Goal: Task Accomplishment & Management: Manage account settings

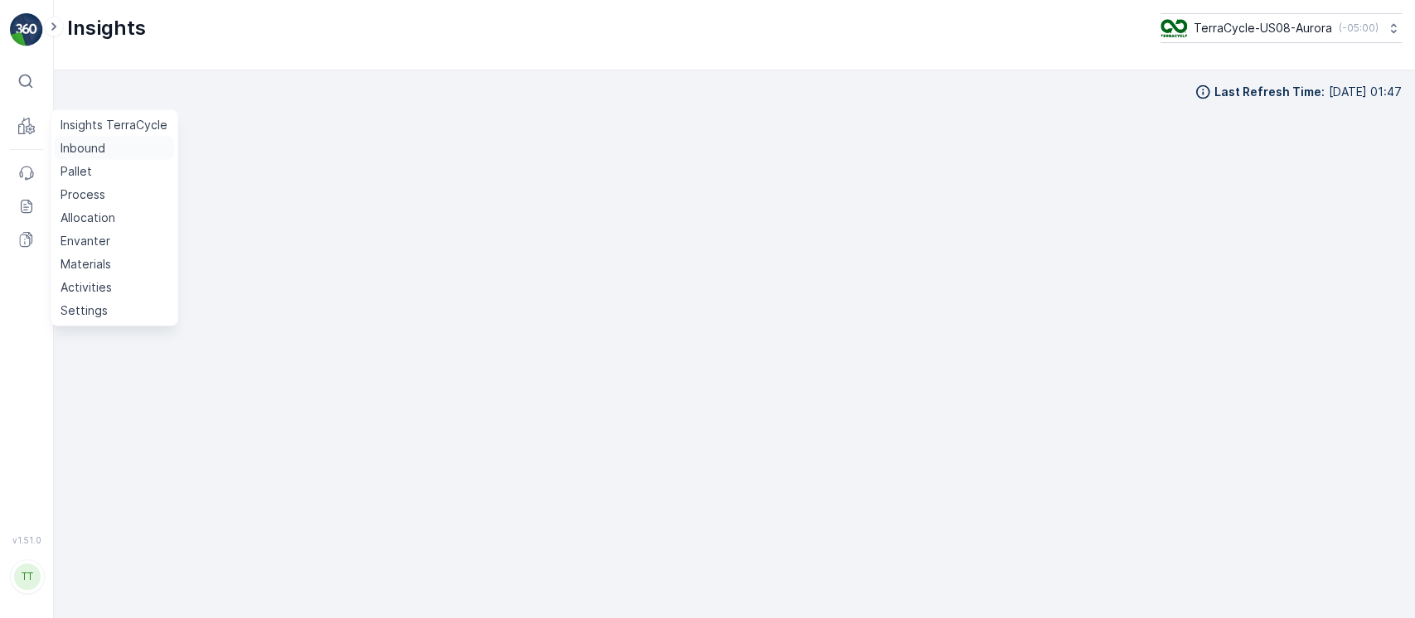
scroll to position [17, 0]
click at [86, 163] on p "Pallet" at bounding box center [77, 171] width 32 height 17
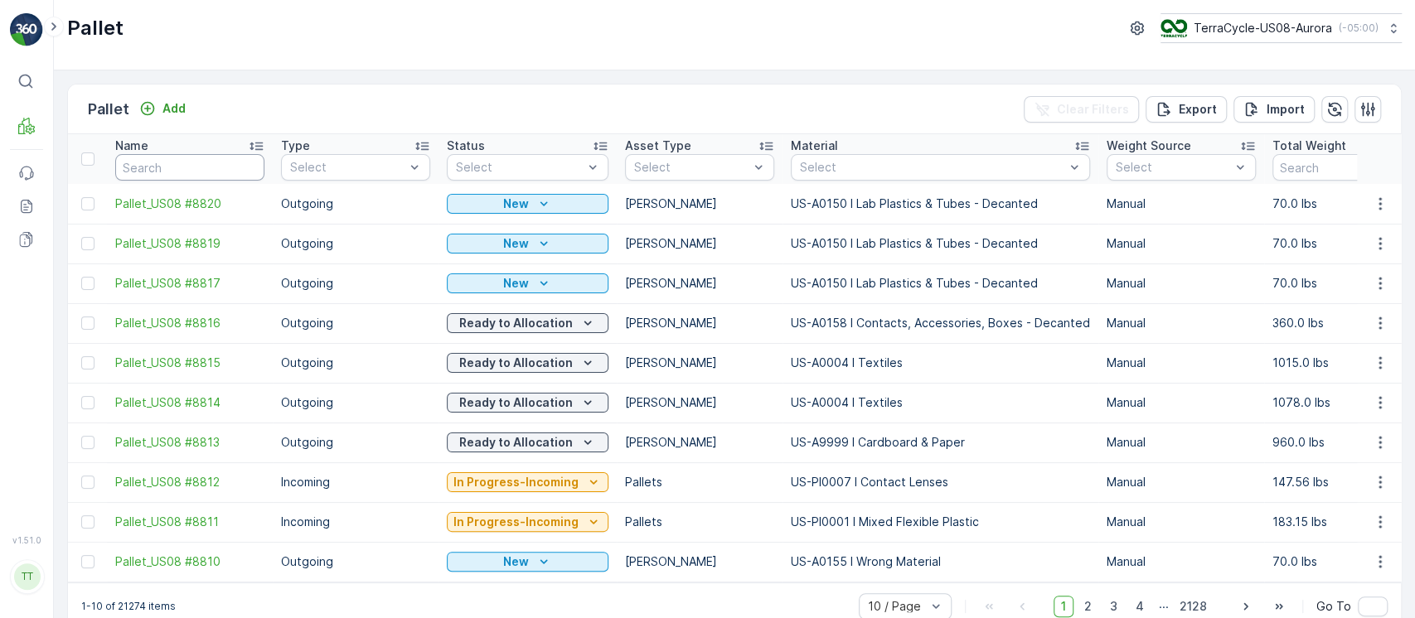
click at [227, 172] on input "text" at bounding box center [189, 167] width 149 height 27
paste input "Pallet #26988"
type input "Pallet #26988"
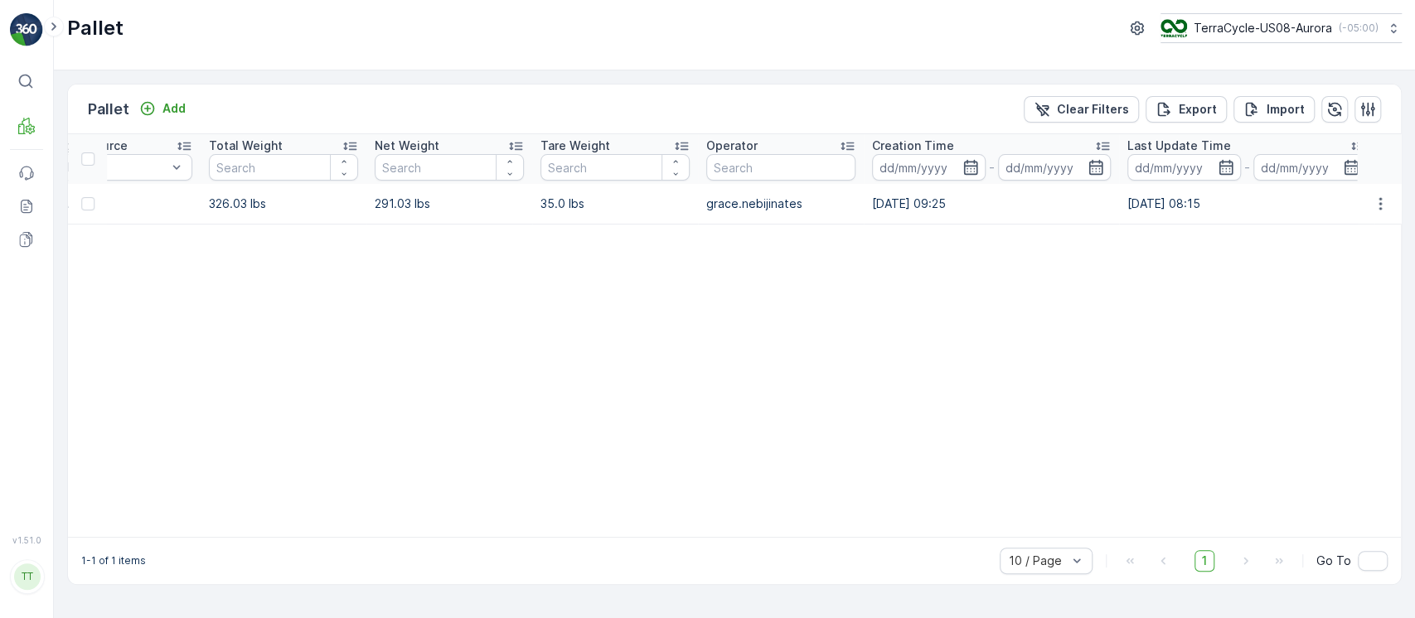
scroll to position [0, 1021]
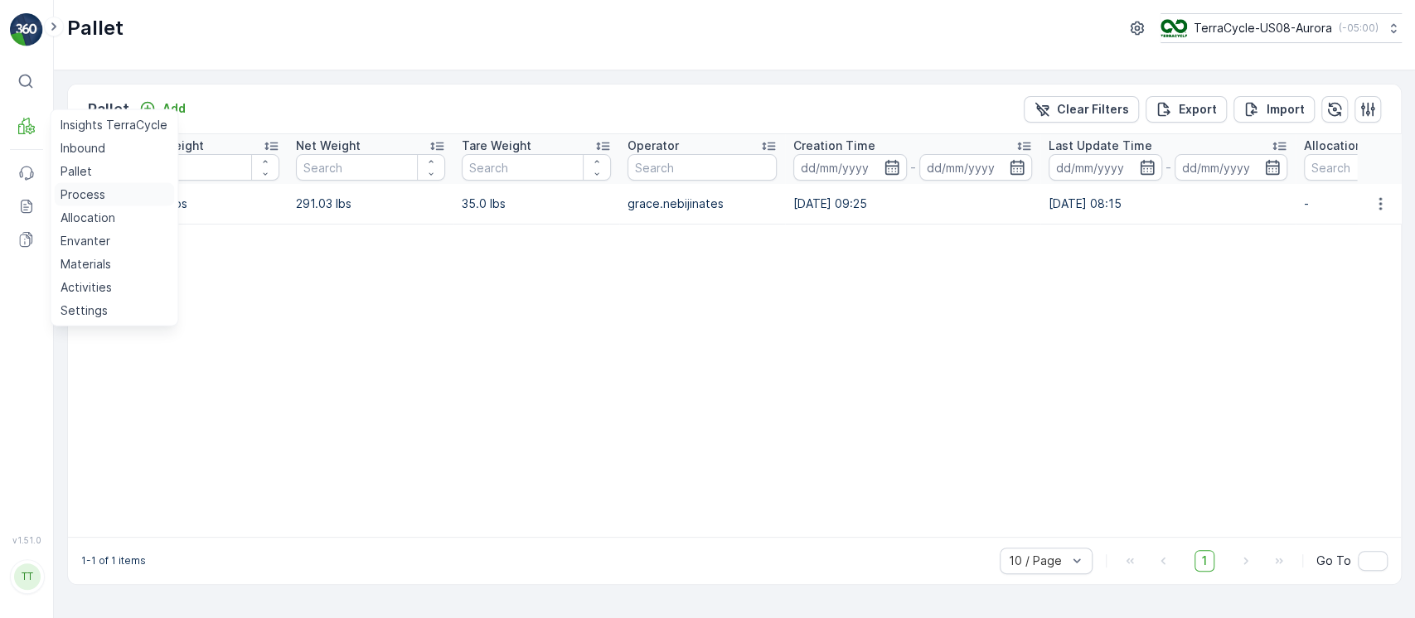
click at [76, 192] on p "Process" at bounding box center [83, 195] width 45 height 17
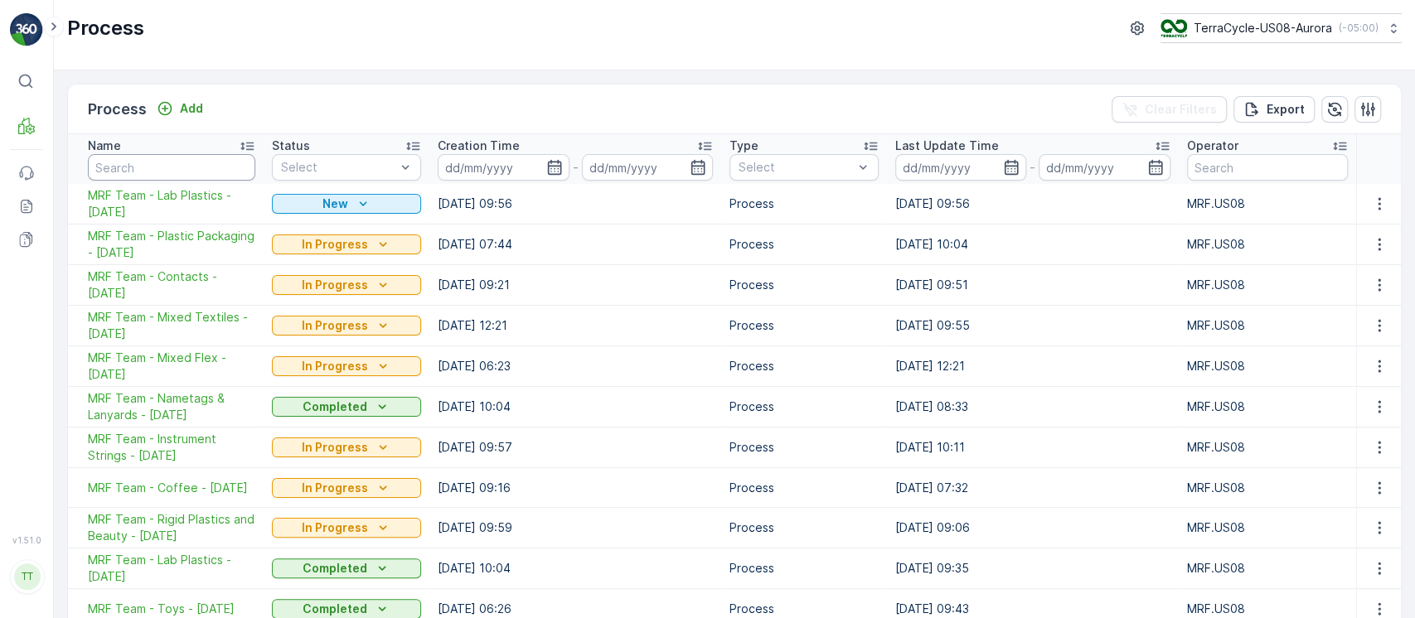
click at [169, 162] on input "text" at bounding box center [171, 167] width 167 height 27
paste input "D,AA, Temps- Acrylic Teeth- 9/6/24"
type input "D,AA, Temps- Acrylic Teeth- 9/6/24"
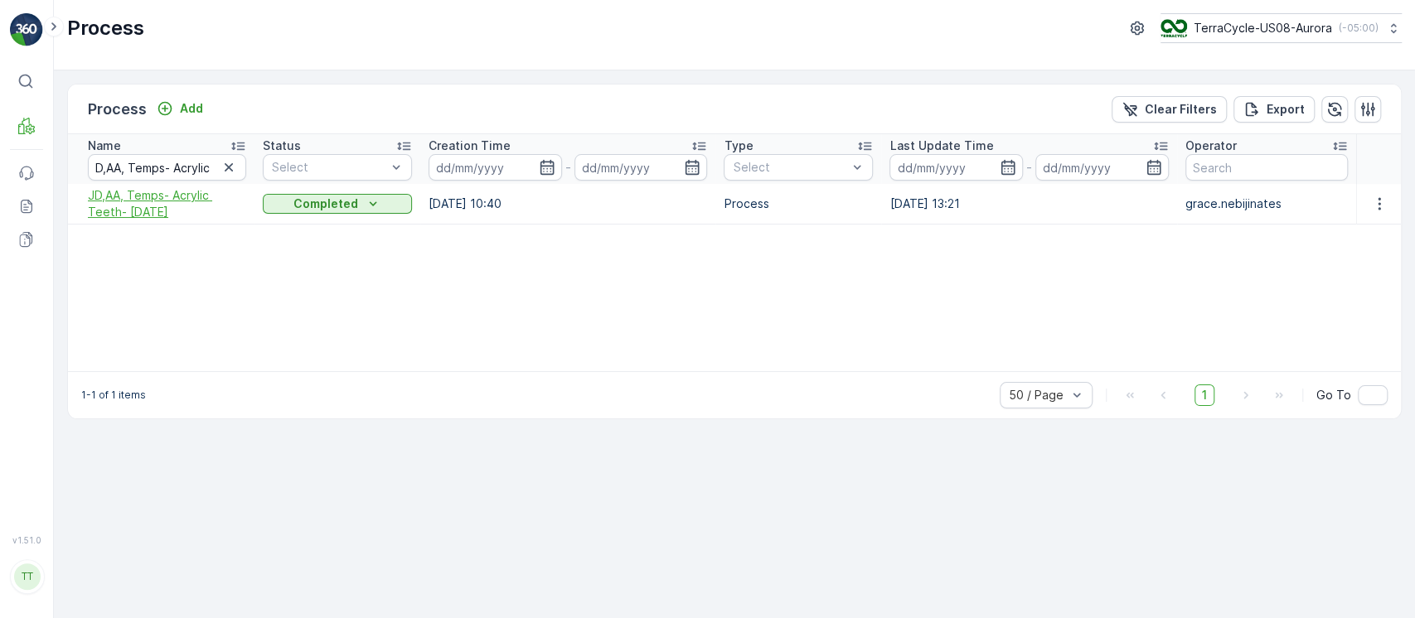
click at [168, 205] on span "JD,AA, Temps- Acrylic Teeth- 9/6/24" at bounding box center [167, 203] width 158 height 33
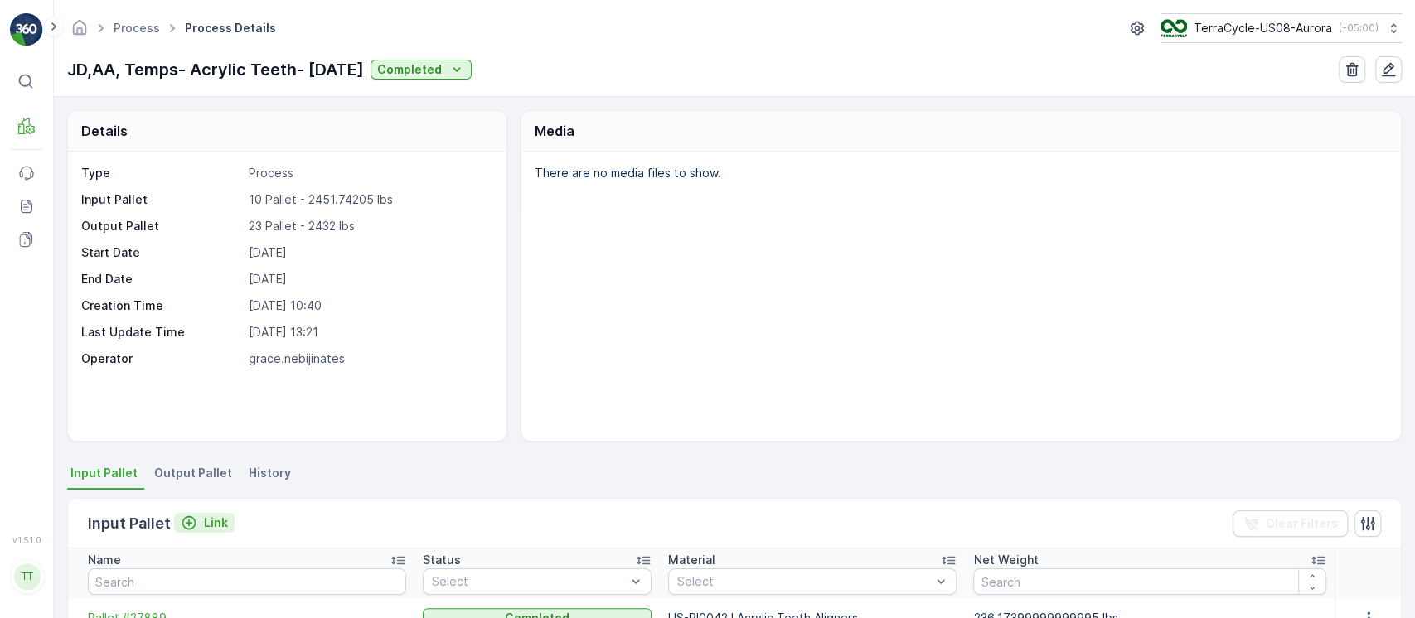
click at [213, 524] on p "Link" at bounding box center [216, 523] width 24 height 17
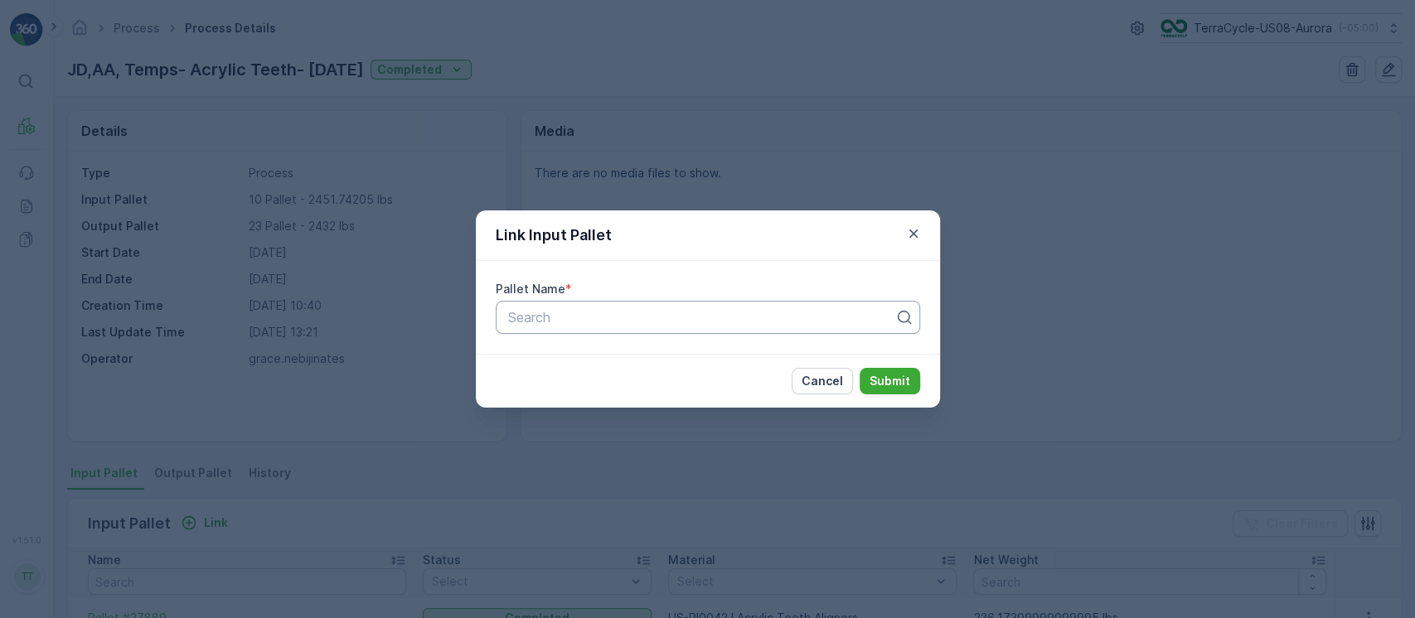
click at [651, 310] on div at bounding box center [702, 317] width 390 height 15
paste input "Pallet #26988"
type input "Pallet #26988"
click at [901, 376] on p "Submit" at bounding box center [890, 381] width 41 height 17
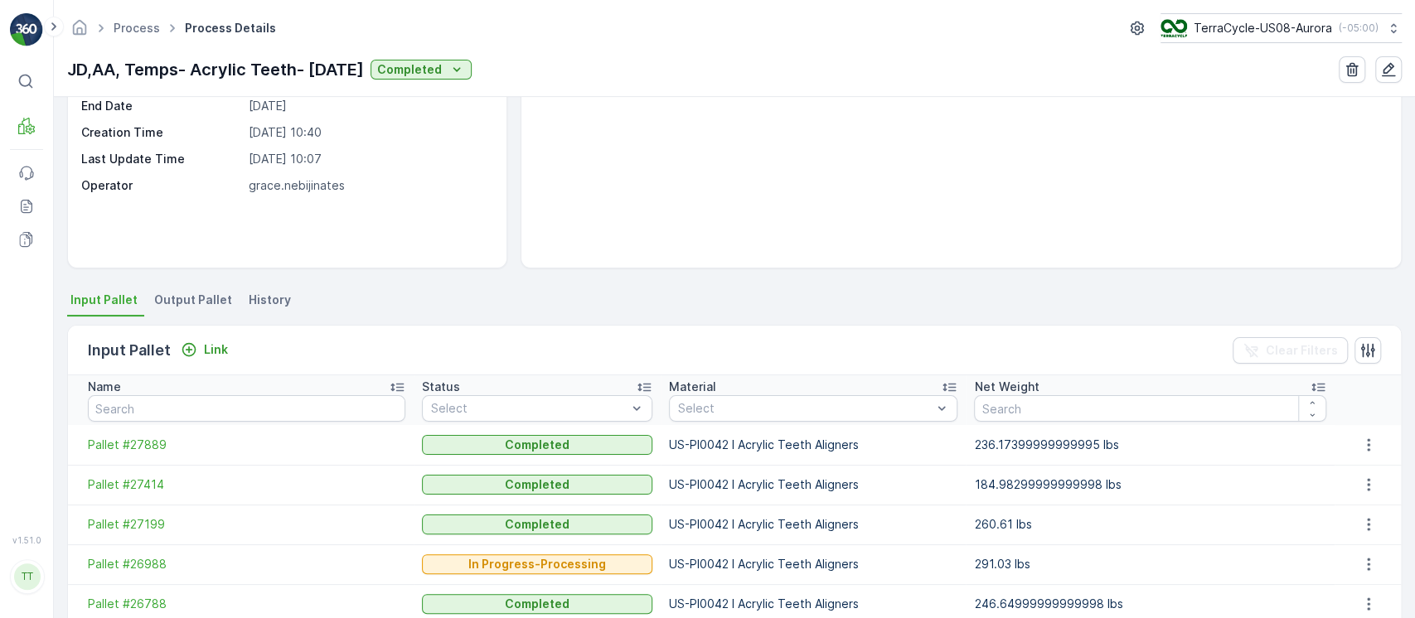
scroll to position [172, 0]
click at [213, 342] on p "Link" at bounding box center [216, 350] width 24 height 17
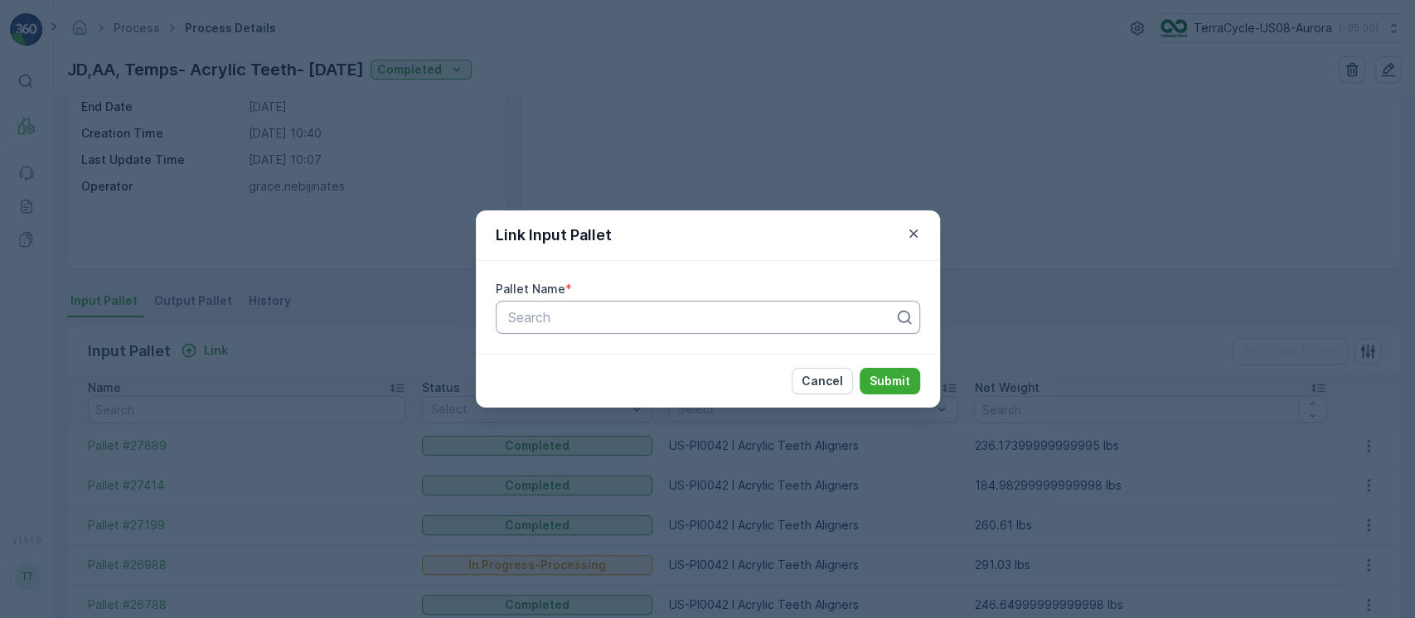
click at [612, 310] on div at bounding box center [702, 317] width 390 height 15
paste input "Pallet #25907"
type input "Pallet #25907"
click at [860, 368] on button "Submit" at bounding box center [890, 381] width 61 height 27
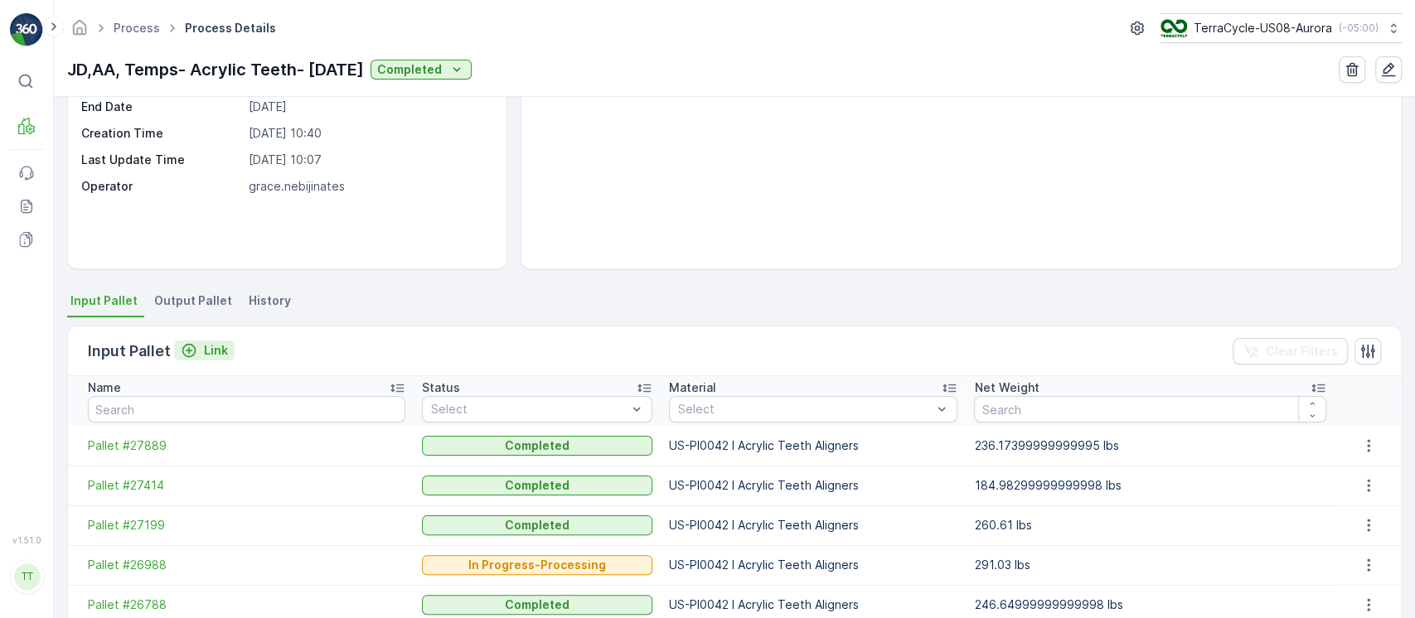
click at [209, 342] on p "Link" at bounding box center [216, 350] width 24 height 17
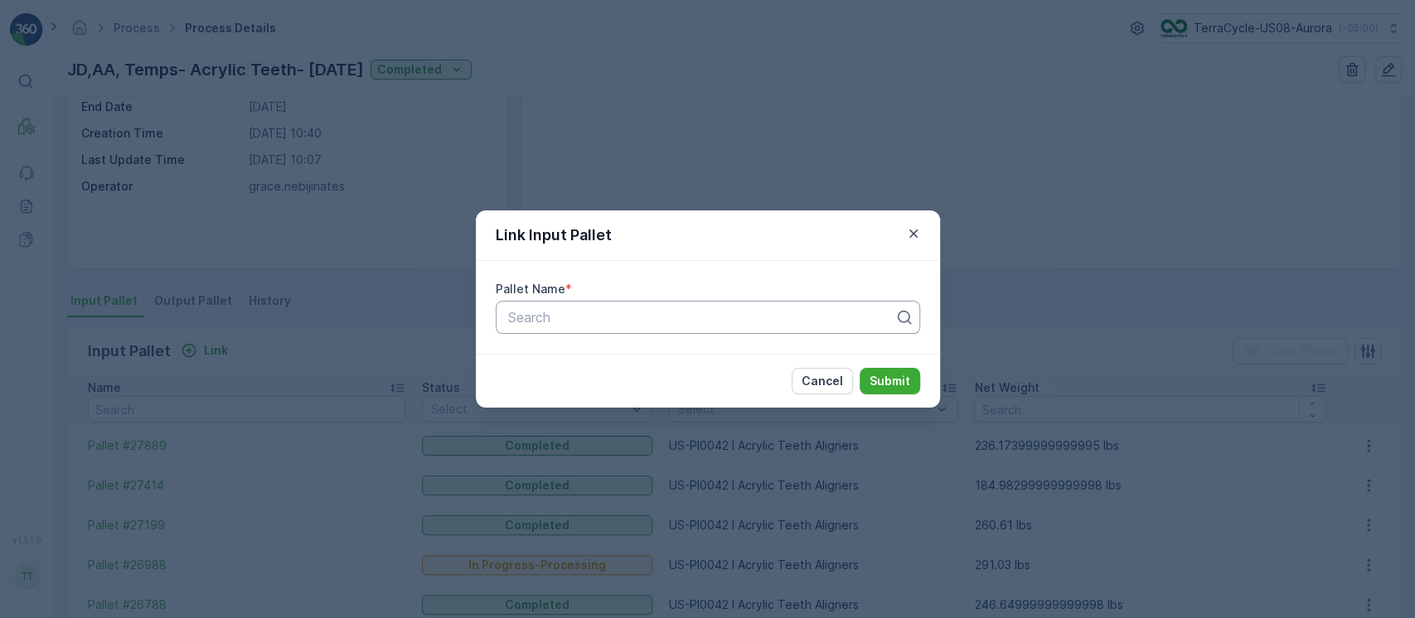
click at [592, 322] on div at bounding box center [702, 317] width 390 height 15
paste input "Pallet #25668"
type input "Pallet #25668"
click at [860, 368] on button "Submit" at bounding box center [890, 381] width 61 height 27
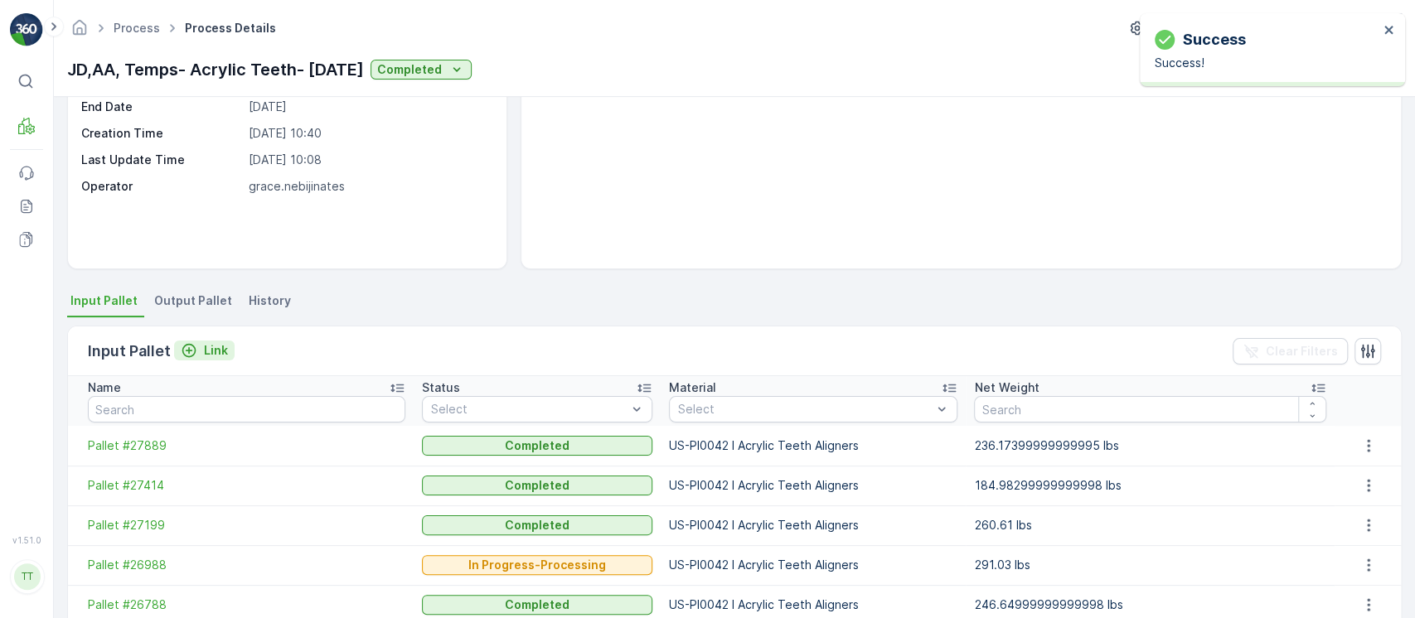
click at [181, 346] on icon "Link" at bounding box center [189, 350] width 17 height 17
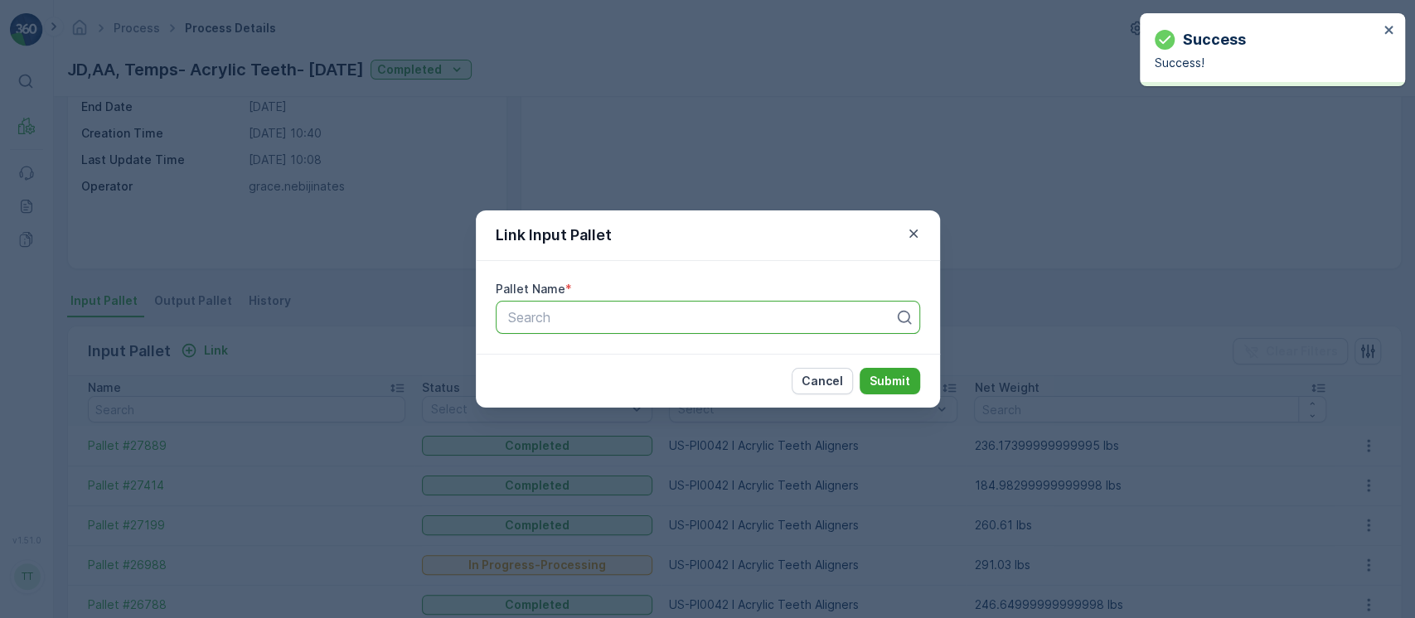
click at [589, 301] on div "Search" at bounding box center [708, 317] width 424 height 33
paste input "Pallet #16343"
type input "Pallet #16343"
click at [860, 368] on button "Submit" at bounding box center [890, 381] width 61 height 27
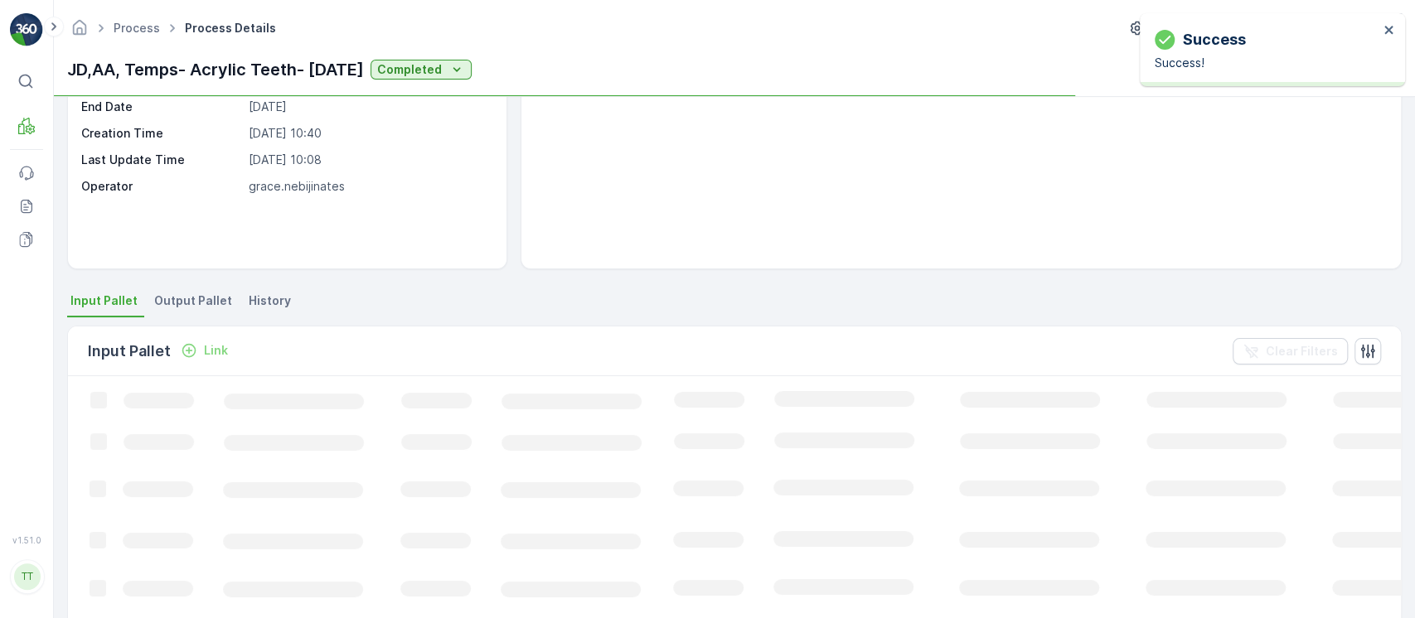
scroll to position [0, 0]
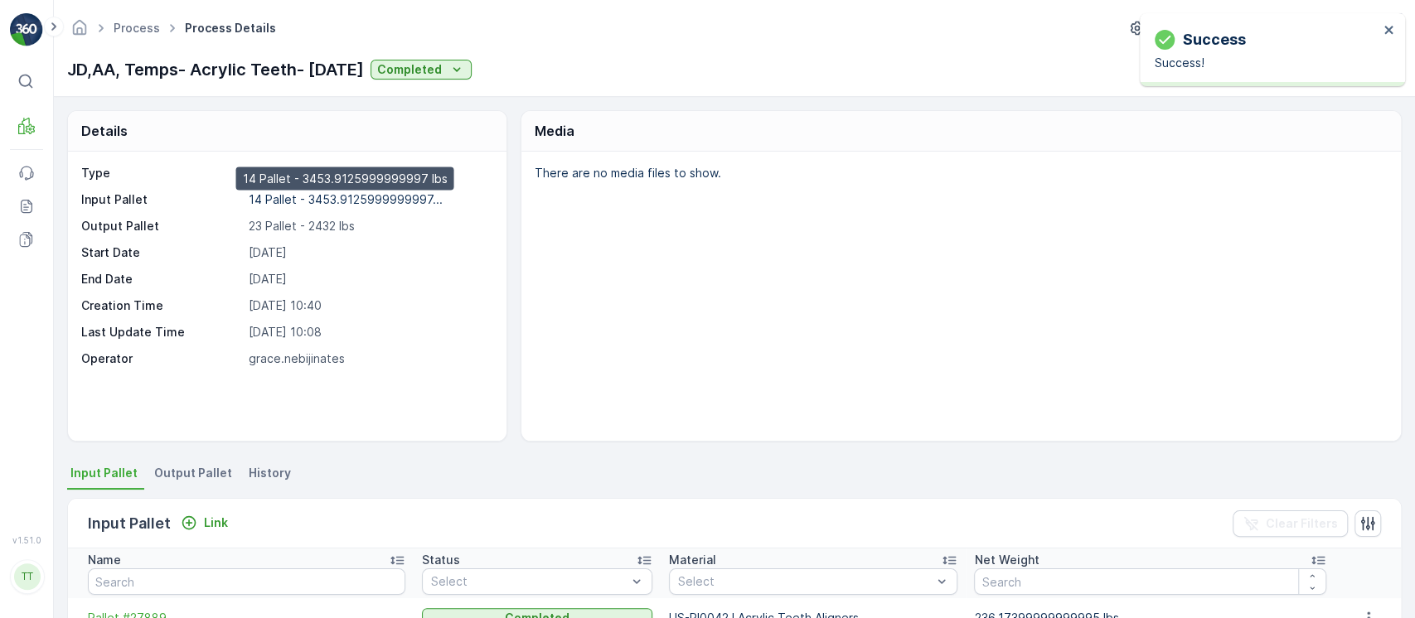
click at [352, 196] on p "14 Pallet - 3453.9125999999997..." at bounding box center [346, 199] width 194 height 14
click at [1009, 61] on div "JD,AA, Temps- Acrylic Teeth- 9/6/24 Completed" at bounding box center [734, 69] width 1335 height 27
click at [319, 221] on p "23 Pallet - 2432 lbs" at bounding box center [369, 226] width 241 height 17
copy p "2432"
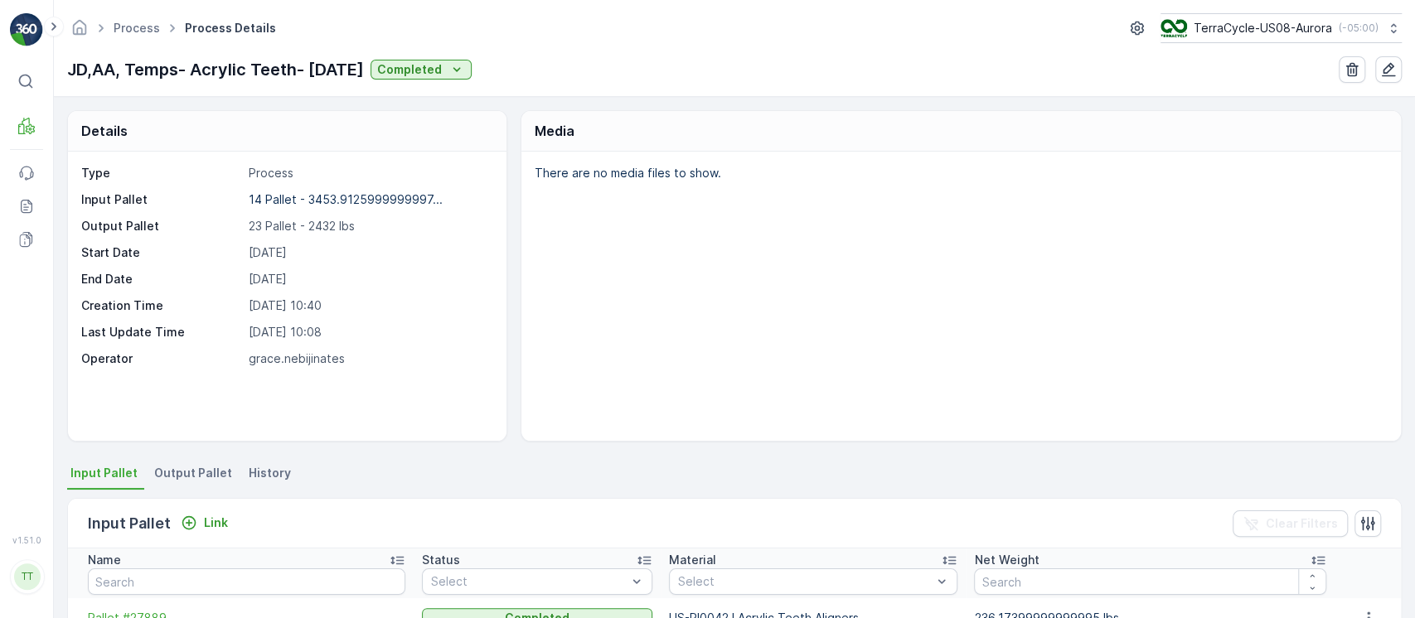
click at [298, 62] on p "JD,AA, Temps- Acrylic Teeth- 9/6/24" at bounding box center [215, 69] width 297 height 25
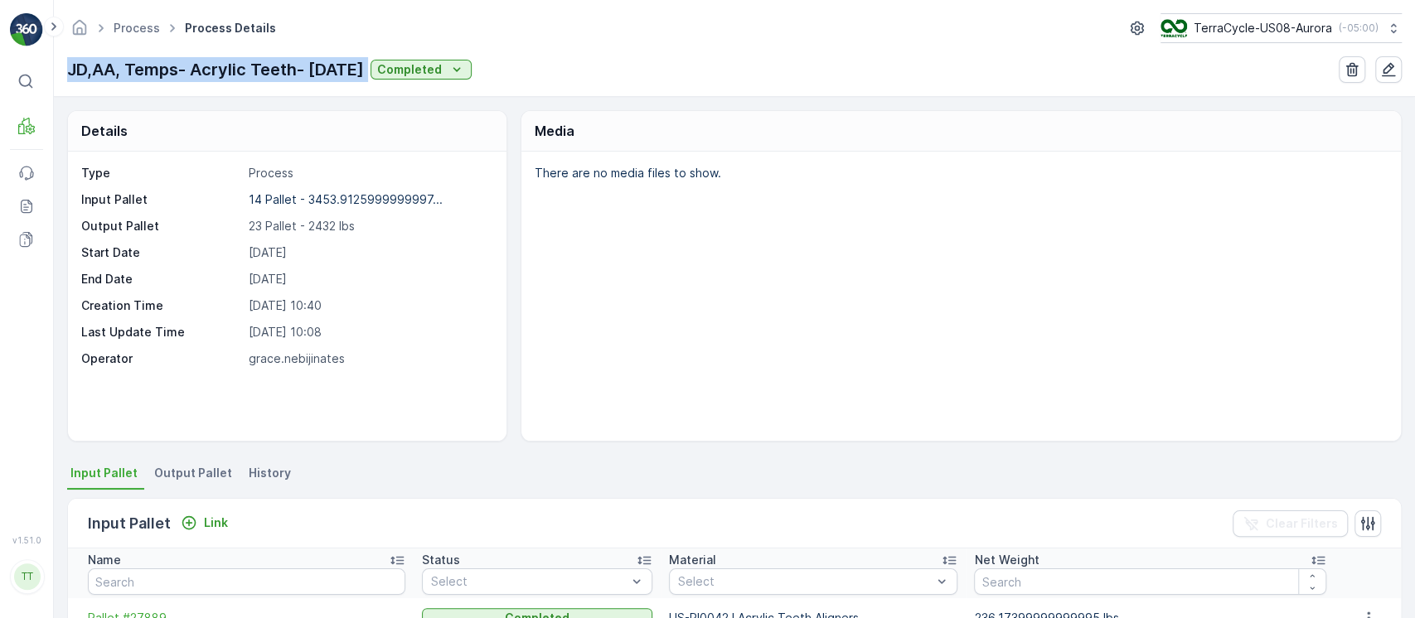
click at [298, 62] on p "JD,AA, Temps- Acrylic Teeth- 9/6/24" at bounding box center [215, 69] width 297 height 25
copy p "JD,AA, Temps- Acrylic Teeth- 9/6/24"
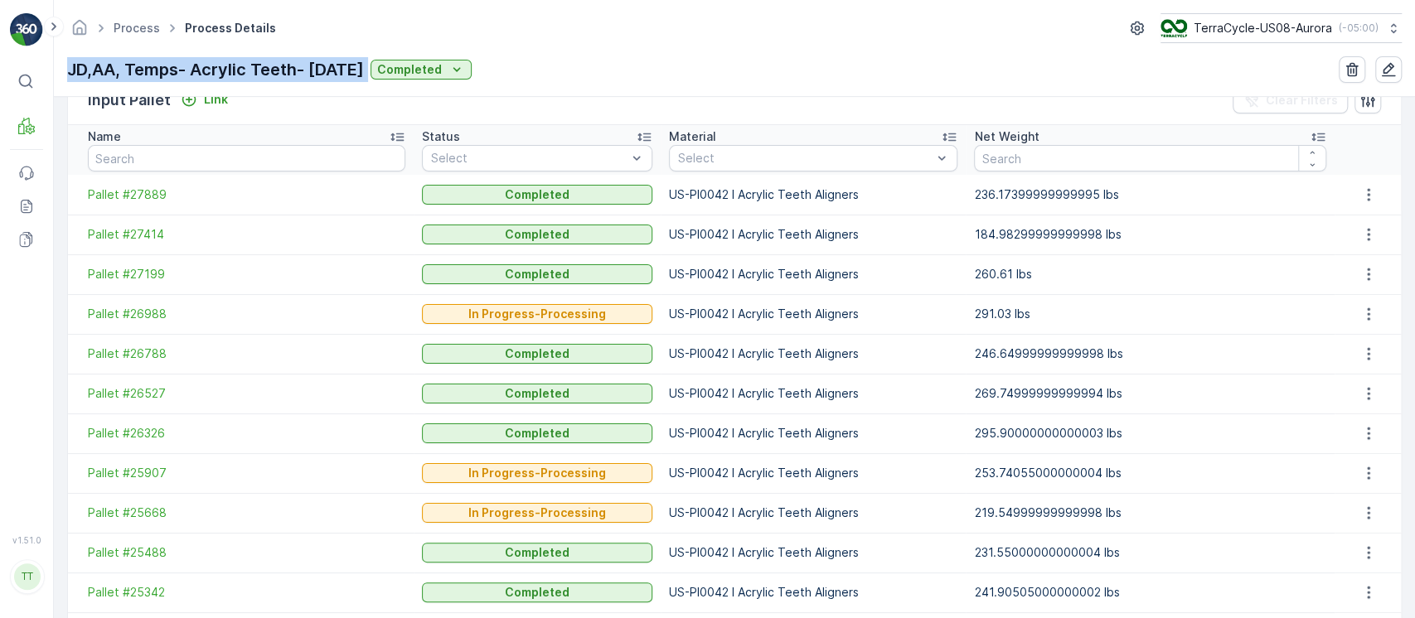
scroll to position [422, 0]
click at [526, 131] on div "Status" at bounding box center [537, 138] width 231 height 17
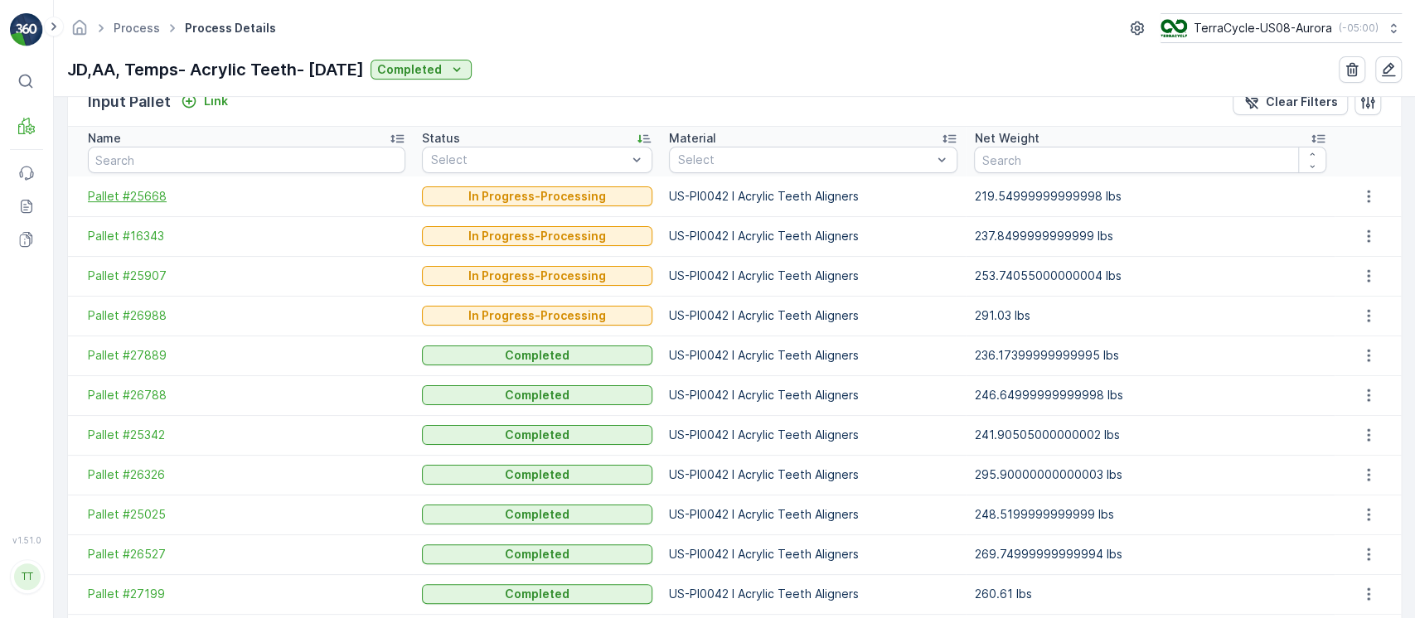
click at [120, 202] on span "Pallet #25668" at bounding box center [247, 196] width 318 height 17
click at [139, 241] on span "Pallet #16343" at bounding box center [247, 236] width 318 height 17
click at [146, 271] on span "Pallet #25907" at bounding box center [247, 276] width 318 height 17
click at [152, 305] on td "Pallet #26988" at bounding box center [241, 316] width 346 height 40
click at [154, 309] on span "Pallet #26988" at bounding box center [247, 316] width 318 height 17
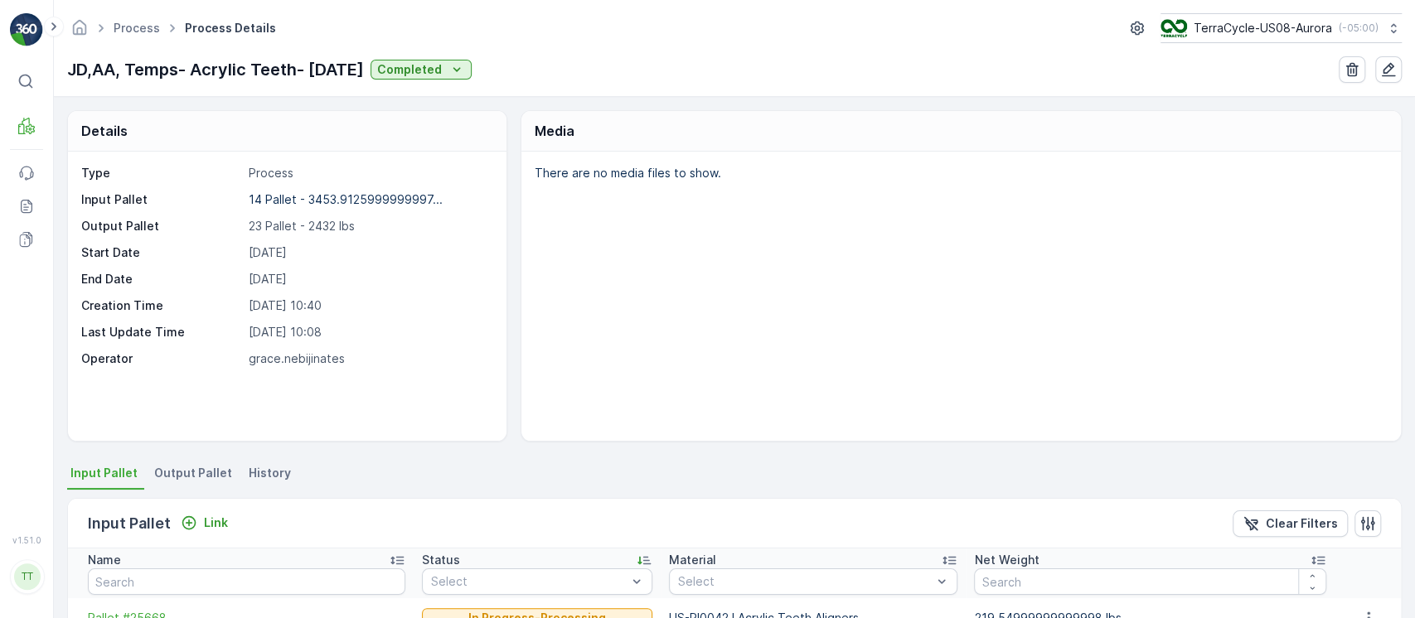
scroll to position [606, 0]
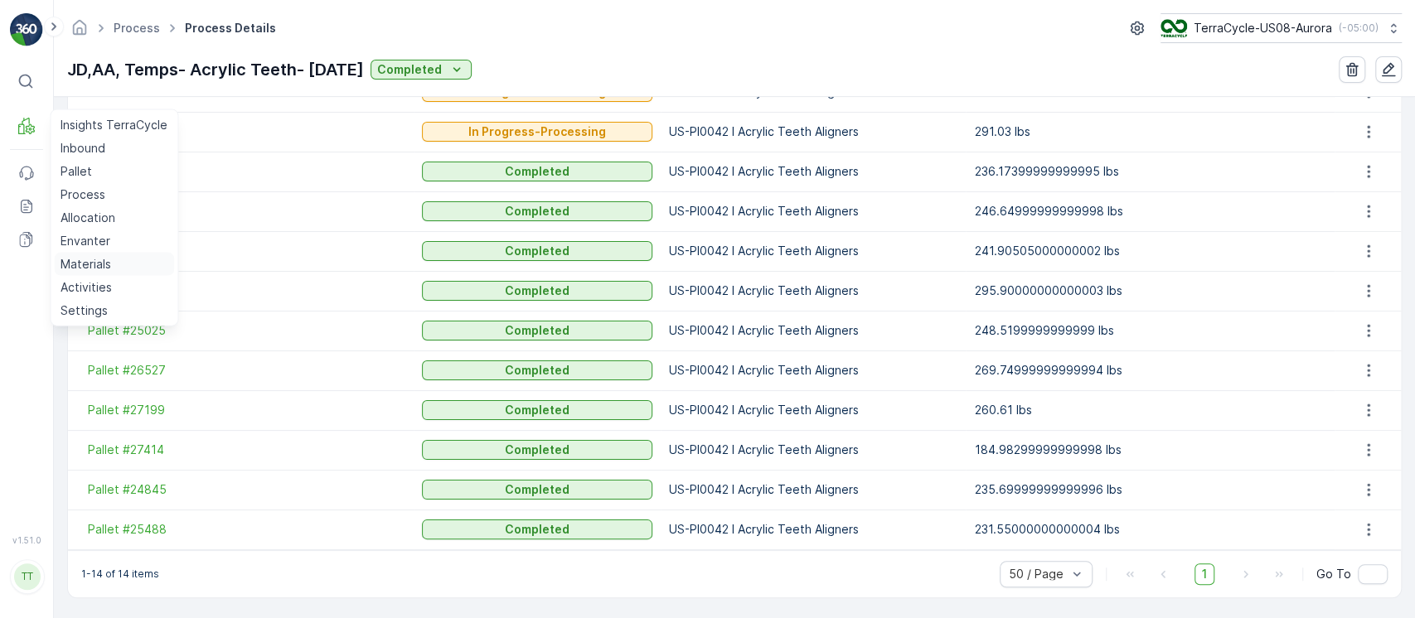
click at [97, 259] on p "Materials" at bounding box center [86, 264] width 51 height 17
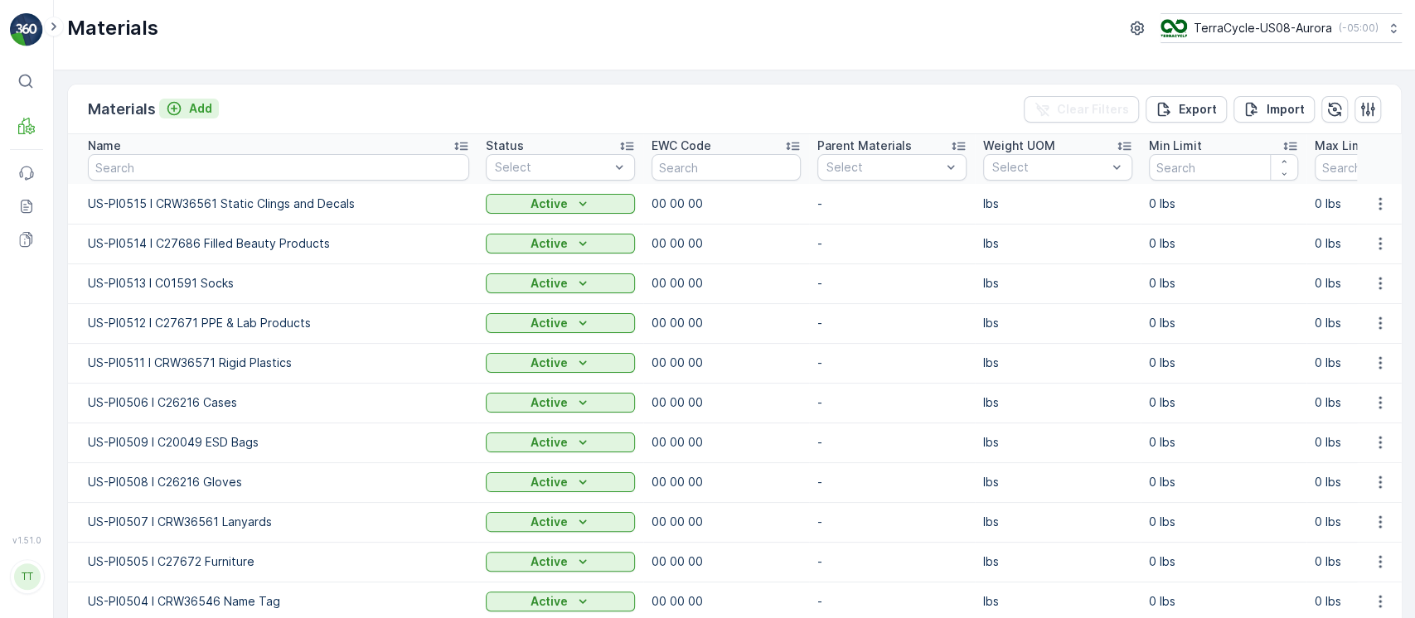
click at [196, 109] on p "Add" at bounding box center [200, 108] width 23 height 17
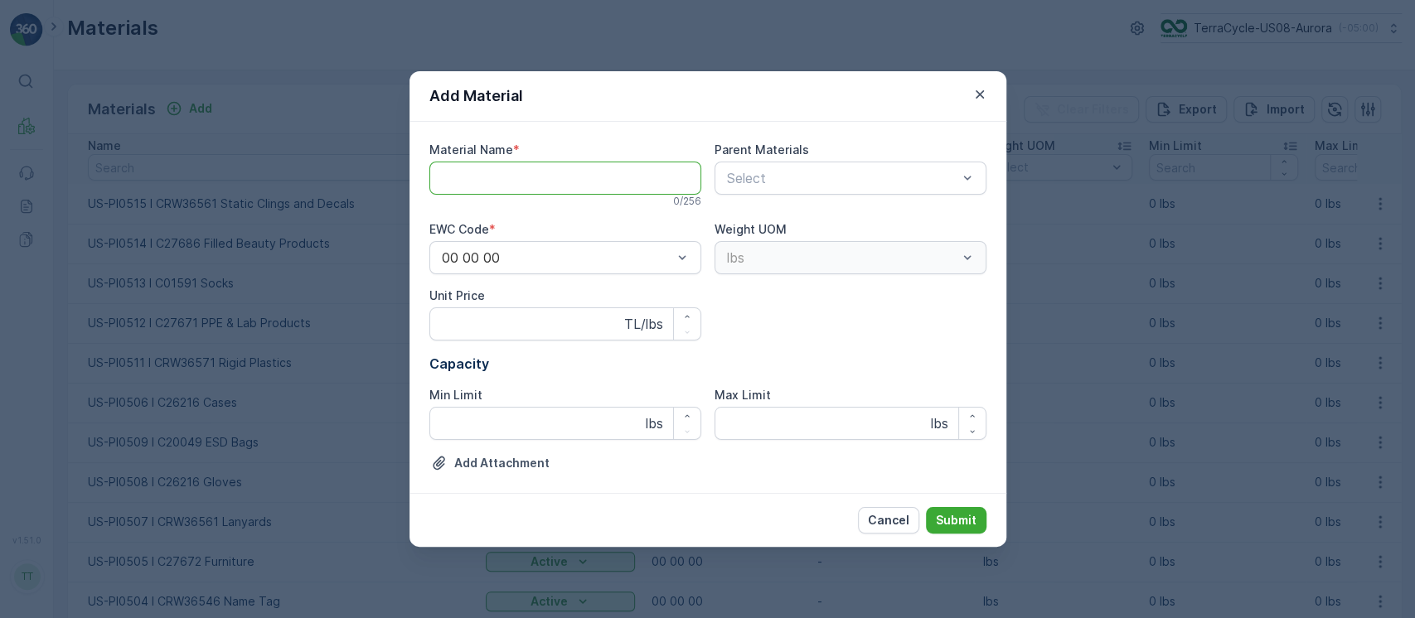
click at [532, 182] on Name "Material Name" at bounding box center [565, 178] width 272 height 33
paste Name "US-PI0516 I CRW36588 Helmets"
type Name "US-PI0516 I CRW36588 Helmets"
click at [926, 507] on button "Submit" at bounding box center [956, 520] width 61 height 27
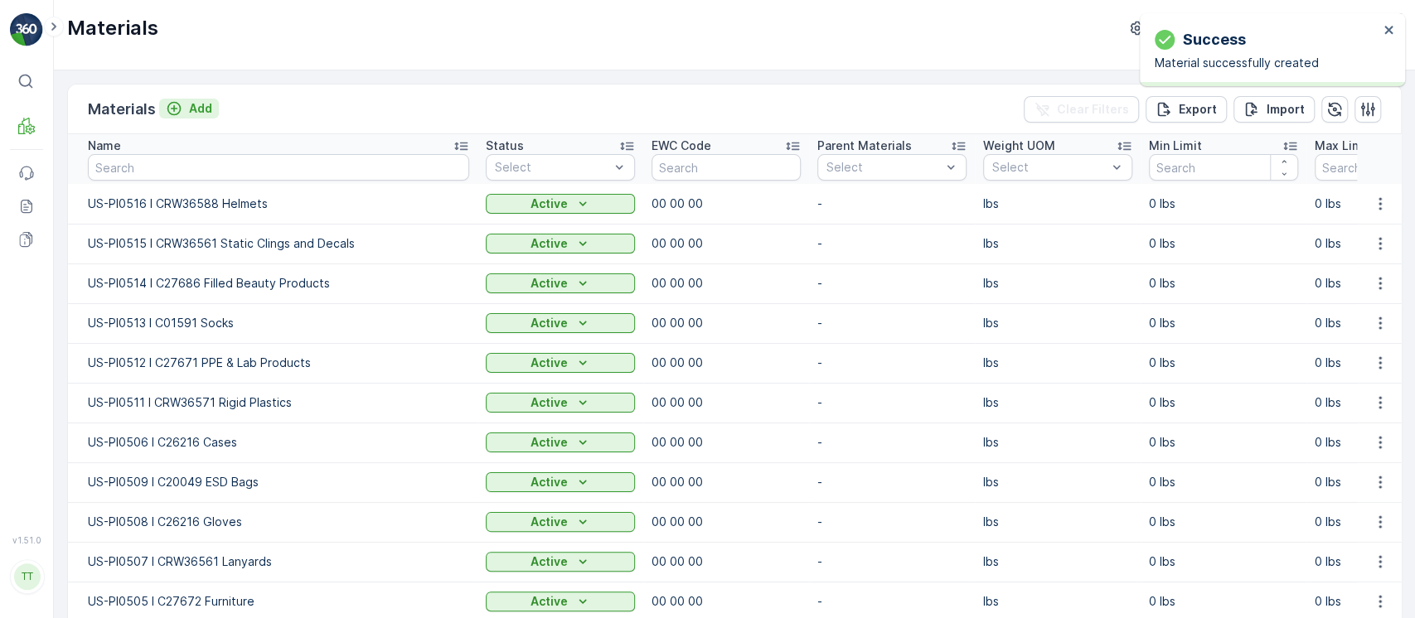
click at [189, 100] on p "Add" at bounding box center [200, 108] width 23 height 17
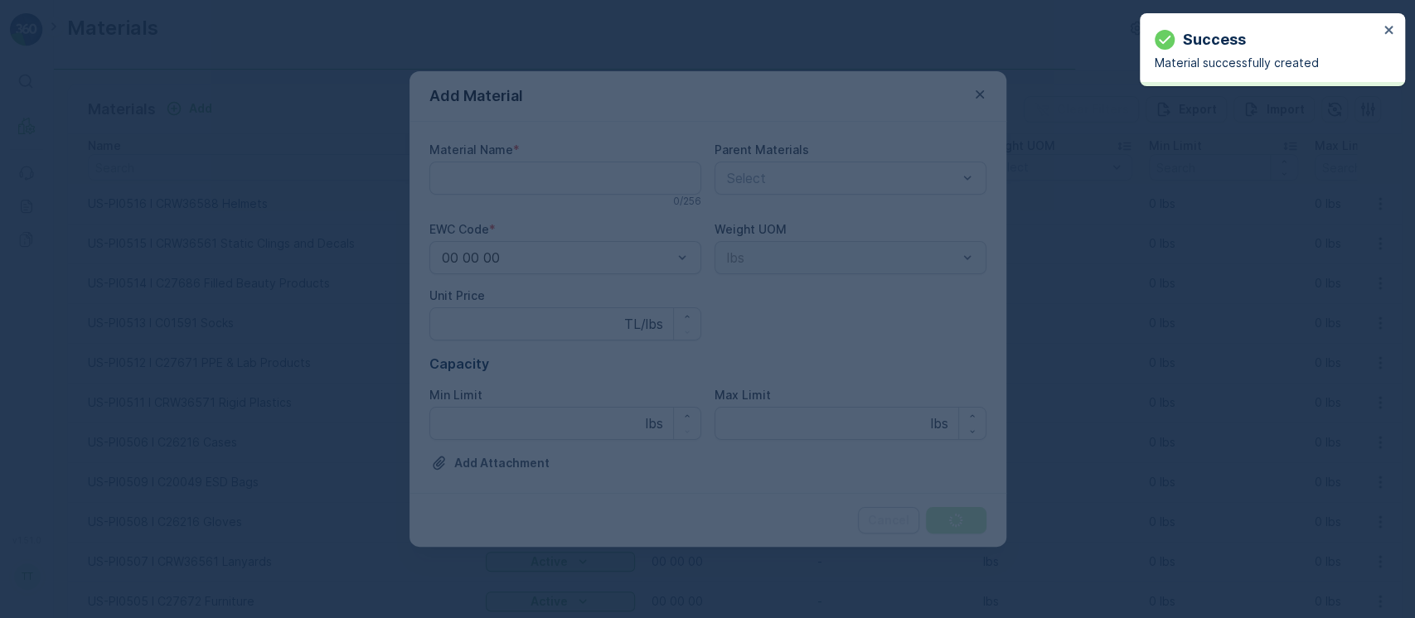
click at [454, 188] on div at bounding box center [707, 309] width 1415 height 618
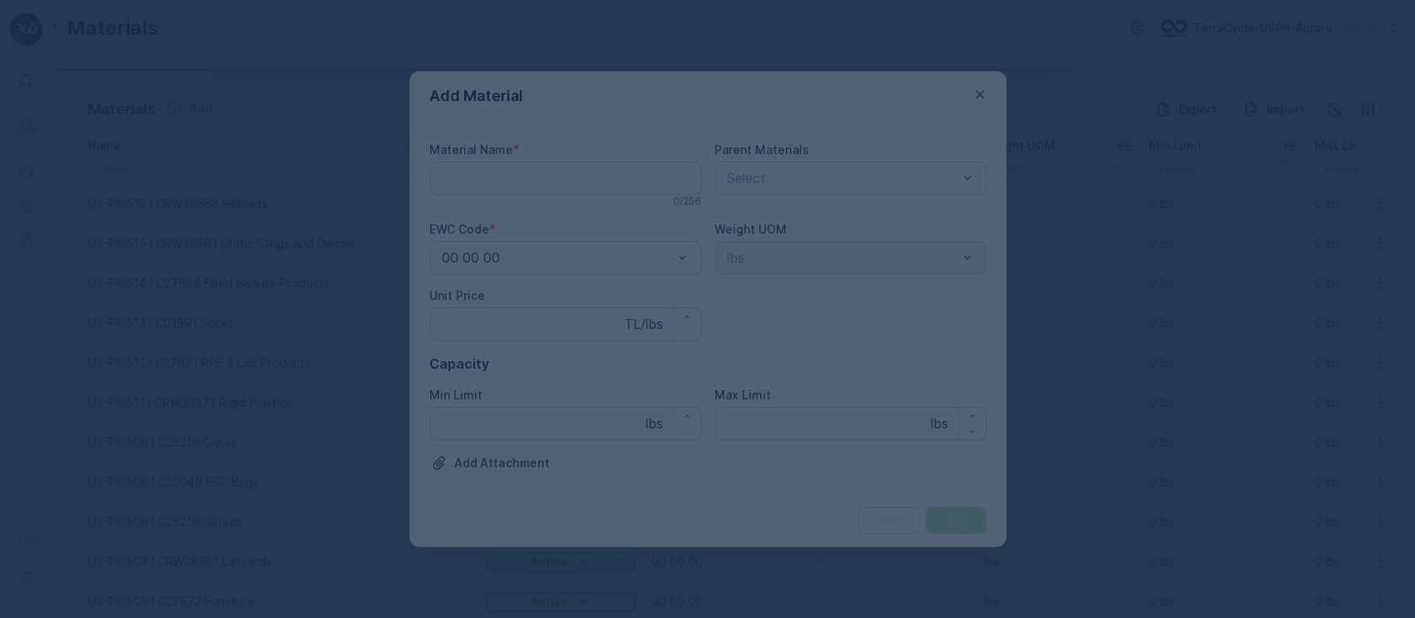
click at [485, 184] on div at bounding box center [707, 309] width 1415 height 618
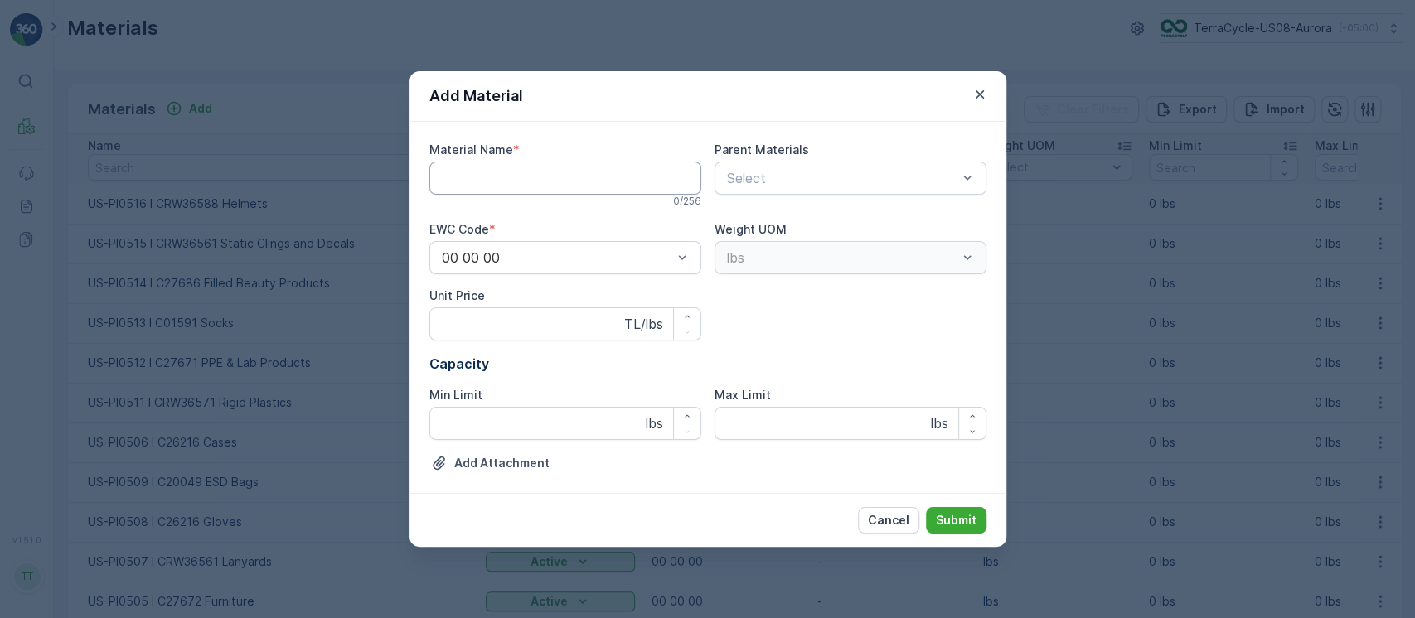
click at [496, 177] on Name "Material Name" at bounding box center [565, 178] width 272 height 33
paste Name "CRW36588 Electronic Waste"
paste Name "US-PI0517 I"
type Name "US-PI0517 I CRW36588 Electronic Waste"
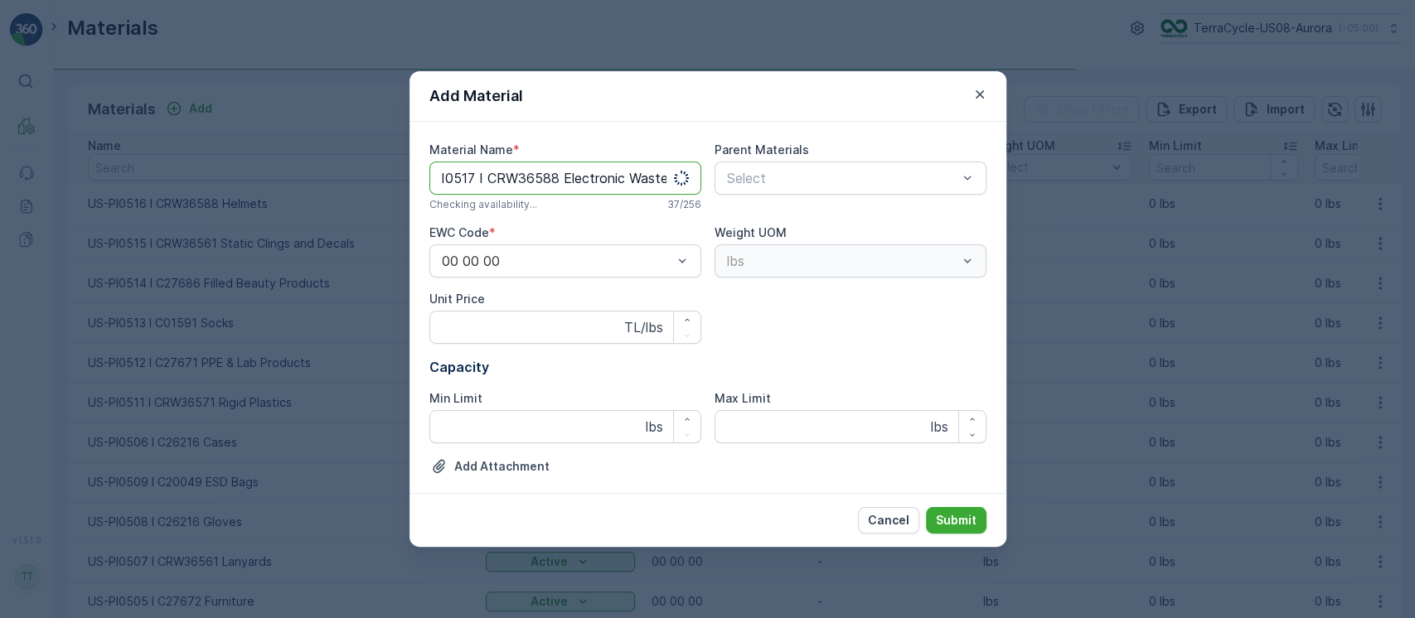
click at [926, 507] on button "Submit" at bounding box center [956, 520] width 61 height 27
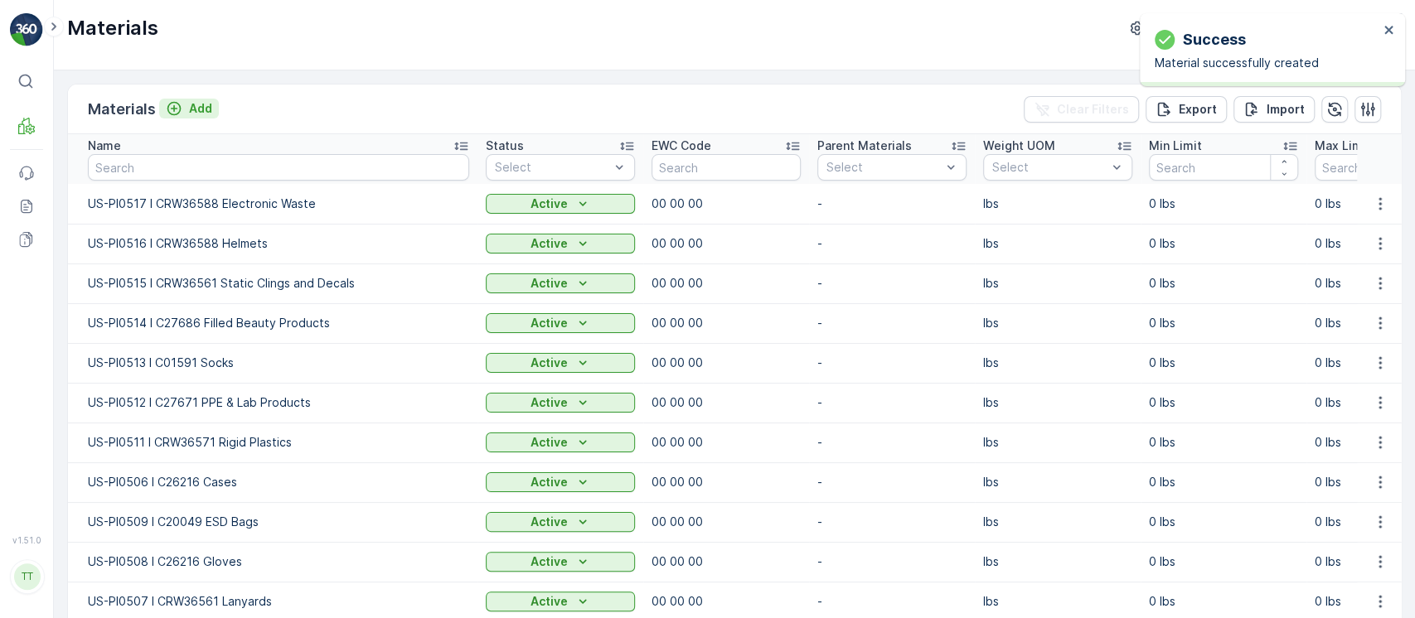
click at [185, 116] on div "Add" at bounding box center [189, 108] width 46 height 17
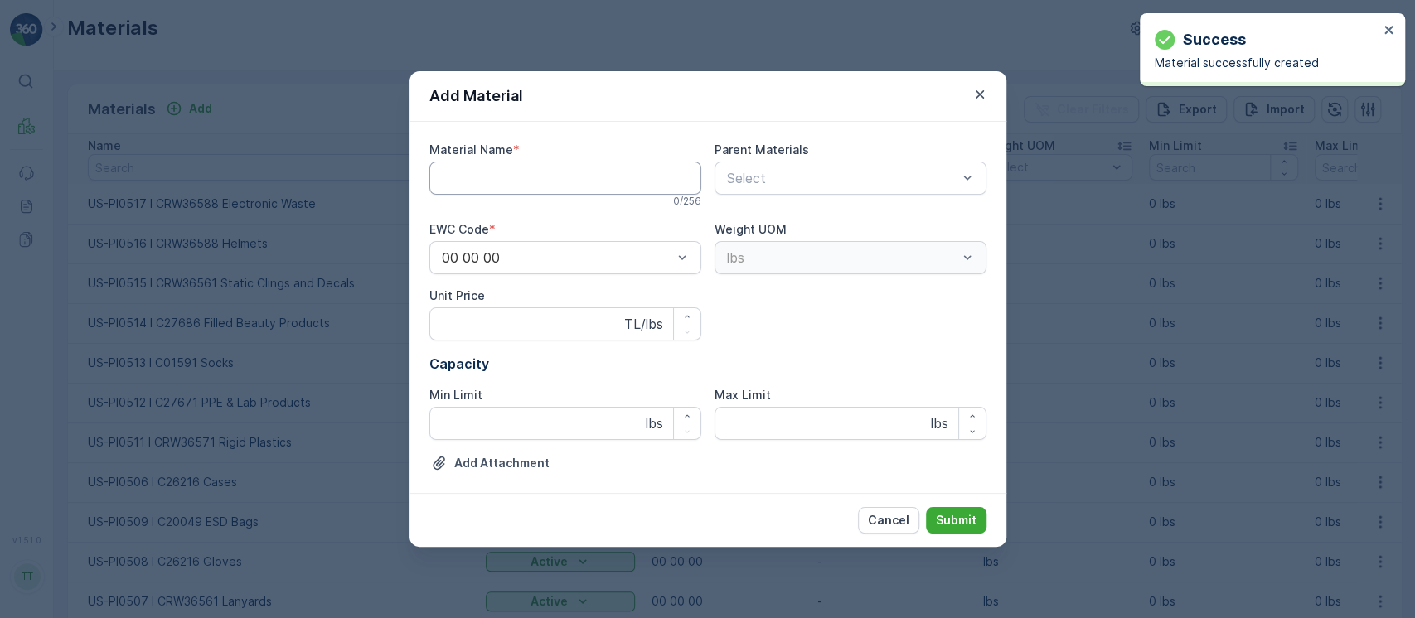
click at [510, 169] on Name "Material Name" at bounding box center [565, 178] width 272 height 33
paste Name "US-PI0518 I CRW36588 Tires & Tubes"
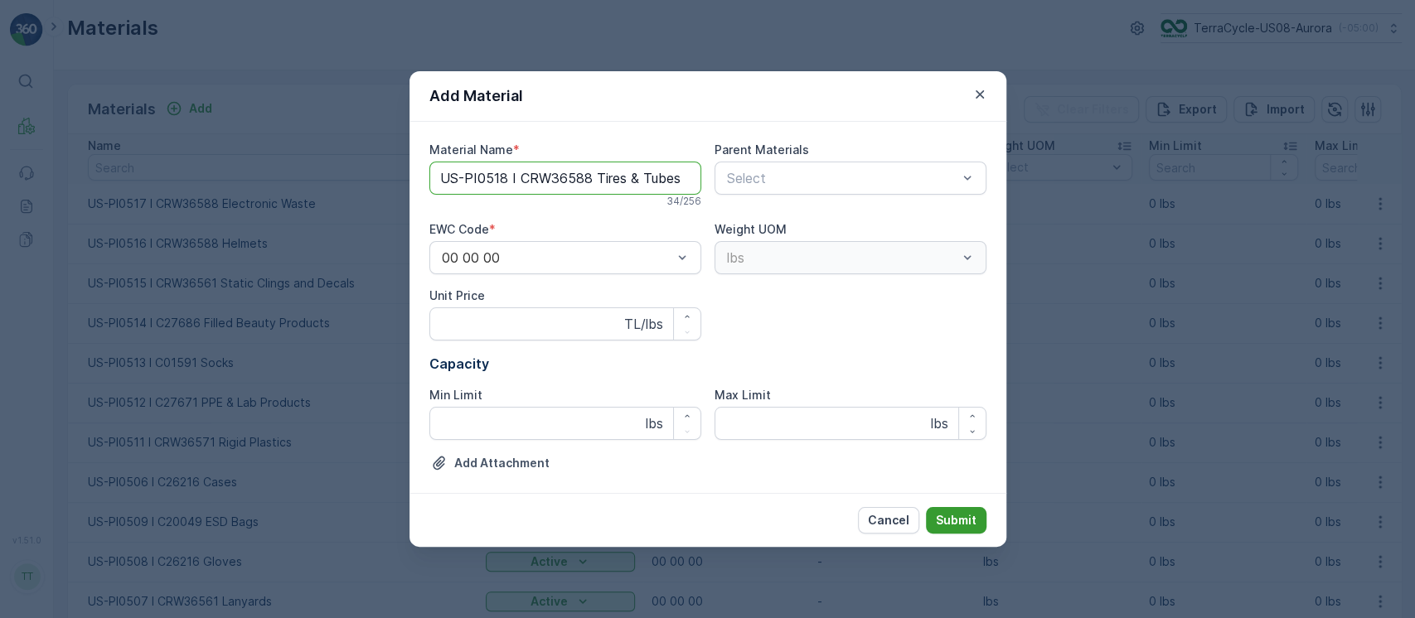
type Name "US-PI0518 I CRW36588 Tires & Tubes"
click at [983, 521] on button "Submit" at bounding box center [956, 520] width 61 height 27
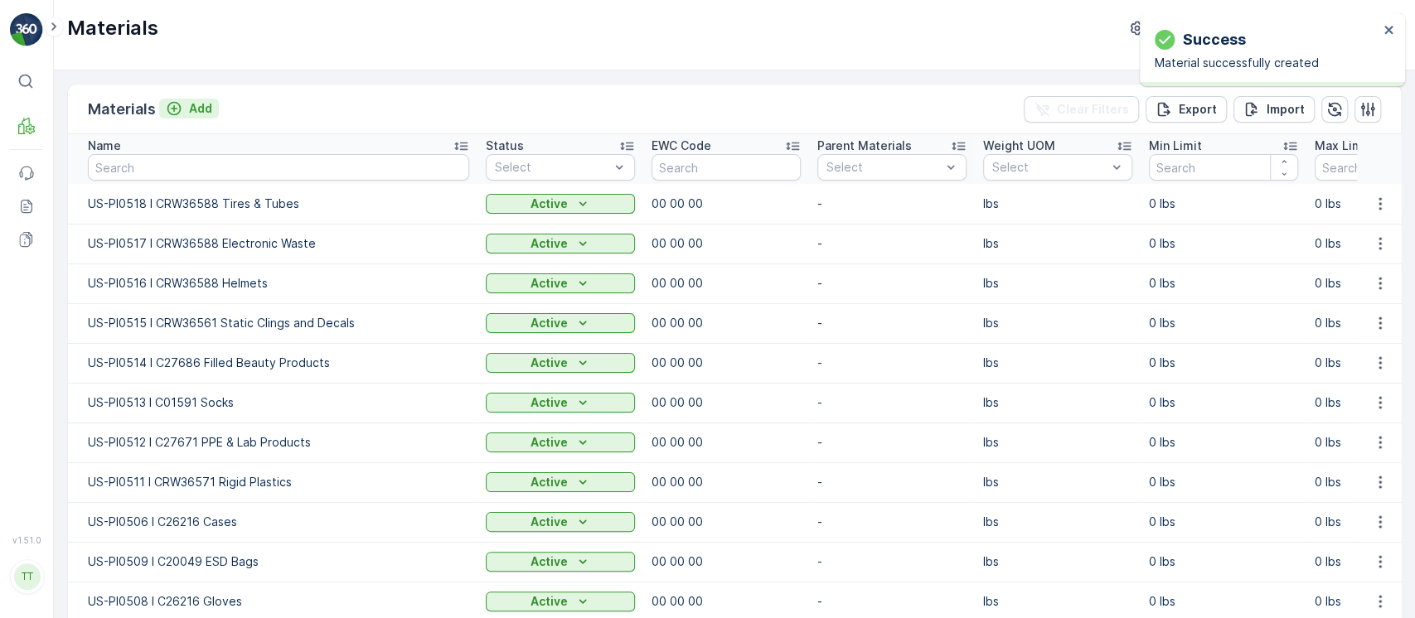
click at [200, 100] on p "Add" at bounding box center [200, 108] width 23 height 17
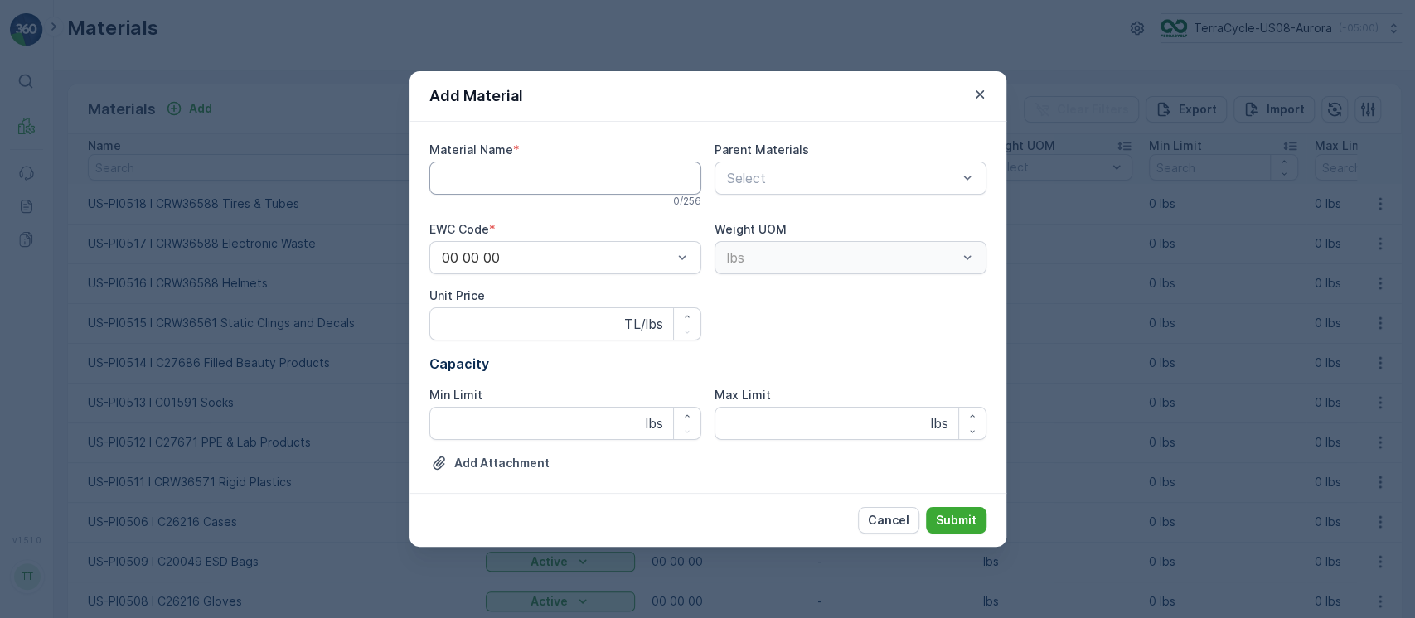
click at [597, 182] on Name "Material Name" at bounding box center [565, 178] width 272 height 33
paste Name "US-PI0519 I CRW36588 Rigid Plastics"
type Name "US-PI0519 I CRW36588 Rigid Plastics"
click at [926, 507] on button "Submit" at bounding box center [956, 520] width 61 height 27
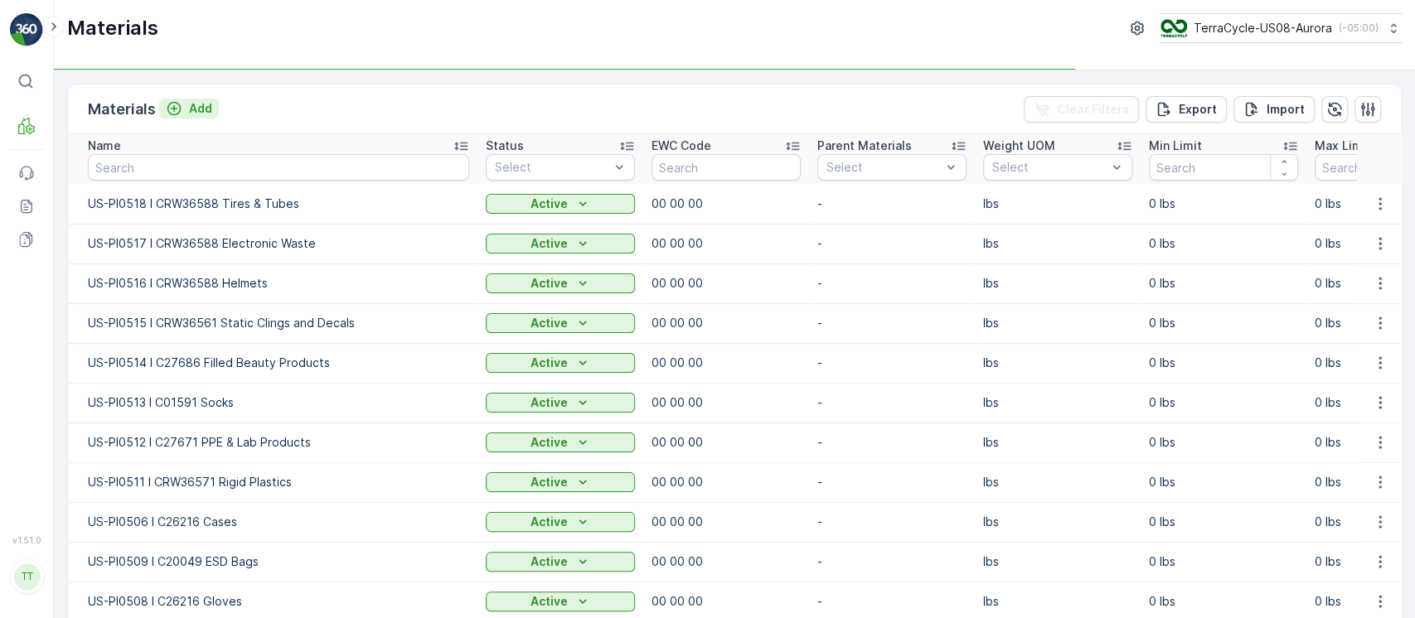
click at [201, 111] on p "Add" at bounding box center [200, 108] width 23 height 17
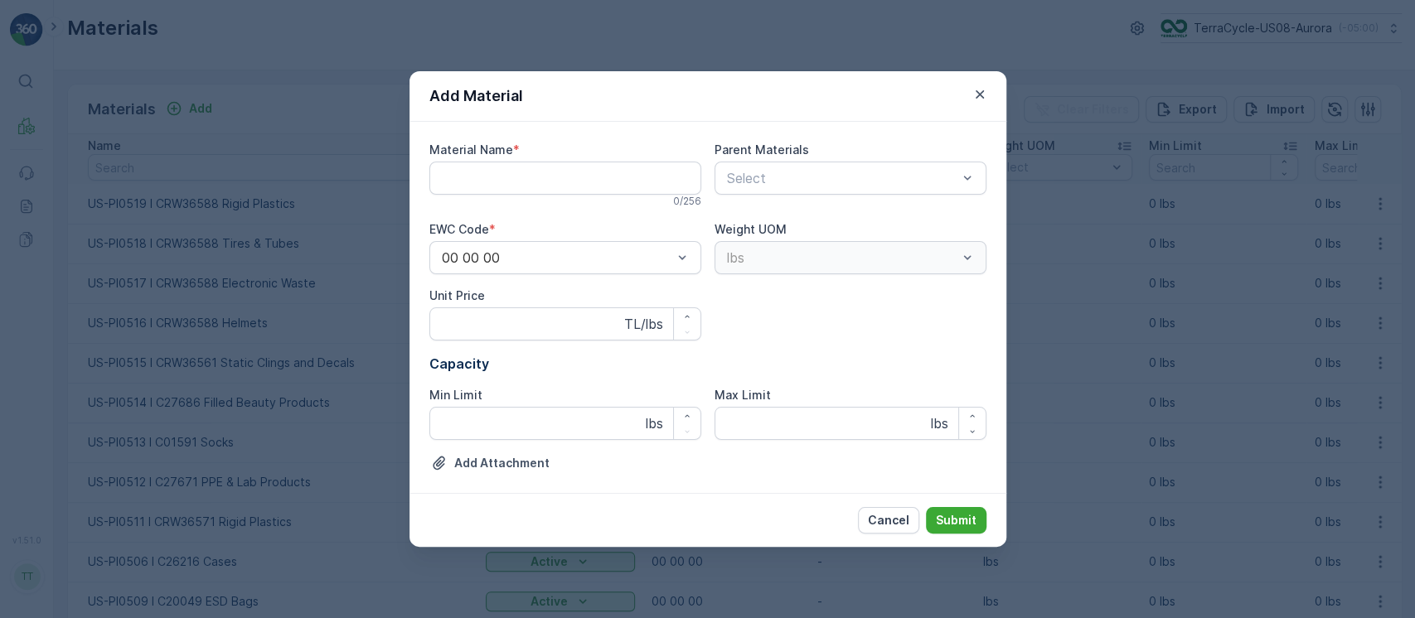
click at [552, 178] on Name "Material Name" at bounding box center [565, 178] width 272 height 33
paste Name "US-PI0520 I CRW36588 Textiles"
type Name "US-PI0520 I CRW36588 Textiles"
click at [926, 507] on button "Submit" at bounding box center [956, 520] width 61 height 27
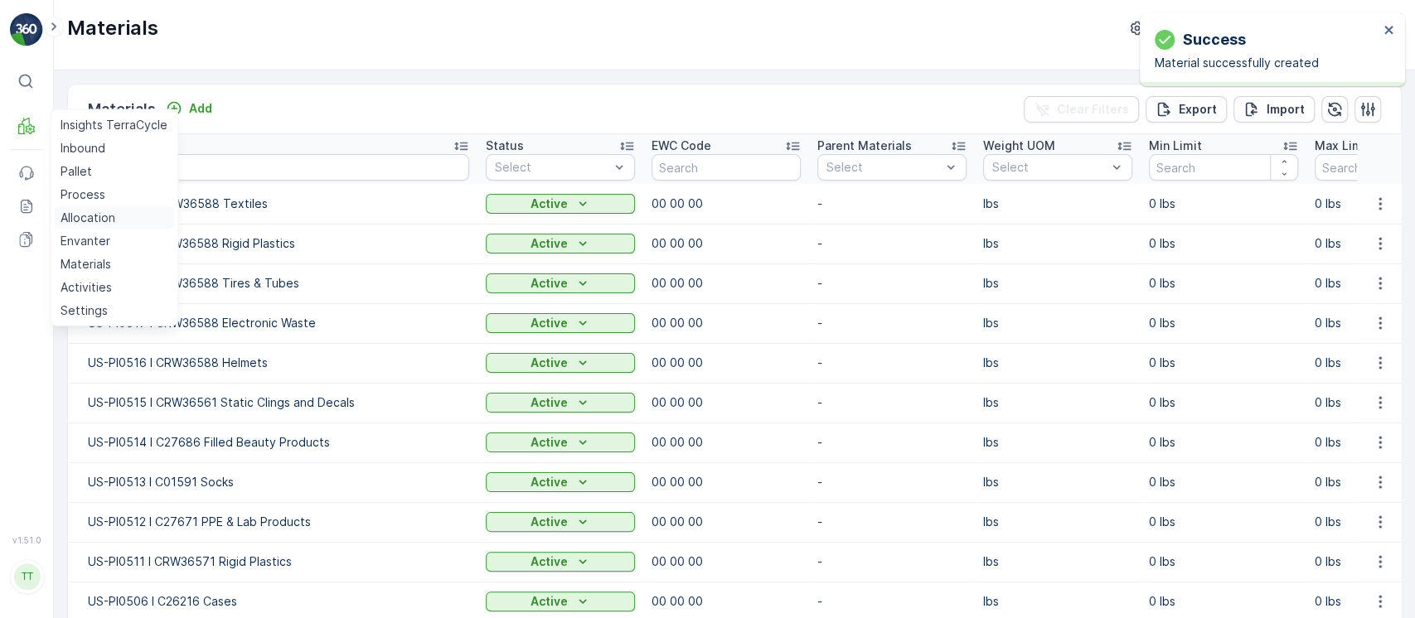
click at [86, 216] on p "Allocation" at bounding box center [88, 218] width 55 height 17
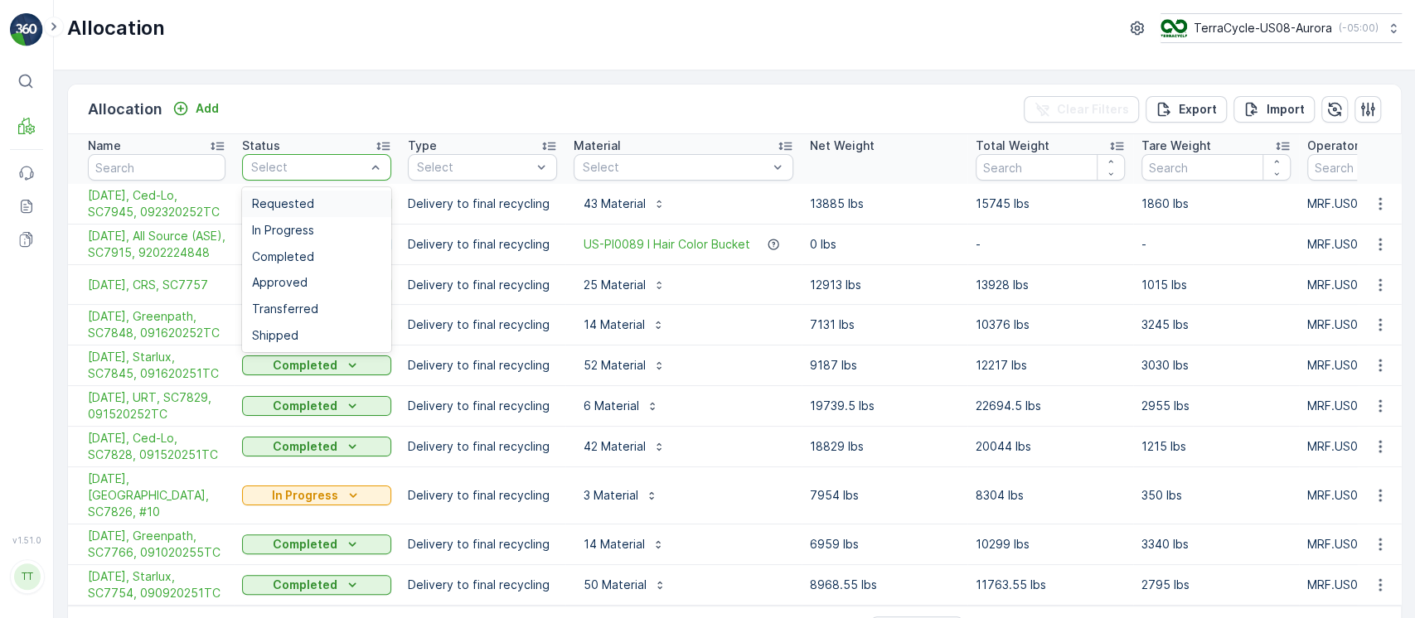
click at [293, 194] on div "Requested" at bounding box center [316, 204] width 149 height 27
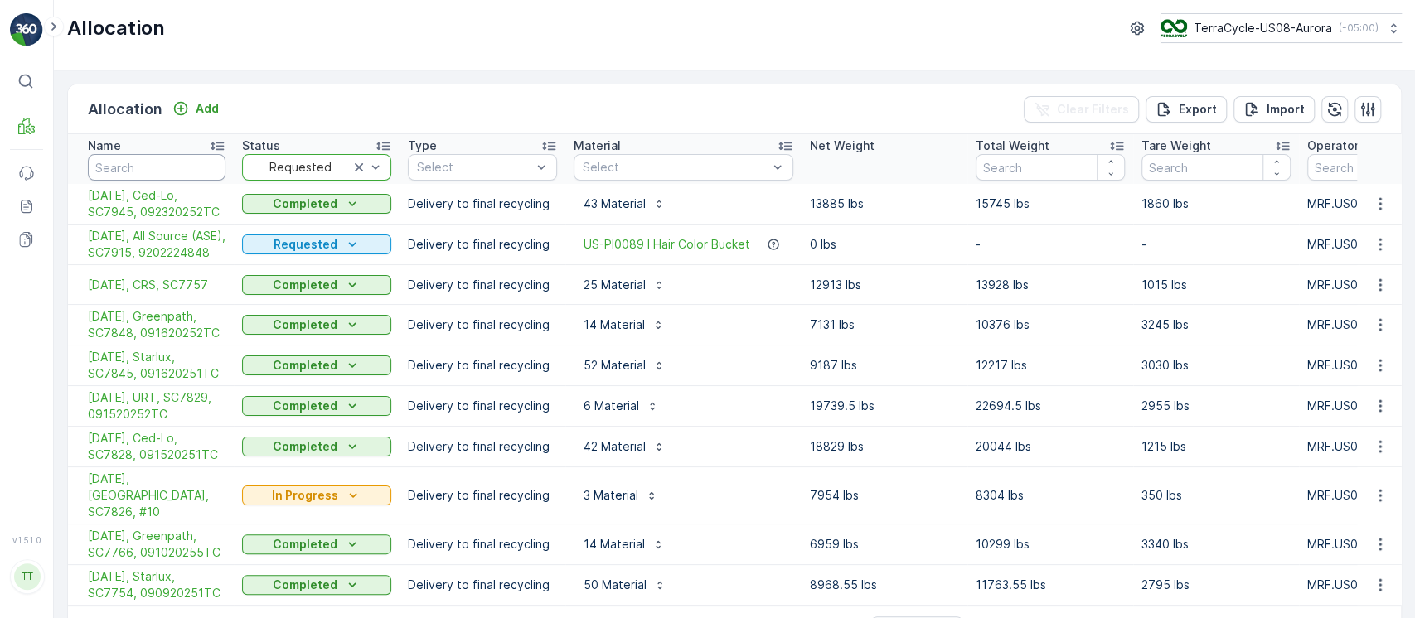
click at [129, 162] on input "text" at bounding box center [157, 167] width 138 height 27
paste input "Starlux"
type input "Starlux"
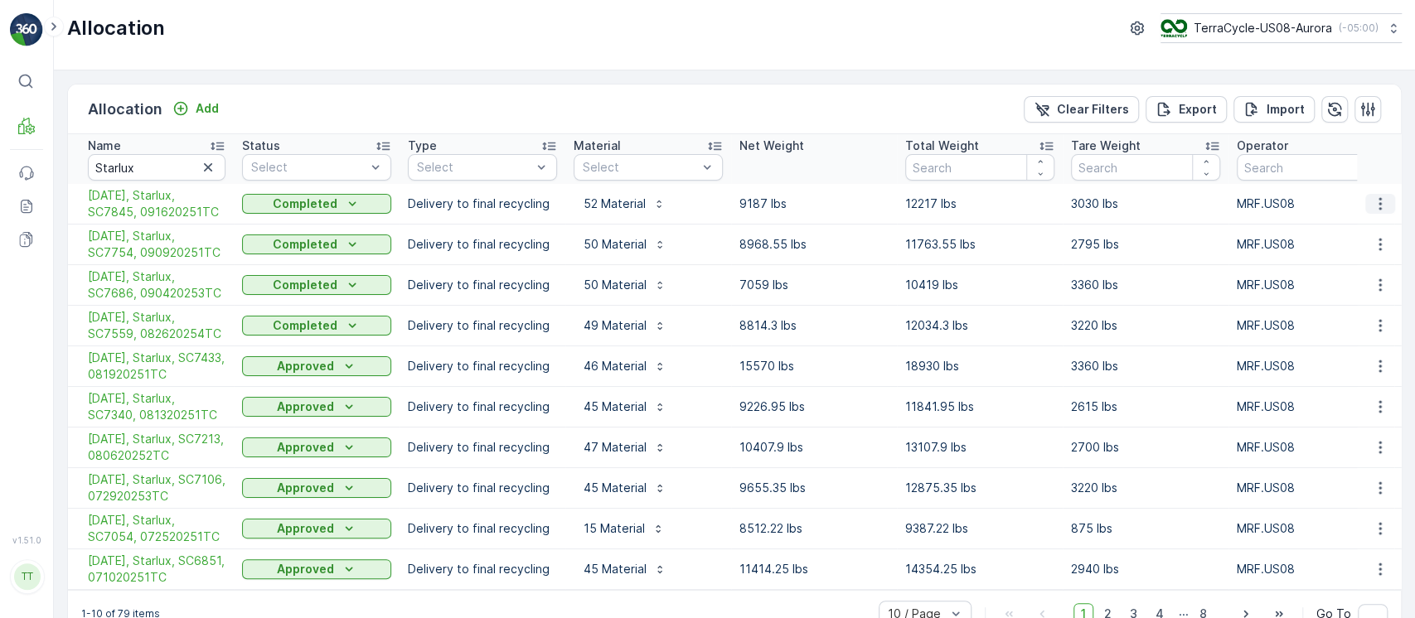
click at [1373, 208] on icon "button" at bounding box center [1380, 204] width 17 height 17
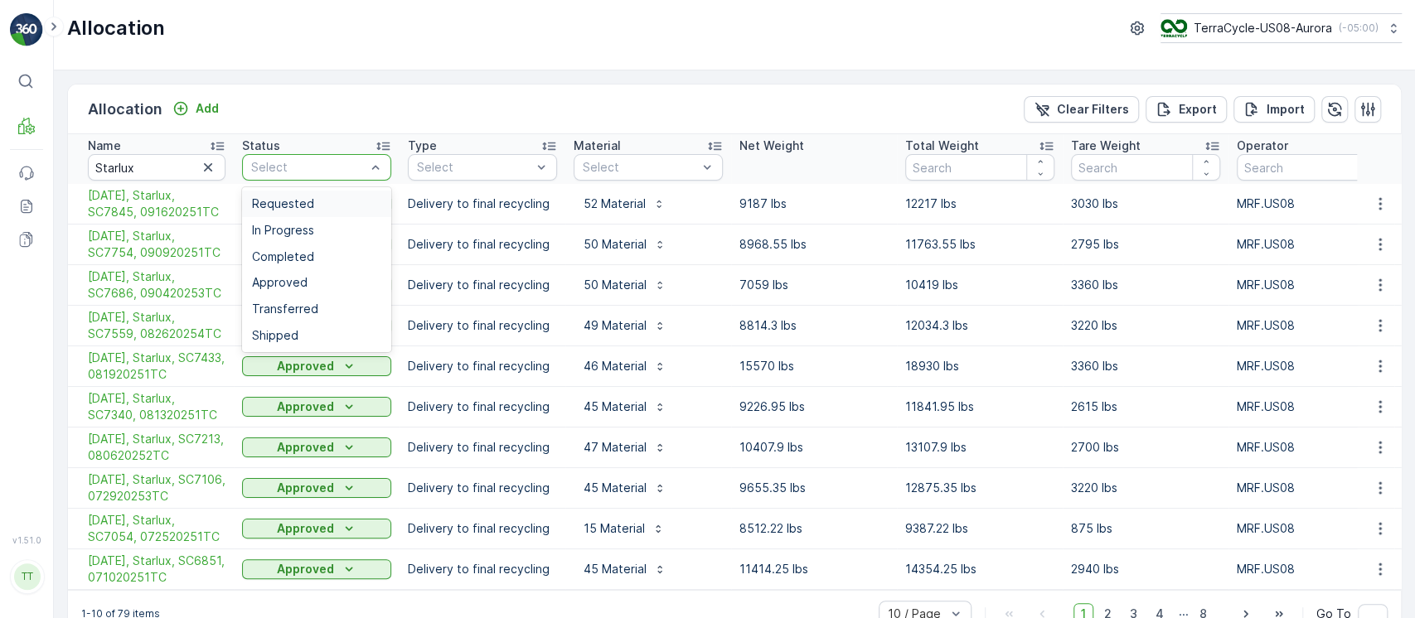
click at [341, 197] on div "Requested" at bounding box center [316, 203] width 129 height 13
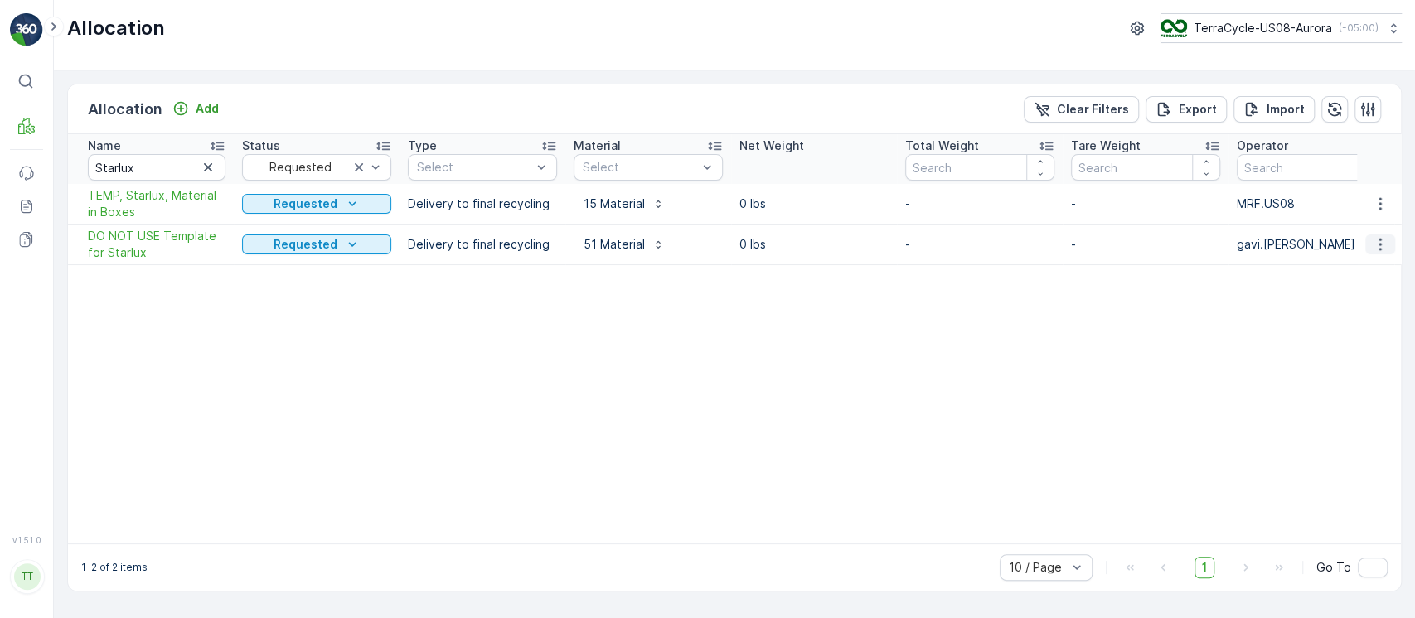
click at [1367, 237] on button "button" at bounding box center [1380, 245] width 30 height 20
click at [1347, 291] on span "Edit Allocation" at bounding box center [1331, 292] width 80 height 17
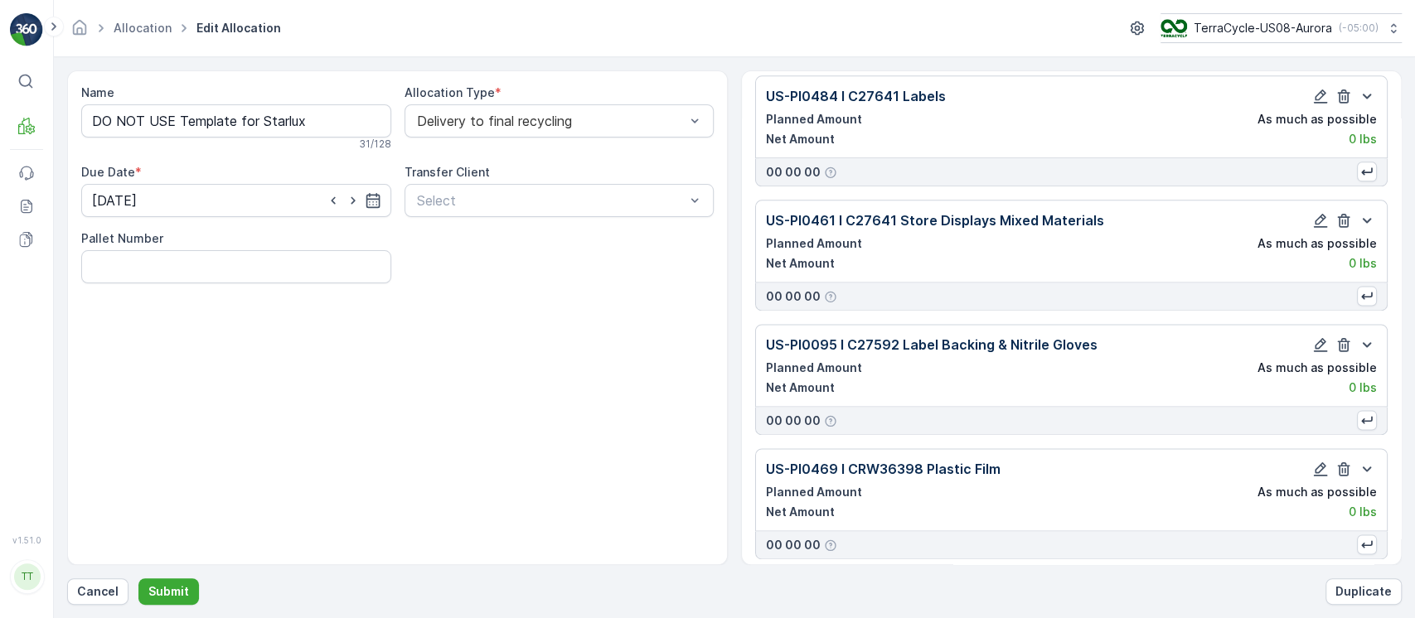
scroll to position [5948, 0]
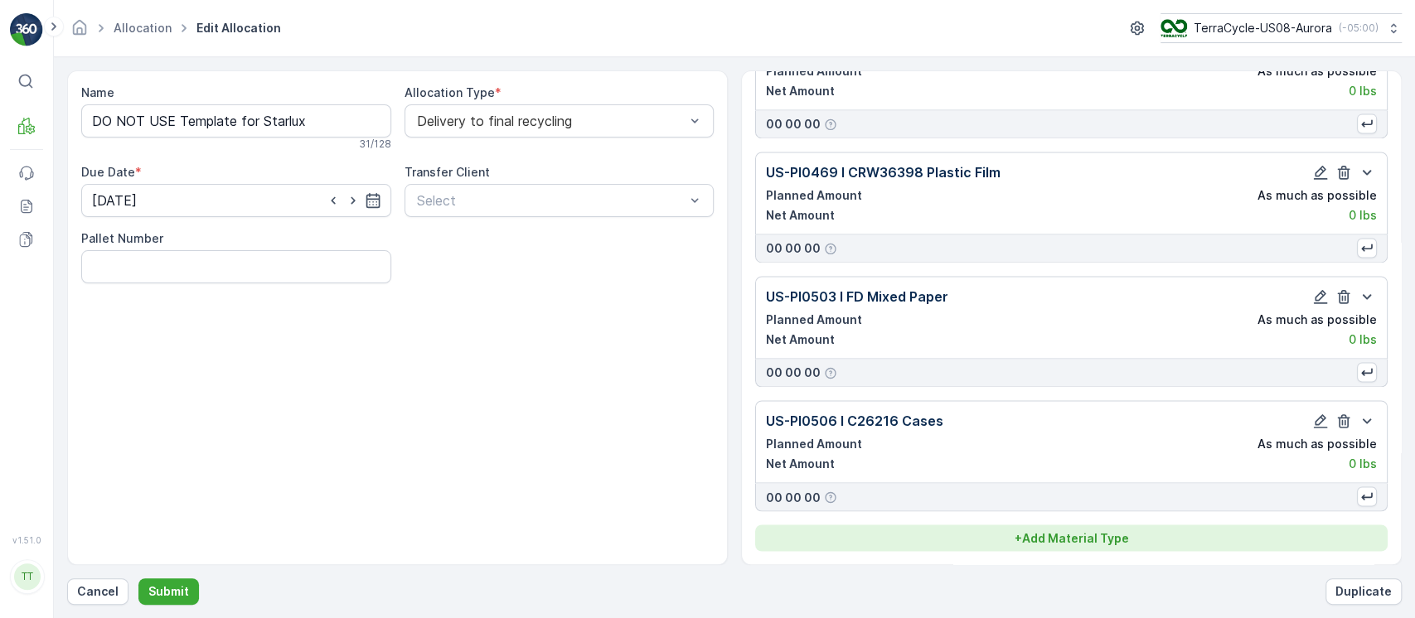
click at [1081, 536] on p "+ Add Material Type" at bounding box center [1072, 538] width 114 height 17
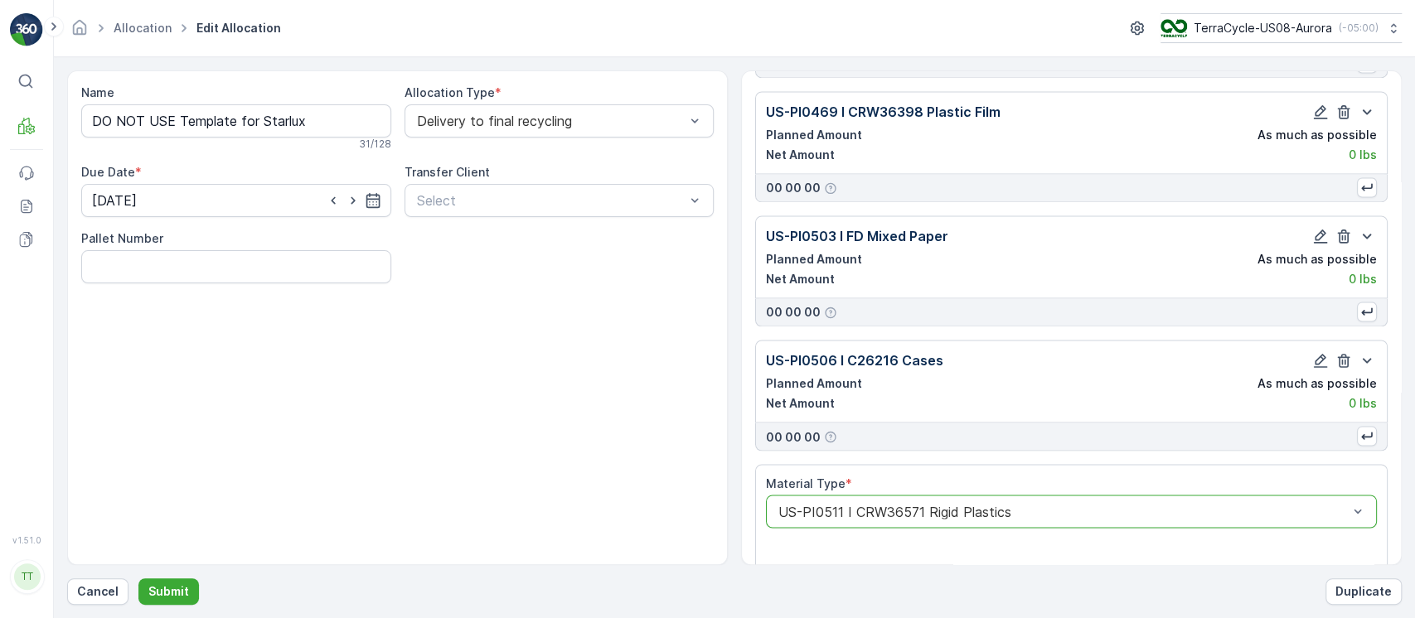
scroll to position [6377, 0]
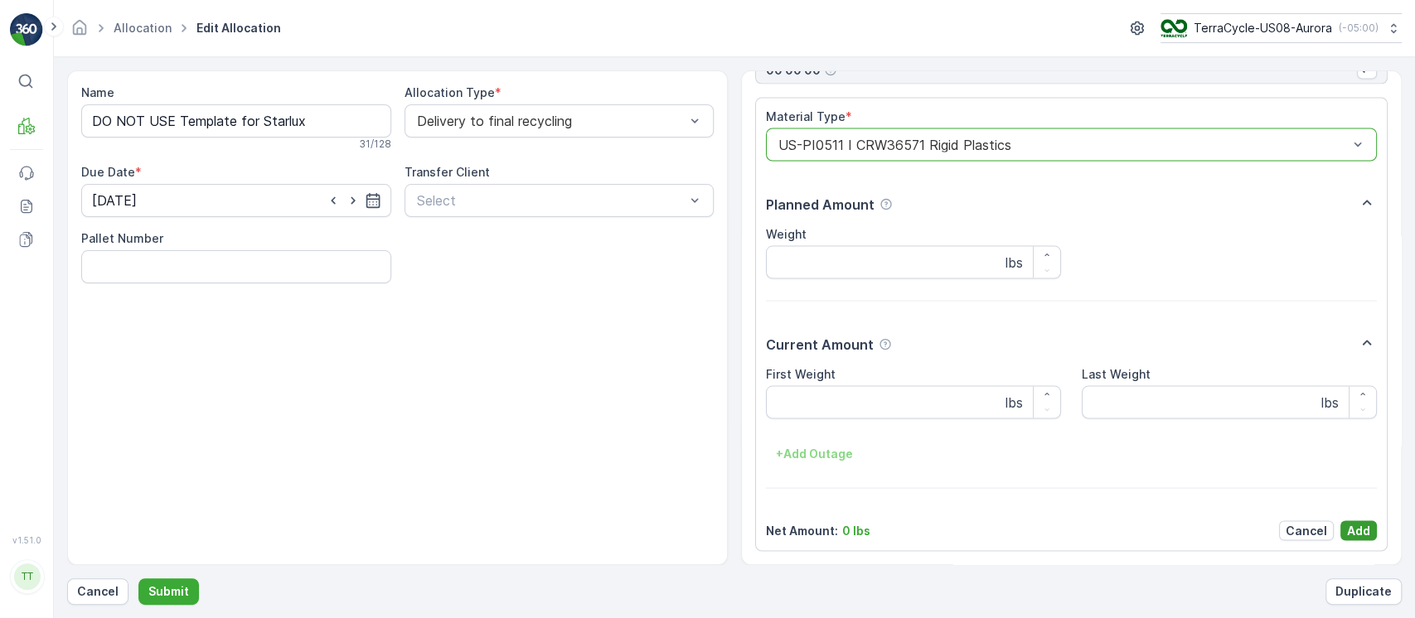
click at [1360, 533] on p "Add" at bounding box center [1358, 530] width 23 height 17
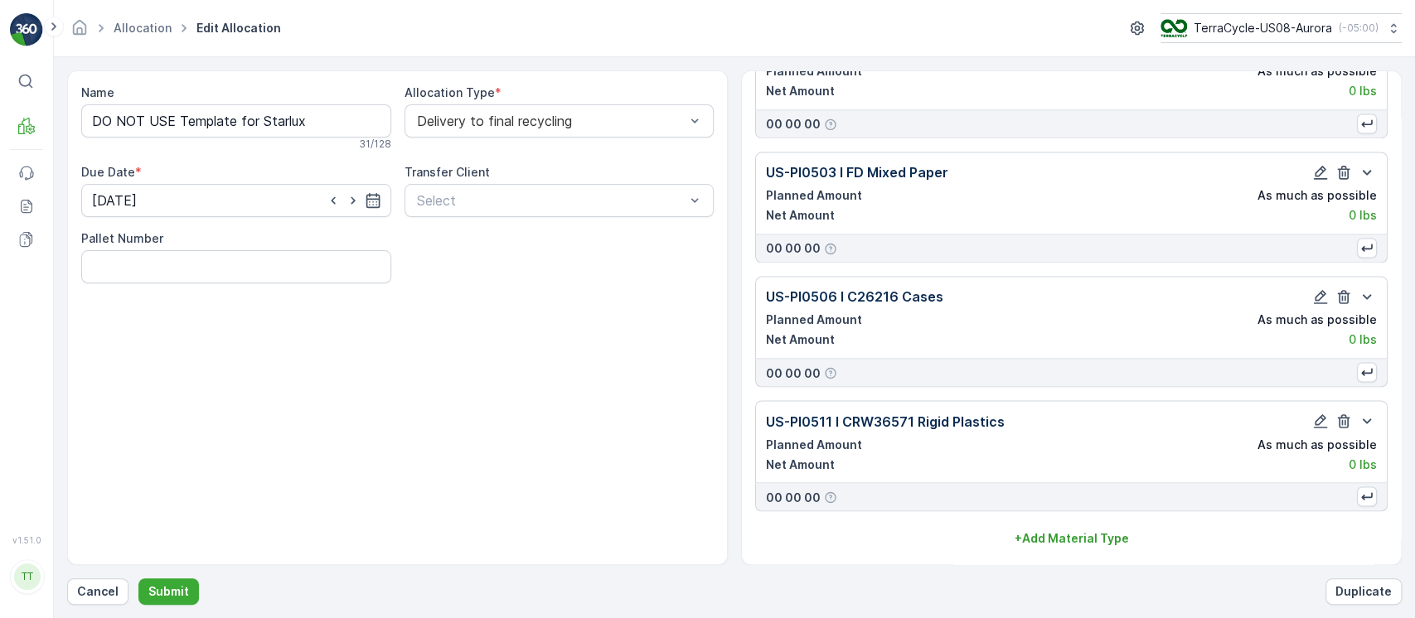
scroll to position [6073, 0]
click at [170, 584] on p "Submit" at bounding box center [168, 592] width 41 height 17
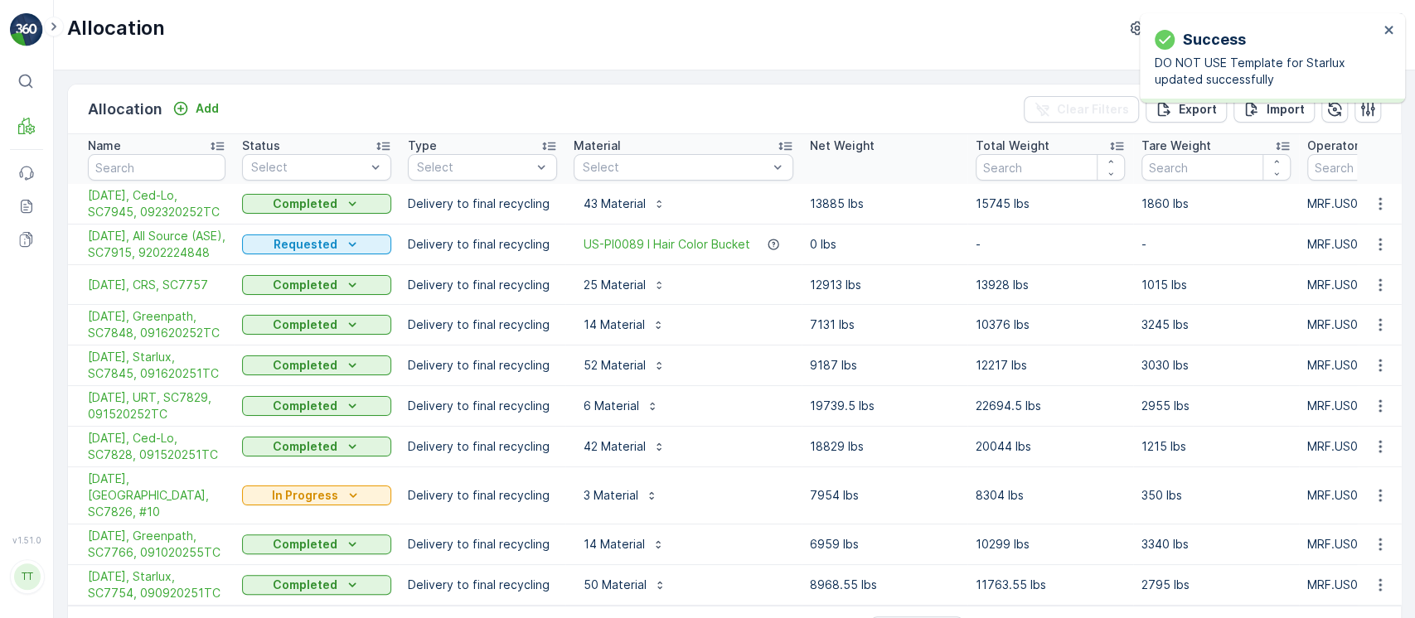
click at [1396, 28] on div "Success DO NOT USE Template for Starlux updated successfully" at bounding box center [1272, 58] width 265 height 90
click at [1387, 30] on icon "close" at bounding box center [1388, 30] width 8 height 8
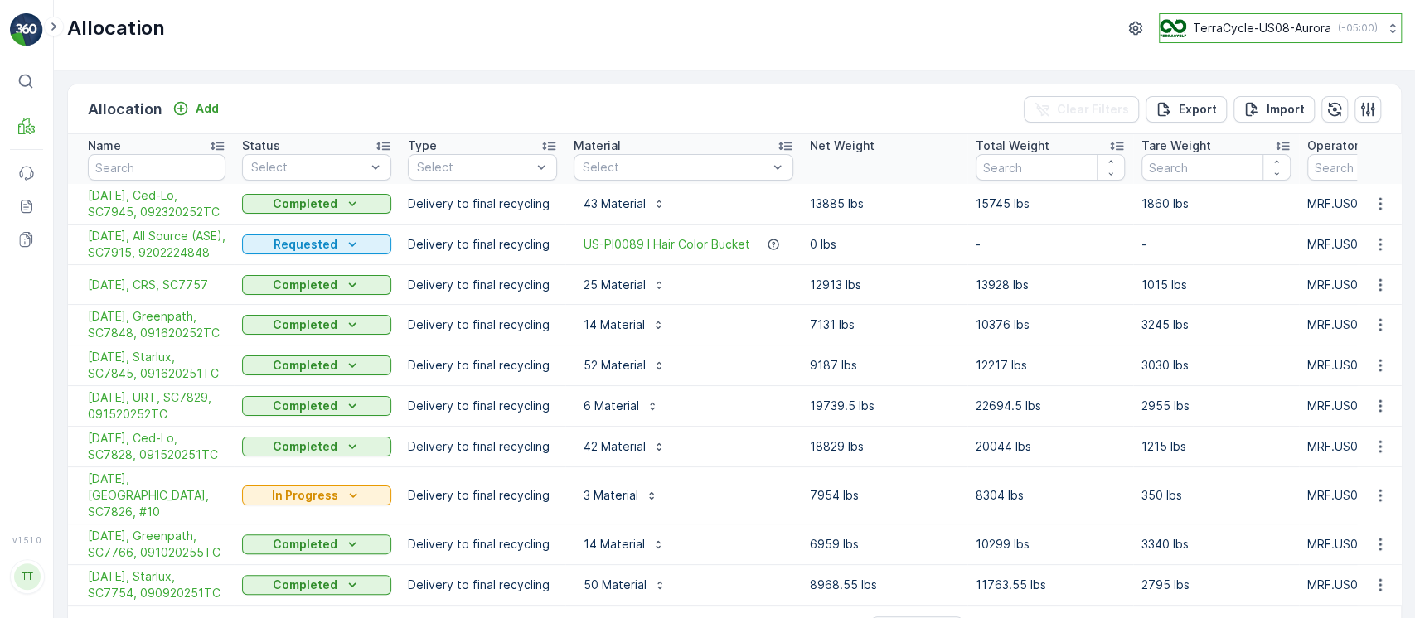
click at [1270, 34] on p "TerraCycle-US08-Aurora" at bounding box center [1262, 28] width 138 height 17
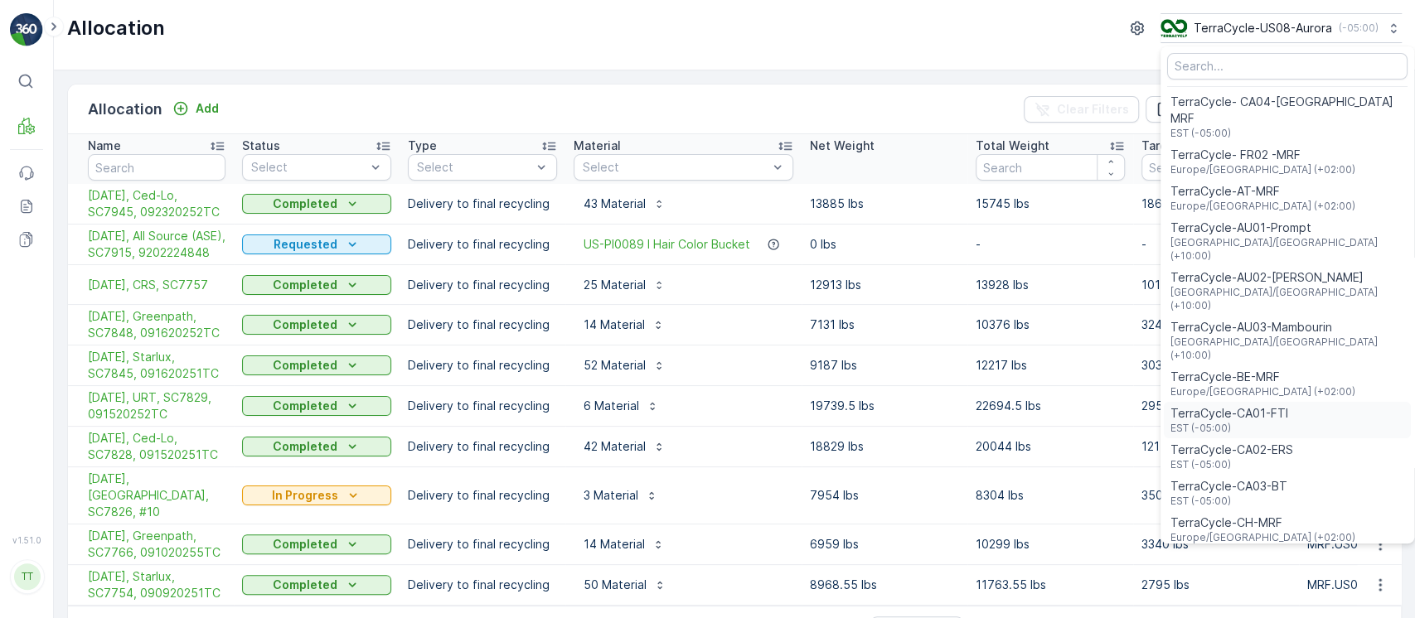
click at [1206, 405] on span "TerraCycle-CA01-FTI" at bounding box center [1230, 413] width 118 height 17
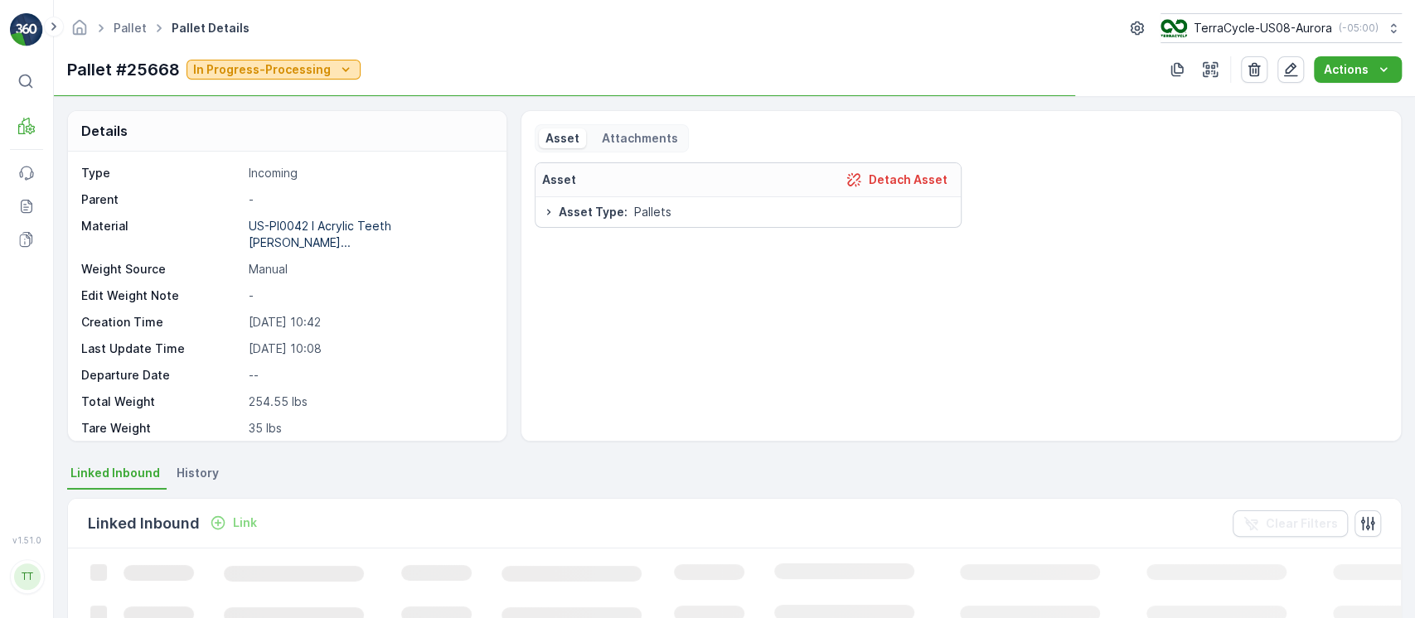
click at [329, 75] on div "In Progress-Processing" at bounding box center [273, 69] width 161 height 17
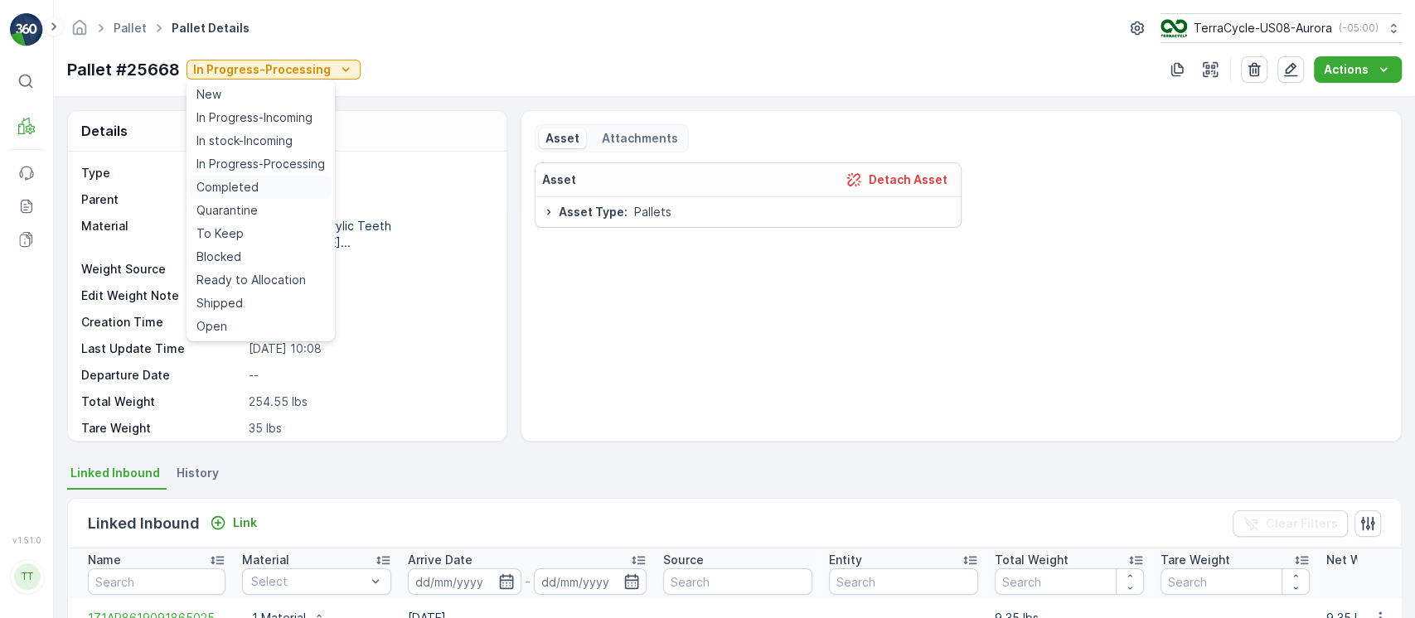
click at [272, 187] on div "Completed" at bounding box center [261, 187] width 142 height 23
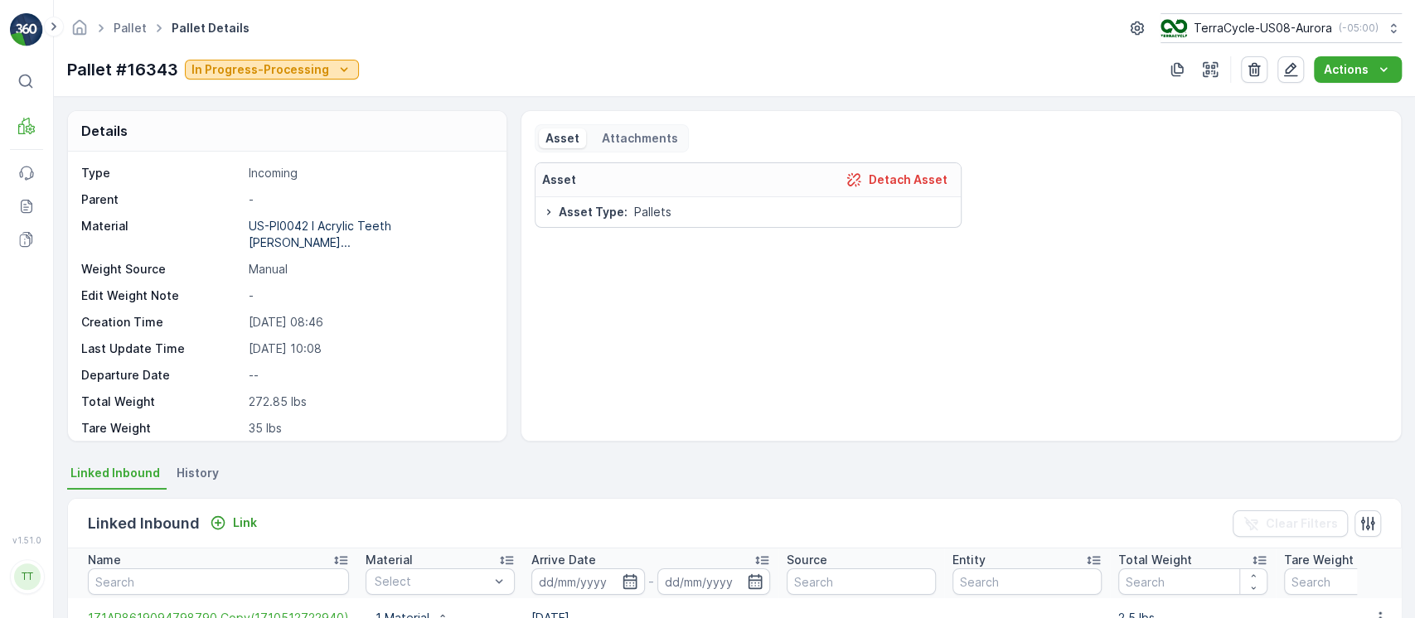
click at [283, 72] on p "In Progress-Processing" at bounding box center [260, 69] width 138 height 17
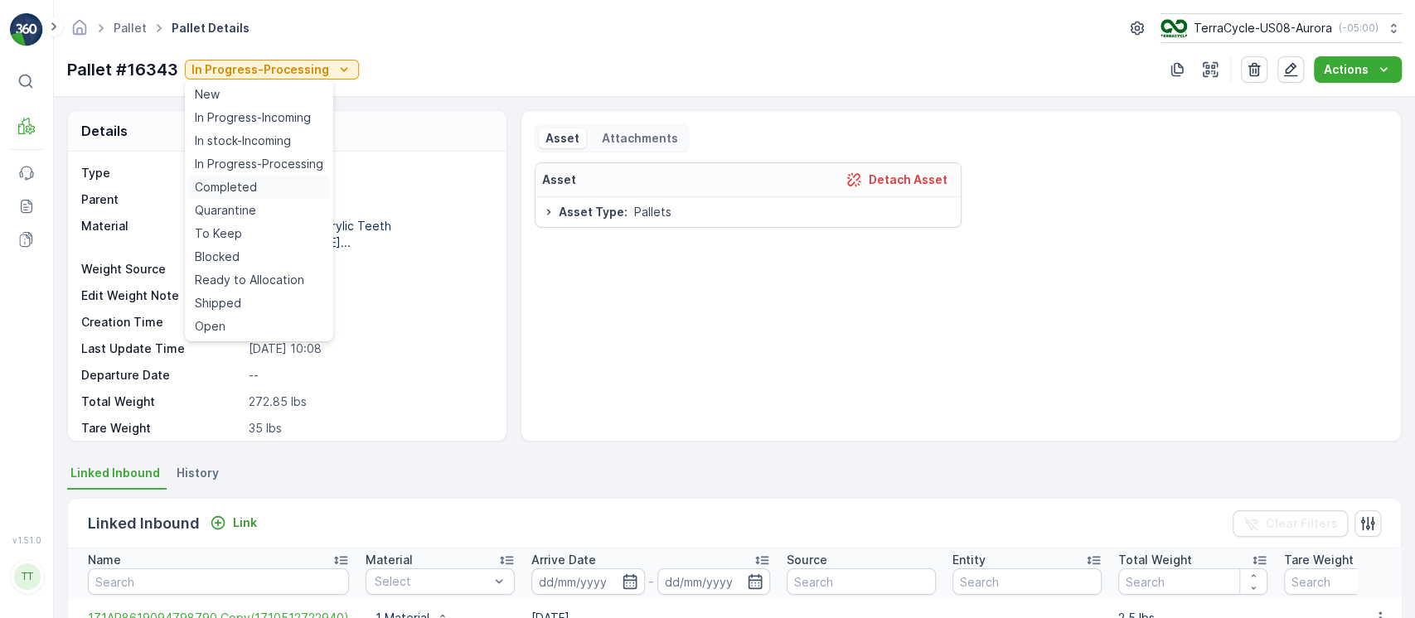
click at [265, 187] on div "Completed" at bounding box center [259, 187] width 142 height 23
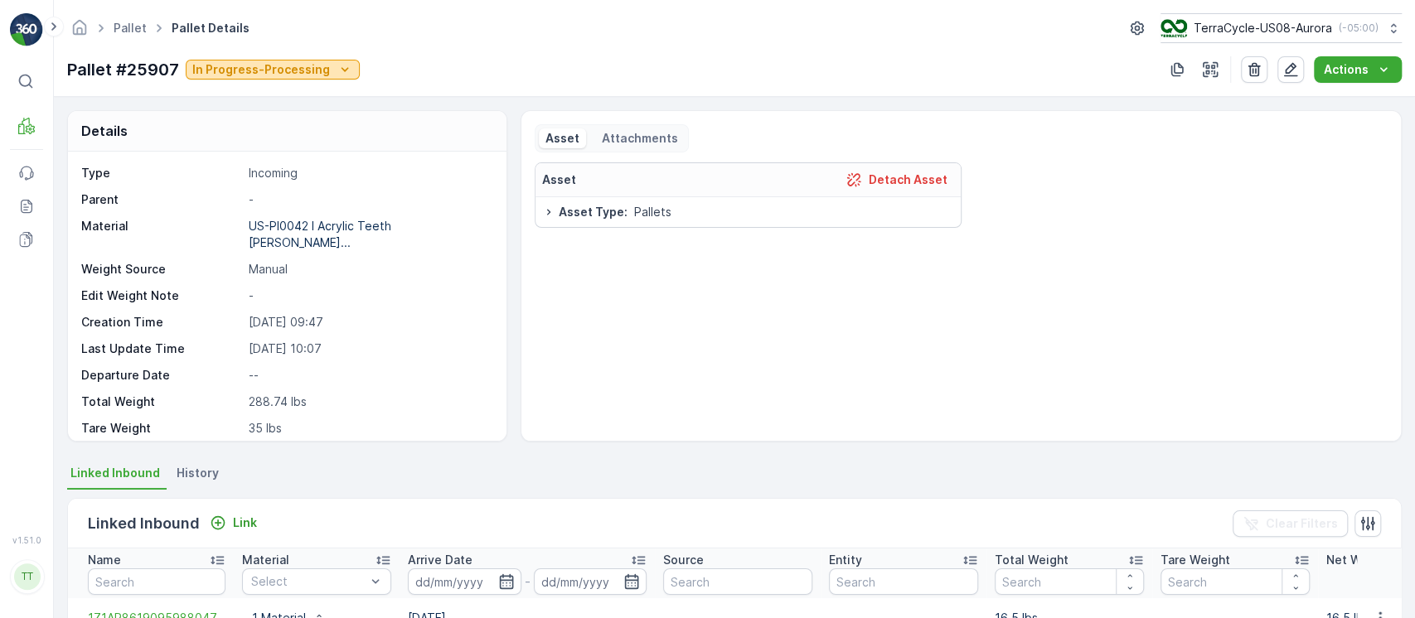
click at [328, 63] on div "In Progress-Processing" at bounding box center [272, 69] width 161 height 17
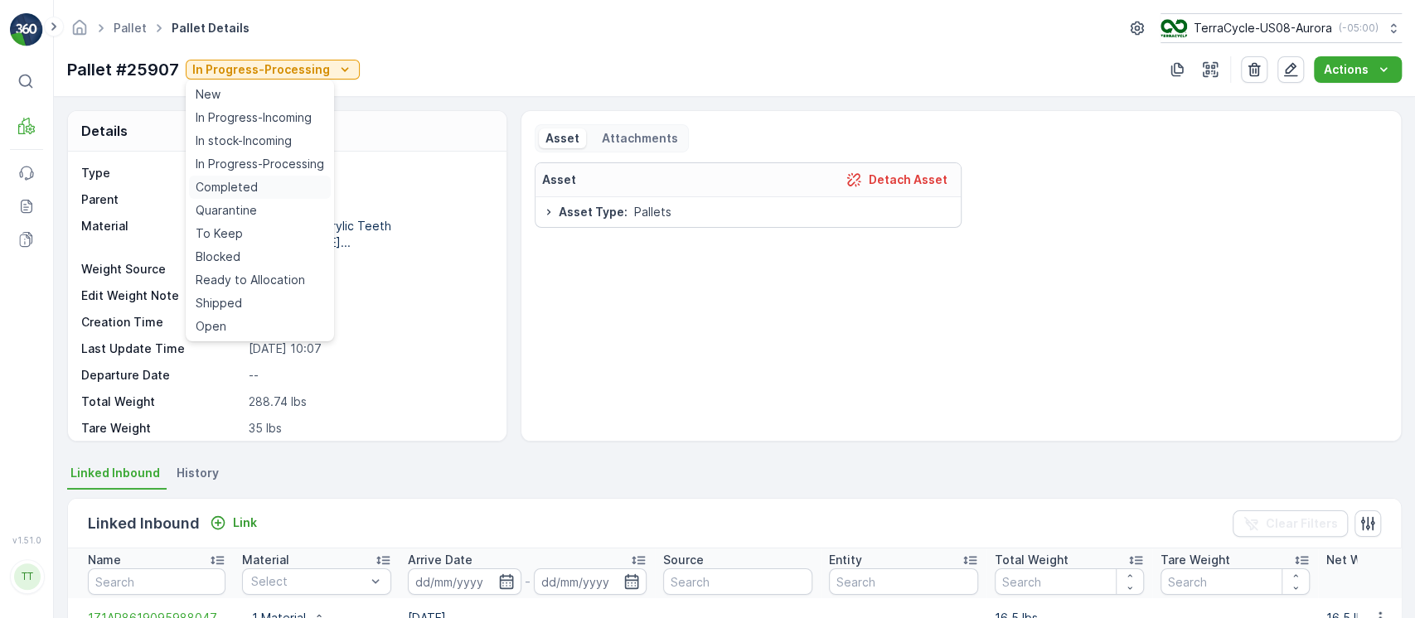
click at [262, 187] on div "Completed" at bounding box center [260, 187] width 142 height 23
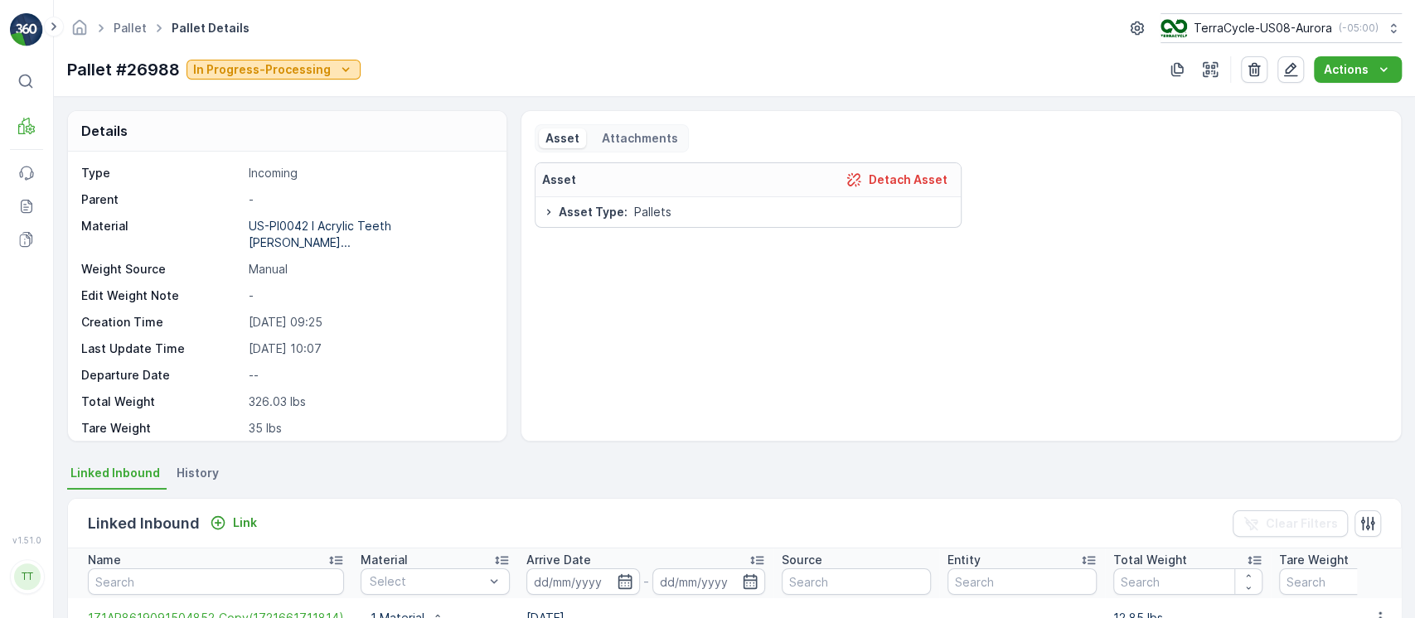
click at [308, 61] on p "In Progress-Processing" at bounding box center [262, 69] width 138 height 17
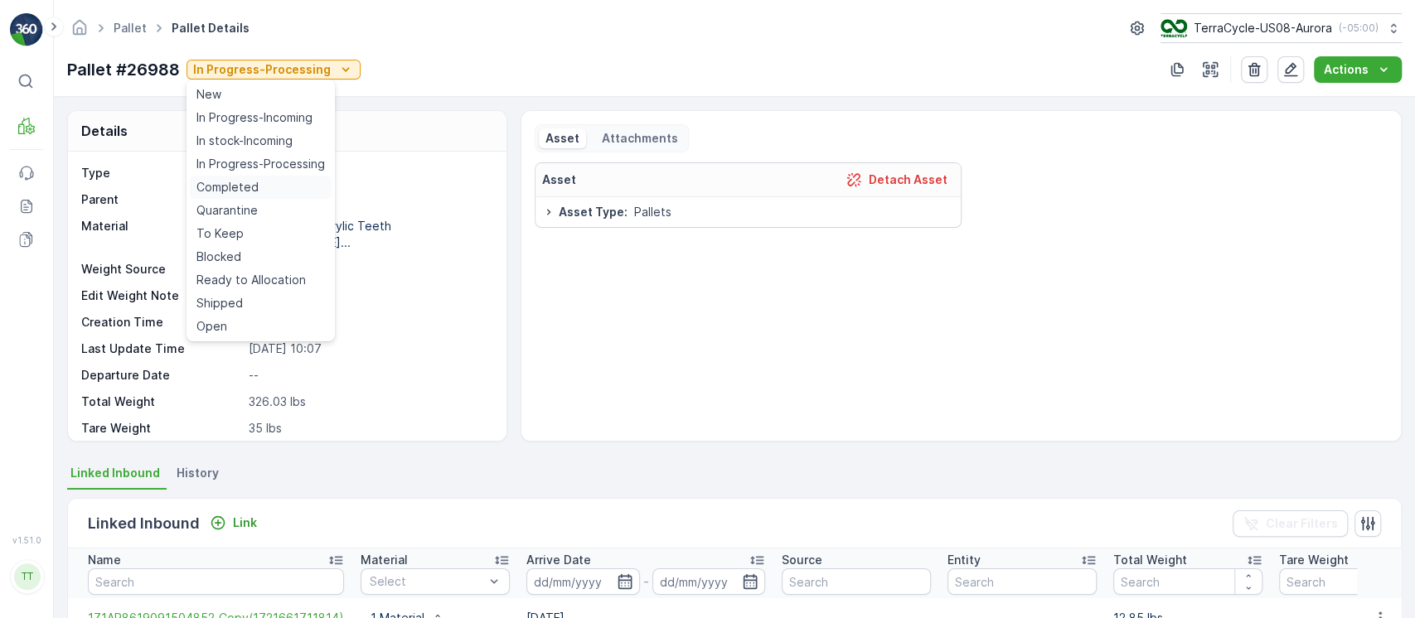
click at [293, 182] on div "Completed" at bounding box center [261, 187] width 142 height 23
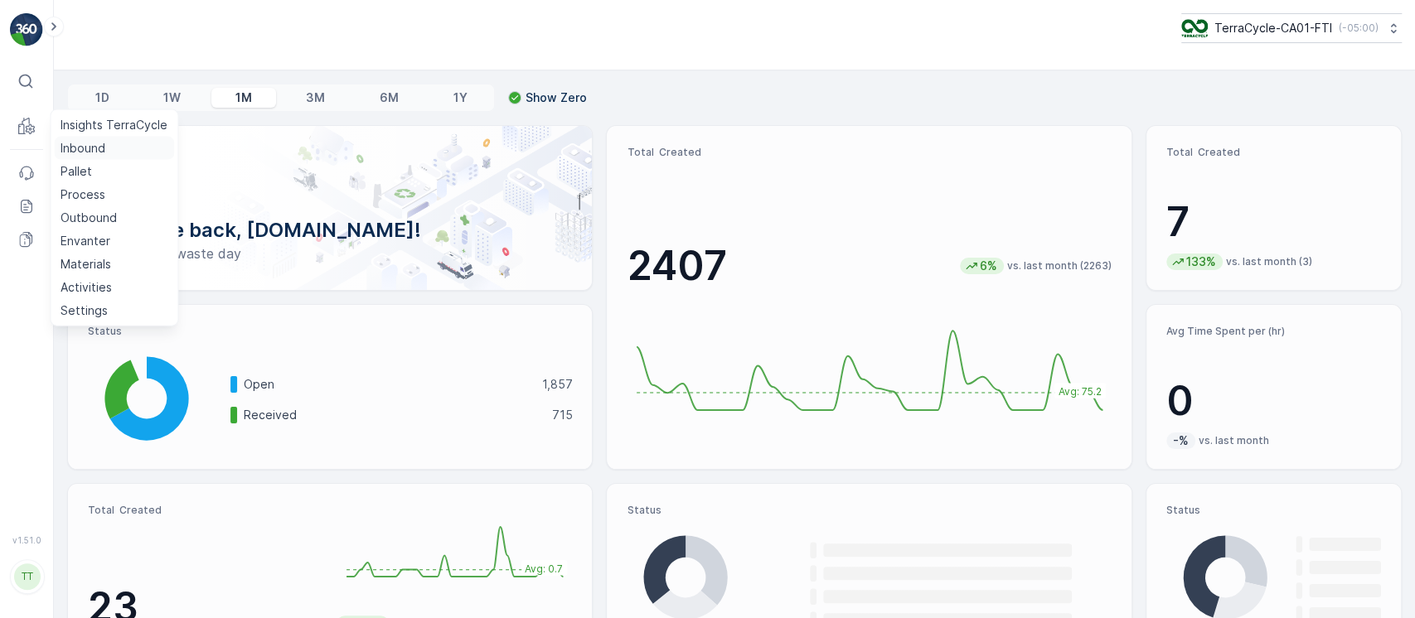
click at [66, 140] on p "Inbound" at bounding box center [83, 148] width 45 height 17
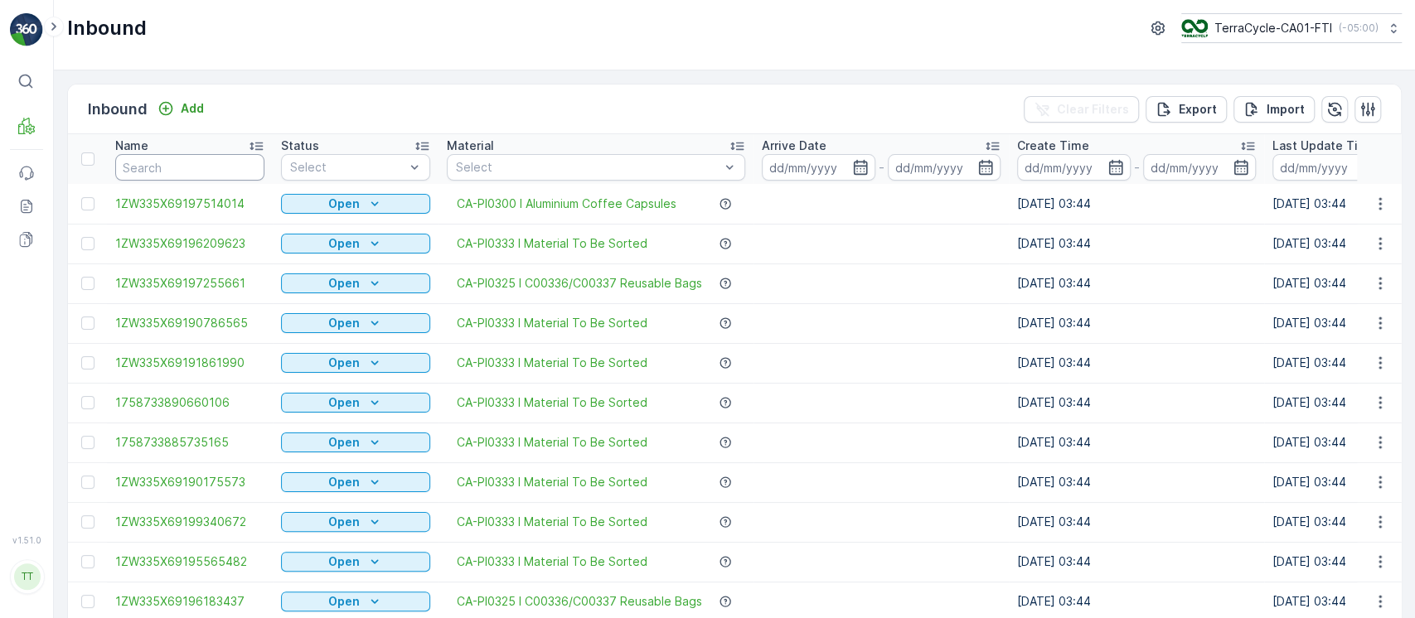
click at [239, 169] on input "text" at bounding box center [189, 167] width 149 height 27
paste input "1ZW335X69194124227"
type input "1ZW335X69194124227"
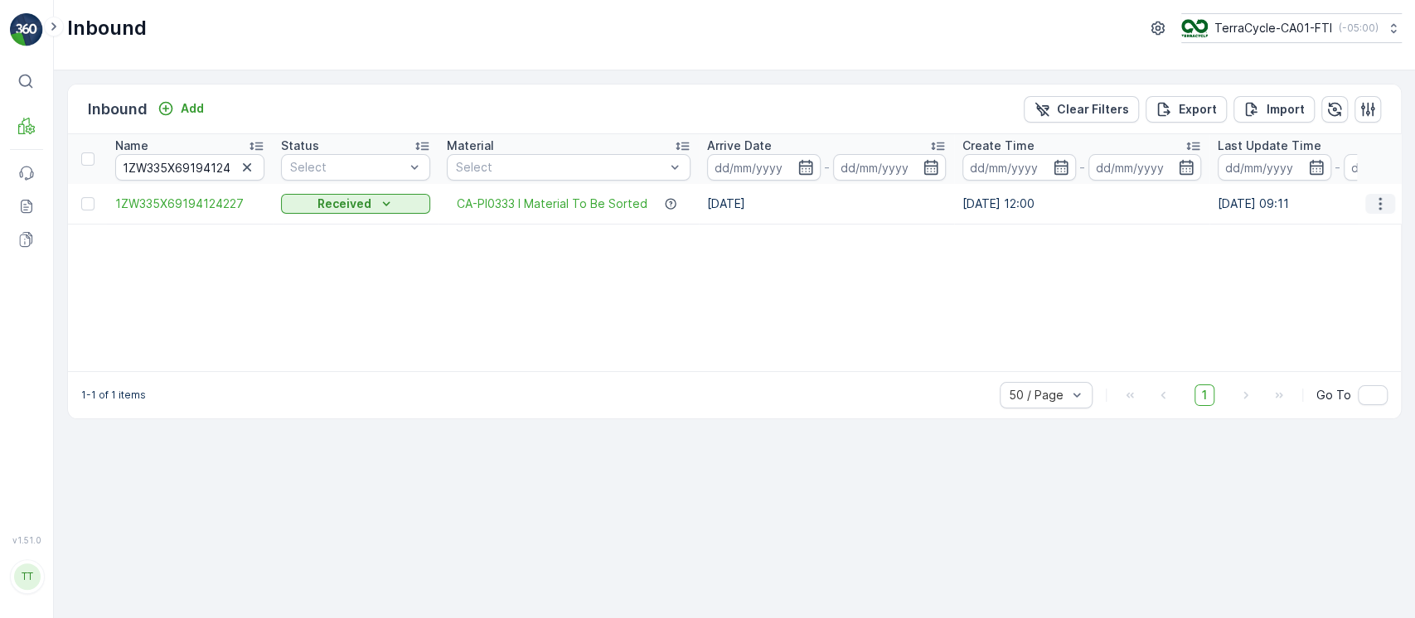
click at [1378, 206] on icon "button" at bounding box center [1380, 204] width 17 height 17
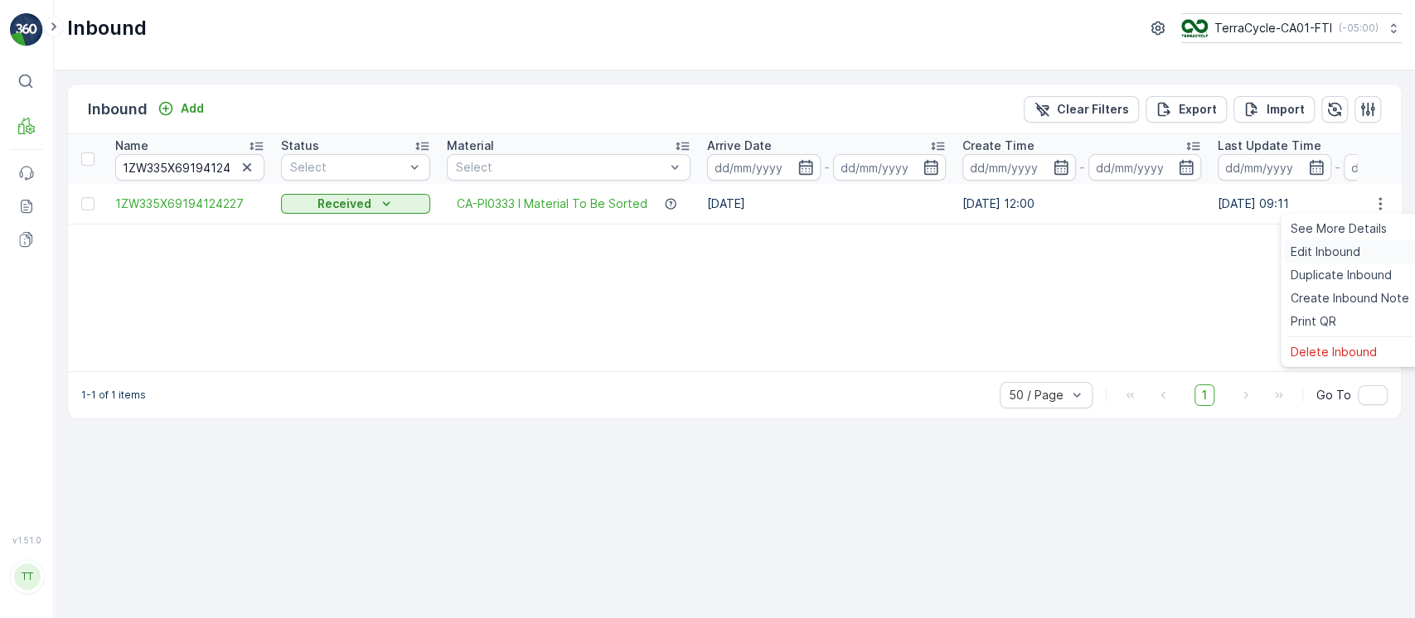
click at [1353, 256] on span "Edit Inbound" at bounding box center [1326, 252] width 70 height 17
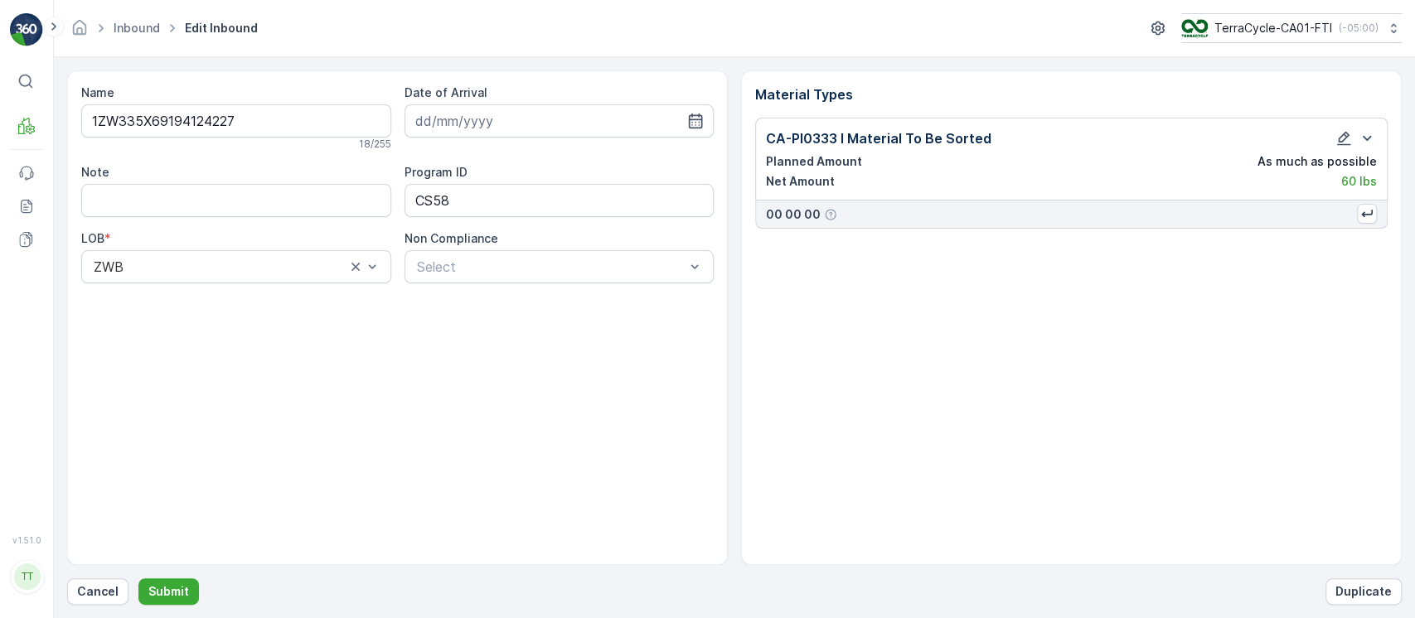
type input "[DATE]"
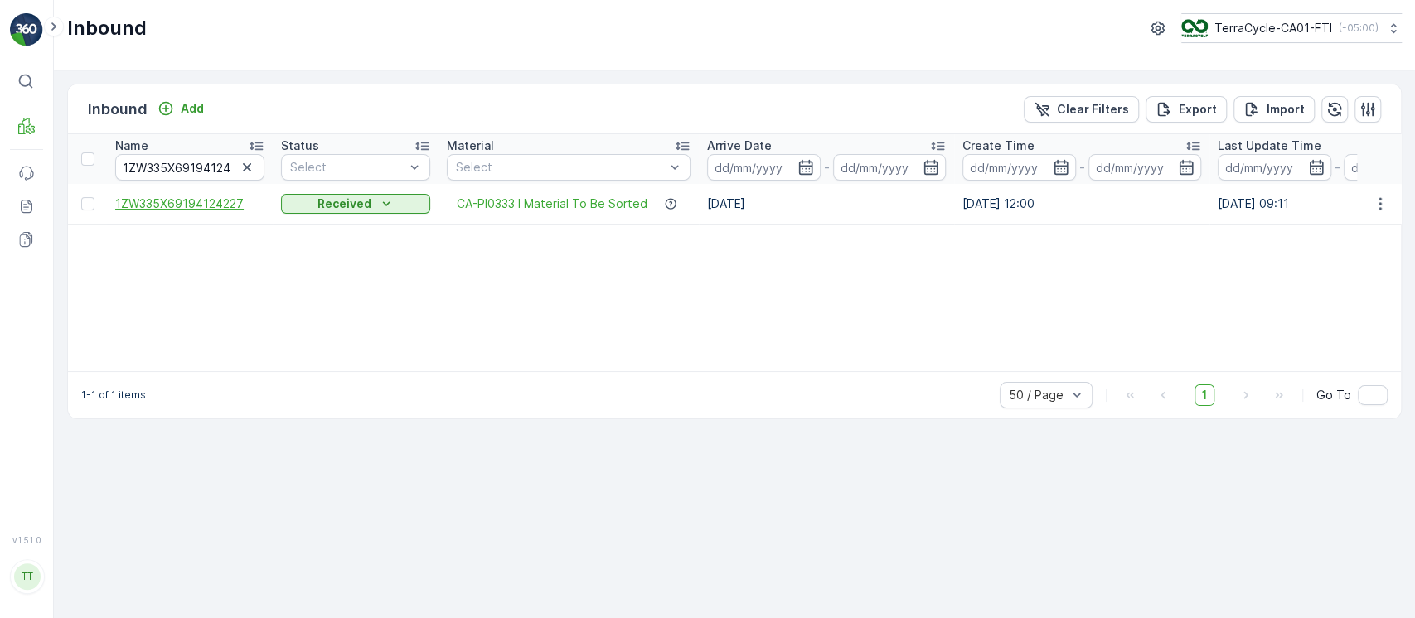
click at [190, 197] on span "1ZW335X69194124227" at bounding box center [189, 204] width 149 height 17
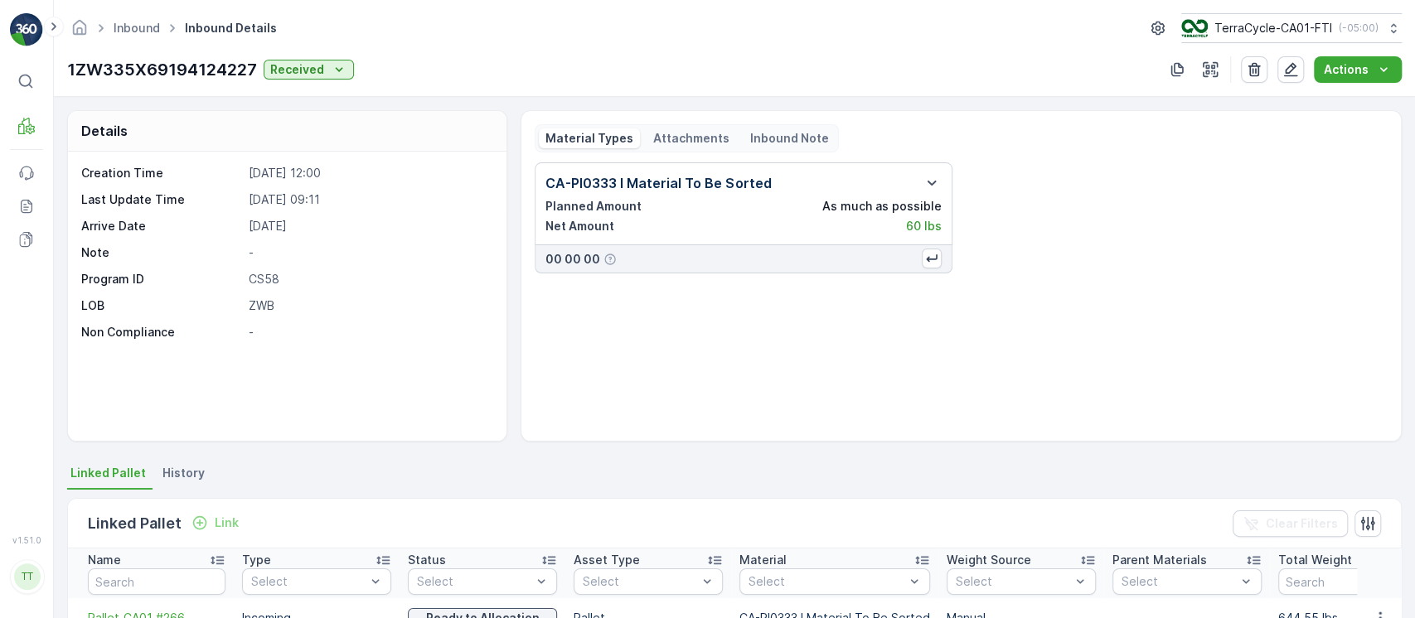
click at [177, 478] on span "History" at bounding box center [183, 473] width 42 height 17
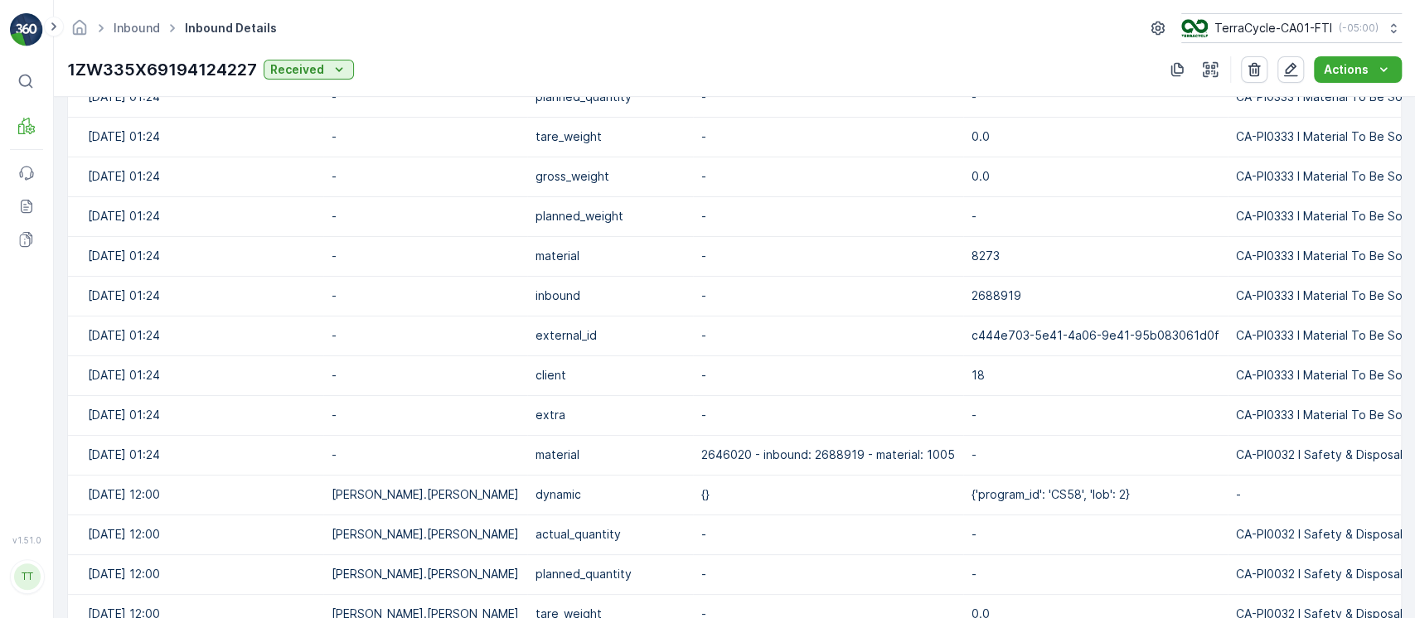
scroll to position [802, 0]
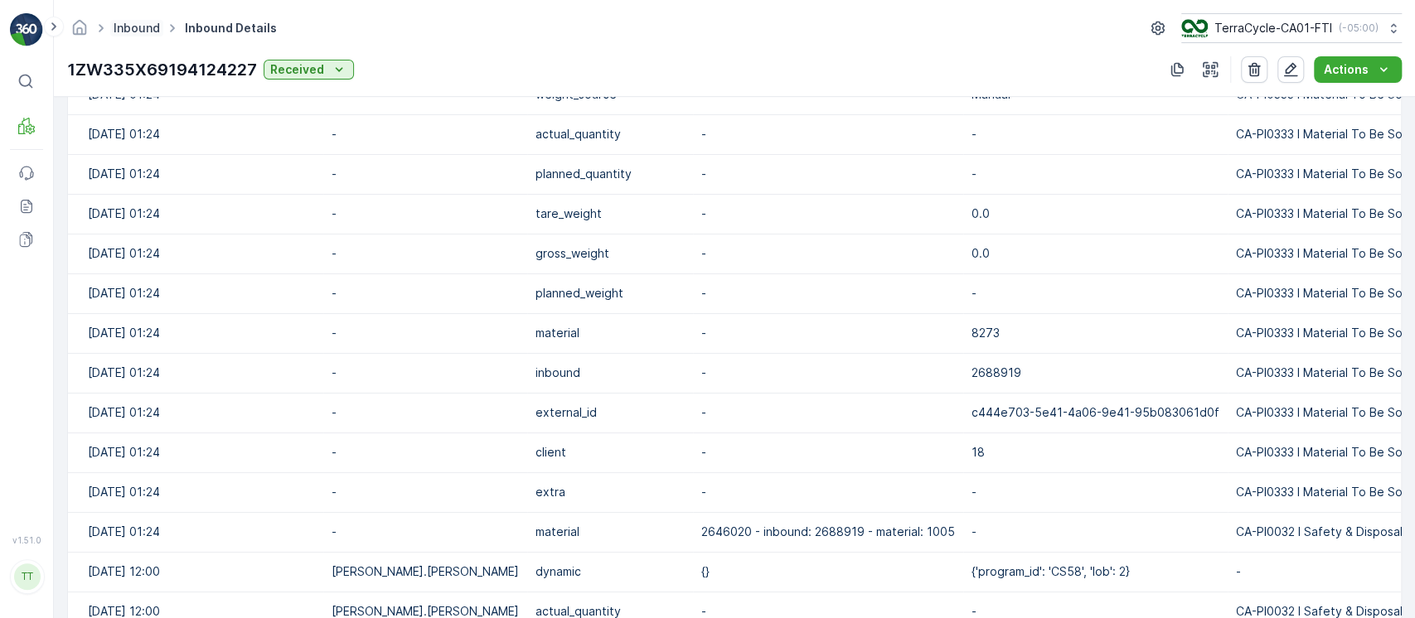
click at [146, 30] on link "Inbound" at bounding box center [137, 28] width 46 height 14
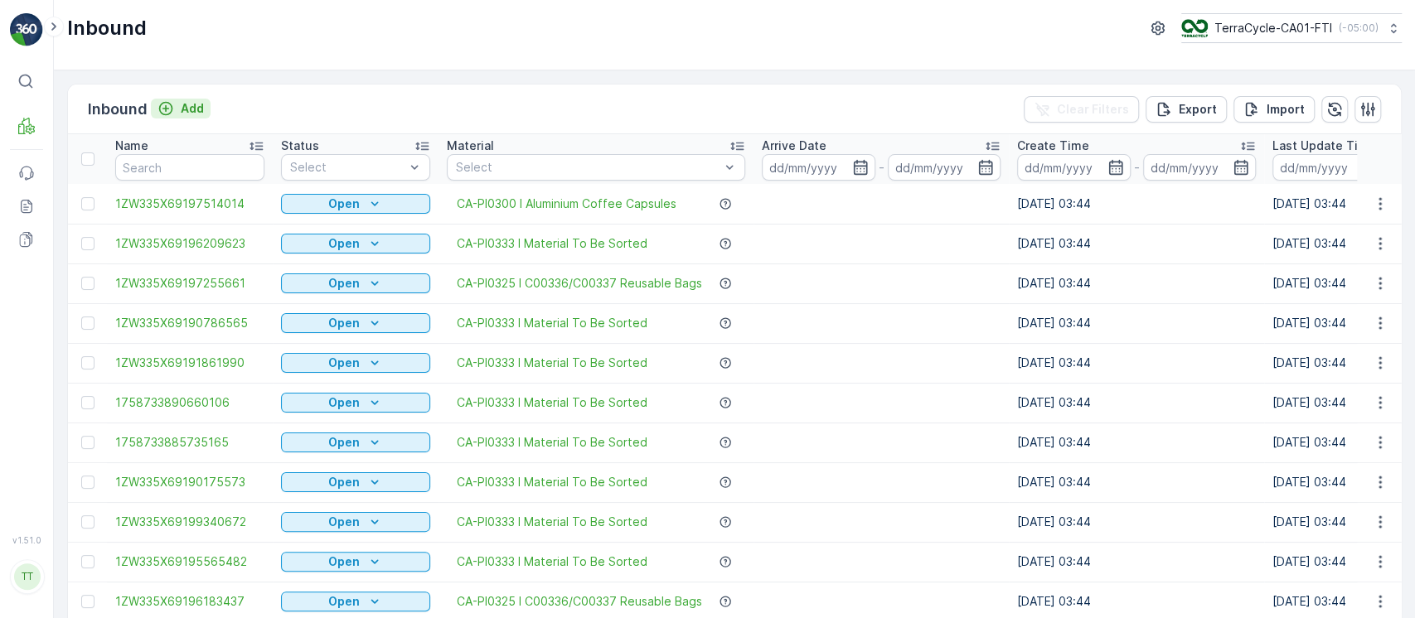
click at [202, 105] on p "Add" at bounding box center [192, 108] width 23 height 17
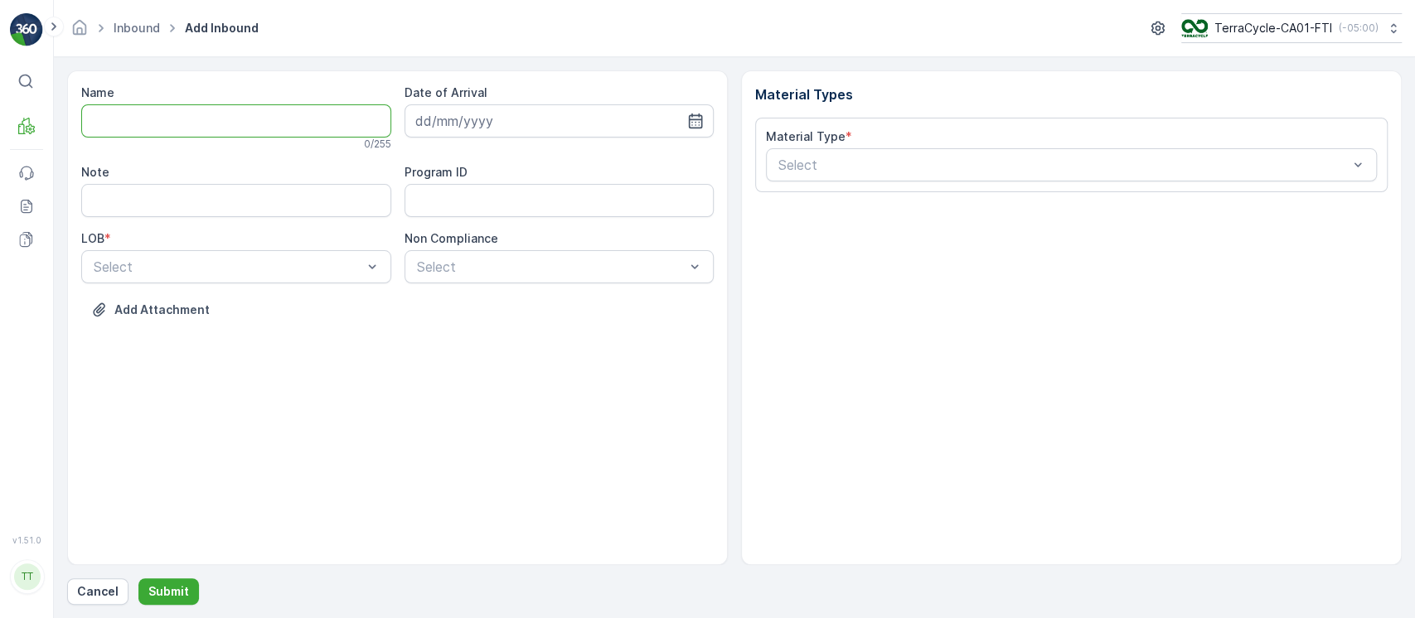
click at [235, 115] on input "Name" at bounding box center [236, 120] width 310 height 33
paste input "1ZW335X69194032433"
paste input "3415398"
type input "1ZW335X69193415398"
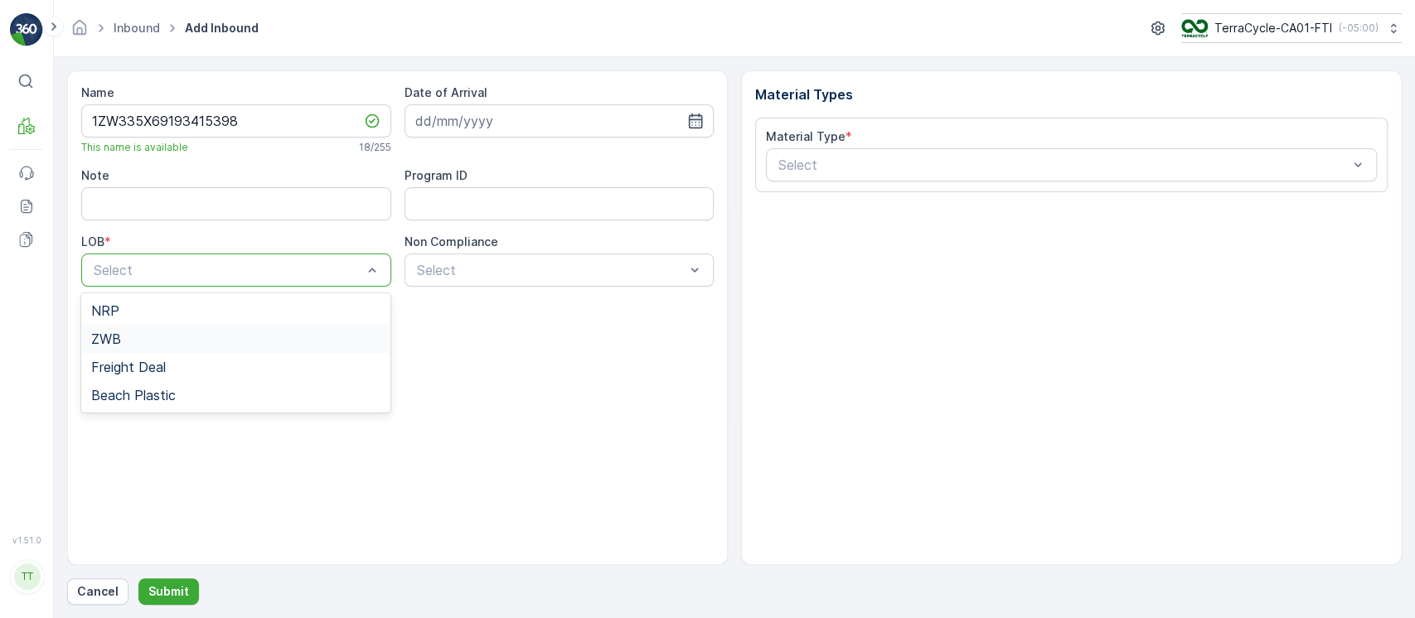
click at [230, 337] on div "ZWB" at bounding box center [236, 339] width 290 height 15
click at [488, 200] on ID "Program ID" at bounding box center [560, 203] width 310 height 33
paste ID "SW14-M"
type ID "SW14-M"
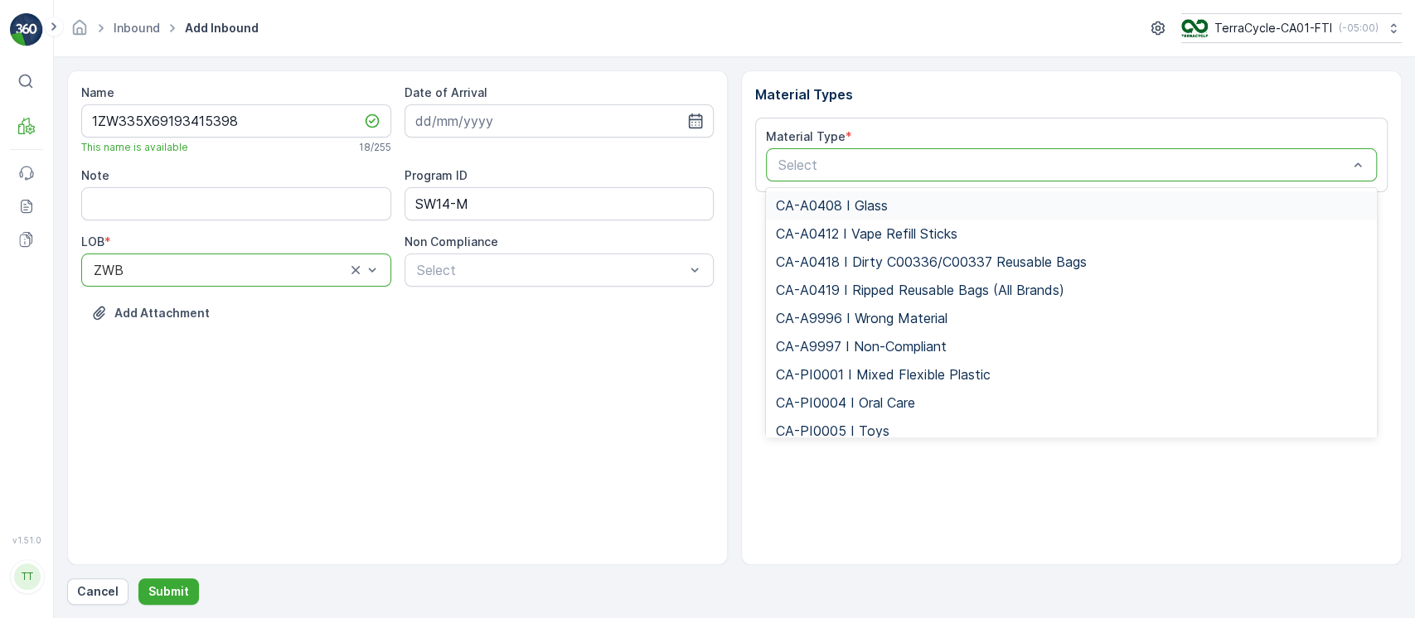
type input "CA-PI0333 I Material To Be Sorted"
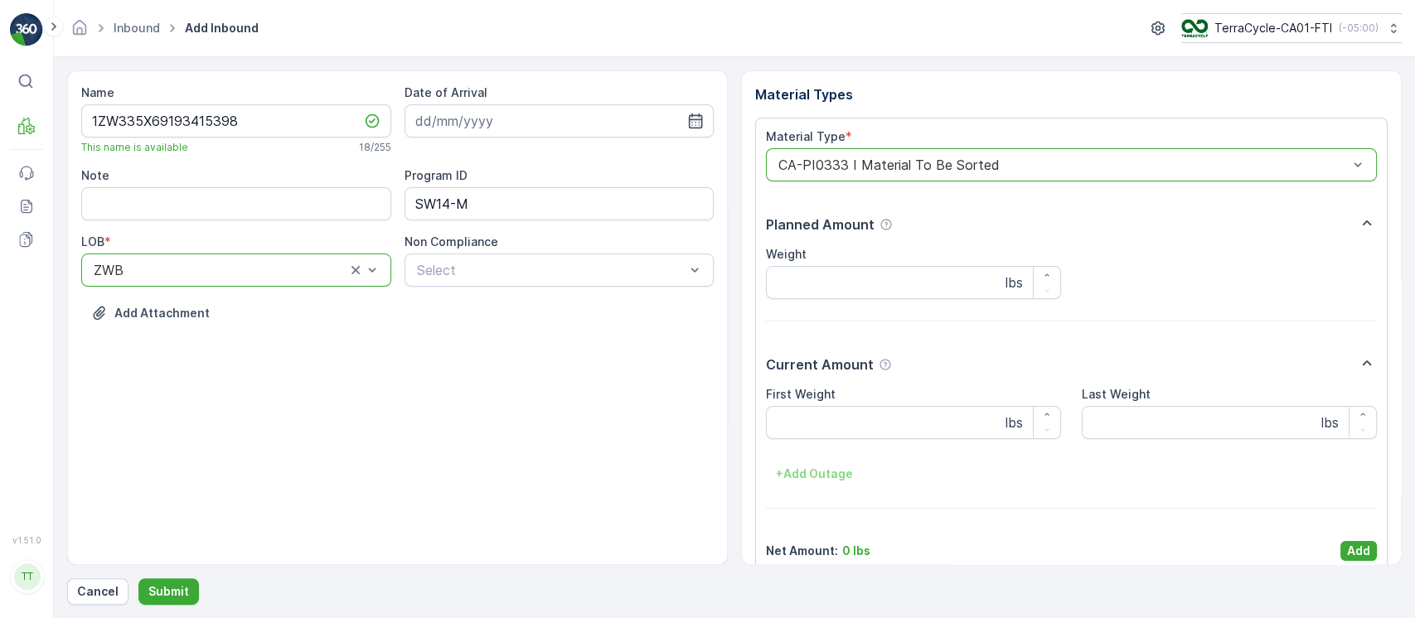
scroll to position [20, 0]
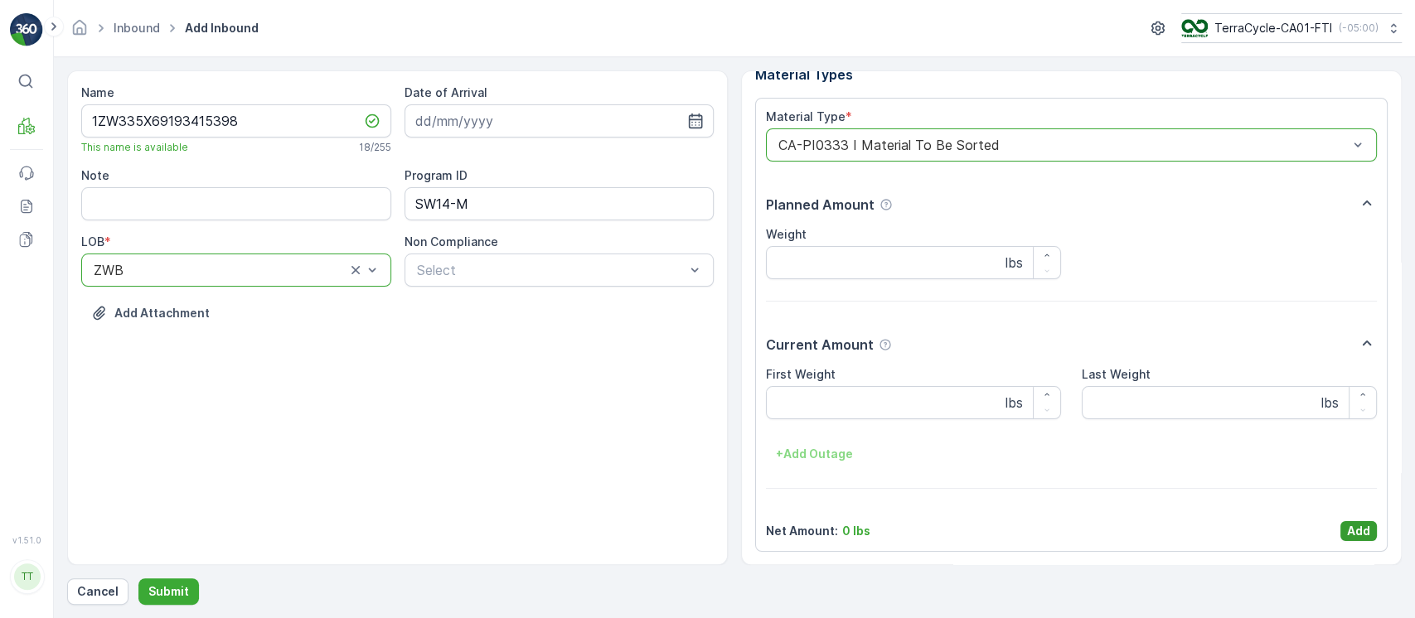
click at [1355, 530] on p "Add" at bounding box center [1358, 531] width 23 height 17
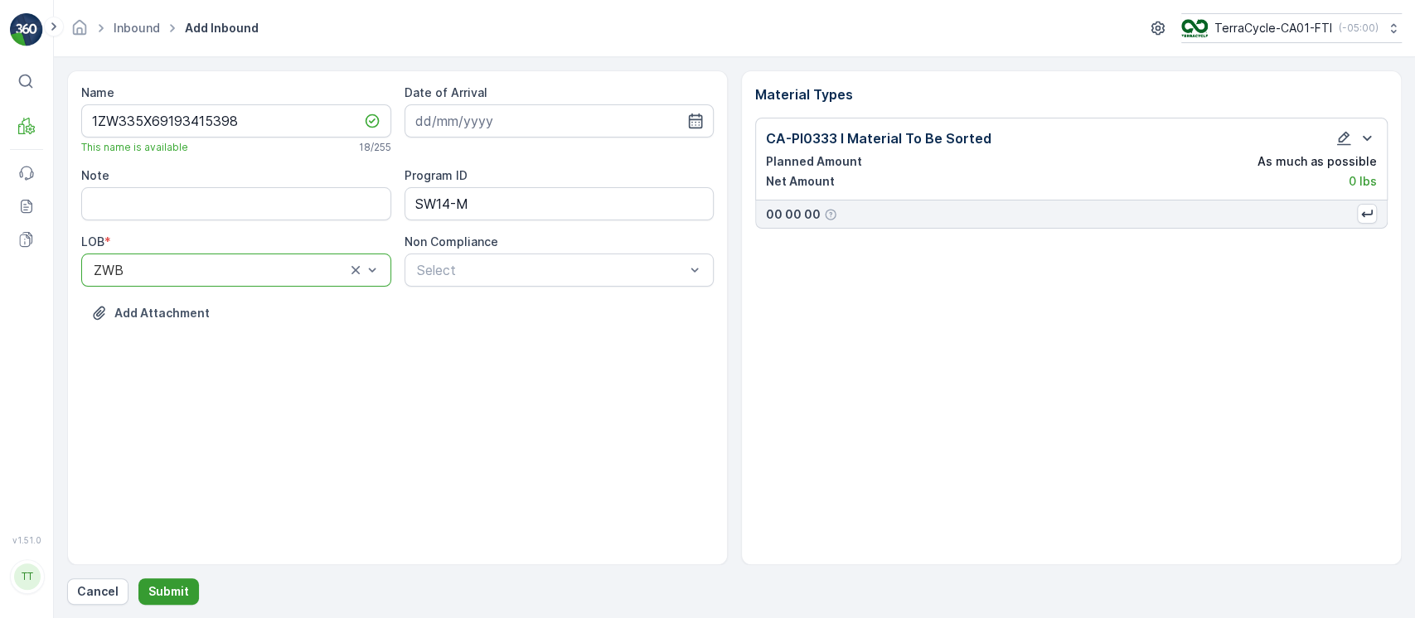
click at [186, 588] on button "Submit" at bounding box center [168, 592] width 61 height 27
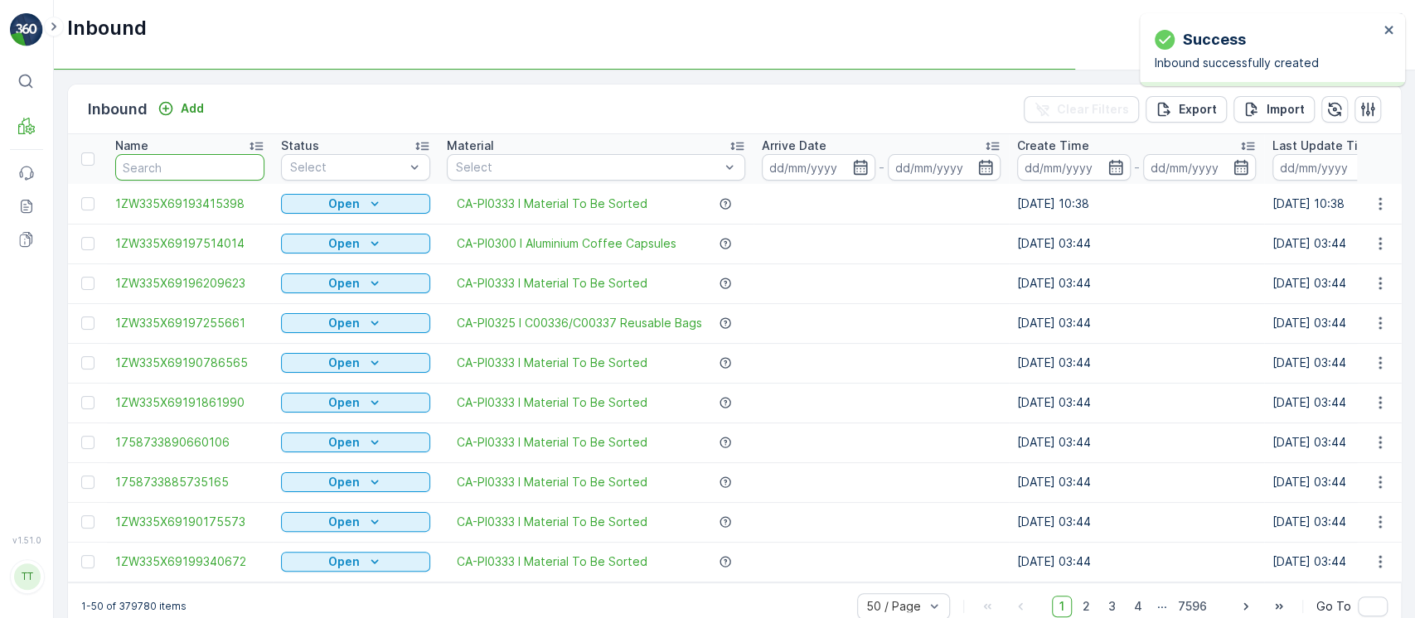
click at [202, 173] on input "text" at bounding box center [189, 167] width 149 height 27
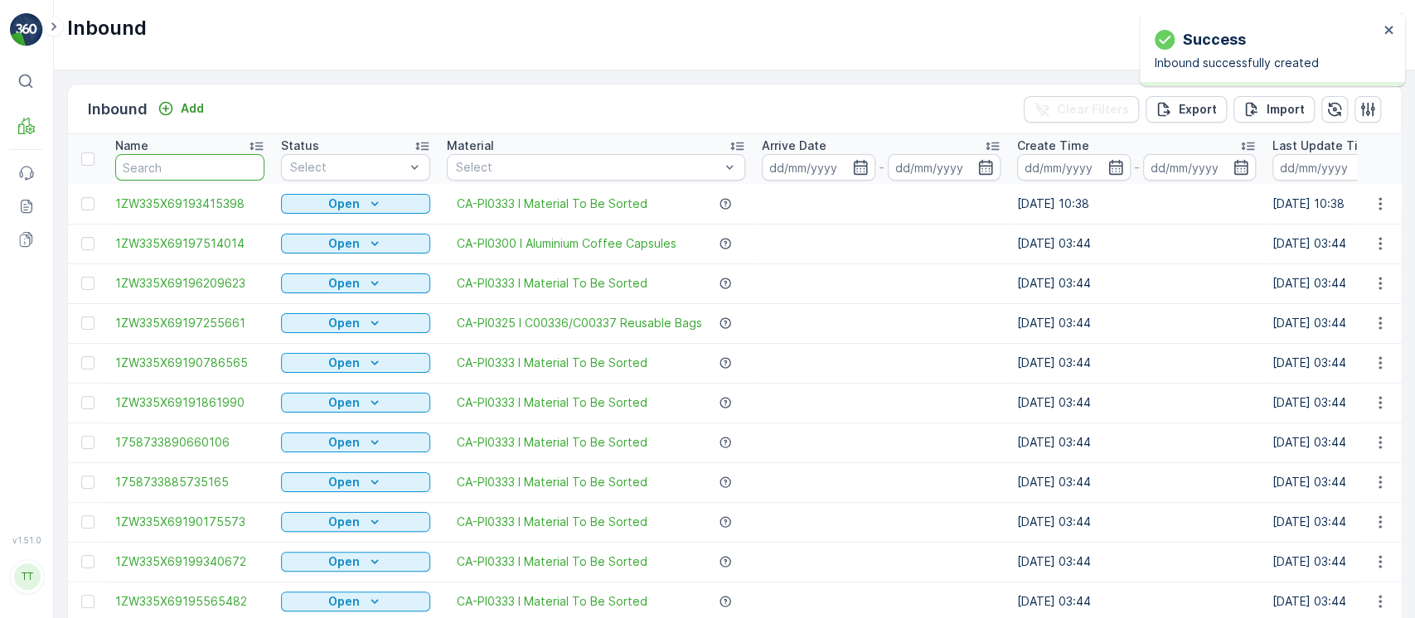
click at [202, 173] on input "text" at bounding box center [189, 167] width 149 height 27
paste input "1ZW335X69194032433"
type input "1ZW335X69194032433"
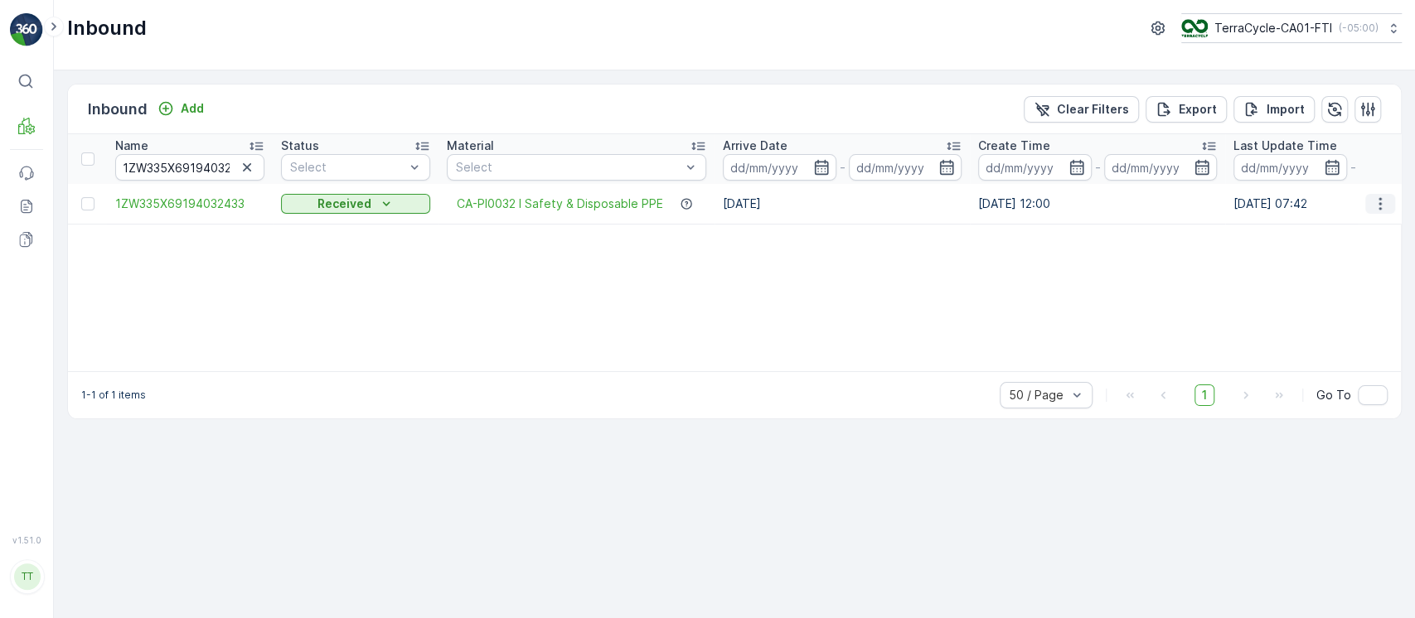
click at [1378, 196] on icon "button" at bounding box center [1380, 204] width 17 height 17
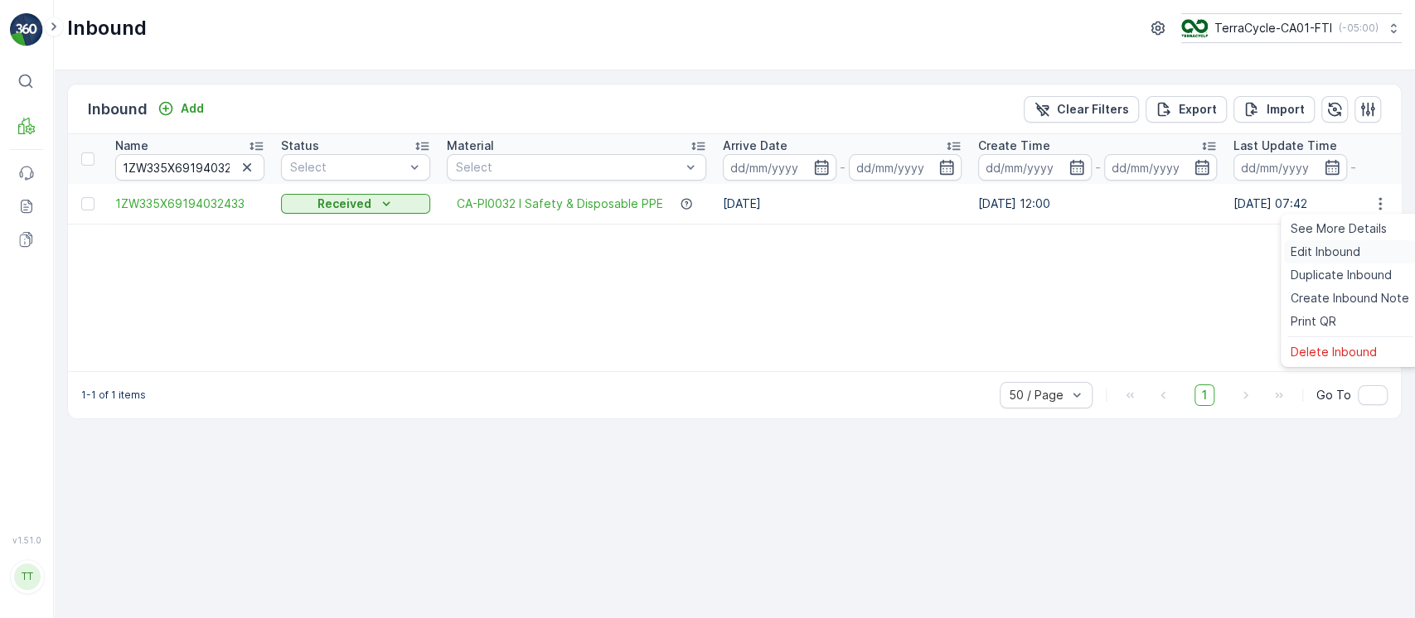
click at [1302, 245] on span "Edit Inbound" at bounding box center [1326, 252] width 70 height 17
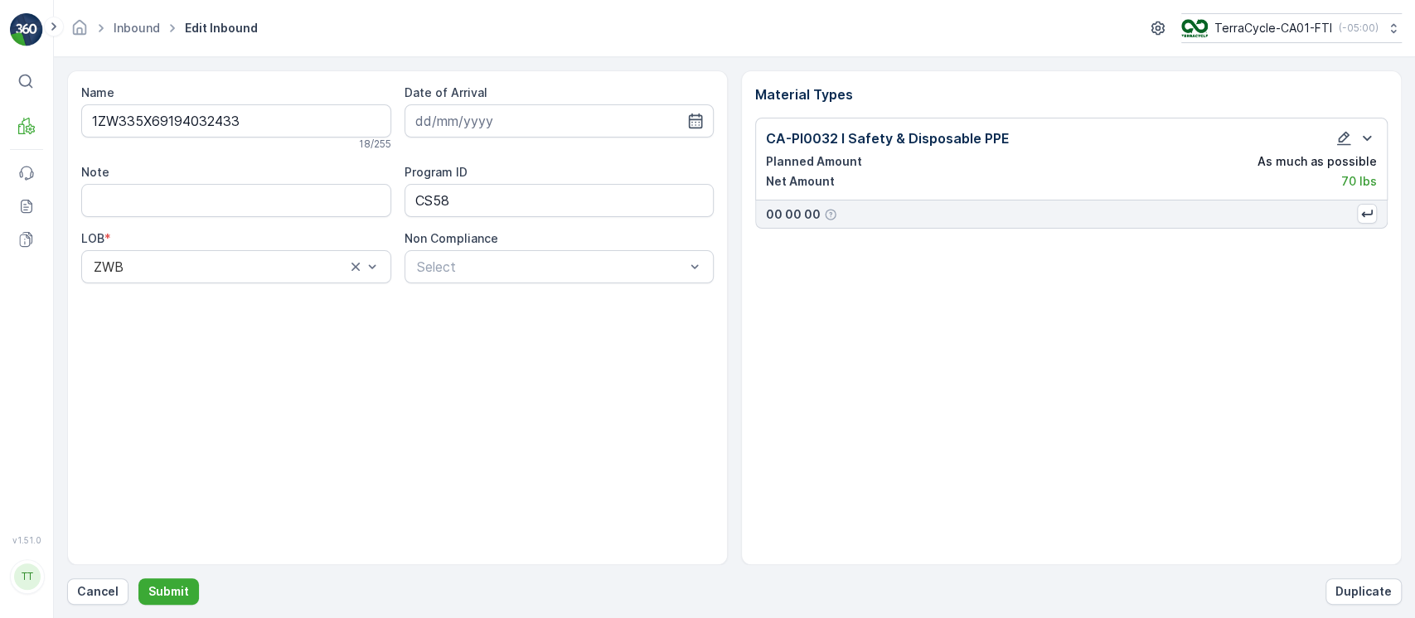
type input "15.04.2024"
click at [269, 124] on input "1ZW335X69194032433" at bounding box center [236, 120] width 310 height 33
type input "1ZW335X69194032433A"
click at [182, 582] on button "Submit" at bounding box center [168, 592] width 61 height 27
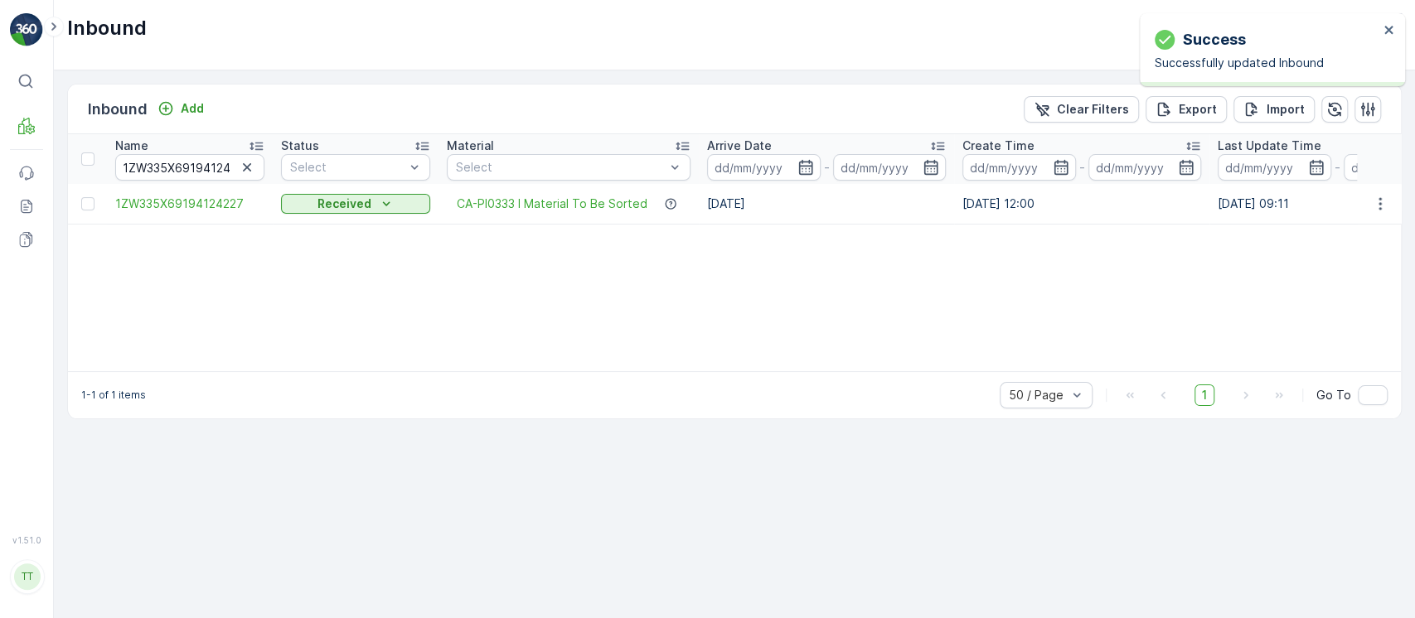
click at [1368, 207] on button "button" at bounding box center [1380, 204] width 30 height 20
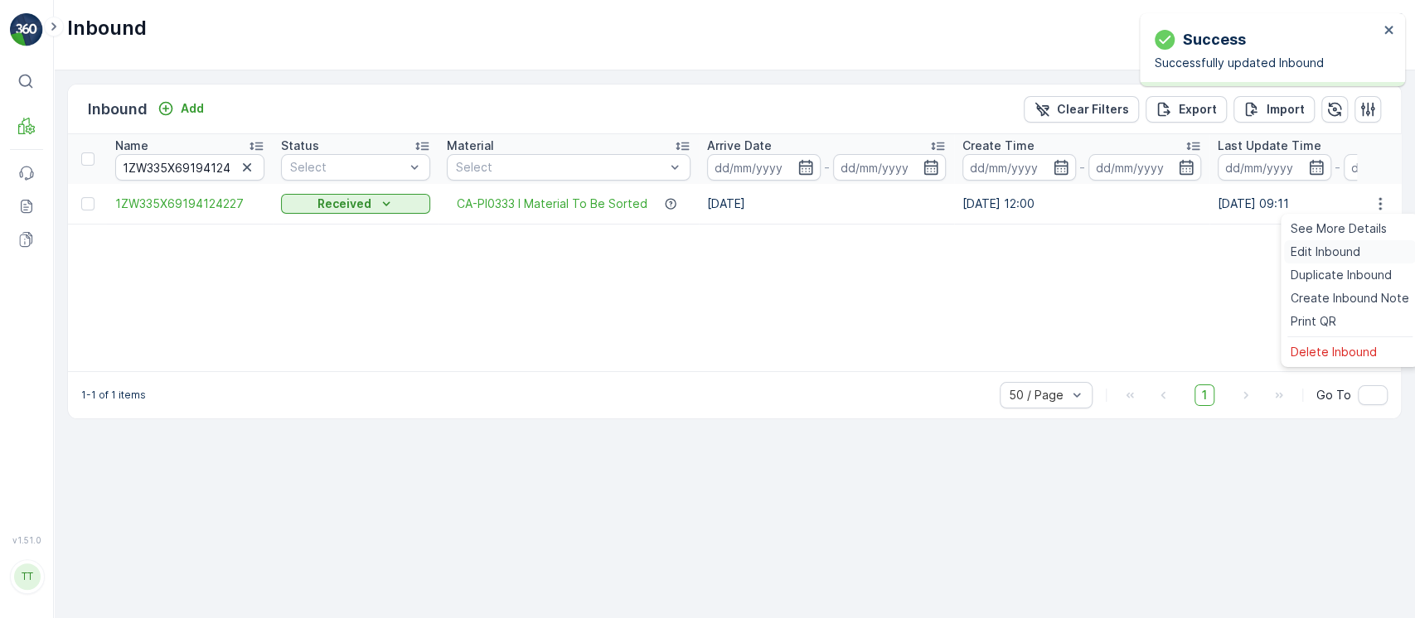
click at [1366, 245] on div "Edit Inbound" at bounding box center [1350, 251] width 132 height 23
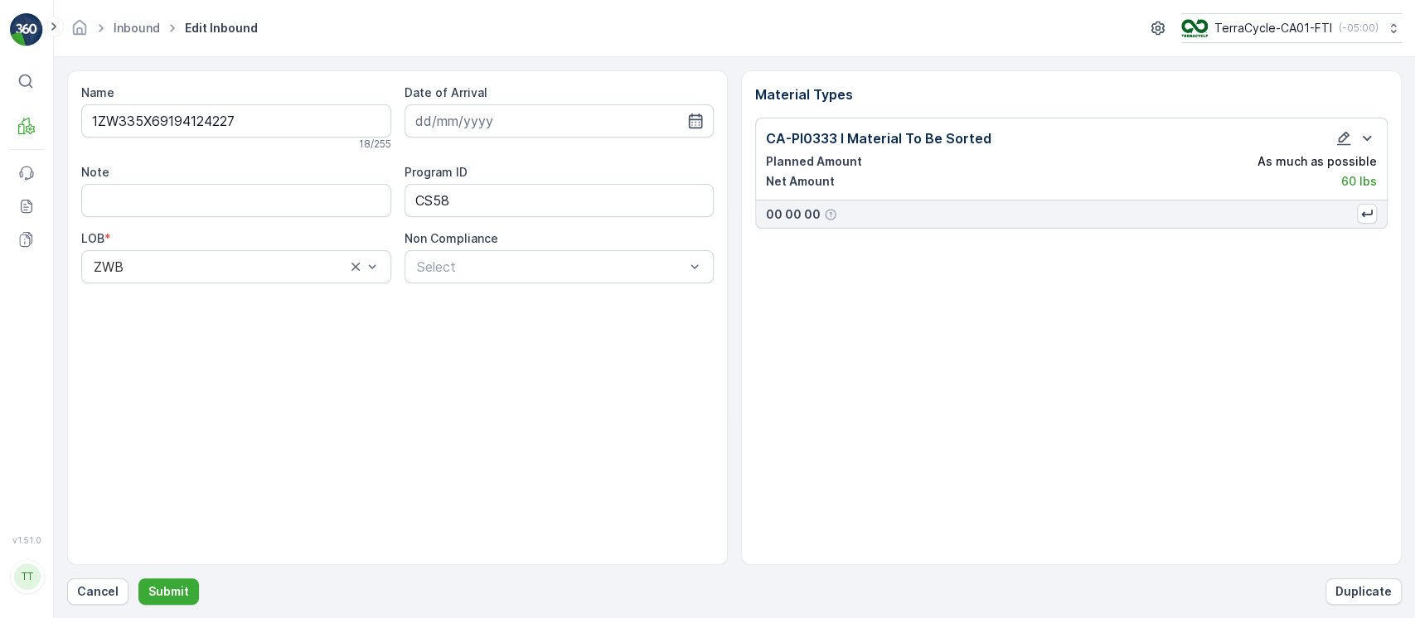
type input "21.08.2025"
click at [299, 117] on input "1ZW335X69194124227" at bounding box center [236, 120] width 310 height 33
type input "1ZW335X69194124227A"
click at [138, 579] on button "Submit" at bounding box center [168, 592] width 61 height 27
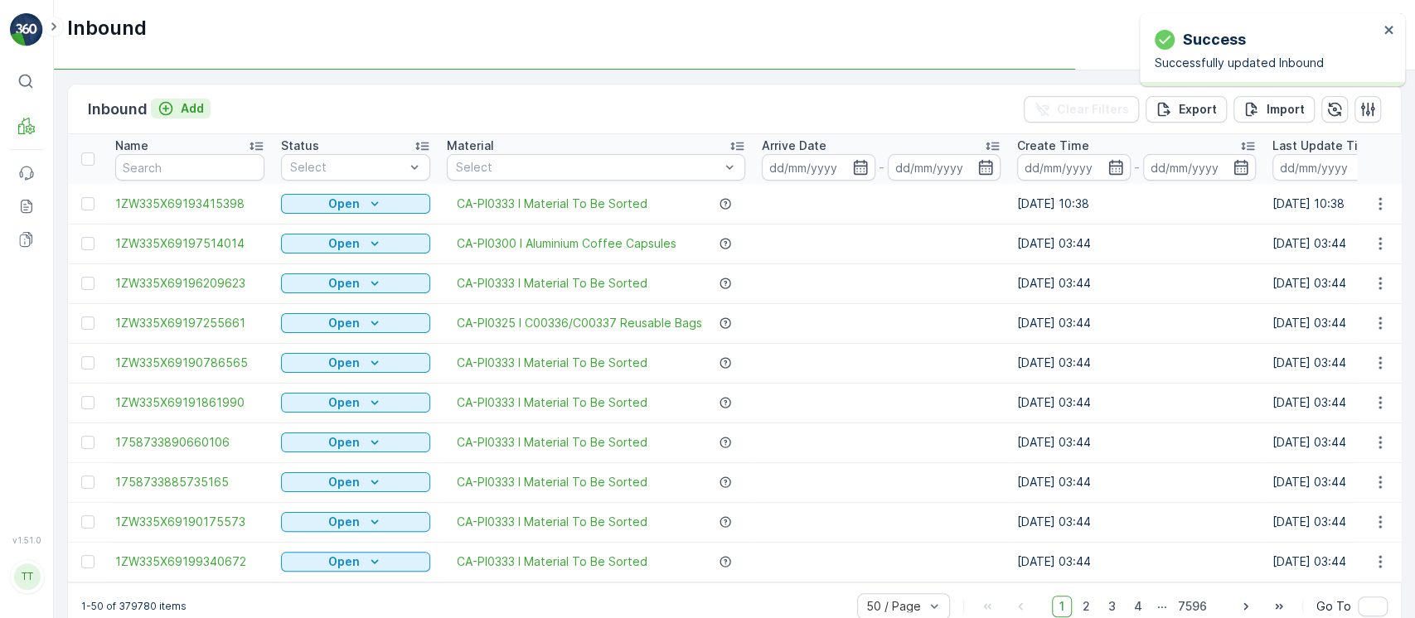
click at [196, 107] on p "Add" at bounding box center [192, 108] width 23 height 17
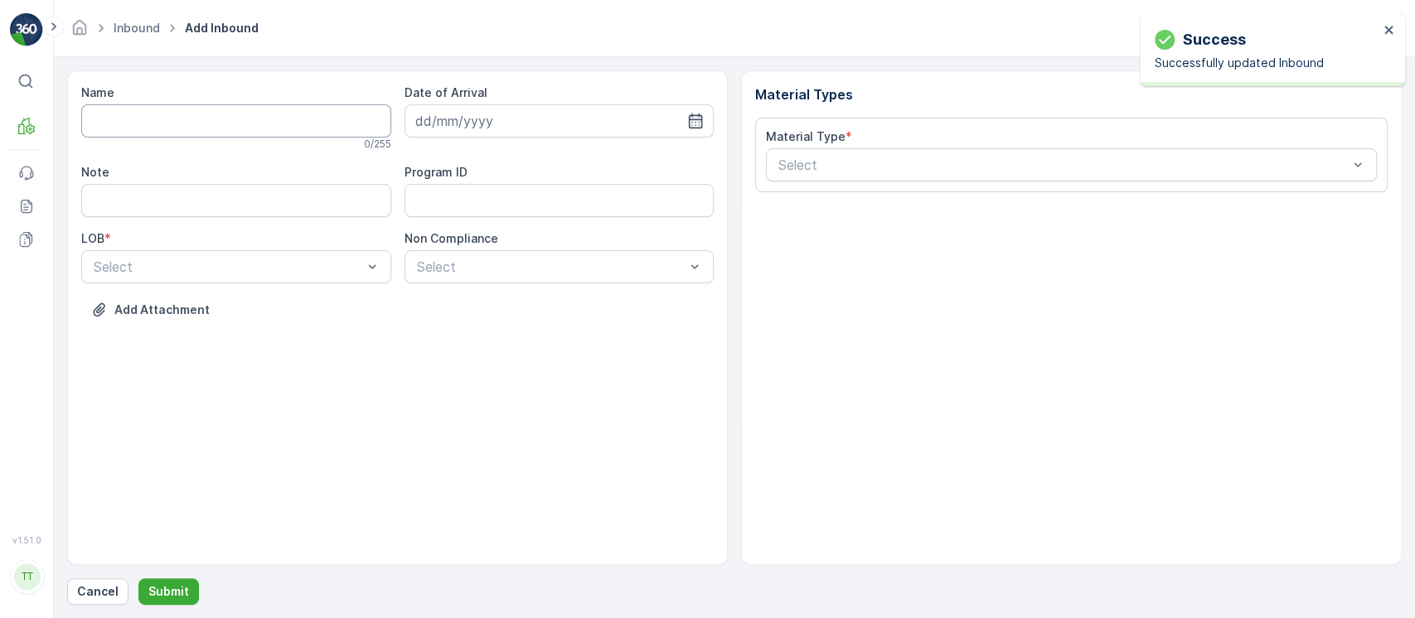
drag, startPoint x: 208, startPoint y: 116, endPoint x: 196, endPoint y: 107, distance: 15.4
click at [196, 107] on input "Name" at bounding box center [236, 120] width 310 height 33
paste input "1ZW335X69194124227"
type input "1ZW335X69194124227"
click at [439, 203] on ID "Program ID" at bounding box center [560, 203] width 310 height 33
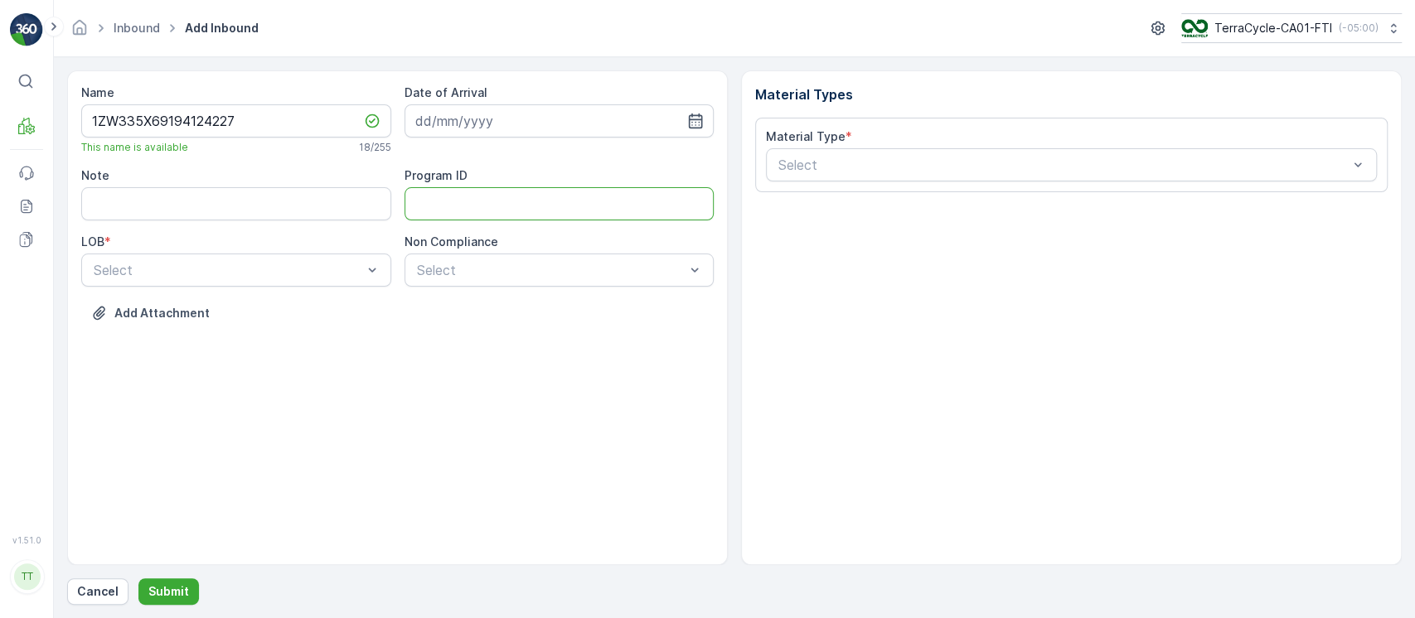
paste ID "CS58"
type ID "CS58-L"
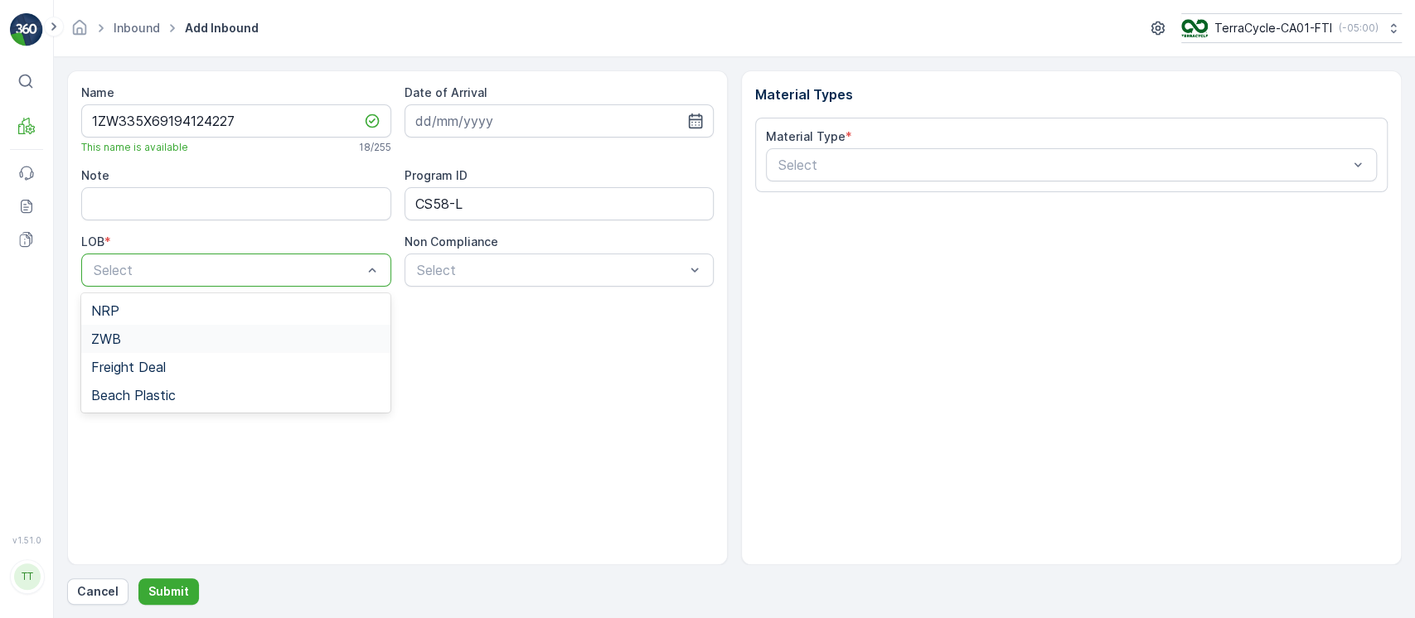
click at [211, 332] on div "ZWB" at bounding box center [236, 339] width 290 height 15
drag, startPoint x: 531, startPoint y: 193, endPoint x: 182, endPoint y: 201, distance: 349.1
click at [182, 201] on div "Note Program ID CS58-L LOB * option ZWB, selected. ZWB Non Compliance Select" at bounding box center [397, 226] width 633 height 119
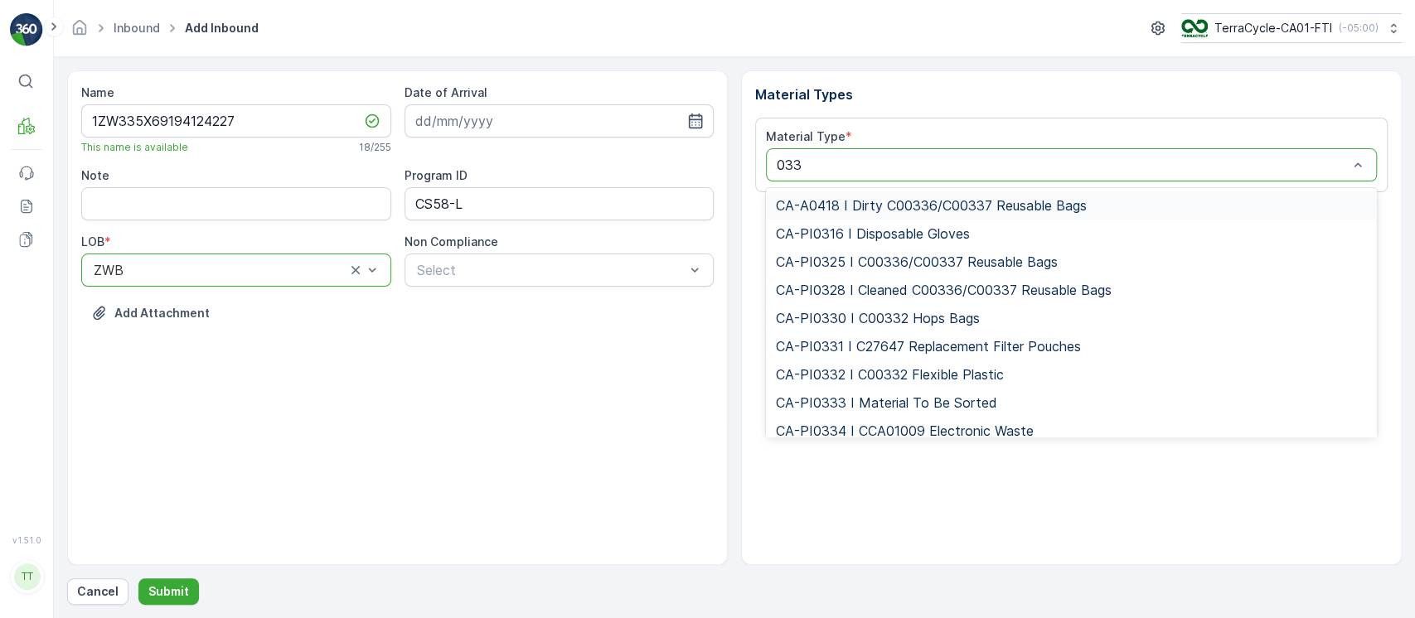
type input "0333"
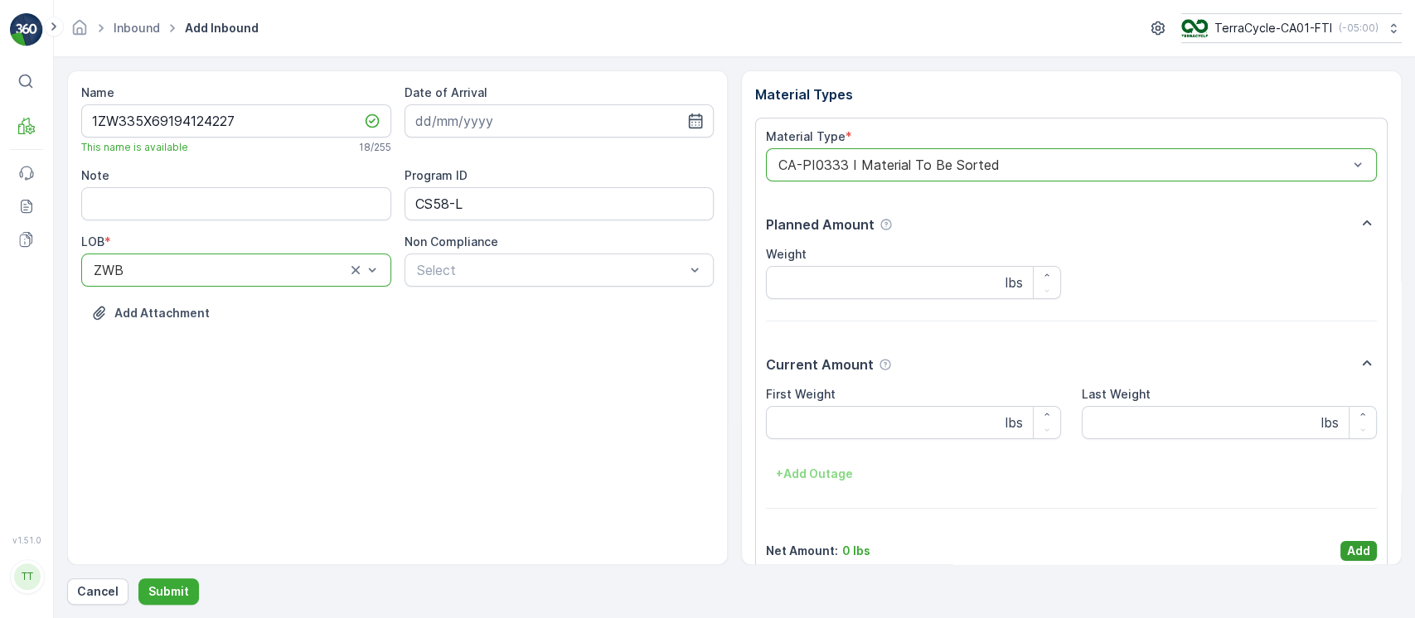
click at [1356, 544] on p "Add" at bounding box center [1358, 551] width 23 height 17
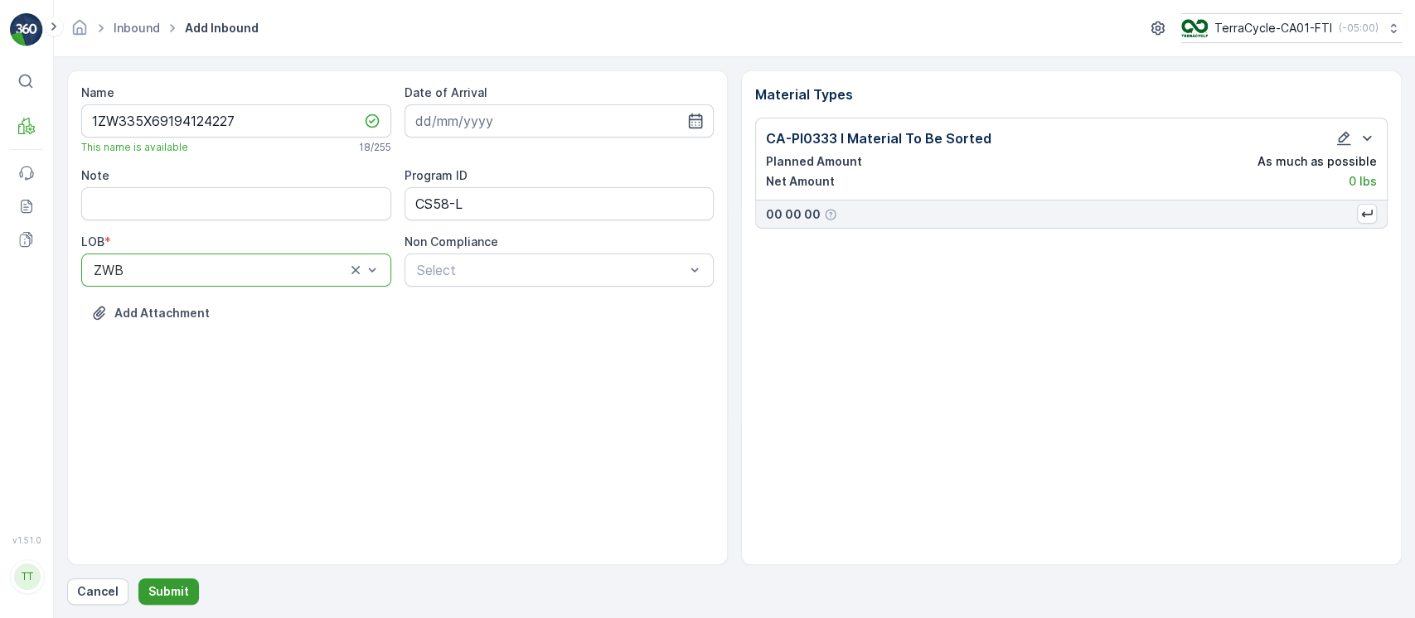
click at [177, 584] on p "Submit" at bounding box center [168, 592] width 41 height 17
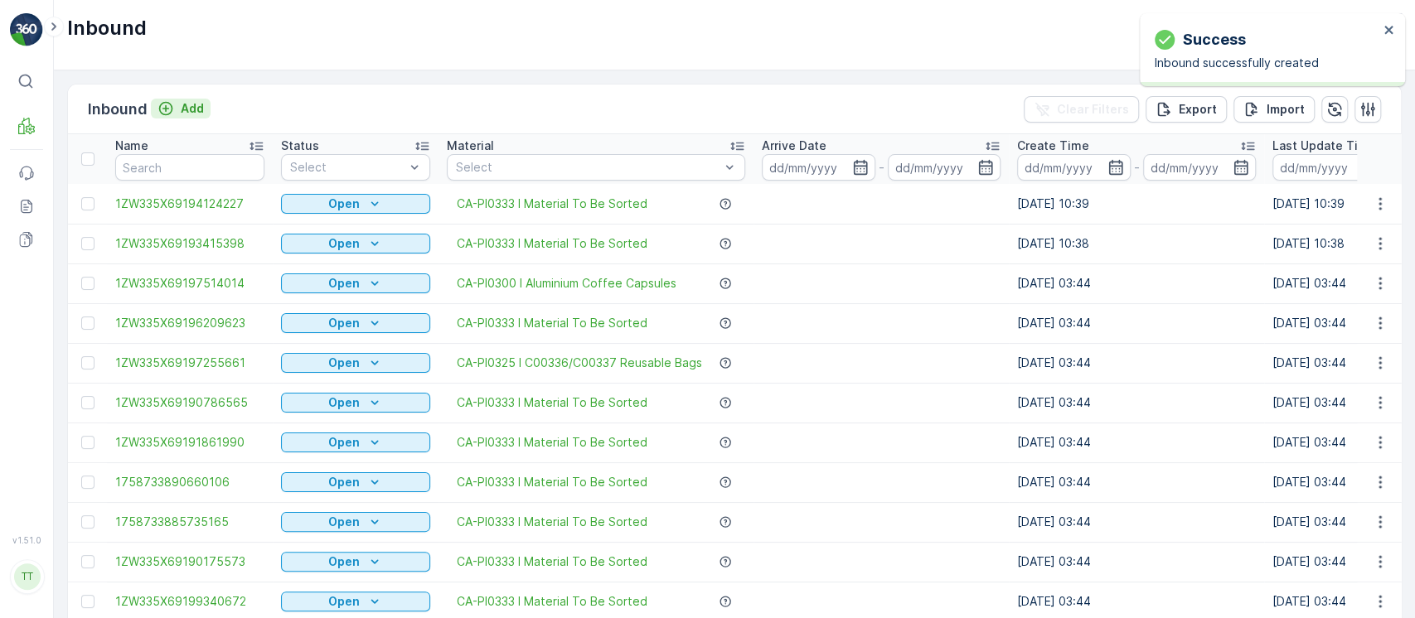
click at [206, 103] on button "Add" at bounding box center [181, 109] width 60 height 20
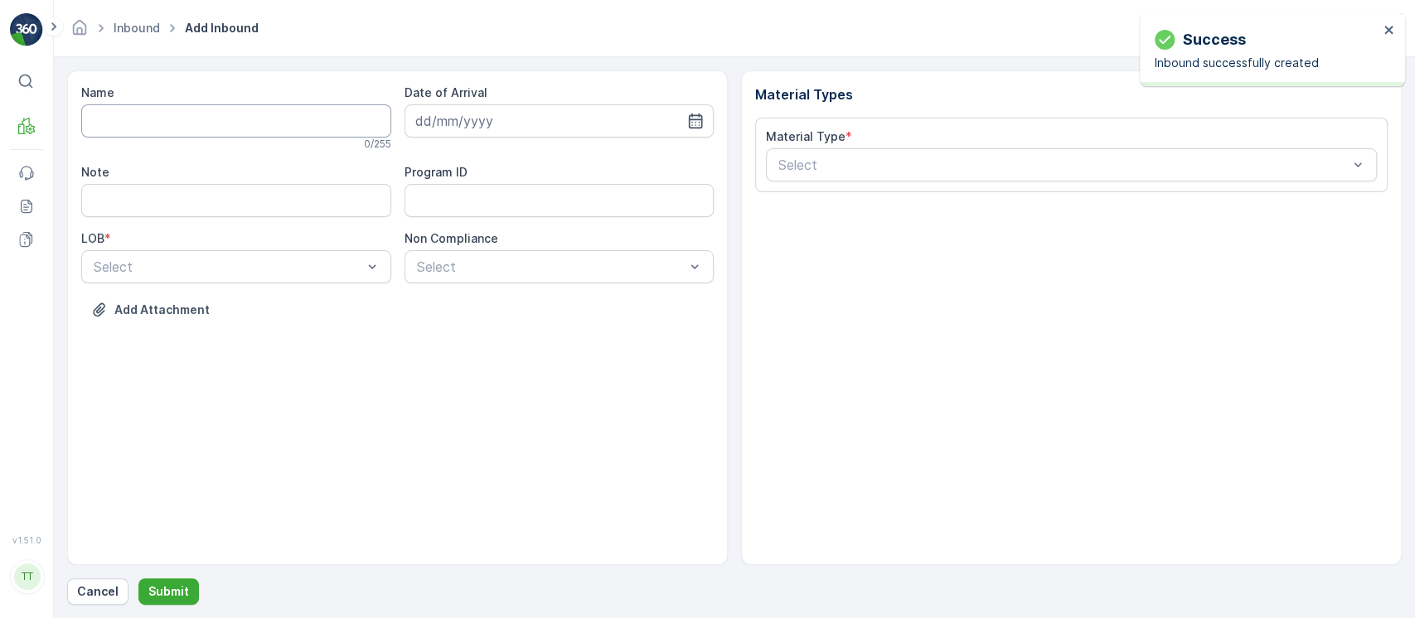
click at [302, 126] on input "Name" at bounding box center [236, 120] width 310 height 33
paste input "1ZW335X69194032433"
type input "1ZW335X69194032433"
click at [439, 203] on ID "Program ID" at bounding box center [560, 203] width 310 height 33
paste ID "CS58-L"
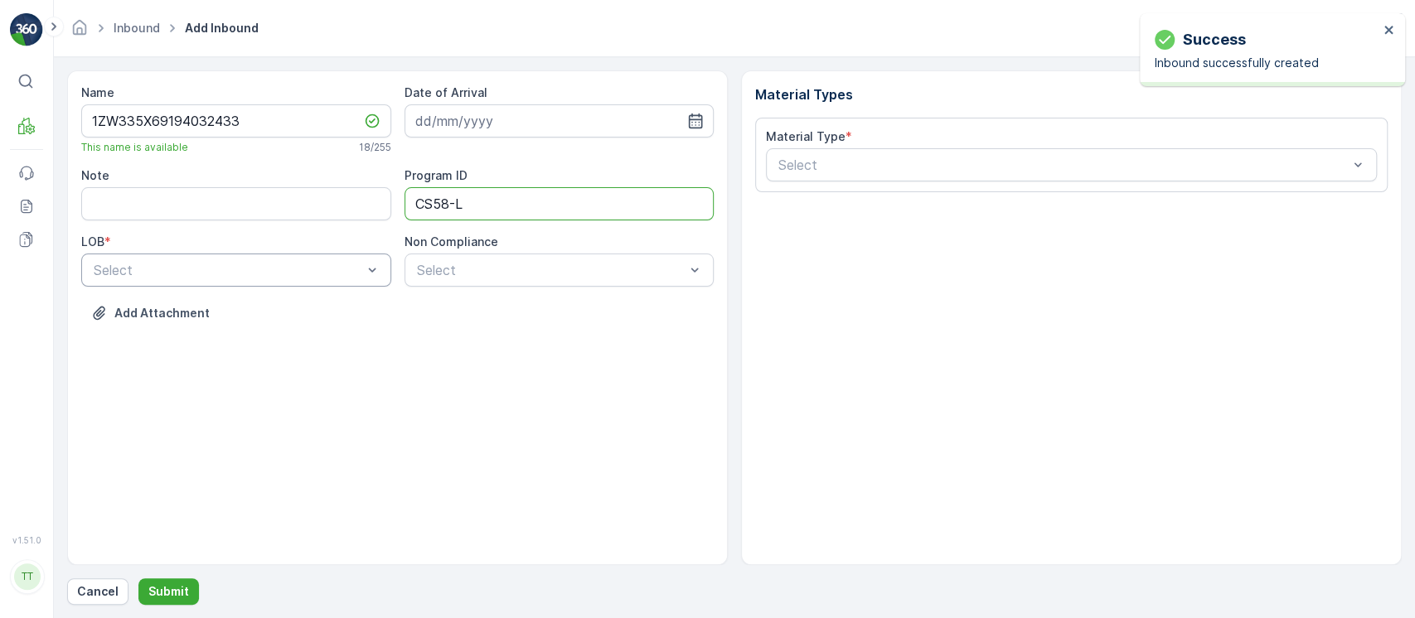
type ID "CS58-L"
click at [230, 339] on div "ZWB" at bounding box center [236, 339] width 290 height 15
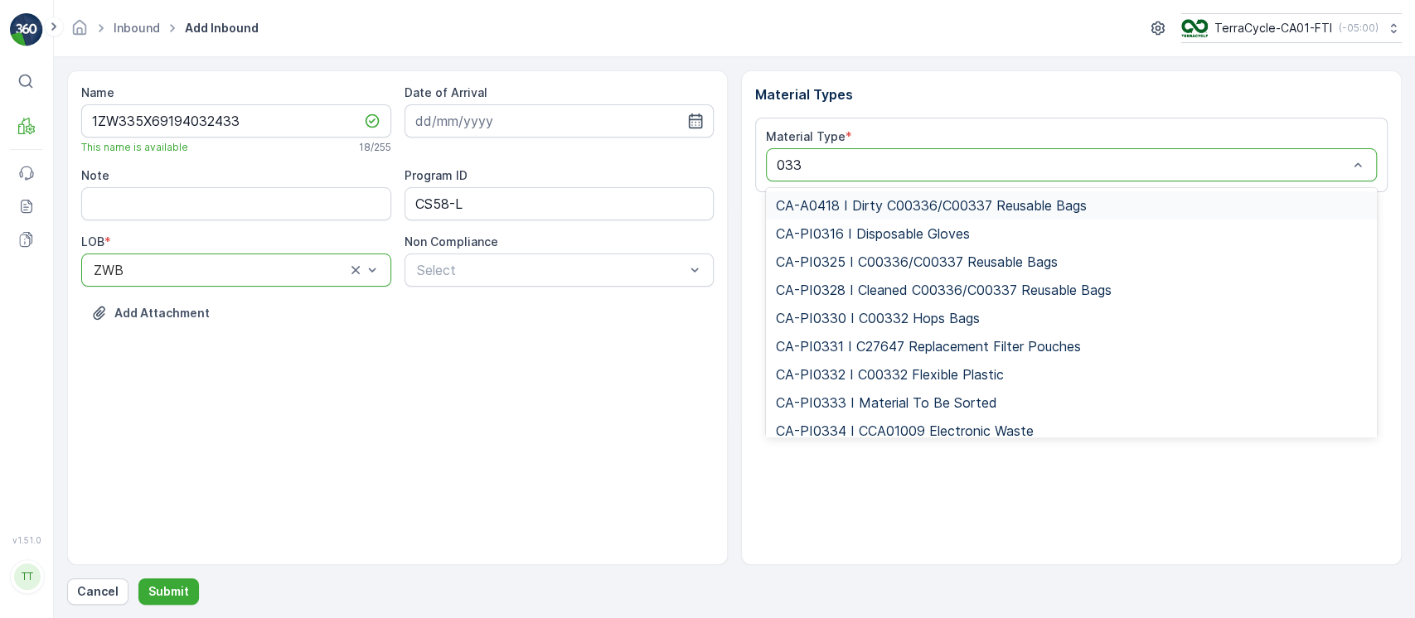
type input "0333"
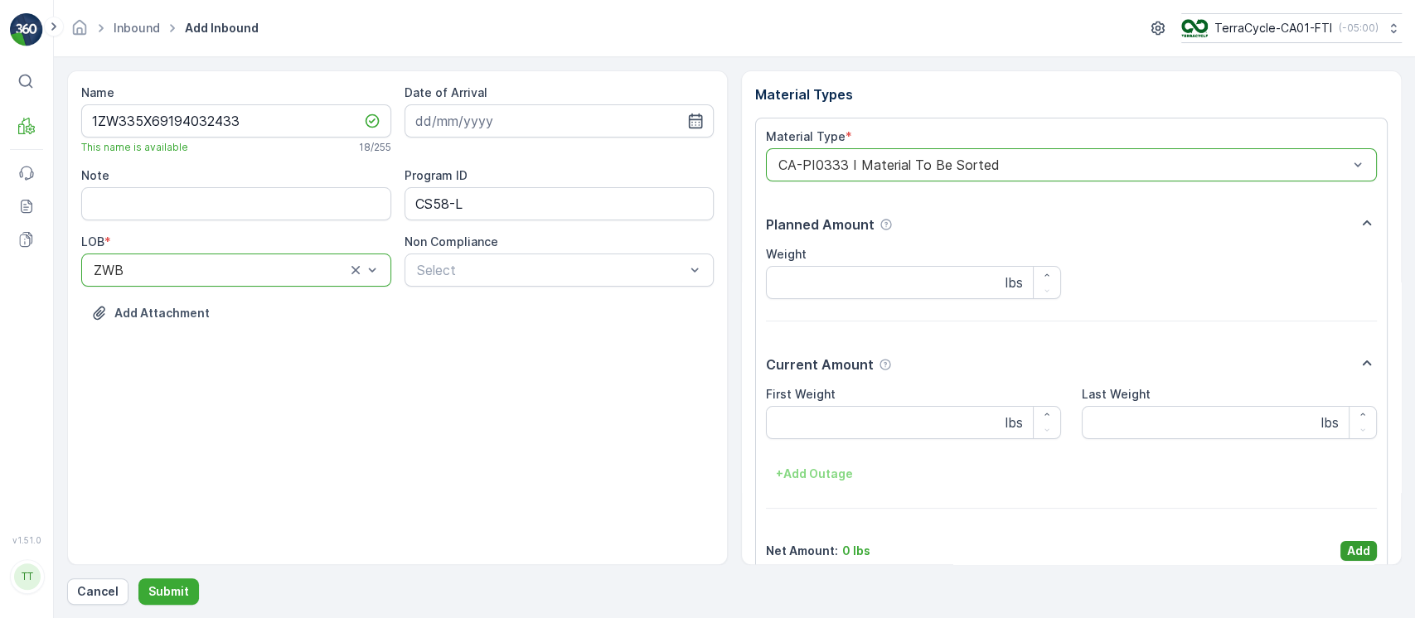
click at [1363, 552] on p "Add" at bounding box center [1358, 551] width 23 height 17
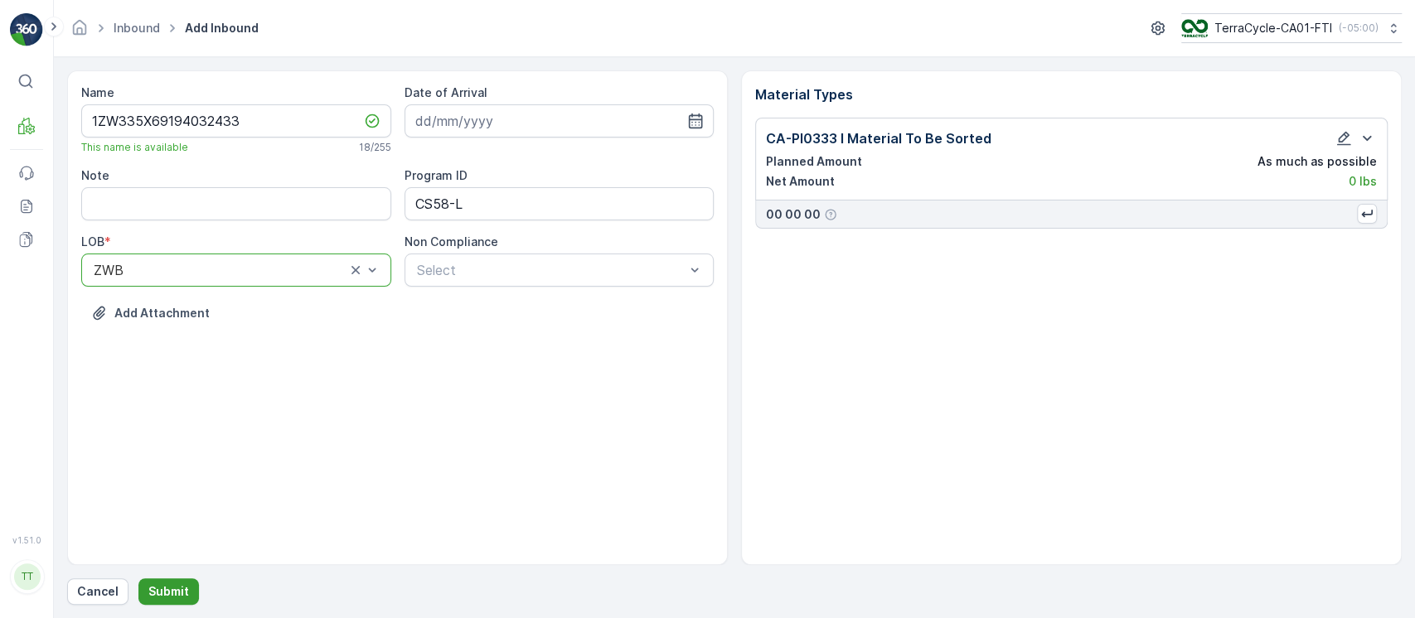
click at [150, 580] on button "Submit" at bounding box center [168, 592] width 61 height 27
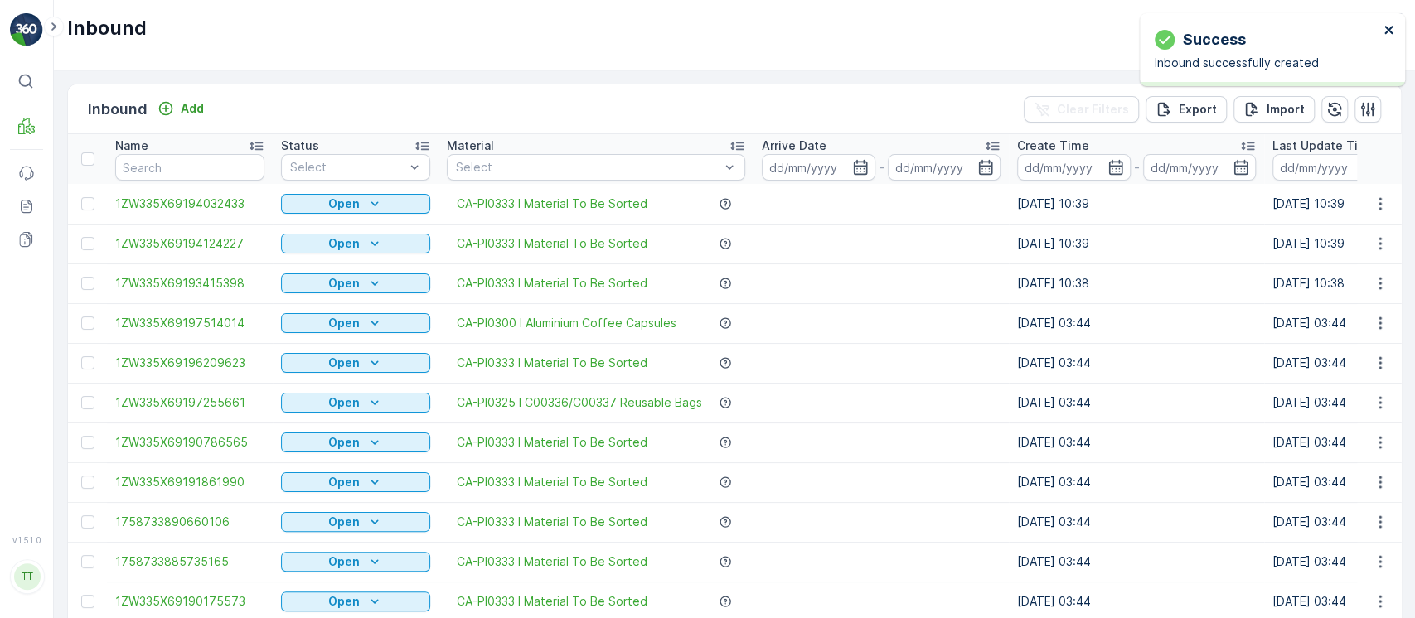
click at [1387, 30] on icon "close" at bounding box center [1388, 30] width 8 height 8
click at [1343, 27] on p "( -05:00 )" at bounding box center [1359, 28] width 40 height 13
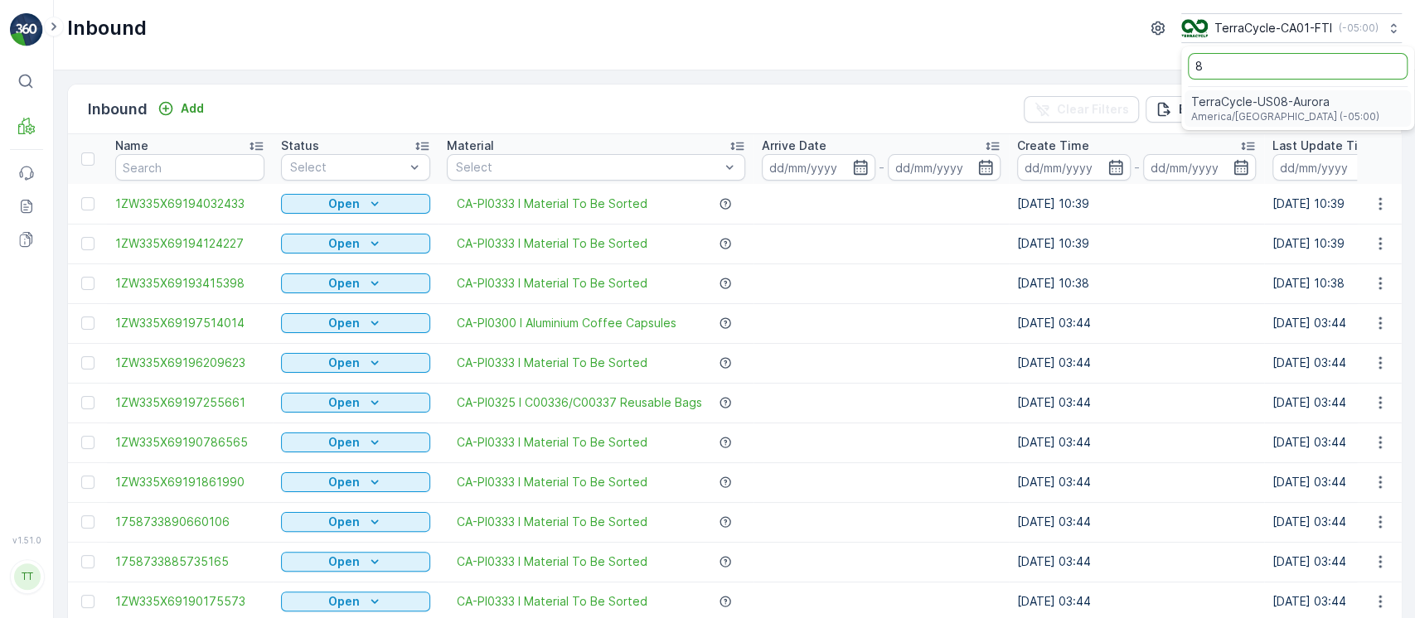
type input "8"
click at [1292, 90] on div "TerraCycle-US08-Aurora America/Chicago (-05:00)" at bounding box center [1298, 108] width 226 height 36
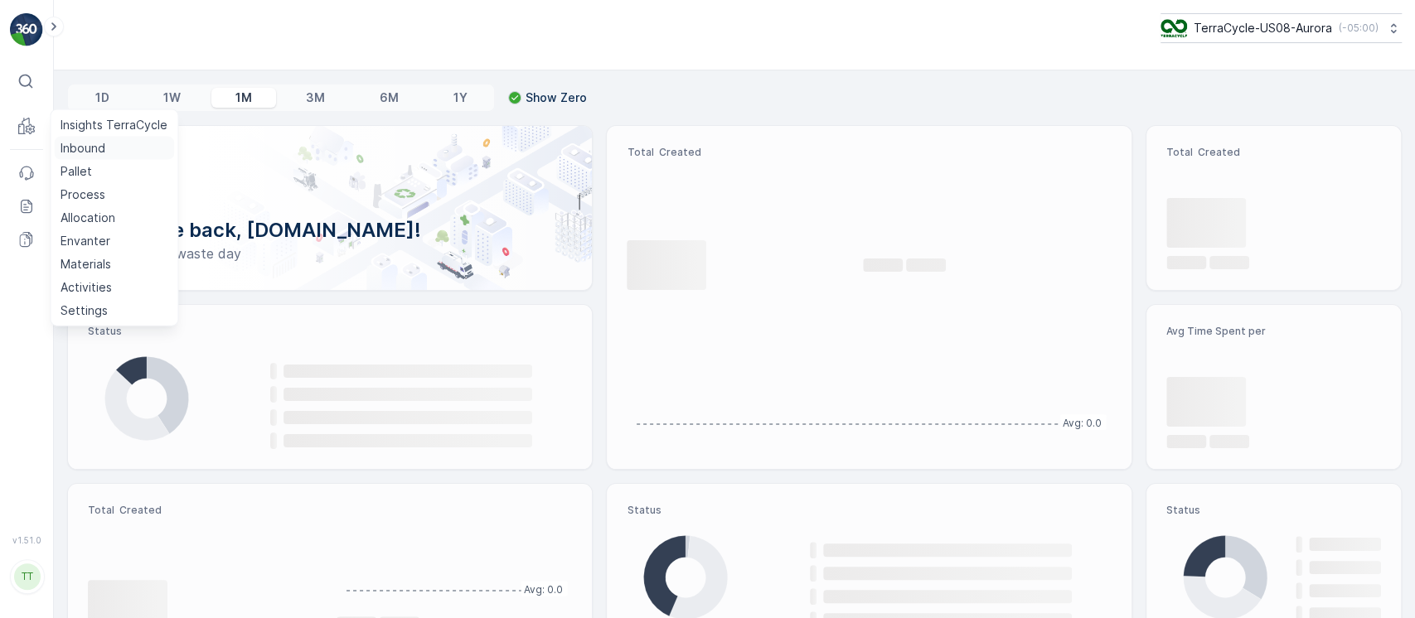
click at [69, 146] on p "Inbound" at bounding box center [83, 148] width 45 height 17
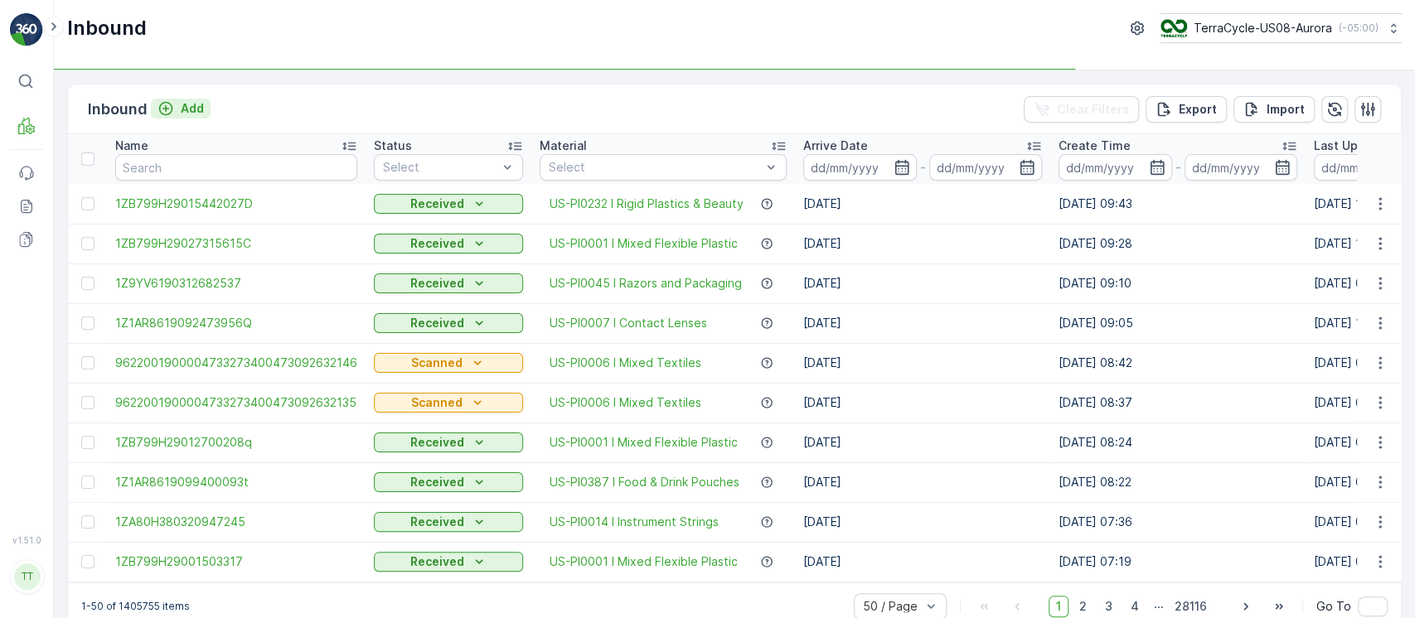
click at [189, 100] on p "Add" at bounding box center [192, 108] width 23 height 17
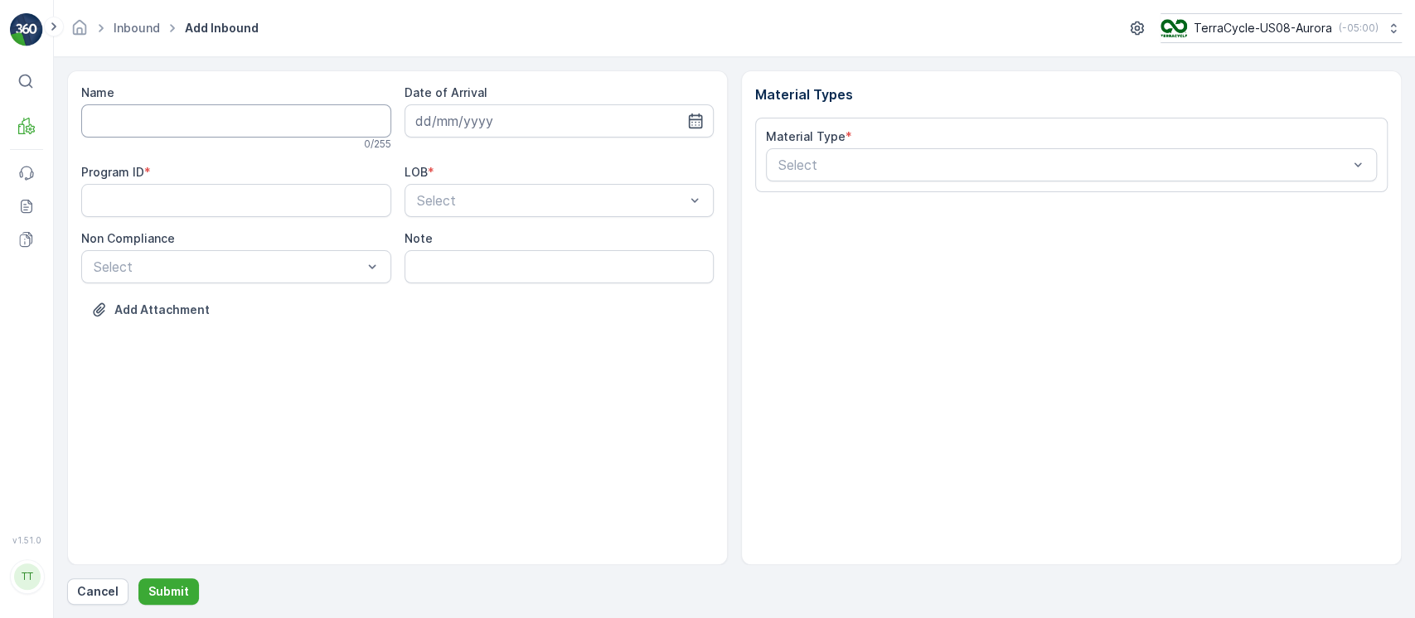
click at [192, 105] on input "Name" at bounding box center [236, 120] width 310 height 33
paste input "1ZB799H29020721939"
type input "1ZB799H29020721939"
click at [223, 210] on ID "Program ID" at bounding box center [236, 203] width 310 height 33
paste ID "CS8"
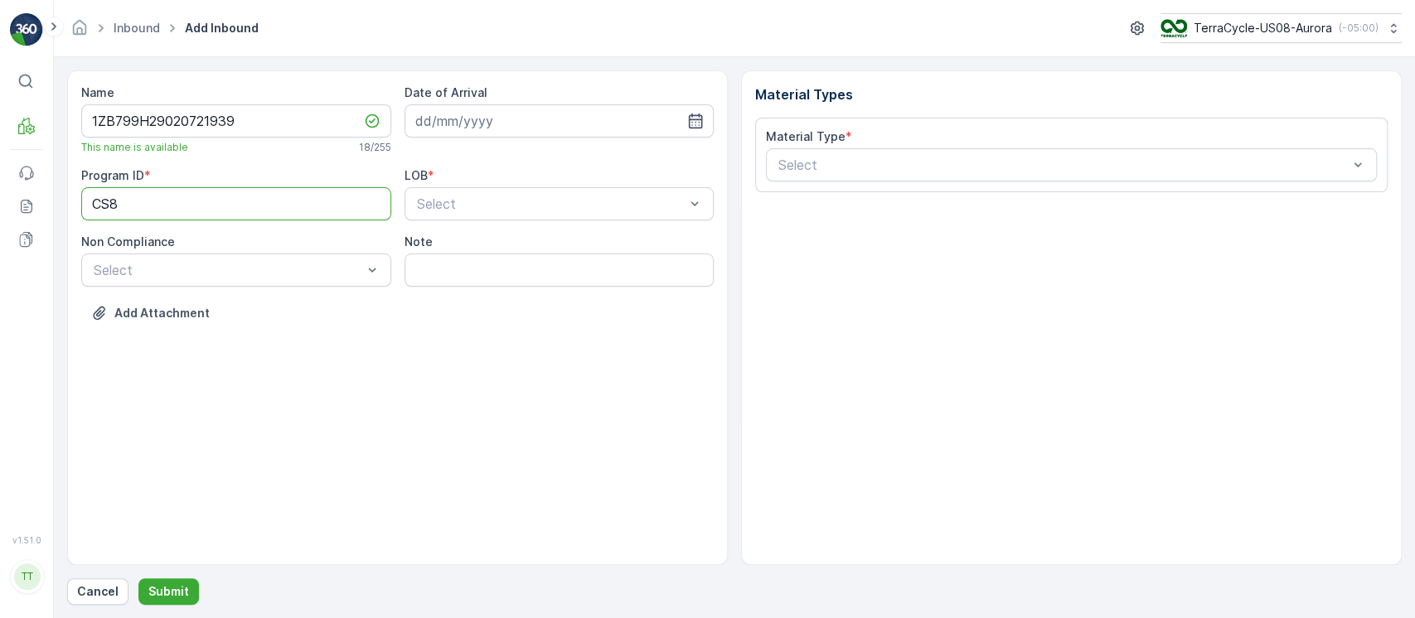
type ID "CS8-M"
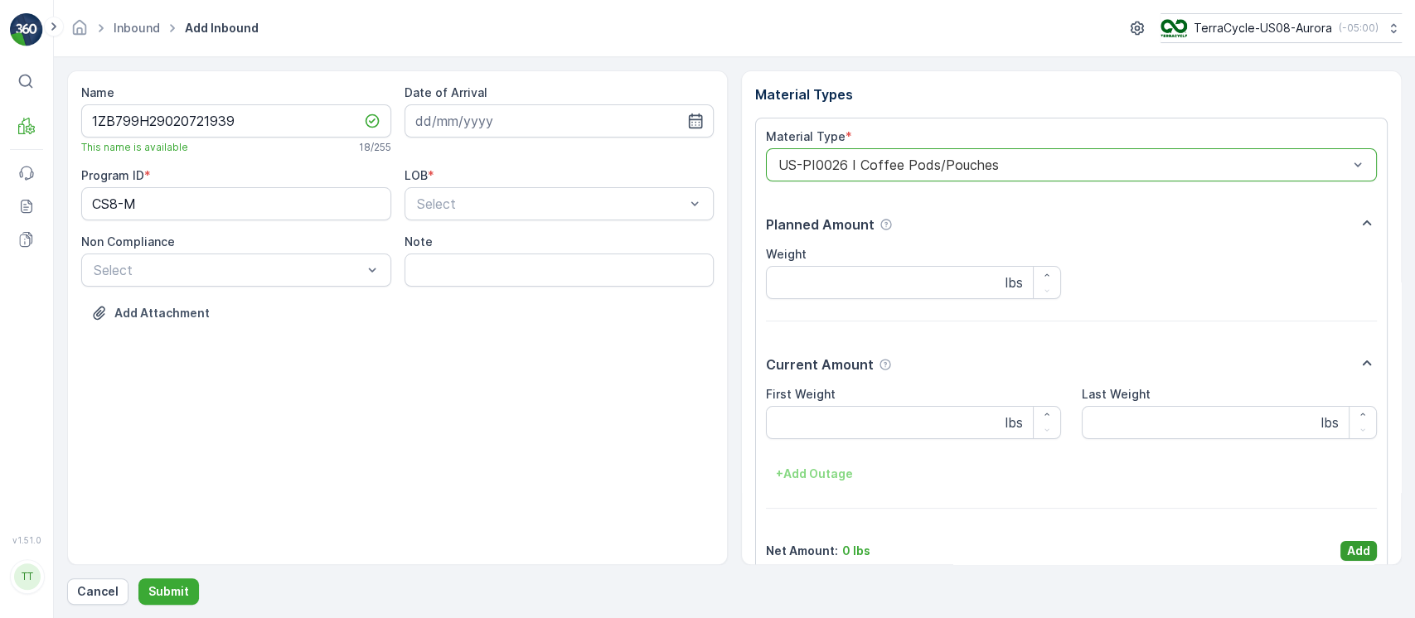
click at [1355, 555] on p "Add" at bounding box center [1358, 551] width 23 height 17
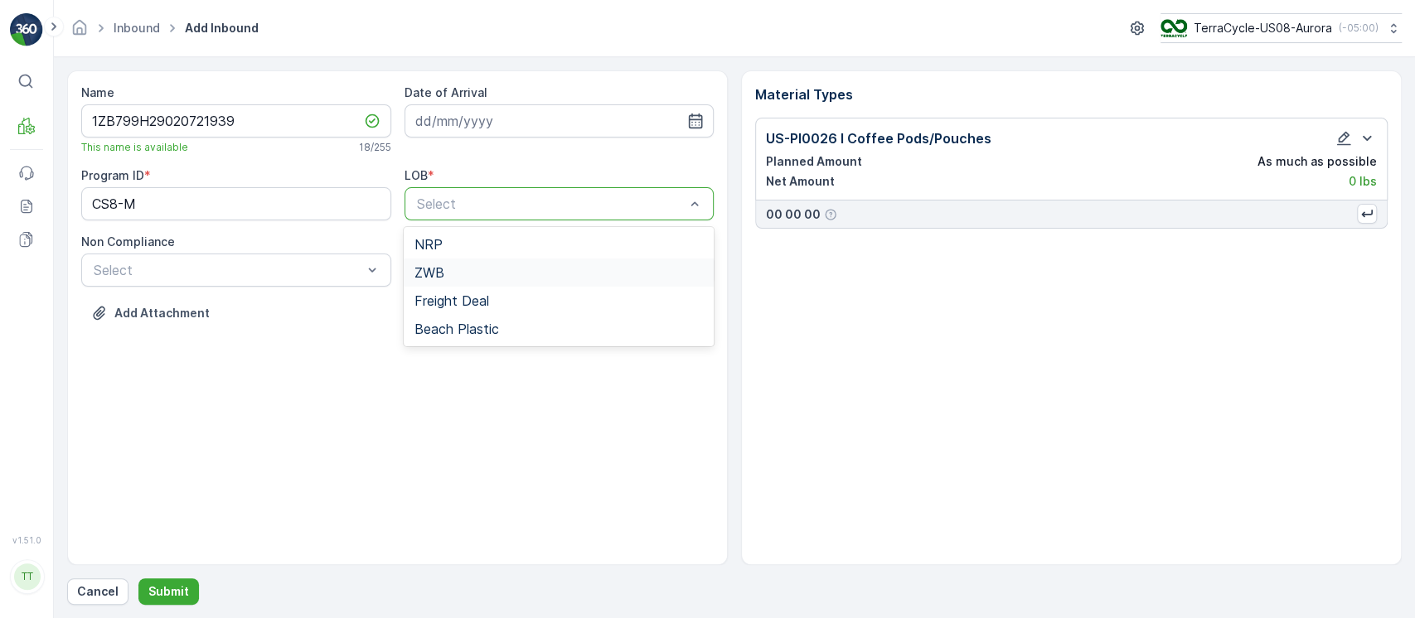
click at [440, 269] on span "ZWB" at bounding box center [429, 272] width 30 height 15
click at [171, 587] on p "Submit" at bounding box center [168, 592] width 41 height 17
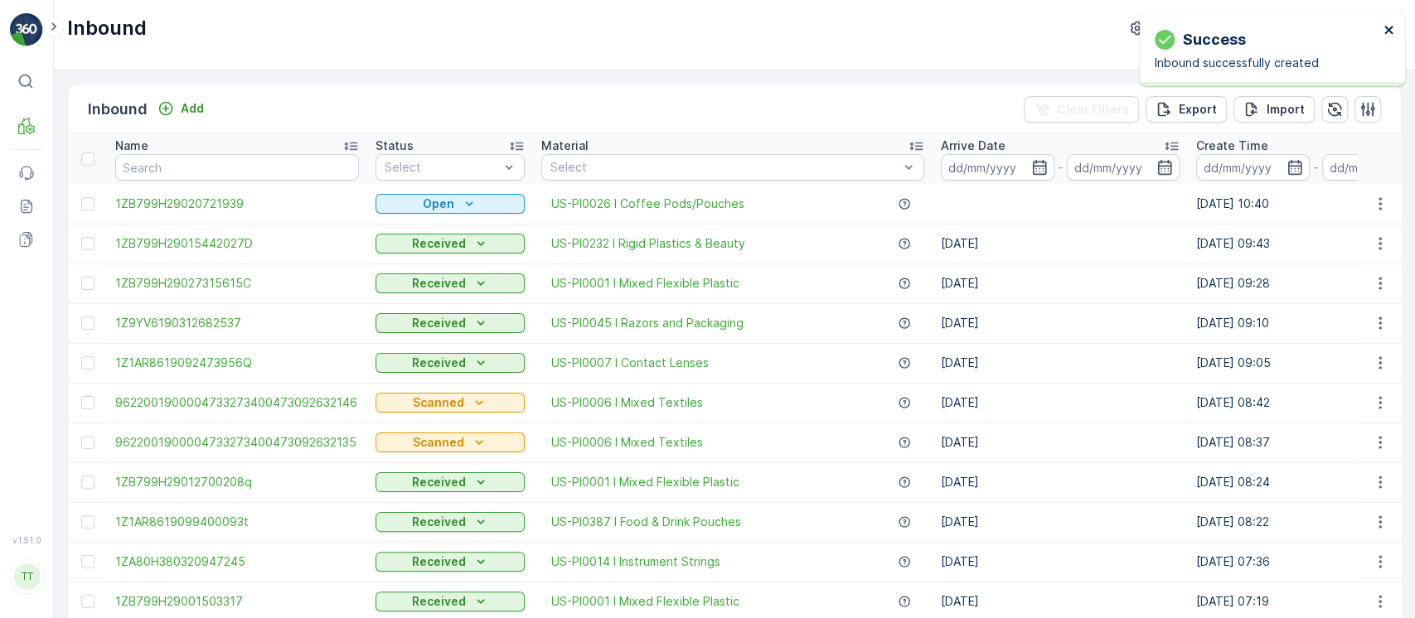
click at [1392, 30] on icon "close" at bounding box center [1390, 29] width 12 height 13
click at [1292, 108] on p "Import" at bounding box center [1286, 109] width 38 height 17
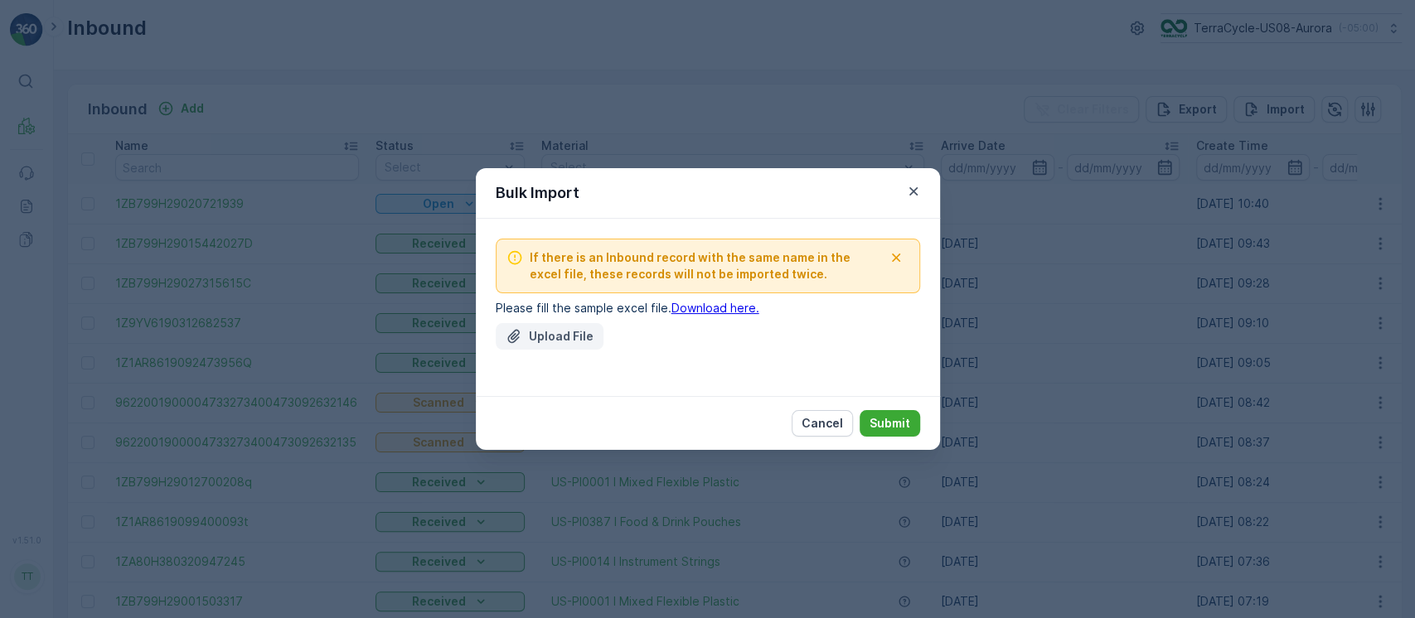
click at [555, 335] on p "Upload File" at bounding box center [561, 336] width 65 height 17
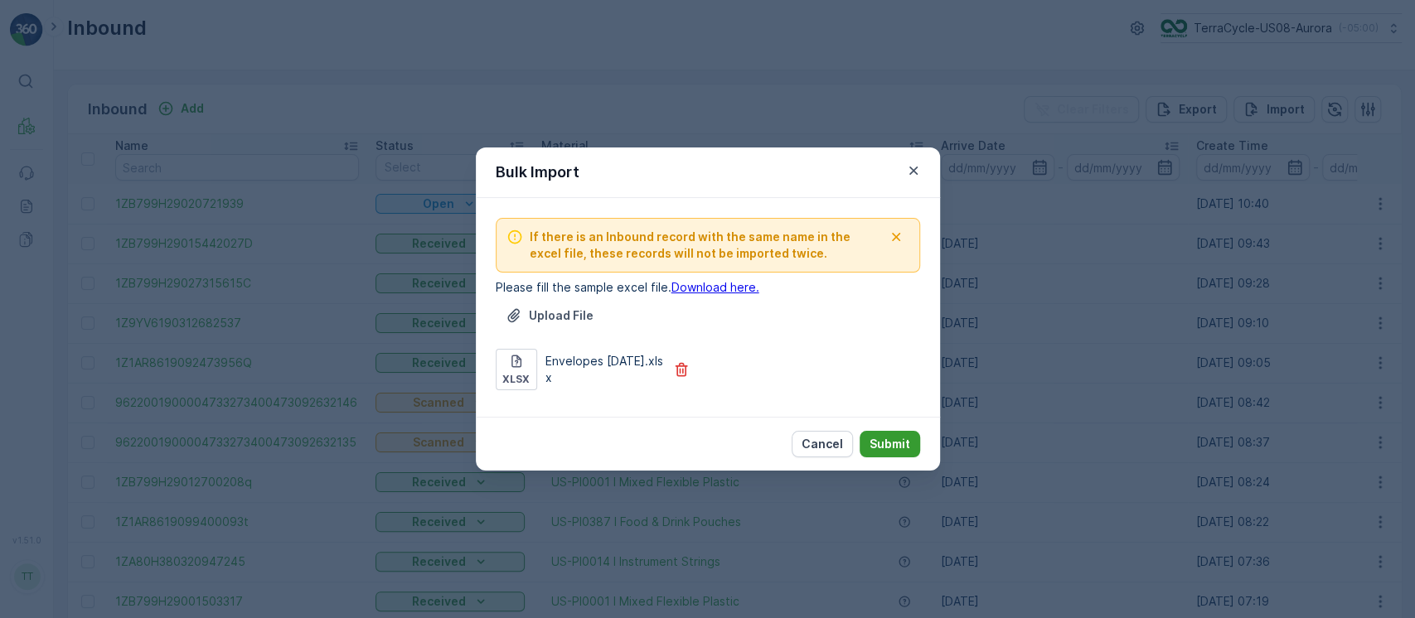
click at [883, 432] on button "Submit" at bounding box center [890, 444] width 61 height 27
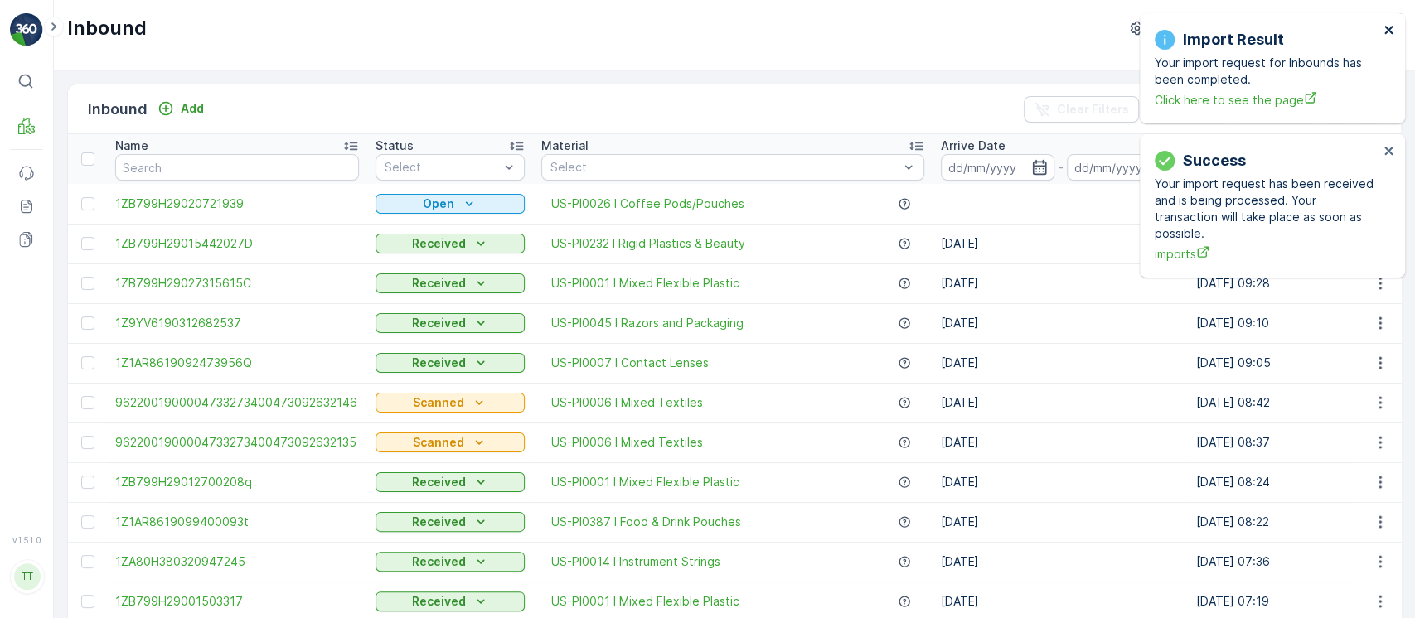
click at [1385, 32] on icon "close" at bounding box center [1388, 30] width 8 height 8
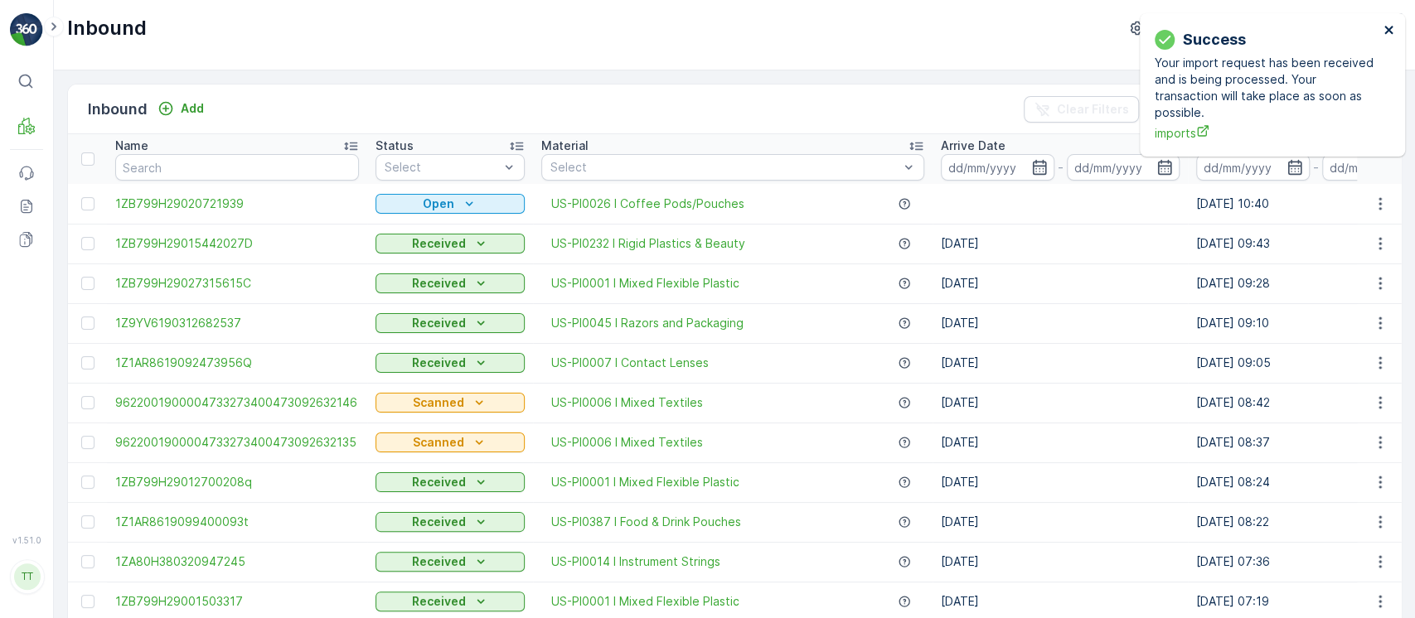
click at [1385, 32] on icon "close" at bounding box center [1388, 30] width 8 height 8
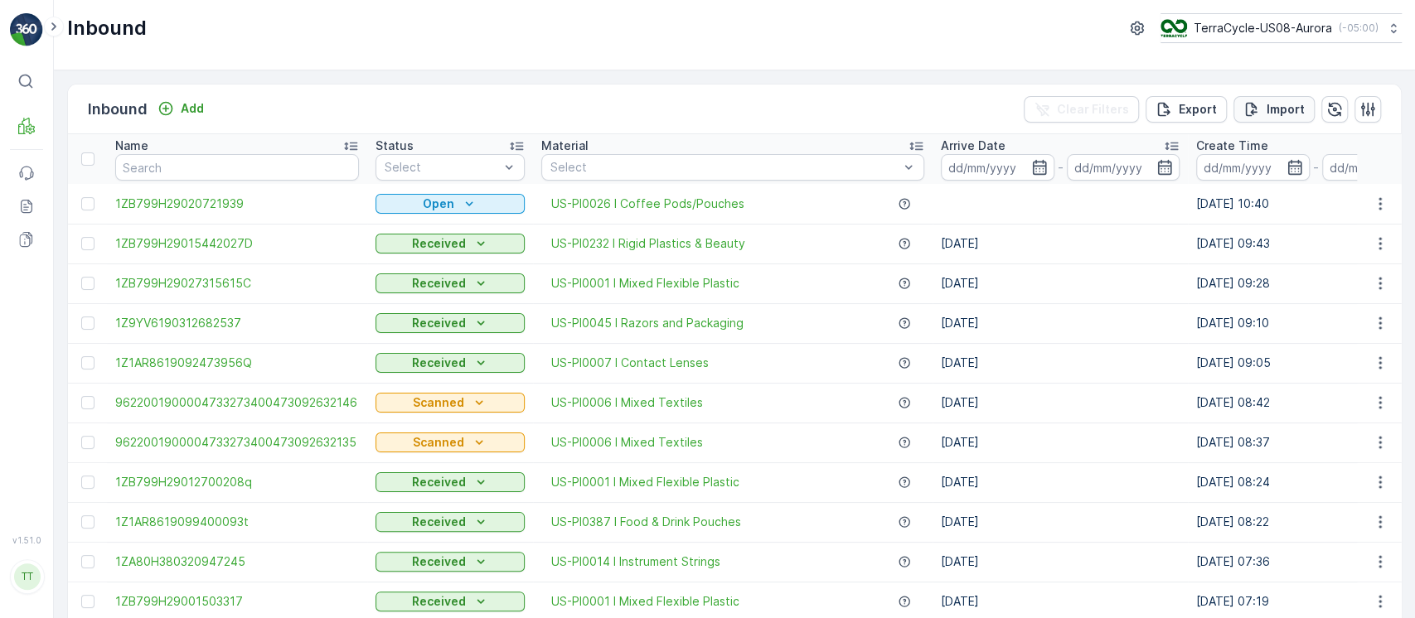
click at [1282, 101] on p "Import" at bounding box center [1286, 109] width 38 height 17
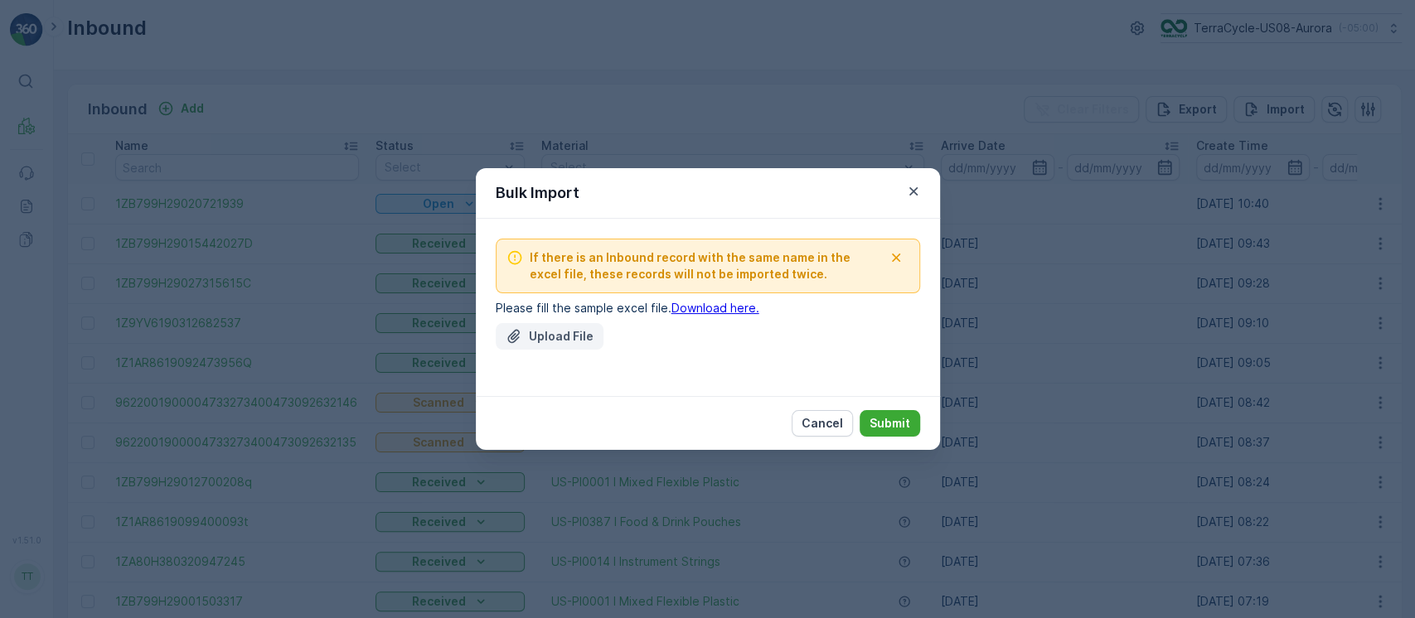
click at [563, 342] on p "Upload File" at bounding box center [561, 336] width 65 height 17
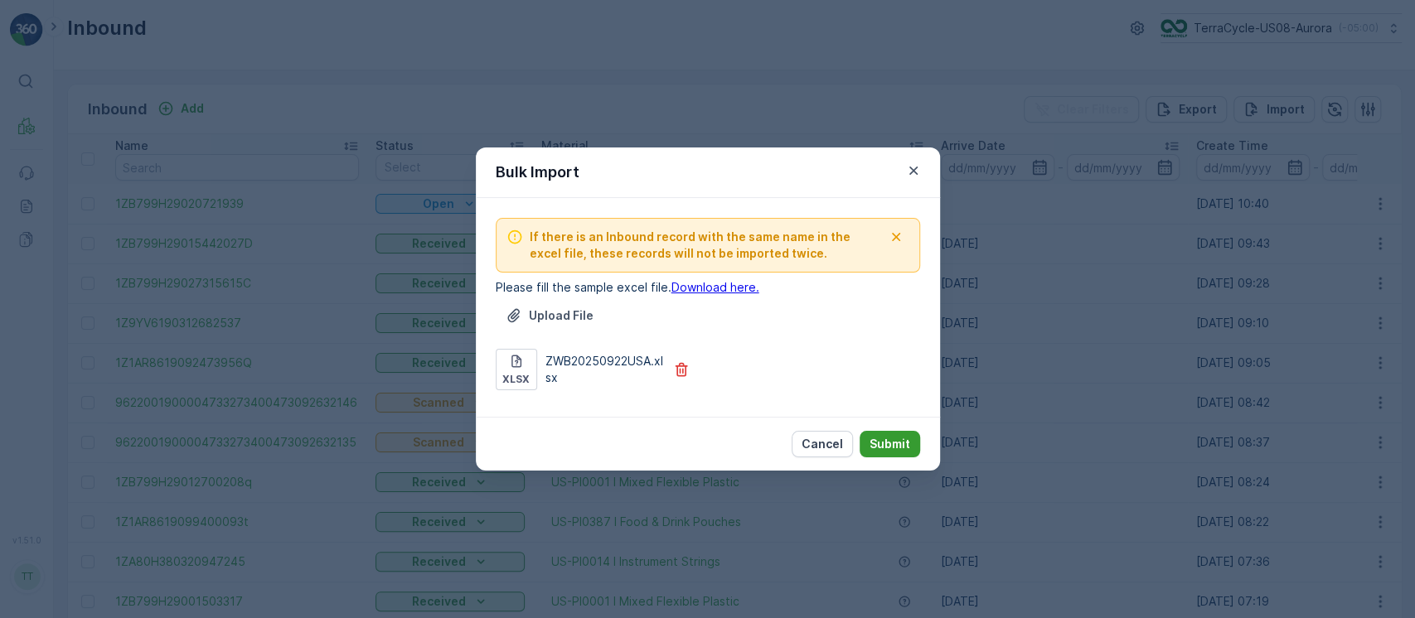
click at [909, 446] on p "Submit" at bounding box center [890, 444] width 41 height 17
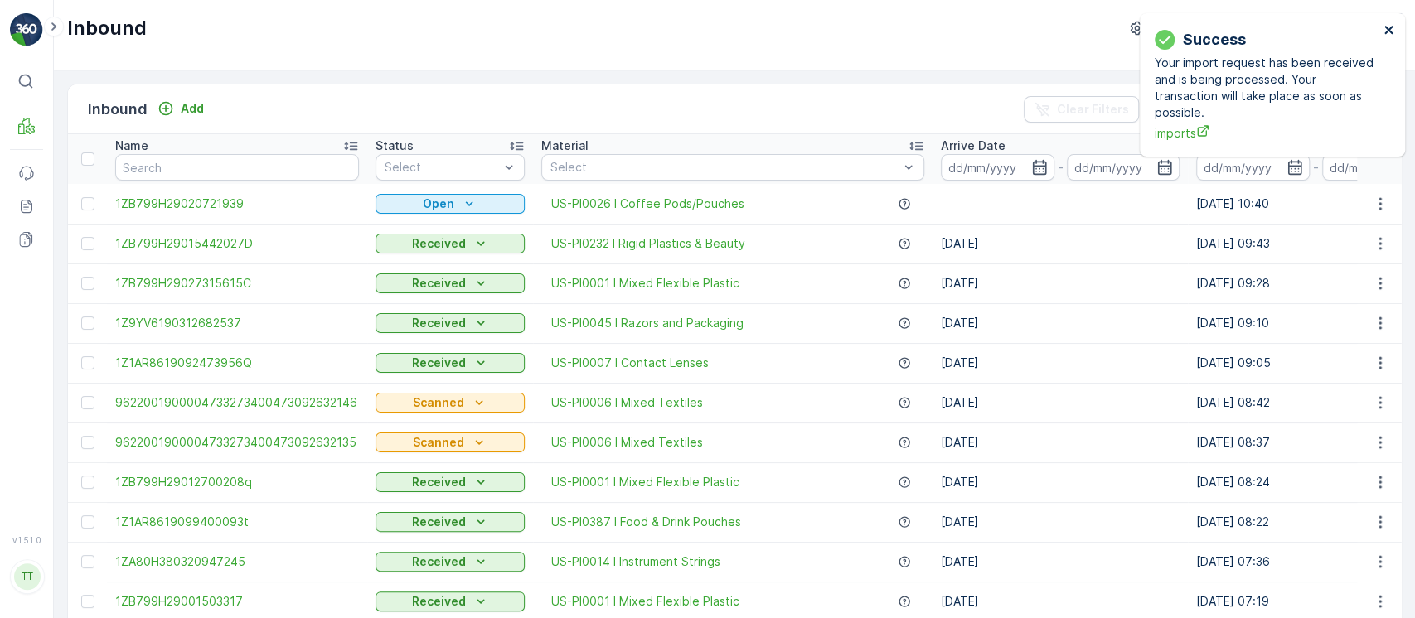
click at [1385, 33] on icon "close" at bounding box center [1388, 30] width 8 height 8
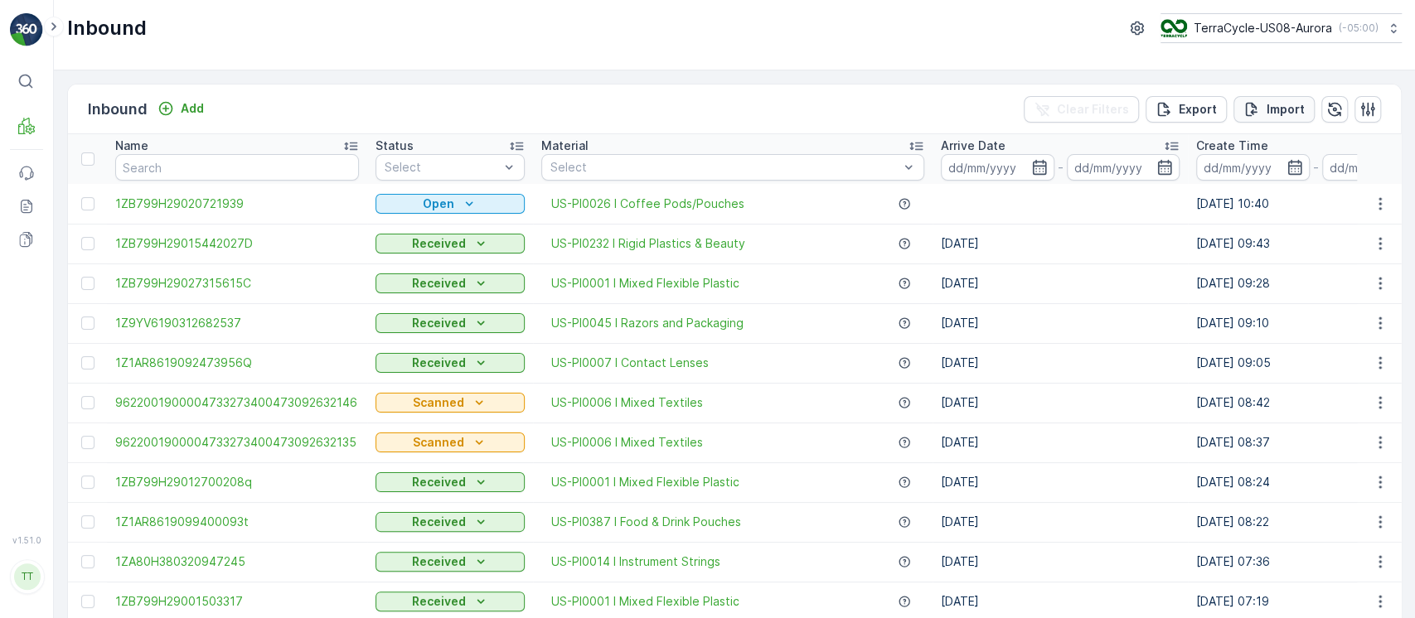
click at [1302, 99] on button "Import" at bounding box center [1274, 109] width 81 height 27
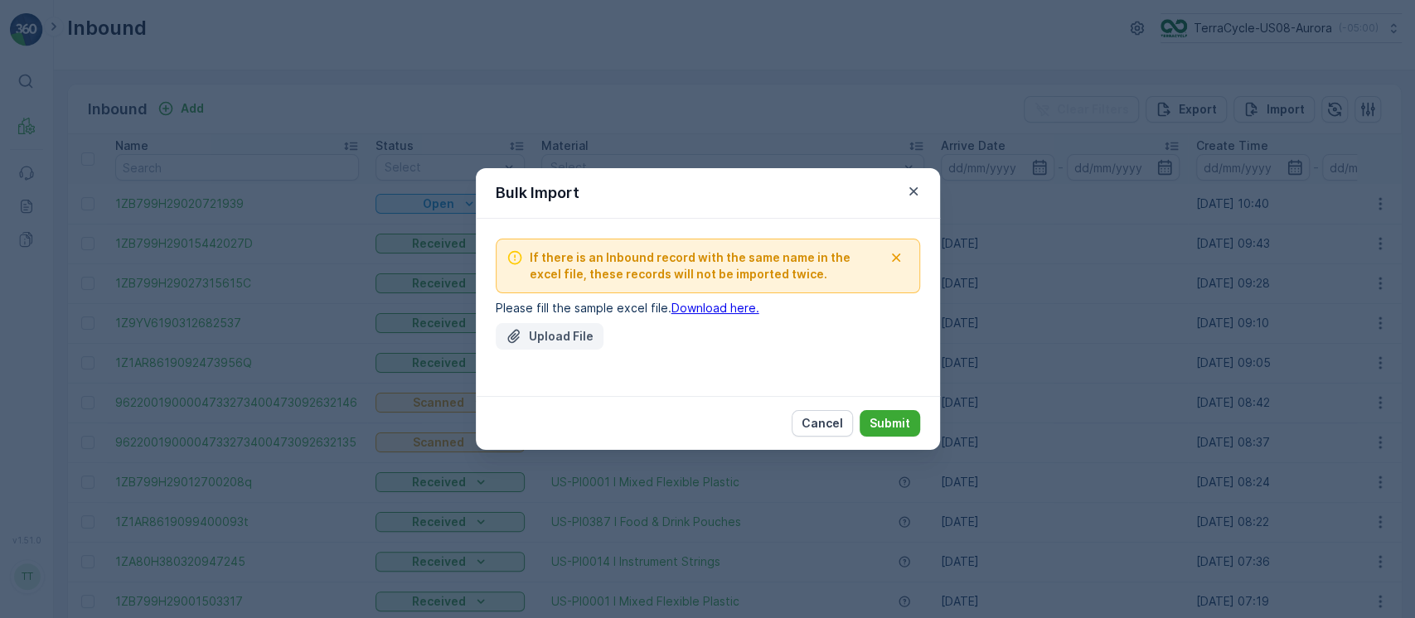
click at [543, 334] on p "Upload File" at bounding box center [561, 336] width 65 height 17
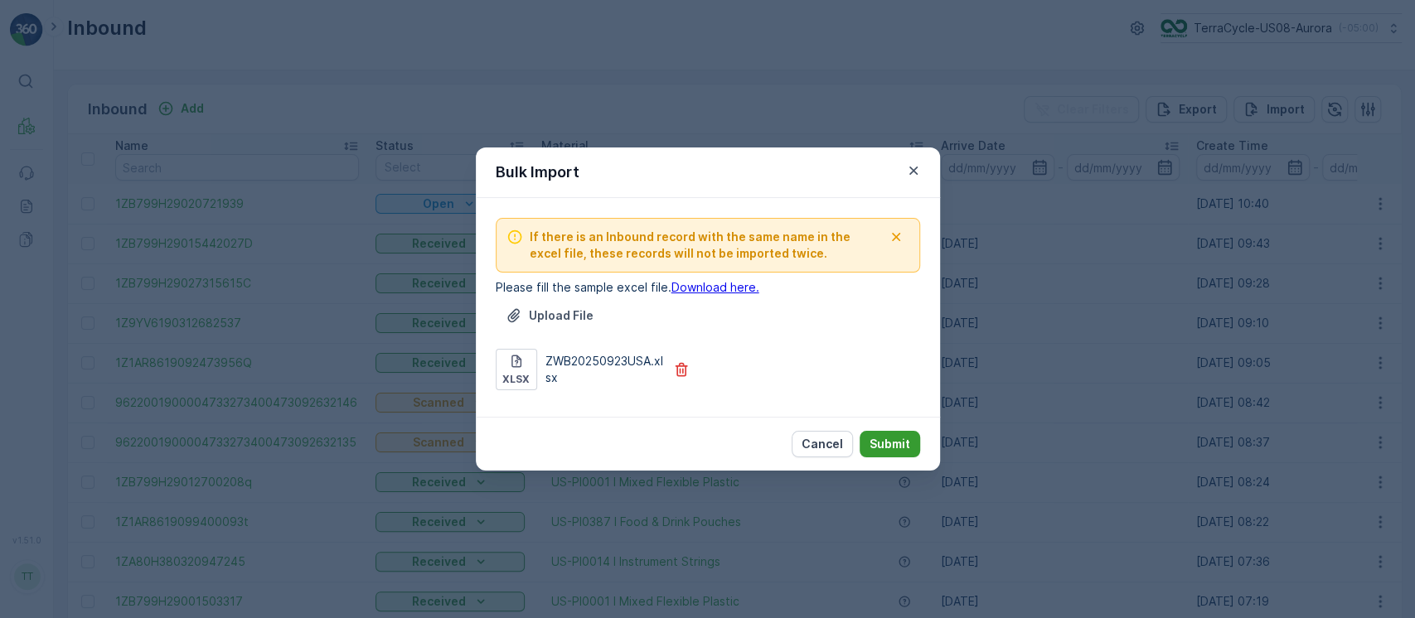
click at [884, 446] on p "Submit" at bounding box center [890, 444] width 41 height 17
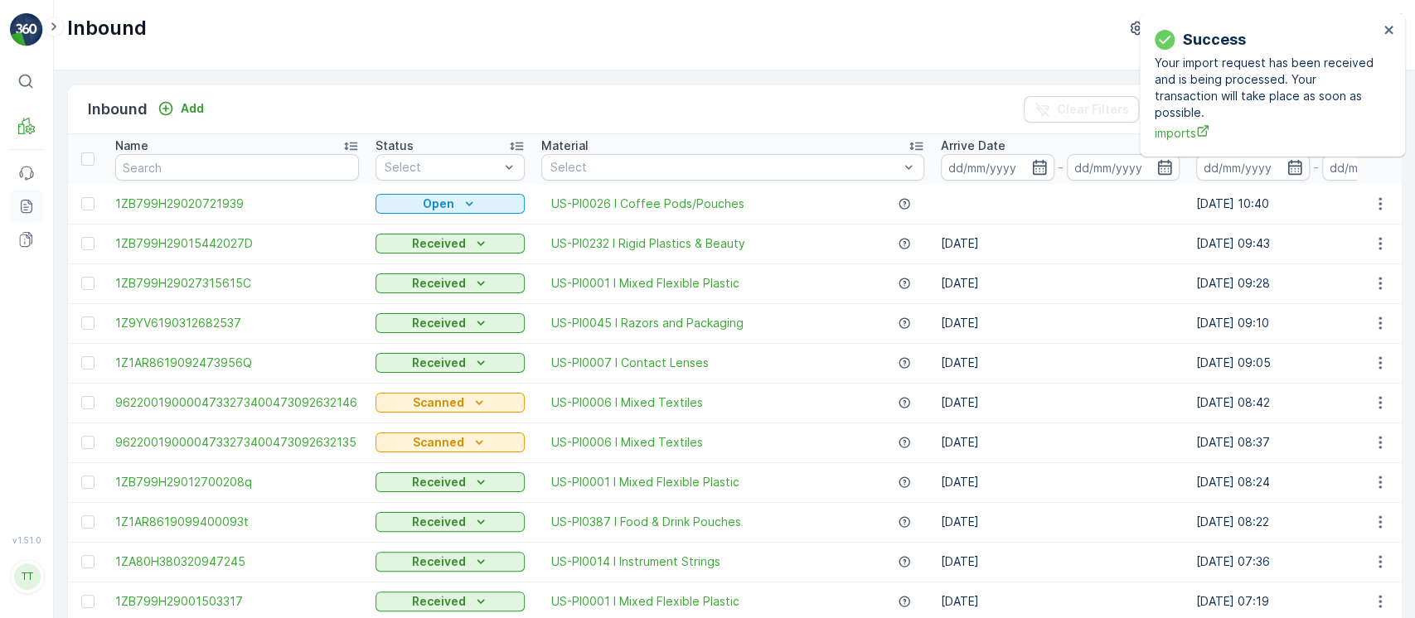
click at [20, 208] on icon at bounding box center [26, 206] width 17 height 17
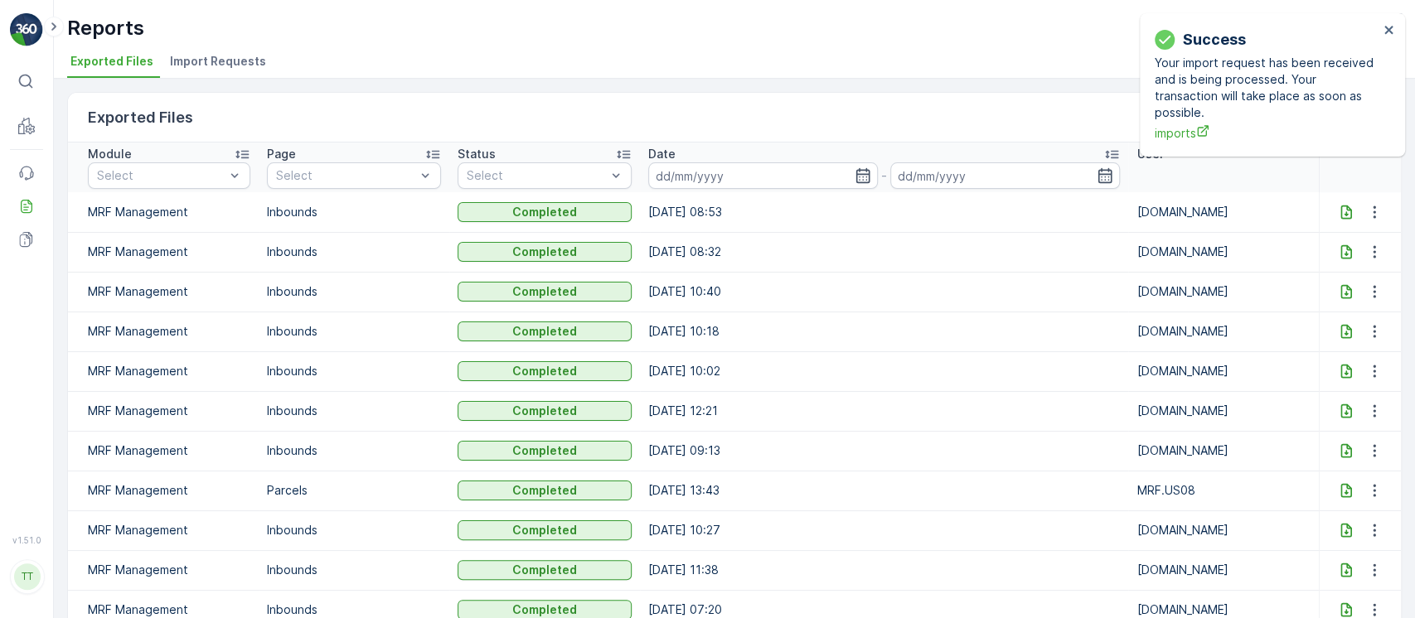
click at [257, 70] on li "Import Requests" at bounding box center [220, 64] width 106 height 28
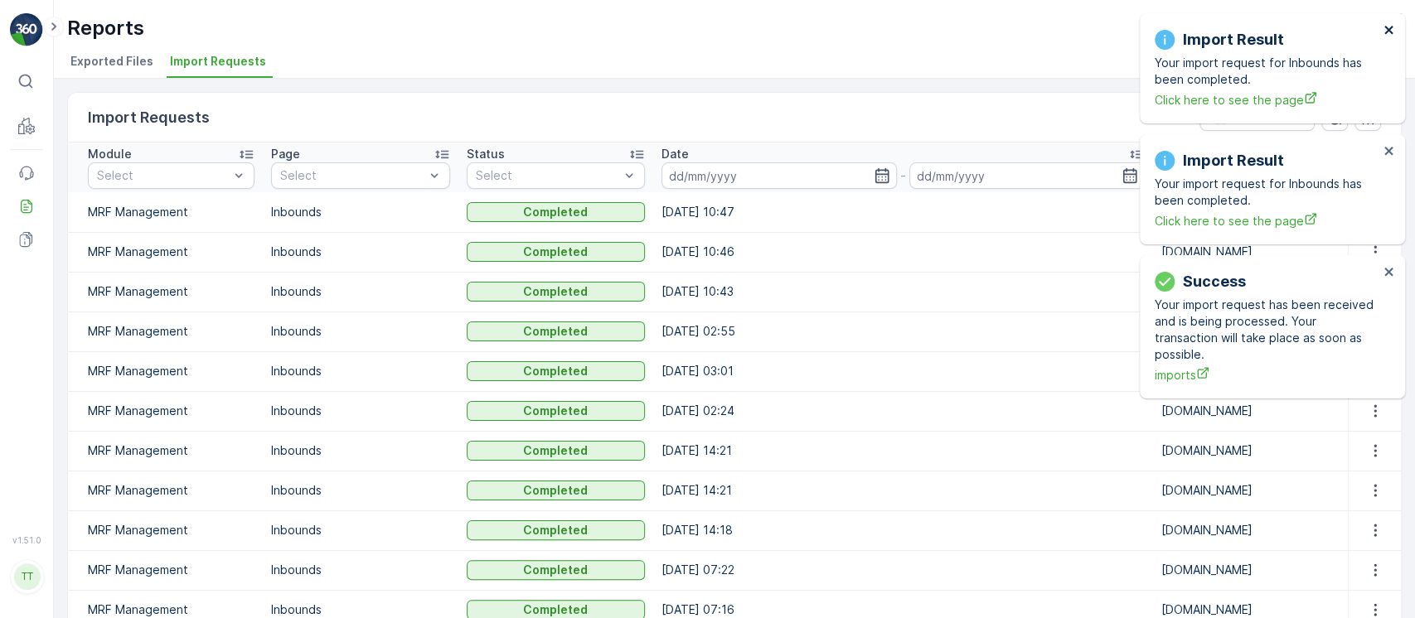
click at [1391, 36] on icon "close" at bounding box center [1390, 29] width 12 height 13
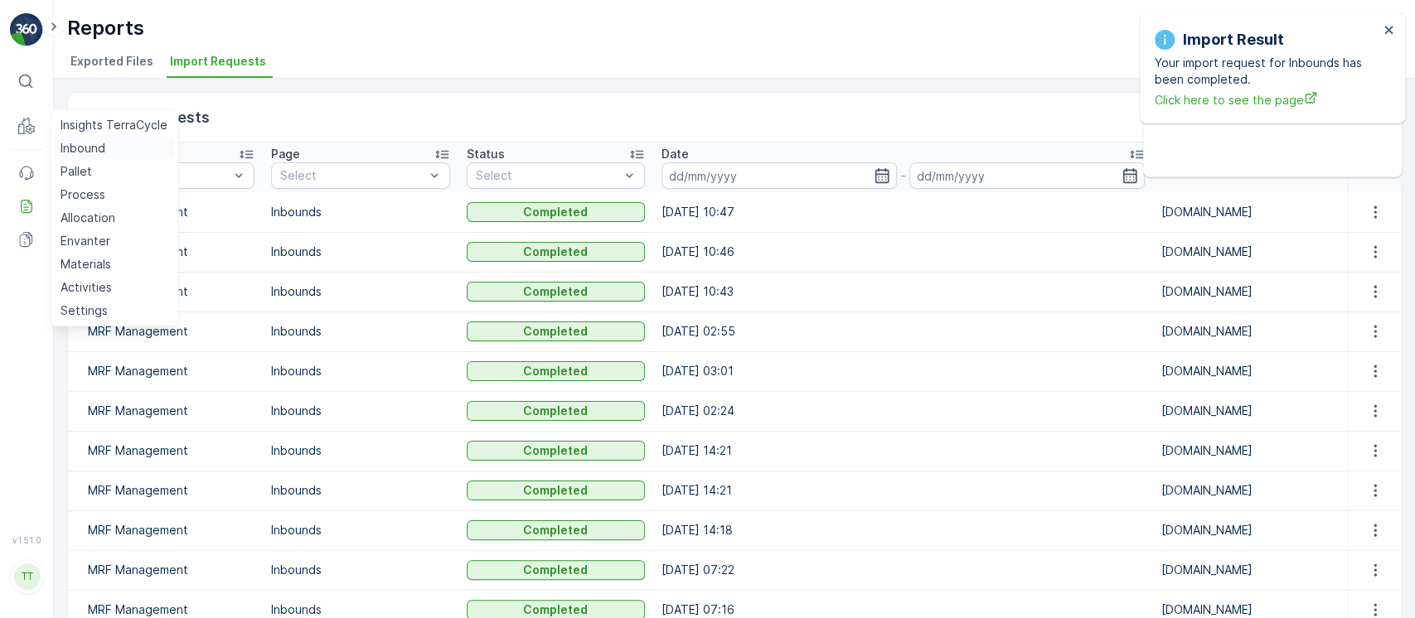
click at [74, 140] on p "Inbound" at bounding box center [83, 148] width 45 height 17
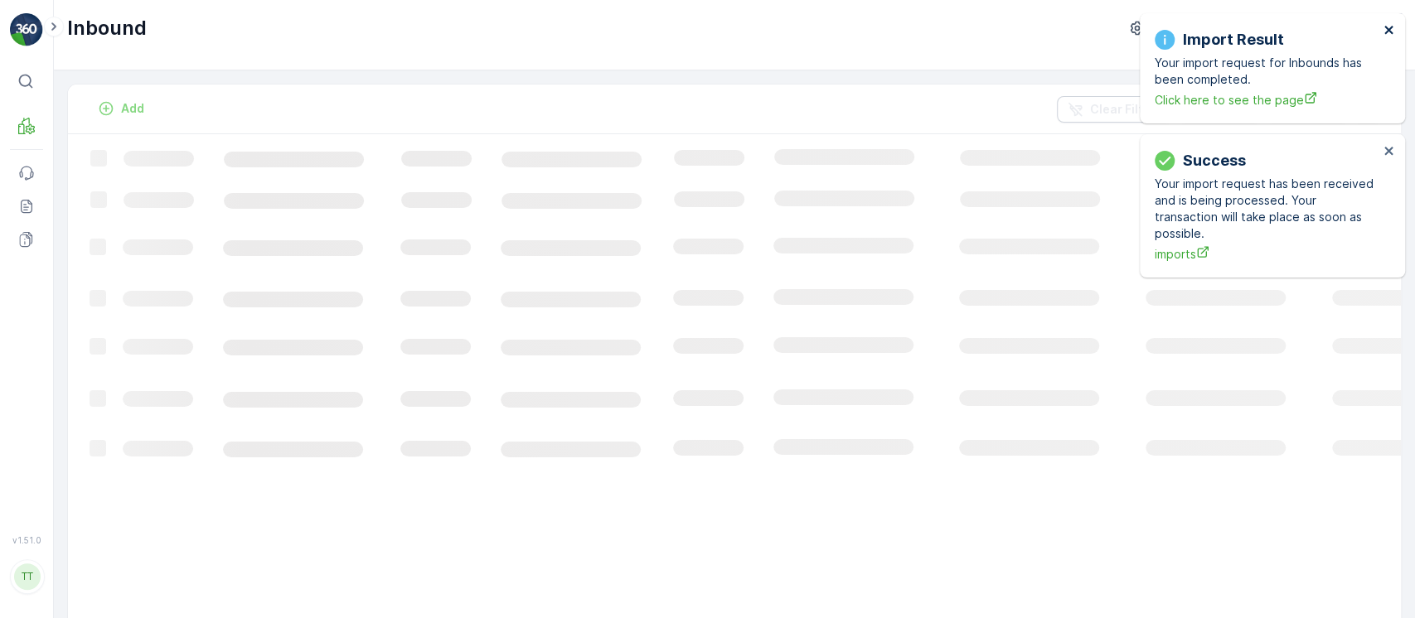
click at [1391, 36] on icon "close" at bounding box center [1390, 29] width 12 height 13
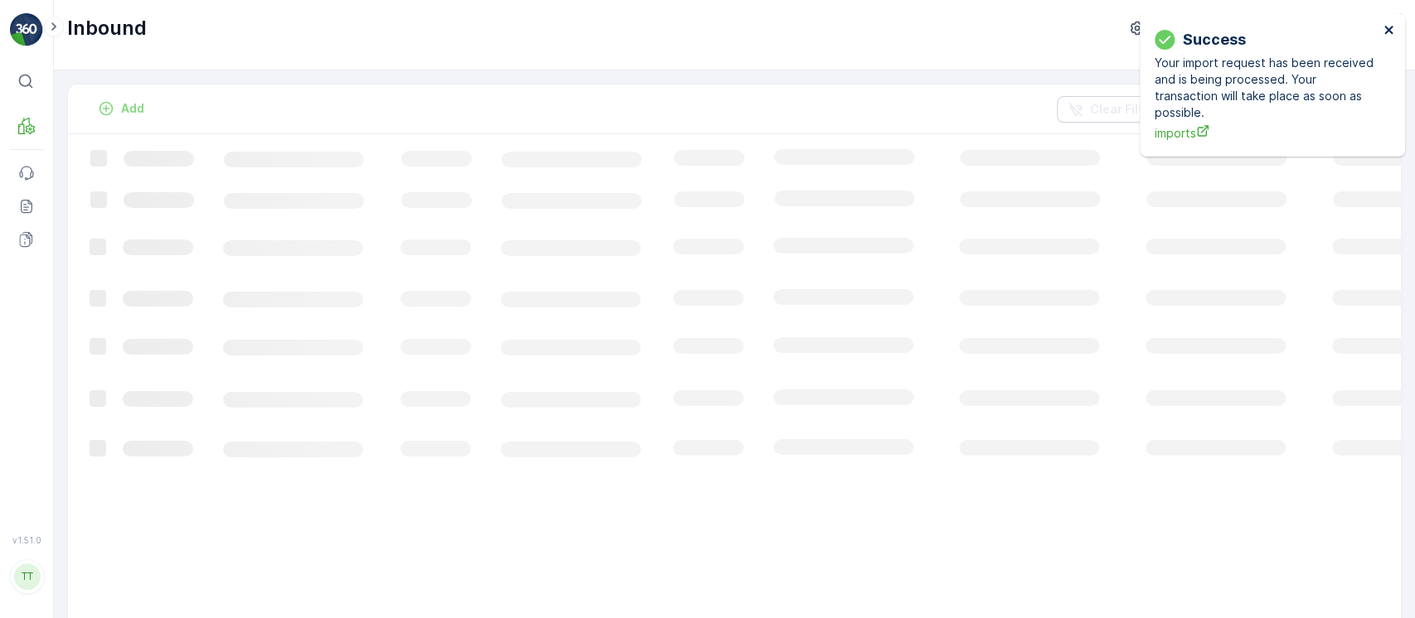
click at [1391, 36] on icon "close" at bounding box center [1390, 29] width 12 height 13
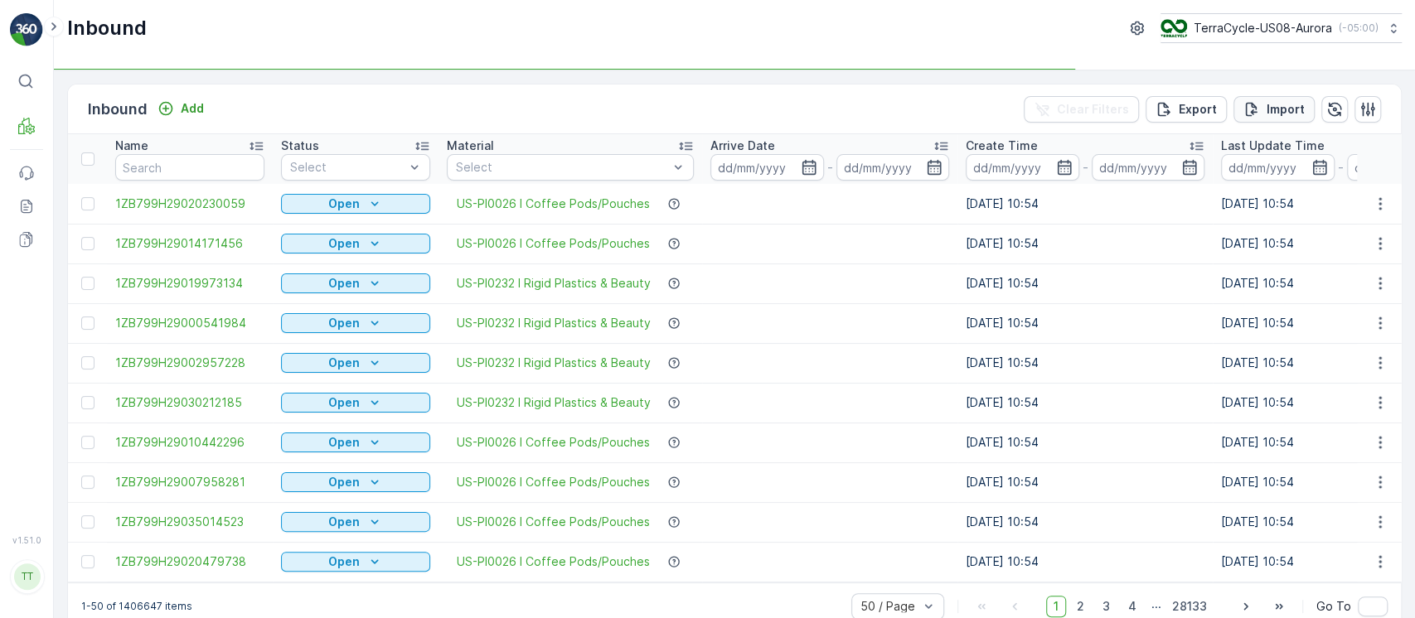
click at [1292, 108] on p "Import" at bounding box center [1286, 109] width 38 height 17
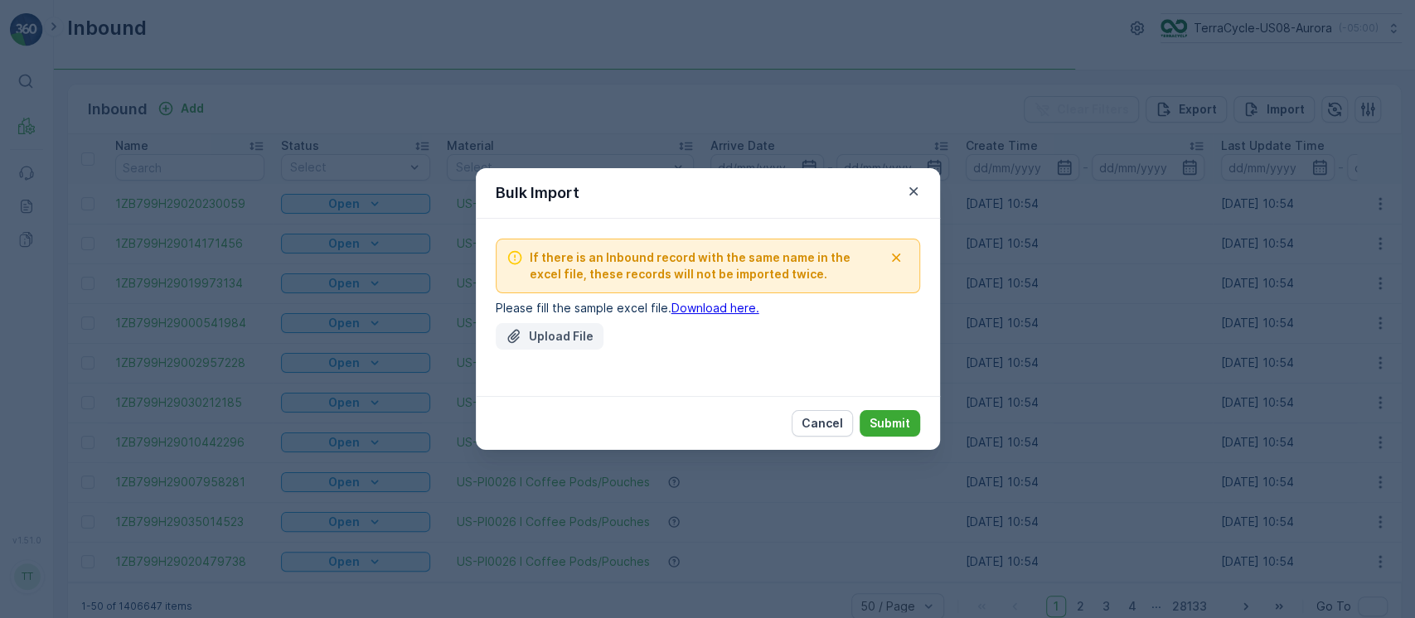
click at [536, 342] on p "Upload File" at bounding box center [561, 336] width 65 height 17
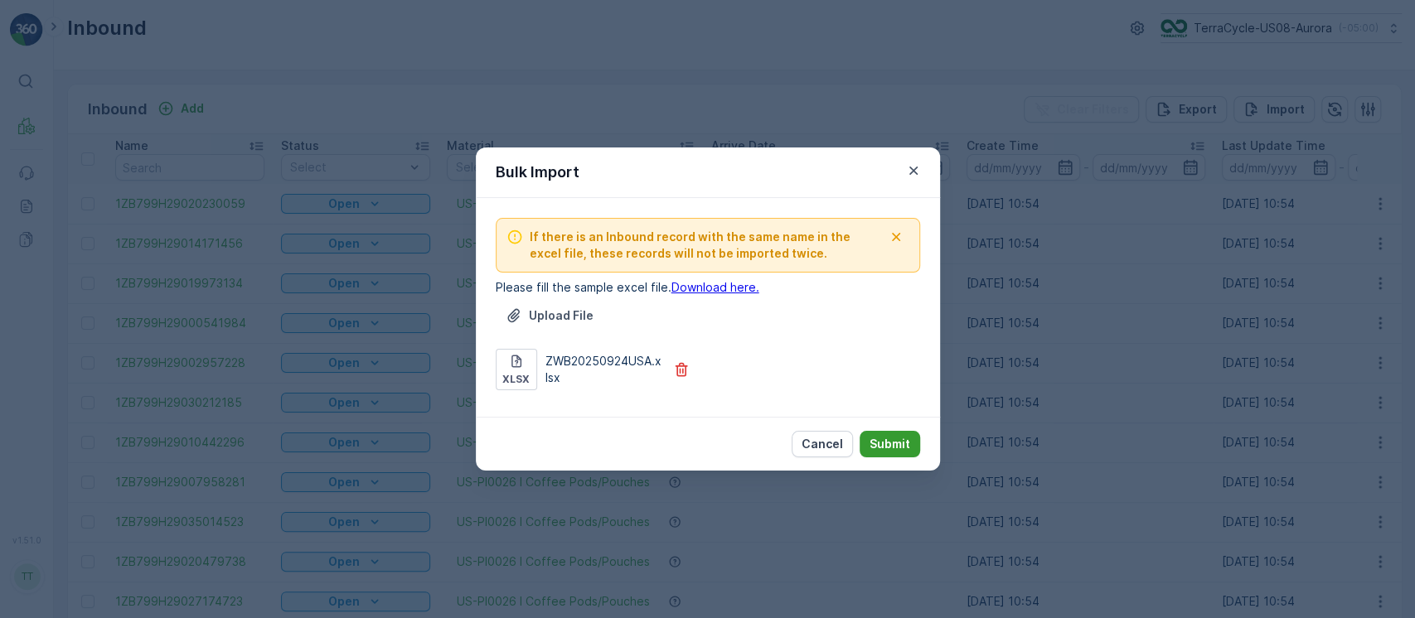
click at [872, 444] on p "Submit" at bounding box center [890, 444] width 41 height 17
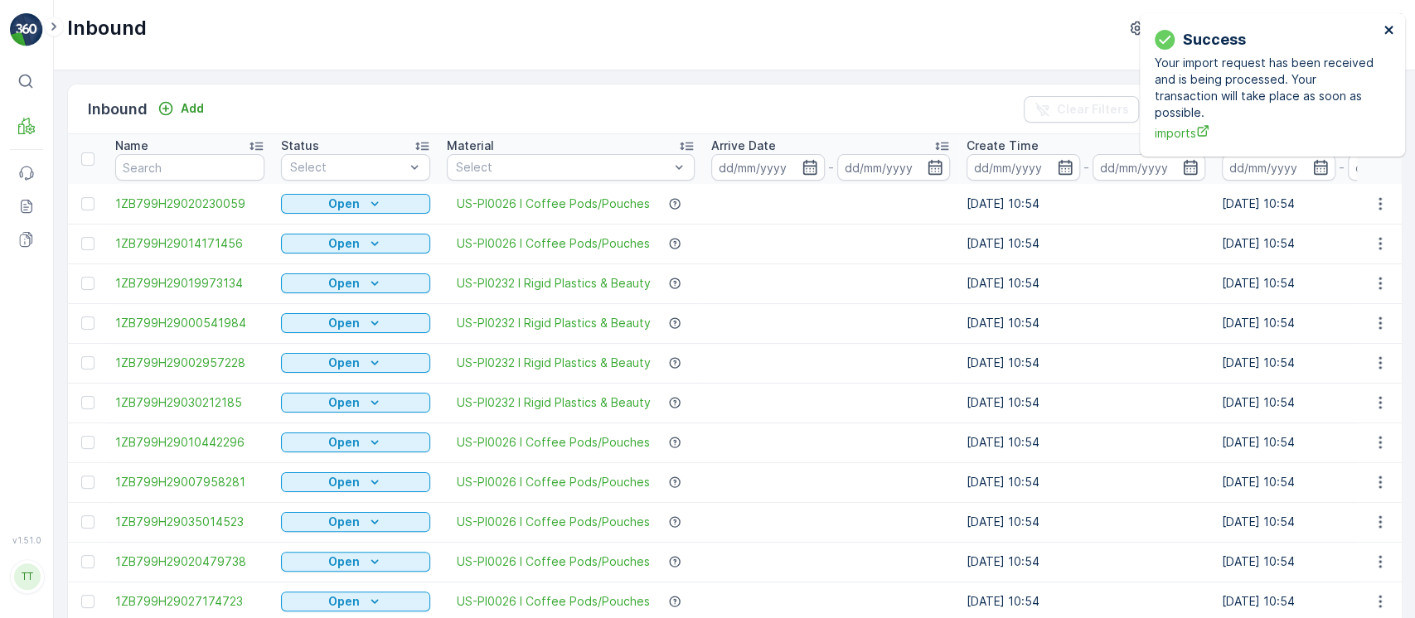
click at [1385, 35] on icon "close" at bounding box center [1390, 29] width 12 height 13
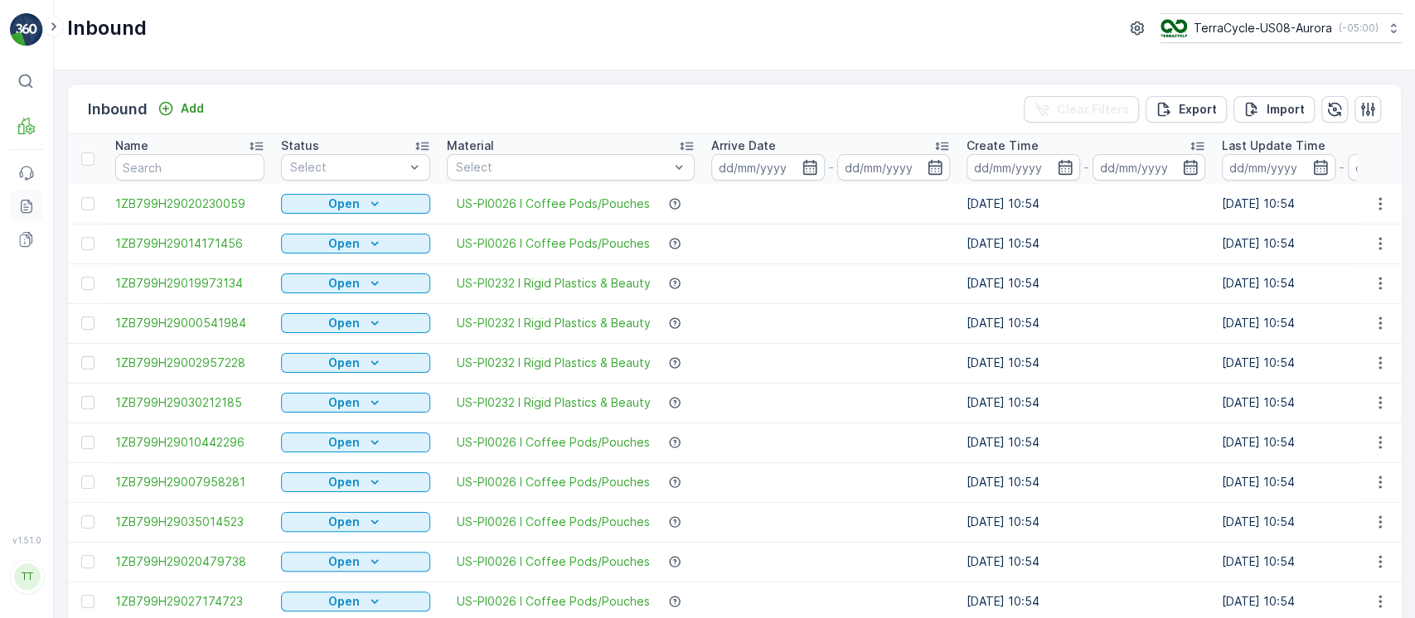
click at [28, 205] on icon at bounding box center [26, 206] width 17 height 17
click at [168, 169] on input "text" at bounding box center [189, 167] width 149 height 27
paste input "1ZB799H29034315263"
type input "1ZB799H29034315263"
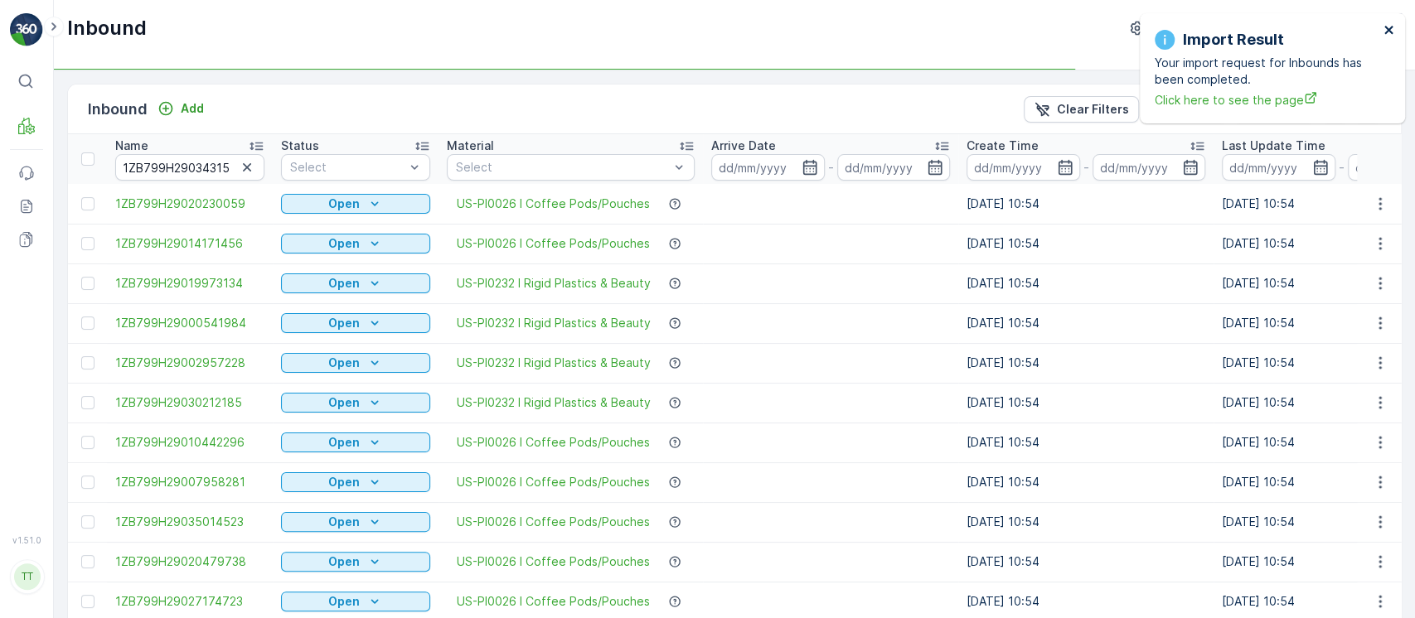
click at [1387, 33] on icon "close" at bounding box center [1390, 29] width 12 height 13
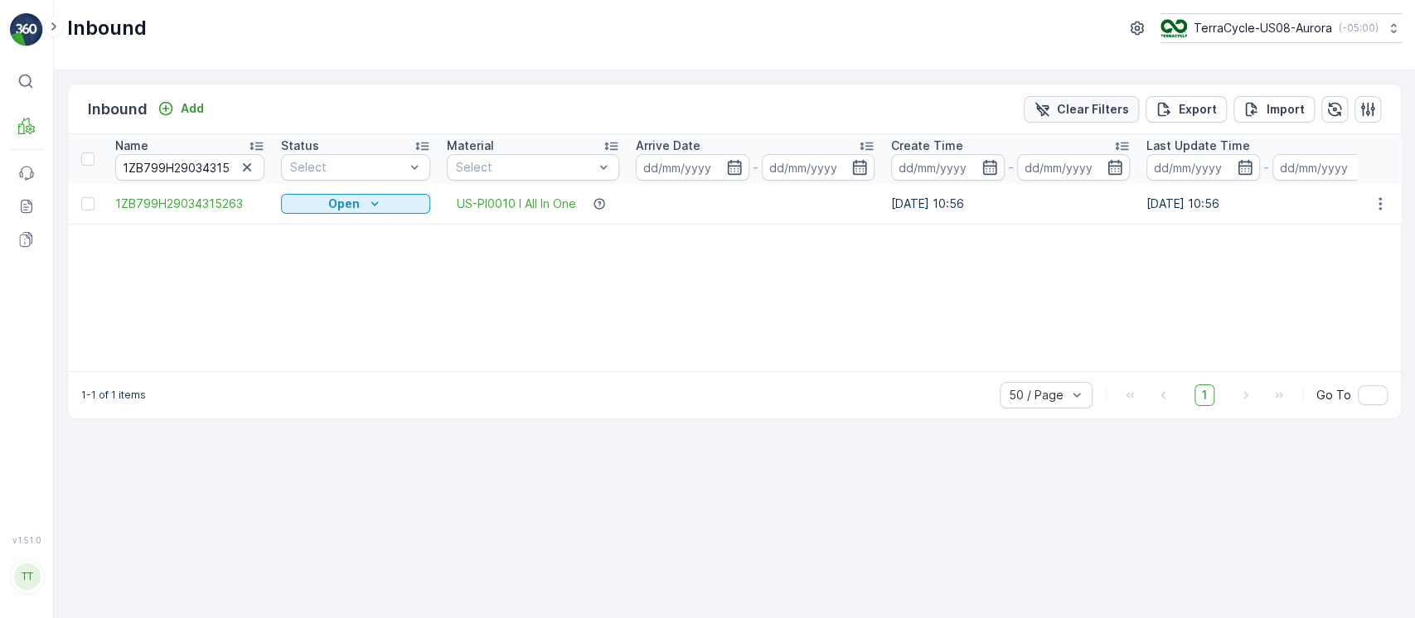
click at [1048, 113] on icon "Clear Filters" at bounding box center [1042, 109] width 14 height 14
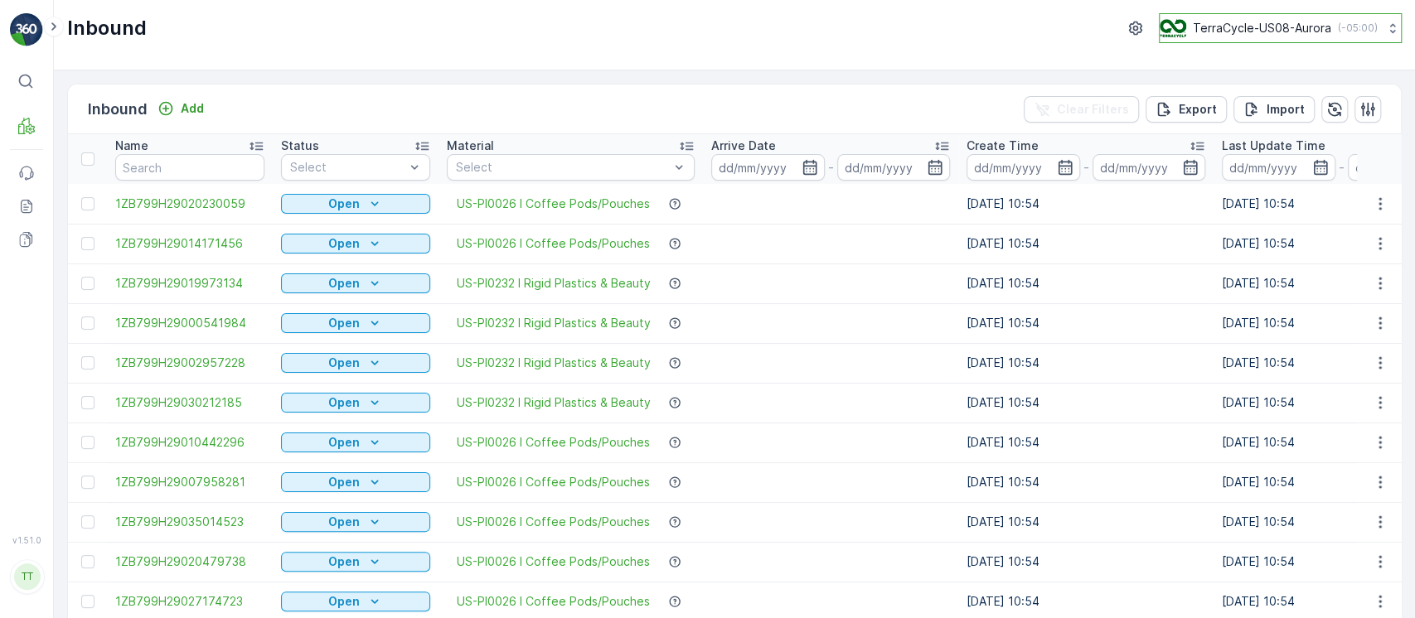
click at [1360, 32] on p "( -05:00 )" at bounding box center [1358, 28] width 40 height 13
type input "chn"
click at [1309, 94] on div "Terracycle-CHN-MRF Asia/Shanghai (+08:00)" at bounding box center [1287, 108] width 247 height 36
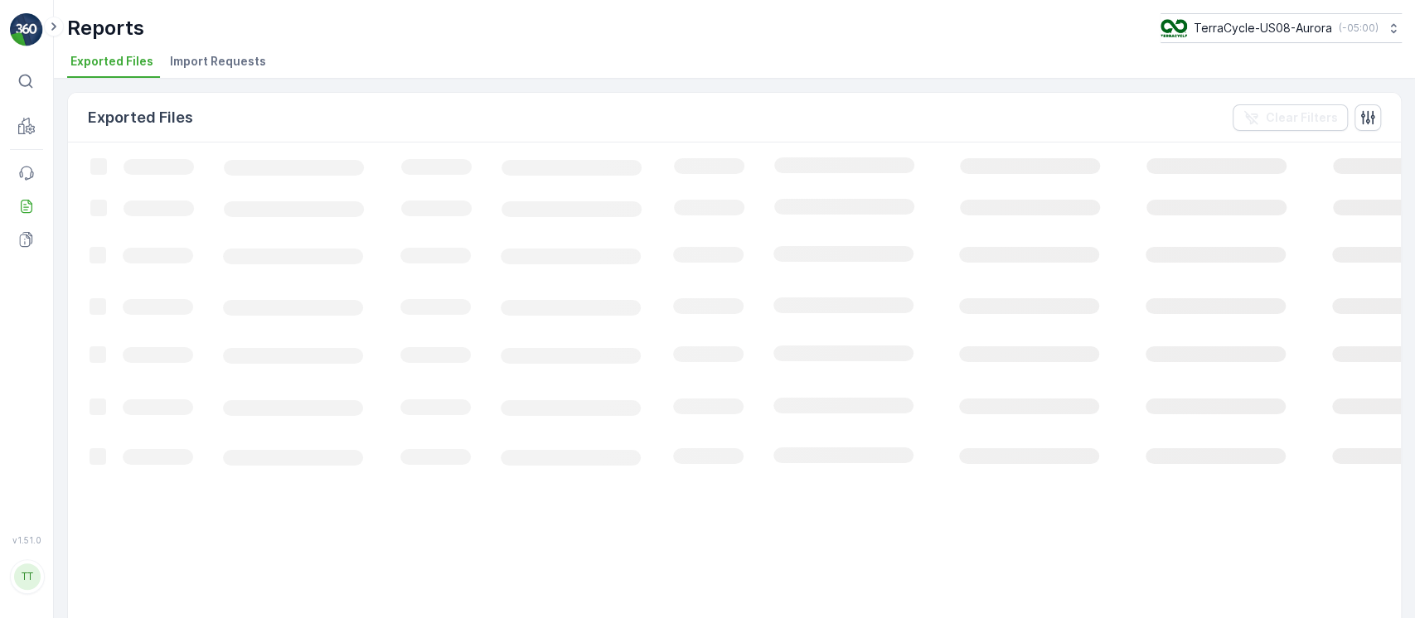
click at [210, 63] on span "Import Requests" at bounding box center [218, 61] width 96 height 17
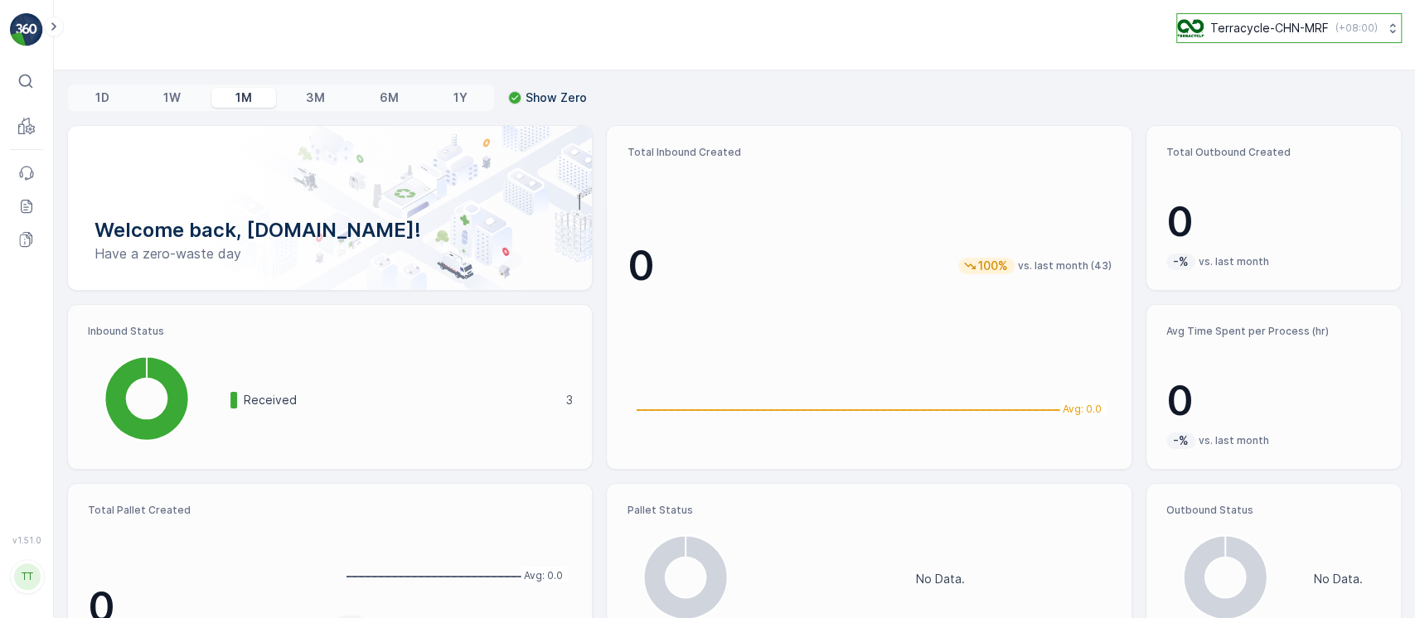
click at [1308, 28] on p "Terracycle-CHN-MRF" at bounding box center [1269, 28] width 119 height 17
type input "jp"
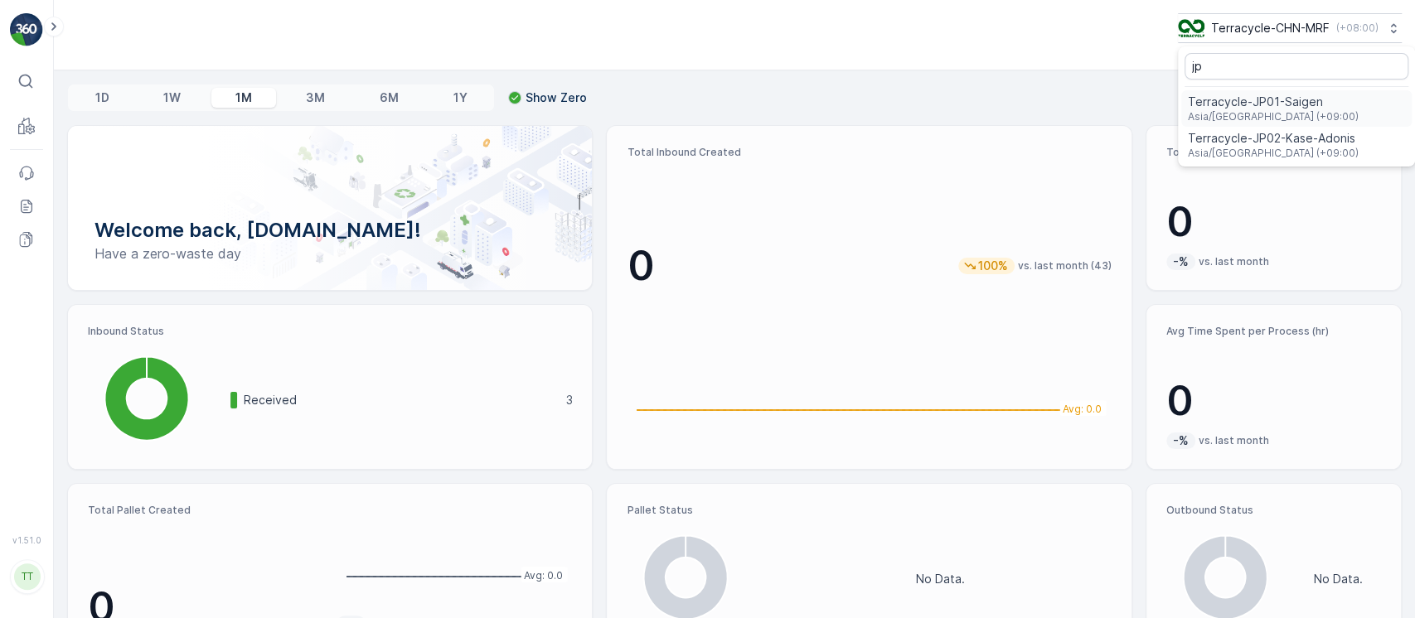
click at [1297, 106] on span "Terracycle-JP01-Saigen" at bounding box center [1273, 102] width 171 height 17
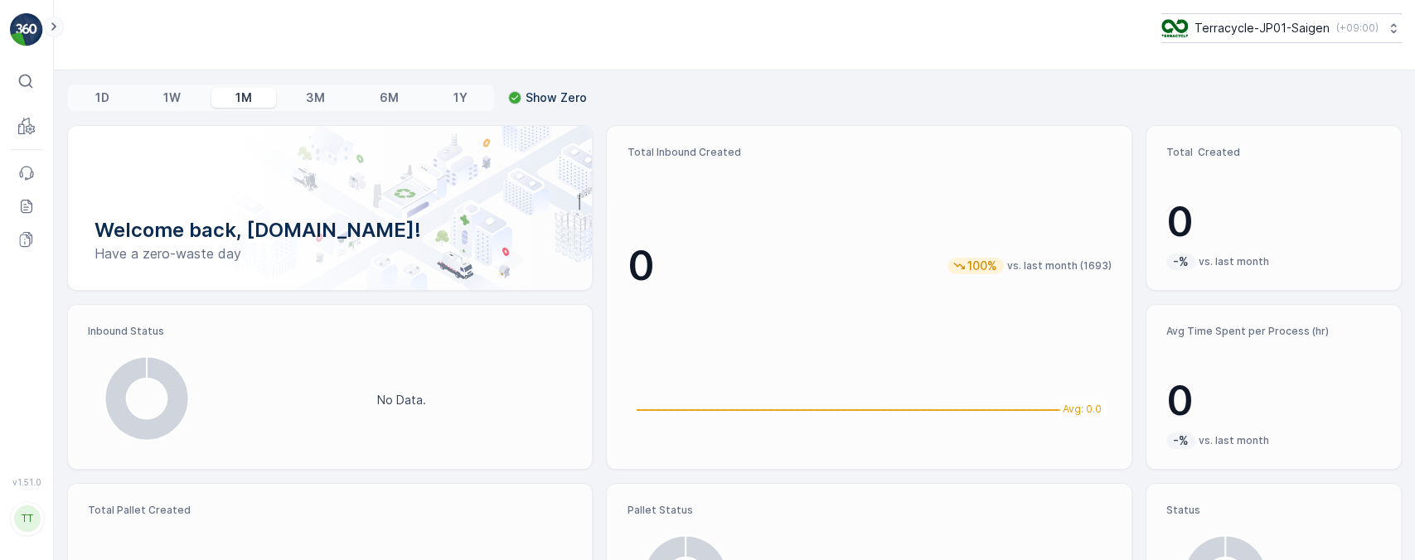
click at [53, 27] on icon at bounding box center [54, 27] width 18 height 20
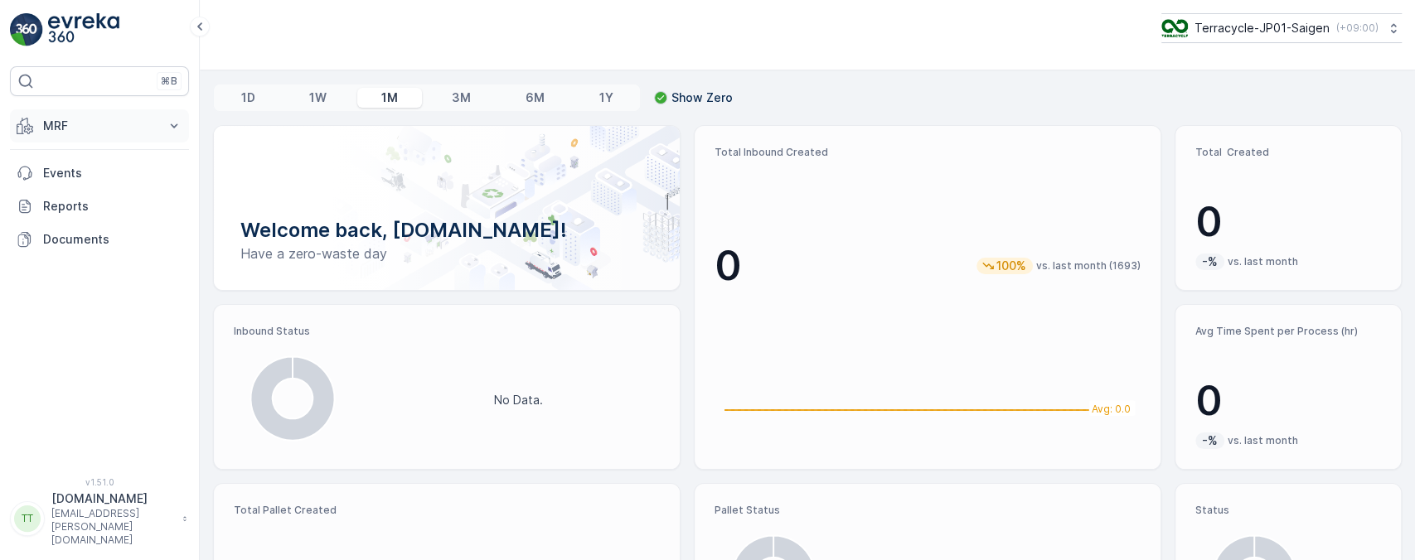
click at [119, 132] on p "MRF" at bounding box center [99, 126] width 113 height 17
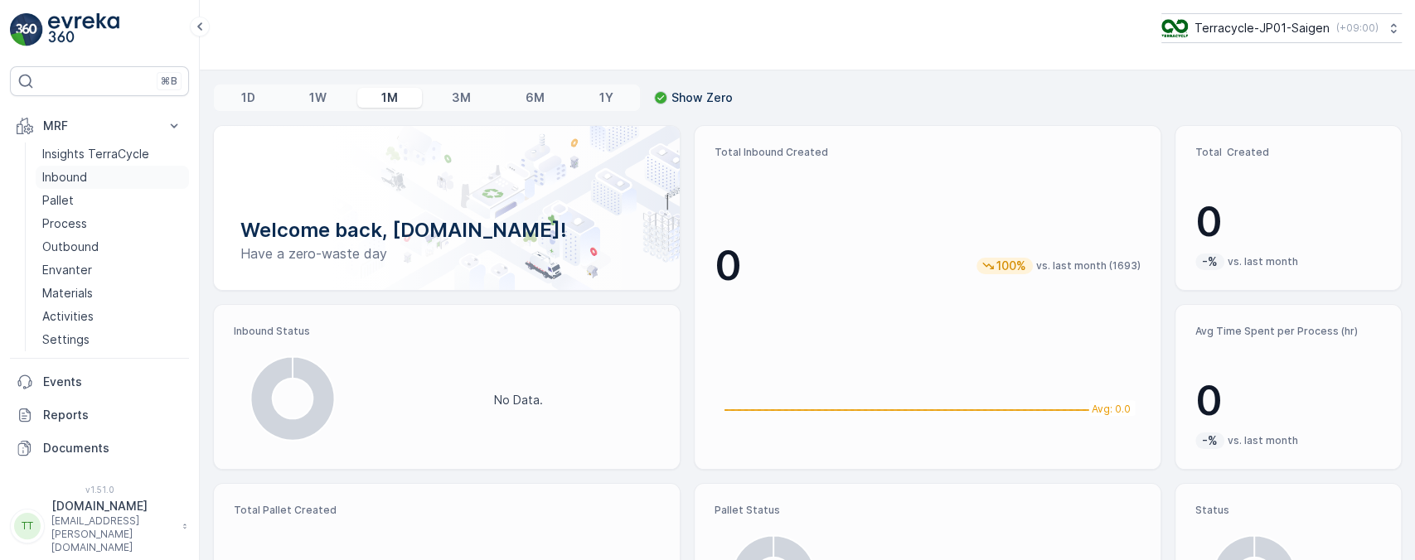
click at [117, 179] on link "Inbound" at bounding box center [112, 177] width 153 height 23
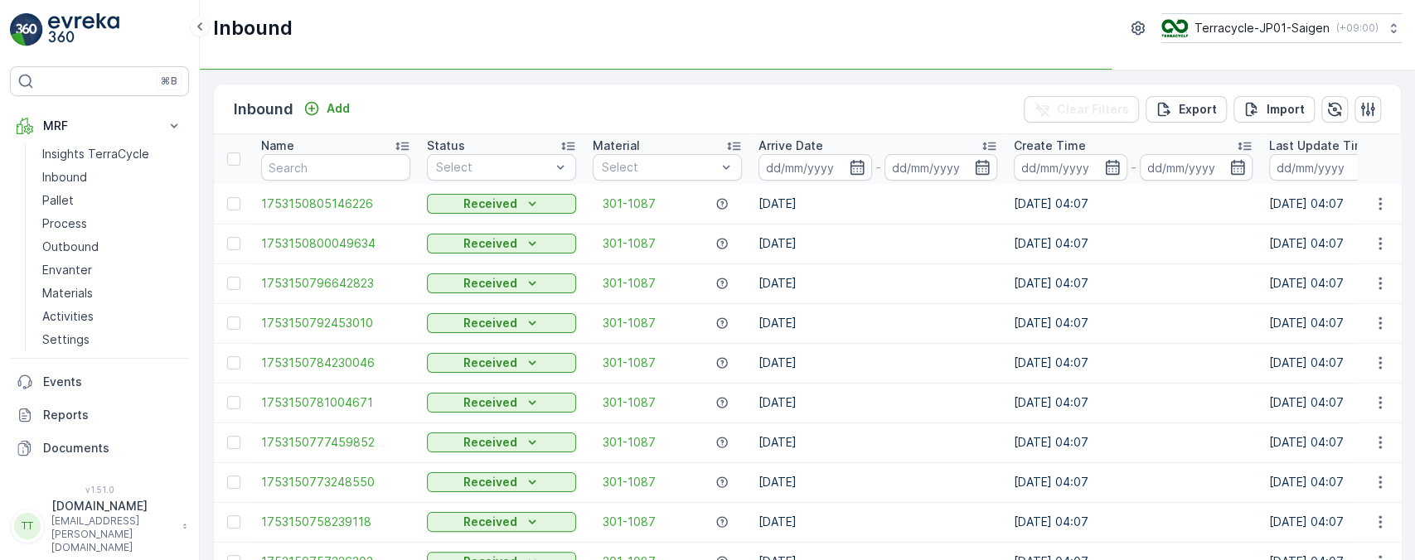
click at [849, 145] on div "Arrive Date" at bounding box center [878, 146] width 239 height 17
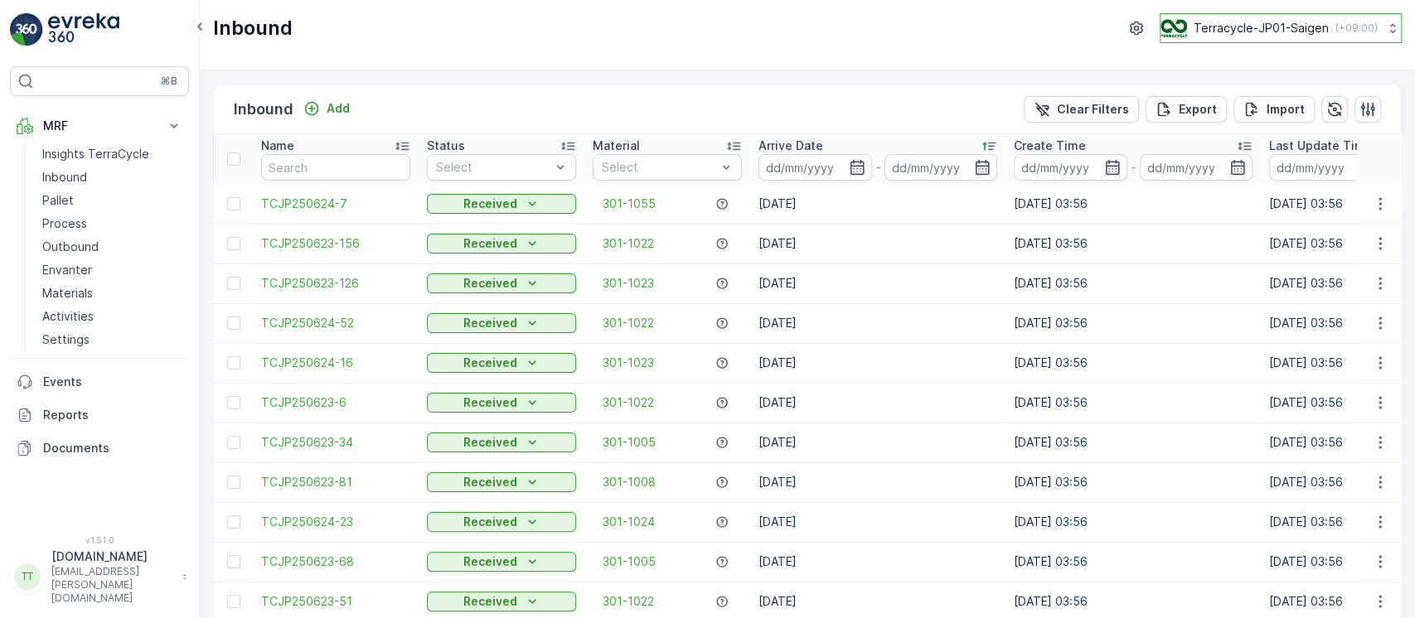
click at [1280, 28] on p "Terracycle-JP01-Saigen" at bounding box center [1261, 28] width 135 height 17
type input "8"
click at [1185, 108] on span "TerraCycle-US08-Aurora" at bounding box center [1265, 102] width 188 height 17
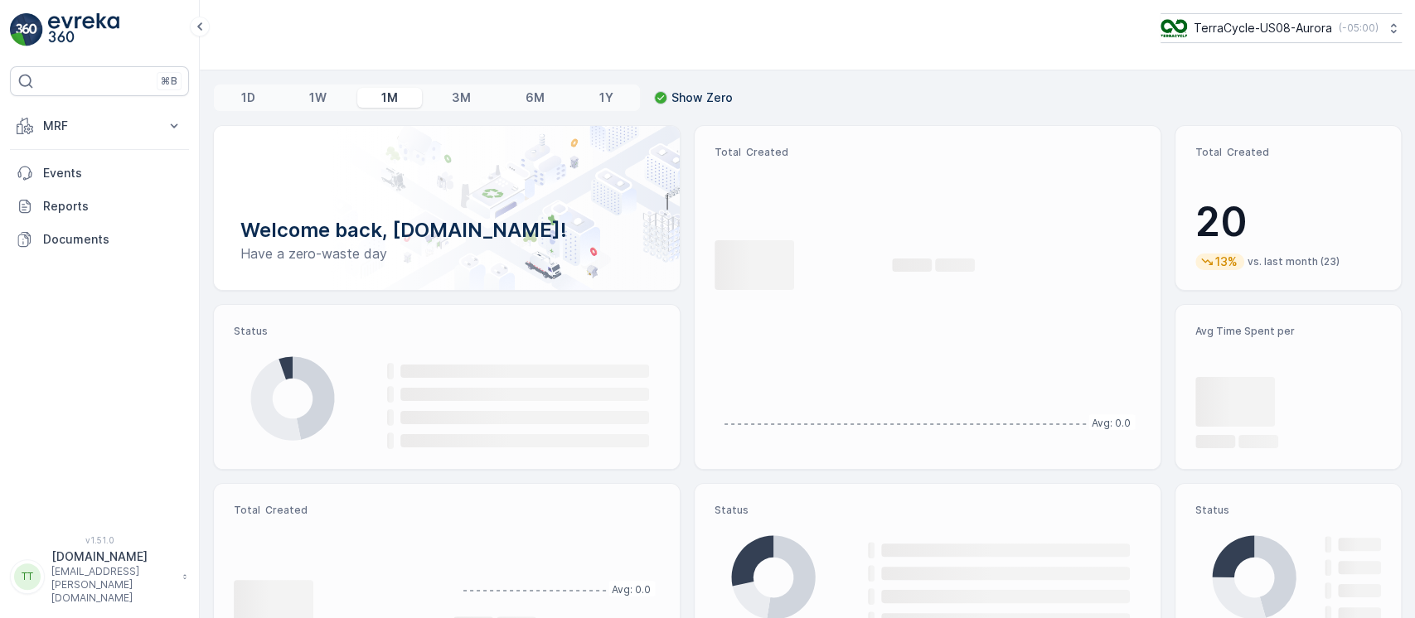
click at [108, 122] on p "MRF" at bounding box center [99, 126] width 113 height 17
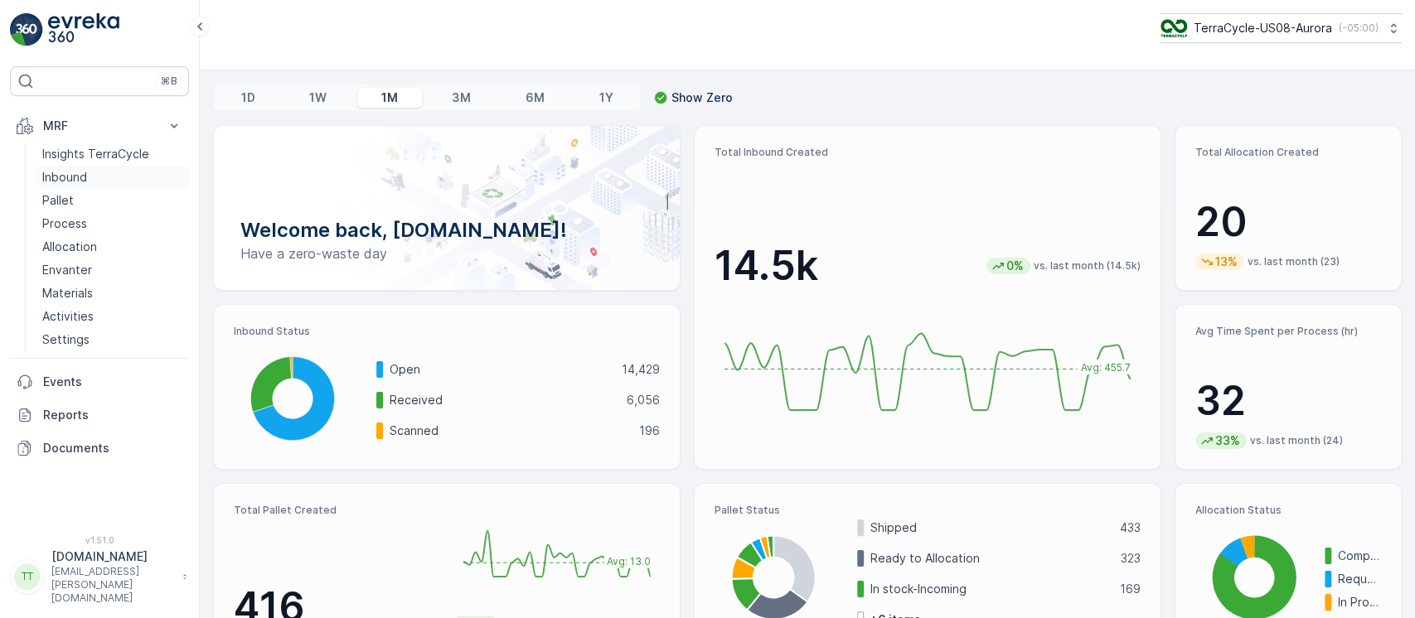
click at [93, 182] on link "Inbound" at bounding box center [112, 177] width 153 height 23
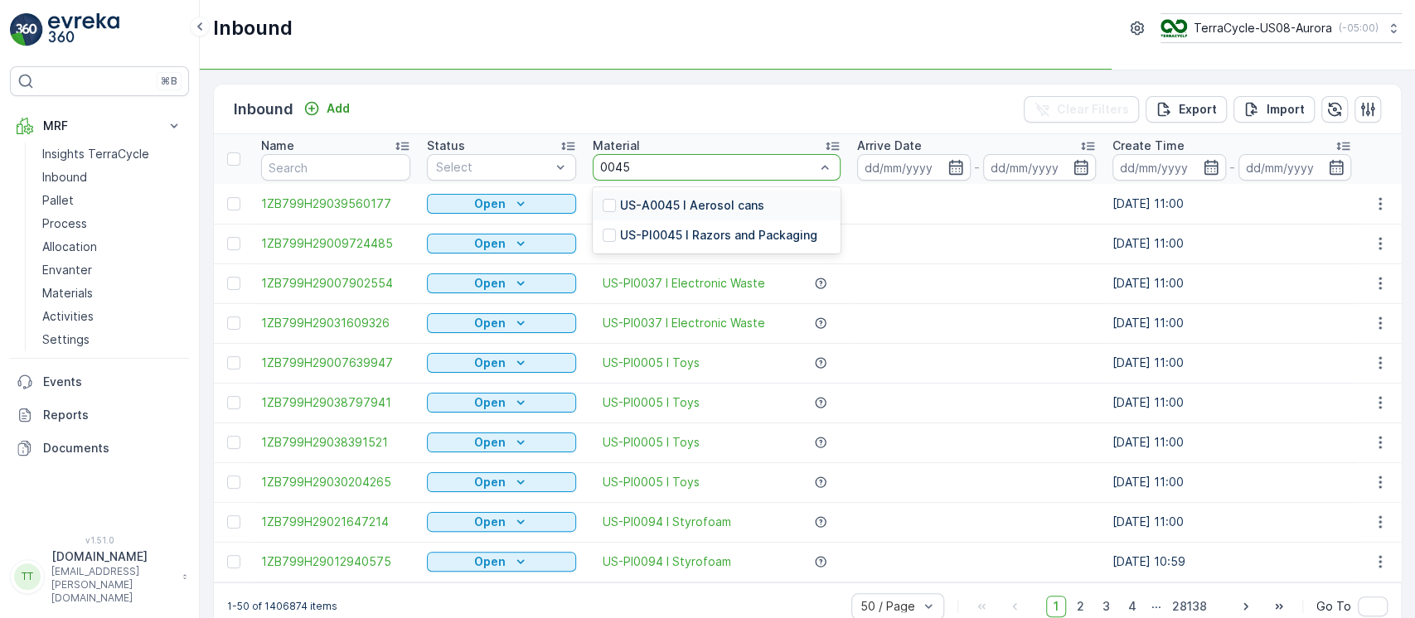
click at [759, 176] on div "0045" at bounding box center [717, 167] width 248 height 27
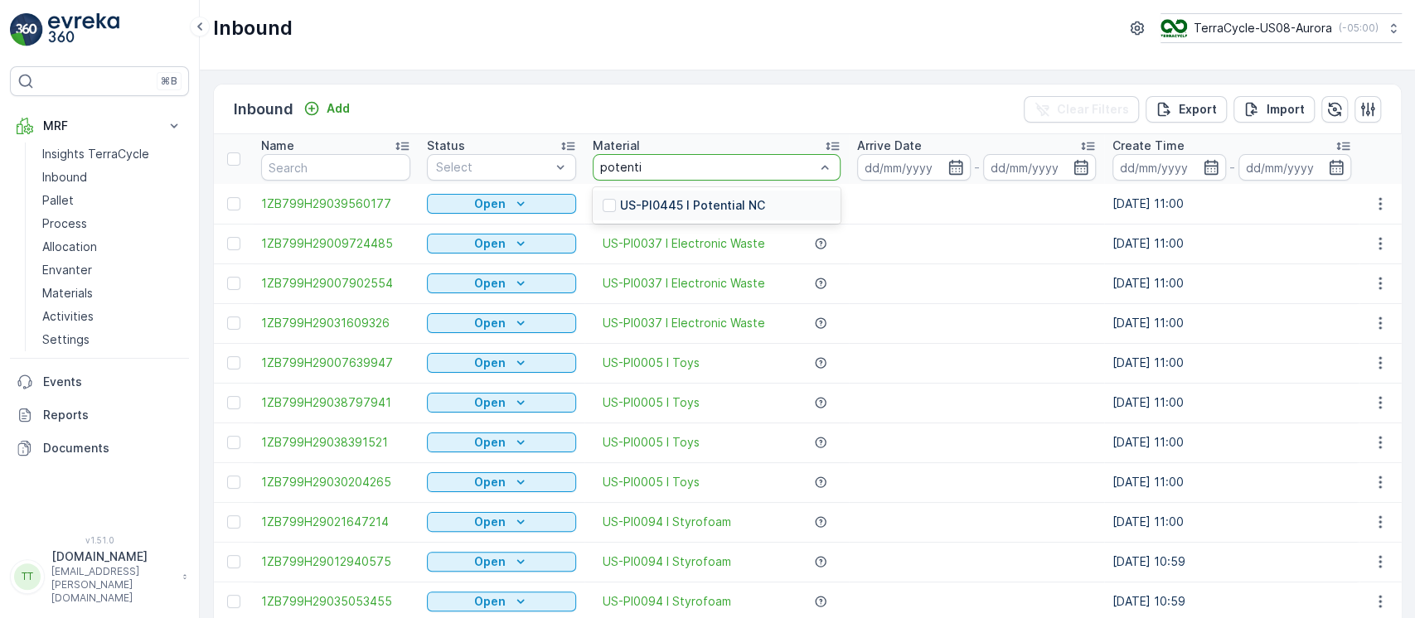
click at [751, 202] on span "US-PI0394 I Miscellaneous Inbound" at bounding box center [700, 204] width 195 height 17
type input "poten"
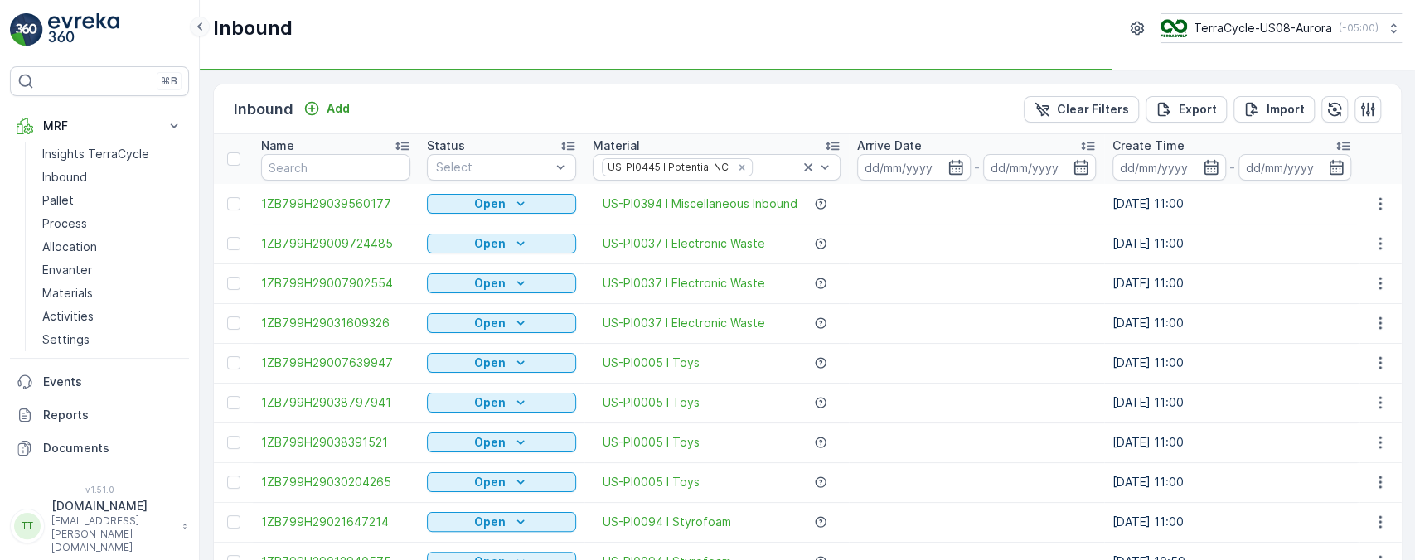
click at [206, 31] on icon at bounding box center [200, 27] width 18 height 20
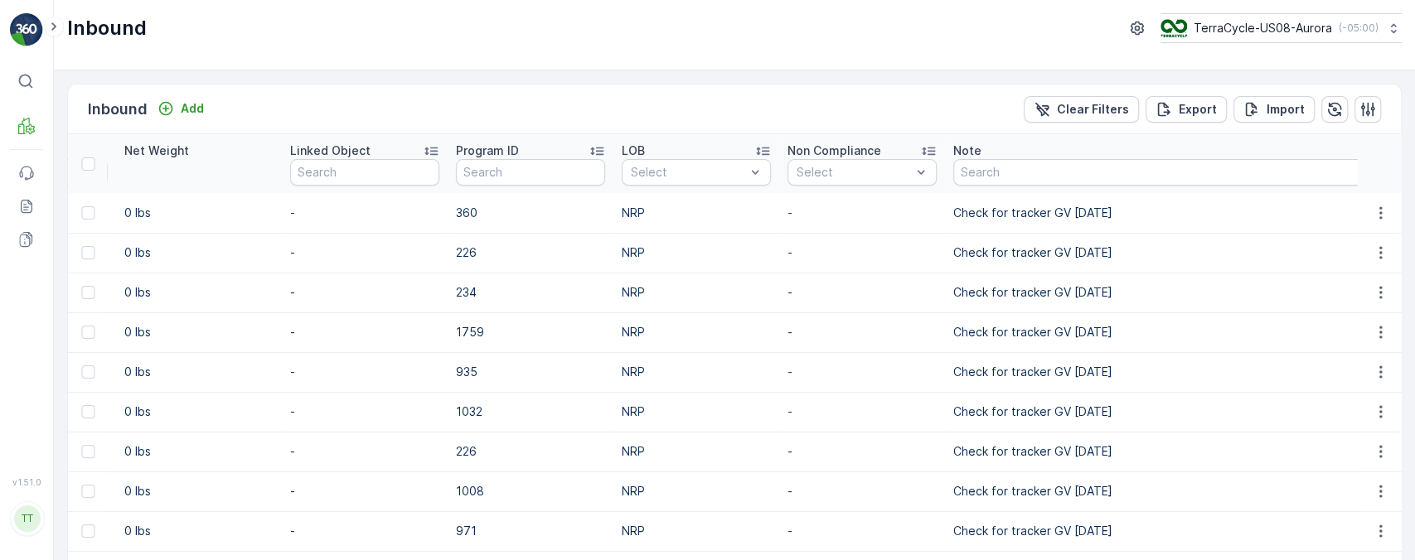
scroll to position [0, 2121]
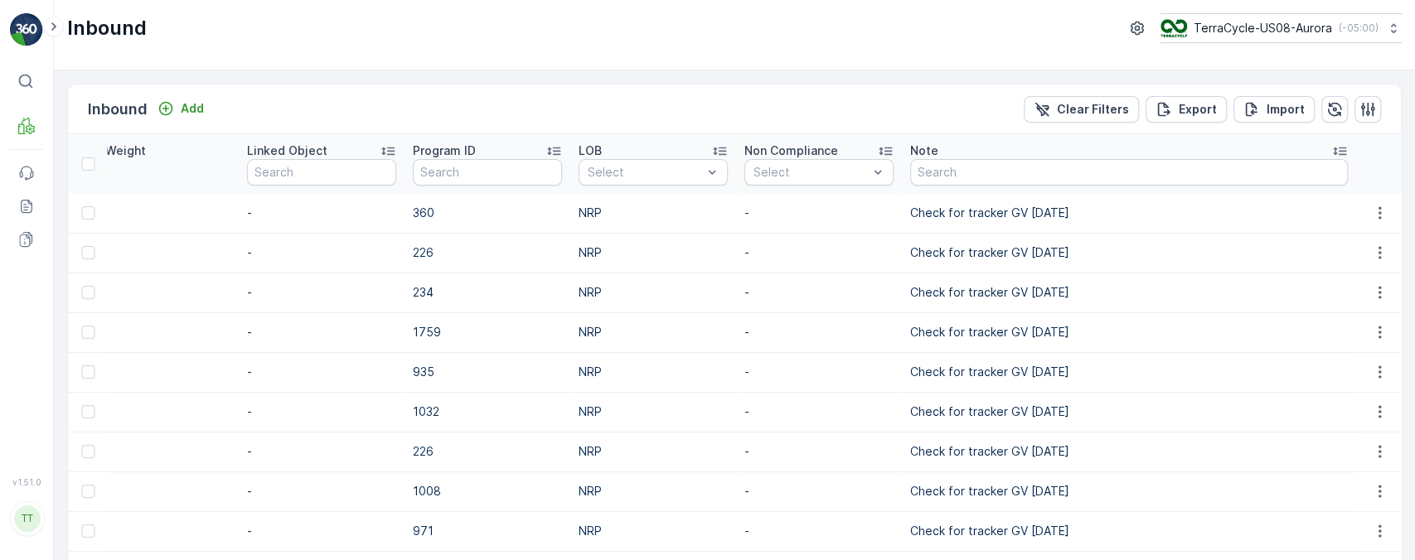
click at [1074, 148] on div "Note" at bounding box center [1129, 151] width 438 height 17
click at [1152, 153] on div "Note" at bounding box center [1129, 151] width 438 height 17
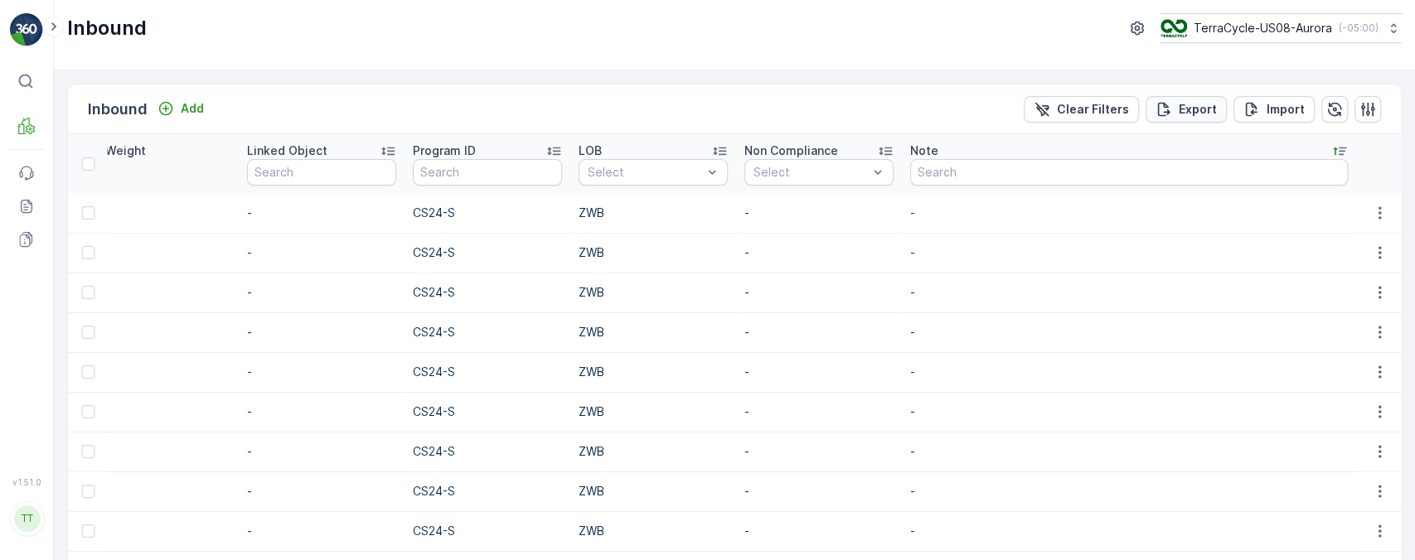
click at [1206, 103] on p "Export" at bounding box center [1198, 109] width 38 height 17
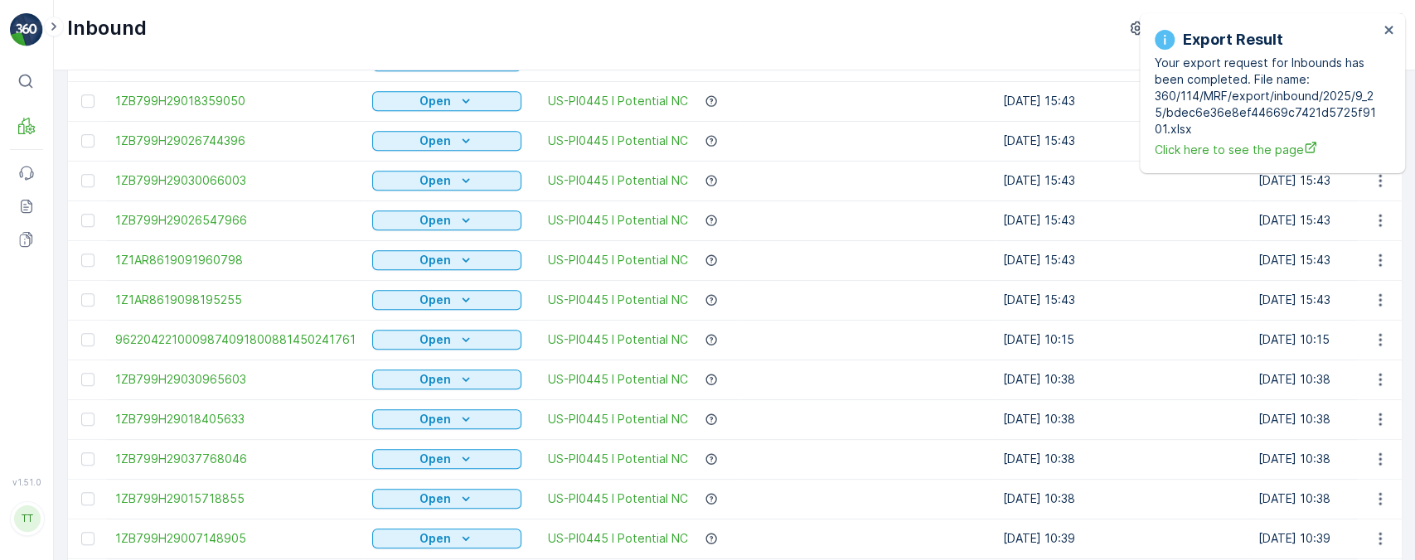
scroll to position [830, 0]
drag, startPoint x: 972, startPoint y: 301, endPoint x: 1104, endPoint y: 308, distance: 132.9
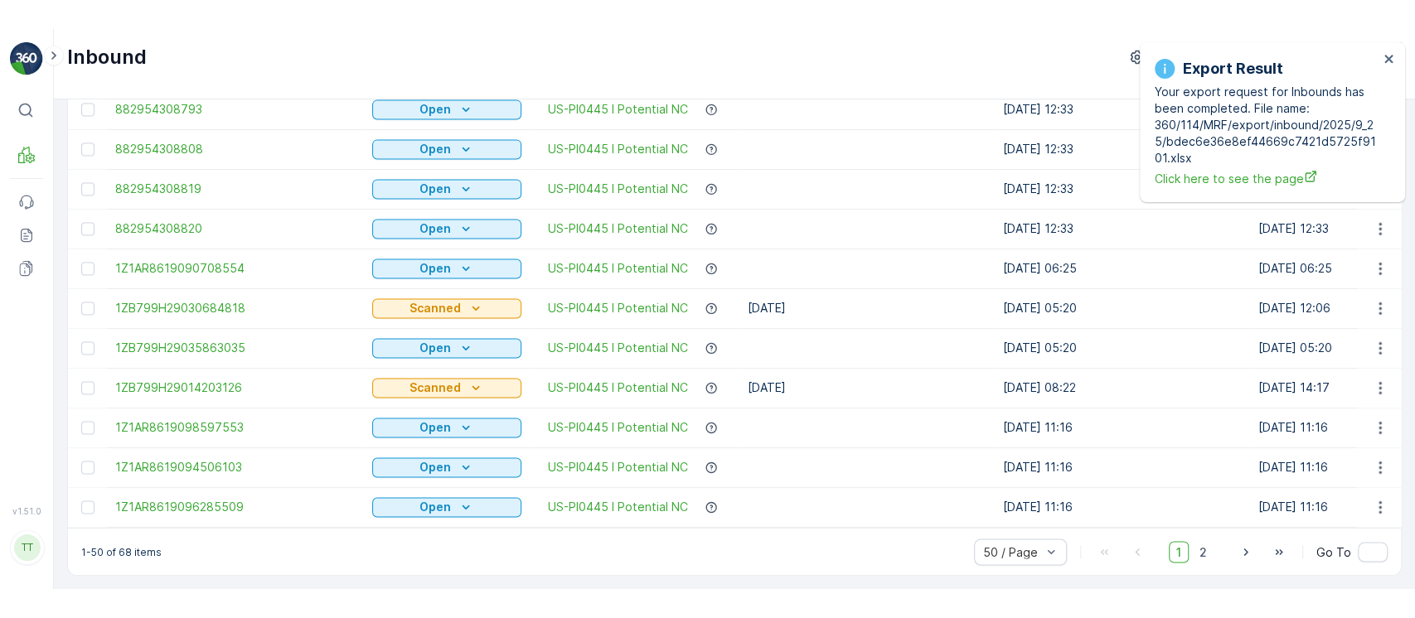
scroll to position [1691, 0]
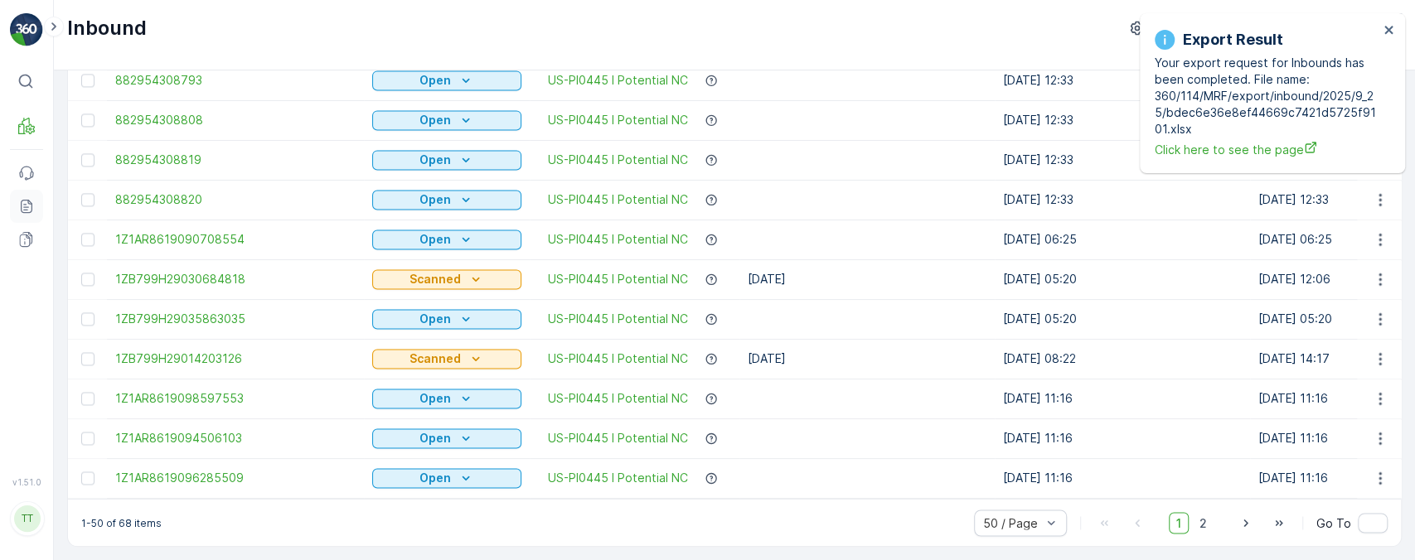
click at [27, 200] on icon at bounding box center [27, 206] width 12 height 13
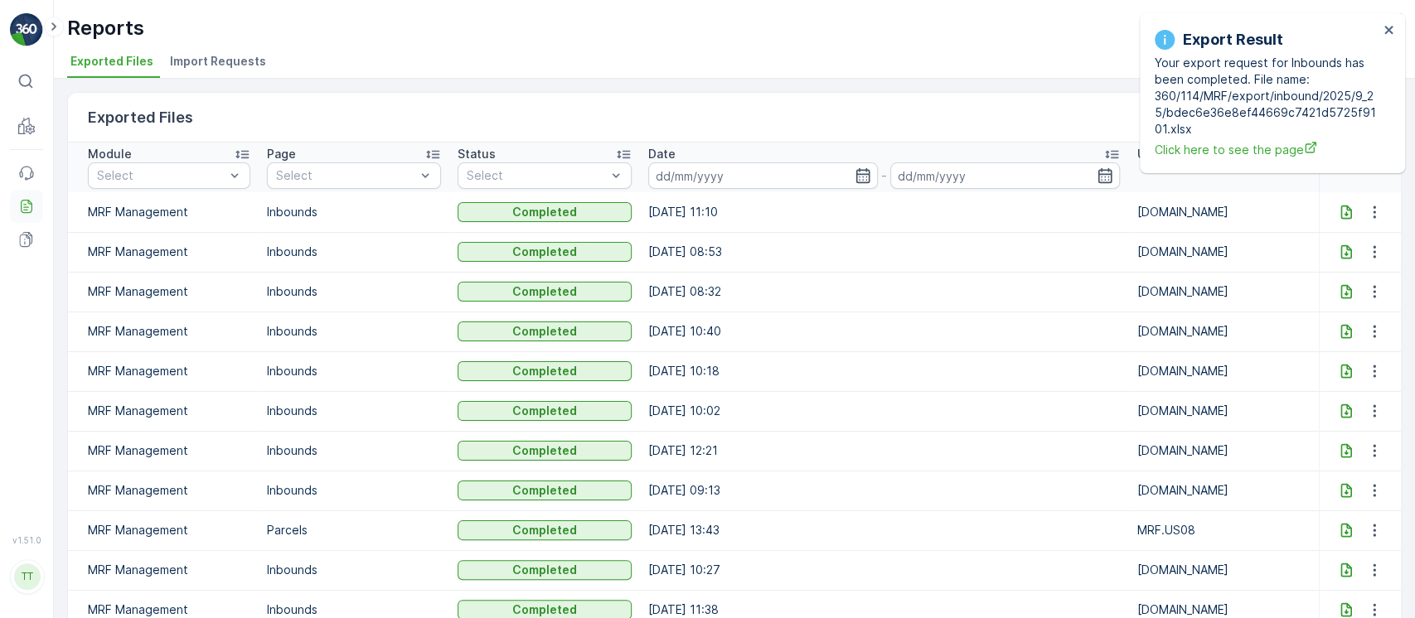
click at [25, 204] on icon at bounding box center [24, 204] width 3 height 1
click at [1341, 218] on icon at bounding box center [1346, 212] width 17 height 17
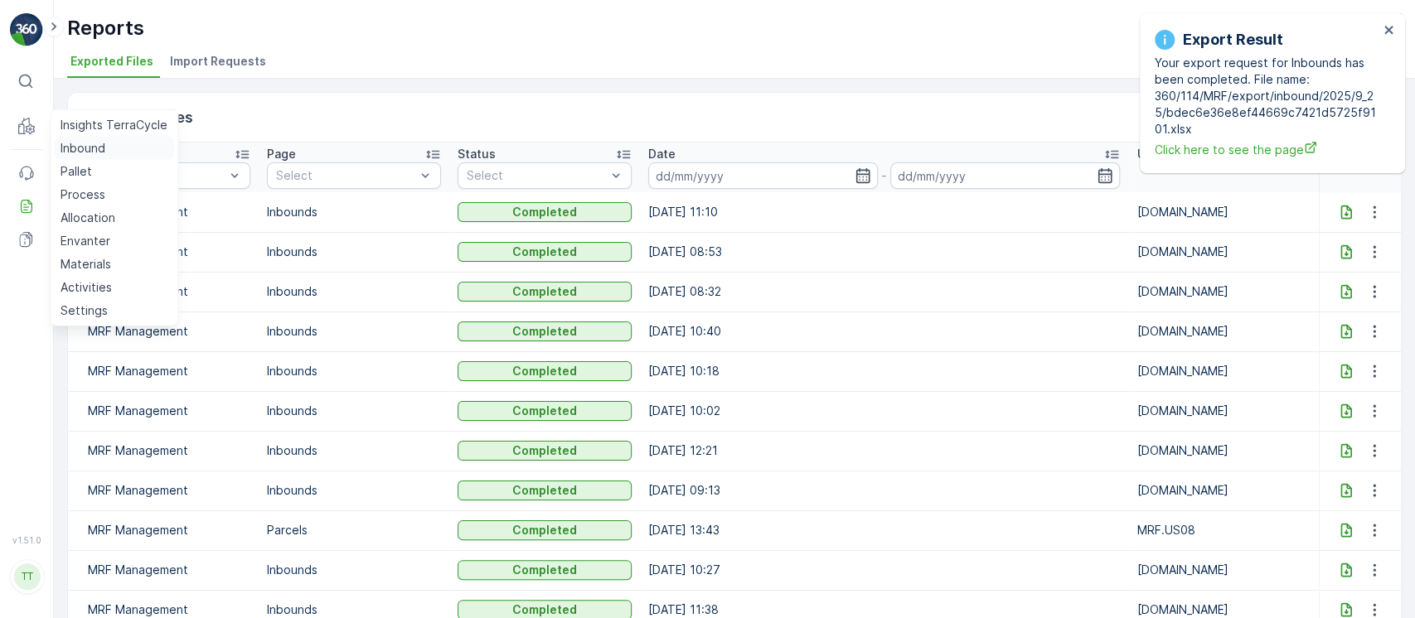
click at [84, 148] on p "Inbound" at bounding box center [83, 148] width 45 height 17
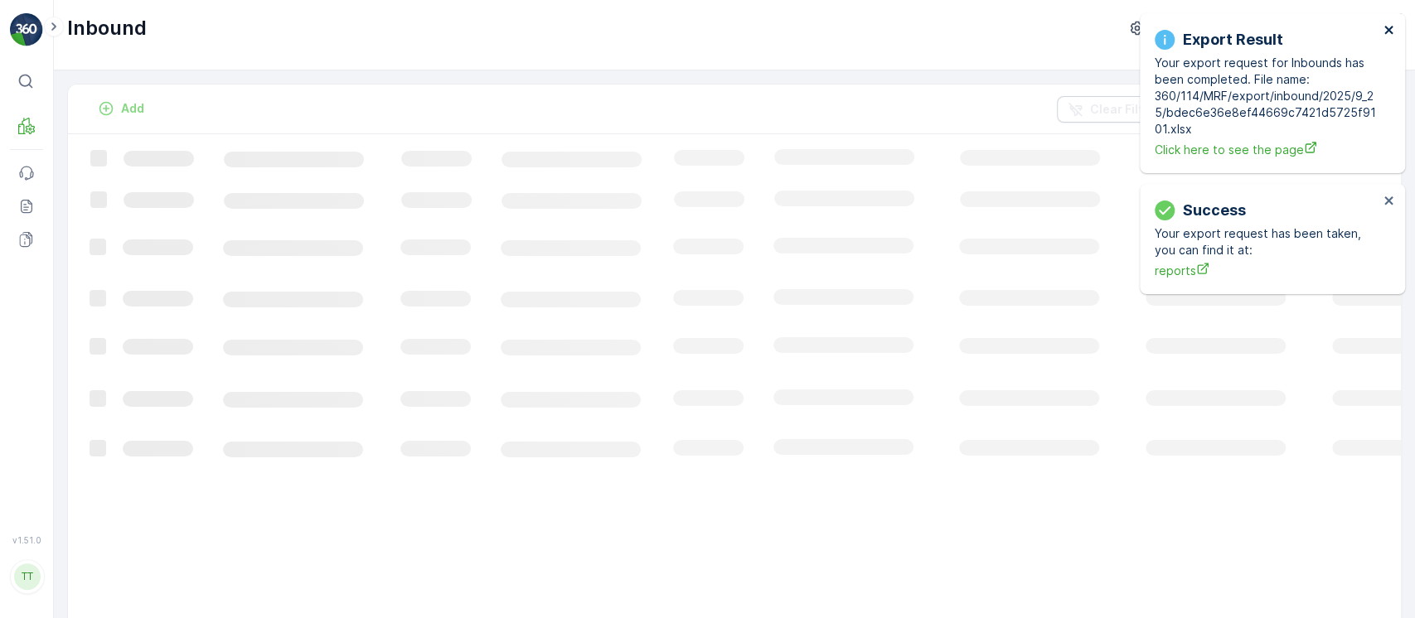
click at [1389, 32] on icon "close" at bounding box center [1390, 29] width 12 height 13
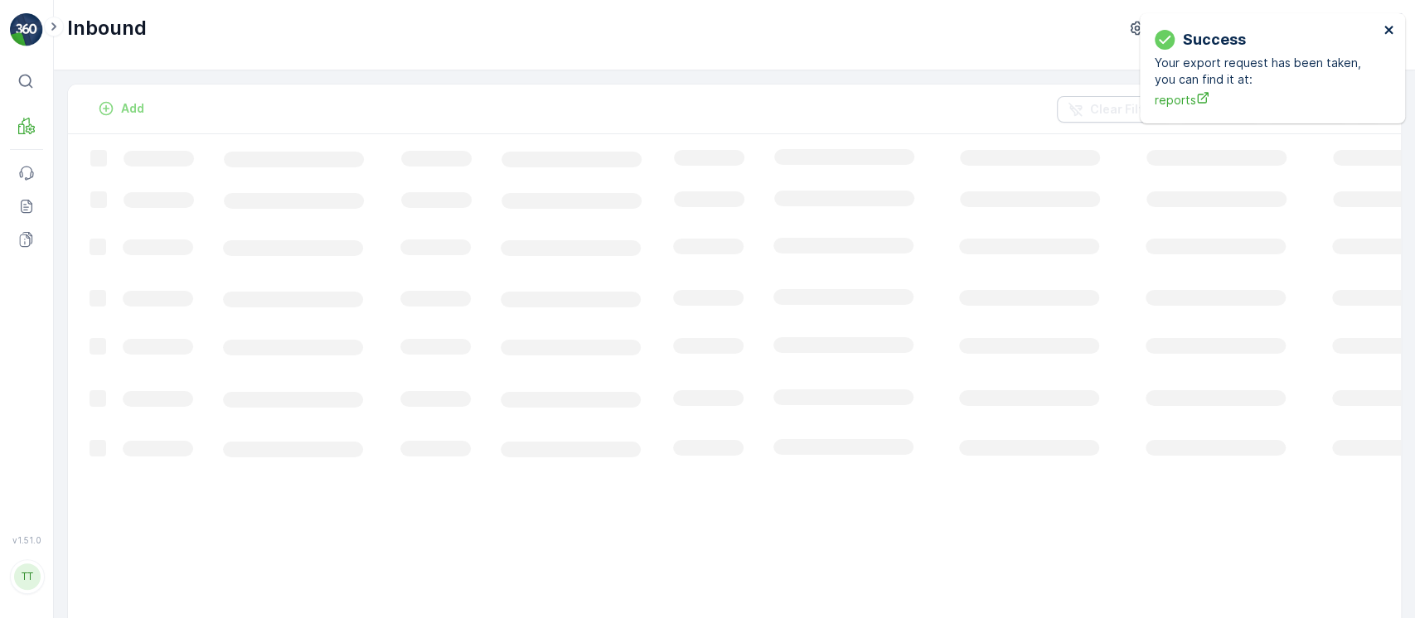
click at [1389, 32] on icon "close" at bounding box center [1390, 29] width 12 height 13
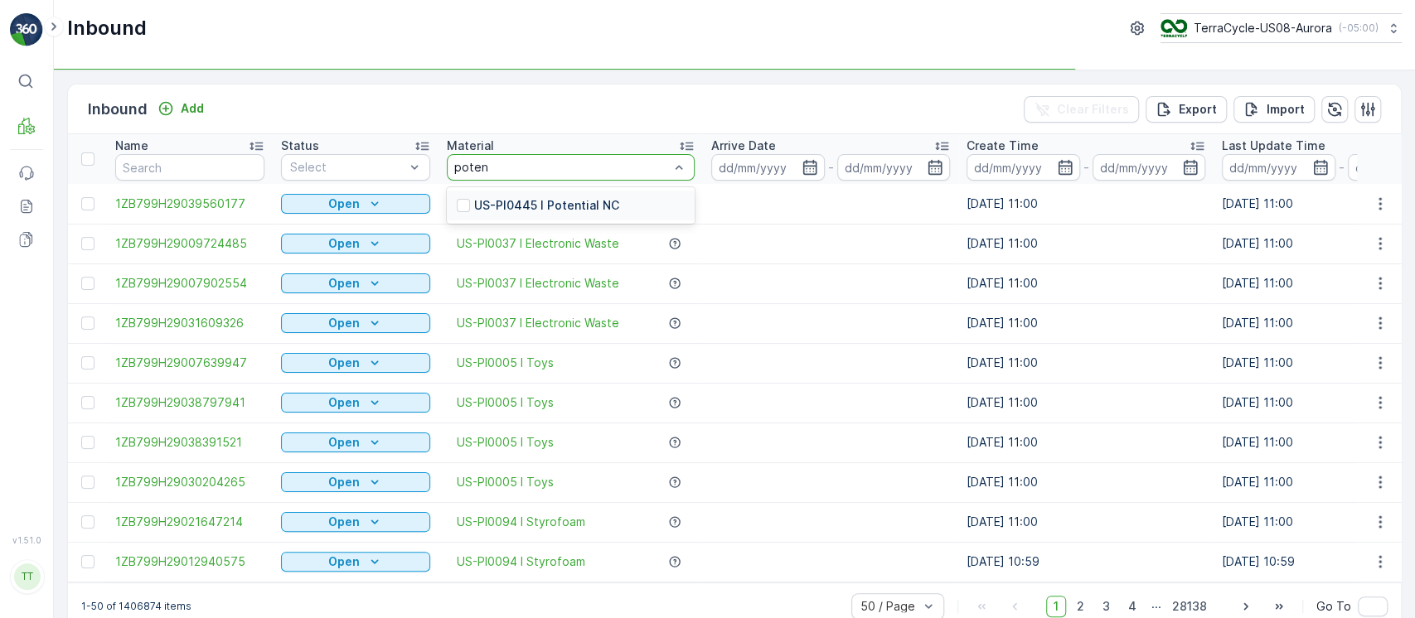
click at [521, 196] on div "US-PI0445 I Potential NC" at bounding box center [571, 206] width 248 height 30
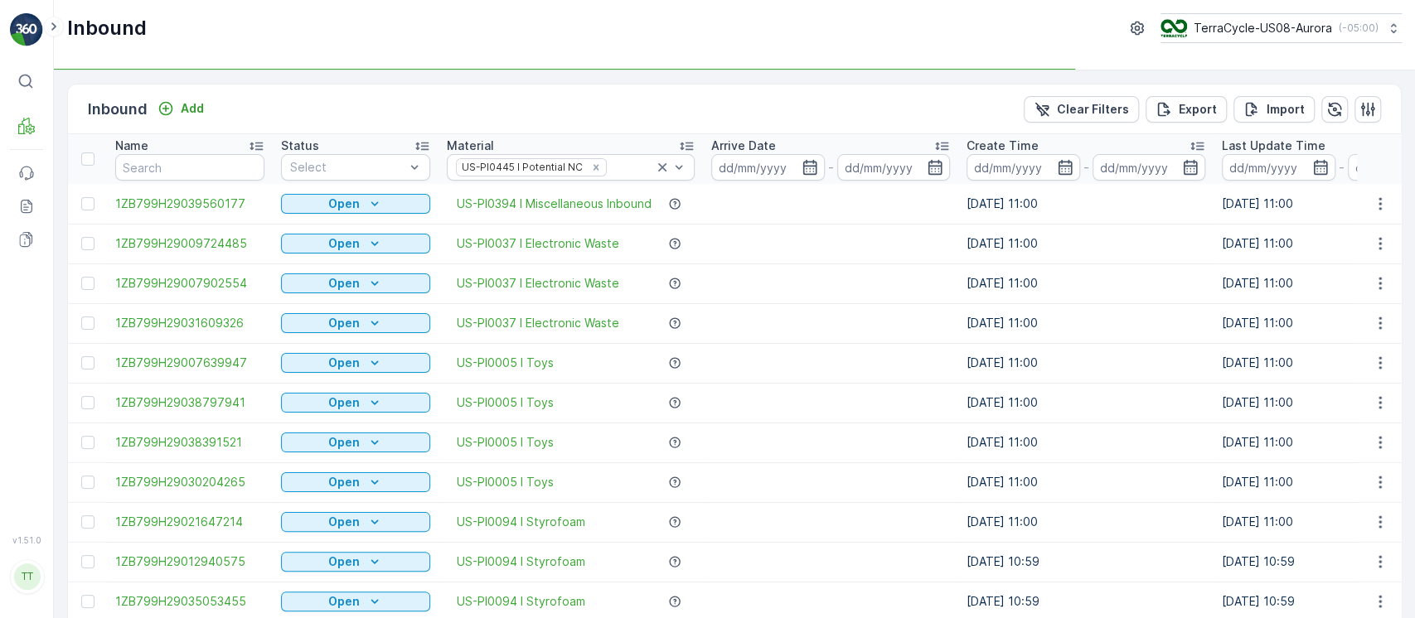
scroll to position [0, 1314]
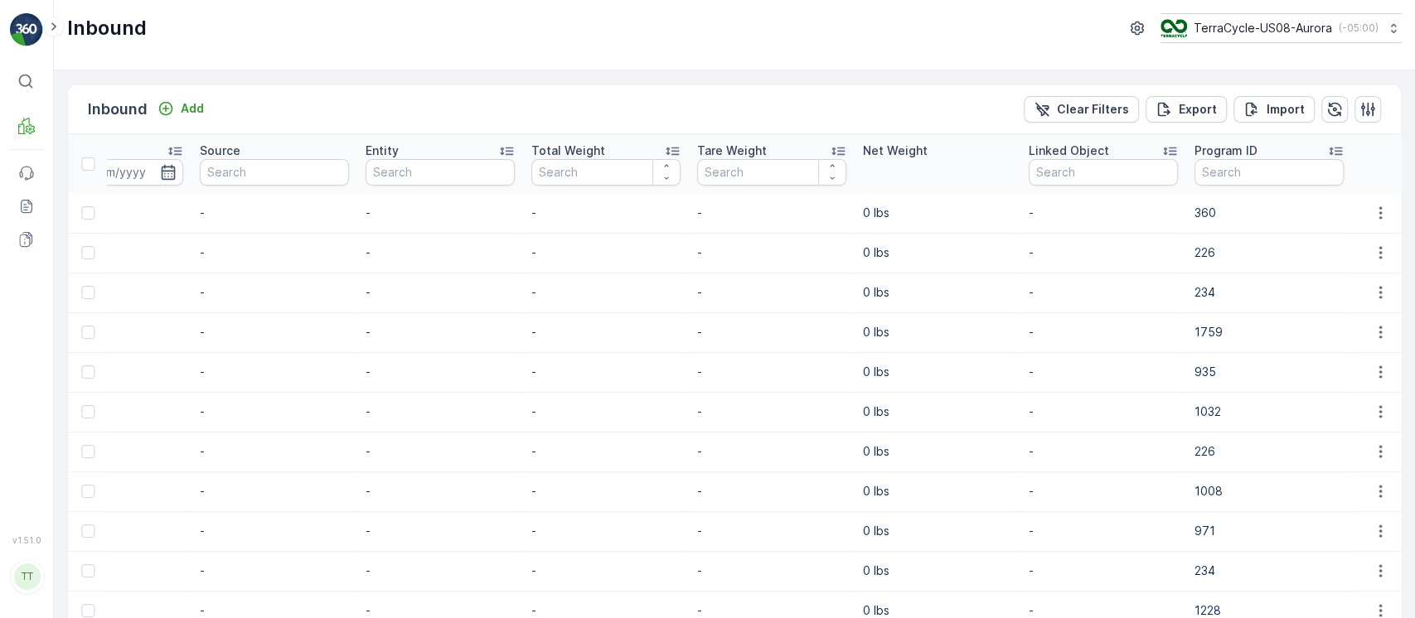
click at [855, 175] on th "Net Weight" at bounding box center [938, 163] width 166 height 59
click at [1195, 165] on input "text" at bounding box center [1269, 172] width 149 height 27
paste input "1910"
type input "1910"
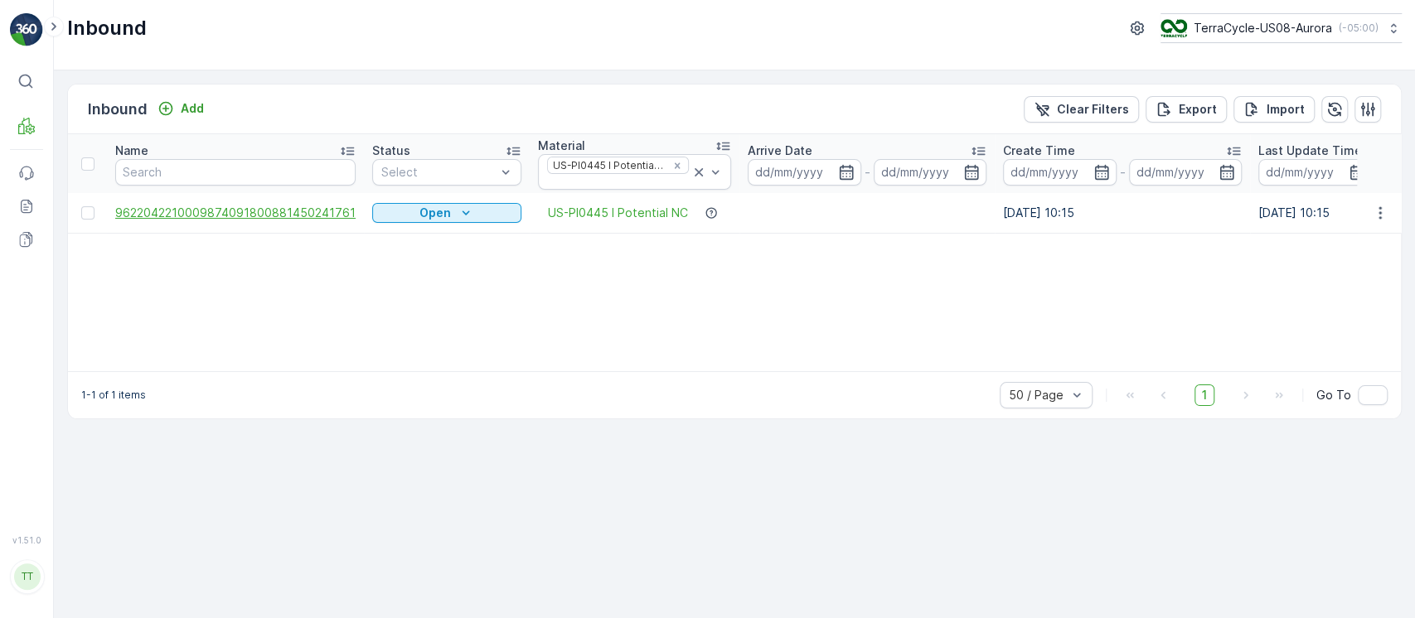
click at [318, 216] on span "9622042210009874091800881450241761" at bounding box center [235, 213] width 240 height 17
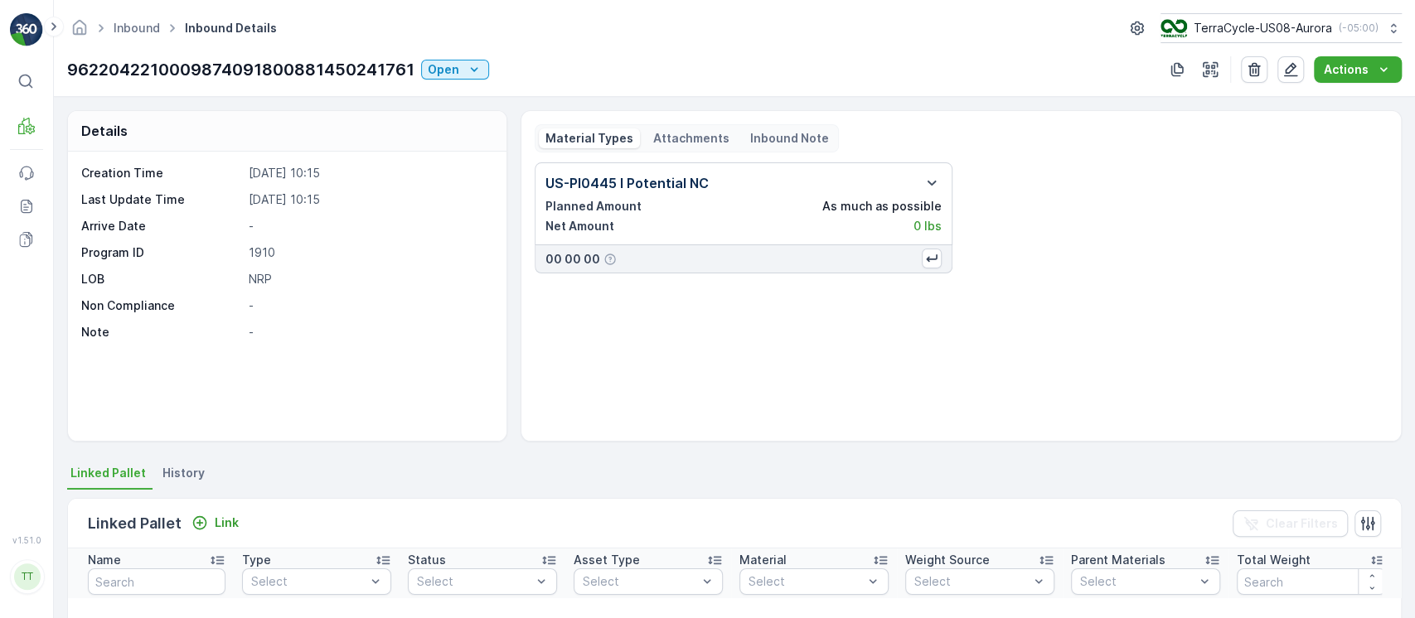
scroll to position [44, 0]
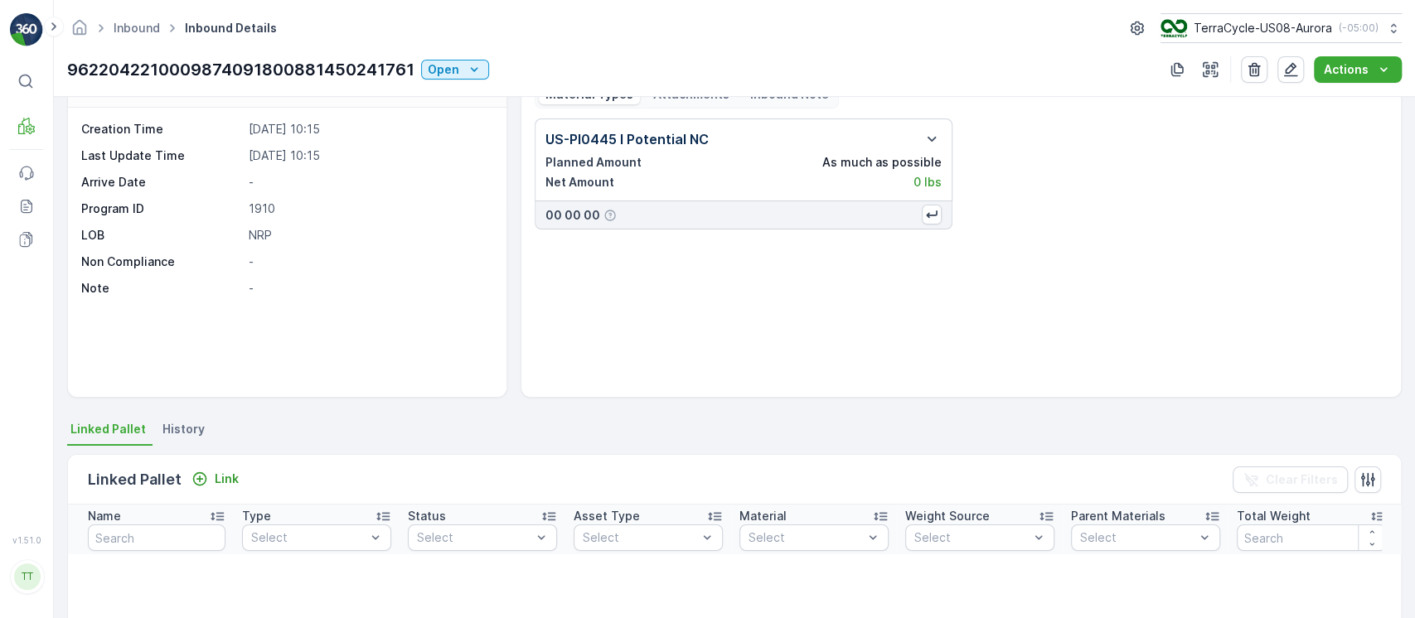
click at [166, 432] on span "History" at bounding box center [183, 429] width 42 height 17
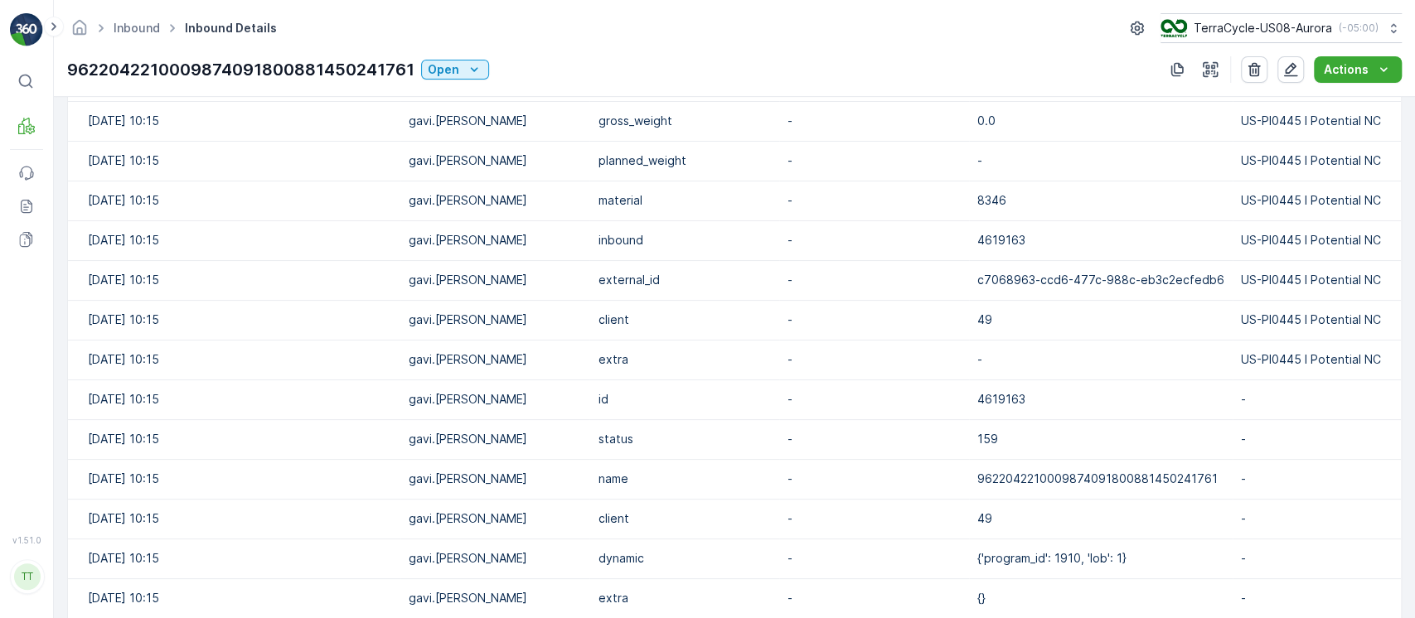
scroll to position [686, 0]
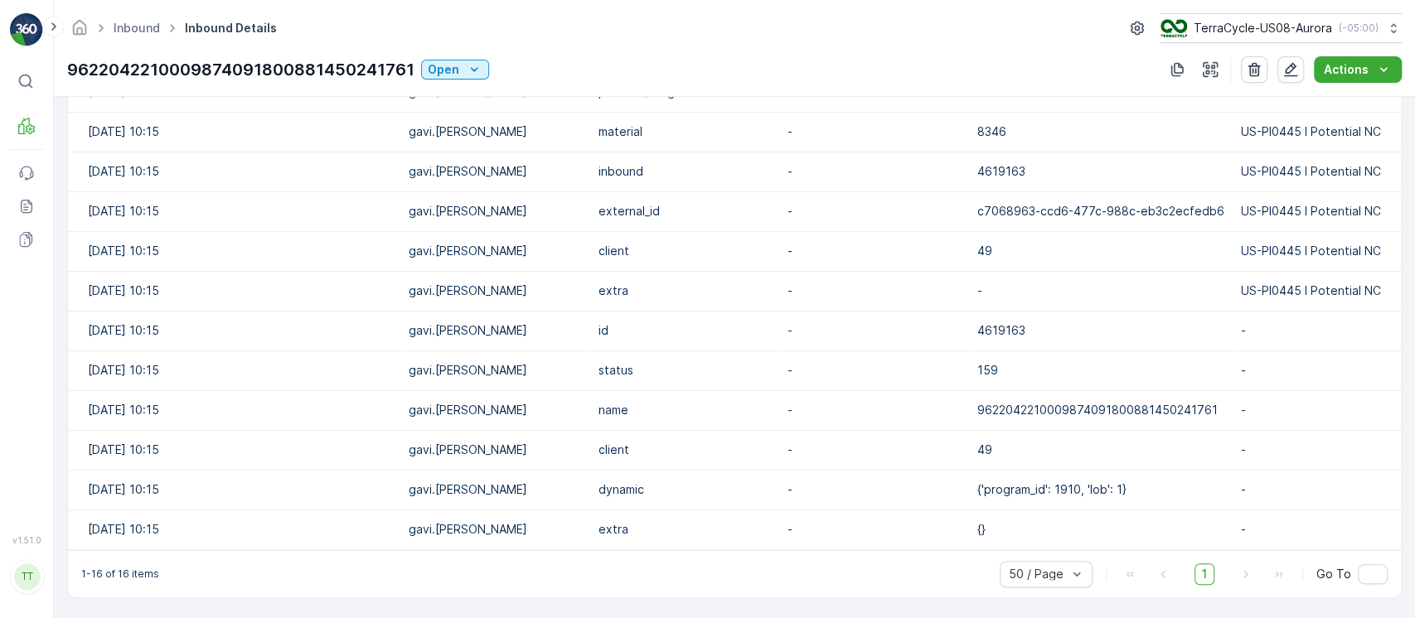
click at [1111, 398] on td "9622042210009874091800881450241761" at bounding box center [1101, 410] width 264 height 40
copy p "9622042210009874091800881450241761"
click at [1296, 76] on icon "button" at bounding box center [1290, 69] width 17 height 17
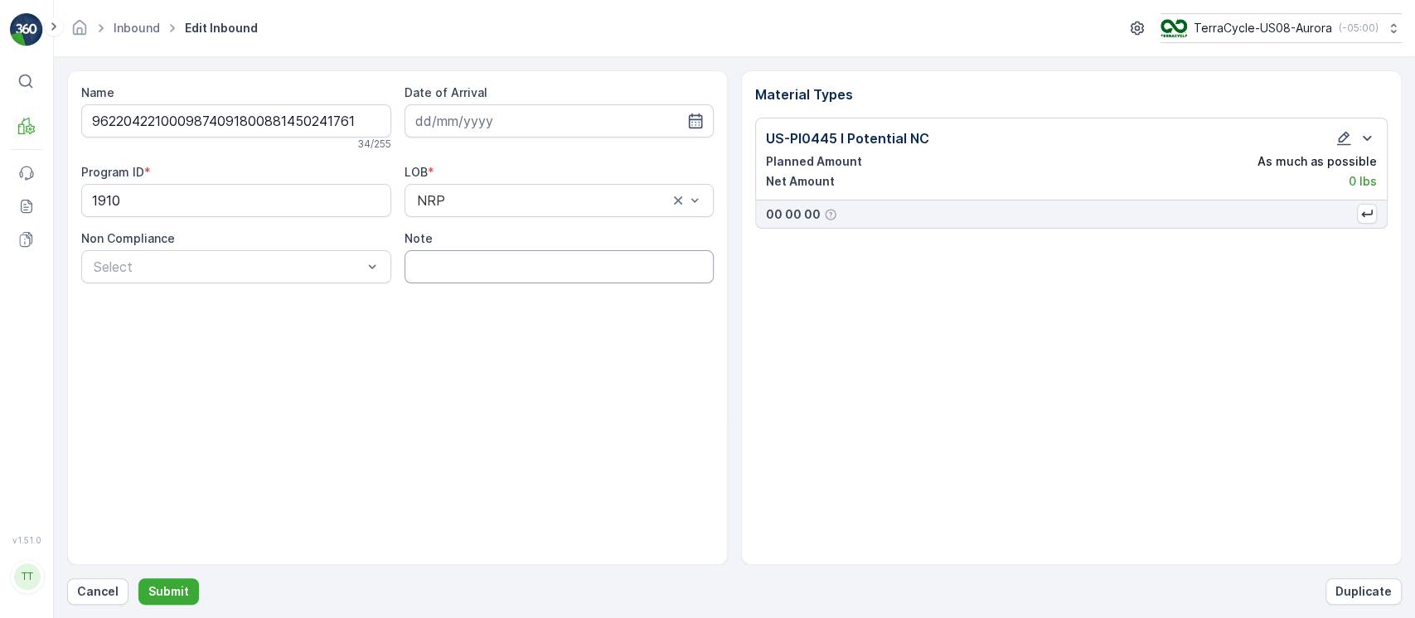
click at [448, 271] on input "Note" at bounding box center [560, 266] width 310 height 33
type input "Label test. Should not be recycling waste inside box. GV [DATE]"
click at [187, 586] on button "Submit" at bounding box center [168, 592] width 61 height 27
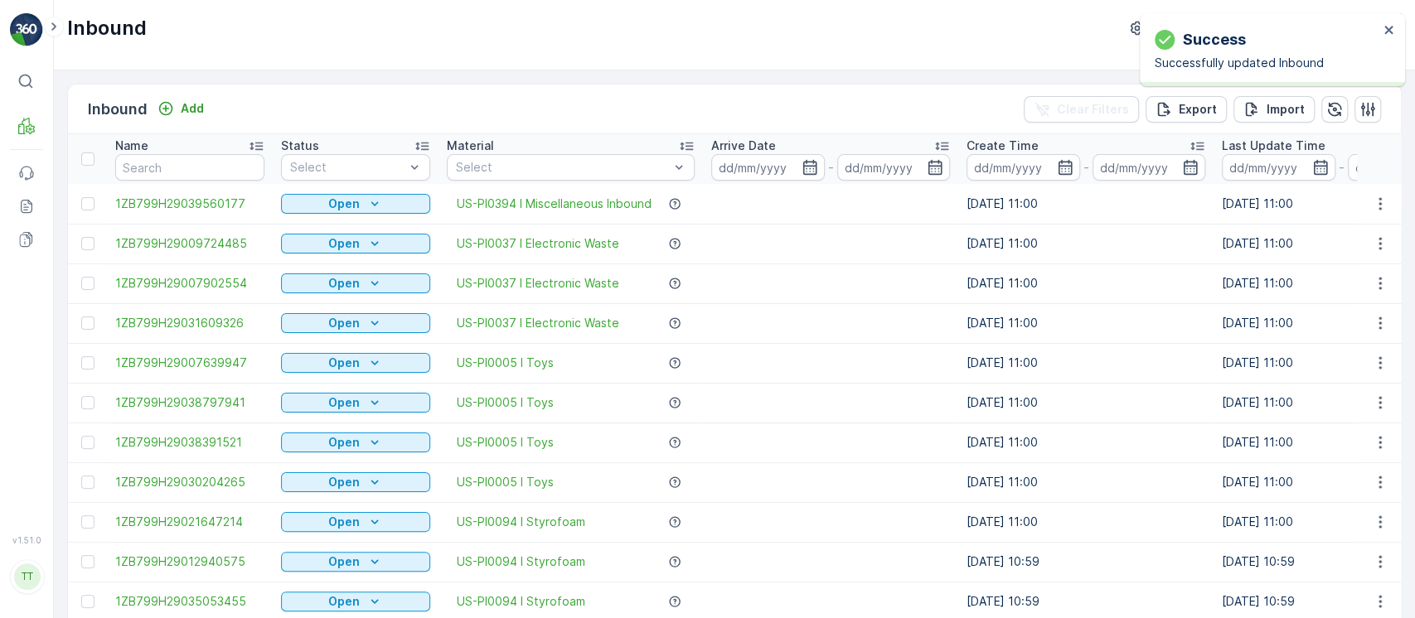
scroll to position [0, 117]
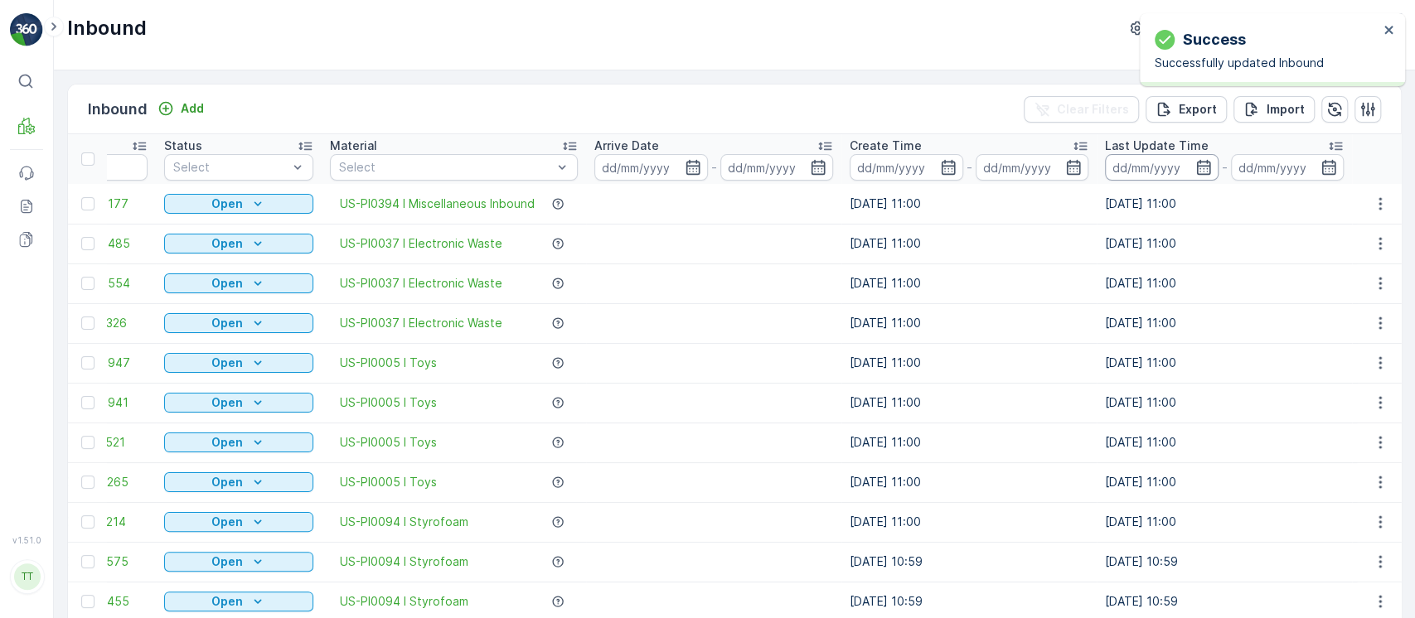
click at [1132, 170] on input at bounding box center [1162, 167] width 114 height 27
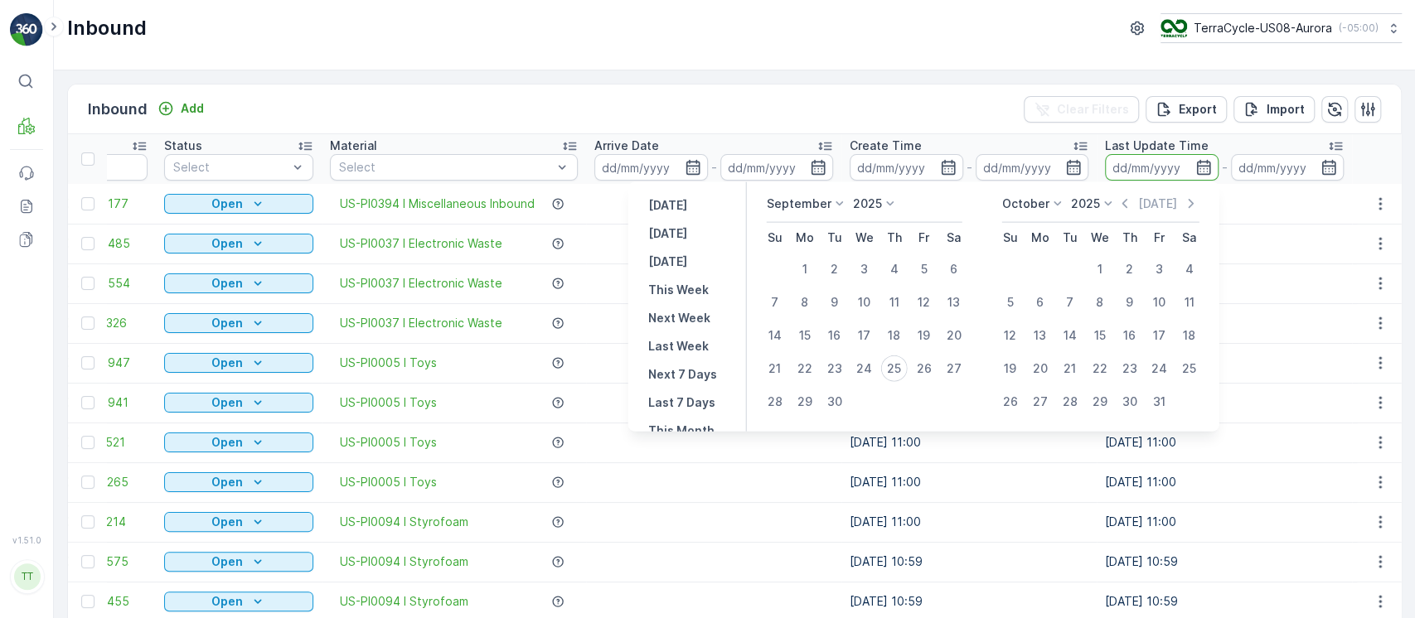
click at [1209, 143] on div "Last Update Time" at bounding box center [1224, 146] width 239 height 17
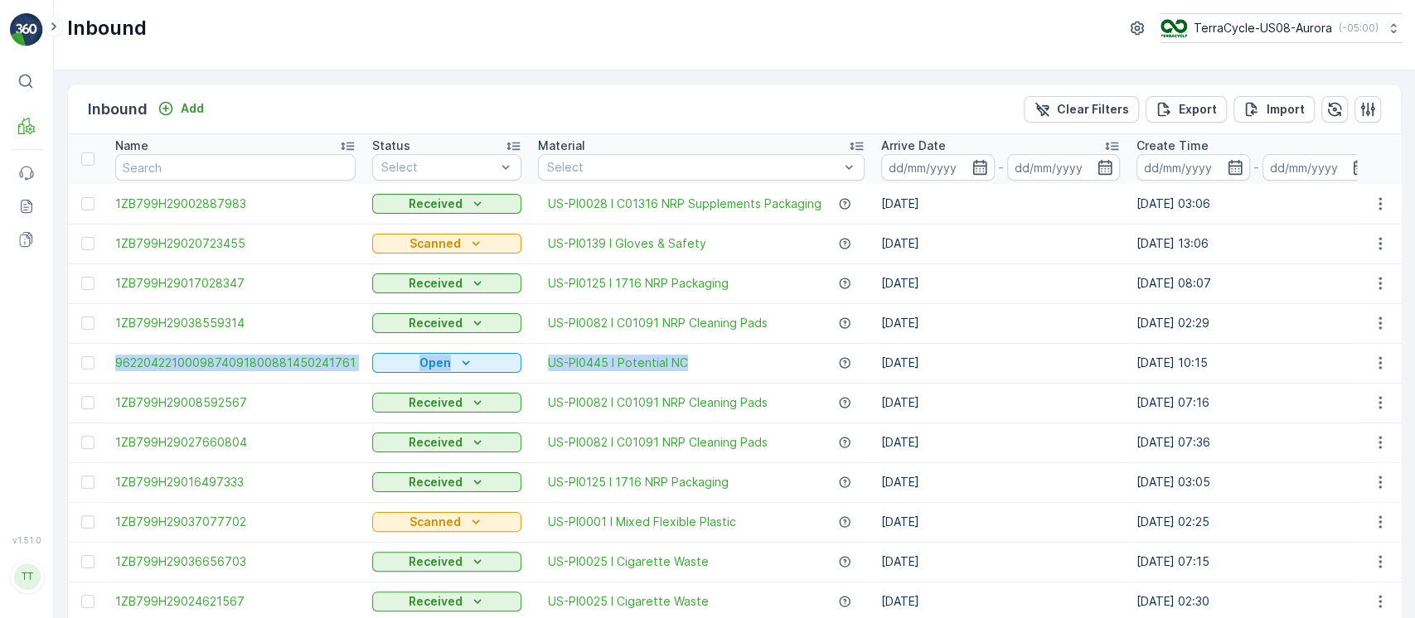
drag, startPoint x: 78, startPoint y: 366, endPoint x: 861, endPoint y: 352, distance: 783.5
click at [892, 355] on td "[DATE]" at bounding box center [1000, 363] width 255 height 40
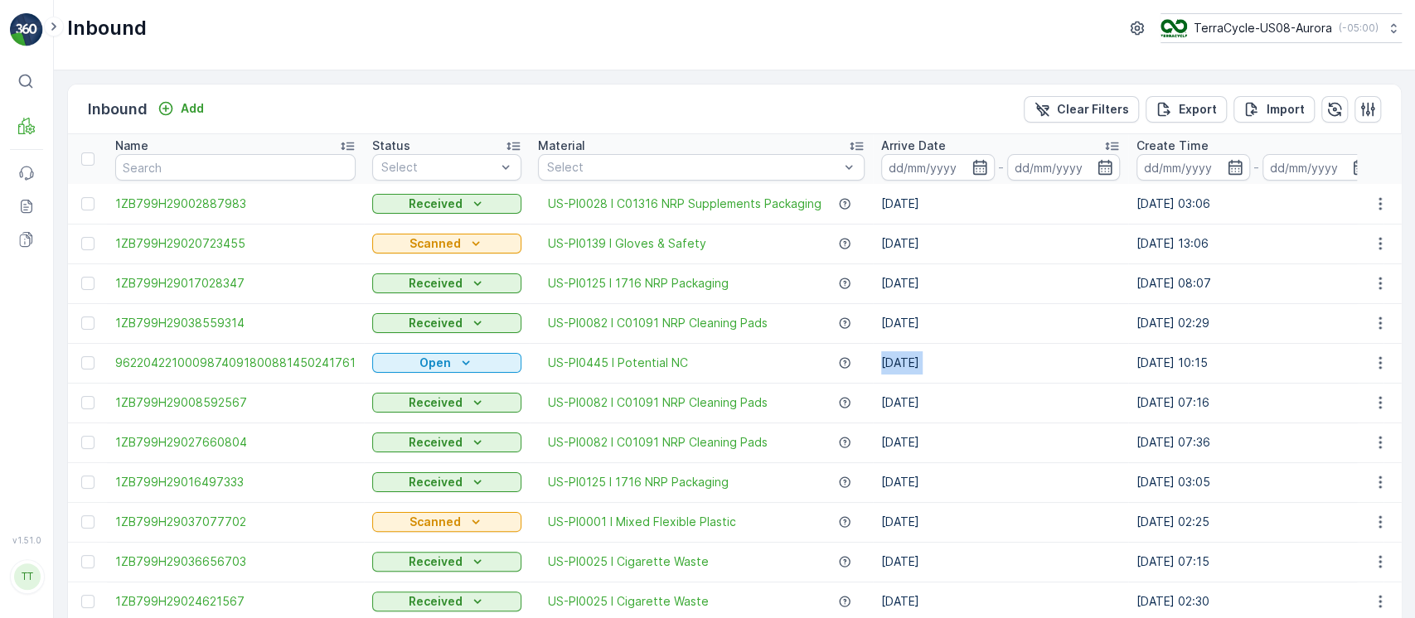
click at [892, 355] on td "[DATE]" at bounding box center [1000, 363] width 255 height 40
drag, startPoint x: 104, startPoint y: 365, endPoint x: 351, endPoint y: 367, distance: 247.9
copy span "9622042210009874091800881450241761"
click at [236, 362] on span "9622042210009874091800881450241761" at bounding box center [235, 363] width 240 height 17
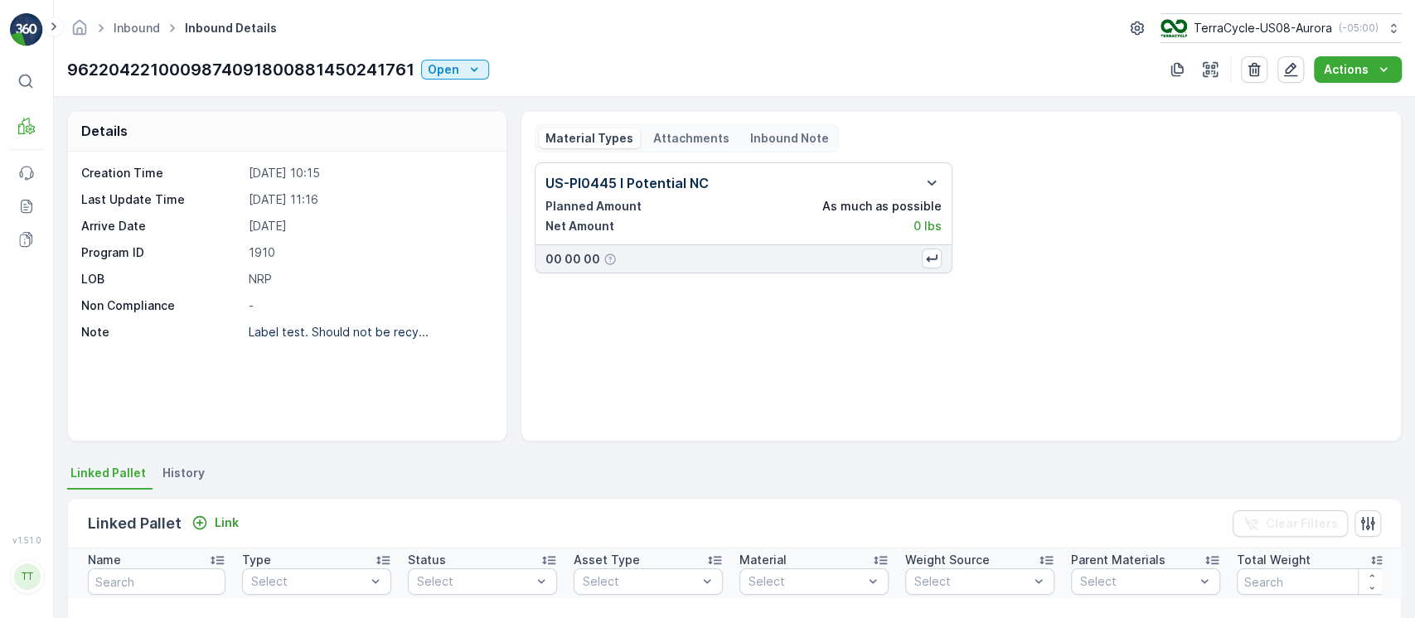
click at [262, 255] on p "1910" at bounding box center [369, 253] width 241 height 17
copy p "1910"
click at [1000, 422] on div "US-PI0445 I Potential NC Planned Amount As much as possible Net Amount 0 lbs 00…" at bounding box center [961, 294] width 853 height 265
click at [1346, 60] on button "Actions" at bounding box center [1358, 69] width 88 height 27
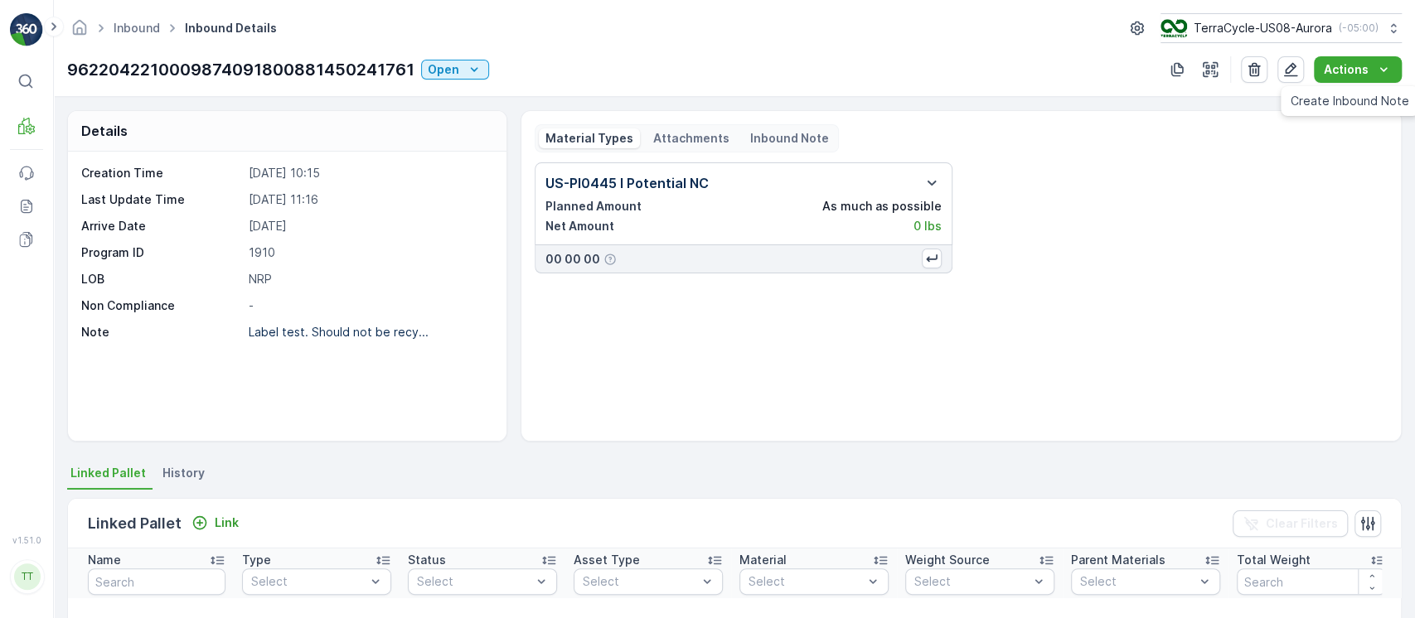
click at [1182, 168] on div "US-PI0445 I Potential NC Planned Amount As much as possible Net Amount 0 lbs 00…" at bounding box center [961, 217] width 853 height 111
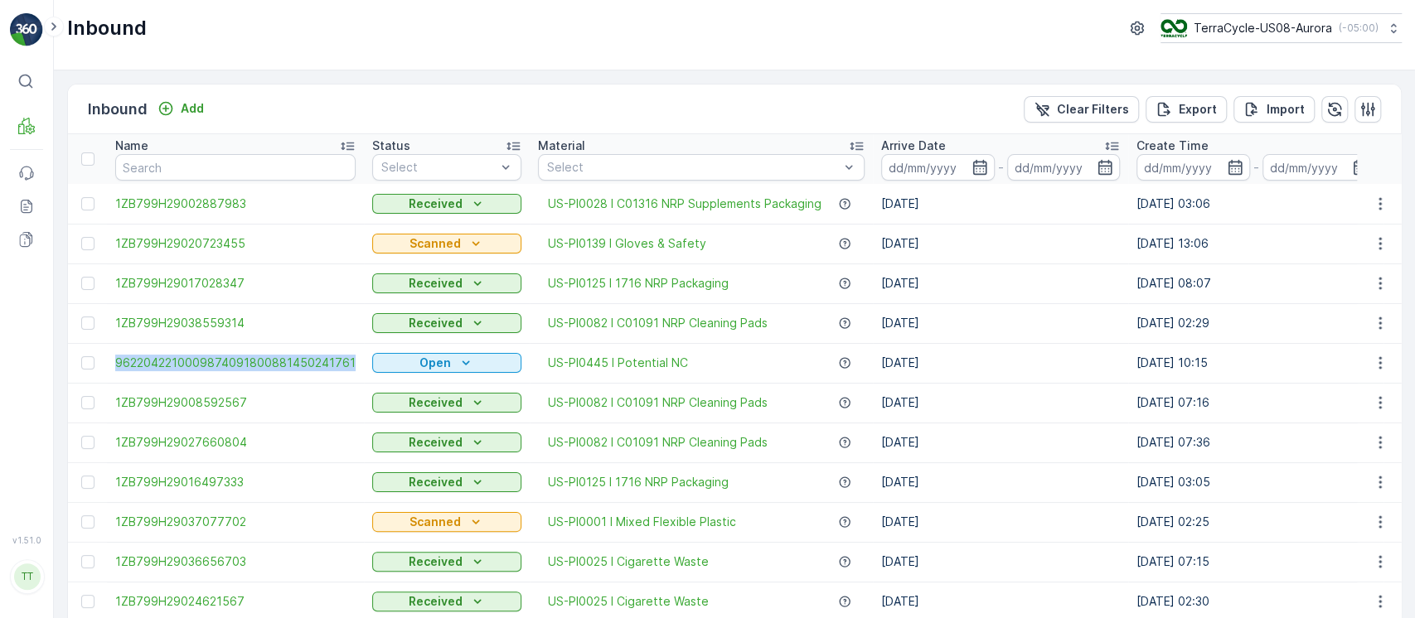
drag, startPoint x: 106, startPoint y: 361, endPoint x: 351, endPoint y: 372, distance: 245.6
click at [351, 372] on td "9622042210009874091800881450241761" at bounding box center [235, 363] width 257 height 40
copy span "9622042210009874091800881450241761"
click at [1374, 359] on icon "button" at bounding box center [1380, 363] width 17 height 17
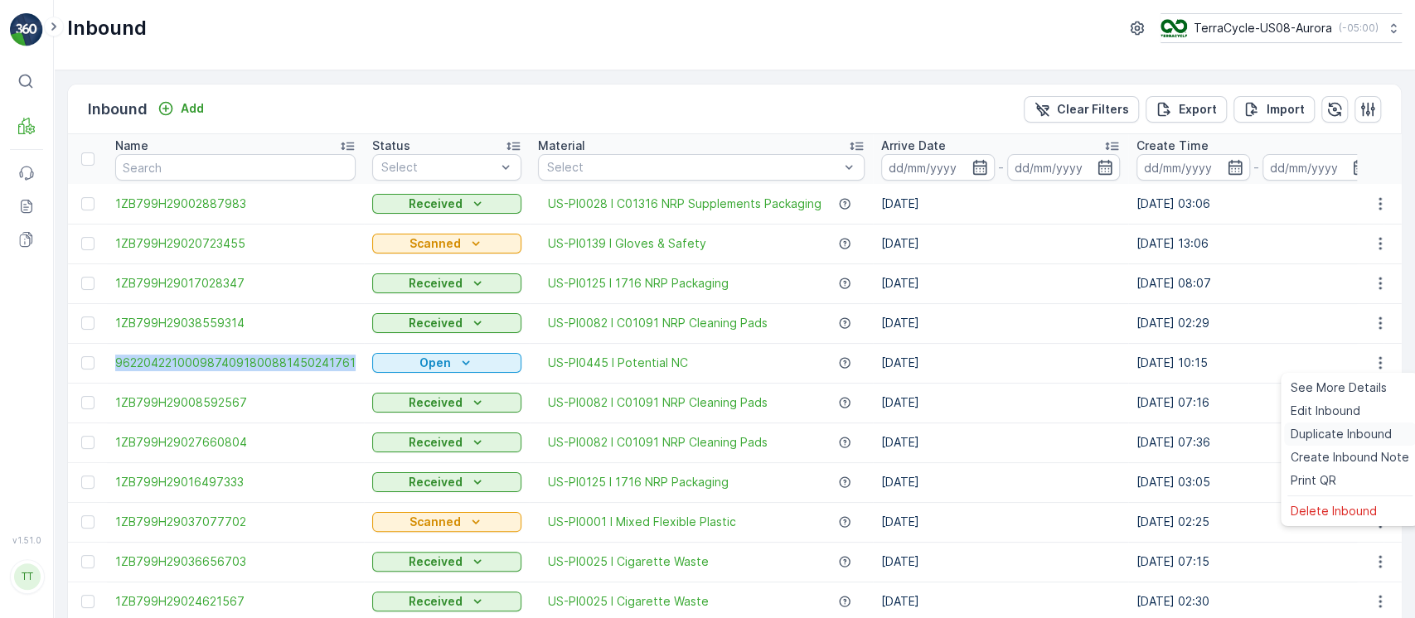
click at [1359, 423] on div "Duplicate Inbound" at bounding box center [1350, 434] width 132 height 23
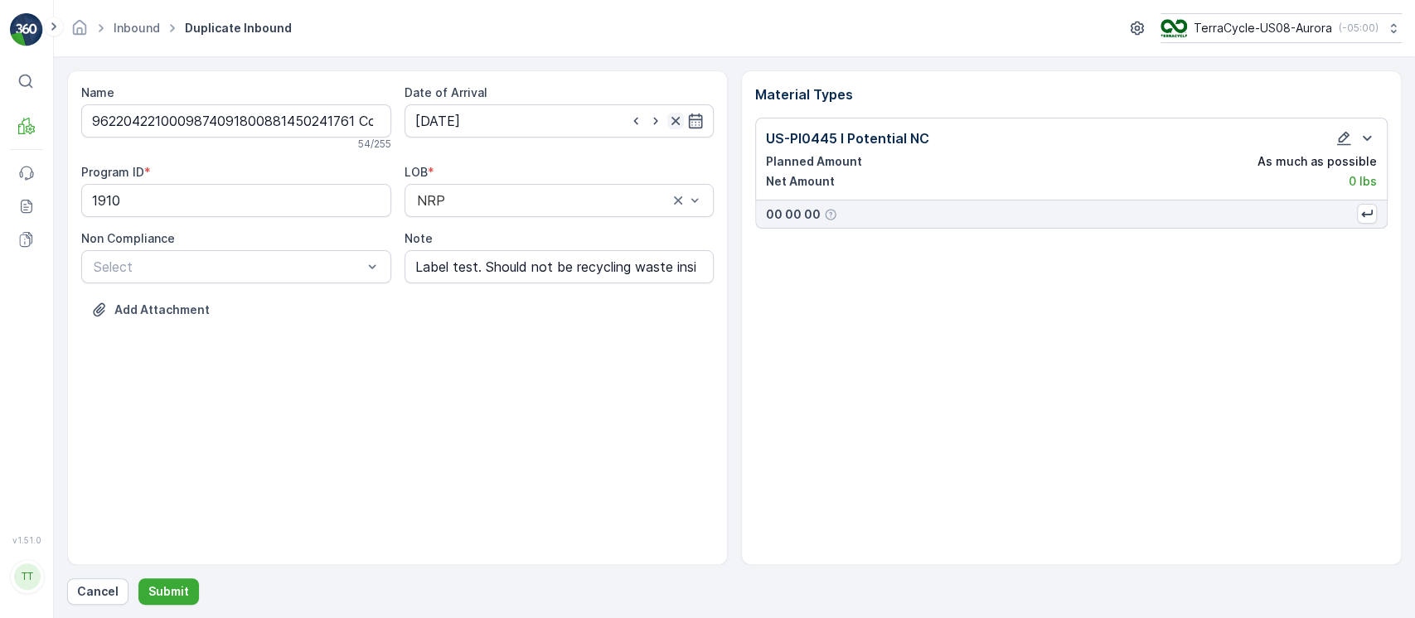
click at [676, 116] on icon "button" at bounding box center [675, 121] width 17 height 17
click at [272, 116] on input "9622042210009874091800881450241761 Copy #1758817128824" at bounding box center [236, 120] width 310 height 33
type input "9622042210009874091800881450241761"
click at [136, 30] on link "Inbound" at bounding box center [137, 28] width 46 height 14
click at [168, 117] on input "9622042210009874091800881450241761" at bounding box center [236, 120] width 310 height 33
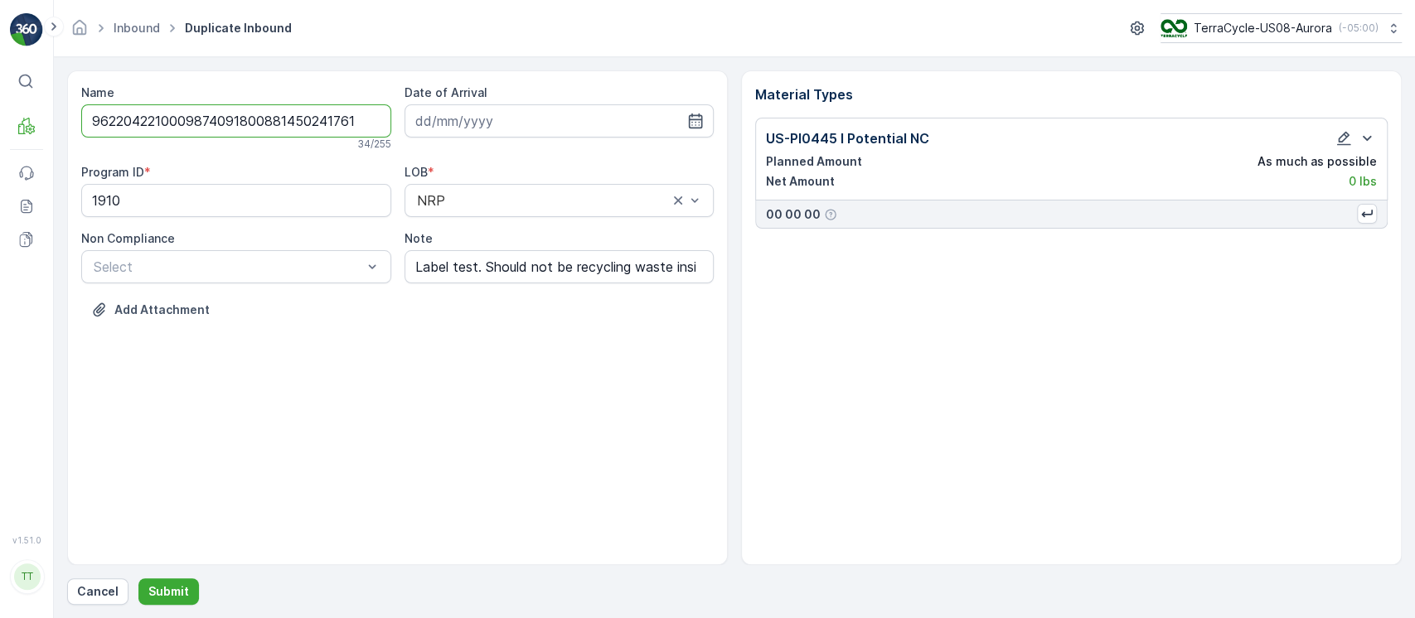
click at [168, 117] on input "9622042210009874091800881450241761" at bounding box center [236, 120] width 310 height 33
click at [366, 122] on input "9622042210009874091800881450241761" at bounding box center [236, 120] width 310 height 33
click at [533, 119] on input at bounding box center [560, 120] width 310 height 33
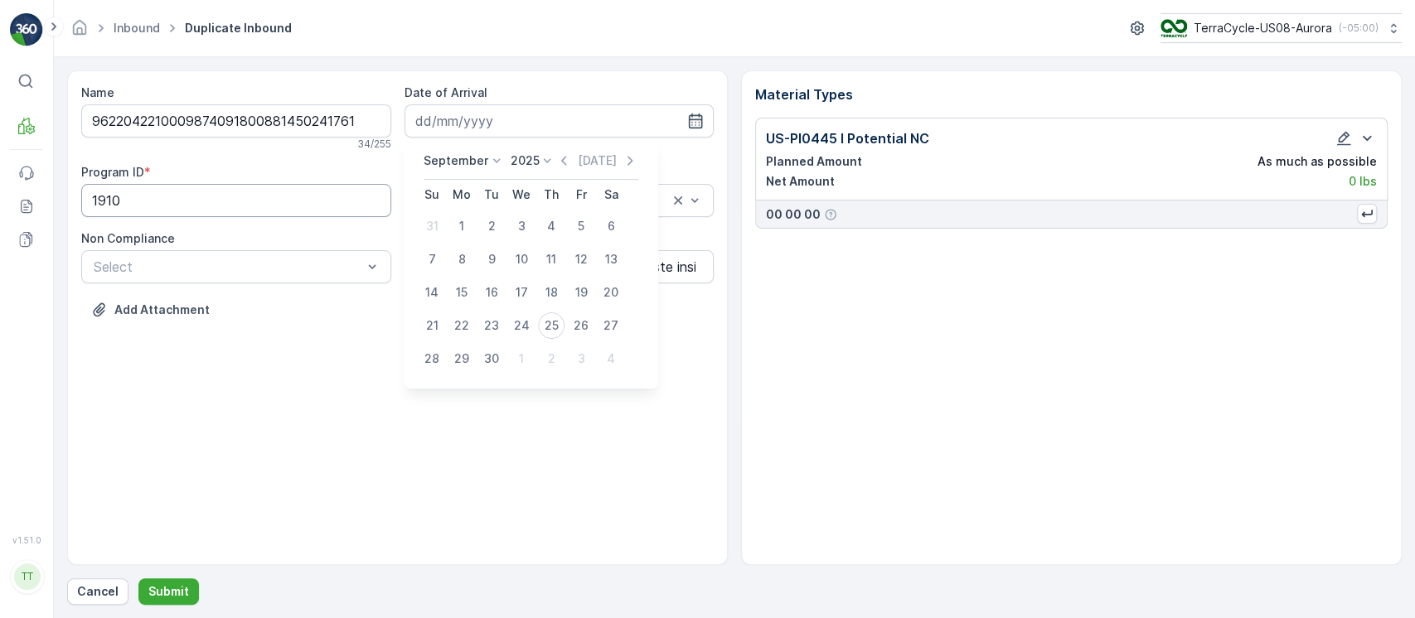
click at [251, 215] on ID "1910" at bounding box center [236, 200] width 310 height 33
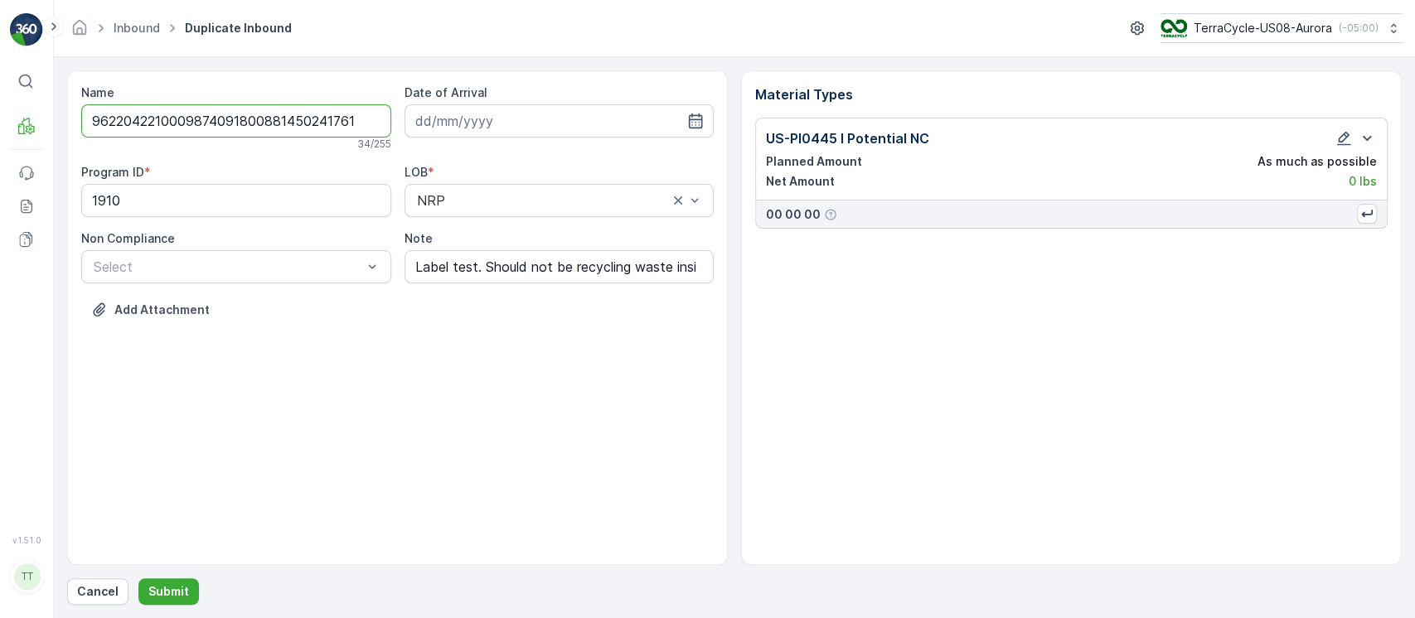
drag, startPoint x: 216, startPoint y: 123, endPoint x: 405, endPoint y: 144, distance: 190.2
click at [405, 144] on div "Name 9622042210009874091800881450241761 34 / 255 Date of Arrival Program ID * 1…" at bounding box center [397, 214] width 633 height 259
click at [292, 192] on ID "1910" at bounding box center [236, 200] width 310 height 33
click at [158, 134] on input "9622042210009874091800881450241761" at bounding box center [236, 120] width 310 height 33
drag, startPoint x: 95, startPoint y: 143, endPoint x: 72, endPoint y: 152, distance: 24.2
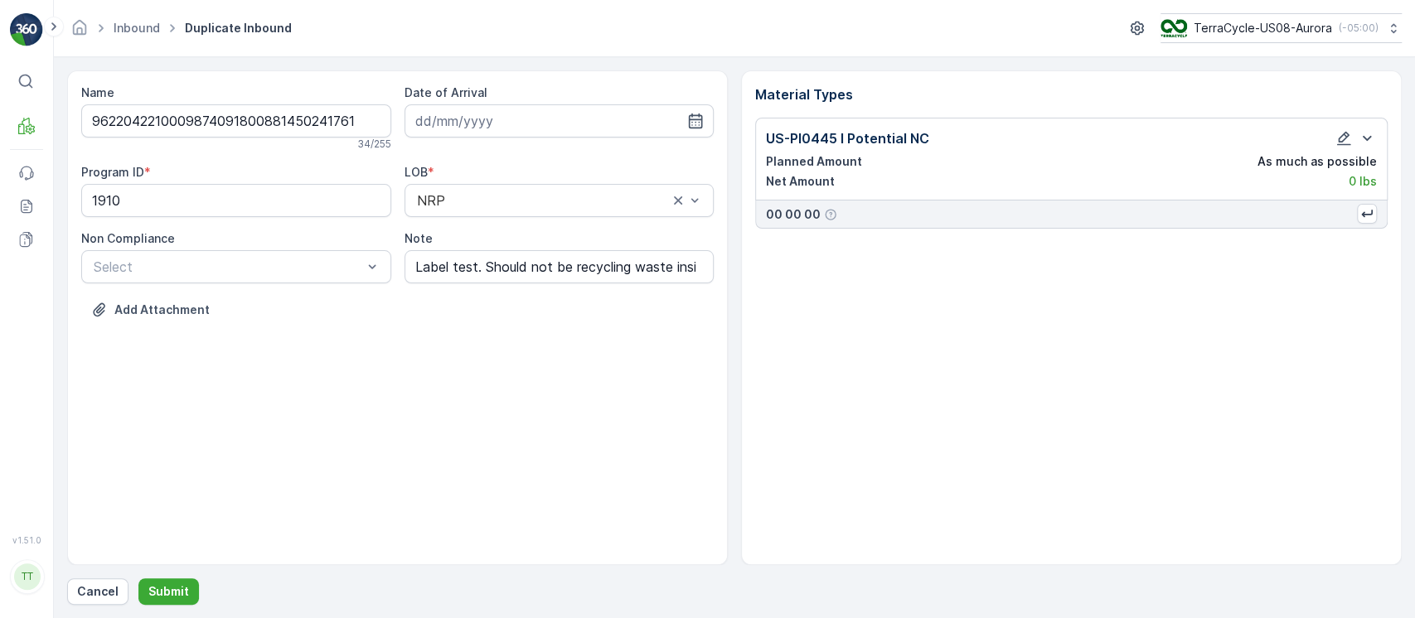
click at [65, 151] on form "Name 9622042210009874091800881450241761 34 / 255 Date of Arrival Program ID * 1…" at bounding box center [734, 337] width 1361 height 561
click at [172, 596] on p "Submit" at bounding box center [168, 592] width 41 height 17
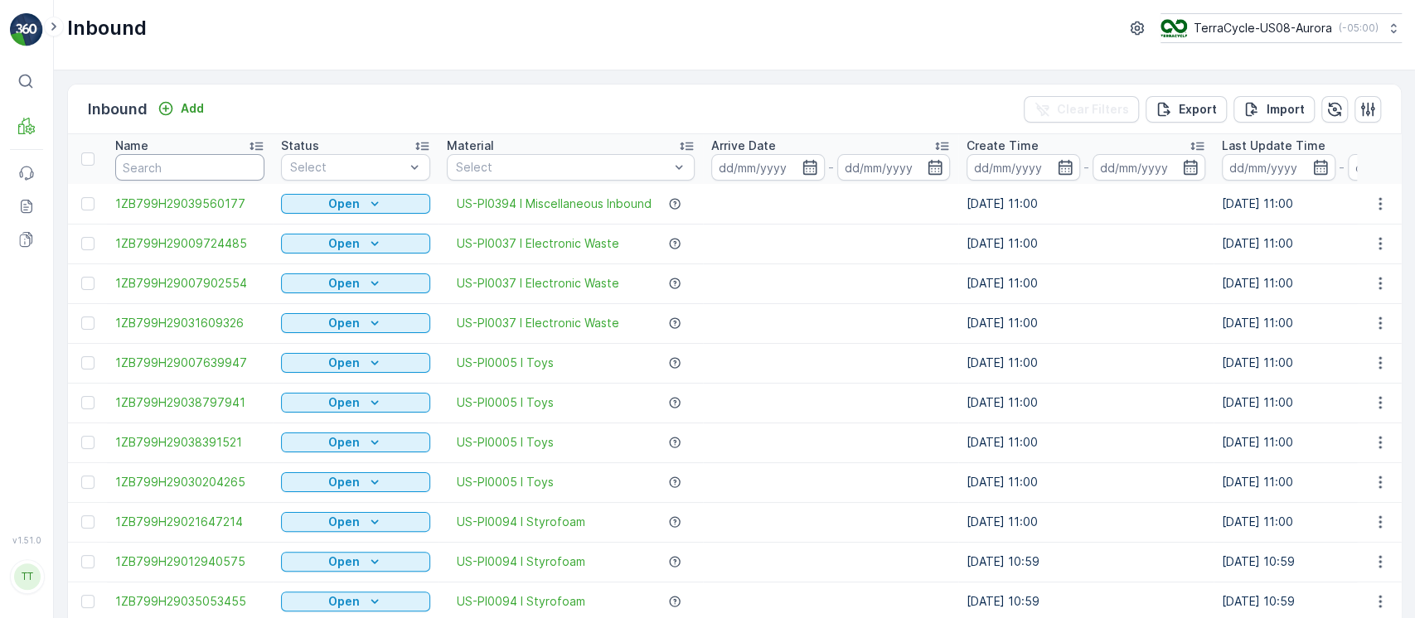
click at [202, 176] on input "text" at bounding box center [189, 167] width 149 height 27
paste input "9622042210009874091800881450241761"
type input "9622042210009874091800881450241761"
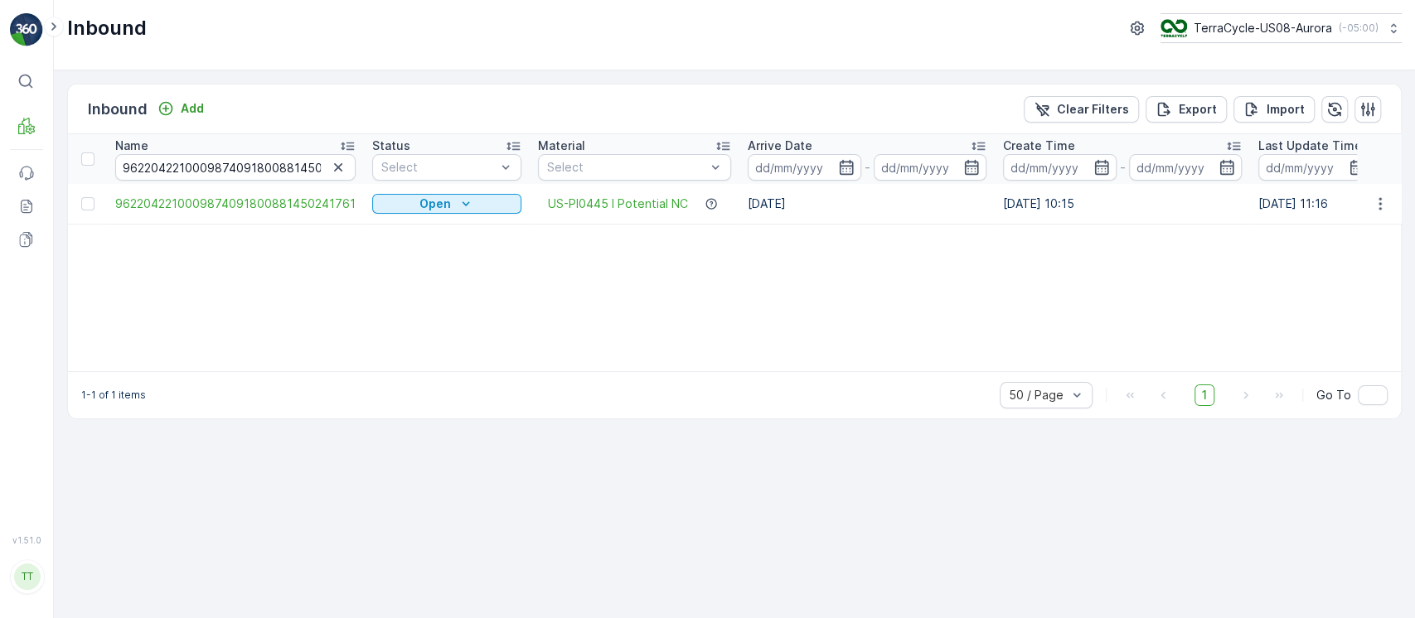
click at [1366, 201] on button "button" at bounding box center [1380, 204] width 30 height 20
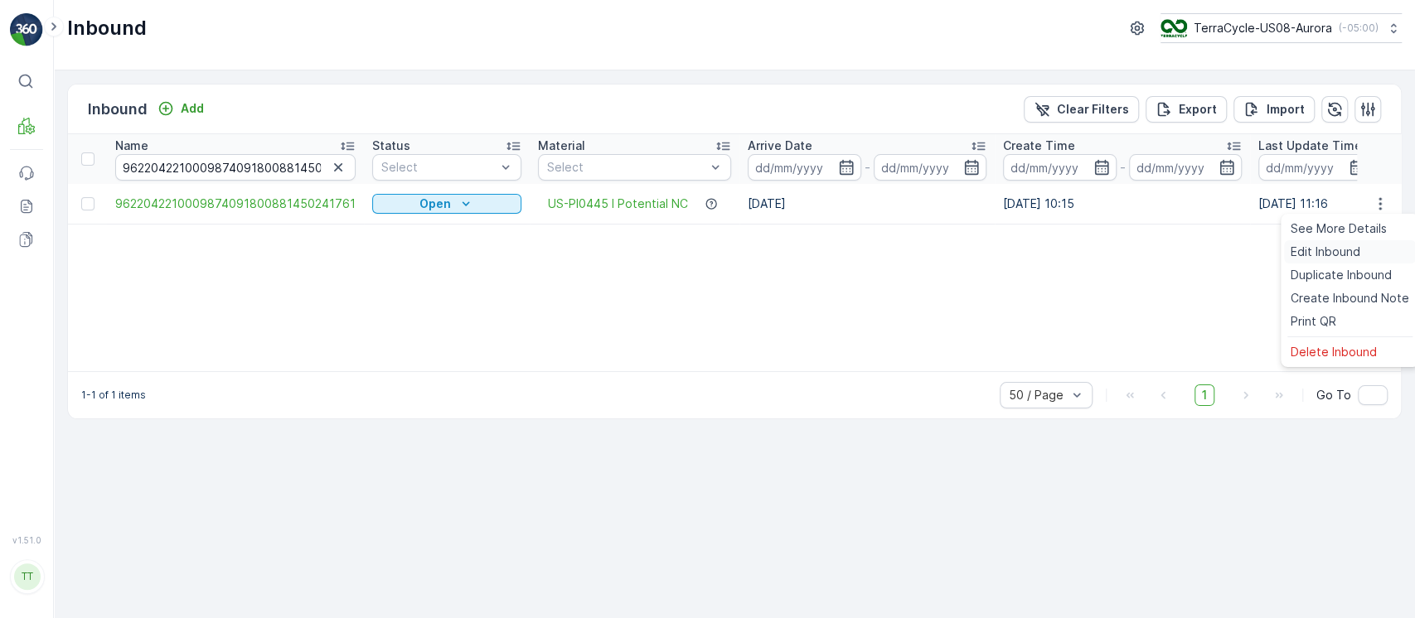
click at [1373, 246] on div "Edit Inbound" at bounding box center [1350, 251] width 132 height 23
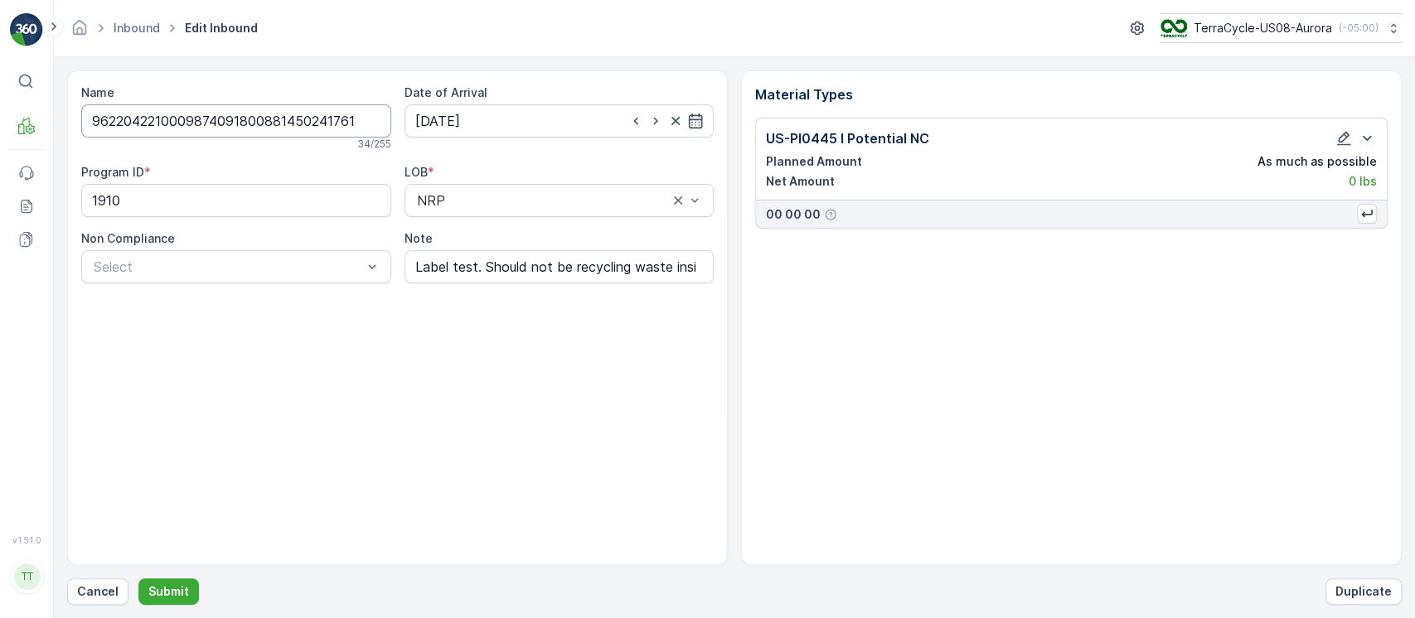
click at [378, 108] on input "9622042210009874091800881450241761" at bounding box center [236, 120] width 310 height 33
type input "9622042210009874091800881450241761a"
click at [187, 575] on div "Name 9622042210009874091800881450241761a Checking availability... 35 / 255 Date…" at bounding box center [734, 337] width 1335 height 535
click at [169, 594] on p "Submit" at bounding box center [168, 592] width 41 height 17
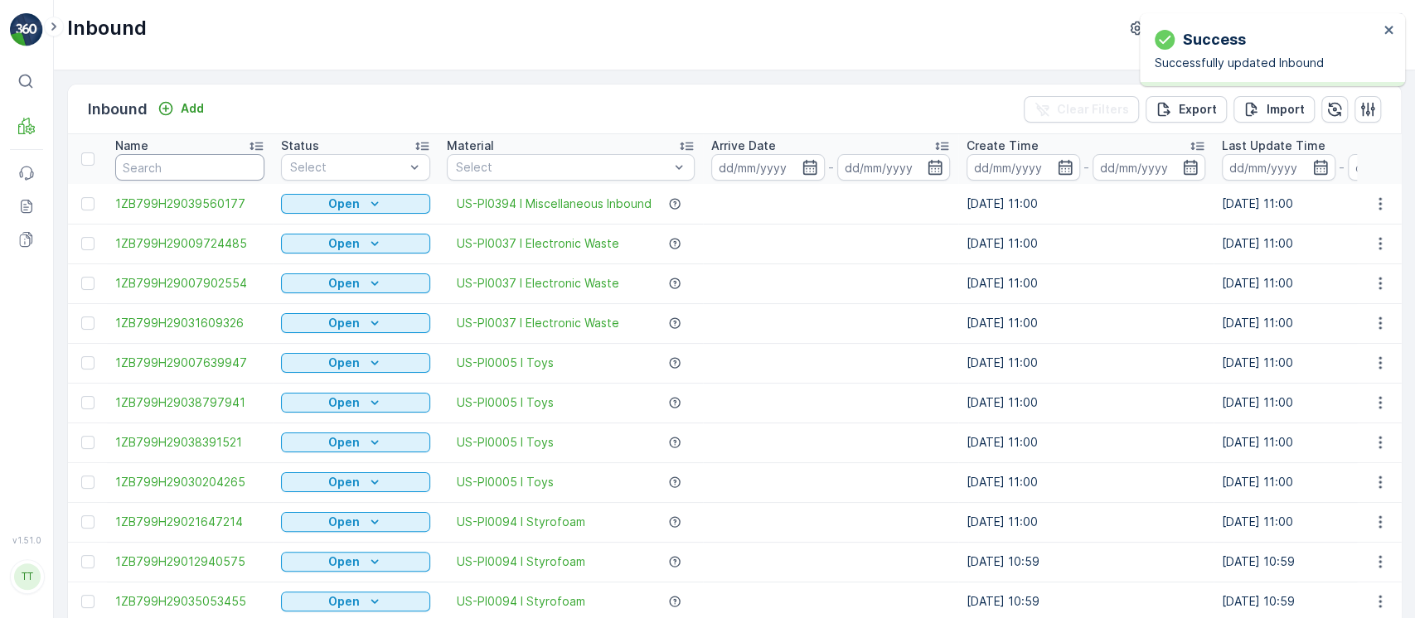
click at [226, 172] on input "text" at bounding box center [189, 167] width 149 height 27
paste input "9622042210009874091800881450241761"
type input "9622042210009874091800881450241761"
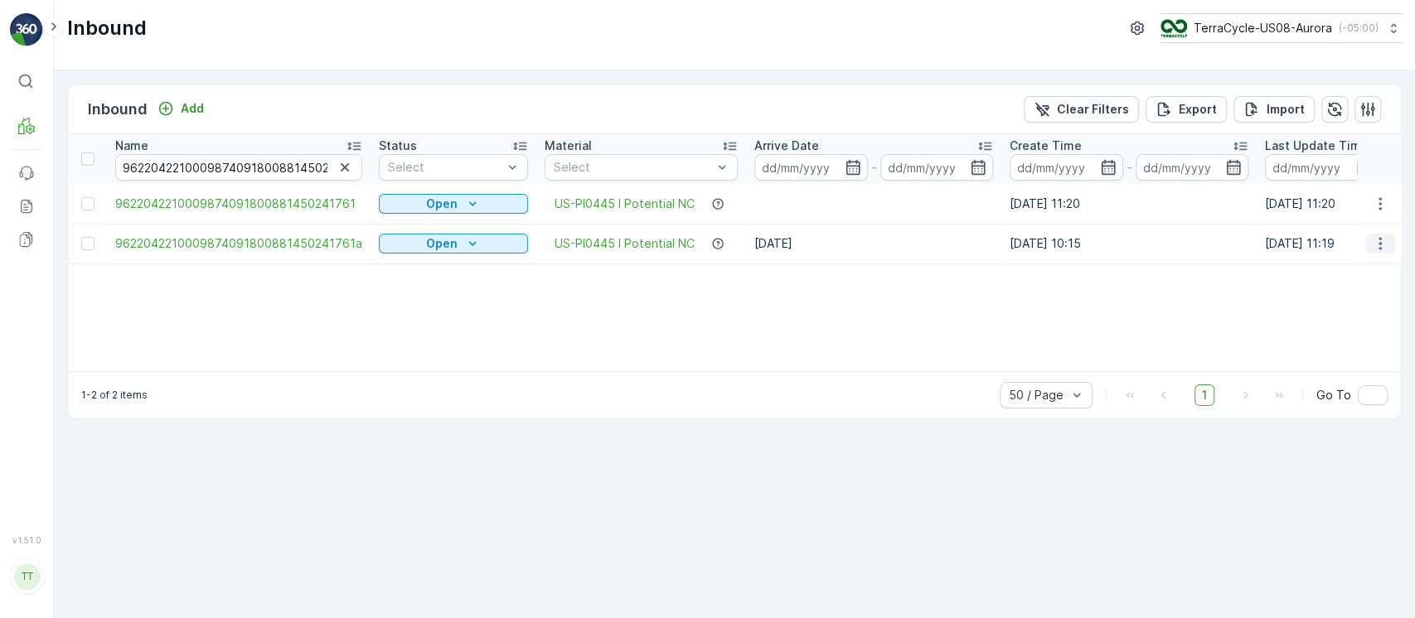
click at [1387, 246] on icon "button" at bounding box center [1380, 243] width 17 height 17
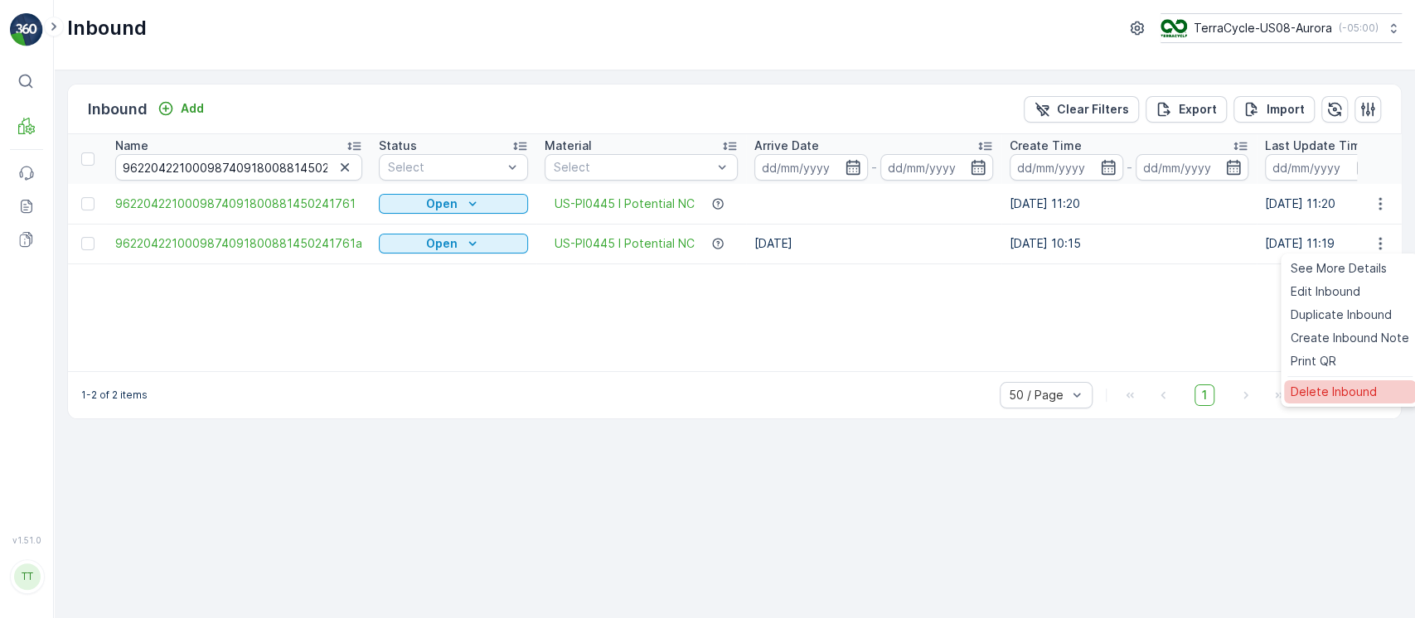
click at [1333, 392] on span "Delete Inbound" at bounding box center [1334, 392] width 86 height 17
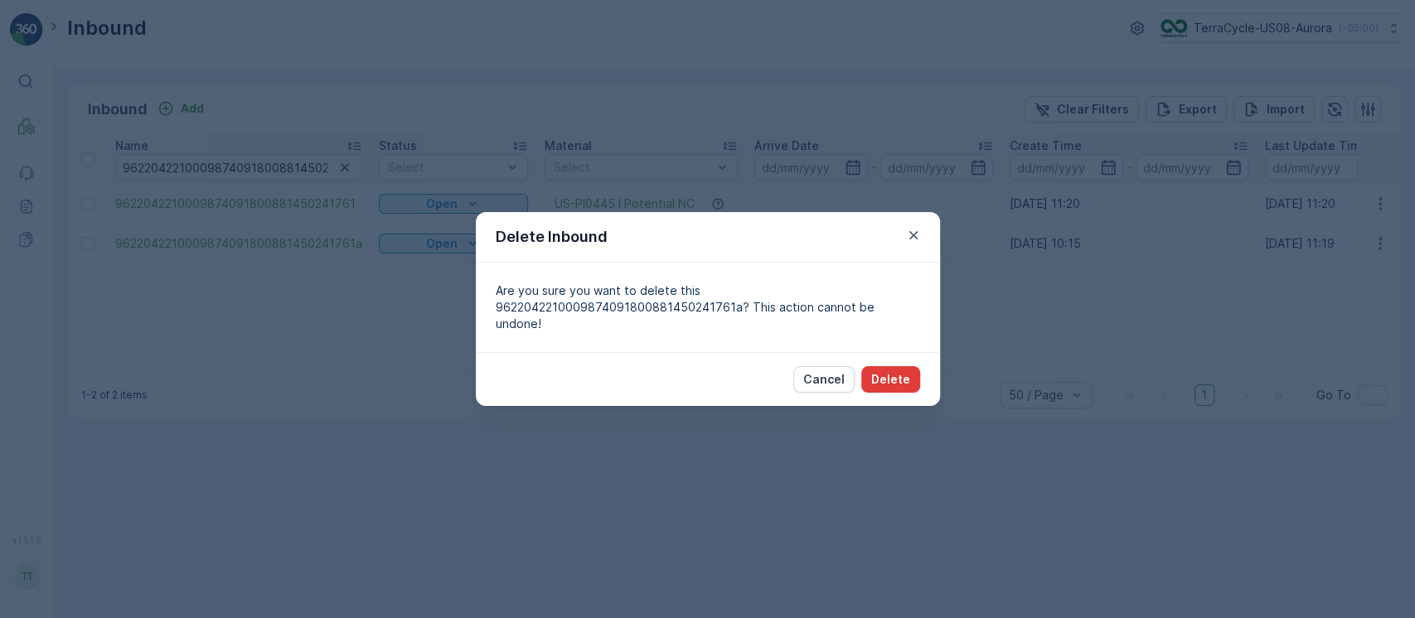
click at [912, 367] on button "Delete" at bounding box center [890, 379] width 59 height 27
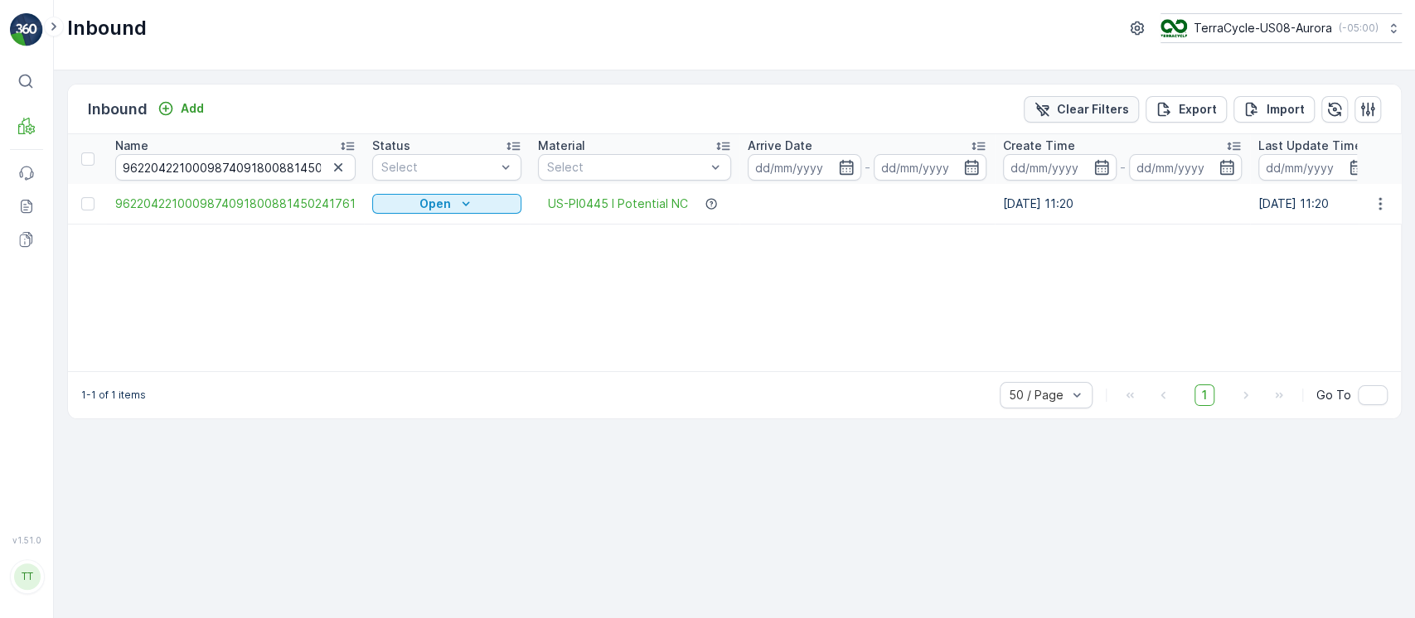
click at [1101, 103] on p "Clear Filters" at bounding box center [1093, 109] width 72 height 17
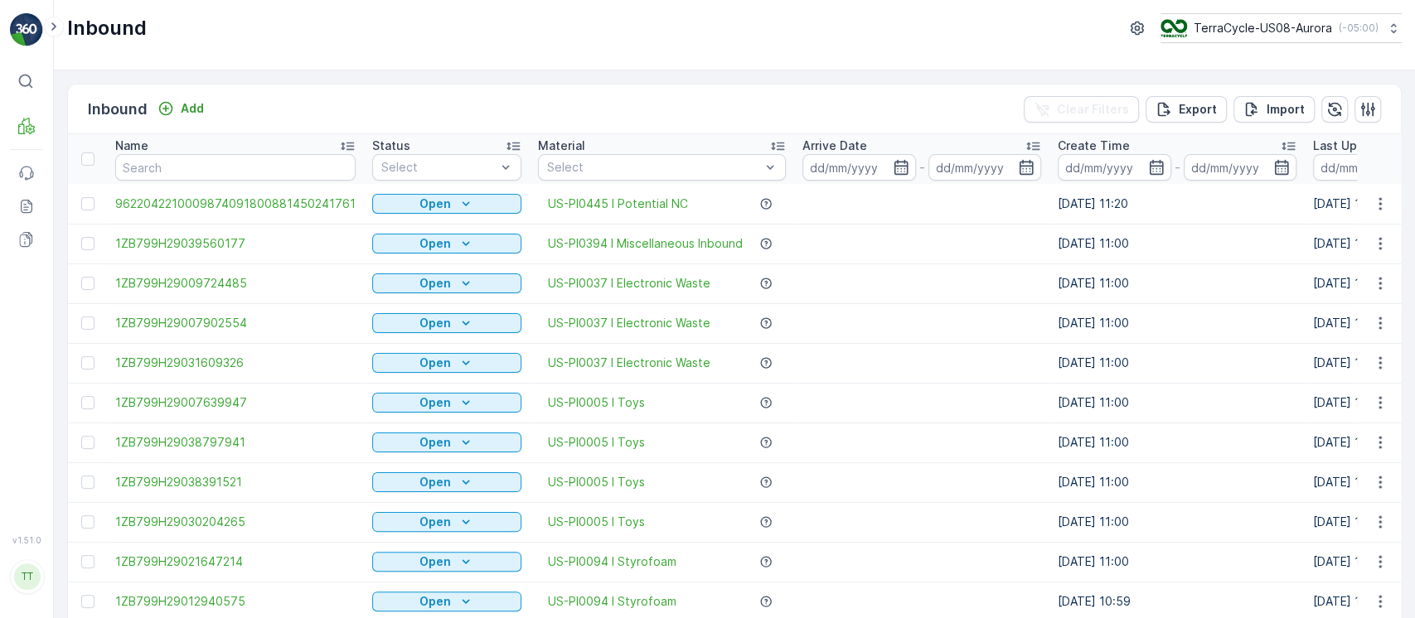
click at [908, 246] on td at bounding box center [921, 244] width 255 height 40
drag, startPoint x: 530, startPoint y: 209, endPoint x: 724, endPoint y: 216, distance: 194.1
click at [724, 216] on td "US-PI0445 I Potential NC" at bounding box center [662, 204] width 264 height 40
copy div "US-PI0445 I Potential NC"
click at [259, 152] on div "Name" at bounding box center [235, 146] width 240 height 17
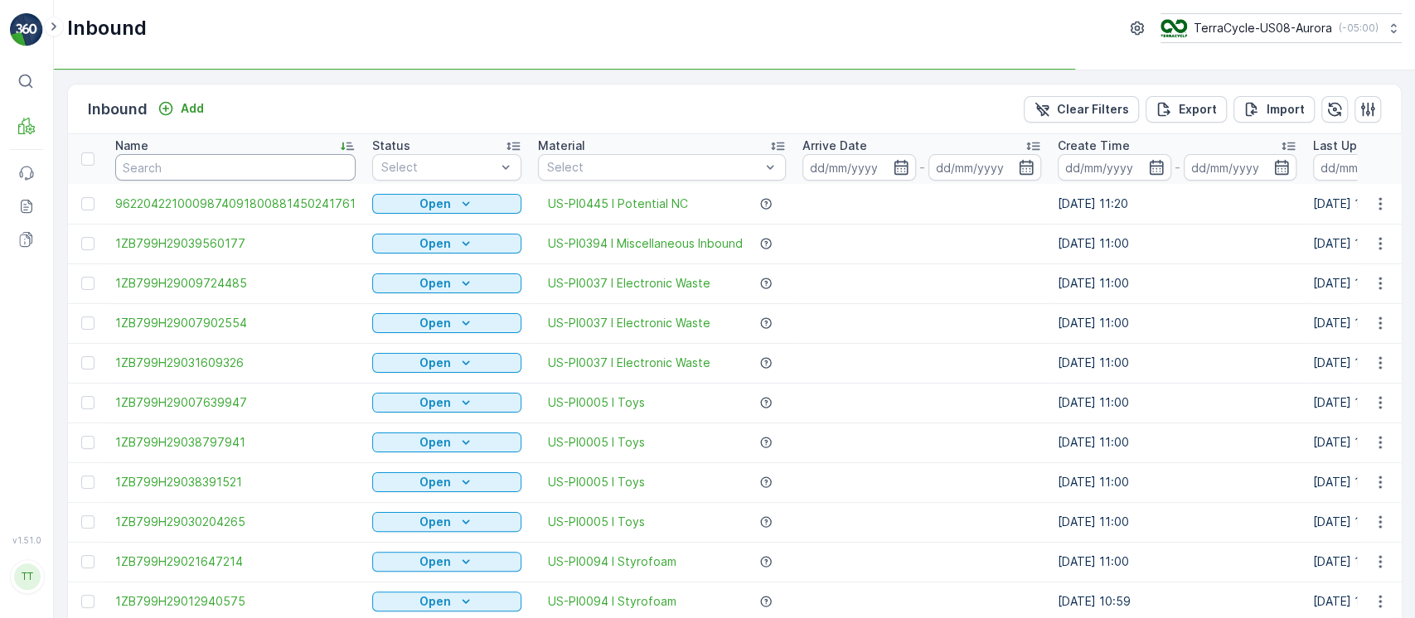
click at [263, 162] on input "text" at bounding box center [235, 167] width 240 height 27
paste input "1ZB799H29014203126"
type input "1ZB799H29014203126"
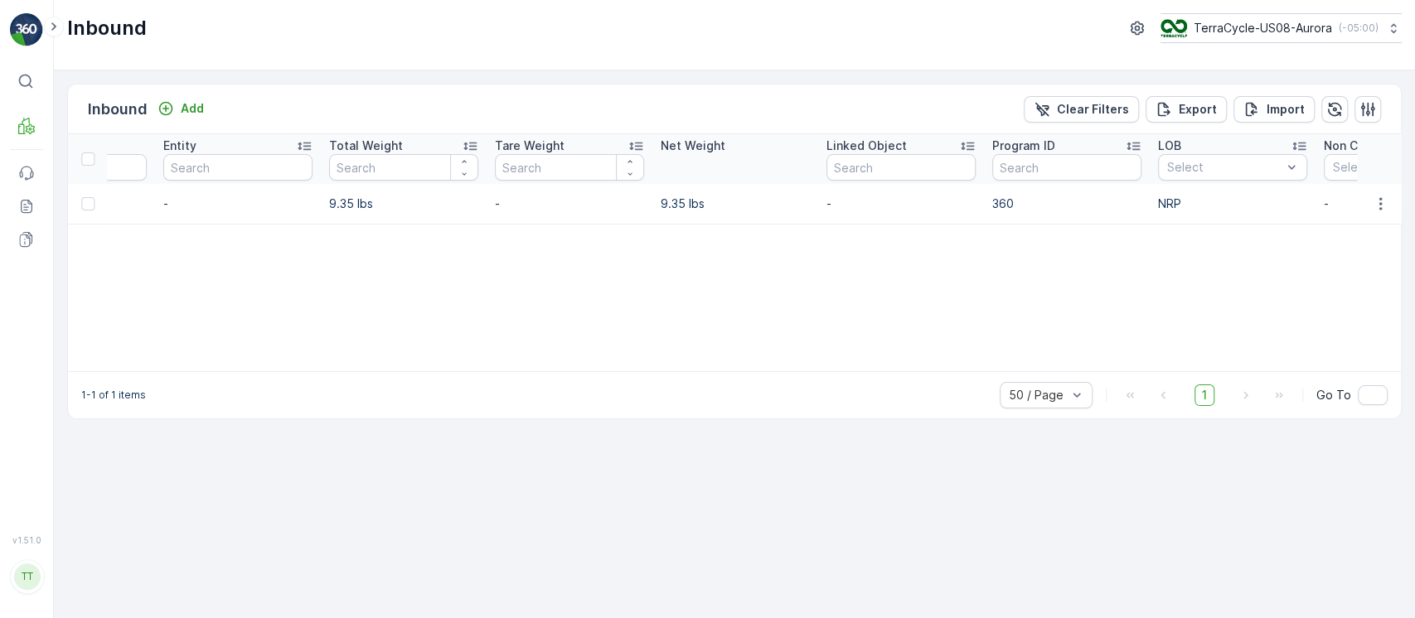
scroll to position [0, 1428]
click at [1015, 202] on p "360" at bounding box center [1064, 204] width 149 height 17
click at [990, 201] on p "360" at bounding box center [1064, 204] width 149 height 17
copy p "360"
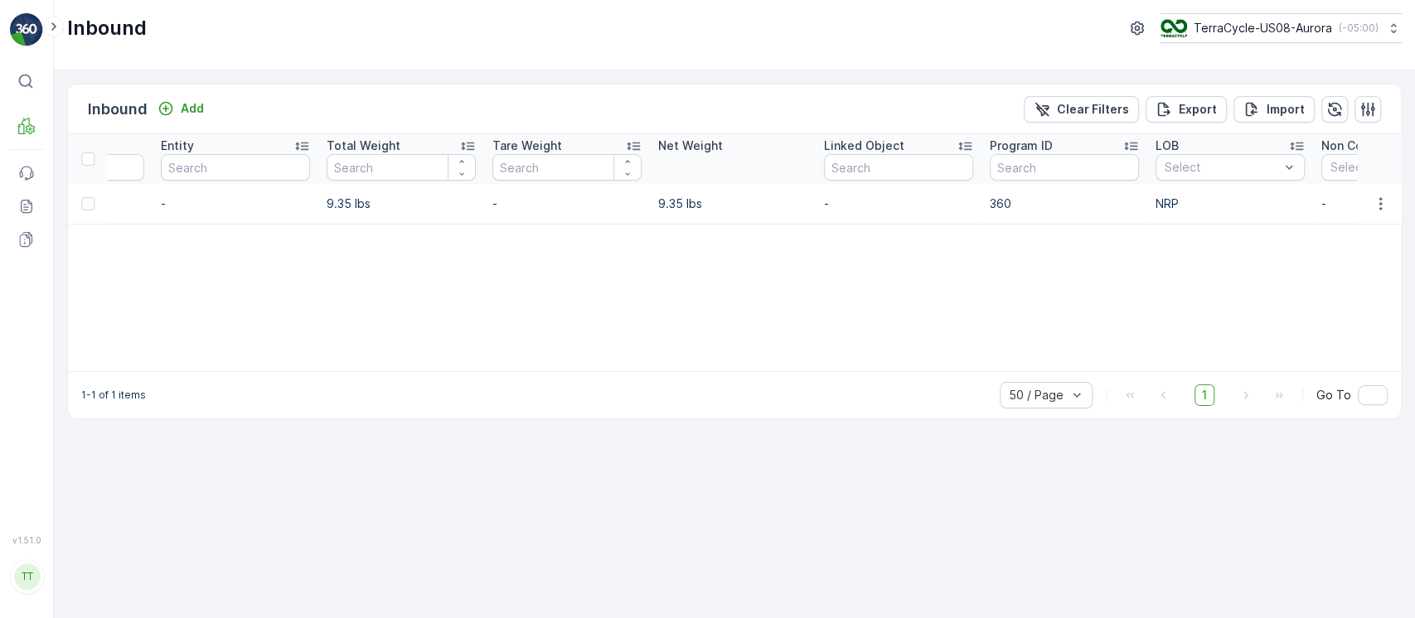
click at [651, 299] on div "Name 1ZB799H29014203126 Status Select Material Select Arrive Date - Create Time…" at bounding box center [734, 252] width 1333 height 237
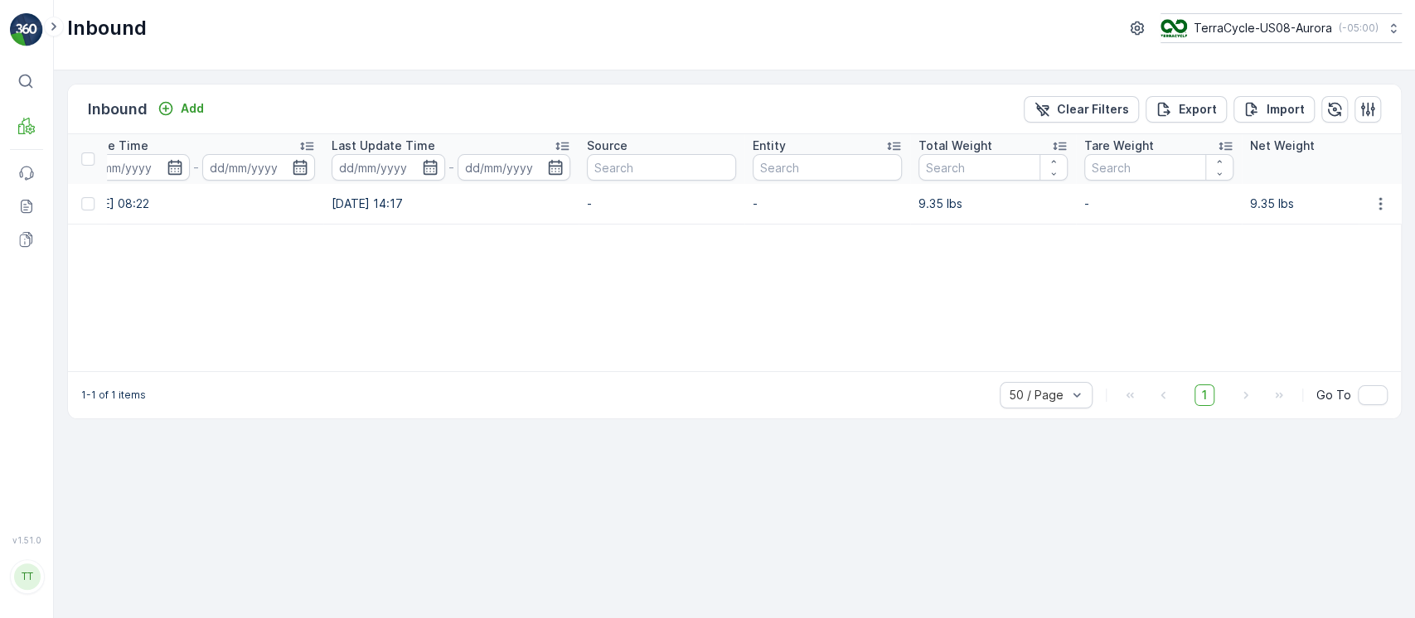
scroll to position [0, 0]
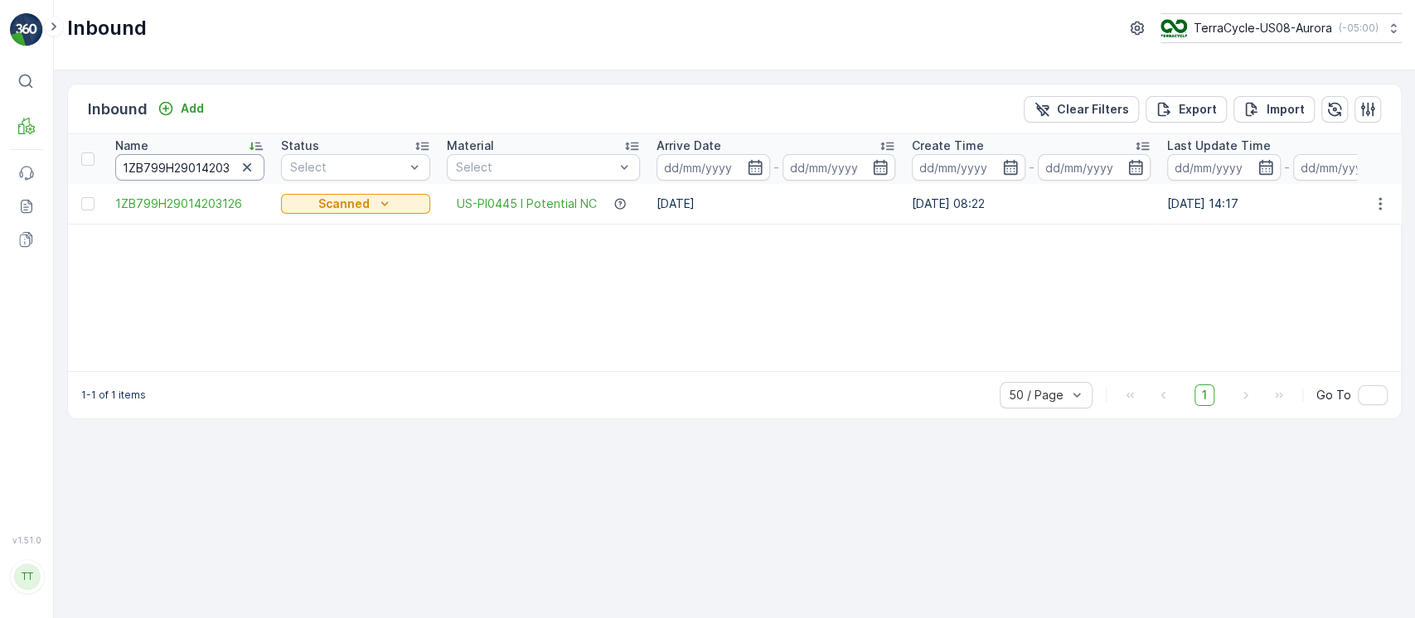
click at [197, 158] on input "1ZB799H29014203126" at bounding box center [189, 167] width 149 height 27
click at [207, 202] on span "1ZB799H29014203126" at bounding box center [189, 204] width 149 height 17
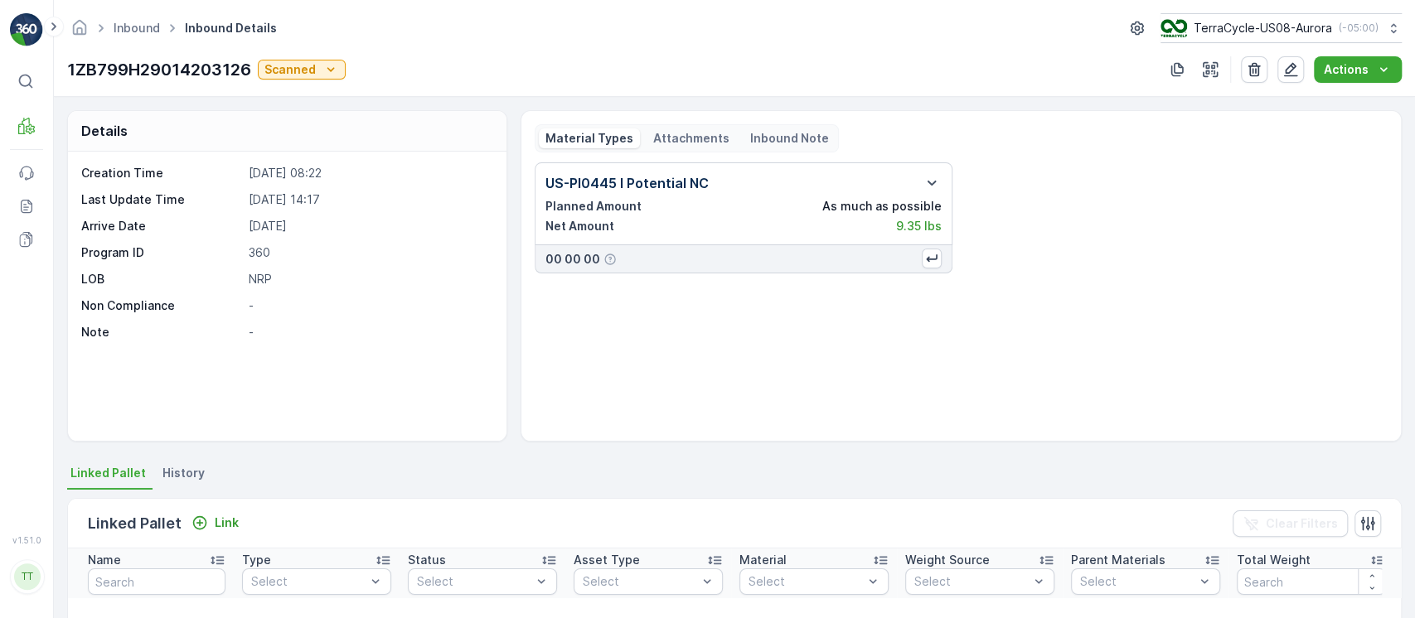
click at [190, 468] on span "History" at bounding box center [183, 473] width 42 height 17
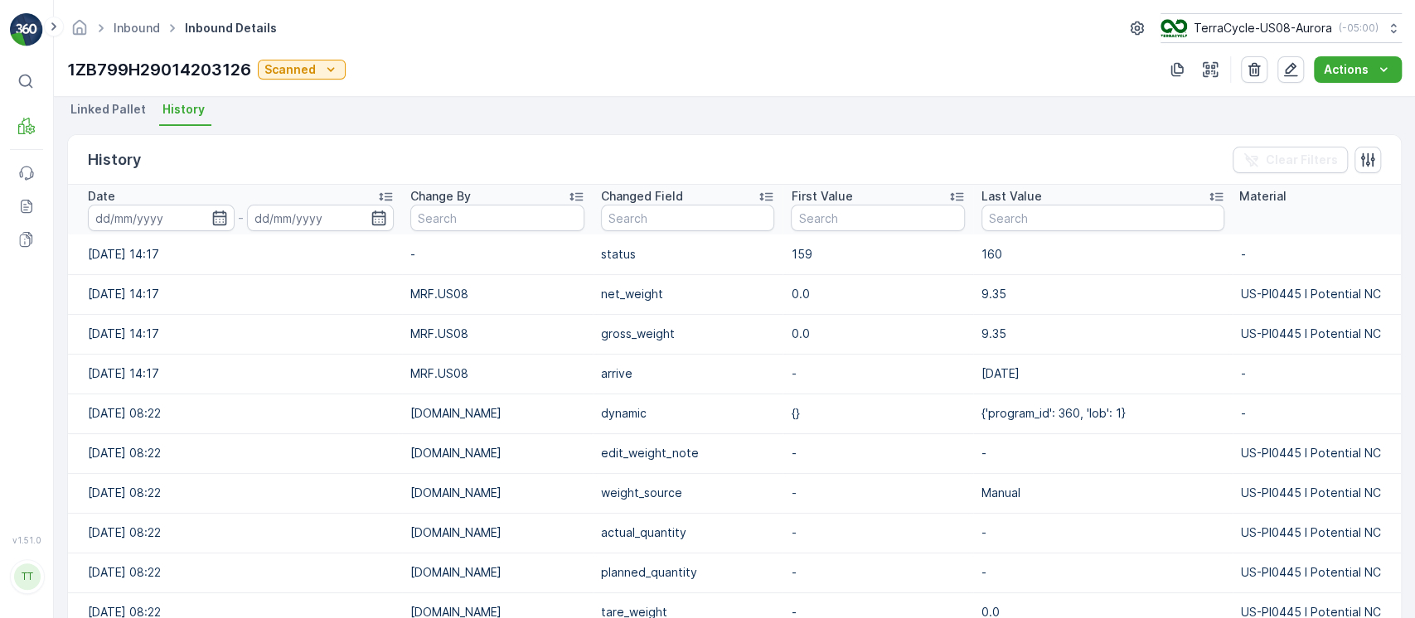
scroll to position [924, 0]
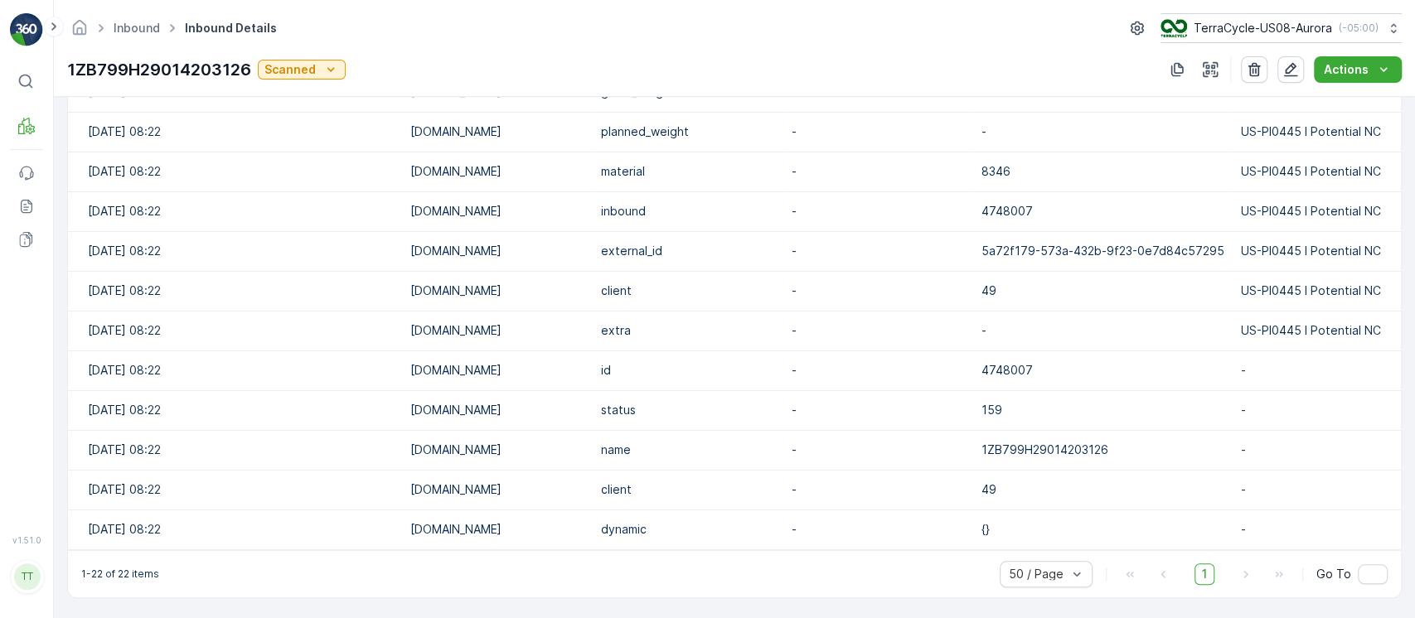
click at [163, 62] on p "1ZB799H29014203126" at bounding box center [159, 69] width 184 height 25
copy p "1ZB799H29014203126"
click at [146, 32] on link "Inbound" at bounding box center [137, 28] width 46 height 14
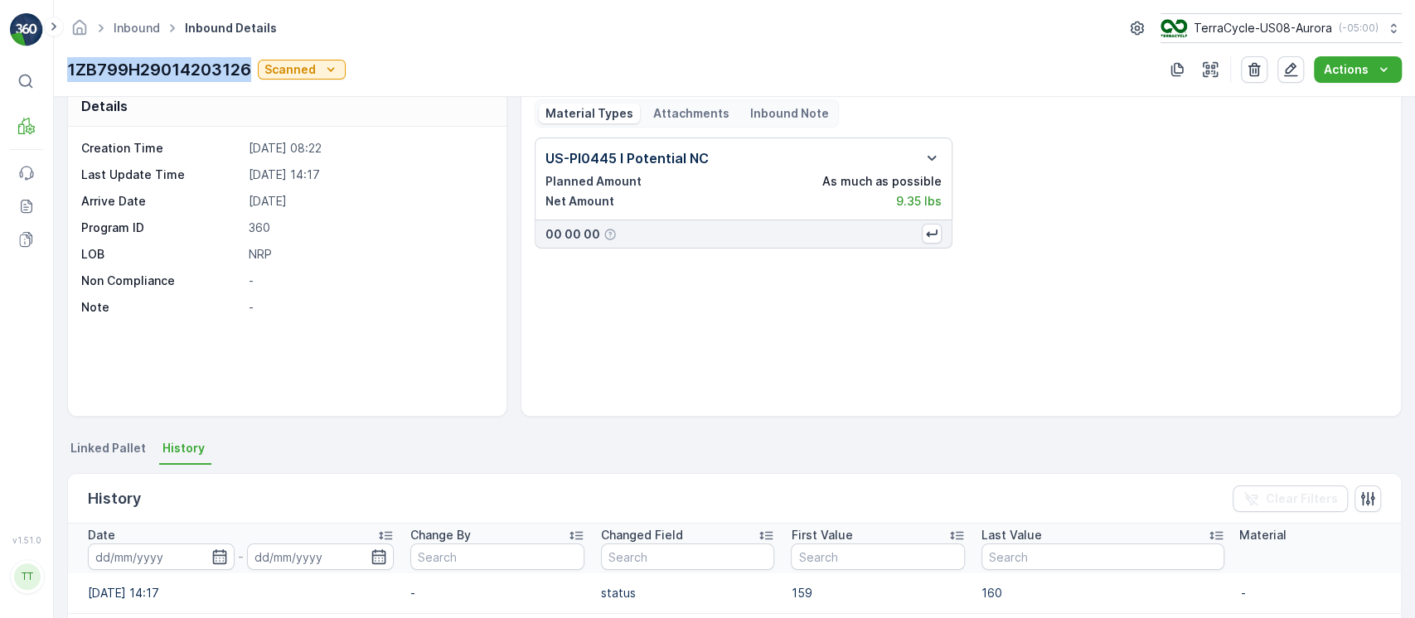
scroll to position [0, 0]
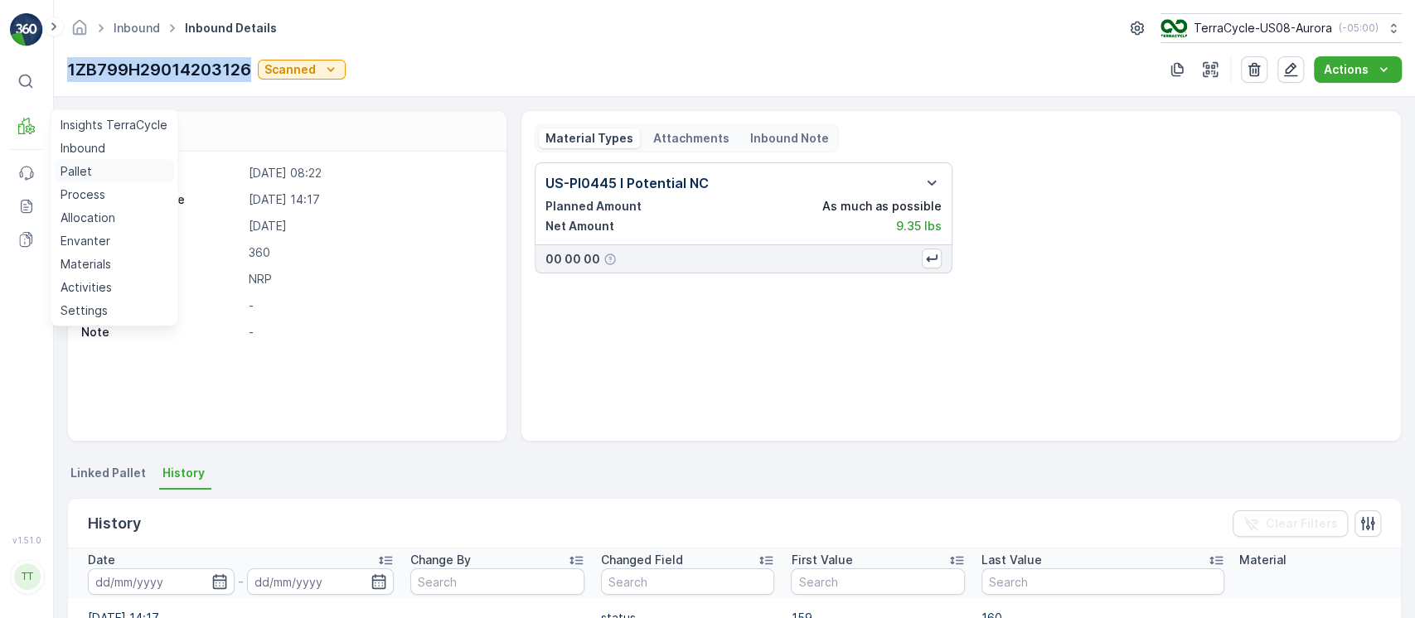
click at [77, 171] on p "Pallet" at bounding box center [77, 171] width 32 height 17
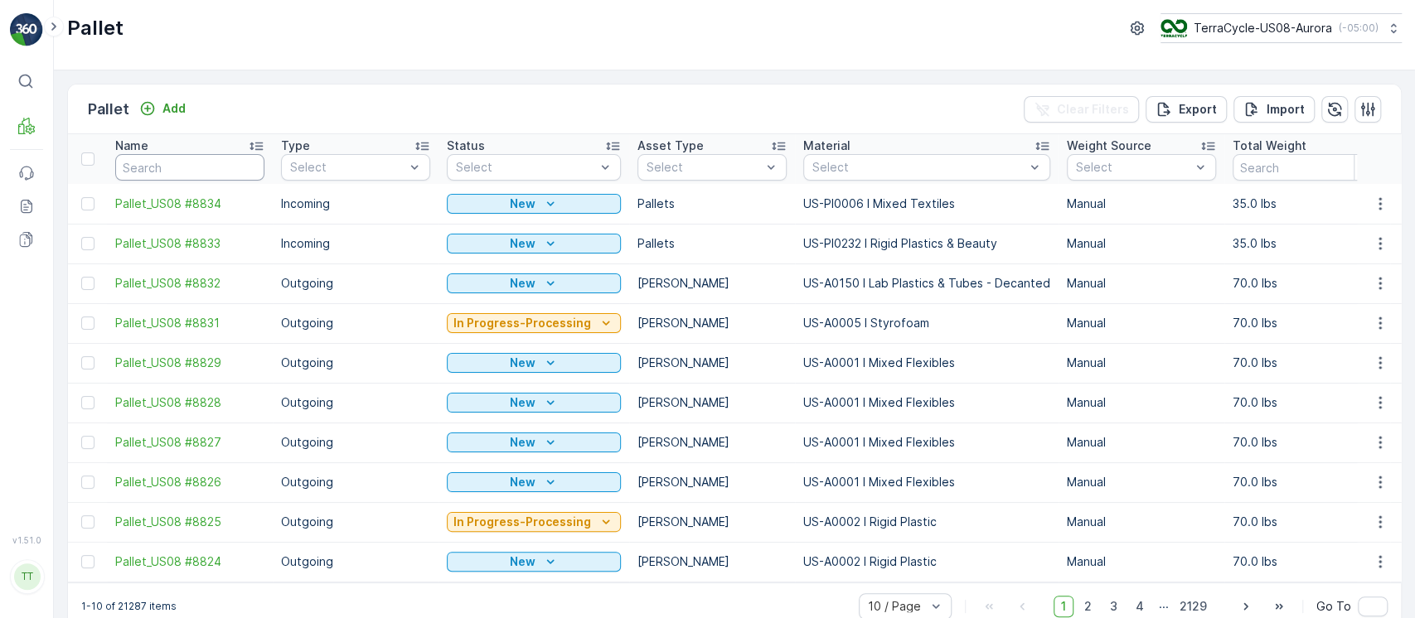
click at [194, 162] on input "text" at bounding box center [189, 167] width 149 height 27
paste input "Pallet_US08 #7836"
type input "Pallet_US08 #7836"
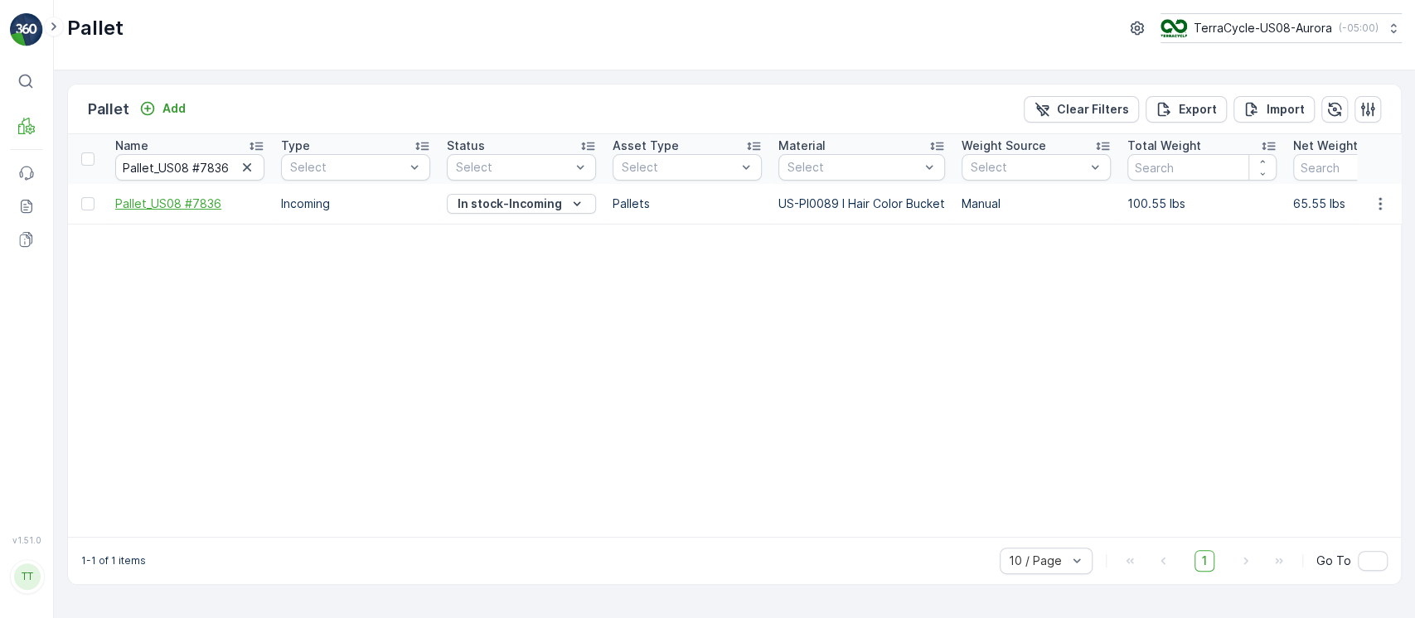
click at [191, 206] on span "Pallet_US08 #7836" at bounding box center [189, 204] width 149 height 17
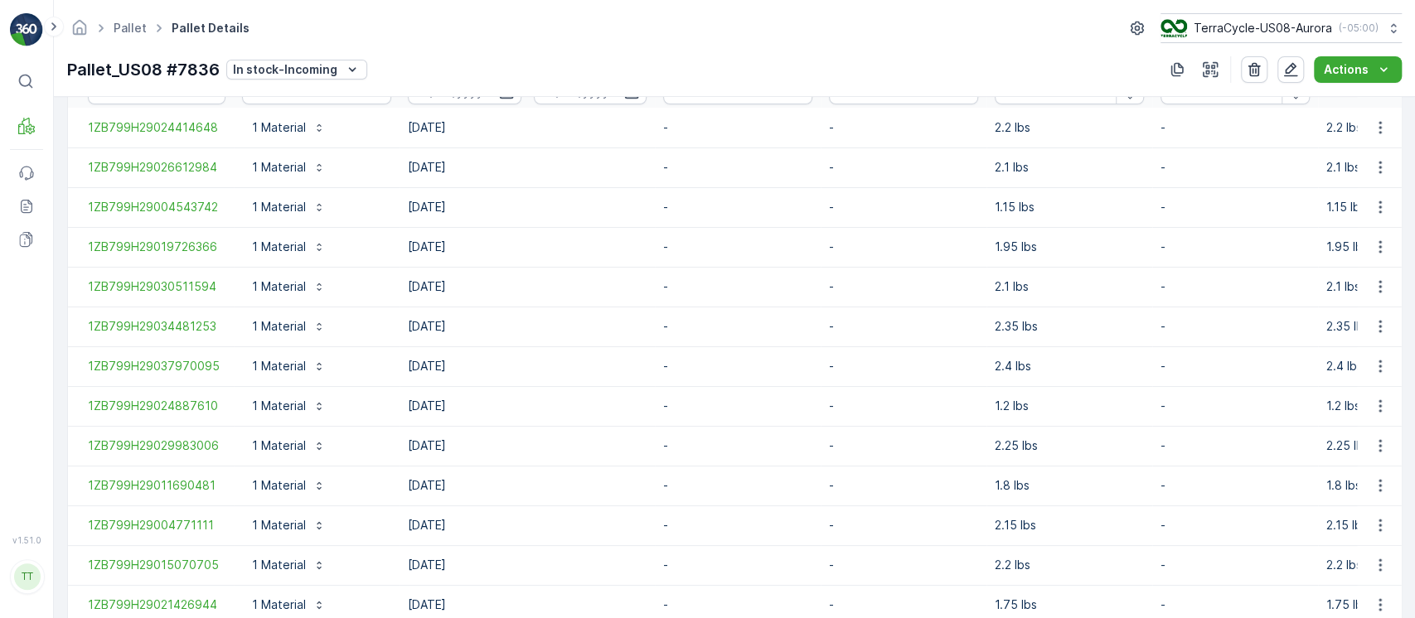
scroll to position [357, 0]
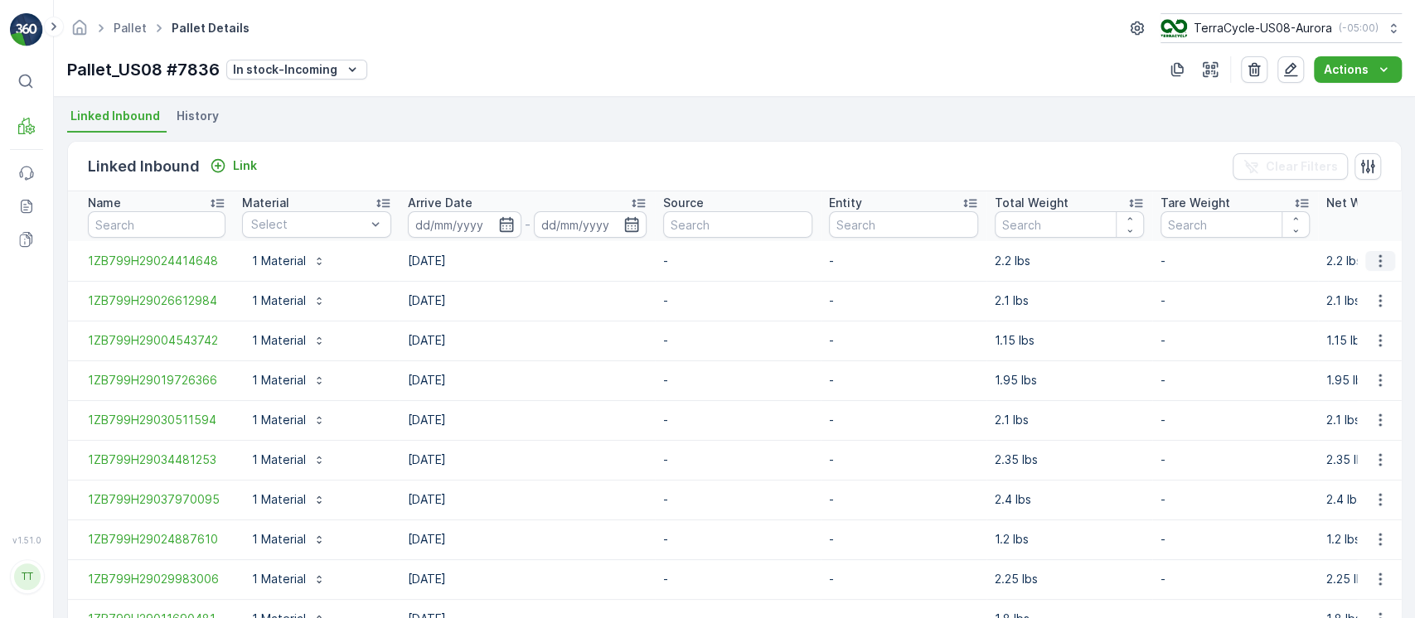
click at [1372, 261] on icon "button" at bounding box center [1380, 261] width 17 height 17
click at [1360, 306] on div "Unlink Inbound" at bounding box center [1360, 315] width 109 height 23
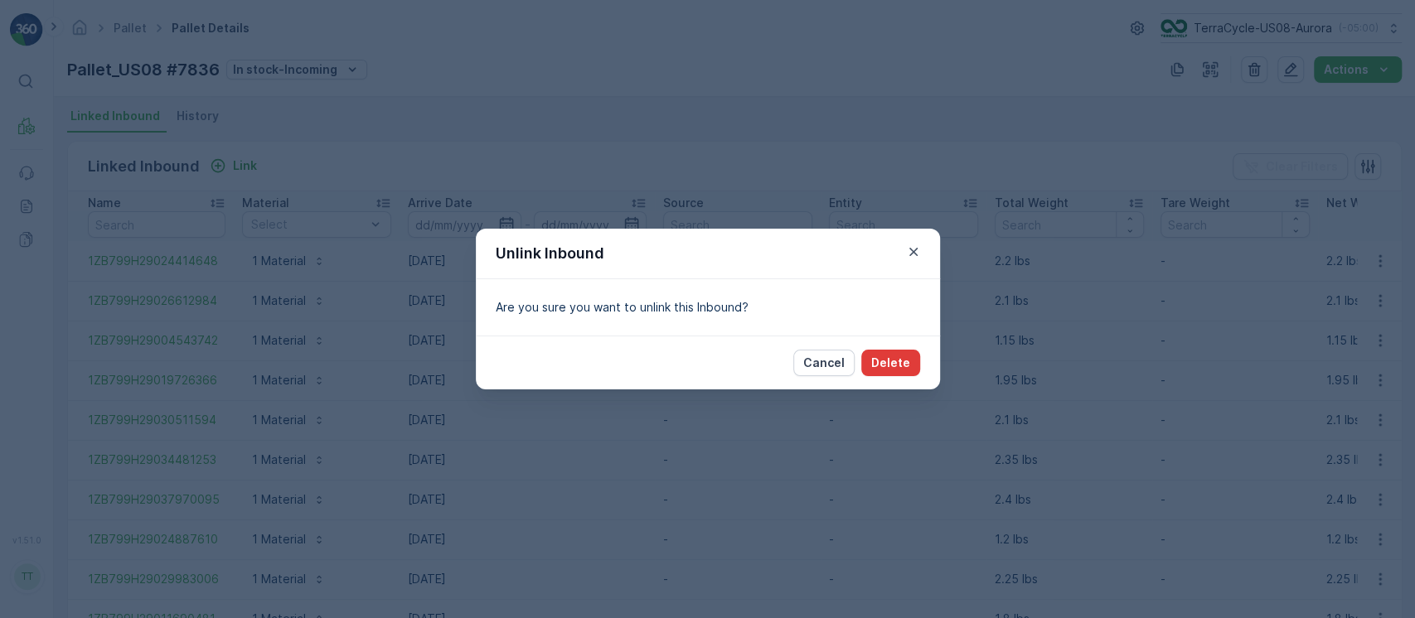
click at [912, 363] on button "Delete" at bounding box center [890, 363] width 59 height 27
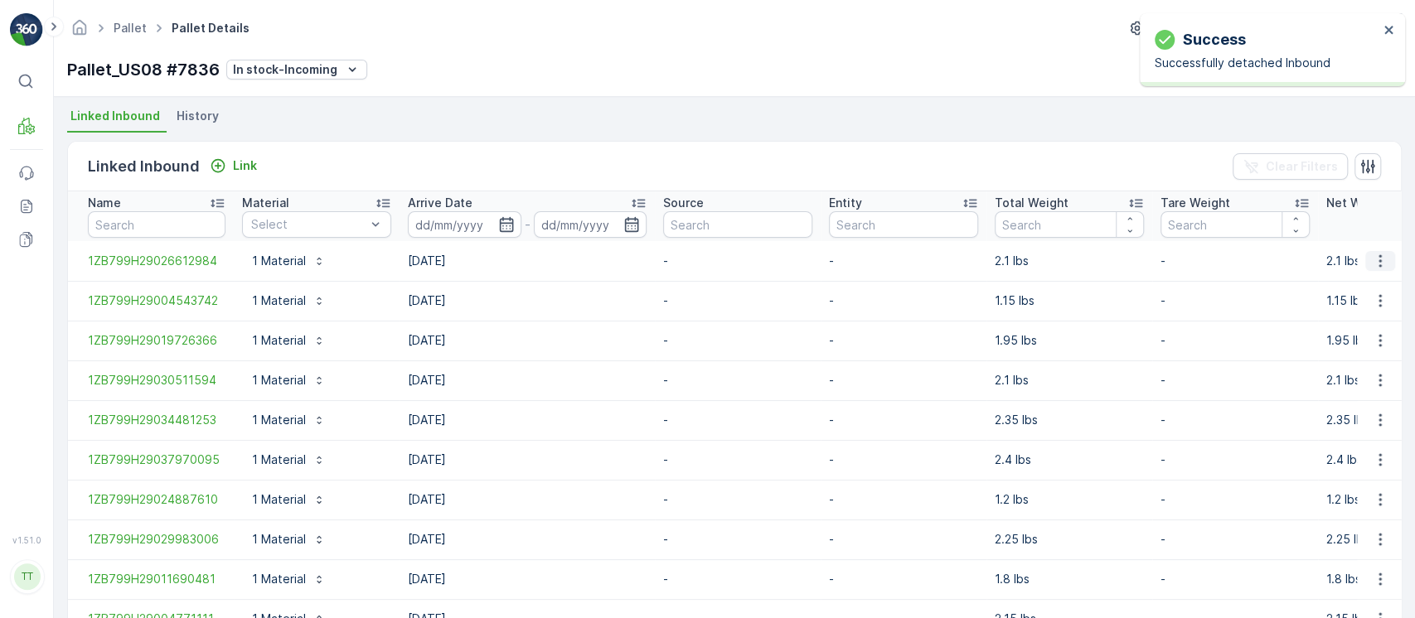
click at [1386, 269] on button "button" at bounding box center [1380, 261] width 30 height 20
click at [1363, 311] on span "Unlink Inbound" at bounding box center [1352, 316] width 80 height 17
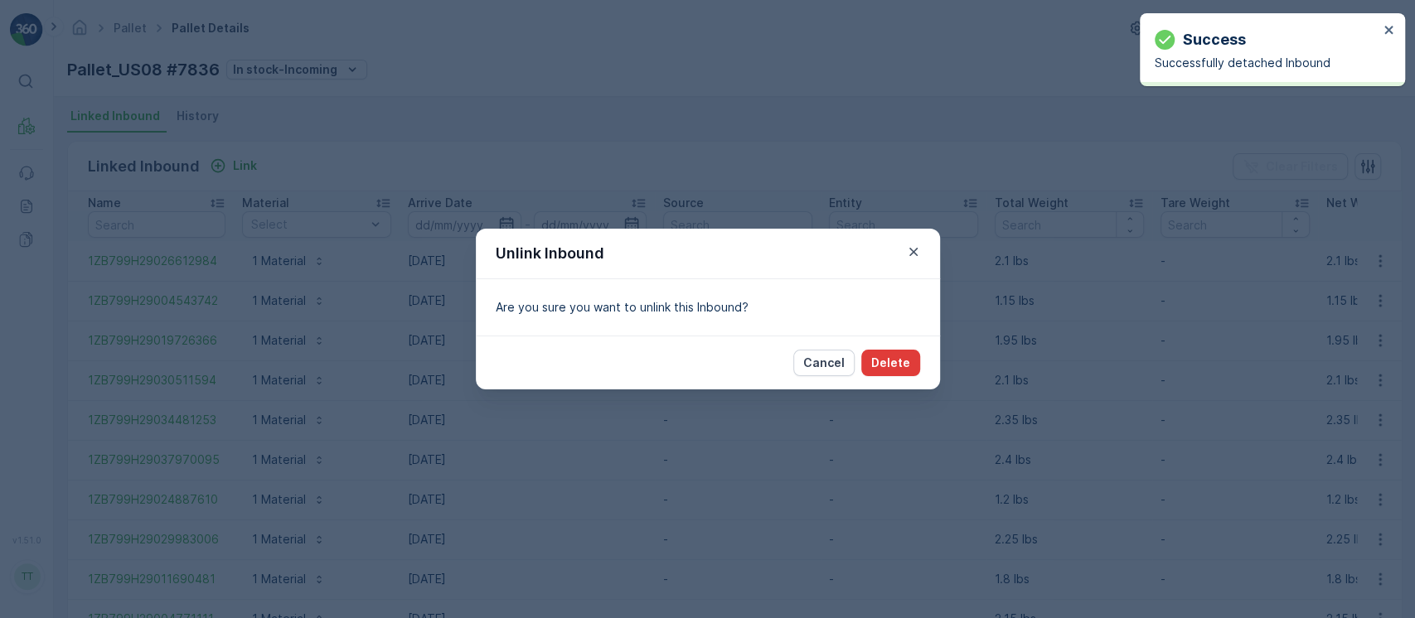
click at [892, 374] on button "Delete" at bounding box center [890, 363] width 59 height 27
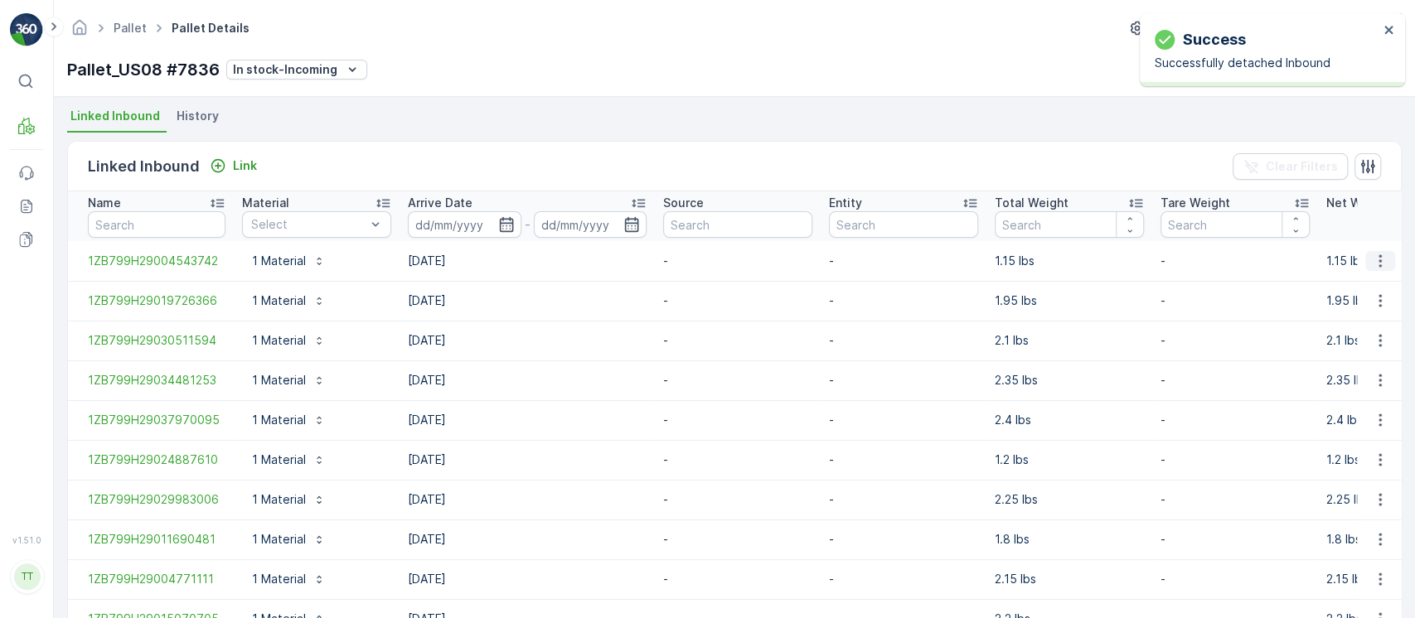
click at [1372, 262] on icon "button" at bounding box center [1380, 261] width 17 height 17
click at [1350, 326] on div "Unlink Inbound" at bounding box center [1360, 315] width 109 height 23
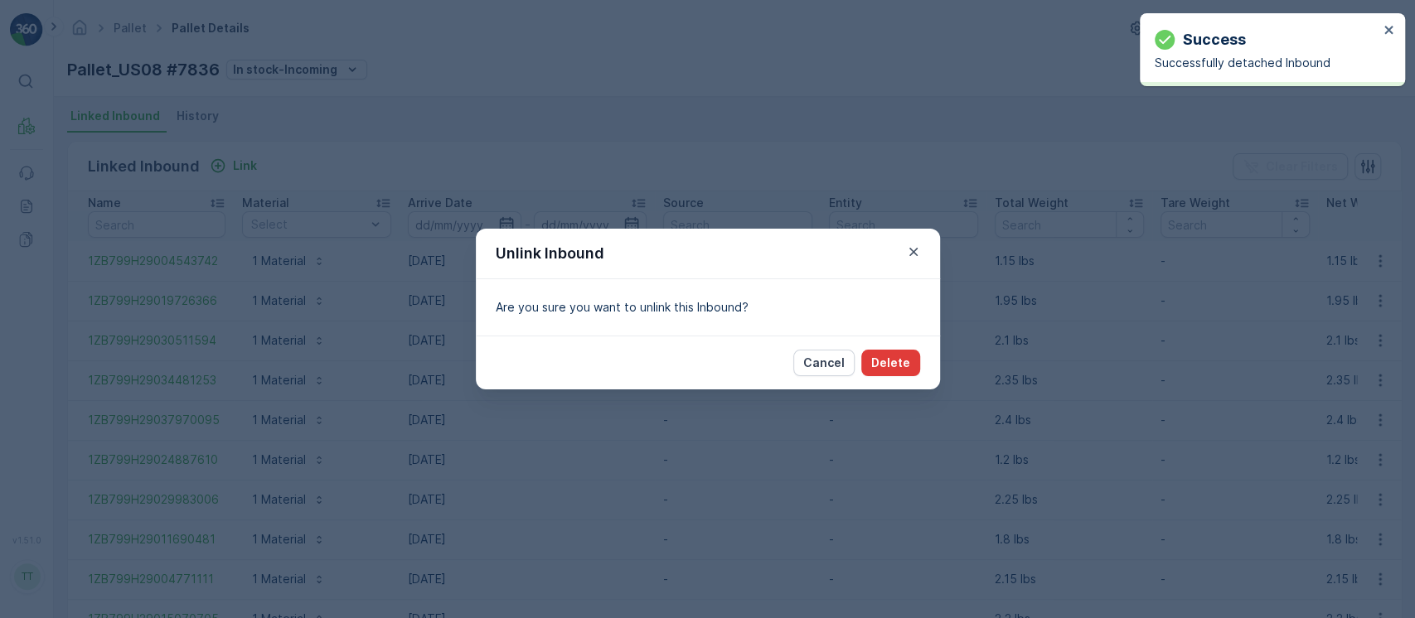
click at [887, 366] on p "Delete" at bounding box center [890, 363] width 39 height 17
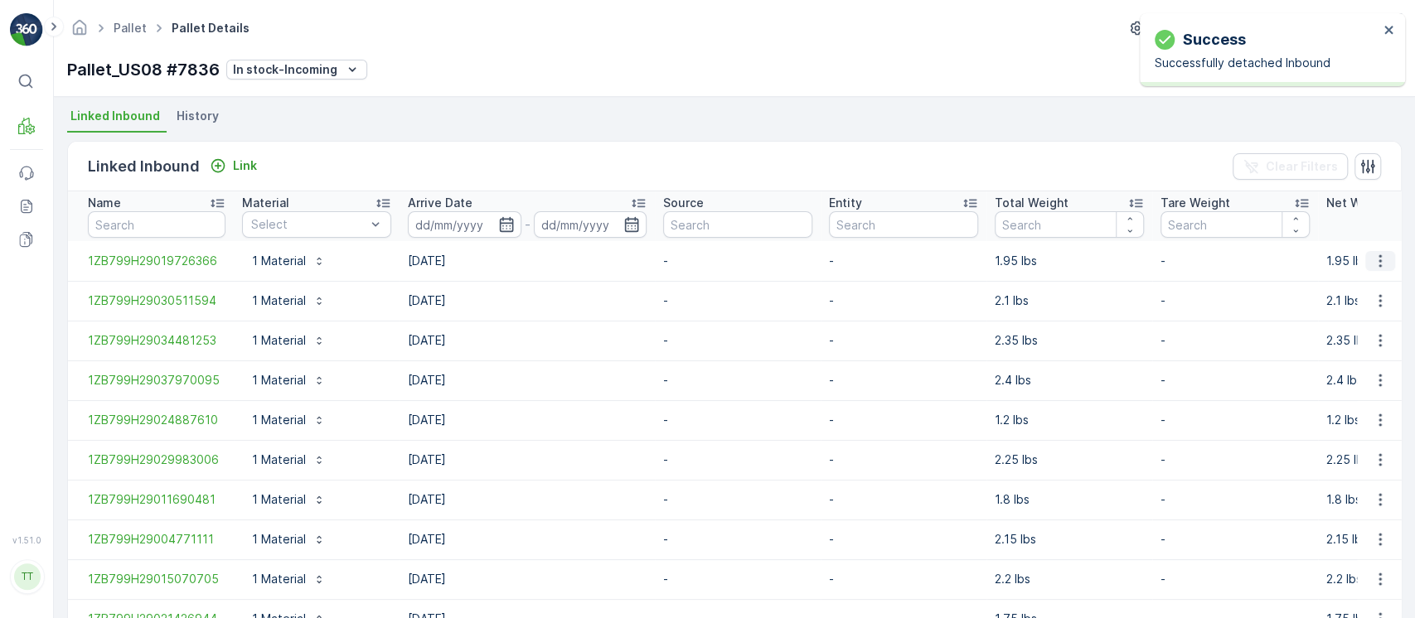
click at [1377, 263] on icon "button" at bounding box center [1380, 261] width 17 height 17
click at [1337, 315] on span "Unlink Inbound" at bounding box center [1352, 316] width 80 height 17
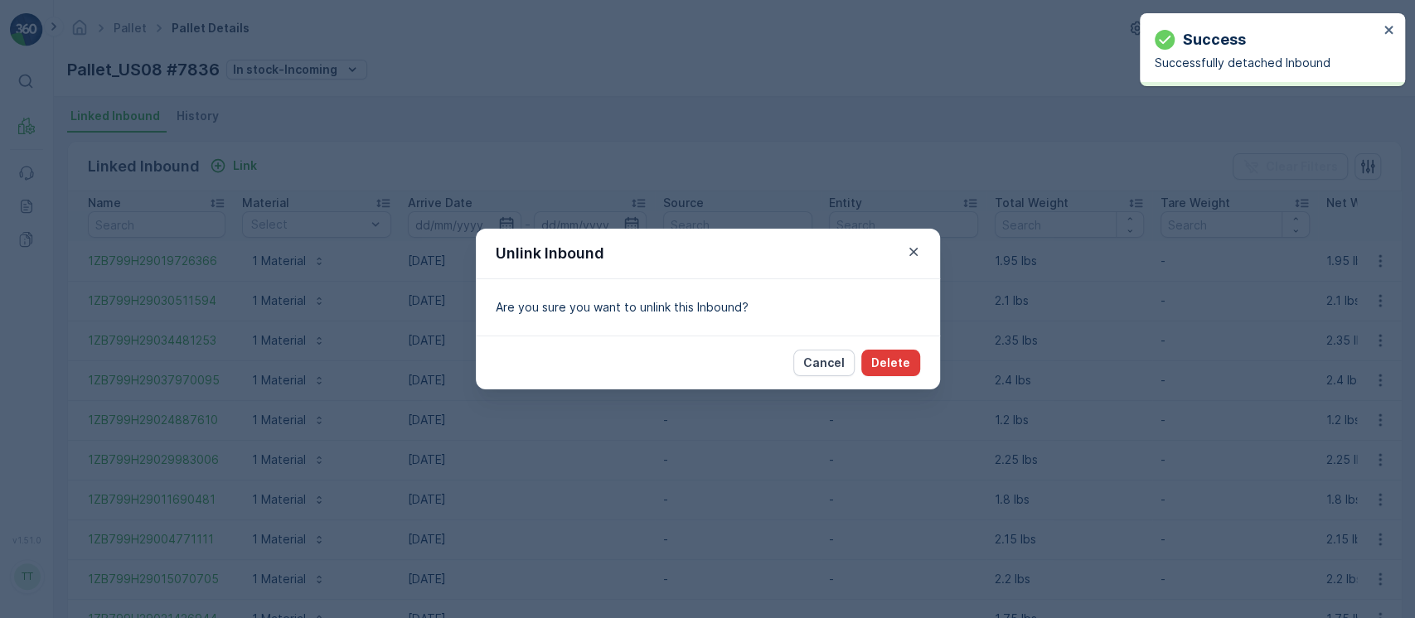
click at [896, 366] on p "Delete" at bounding box center [890, 363] width 39 height 17
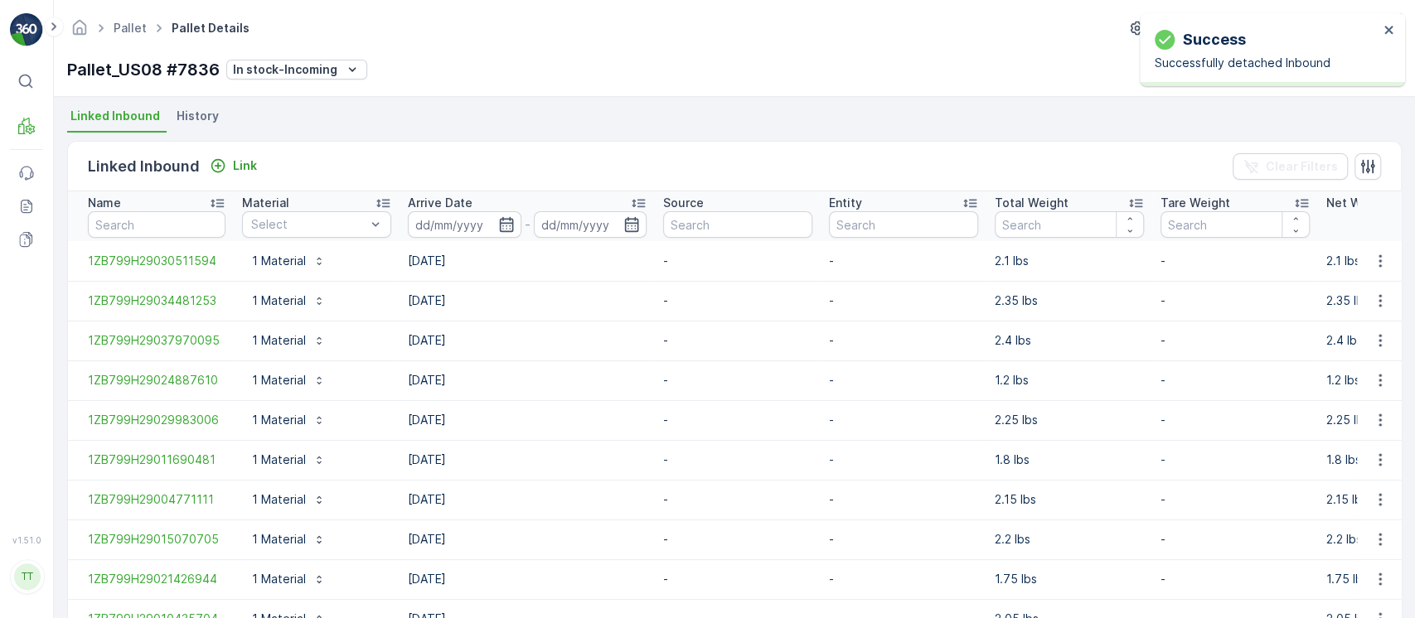
click at [1378, 264] on icon "button" at bounding box center [1380, 261] width 17 height 17
click at [1318, 315] on span "Unlink Inbound" at bounding box center [1352, 316] width 80 height 17
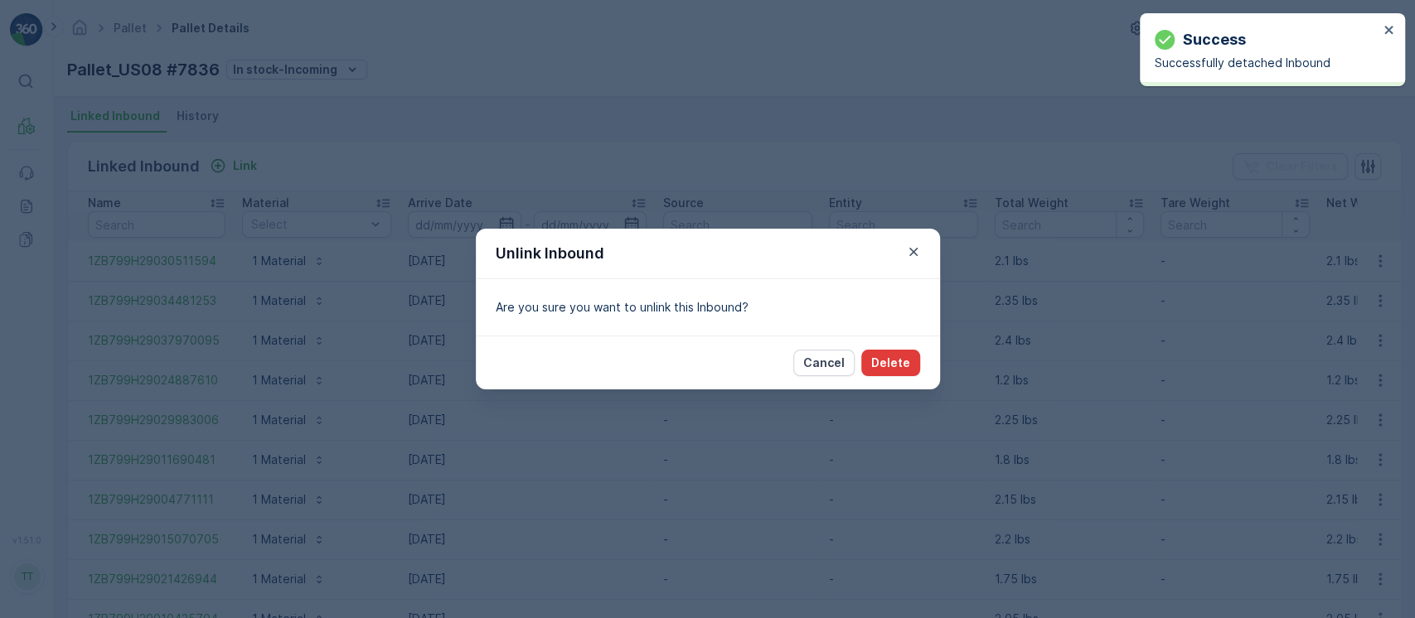
click at [901, 363] on p "Delete" at bounding box center [890, 363] width 39 height 17
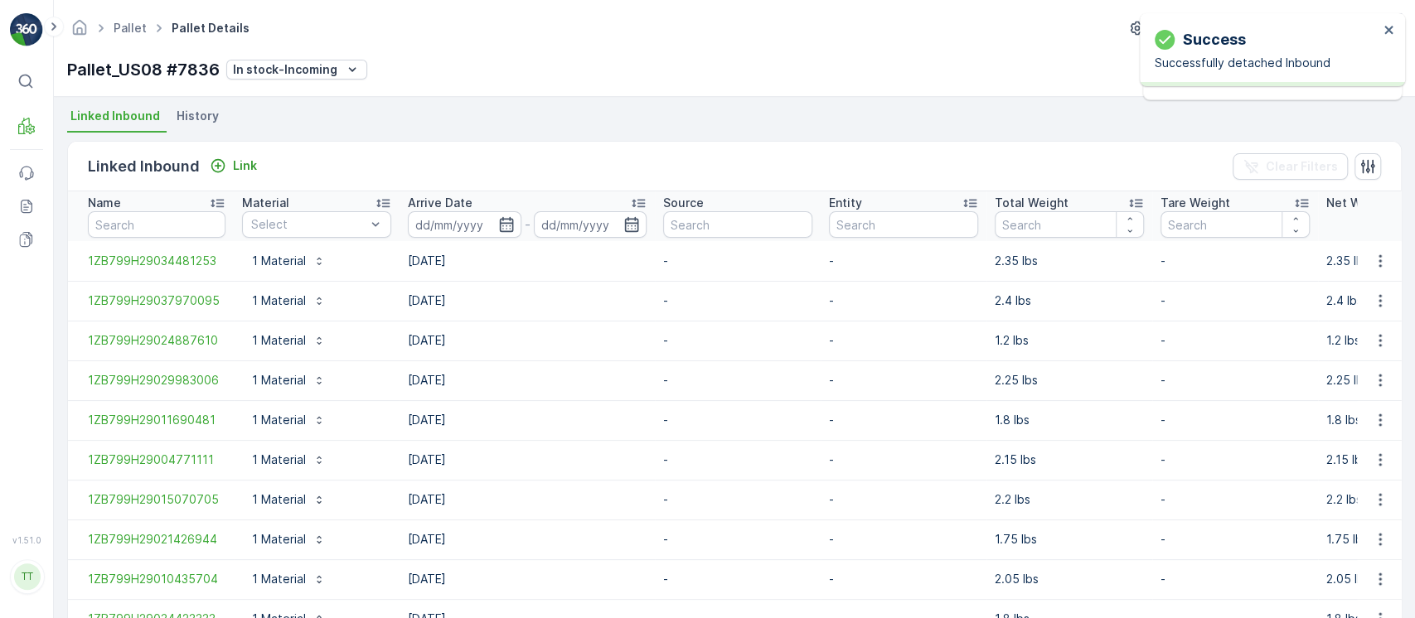
click at [1371, 237] on th at bounding box center [1379, 216] width 45 height 50
click at [1374, 263] on icon "button" at bounding box center [1380, 261] width 17 height 17
click at [1349, 318] on span "Unlink Inbound" at bounding box center [1352, 316] width 80 height 17
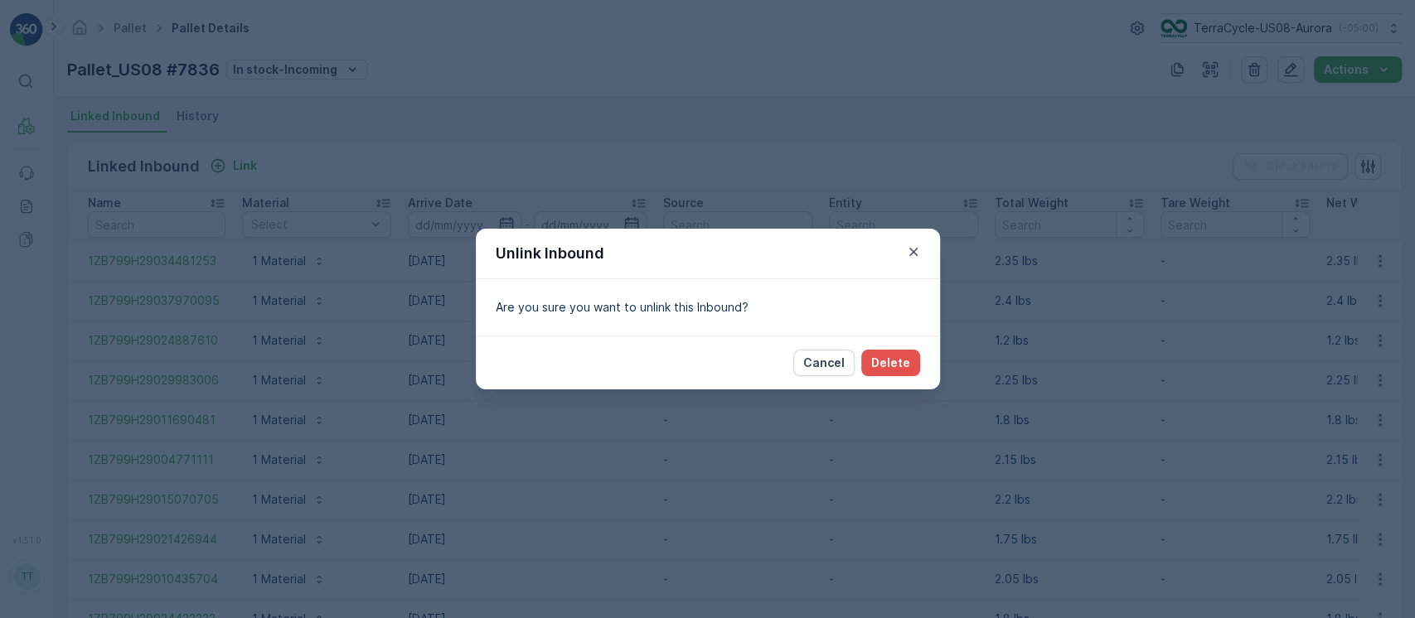
click at [890, 344] on div "Cancel Delete" at bounding box center [708, 363] width 464 height 54
click at [894, 348] on div "Cancel Delete" at bounding box center [708, 363] width 464 height 54
click at [898, 355] on p "Delete" at bounding box center [890, 363] width 39 height 17
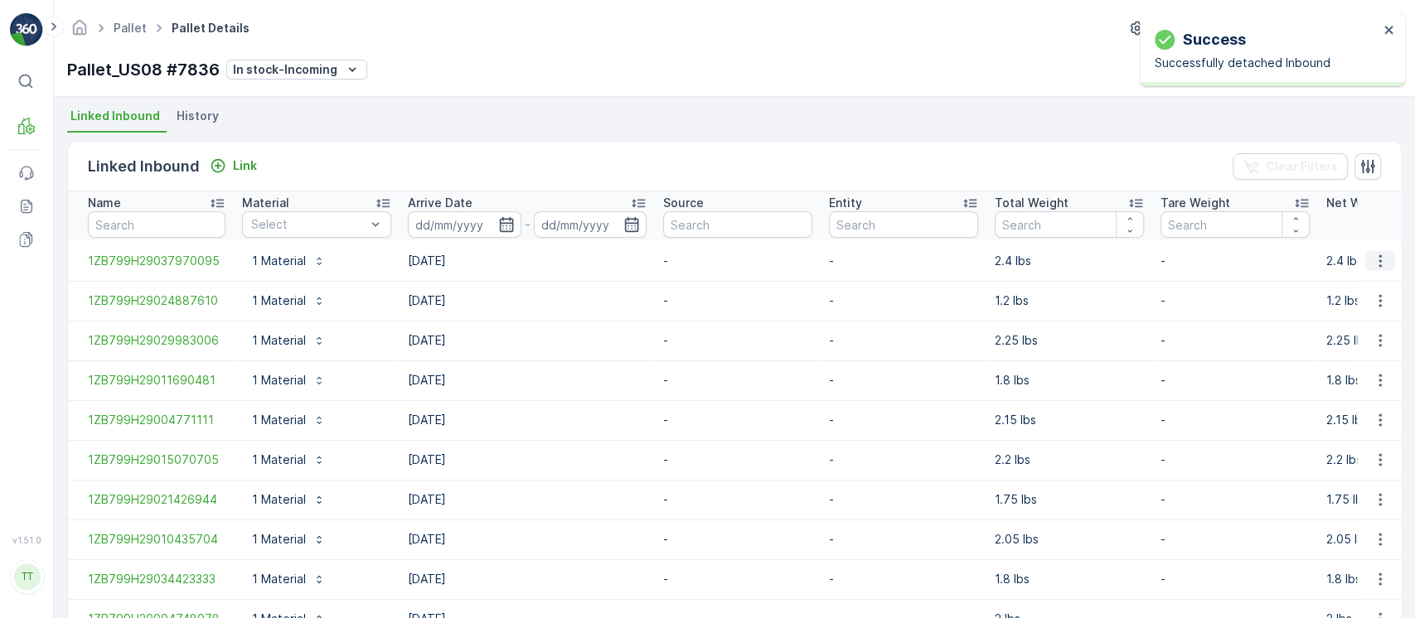
click at [1377, 257] on icon "button" at bounding box center [1380, 261] width 17 height 17
click at [1347, 312] on span "Unlink Inbound" at bounding box center [1352, 316] width 80 height 17
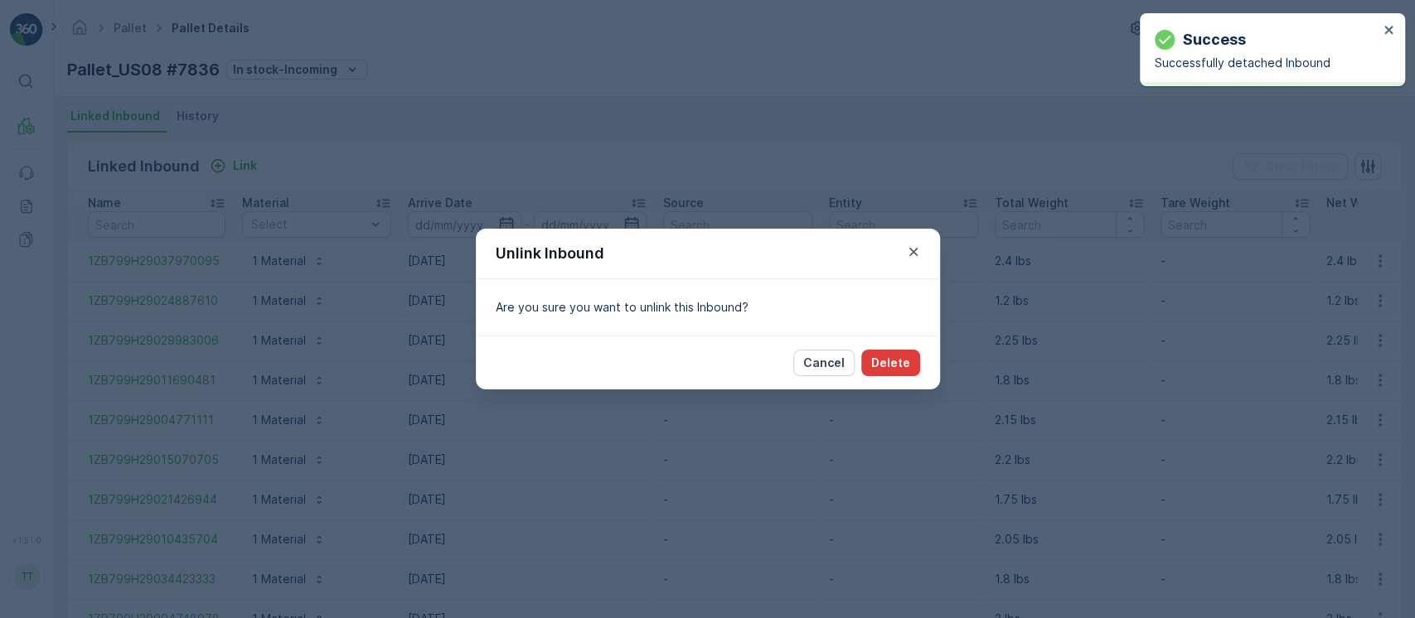
click at [902, 355] on p "Delete" at bounding box center [890, 363] width 39 height 17
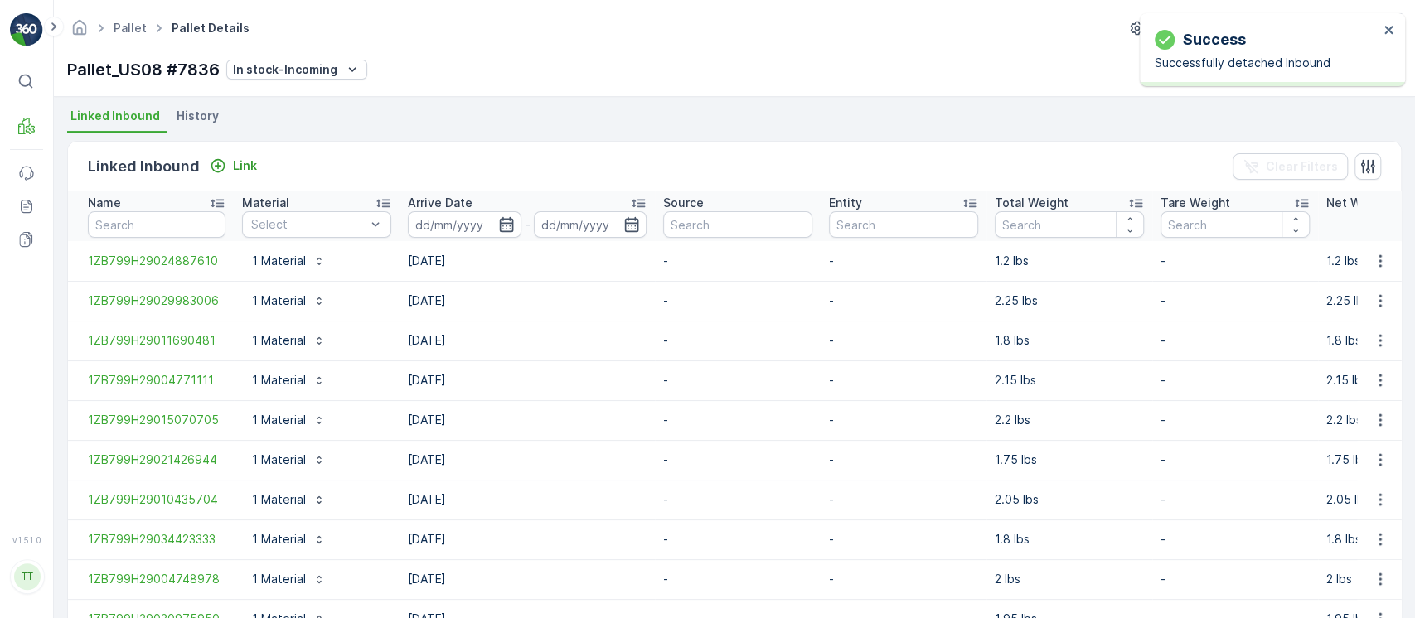
click at [1379, 277] on td at bounding box center [1379, 261] width 45 height 40
click at [1378, 296] on icon "button" at bounding box center [1380, 301] width 17 height 17
click at [1341, 360] on span "Unlink Inbound" at bounding box center [1352, 355] width 80 height 17
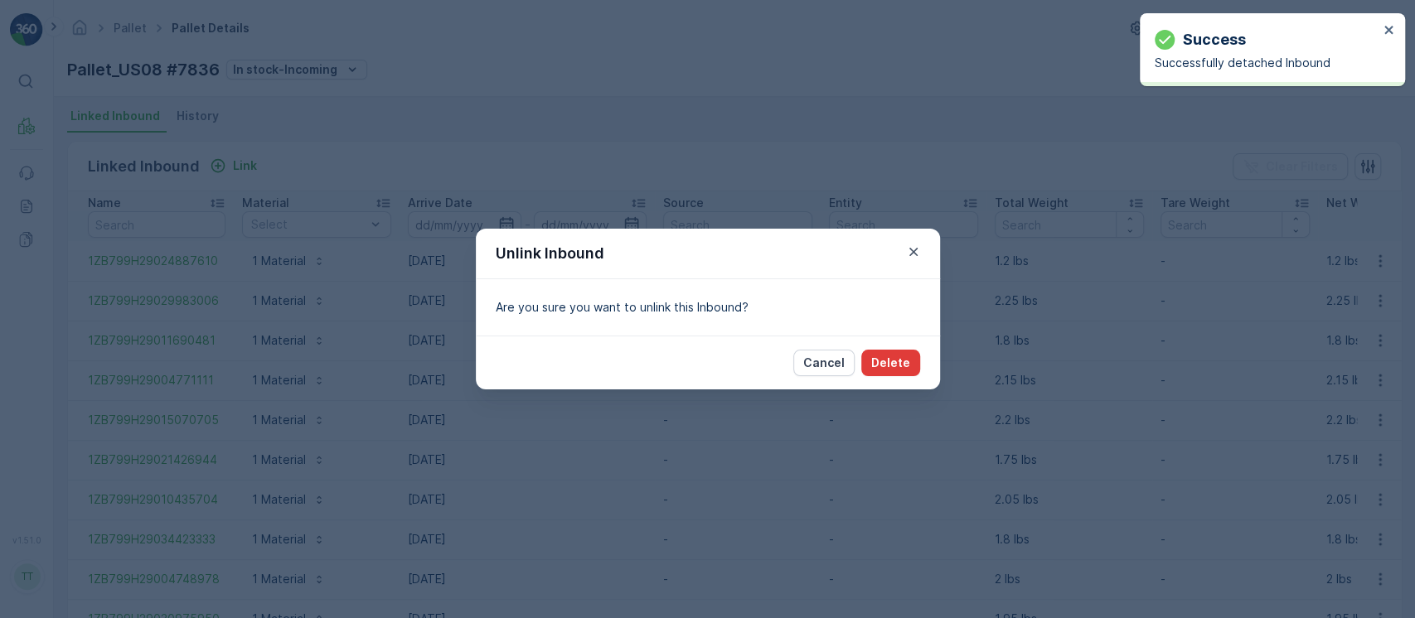
click at [886, 372] on button "Delete" at bounding box center [890, 363] width 59 height 27
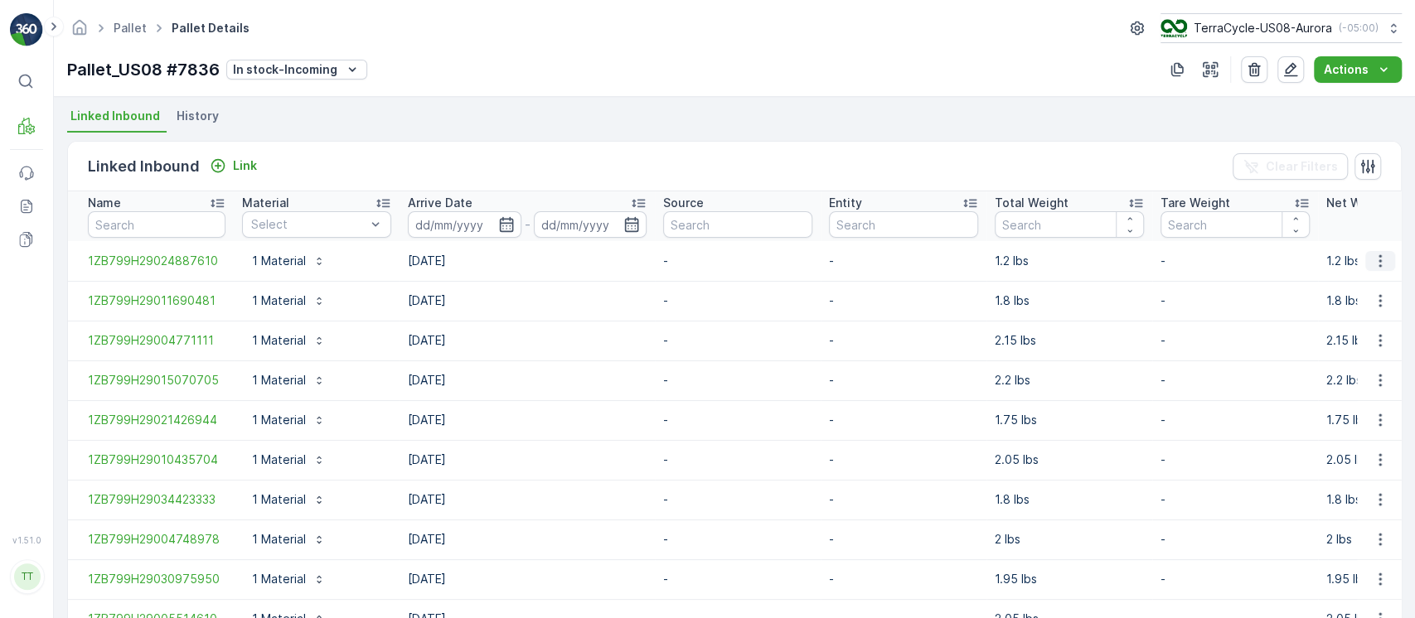
click at [1366, 251] on button "button" at bounding box center [1380, 261] width 30 height 20
click at [1337, 318] on span "Unlink Inbound" at bounding box center [1352, 316] width 80 height 17
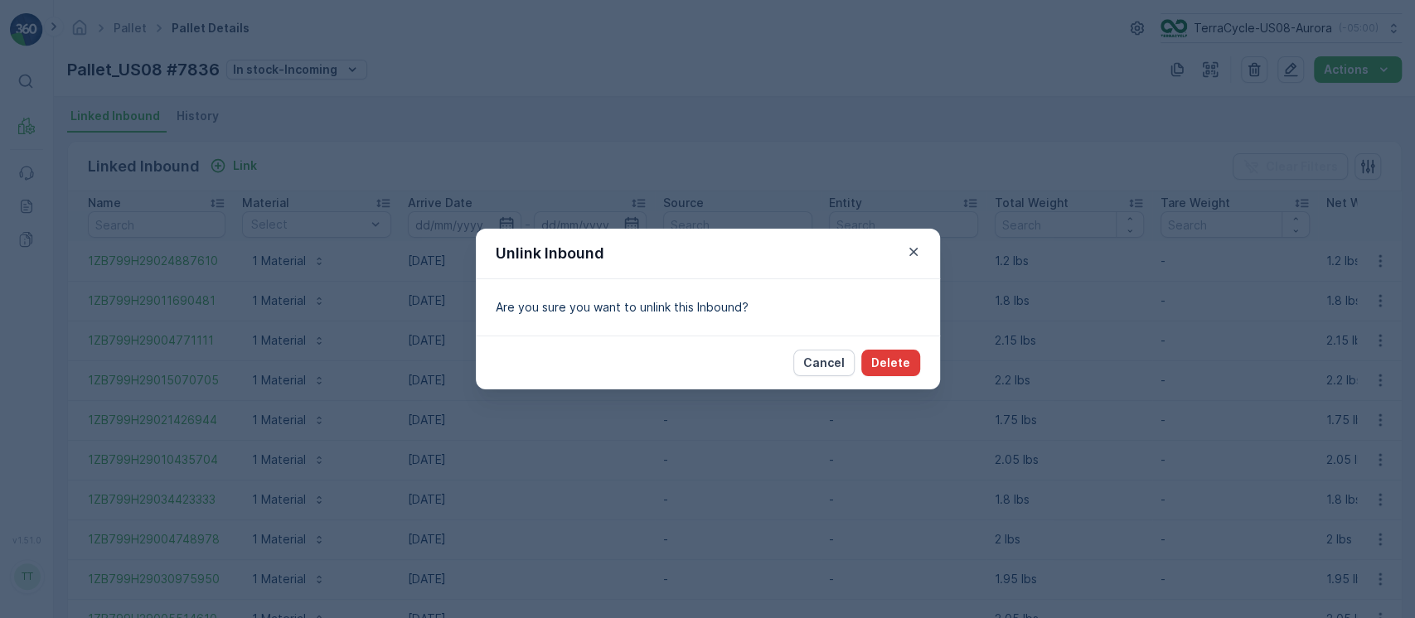
click at [896, 364] on p "Delete" at bounding box center [890, 363] width 39 height 17
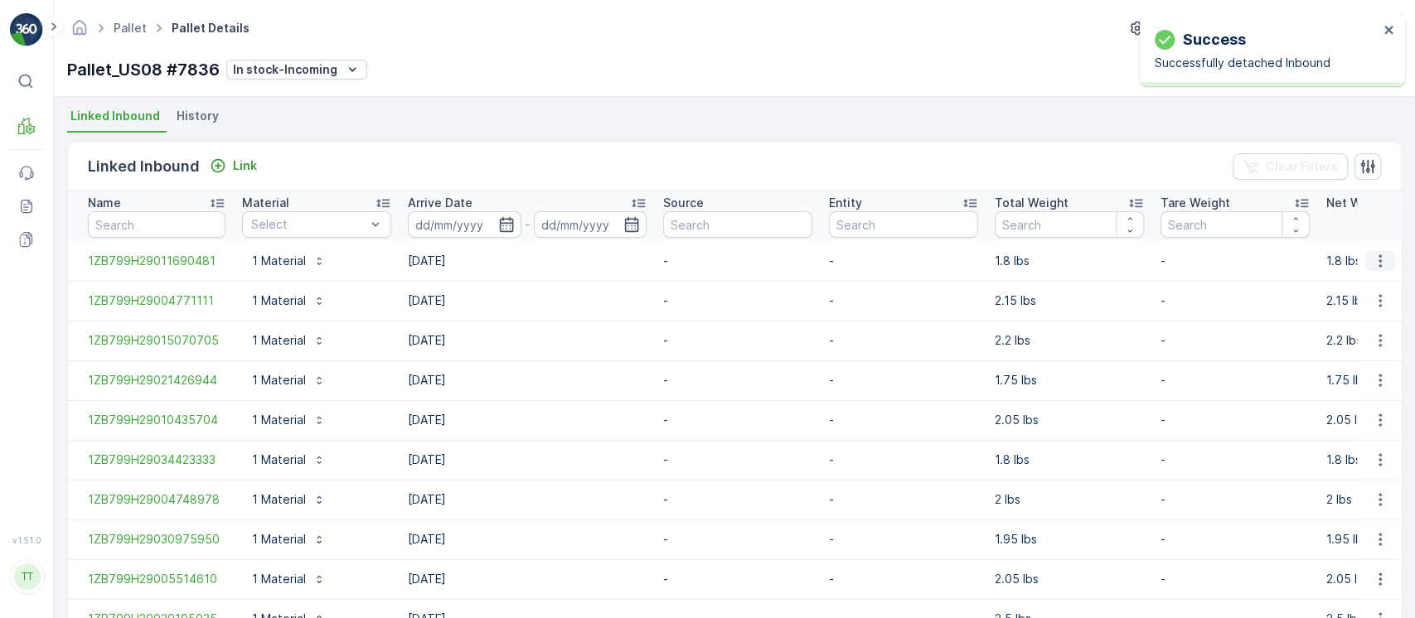
click at [1380, 264] on icon "button" at bounding box center [1380, 261] width 17 height 17
click at [1365, 322] on span "Unlink Inbound" at bounding box center [1352, 316] width 80 height 17
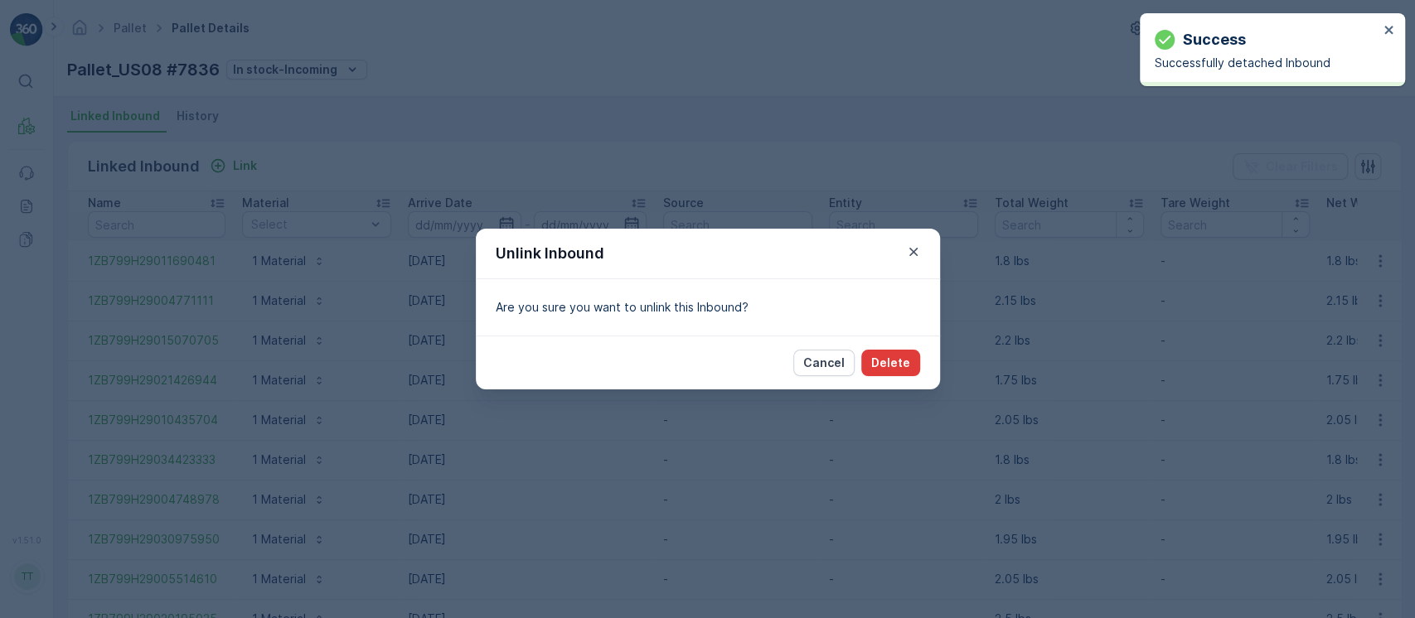
click at [913, 361] on button "Delete" at bounding box center [890, 363] width 59 height 27
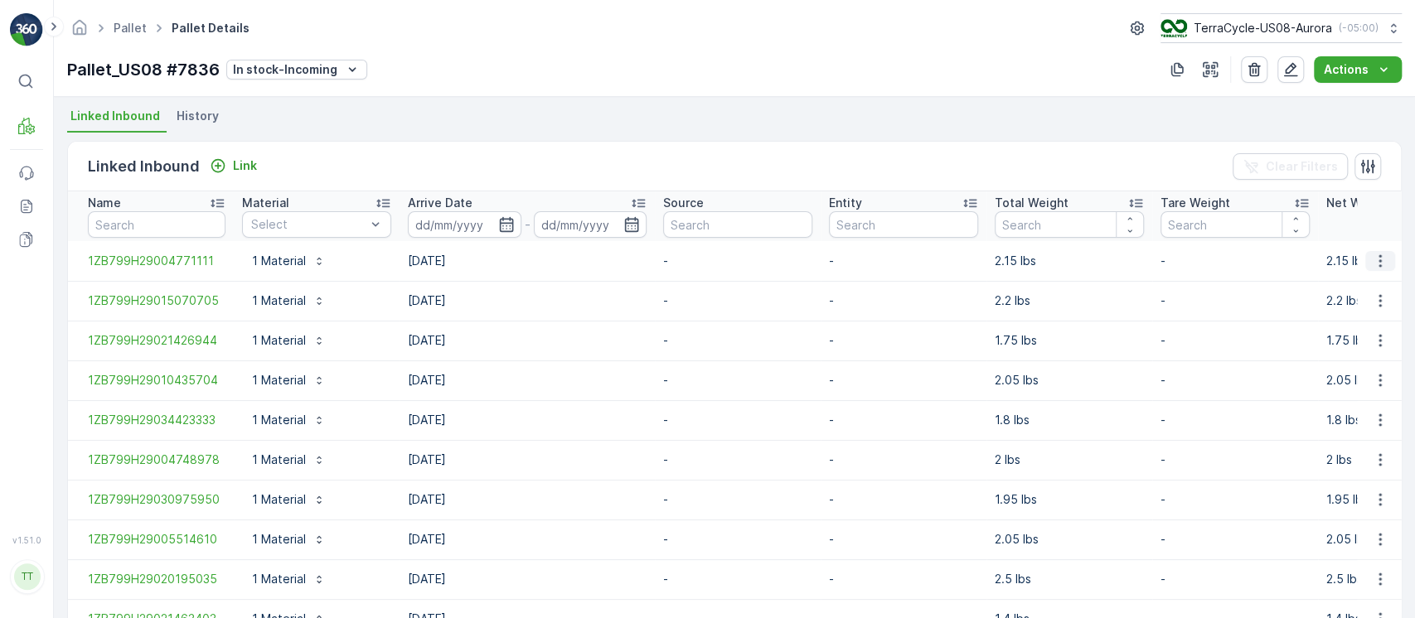
click at [1379, 260] on icon "button" at bounding box center [1380, 261] width 2 height 12
click at [1356, 322] on span "Unlink Inbound" at bounding box center [1352, 316] width 80 height 17
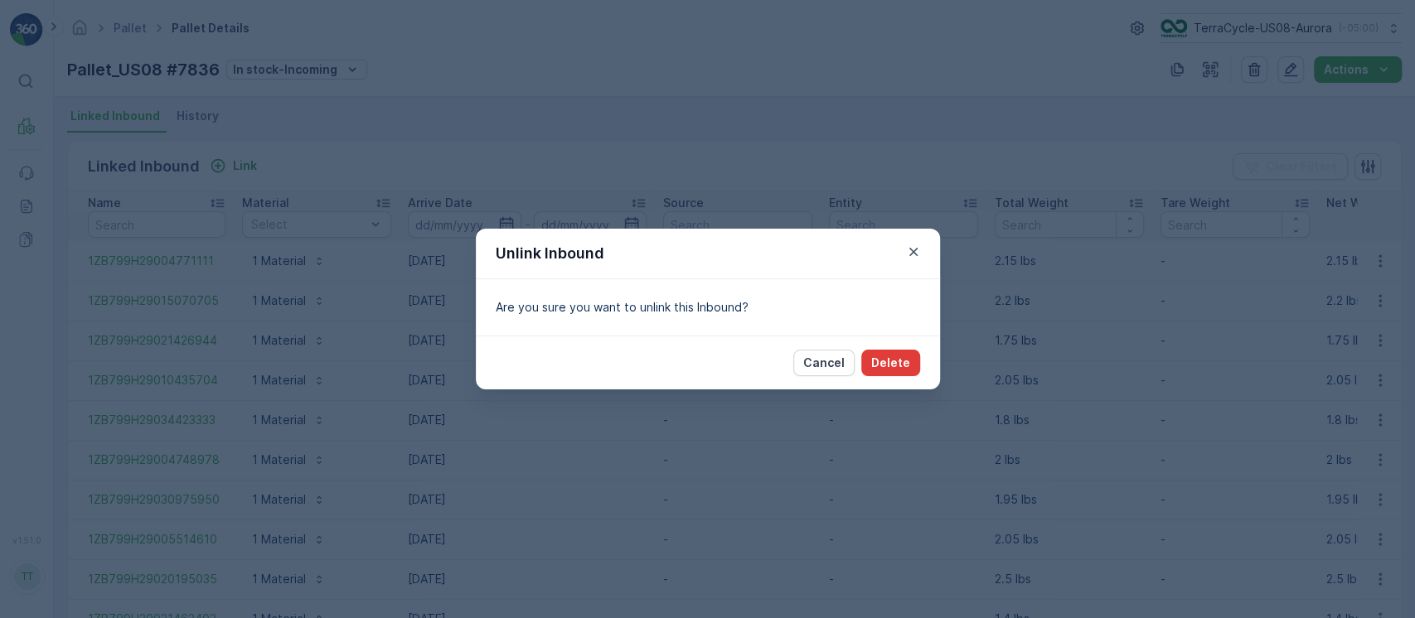
click at [902, 366] on p "Delete" at bounding box center [890, 363] width 39 height 17
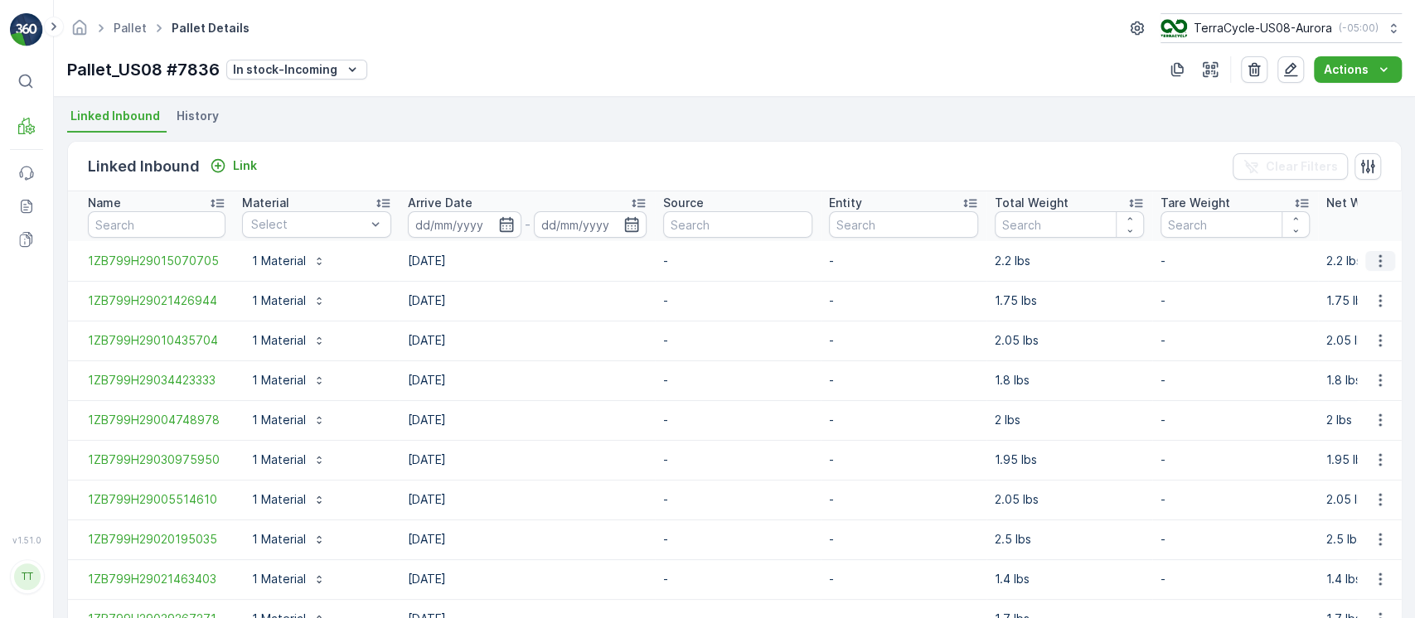
click at [1375, 253] on icon "button" at bounding box center [1380, 261] width 17 height 17
click at [1369, 318] on span "Unlink Inbound" at bounding box center [1352, 316] width 80 height 17
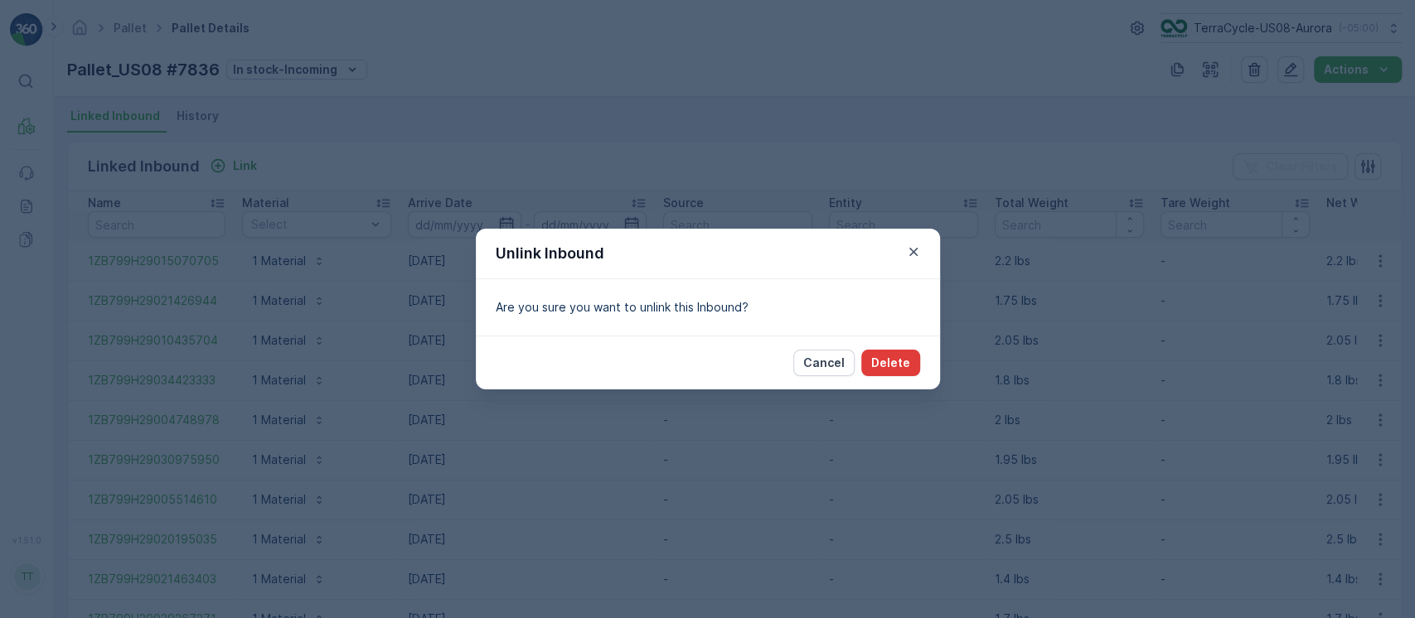
click at [911, 367] on button "Delete" at bounding box center [890, 363] width 59 height 27
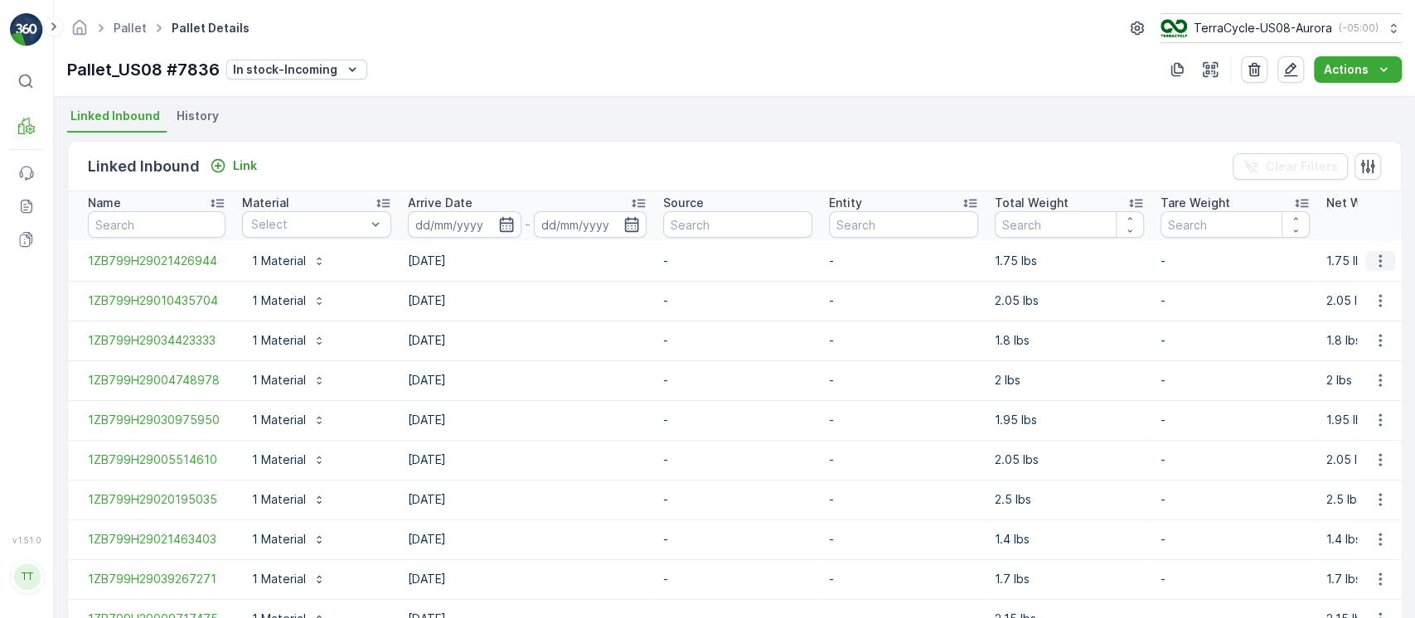
click at [1378, 260] on icon "button" at bounding box center [1380, 261] width 17 height 17
click at [1360, 312] on span "Unlink Inbound" at bounding box center [1352, 316] width 80 height 17
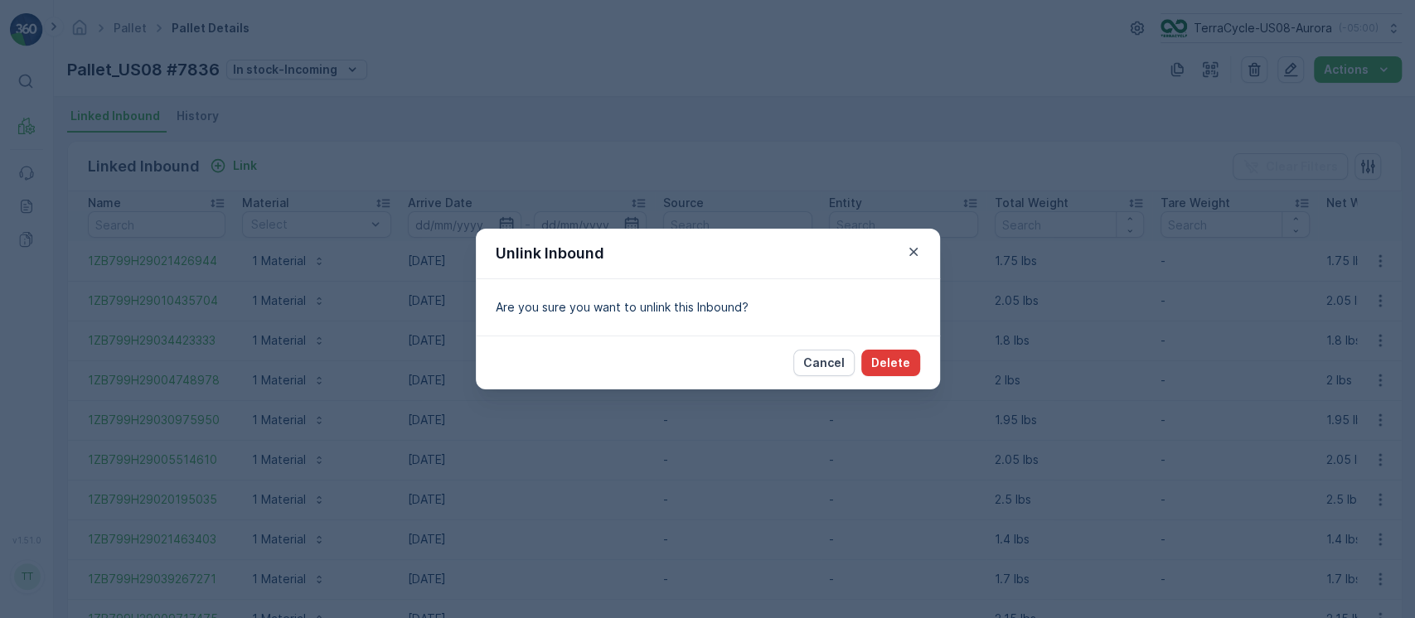
click at [896, 359] on p "Delete" at bounding box center [890, 363] width 39 height 17
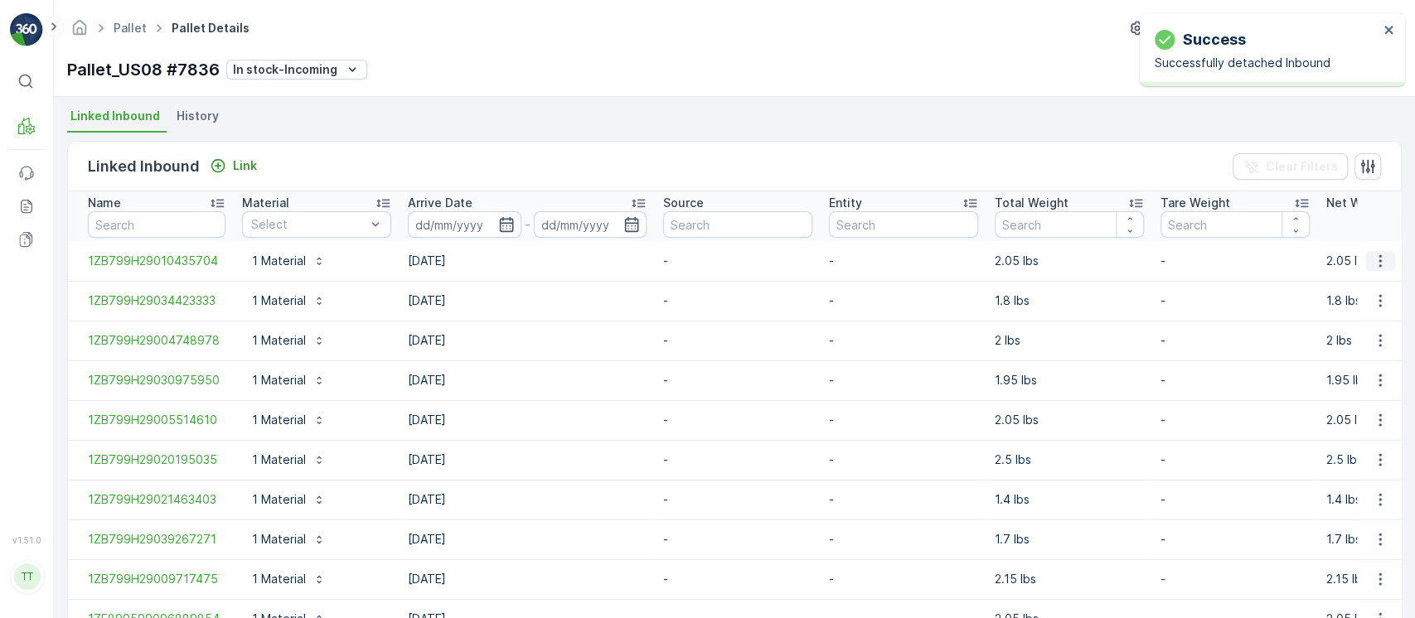
click at [1379, 258] on icon "button" at bounding box center [1380, 261] width 17 height 17
click at [1340, 321] on span "Unlink Inbound" at bounding box center [1352, 316] width 80 height 17
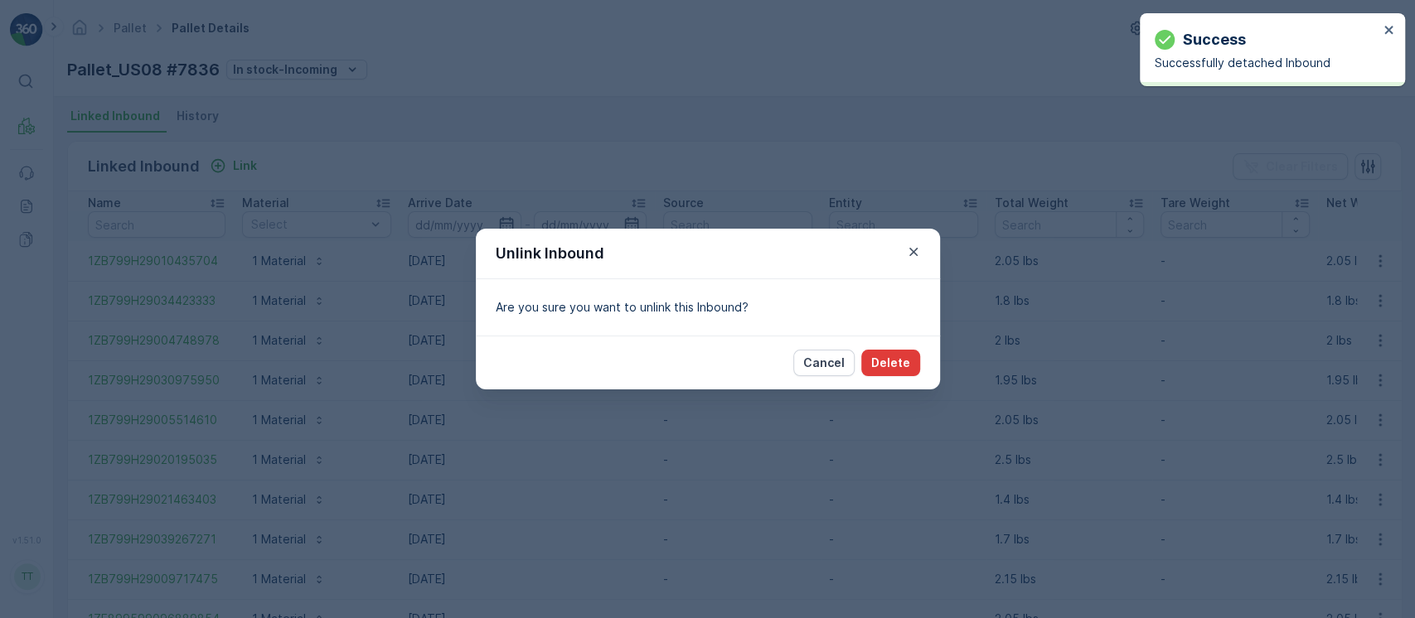
click at [900, 362] on p "Delete" at bounding box center [890, 363] width 39 height 17
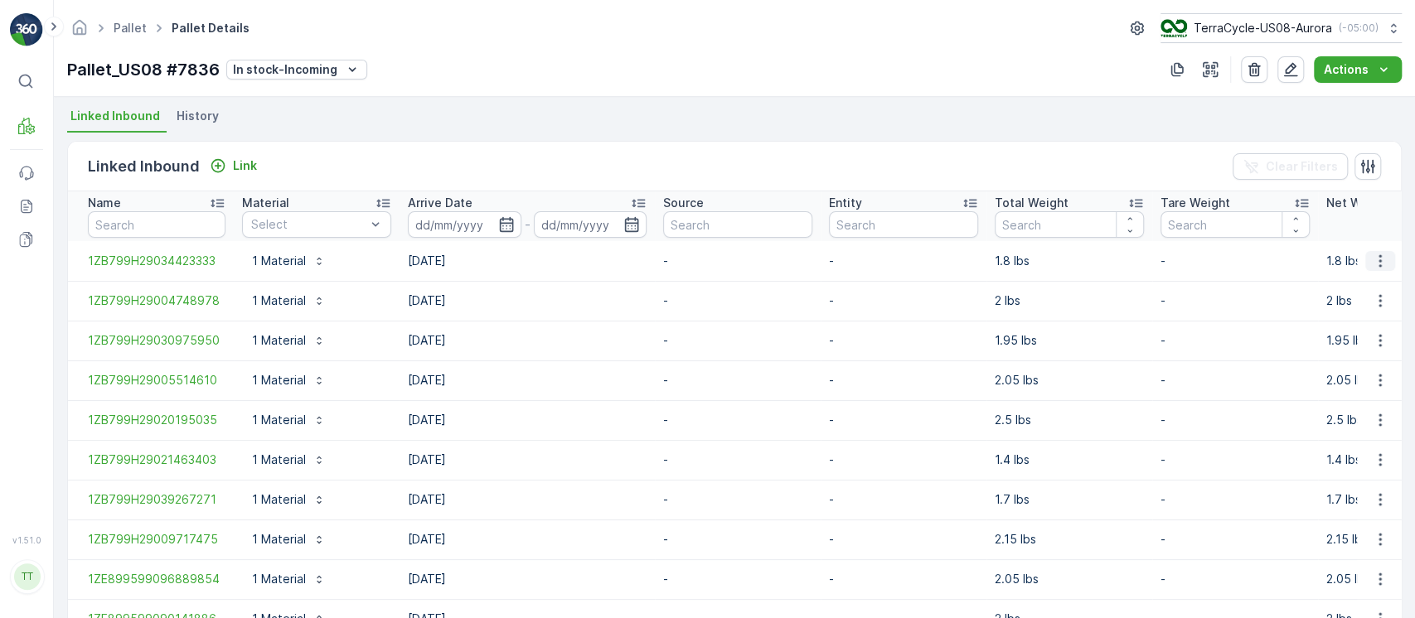
click at [1379, 264] on icon "button" at bounding box center [1380, 261] width 17 height 17
click at [1358, 311] on span "Unlink Inbound" at bounding box center [1352, 316] width 80 height 17
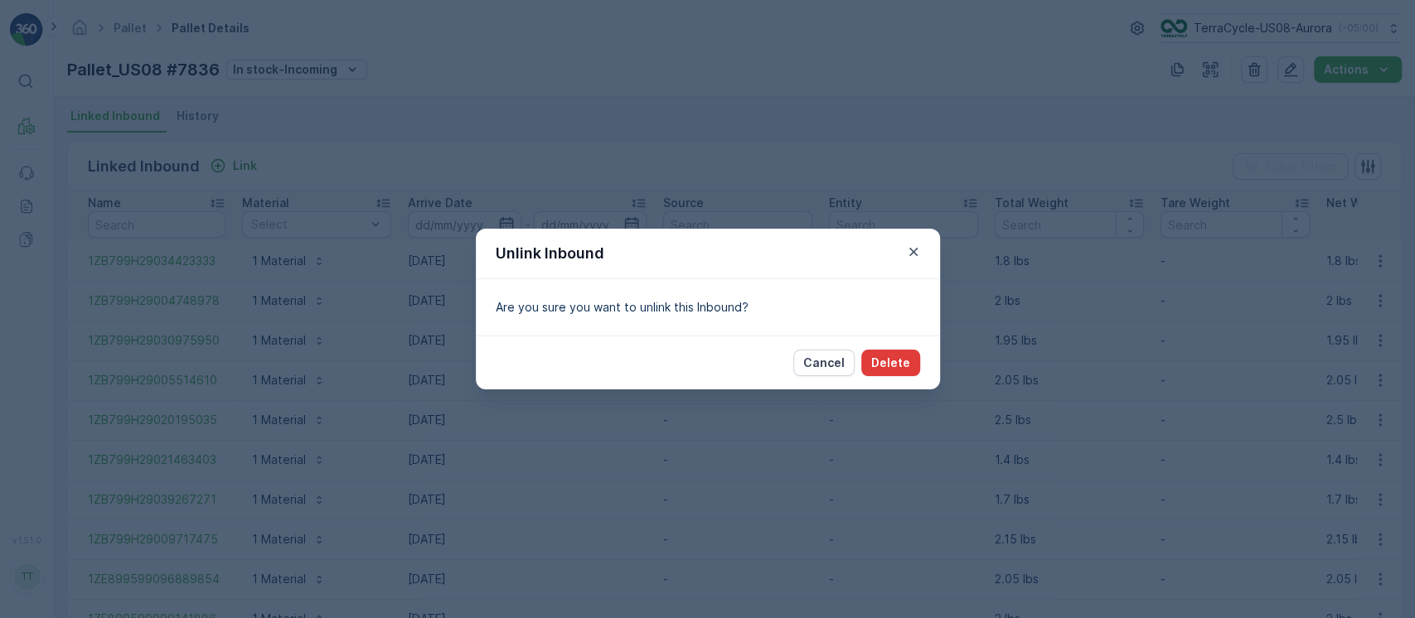
click at [905, 367] on p "Delete" at bounding box center [890, 363] width 39 height 17
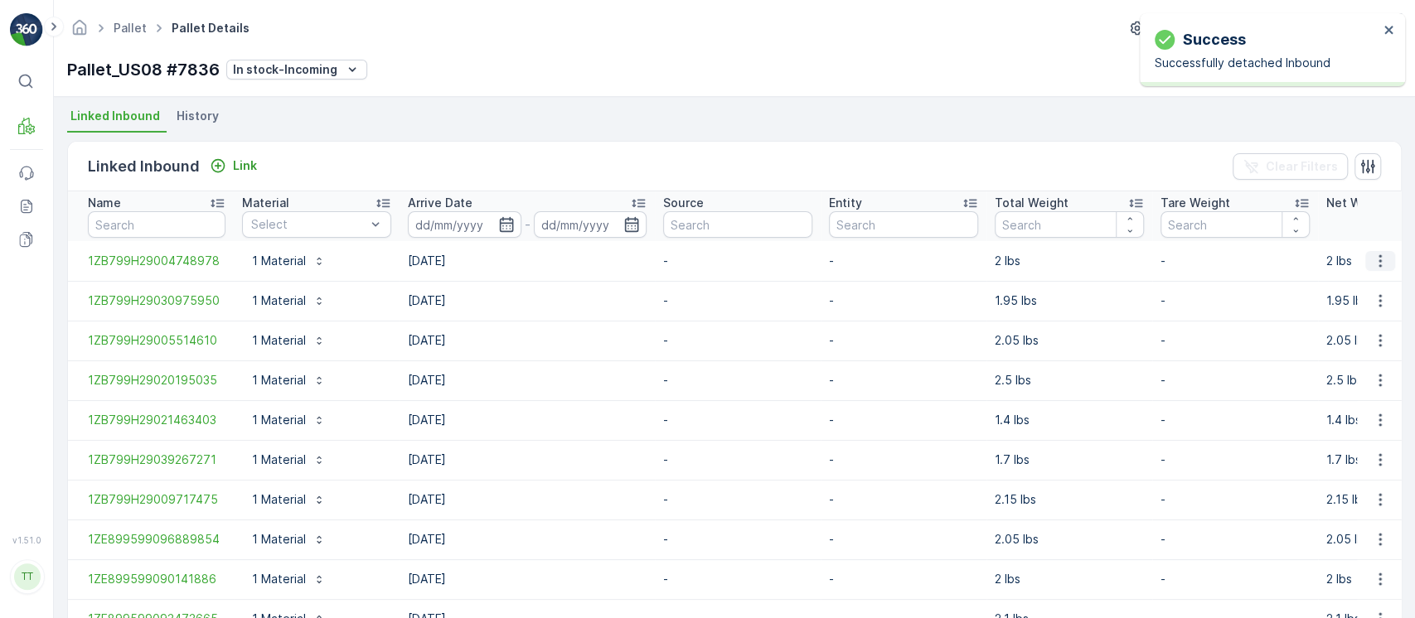
click at [1379, 255] on icon "button" at bounding box center [1380, 261] width 2 height 12
click at [1365, 310] on span "Unlink Inbound" at bounding box center [1352, 316] width 80 height 17
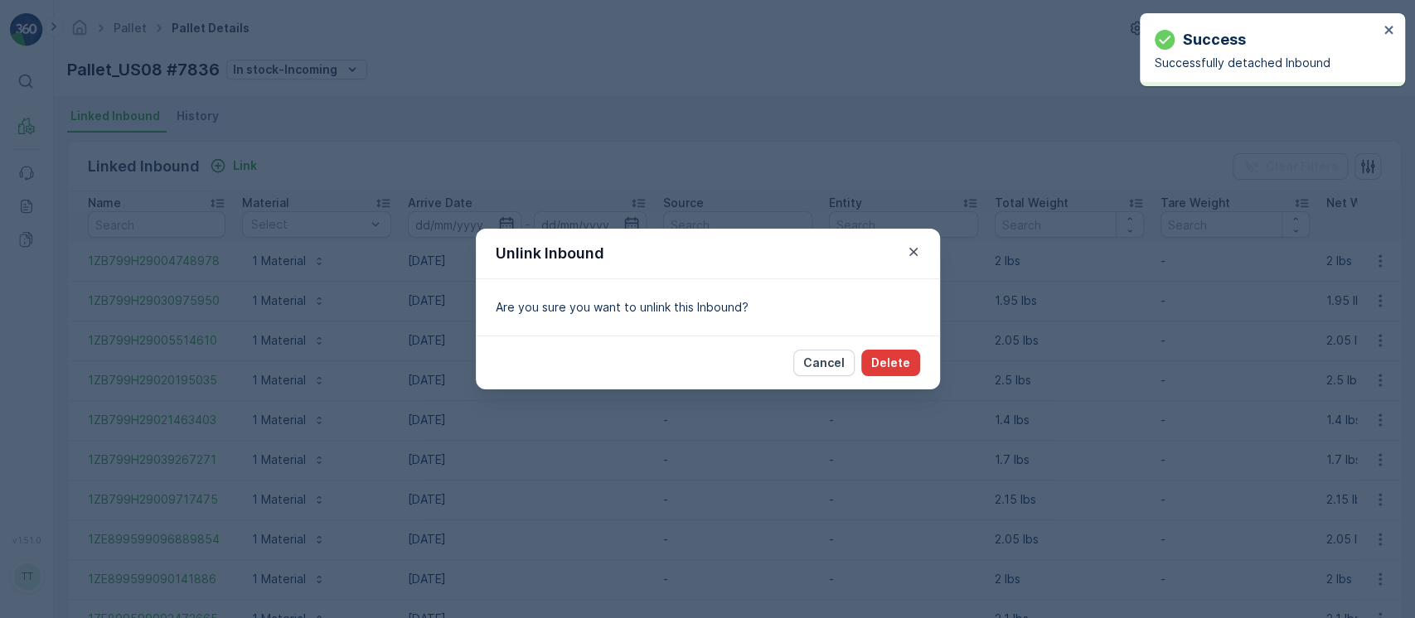
click at [904, 353] on button "Delete" at bounding box center [890, 363] width 59 height 27
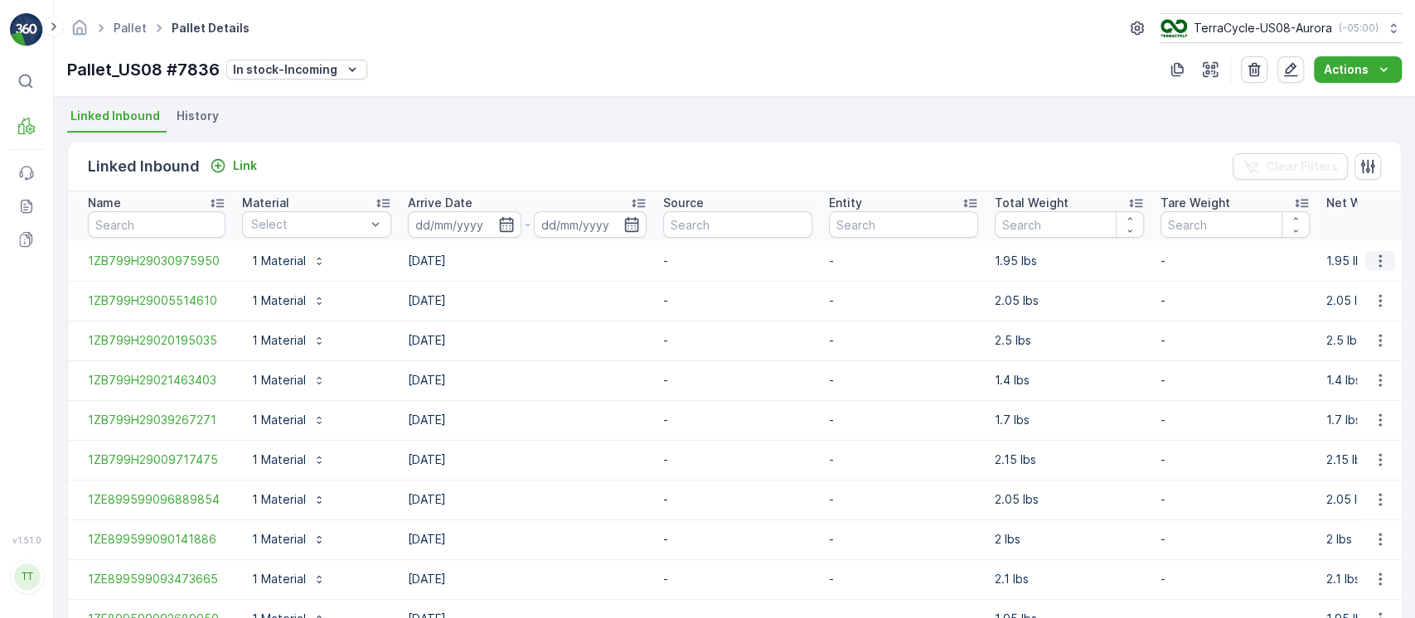
click at [1372, 259] on icon "button" at bounding box center [1380, 261] width 17 height 17
click at [1343, 303] on ul "See More Details Unlink Inbound" at bounding box center [1360, 300] width 116 height 61
click at [1331, 320] on span "Unlink Inbound" at bounding box center [1352, 316] width 80 height 17
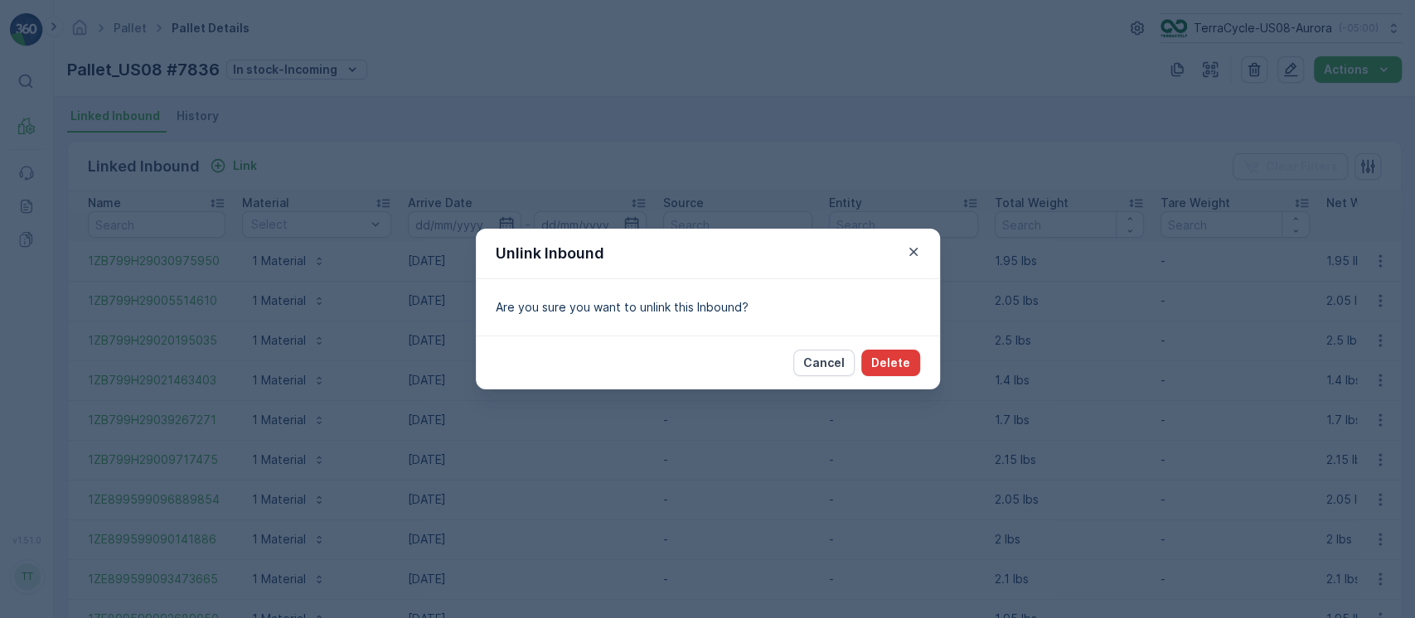
click at [892, 353] on button "Delete" at bounding box center [890, 363] width 59 height 27
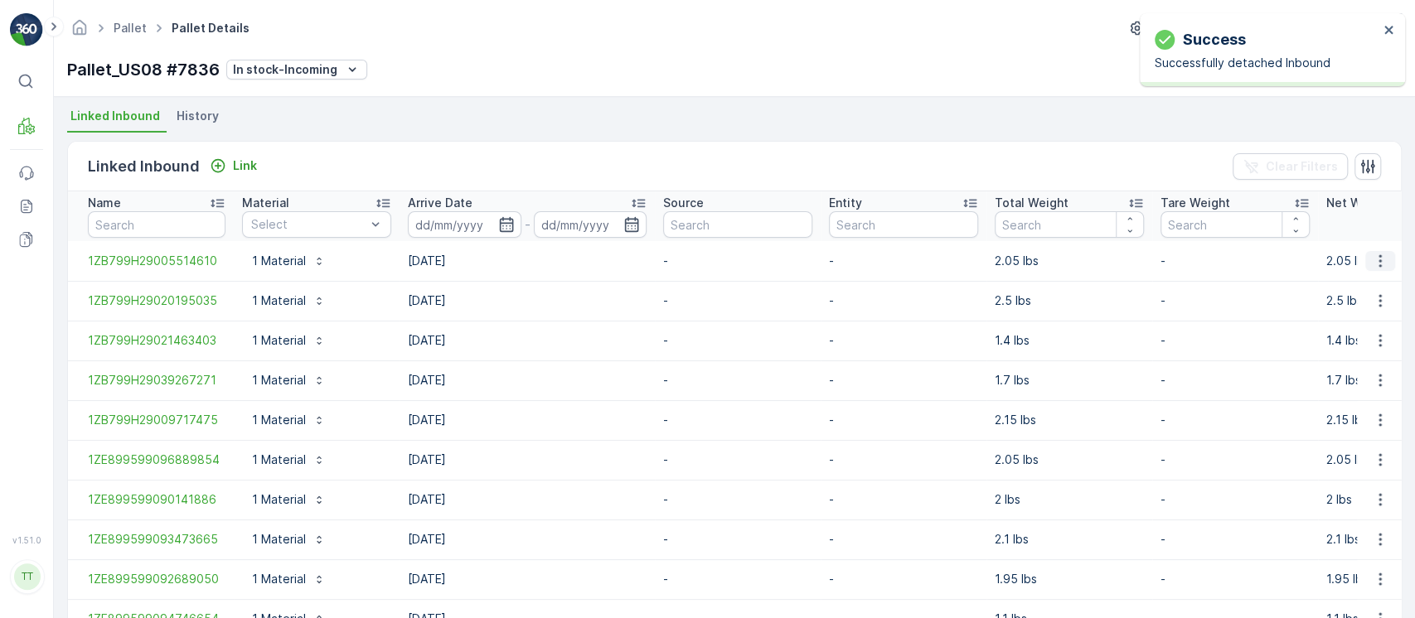
click at [1379, 253] on icon "button" at bounding box center [1380, 261] width 17 height 17
click at [1345, 305] on div "Unlink Inbound" at bounding box center [1360, 315] width 109 height 23
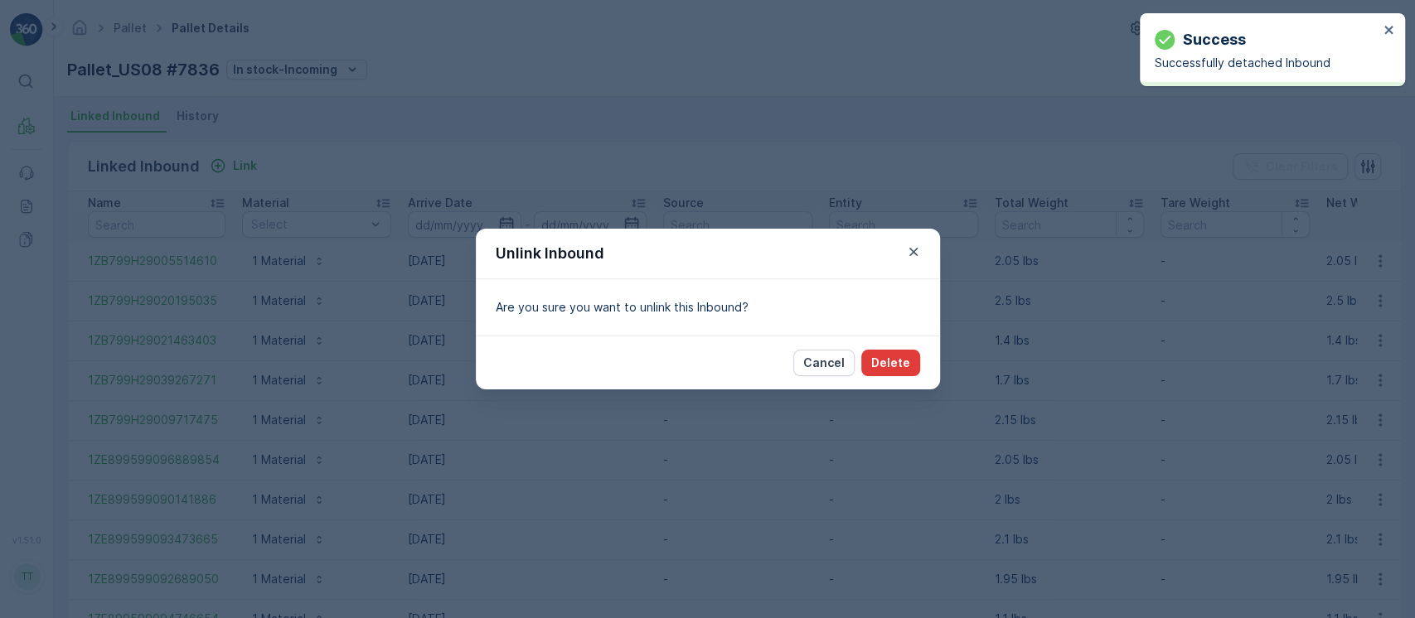
click at [899, 360] on p "Delete" at bounding box center [890, 363] width 39 height 17
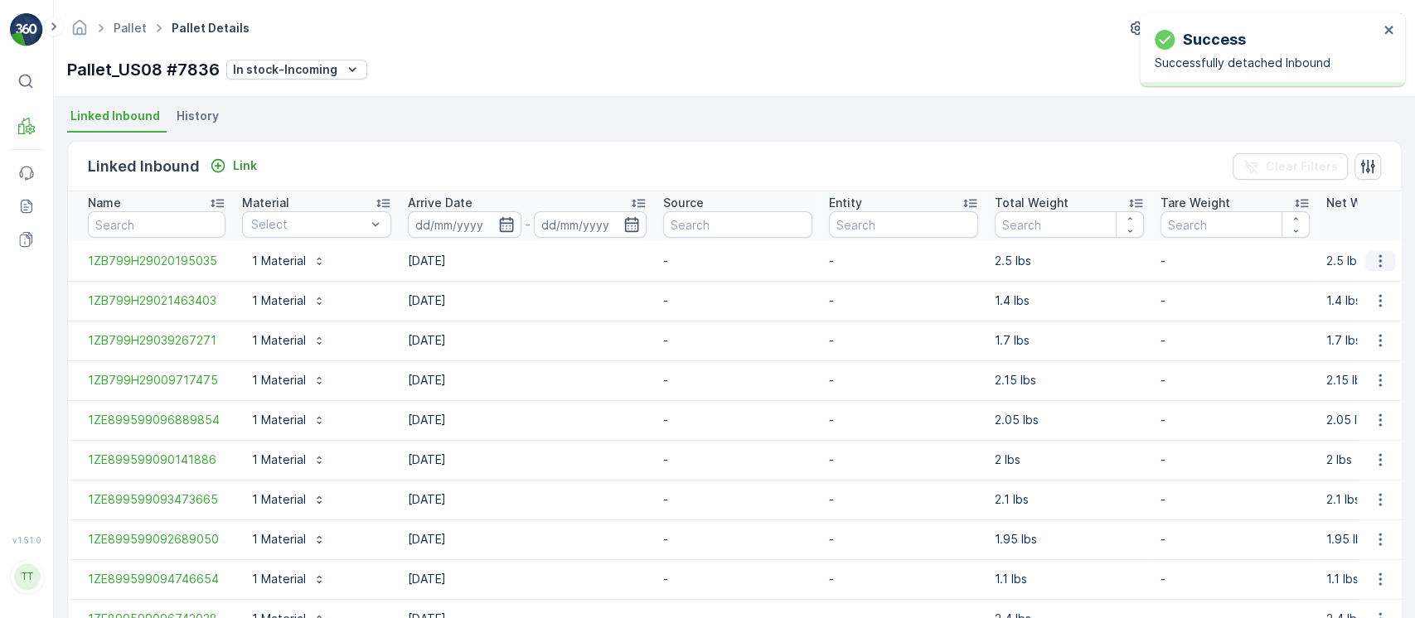
click at [1381, 262] on icon "button" at bounding box center [1380, 261] width 17 height 17
click at [1357, 315] on span "Unlink Inbound" at bounding box center [1352, 316] width 80 height 17
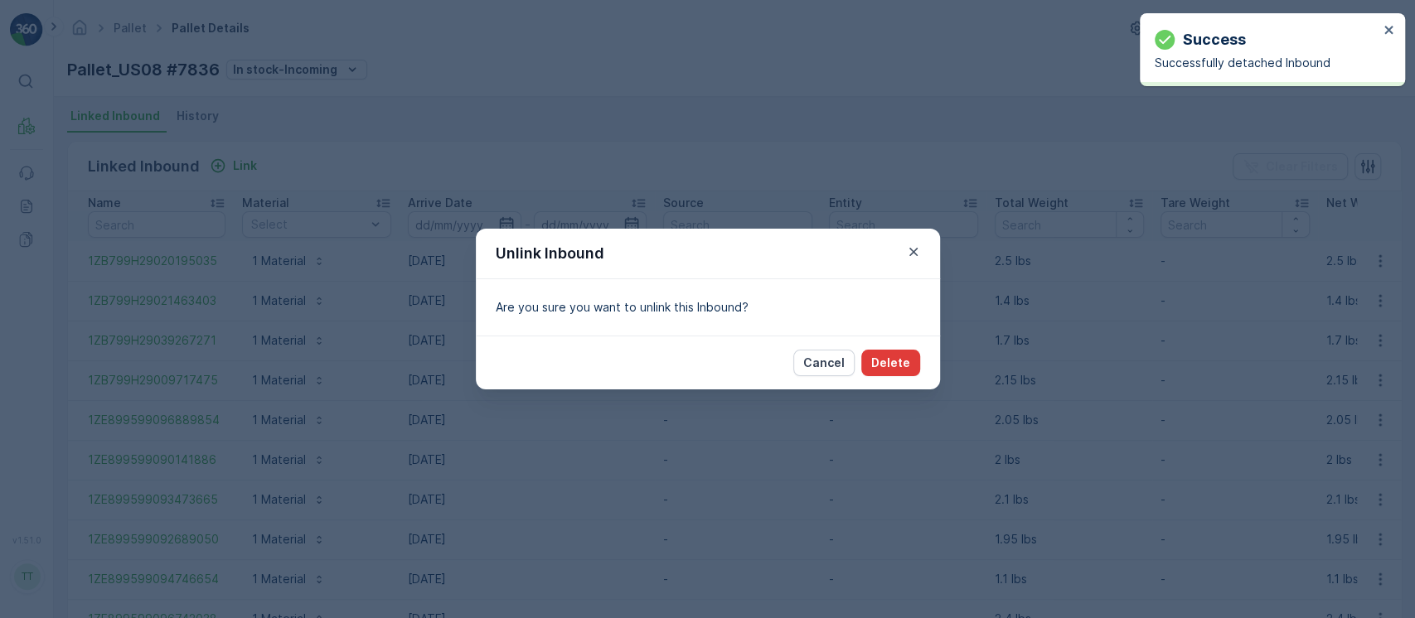
click at [904, 373] on button "Delete" at bounding box center [890, 363] width 59 height 27
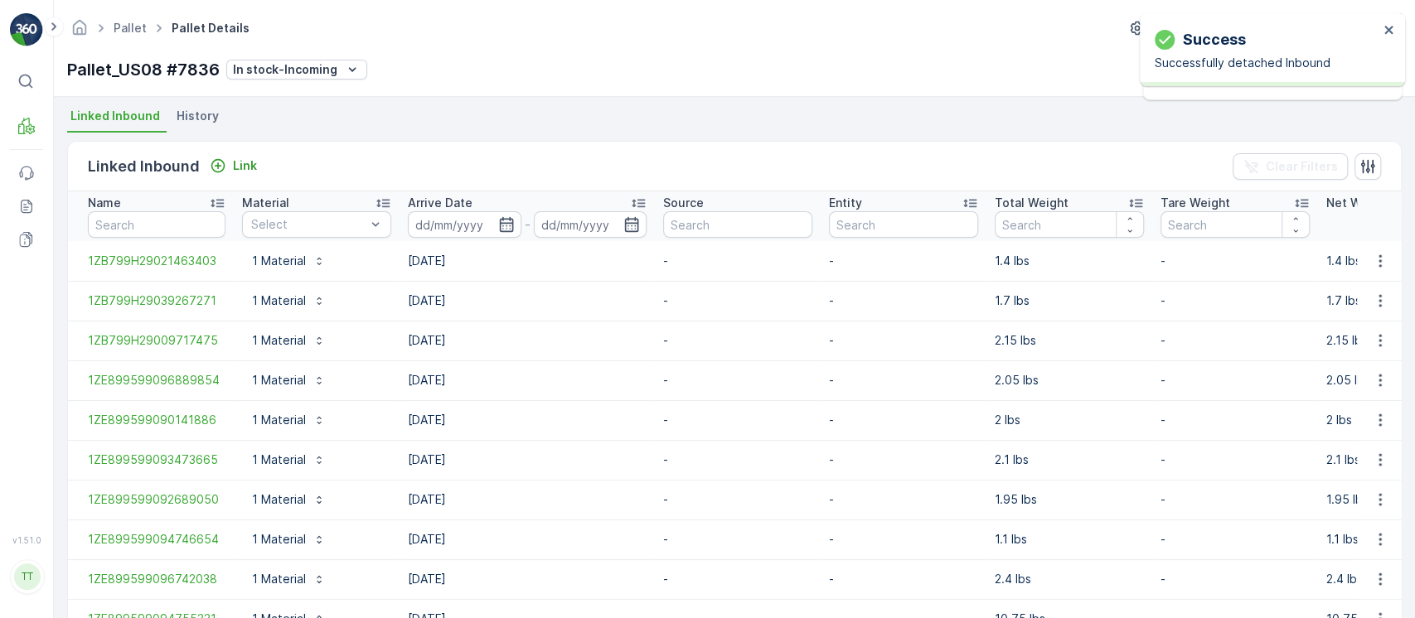
click at [1383, 353] on td at bounding box center [1379, 341] width 45 height 40
click at [1381, 343] on icon "button" at bounding box center [1380, 340] width 17 height 17
click at [1340, 408] on ul "See More Details Unlink Inbound" at bounding box center [1360, 380] width 116 height 61
click at [1355, 399] on span "Unlink Inbound" at bounding box center [1352, 395] width 80 height 17
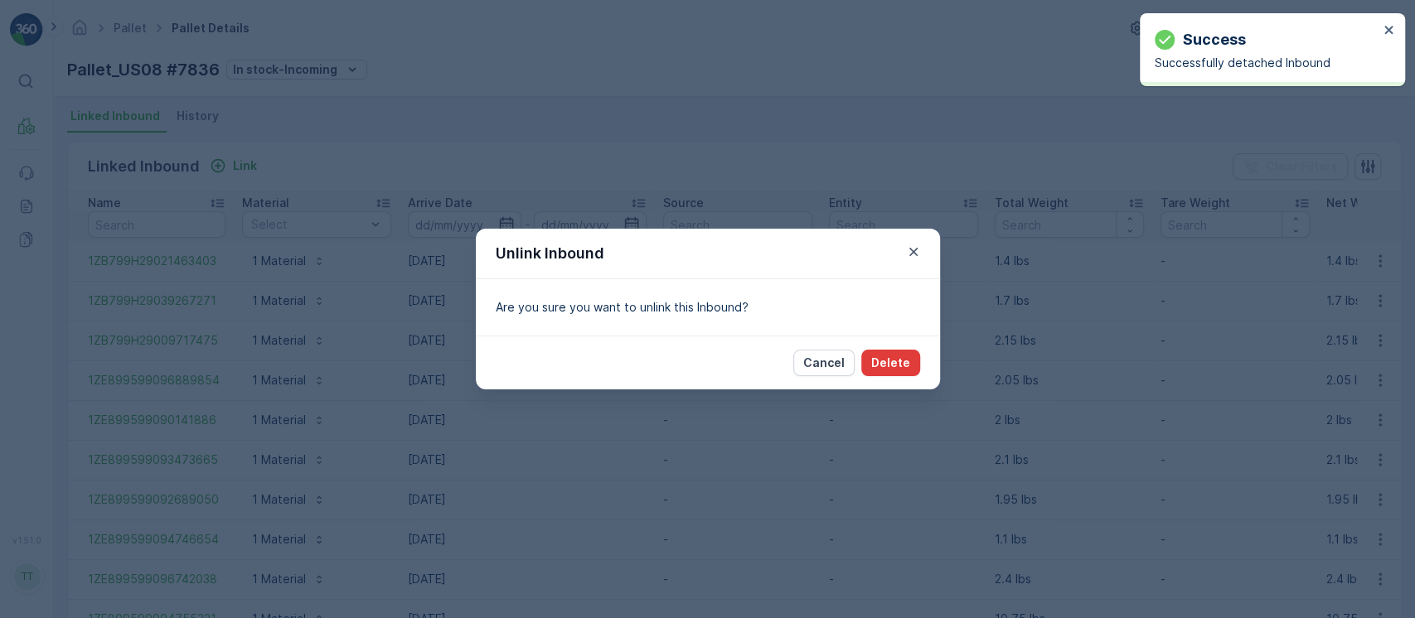
click at [903, 367] on p "Delete" at bounding box center [890, 363] width 39 height 17
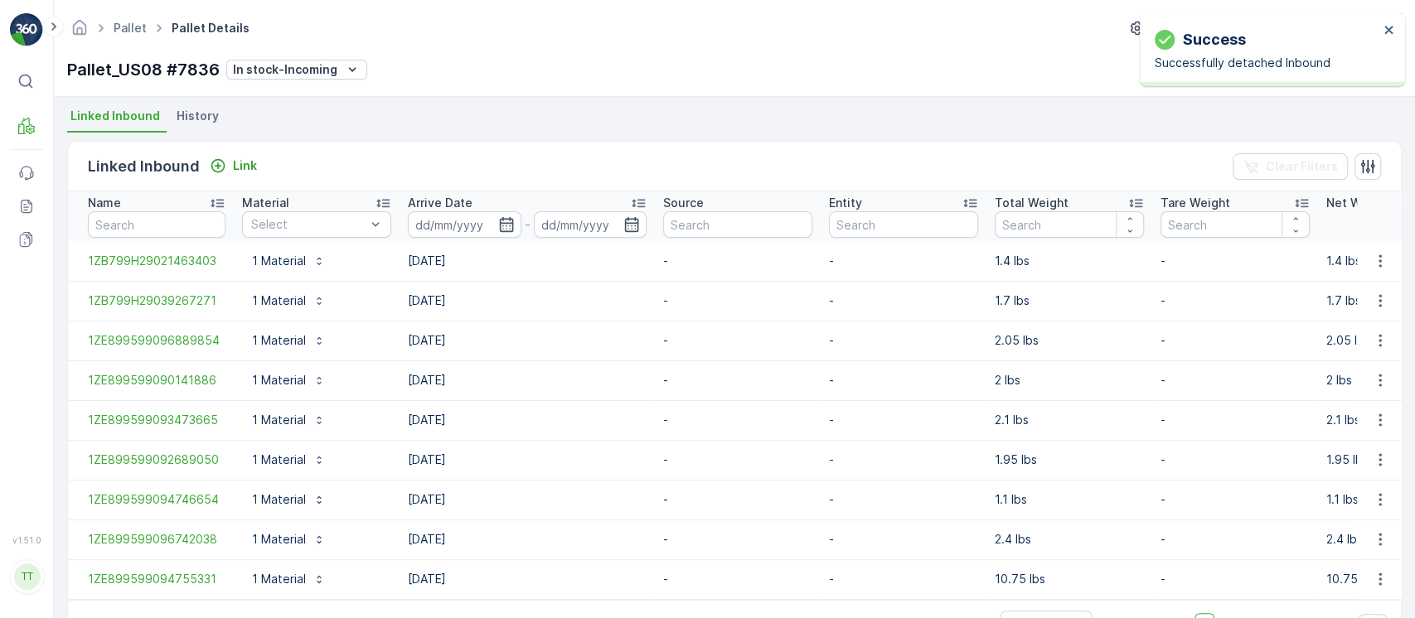
click at [1393, 262] on td at bounding box center [1379, 261] width 45 height 40
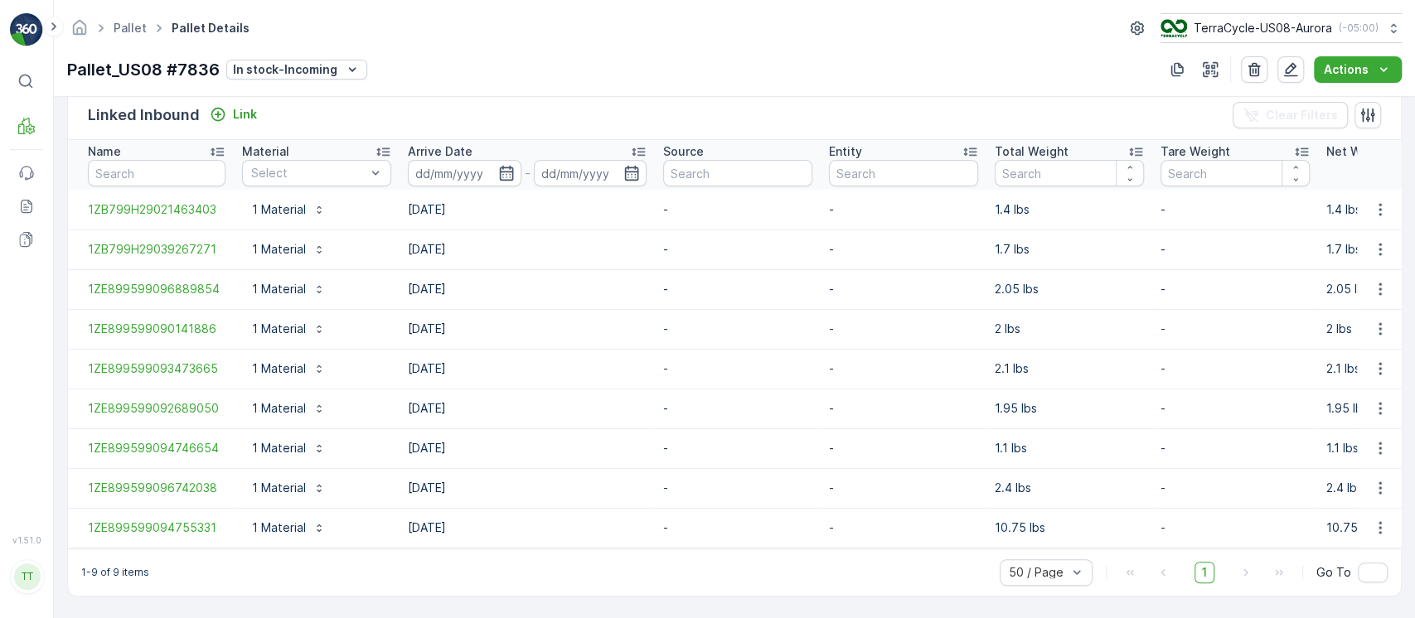
click at [1378, 253] on td at bounding box center [1379, 250] width 45 height 40
click at [1379, 242] on icon "button" at bounding box center [1380, 249] width 17 height 17
click at [1365, 297] on span "Unlink Inbound" at bounding box center [1352, 297] width 80 height 17
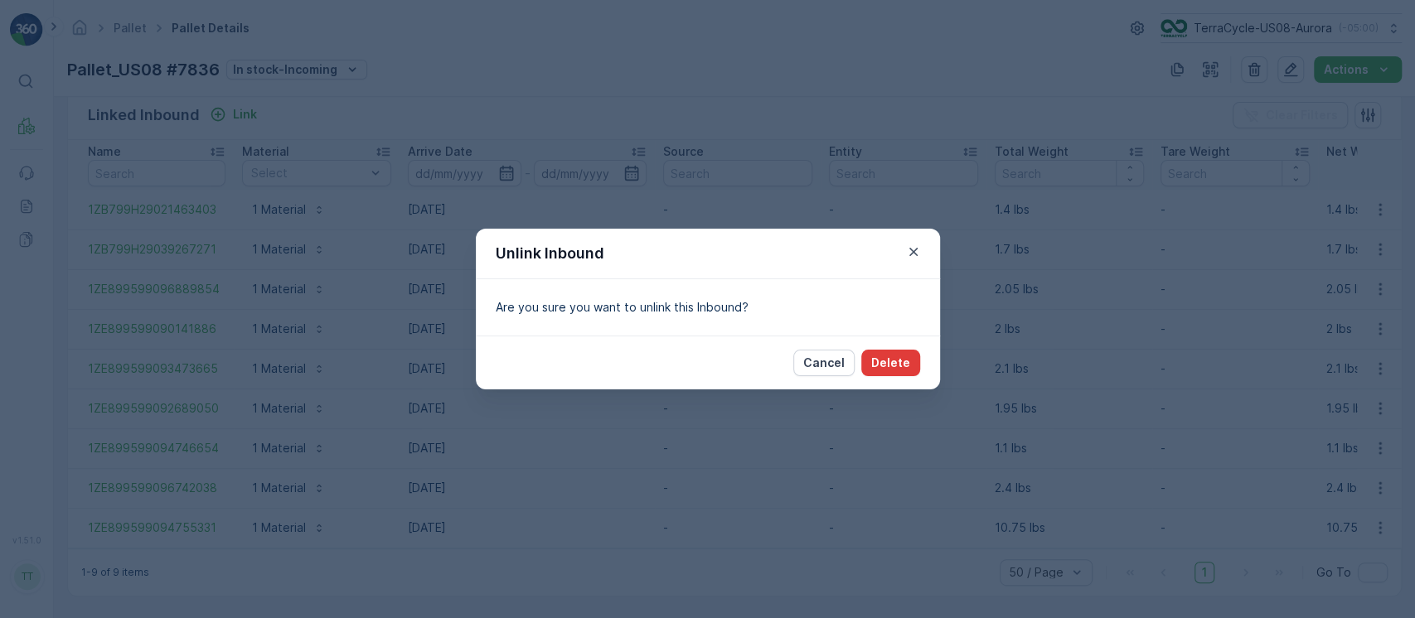
click at [900, 363] on p "Delete" at bounding box center [890, 363] width 39 height 17
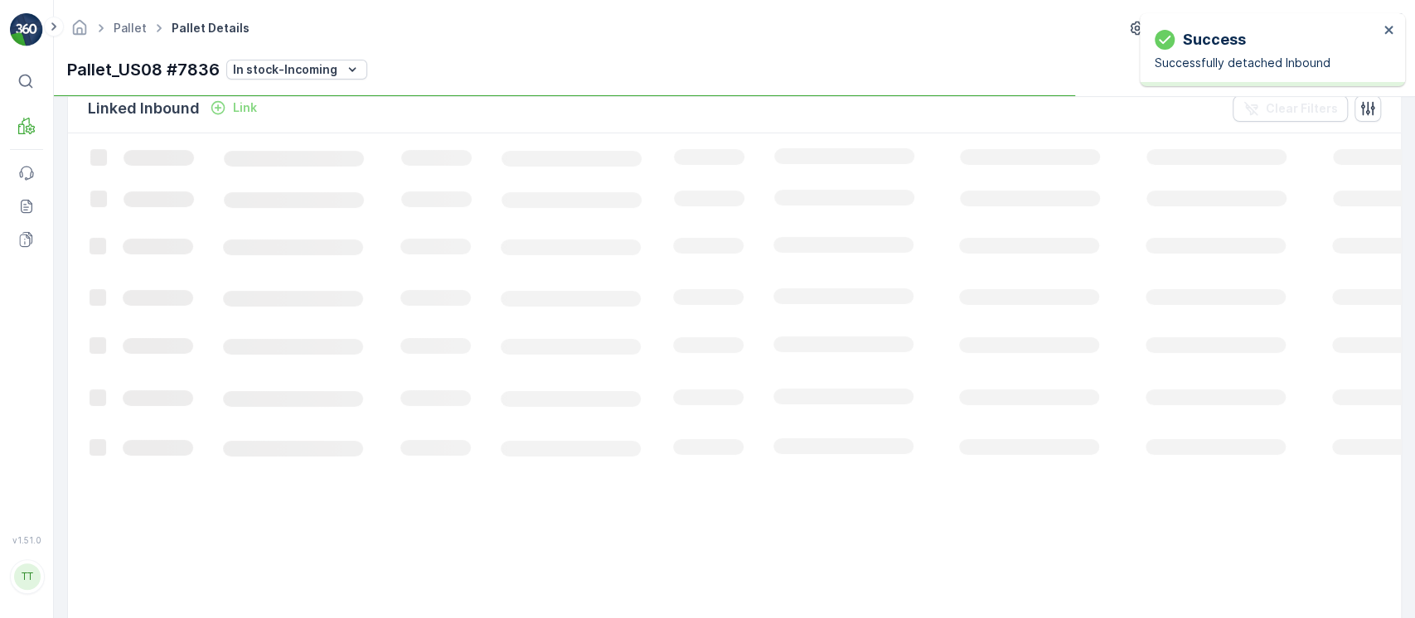
scroll to position [376, 0]
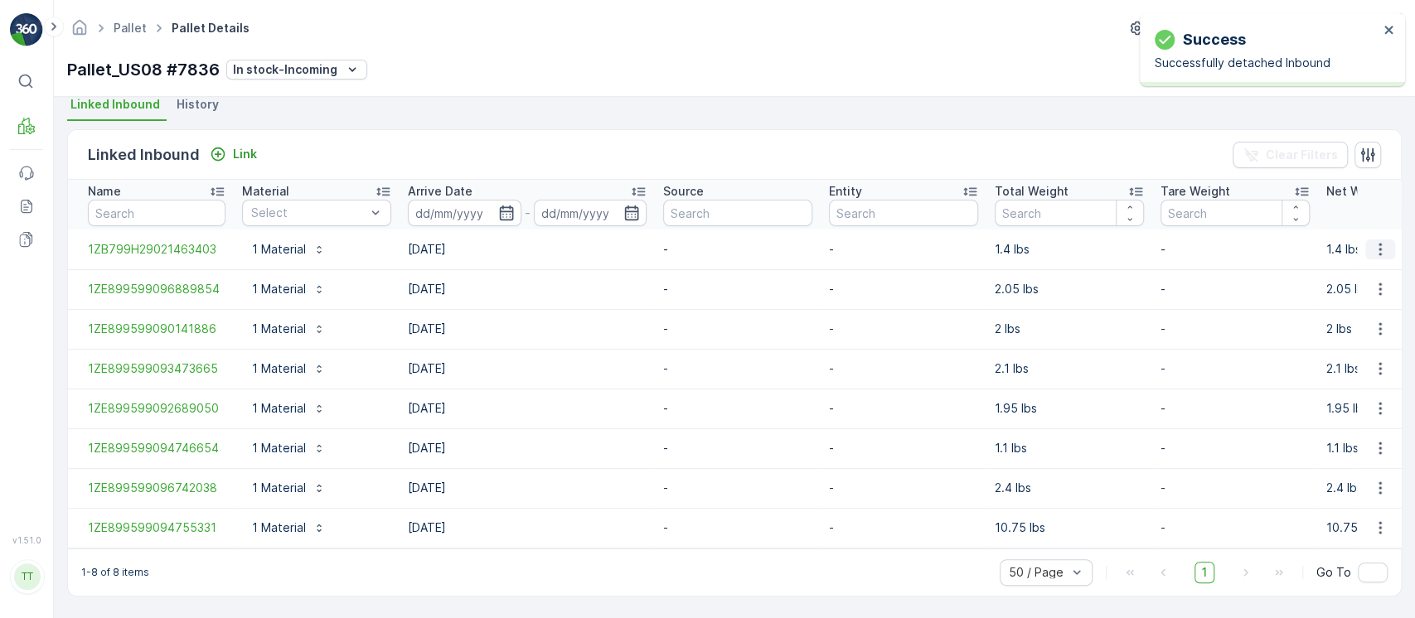
click at [1375, 245] on icon "button" at bounding box center [1380, 249] width 17 height 17
click at [1362, 283] on ul "See More Details Unlink Inbound" at bounding box center [1360, 282] width 116 height 61
click at [1361, 295] on span "Unlink Inbound" at bounding box center [1352, 297] width 80 height 17
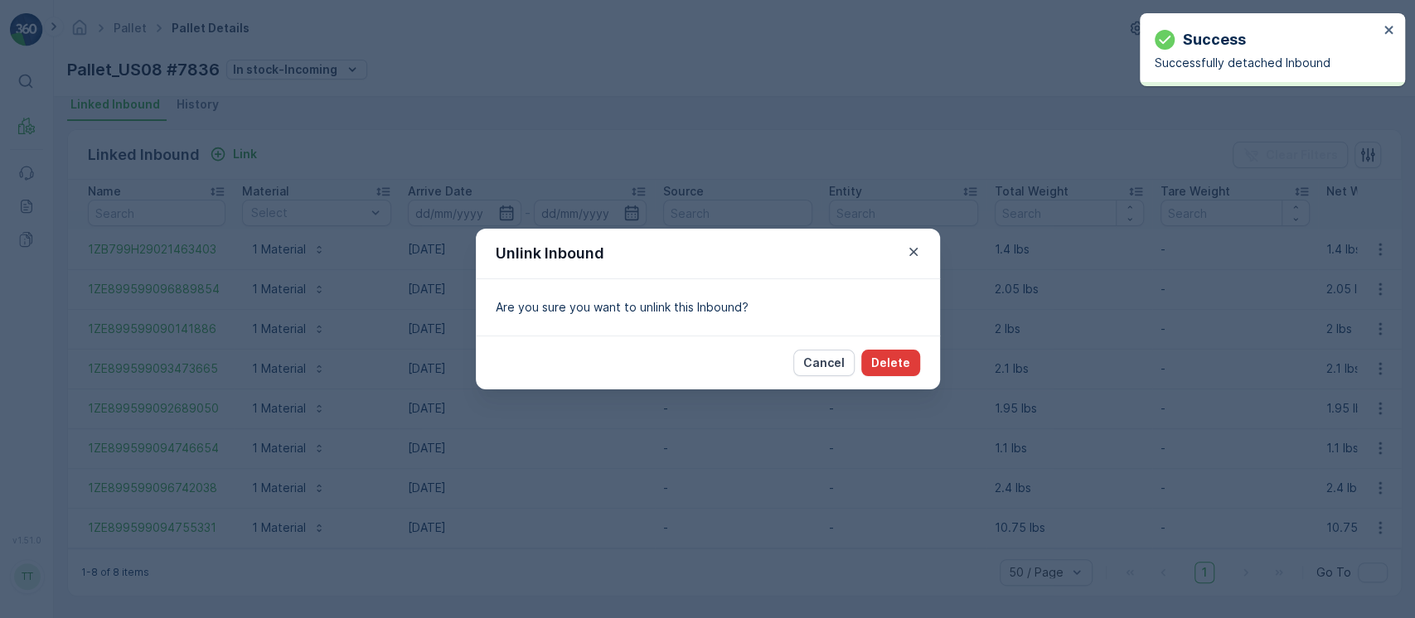
click at [903, 356] on p "Delete" at bounding box center [890, 363] width 39 height 17
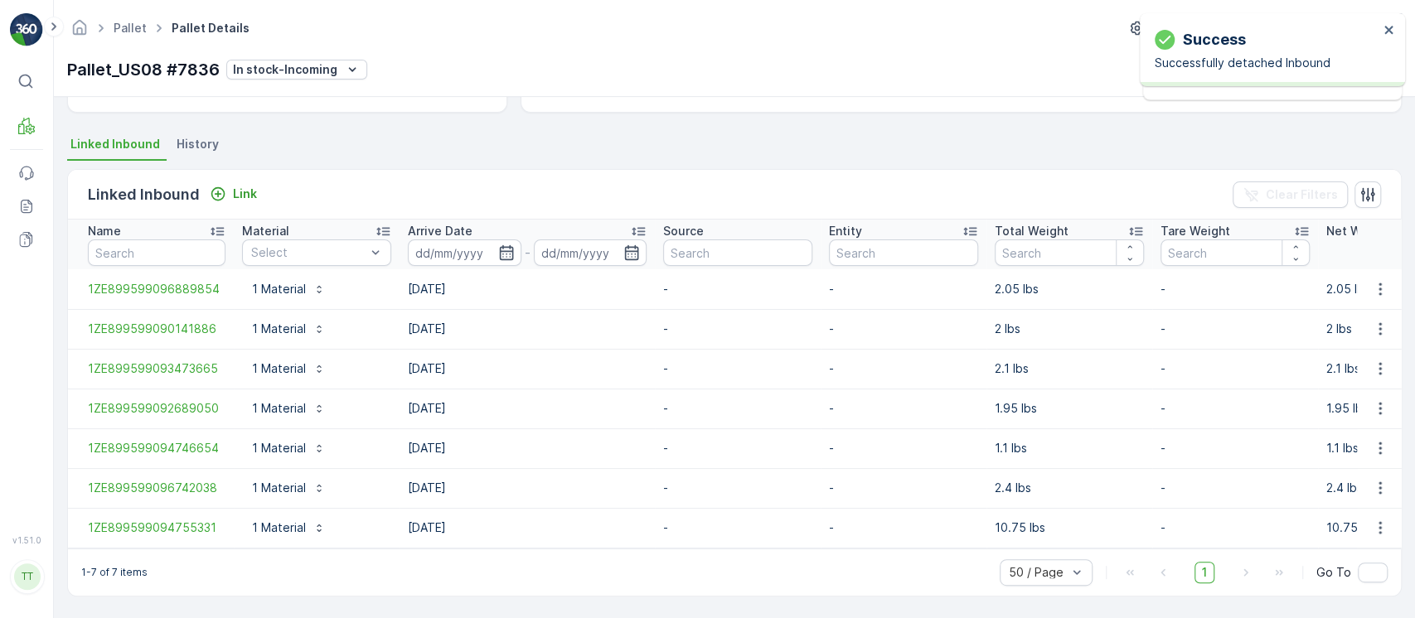
scroll to position [336, 0]
click at [1386, 286] on button "button" at bounding box center [1380, 289] width 30 height 20
click at [1353, 332] on span "Unlink Inbound" at bounding box center [1352, 337] width 80 height 17
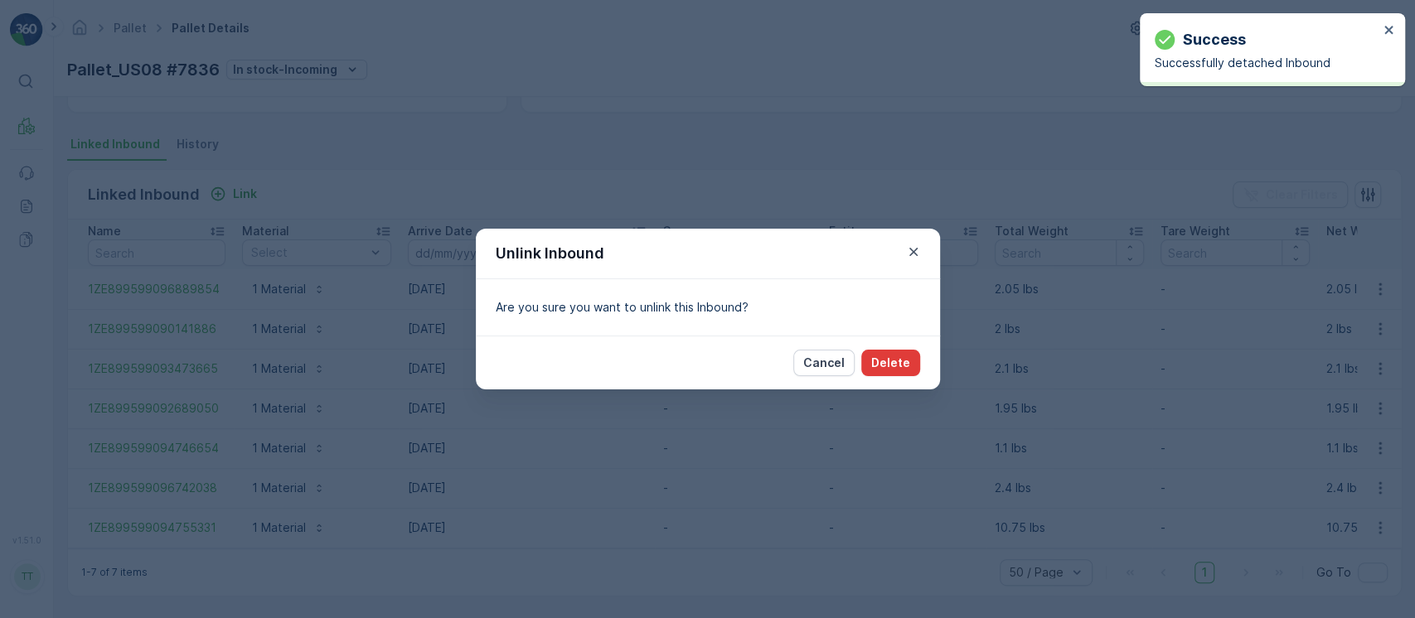
click at [902, 365] on p "Delete" at bounding box center [890, 363] width 39 height 17
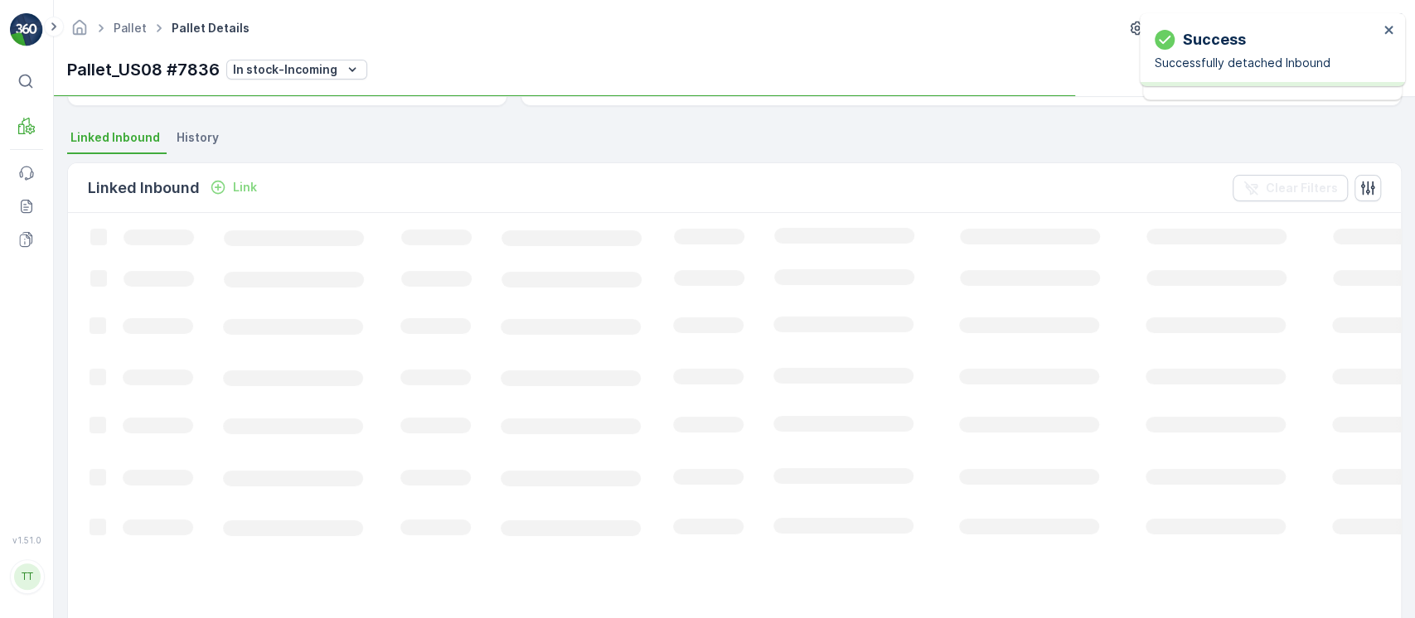
scroll to position [296, 0]
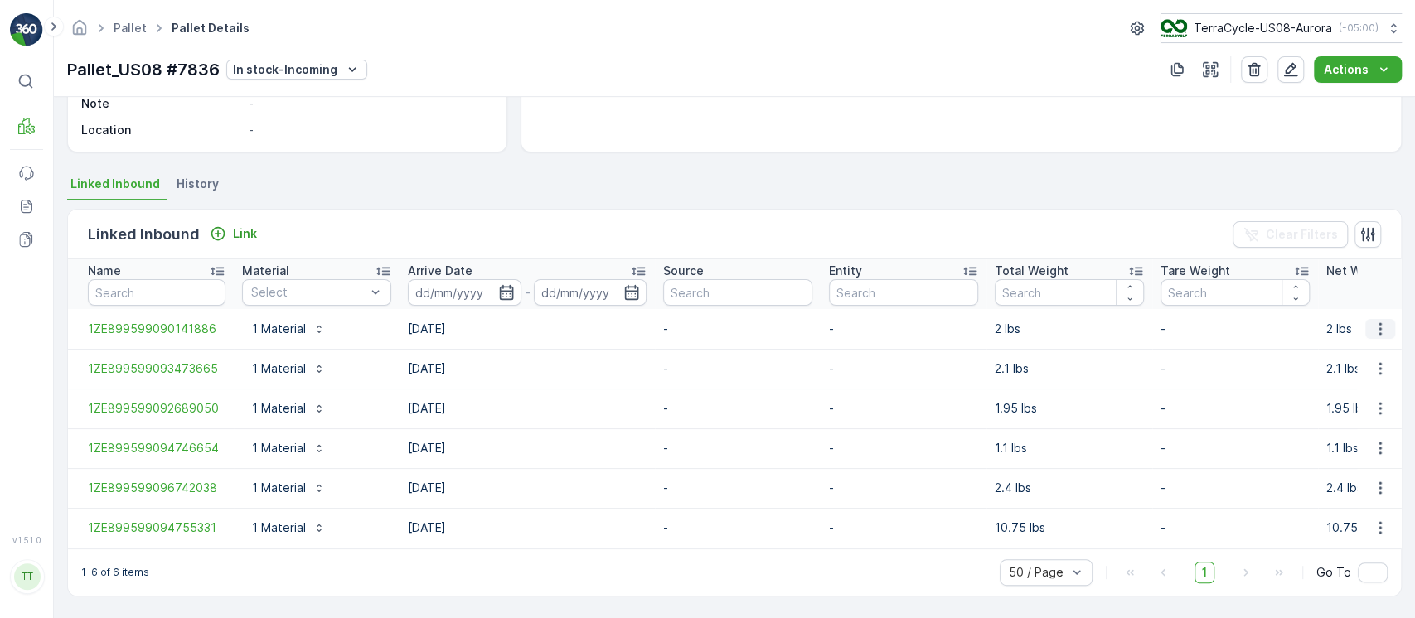
click at [1378, 322] on icon "button" at bounding box center [1380, 329] width 17 height 17
click at [1353, 371] on span "Unlink Inbound" at bounding box center [1352, 377] width 80 height 17
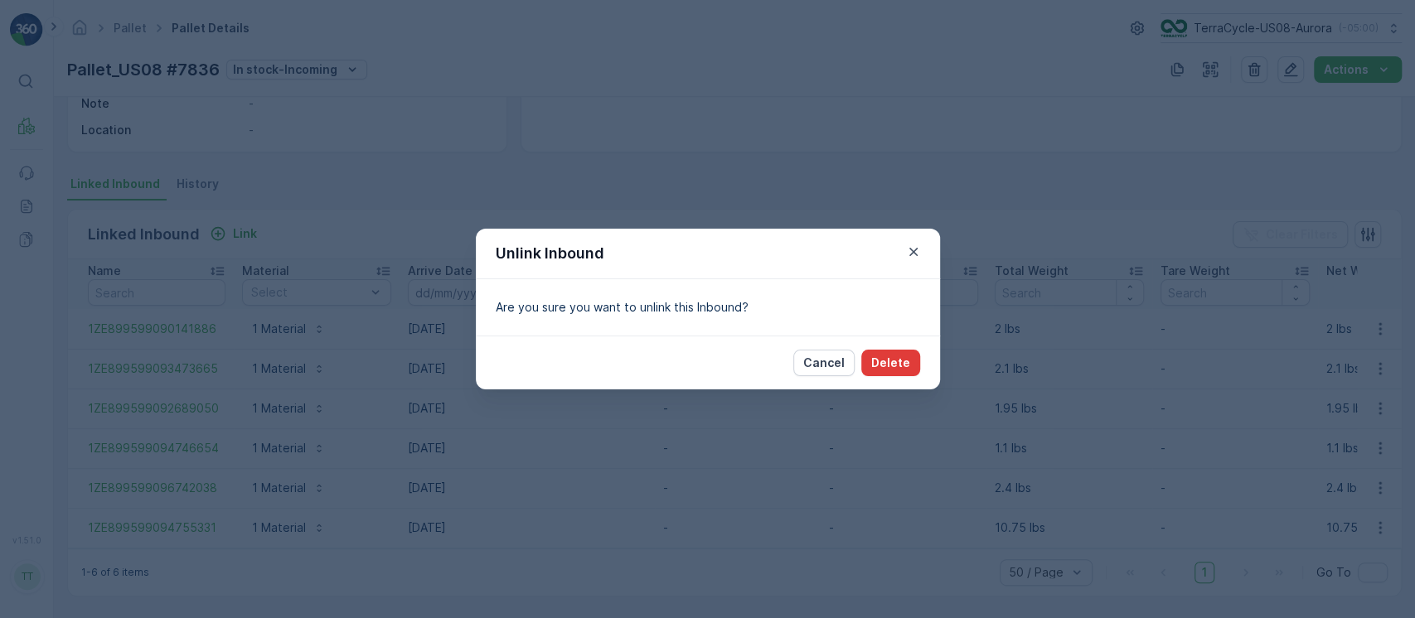
click at [902, 374] on button "Delete" at bounding box center [890, 363] width 59 height 27
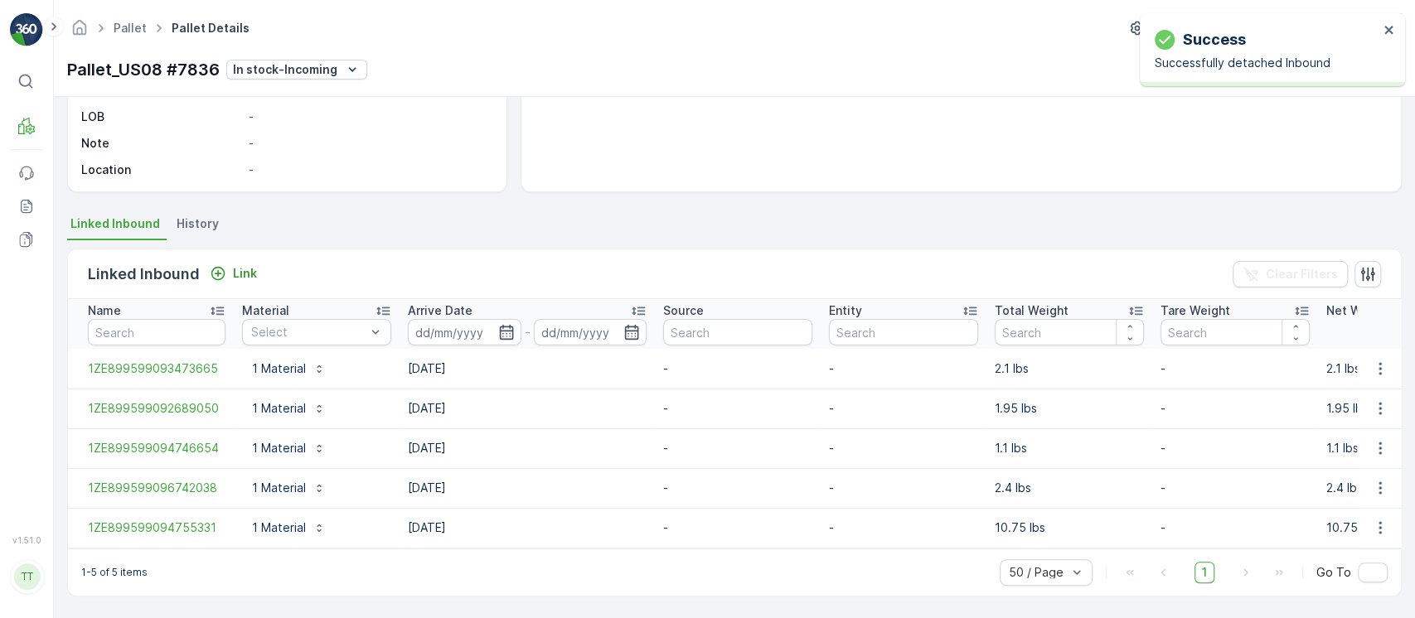
scroll to position [256, 0]
click at [1365, 364] on button "button" at bounding box center [1380, 369] width 30 height 20
click at [1331, 409] on span "Unlink Inbound" at bounding box center [1352, 417] width 80 height 17
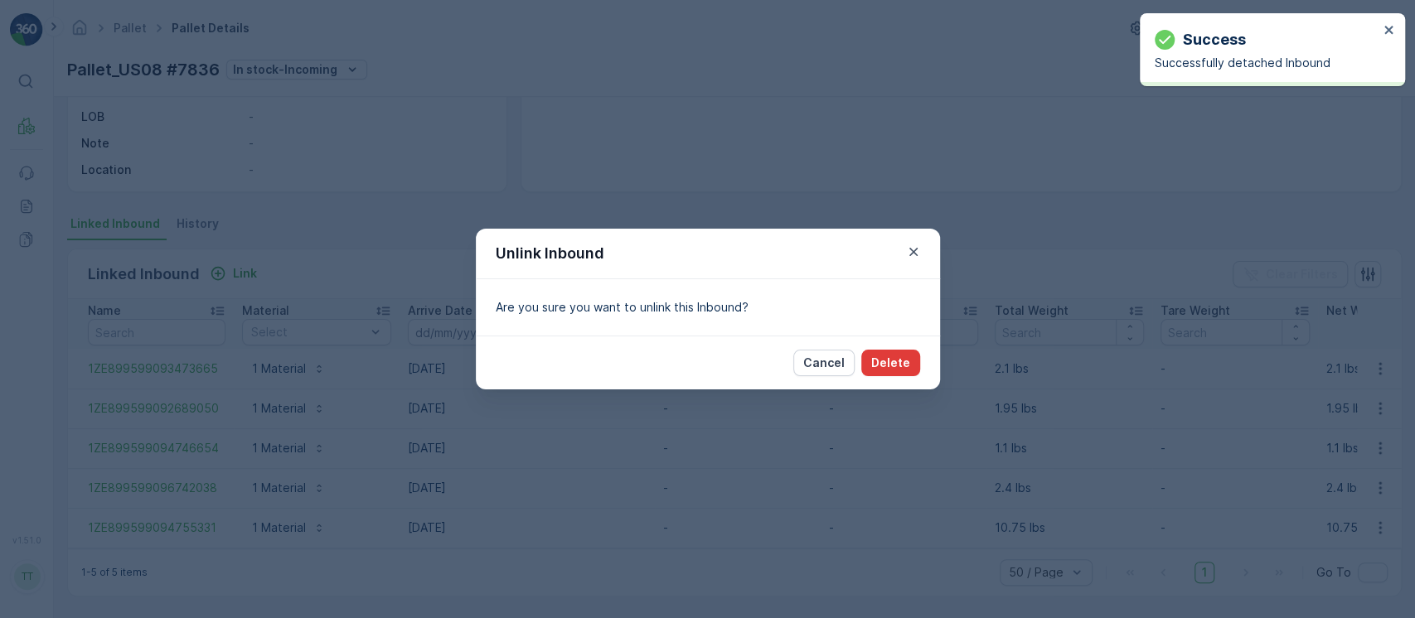
click at [899, 361] on p "Delete" at bounding box center [890, 363] width 39 height 17
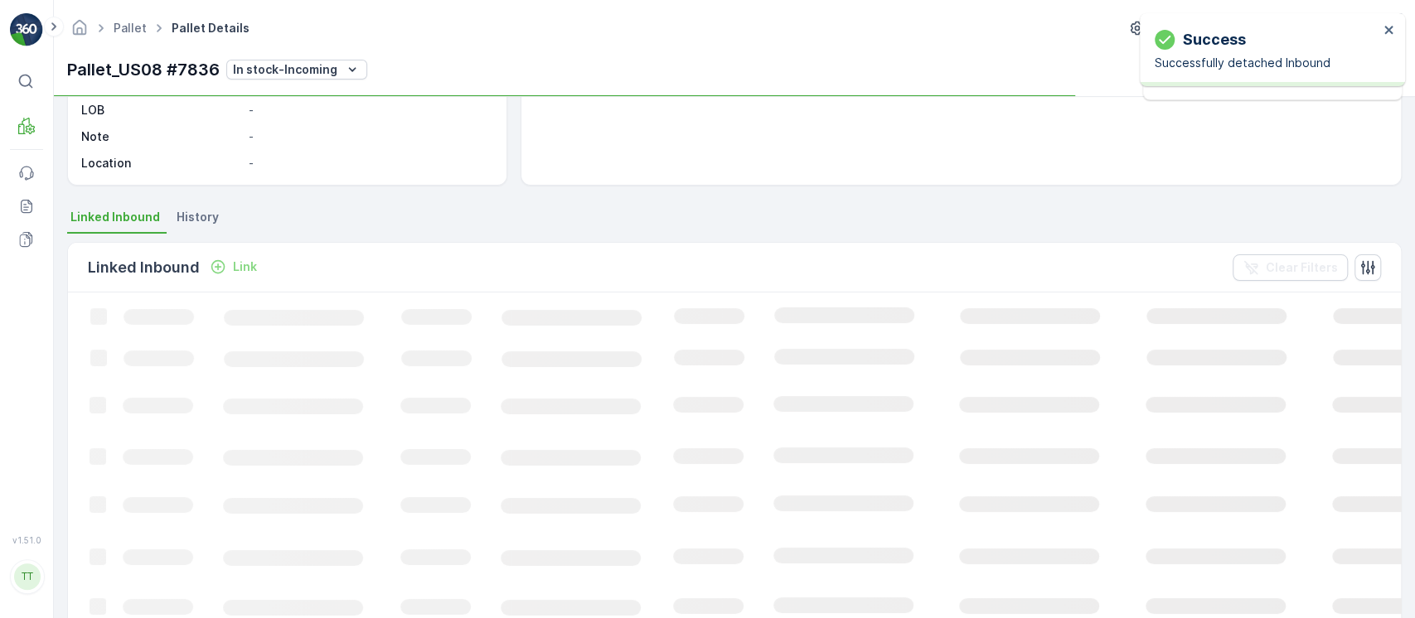
scroll to position [236, 0]
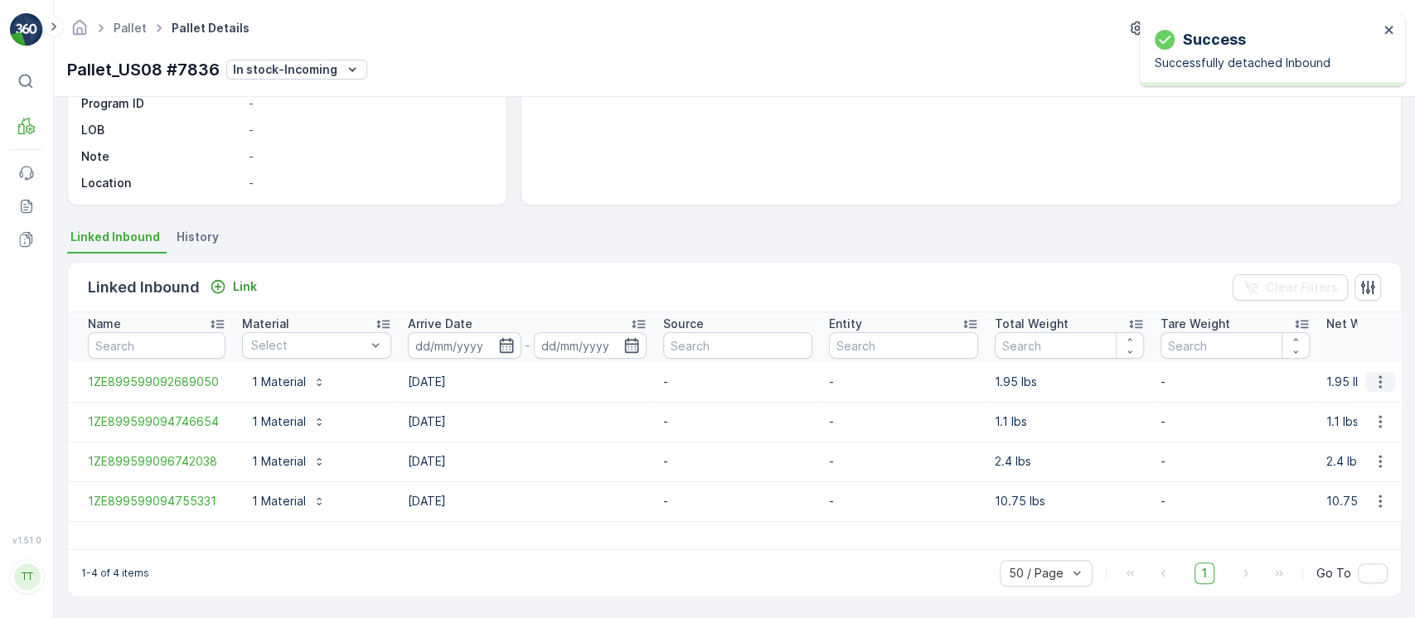
click at [1383, 379] on icon "button" at bounding box center [1380, 382] width 17 height 17
click at [1325, 427] on div "Unlink Inbound" at bounding box center [1360, 436] width 109 height 23
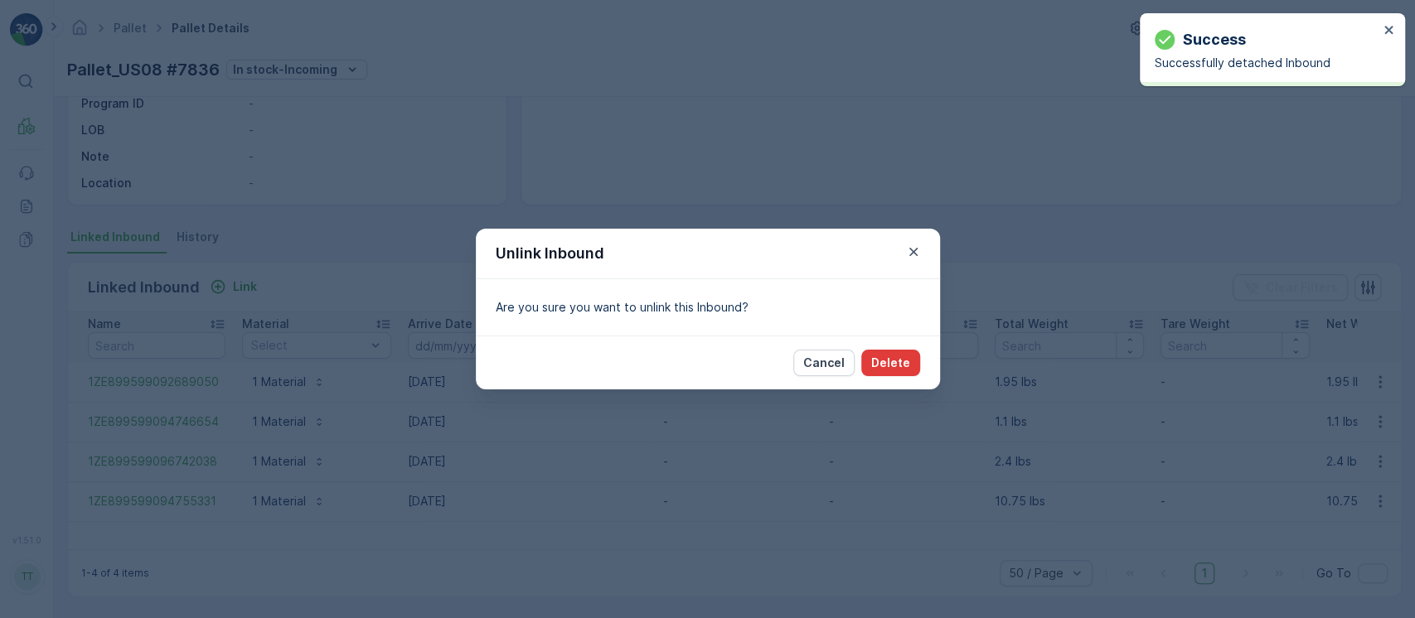
click at [901, 372] on button "Delete" at bounding box center [890, 363] width 59 height 27
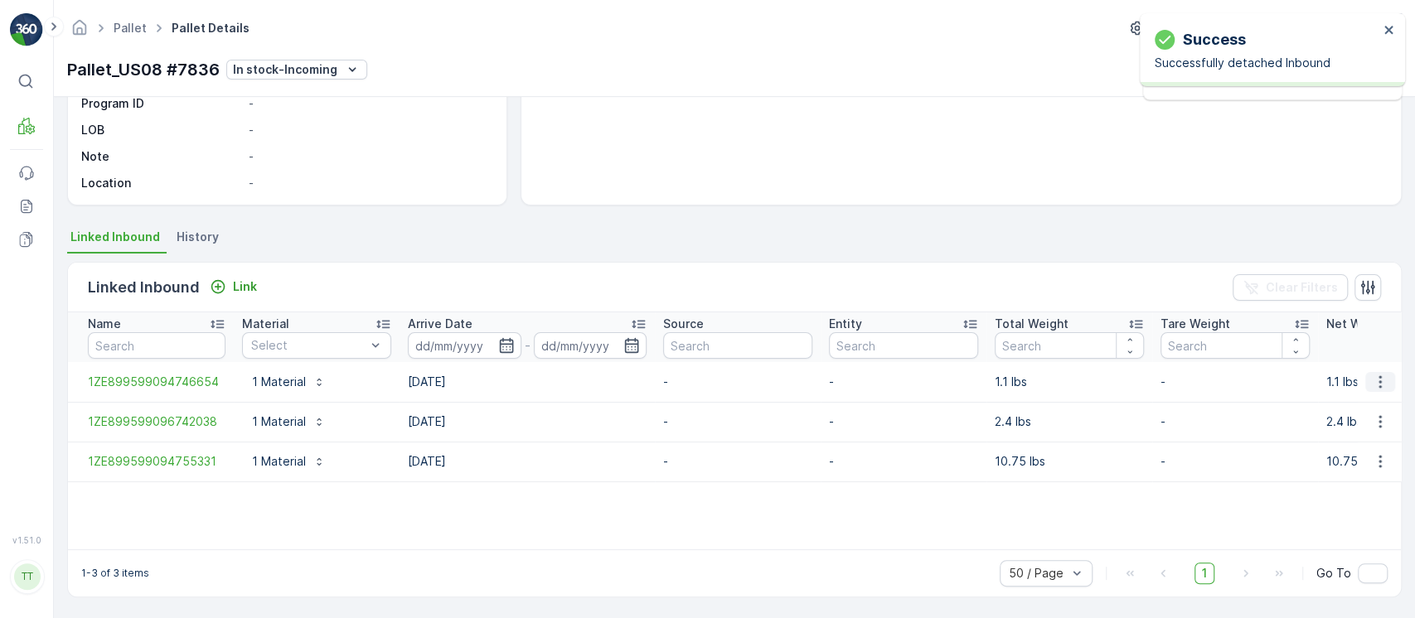
click at [1371, 372] on button "button" at bounding box center [1380, 382] width 30 height 20
click at [1340, 427] on div "Unlink Inbound" at bounding box center [1360, 436] width 109 height 23
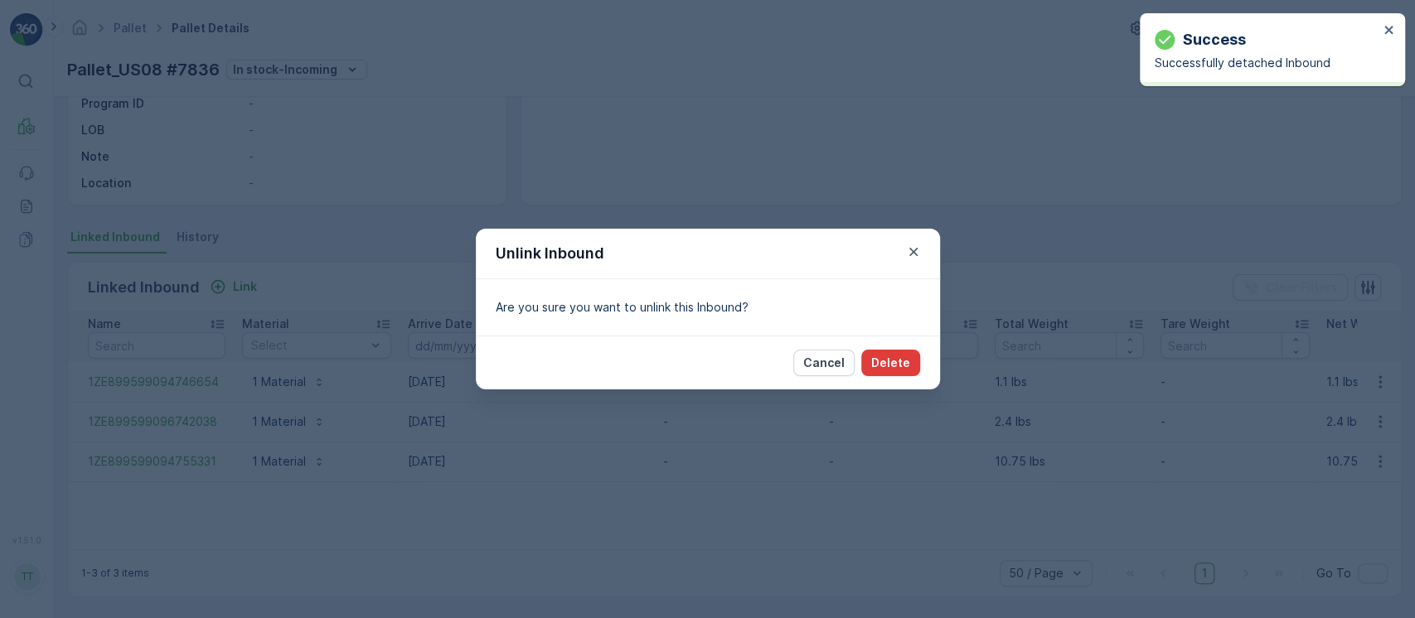
click at [903, 360] on p "Delete" at bounding box center [890, 363] width 39 height 17
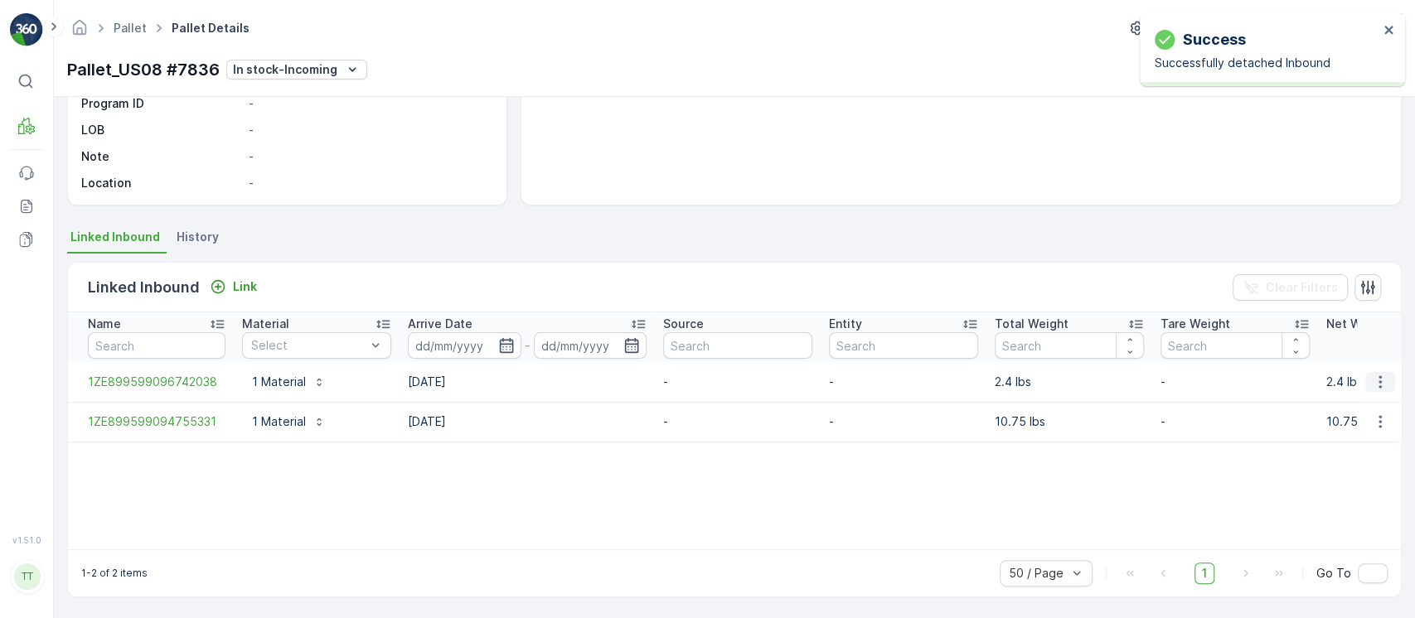
click at [1382, 385] on icon "button" at bounding box center [1380, 382] width 17 height 17
click at [1350, 429] on span "Unlink Inbound" at bounding box center [1352, 437] width 80 height 17
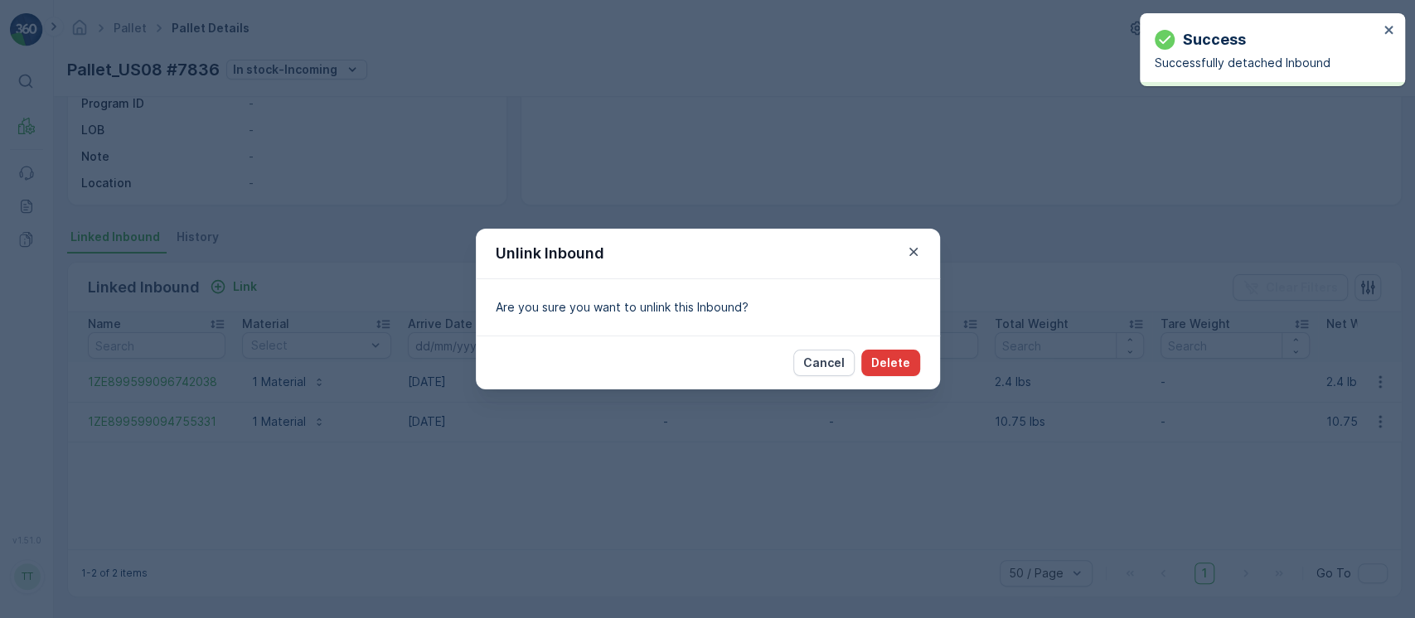
click at [904, 359] on p "Delete" at bounding box center [890, 363] width 39 height 17
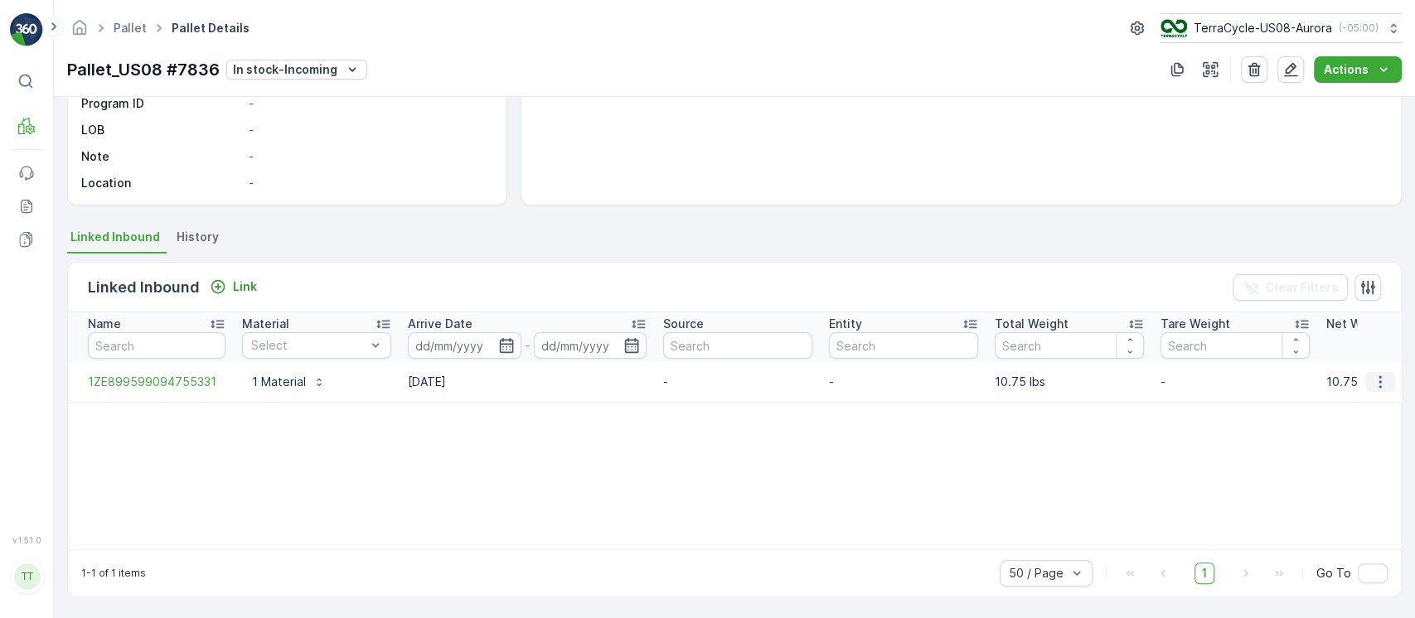
click at [1372, 374] on icon "button" at bounding box center [1380, 382] width 17 height 17
click at [1350, 435] on span "Unlink Inbound" at bounding box center [1352, 437] width 80 height 17
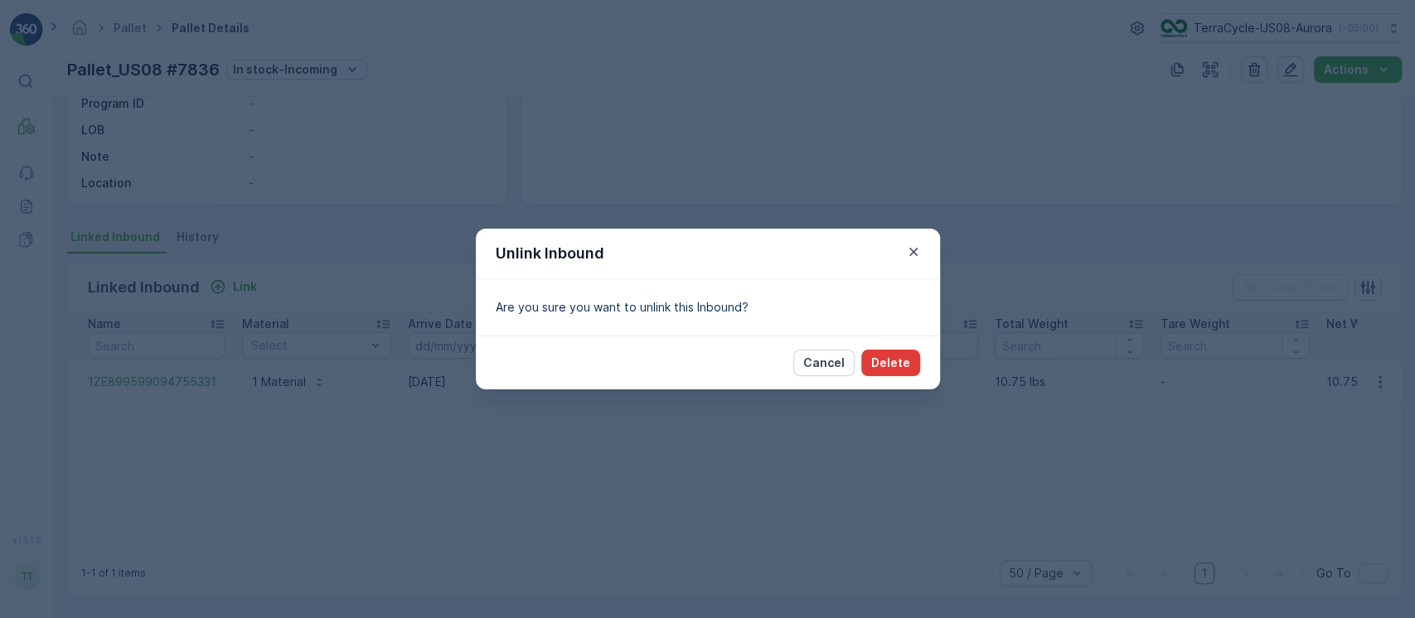
click at [893, 360] on p "Delete" at bounding box center [890, 363] width 39 height 17
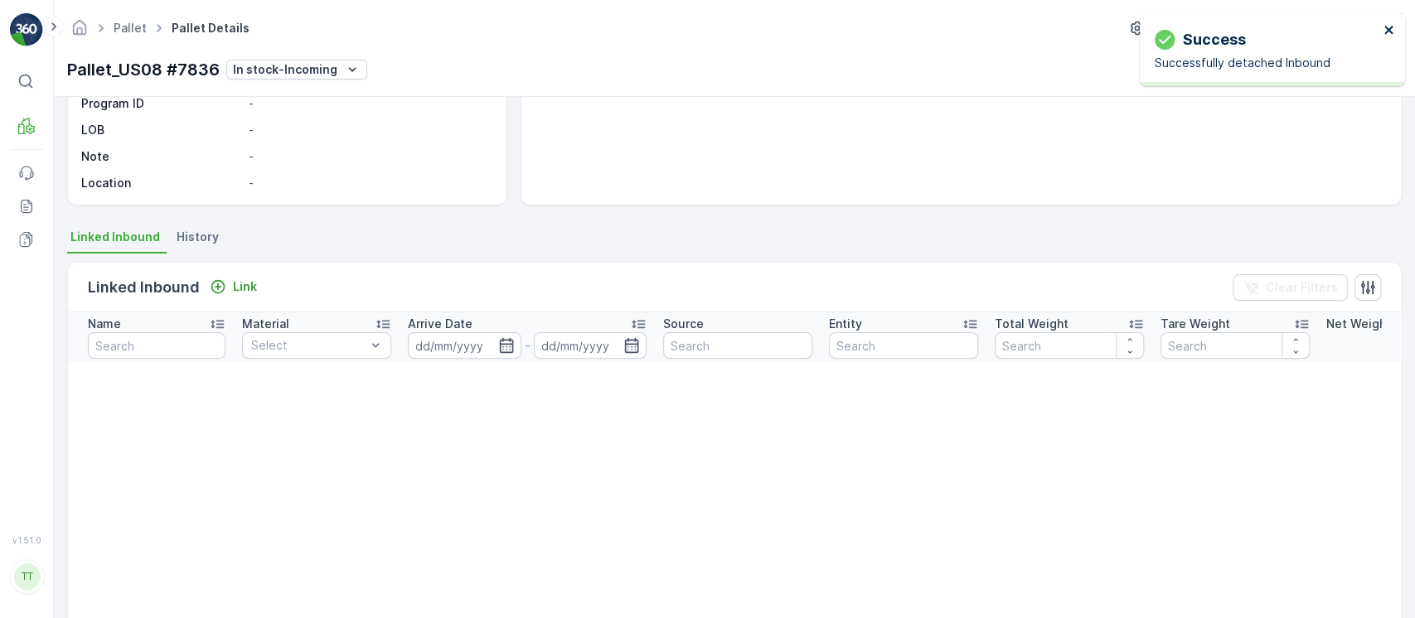
click at [1394, 33] on icon "close" at bounding box center [1390, 29] width 12 height 13
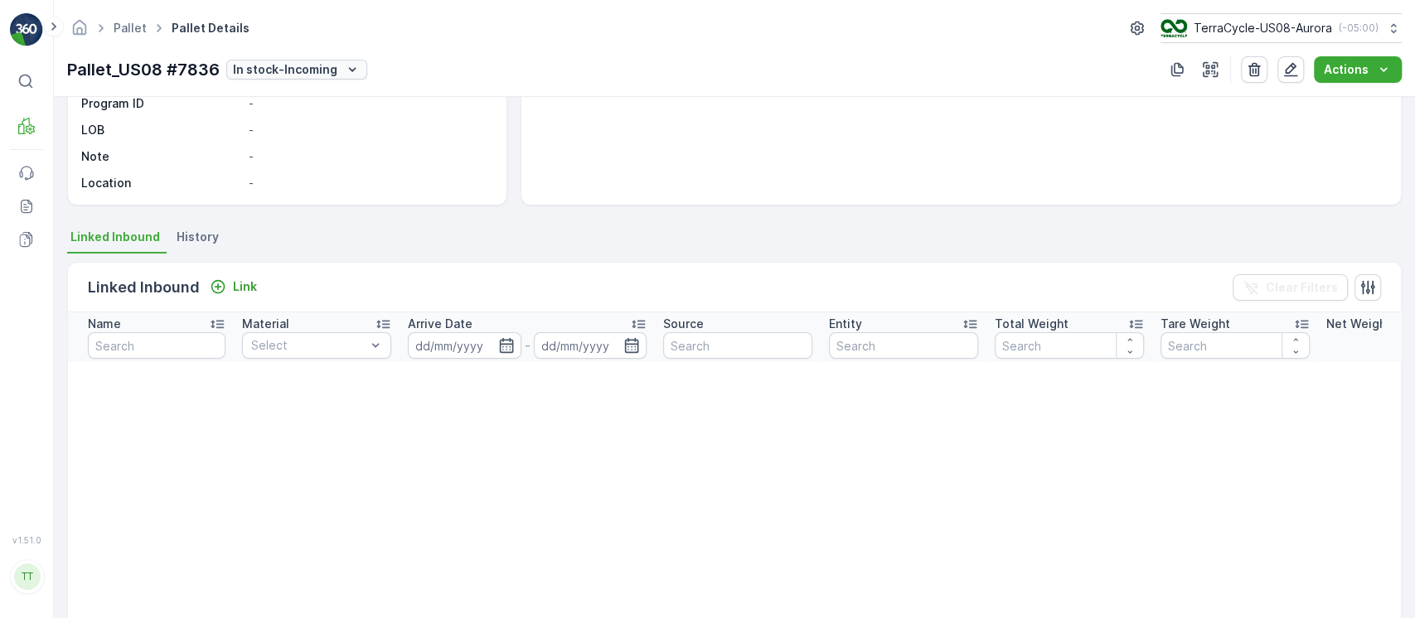
click at [350, 61] on icon "In stock-Incoming" at bounding box center [352, 69] width 17 height 17
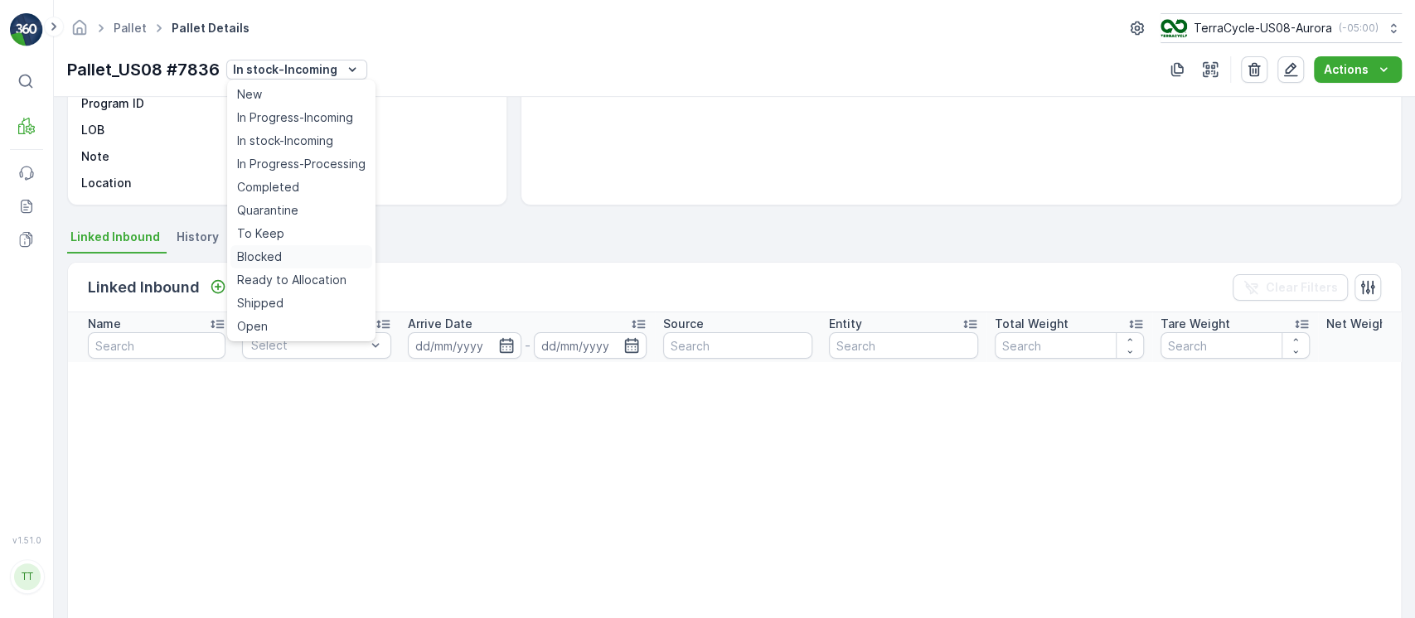
click at [297, 255] on div "Blocked" at bounding box center [301, 256] width 142 height 23
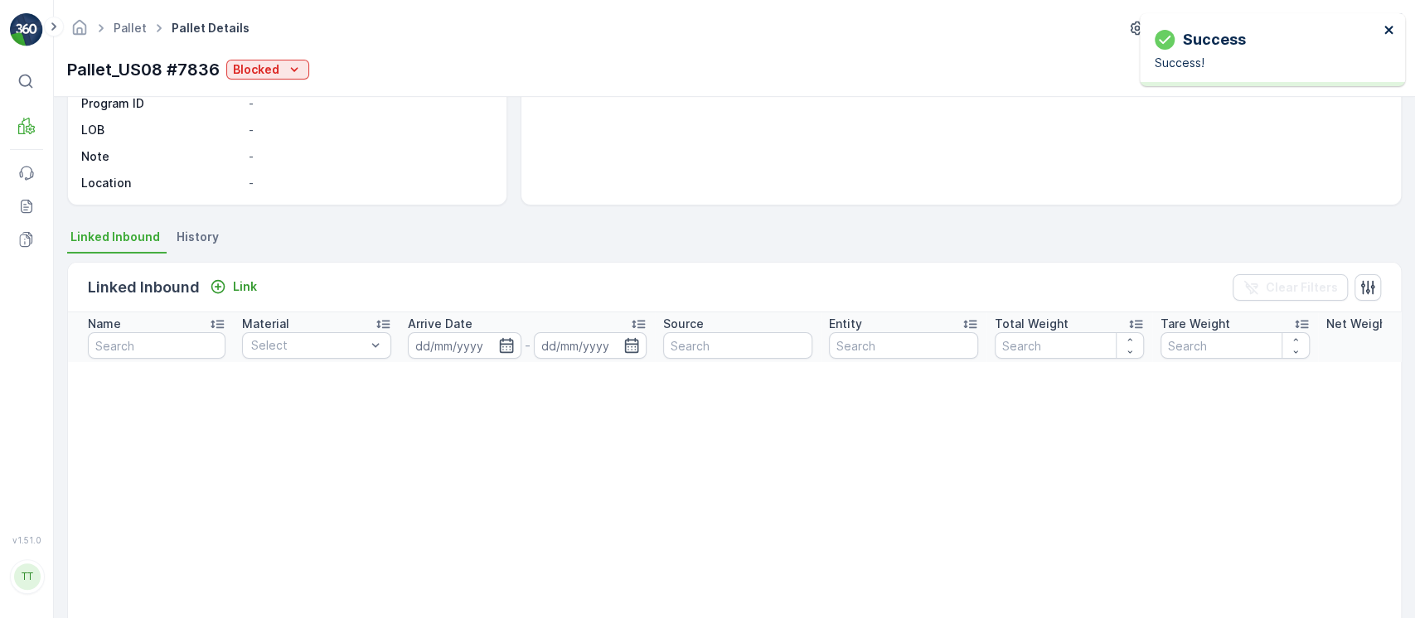
click at [1389, 28] on icon "close" at bounding box center [1388, 30] width 8 height 8
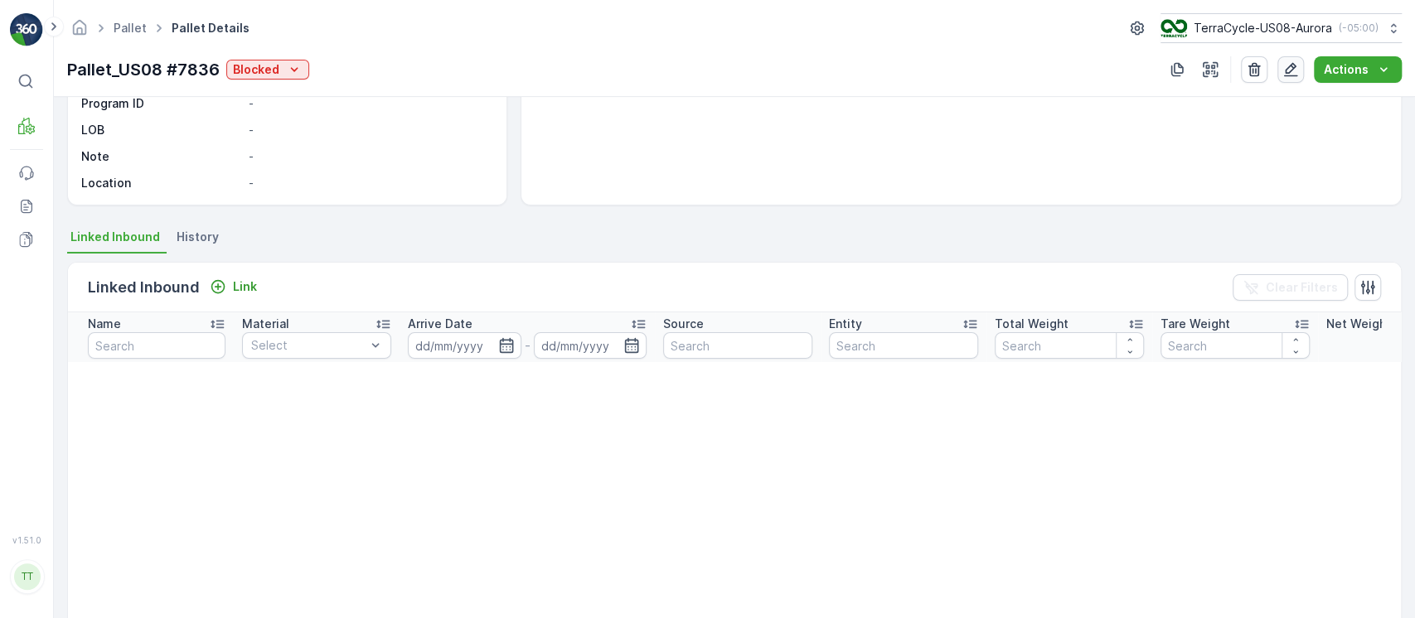
click at [1304, 64] on button "button" at bounding box center [1290, 69] width 27 height 27
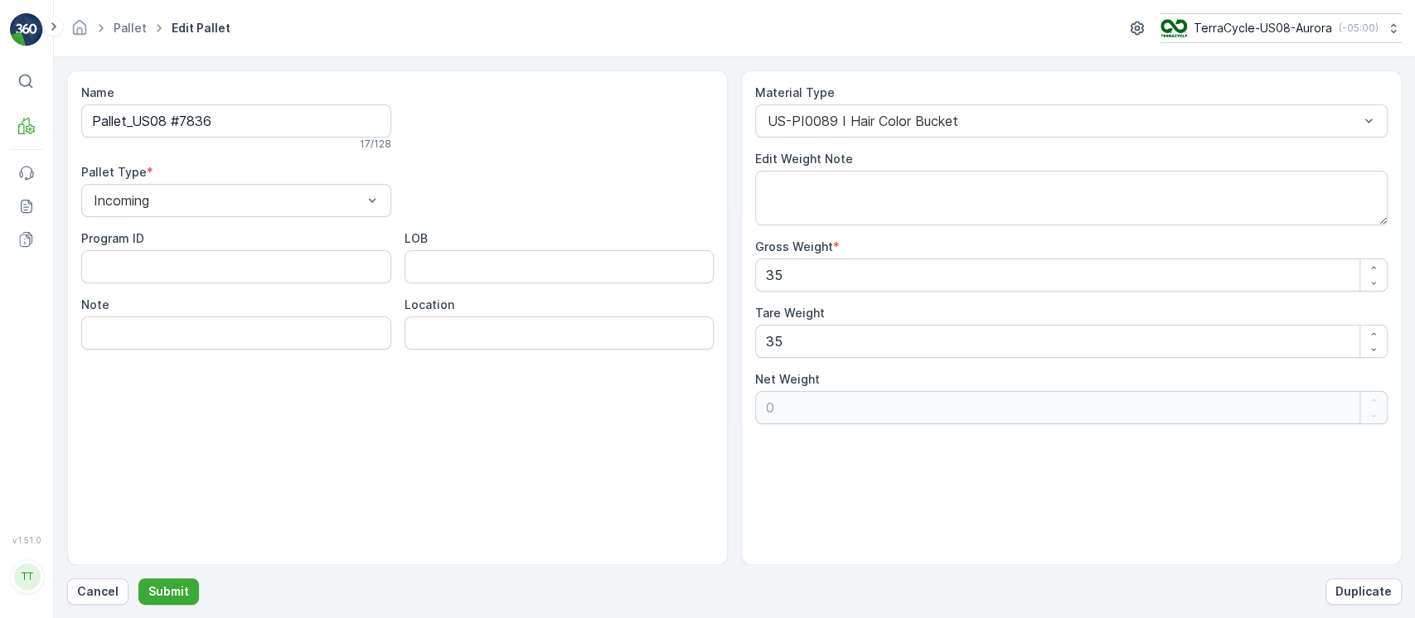
click at [348, 305] on div "Note" at bounding box center [236, 305] width 310 height 17
click at [349, 328] on input "Note" at bounding box center [236, 333] width 310 height 33
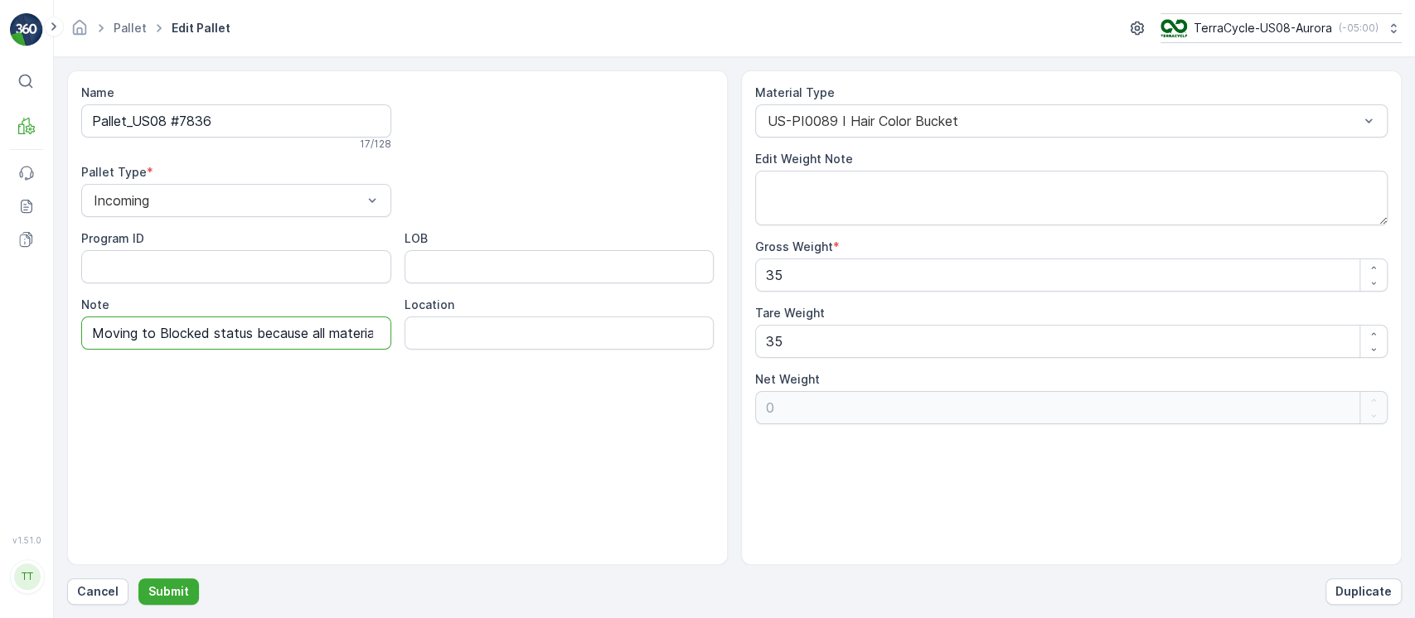
click at [165, 340] on input "Moving to Blocked status because all material was transferred to" at bounding box center [236, 333] width 310 height 33
paste input "Pallet_US02 Pallet #22587"
type input "Moving to Blocked status because all material was transferred to Pallet_US02 Pa…"
click at [186, 580] on button "Submit" at bounding box center [168, 592] width 61 height 27
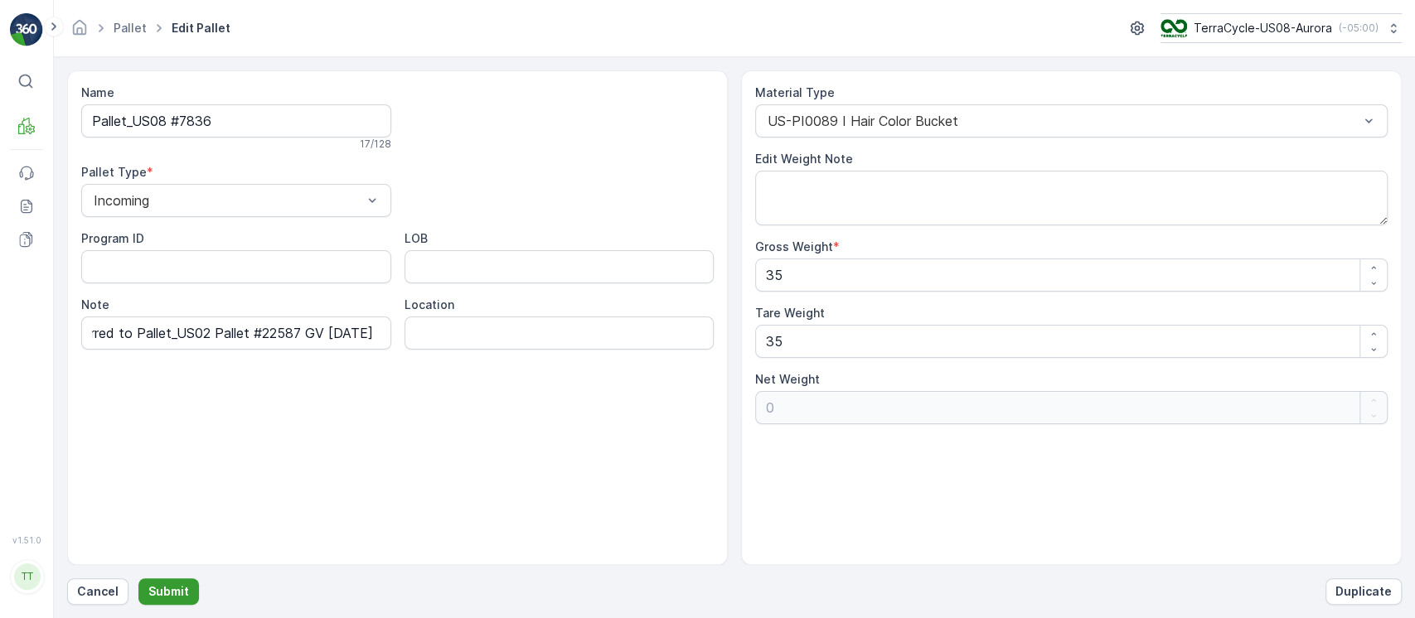
scroll to position [0, 0]
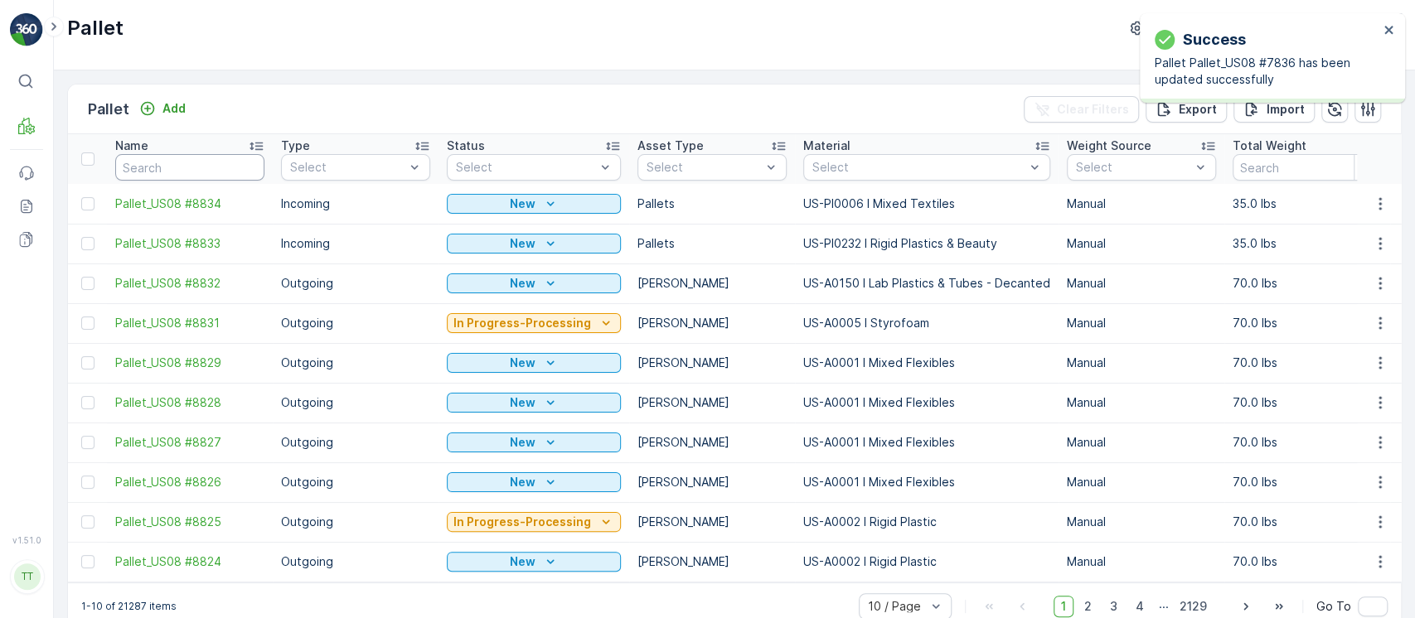
click at [231, 169] on input "text" at bounding box center [189, 167] width 149 height 27
type input "7836"
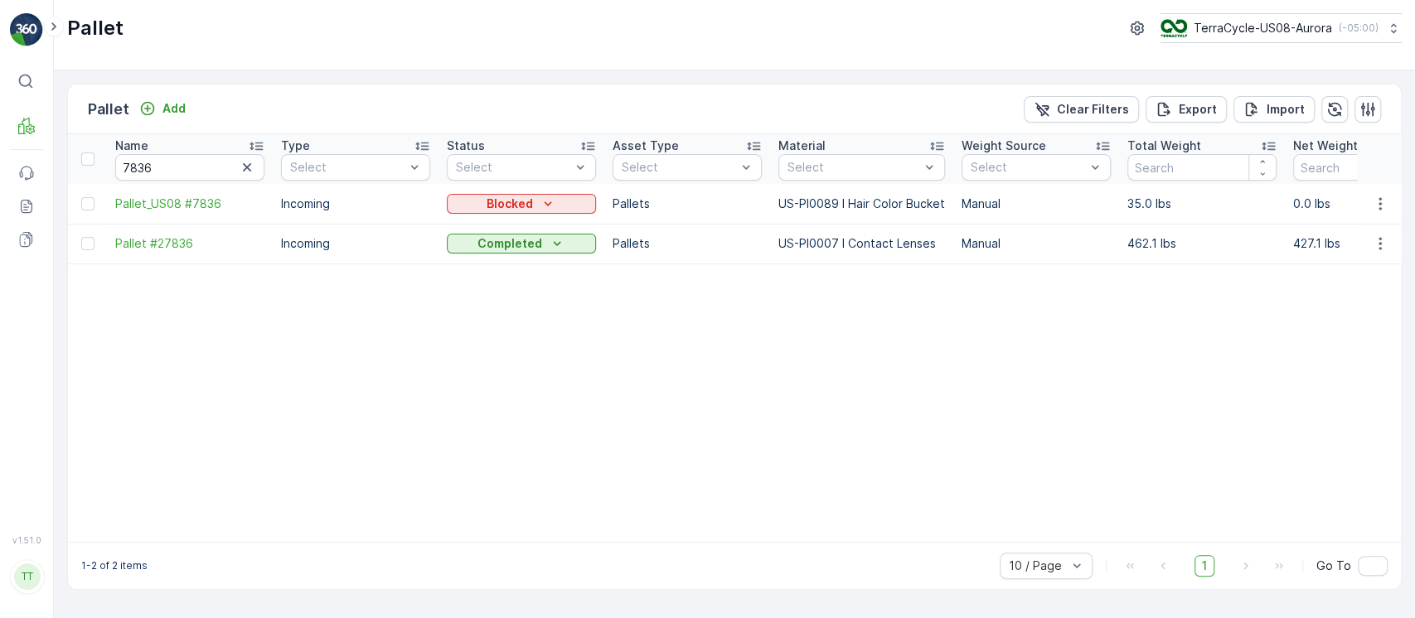
click at [245, 166] on icon "button" at bounding box center [247, 167] width 17 height 17
paste input "Pallet_US02 Pallet #22587"
type input "Pallet_US02 Pallet #22587"
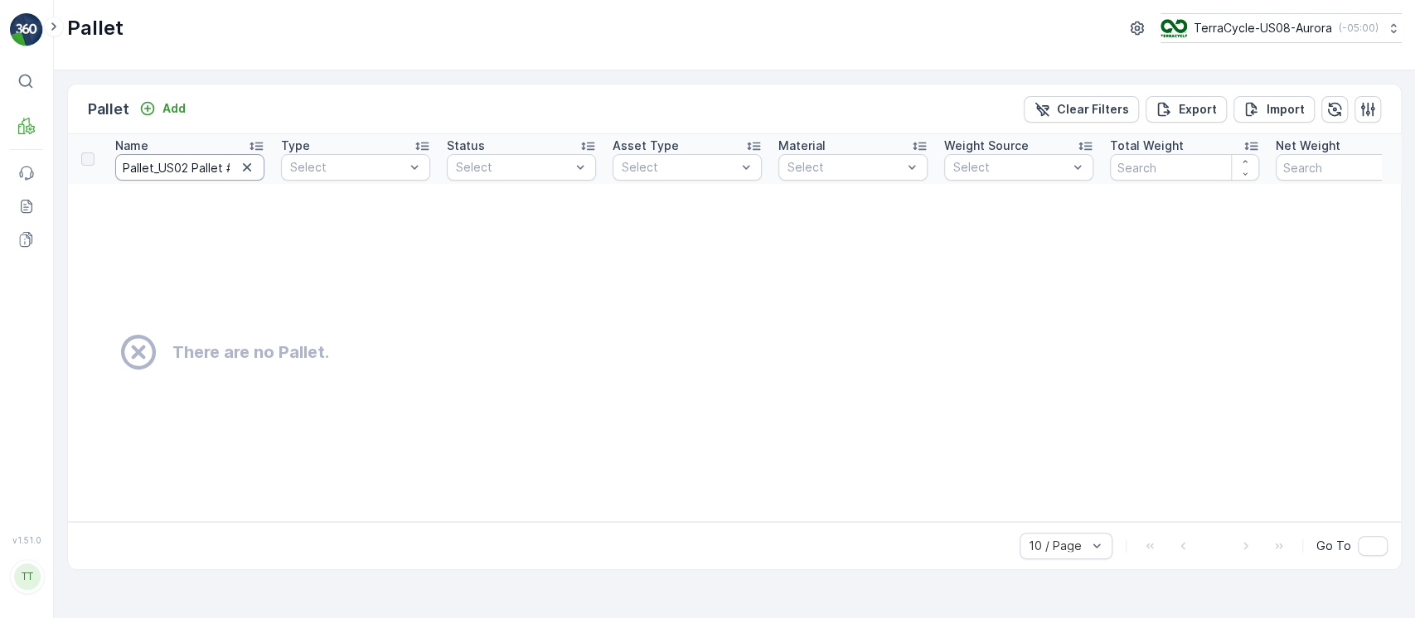
click at [192, 172] on input "Pallet_US02 Pallet #22587" at bounding box center [189, 167] width 149 height 27
type input "Pallet_US02 Pallet #22587"
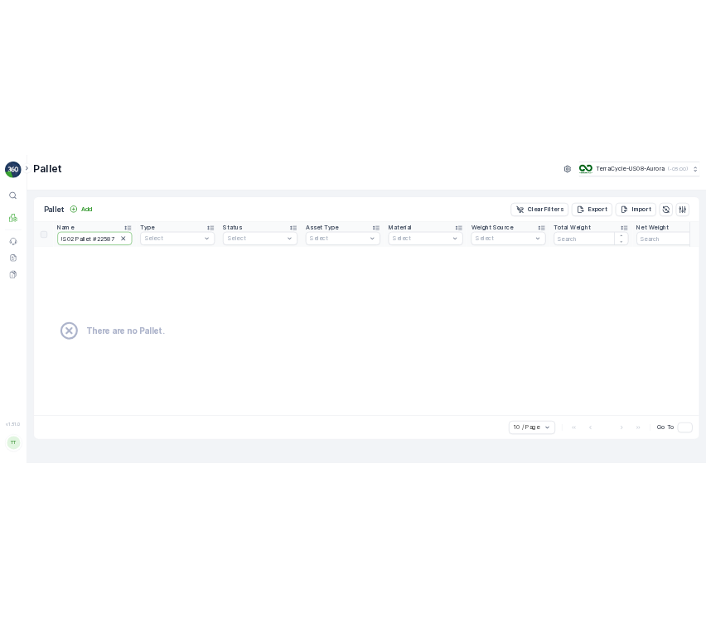
scroll to position [0, 41]
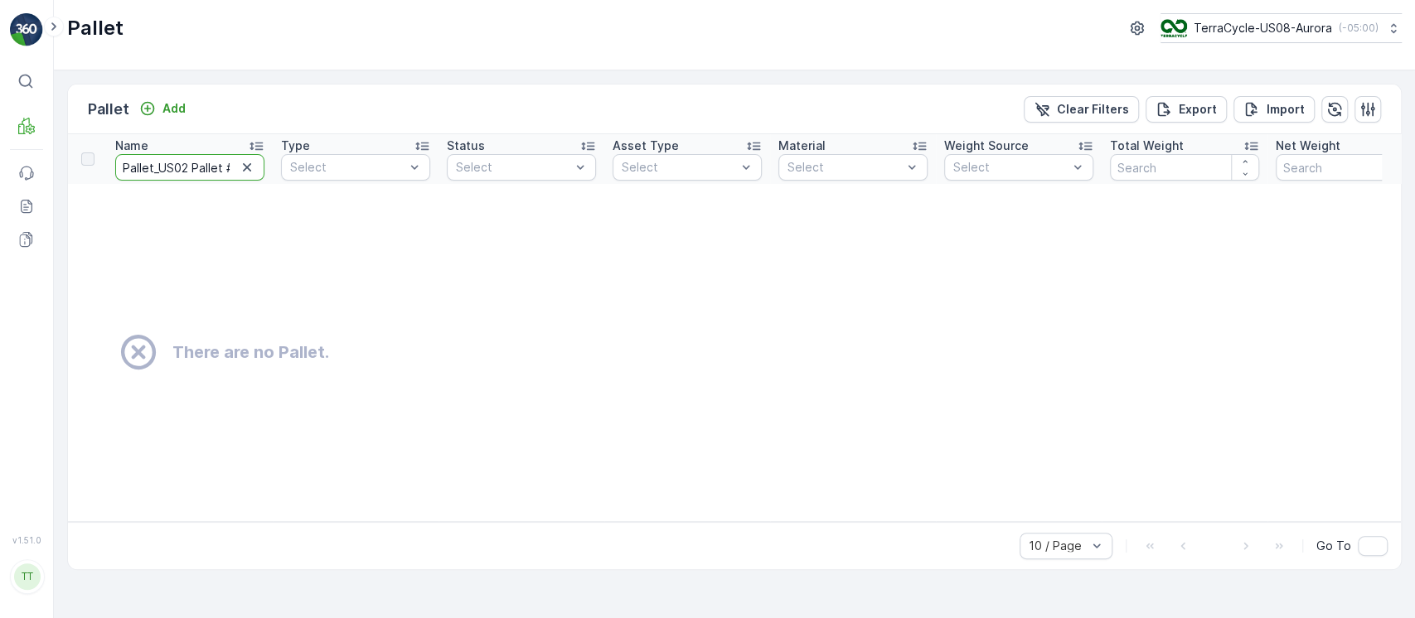
click at [128, 171] on input "Pallet_US02 Pallet #22587" at bounding box center [189, 167] width 149 height 27
type input "Pallet_US02 Pallet #22587"
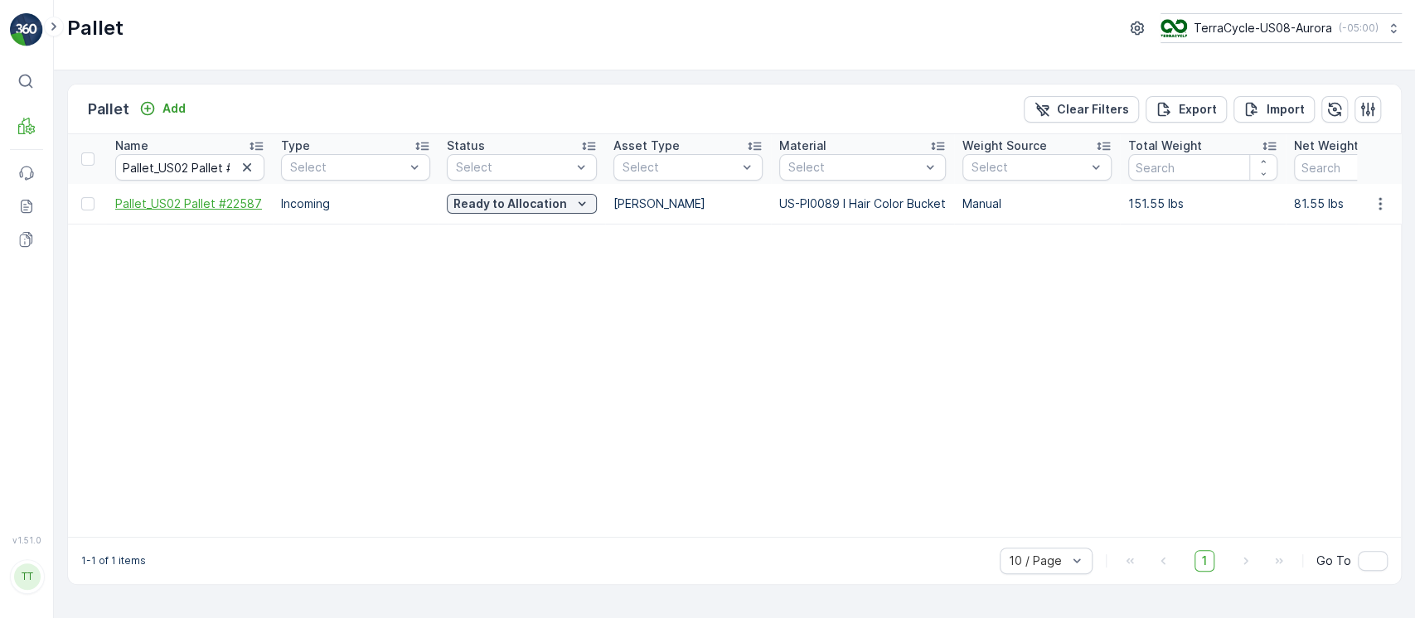
click at [233, 203] on span "Pallet_US02 Pallet #22587" at bounding box center [189, 204] width 149 height 17
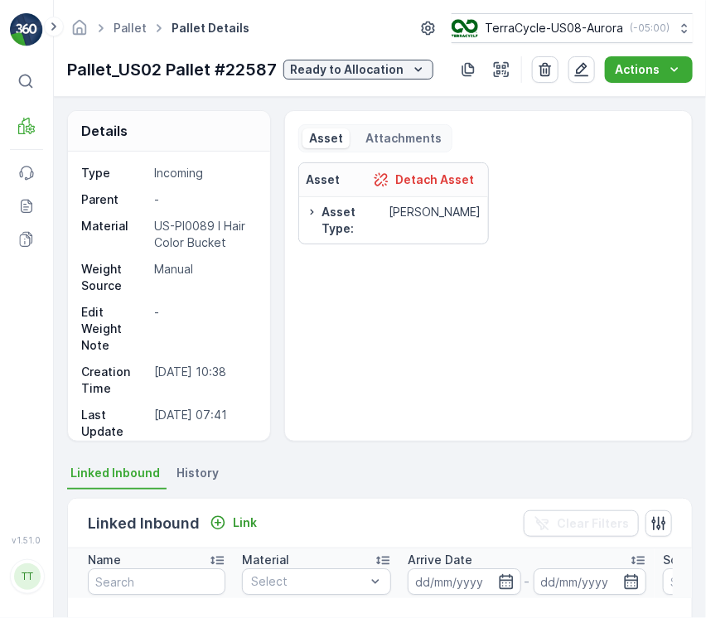
click at [536, 368] on div "Asset Detach Asset Asset Type : Gaylord" at bounding box center [488, 294] width 381 height 265
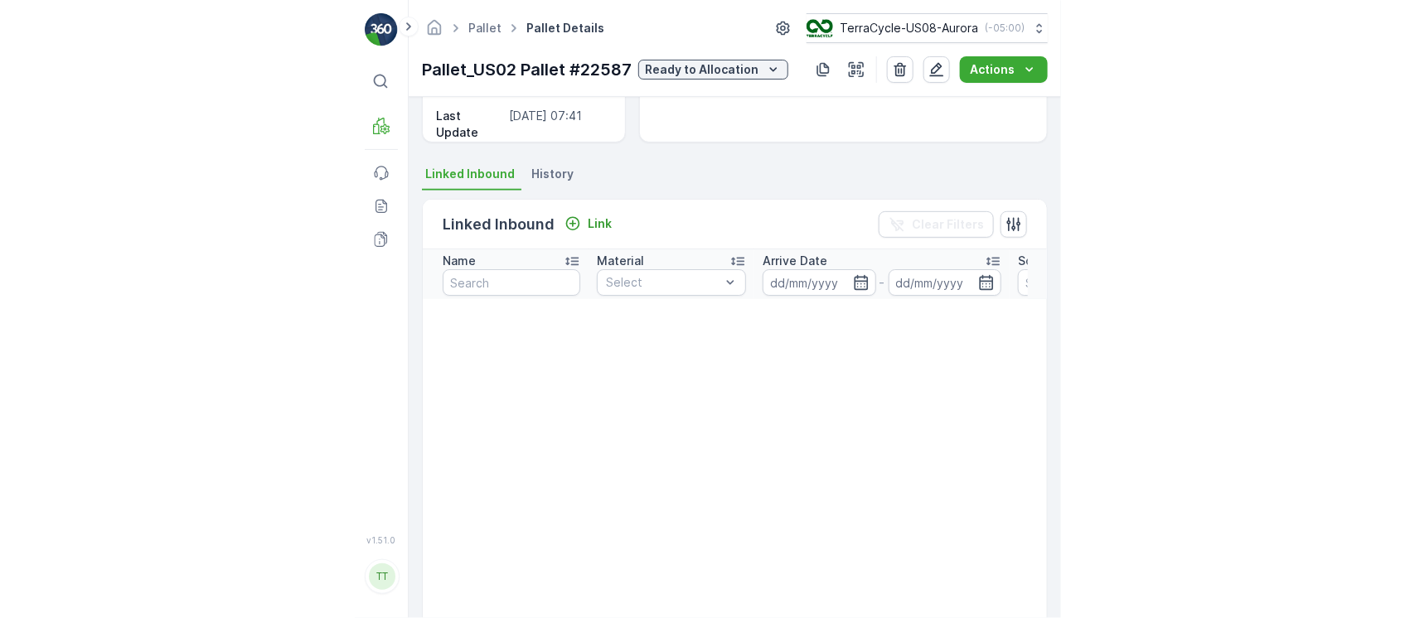
scroll to position [300, 0]
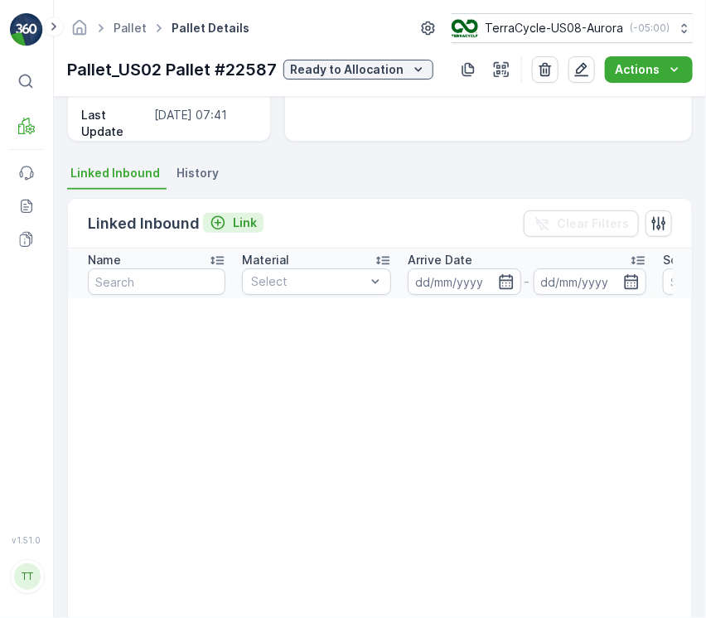
click at [255, 219] on p "Link" at bounding box center [245, 223] width 24 height 17
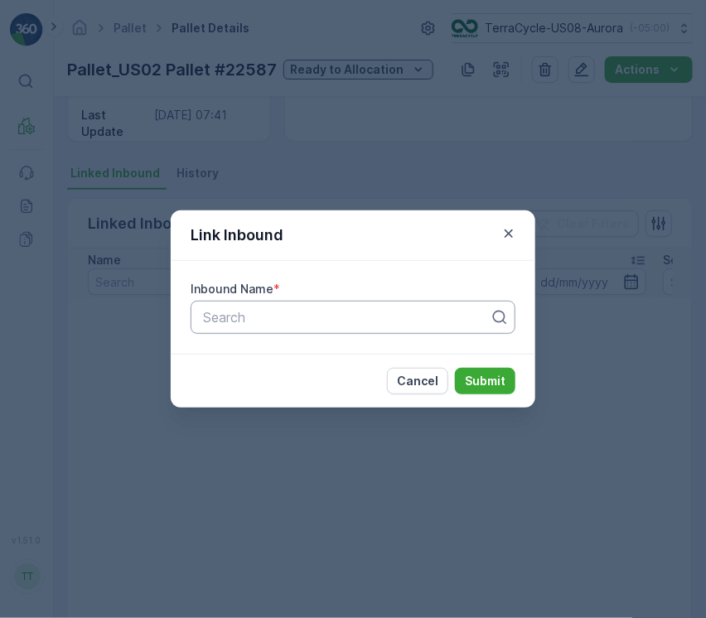
click at [287, 320] on div at bounding box center [346, 317] width 290 height 15
paste input "1ZE899599094755331"
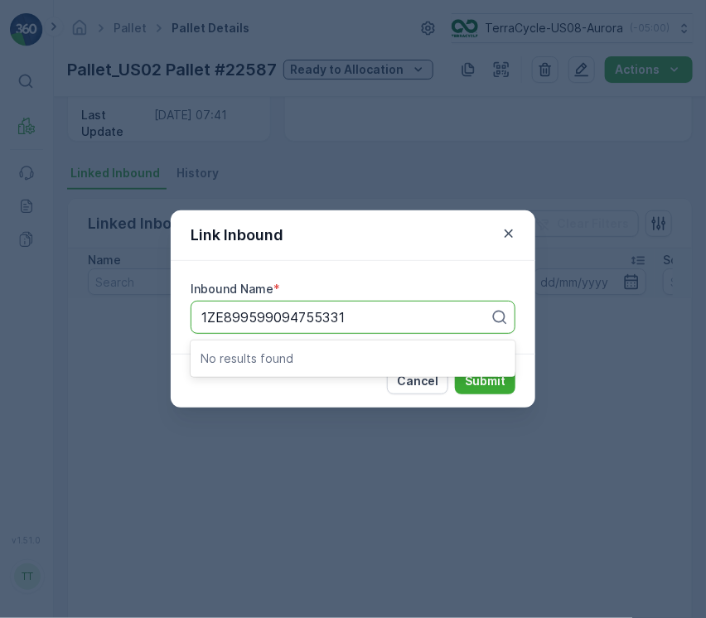
type input "1ZE899599094755331"
click at [139, 193] on div "Link Inbound Inbound Name * Use Up and Down to choose options, press Enter to s…" at bounding box center [353, 309] width 706 height 618
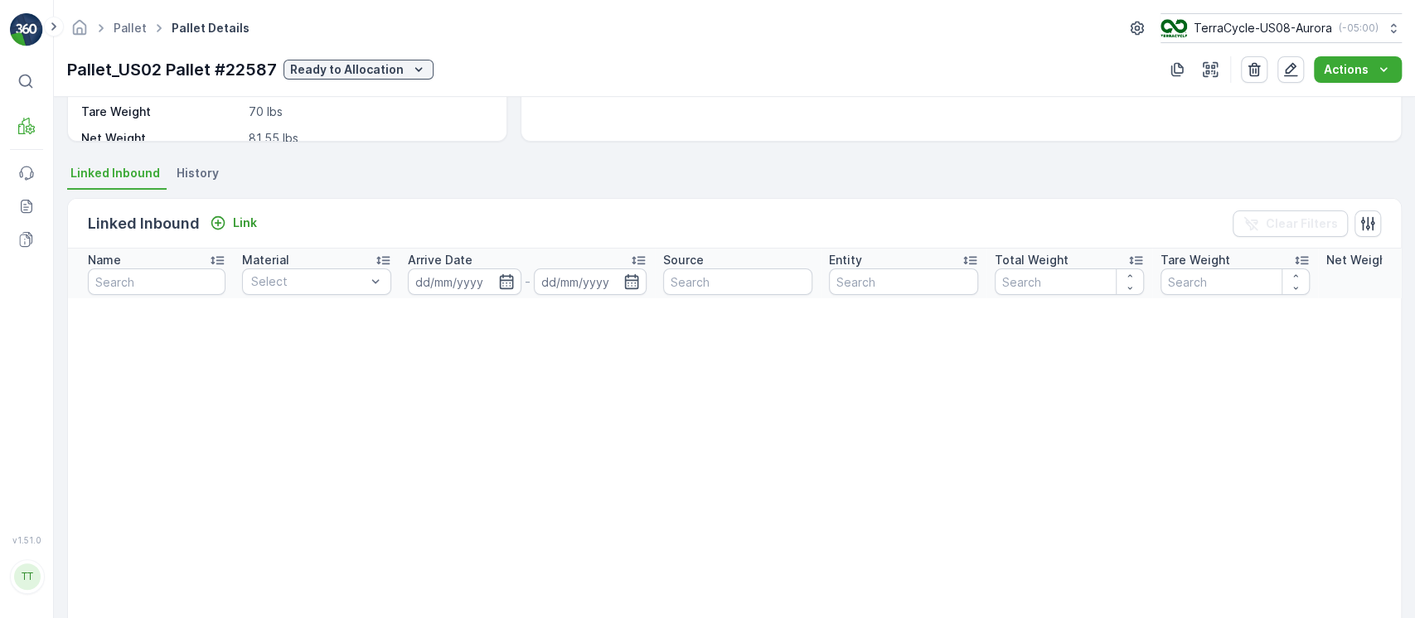
scroll to position [217, 0]
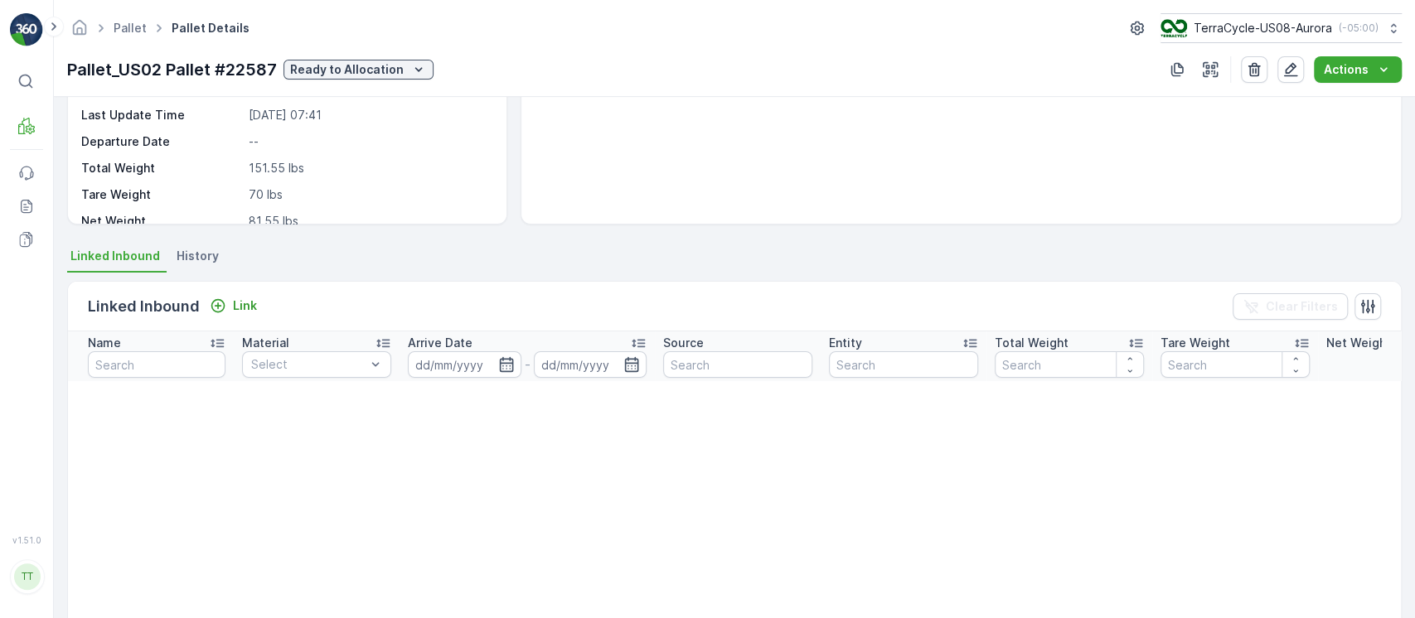
click at [164, 63] on p "Pallet_US02 Pallet #22587" at bounding box center [172, 69] width 210 height 25
copy p "Pallet_US02 Pallet #22587"
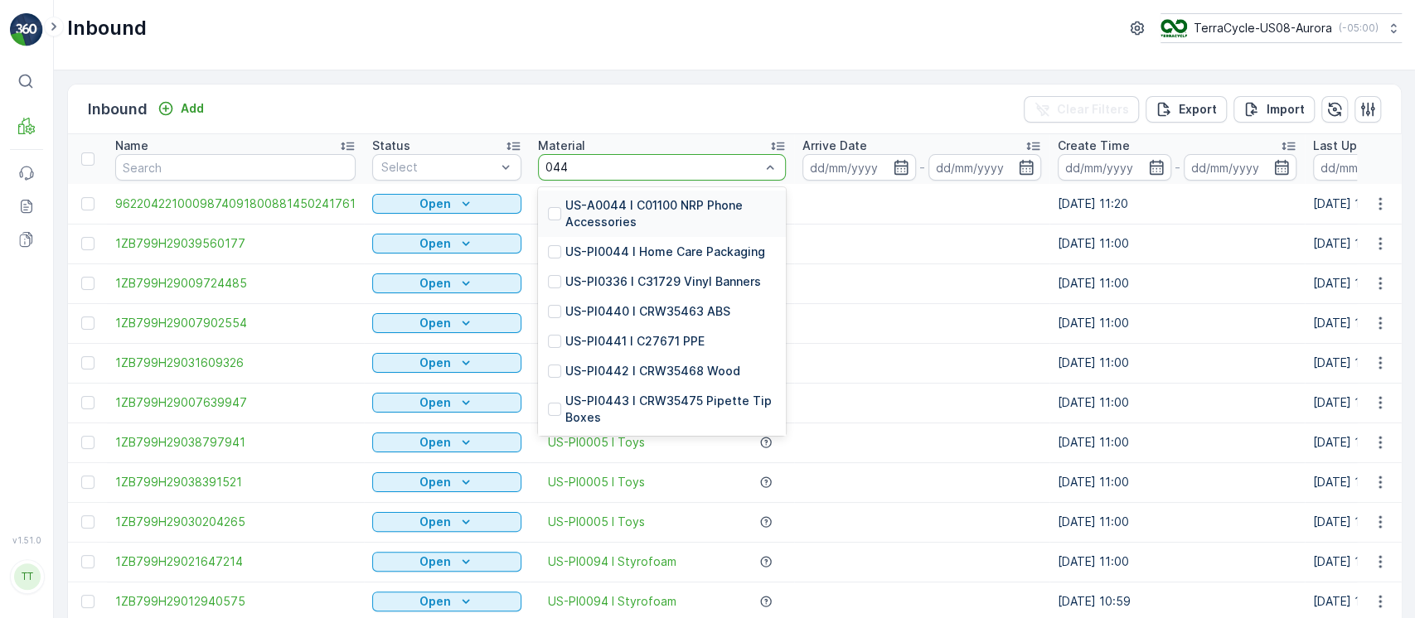
type input "0445"
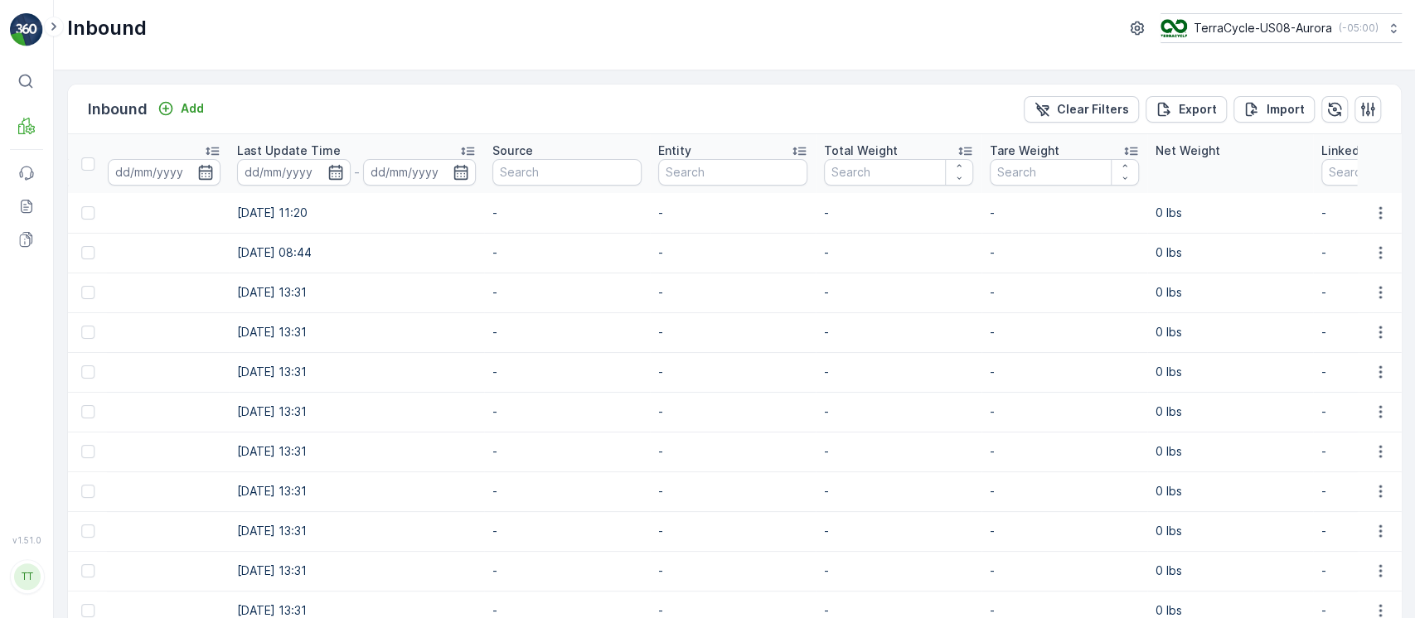
scroll to position [0, 1870]
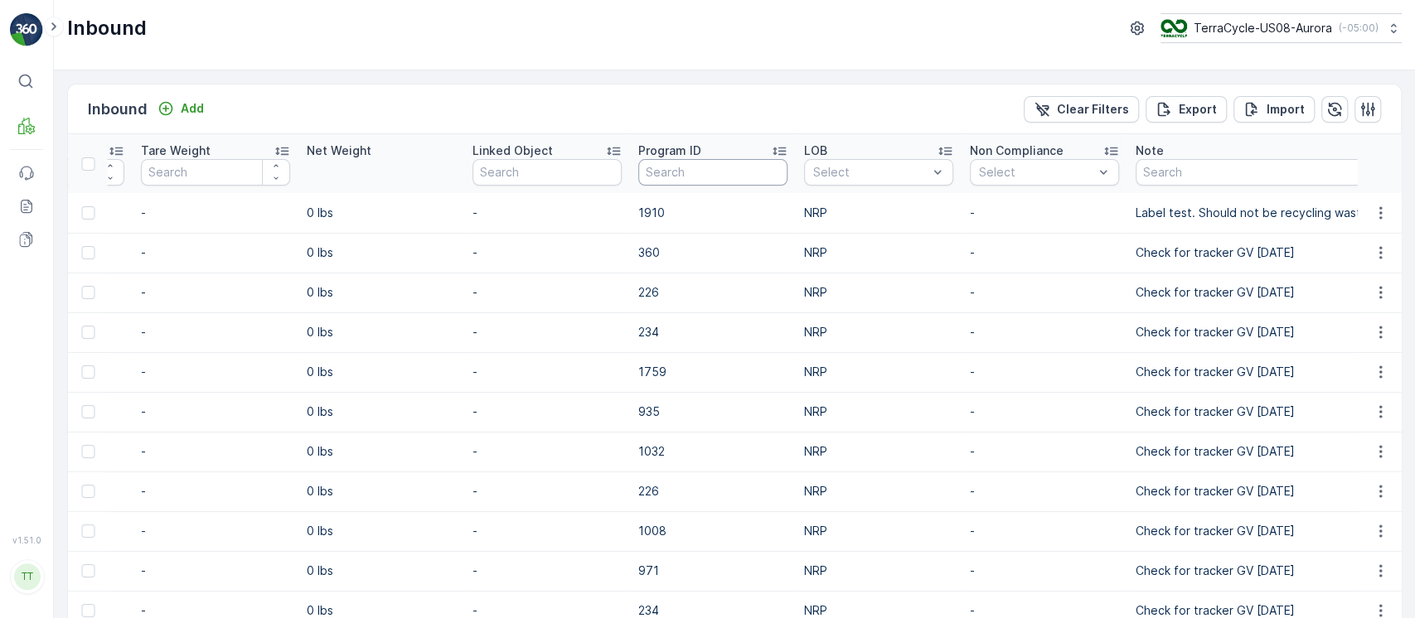
click at [672, 172] on input "text" at bounding box center [712, 172] width 149 height 27
paste input "2367"
type input "2367"
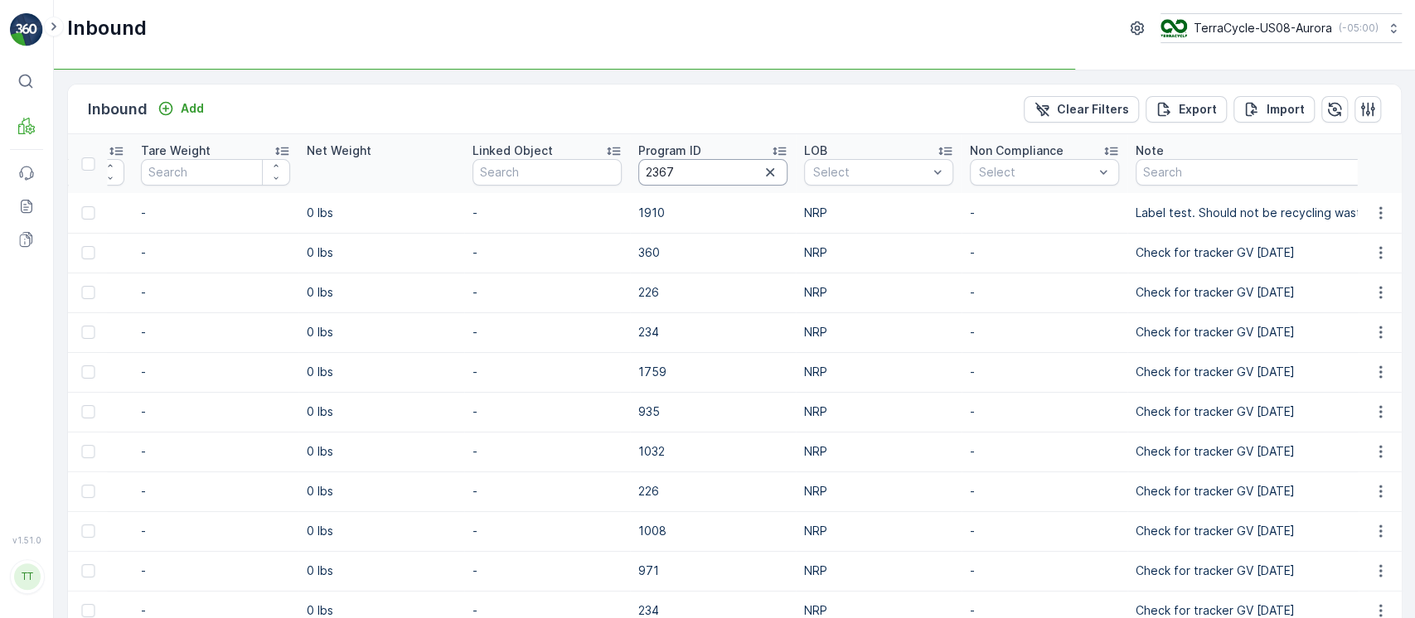
scroll to position [0, 1667]
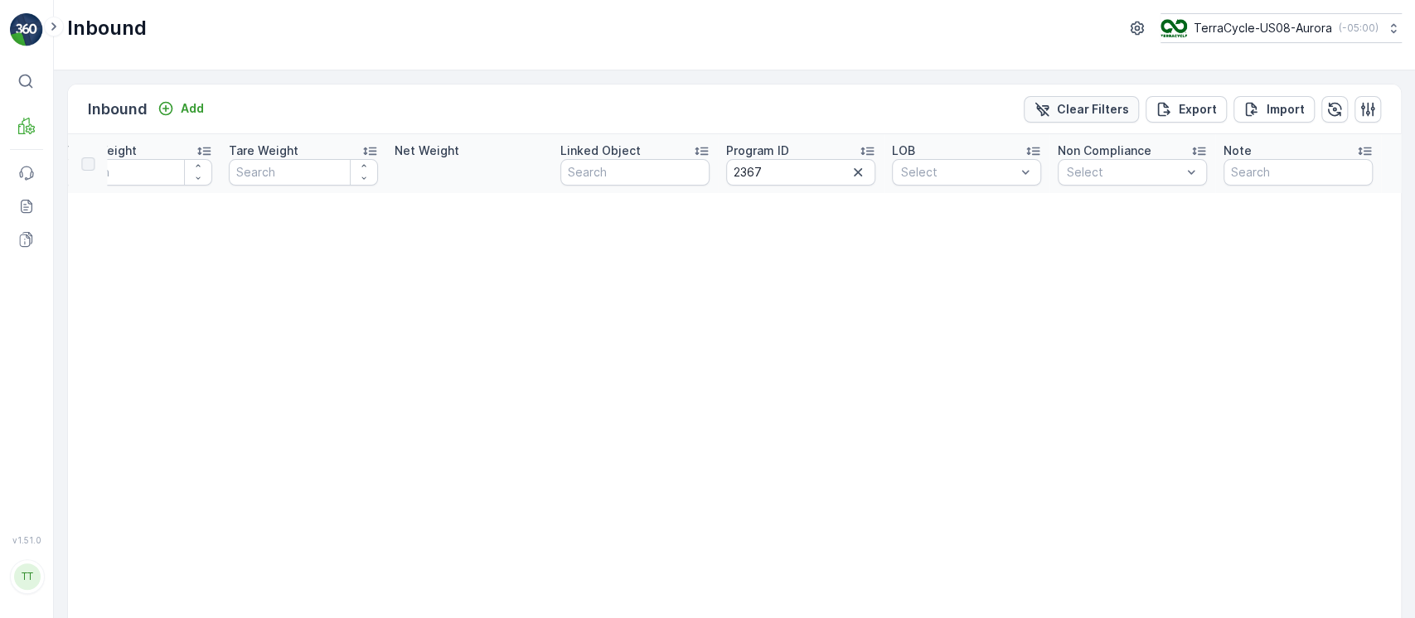
click at [1092, 114] on p "Clear Filters" at bounding box center [1093, 109] width 72 height 17
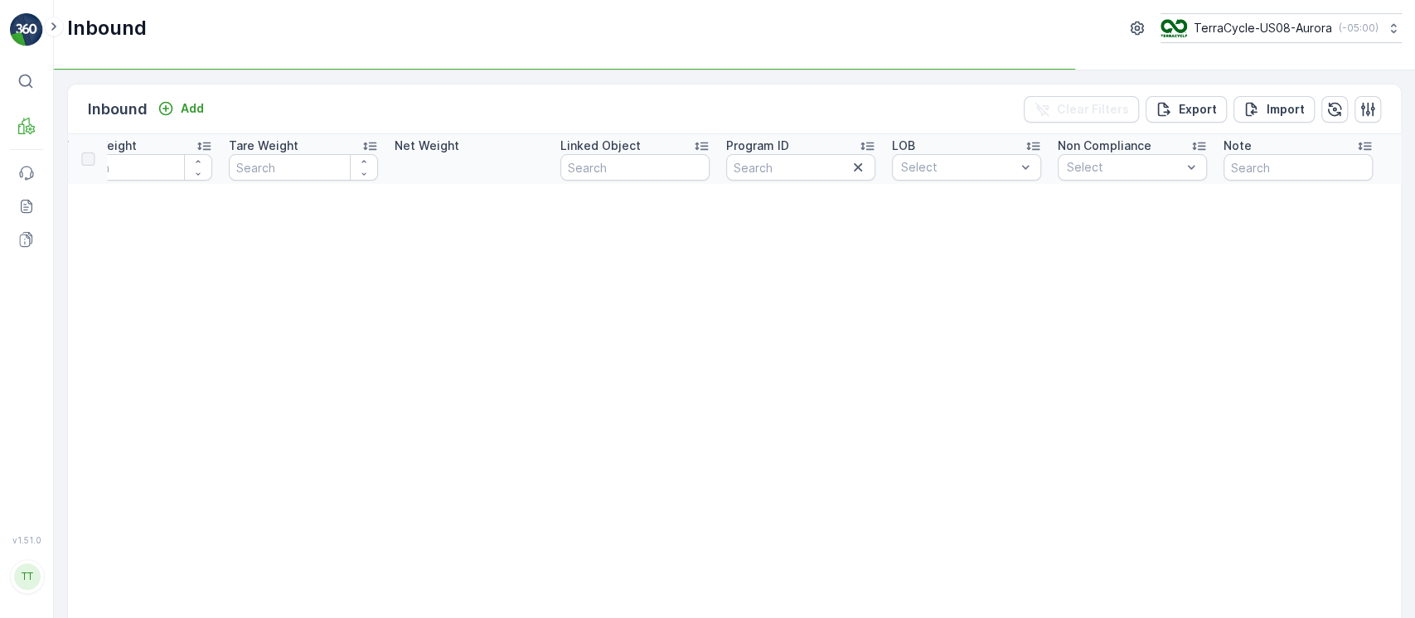
scroll to position [0, 1651]
click at [618, 159] on input "text" at bounding box center [634, 167] width 149 height 27
paste input "Pallet_US08 #7836"
type input "Pallet_US08 #7836"
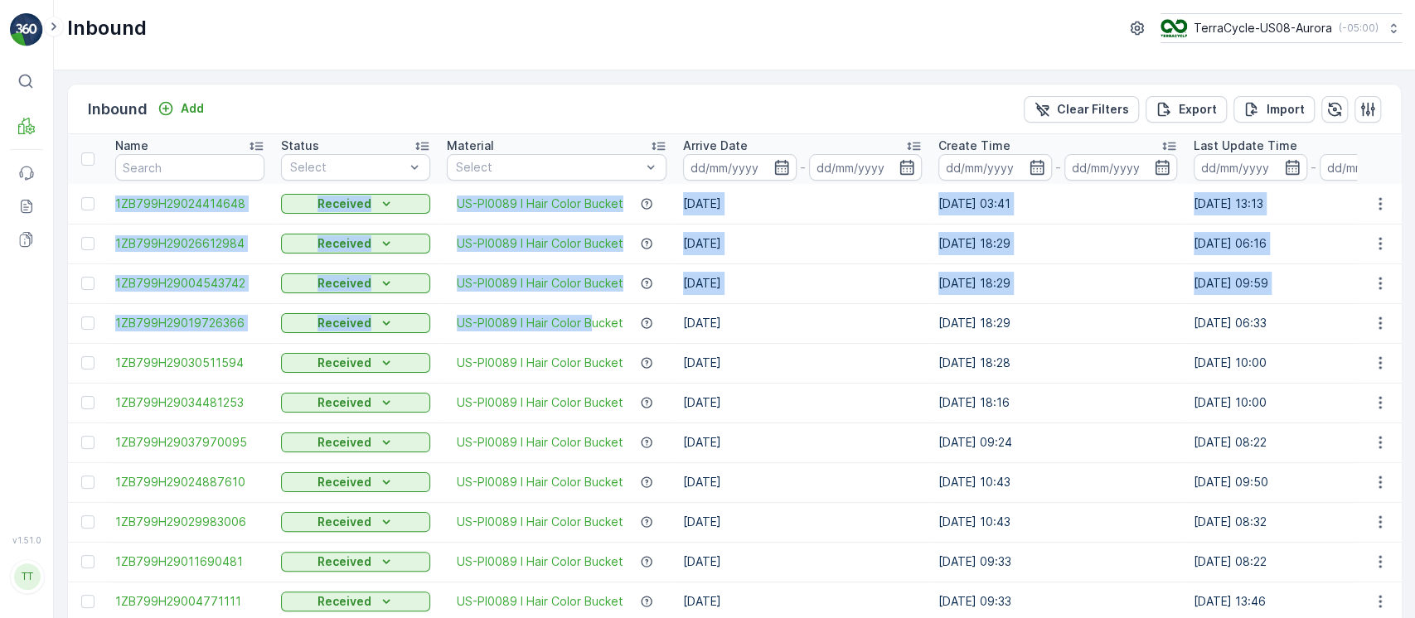
drag, startPoint x: 109, startPoint y: 205, endPoint x: 590, endPoint y: 333, distance: 498.5
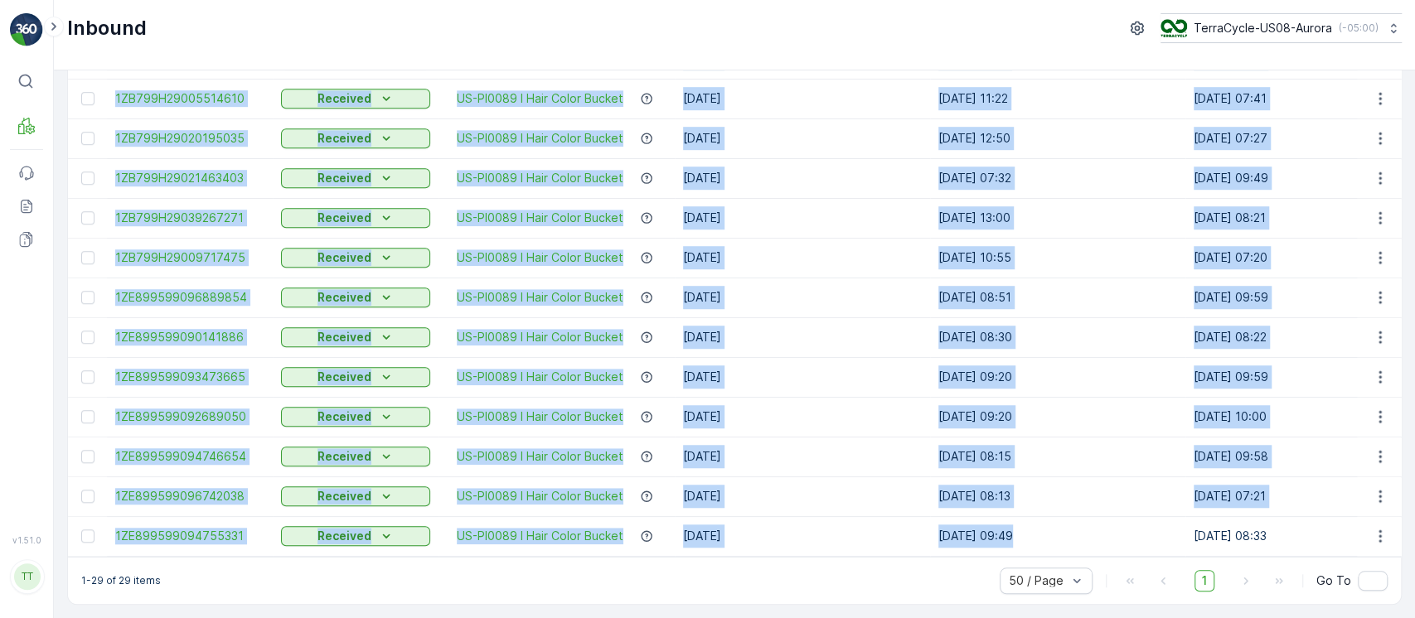
click at [1011, 520] on td "[DATE] 09:49" at bounding box center [1057, 536] width 255 height 40
copy tbody "1ZB799H29024414648 Received US-PI0089 I Hair Color Bucket [DATE] [DATE] 03:41 […"
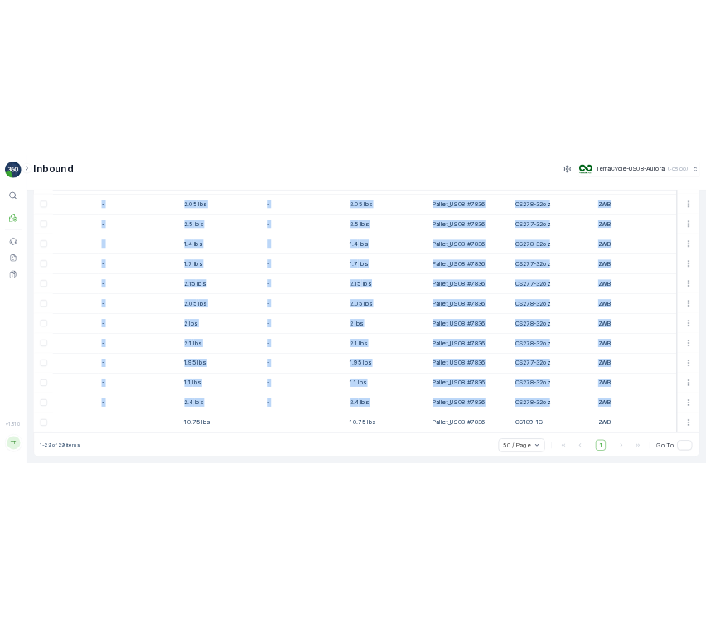
scroll to position [0, 1413]
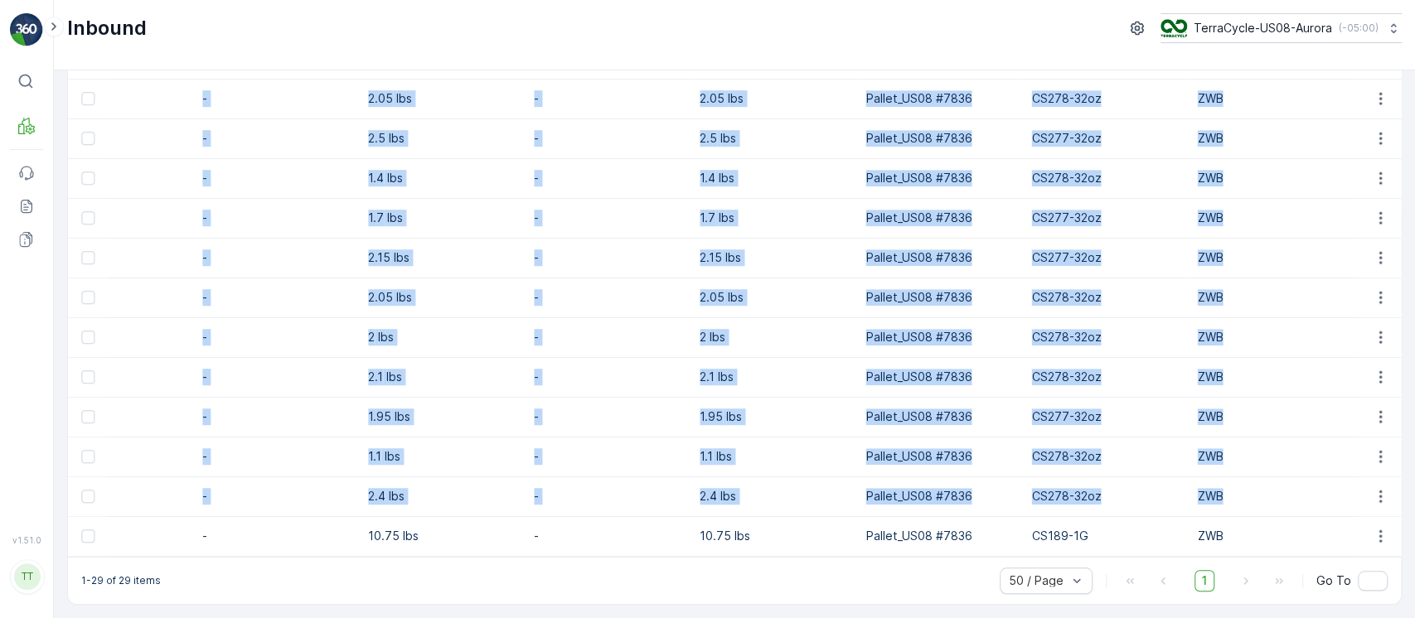
click at [887, 250] on p "Pallet_US08 #7836" at bounding box center [939, 258] width 149 height 17
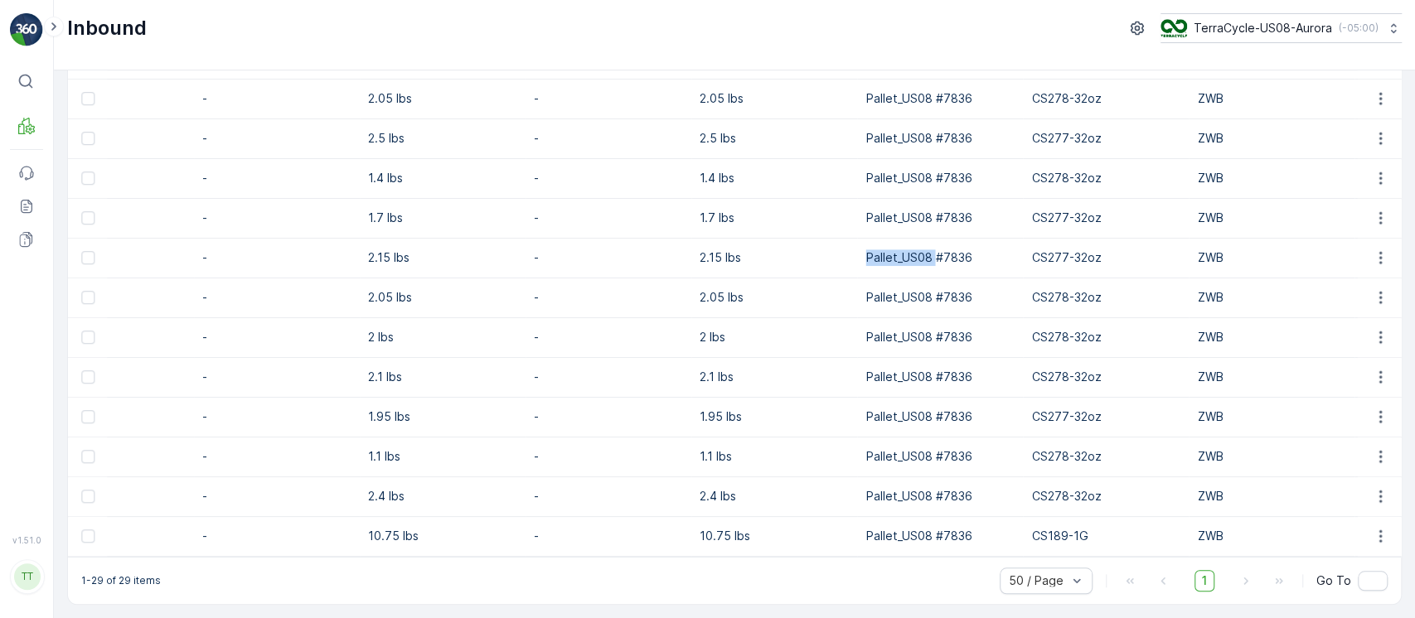
click at [887, 250] on p "Pallet_US08 #7836" at bounding box center [939, 258] width 149 height 17
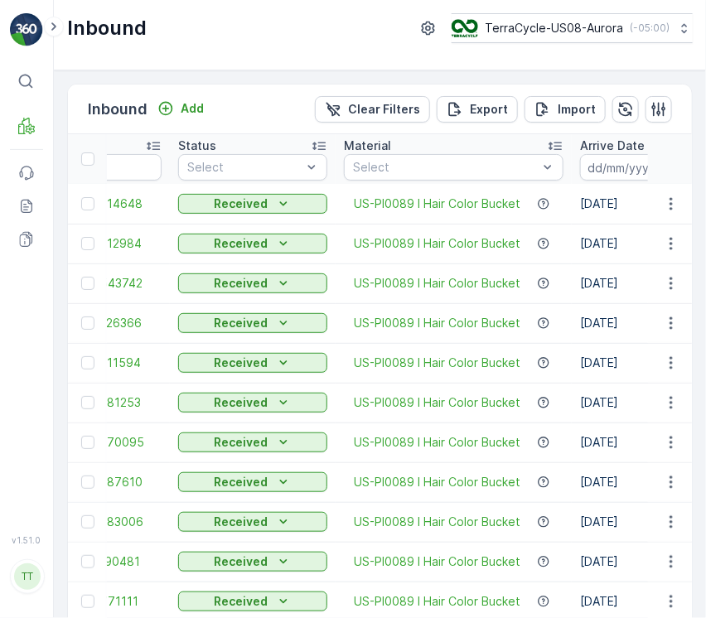
scroll to position [0, 0]
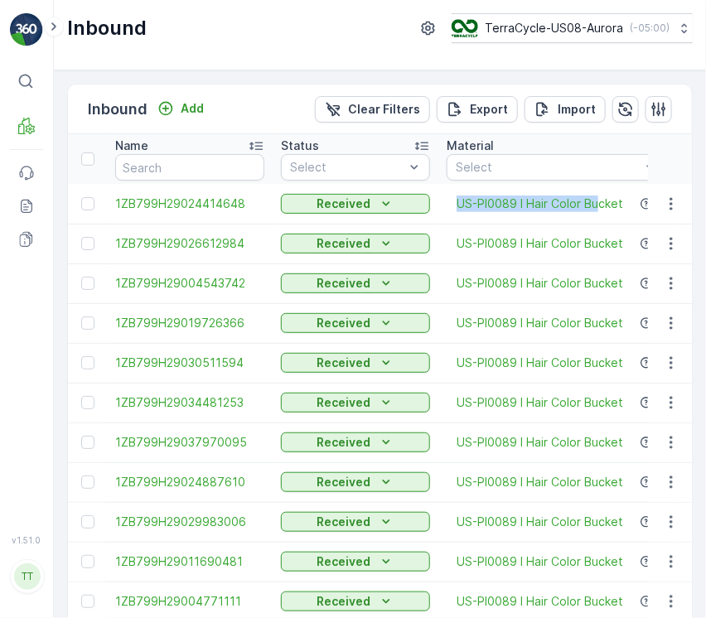
drag, startPoint x: 451, startPoint y: 194, endPoint x: 596, endPoint y: 216, distance: 146.7
click at [596, 216] on td "US-PI0089 I Hair Color Bucket" at bounding box center [557, 204] width 236 height 40
copy span "US-PI0089 I Hair Color Bu"
click at [400, 113] on p "Clear Filters" at bounding box center [384, 109] width 72 height 17
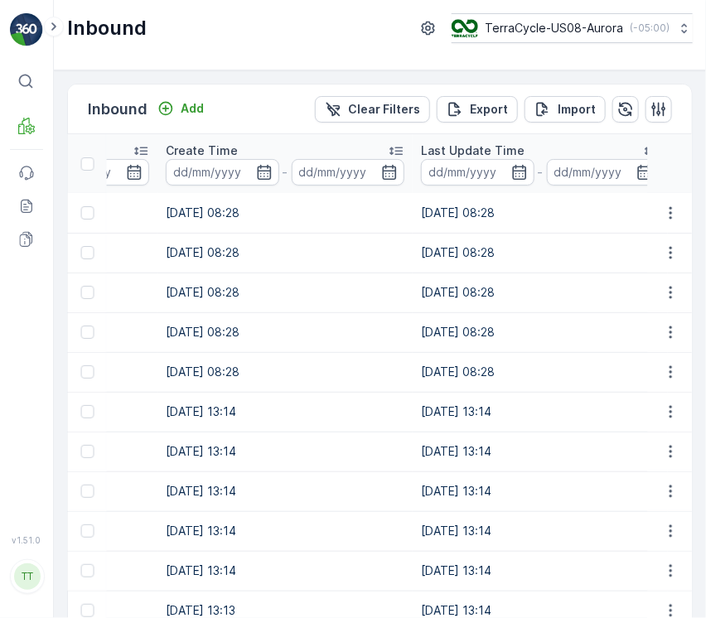
scroll to position [0, 796]
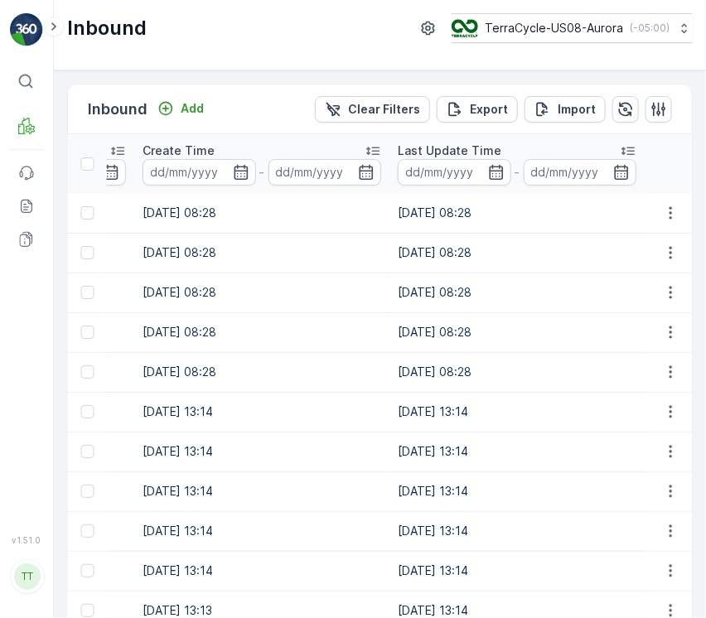
click at [444, 187] on th "Last Update Time -" at bounding box center [517, 163] width 255 height 59
click at [463, 177] on input at bounding box center [455, 172] width 114 height 27
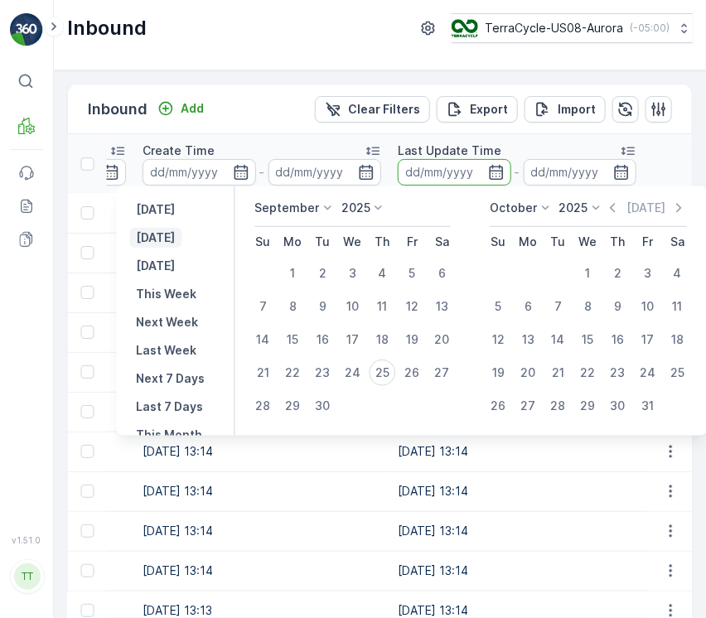
click at [156, 239] on p "[DATE]" at bounding box center [155, 238] width 39 height 17
type input "[DATE]"
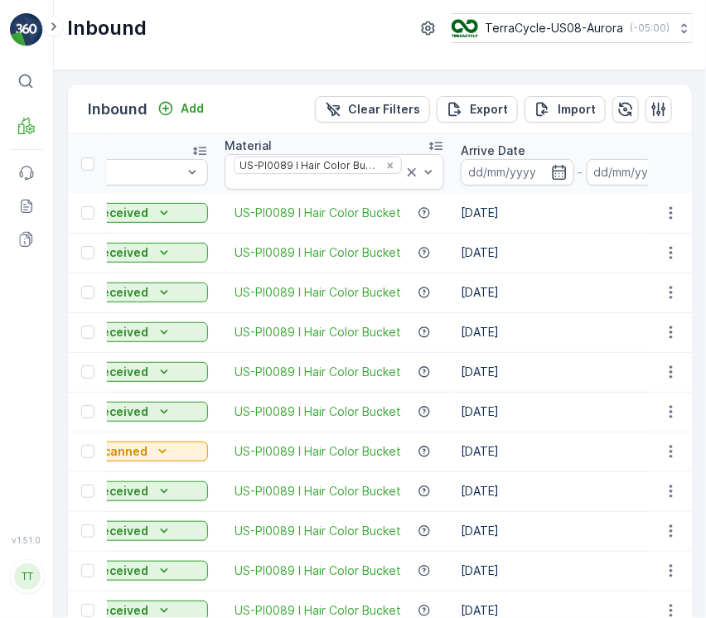
scroll to position [0, 221]
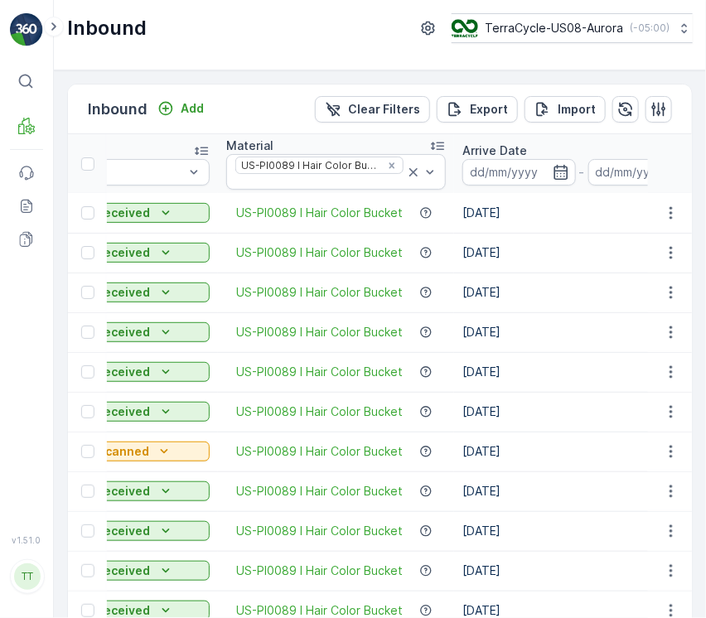
click at [538, 147] on div "Arrive Date" at bounding box center [582, 151] width 239 height 17
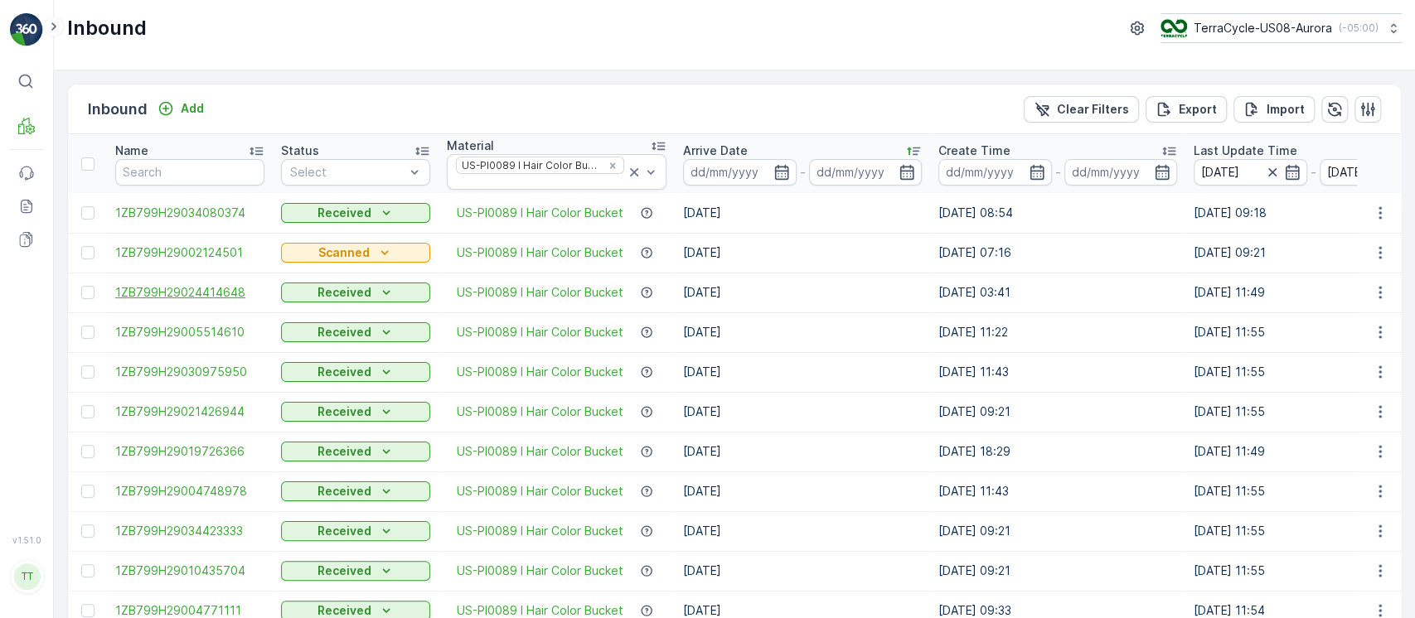
click at [193, 293] on span "1ZB799H29024414648" at bounding box center [189, 292] width 149 height 17
click at [199, 322] on td "1ZB799H29005514610" at bounding box center [190, 333] width 166 height 40
click at [201, 325] on span "1ZB799H29005514610" at bounding box center [189, 332] width 149 height 17
click at [206, 366] on span "1ZB799H29030975950" at bounding box center [189, 372] width 149 height 17
click at [209, 413] on span "1ZB799H29021426944" at bounding box center [189, 412] width 149 height 17
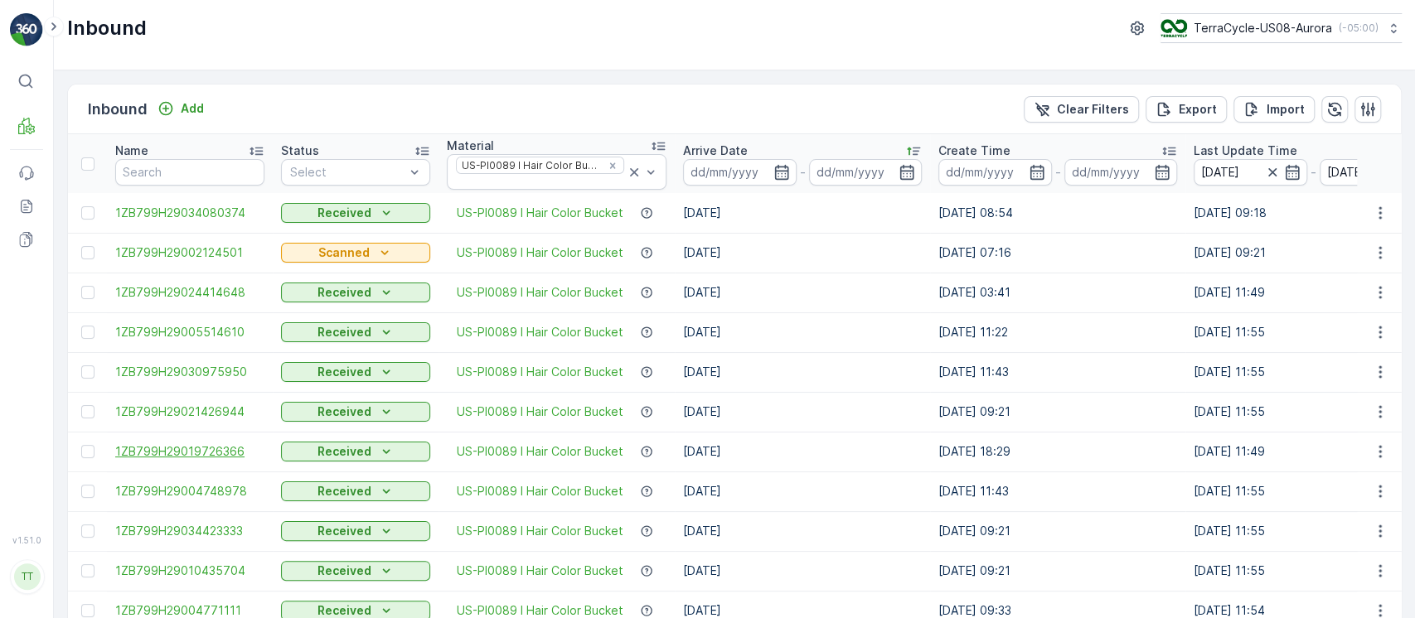
click at [208, 447] on span "1ZB799H29019726366" at bounding box center [189, 452] width 149 height 17
click at [206, 486] on span "1ZB799H29004748978" at bounding box center [189, 491] width 149 height 17
click at [206, 524] on span "1ZB799H29034423333" at bounding box center [189, 531] width 149 height 17
click at [200, 571] on span "1ZB799H29010435704" at bounding box center [189, 571] width 149 height 17
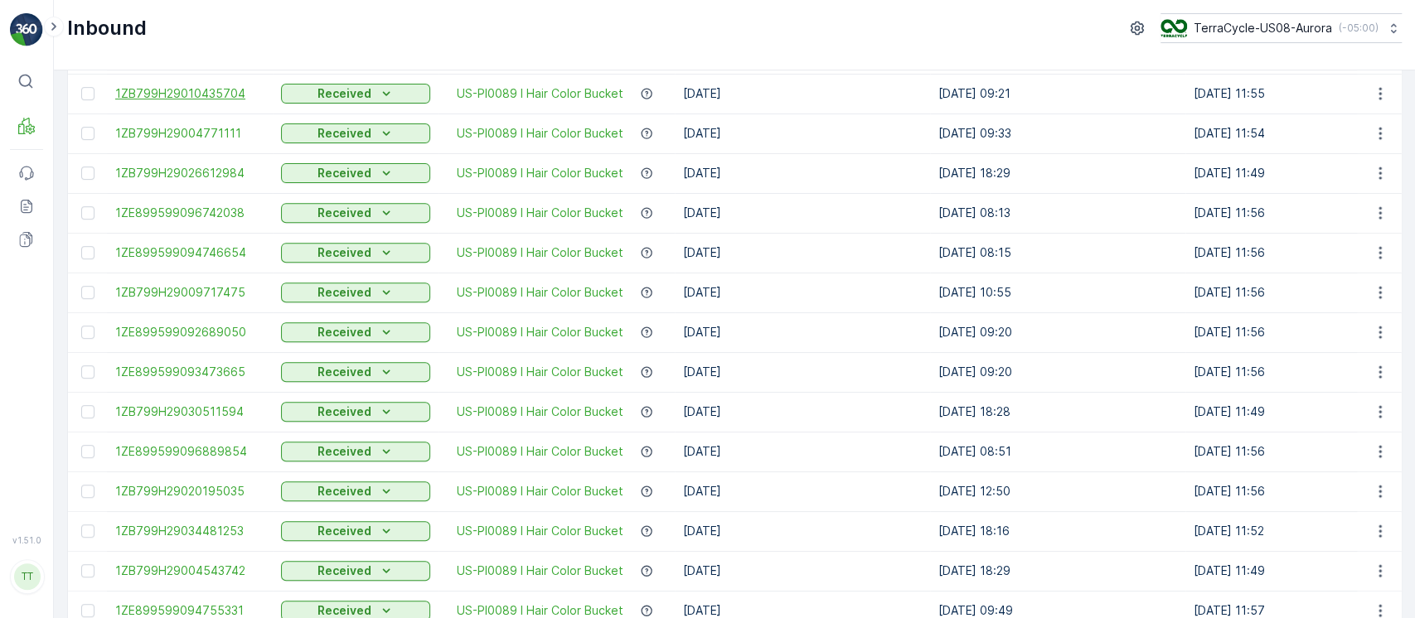
scroll to position [478, 0]
click at [225, 132] on span "1ZB799H29004771111" at bounding box center [189, 132] width 149 height 17
click at [223, 167] on span "1ZB799H29026612984" at bounding box center [189, 172] width 149 height 17
click at [224, 211] on span "1ZE899599096742038" at bounding box center [189, 212] width 149 height 17
click at [219, 250] on span "1ZE899599094746654" at bounding box center [189, 252] width 149 height 17
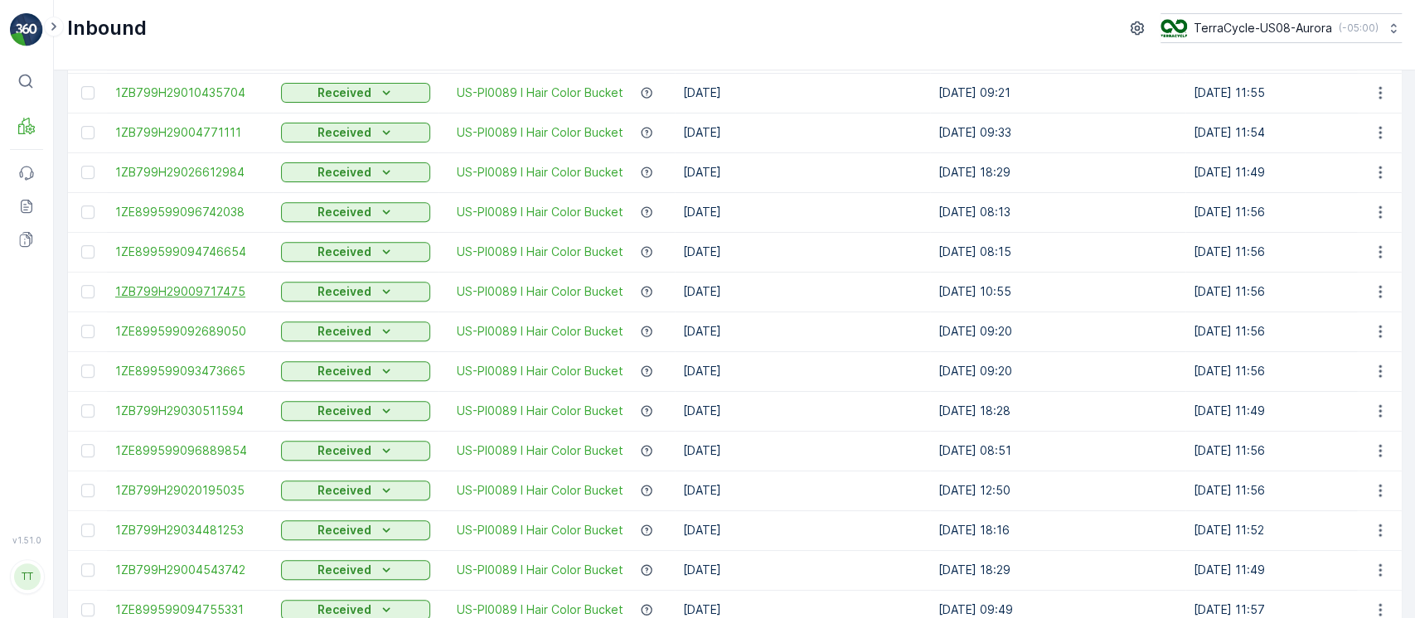
click at [211, 289] on span "1ZB799H29009717475" at bounding box center [189, 292] width 149 height 17
click at [206, 329] on span "1ZE899599092689050" at bounding box center [189, 331] width 149 height 17
click at [206, 366] on span "1ZE899599093473665" at bounding box center [189, 371] width 149 height 17
click at [206, 404] on span "1ZB799H29030511594" at bounding box center [189, 411] width 149 height 17
click at [206, 439] on td "1ZE899599096889854" at bounding box center [190, 451] width 166 height 40
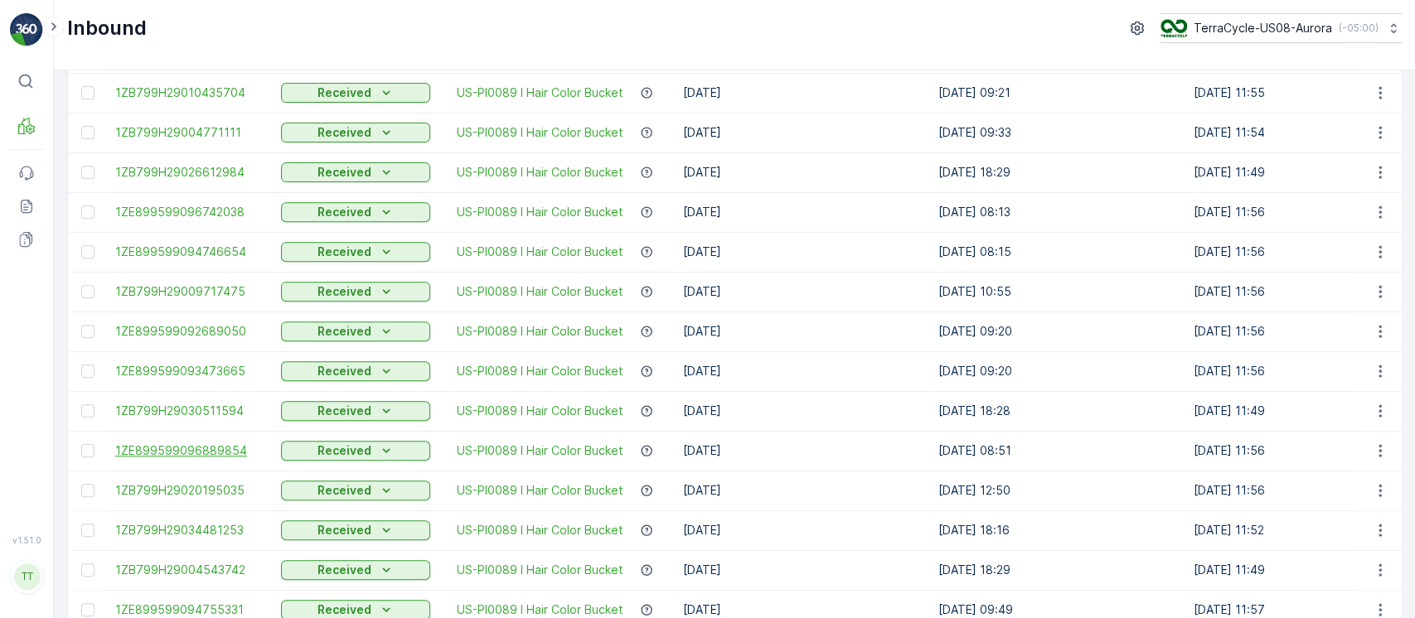
click at [206, 451] on span "1ZE899599096889854" at bounding box center [189, 451] width 149 height 17
click at [206, 483] on span "1ZB799H29020195035" at bounding box center [189, 490] width 149 height 17
click at [207, 525] on span "1ZB799H29034481253" at bounding box center [189, 530] width 149 height 17
click at [201, 571] on span "1ZB799H29004543742" at bounding box center [189, 570] width 149 height 17
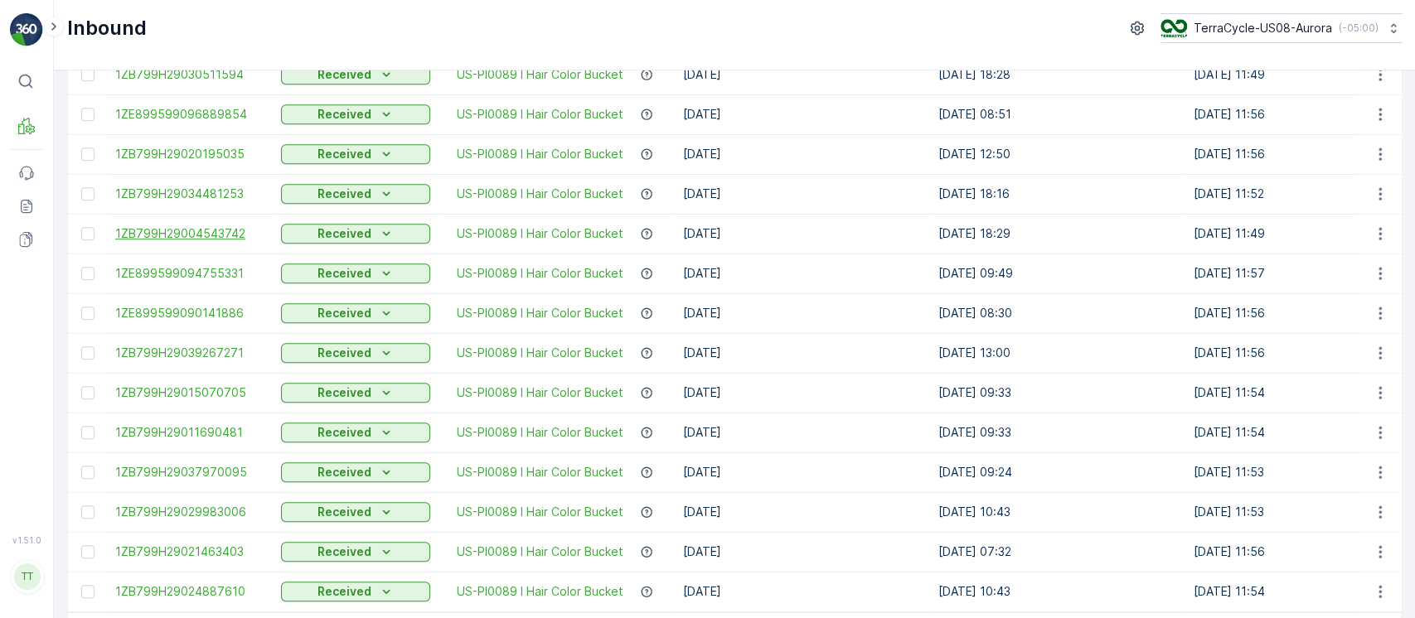
scroll to position [877, 0]
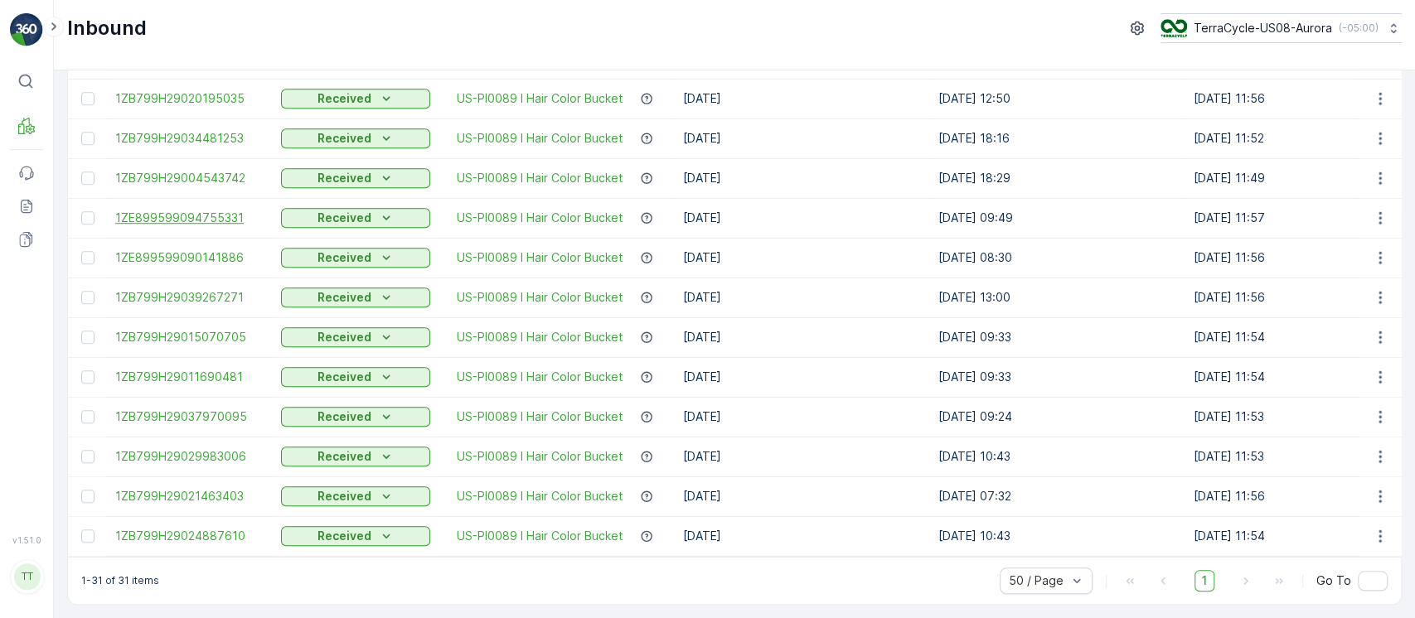
click at [212, 210] on span "1ZE899599094755331" at bounding box center [189, 218] width 149 height 17
click at [213, 250] on span "1ZE899599090141886" at bounding box center [189, 258] width 149 height 17
click at [209, 293] on span "1ZB799H29039267271" at bounding box center [189, 297] width 149 height 17
click at [206, 332] on span "1ZB799H29015070705" at bounding box center [189, 337] width 149 height 17
click at [206, 369] on span "1ZB799H29011690481" at bounding box center [189, 377] width 149 height 17
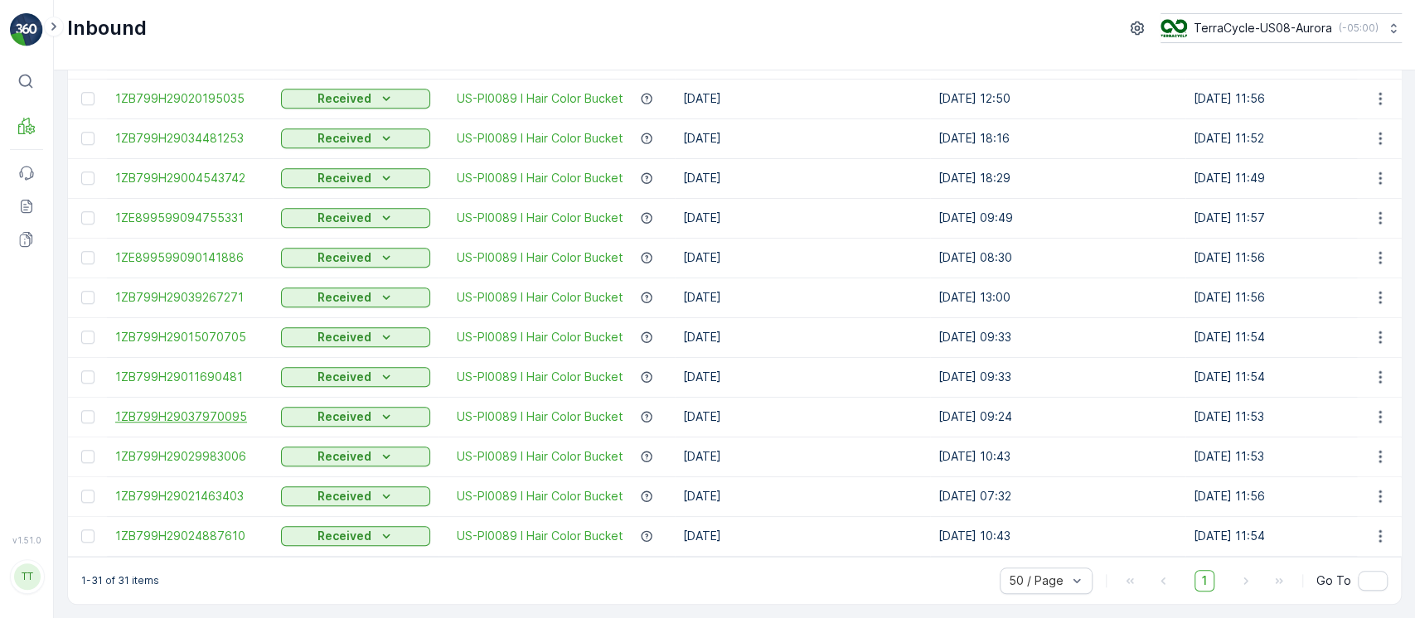
click at [202, 409] on span "1ZB799H29037970095" at bounding box center [189, 417] width 149 height 17
click at [204, 448] on span "1ZB799H29029983006" at bounding box center [189, 456] width 149 height 17
click at [206, 488] on span "1ZB799H29021463403" at bounding box center [189, 496] width 149 height 17
click at [202, 530] on span "1ZB799H29024887610" at bounding box center [189, 536] width 149 height 17
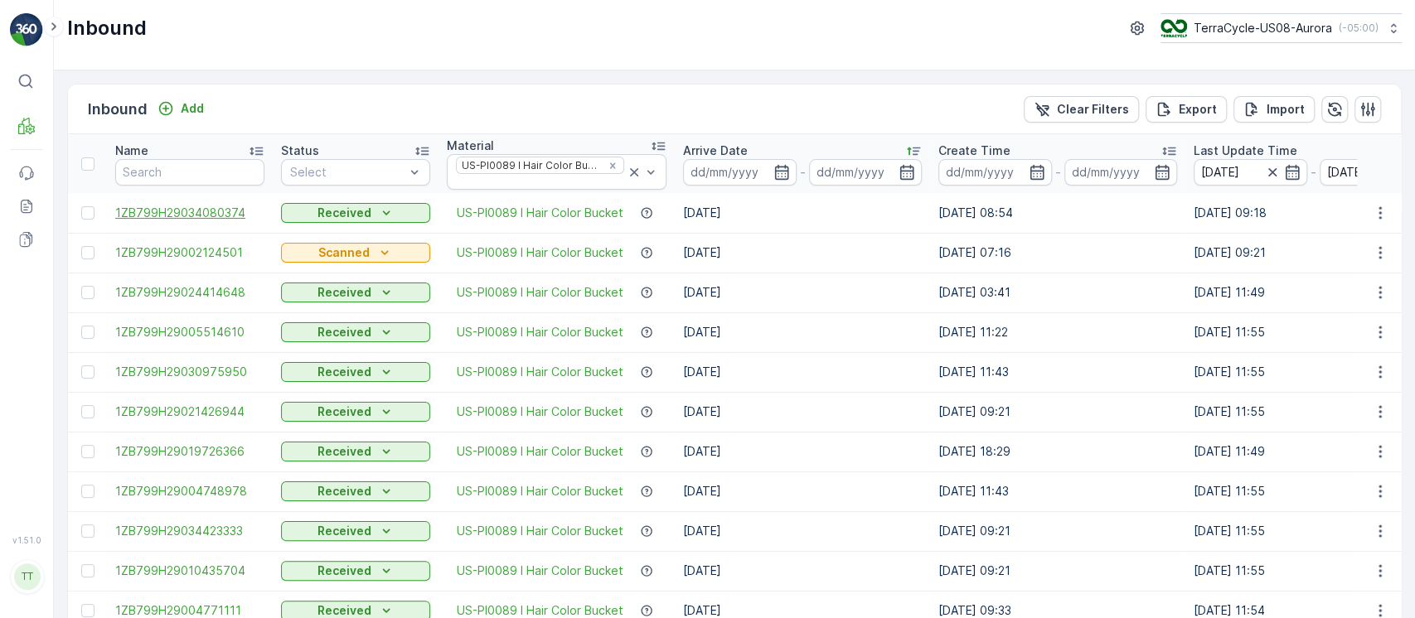
click at [196, 208] on span "1ZB799H29034080374" at bounding box center [189, 213] width 149 height 17
click at [206, 246] on span "1ZB799H29002124501" at bounding box center [189, 253] width 149 height 17
click at [1042, 105] on icon "Clear Filters" at bounding box center [1042, 109] width 14 height 14
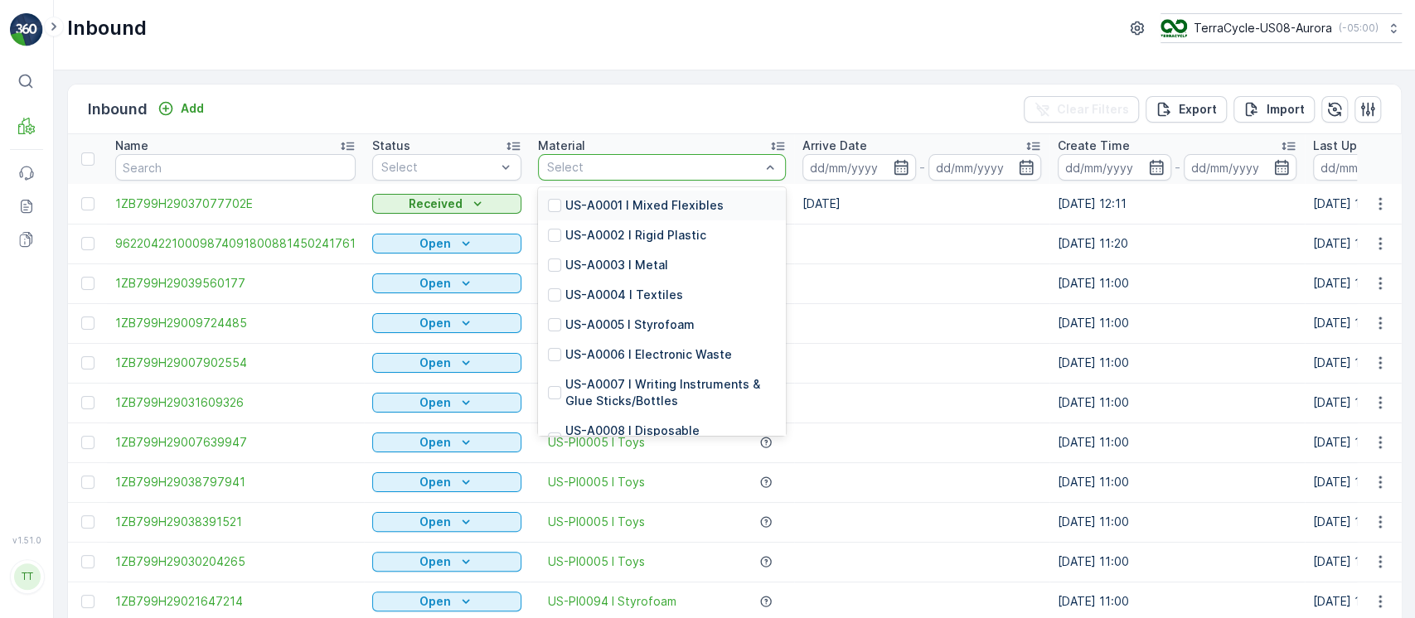
type input "US-PI0445 I Potential NC"
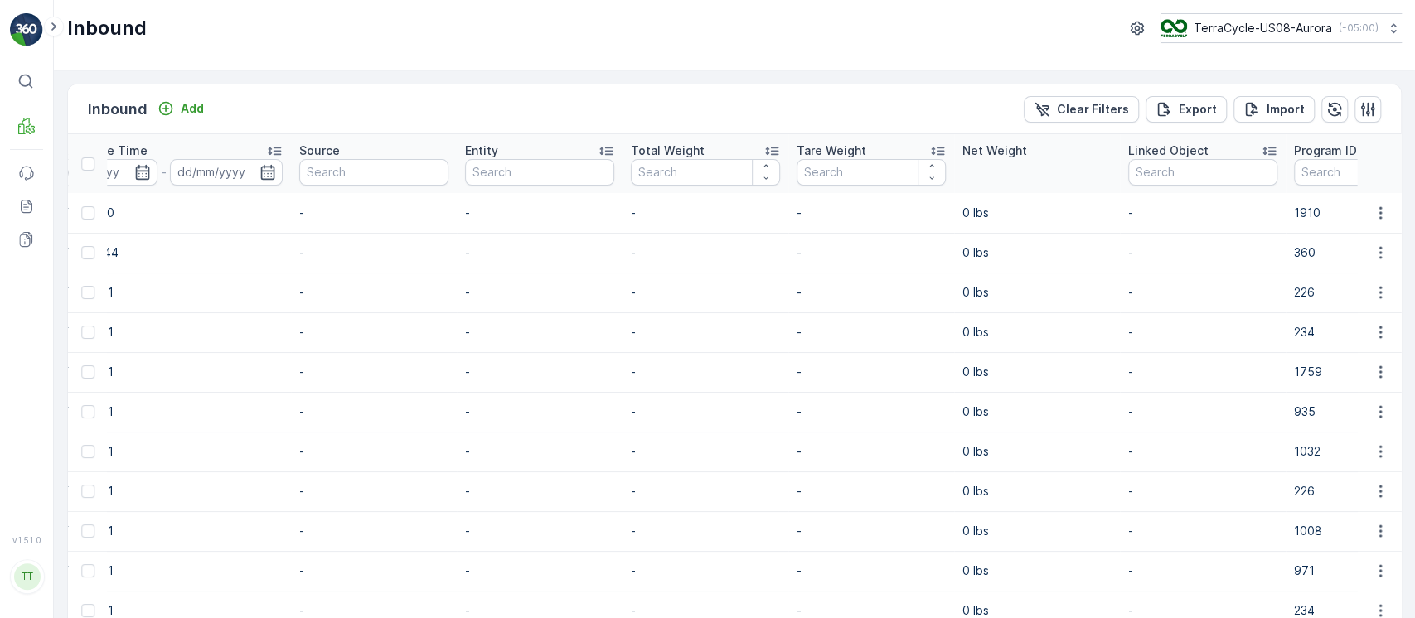
scroll to position [0, 1210]
click at [1333, 169] on input "text" at bounding box center [1372, 172] width 149 height 27
paste input "271"
type input "271"
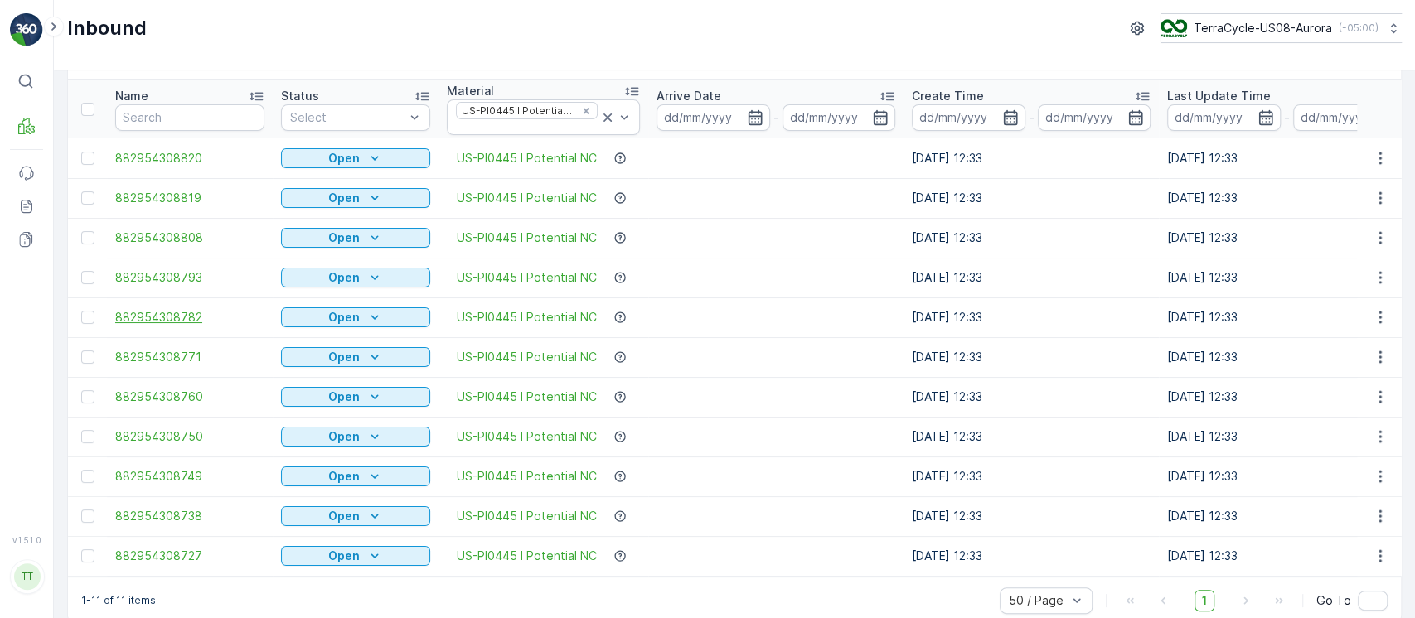
scroll to position [81, 0]
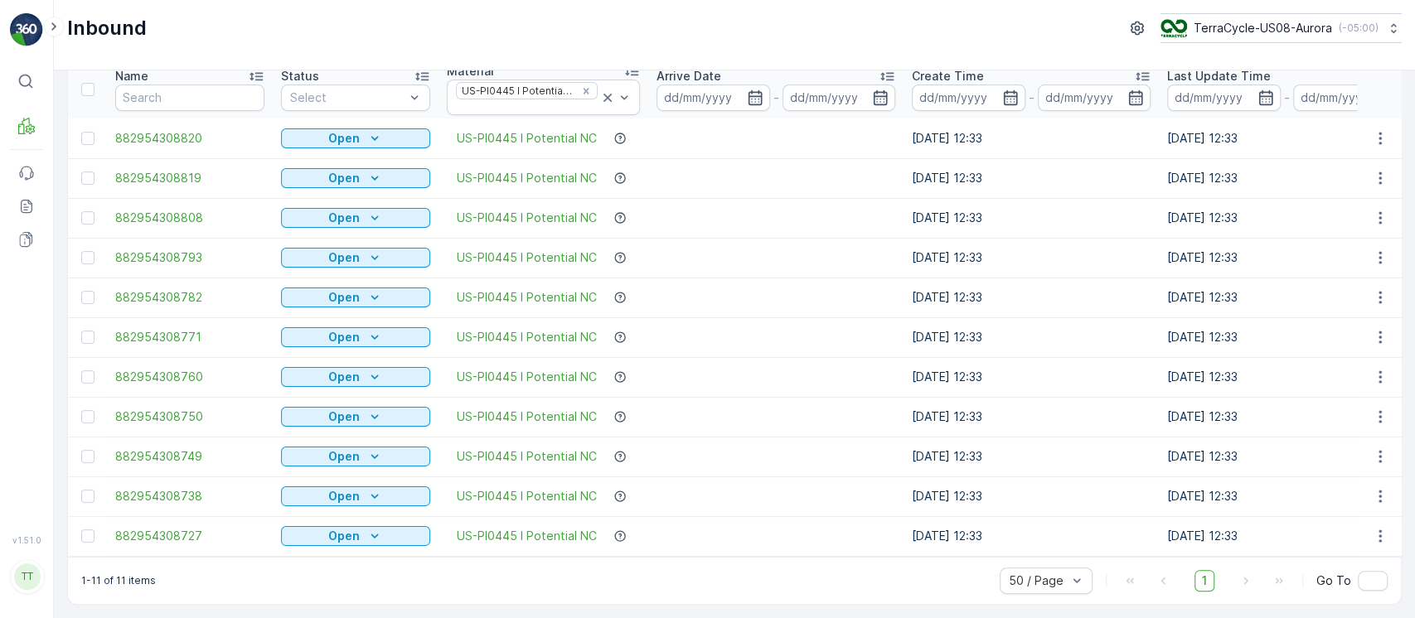
click at [1091, 337] on td "04.08.2025 12:33" at bounding box center [1031, 338] width 255 height 40
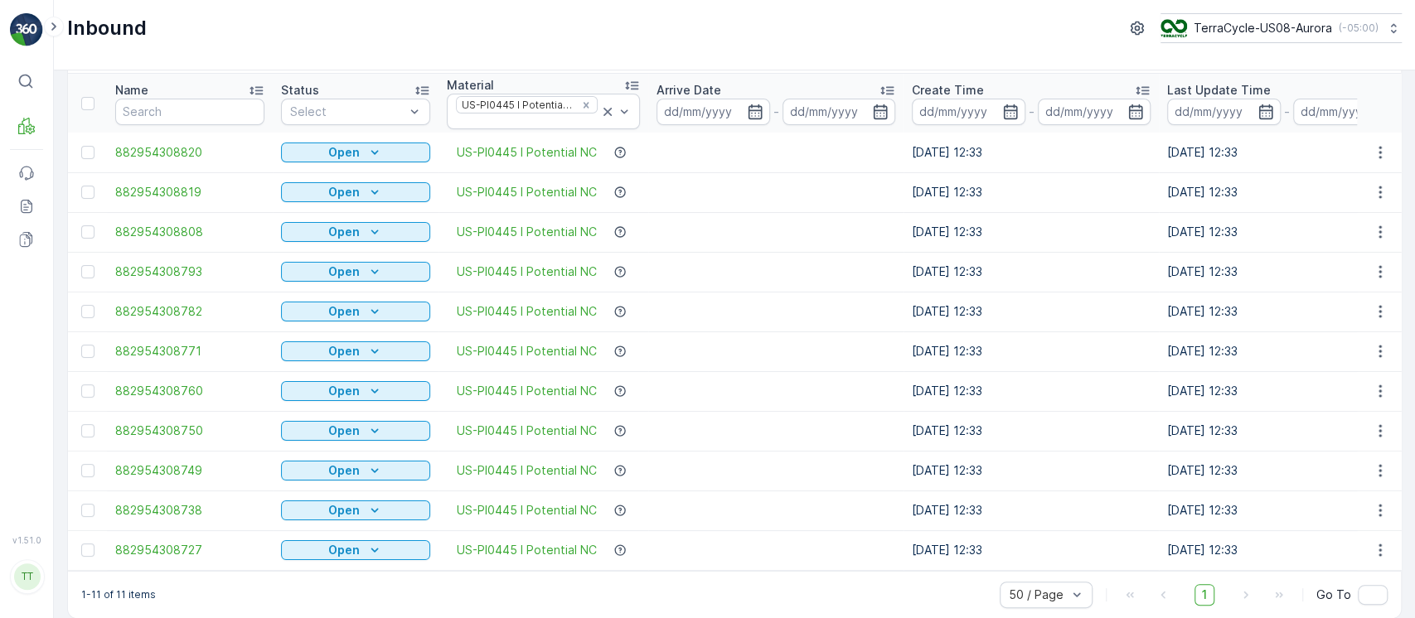
scroll to position [60, 0]
drag, startPoint x: 109, startPoint y: 145, endPoint x: 988, endPoint y: 553, distance: 968.8
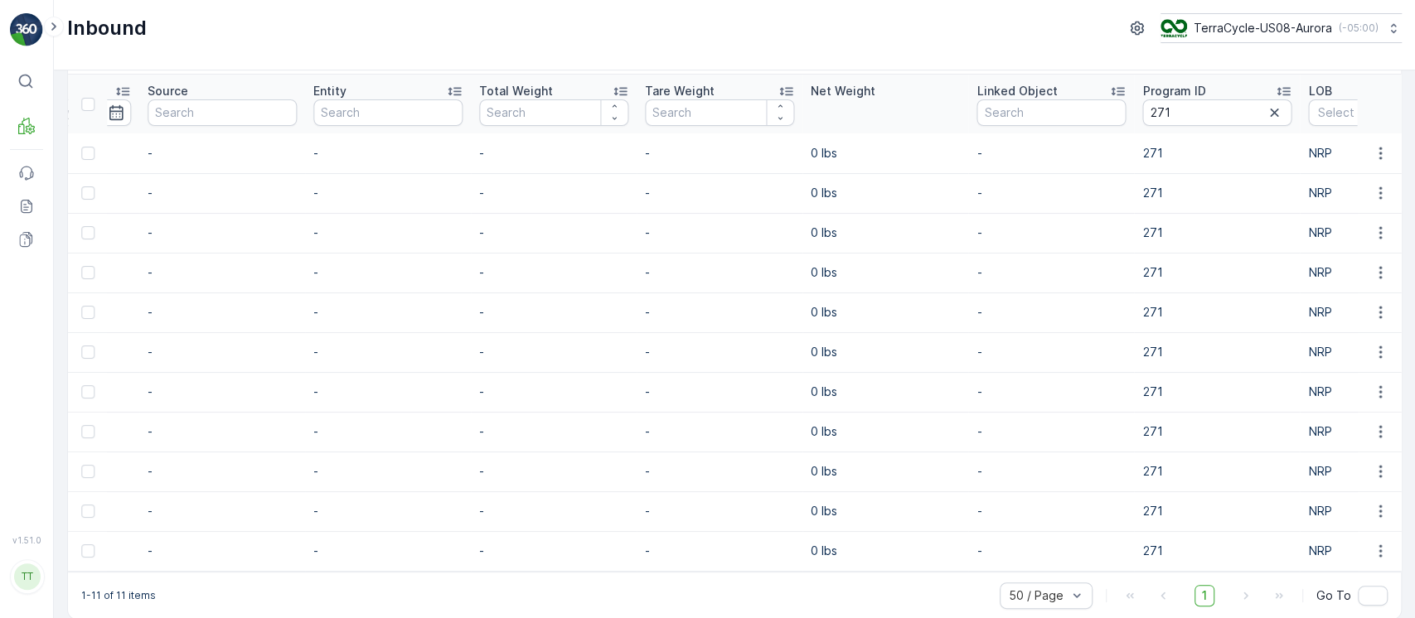
scroll to position [0, 1719]
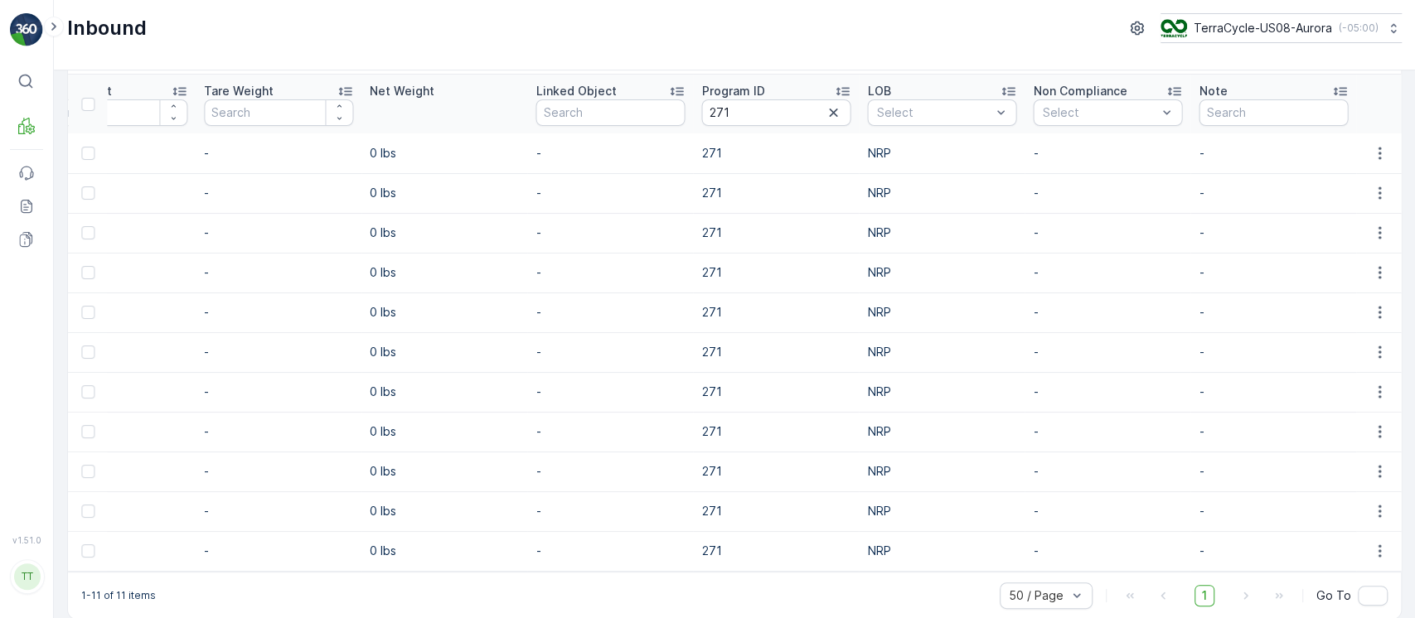
copy tbody "882954308820 Open US-PI0445 I Potential NC 04.08.2025 12:33 04.08.2025 12:33 - …"
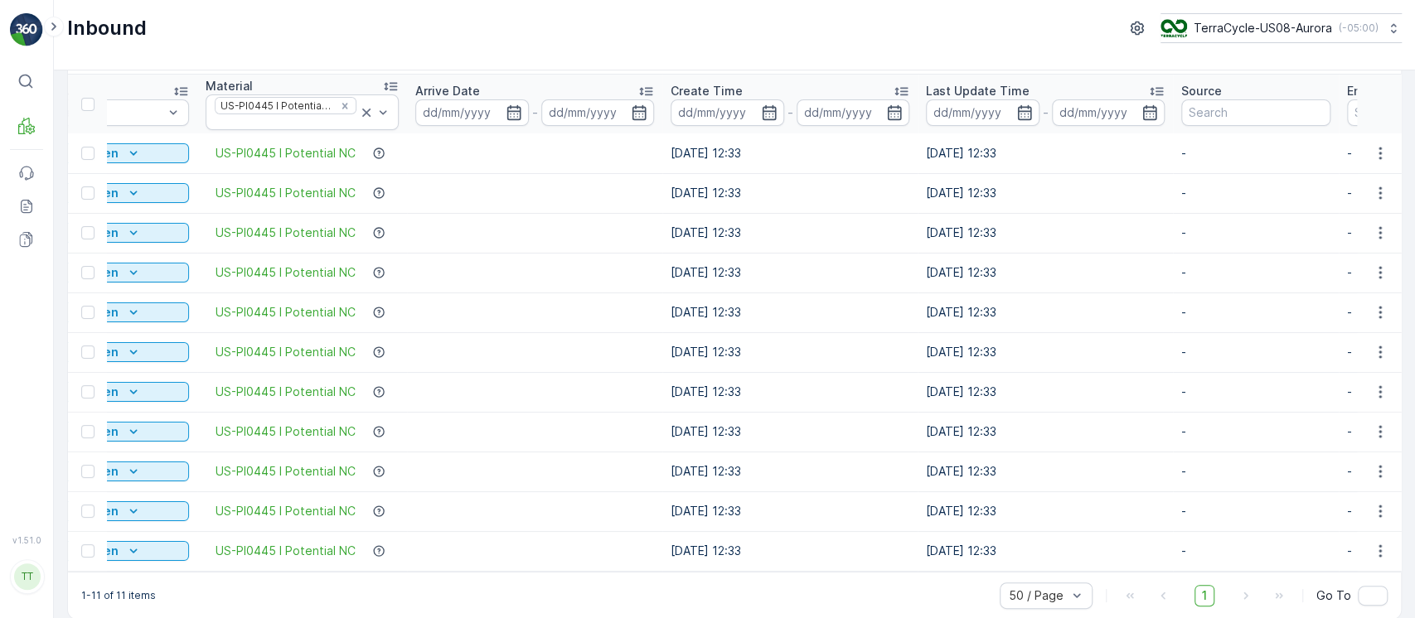
scroll to position [0, 0]
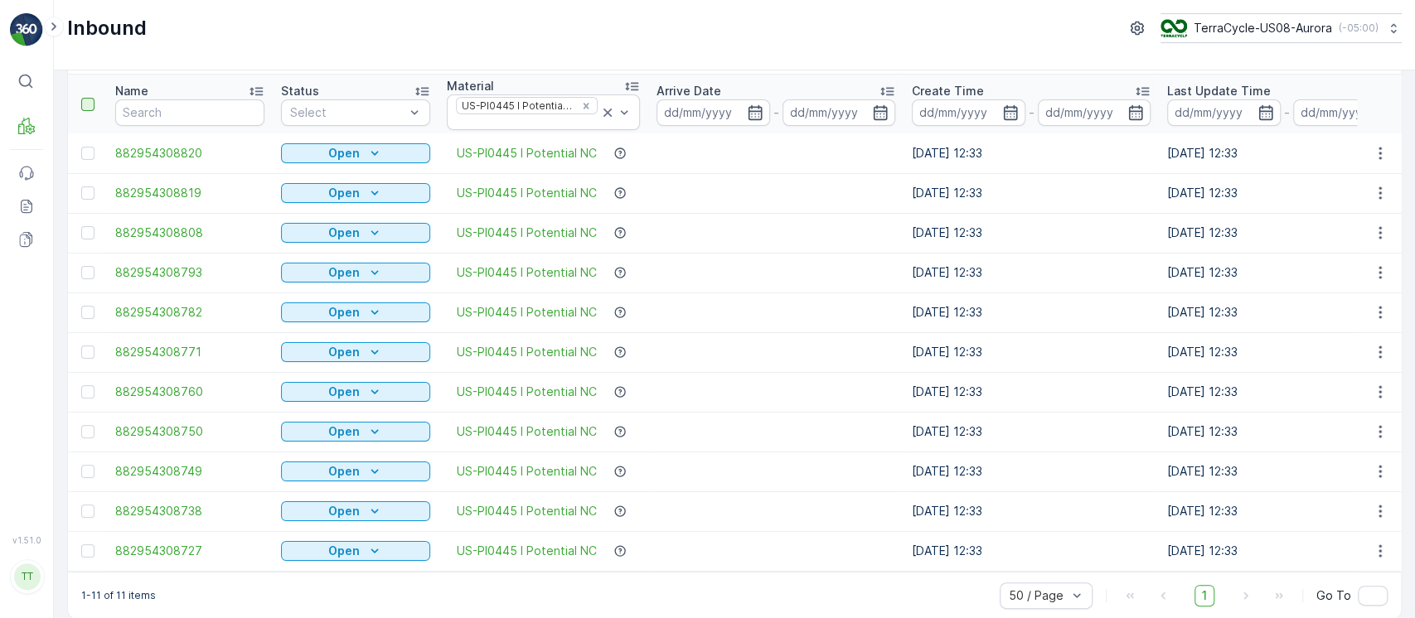
click at [89, 99] on div at bounding box center [87, 104] width 13 height 13
click at [90, 98] on input "checkbox" at bounding box center [90, 98] width 0 height 0
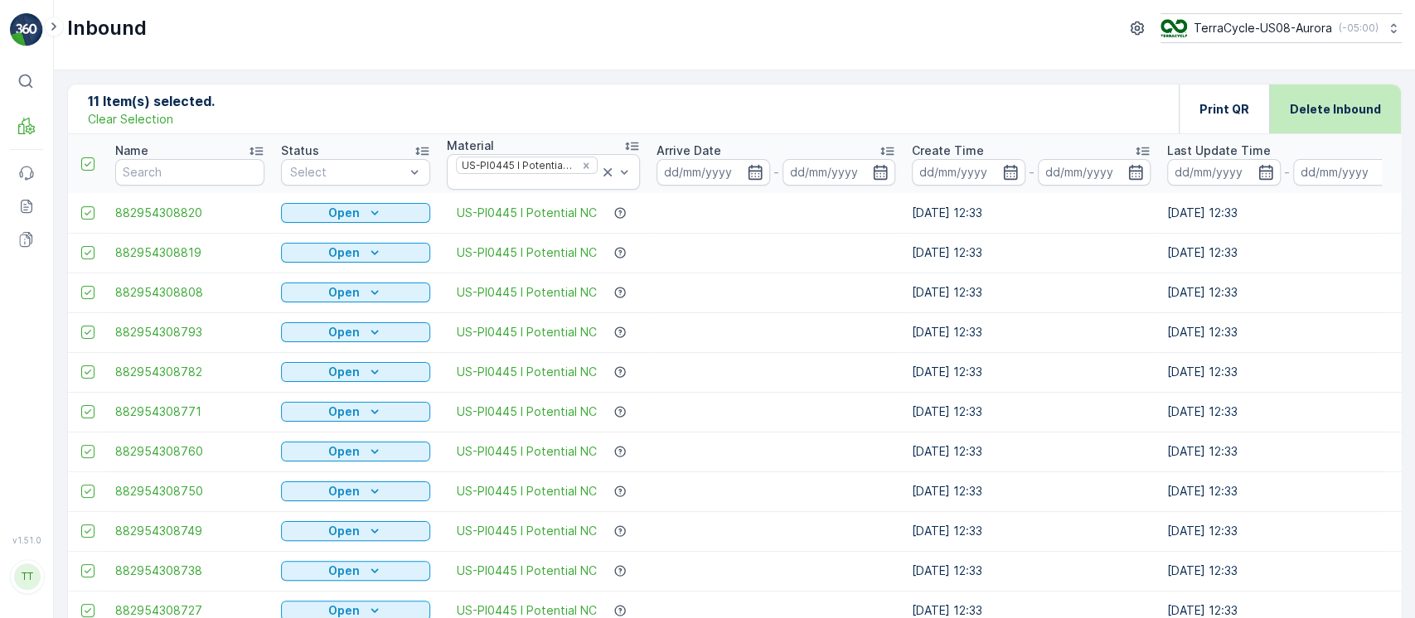
click at [1309, 116] on p "Delete Inbound" at bounding box center [1335, 109] width 91 height 17
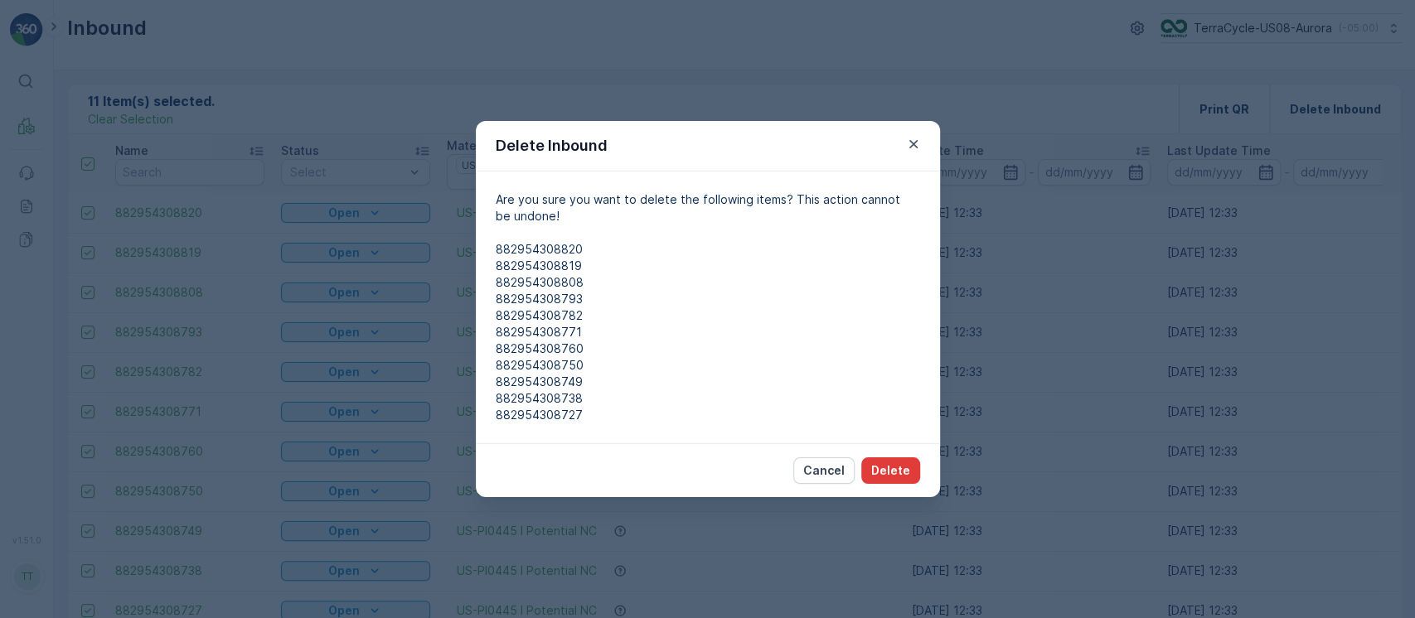
click at [899, 481] on button "Delete" at bounding box center [890, 471] width 59 height 27
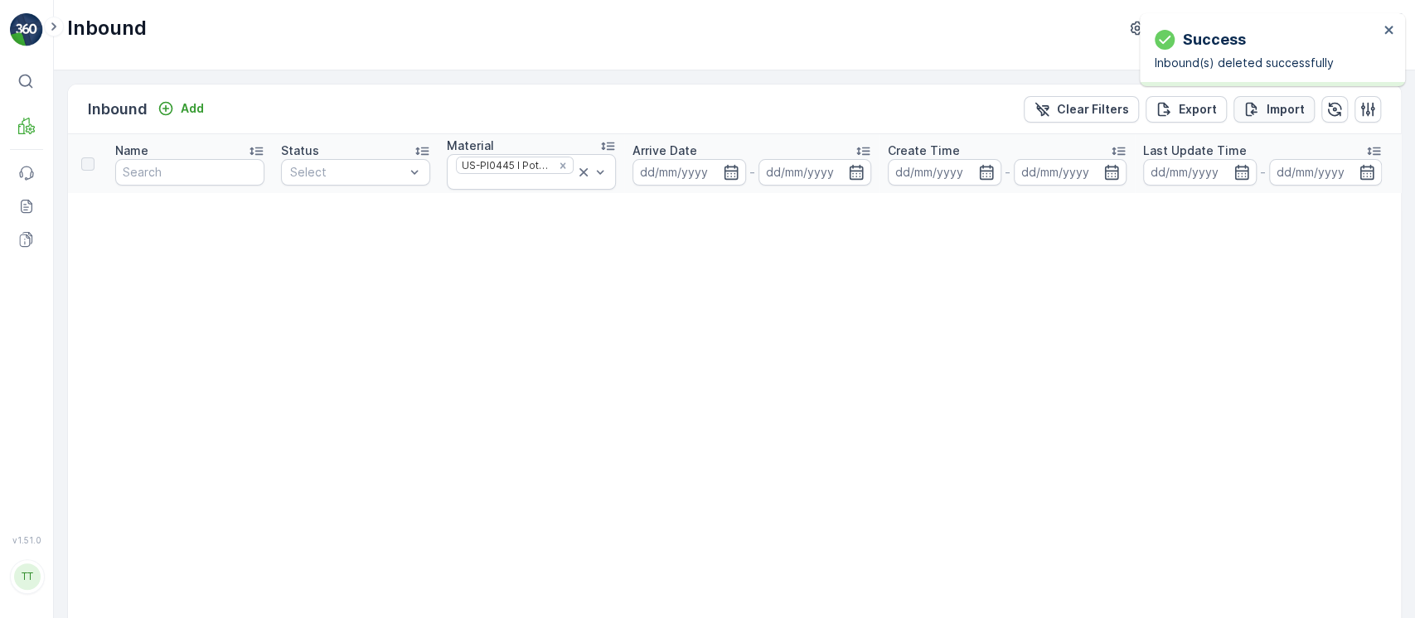
click at [1255, 119] on button "Import" at bounding box center [1274, 109] width 81 height 27
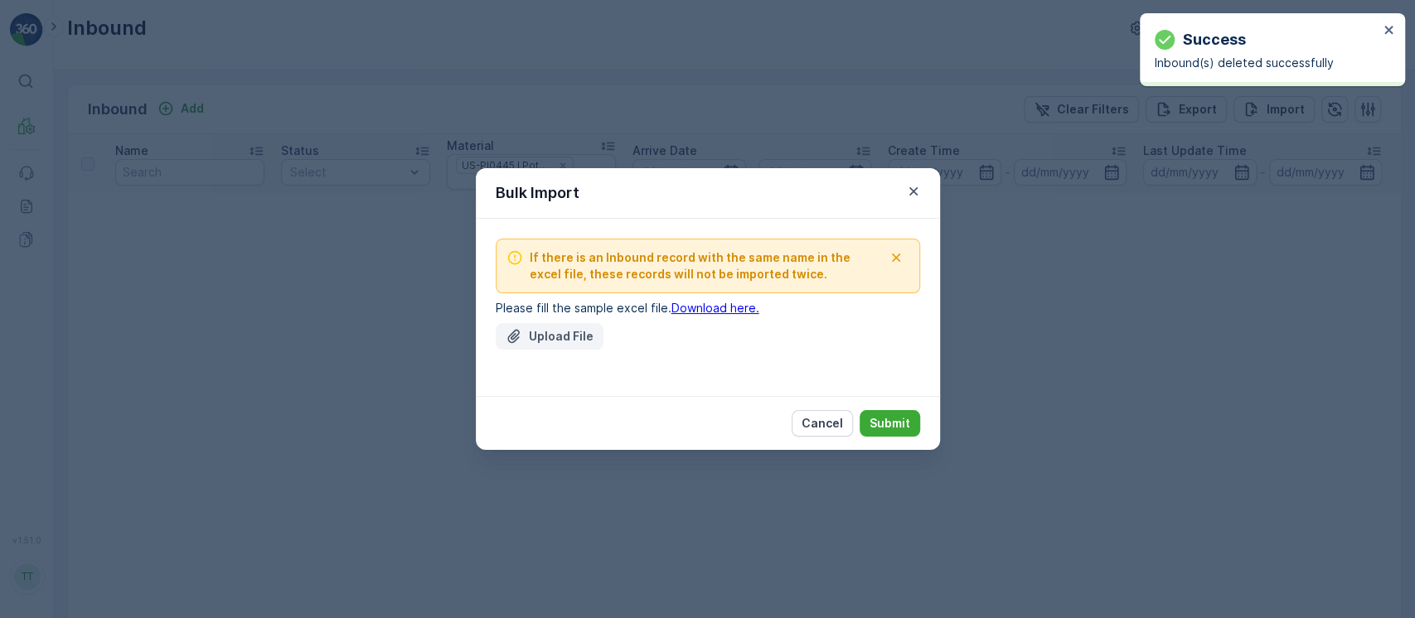
click at [542, 332] on p "Upload File" at bounding box center [561, 336] width 65 height 17
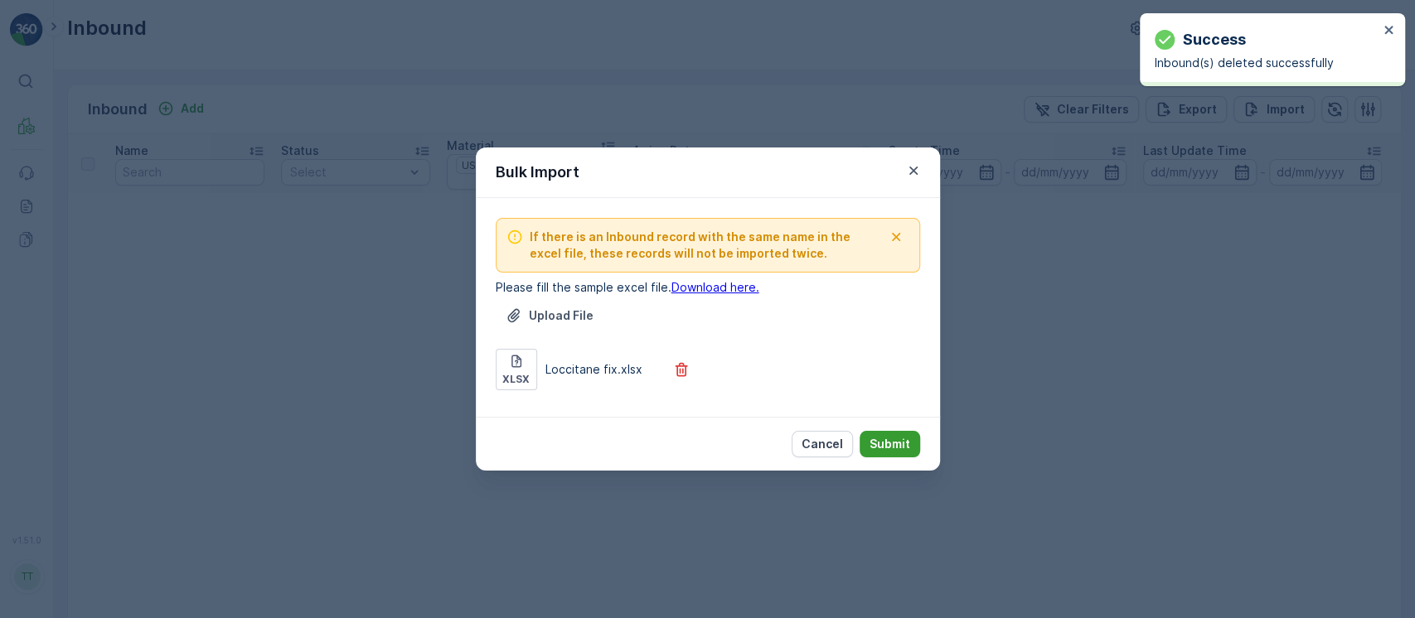
click at [880, 443] on p "Submit" at bounding box center [890, 444] width 41 height 17
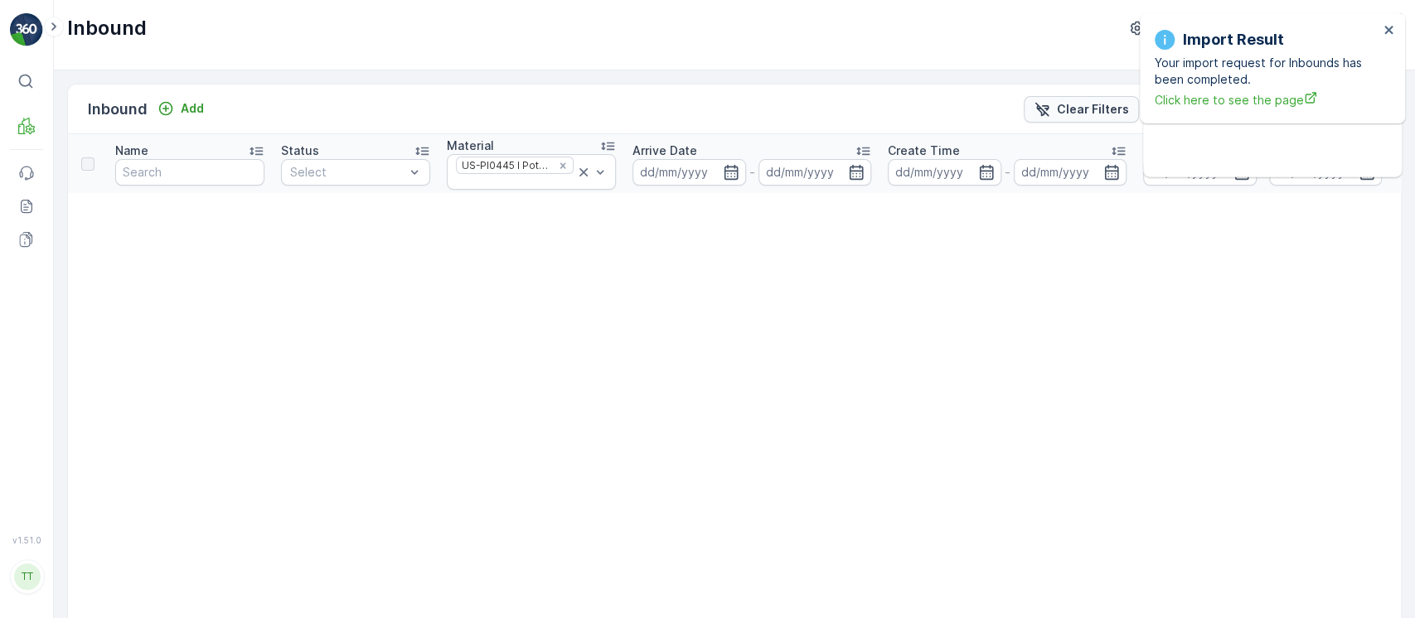
click at [1059, 101] on p "Clear Filters" at bounding box center [1093, 109] width 72 height 17
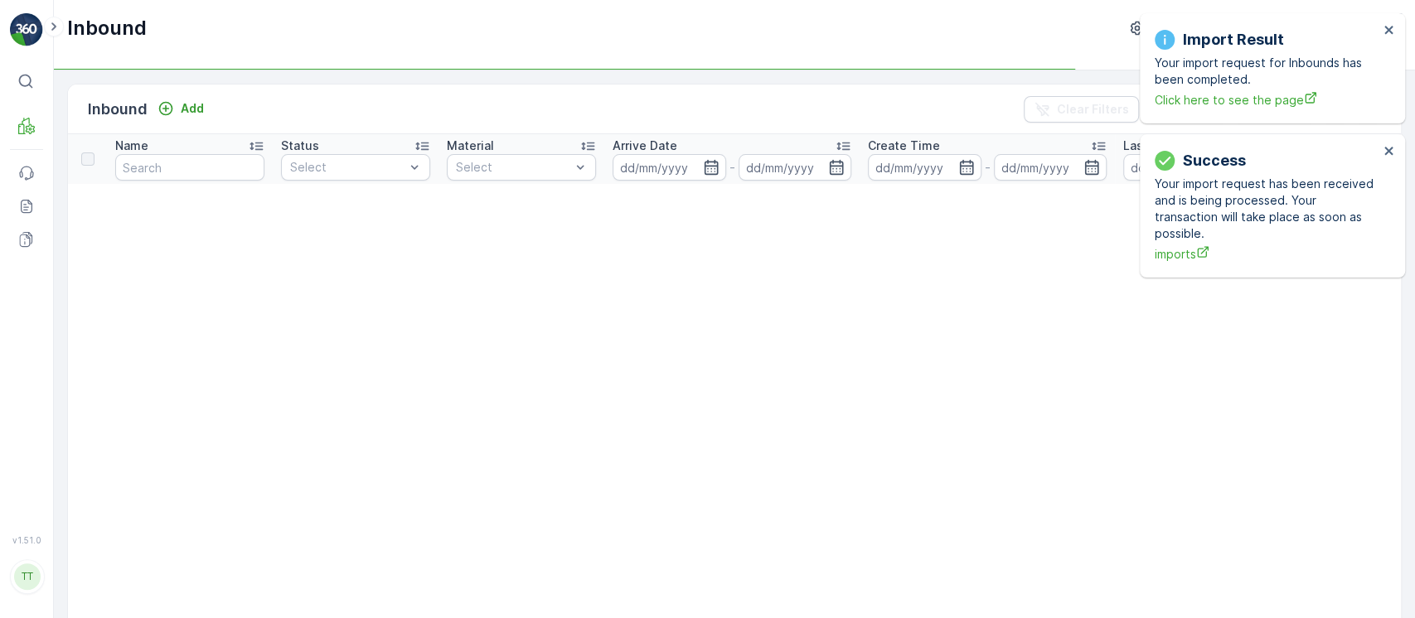
click at [1399, 32] on div "Import Result Your import request for Inbounds has been completed. Click here t…" at bounding box center [1272, 68] width 265 height 110
click at [1392, 32] on icon "close" at bounding box center [1390, 29] width 12 height 13
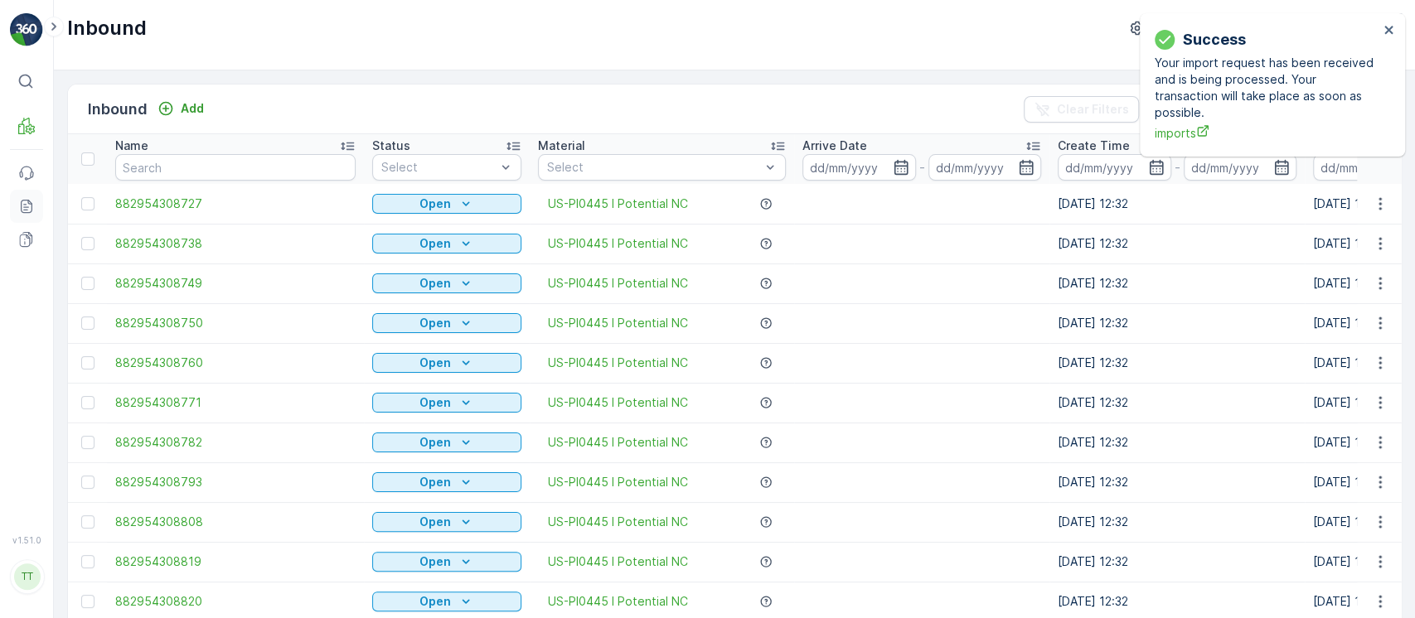
click at [32, 202] on icon at bounding box center [26, 206] width 17 height 17
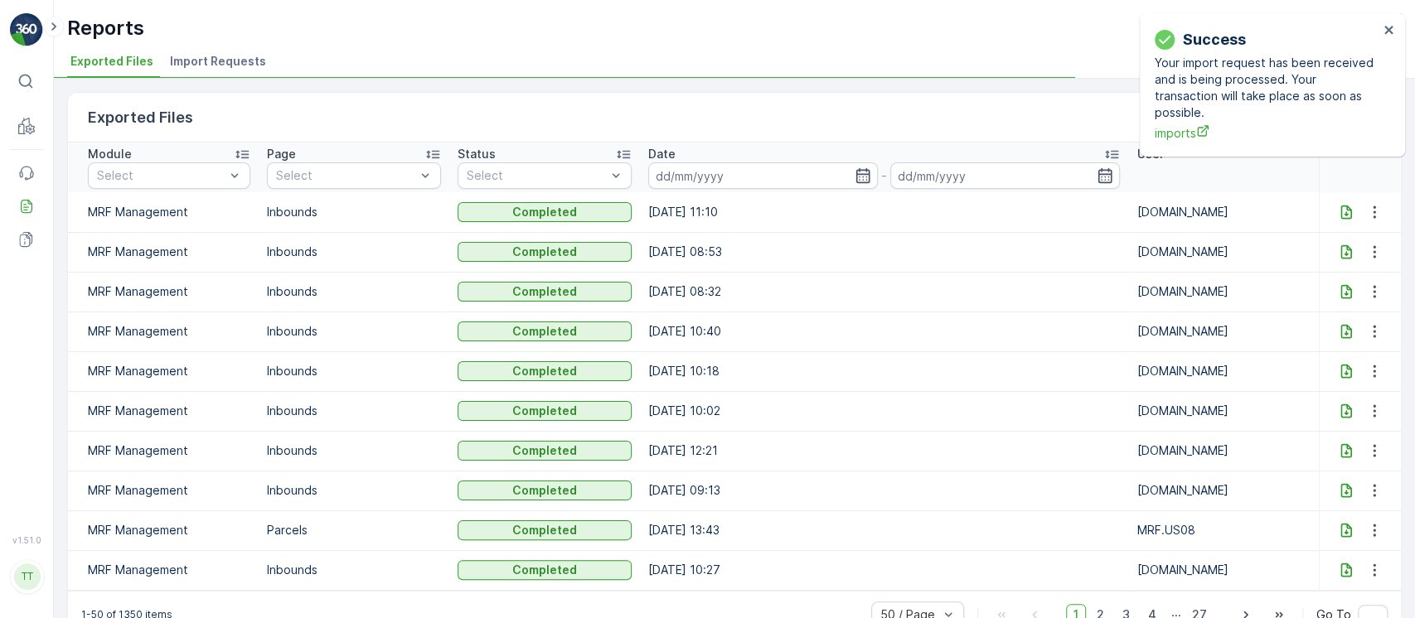
click at [225, 59] on span "Import Requests" at bounding box center [218, 61] width 96 height 17
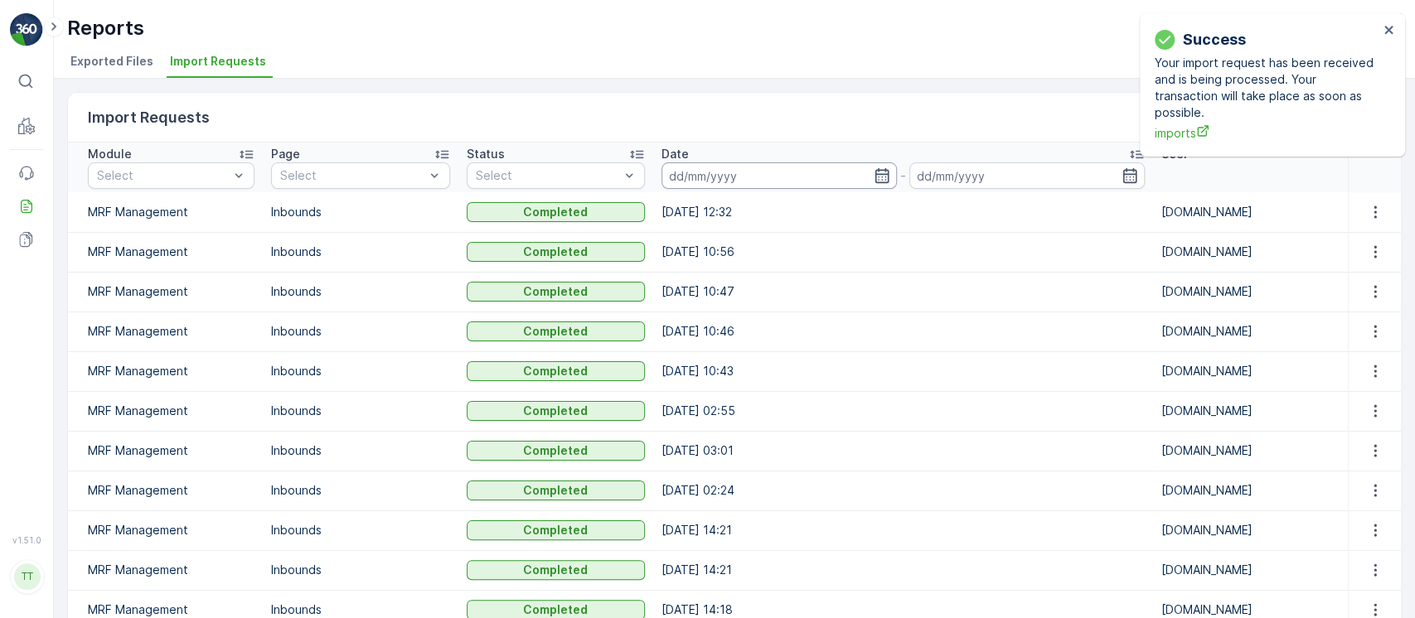
click at [789, 186] on input at bounding box center [779, 175] width 235 height 27
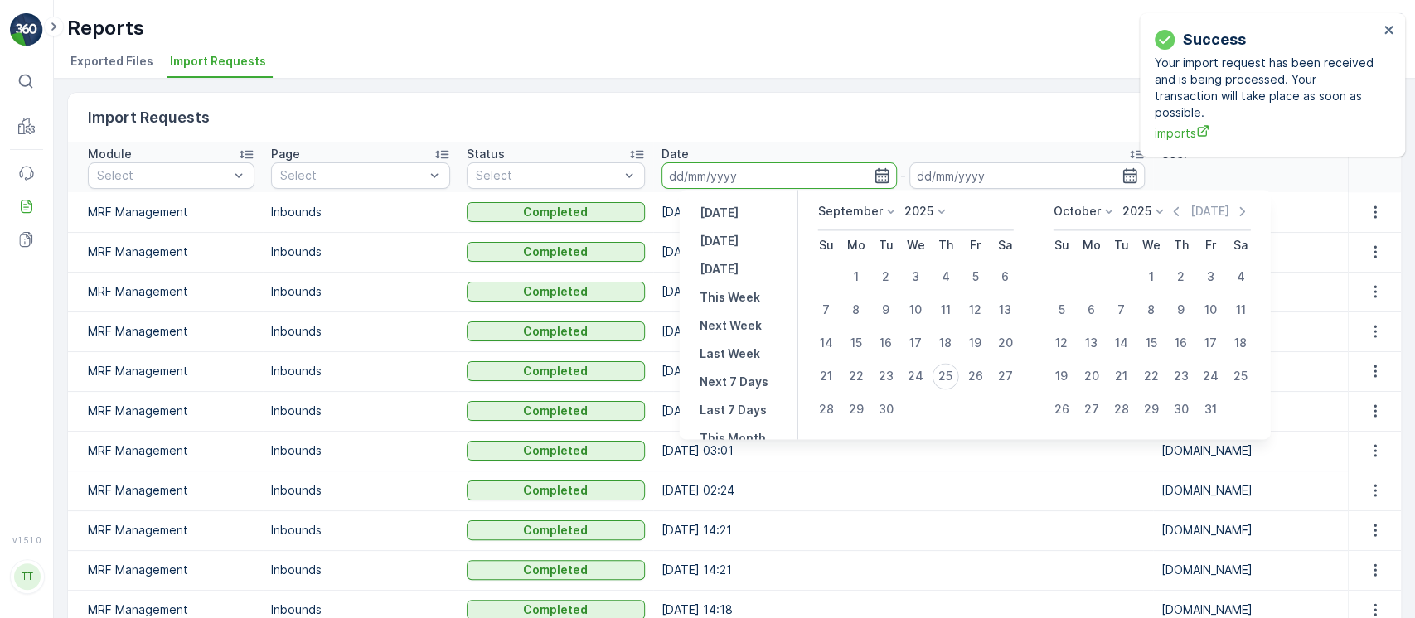
click at [875, 205] on p "September" at bounding box center [850, 211] width 65 height 17
click at [865, 276] on div "March" at bounding box center [845, 280] width 47 height 23
click at [856, 347] on div "10" at bounding box center [856, 343] width 27 height 27
type input "10.03.2025"
click at [856, 347] on div "10" at bounding box center [856, 343] width 27 height 27
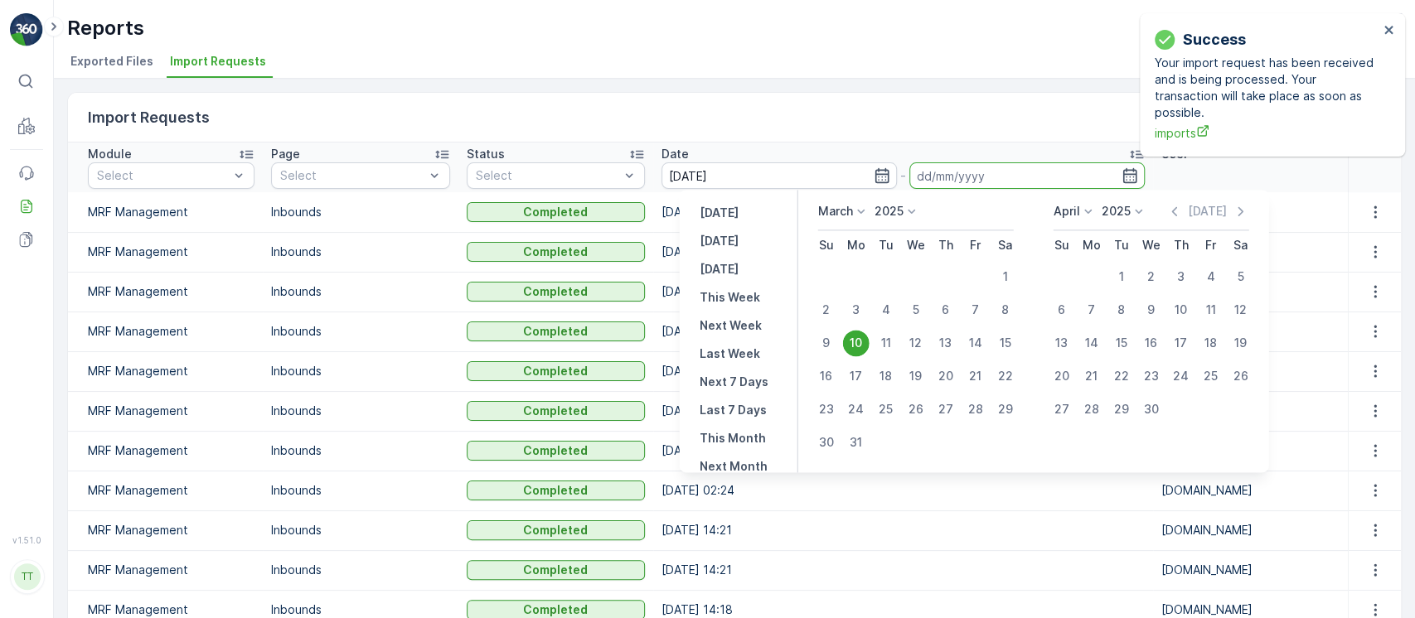
type input "10.03.2025"
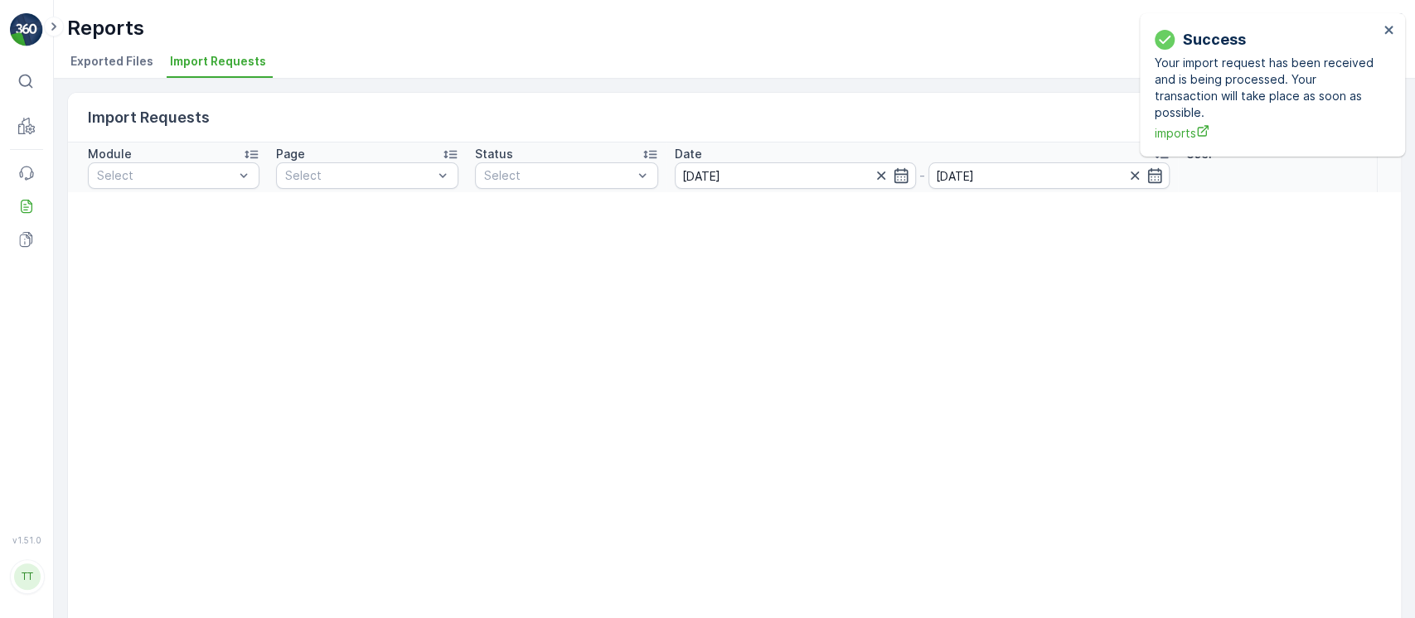
click at [1399, 34] on div "Success Your import request has been received and is being processed. Your tran…" at bounding box center [1272, 84] width 265 height 143
click at [1391, 30] on icon "close" at bounding box center [1390, 29] width 12 height 13
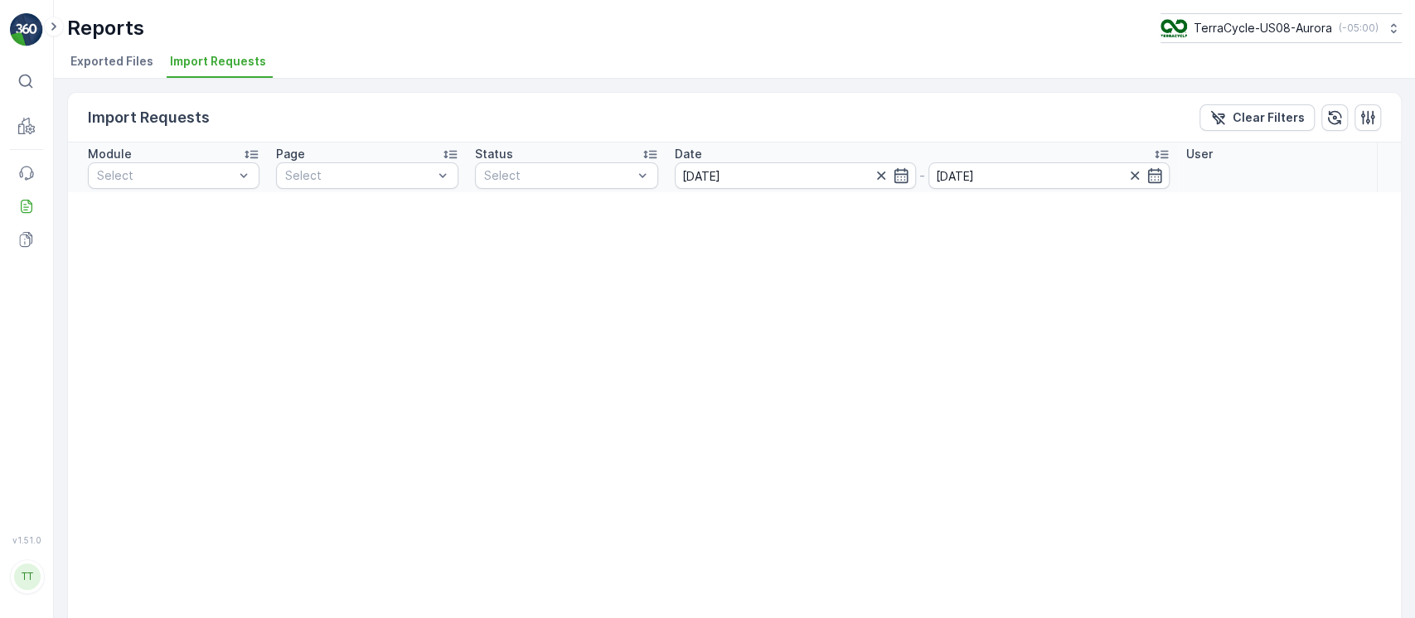
click at [1224, 90] on div "Import Requests Clear Filters Module Select Page Select Status Select Date 10.0…" at bounding box center [734, 349] width 1361 height 540
click at [1239, 109] on p "Clear Filters" at bounding box center [1269, 117] width 72 height 17
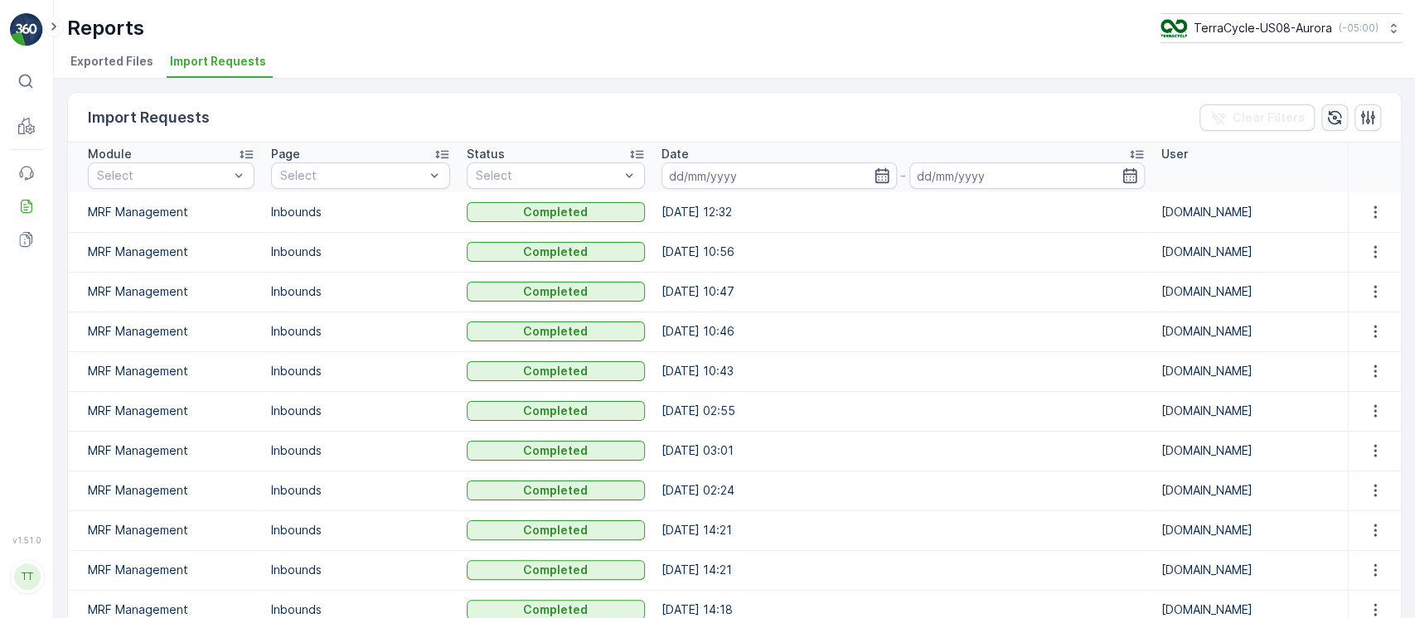
click at [1331, 121] on icon "button" at bounding box center [1334, 117] width 17 height 17
click at [1331, 120] on icon "button" at bounding box center [1334, 117] width 17 height 17
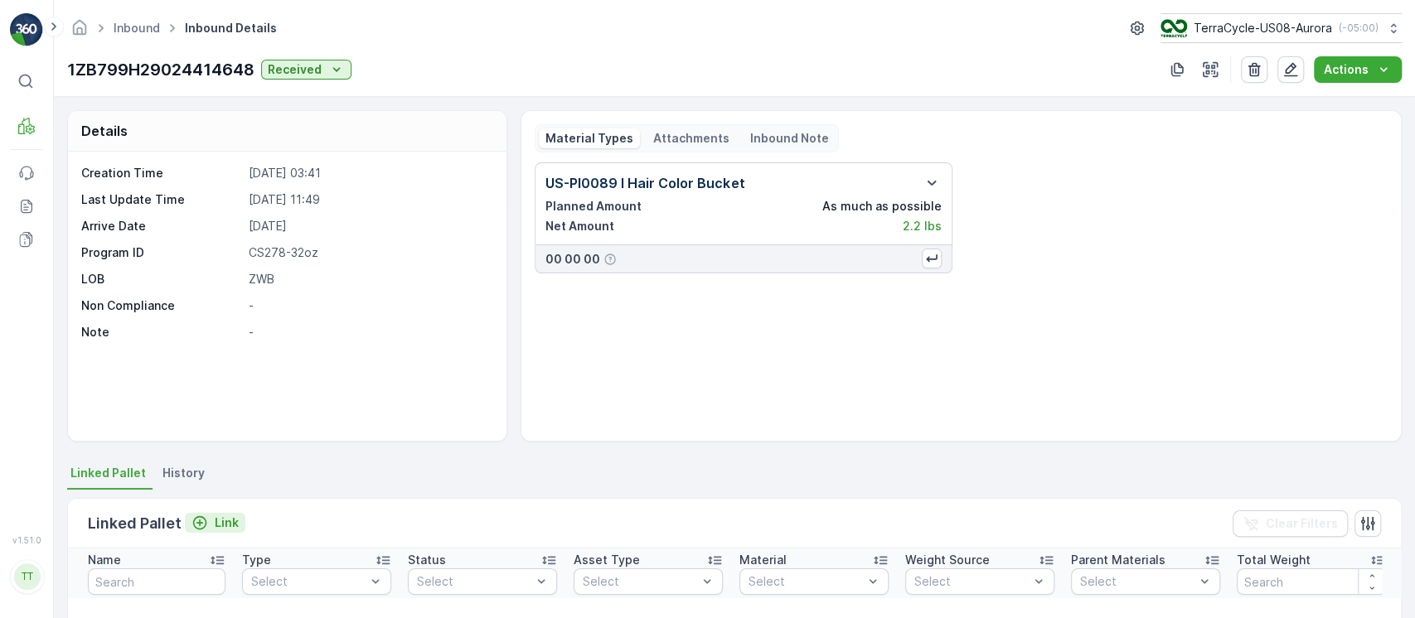
click at [219, 519] on p "Link" at bounding box center [227, 523] width 24 height 17
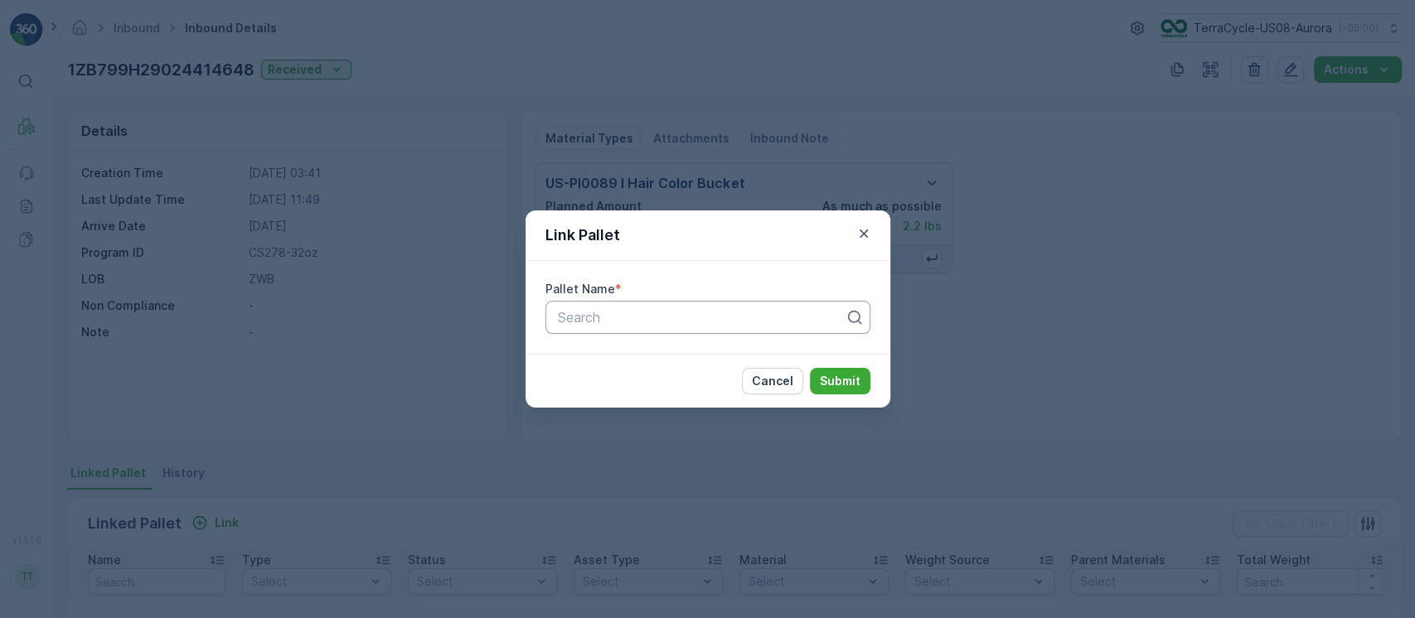
click at [612, 313] on div at bounding box center [701, 317] width 290 height 15
paste input "Pallet_US02 Pallet #22587"
type input "Pallet_US02 Pallet #22587"
click at [810, 368] on button "Submit" at bounding box center [840, 381] width 61 height 27
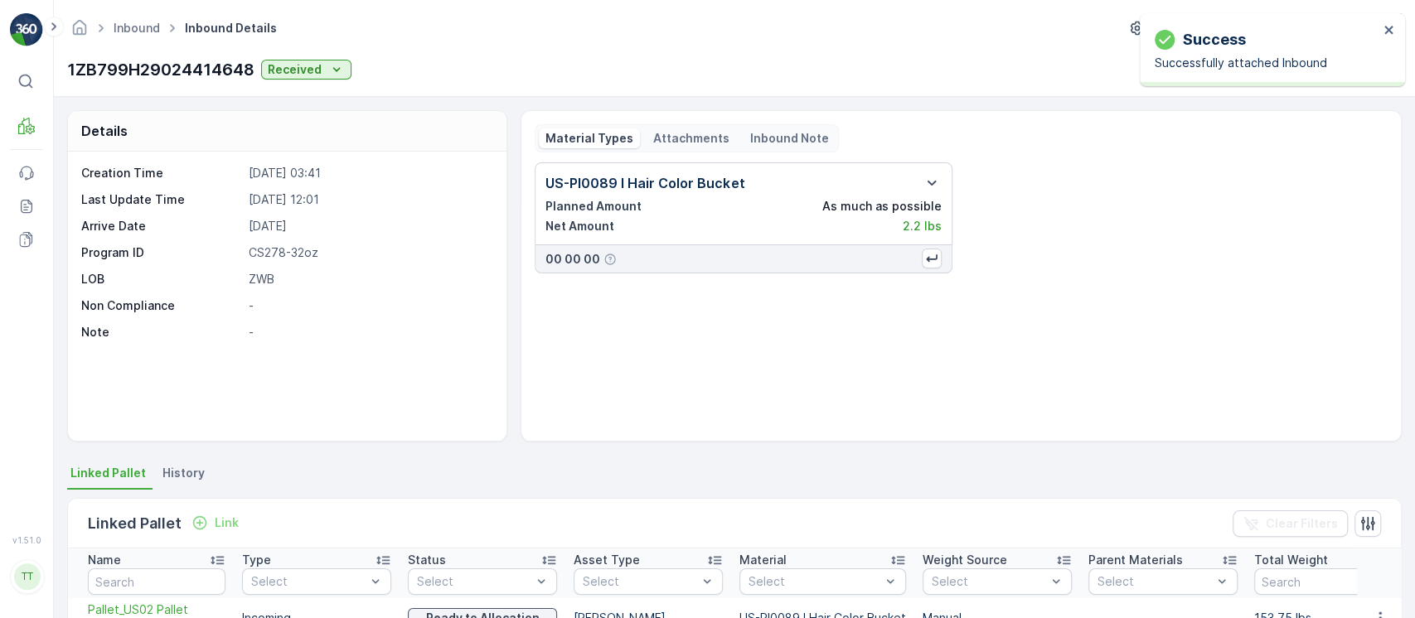
scroll to position [410, 0]
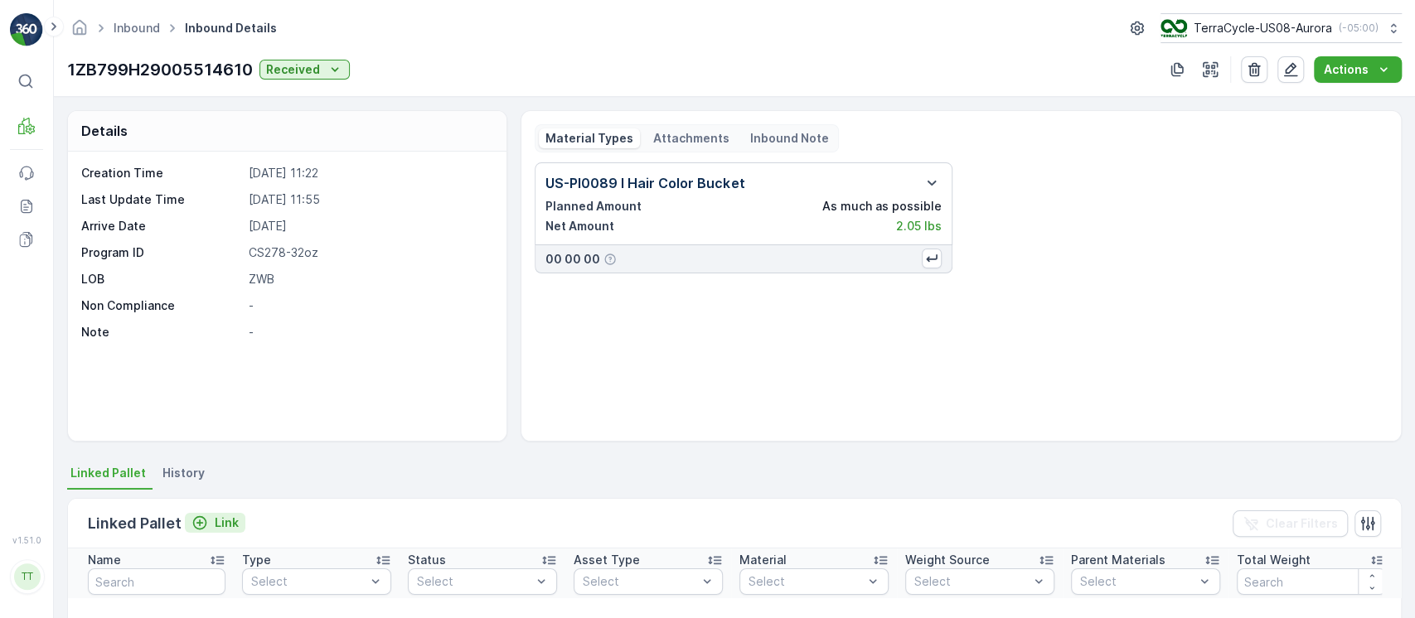
click at [211, 519] on div "Link" at bounding box center [214, 523] width 47 height 17
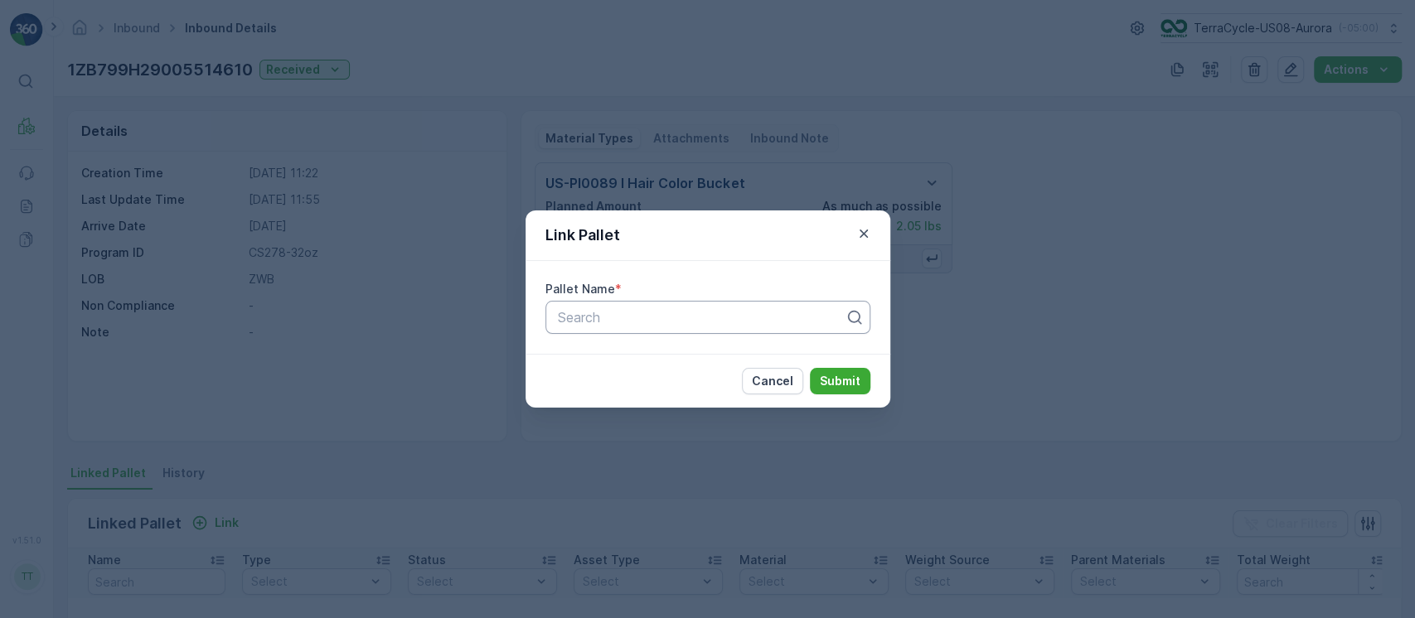
paste input "Pallet_US02 Pallet #22587"
type input "Pallet_US02 Pallet #22587"
click at [606, 322] on div at bounding box center [701, 317] width 290 height 15
paste input "Pallet_US02 Pallet #22587"
type input "Pallet_US02 Pallet #22587"
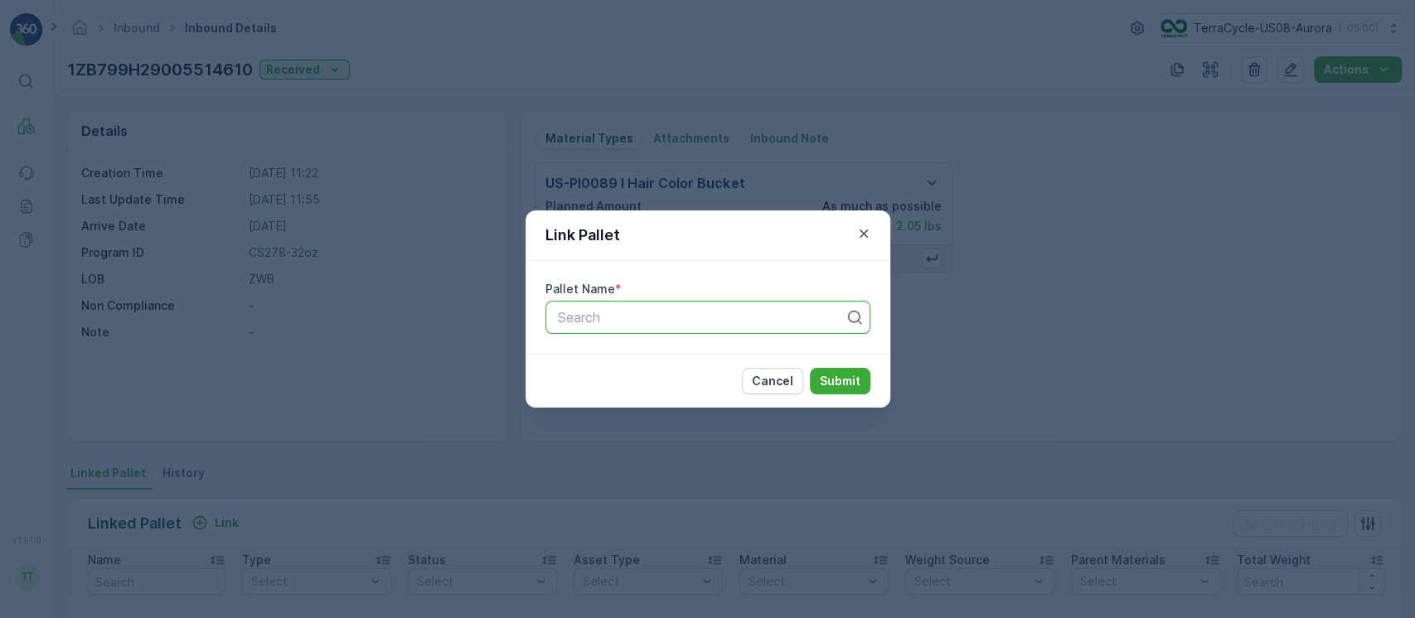
click at [610, 318] on div at bounding box center [701, 317] width 290 height 15
paste input "Pallet_US02 Pallet #22587"
type input "Pallet_US02 Pallet #22587"
paste input "Pallet_US02 Pallet #22587"
type input "Pallet_US02 Pallet #22587"
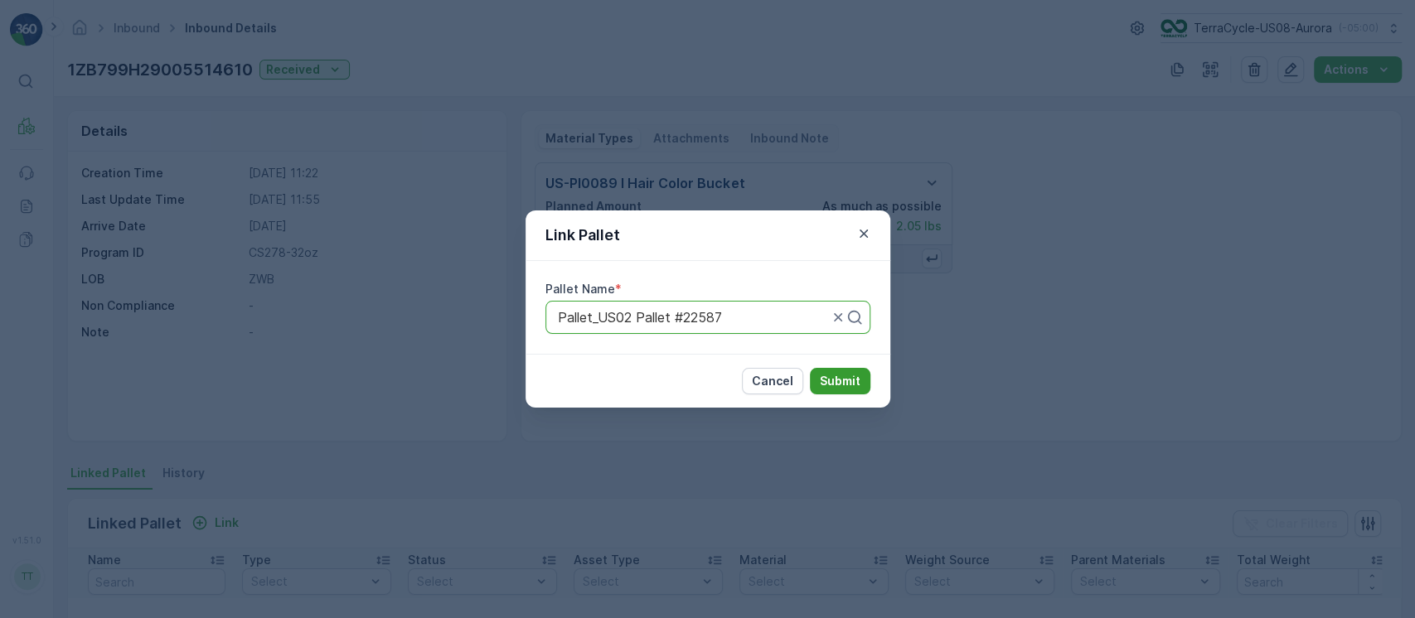
click at [836, 373] on p "Submit" at bounding box center [840, 381] width 41 height 17
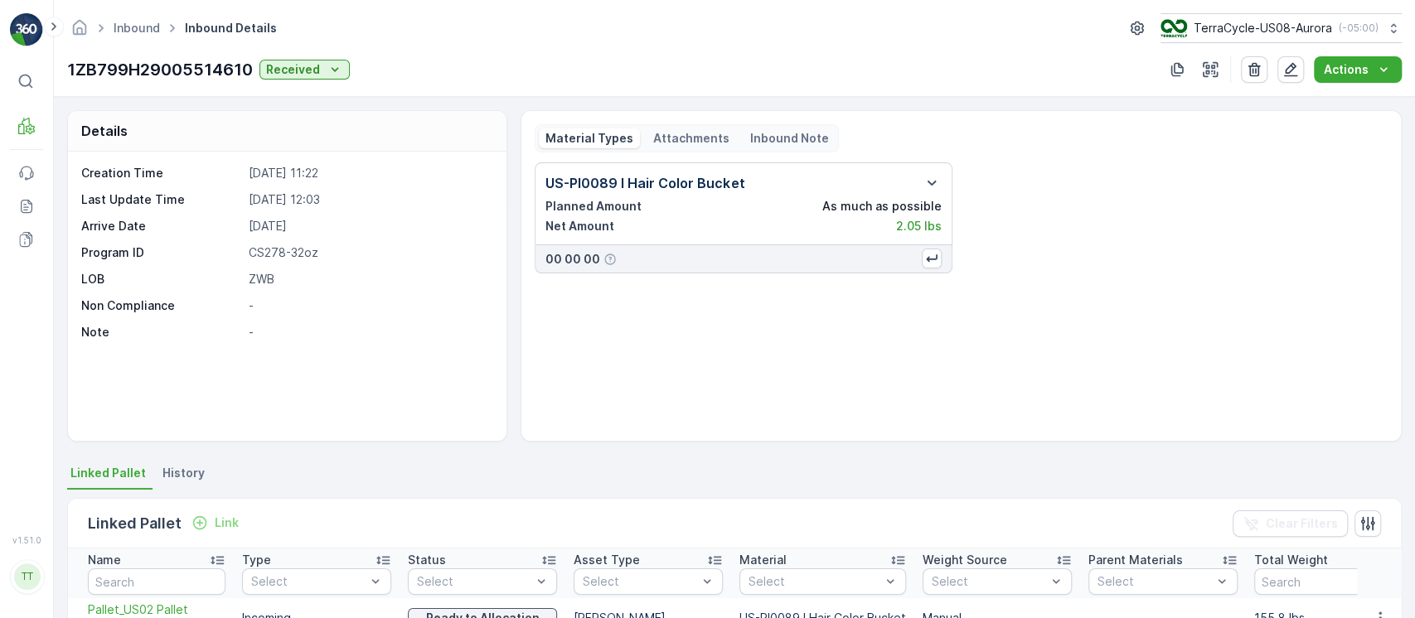
scroll to position [33, 0]
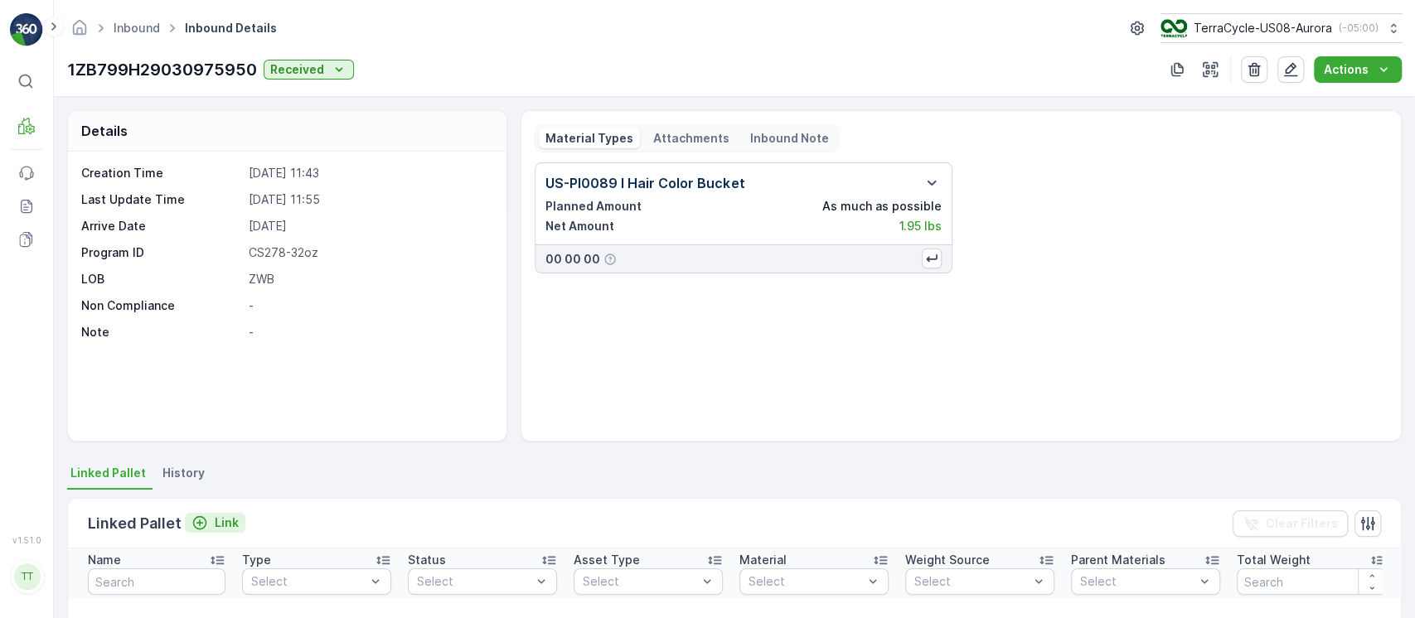
click at [227, 521] on p "Link" at bounding box center [227, 523] width 24 height 17
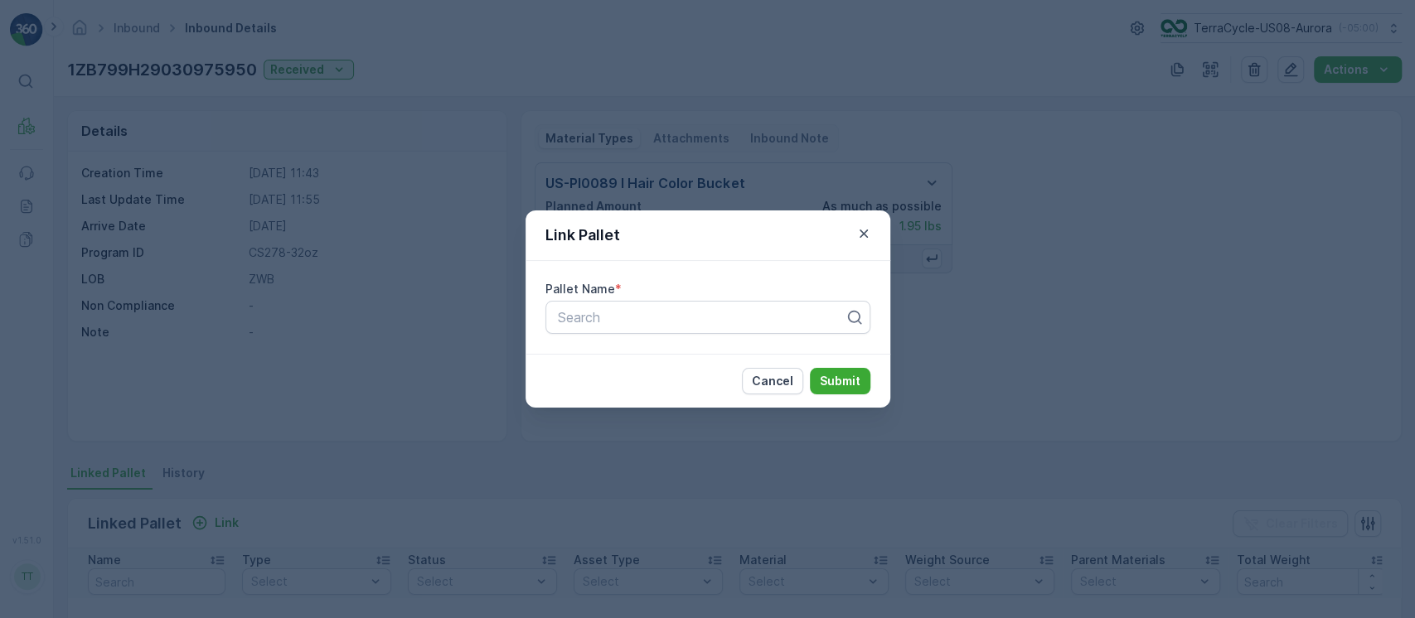
click at [674, 336] on div "Pallet Name * Search" at bounding box center [708, 307] width 365 height 93
click at [709, 316] on div at bounding box center [701, 317] width 290 height 15
paste input "Pallet_US02 Pallet #22587"
type input "Pallet_US02 Pallet #22587"
click at [862, 374] on button "Submit" at bounding box center [840, 381] width 61 height 27
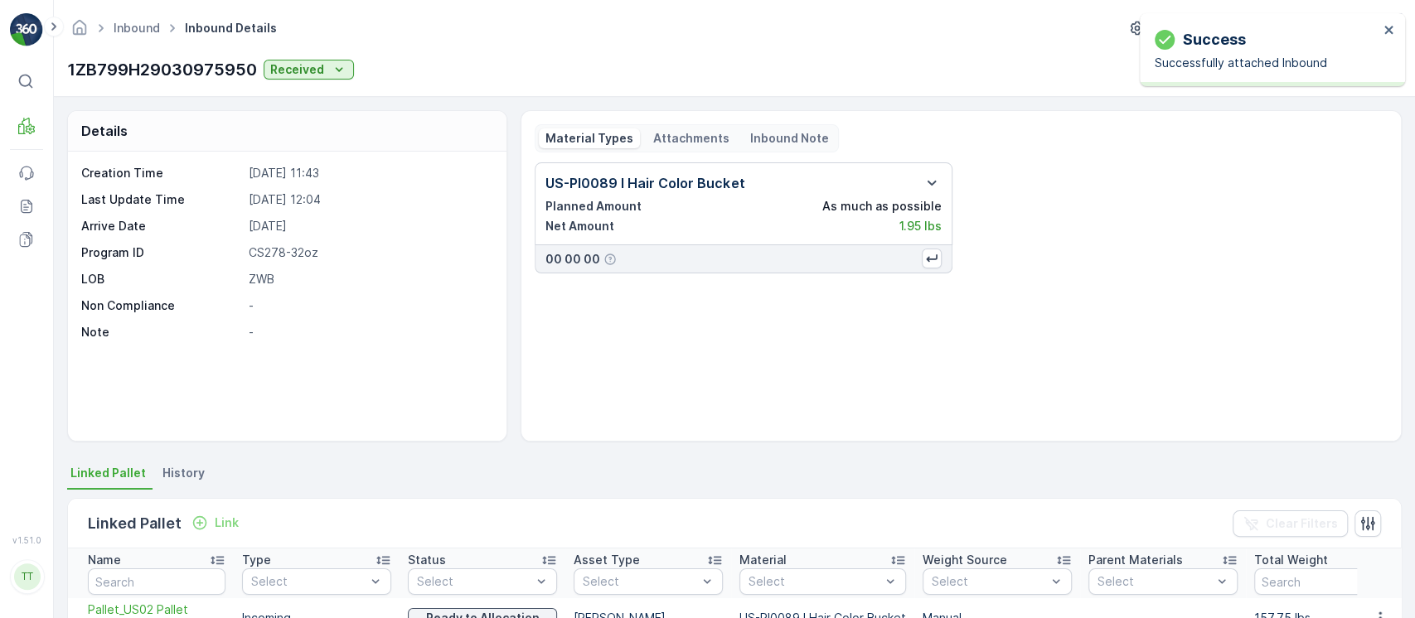
scroll to position [94, 0]
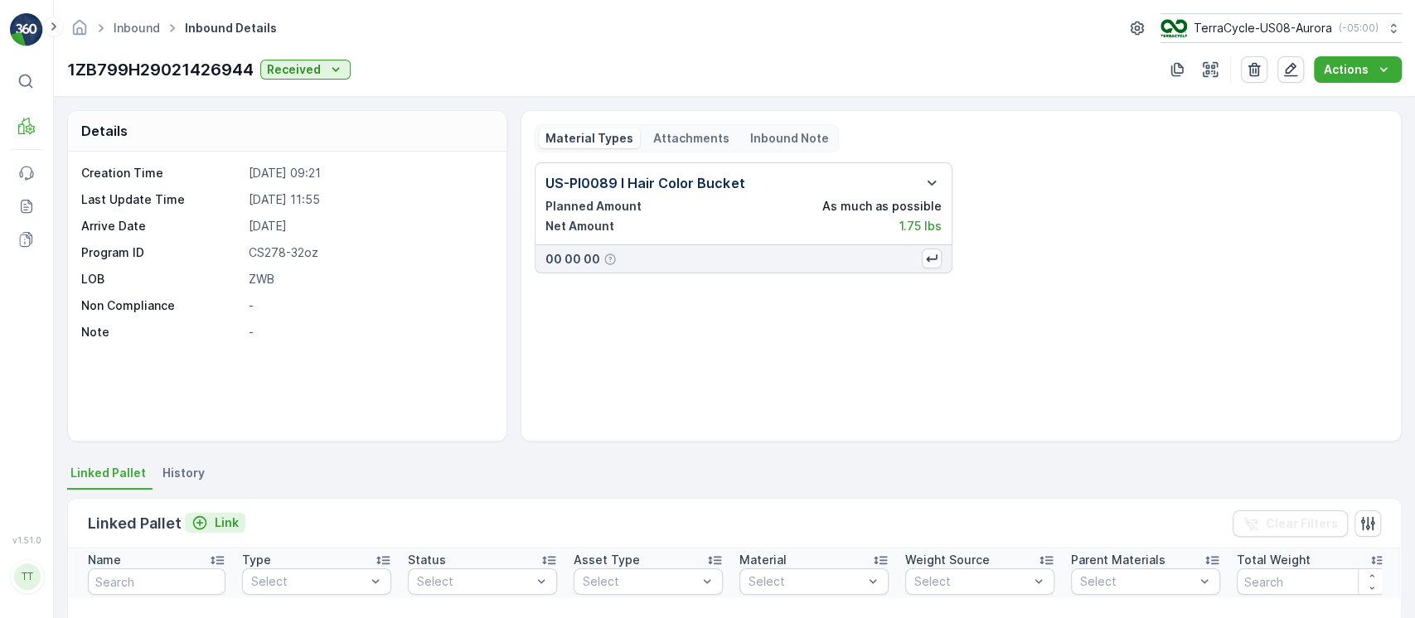
click at [210, 516] on div "Link" at bounding box center [214, 523] width 47 height 17
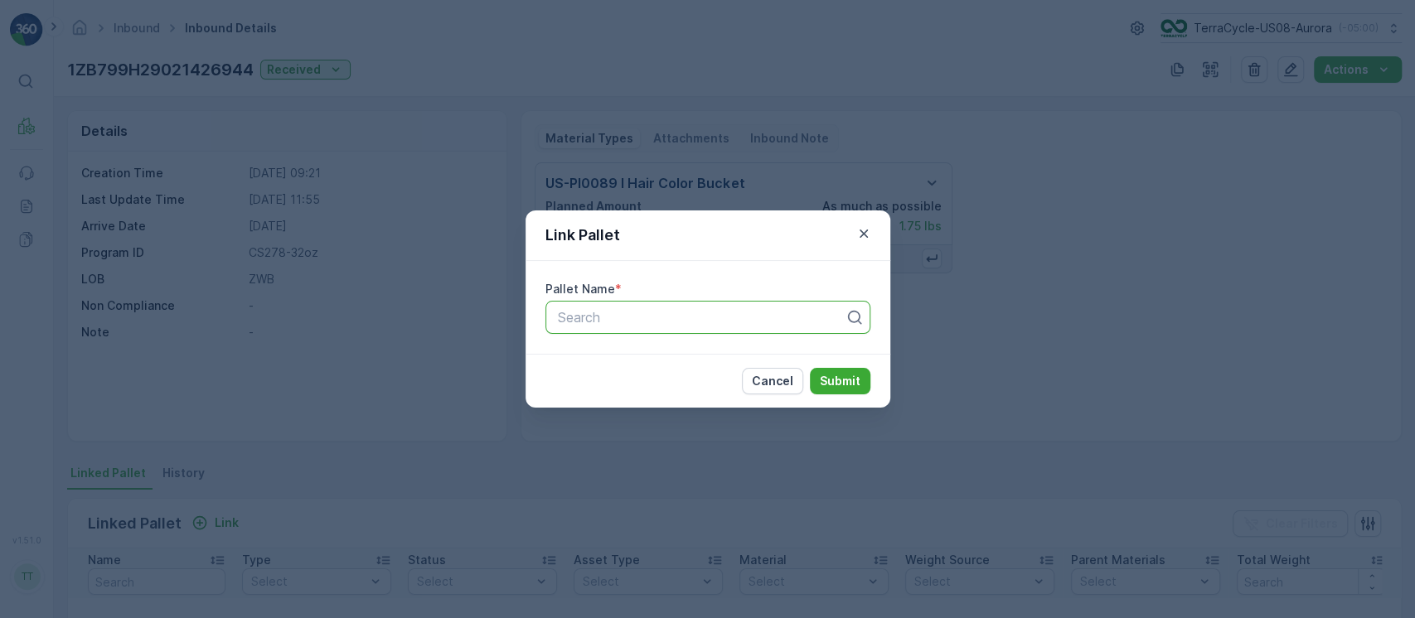
paste input "Pallet_US02 Pallet #22587"
type input "Pallet_US02 Pallet #22587"
click at [810, 368] on button "Submit" at bounding box center [840, 381] width 61 height 27
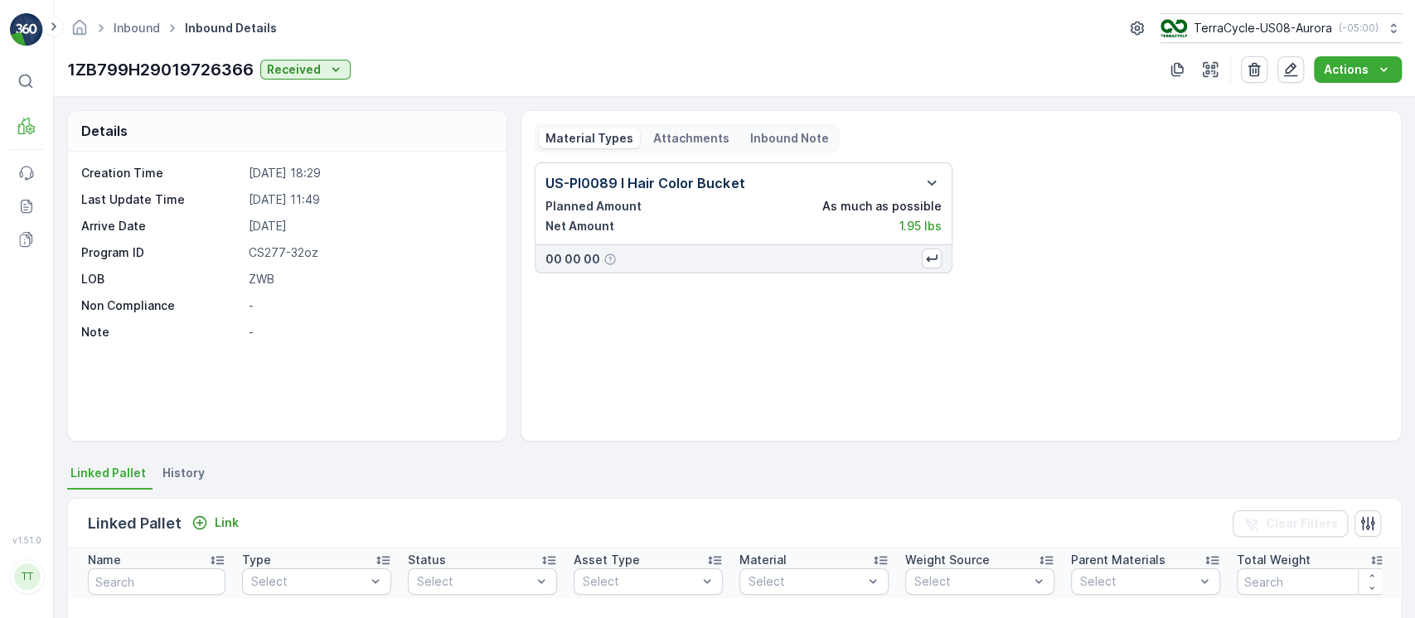
click at [228, 509] on div "Linked Pallet Link Clear Filters" at bounding box center [734, 524] width 1333 height 50
click at [234, 527] on p "Link" at bounding box center [227, 523] width 24 height 17
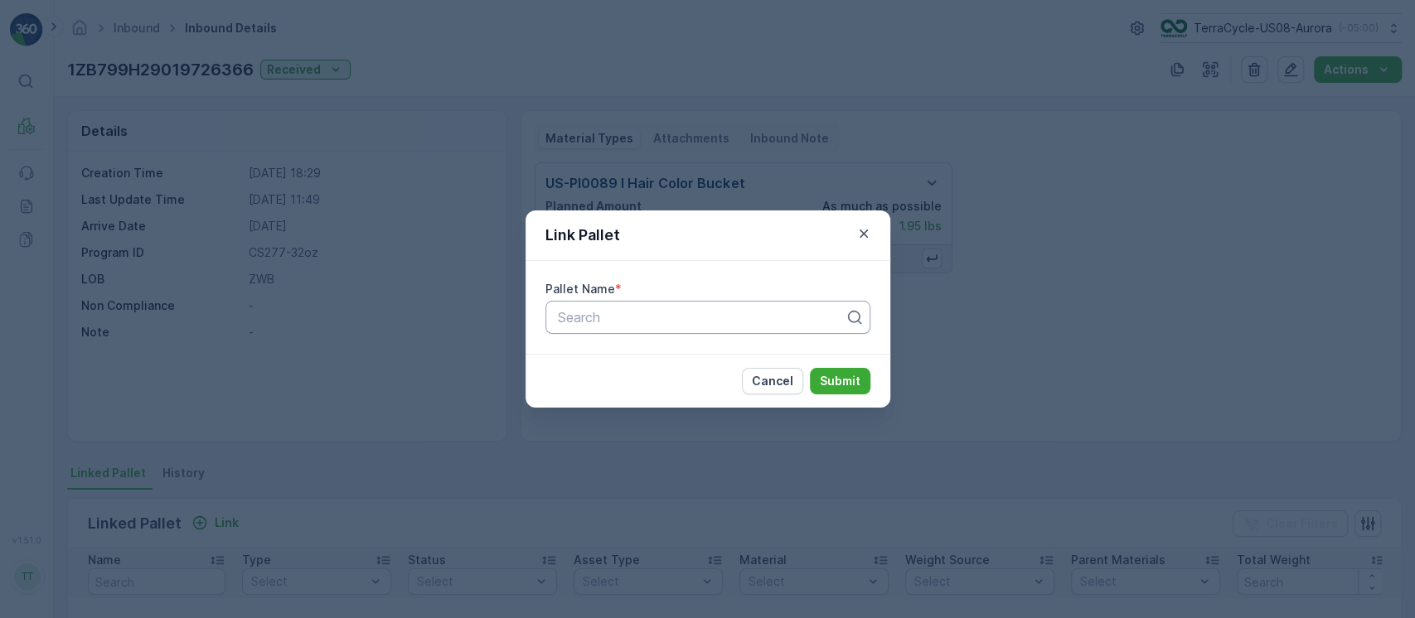
click at [639, 320] on div at bounding box center [701, 317] width 290 height 15
paste input "Pallet_US02 Pallet #22587"
type input "Pallet_US02 Pallet #22587"
click at [810, 368] on button "Submit" at bounding box center [840, 381] width 61 height 27
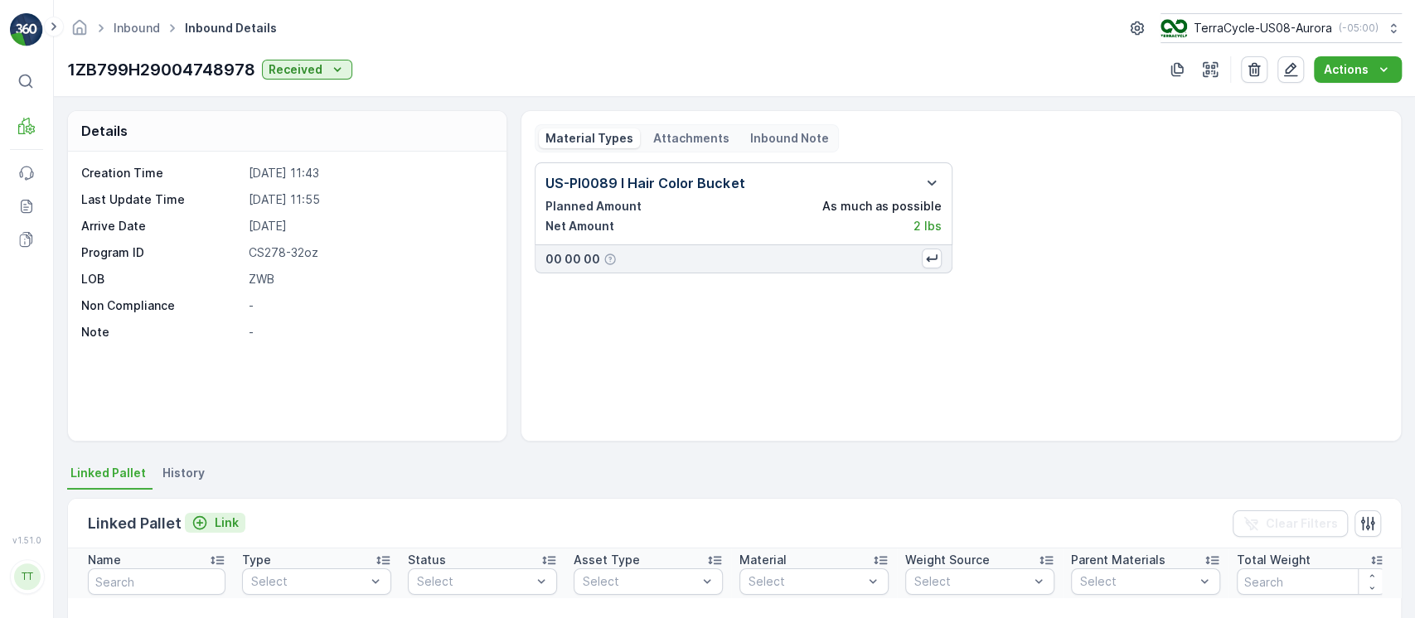
click at [237, 516] on button "Link" at bounding box center [215, 523] width 61 height 20
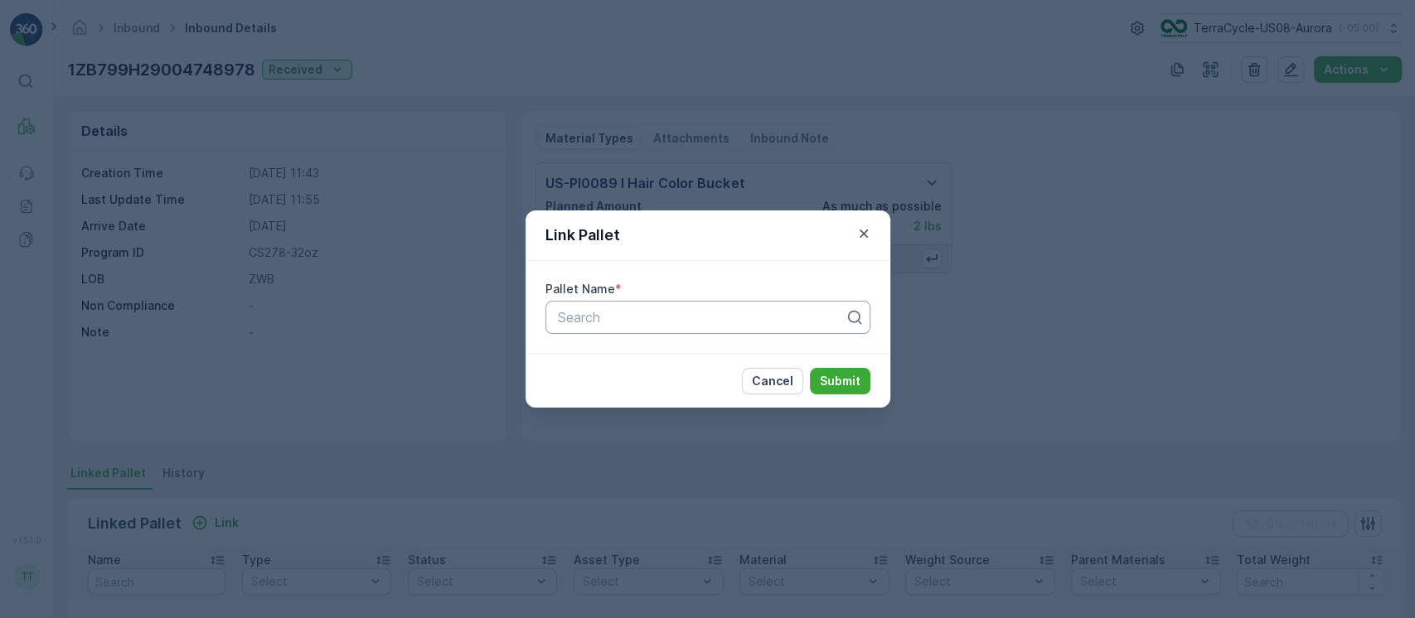
click at [712, 311] on div at bounding box center [701, 317] width 290 height 15
paste input "Pallet_US02 Pallet #22587"
type input "Pallet_US02 Pallet #22587"
click at [810, 368] on button "Submit" at bounding box center [840, 381] width 61 height 27
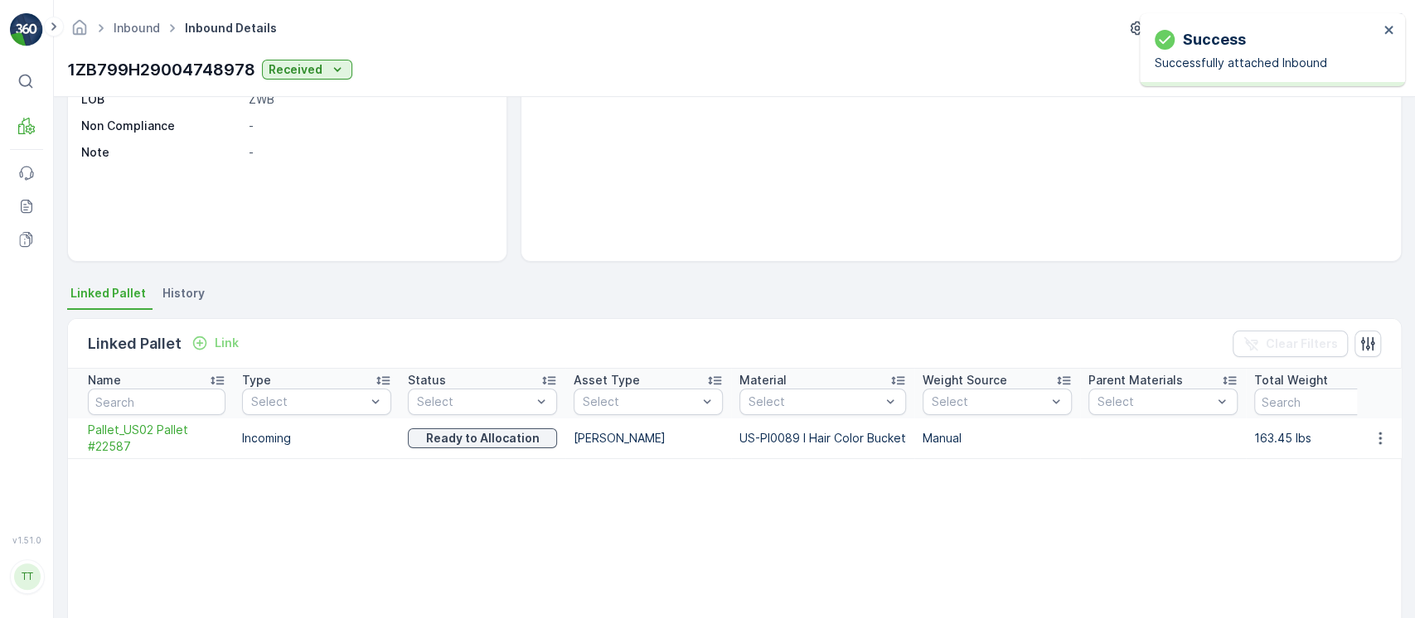
scroll to position [179, 0]
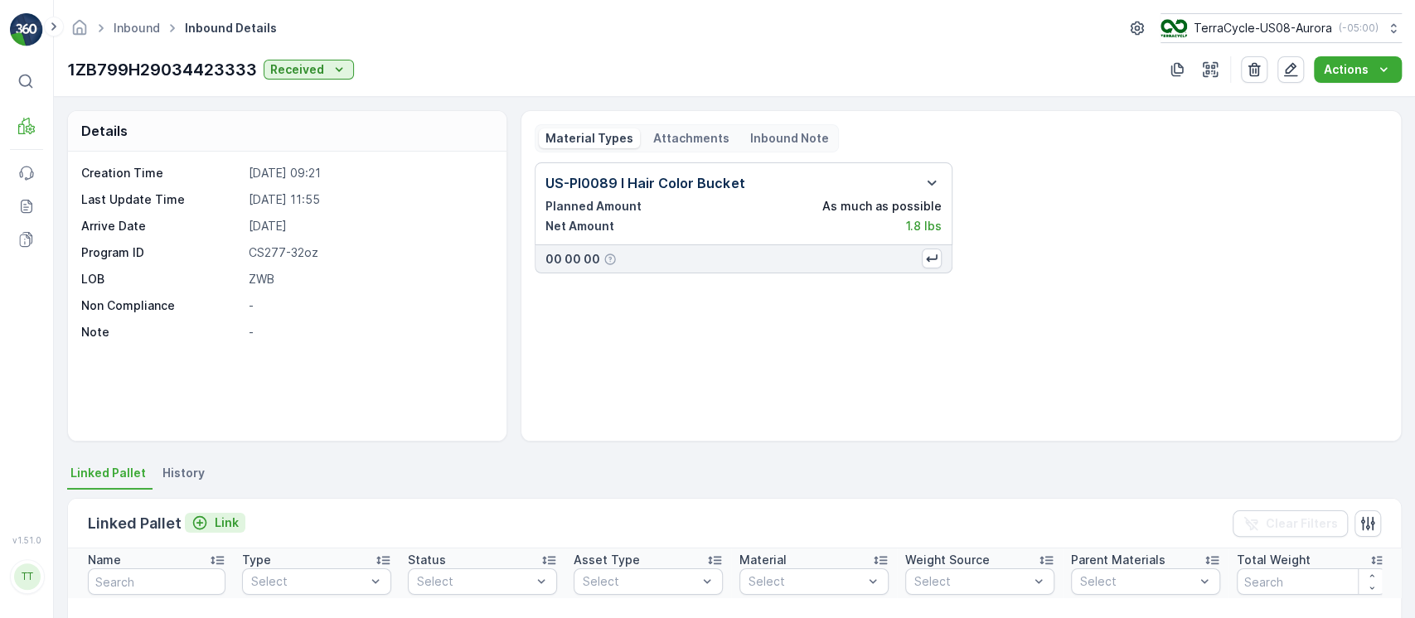
click at [210, 515] on div "Link" at bounding box center [214, 523] width 47 height 17
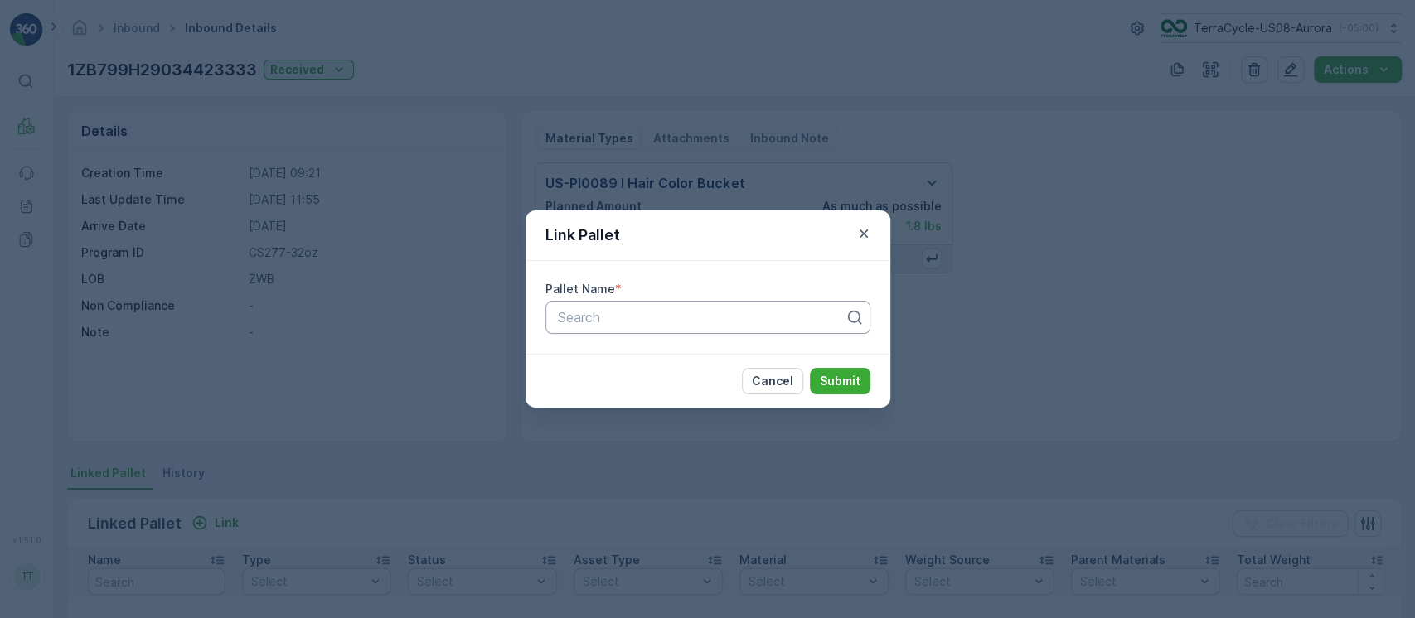
click at [765, 323] on div at bounding box center [701, 317] width 290 height 15
paste input "Pallet_US02 Pallet #22587"
type input "Pallet_US02 Pallet #22587"
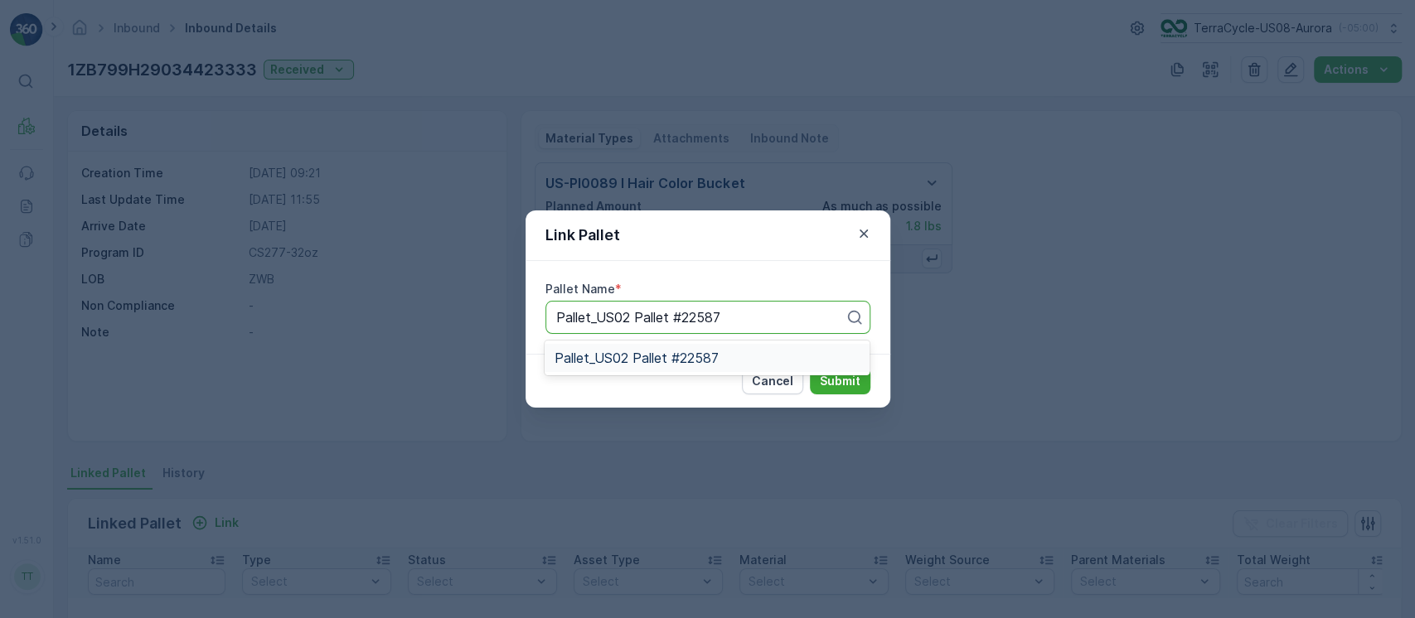
click at [762, 347] on div "Pallet_US02 Pallet #22587" at bounding box center [707, 358] width 325 height 28
click at [831, 373] on p "Submit" at bounding box center [840, 381] width 41 height 17
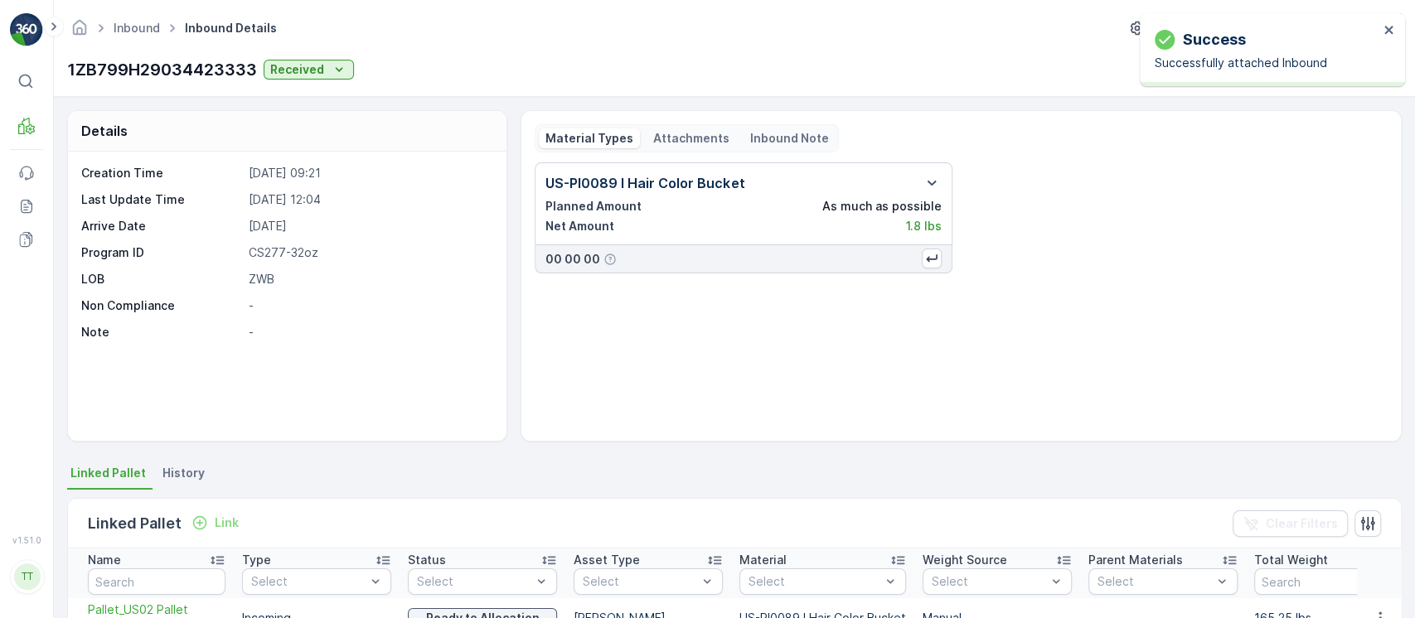
scroll to position [199, 0]
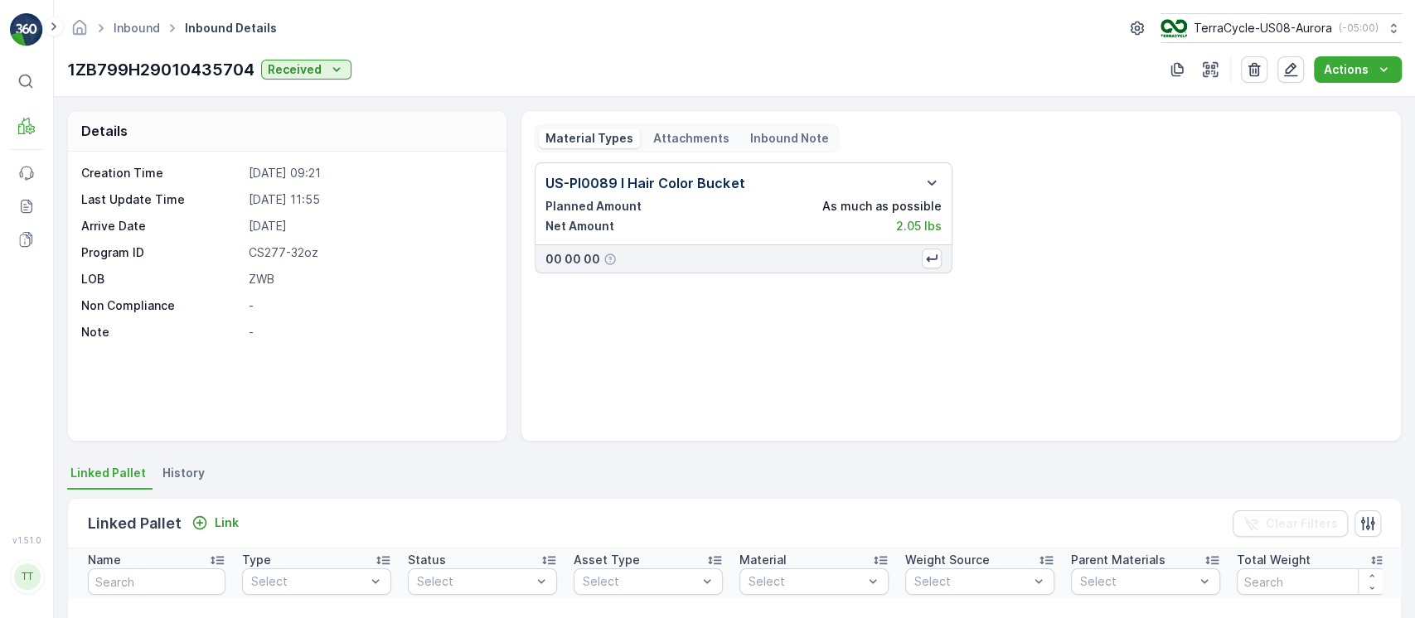
click at [209, 533] on div "Link" at bounding box center [215, 523] width 61 height 21
click at [230, 525] on p "Link" at bounding box center [227, 523] width 24 height 17
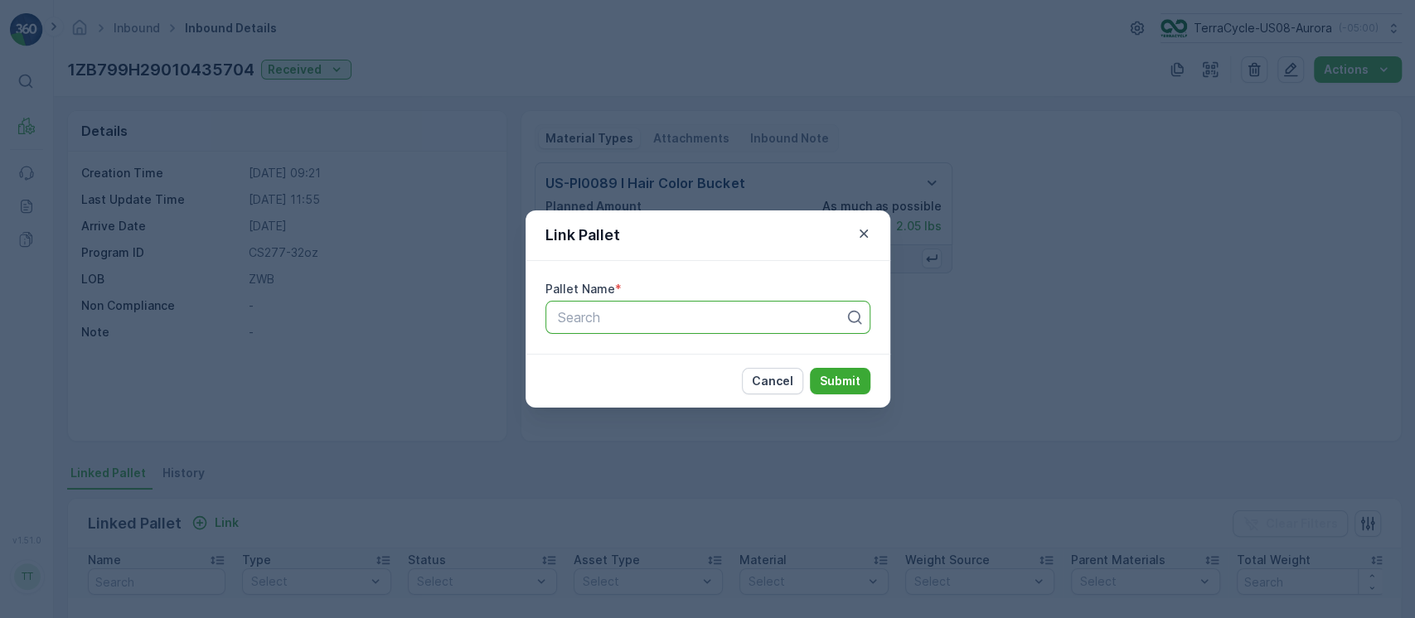
click at [649, 322] on div at bounding box center [701, 317] width 290 height 15
paste input "Pallet_US02 Pallet #22587"
type input "Pallet_US02 Pallet #22587"
click at [836, 379] on p "Submit" at bounding box center [840, 381] width 41 height 17
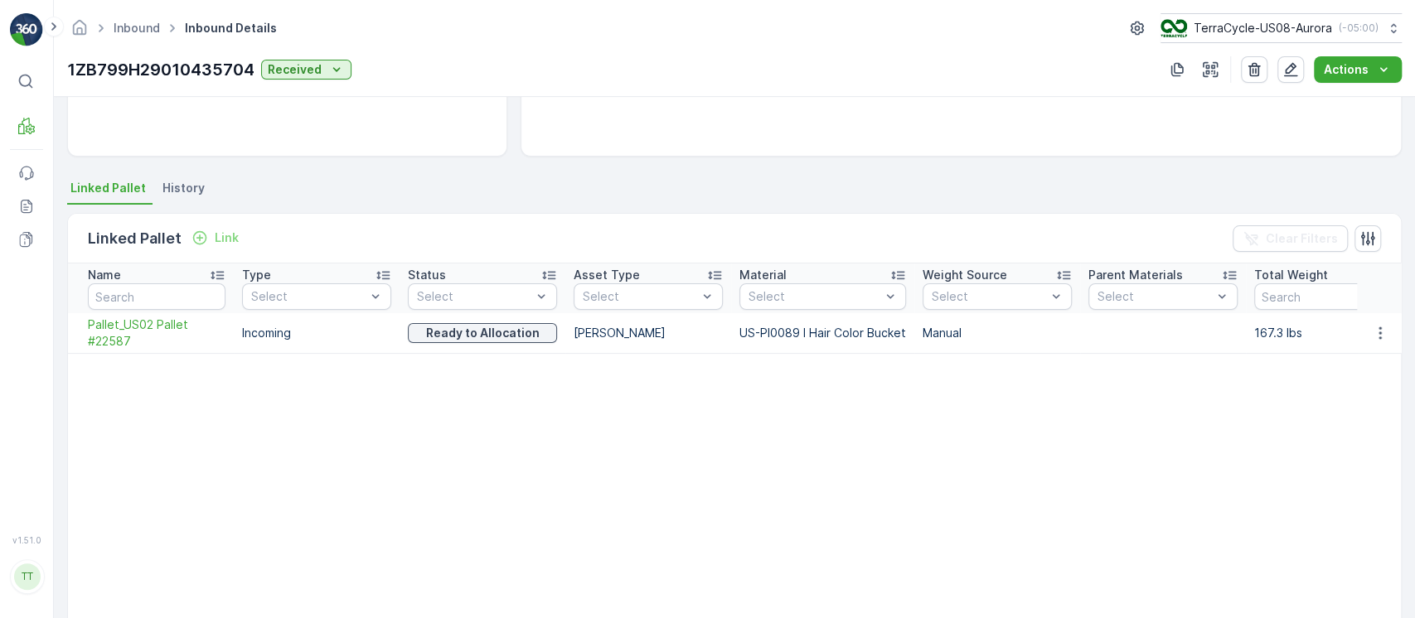
scroll to position [284, 0]
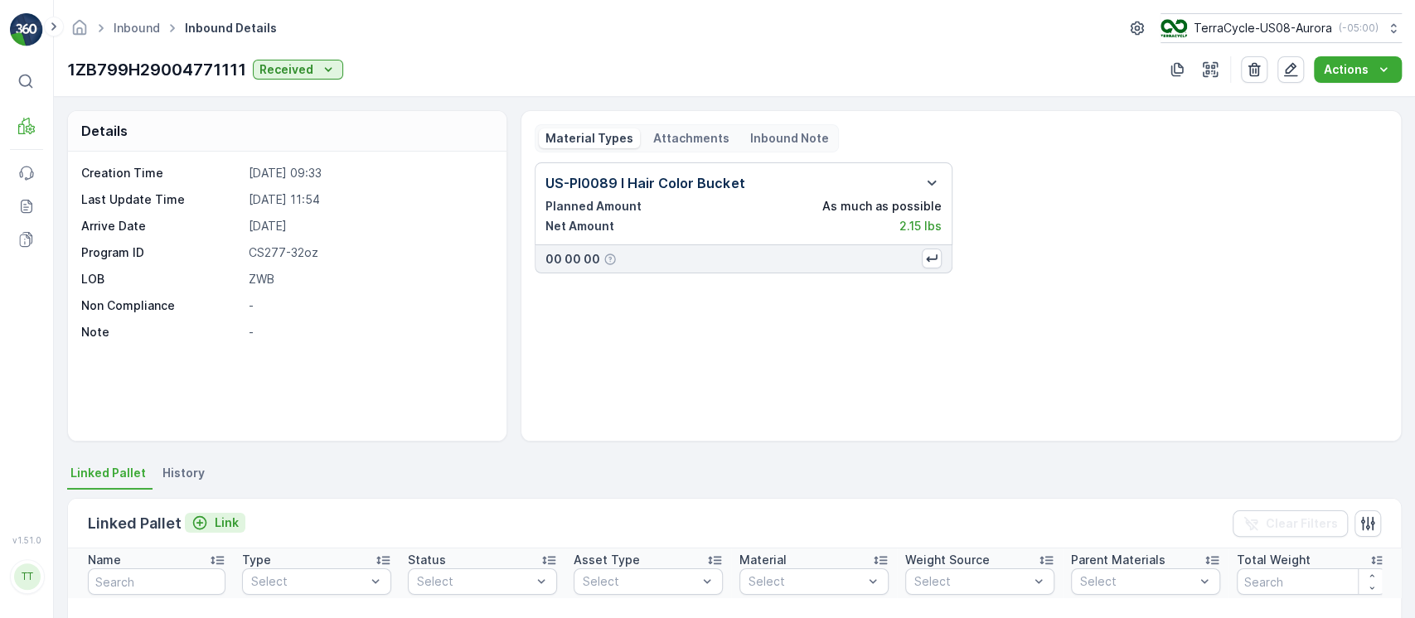
click at [225, 521] on p "Link" at bounding box center [227, 523] width 24 height 17
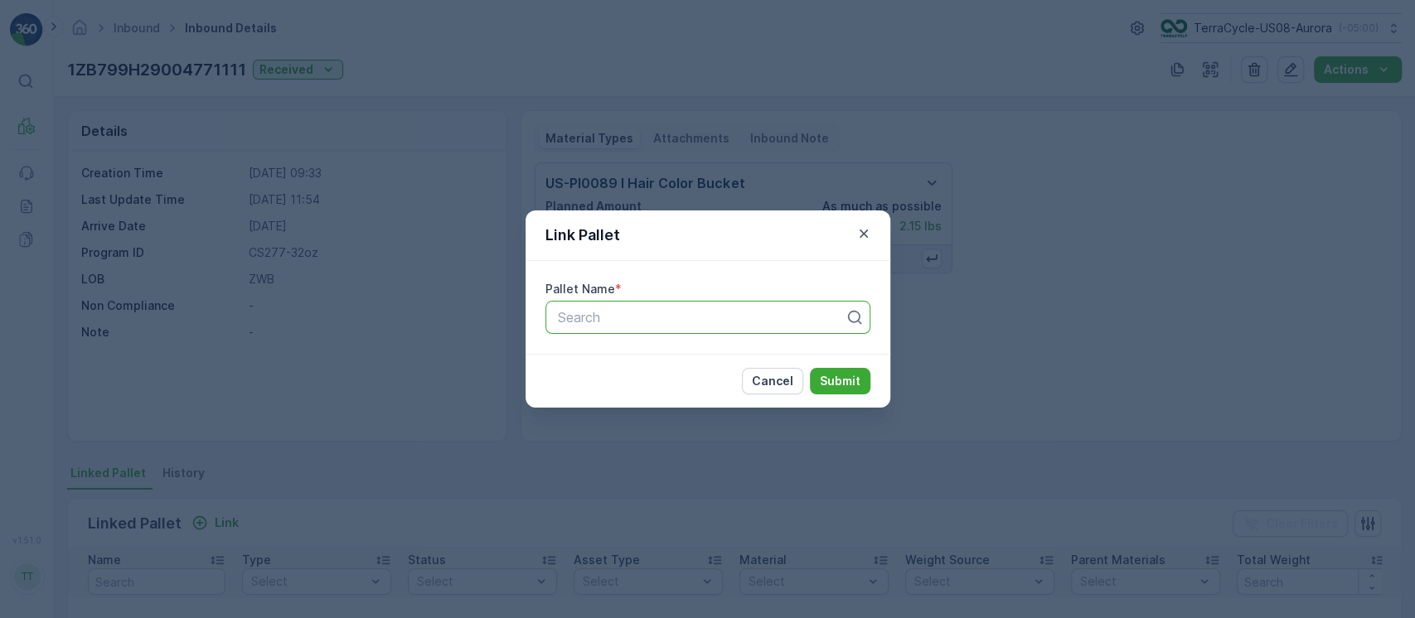
click at [650, 321] on div at bounding box center [701, 317] width 290 height 15
paste input "Pallet_US02 Pallet #22587"
type input "Pallet_US02 Pallet #22587"
click at [810, 368] on button "Submit" at bounding box center [840, 381] width 61 height 27
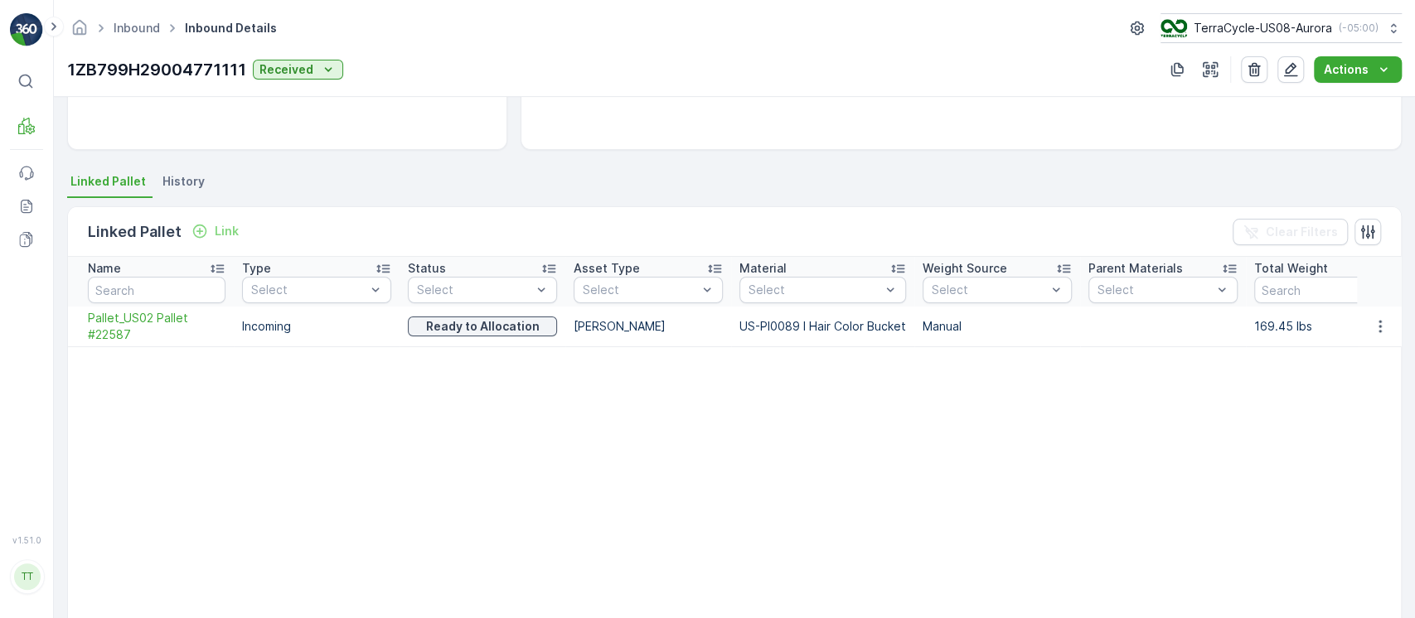
scroll to position [292, 0]
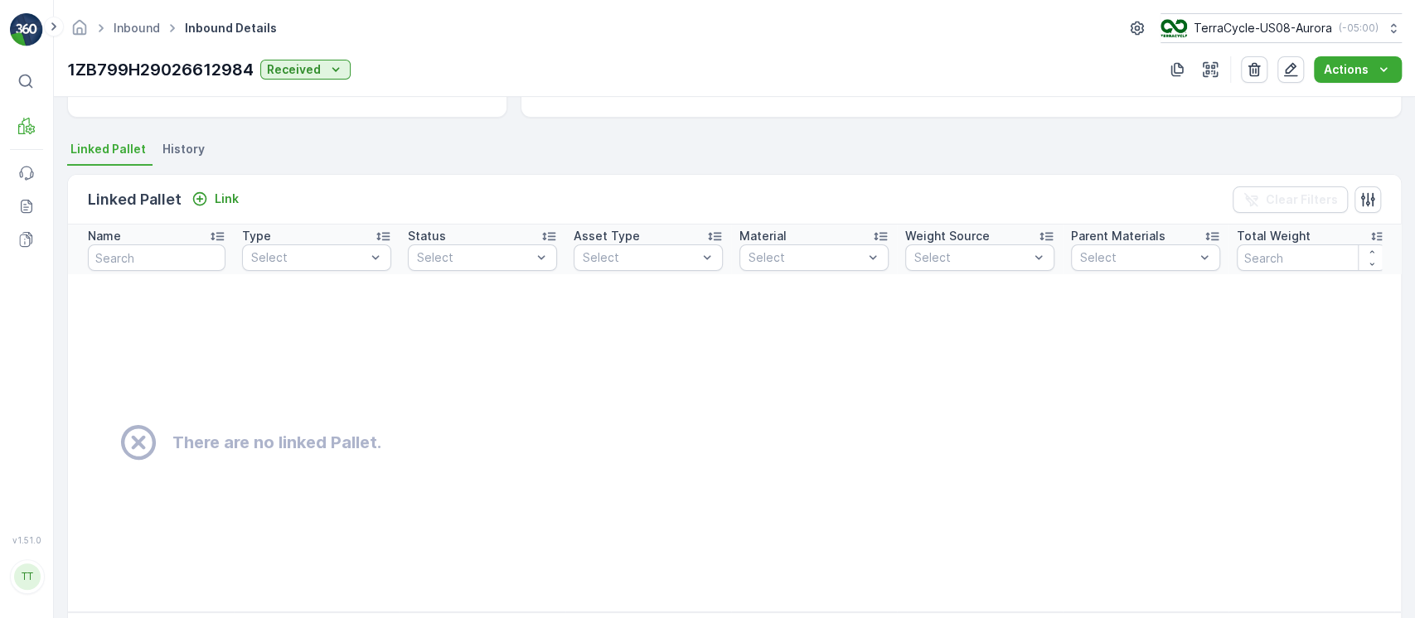
scroll to position [322, 0]
click at [204, 201] on icon "Link" at bounding box center [200, 201] width 14 height 14
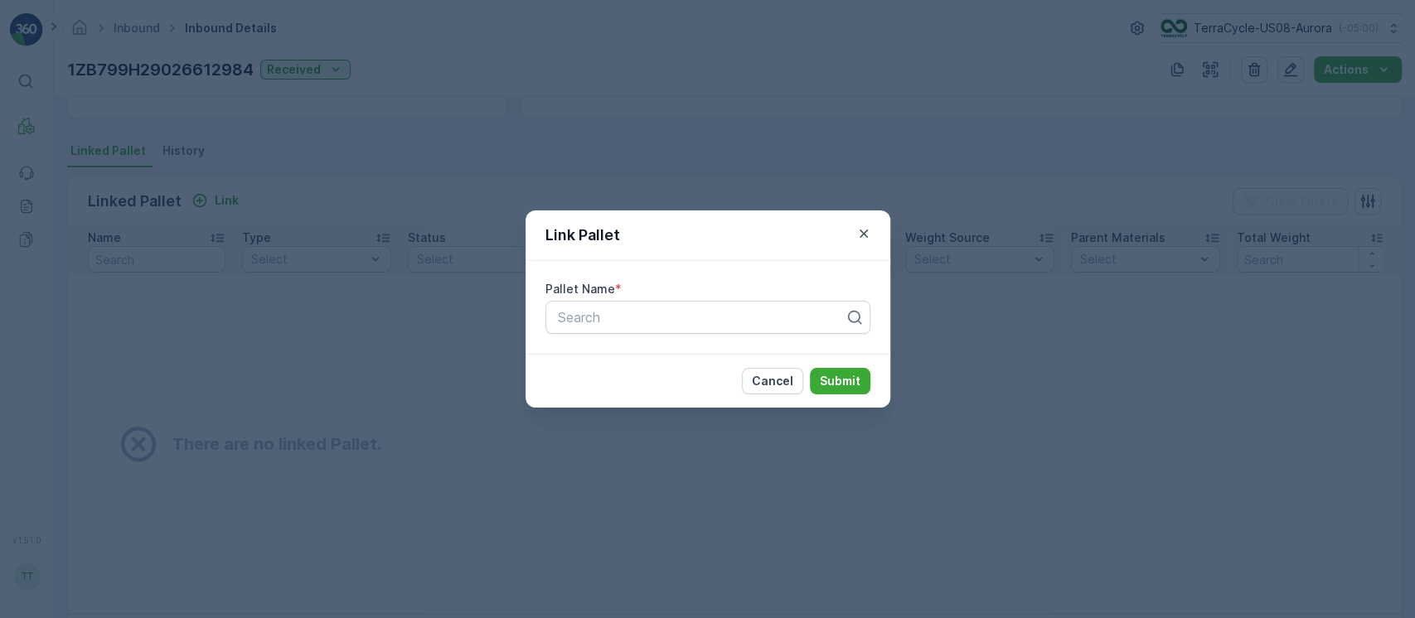
click at [637, 299] on div "Pallet Name * Search" at bounding box center [708, 307] width 365 height 93
click at [623, 318] on div at bounding box center [701, 317] width 290 height 15
paste input "Pallet_US02 Pallet #22587"
type input "Pallet_US02 Pallet #22587"
click at [810, 368] on button "Submit" at bounding box center [840, 381] width 61 height 27
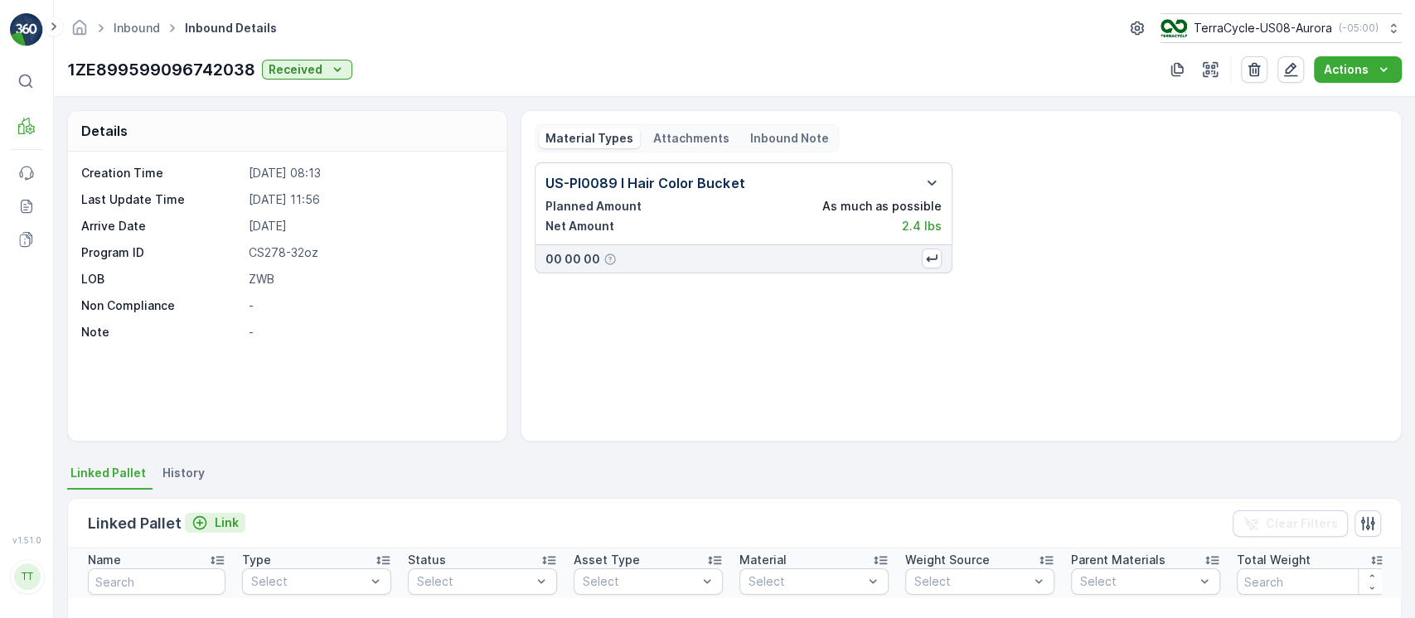
click at [215, 529] on p "Link" at bounding box center [227, 523] width 24 height 17
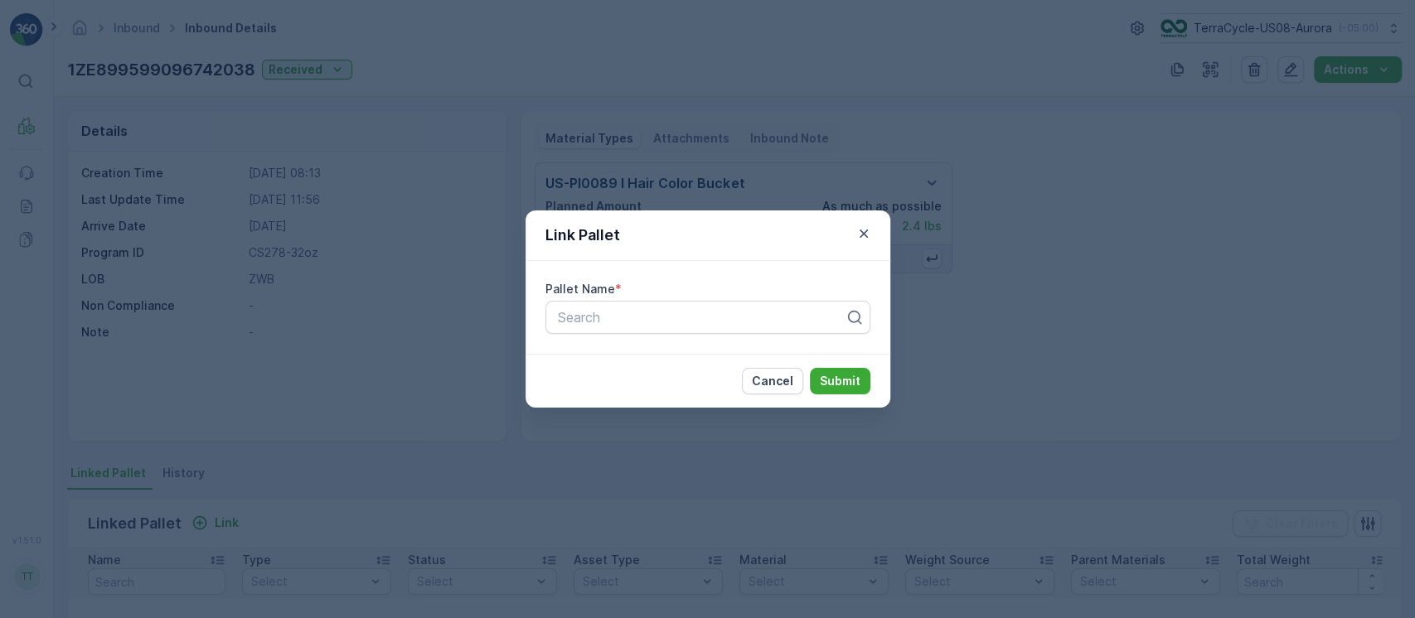
click at [703, 285] on div "Pallet Name *" at bounding box center [707, 289] width 325 height 17
paste input "Pallet_US02 Pallet #22587"
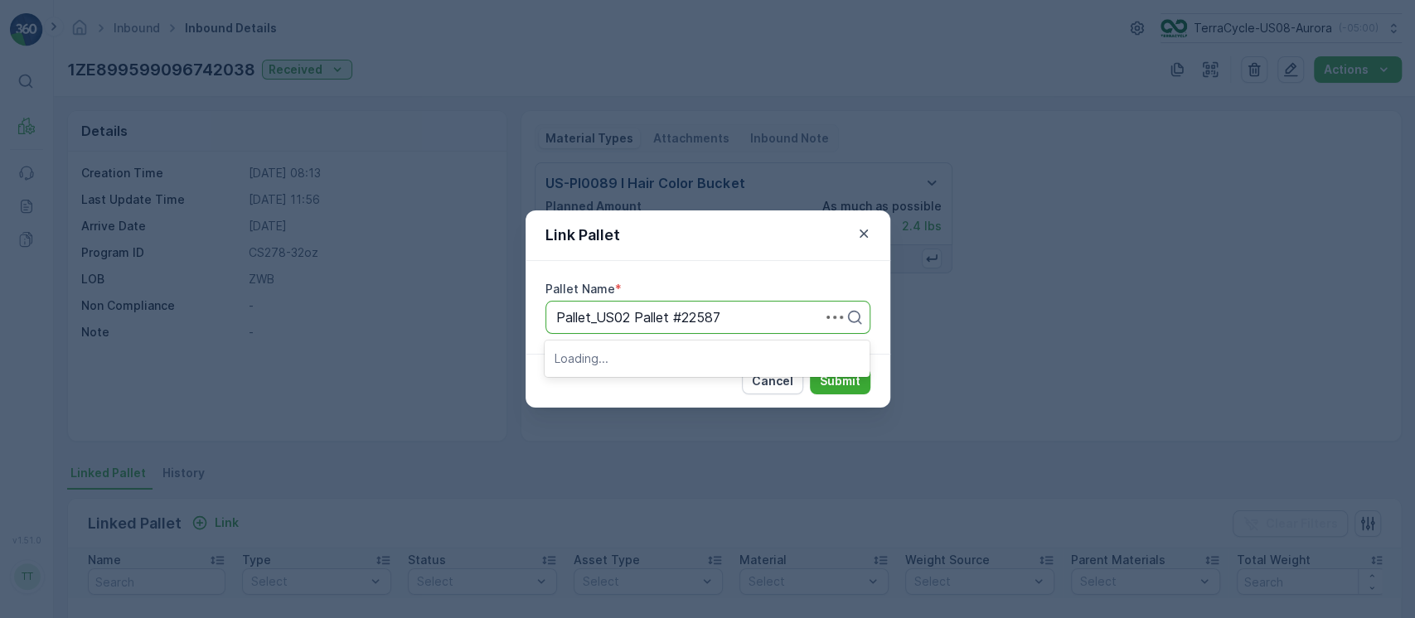
type input "Pallet_US02 Pallet #22587"
paste input "Pallet_US02 Pallet #22587"
type input "Pallet_US02 Pallet #22587"
click at [810, 368] on button "Submit" at bounding box center [840, 381] width 61 height 27
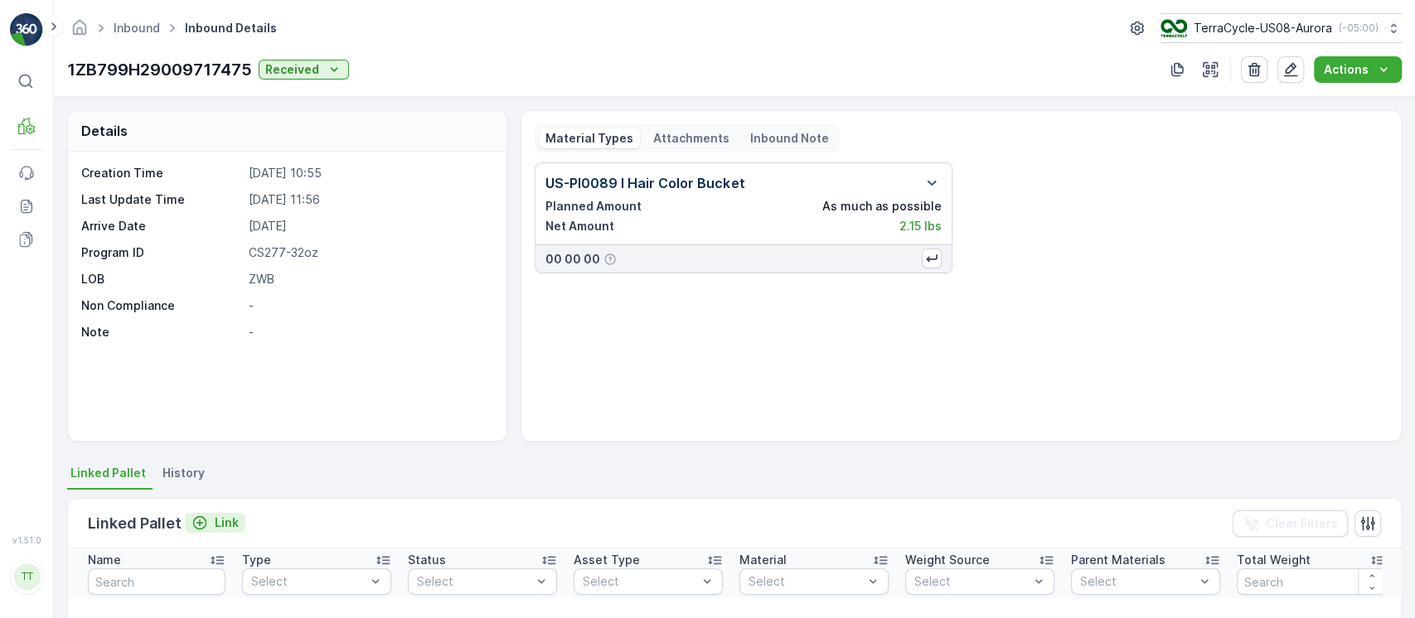
click at [211, 522] on div "Link" at bounding box center [214, 523] width 47 height 17
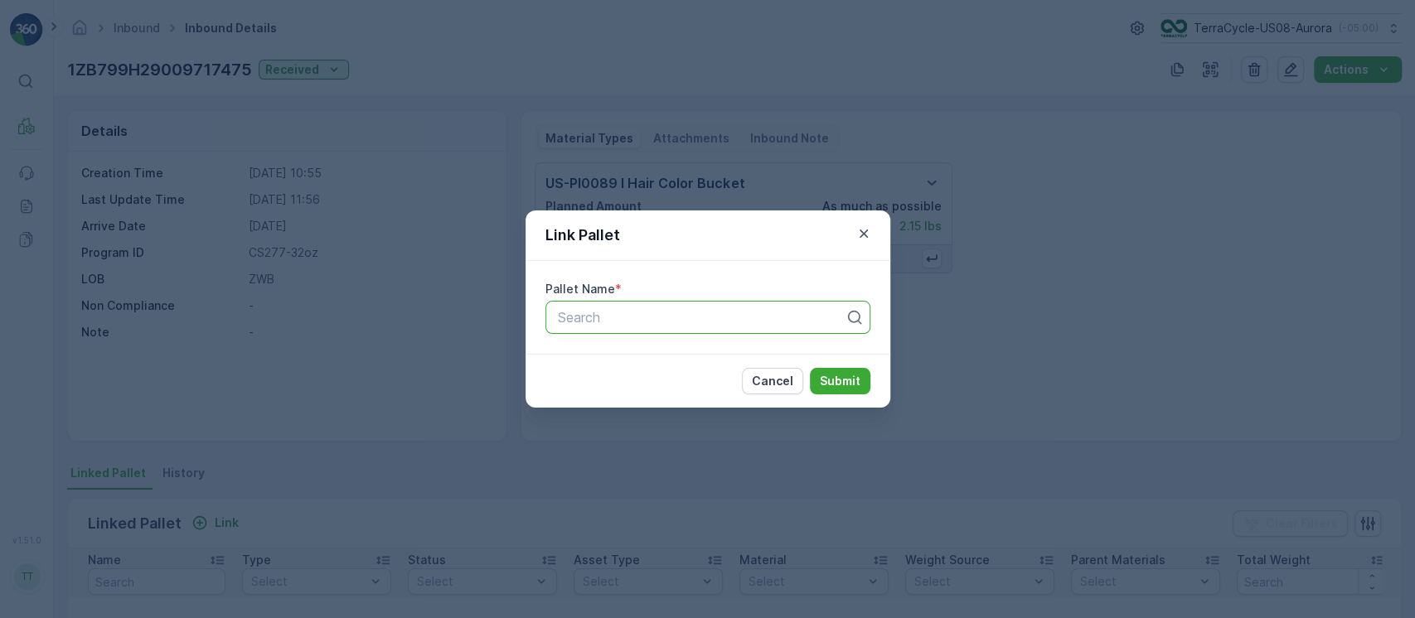
paste input "Pallet_US02 Pallet #22587"
type input "Pallet_US02 Pallet #22587"
click at [810, 368] on button "Submit" at bounding box center [840, 381] width 61 height 27
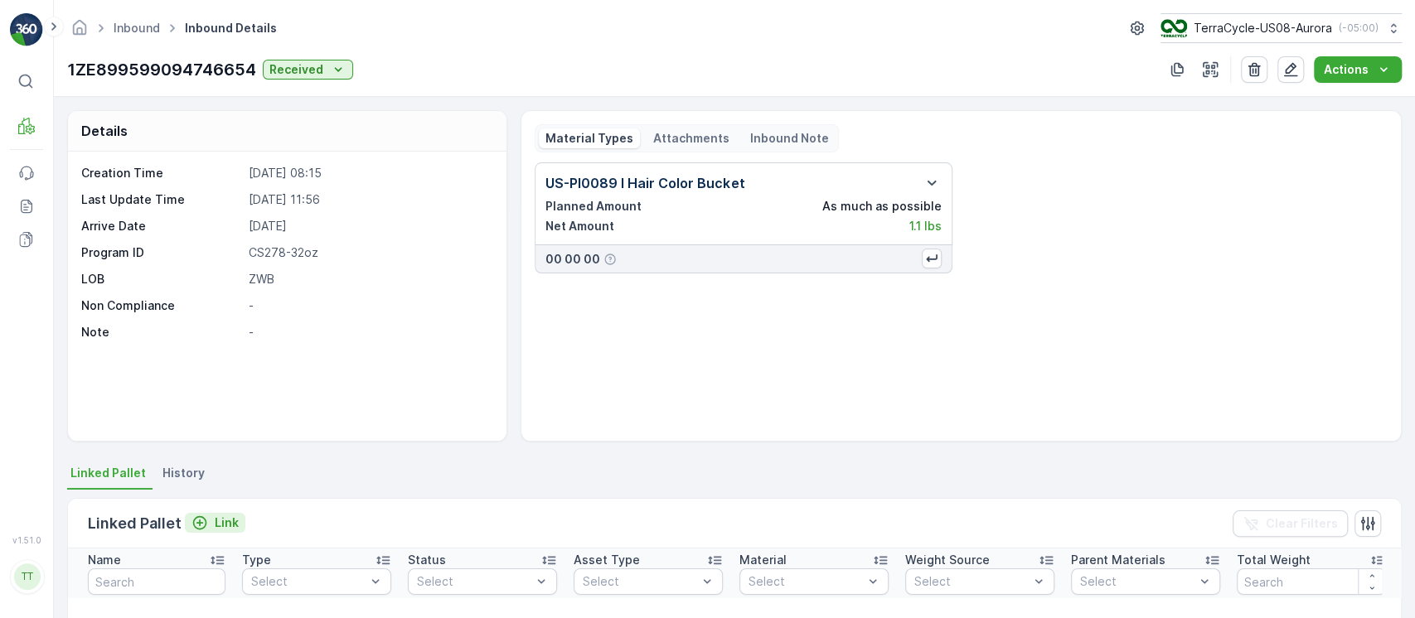
click at [219, 520] on p "Link" at bounding box center [227, 523] width 24 height 17
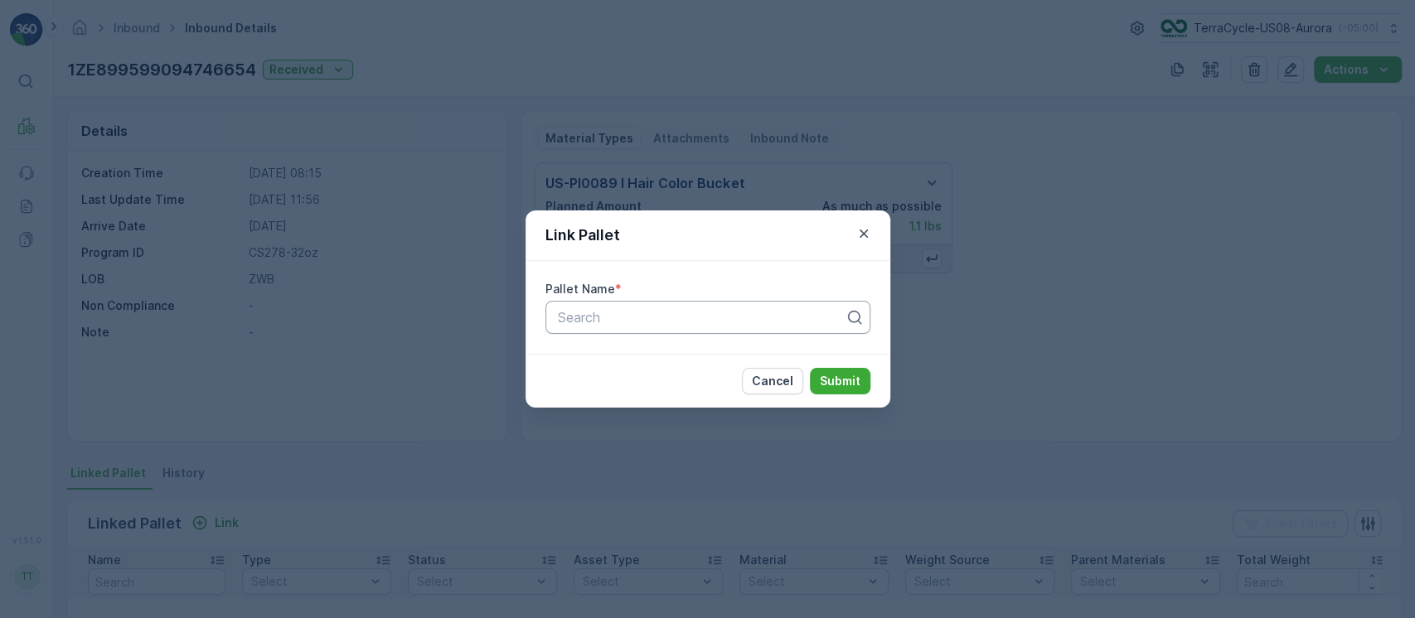
click at [660, 315] on div at bounding box center [701, 317] width 290 height 15
paste input "Pallet_US02 Pallet #22587"
type input "Pallet_US02 Pallet #22587"
click at [810, 368] on button "Submit" at bounding box center [840, 381] width 61 height 27
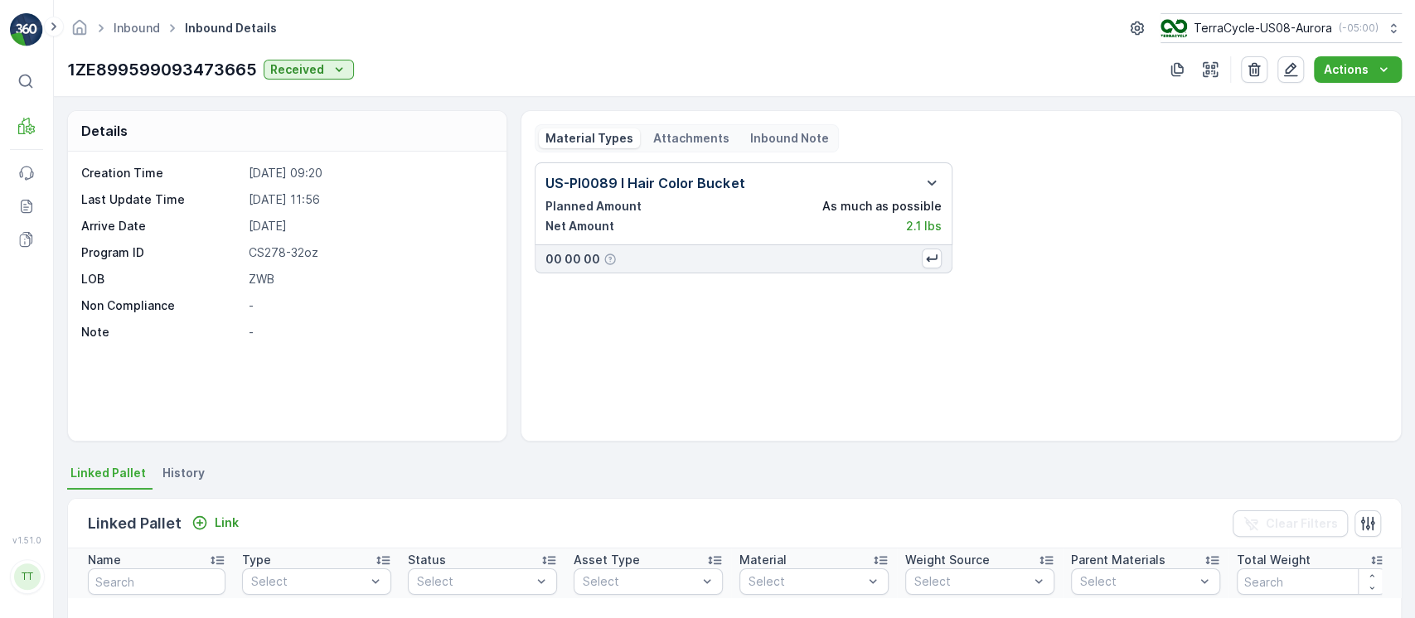
click at [206, 533] on div "Link" at bounding box center [215, 523] width 61 height 21
click at [232, 515] on p "Link" at bounding box center [227, 523] width 24 height 17
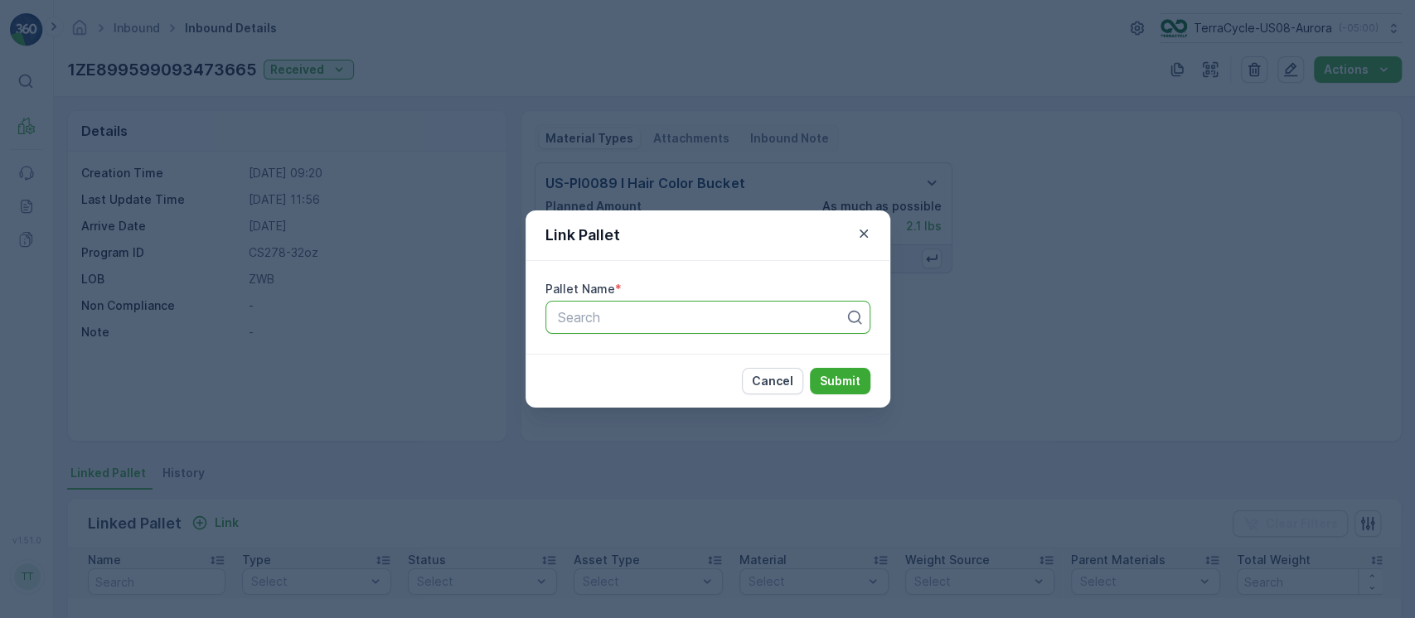
paste input "Pallet_US02 Pallet #22587"
type input "Pallet_US02 Pallet #22587"
click at [810, 368] on button "Submit" at bounding box center [840, 381] width 61 height 27
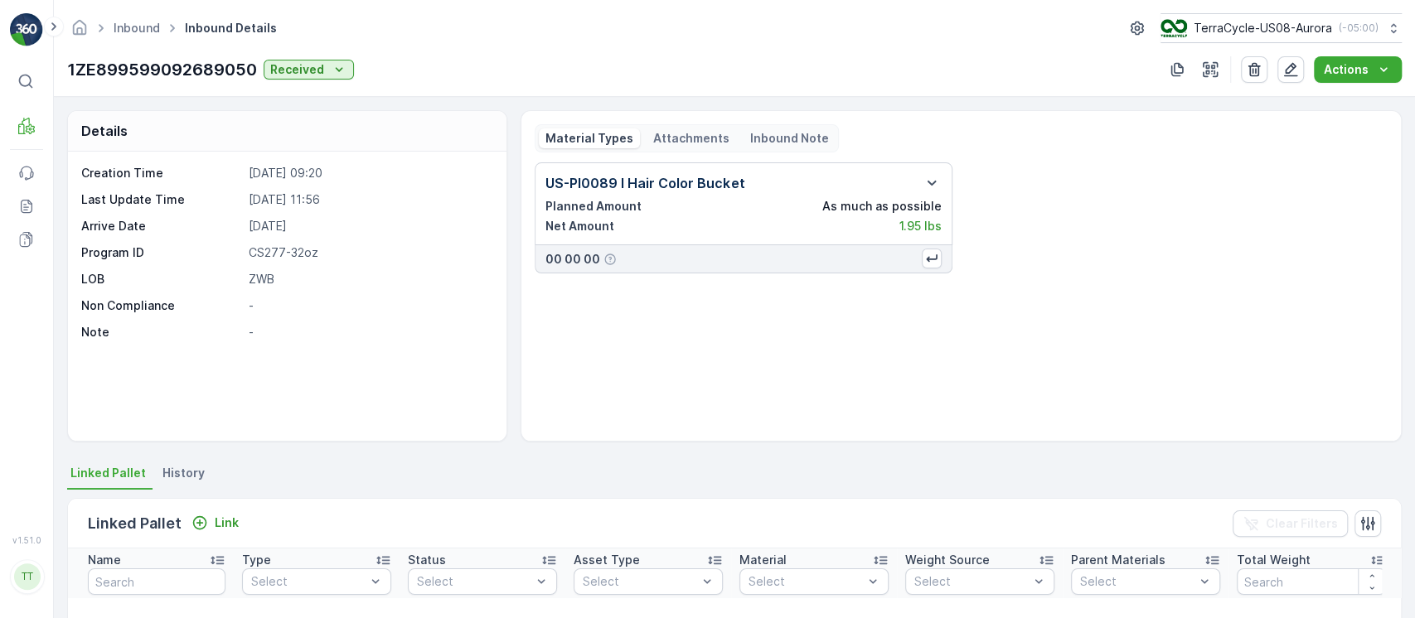
click at [210, 512] on div "Linked Pallet Link" at bounding box center [167, 523] width 158 height 23
click at [226, 527] on p "Link" at bounding box center [227, 523] width 24 height 17
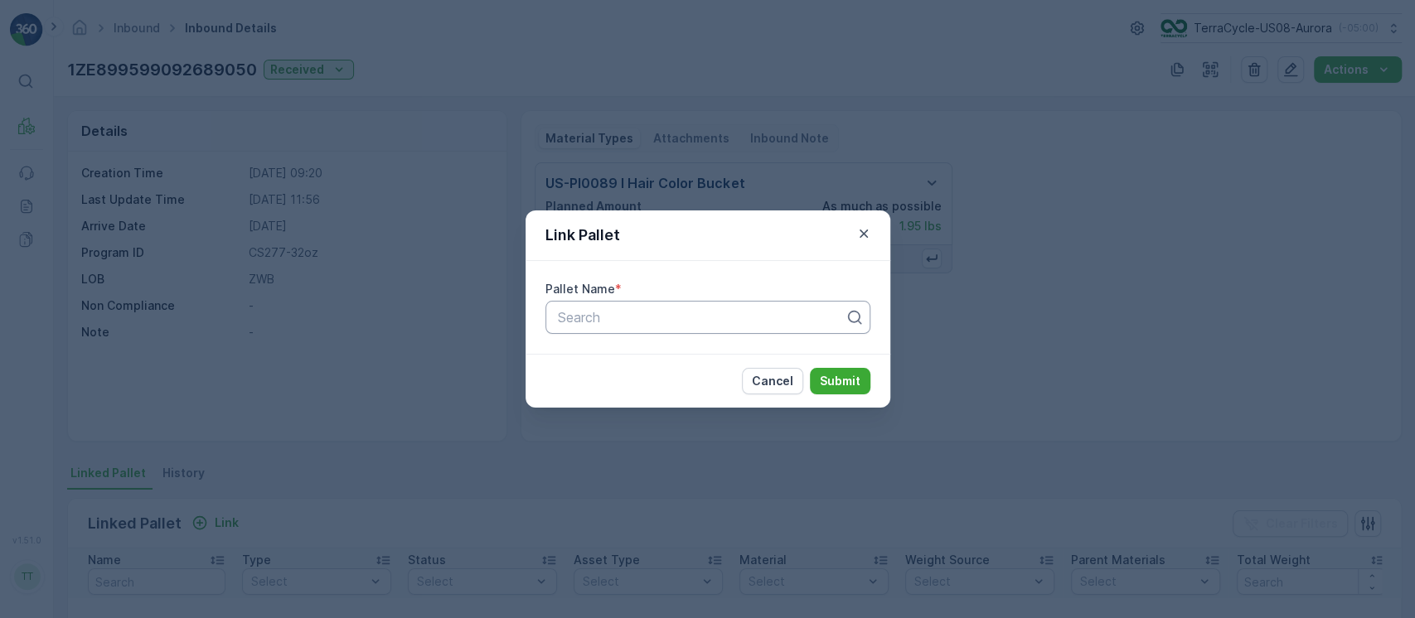
click at [685, 310] on div at bounding box center [701, 317] width 290 height 15
paste input "Pallet_US02 Pallet #22587"
type input "Pallet_US02 Pallet #22587"
click at [810, 368] on button "Submit" at bounding box center [840, 381] width 61 height 27
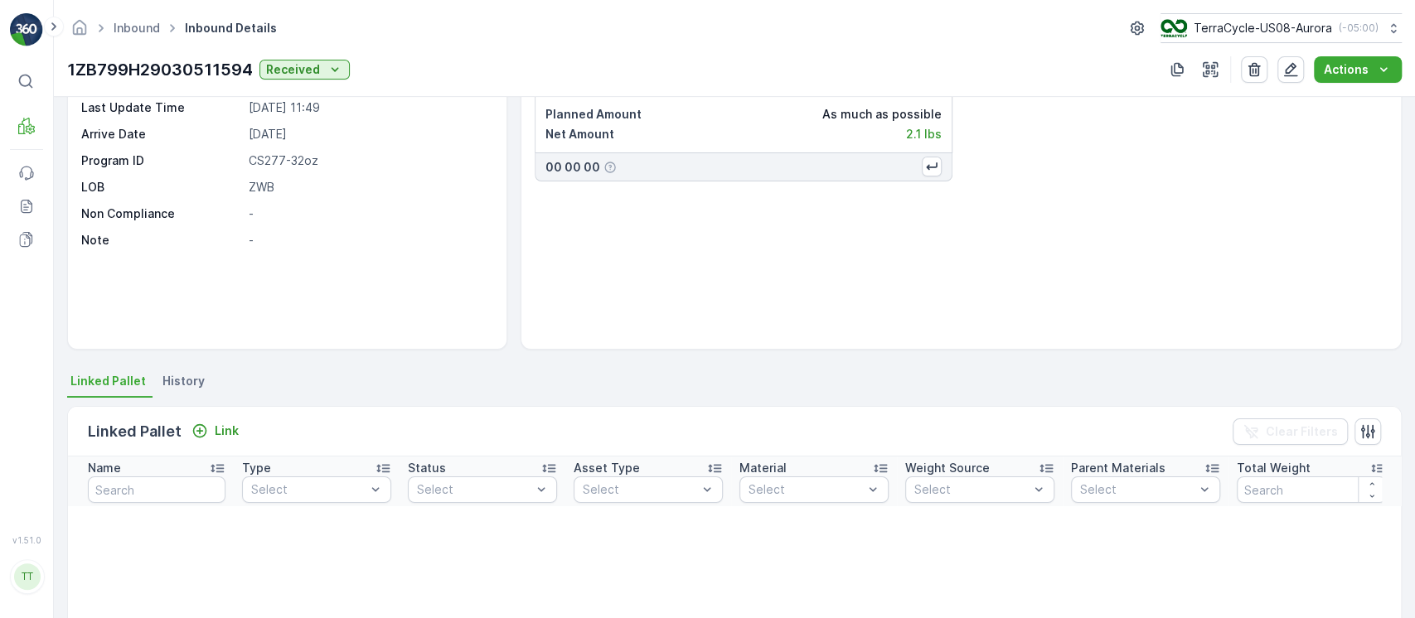
scroll to position [93, 0]
click at [219, 428] on p "Link" at bounding box center [227, 430] width 24 height 17
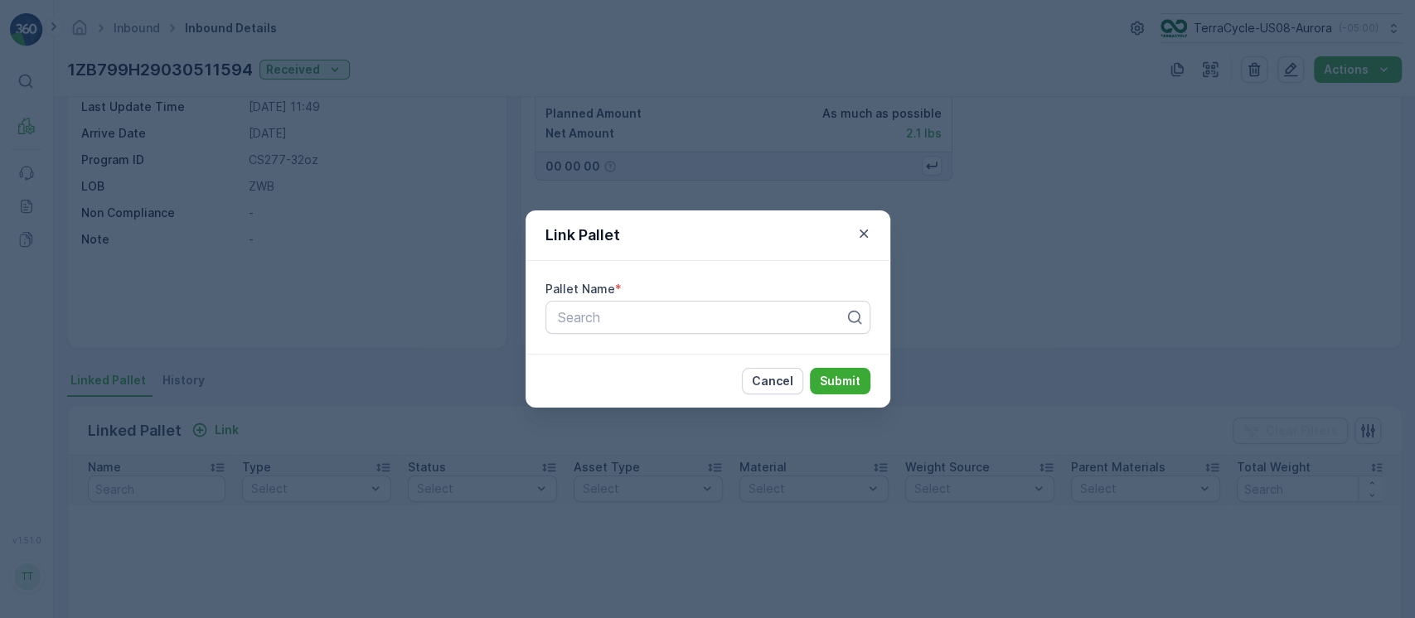
click at [622, 298] on div "Pallet Name * Search" at bounding box center [708, 307] width 365 height 93
paste input "Pallet_US02 Pallet #22587"
type input "Pallet_US02 Pallet #22587"
click at [608, 323] on div "Pallet_US02 Pallet #22587" at bounding box center [701, 317] width 290 height 15
click at [810, 368] on button "Submit" at bounding box center [840, 381] width 61 height 27
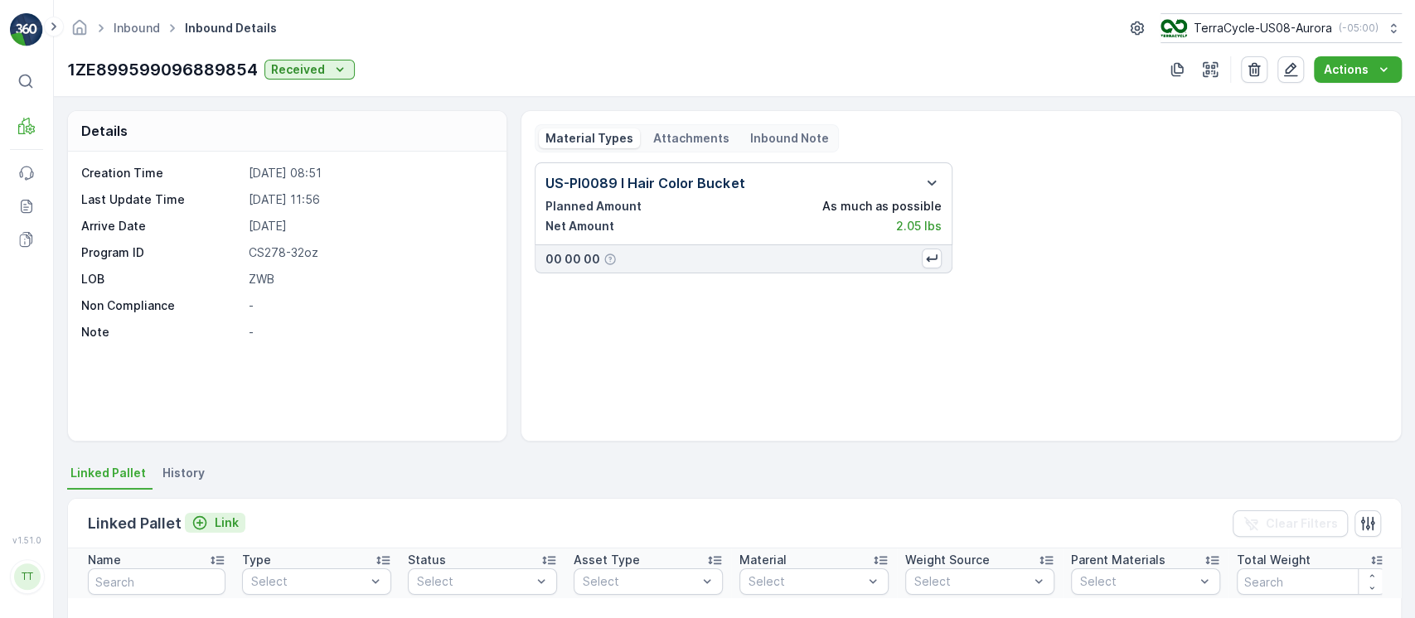
click at [215, 515] on p "Link" at bounding box center [227, 523] width 24 height 17
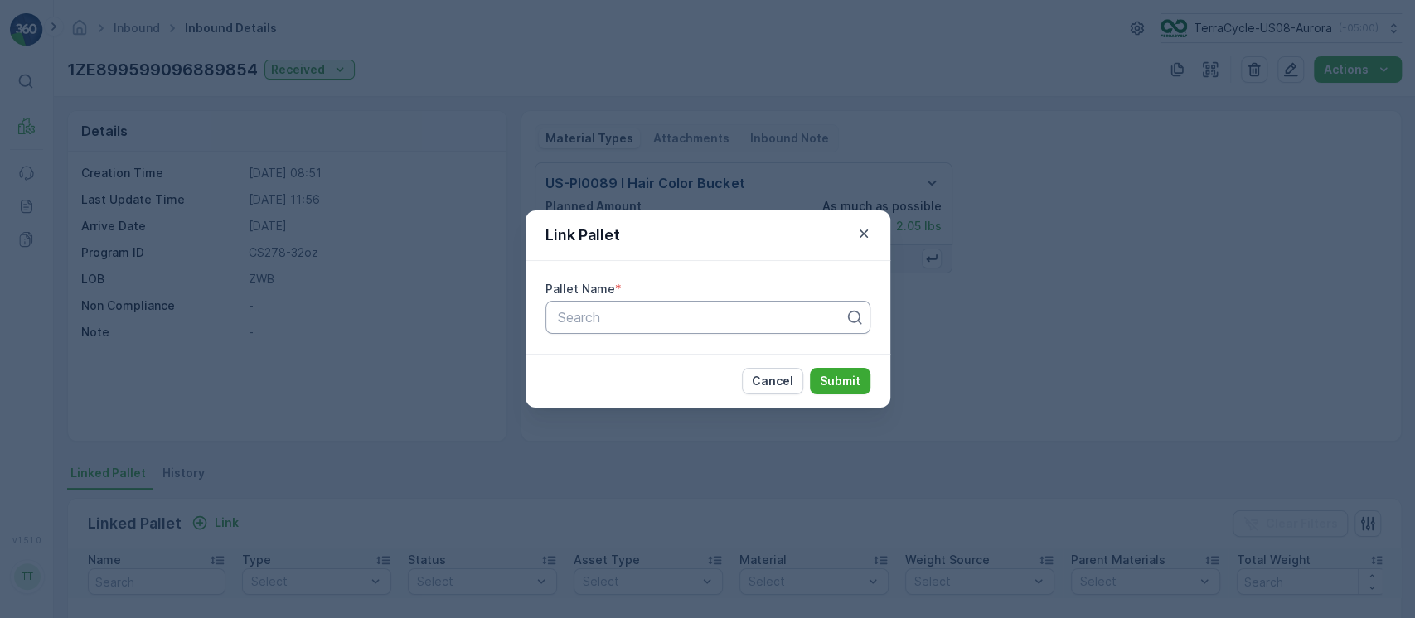
click at [637, 313] on div at bounding box center [701, 317] width 290 height 15
paste input "Pallet_US02 Pallet #22587"
type input "Pallet_US02 Pallet #22587"
click at [810, 368] on button "Submit" at bounding box center [840, 381] width 61 height 27
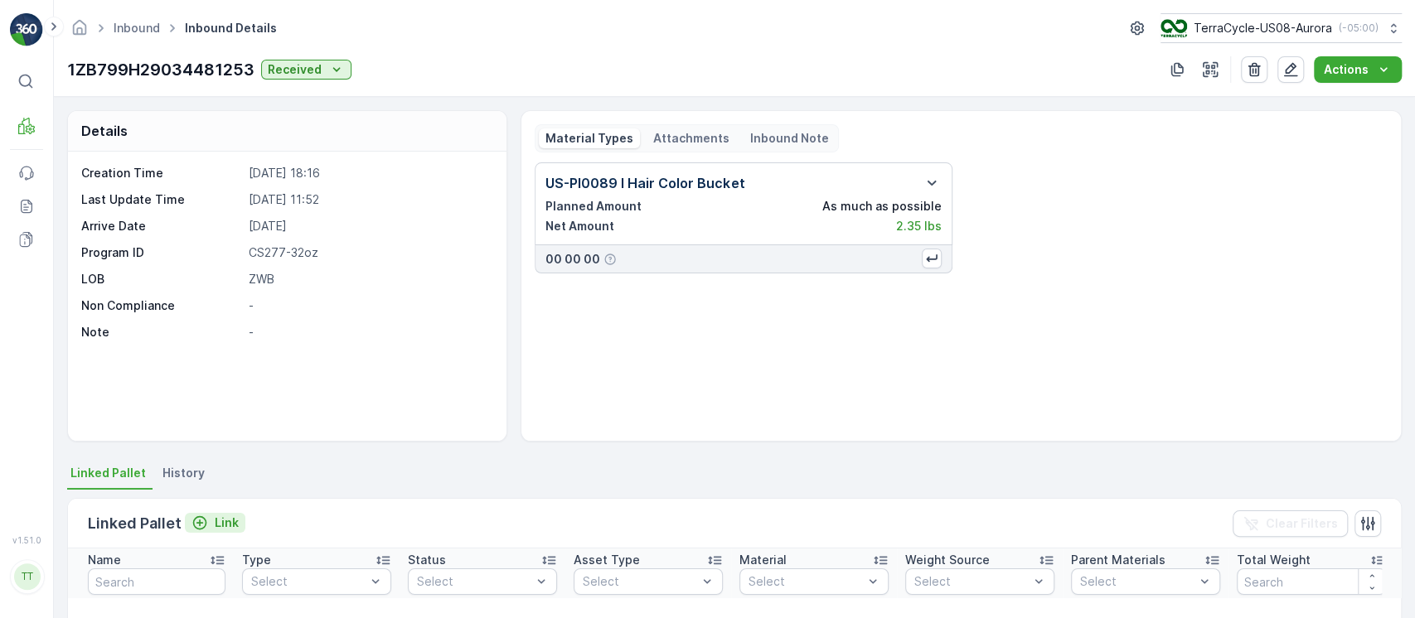
click at [206, 521] on div "Link" at bounding box center [214, 523] width 47 height 17
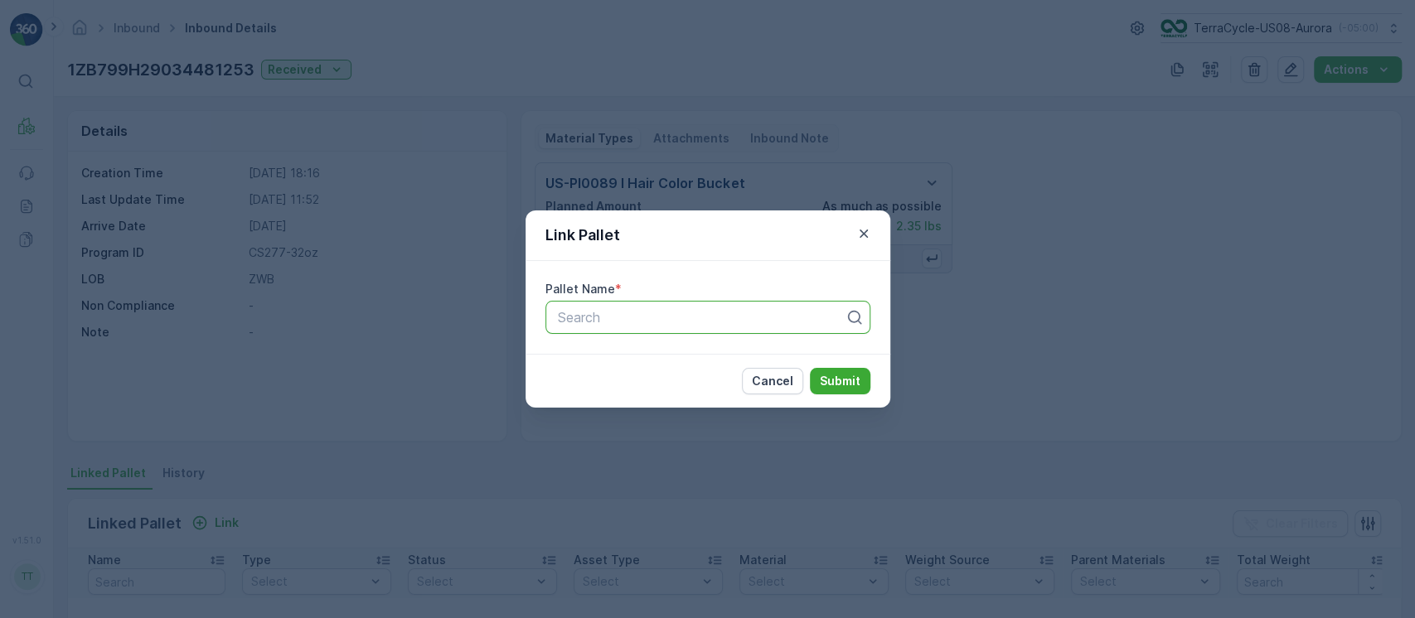
click at [607, 324] on div at bounding box center [701, 317] width 290 height 15
paste input "Pallet_US02 Pallet #22587"
type input "Pallet_US02 Pallet #22587"
click at [810, 368] on button "Submit" at bounding box center [840, 381] width 61 height 27
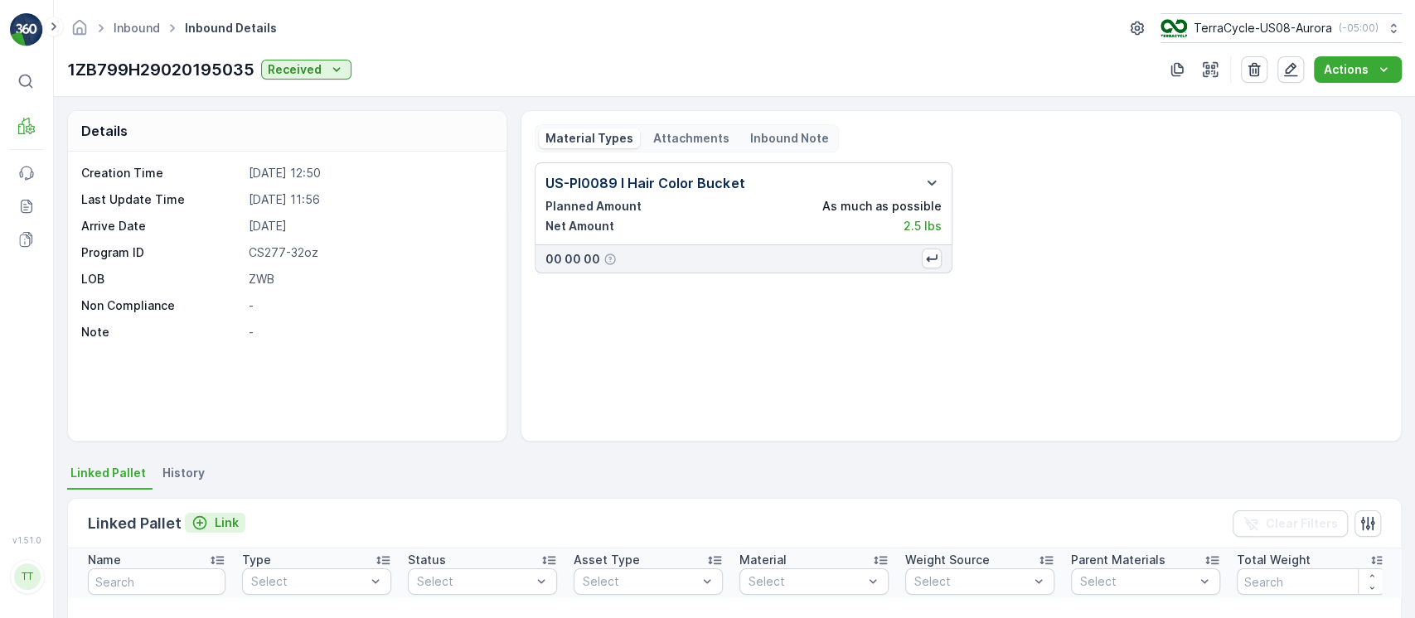
click at [222, 515] on p "Link" at bounding box center [227, 523] width 24 height 17
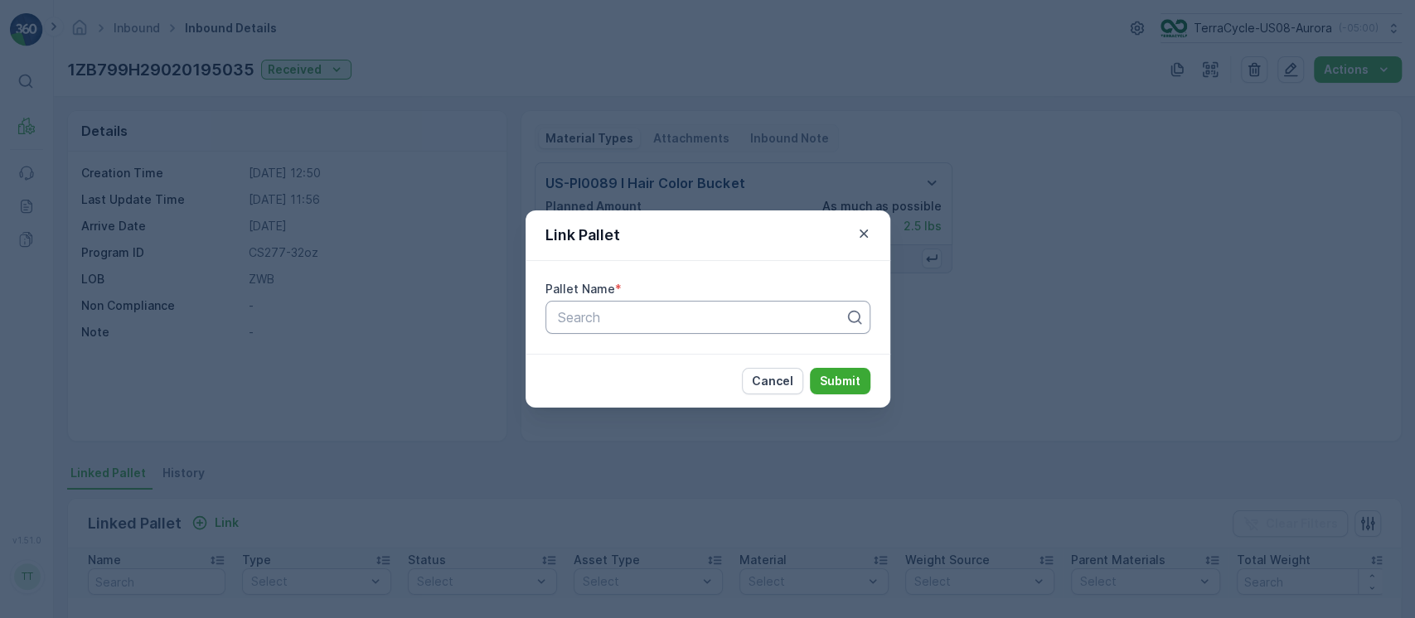
click at [643, 328] on div "Search" at bounding box center [707, 317] width 325 height 33
paste input "Pallet_US02 Pallet #22587"
type input "Pallet_US02 Pallet #22587"
click at [810, 368] on button "Submit" at bounding box center [840, 381] width 61 height 27
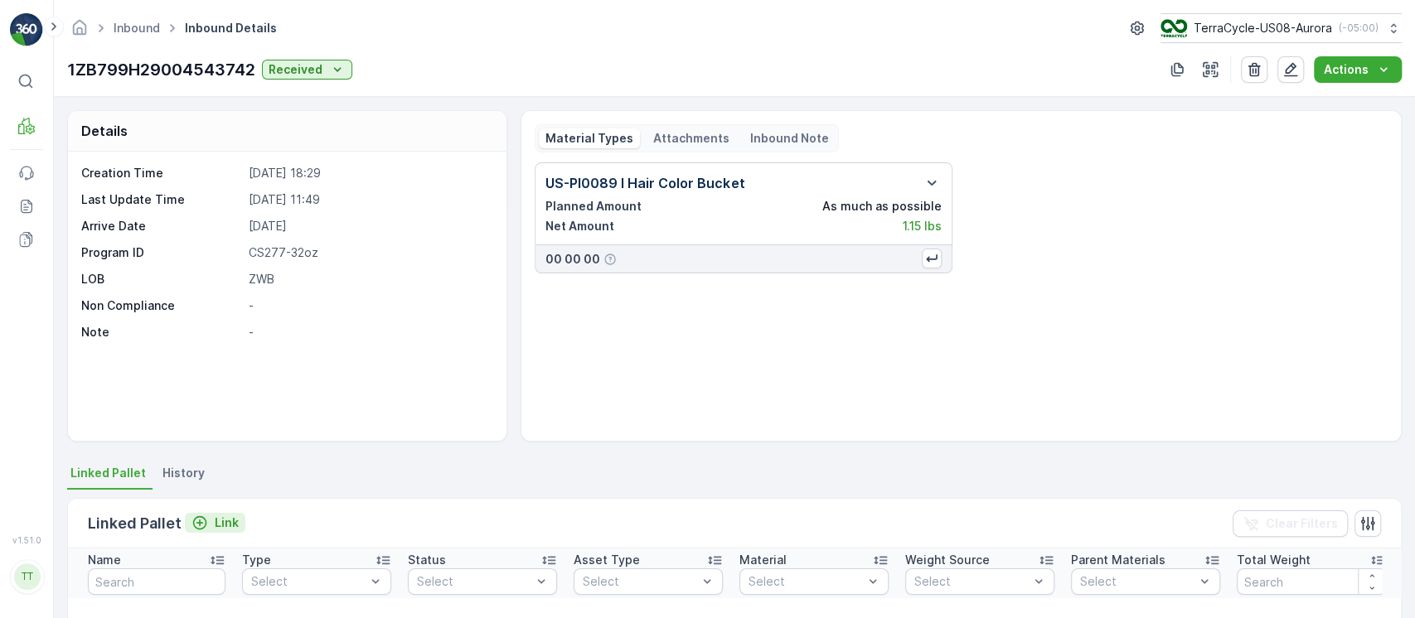
click at [217, 515] on p "Link" at bounding box center [227, 523] width 24 height 17
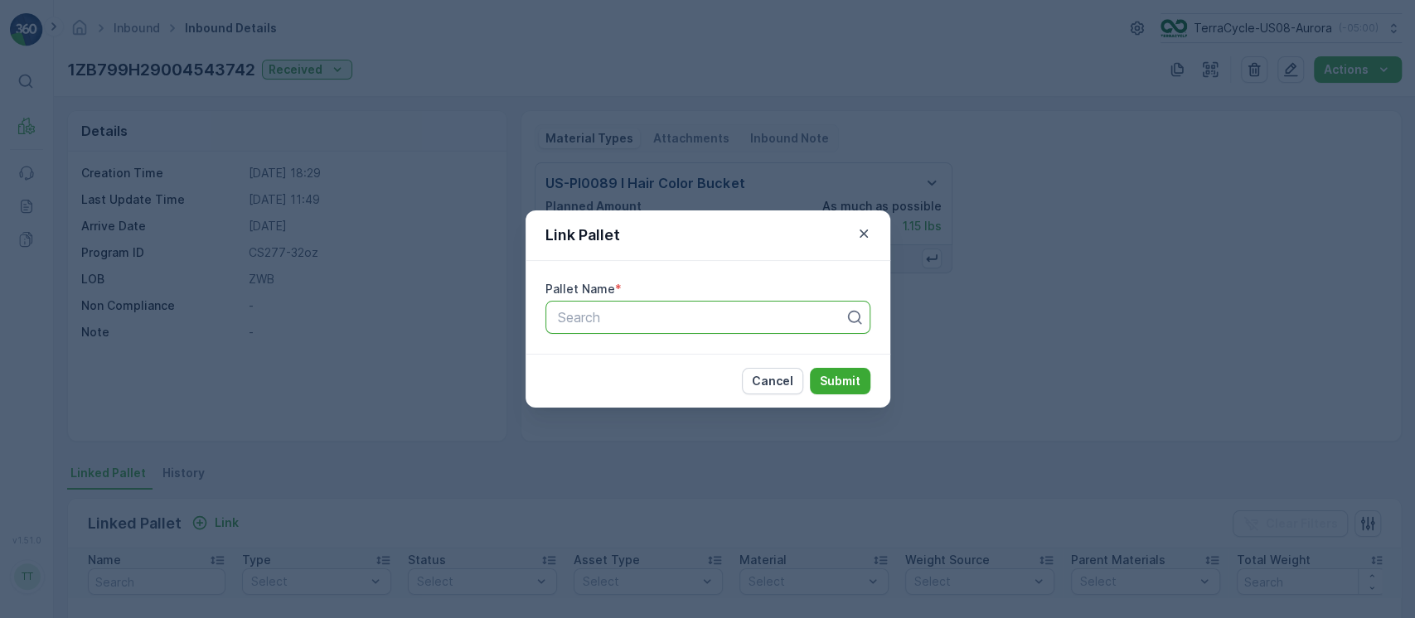
click at [644, 304] on div "Search" at bounding box center [707, 317] width 325 height 33
paste input "Pallet_US02 Pallet #22587"
type input "Pallet_US02 Pallet #22587"
click at [810, 368] on button "Submit" at bounding box center [840, 381] width 61 height 27
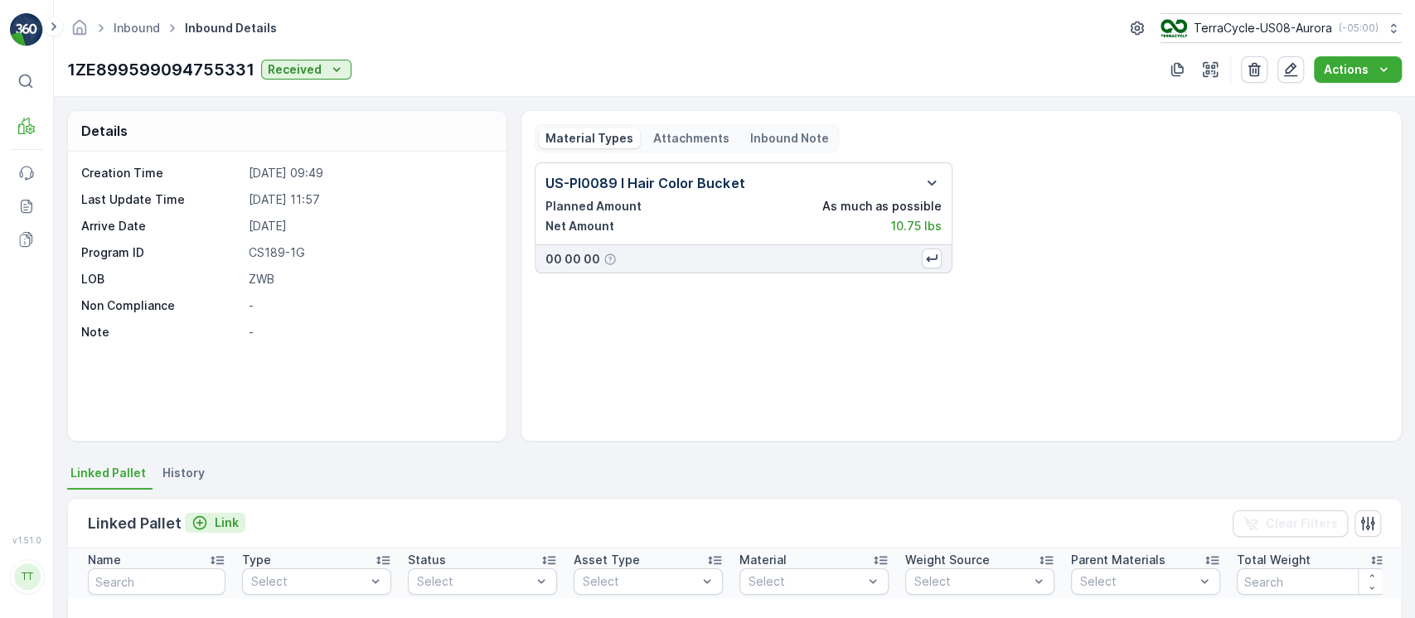
click at [219, 523] on p "Link" at bounding box center [227, 523] width 24 height 17
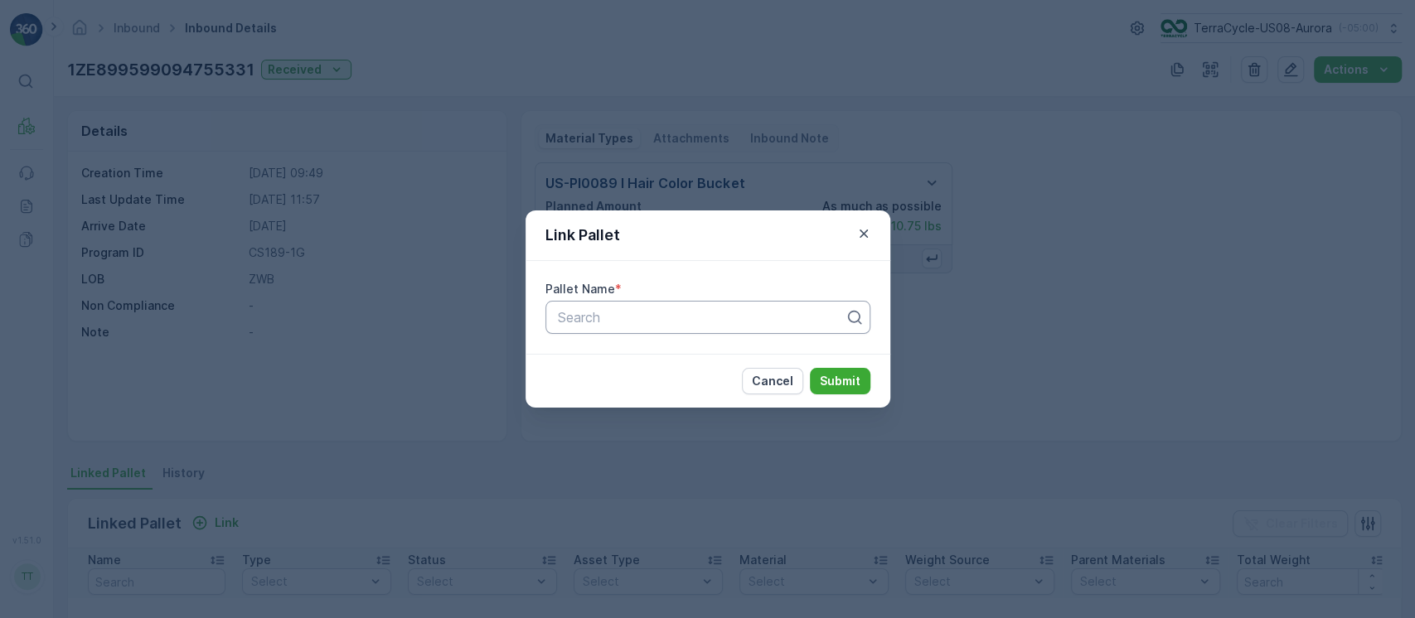
click at [595, 323] on div at bounding box center [701, 317] width 290 height 15
paste input "Pallet_US02 Pallet #22587"
type input "Pallet_US02 Pallet #22587"
click at [810, 368] on button "Submit" at bounding box center [840, 381] width 61 height 27
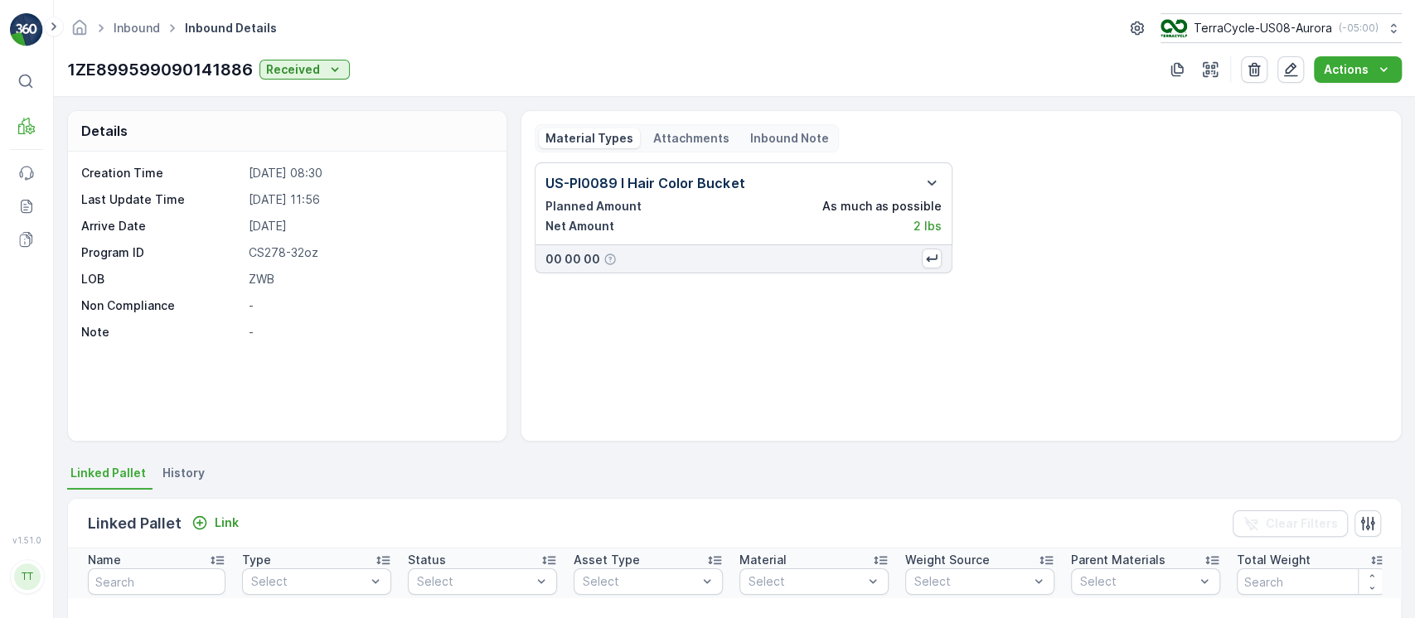
click at [239, 508] on div "Linked Pallet Link Clear Filters" at bounding box center [734, 524] width 1333 height 50
click at [230, 508] on div "Linked Pallet Link Clear Filters" at bounding box center [734, 524] width 1333 height 50
click at [213, 531] on button "Link" at bounding box center [215, 523] width 61 height 20
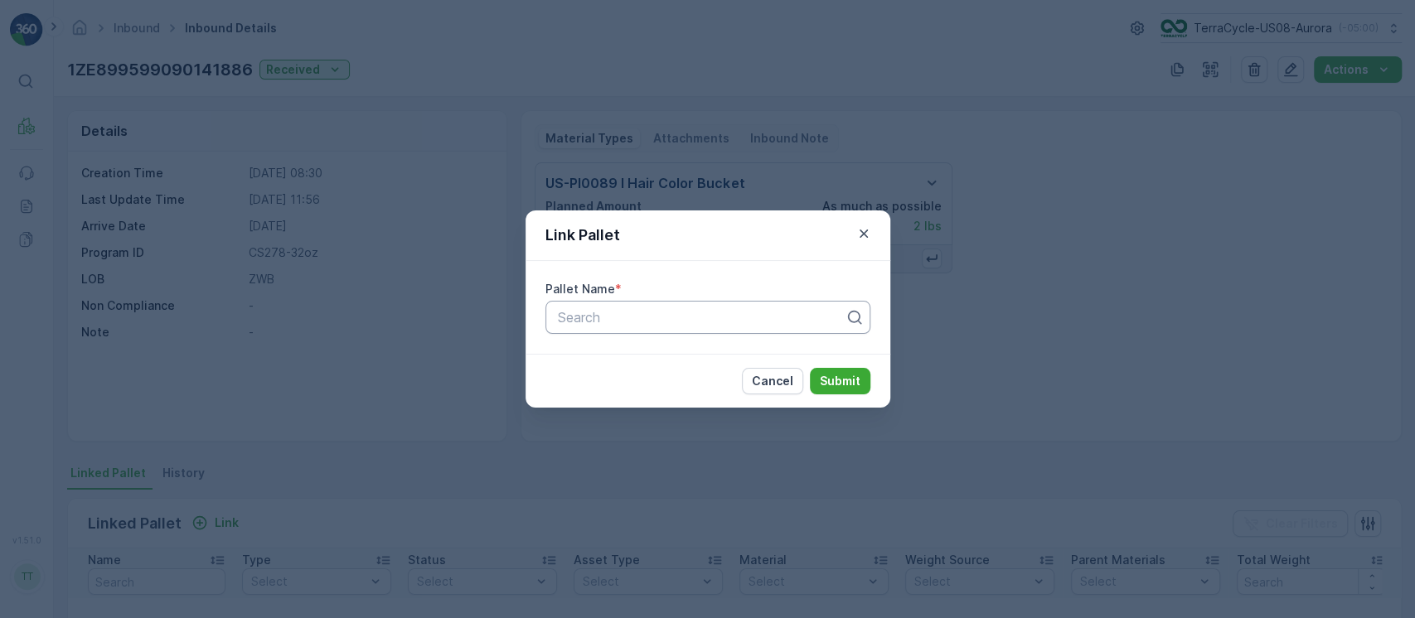
click at [632, 313] on div at bounding box center [701, 317] width 290 height 15
paste input "Pallet_US02 Pallet #22587"
type input "Pallet_US02 Pallet #22587"
click at [810, 368] on button "Submit" at bounding box center [840, 381] width 61 height 27
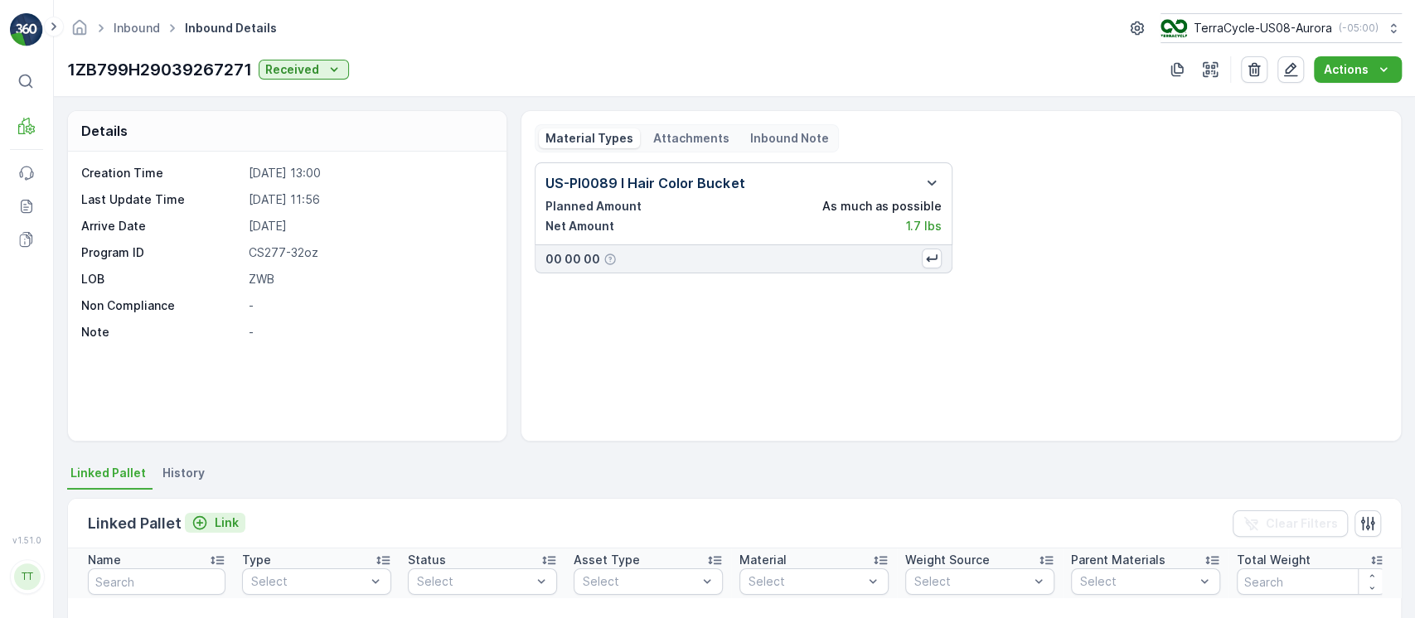
click at [222, 515] on p "Link" at bounding box center [227, 523] width 24 height 17
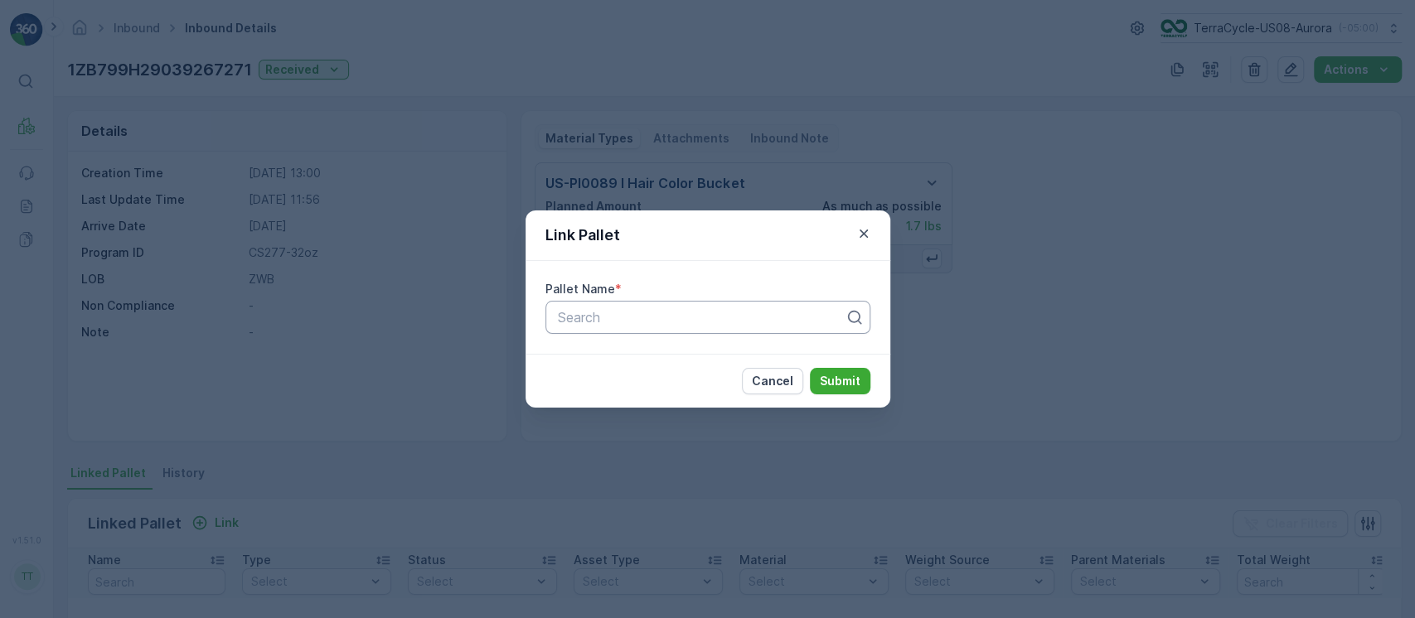
paste input "Pallet_US02 Pallet #22587"
type input "Pallet_US02 Pallet #22587"
click at [810, 368] on button "Submit" at bounding box center [840, 381] width 61 height 27
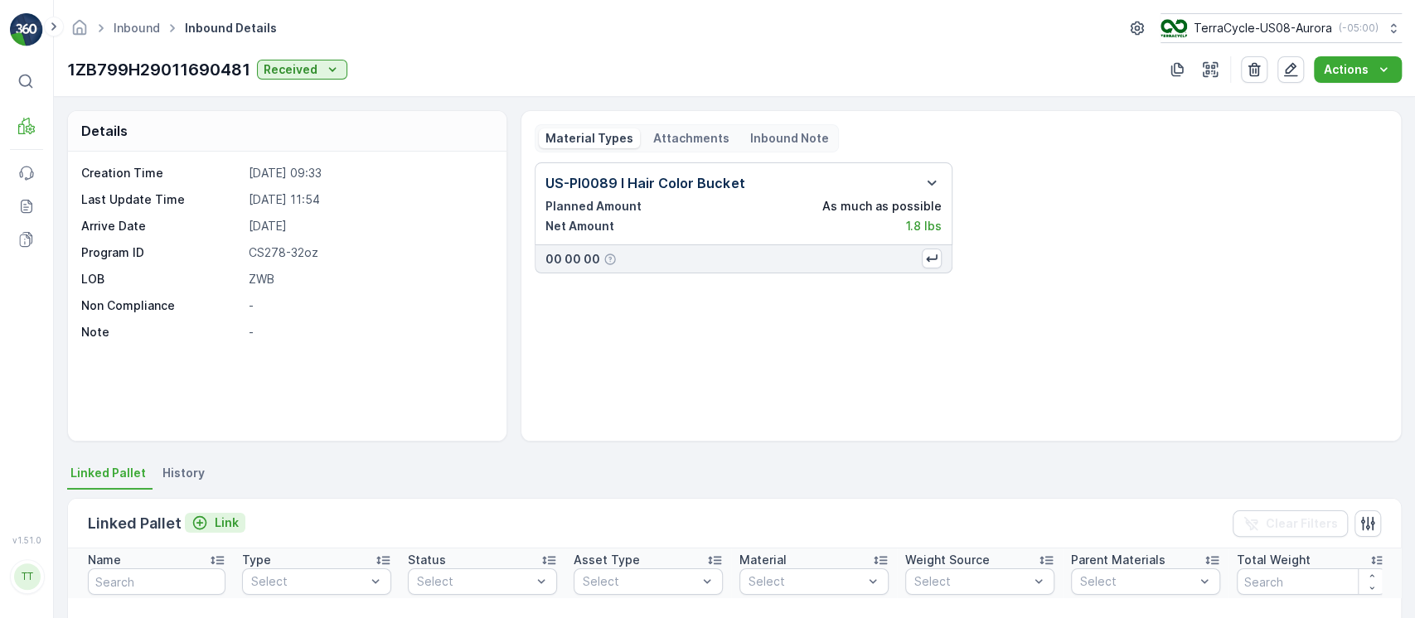
click at [225, 521] on p "Link" at bounding box center [227, 523] width 24 height 17
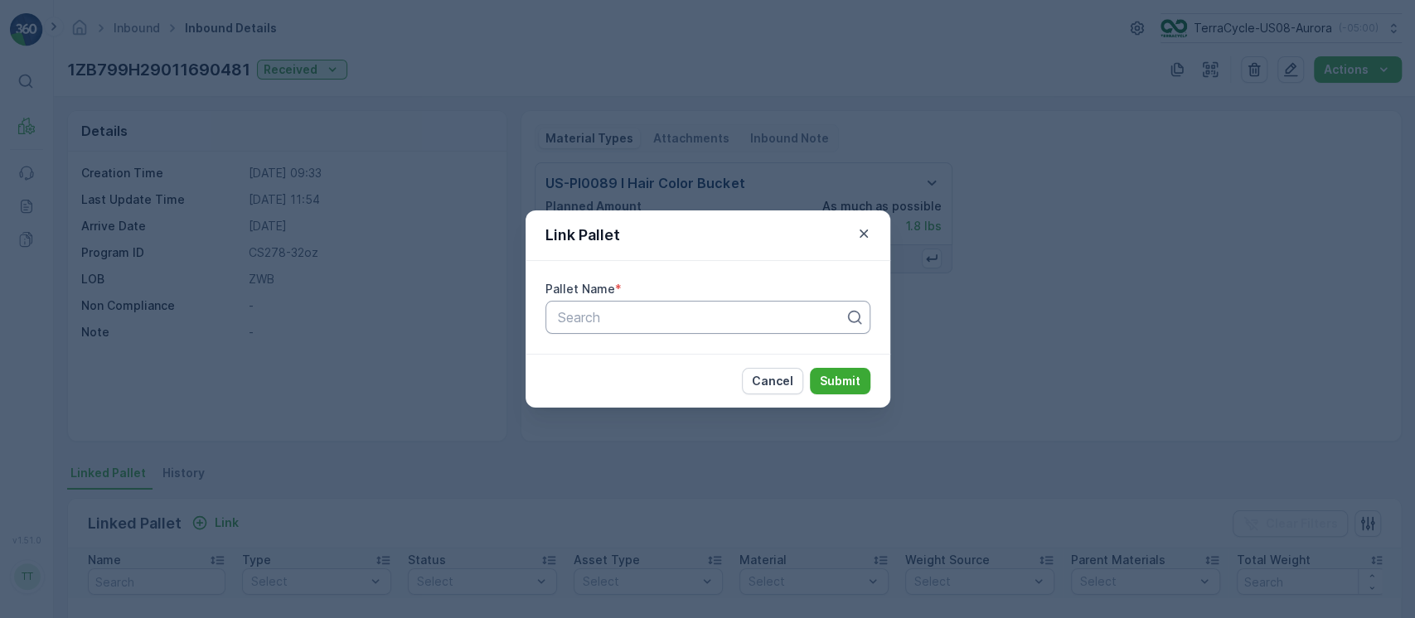
click at [595, 331] on div "Search" at bounding box center [707, 317] width 325 height 33
paste input "Pallet_US02 Pallet #22587"
type input "Pallet_US02 Pallet #22587"
click at [810, 368] on button "Submit" at bounding box center [840, 381] width 61 height 27
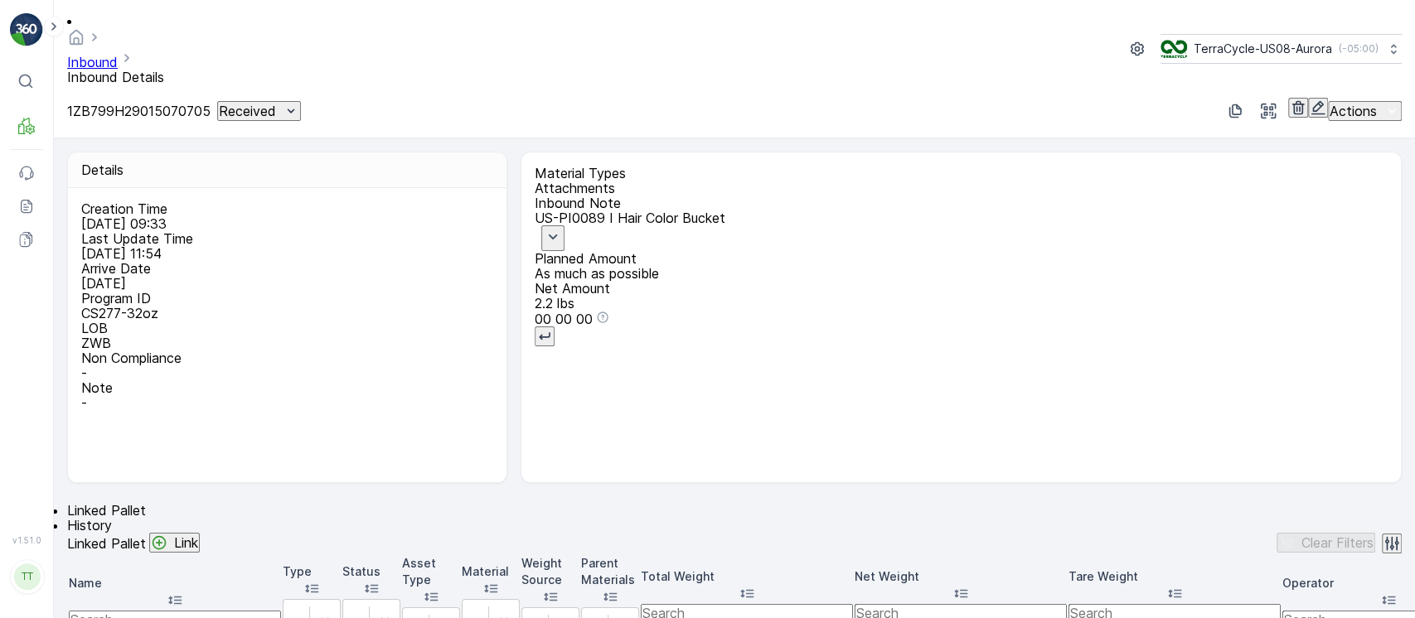
click at [200, 533] on button "Link" at bounding box center [174, 543] width 51 height 20
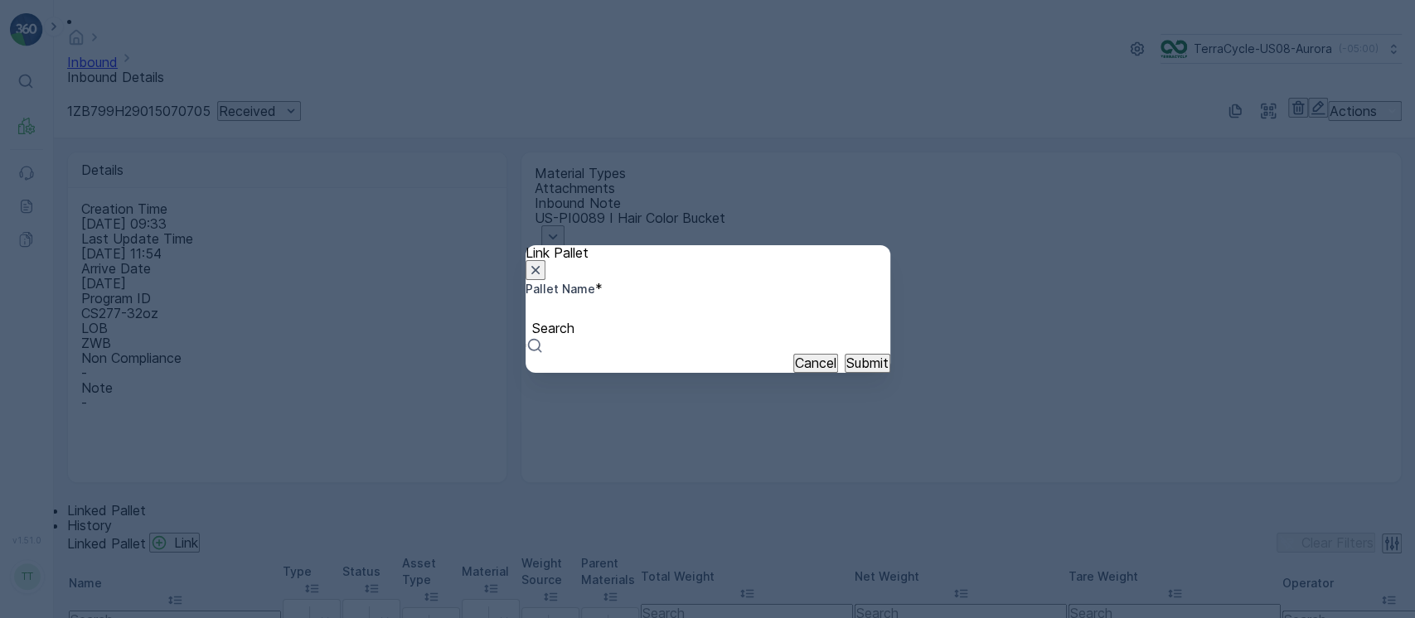
click at [626, 319] on div at bounding box center [708, 310] width 348 height 18
paste input "Pallet_US02 Pallet #22587"
type input "Pallet_US02 Pallet #22587"
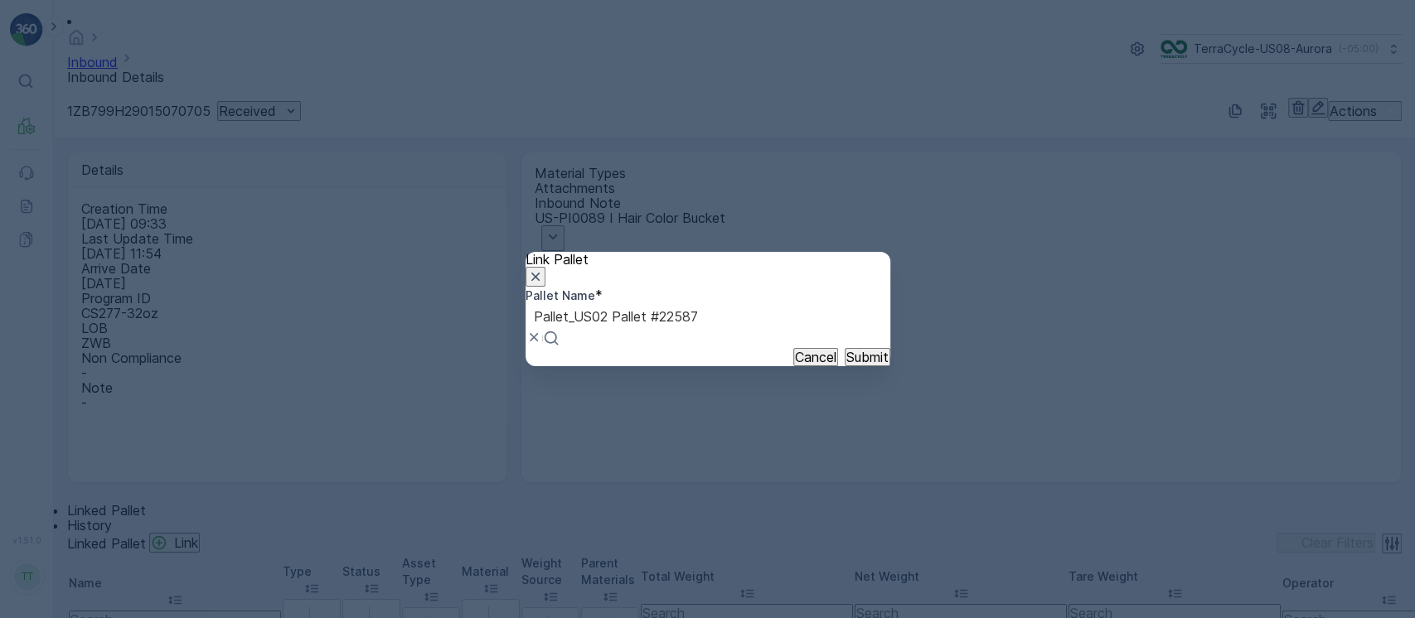
click at [845, 348] on button "Submit" at bounding box center [868, 357] width 46 height 18
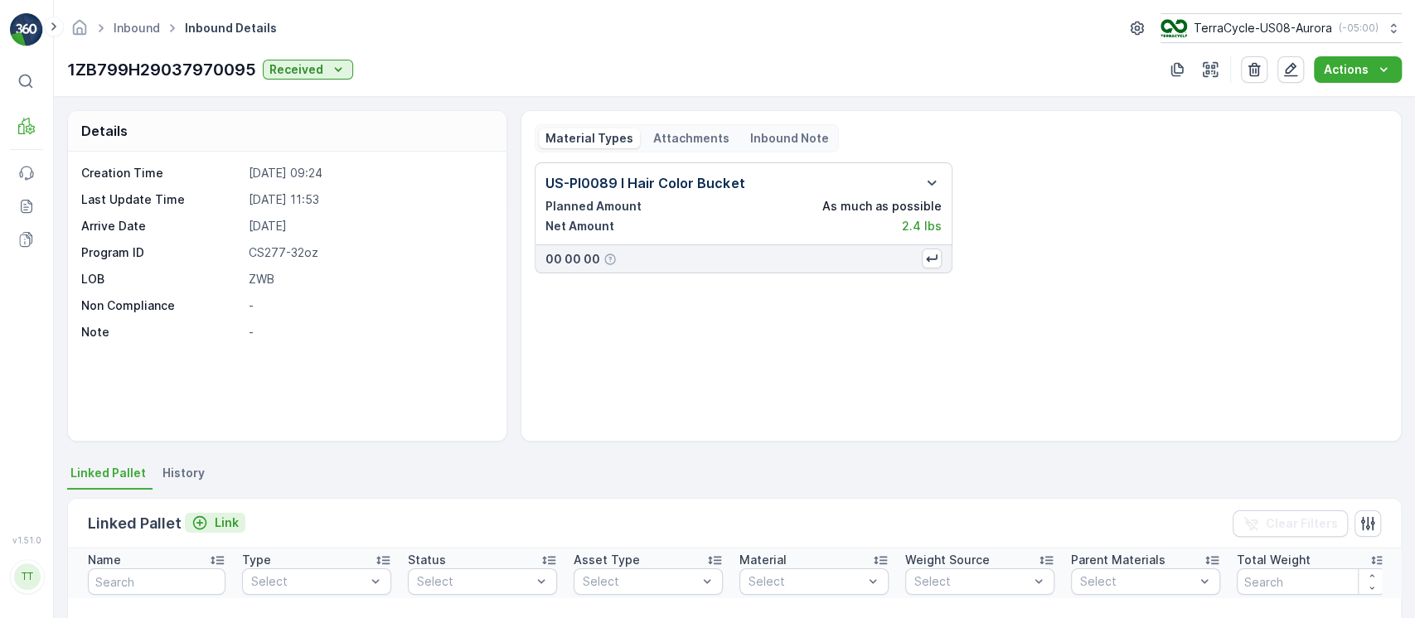
click at [218, 521] on p "Link" at bounding box center [227, 523] width 24 height 17
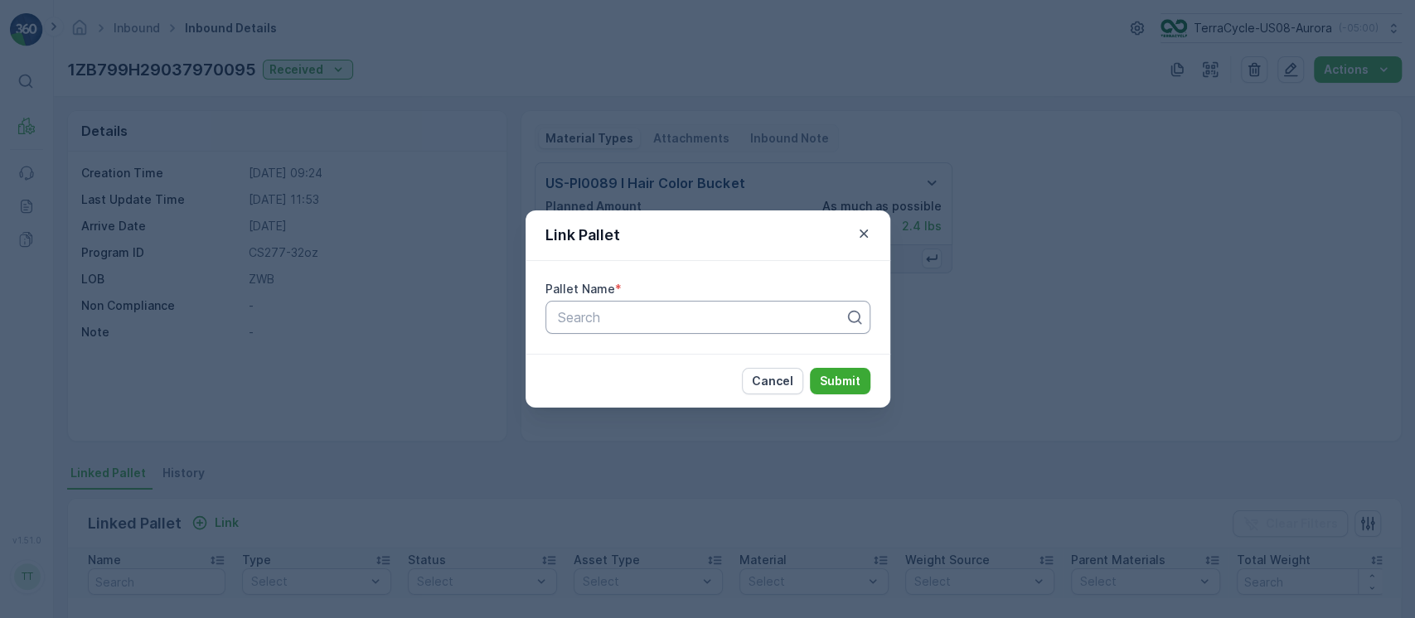
click at [621, 315] on div at bounding box center [701, 317] width 290 height 15
paste input "Pallet_US02 Pallet #22587"
type input "Pallet_US02 Pallet #22587"
click at [810, 368] on button "Submit" at bounding box center [840, 381] width 61 height 27
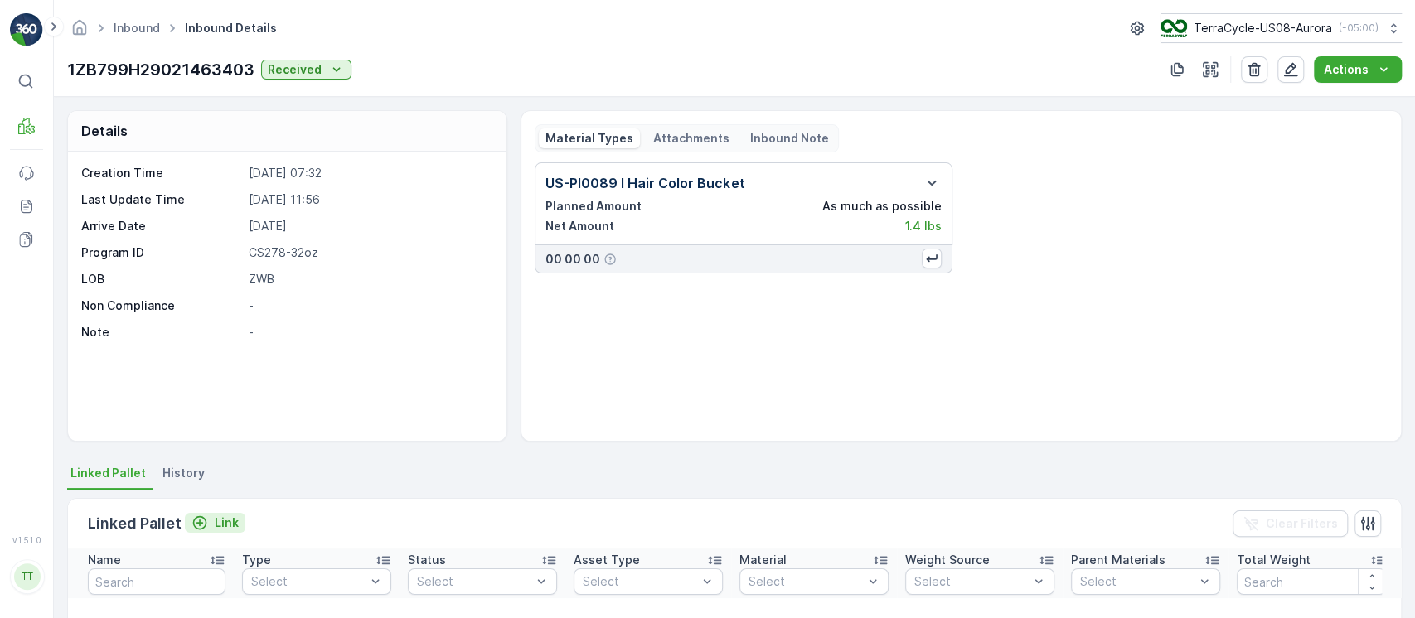
click at [211, 531] on button "Link" at bounding box center [215, 523] width 61 height 20
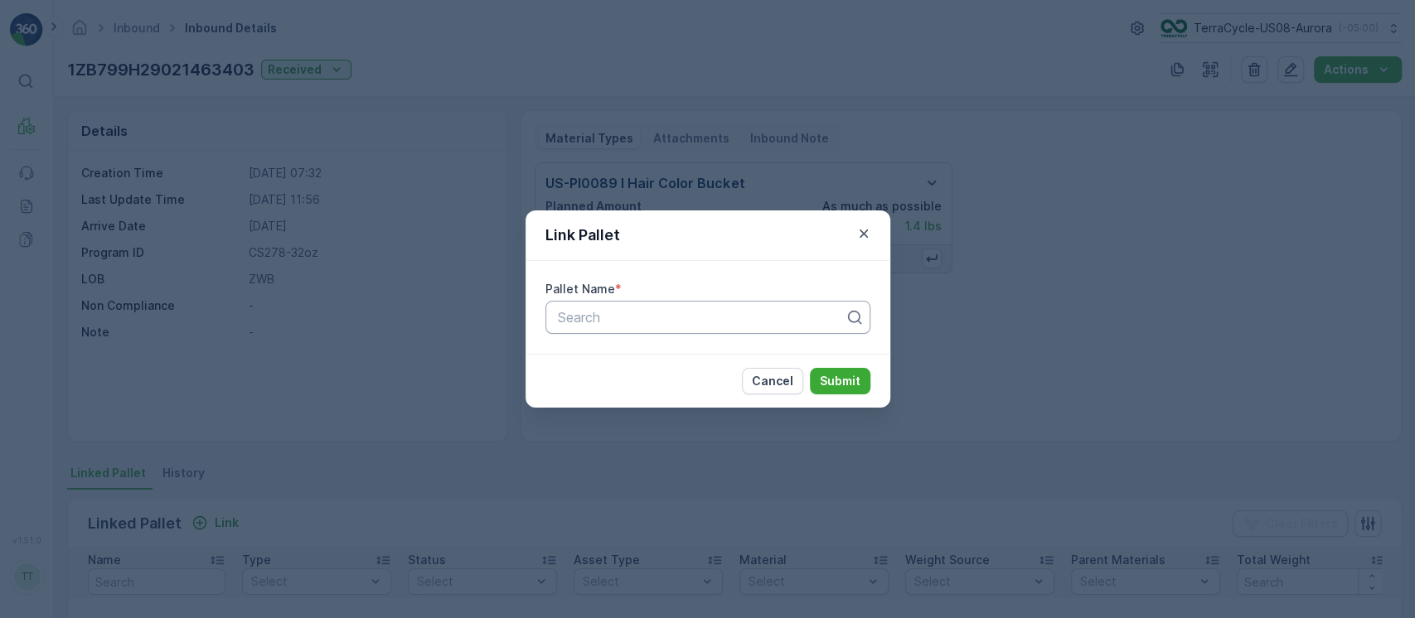
click at [593, 333] on div "Search" at bounding box center [707, 317] width 325 height 33
paste input "Pallet_US02 Pallet #22587"
type input "Pallet_US02 Pallet #22587"
click at [810, 368] on button "Submit" at bounding box center [840, 381] width 61 height 27
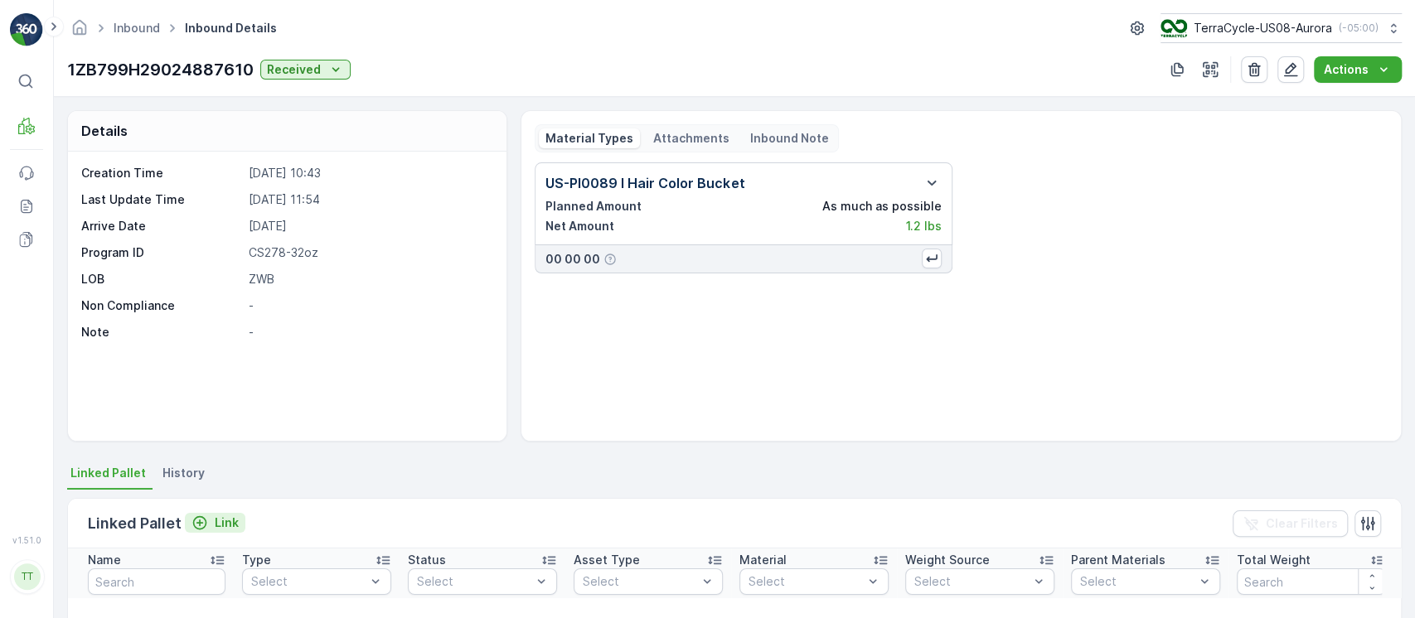
click at [235, 527] on p "Link" at bounding box center [227, 523] width 24 height 17
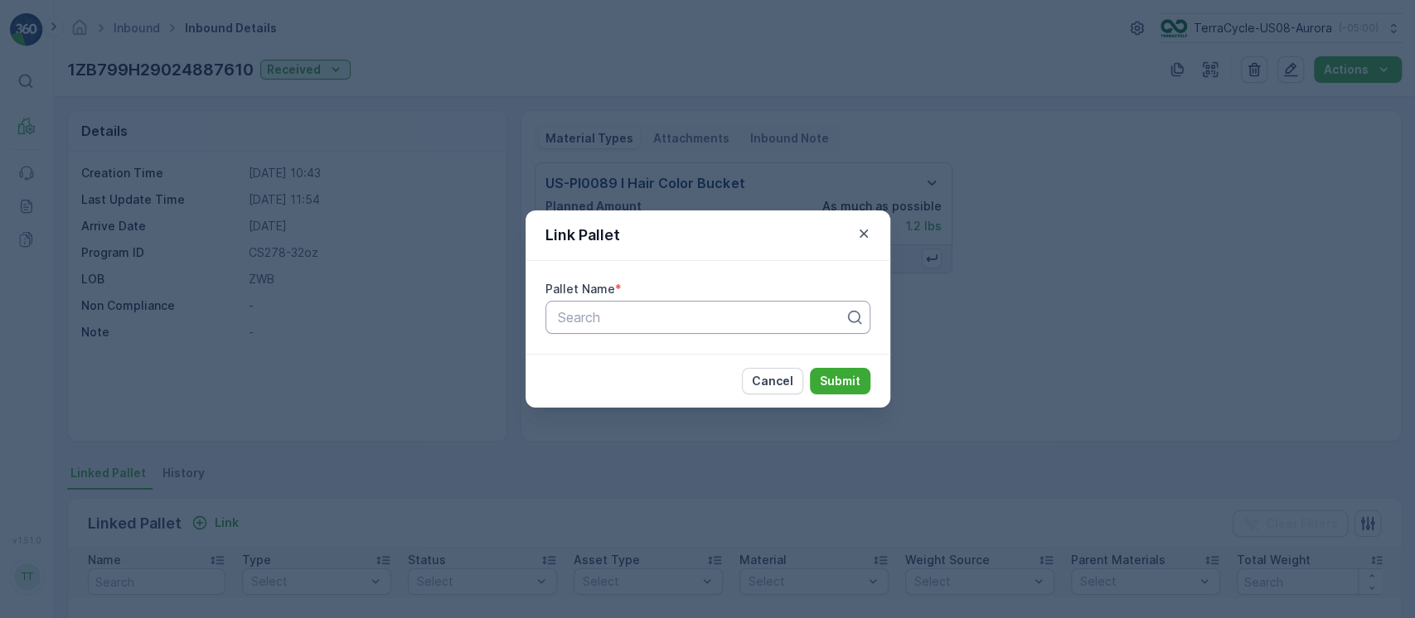
click at [686, 304] on div "Search" at bounding box center [707, 317] width 325 height 33
paste input "Pallet_US02 Pallet #22587"
type input "Pallet_US02 Pallet #22587"
click at [810, 368] on button "Submit" at bounding box center [840, 381] width 61 height 27
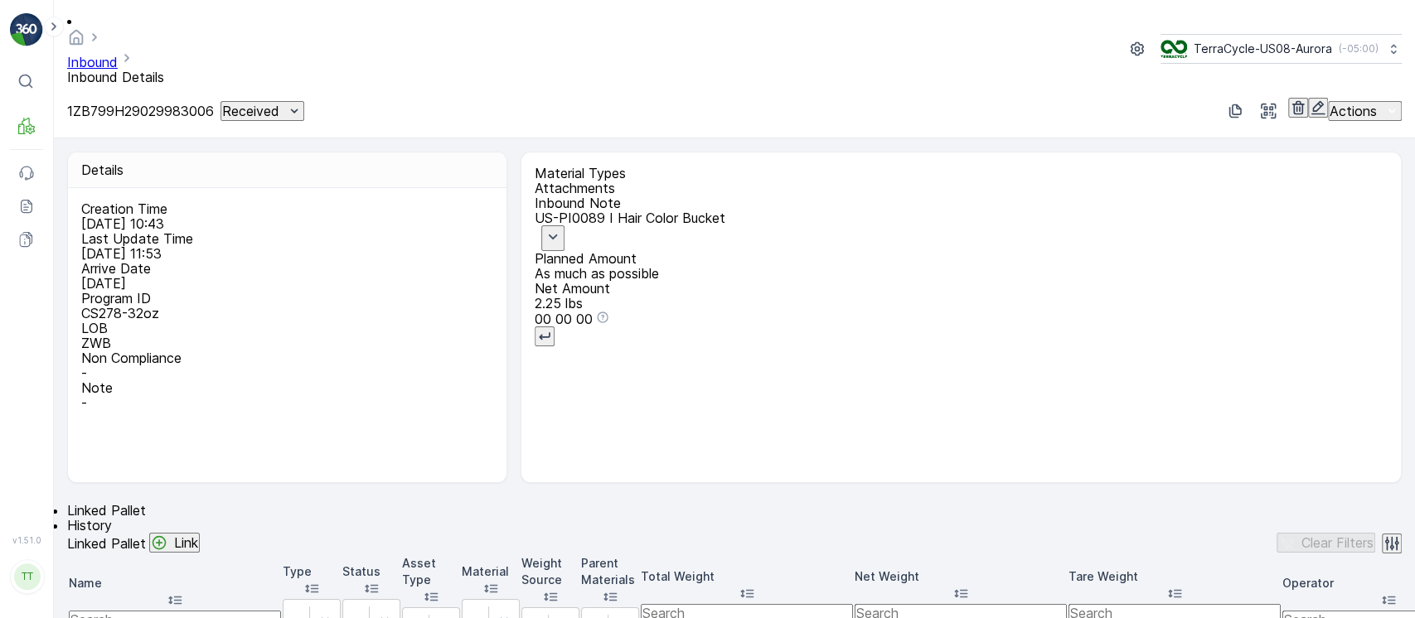
click at [198, 536] on p "Link" at bounding box center [186, 543] width 24 height 15
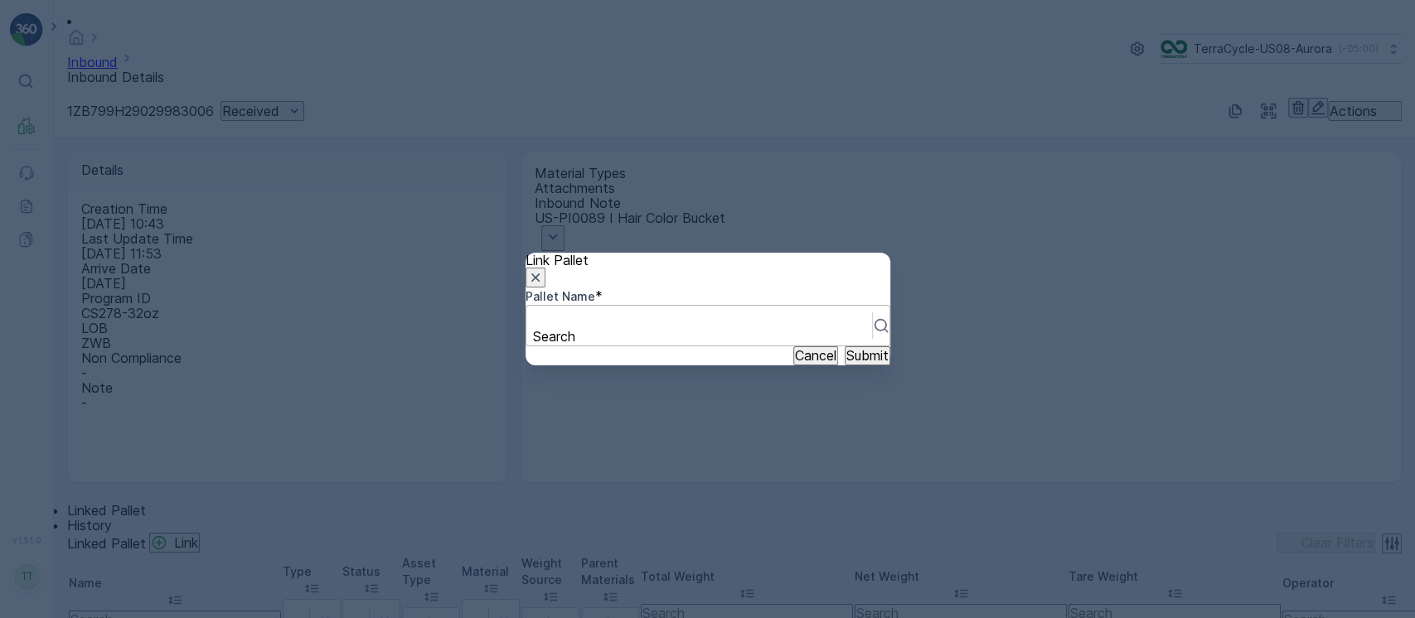
click at [609, 313] on div at bounding box center [699, 318] width 329 height 18
paste input "Pallet_US02 Pallet #22587"
type input "Pallet_US02 Pallet #22587"
click at [845, 348] on button "Submit" at bounding box center [868, 357] width 46 height 18
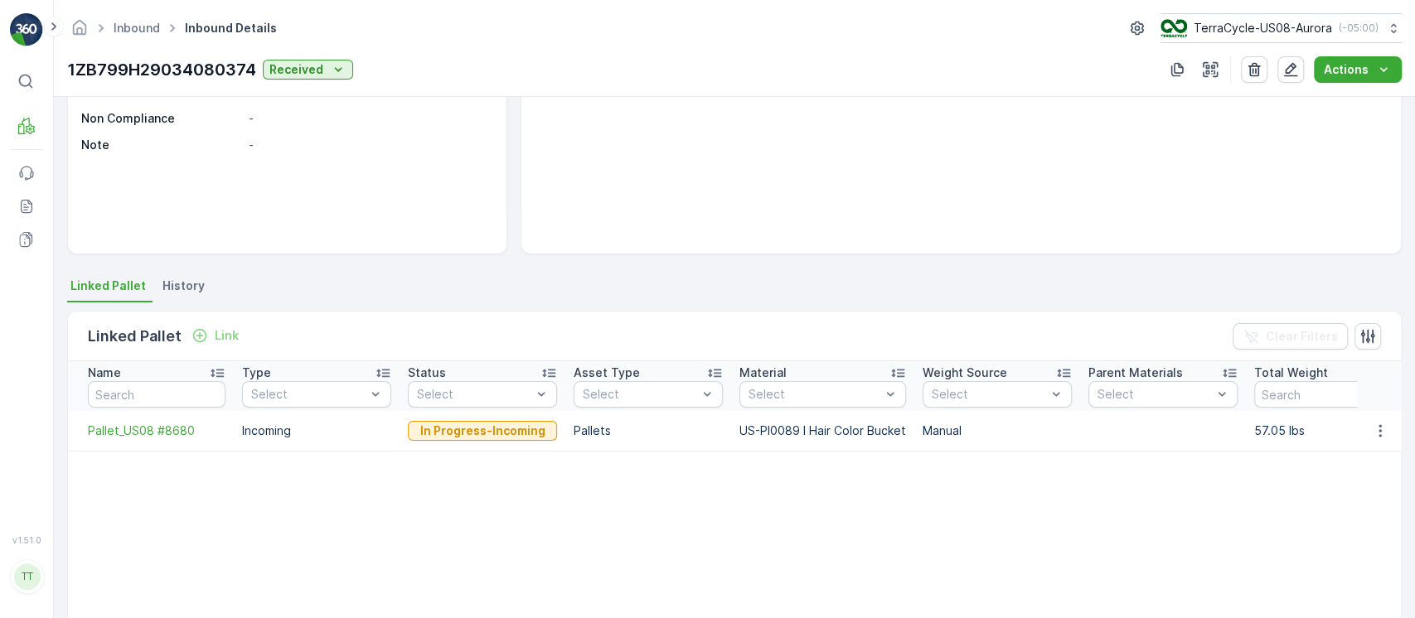
scroll to position [189, 0]
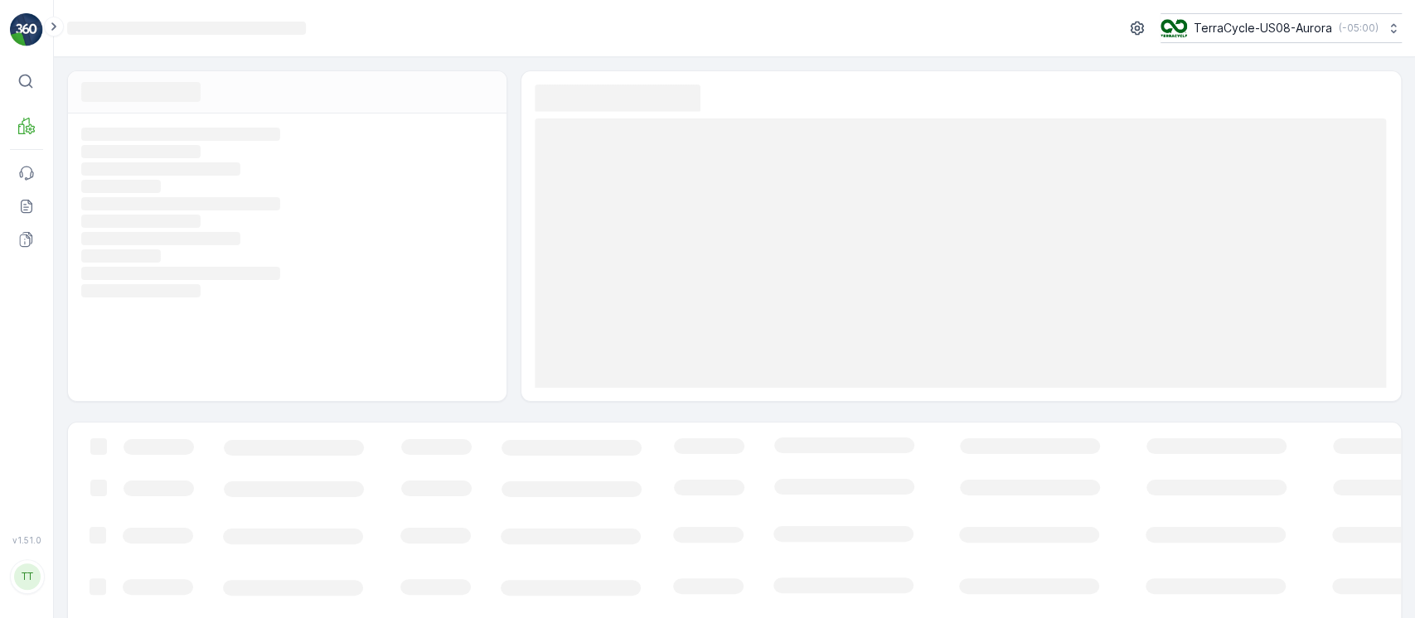
click at [357, 452] on rect at bounding box center [864, 588] width 1592 height 330
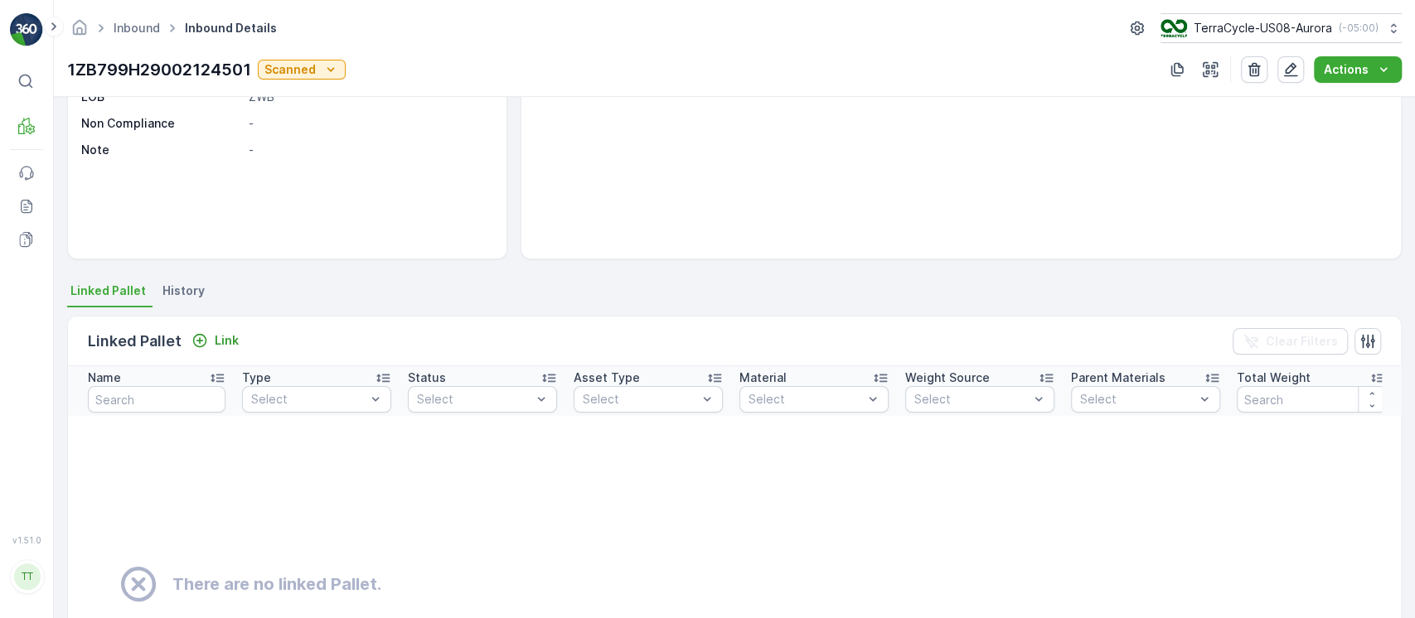
scroll to position [183, 0]
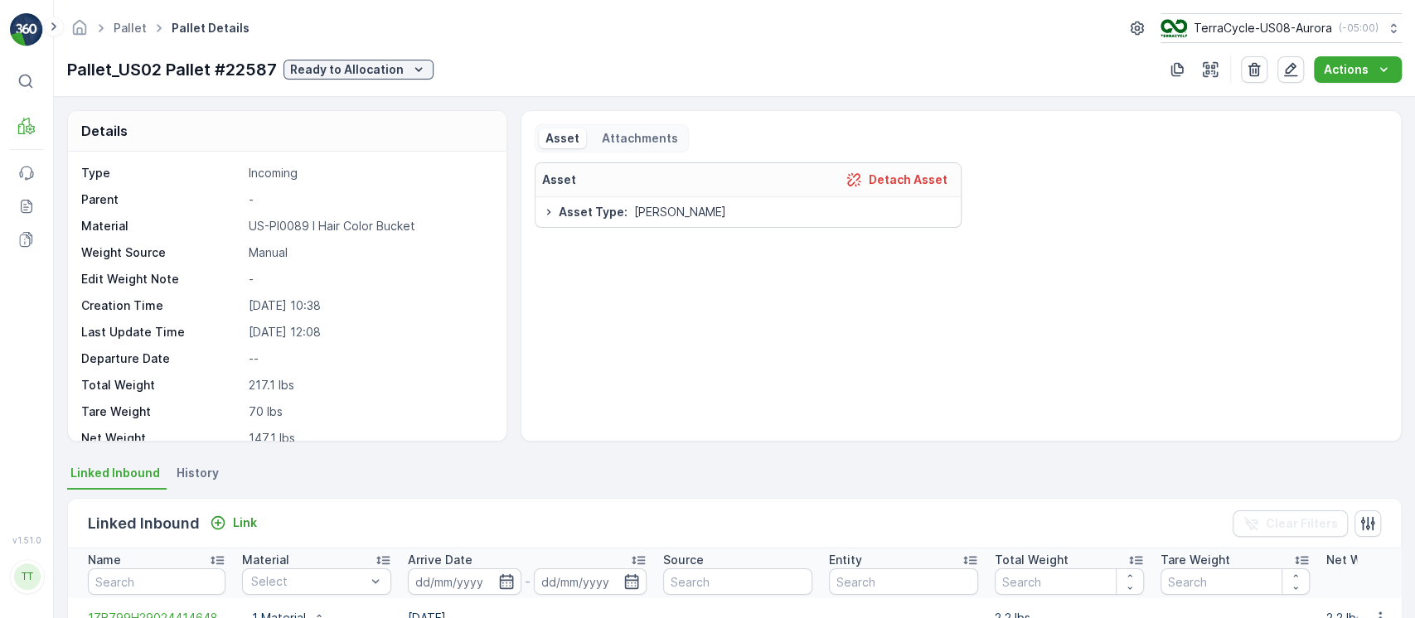
scroll to position [125, 0]
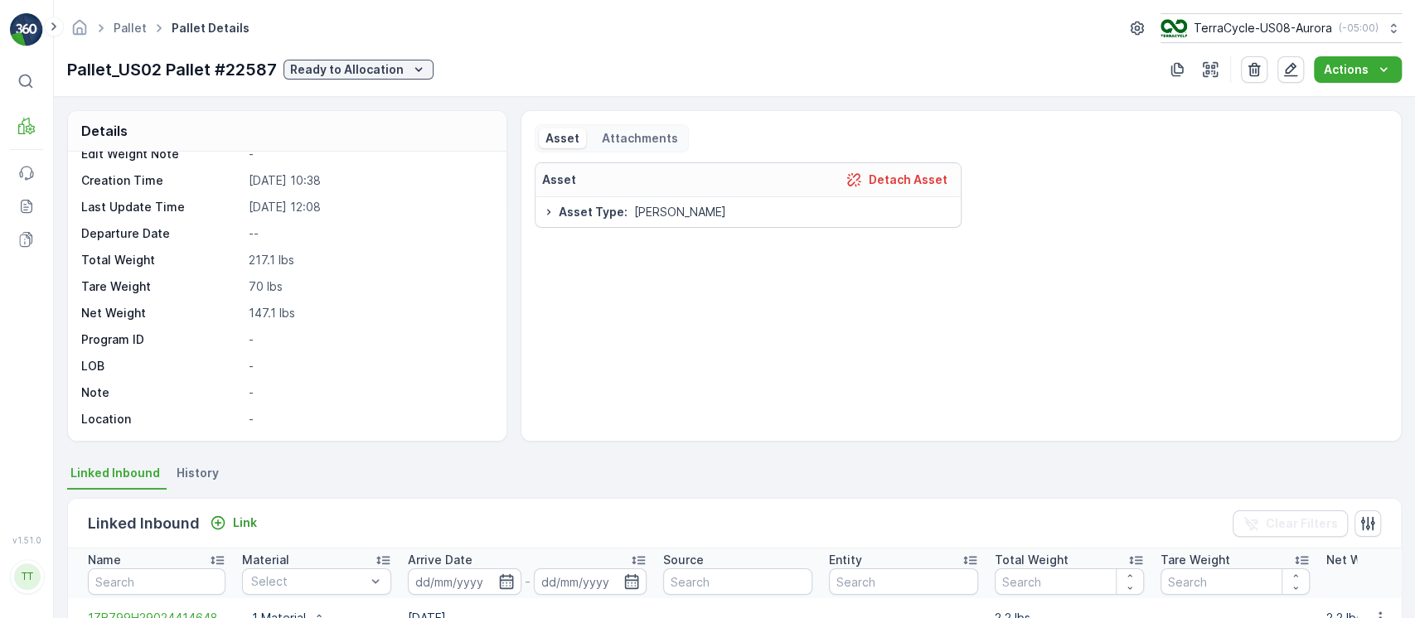
click at [190, 564] on div "Name" at bounding box center [157, 560] width 138 height 17
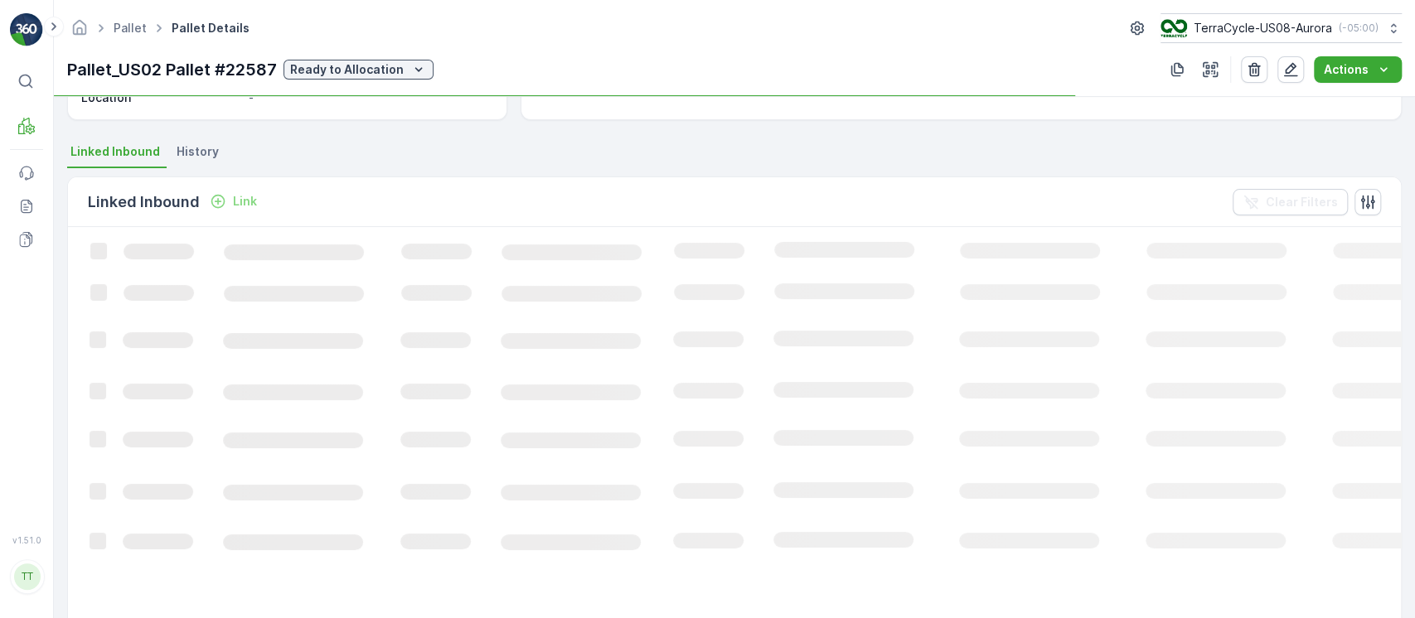
scroll to position [320, 0]
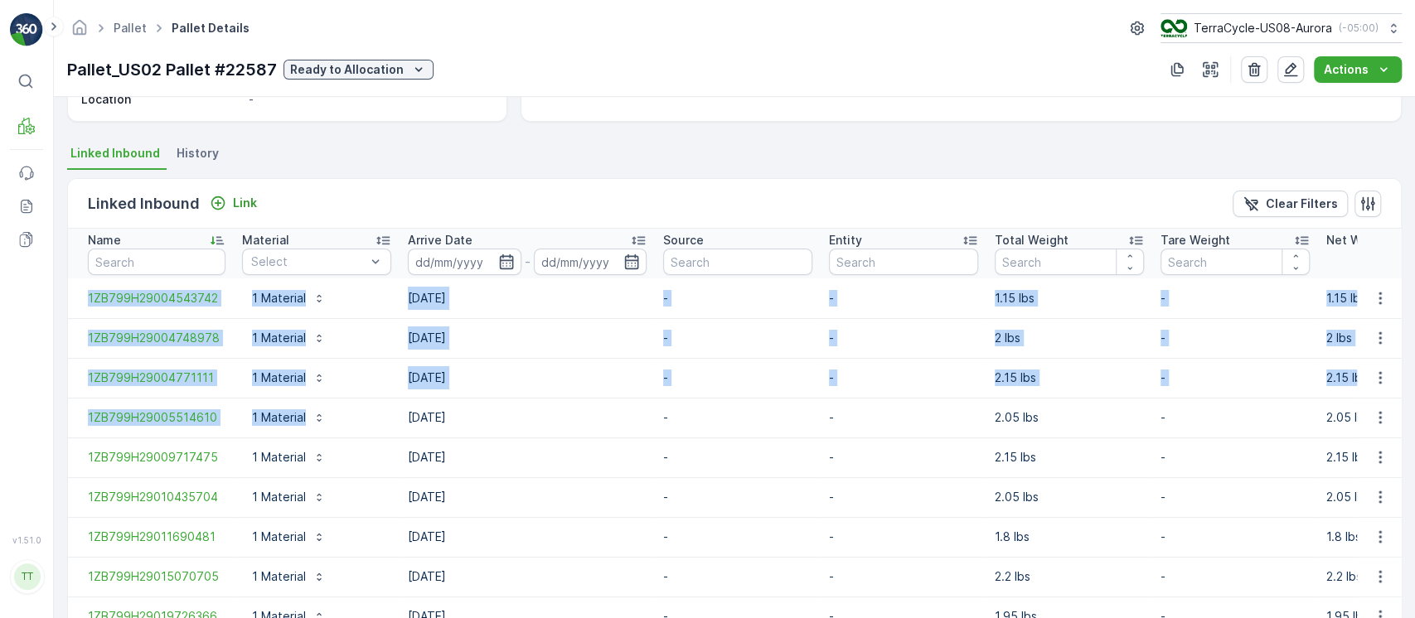
drag, startPoint x: 78, startPoint y: 300, endPoint x: 363, endPoint y: 408, distance: 304.9
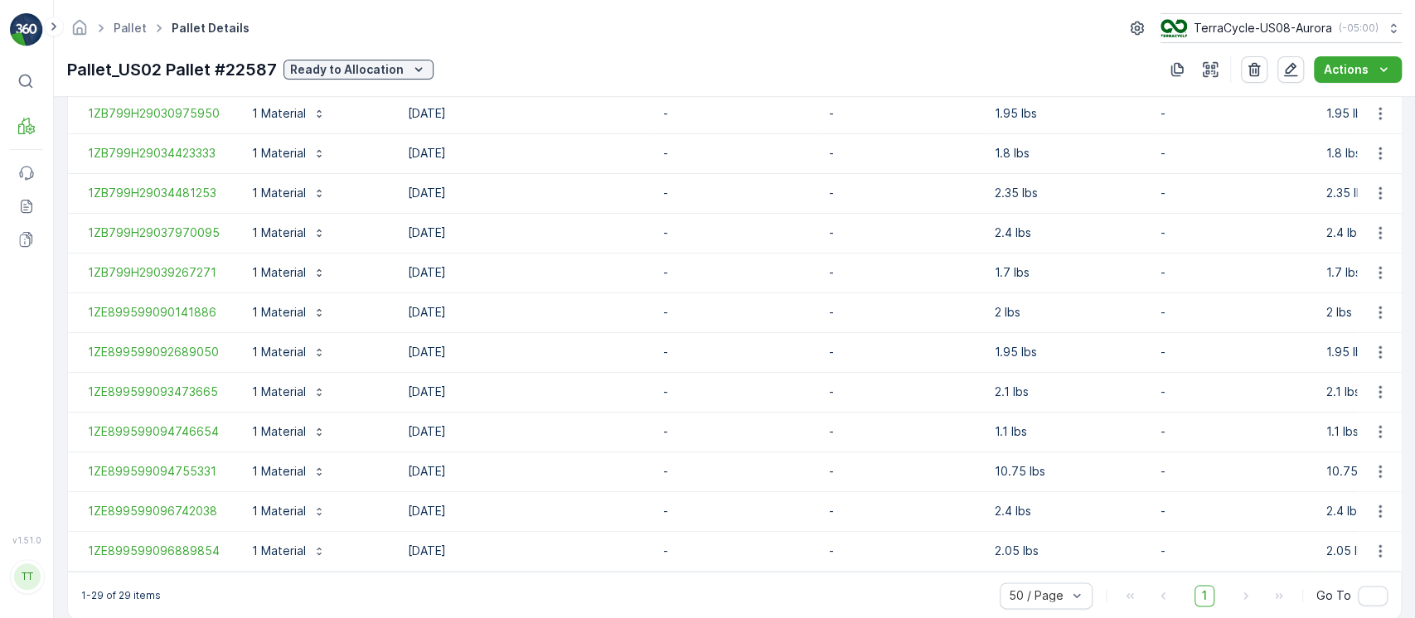
scroll to position [1211, 0]
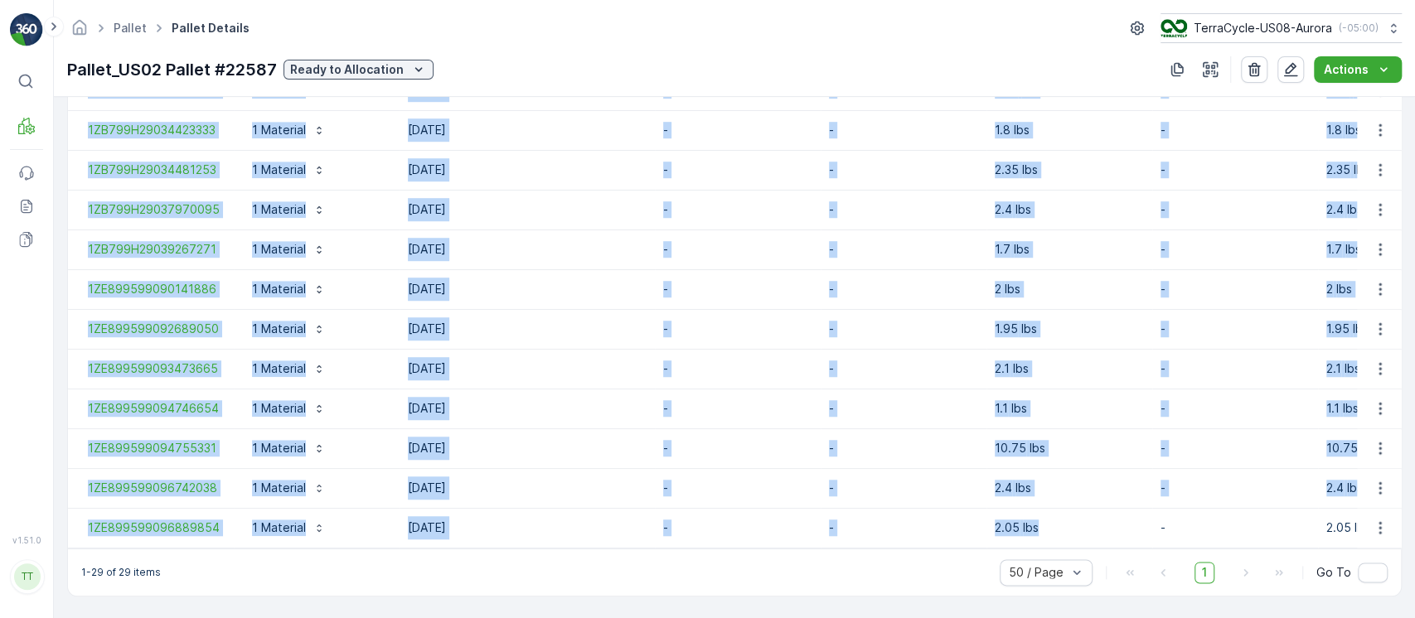
click at [1083, 520] on p "2.05 lbs" at bounding box center [1069, 528] width 149 height 17
copy tbody "1ZB799H29004543742 1 Material 04.09.2025 - - 1.15 lbs - 1.15 lbs Pallet_US02 Pa…"
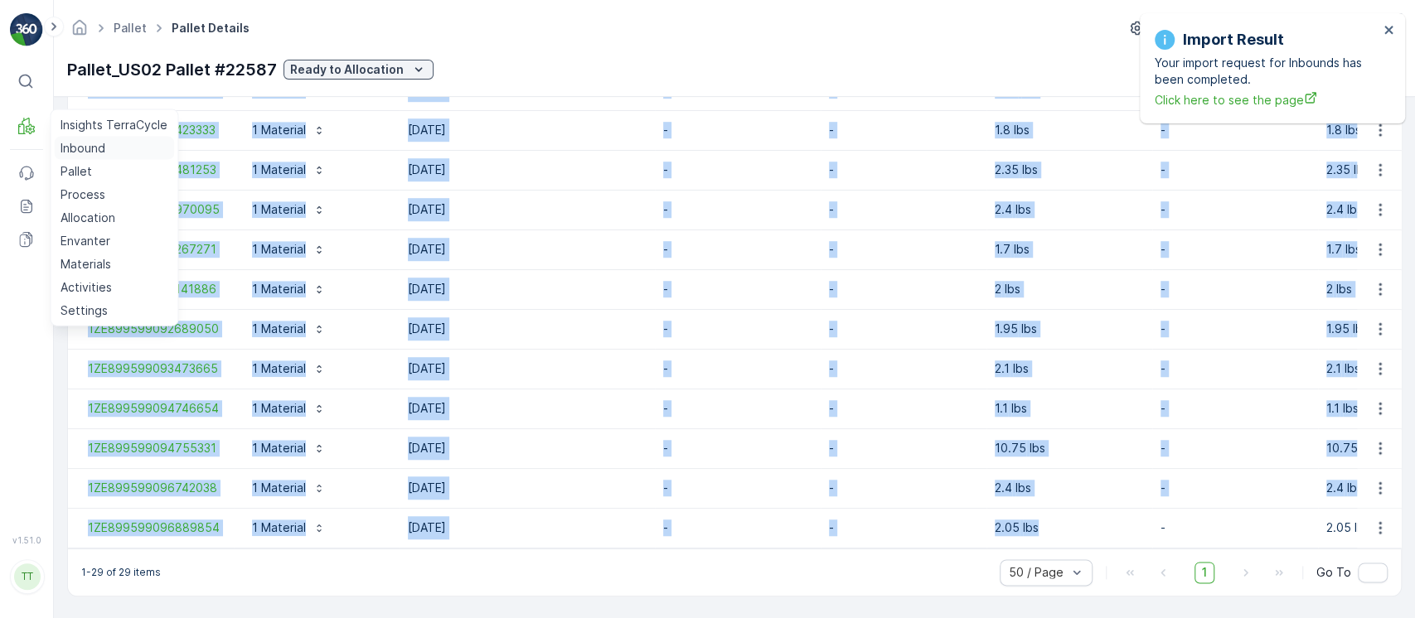
click at [70, 138] on link "Inbound" at bounding box center [114, 148] width 120 height 23
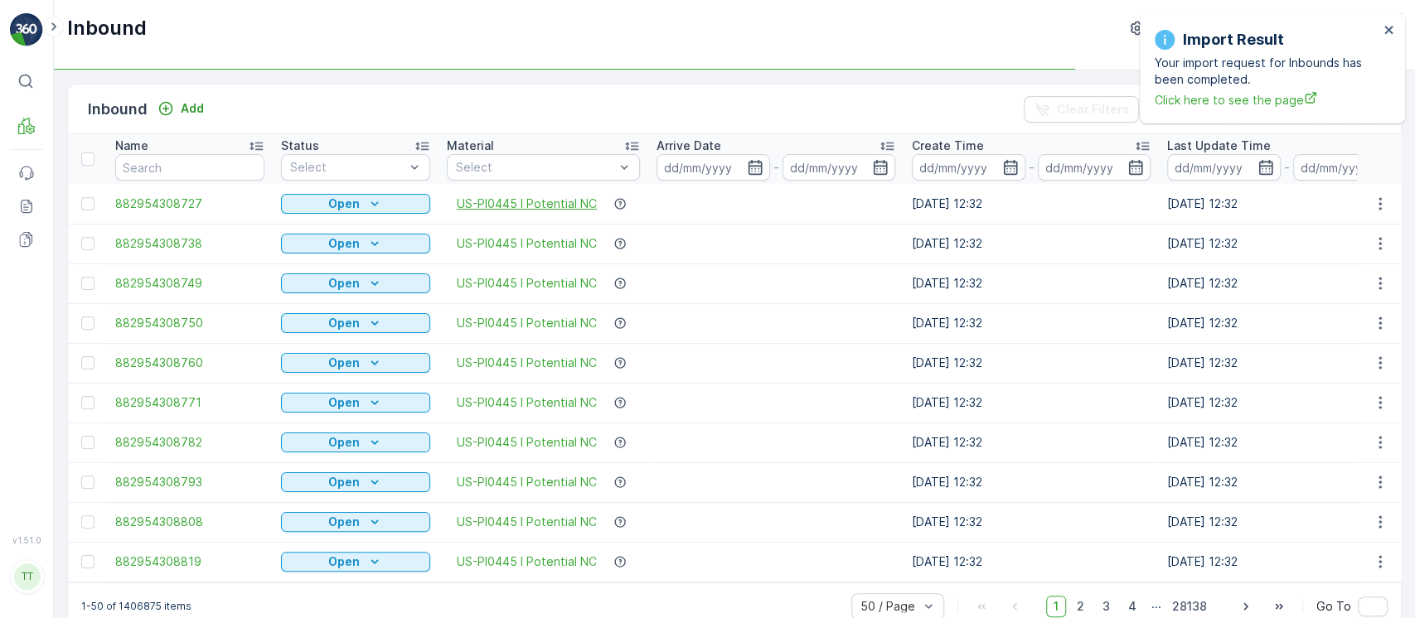
click at [524, 205] on span "US-PI0445 I Potential NC" at bounding box center [527, 204] width 140 height 17
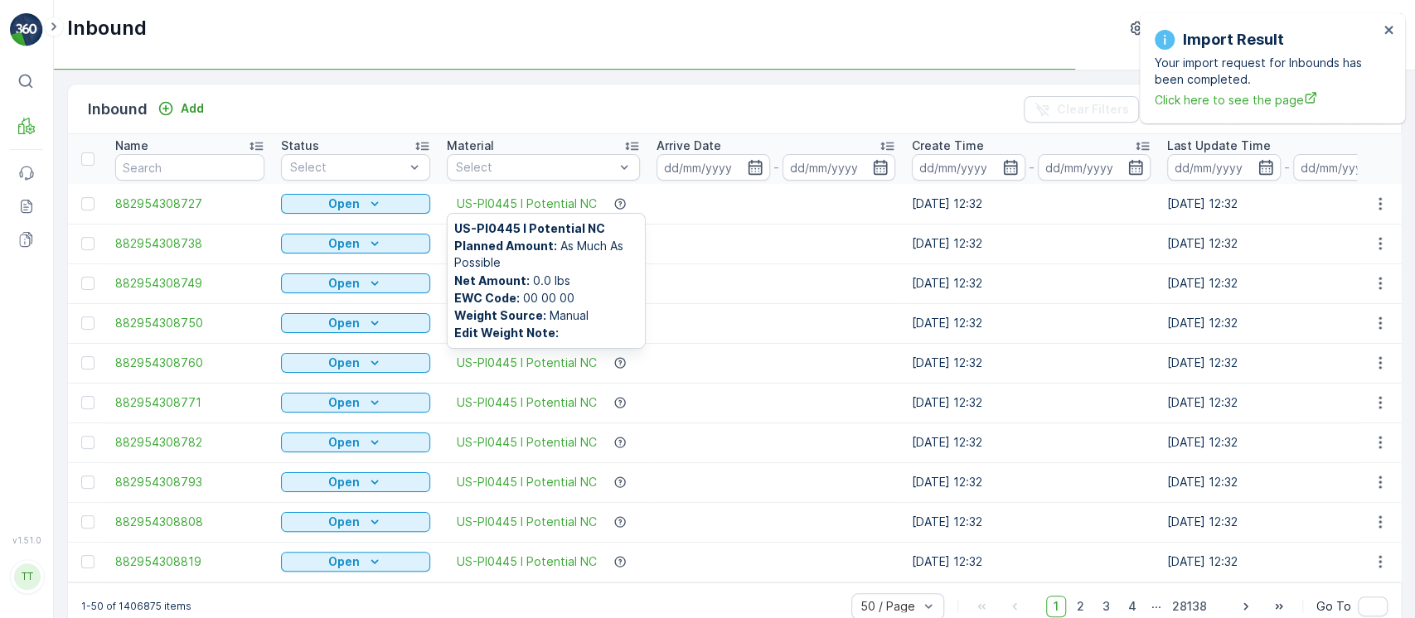
click at [517, 226] on span "US-PI0445 I Potential NC" at bounding box center [546, 229] width 184 height 17
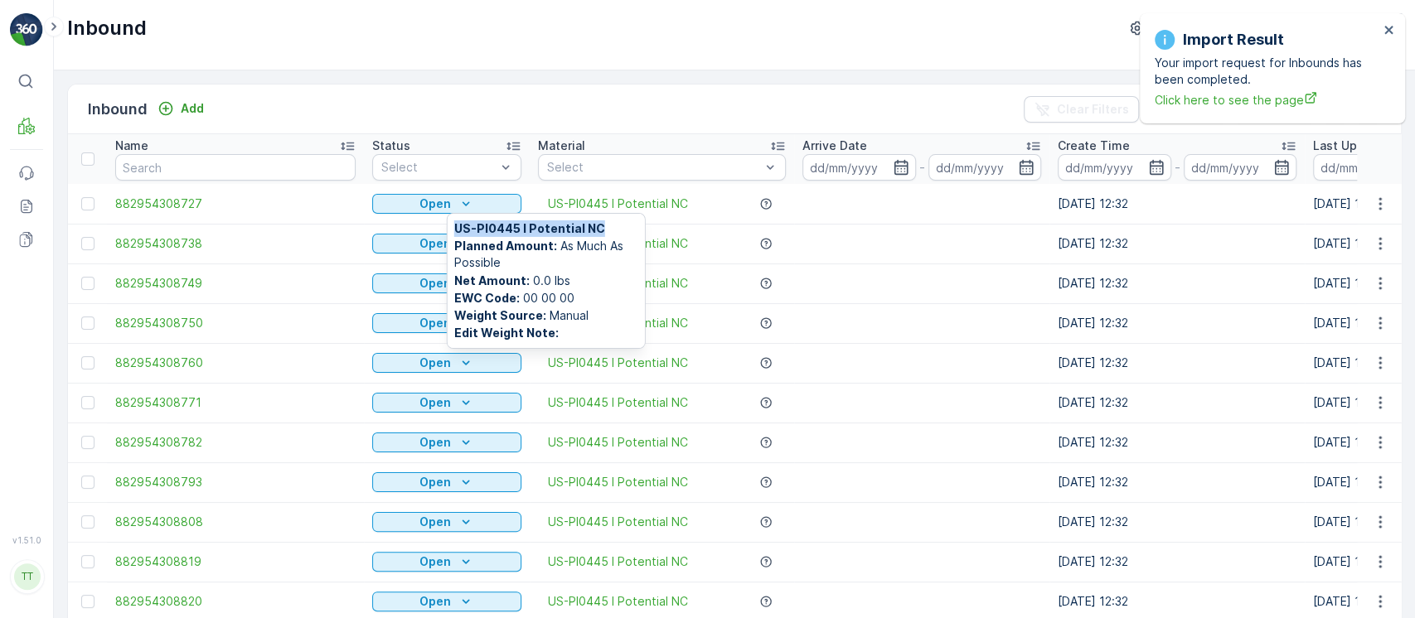
click at [517, 226] on span "US-PI0445 I Potential NC" at bounding box center [546, 229] width 184 height 17
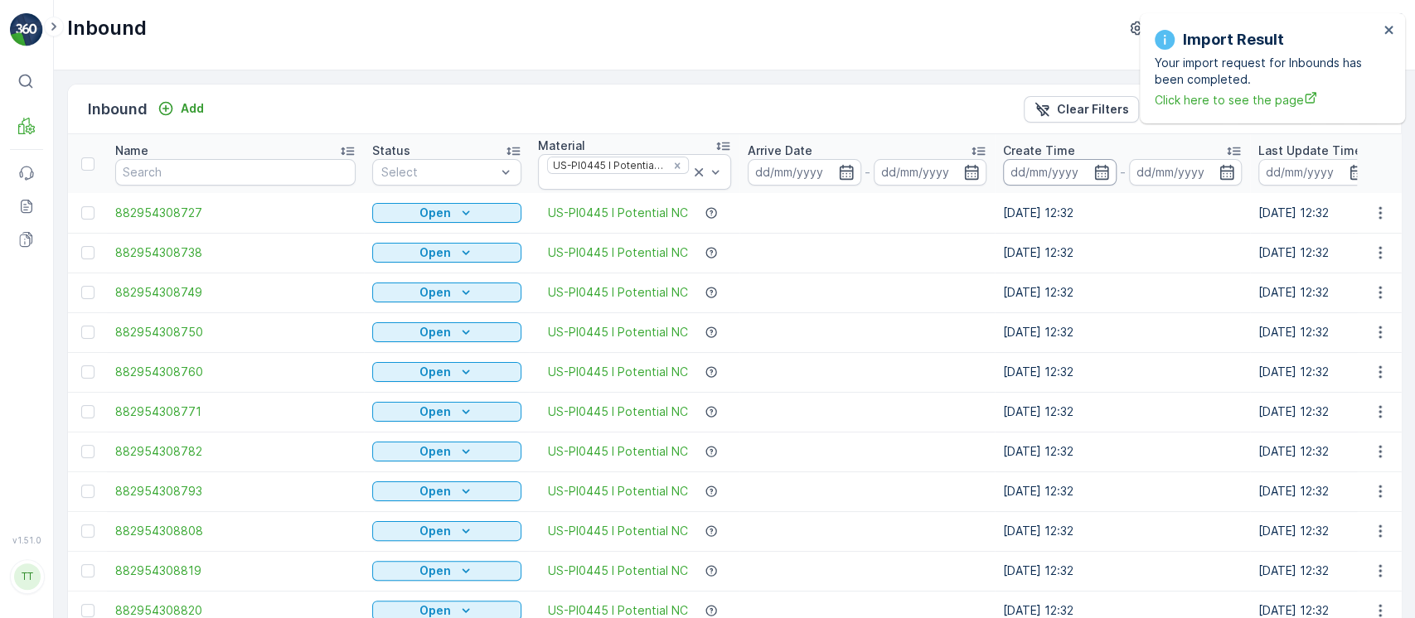
click at [1069, 174] on input at bounding box center [1060, 172] width 114 height 27
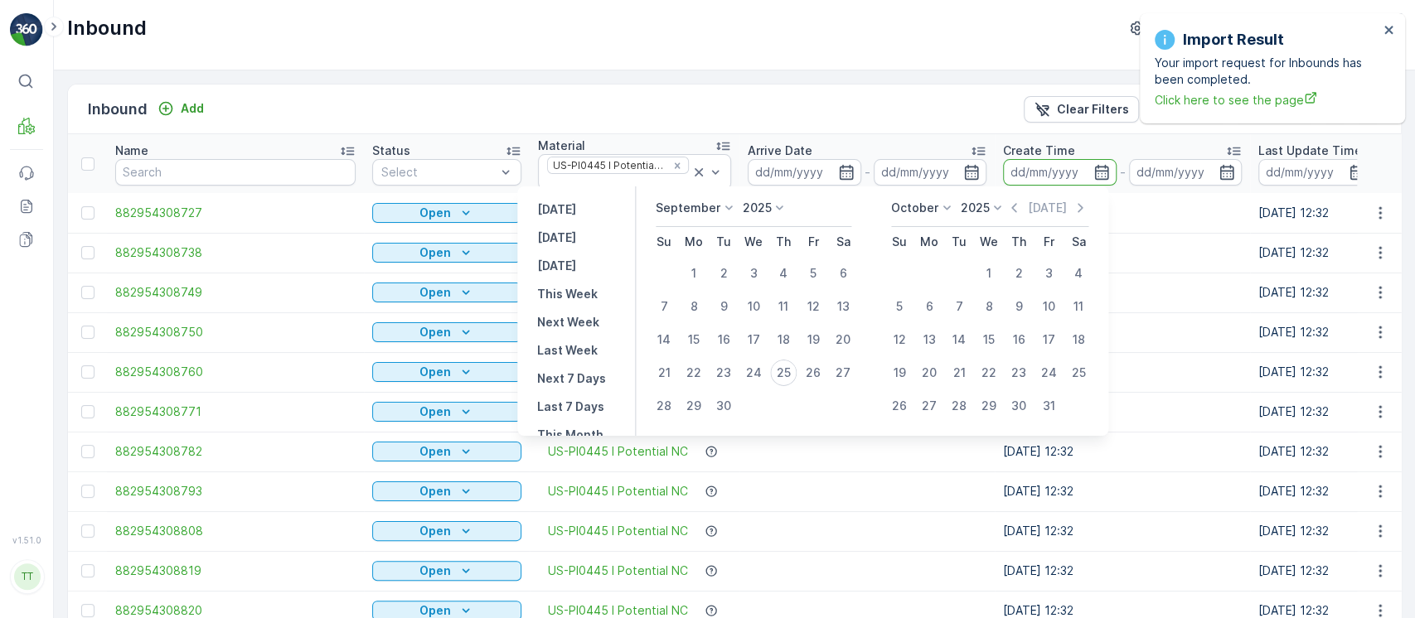
click at [696, 207] on p "September" at bounding box center [688, 208] width 65 height 17
click at [694, 274] on span "March" at bounding box center [683, 277] width 34 height 17
click at [699, 333] on div "10" at bounding box center [695, 340] width 27 height 27
type input "10.03.2025"
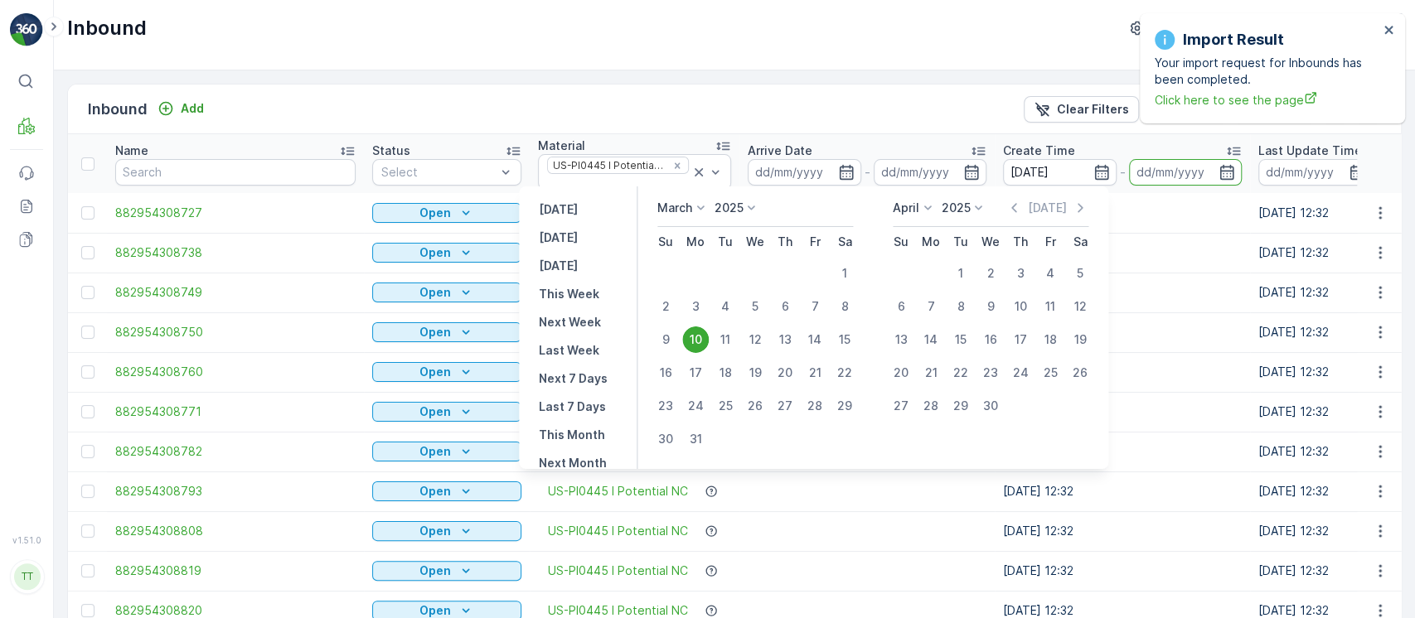
click at [699, 333] on div "10" at bounding box center [695, 340] width 27 height 27
type input "10.03.2025"
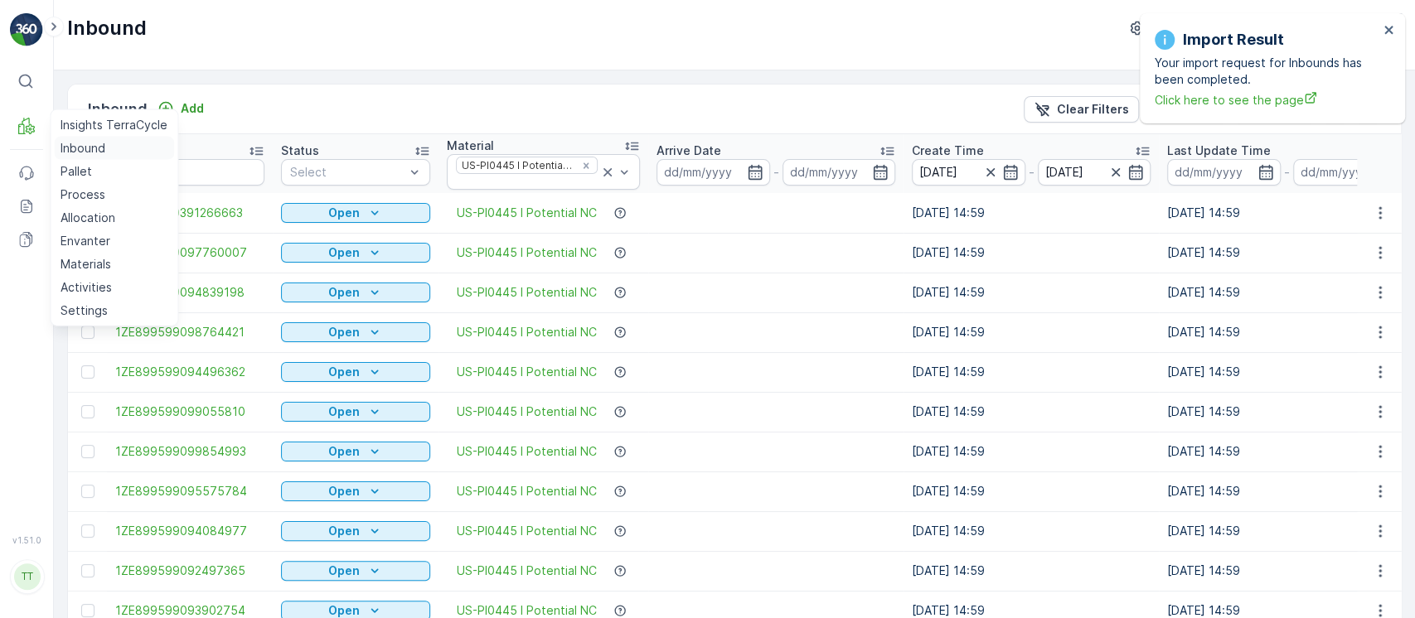
click at [78, 140] on p "Inbound" at bounding box center [83, 148] width 45 height 17
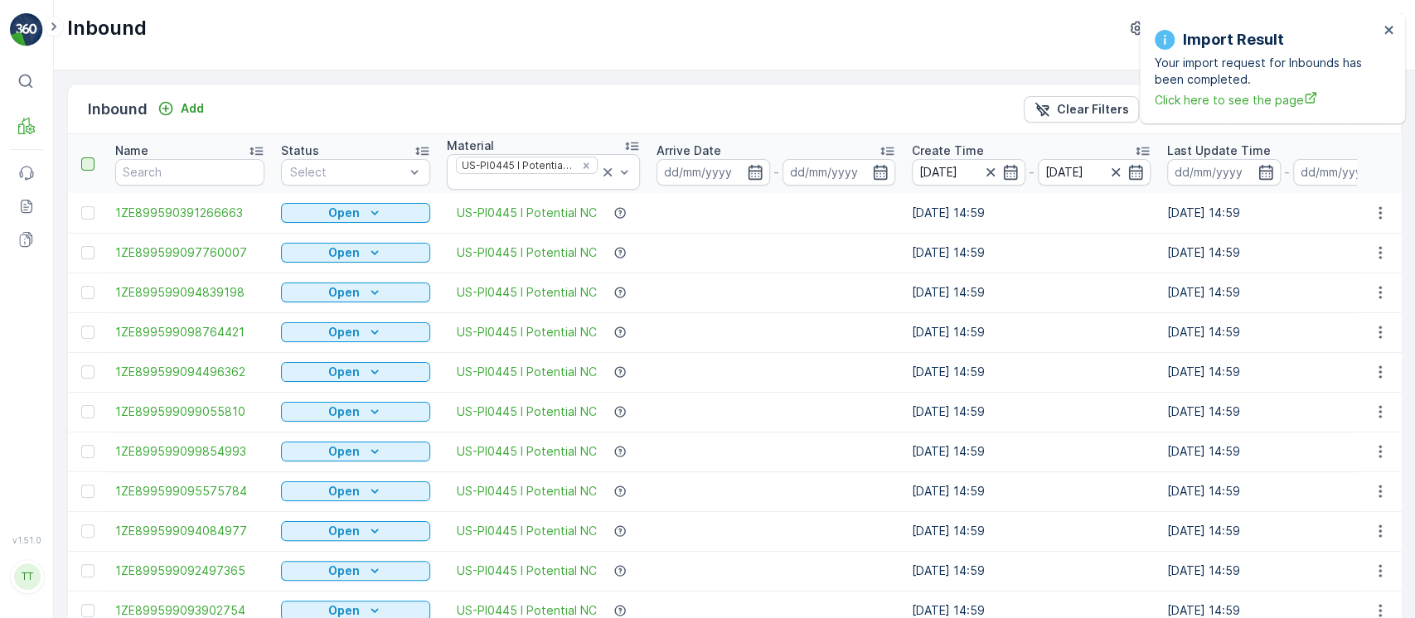
click at [89, 162] on div at bounding box center [87, 164] width 13 height 13
click at [90, 158] on input "checkbox" at bounding box center [90, 158] width 0 height 0
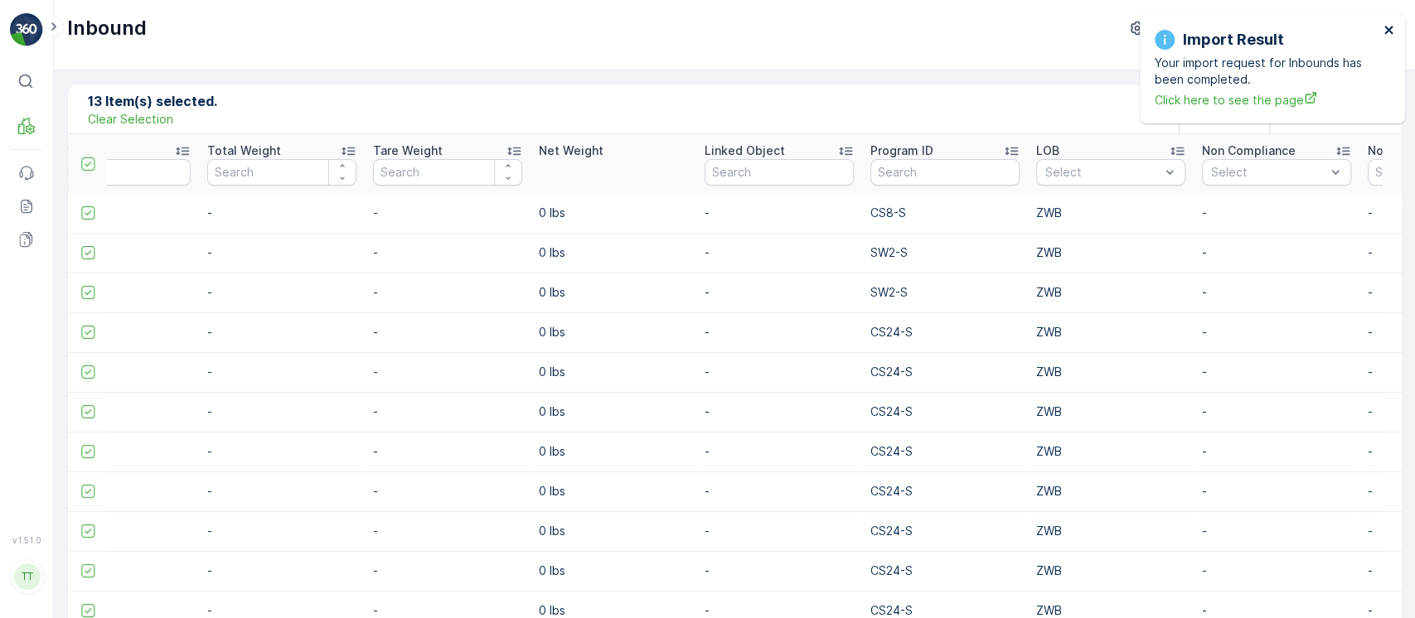
click at [1388, 29] on icon "close" at bounding box center [1388, 30] width 8 height 8
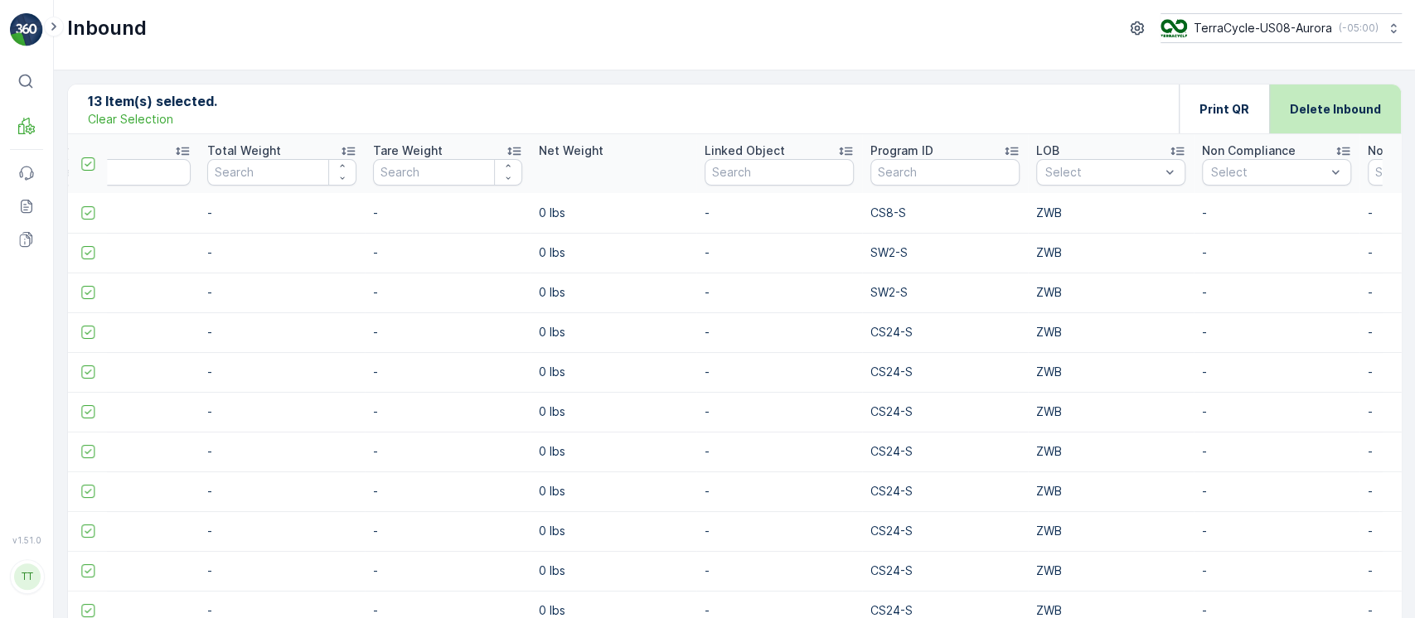
click at [1350, 118] on div "Delete Inbound" at bounding box center [1335, 109] width 91 height 49
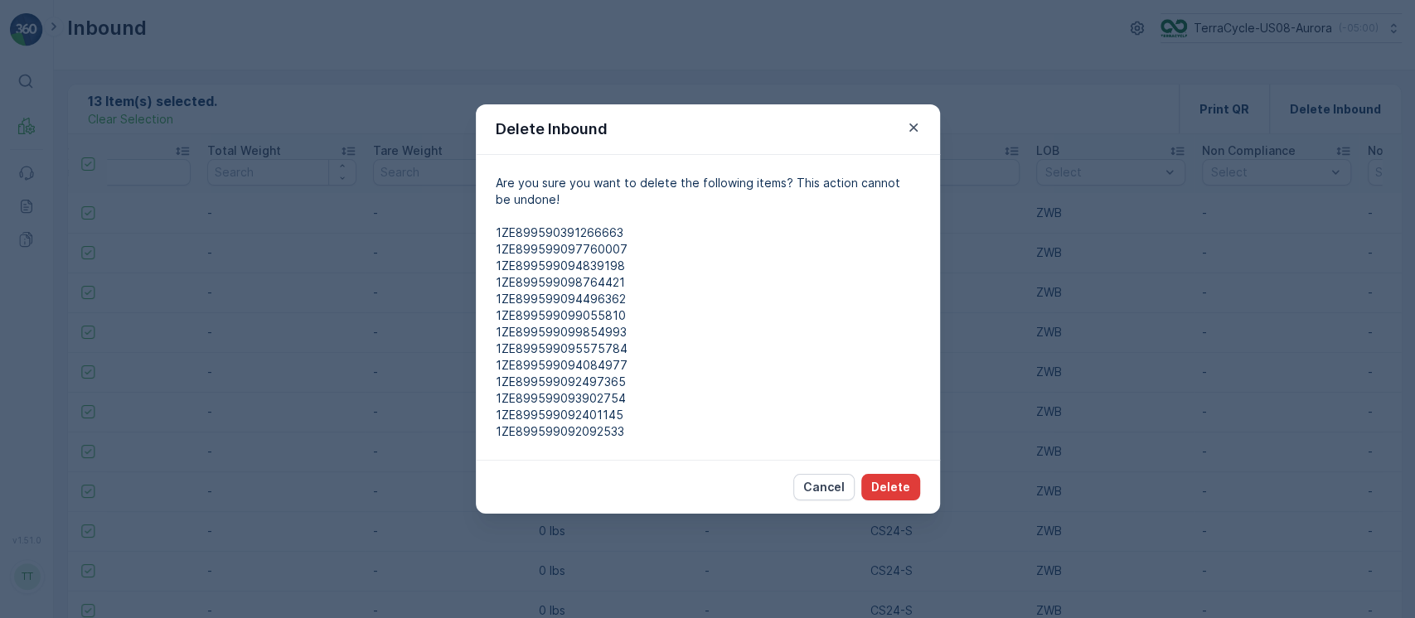
click at [902, 486] on p "Delete" at bounding box center [890, 487] width 39 height 17
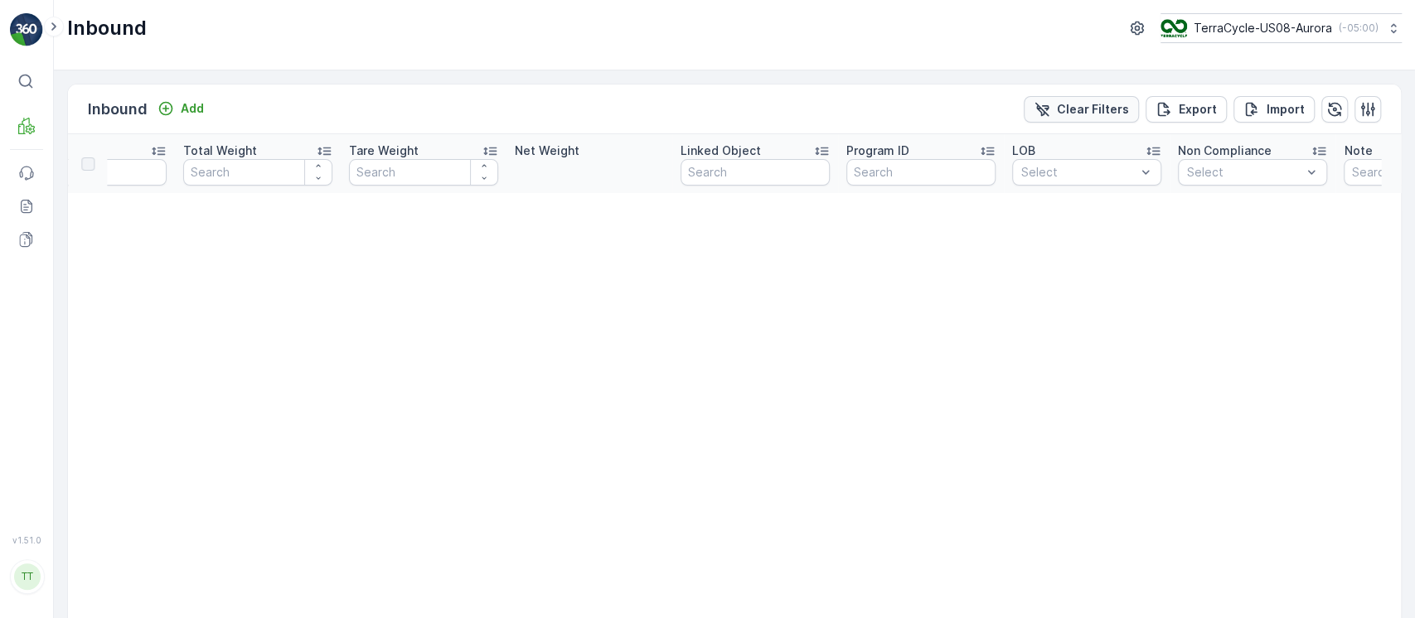
click at [1084, 106] on p "Clear Filters" at bounding box center [1093, 109] width 72 height 17
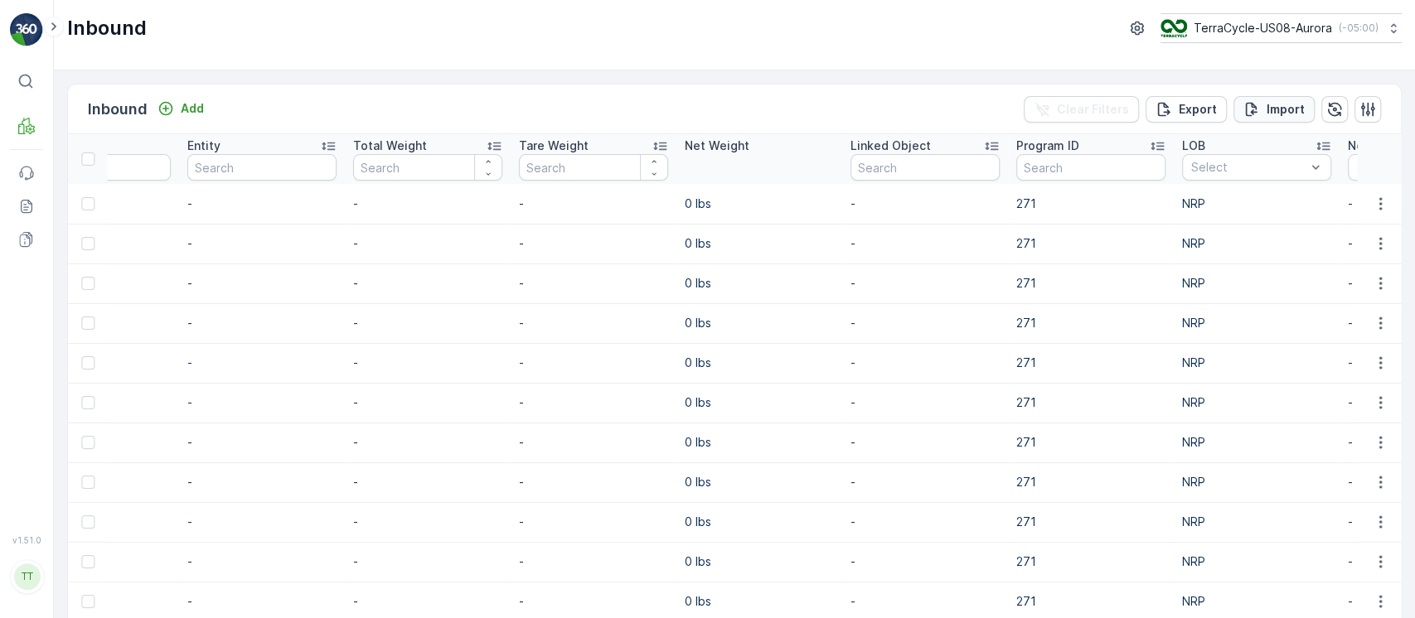
click at [1248, 104] on icon "Import" at bounding box center [1252, 109] width 12 height 14
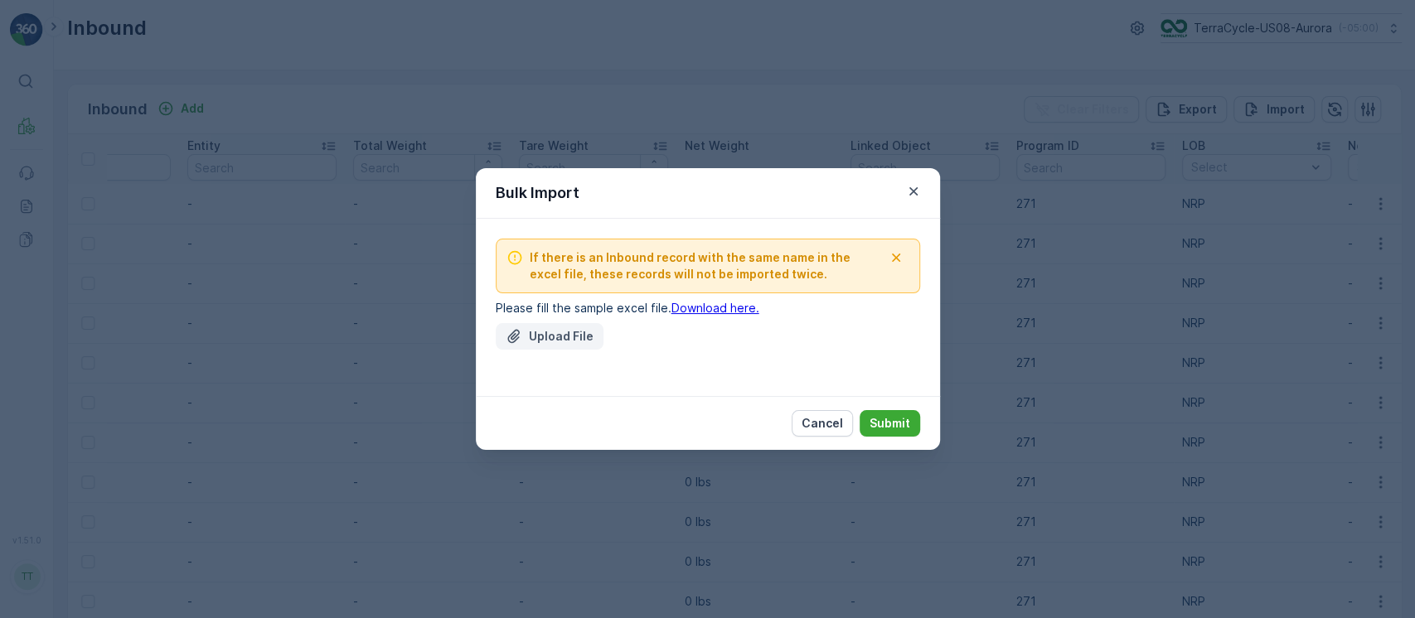
click at [550, 331] on p "Upload File" at bounding box center [561, 336] width 65 height 17
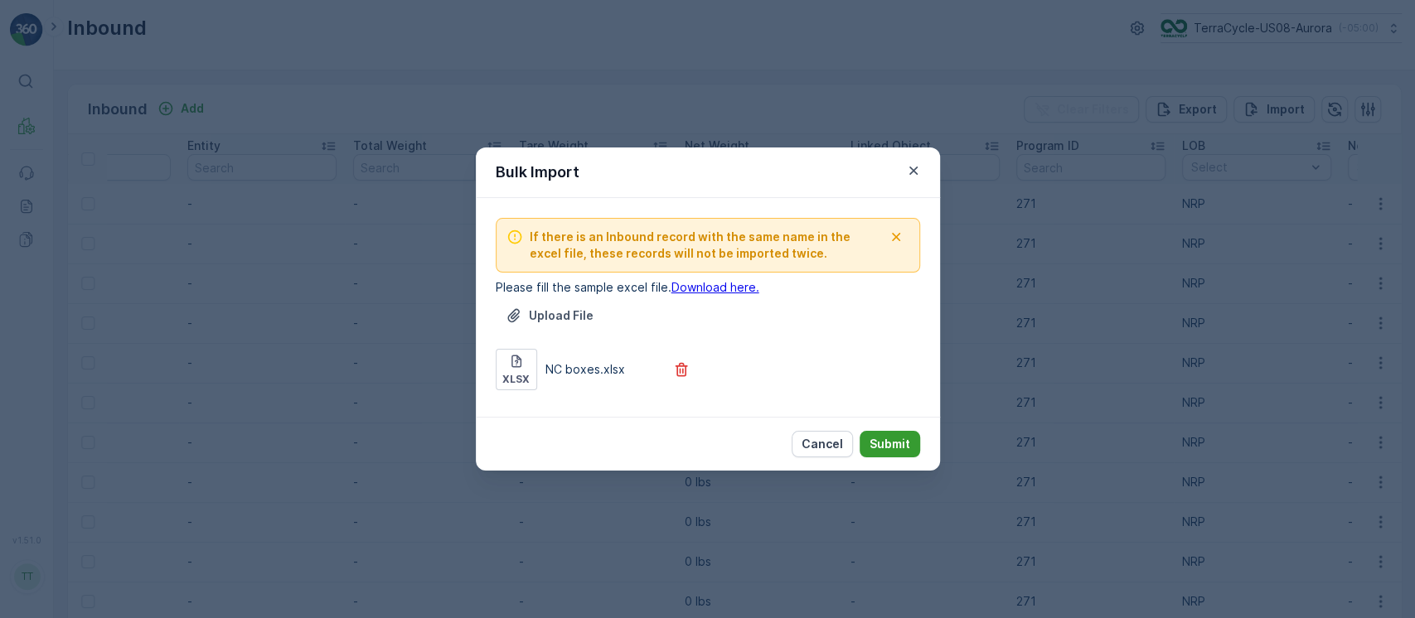
click at [900, 448] on p "Submit" at bounding box center [890, 444] width 41 height 17
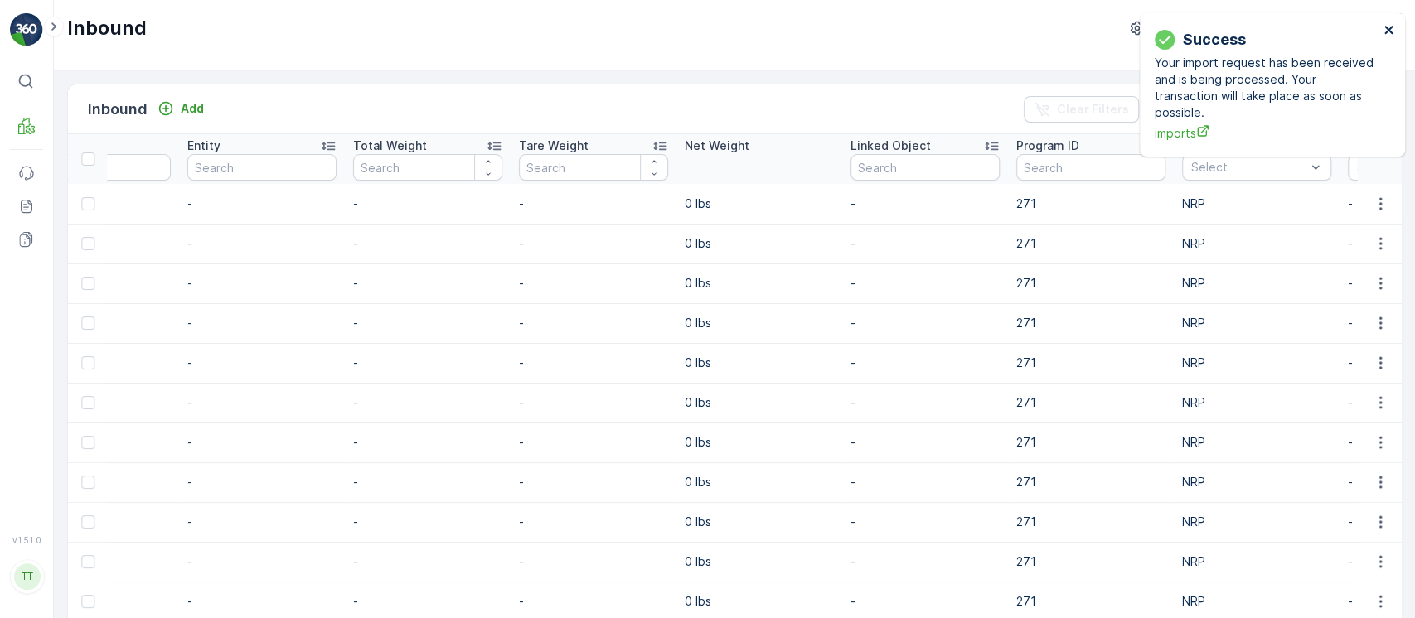
click at [1386, 29] on icon "close" at bounding box center [1388, 30] width 8 height 8
click at [1385, 31] on icon "close" at bounding box center [1390, 29] width 12 height 13
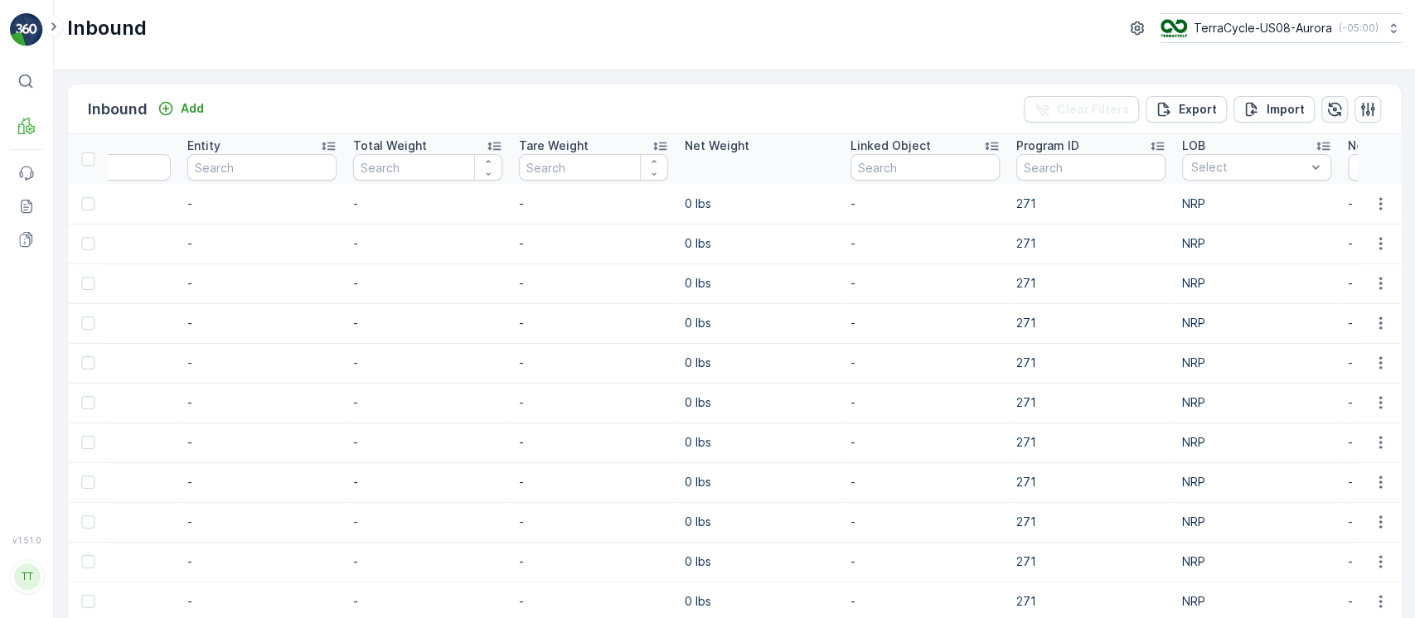
click at [1336, 109] on icon "button" at bounding box center [1334, 109] width 17 height 17
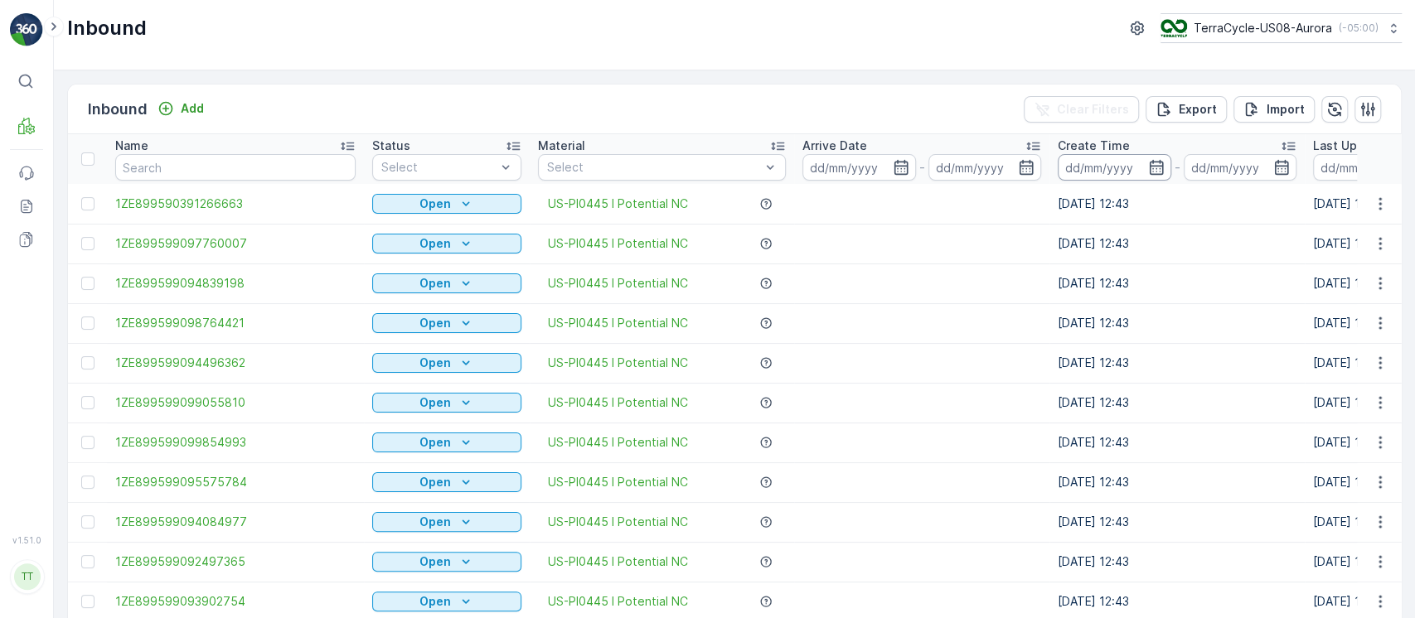
click at [1091, 170] on input at bounding box center [1115, 167] width 114 height 27
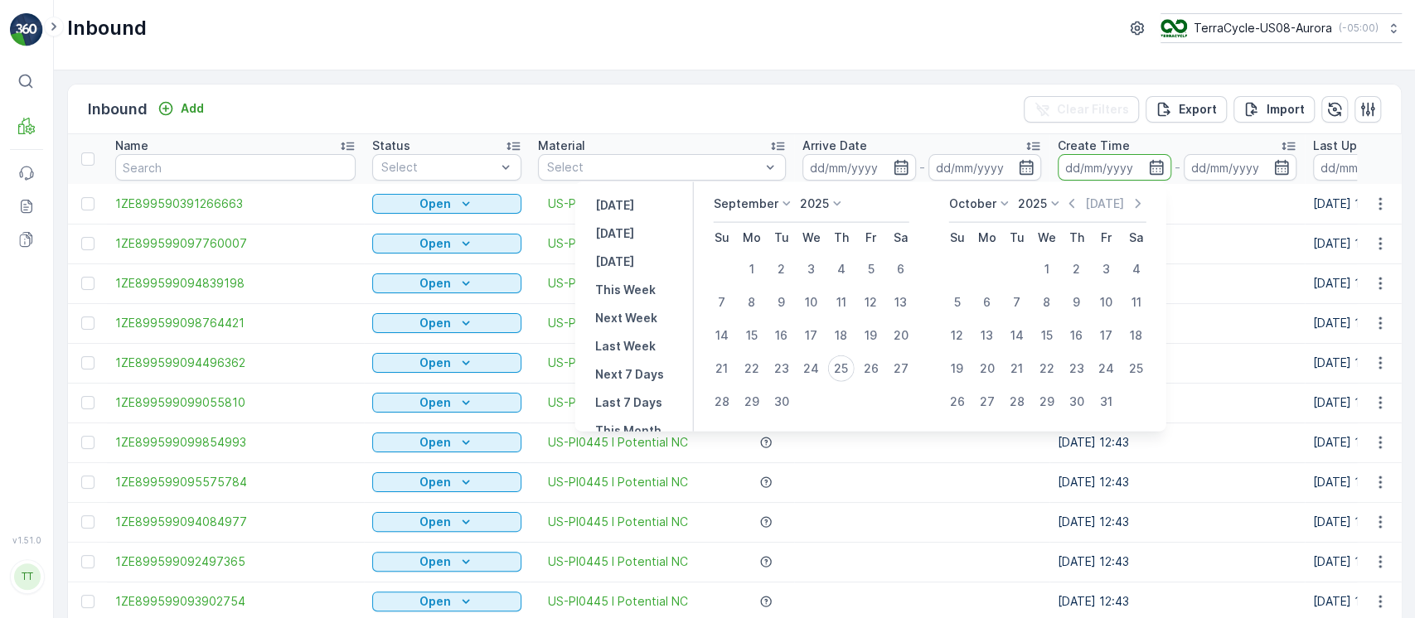
click at [734, 200] on p "September" at bounding box center [745, 204] width 65 height 17
click at [754, 293] on div "April" at bounding box center [734, 296] width 37 height 23
click at [760, 406] on div "28" at bounding box center [753, 402] width 27 height 27
type input "28.04.2025"
click at [760, 406] on div "28" at bounding box center [753, 402] width 27 height 27
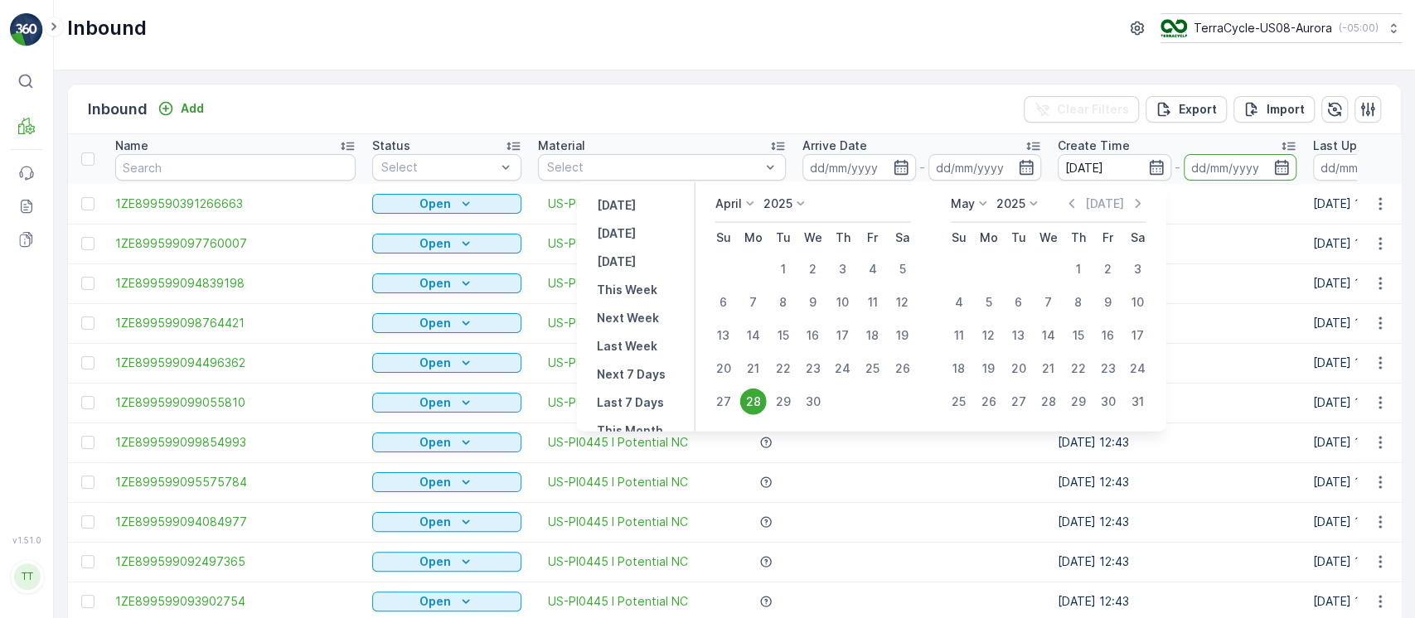
type input "28.04.2025"
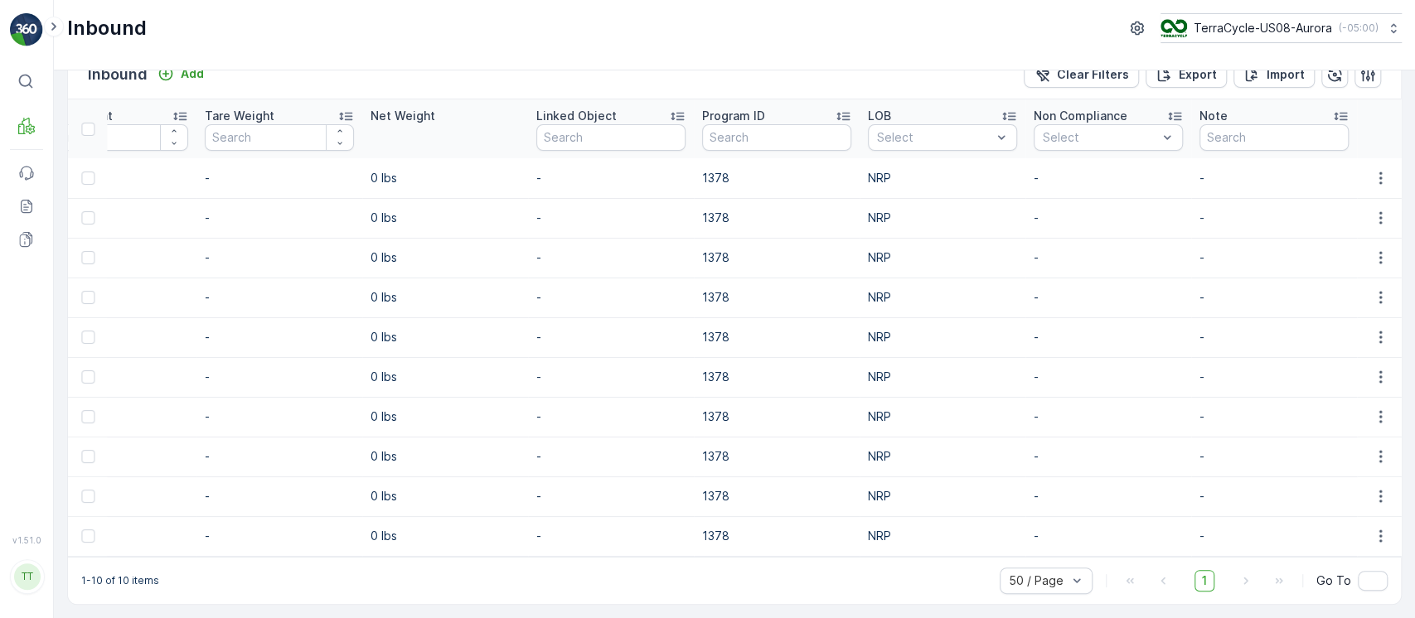
scroll to position [0, 1719]
click at [709, 448] on p "1378" at bounding box center [775, 456] width 149 height 17
copy p "1378"
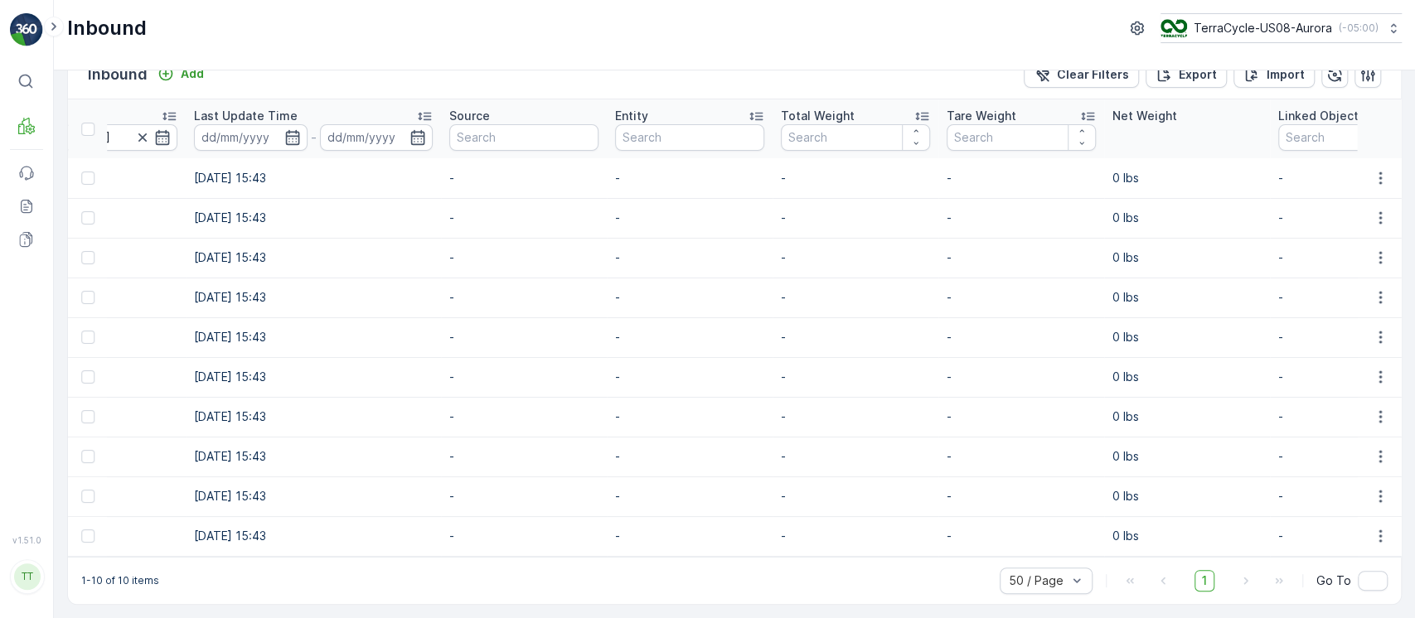
scroll to position [0, 0]
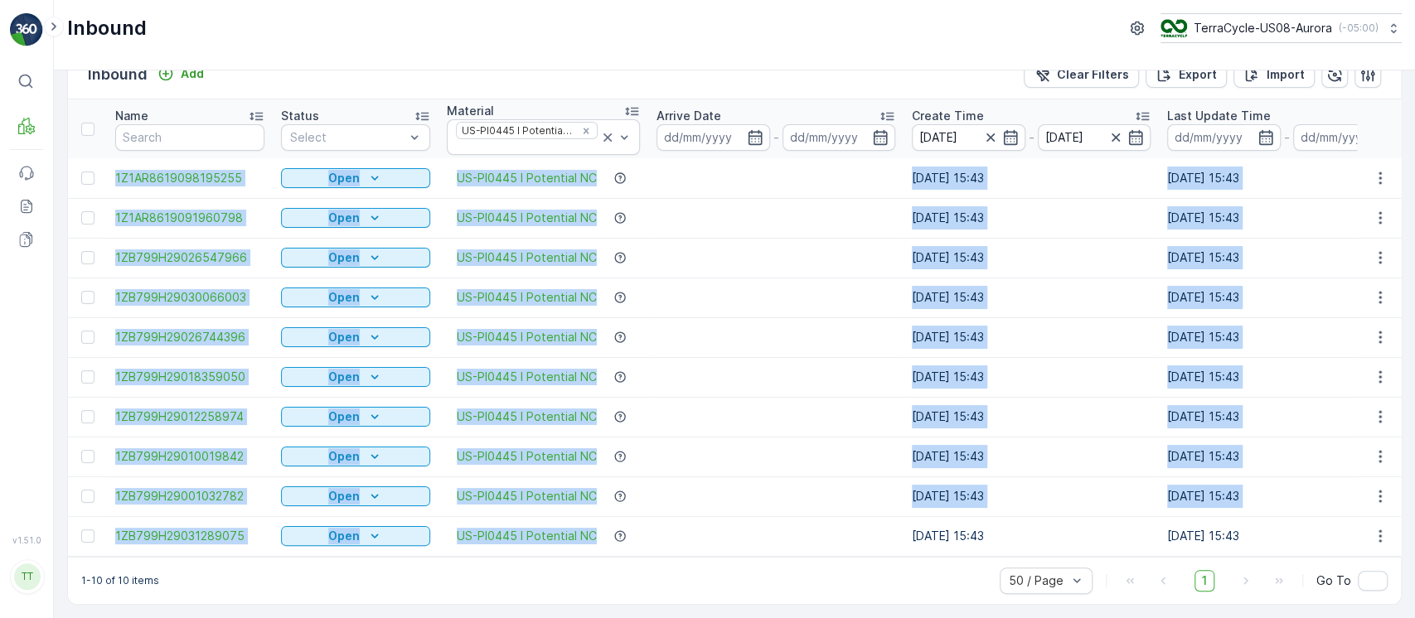
drag, startPoint x: 106, startPoint y: 167, endPoint x: 672, endPoint y: 521, distance: 667.3
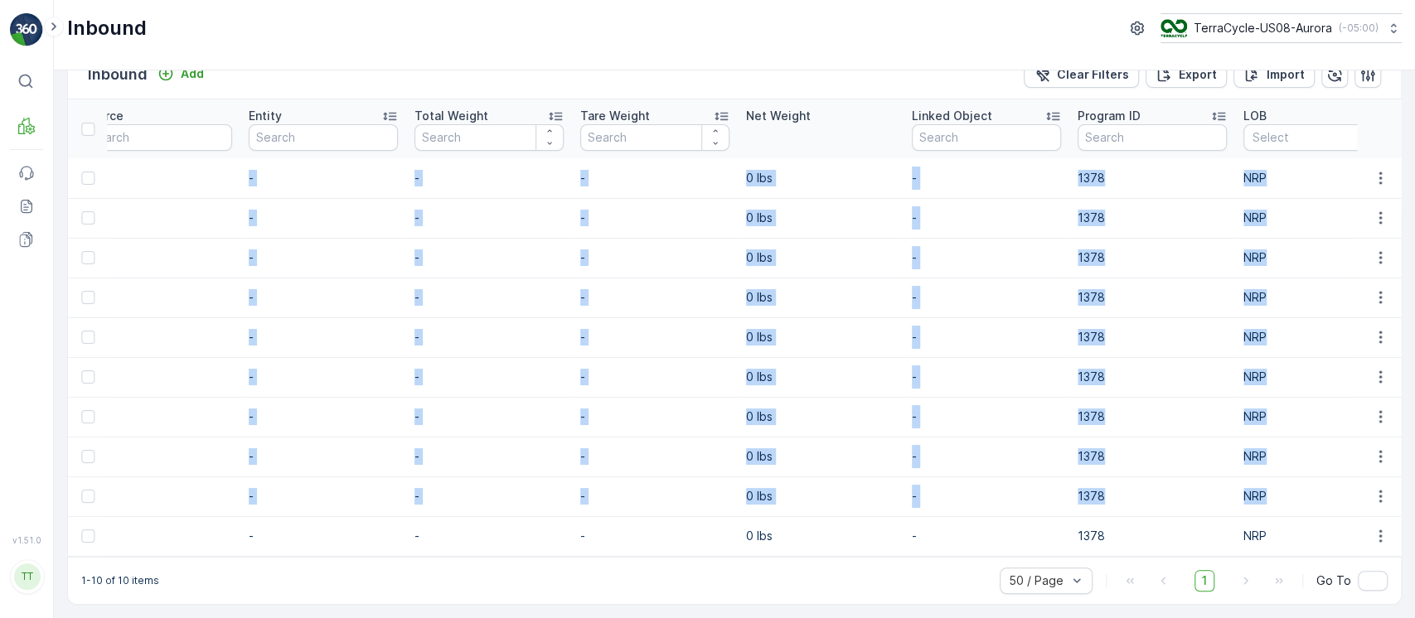
scroll to position [0, 1719]
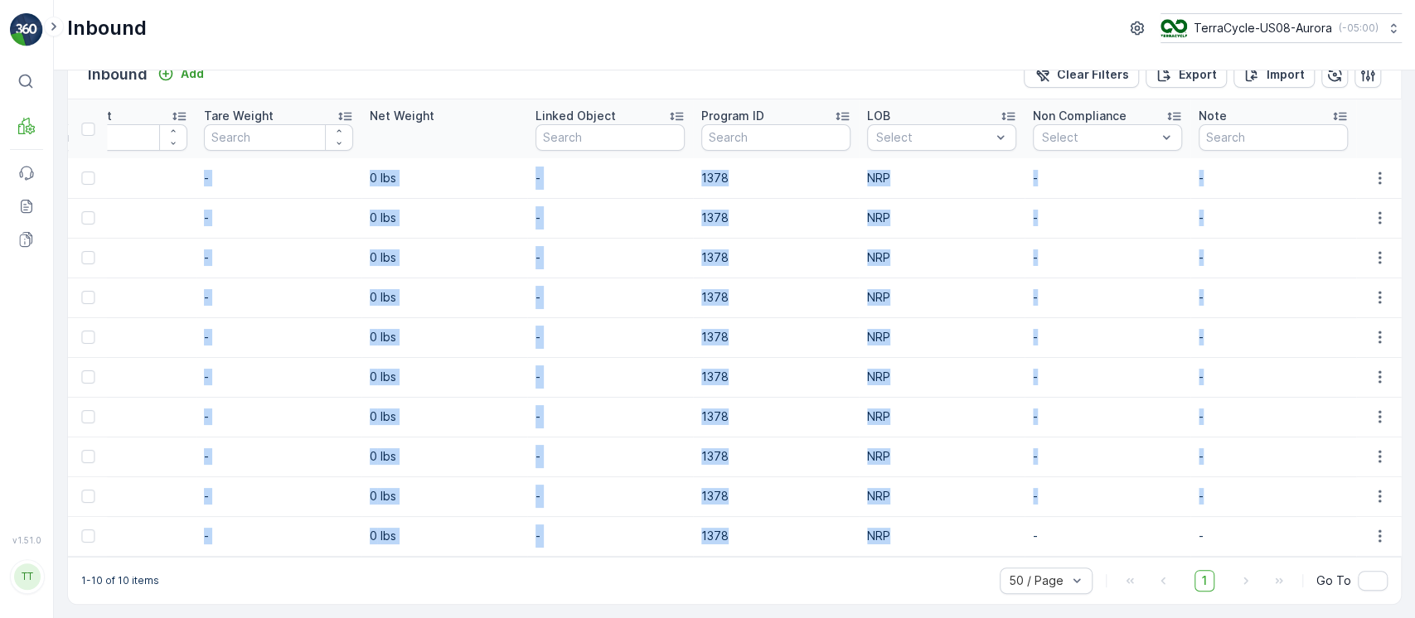
click at [917, 537] on td "NRP" at bounding box center [942, 536] width 166 height 40
copy tbody "1Z1AR8619098195255 Open US-PI0445 I Potential NC 28.04.2025 15:43 28.04.2025 15…"
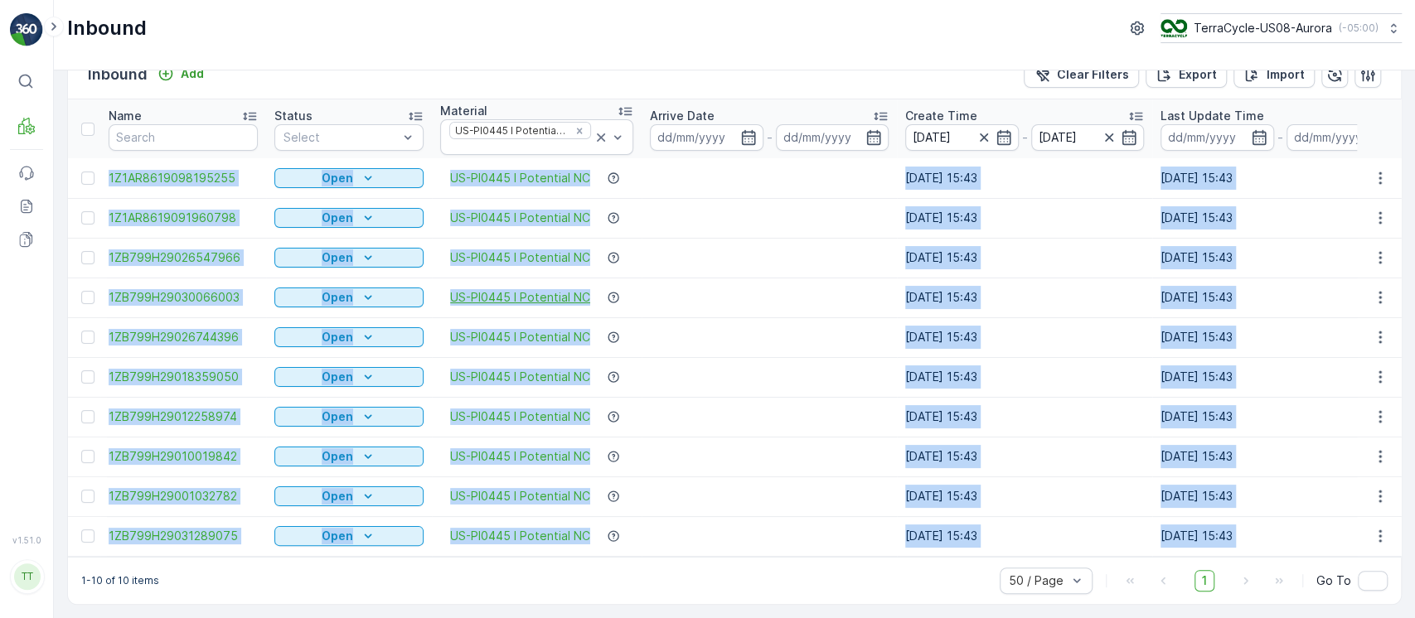
scroll to position [0, 3]
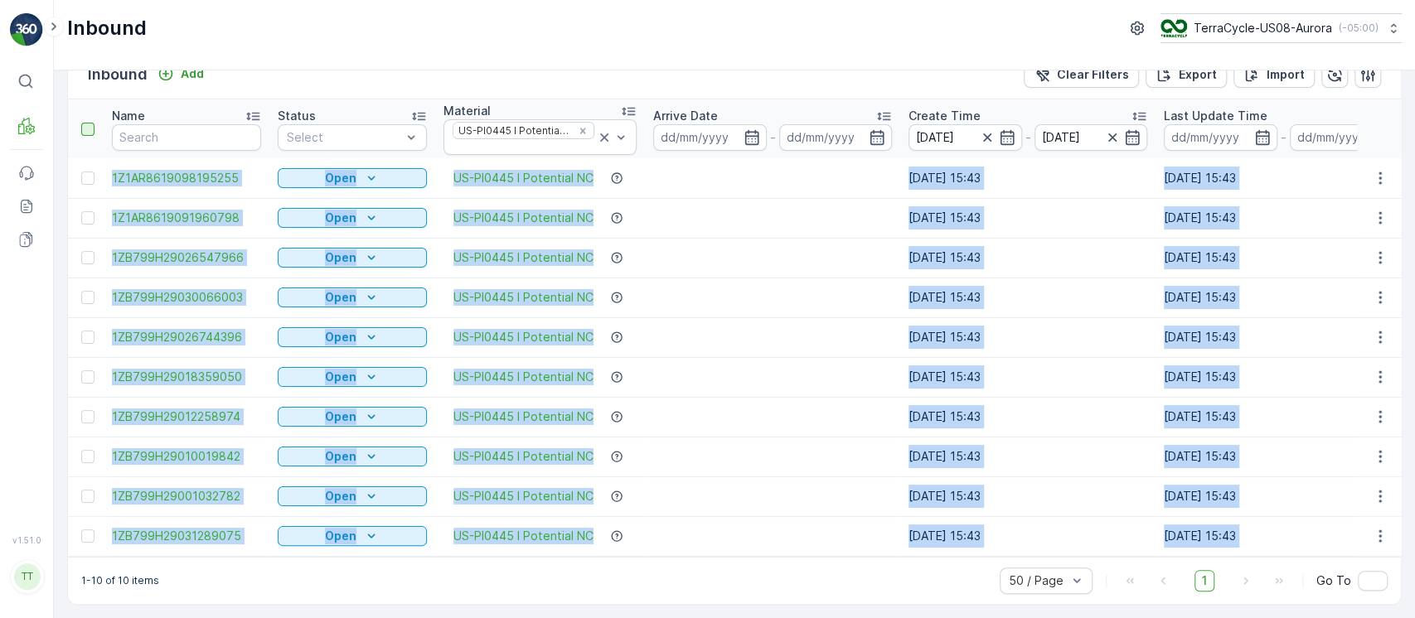
click at [90, 124] on div at bounding box center [87, 129] width 13 height 13
click at [90, 123] on input "checkbox" at bounding box center [90, 123] width 0 height 0
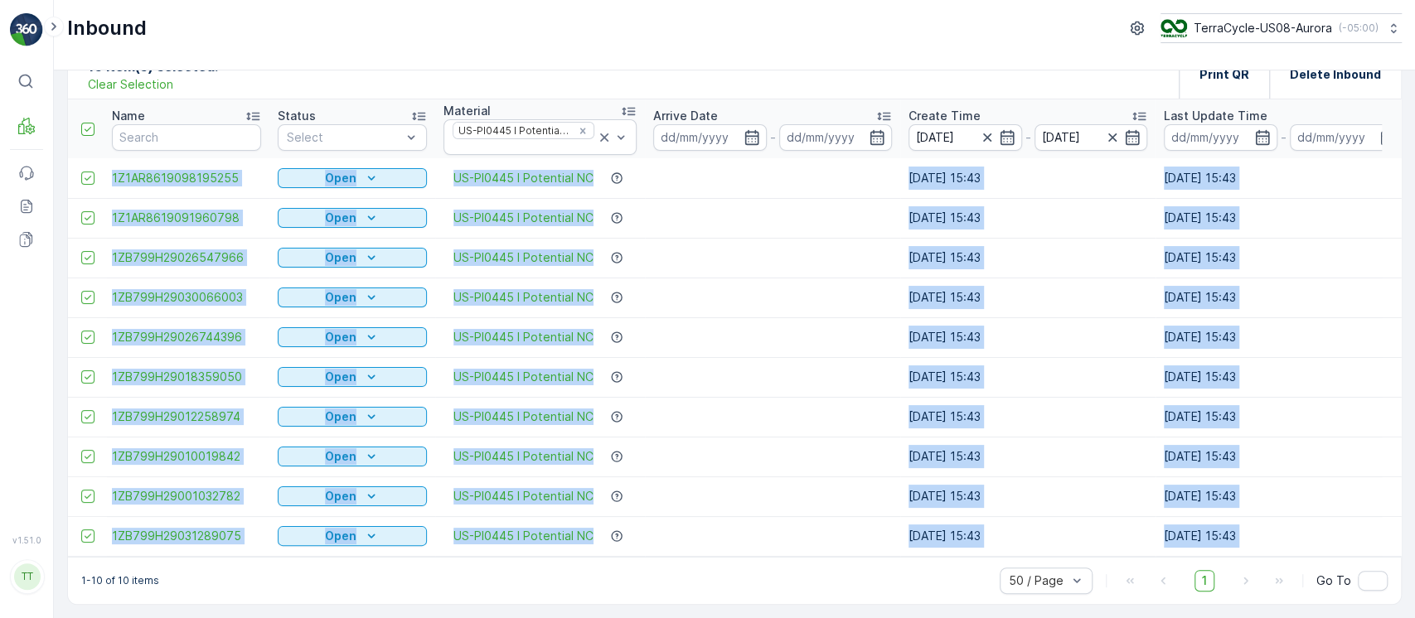
scroll to position [0, 0]
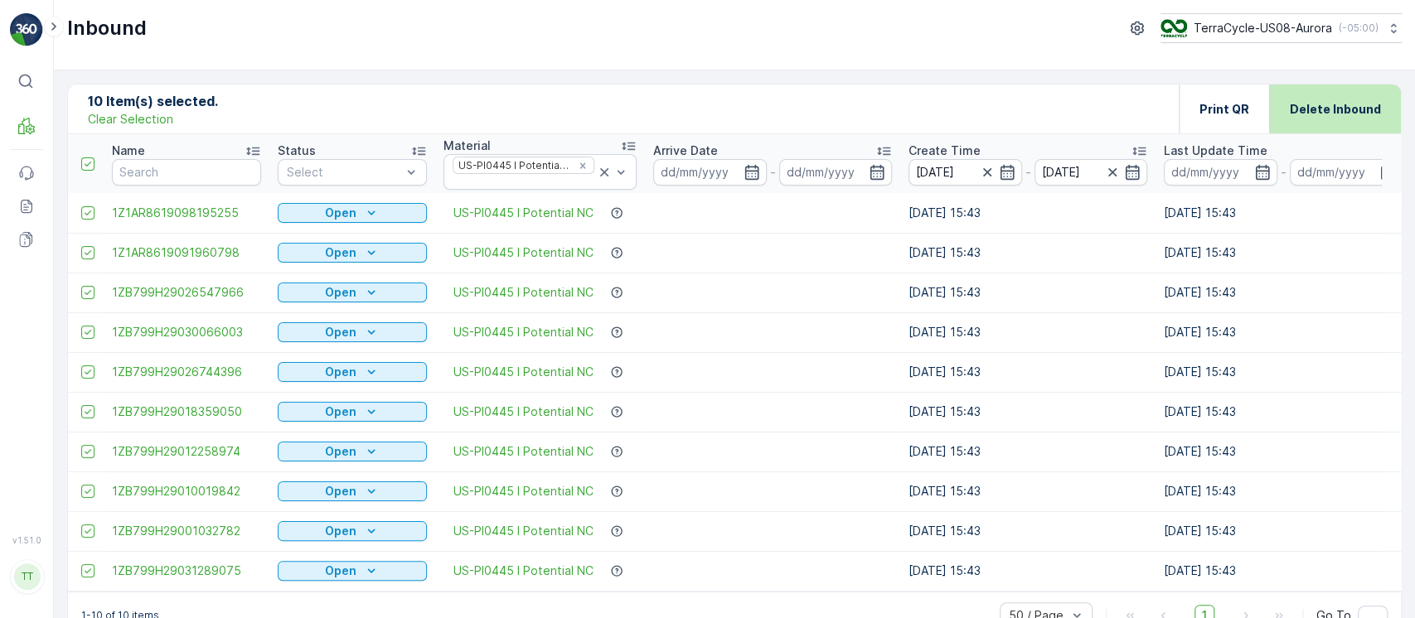
click at [1313, 106] on p "Delete Inbound" at bounding box center [1335, 109] width 91 height 17
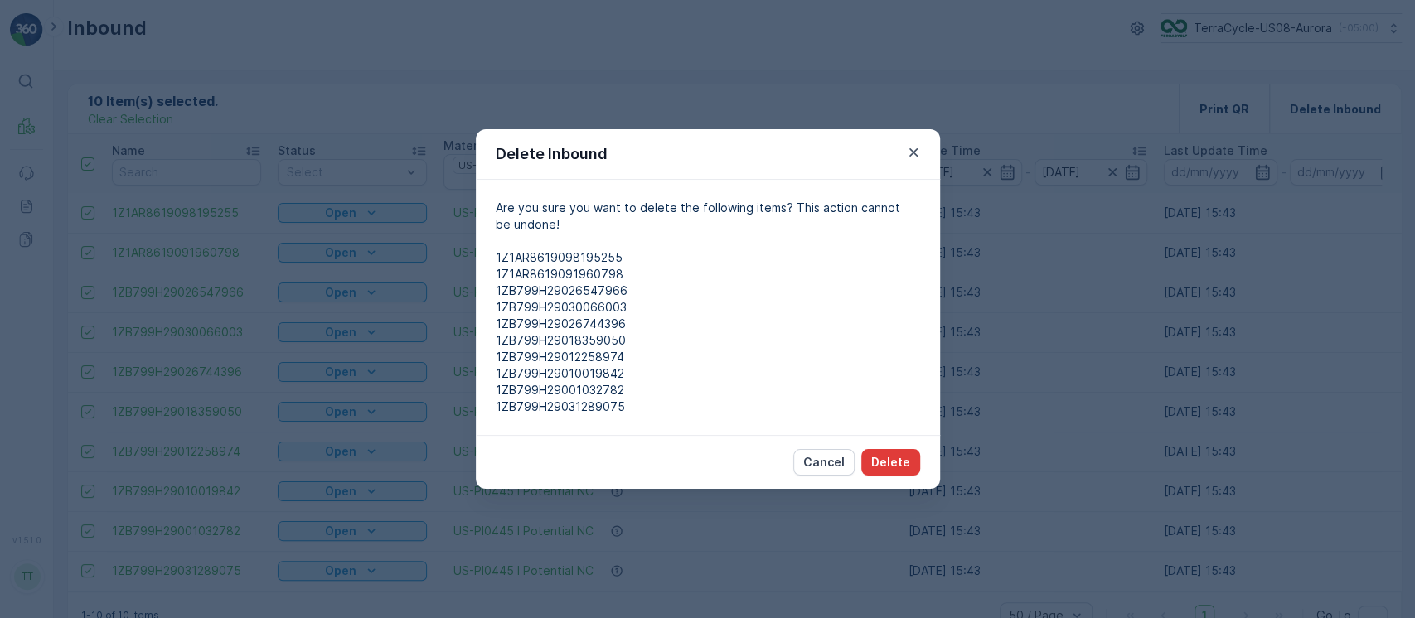
click at [904, 457] on p "Delete" at bounding box center [890, 462] width 39 height 17
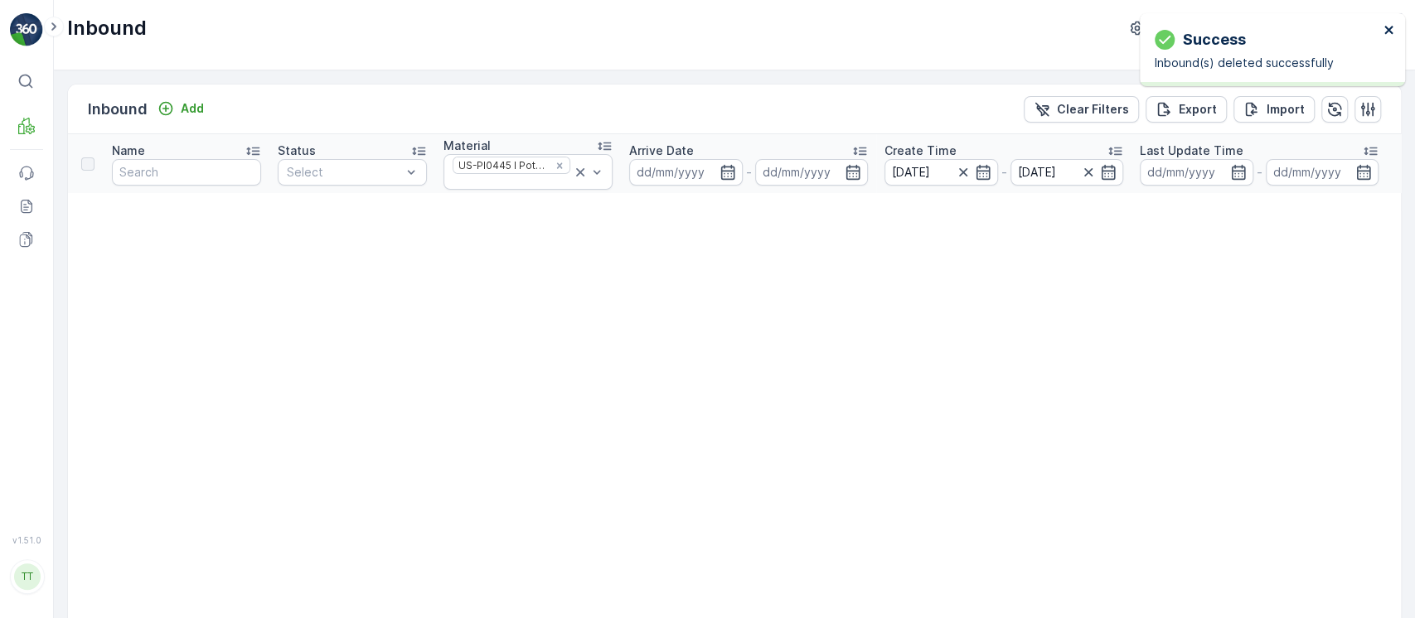
click at [1389, 27] on icon "close" at bounding box center [1390, 29] width 12 height 13
click at [1127, 111] on button "Clear Filters" at bounding box center [1081, 109] width 115 height 27
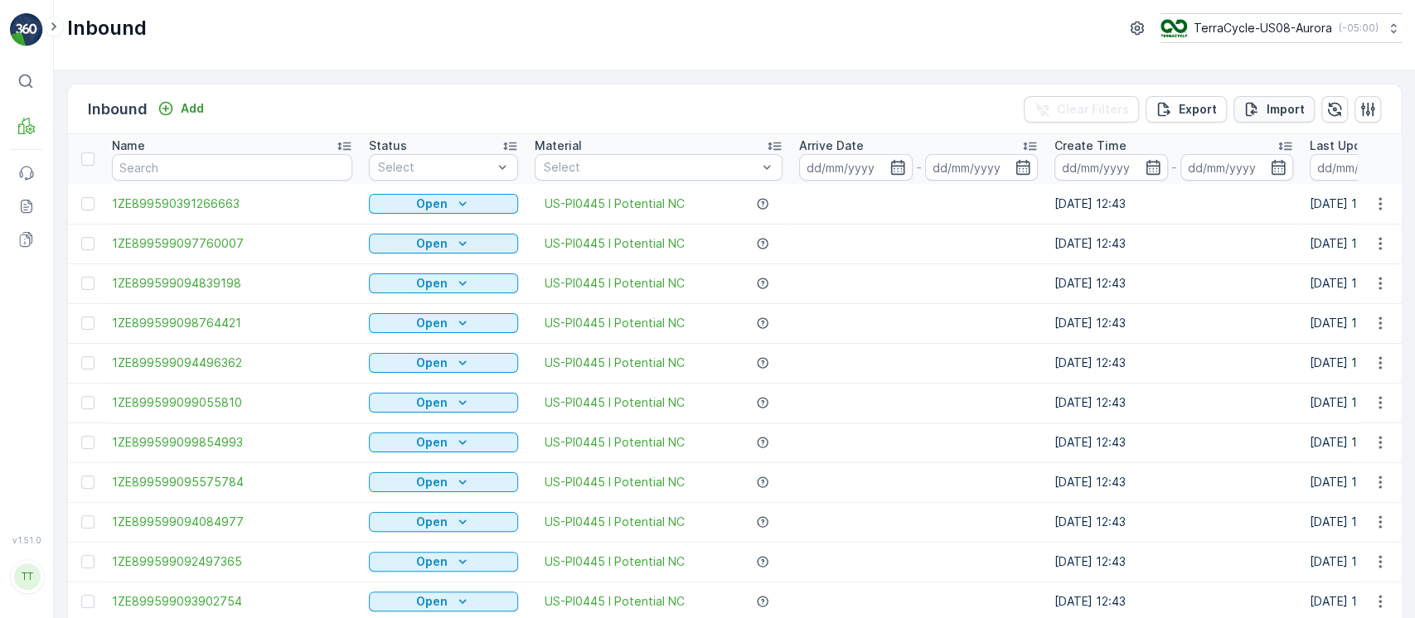
click at [1246, 108] on icon "Import" at bounding box center [1252, 109] width 17 height 17
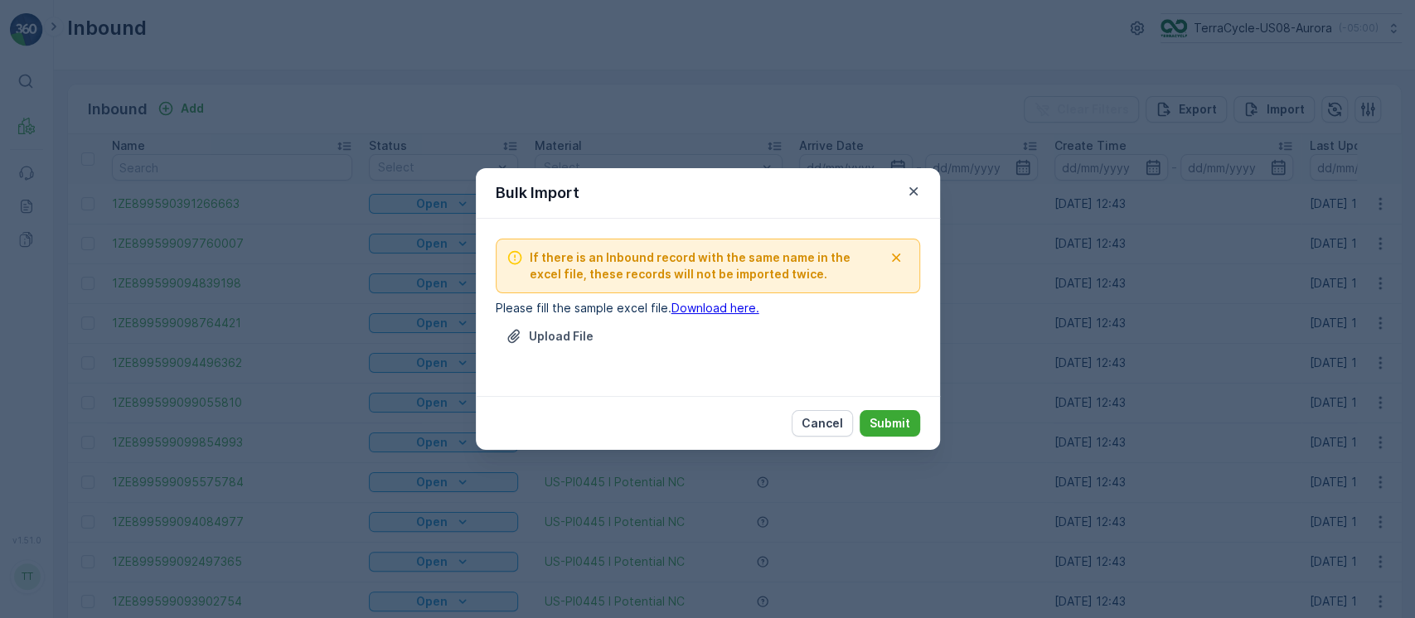
click at [555, 349] on div "Upload File" at bounding box center [708, 346] width 424 height 46
click at [580, 337] on p "Upload File" at bounding box center [561, 336] width 65 height 17
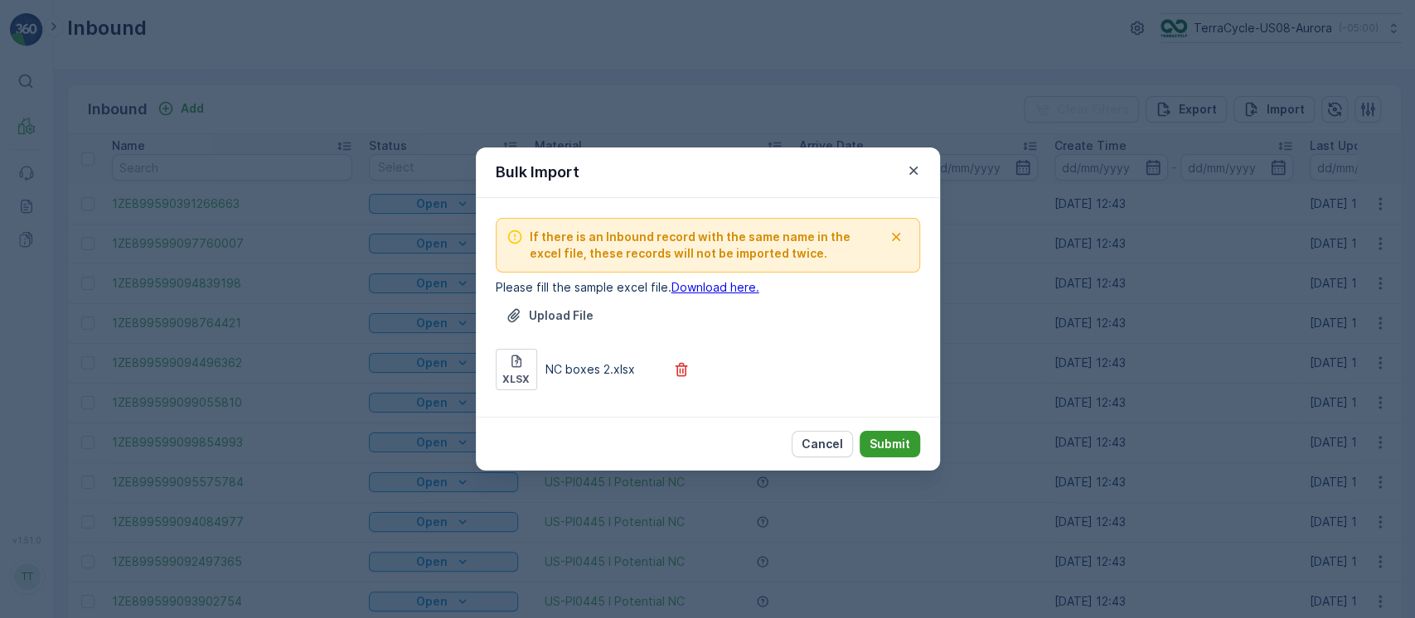
click at [880, 444] on p "Submit" at bounding box center [890, 444] width 41 height 17
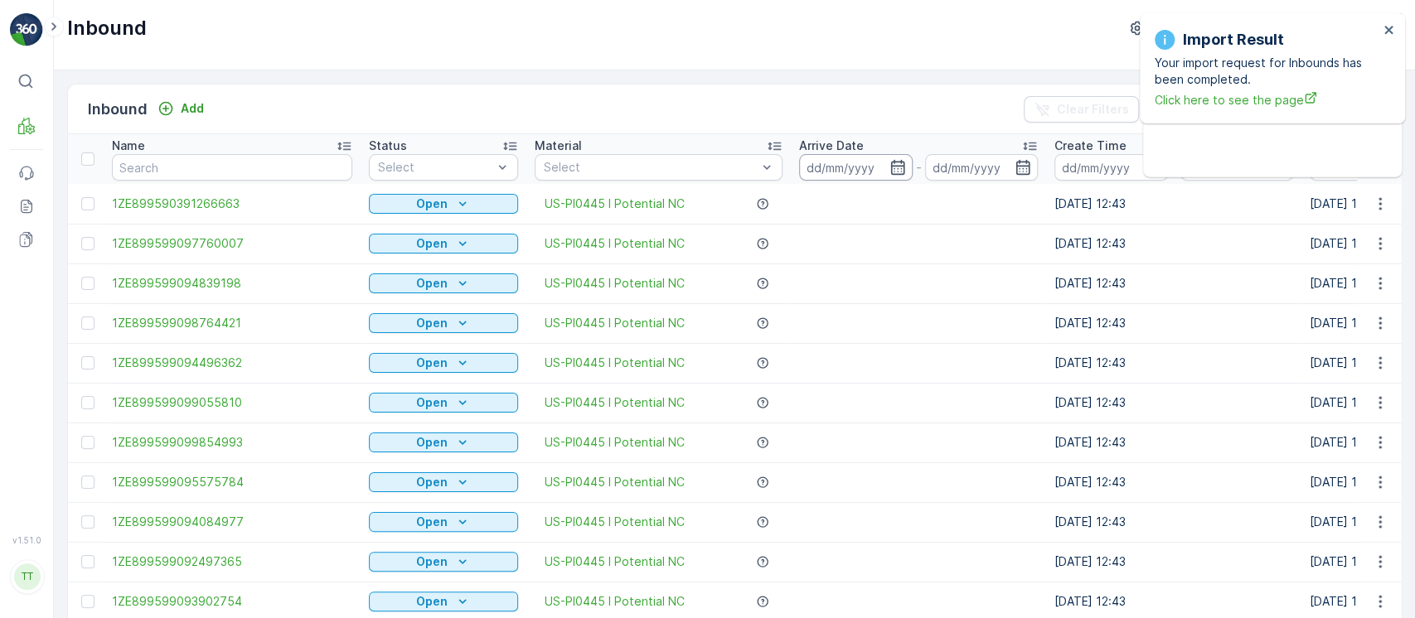
click at [841, 161] on input at bounding box center [856, 167] width 114 height 27
click at [1068, 162] on input at bounding box center [1111, 167] width 114 height 27
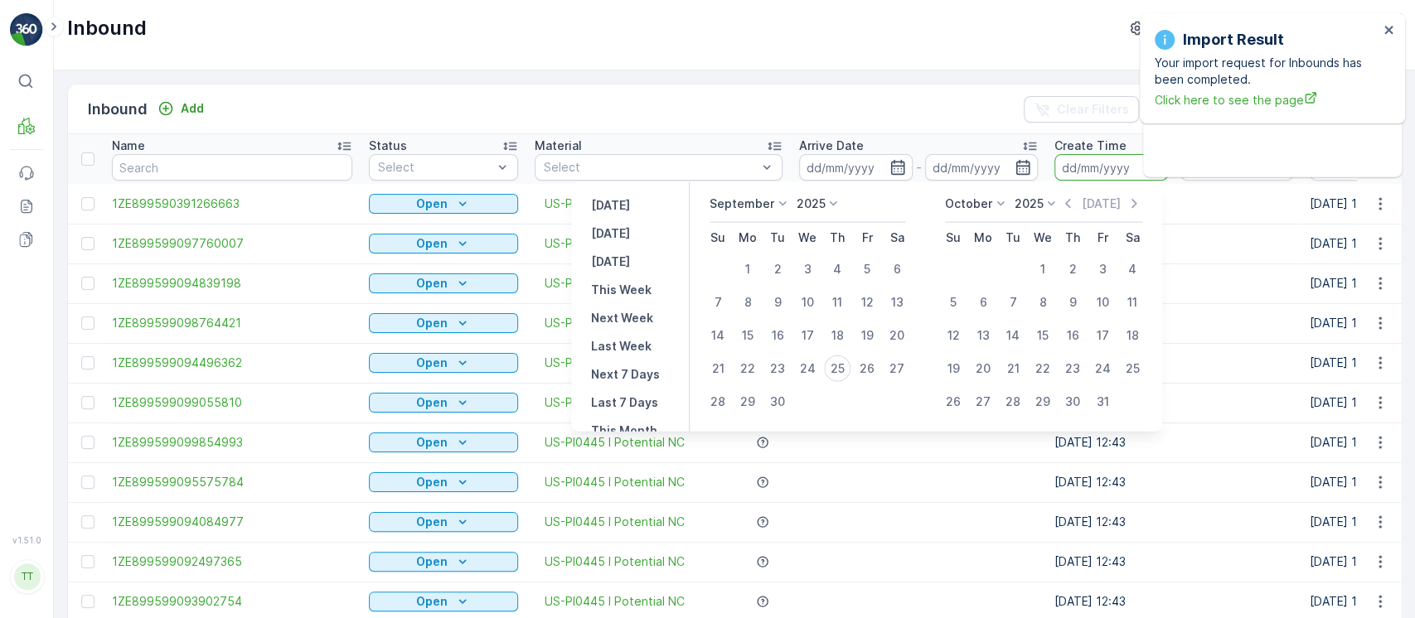
click at [758, 199] on p "September" at bounding box center [742, 204] width 65 height 17
click at [756, 309] on li "May" at bounding box center [751, 319] width 83 height 23
click at [743, 199] on p "September" at bounding box center [742, 204] width 65 height 17
click at [753, 312] on li "May" at bounding box center [751, 319] width 83 height 23
click at [1074, 202] on icon "button" at bounding box center [1067, 204] width 17 height 17
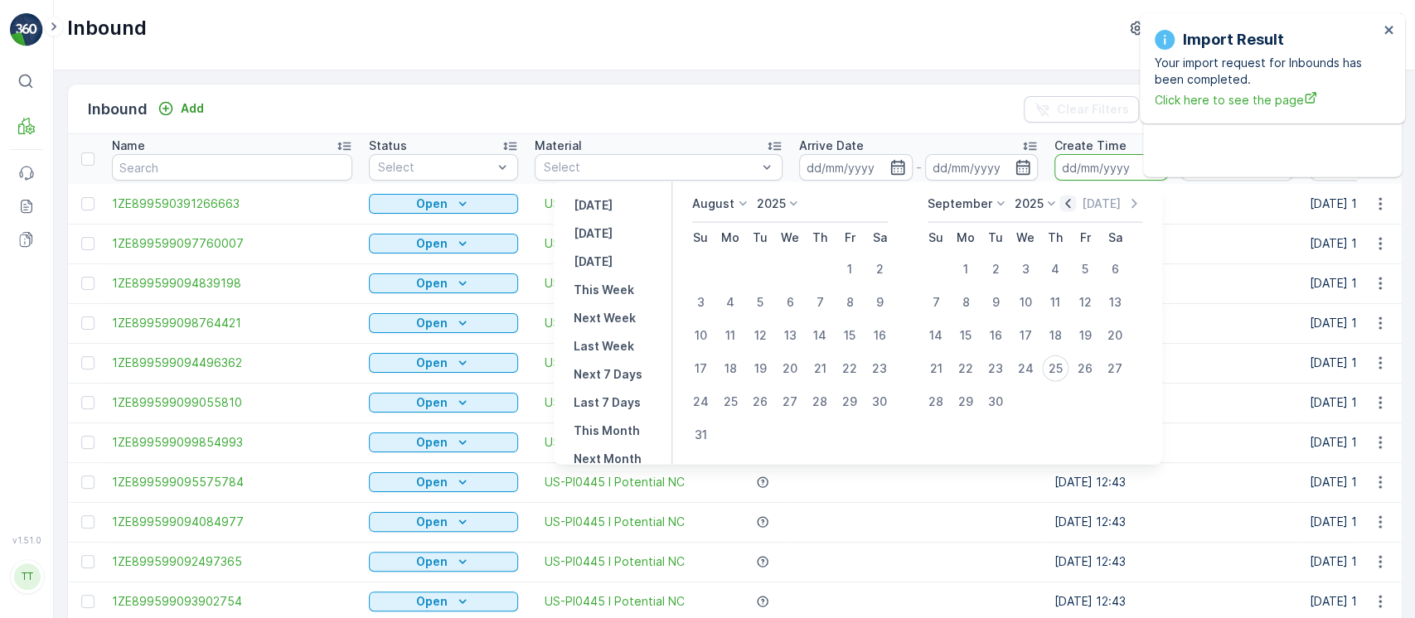
click at [1074, 202] on icon "button" at bounding box center [1067, 204] width 17 height 17
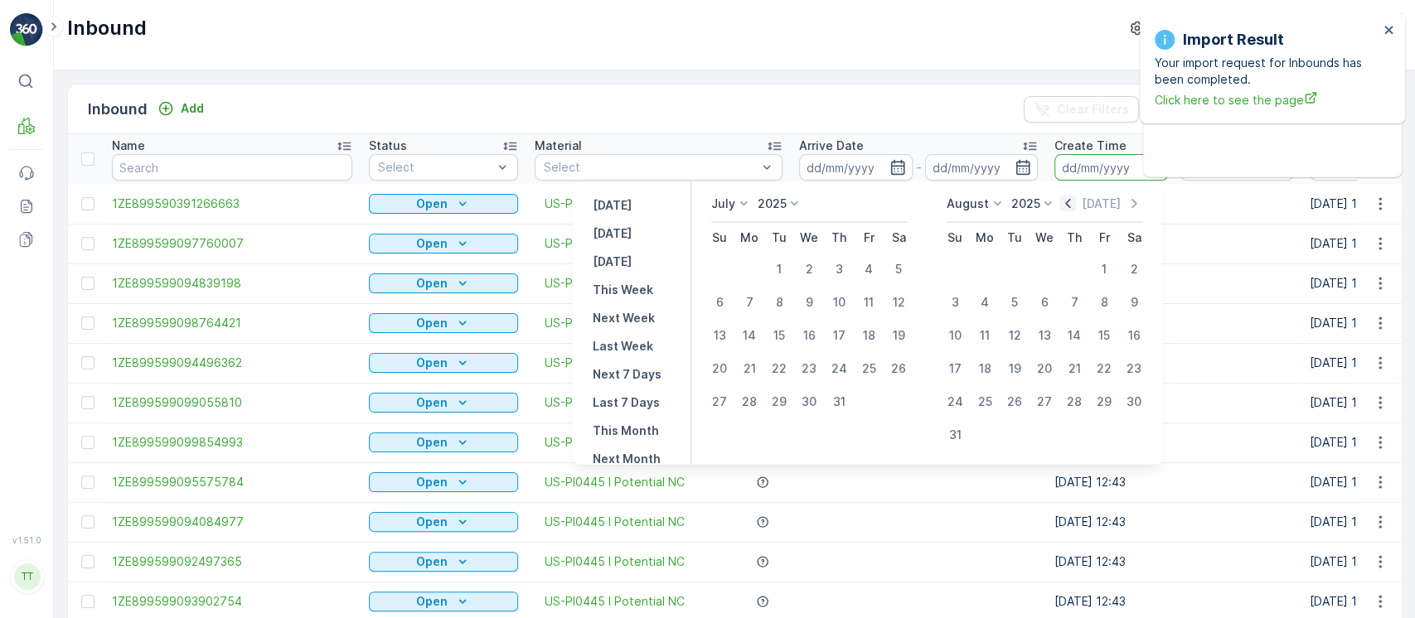
click at [1074, 202] on icon "button" at bounding box center [1067, 204] width 17 height 17
click at [1075, 209] on icon "button" at bounding box center [1067, 204] width 17 height 17
click at [841, 395] on div "29" at bounding box center [839, 402] width 27 height 27
type input "29.05.2025"
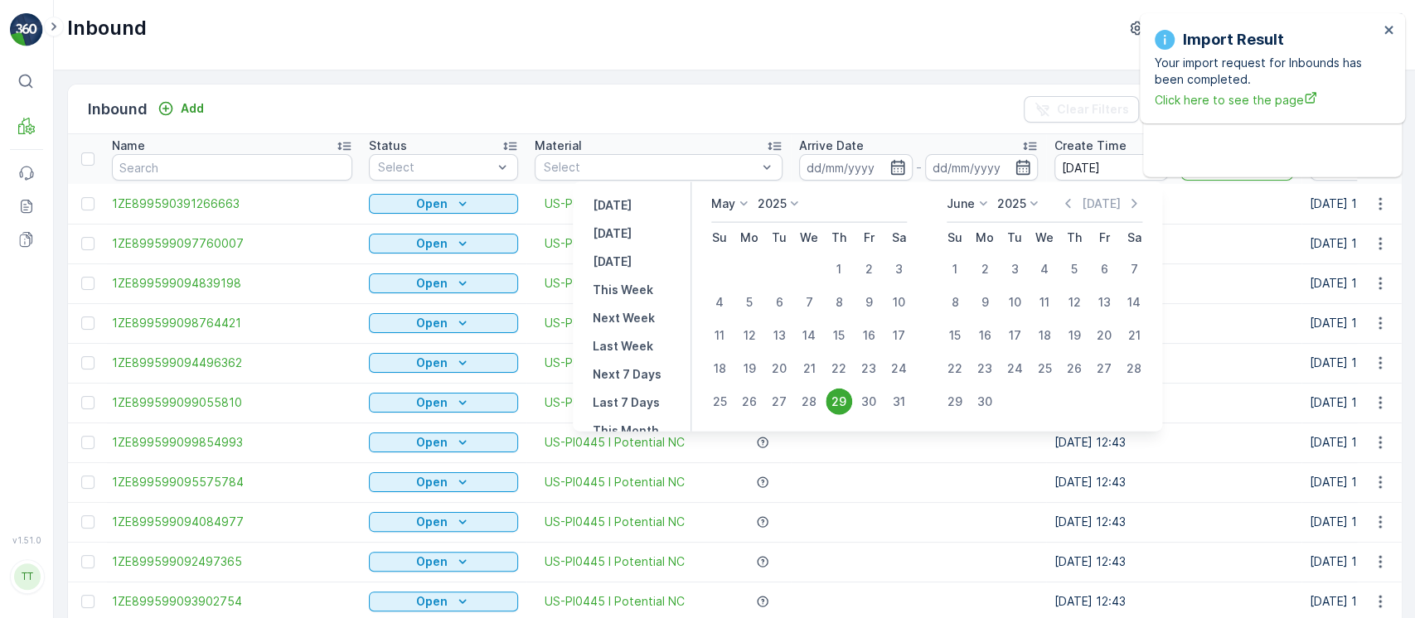
click at [841, 395] on div "29" at bounding box center [839, 402] width 27 height 27
type input "29.05.2025"
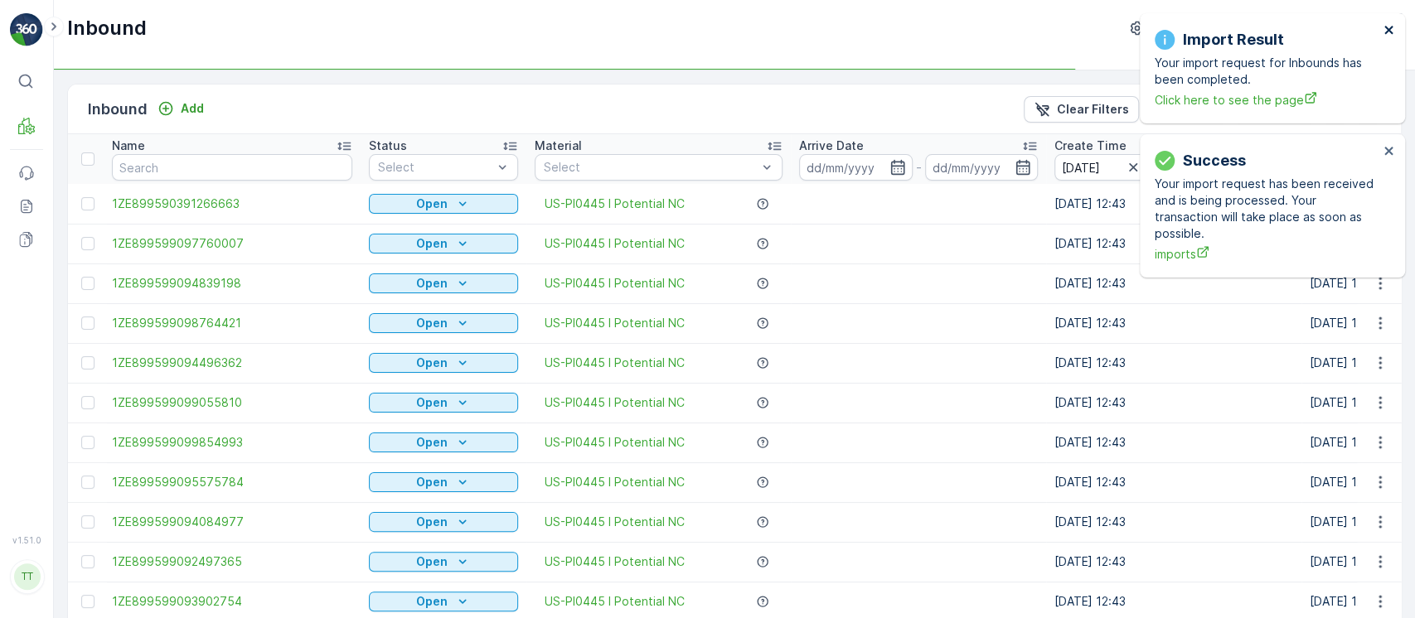
click at [1390, 30] on icon "close" at bounding box center [1390, 29] width 12 height 13
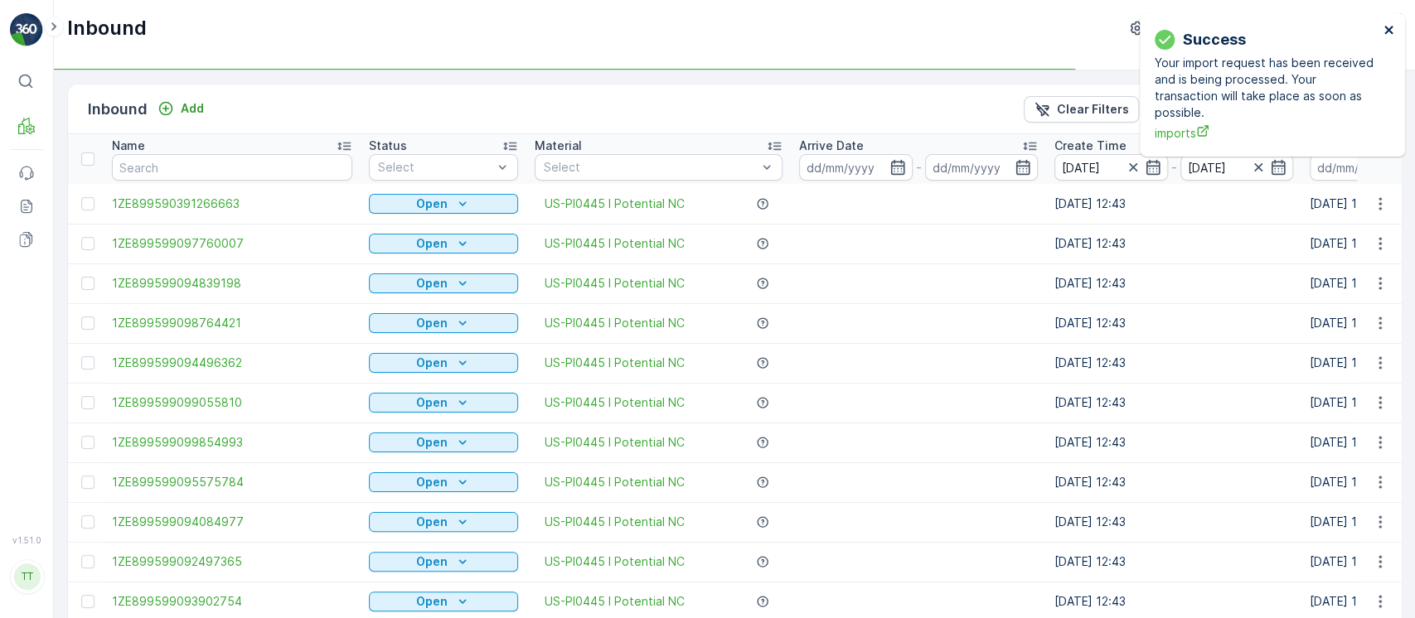
click at [1390, 30] on icon "close" at bounding box center [1390, 29] width 12 height 13
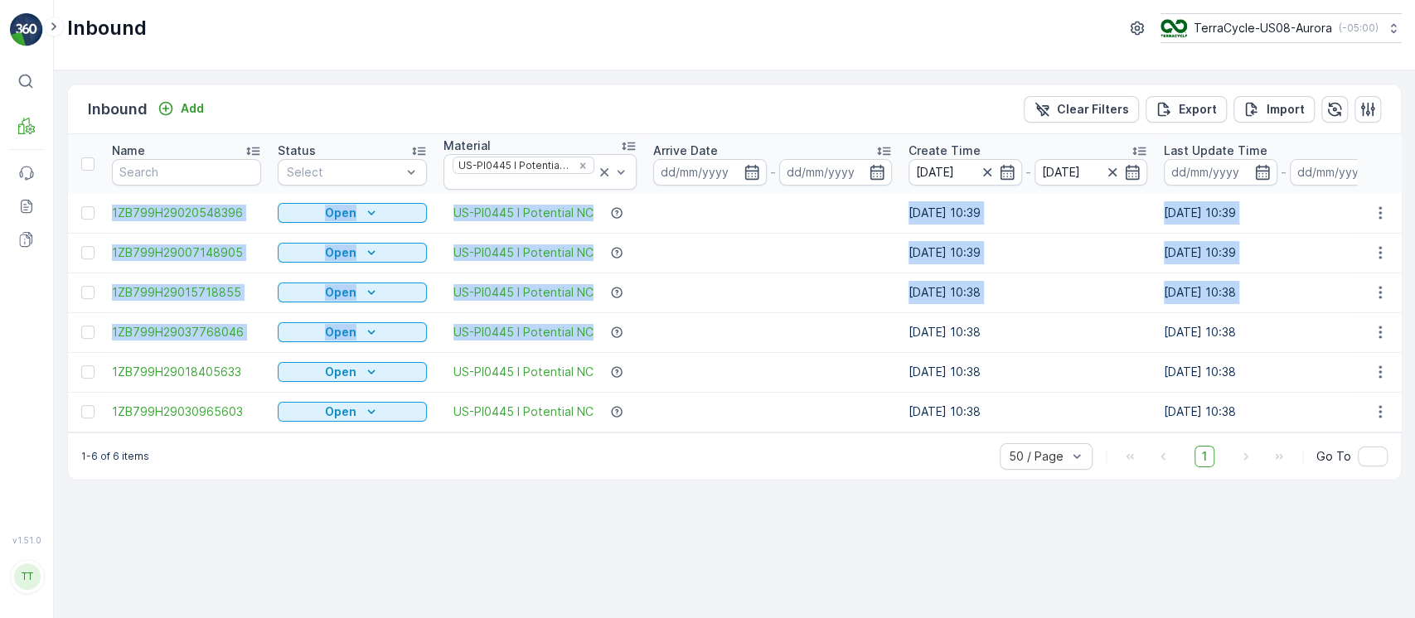
drag, startPoint x: 106, startPoint y: 207, endPoint x: 843, endPoint y: 337, distance: 748.4
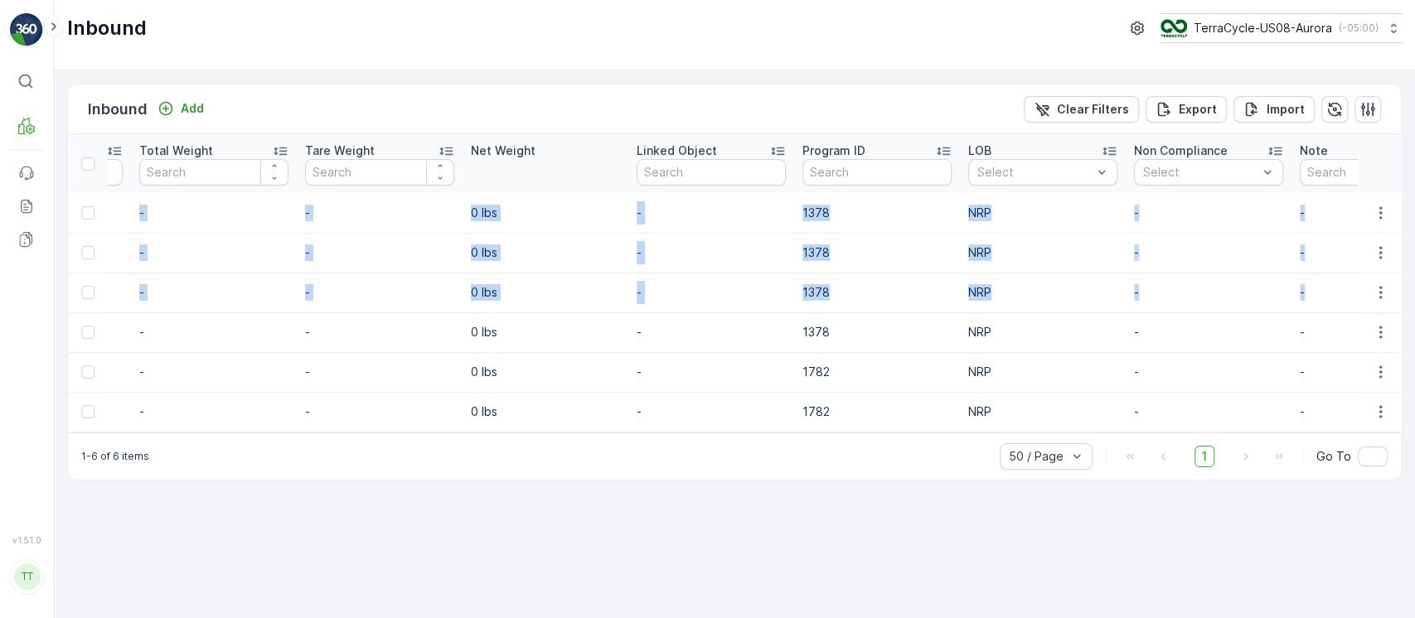
scroll to position [0, 1715]
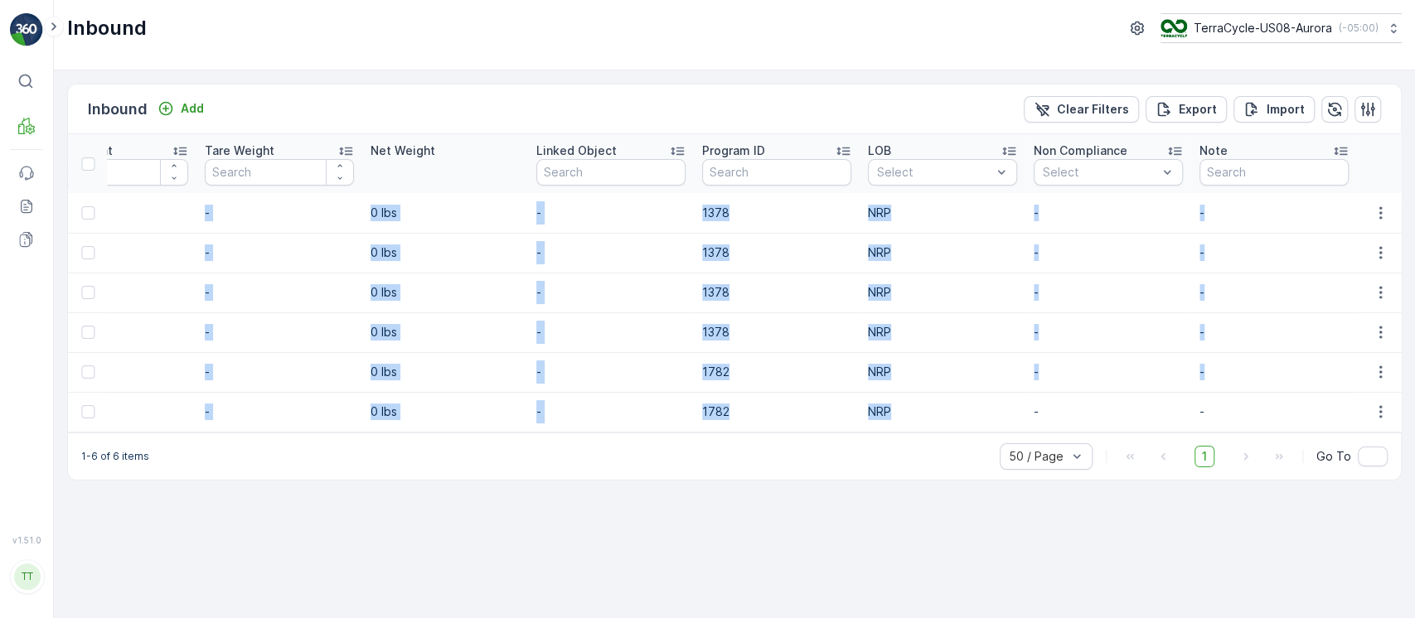
click at [961, 396] on td "NRP" at bounding box center [943, 412] width 166 height 40
copy tbody "1ZB799H29020548396 Open US-PI0445 I Potential NC 29.05.2025 10:39 29.05.2025 10…"
click at [92, 162] on div at bounding box center [87, 164] width 13 height 13
click at [90, 158] on input "checkbox" at bounding box center [90, 158] width 0 height 0
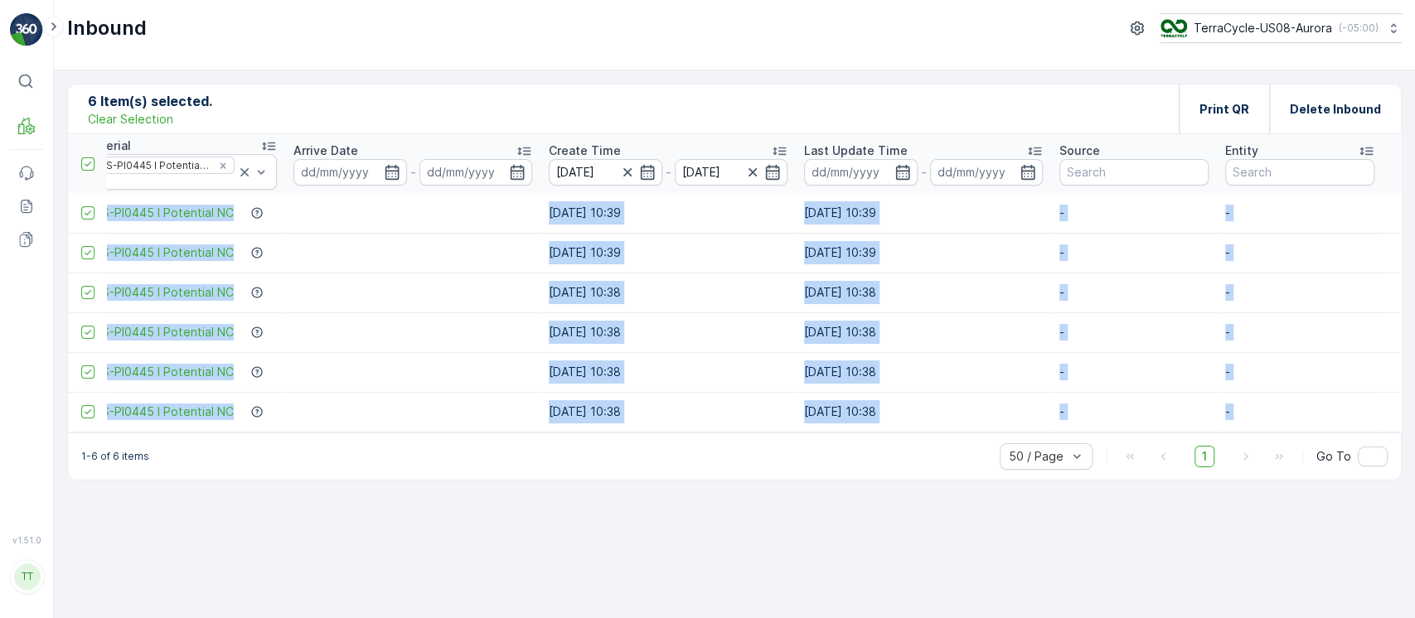
scroll to position [0, 0]
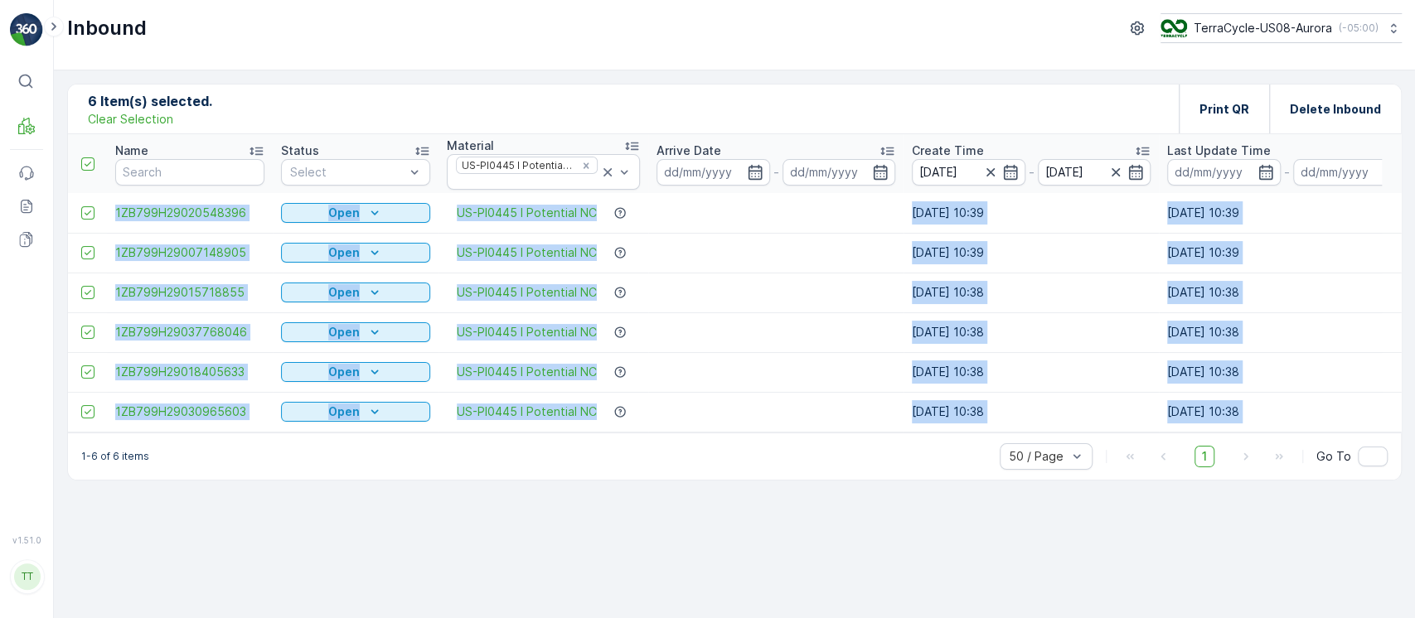
click at [736, 315] on td at bounding box center [775, 333] width 255 height 40
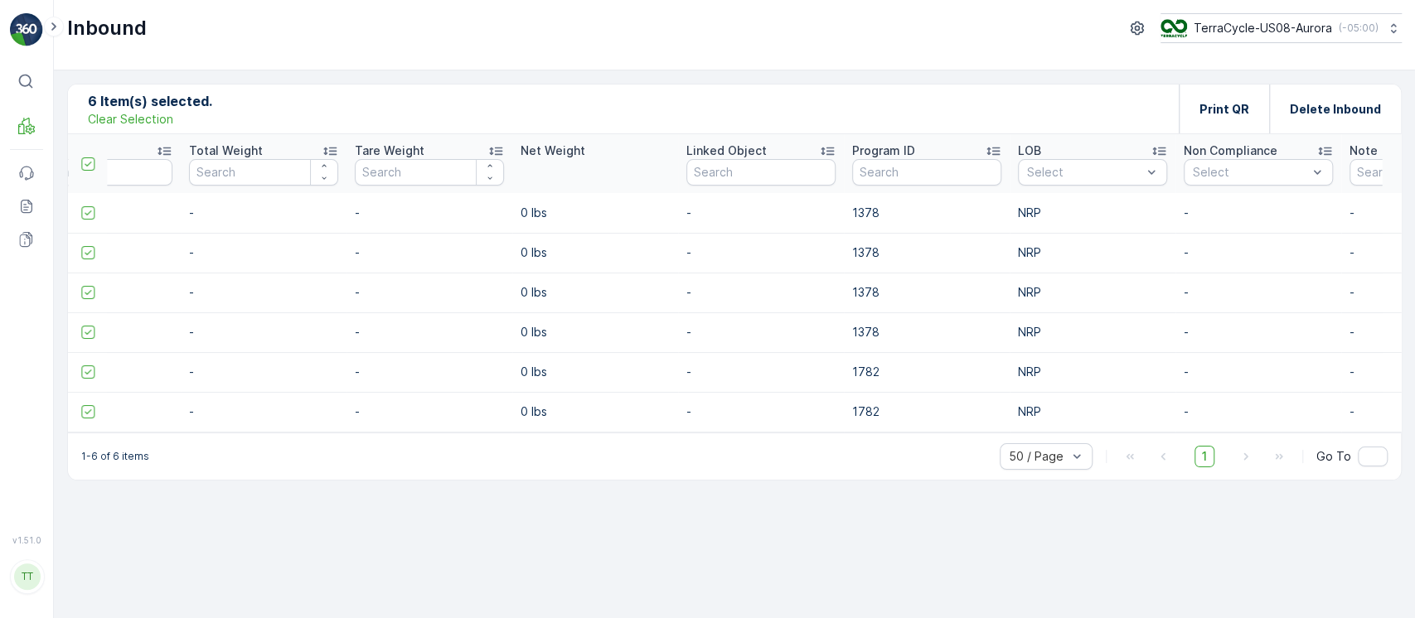
scroll to position [0, 1510]
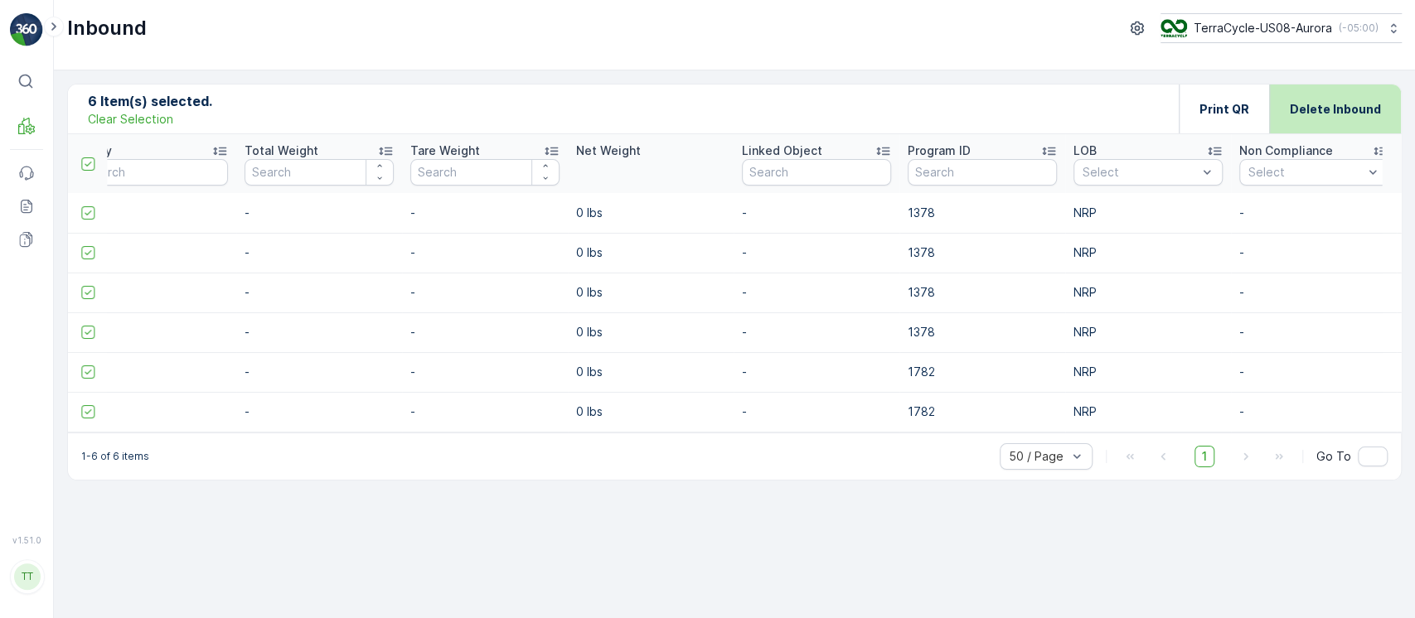
click at [1327, 96] on div "Delete Inbound" at bounding box center [1335, 109] width 91 height 49
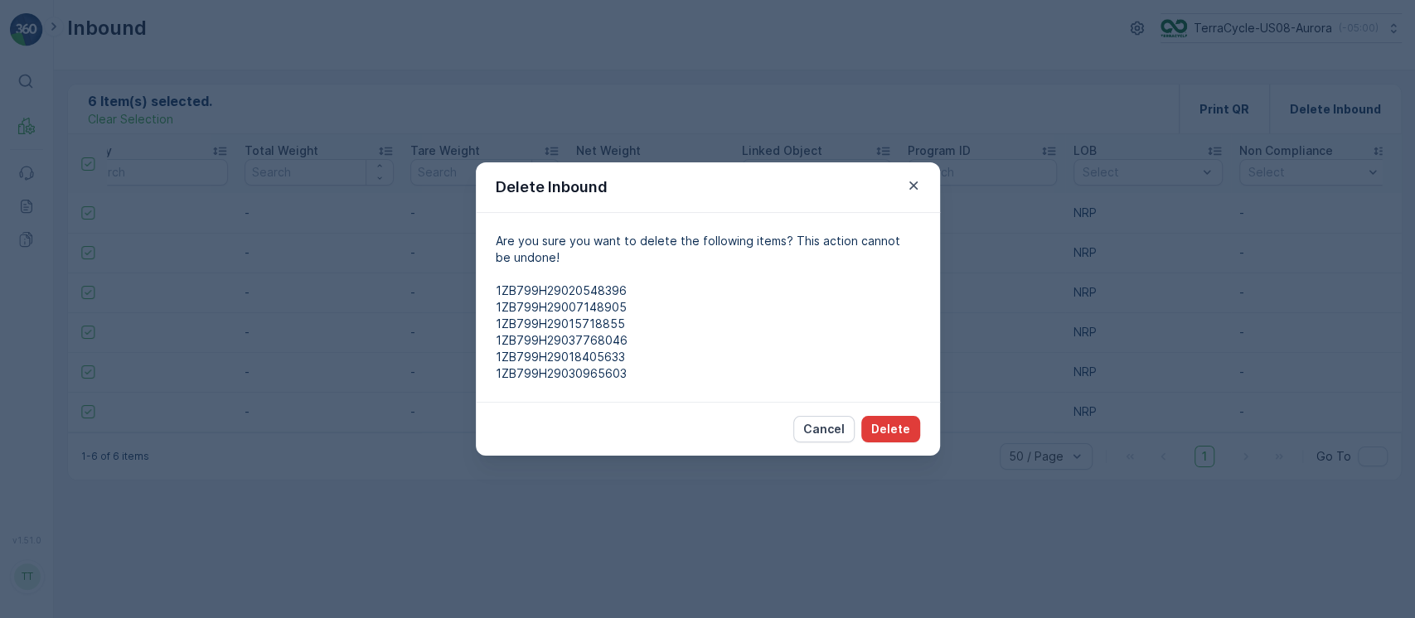
click at [896, 423] on p "Delete" at bounding box center [890, 429] width 39 height 17
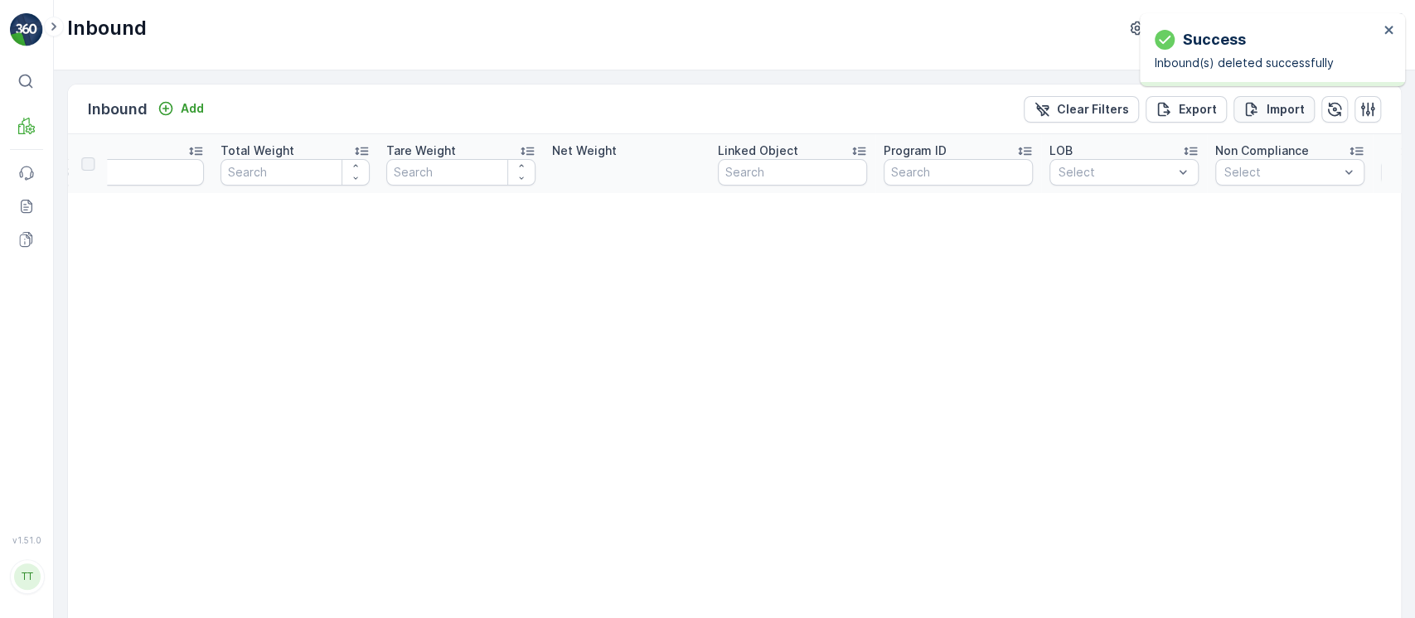
click at [1278, 111] on p "Import" at bounding box center [1286, 109] width 38 height 17
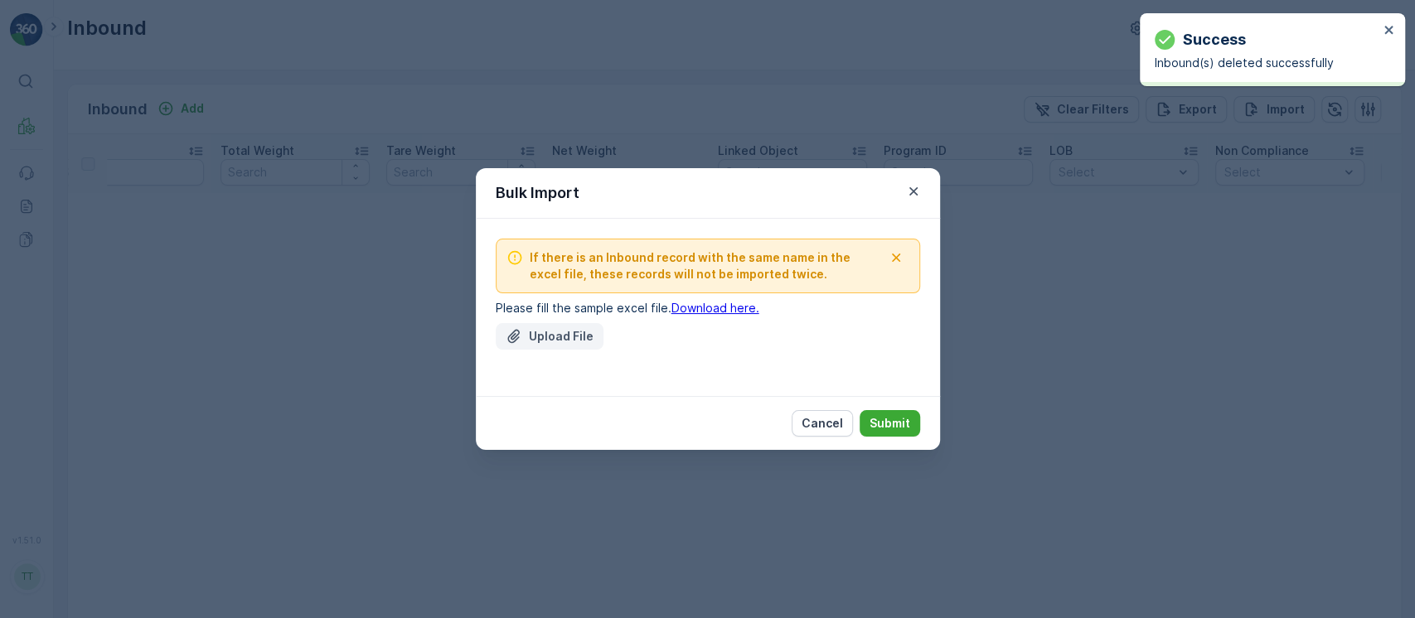
click at [555, 336] on p "Upload File" at bounding box center [561, 336] width 65 height 17
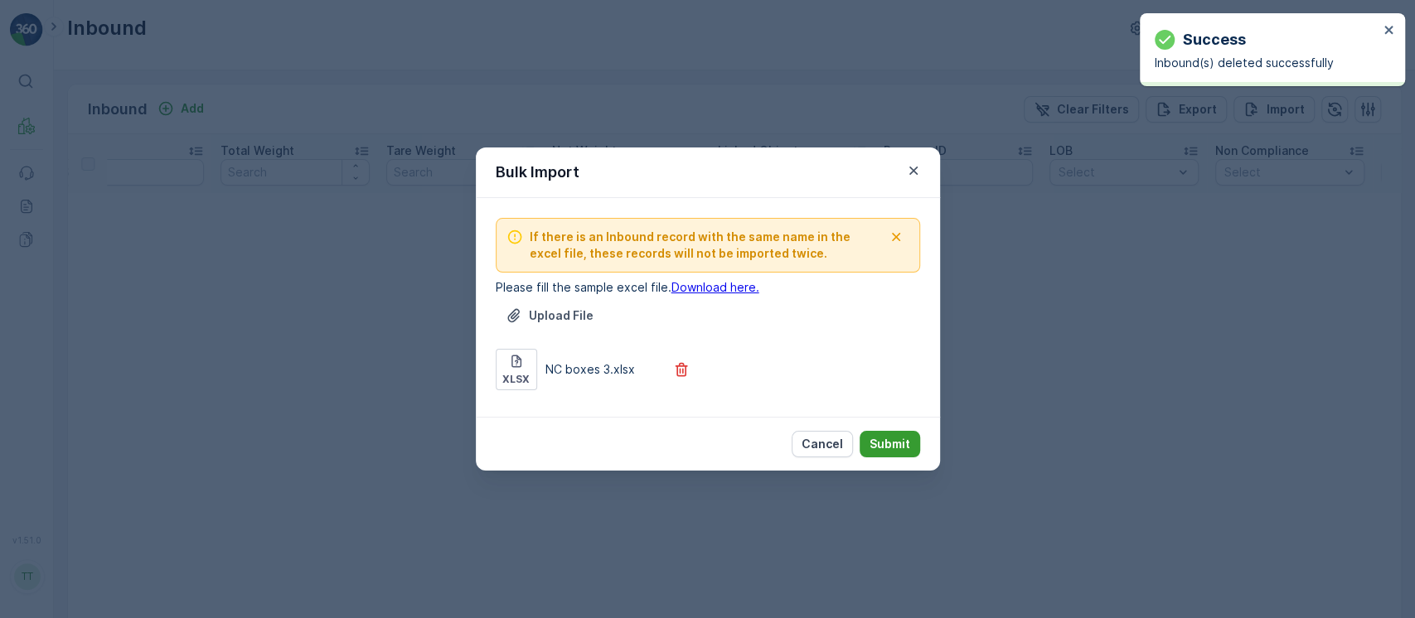
click at [887, 446] on p "Submit" at bounding box center [890, 444] width 41 height 17
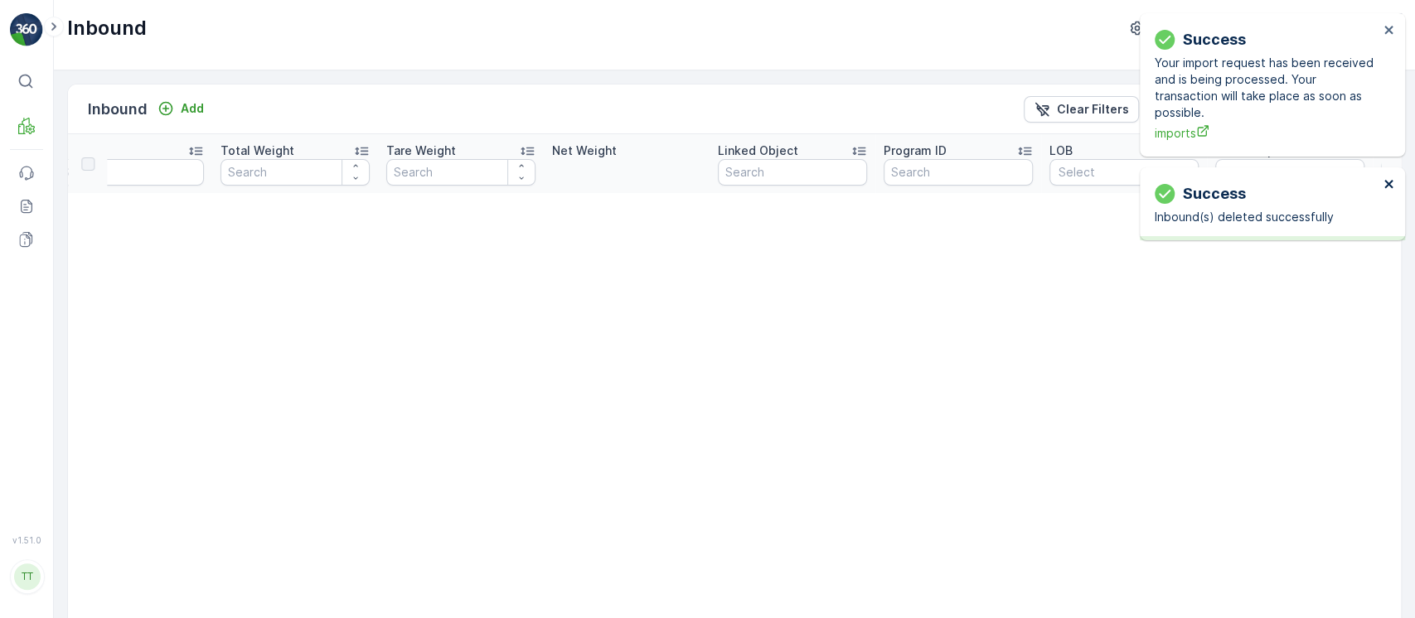
click at [1379, 30] on div "Success" at bounding box center [1267, 39] width 224 height 23
click at [1388, 30] on icon "close" at bounding box center [1388, 30] width 8 height 8
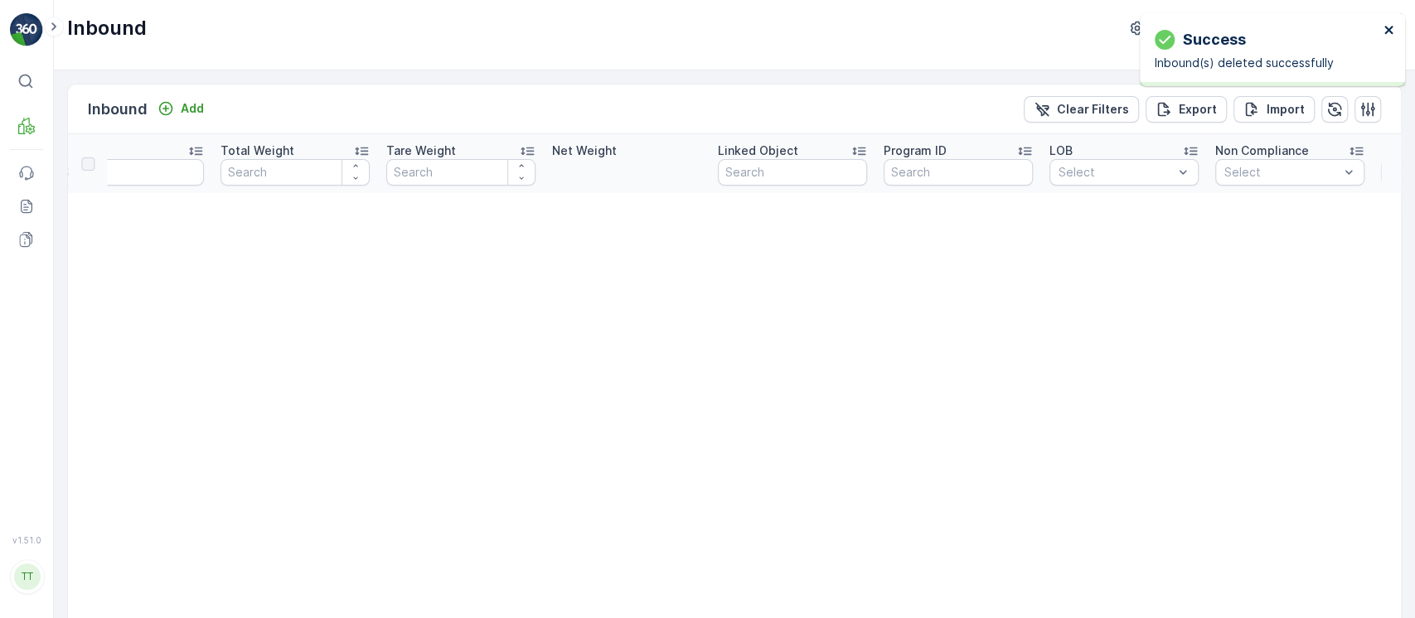
click at [1388, 30] on icon "close" at bounding box center [1388, 30] width 8 height 8
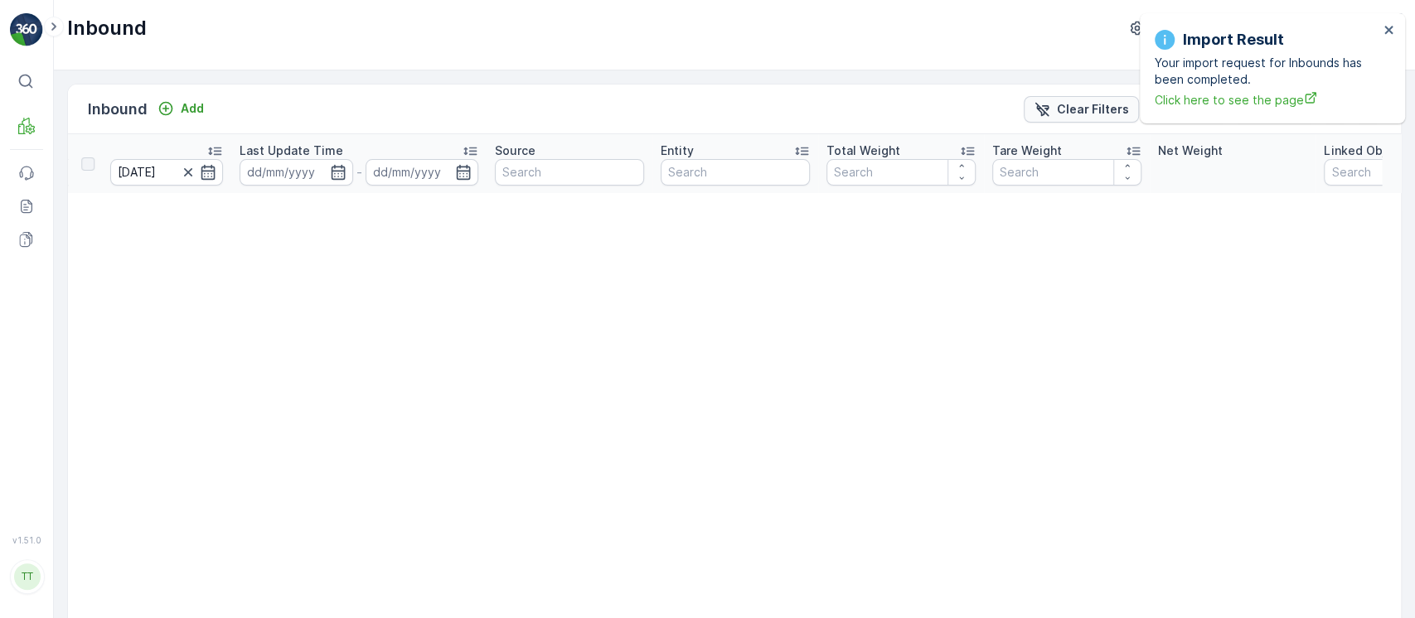
click at [1061, 109] on p "Clear Filters" at bounding box center [1093, 109] width 72 height 17
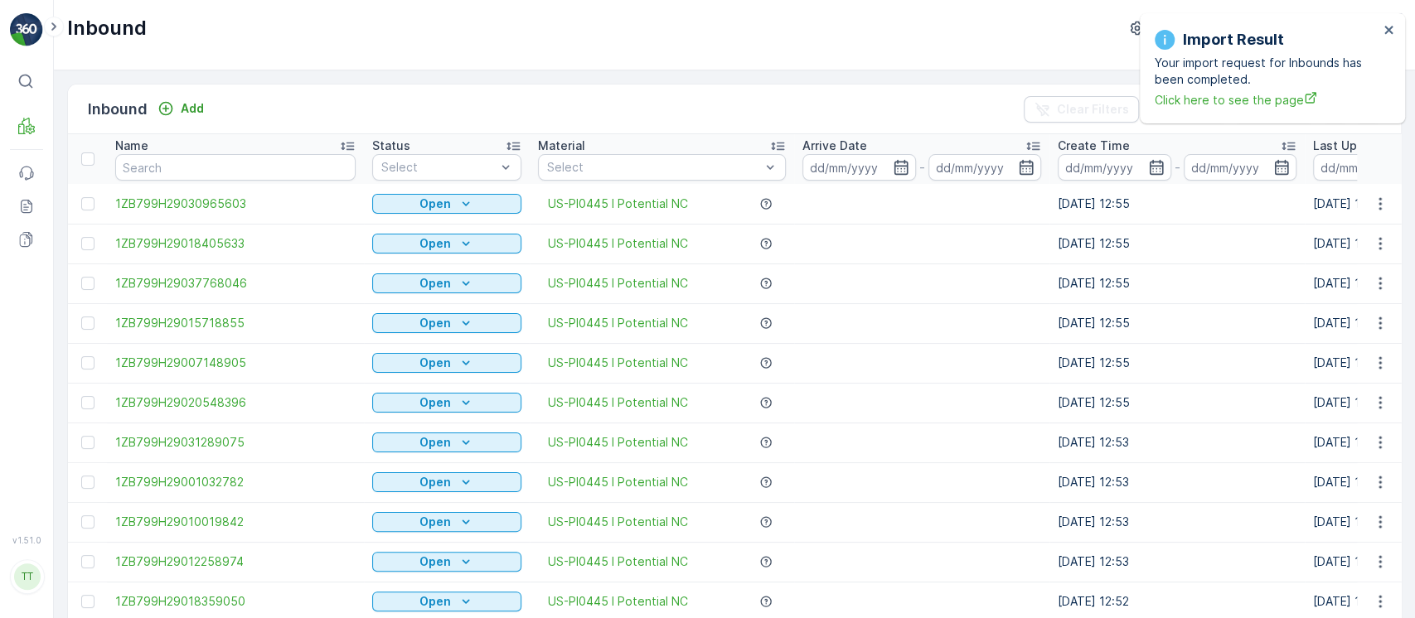
click at [275, 182] on th "Name" at bounding box center [235, 159] width 257 height 50
drag, startPoint x: 303, startPoint y: 167, endPoint x: 275, endPoint y: 182, distance: 30.8
click at [275, 182] on th "Name" at bounding box center [235, 159] width 257 height 50
click at [304, 167] on input "text" at bounding box center [235, 167] width 240 height 27
paste input "1Z1AR8619090708554"
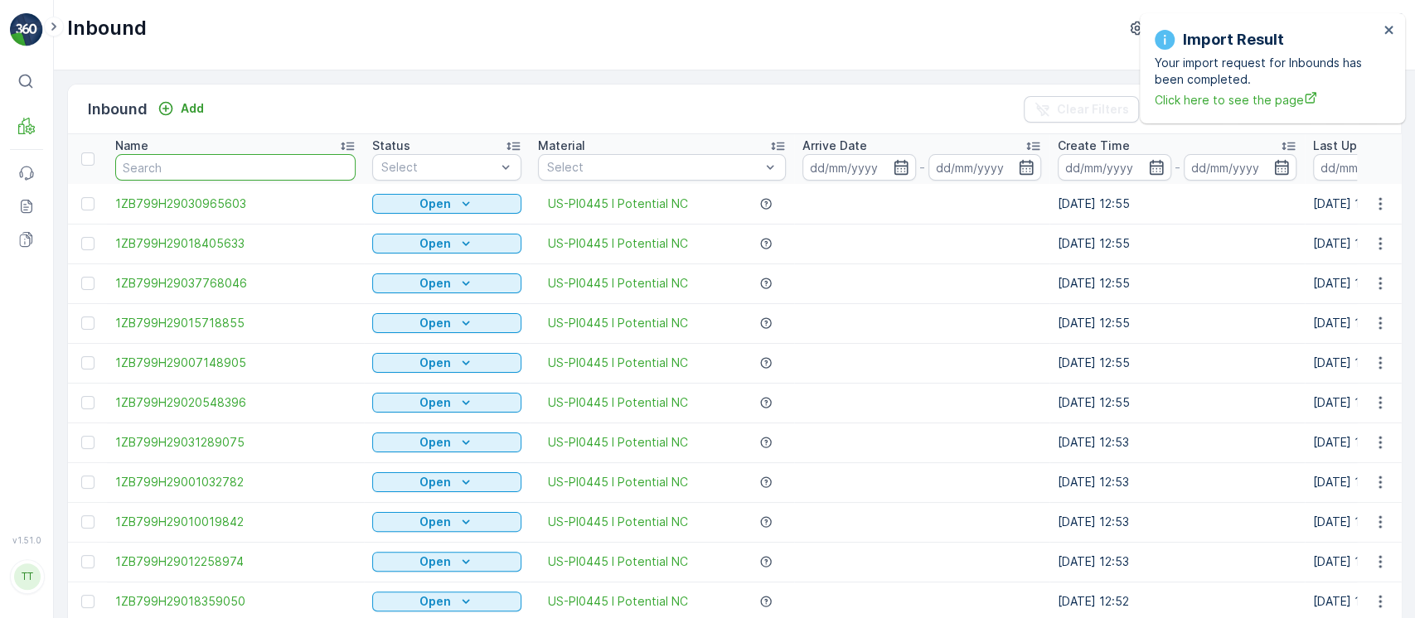
type input "1Z1AR8619090708554"
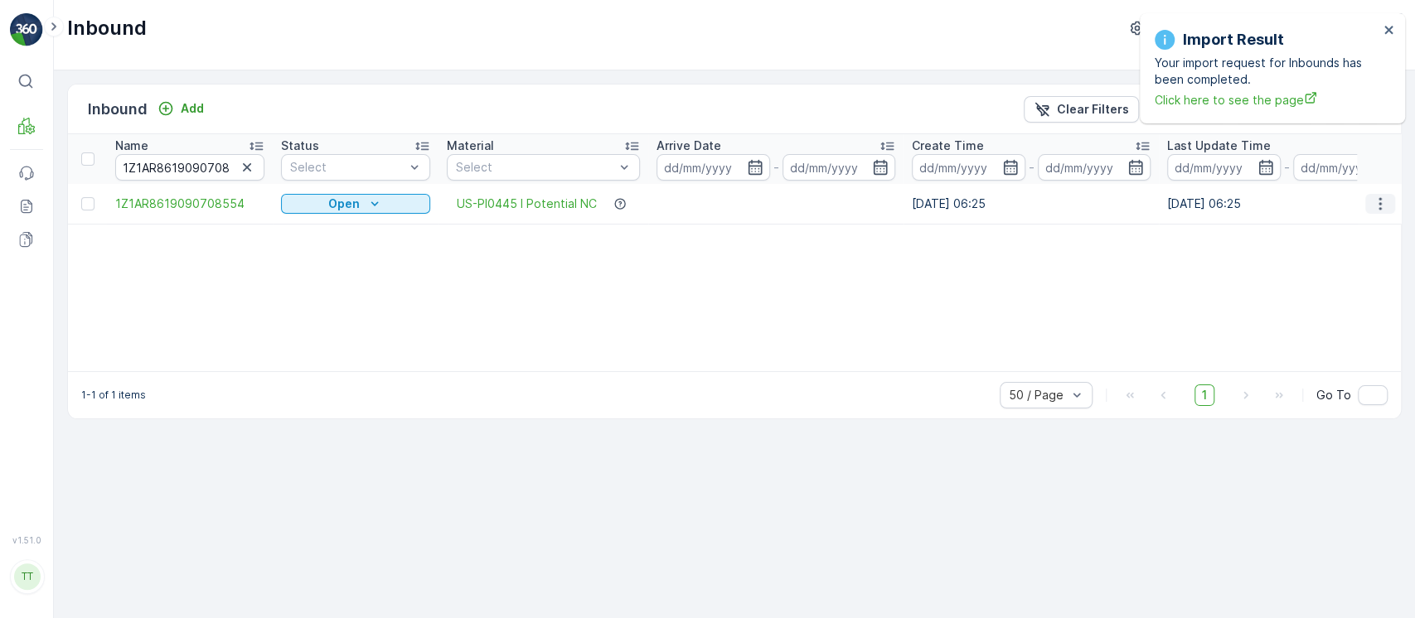
click at [1380, 210] on icon "button" at bounding box center [1380, 204] width 17 height 17
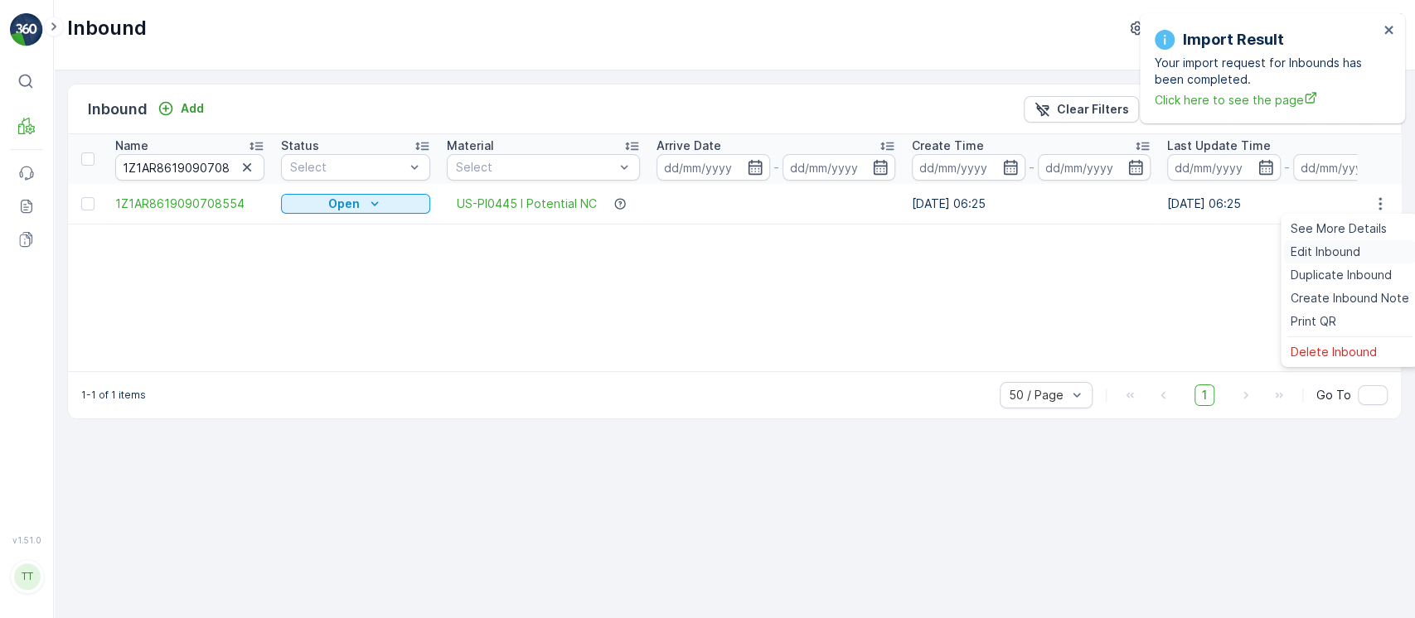
click at [1366, 248] on div "Edit Inbound" at bounding box center [1350, 251] width 132 height 23
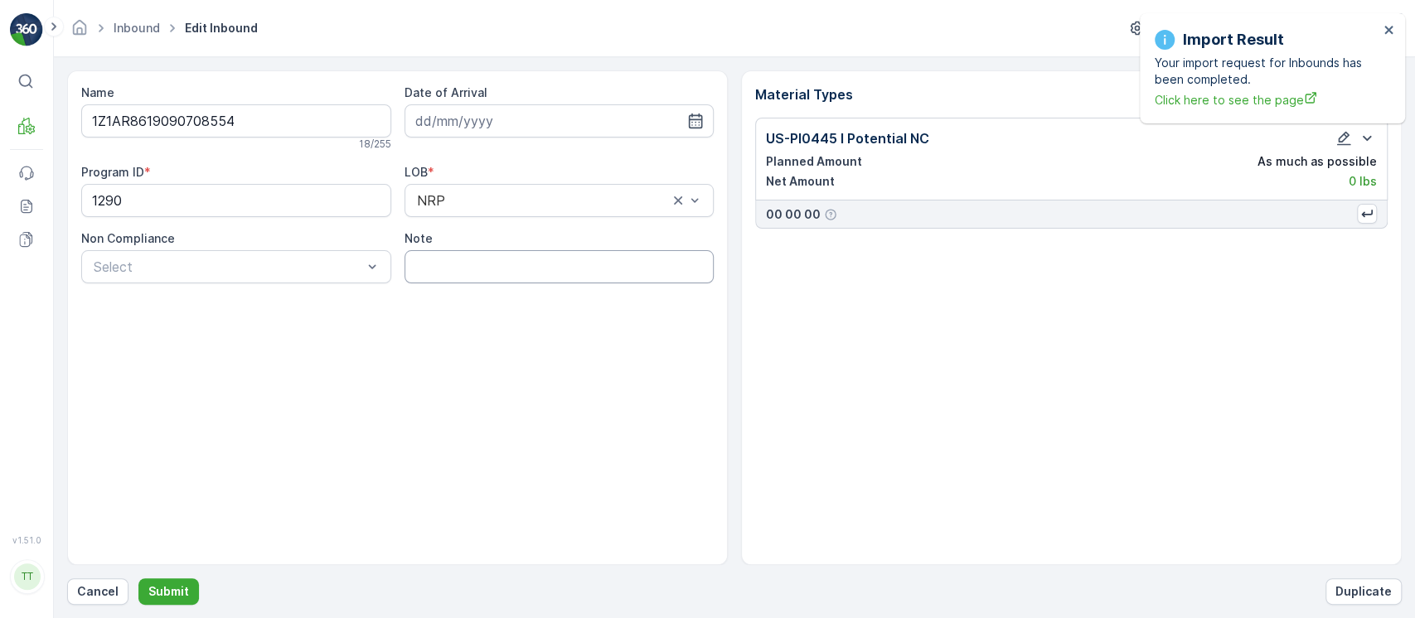
click at [523, 262] on input "Note" at bounding box center [560, 266] width 310 height 33
paste input "Check for tracker GV 9/19/25"
type input "Check for tracker GV Sept 25 2025"
click at [373, 128] on input "1Z1AR8619090708554" at bounding box center [236, 120] width 310 height 33
type input "1Z1AR8619090708554a"
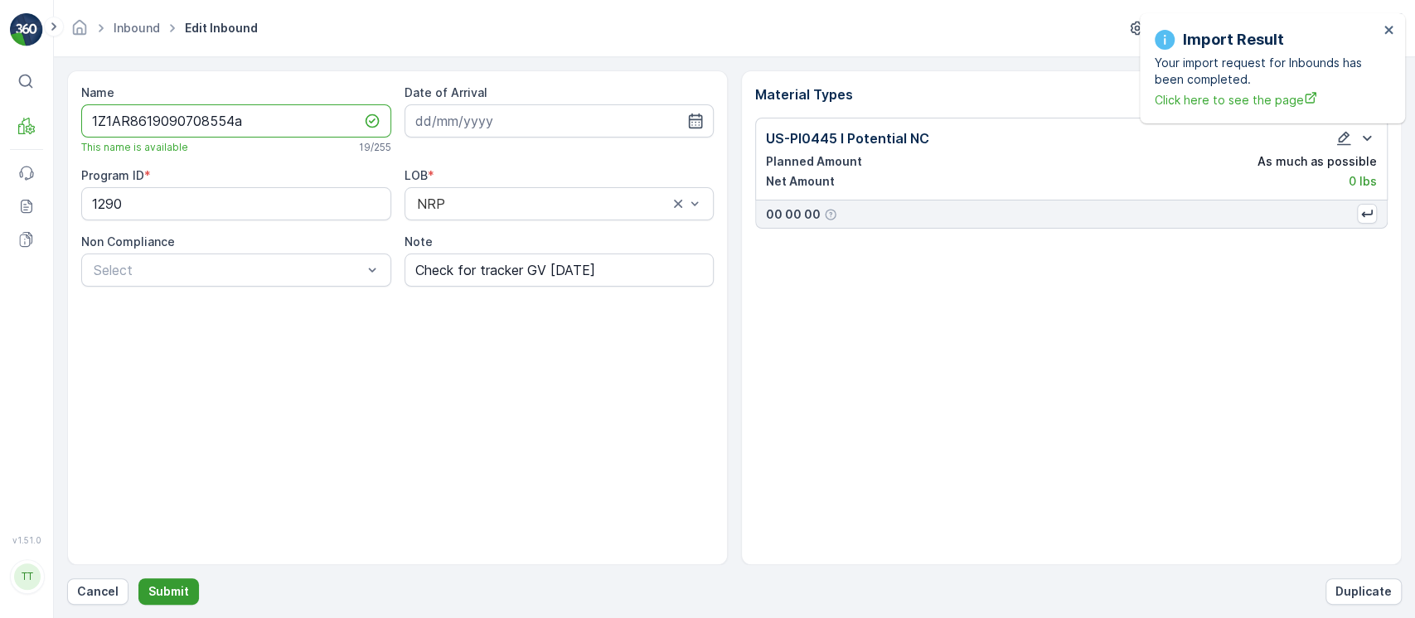
click at [189, 591] on button "Submit" at bounding box center [168, 592] width 61 height 27
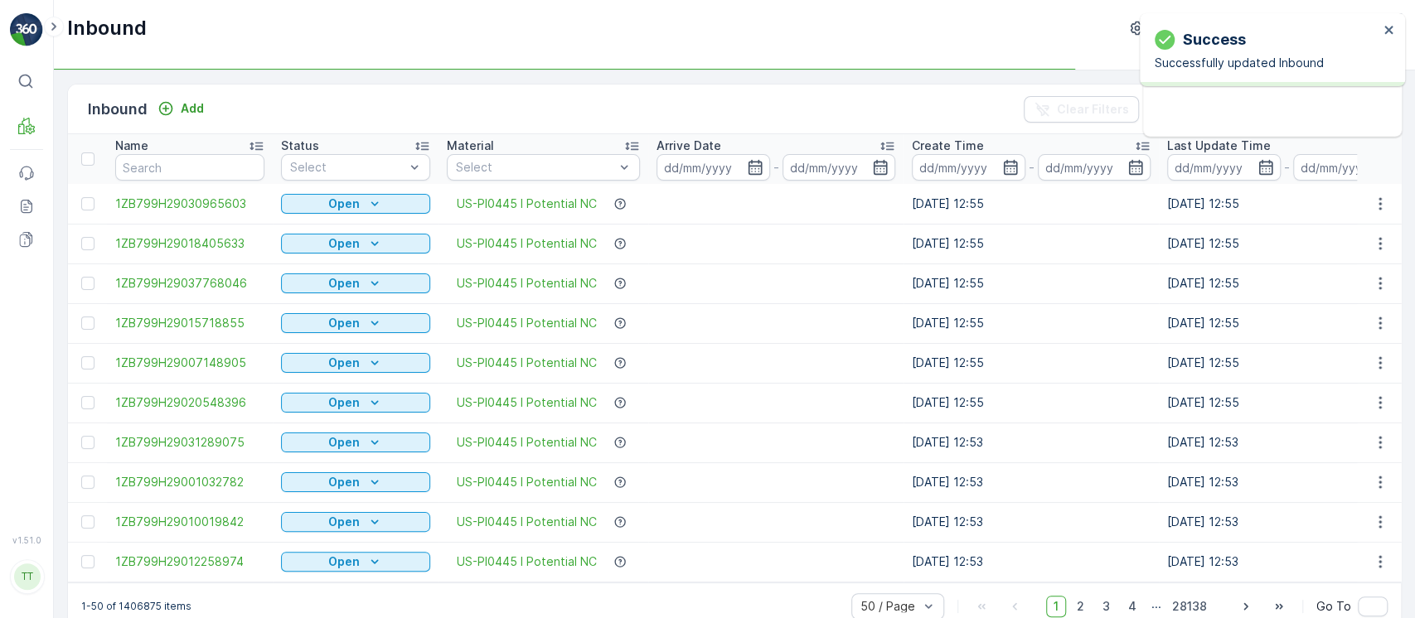
click at [204, 179] on input "text" at bounding box center [189, 167] width 149 height 27
paste input "1Z1AR8619090708554a"
type input "1Z1AR8619090708554a"
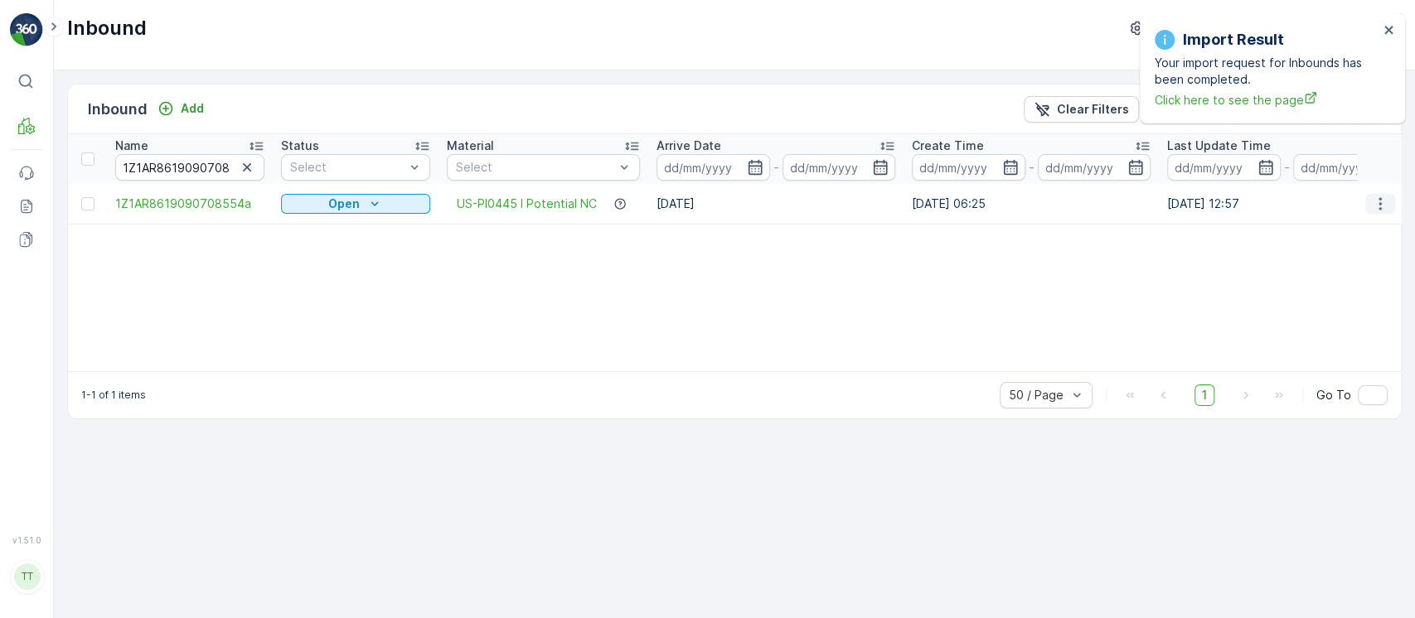
click at [1376, 205] on icon "button" at bounding box center [1380, 204] width 17 height 17
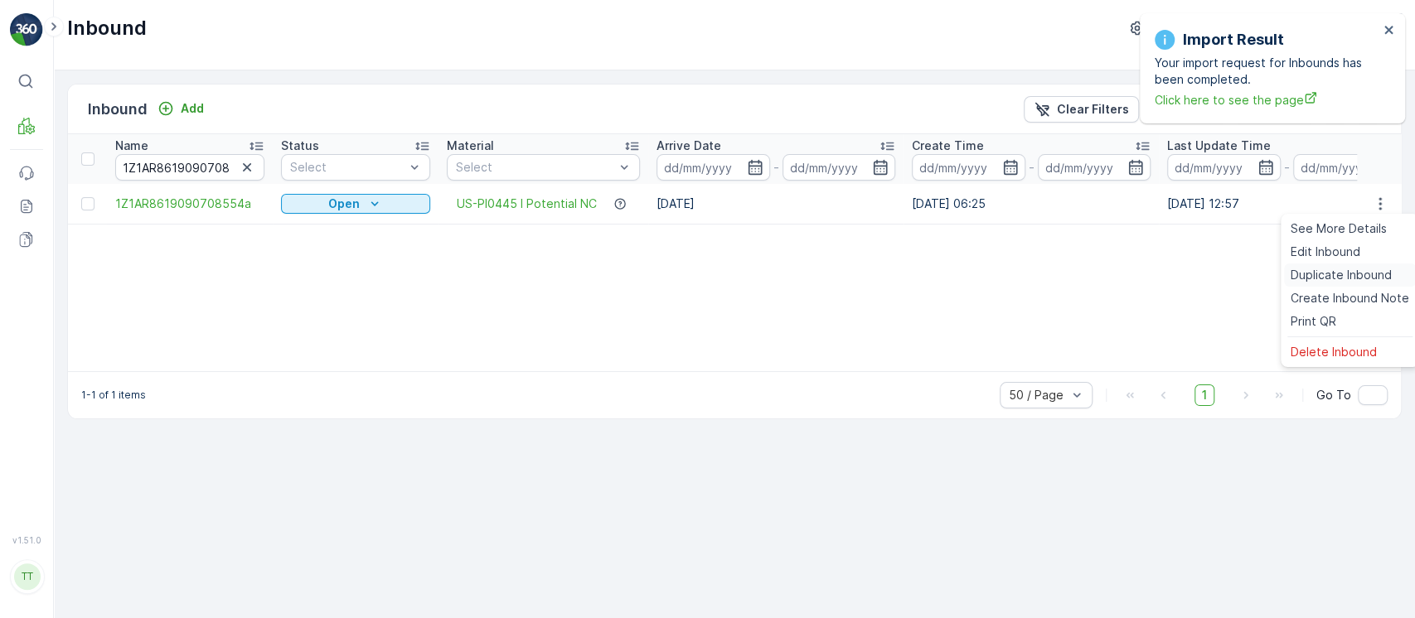
click at [1374, 270] on span "Duplicate Inbound" at bounding box center [1341, 275] width 101 height 17
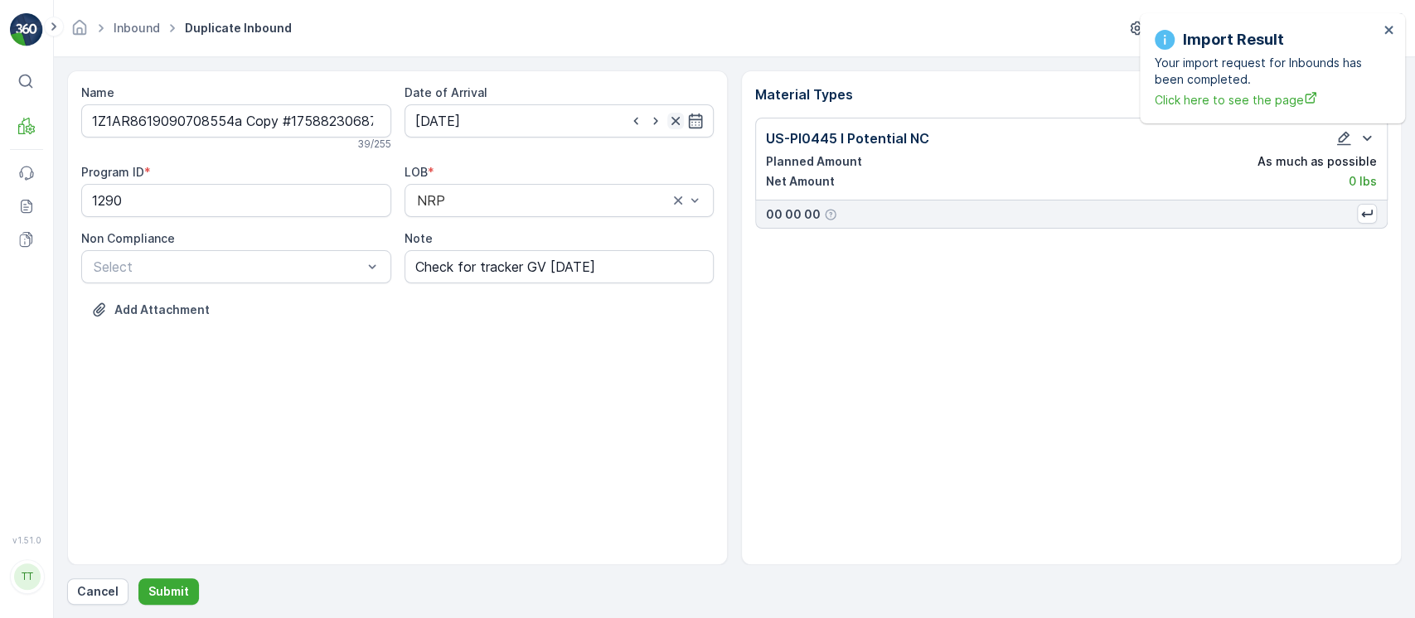
click at [676, 119] on icon "button" at bounding box center [675, 121] width 8 height 8
drag, startPoint x: 236, startPoint y: 121, endPoint x: 687, endPoint y: 133, distance: 451.1
click at [687, 133] on div "Name 1Z1AR8619090708554a Copy #1758823068728 39 / 255 Date of Arrival Program I…" at bounding box center [397, 214] width 633 height 259
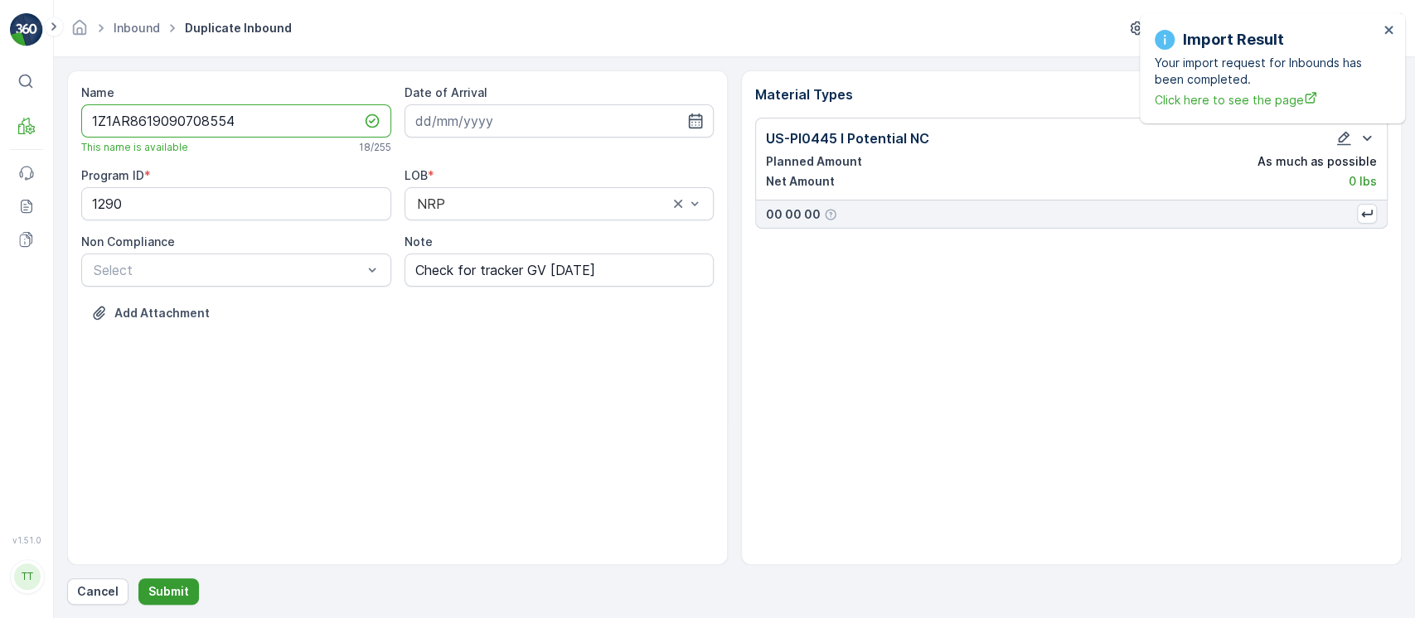
type input "1Z1AR8619090708554"
click at [166, 584] on p "Submit" at bounding box center [168, 592] width 41 height 17
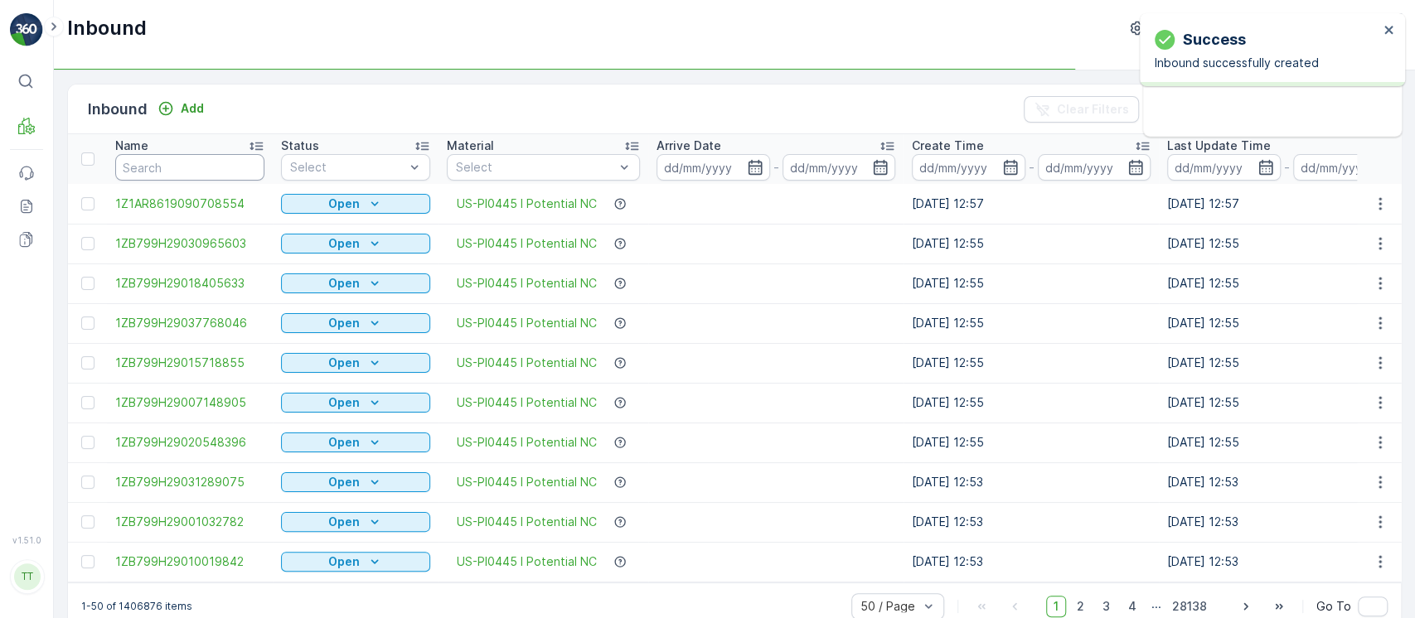
click at [226, 167] on input "text" at bounding box center [189, 167] width 149 height 27
paste input "1Z1AR8619090708554a"
type input "1Z1AR8619090708554a"
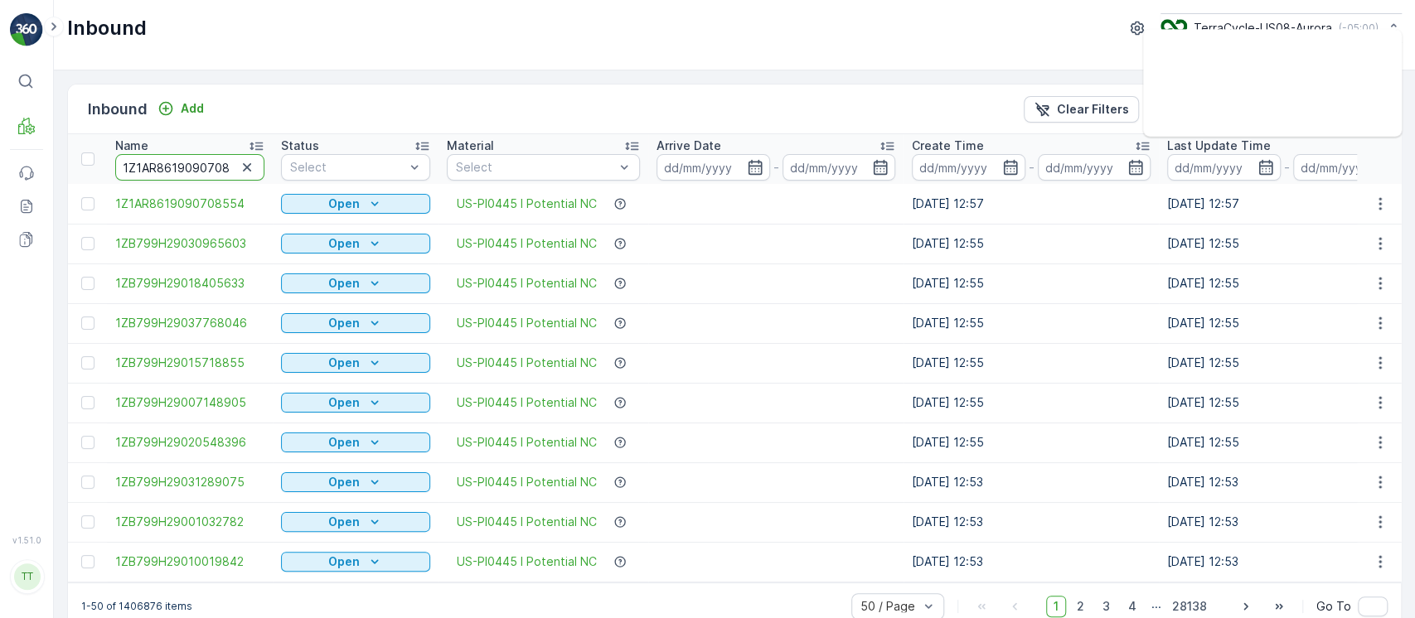
click at [192, 167] on input "1Z1AR8619090708554a" at bounding box center [189, 167] width 149 height 27
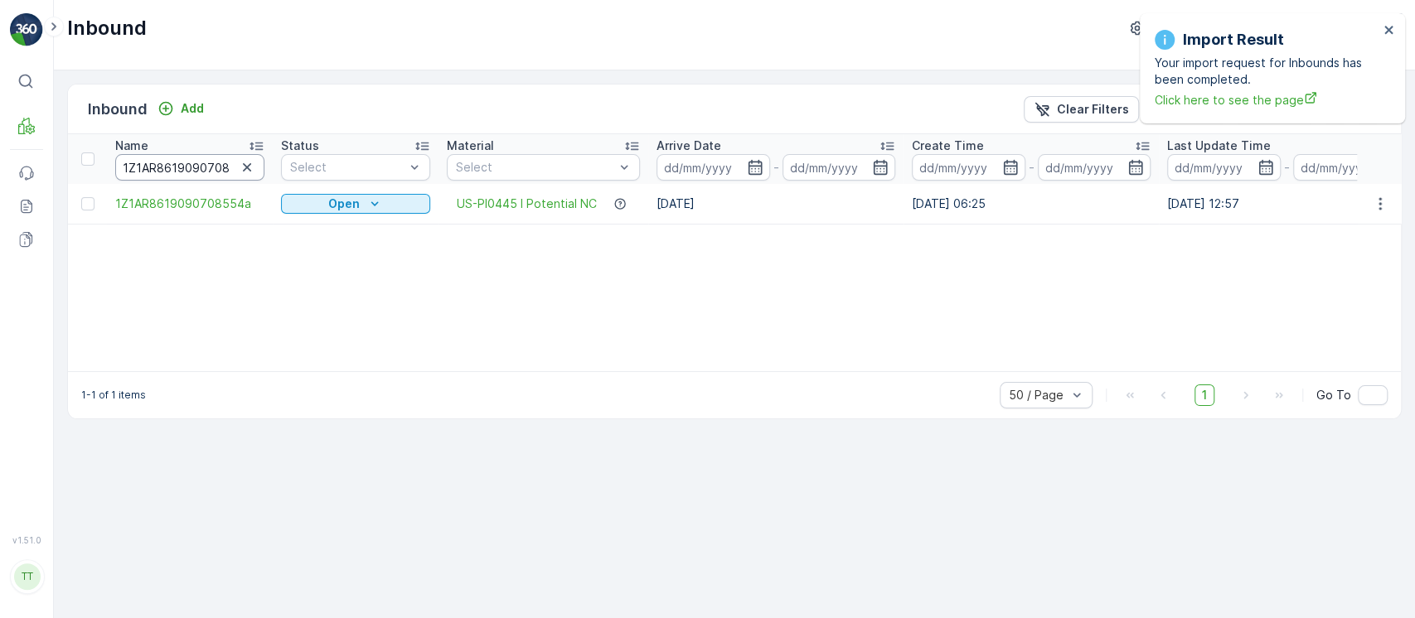
click at [192, 167] on input "1Z1AR8619090708554a" at bounding box center [189, 167] width 149 height 27
type input "1Z1AR8619090708554"
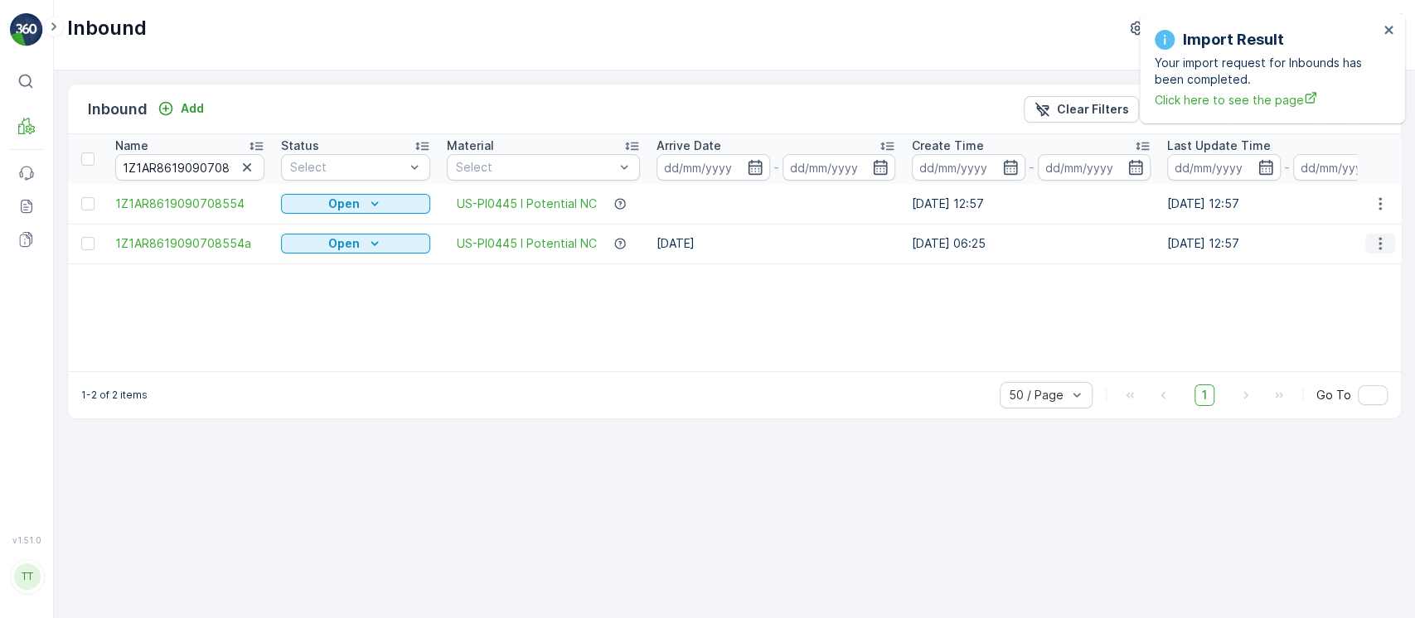
click at [1375, 249] on icon "button" at bounding box center [1380, 243] width 17 height 17
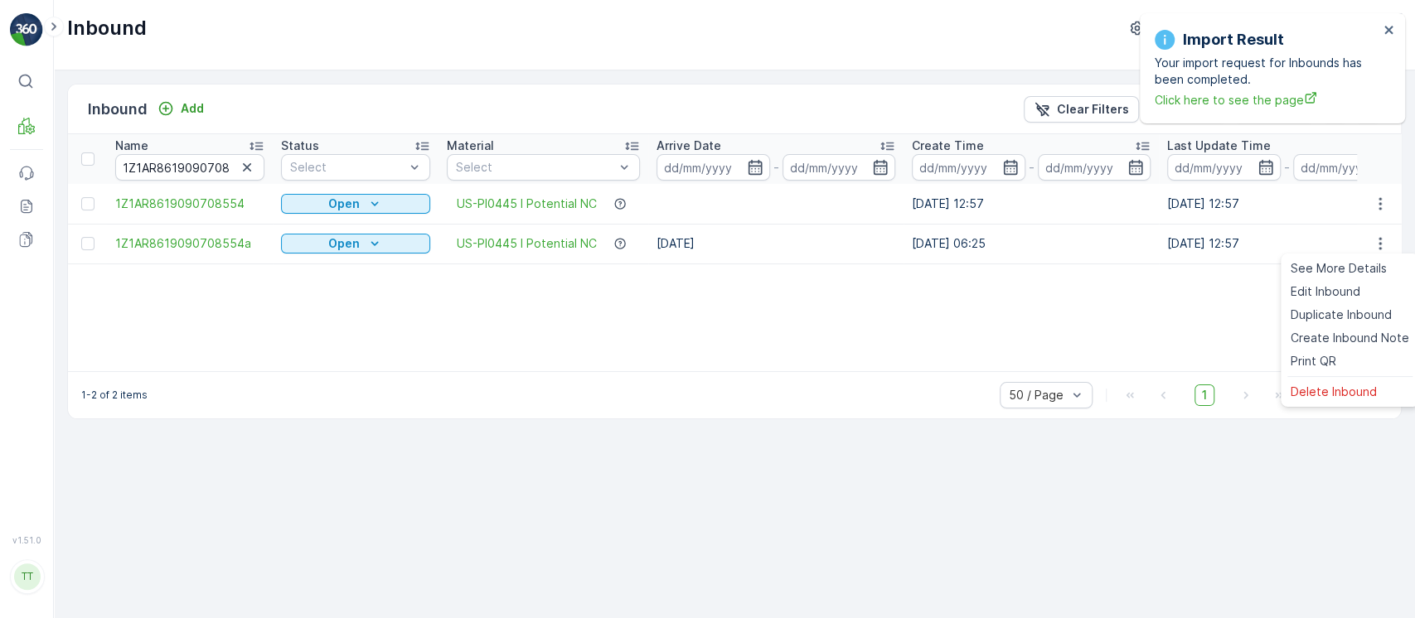
drag, startPoint x: 1365, startPoint y: 384, endPoint x: 1223, endPoint y: 331, distance: 152.1
click at [1223, 331] on body "Import Result Your import request for Inbounds has been completed. Click here t…" at bounding box center [707, 309] width 1415 height 618
click at [1223, 331] on div "Name 1Z1AR8619090708554 Status Select Material Select Arrive Date - Create Time…" at bounding box center [734, 252] width 1333 height 237
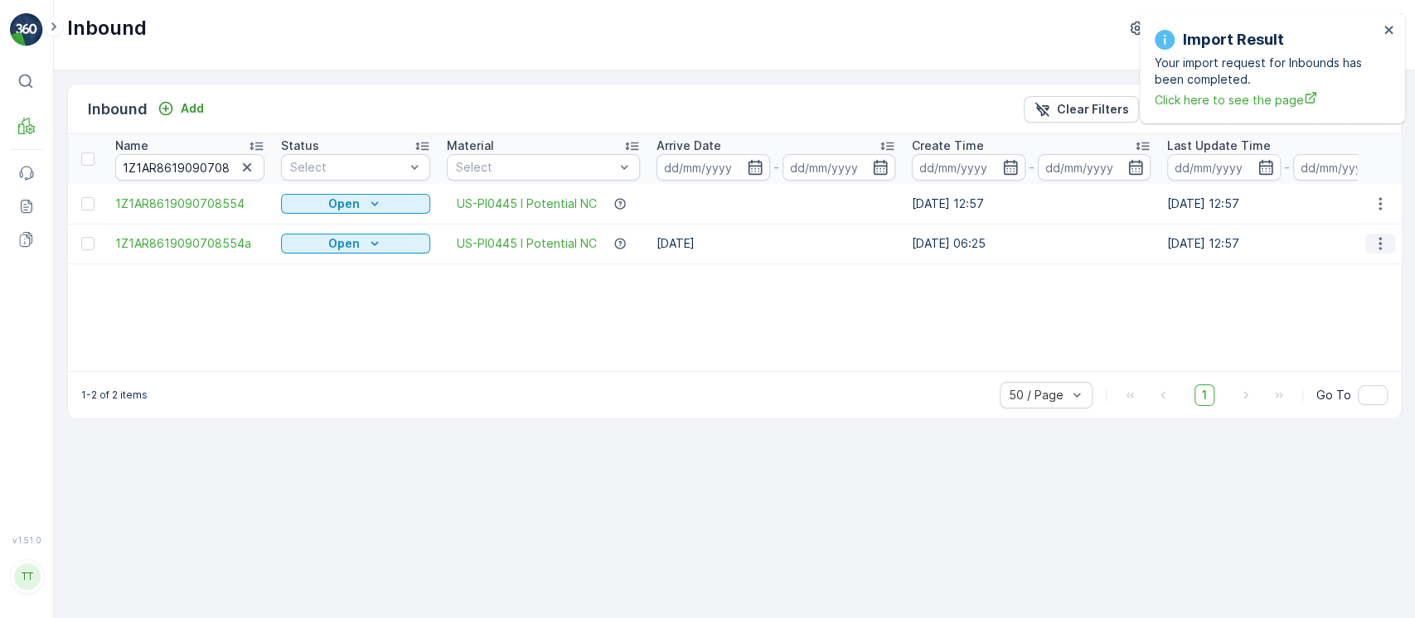
click at [1384, 247] on icon "button" at bounding box center [1380, 243] width 17 height 17
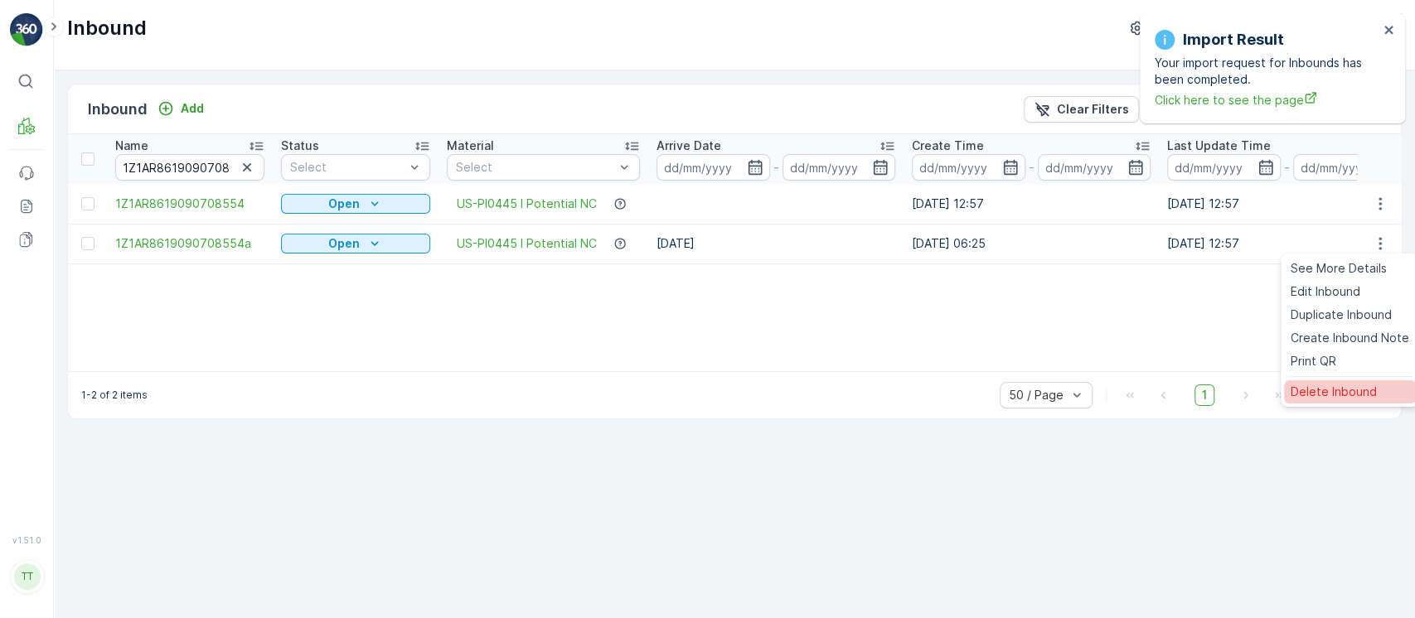
click at [1380, 391] on div "Delete Inbound" at bounding box center [1350, 392] width 132 height 23
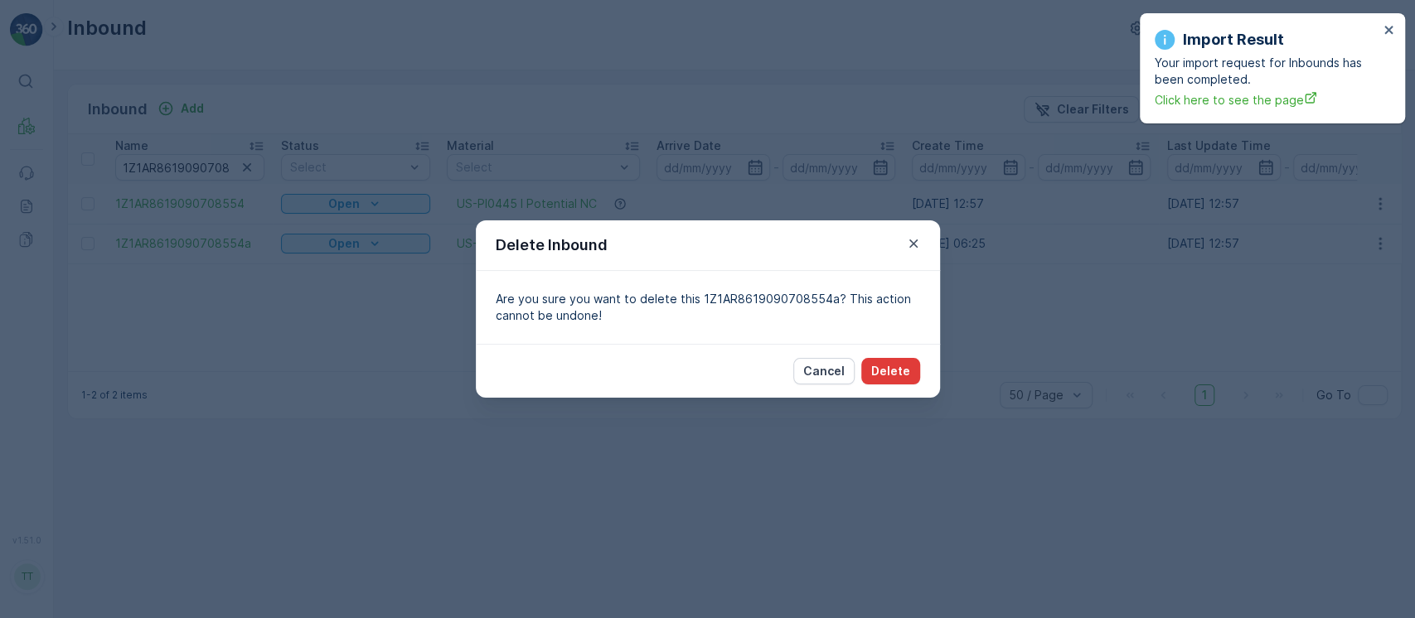
click at [903, 366] on p "Delete" at bounding box center [890, 371] width 39 height 17
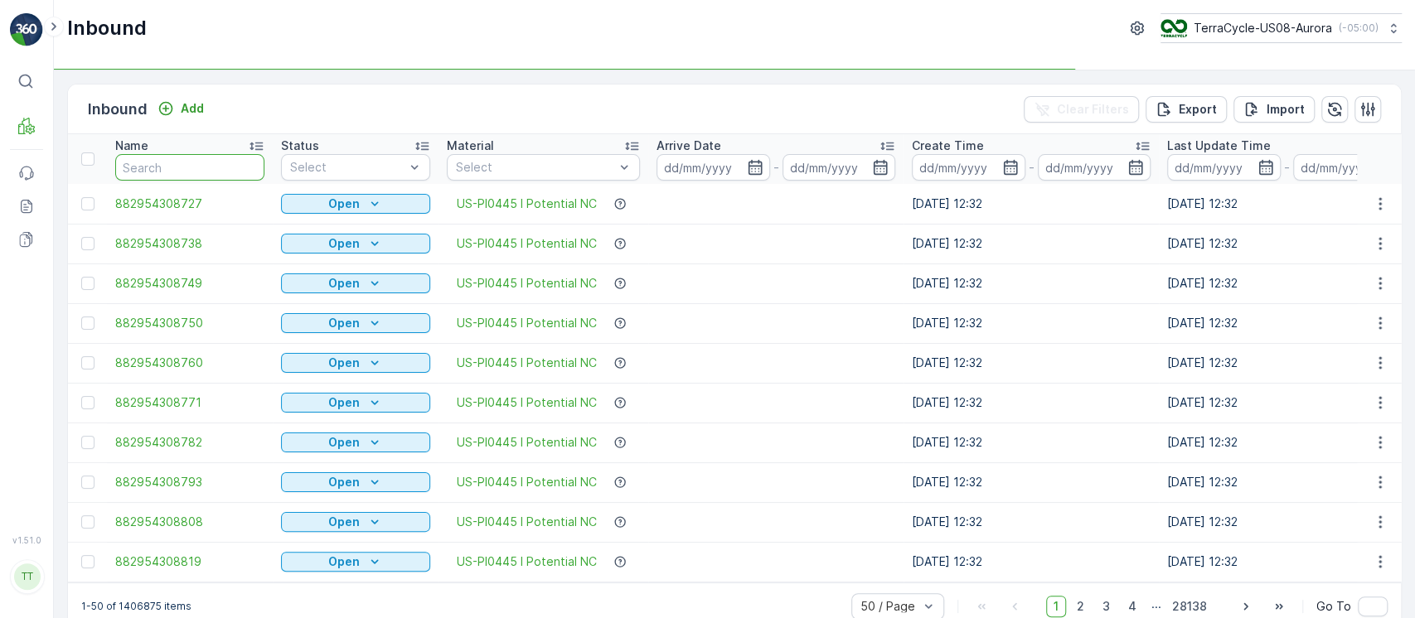
click at [208, 173] on input "text" at bounding box center [189, 167] width 149 height 27
paste input "1ZE899599094496362"
type input "1ZE899599094496362"
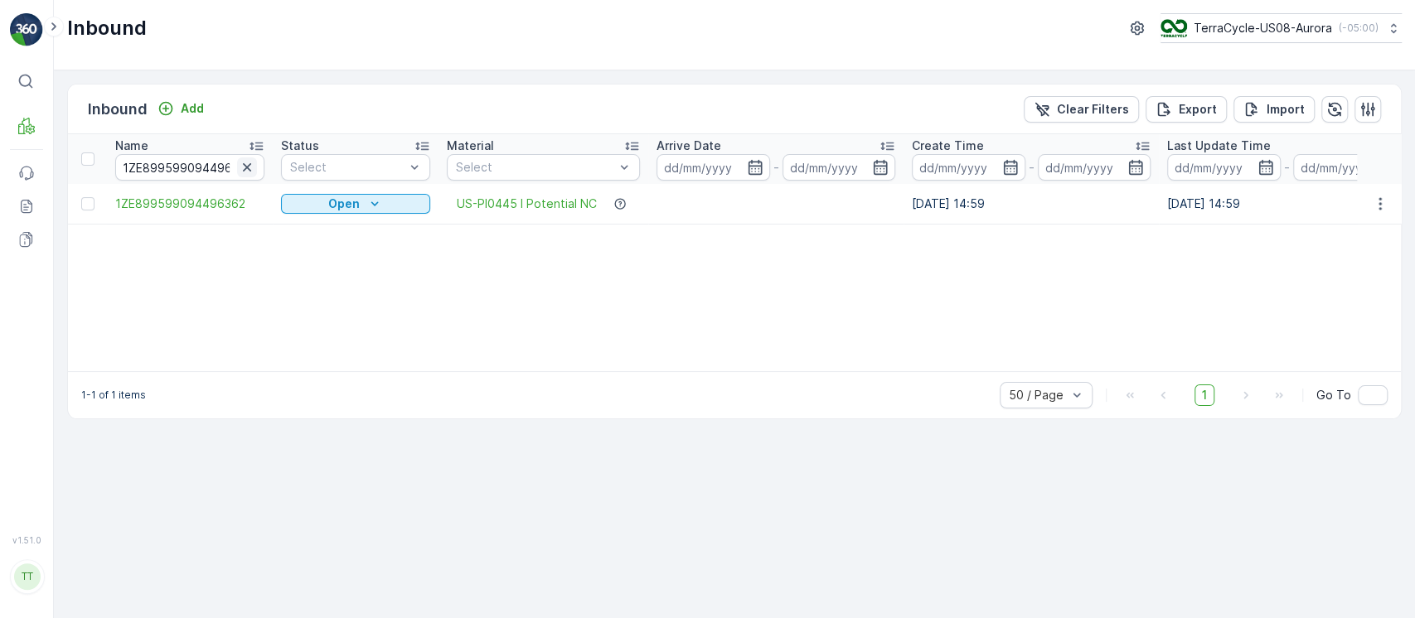
click at [247, 169] on icon "button" at bounding box center [247, 167] width 17 height 17
paste input "1ZE899590392319354"
type input "1ZE899590392319354"
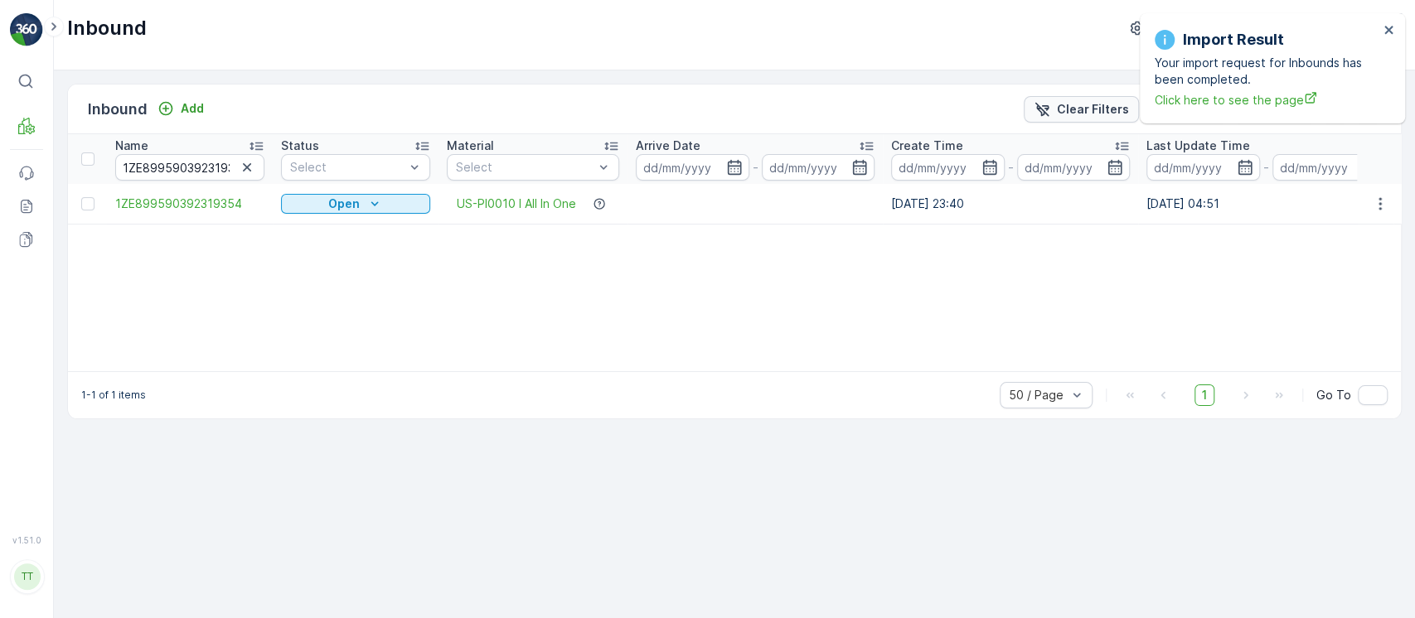
click at [1110, 113] on p "Clear Filters" at bounding box center [1093, 109] width 72 height 17
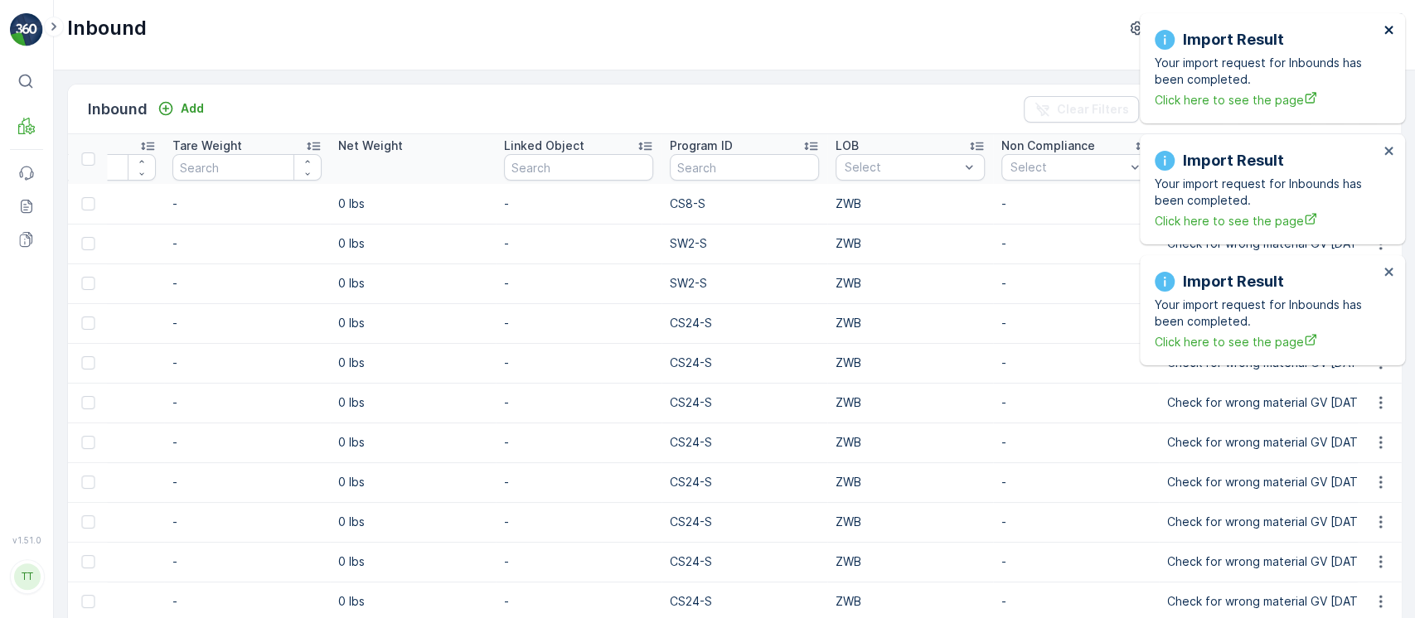
click at [1391, 27] on icon "close" at bounding box center [1388, 30] width 8 height 8
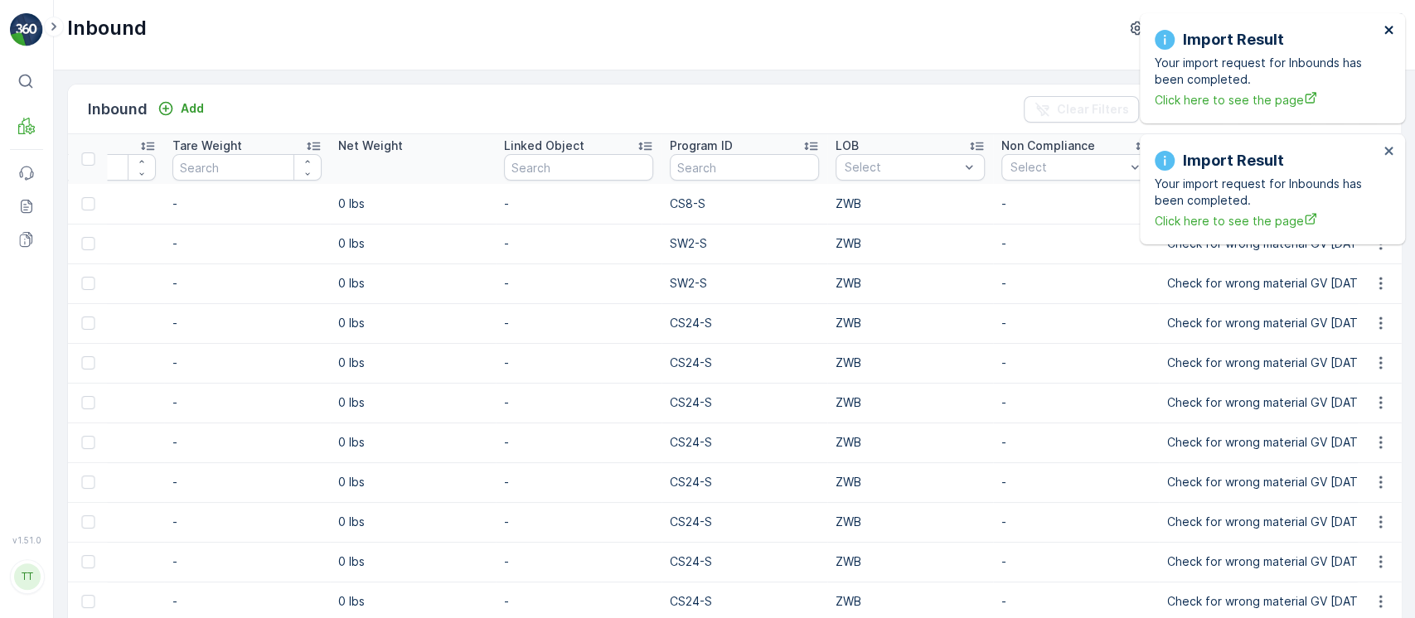
click at [1389, 26] on icon "close" at bounding box center [1390, 29] width 12 height 13
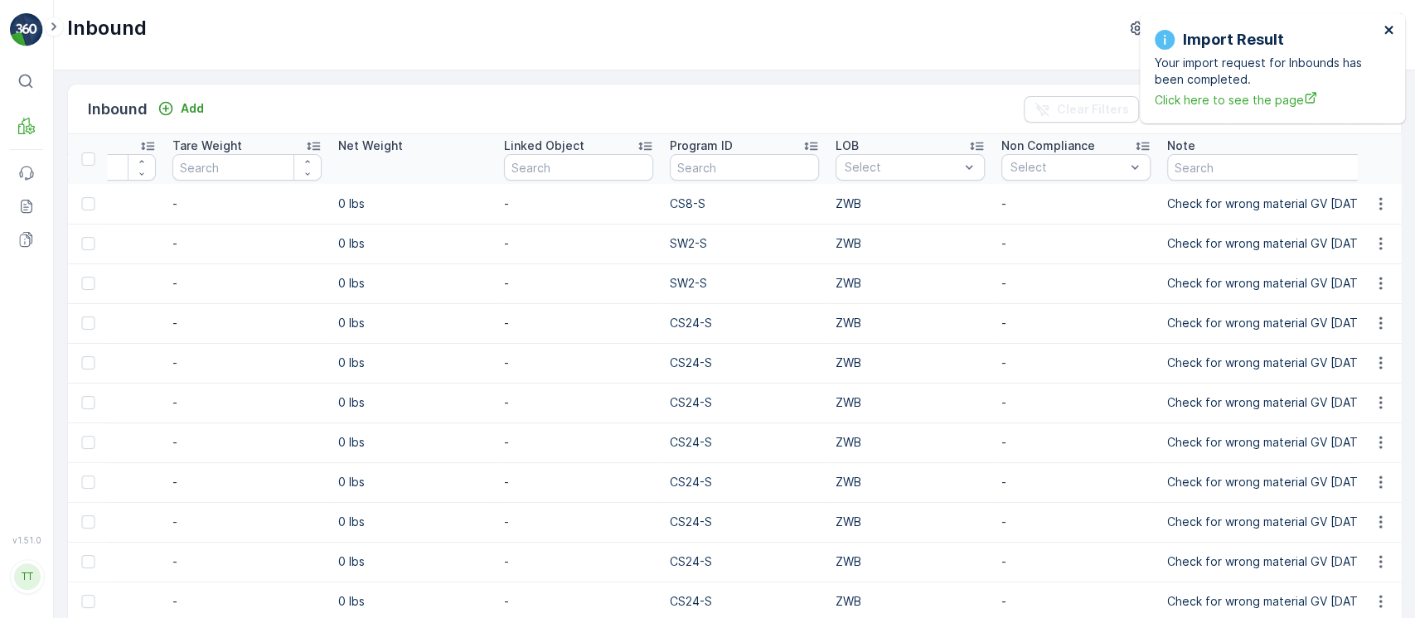
click at [1389, 26] on icon "close" at bounding box center [1390, 29] width 12 height 13
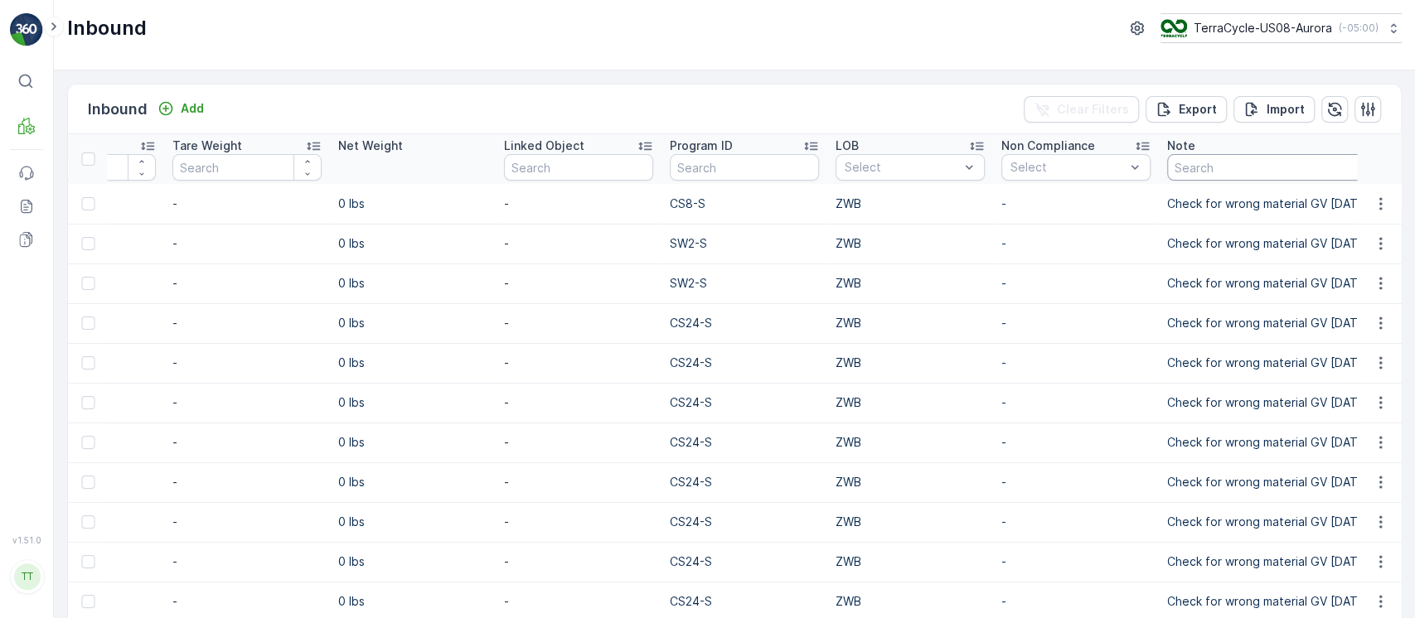
type input "tracker"
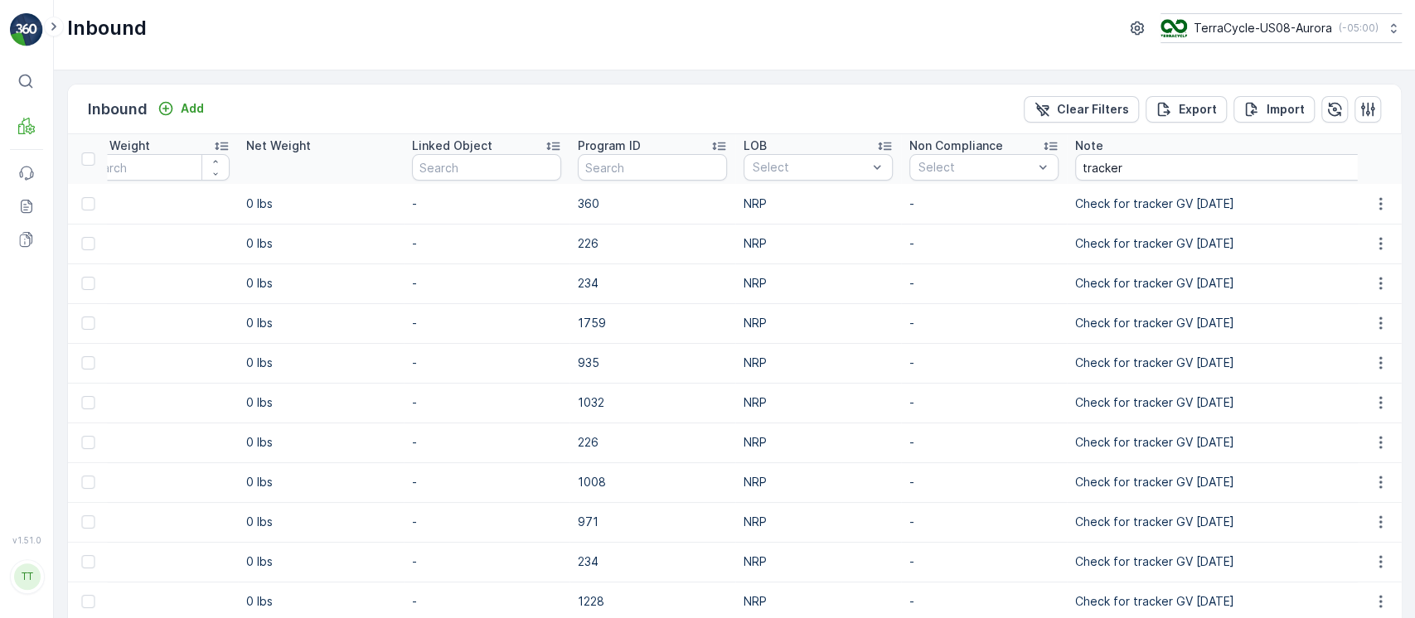
copy tbody "Check for tracker GV 9/19/25"
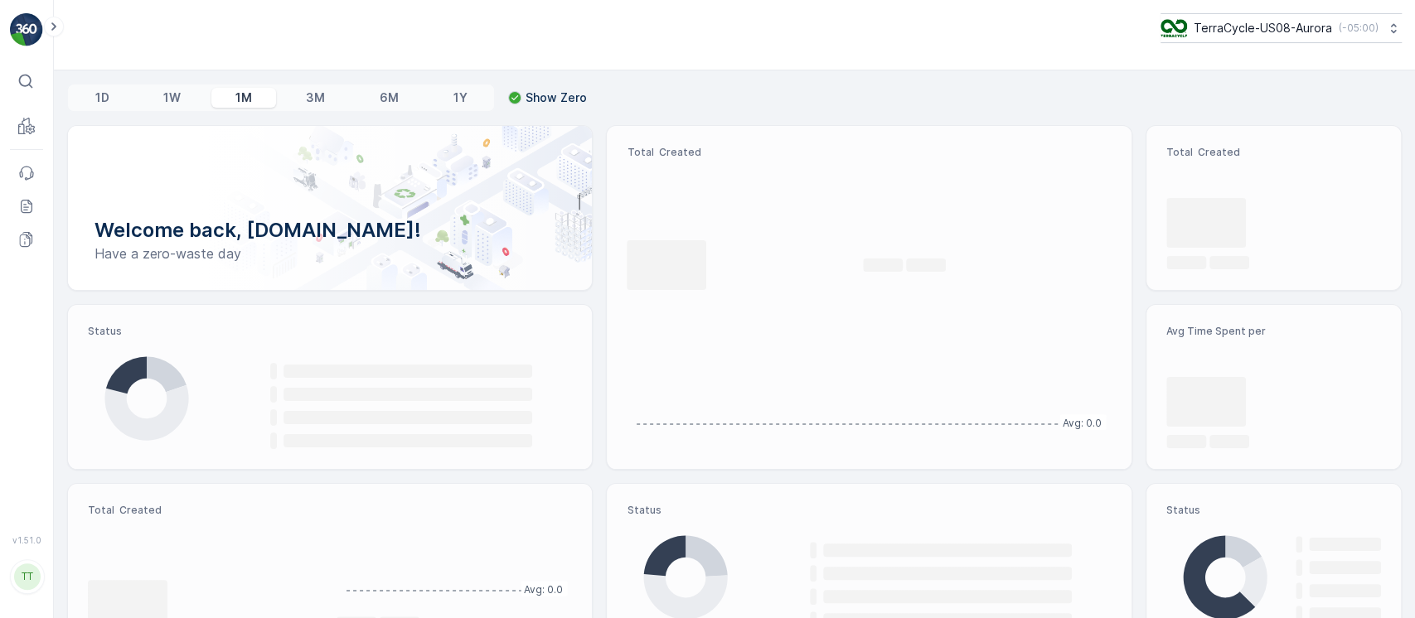
click at [1340, 40] on button "TerraCycle-US08-Aurora ( -05:00 )" at bounding box center [1281, 28] width 241 height 30
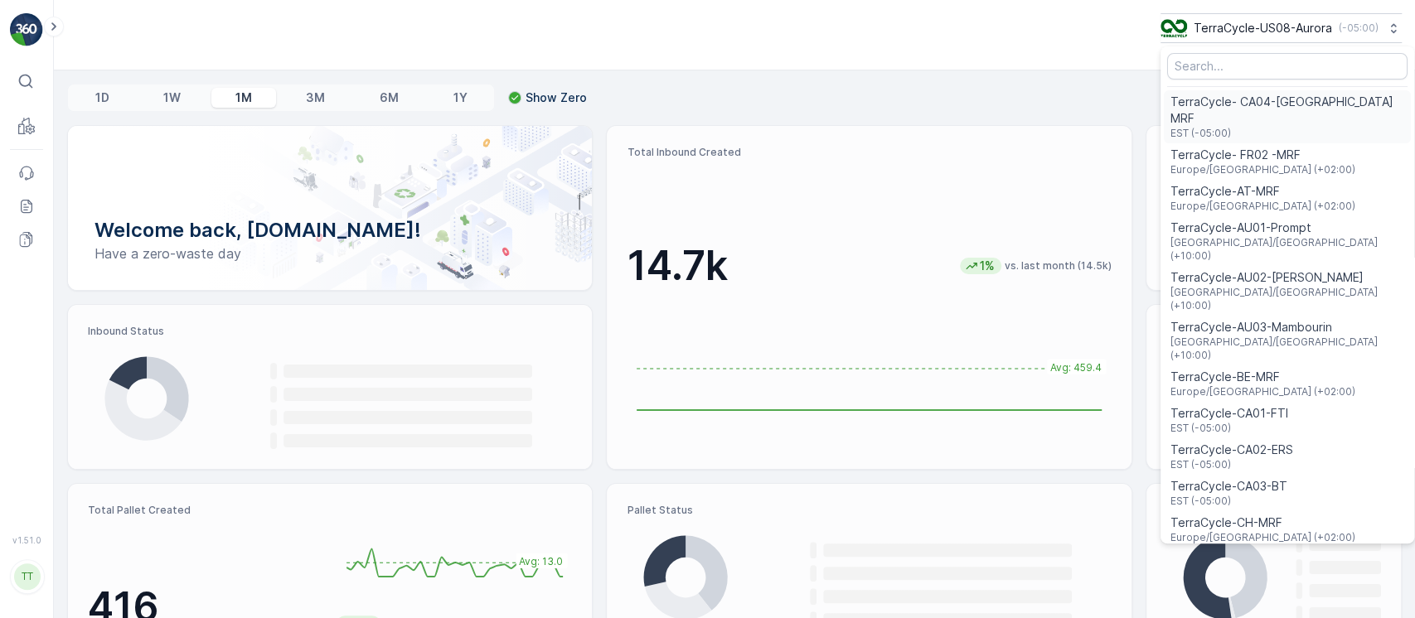
click at [1302, 96] on span "TerraCycle- CA04-[GEOGRAPHIC_DATA] MRF" at bounding box center [1288, 110] width 234 height 33
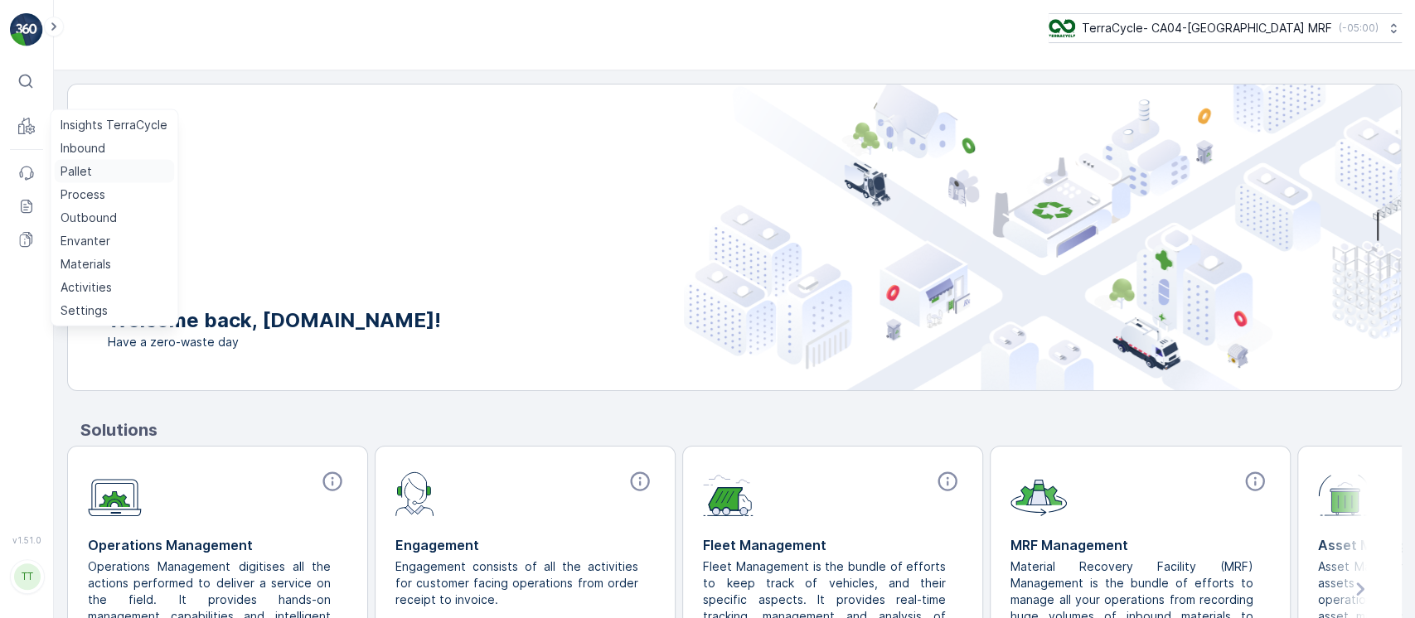
click at [75, 164] on p "Pallet" at bounding box center [77, 171] width 32 height 17
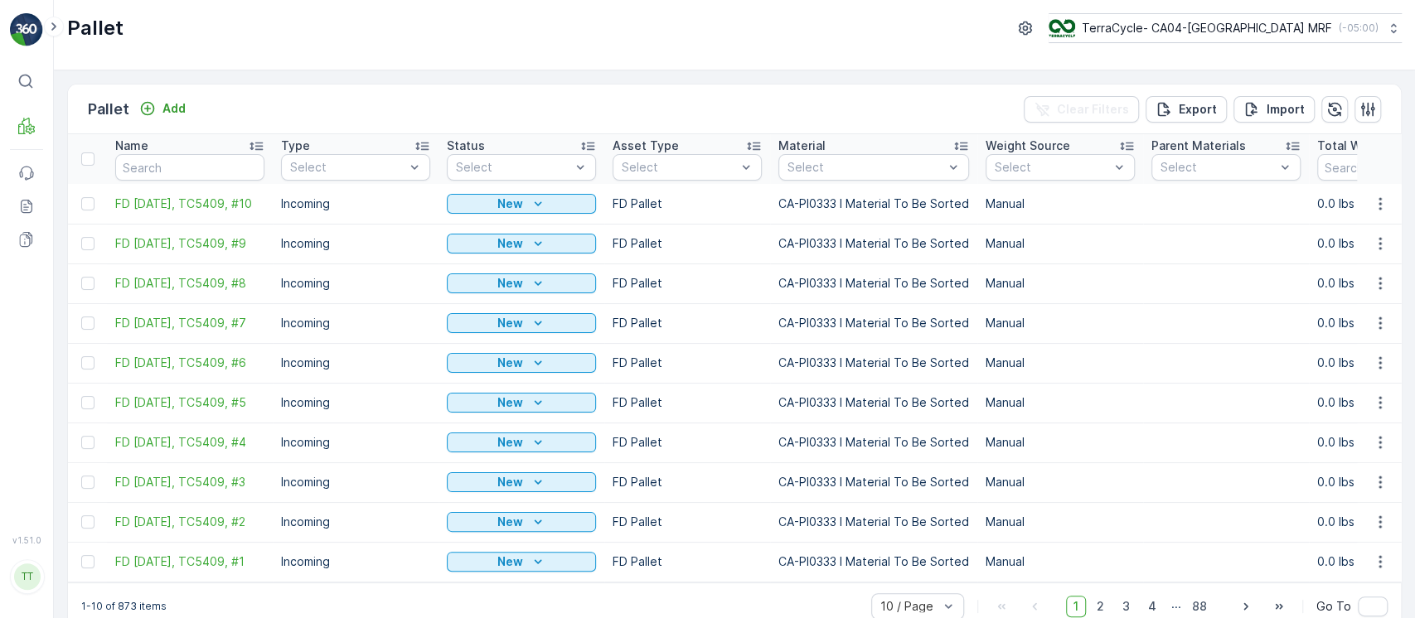
click at [822, 242] on p "CA-PI0333 I Material To Be Sorted" at bounding box center [873, 243] width 191 height 17
copy p "CA-PI0333 I Material To Be Sorted"
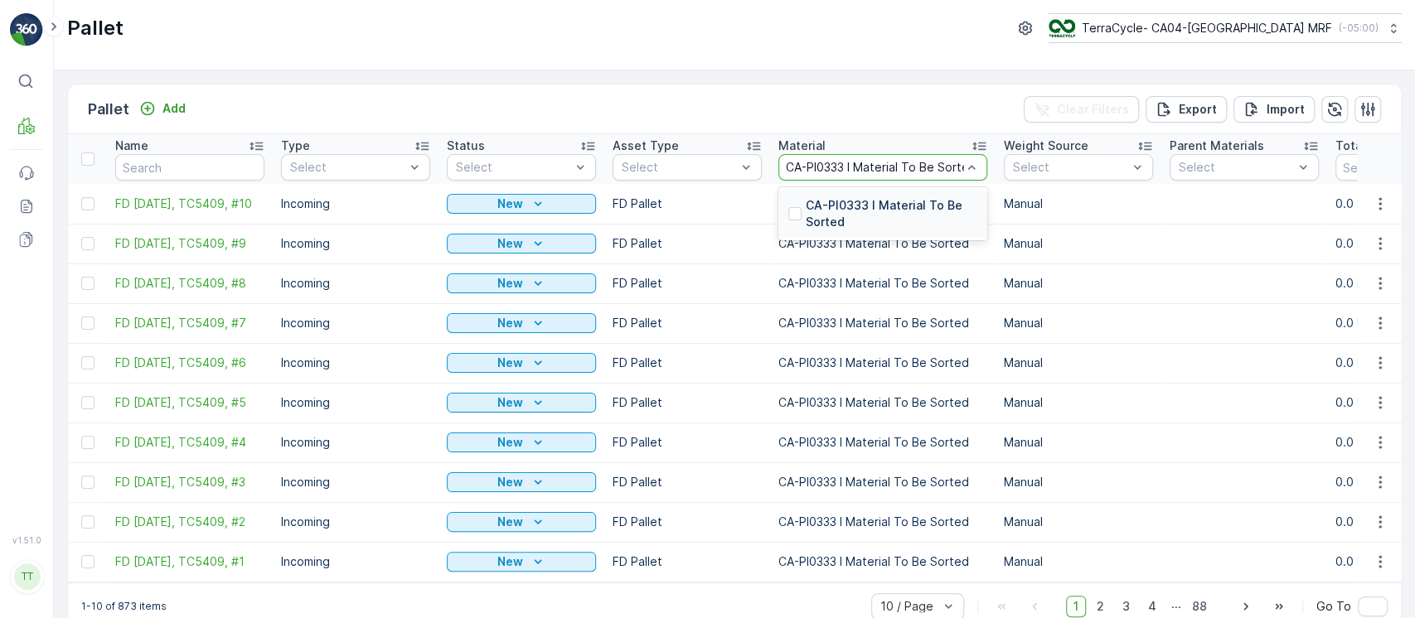
click at [874, 218] on p "CA-PI0333 I Material To Be Sorted" at bounding box center [892, 213] width 172 height 33
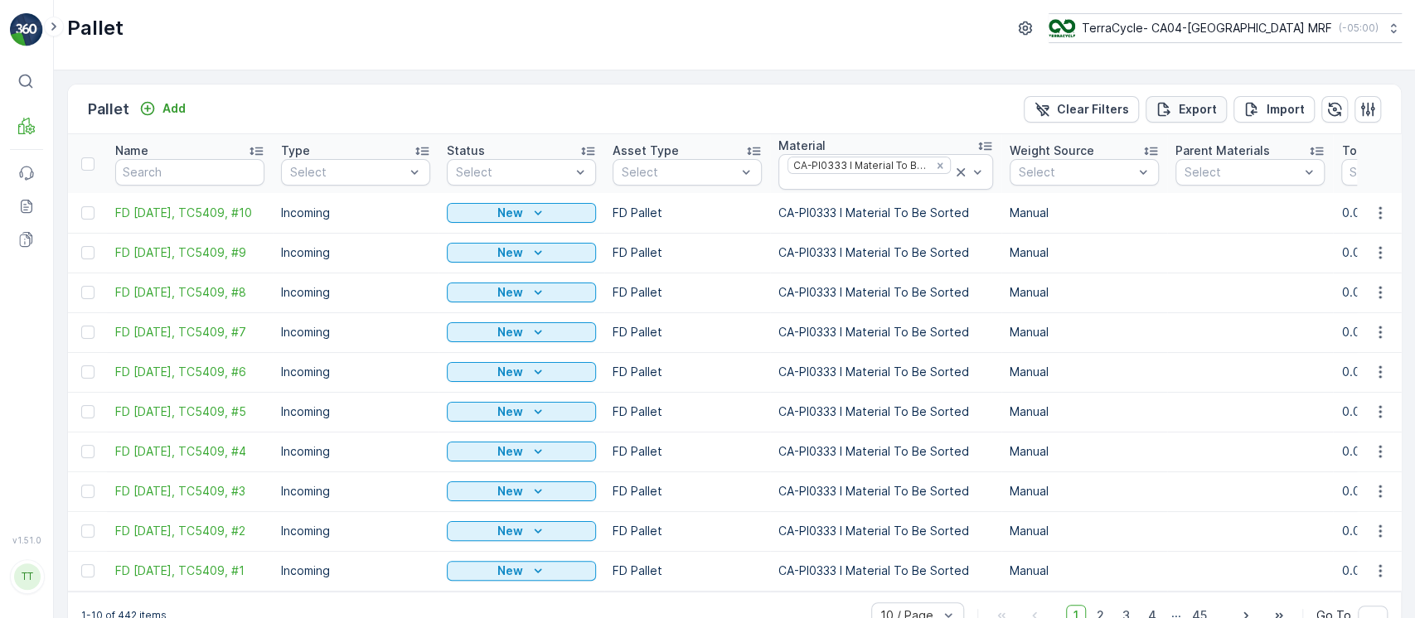
click at [1186, 109] on p "Export" at bounding box center [1198, 109] width 38 height 17
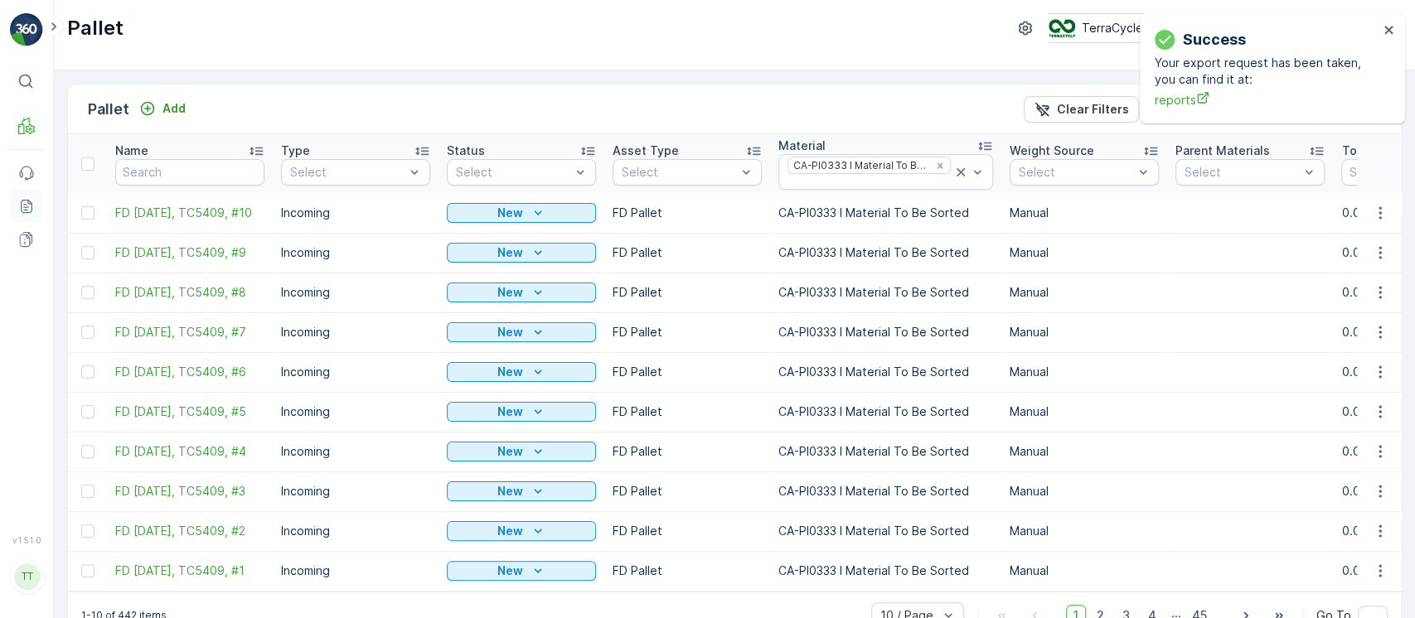
click at [25, 204] on icon at bounding box center [24, 204] width 3 height 1
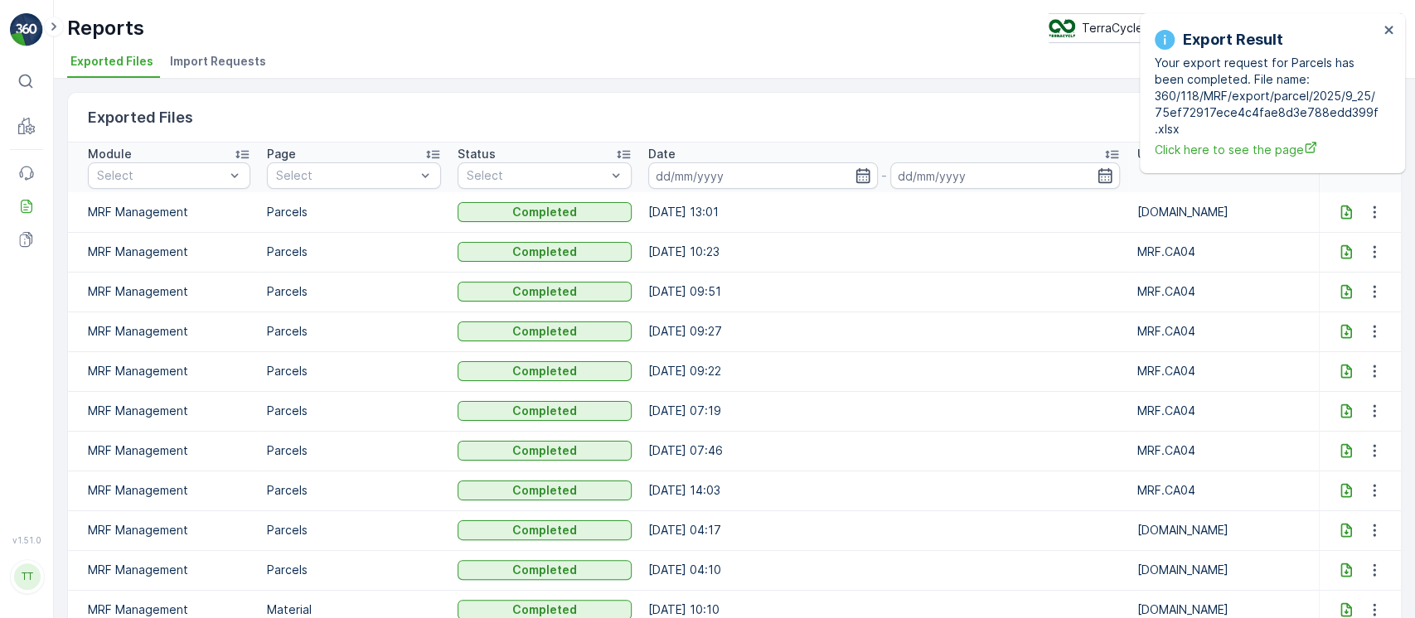
click at [1338, 210] on icon at bounding box center [1346, 212] width 17 height 17
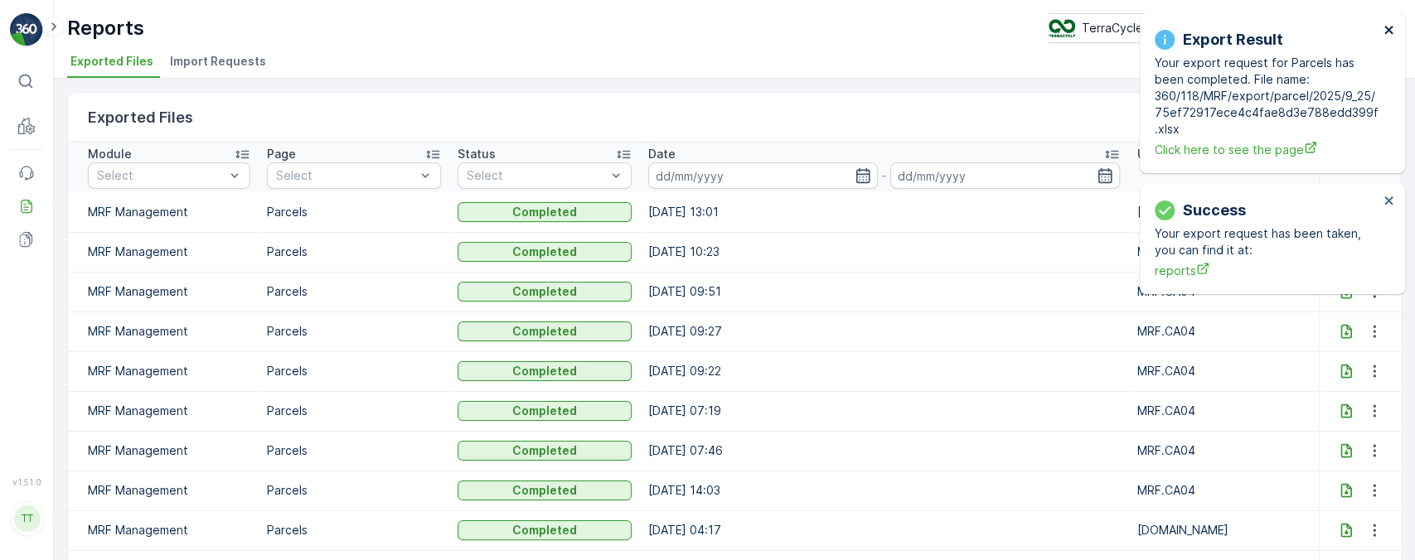
click at [1385, 37] on button "close" at bounding box center [1390, 31] width 12 height 16
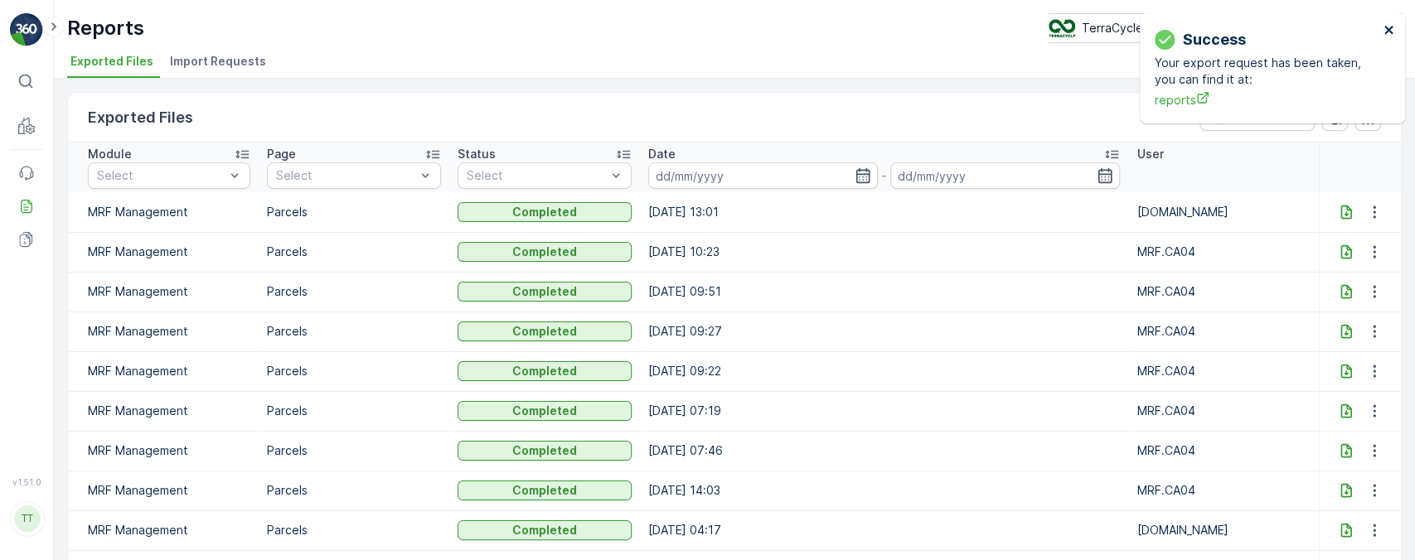
click at [1385, 37] on button "close" at bounding box center [1390, 31] width 12 height 16
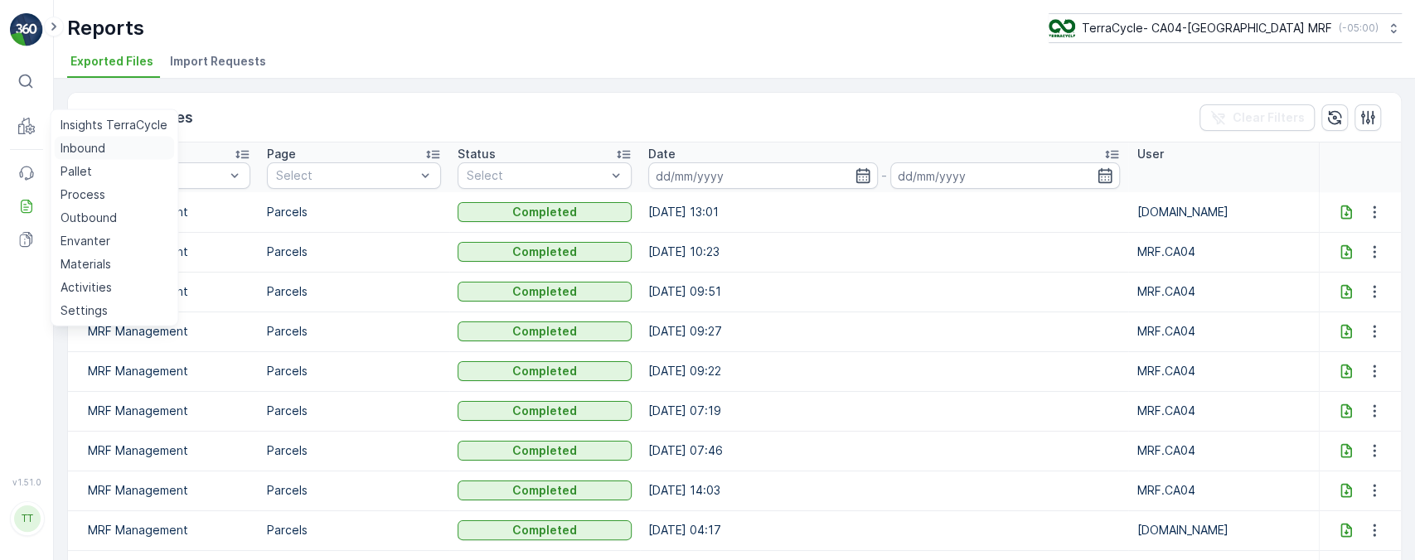
click at [85, 144] on p "Inbound" at bounding box center [83, 148] width 45 height 17
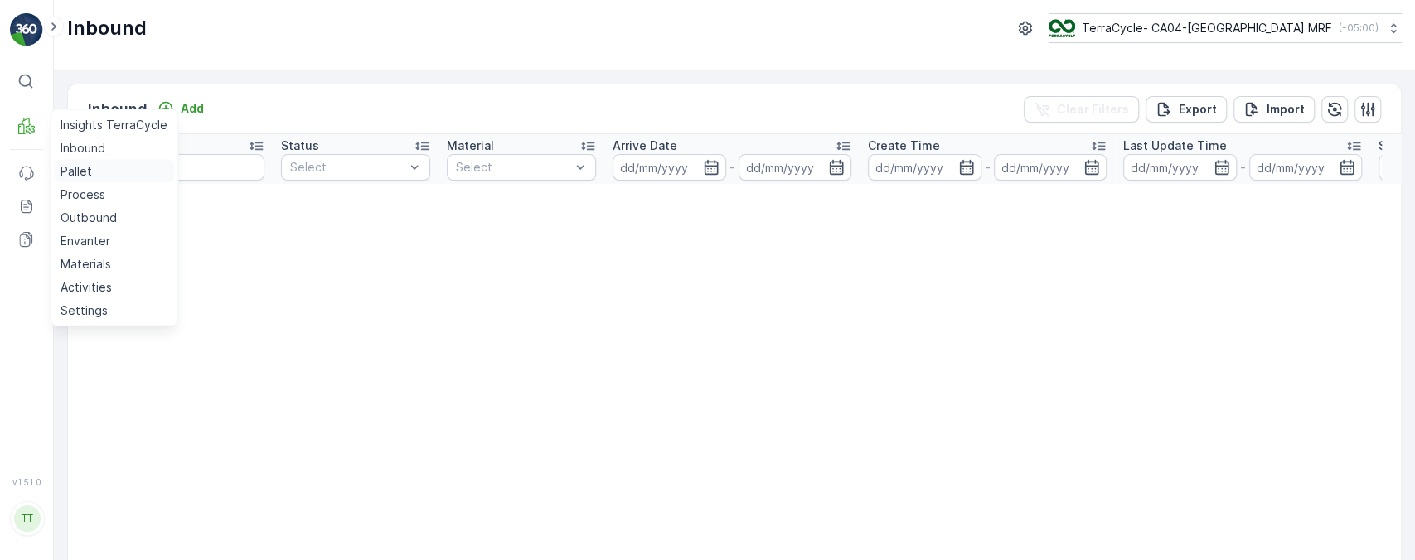
click at [62, 163] on p "Pallet" at bounding box center [77, 171] width 32 height 17
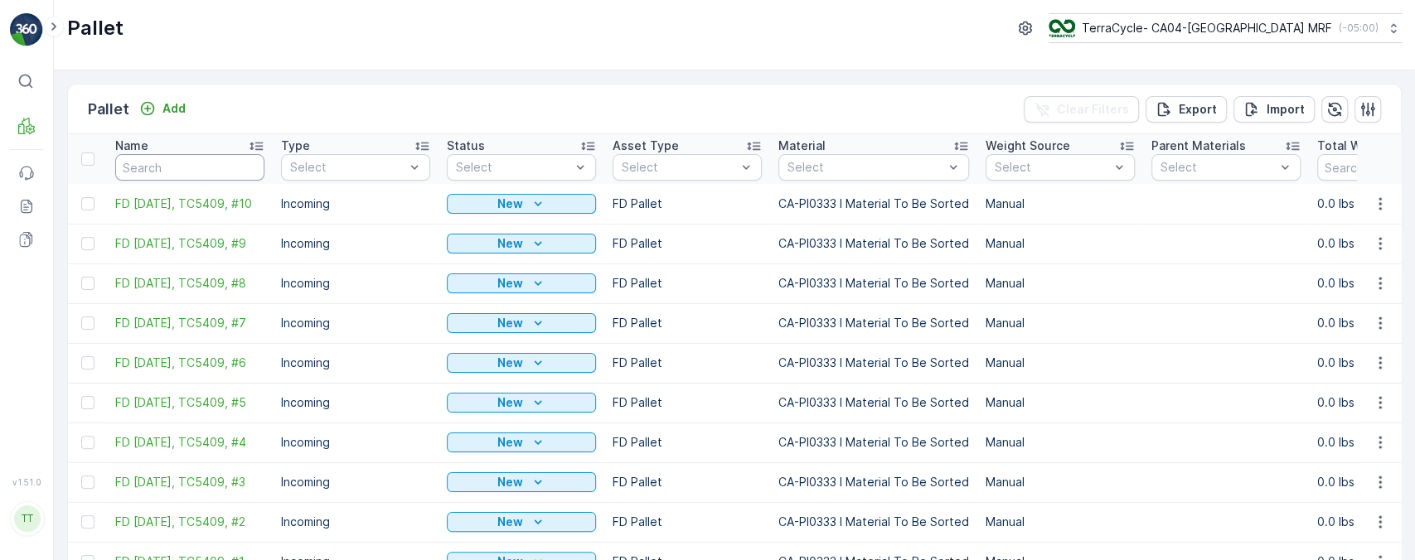
click at [212, 164] on input "text" at bounding box center [189, 167] width 149 height 27
paste input "TC5398"
type input "TC5398"
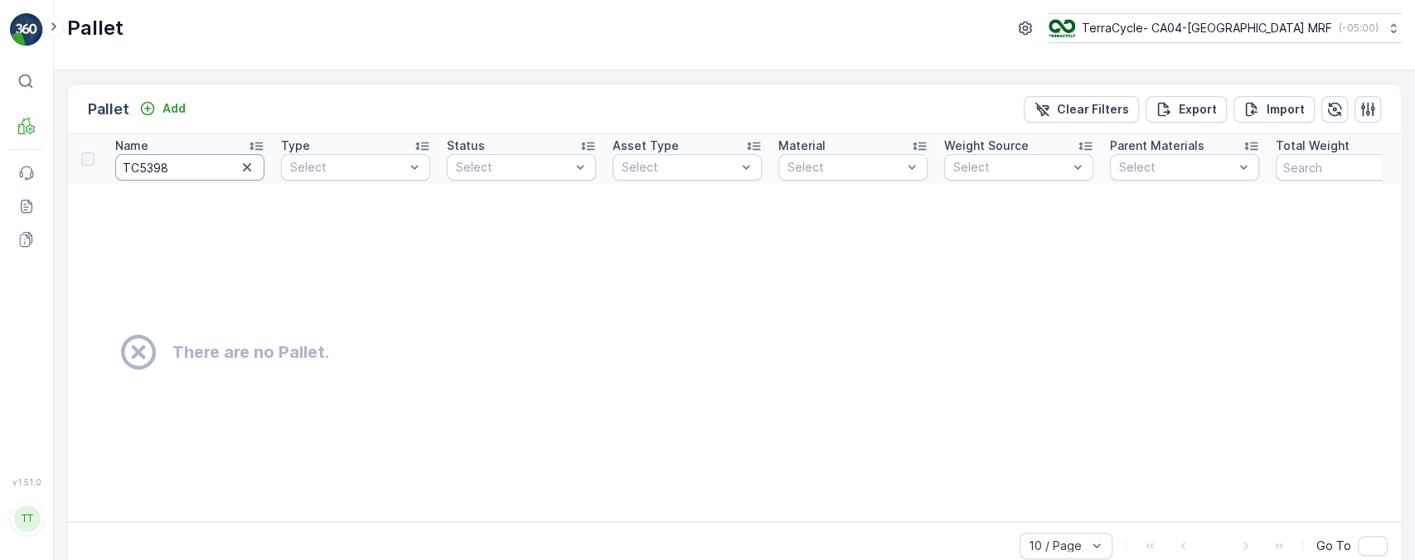
click at [202, 162] on input "TC5398" at bounding box center [189, 167] width 149 height 27
type input "5398"
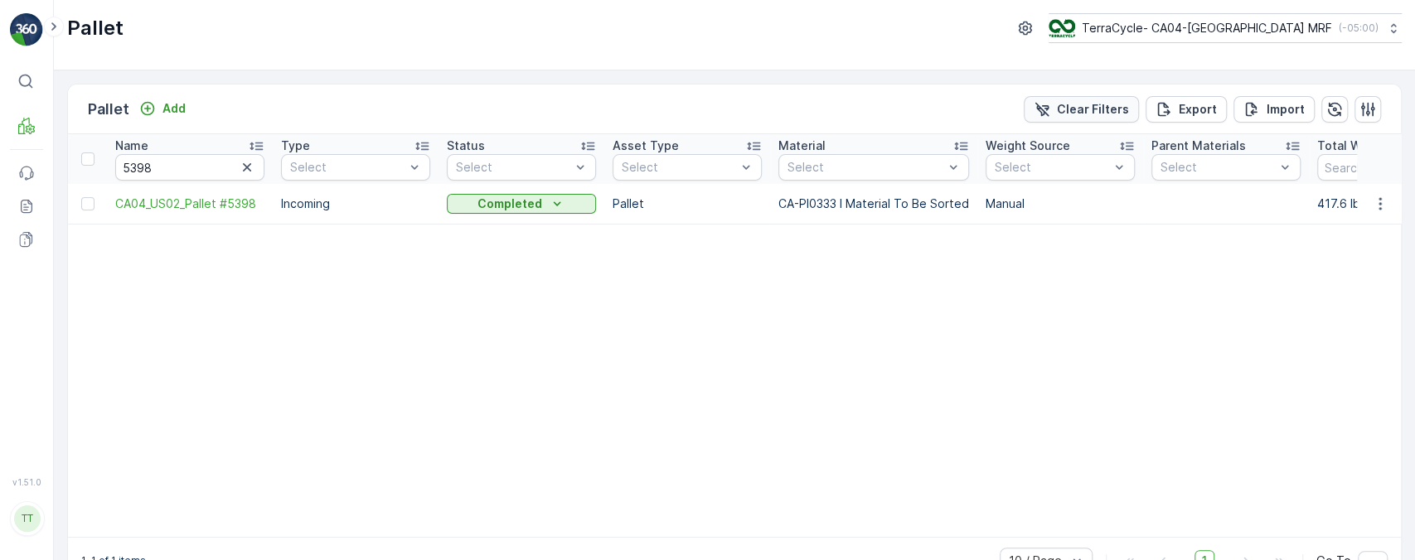
click at [1074, 106] on p "Clear Filters" at bounding box center [1093, 109] width 72 height 17
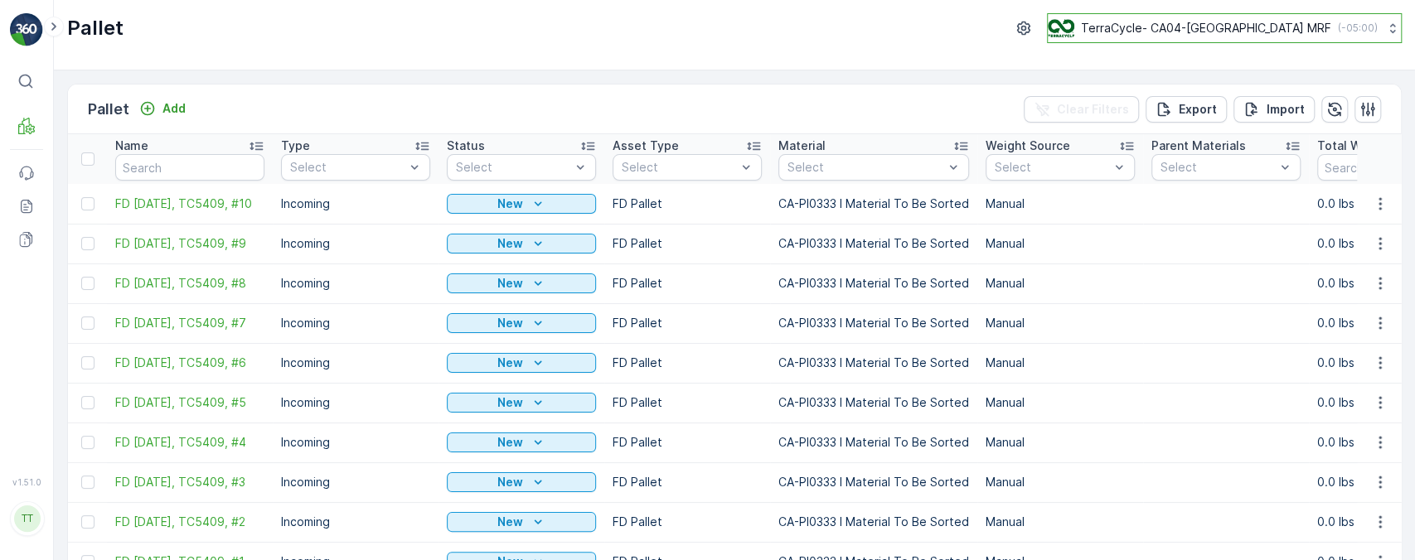
click at [1355, 29] on p "( -05:00 )" at bounding box center [1358, 28] width 40 height 13
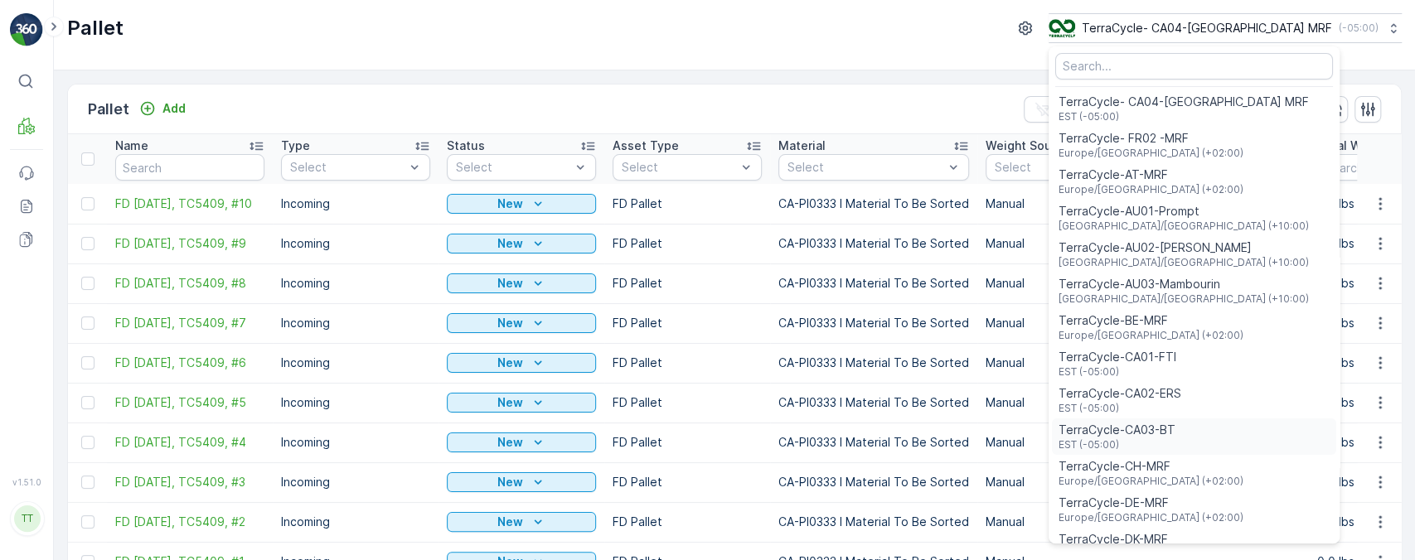
click at [1199, 419] on div "TerraCycle-CA03-BT EST (-05:00)" at bounding box center [1194, 437] width 284 height 36
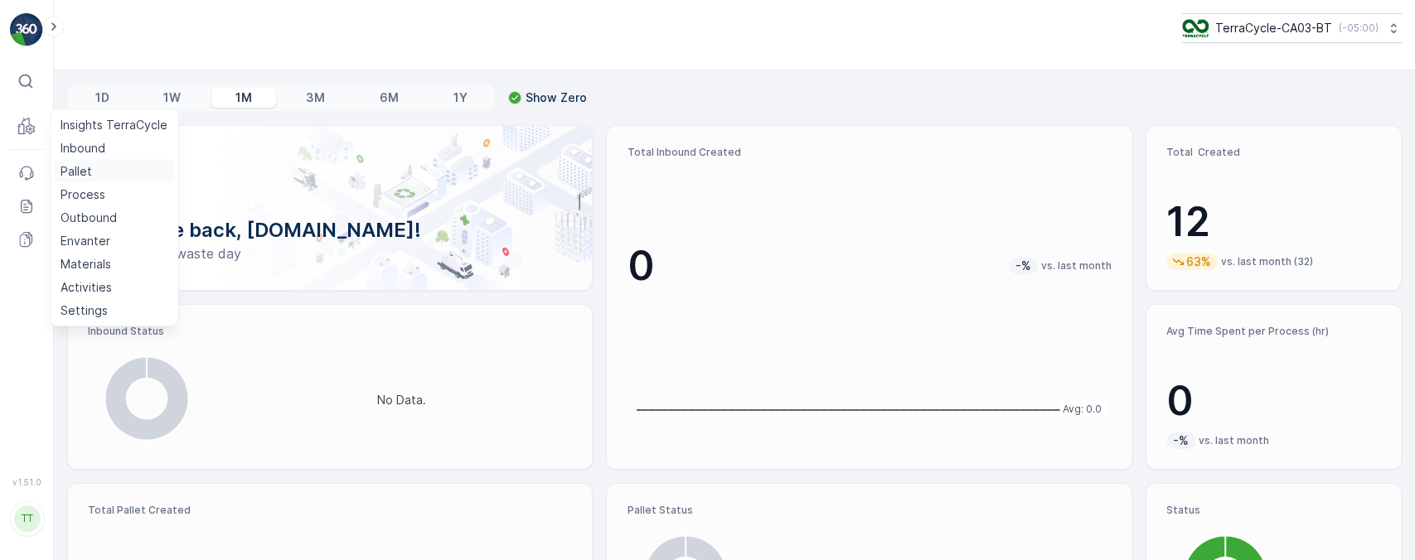
click at [85, 168] on p "Pallet" at bounding box center [77, 171] width 32 height 17
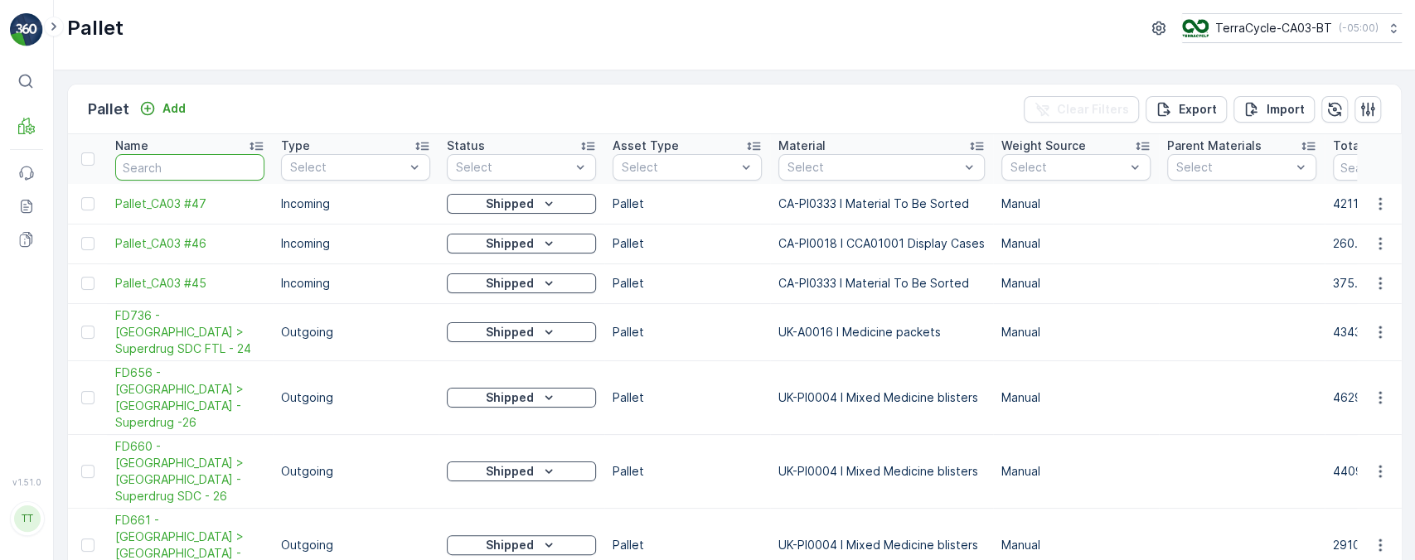
click at [177, 163] on input "text" at bounding box center [189, 167] width 149 height 27
paste input "TC5398"
type input "TC5398"
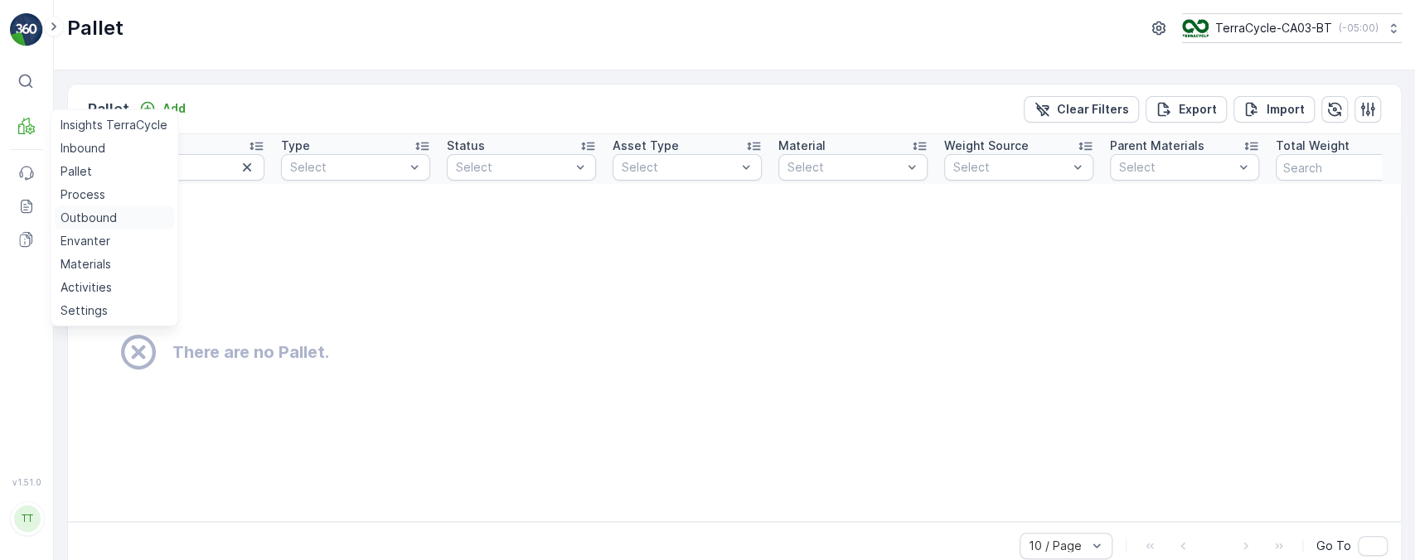
click at [92, 212] on p "Outbound" at bounding box center [89, 218] width 56 height 17
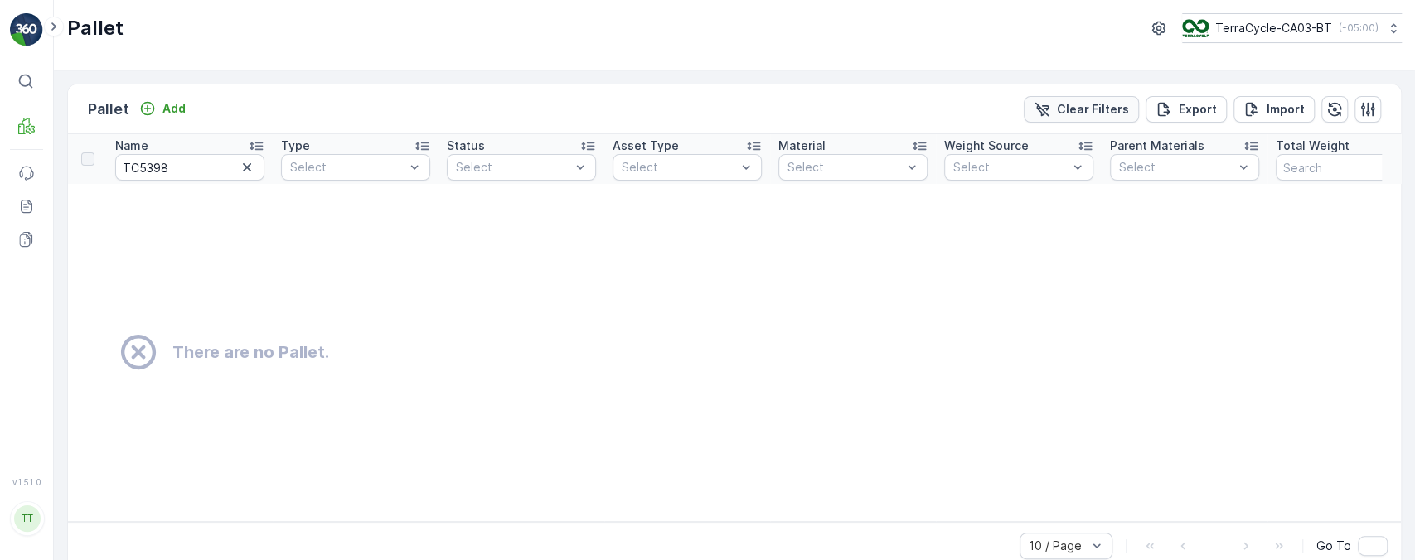
click at [1113, 119] on button "Clear Filters" at bounding box center [1081, 109] width 115 height 27
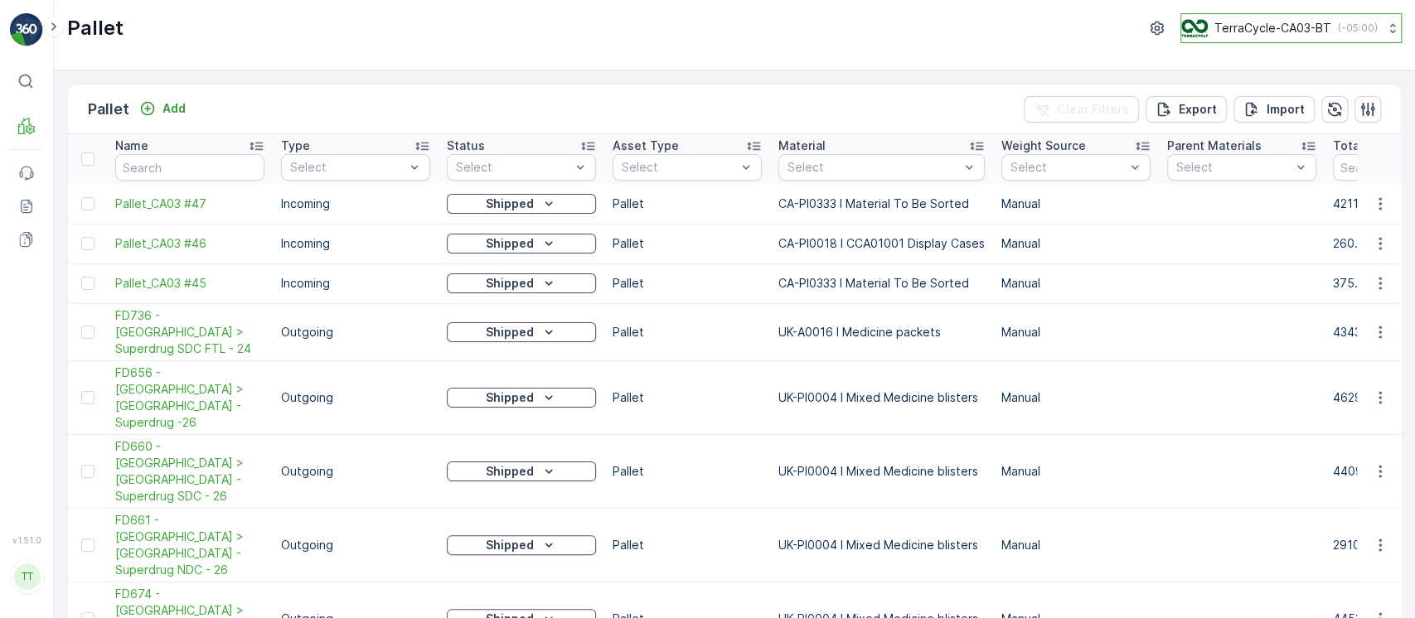
click at [1345, 33] on p "( -05:00 )" at bounding box center [1358, 28] width 40 height 13
type input "8"
click at [1284, 116] on span "America/Chicago (-05:00)" at bounding box center [1286, 116] width 188 height 13
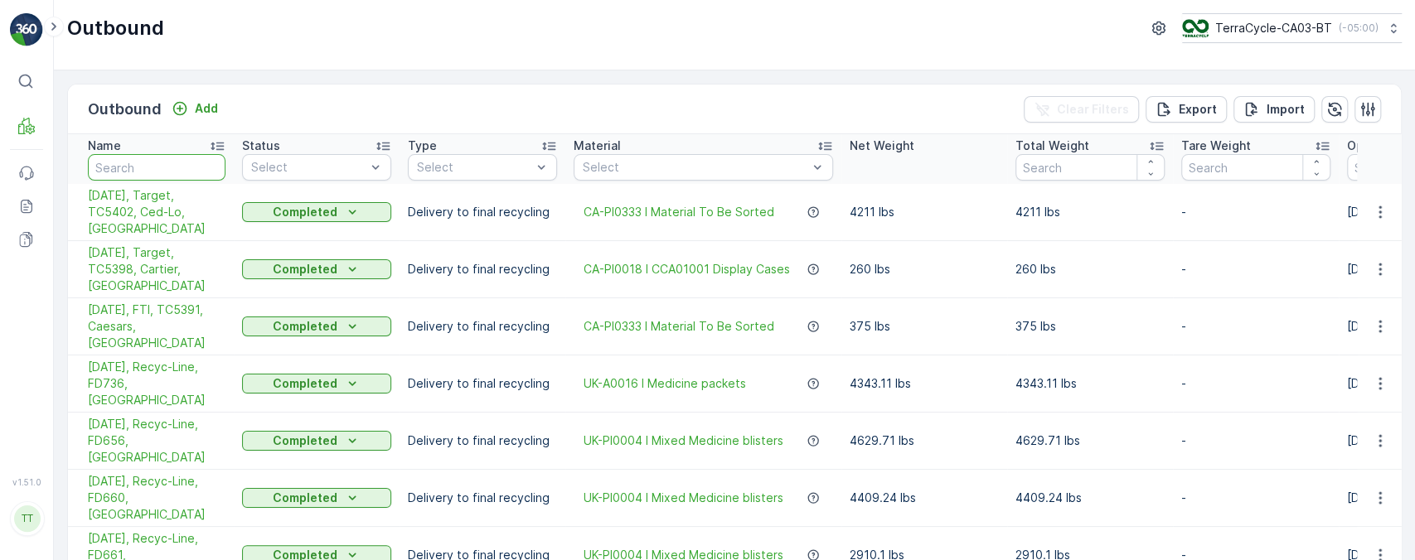
click at [149, 169] on input "text" at bounding box center [157, 167] width 138 height 27
paste input "TC5398"
type input "TC5398"
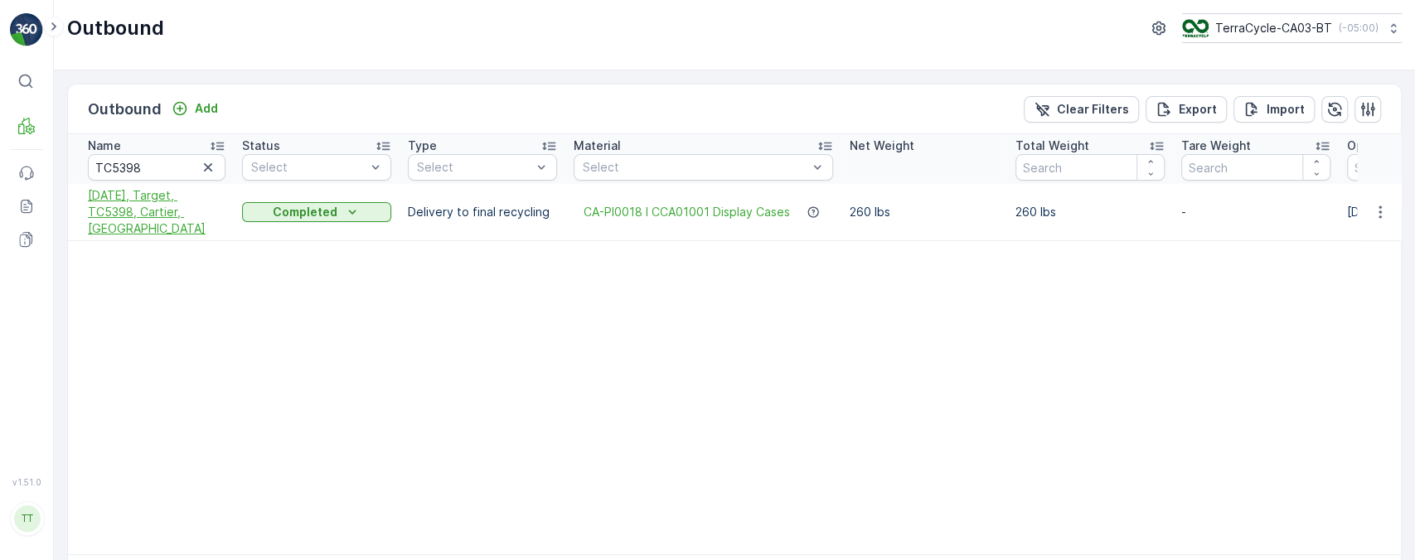
click at [171, 206] on span "[DATE], Target, TC5398, Cartier, [GEOGRAPHIC_DATA]" at bounding box center [157, 212] width 138 height 50
click at [528, 408] on table "Name TC5398 Status Select Type Select Material Select Net Weight Total Weight T…" at bounding box center [1274, 344] width 2413 height 420
click at [1384, 209] on icon "button" at bounding box center [1380, 212] width 17 height 17
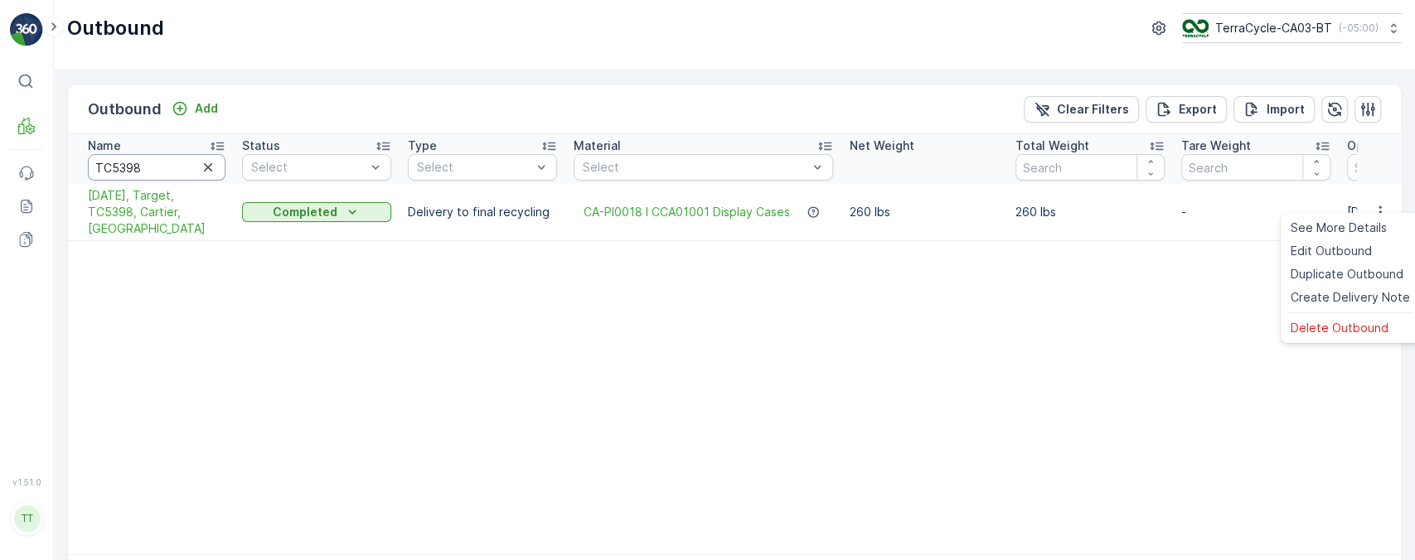
click at [145, 168] on input "TC5398" at bounding box center [157, 167] width 138 height 27
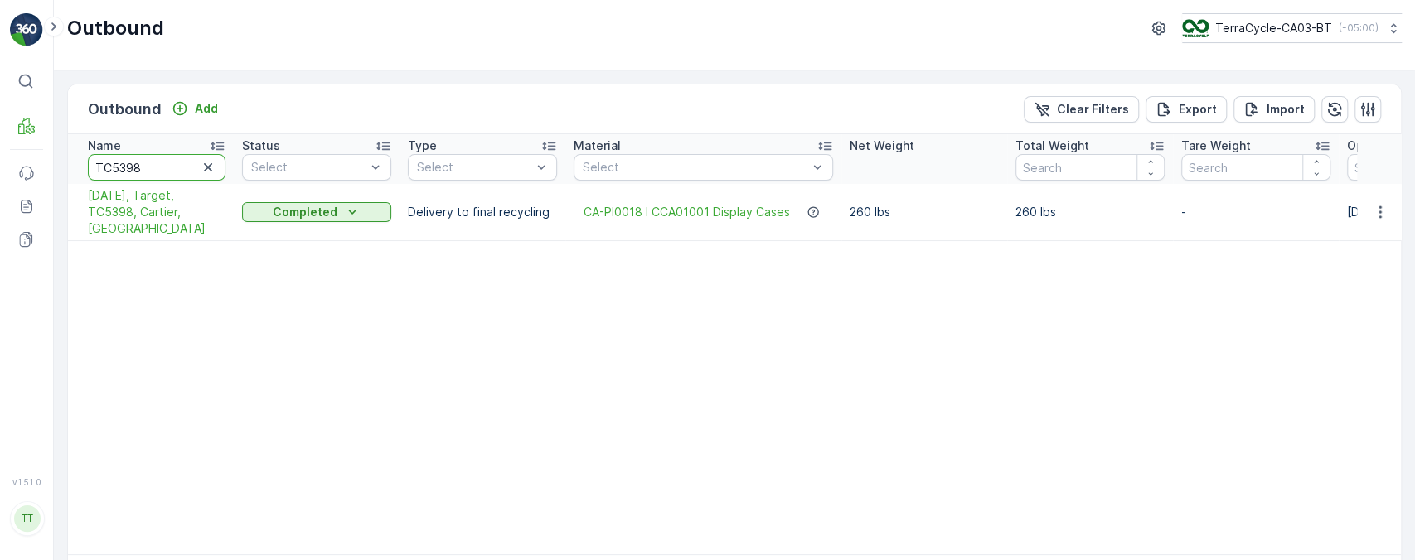
click at [145, 168] on input "TC5398" at bounding box center [157, 167] width 138 height 27
click at [1366, 208] on button "button" at bounding box center [1380, 212] width 30 height 20
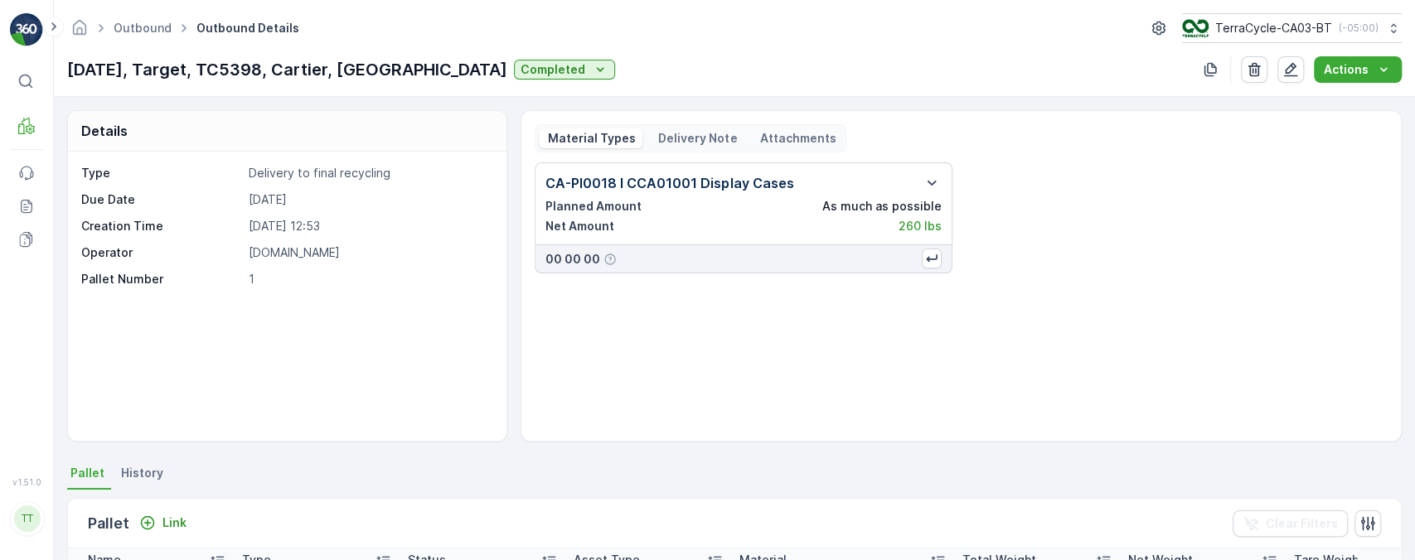
scroll to position [252, 0]
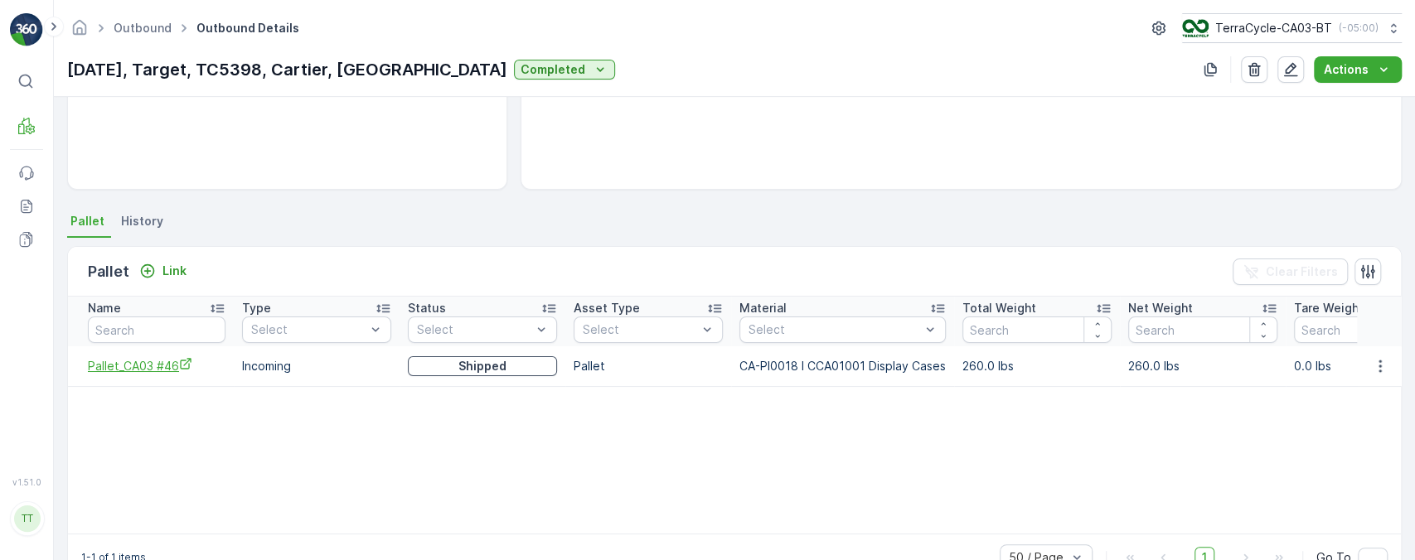
click at [153, 370] on span "Pallet_CA03 #46" at bounding box center [157, 365] width 138 height 17
click at [157, 361] on span "Pallet_CA03 #46" at bounding box center [157, 365] width 138 height 17
click at [1373, 367] on icon "button" at bounding box center [1380, 366] width 17 height 17
click at [1342, 420] on span "Unlink Pallet" at bounding box center [1345, 421] width 67 height 17
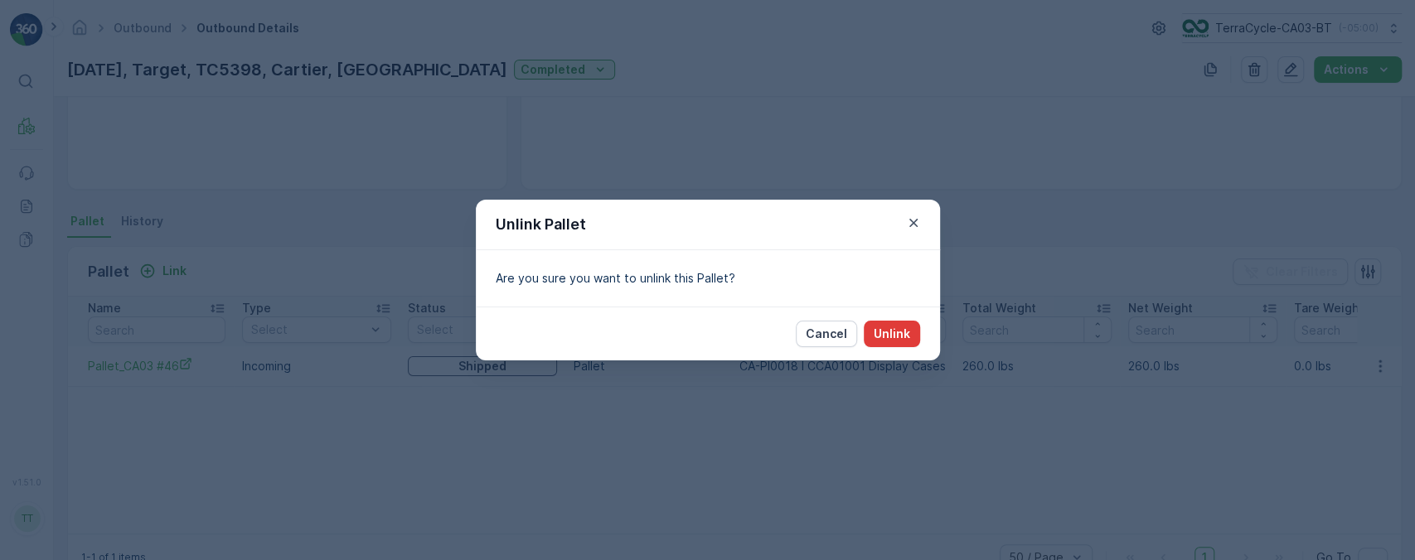
click at [893, 330] on p "Unlink" at bounding box center [892, 334] width 36 height 17
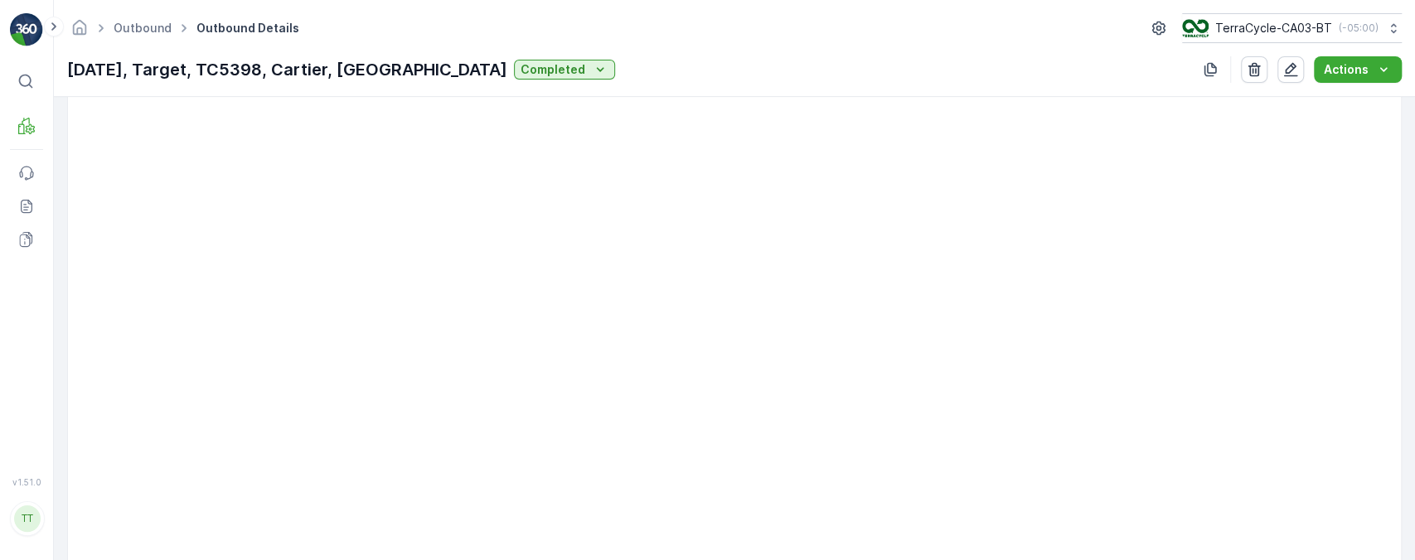
scroll to position [0, 0]
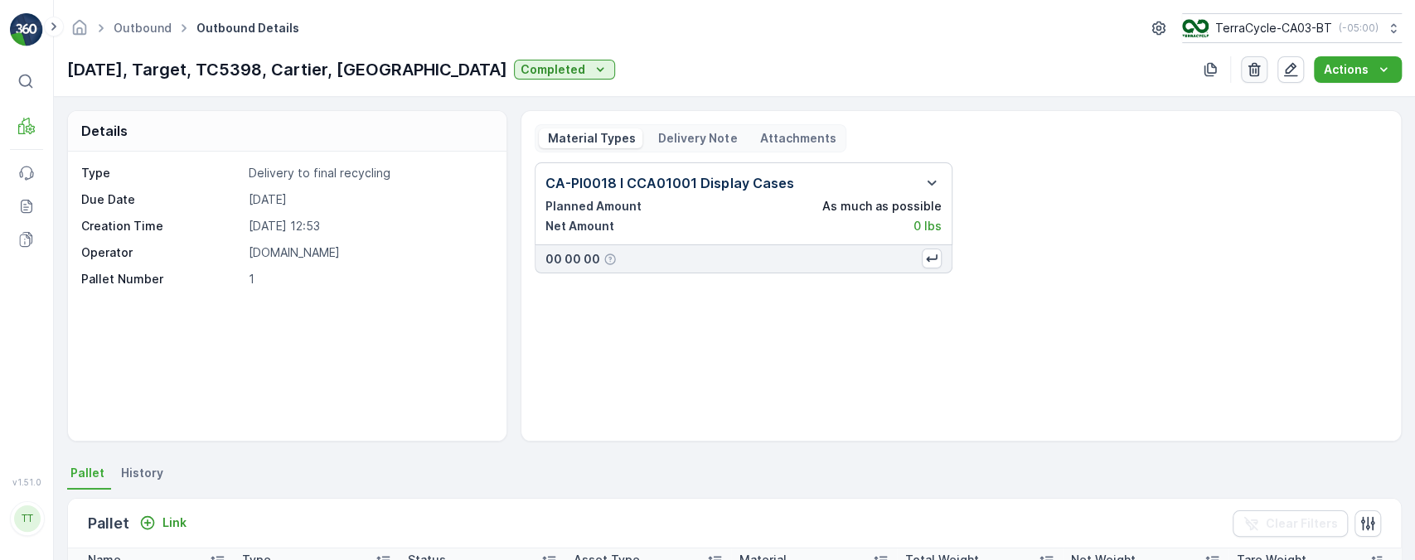
click at [1253, 70] on icon "button" at bounding box center [1254, 69] width 17 height 17
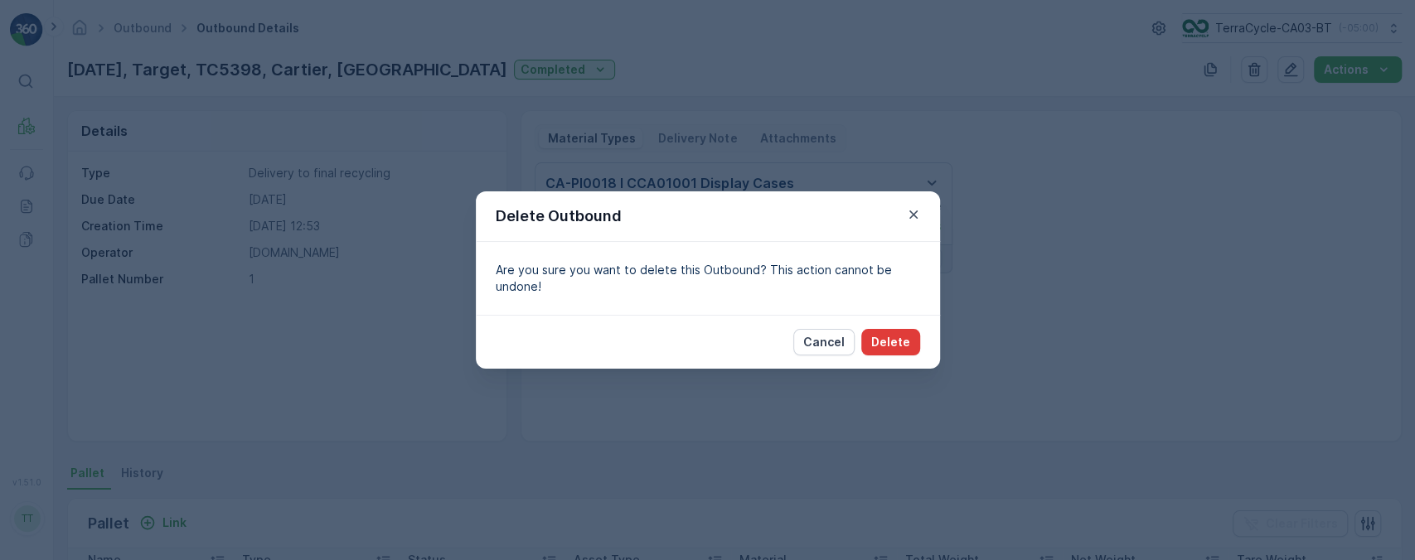
click at [880, 342] on p "Delete" at bounding box center [890, 342] width 39 height 17
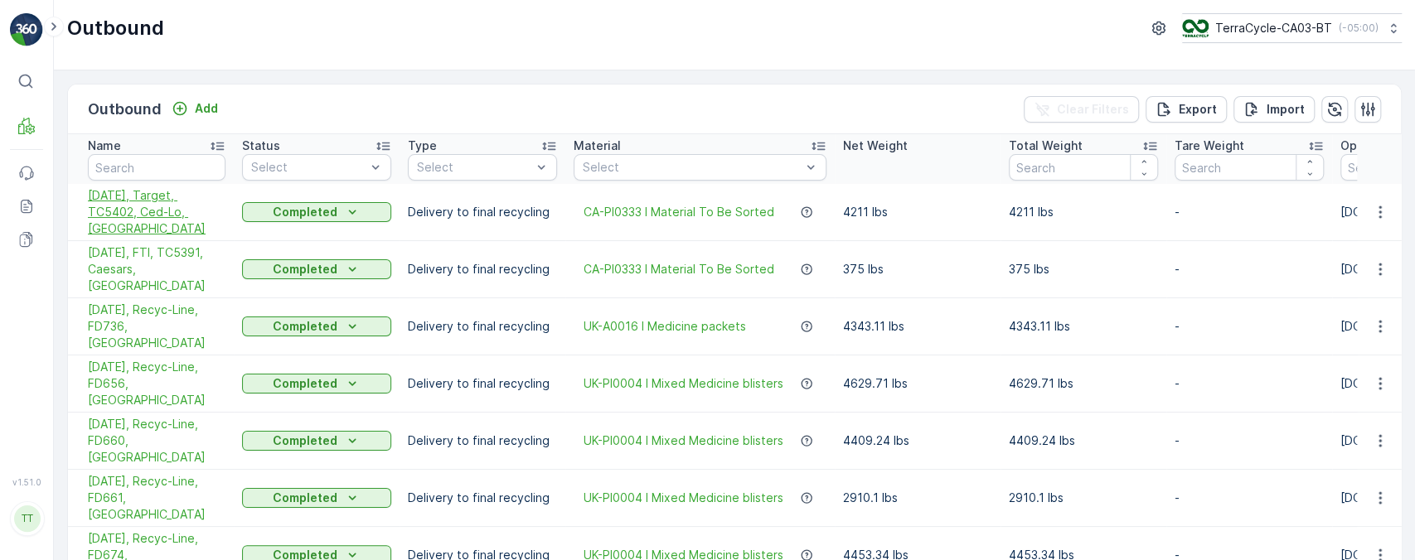
click at [157, 202] on span "[DATE], Target, TC5402, Ced-Lo, [GEOGRAPHIC_DATA]" at bounding box center [157, 212] width 138 height 50
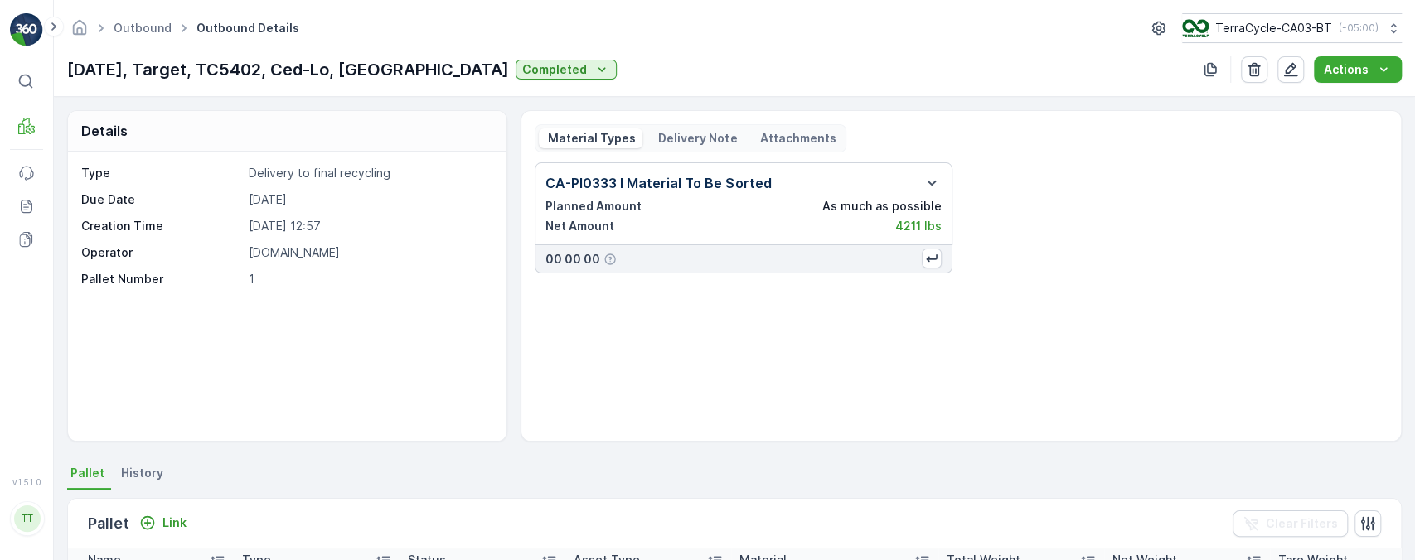
click at [235, 75] on p "[DATE], Target, TC5402, Ced-Lo, [GEOGRAPHIC_DATA]" at bounding box center [288, 69] width 442 height 25
copy p "TC5402"
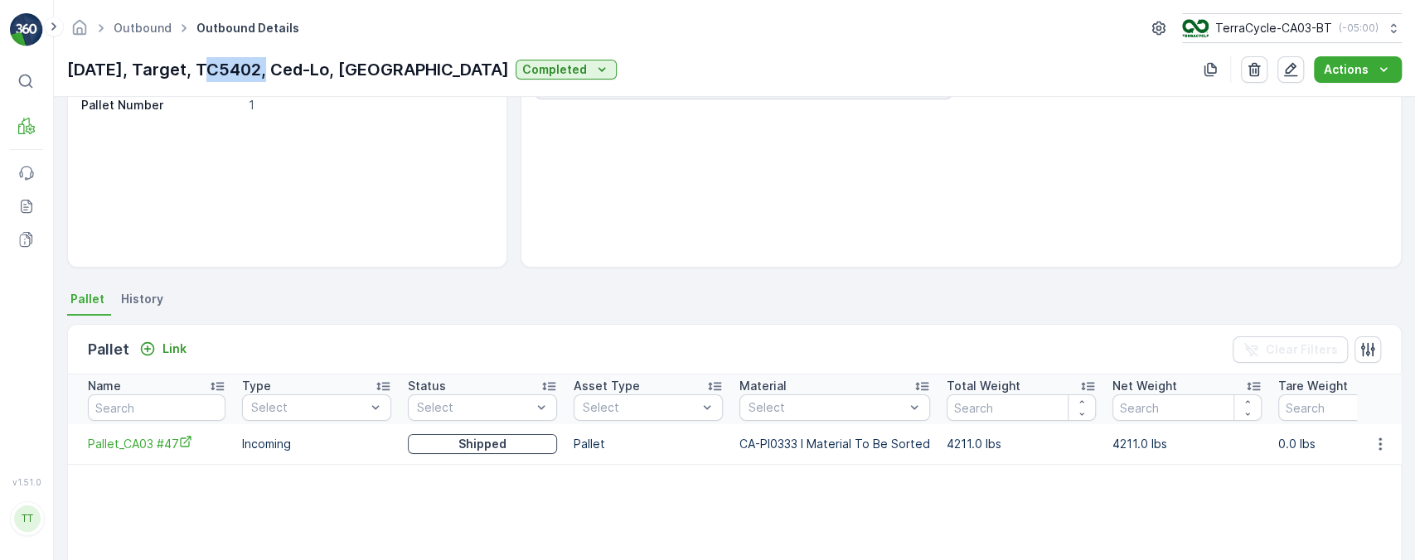
scroll to position [181, 0]
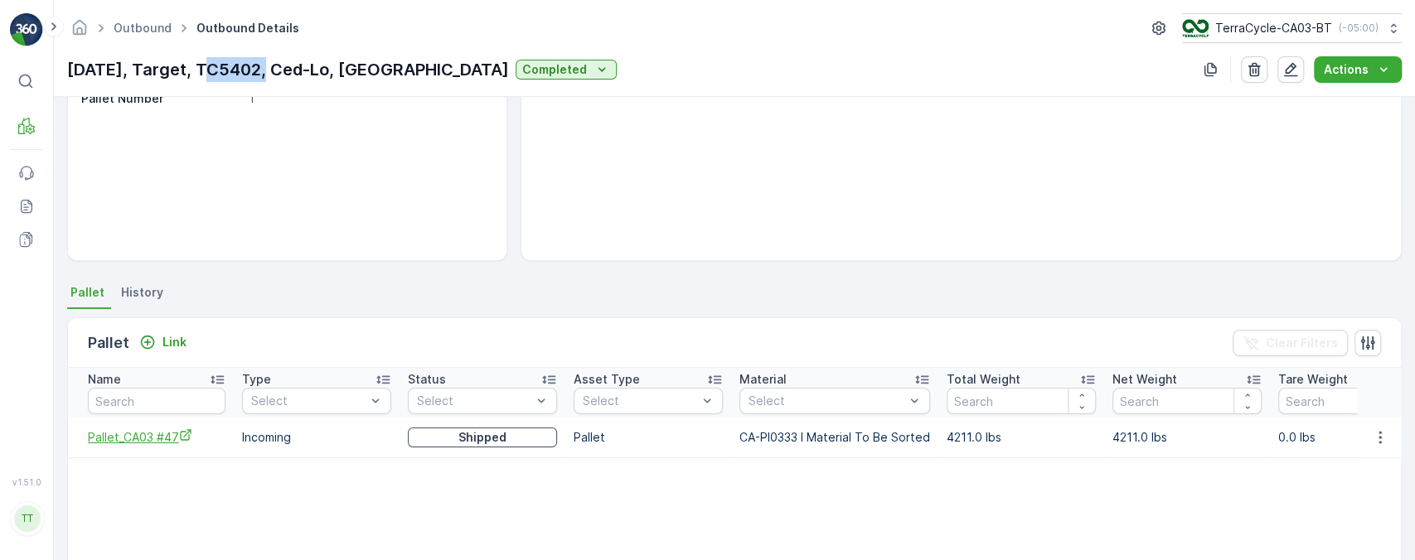
click at [157, 436] on span "Pallet_CA03 #47" at bounding box center [157, 437] width 138 height 17
click at [1386, 429] on button "button" at bounding box center [1380, 438] width 30 height 20
click at [1366, 488] on span "Unlink Pallet" at bounding box center [1345, 491] width 67 height 17
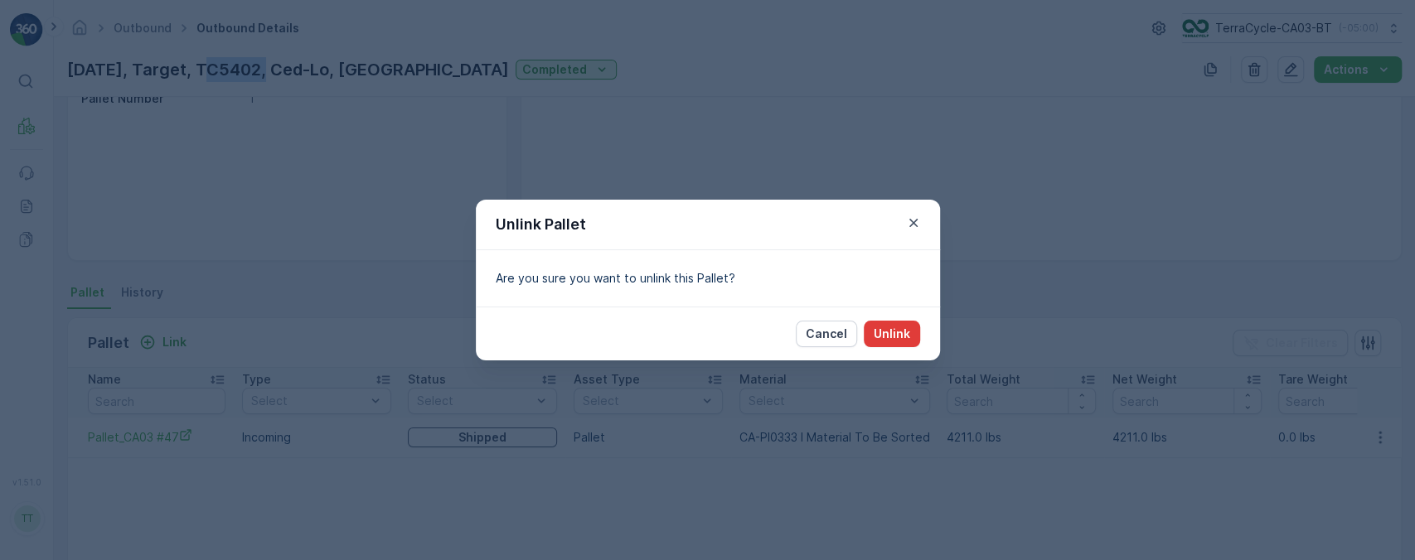
click at [889, 337] on p "Unlink" at bounding box center [892, 334] width 36 height 17
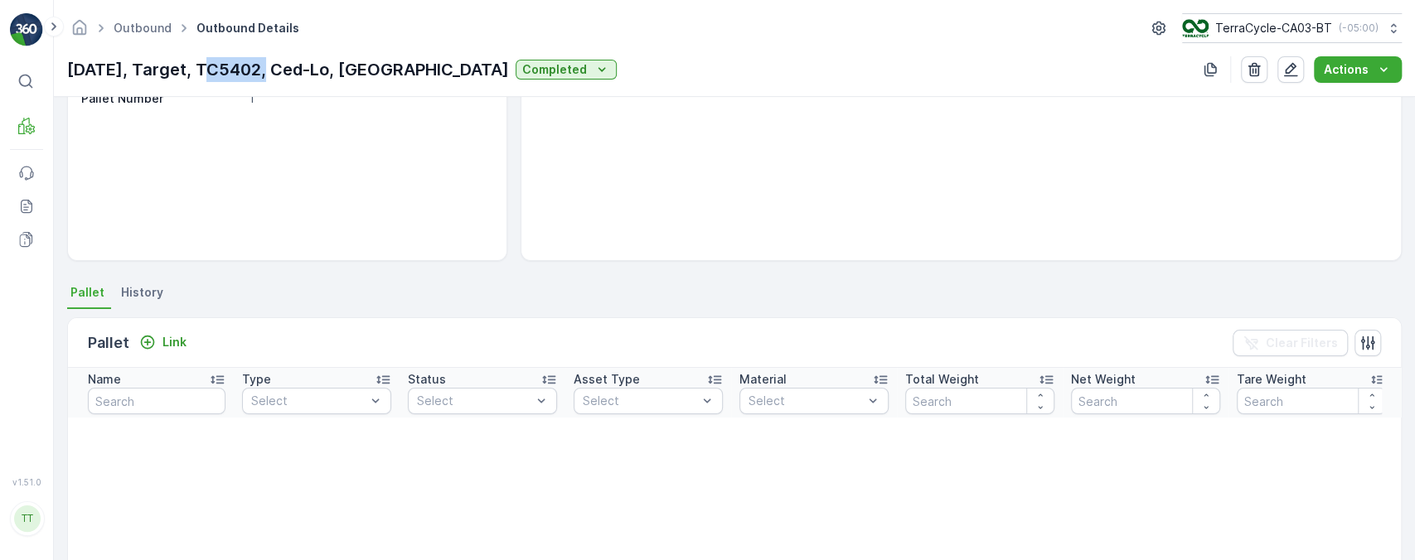
copy p "TC5402"
click at [1252, 70] on icon "button" at bounding box center [1254, 70] width 12 height 14
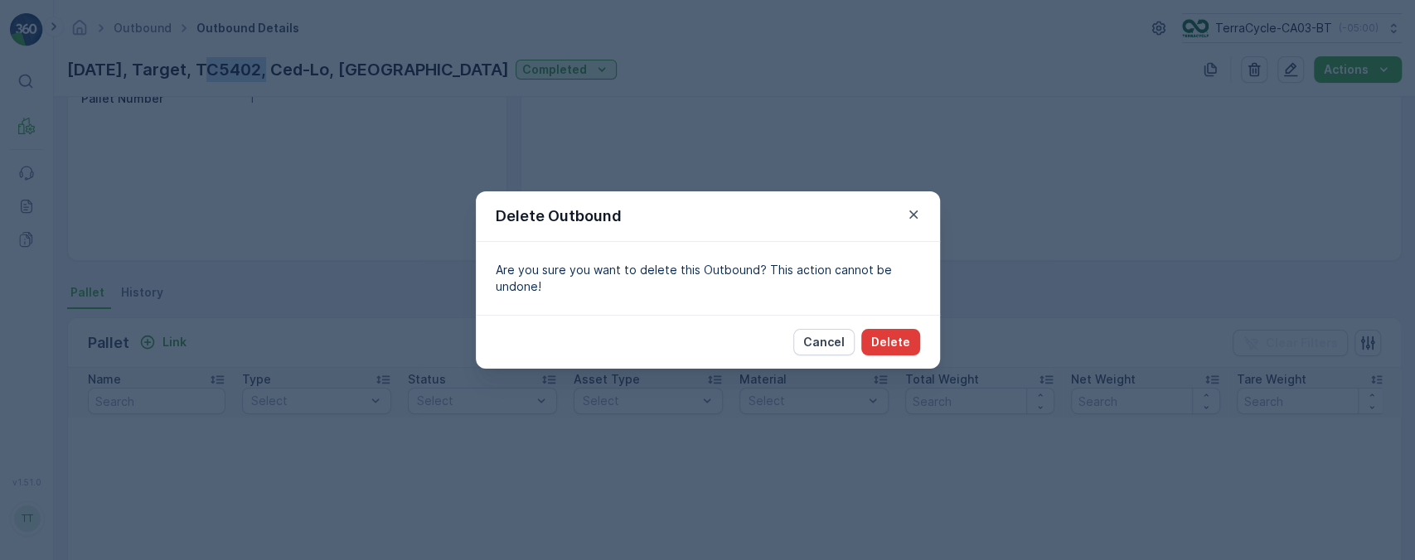
click at [906, 336] on p "Delete" at bounding box center [890, 342] width 39 height 17
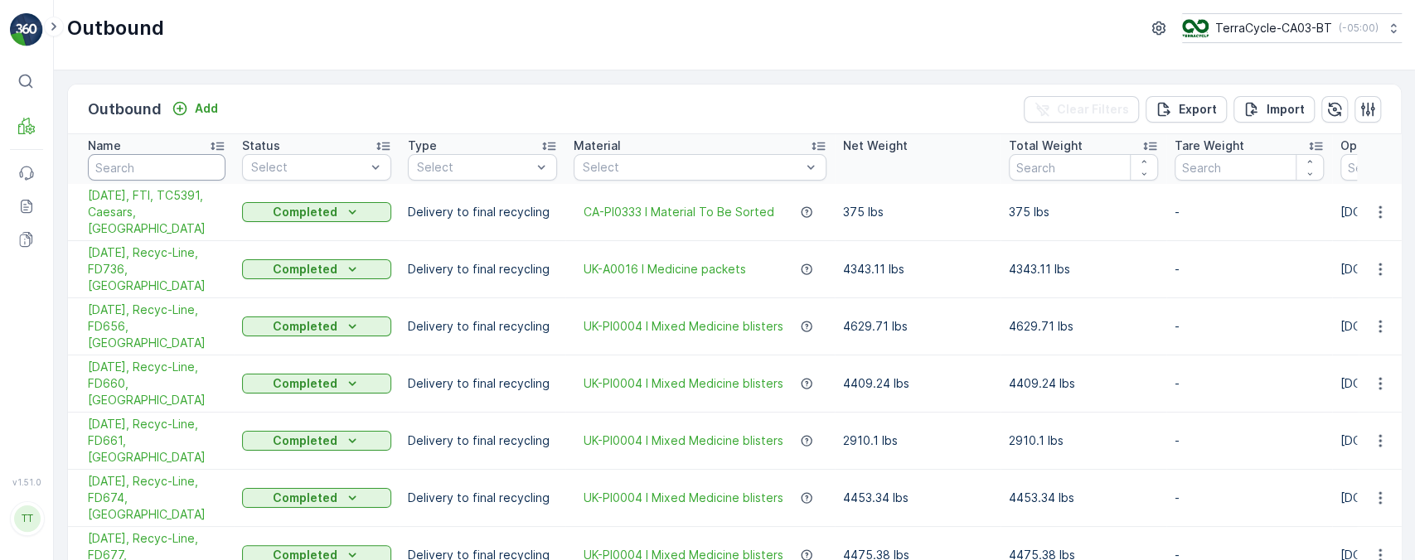
click at [191, 167] on input "text" at bounding box center [157, 167] width 138 height 27
type input "target"
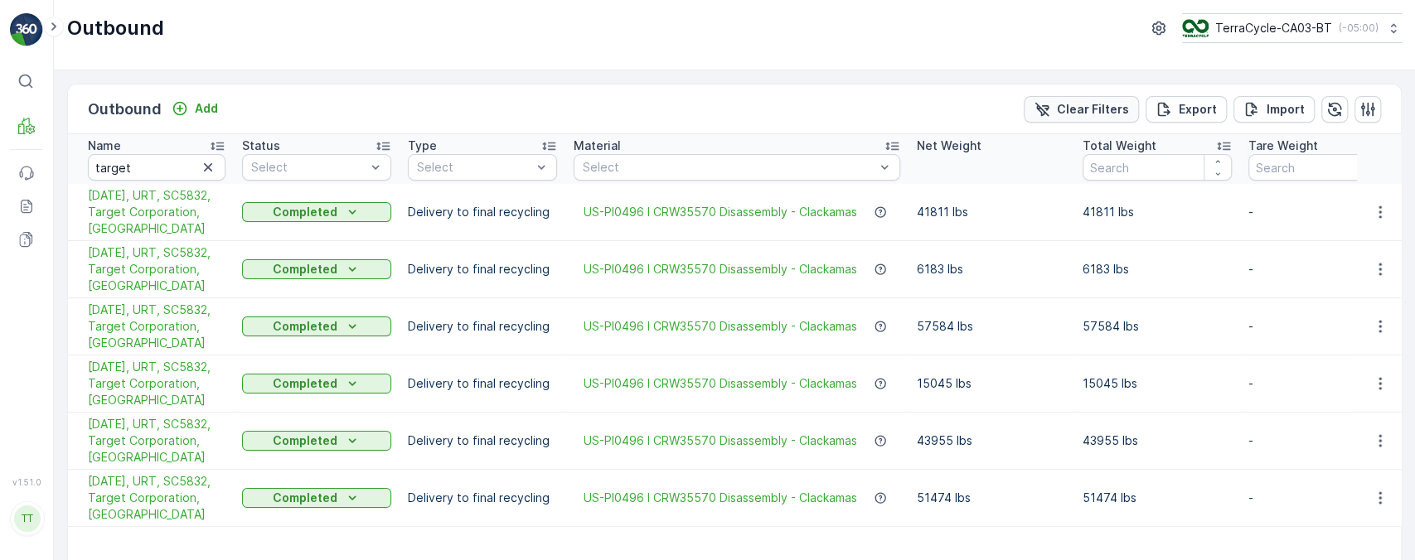
click at [1069, 116] on p "Clear Filters" at bounding box center [1093, 109] width 72 height 17
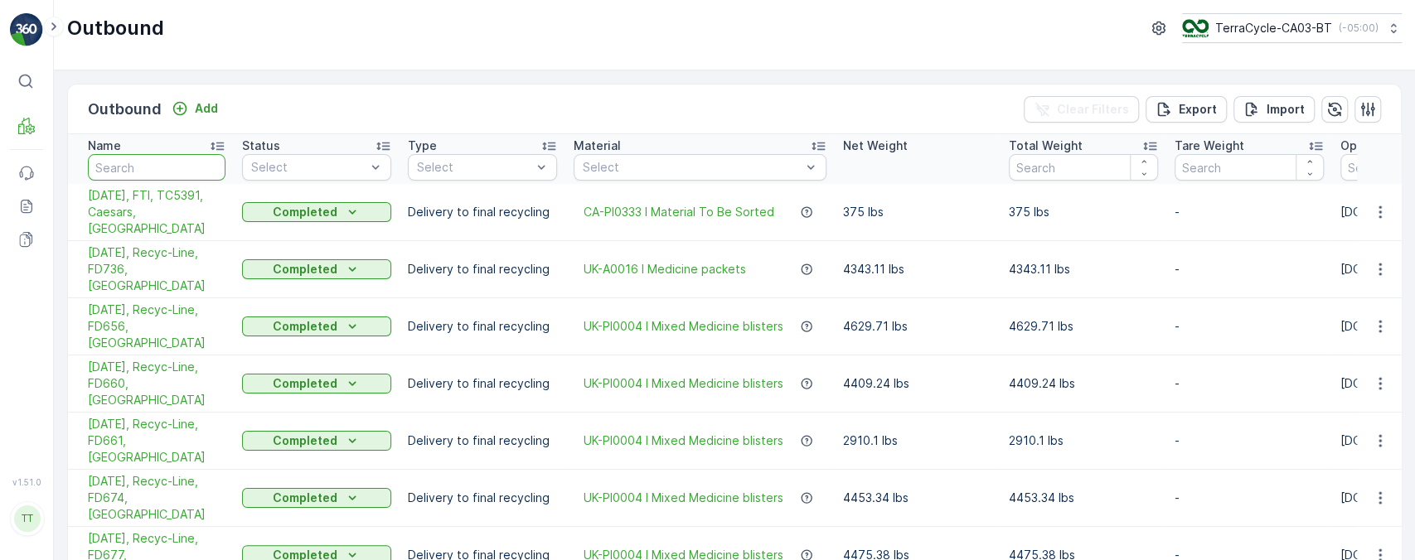
click at [156, 158] on input "text" at bounding box center [157, 167] width 138 height 27
type input "fti"
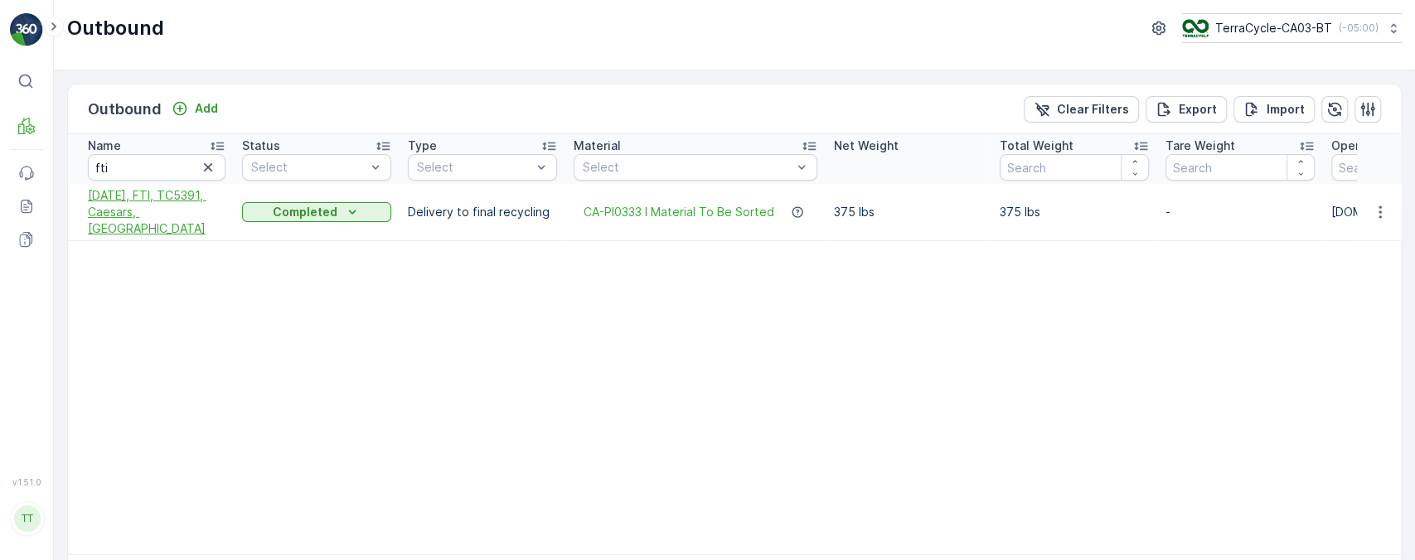
click at [126, 210] on span "[DATE], FTI, TC5391, Caesars, [GEOGRAPHIC_DATA]" at bounding box center [157, 212] width 138 height 50
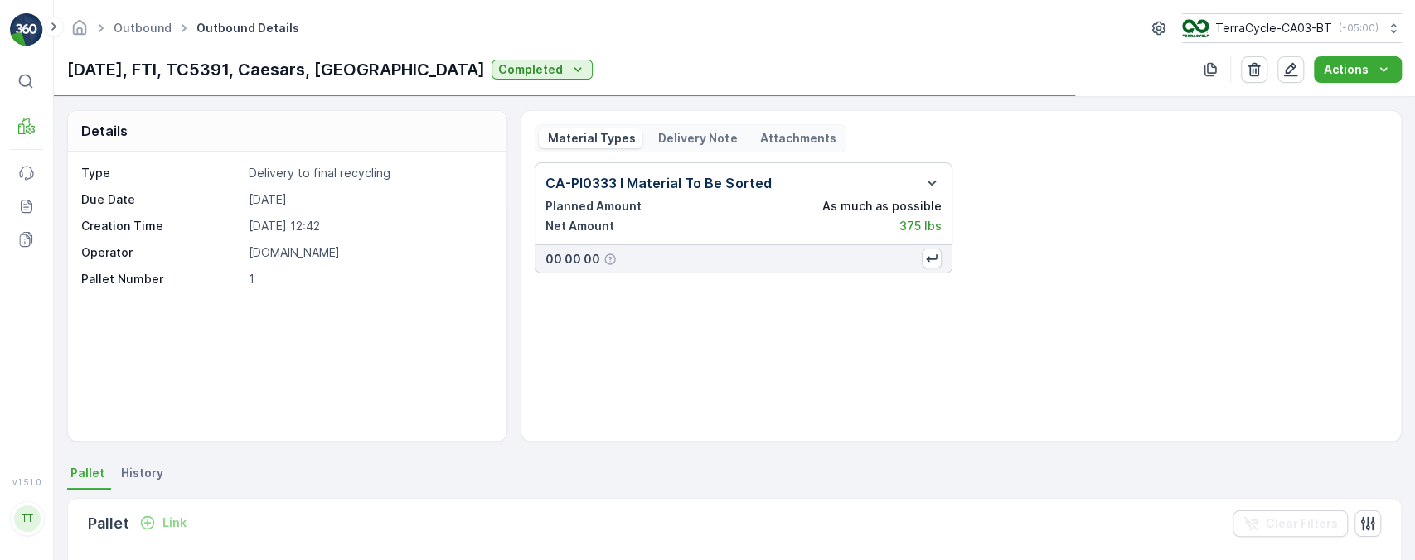
scroll to position [230, 0]
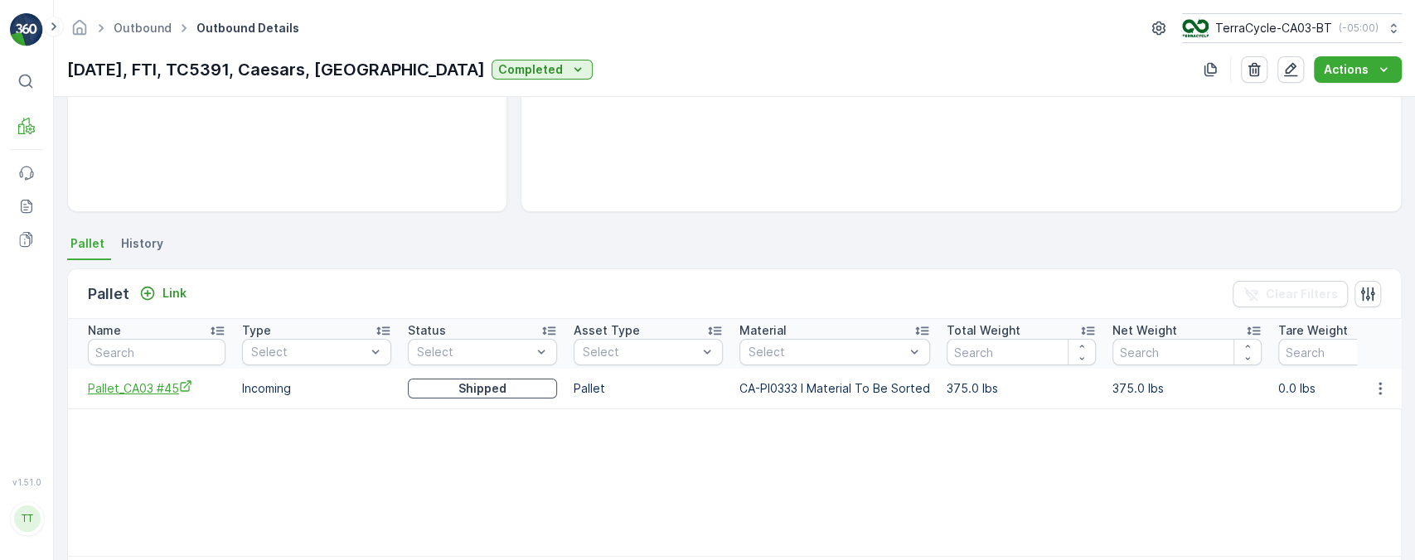
click at [172, 390] on span "Pallet_CA03 #45" at bounding box center [157, 388] width 138 height 17
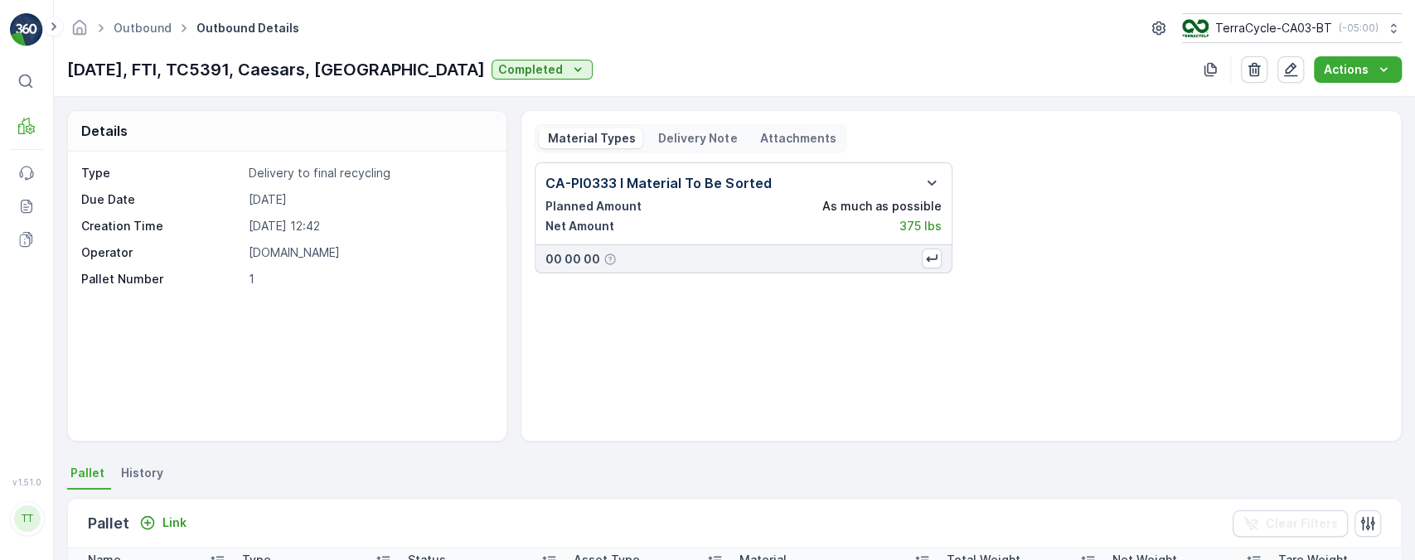
click at [198, 81] on p "[DATE], FTI, TC5391, Caesars, [GEOGRAPHIC_DATA]" at bounding box center [276, 69] width 418 height 25
copy p "TC5391"
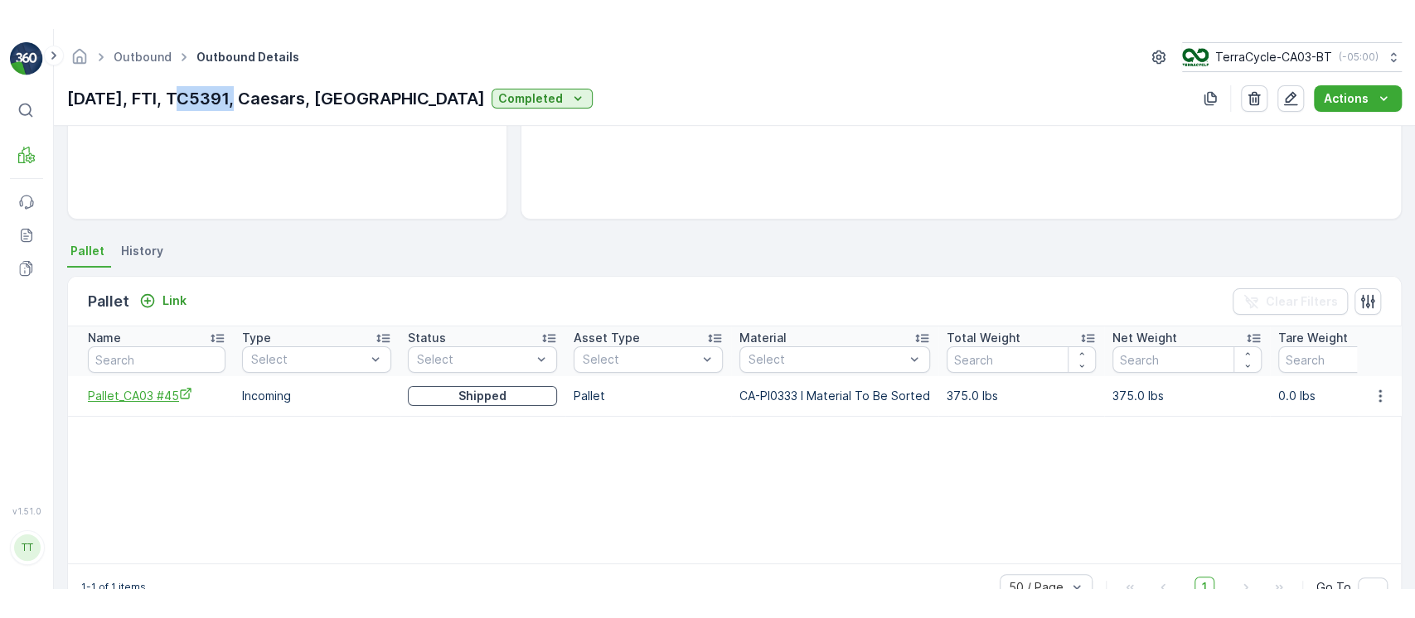
scroll to position [254, 0]
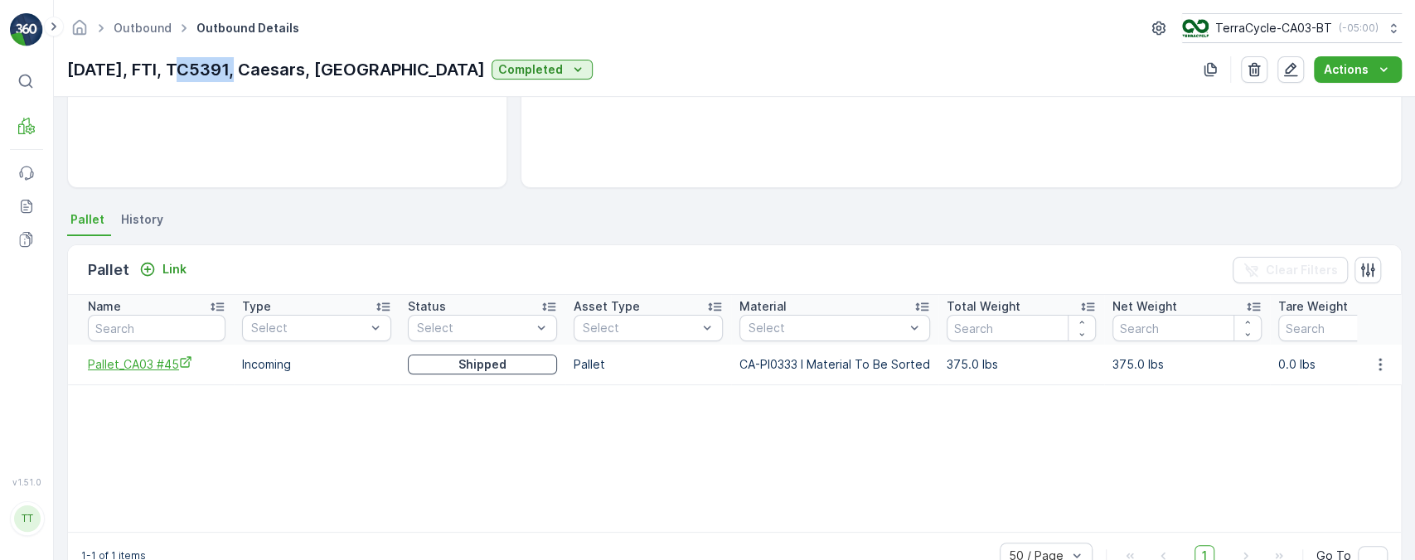
click at [149, 361] on span "Pallet_CA03 #45" at bounding box center [157, 364] width 138 height 17
click at [1381, 369] on icon "button" at bounding box center [1380, 364] width 17 height 17
click at [1360, 419] on span "Unlink Pallet" at bounding box center [1345, 418] width 67 height 17
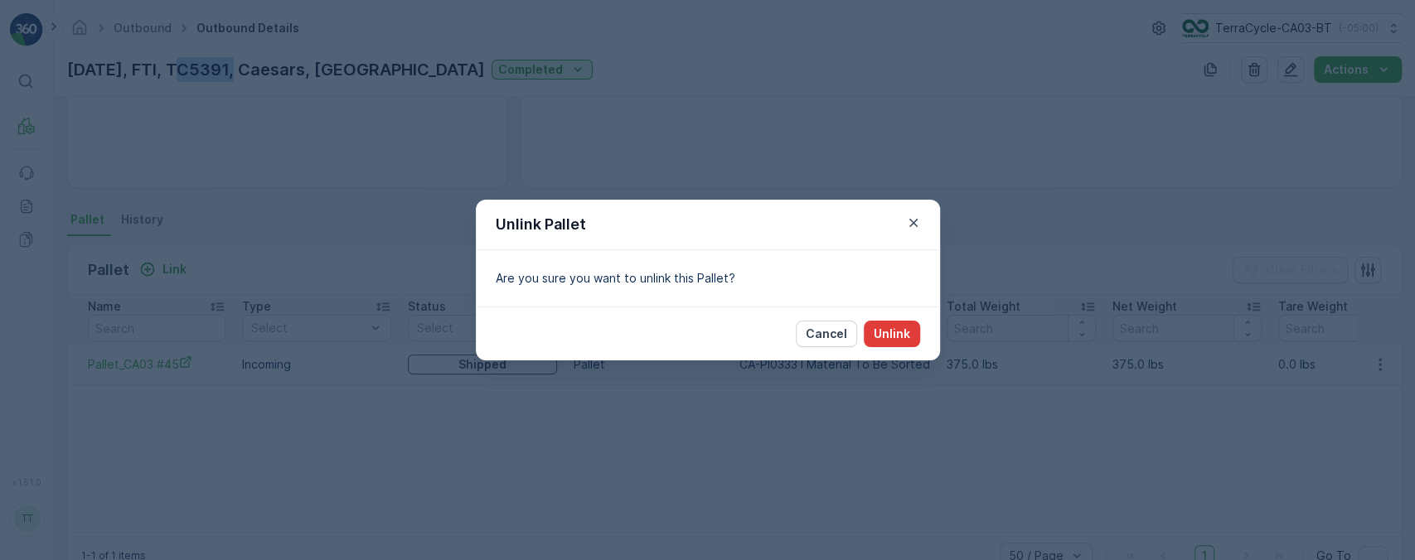
click at [898, 324] on button "Unlink" at bounding box center [892, 334] width 56 height 27
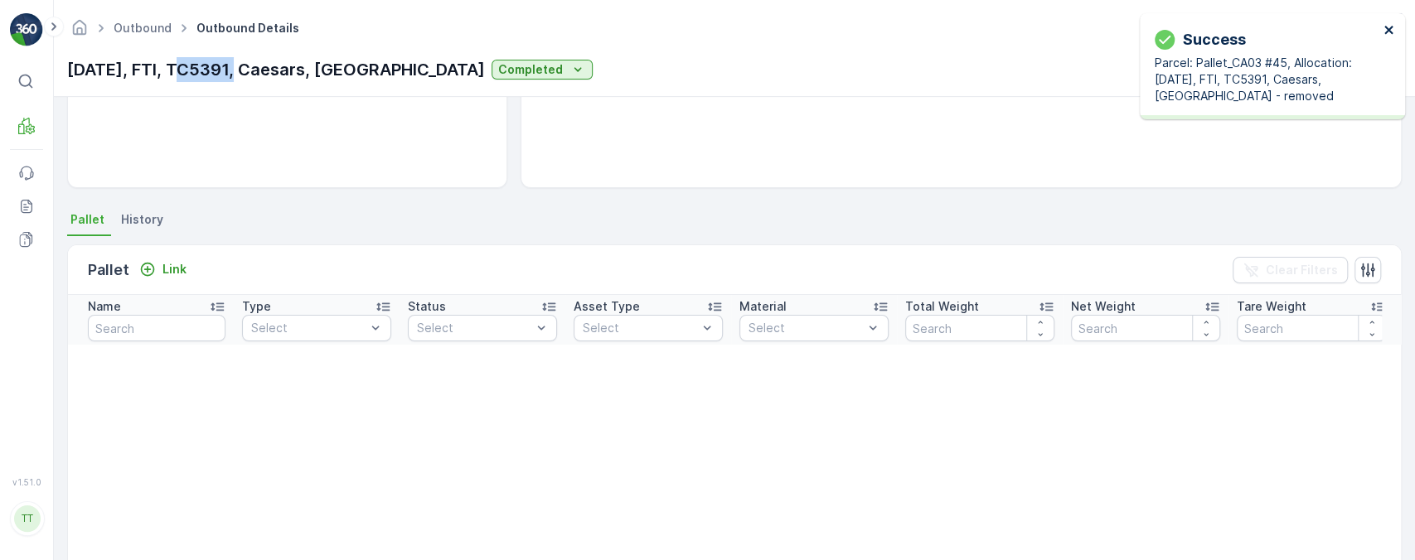
click at [1388, 26] on icon "close" at bounding box center [1390, 29] width 12 height 13
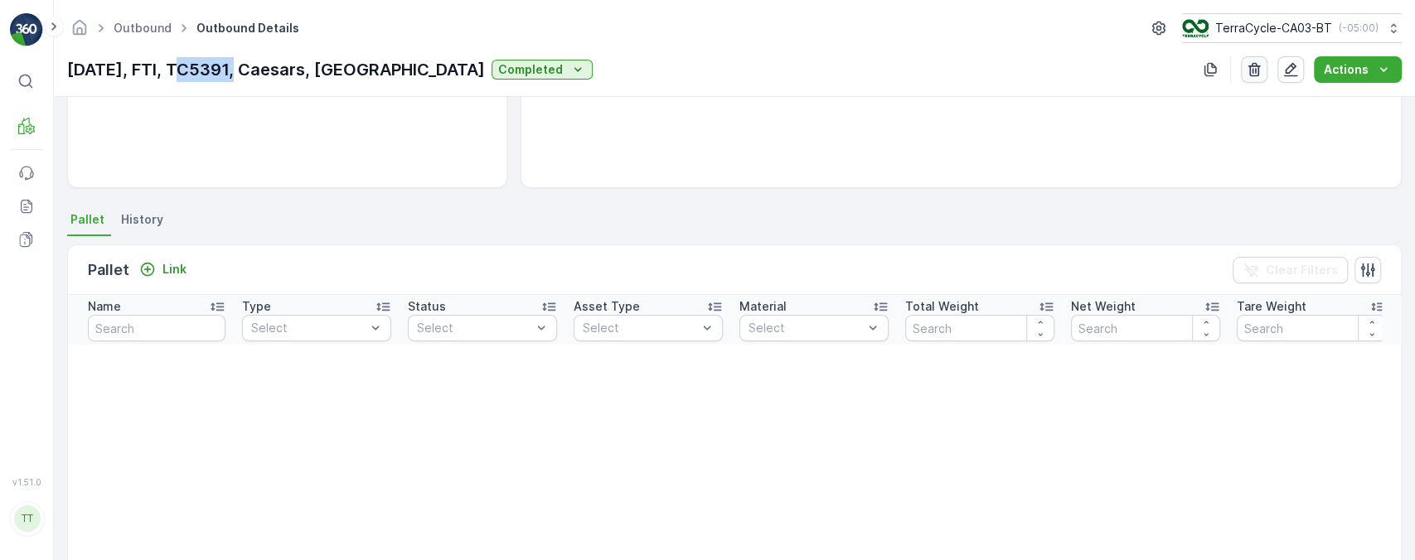
click at [1256, 70] on icon "button" at bounding box center [1254, 69] width 17 height 17
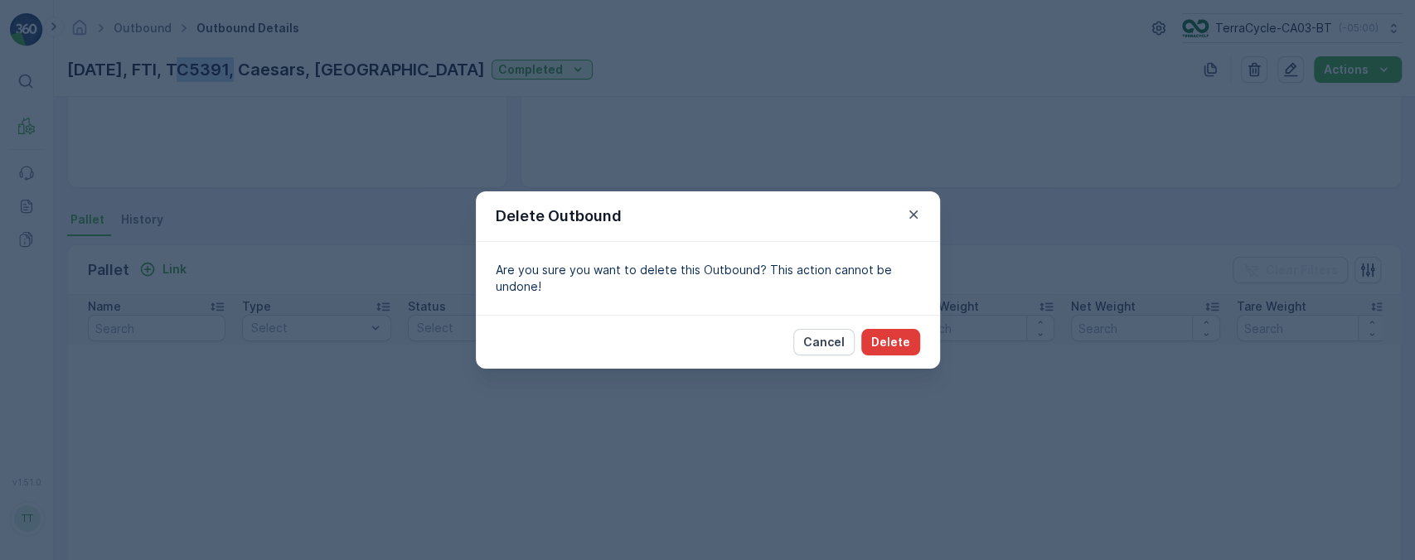
click at [909, 346] on button "Delete" at bounding box center [890, 342] width 59 height 27
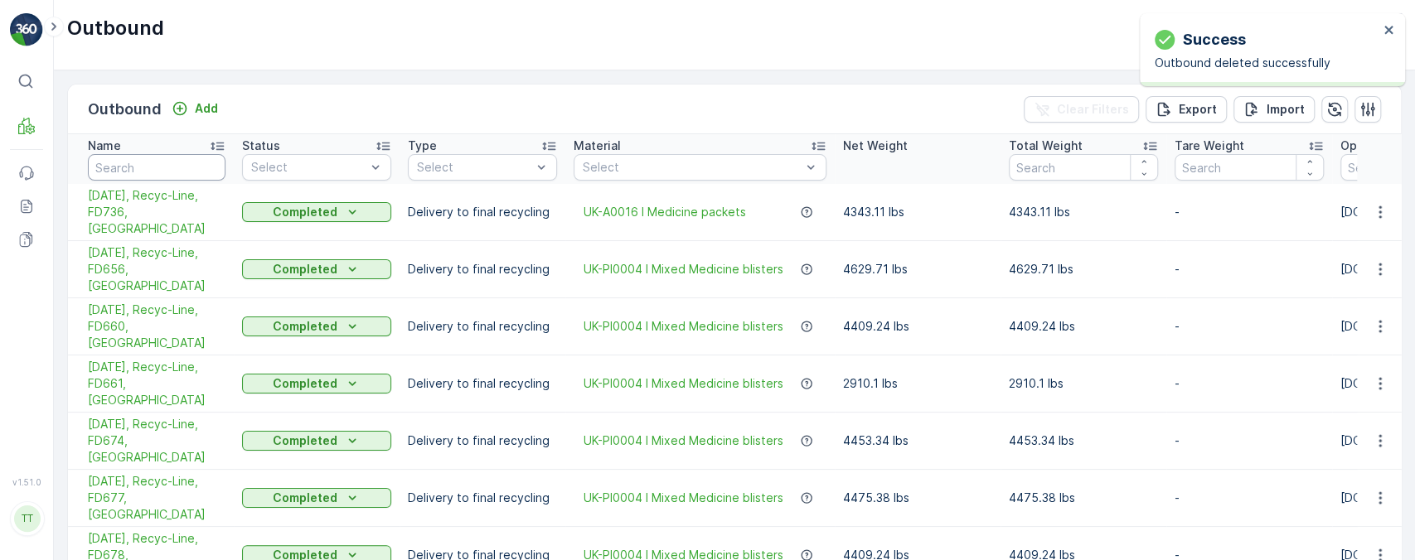
click at [186, 165] on input "text" at bounding box center [157, 167] width 138 height 27
type input "caes"
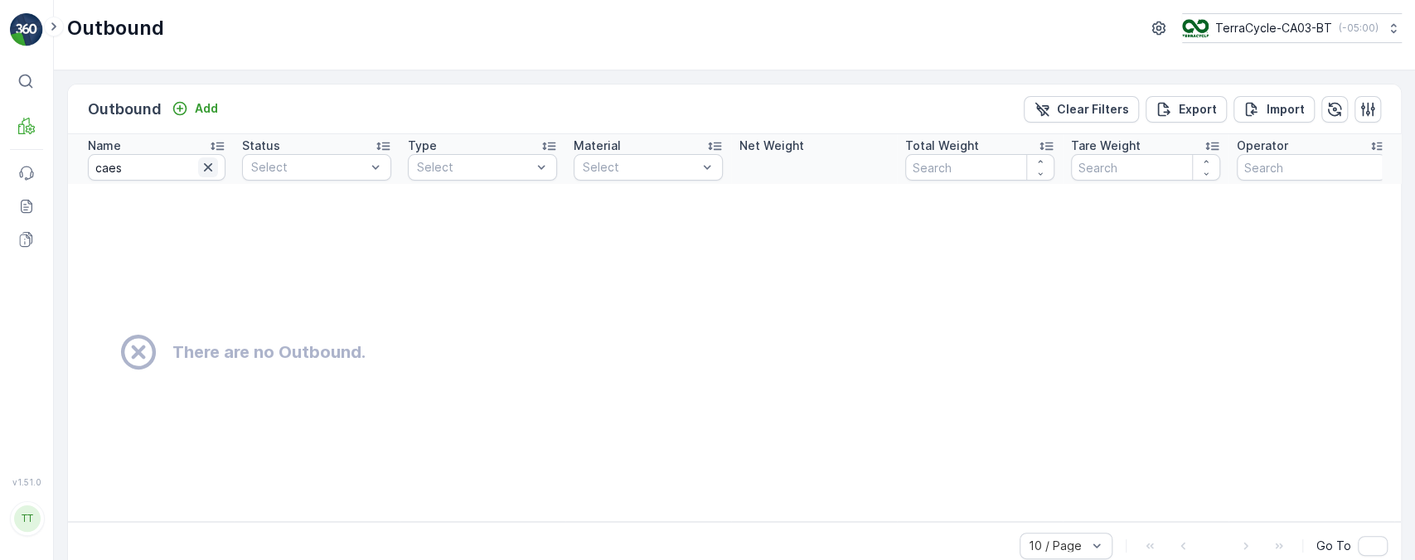
click at [206, 168] on icon "button" at bounding box center [208, 167] width 8 height 8
type input "ft"
click at [184, 169] on input "ft" at bounding box center [157, 167] width 138 height 27
click at [1102, 111] on p "Clear Filters" at bounding box center [1093, 109] width 72 height 17
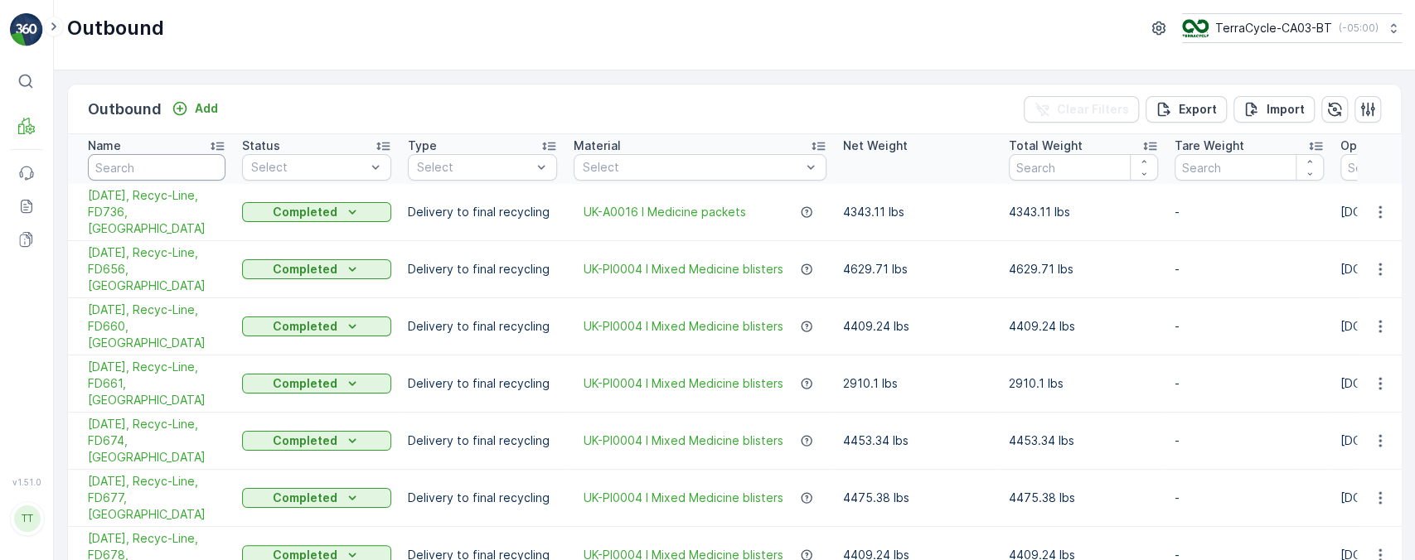
click at [146, 167] on input "text" at bounding box center [157, 167] width 138 height 27
type input "target"
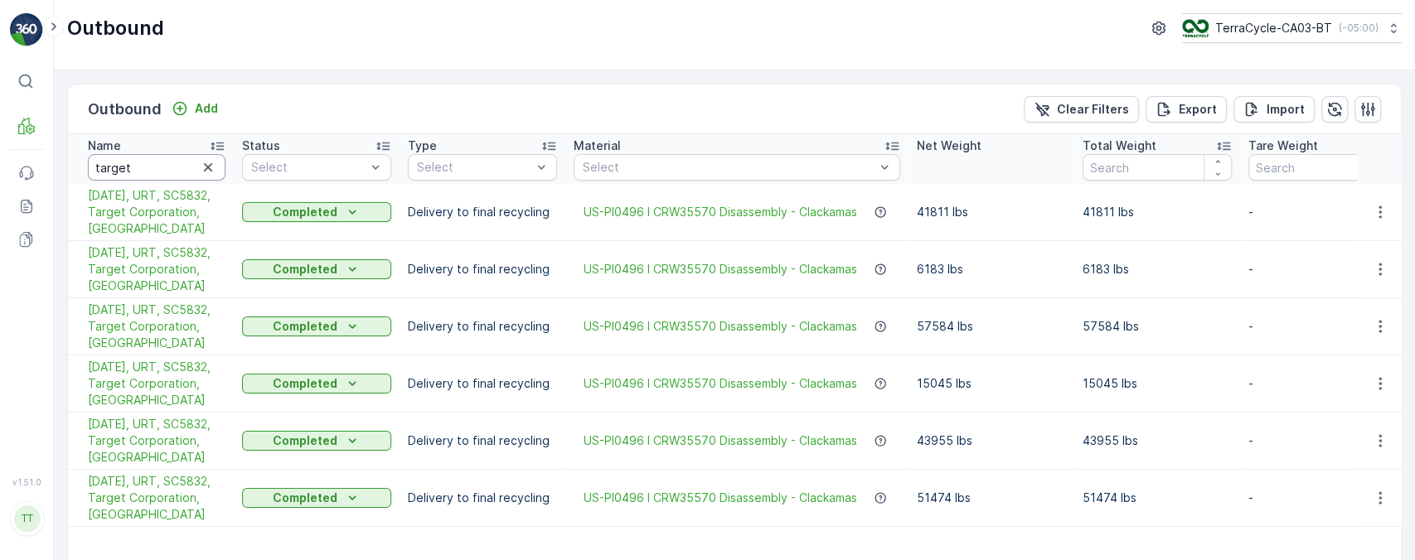
click at [146, 167] on input "target" at bounding box center [157, 167] width 138 height 27
type input "fti"
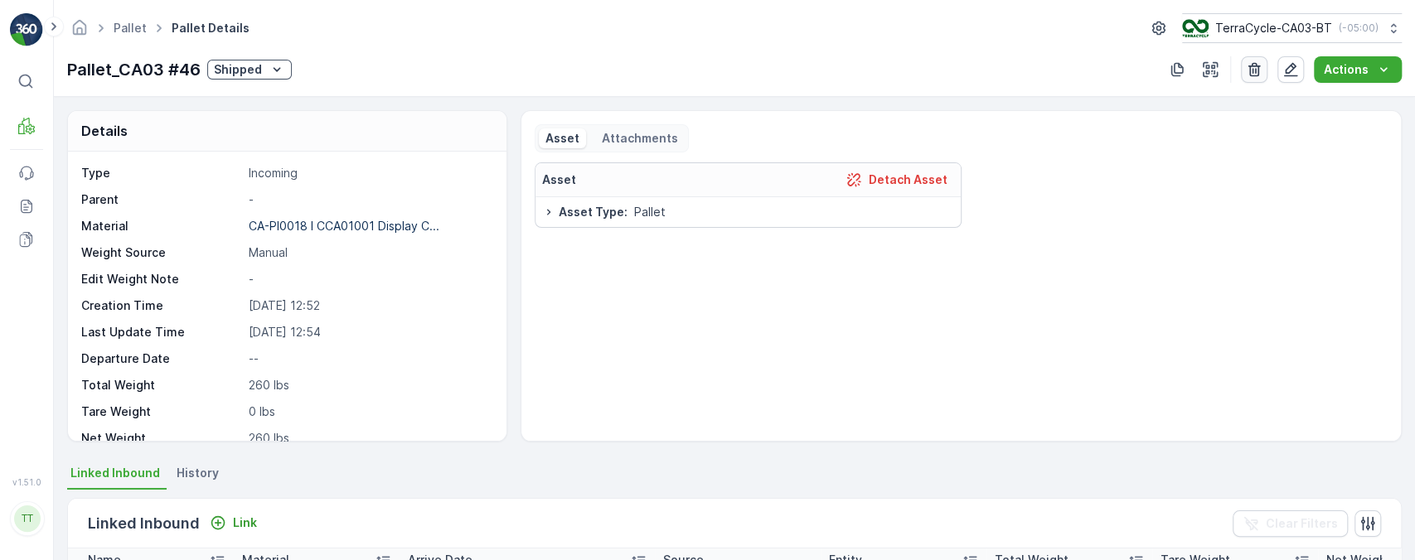
click at [1261, 72] on icon "button" at bounding box center [1254, 69] width 17 height 17
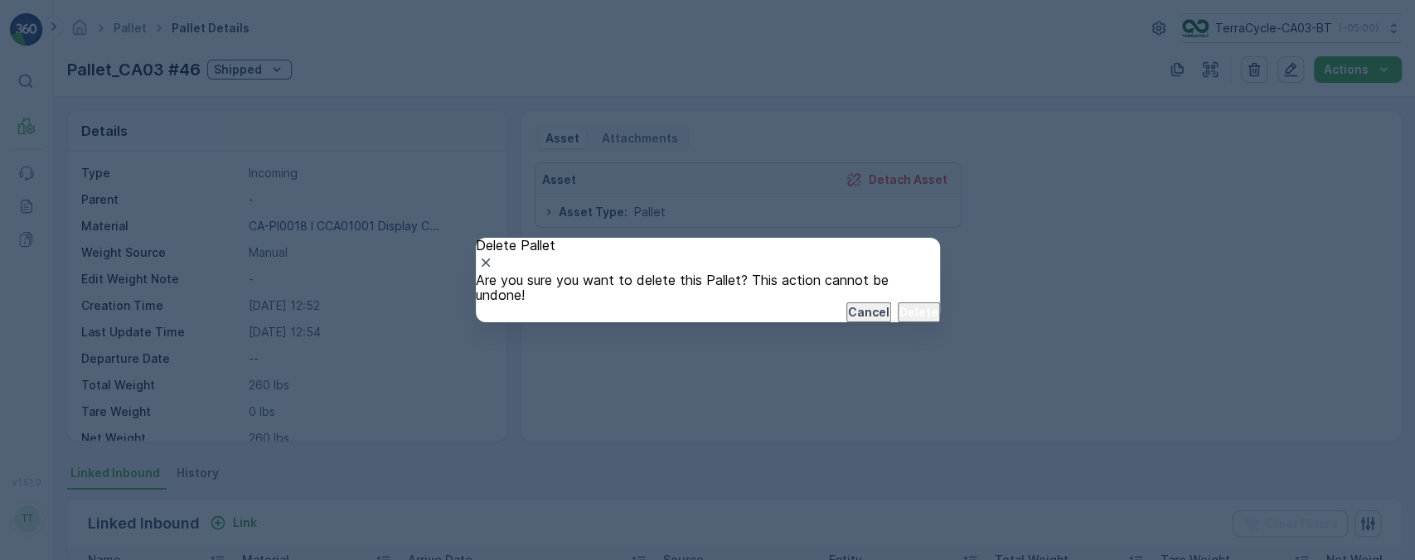
click at [899, 321] on p "Delete" at bounding box center [918, 312] width 39 height 17
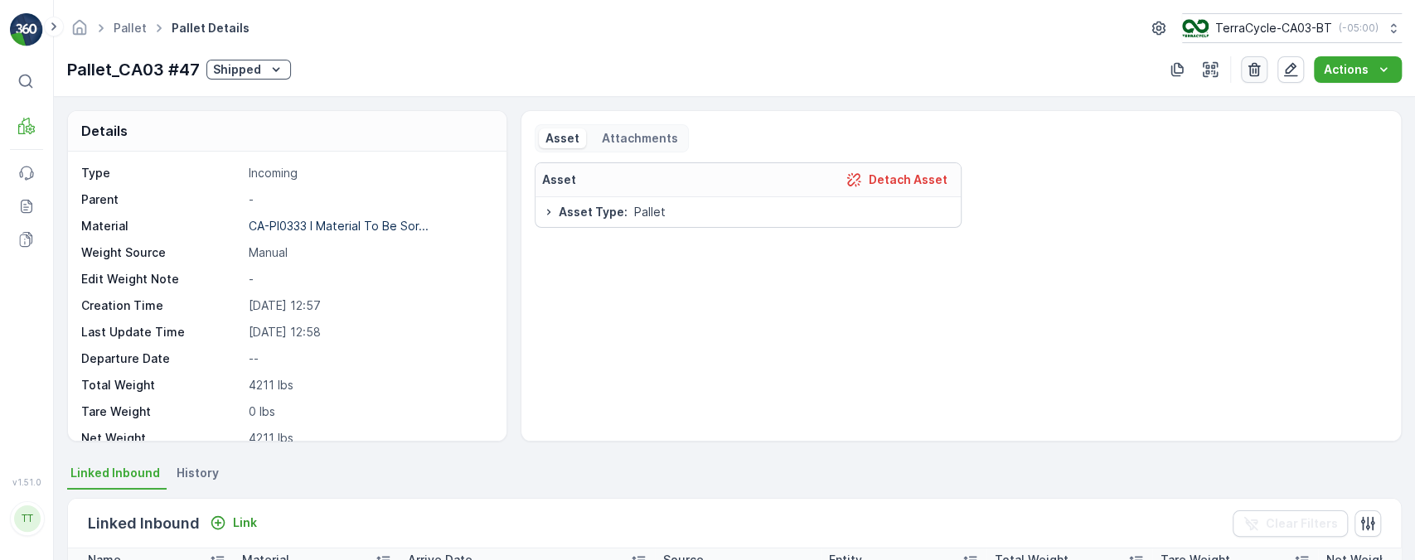
click at [1257, 74] on icon "button" at bounding box center [1254, 69] width 17 height 17
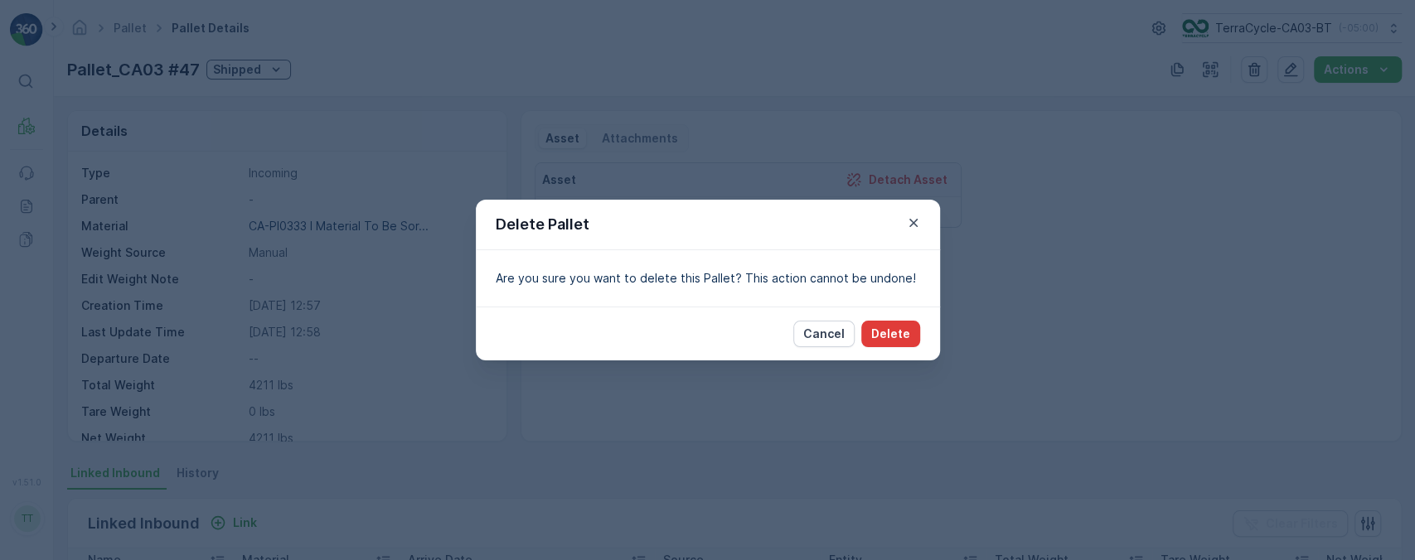
click at [900, 336] on p "Delete" at bounding box center [890, 334] width 39 height 17
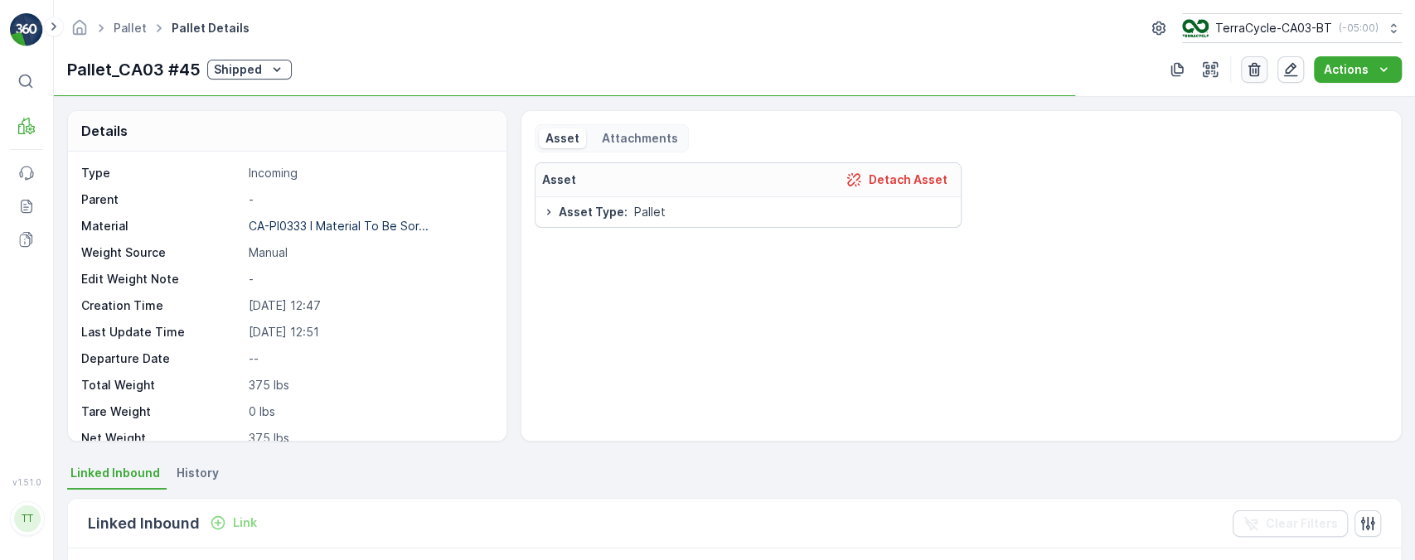
click at [1253, 70] on icon "button" at bounding box center [1254, 69] width 17 height 17
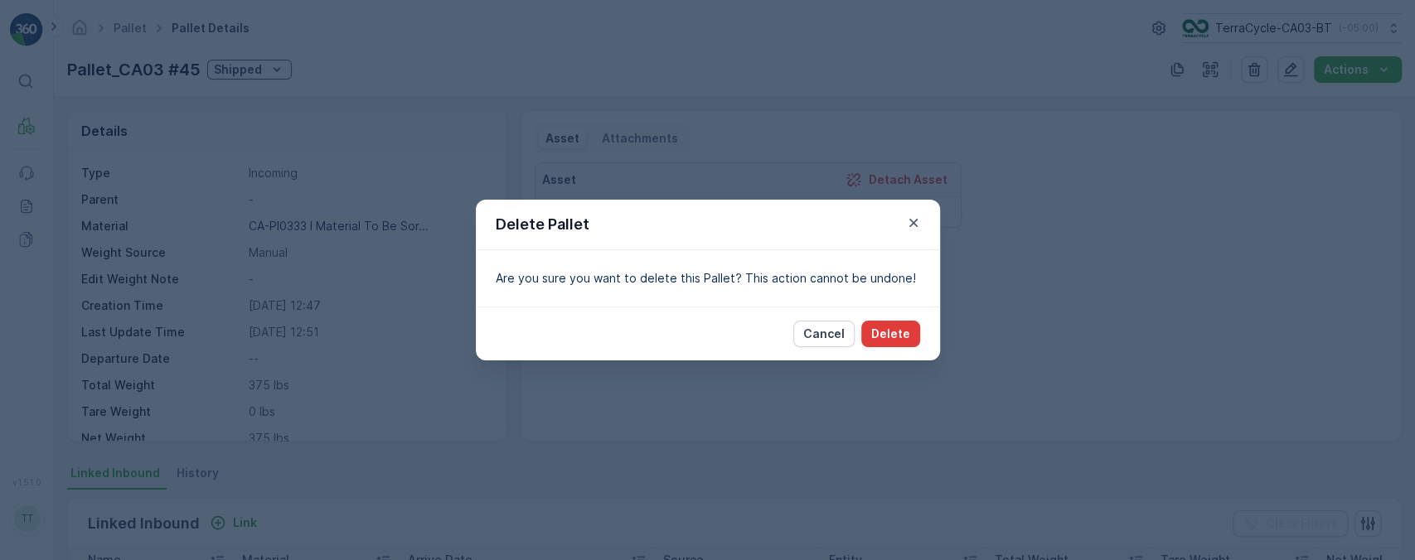
click at [908, 329] on p "Delete" at bounding box center [890, 334] width 39 height 17
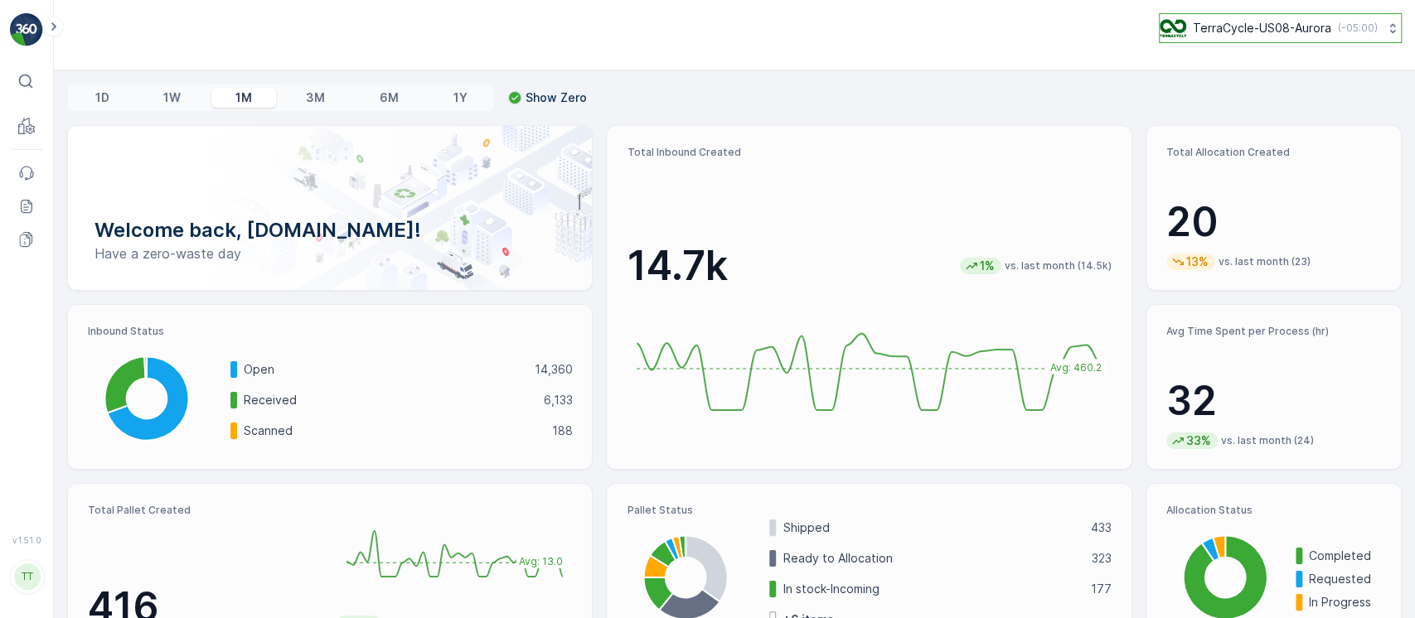
click at [1384, 23] on icon at bounding box center [1392, 28] width 17 height 17
type input "cyb"
click at [1316, 106] on span "TerraCycle-US02 - Cyber Crunch" at bounding box center [1263, 102] width 184 height 17
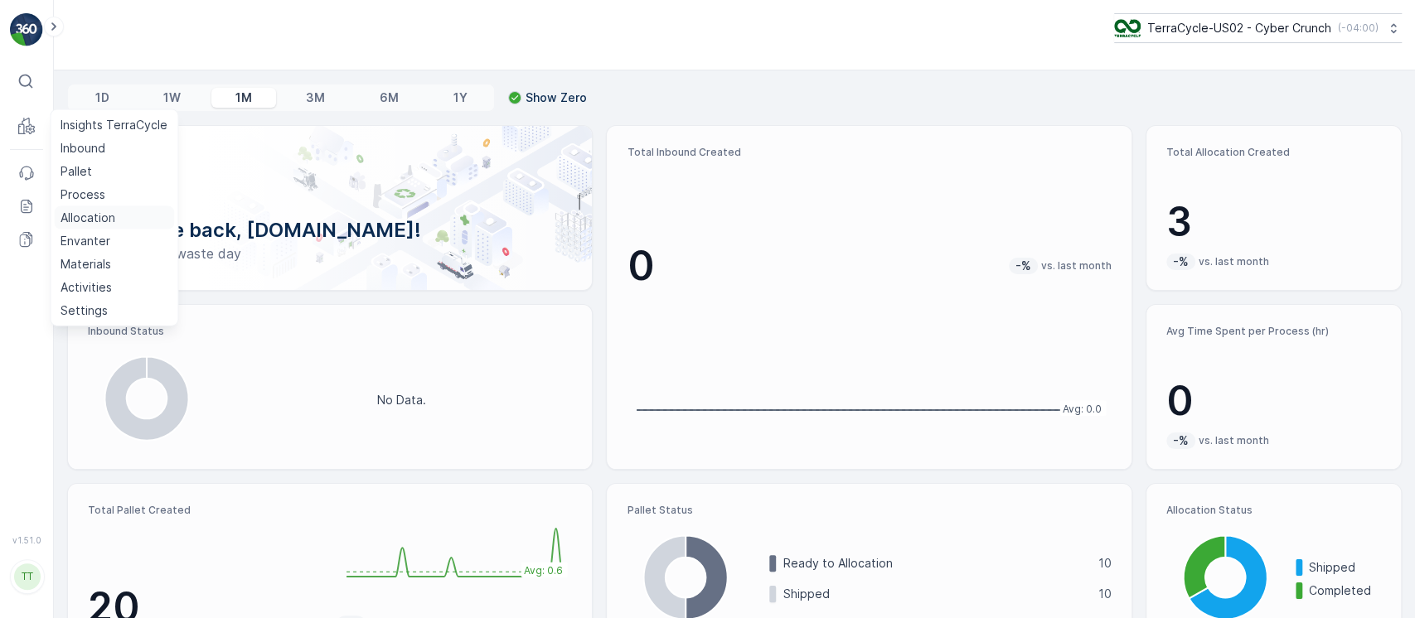
click at [98, 211] on p "Allocation" at bounding box center [88, 218] width 55 height 17
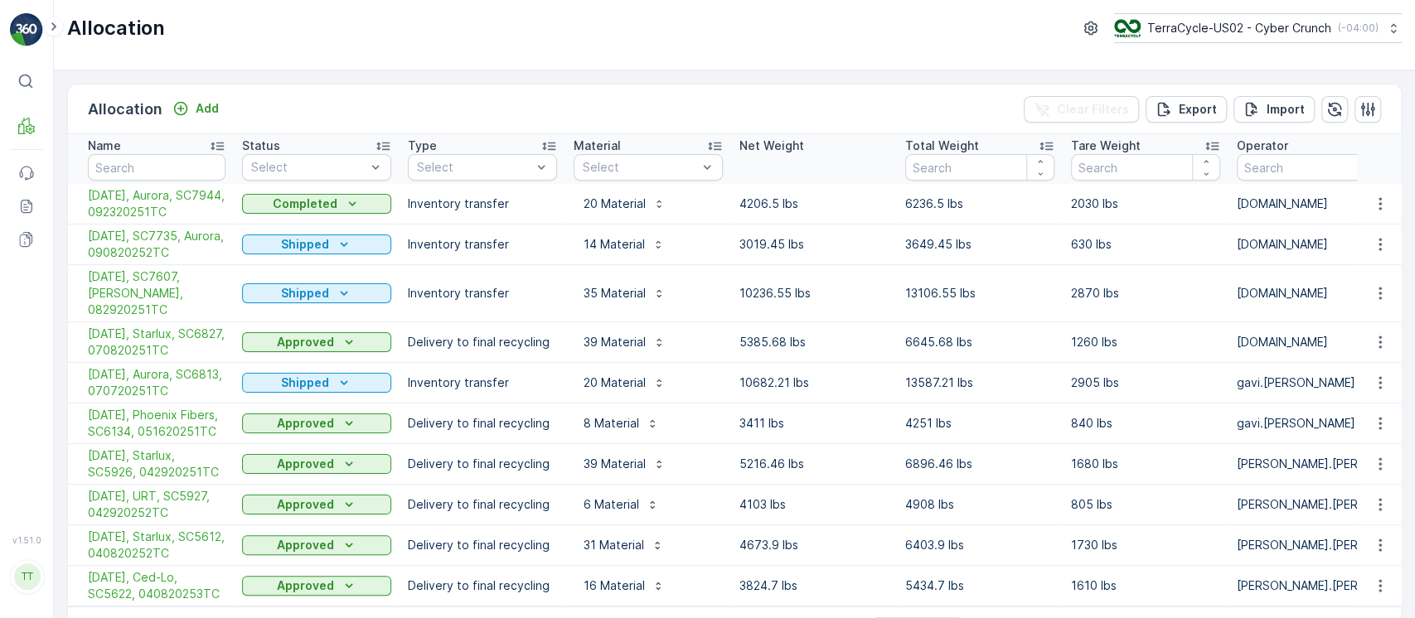
drag, startPoint x: 83, startPoint y: 195, endPoint x: 216, endPoint y: 222, distance: 135.4
click at [216, 222] on td "[DATE], Aurora, SC7944, 092320251TC" at bounding box center [151, 204] width 166 height 41
copy span "[DATE], Aurora, SC7944, 092320251TC"
click at [164, 216] on span "[DATE], Aurora, SC7944, 092320251TC" at bounding box center [157, 203] width 138 height 33
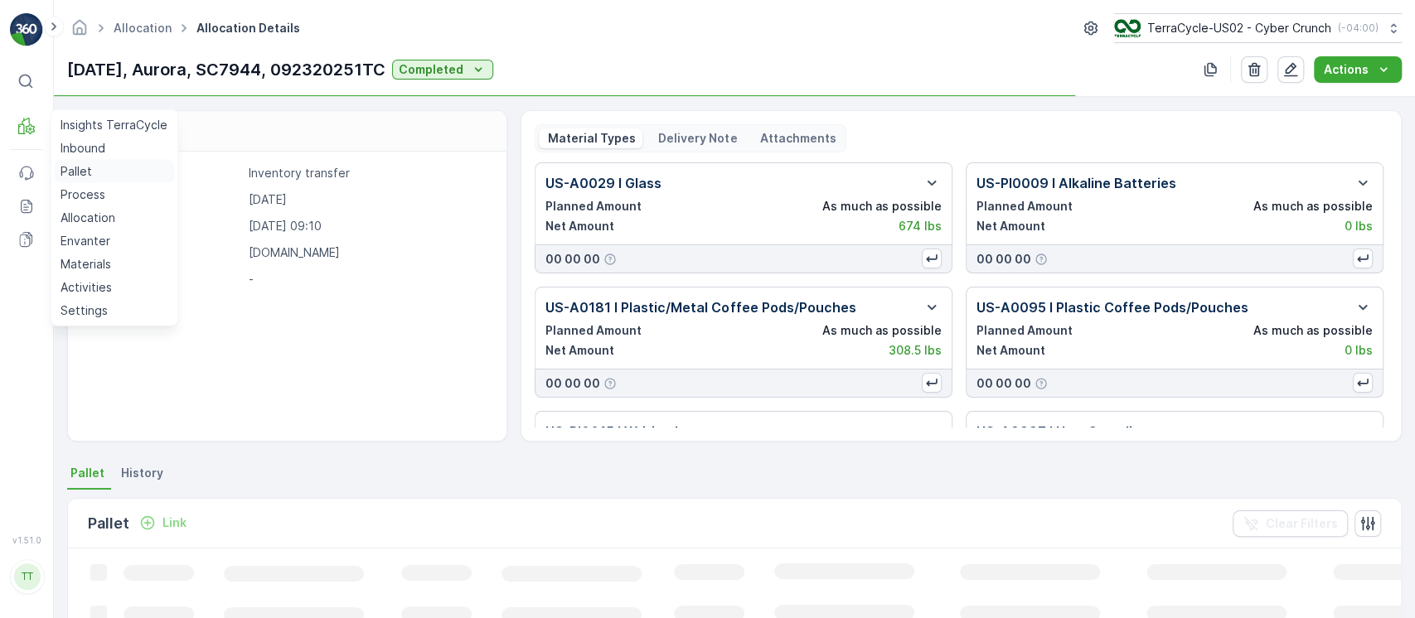
click at [93, 168] on link "Pallet" at bounding box center [114, 171] width 120 height 23
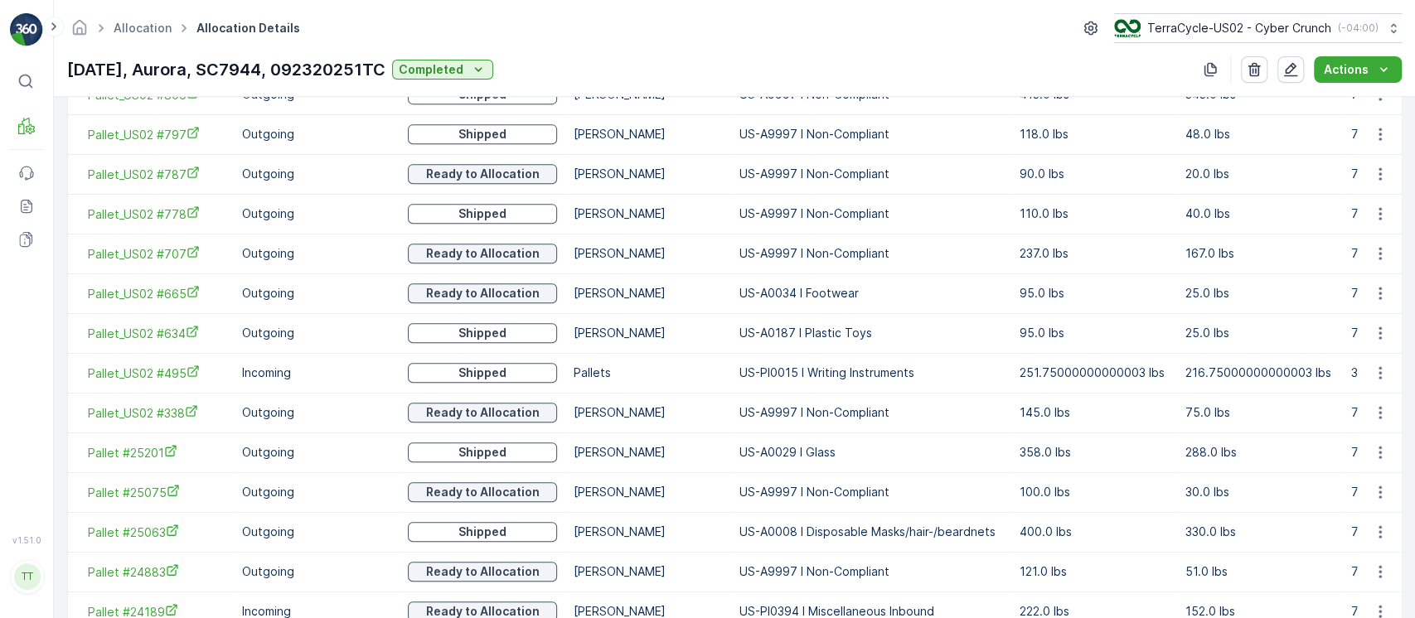
scroll to position [1291, 0]
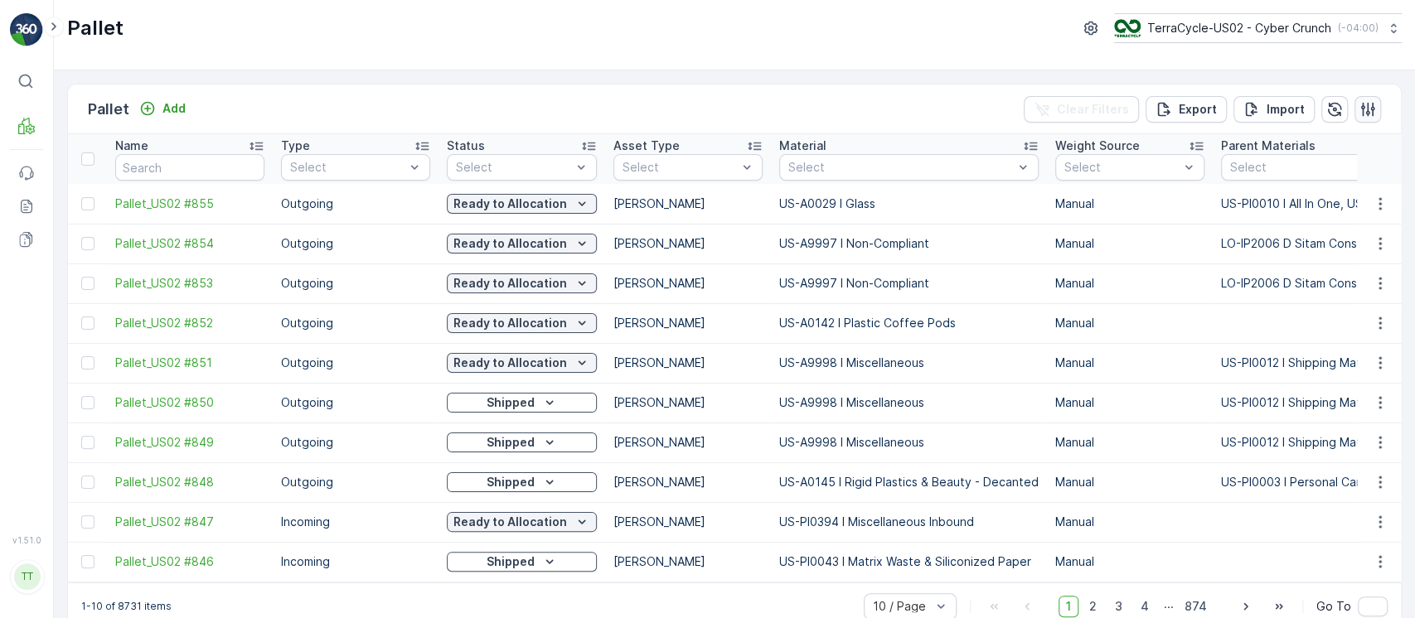
click at [1364, 112] on icon "button" at bounding box center [1368, 109] width 17 height 17
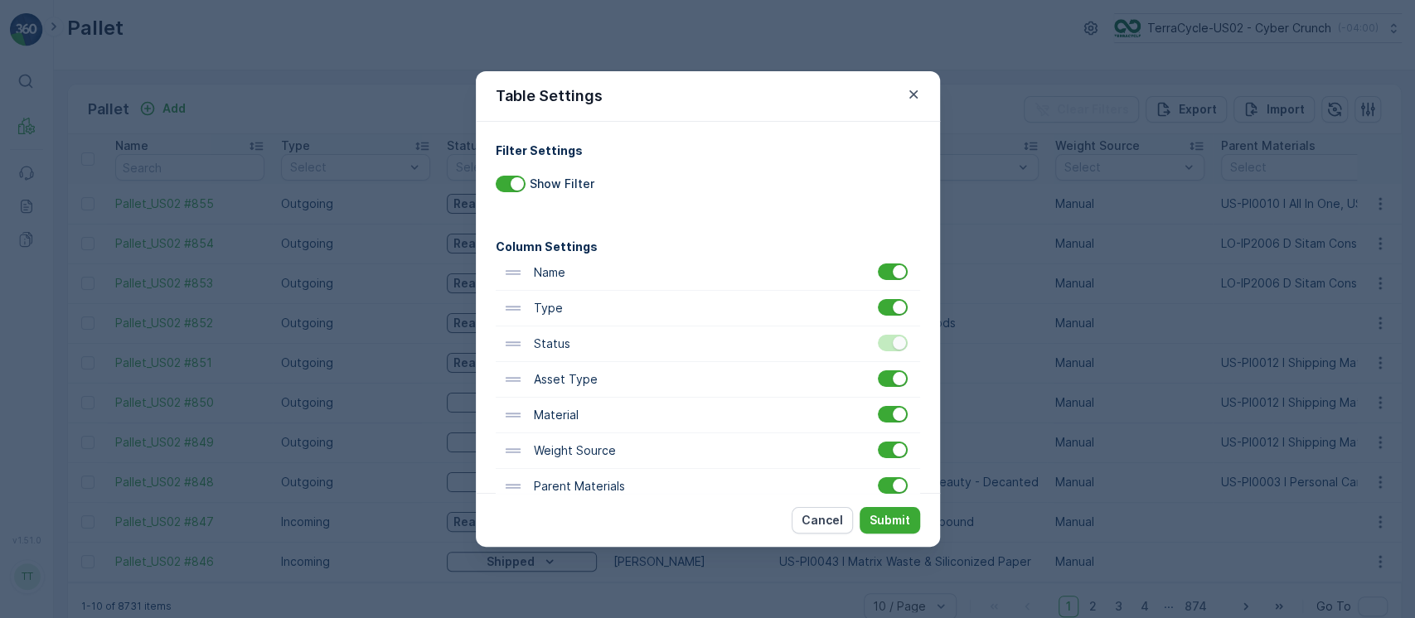
click at [903, 481] on div at bounding box center [895, 486] width 34 height 17
click at [878, 478] on input "checkbox" at bounding box center [878, 478] width 0 height 0
click at [877, 509] on button "Submit" at bounding box center [890, 520] width 61 height 27
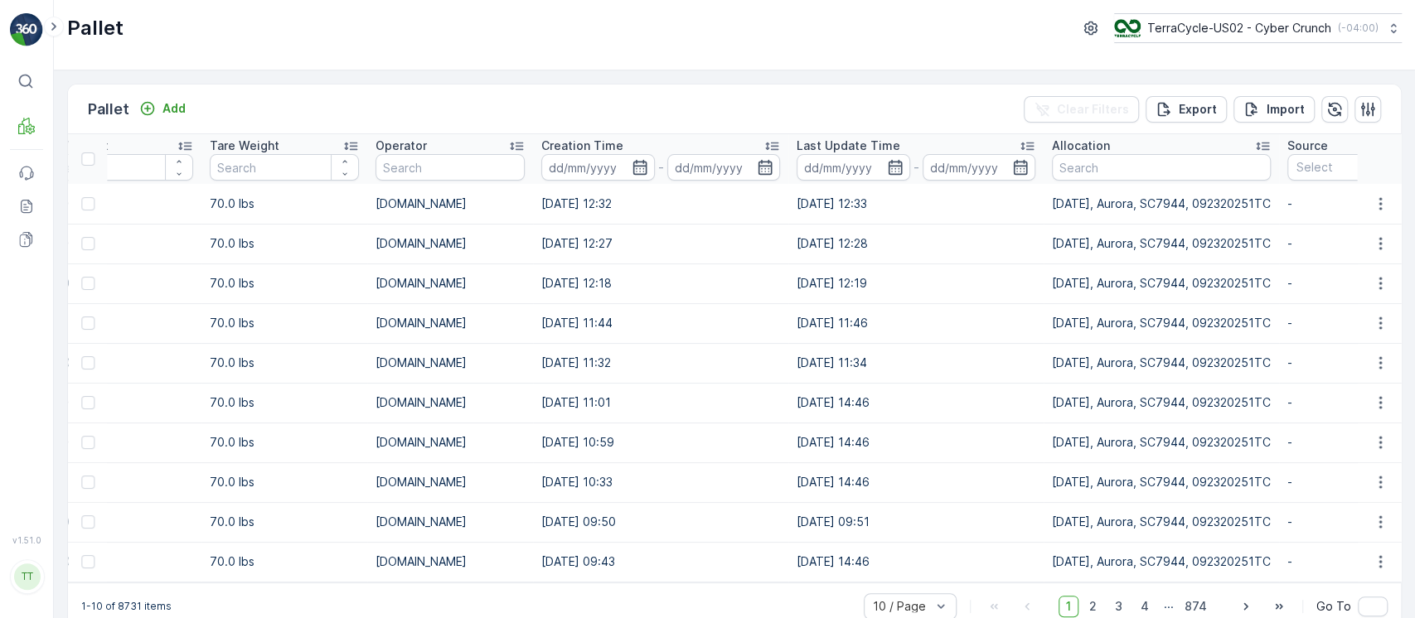
scroll to position [0, 1355]
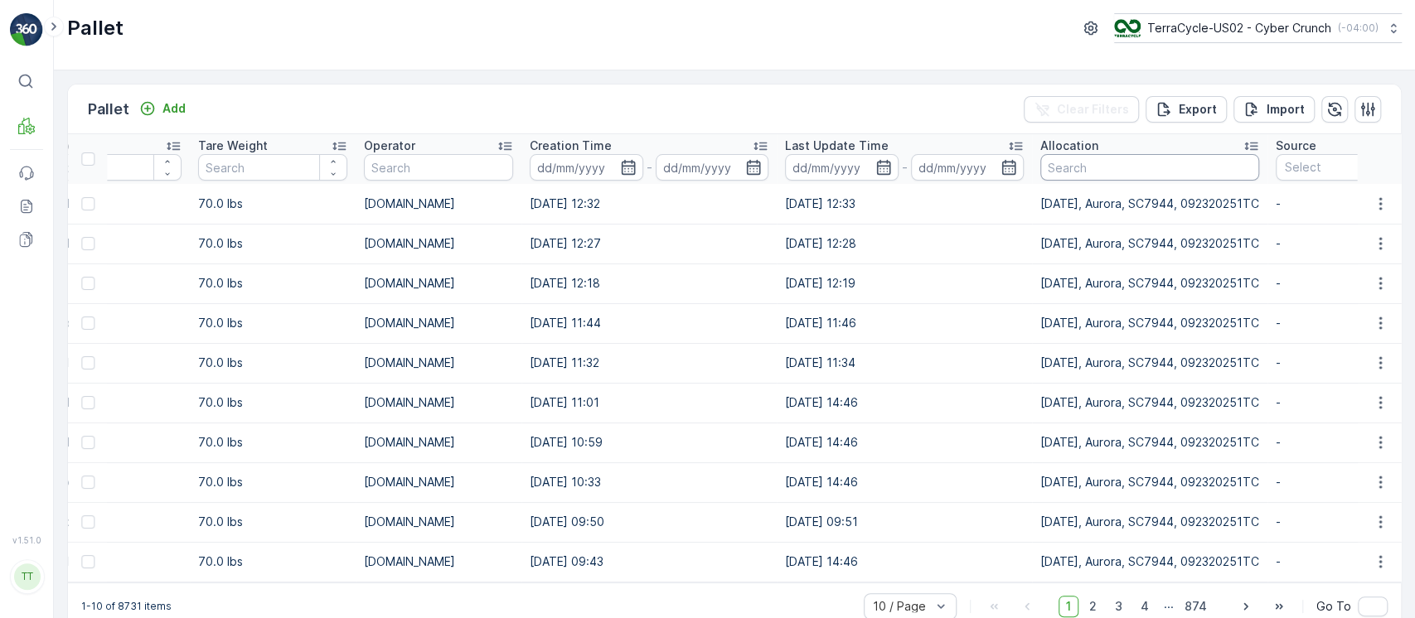
click at [1101, 176] on input "text" at bounding box center [1149, 167] width 219 height 27
paste input "9/24/25, Aurora, SC7944, 092320251TC"
type input "9/24/25, Aurora, SC7944, 092320251TC"
click at [1203, 105] on p "Export" at bounding box center [1198, 109] width 38 height 17
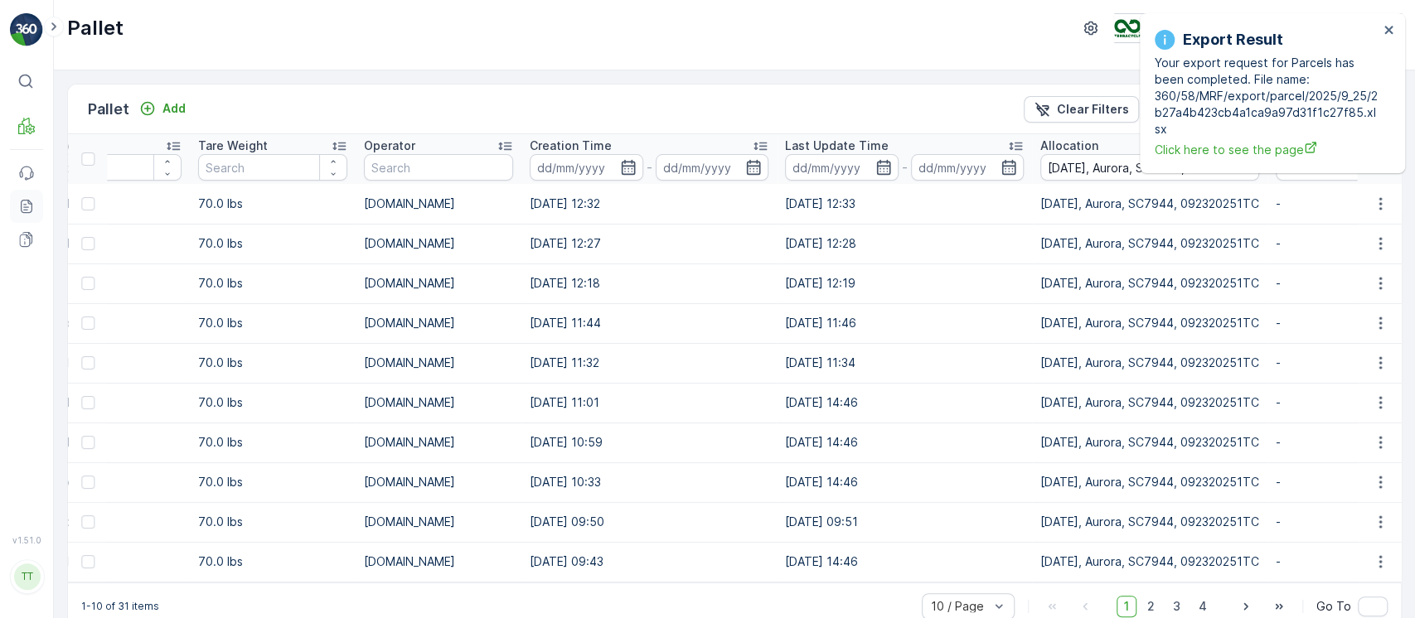
click at [17, 201] on link "Reports" at bounding box center [26, 206] width 33 height 33
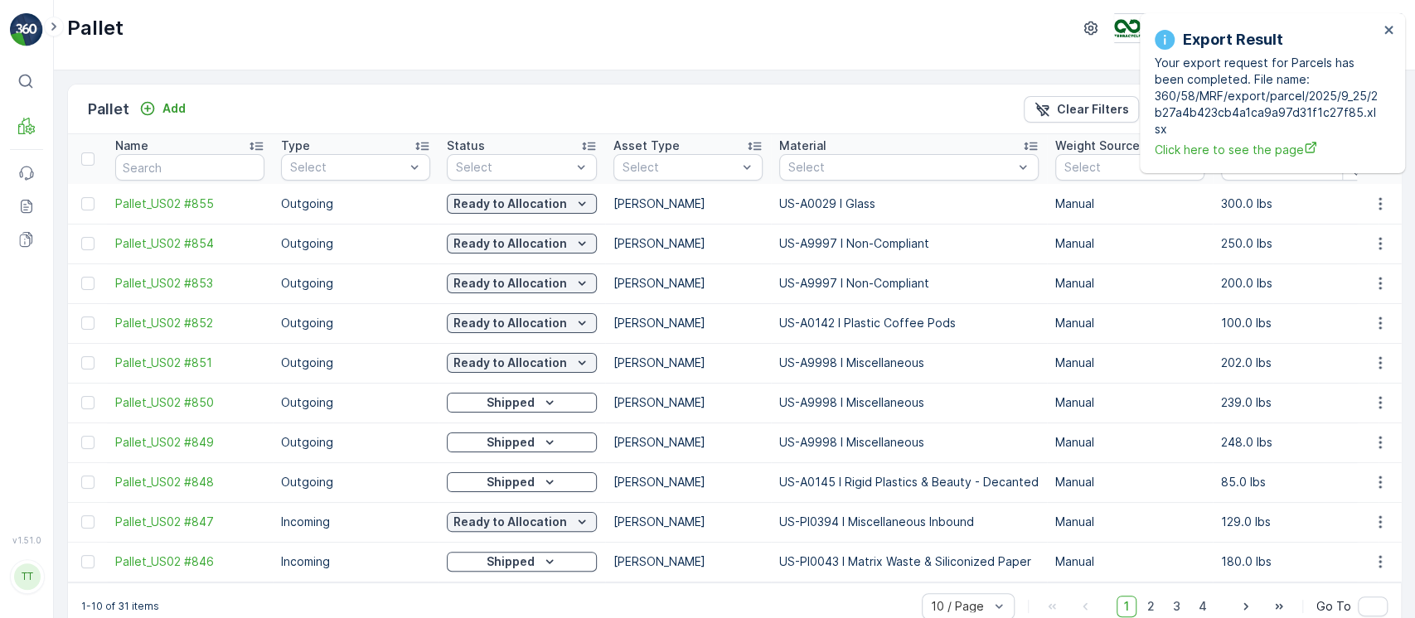
click at [556, 146] on div "Status" at bounding box center [522, 146] width 150 height 17
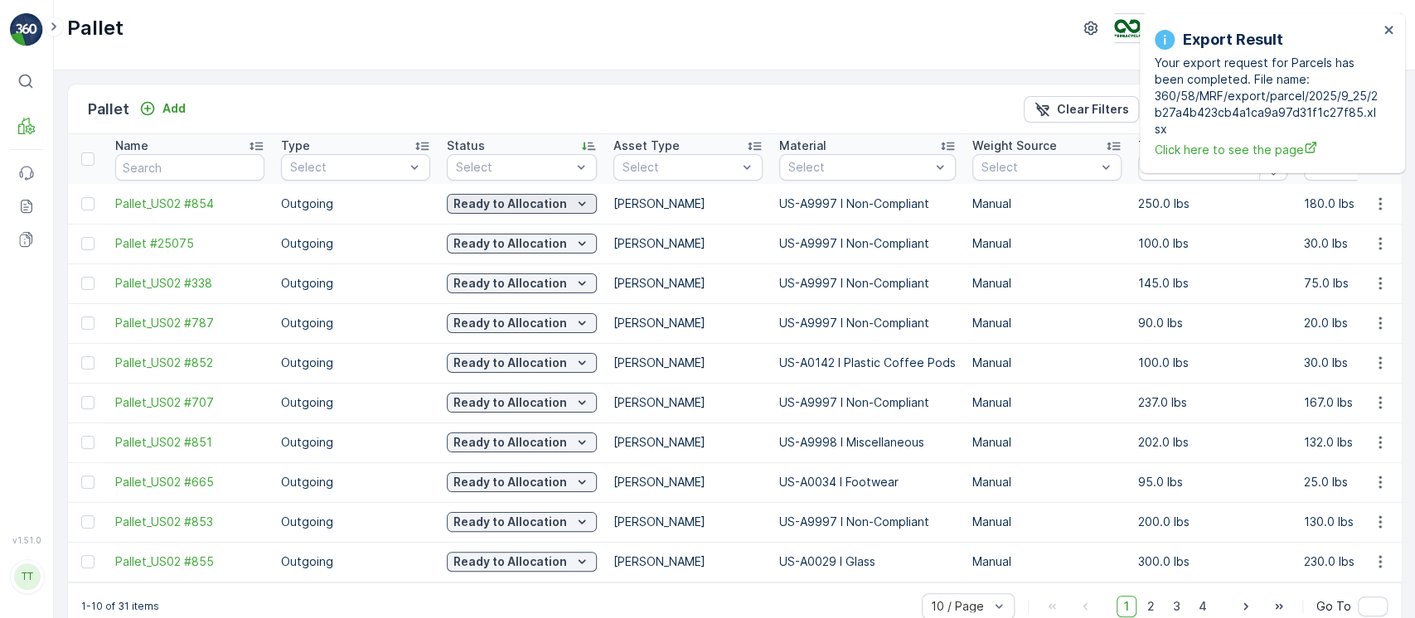
click at [564, 205] on p "Ready to Allocation" at bounding box center [510, 204] width 114 height 17
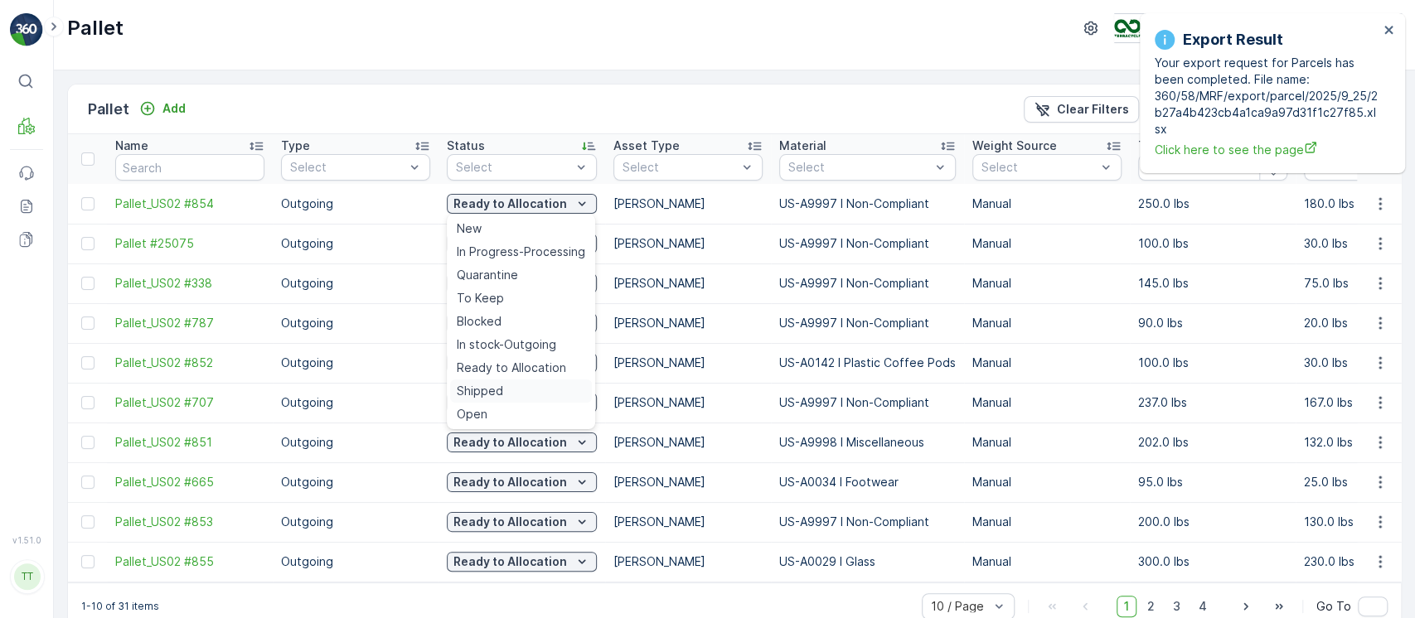
click at [508, 386] on div "Shipped" at bounding box center [521, 391] width 142 height 23
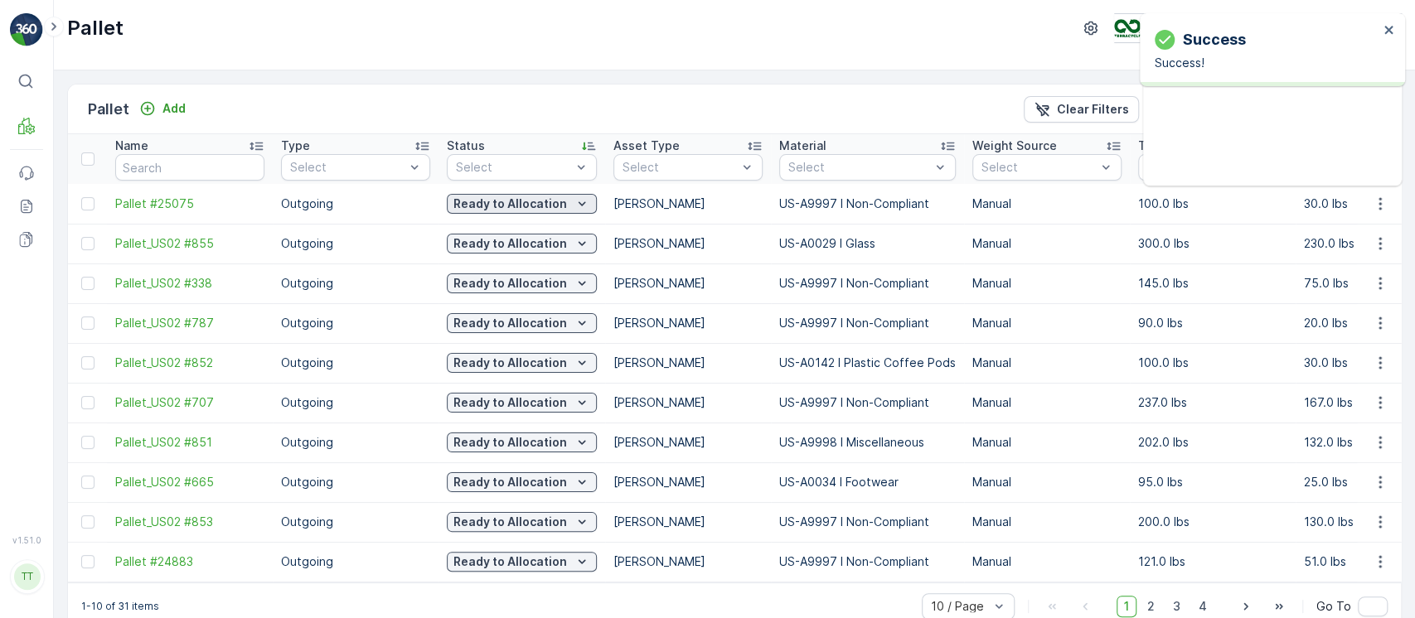
click at [565, 208] on div "Ready to Allocation" at bounding box center [521, 204] width 137 height 17
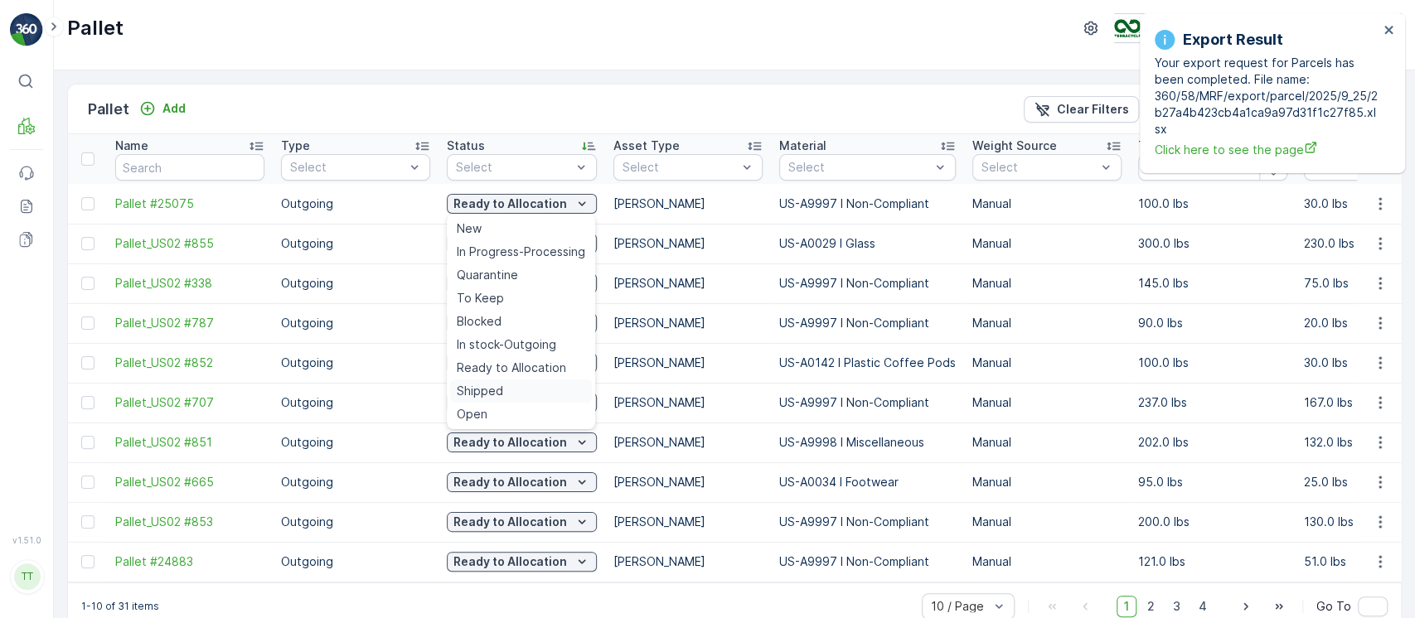
click at [545, 396] on div "Shipped" at bounding box center [521, 391] width 142 height 23
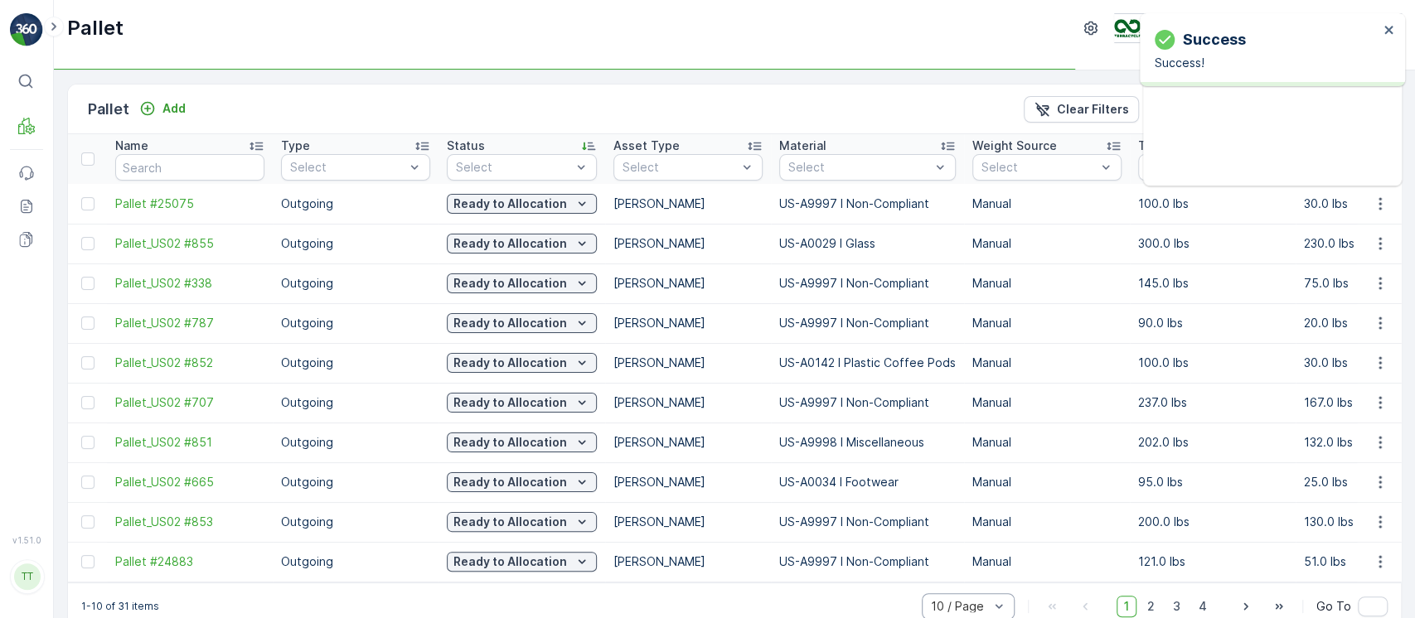
scroll to position [2, 0]
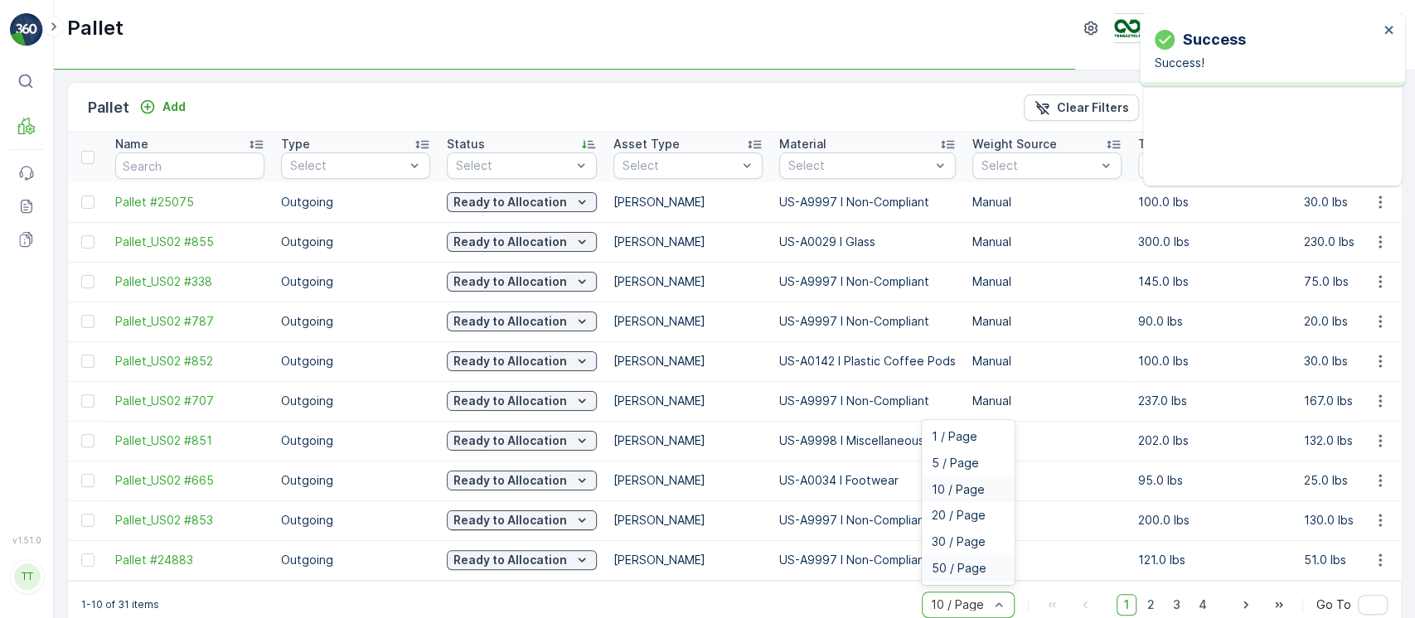
click at [982, 575] on span "50 / Page" at bounding box center [959, 568] width 55 height 13
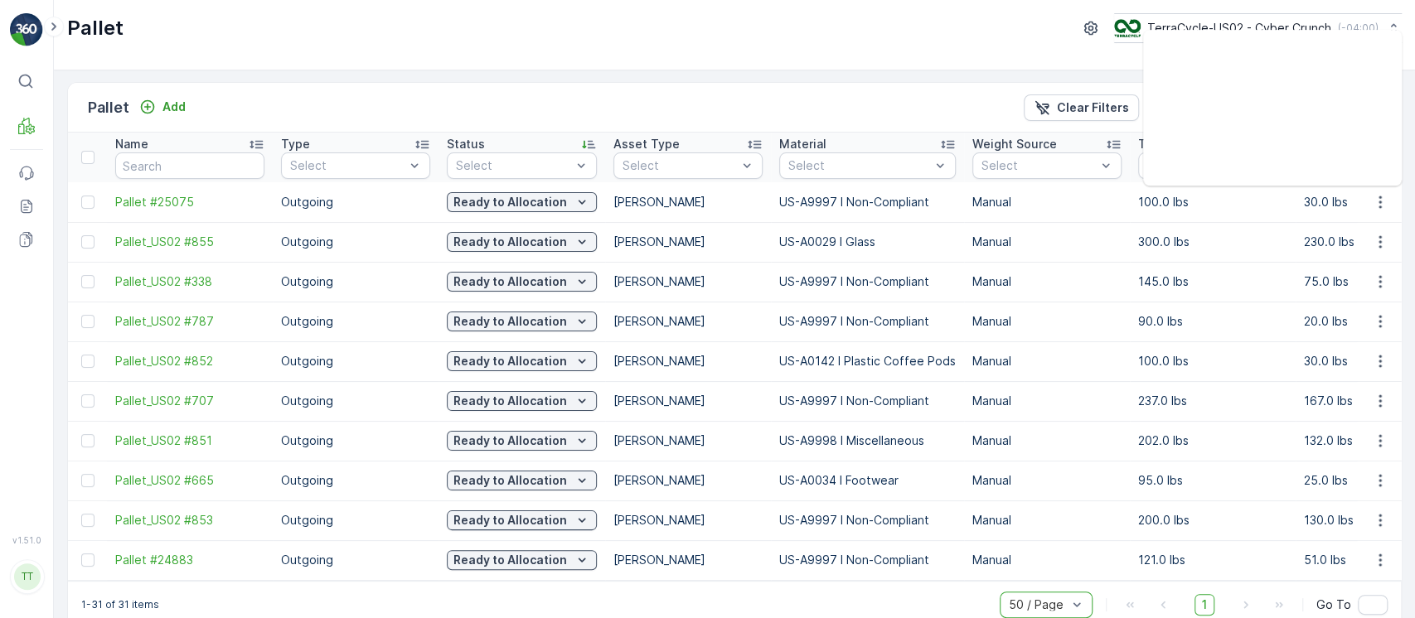
click at [206, 144] on div "Name" at bounding box center [189, 144] width 149 height 17
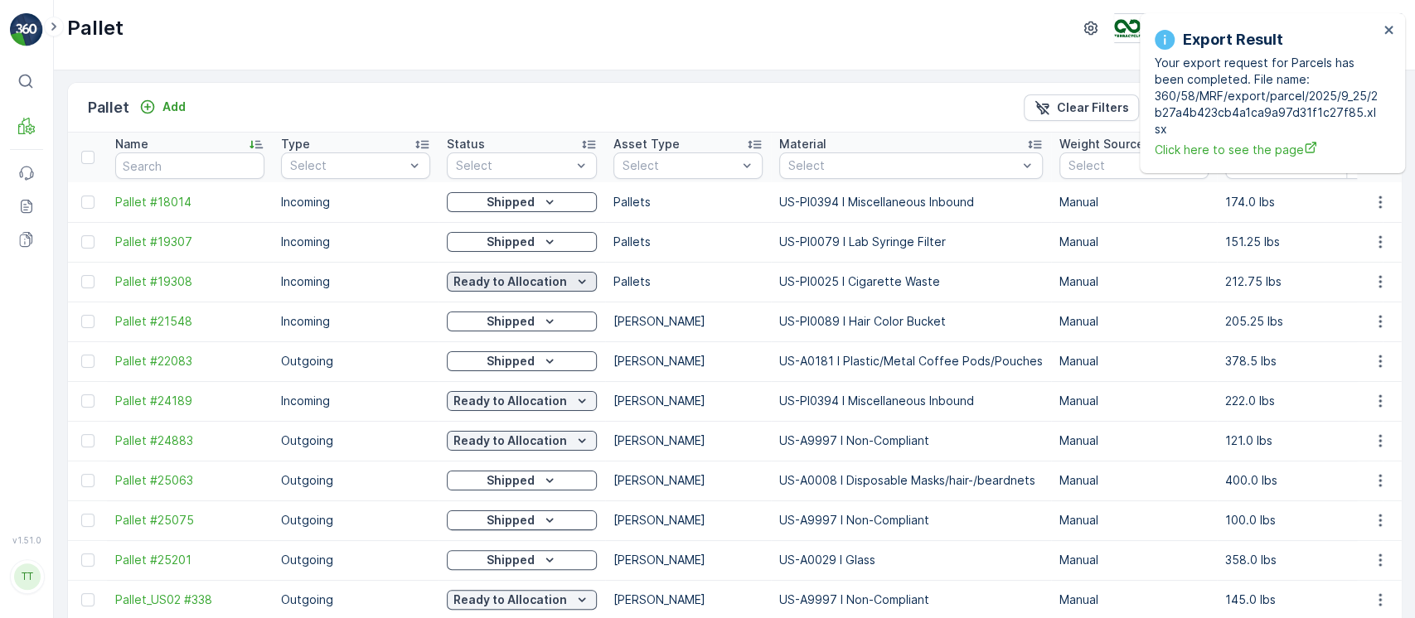
click at [557, 275] on p "Ready to Allocation" at bounding box center [510, 282] width 114 height 17
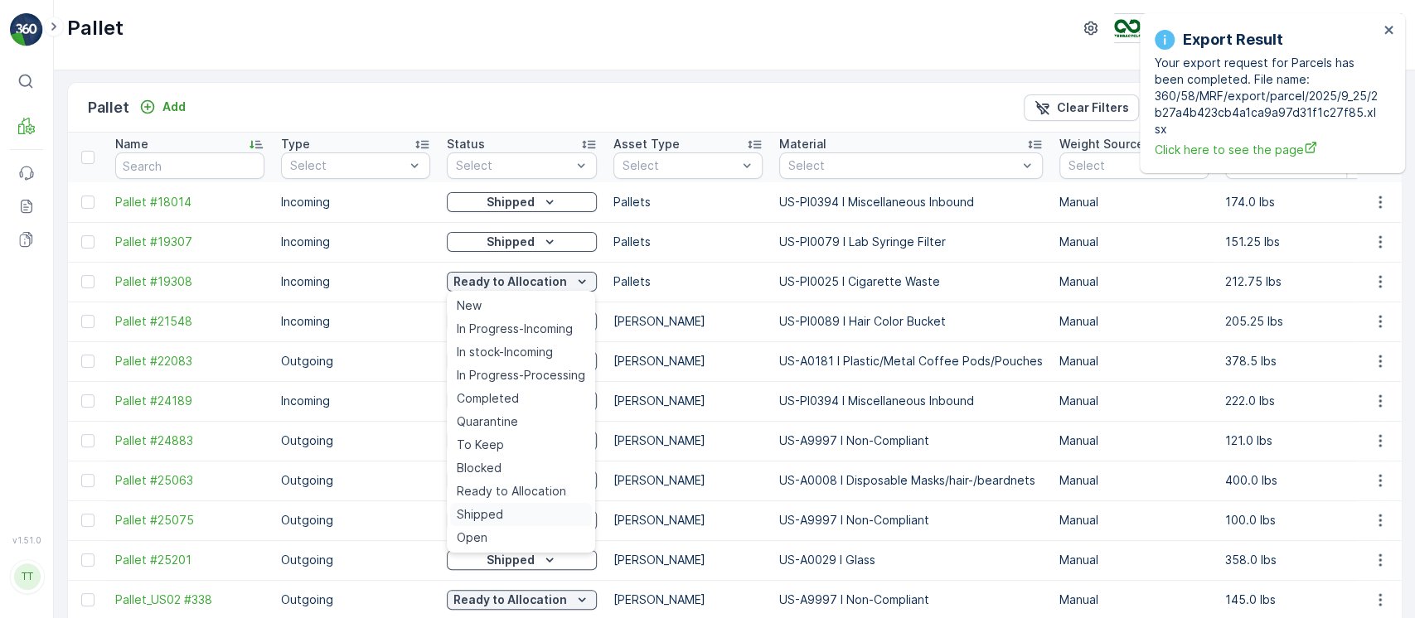
click at [501, 505] on div "Shipped" at bounding box center [521, 514] width 142 height 23
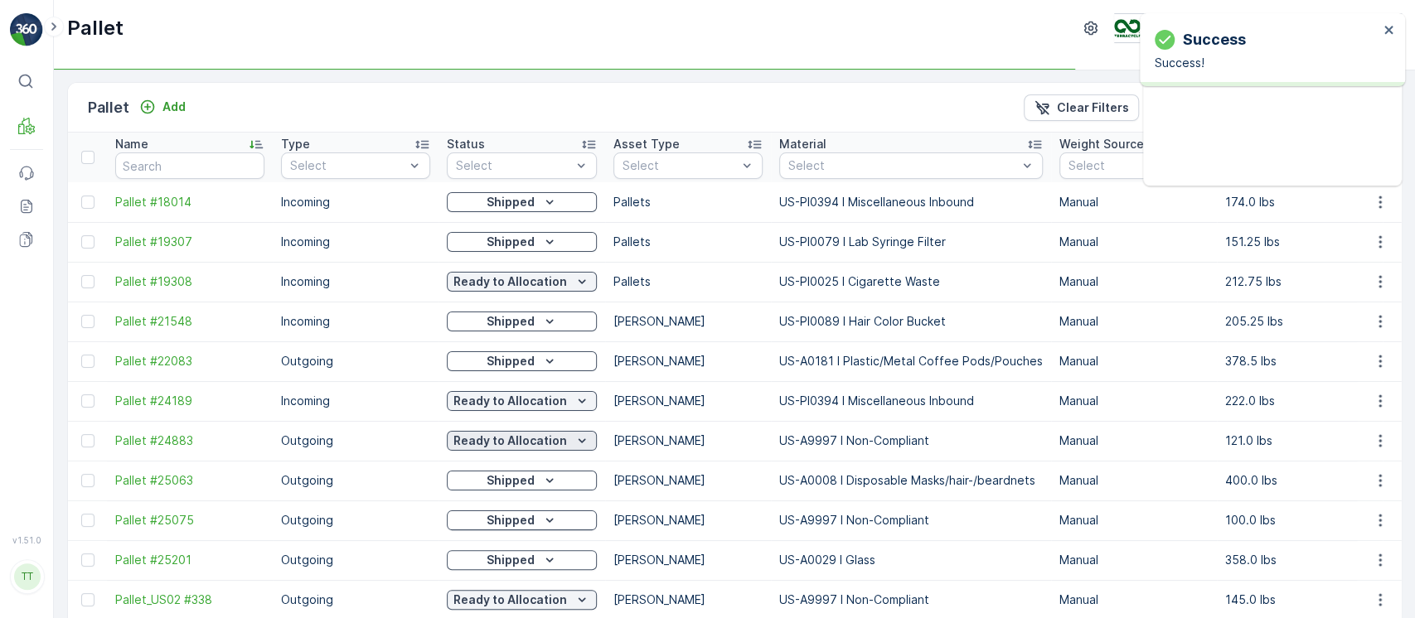
click at [555, 443] on p "Ready to Allocation" at bounding box center [510, 441] width 114 height 17
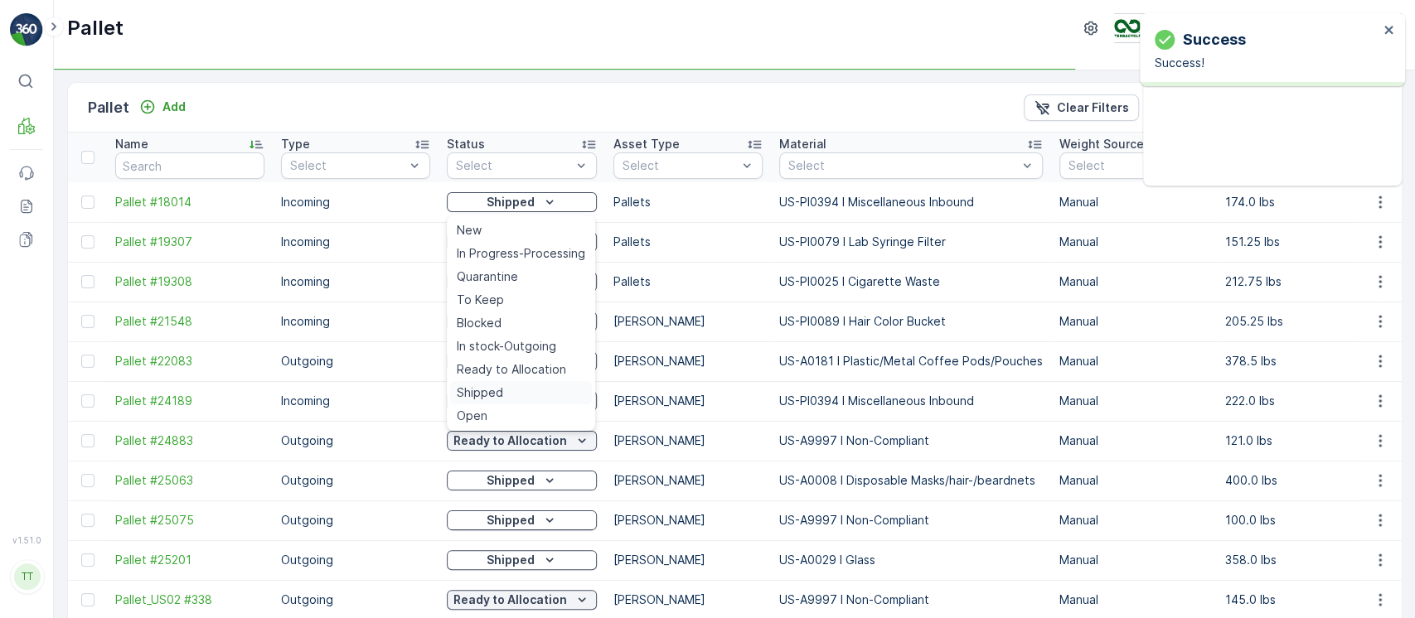
click at [517, 395] on div "Shipped" at bounding box center [521, 392] width 142 height 23
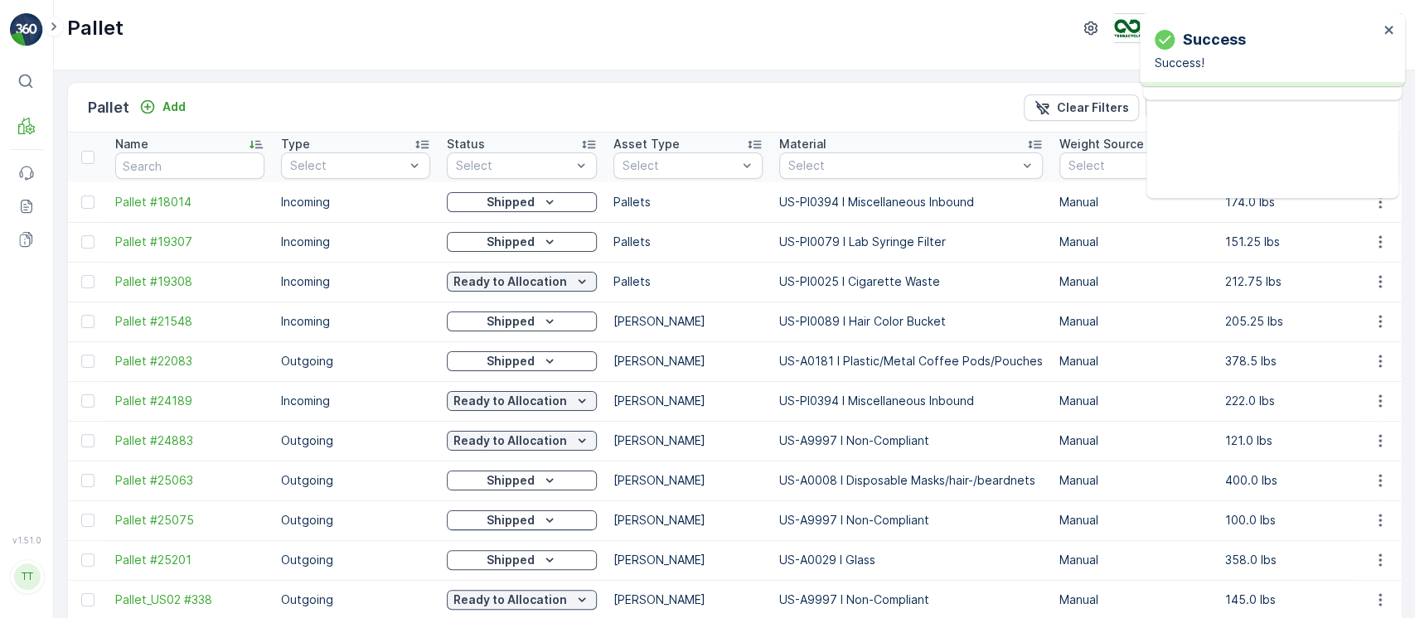
click at [517, 395] on p "Ready to Allocation" at bounding box center [510, 401] width 114 height 17
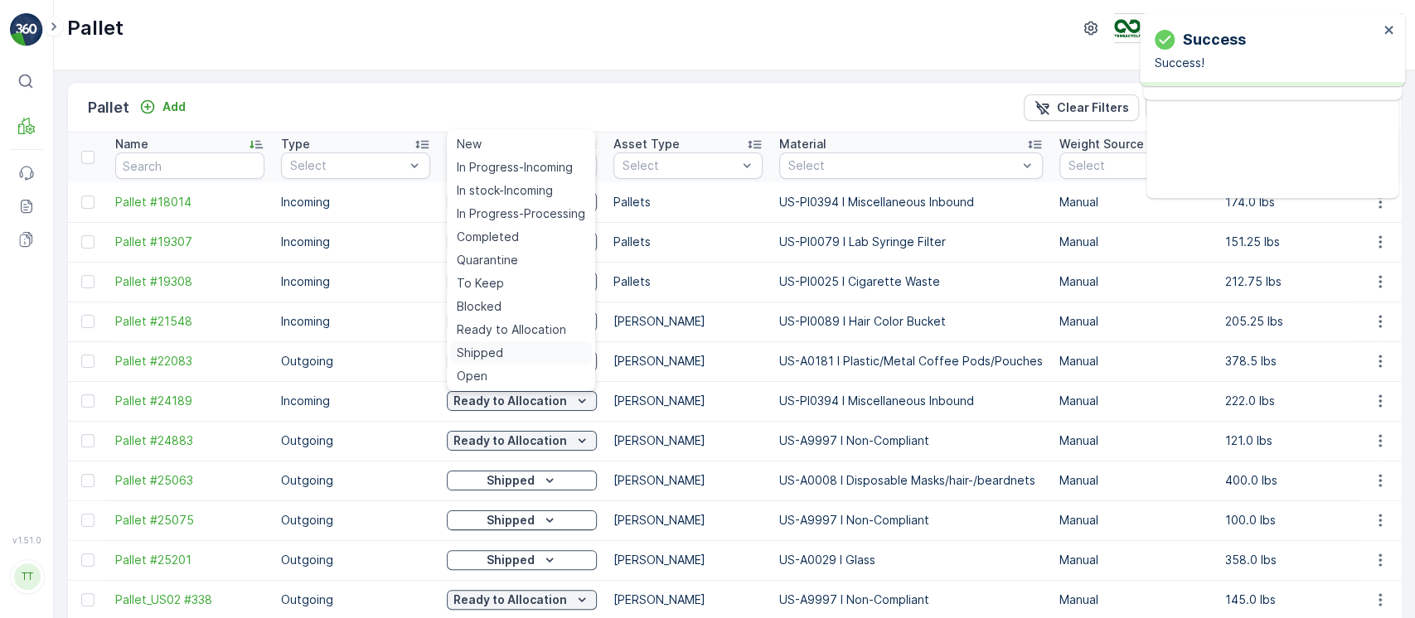
click at [516, 348] on div "Shipped" at bounding box center [521, 353] width 142 height 23
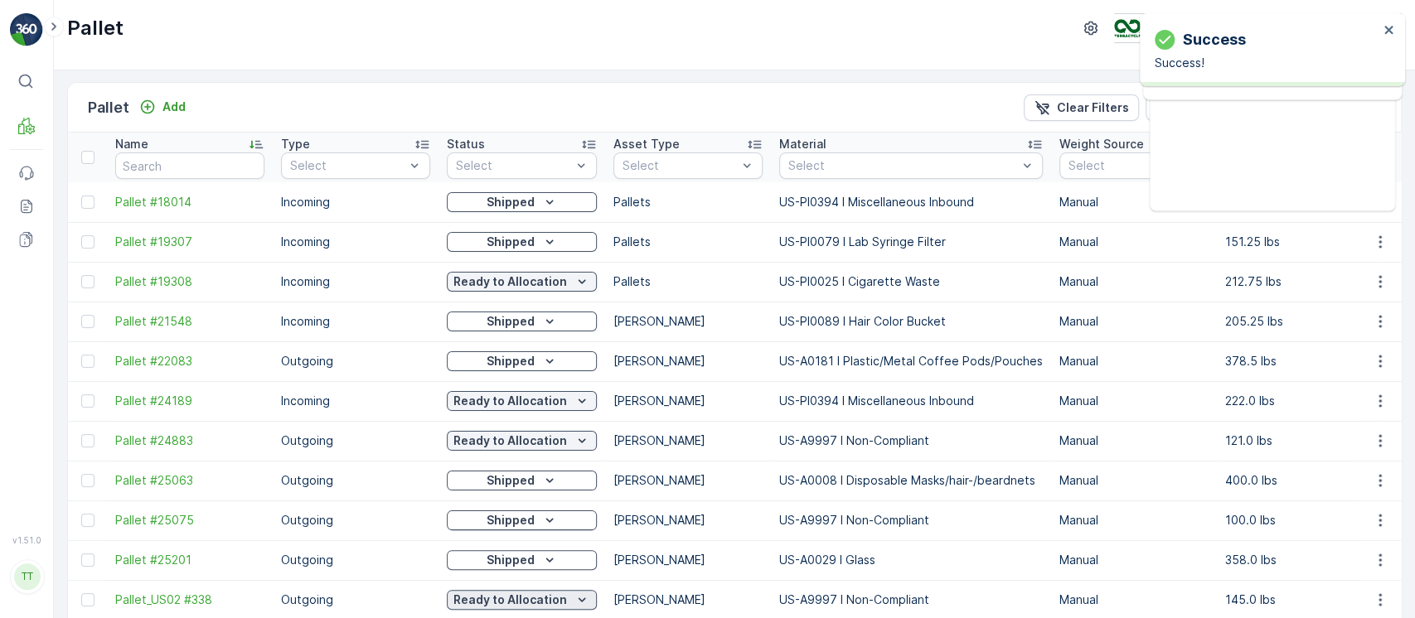
click at [491, 603] on p "Ready to Allocation" at bounding box center [510, 600] width 114 height 17
click at [504, 599] on p "Ready to Allocation" at bounding box center [510, 600] width 114 height 17
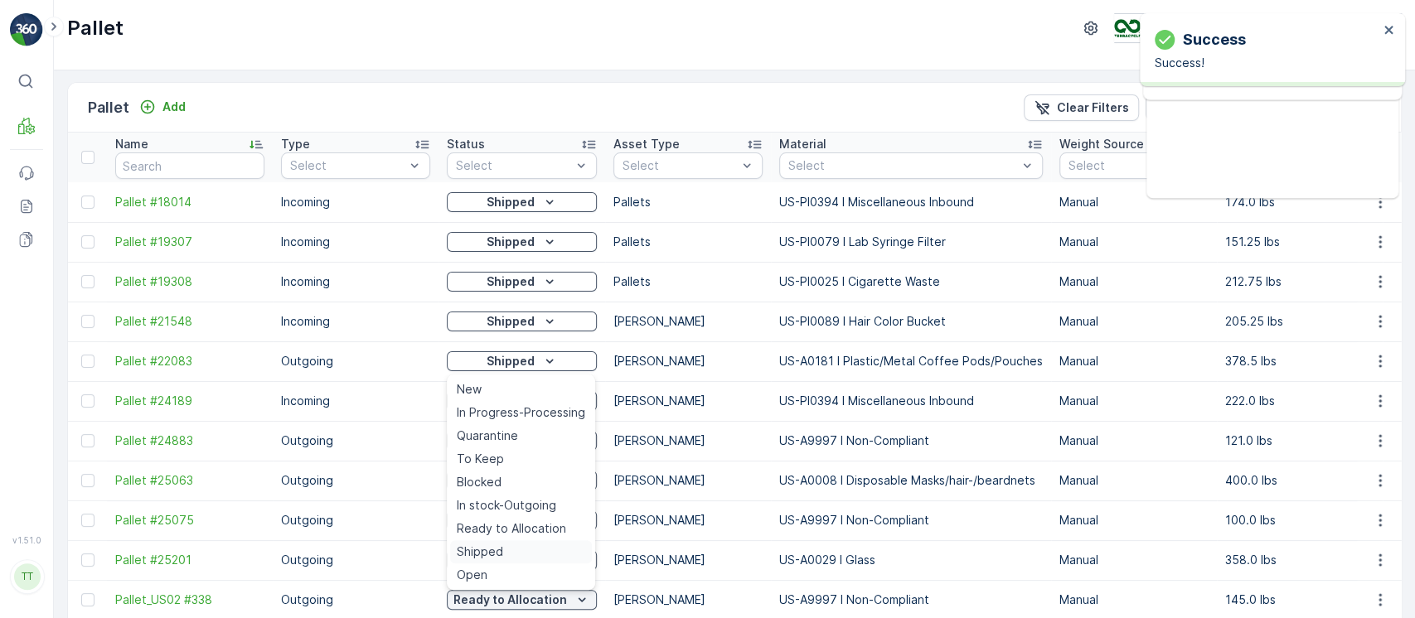
click at [485, 553] on span "Shipped" at bounding box center [480, 552] width 46 height 17
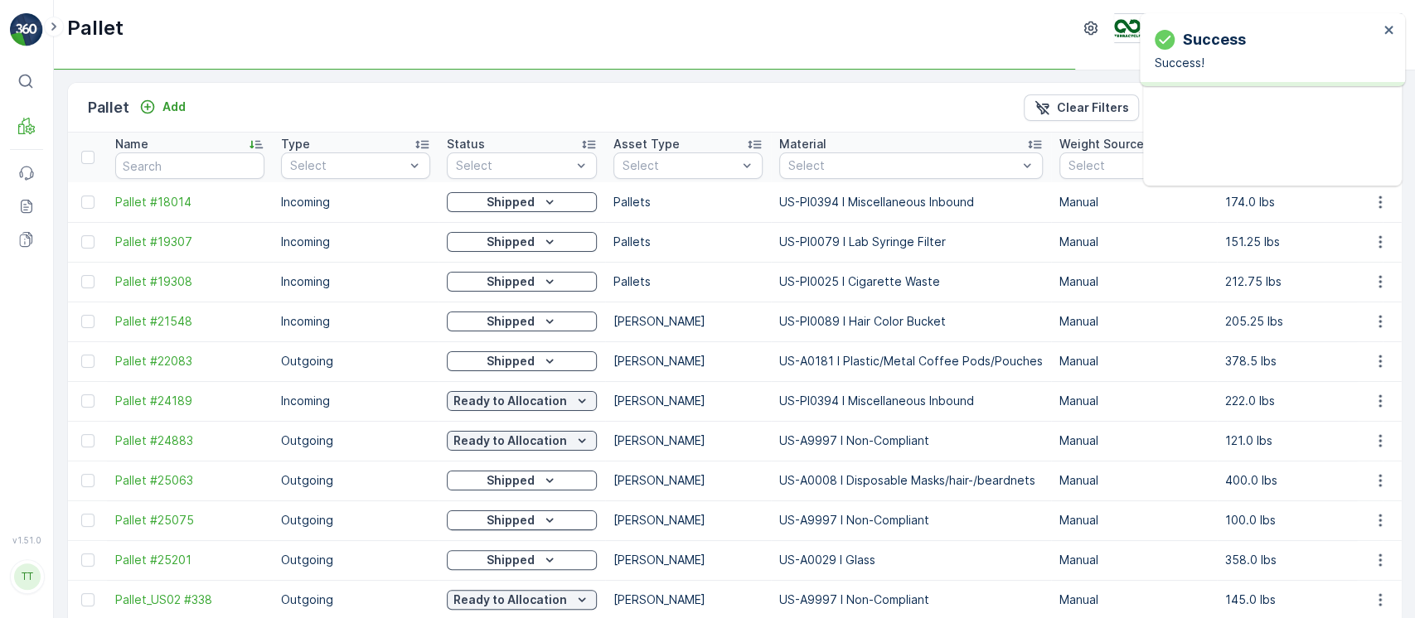
click at [683, 513] on p "Gaylord" at bounding box center [687, 520] width 149 height 17
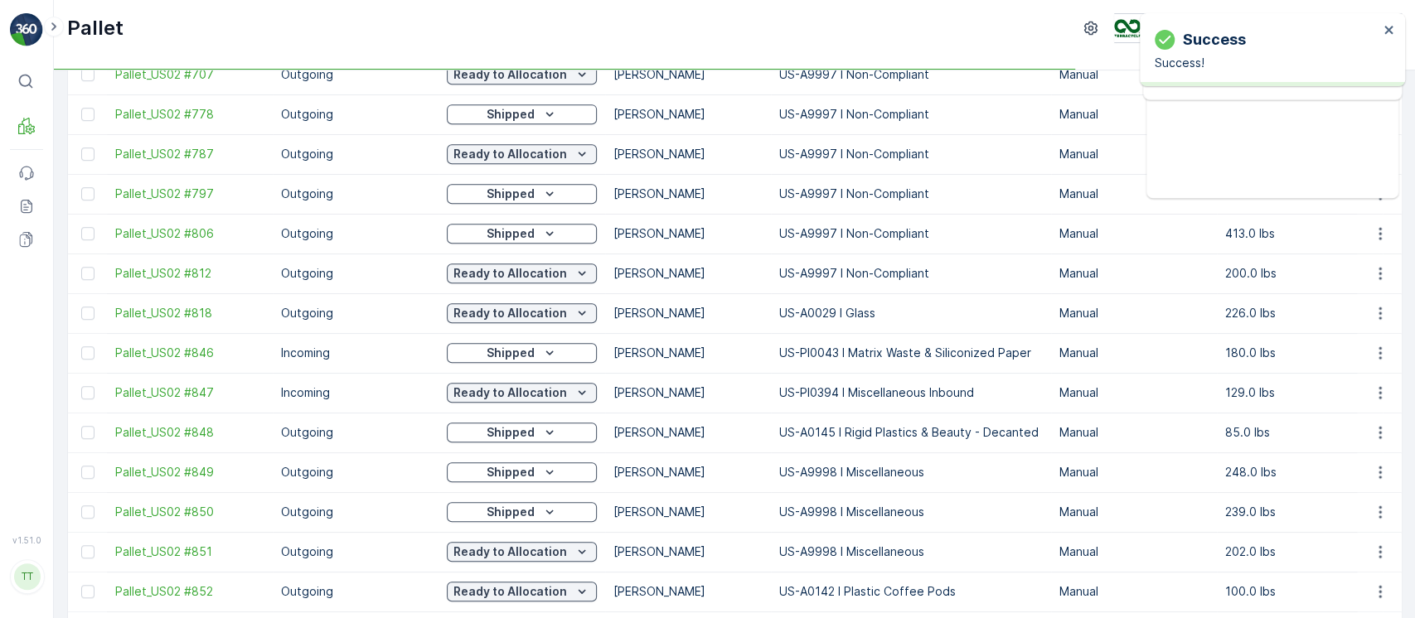
scroll to position [869, 0]
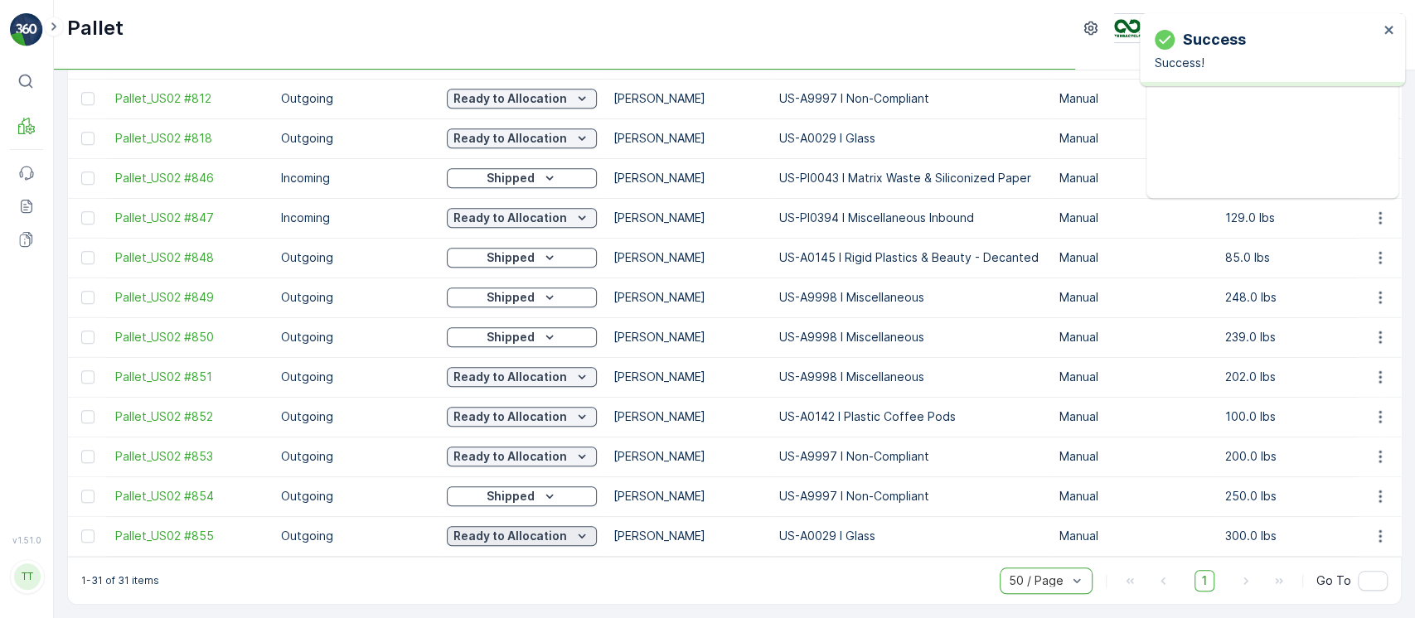
click at [574, 530] on icon "Ready to Allocation" at bounding box center [582, 536] width 17 height 17
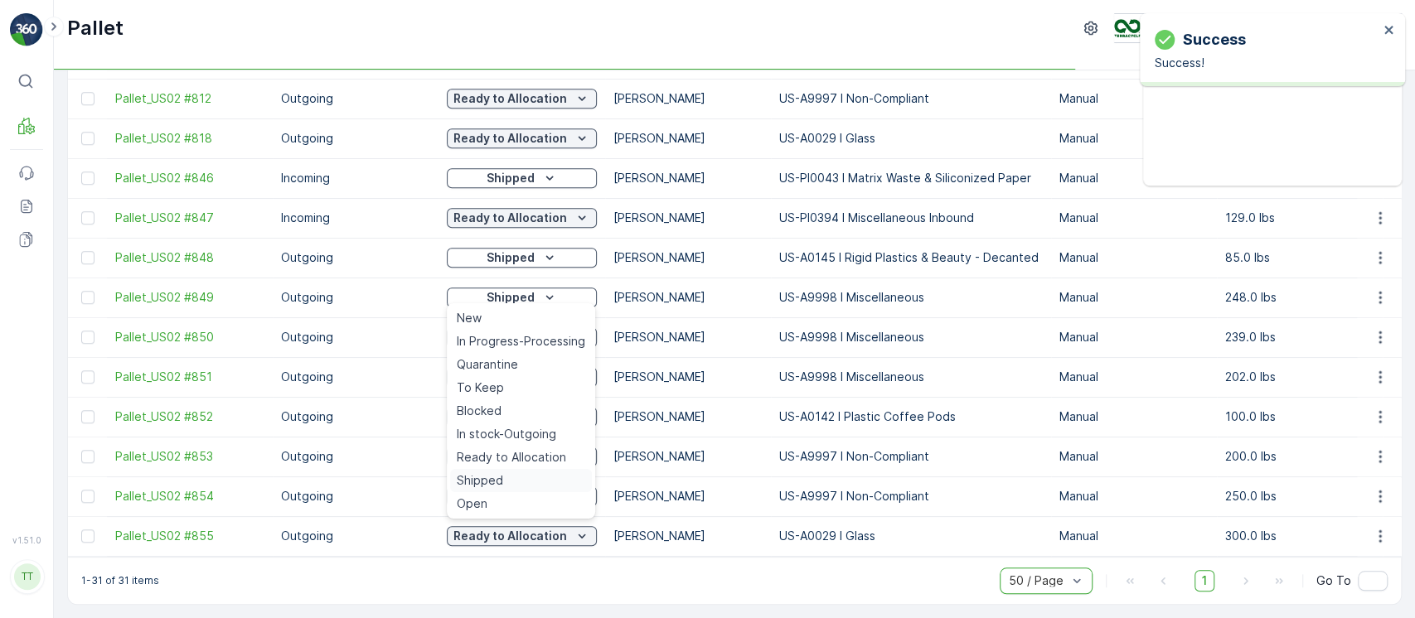
click at [511, 474] on div "Shipped" at bounding box center [521, 480] width 142 height 23
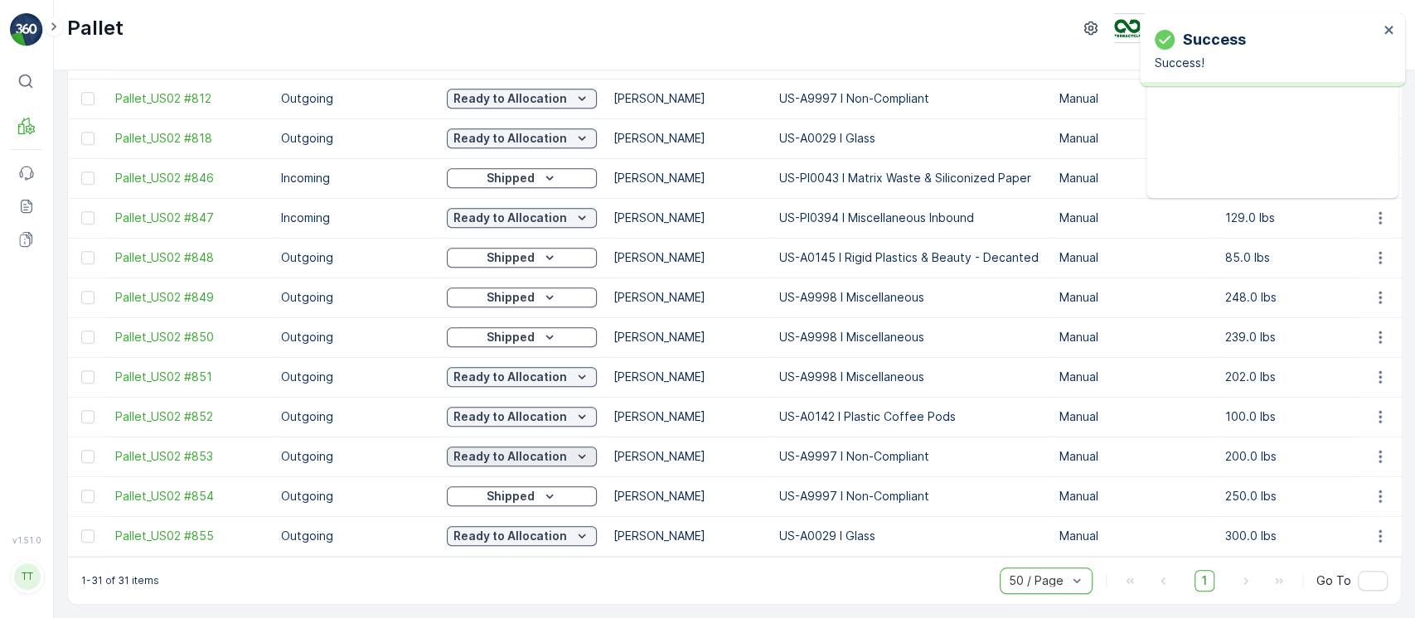
click at [561, 448] on p "Ready to Allocation" at bounding box center [510, 456] width 114 height 17
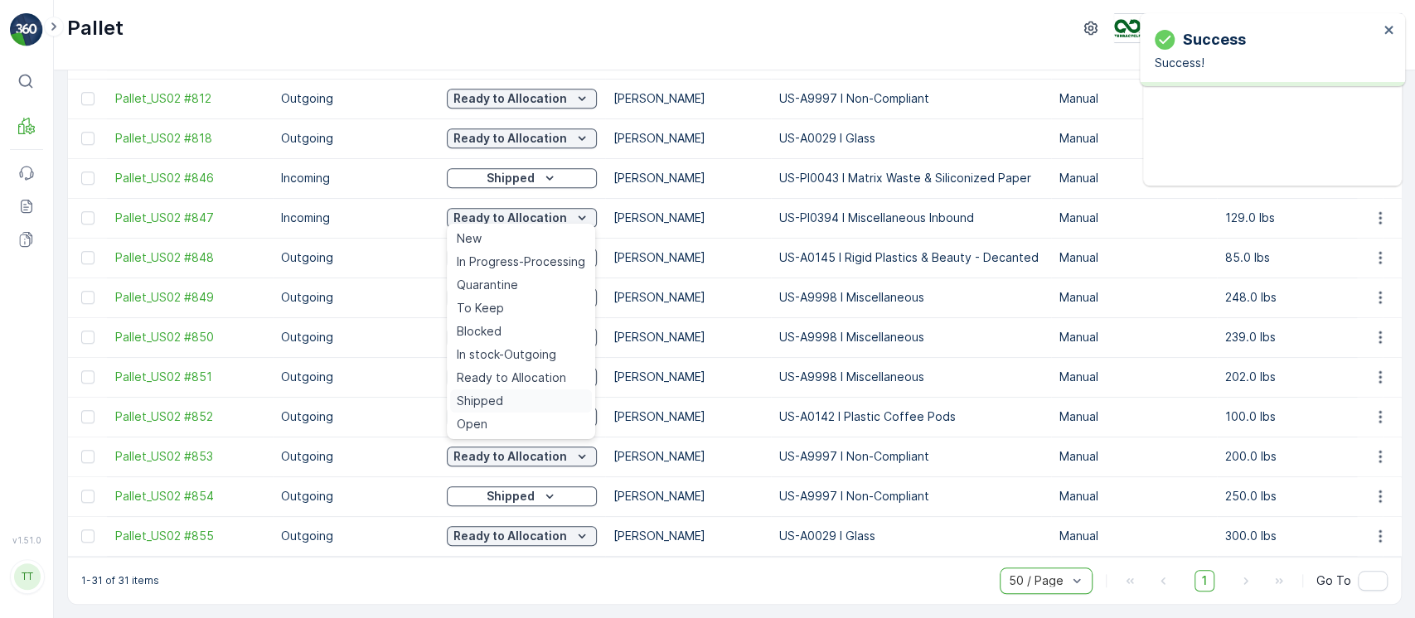
click at [502, 393] on div "Shipped" at bounding box center [521, 401] width 142 height 23
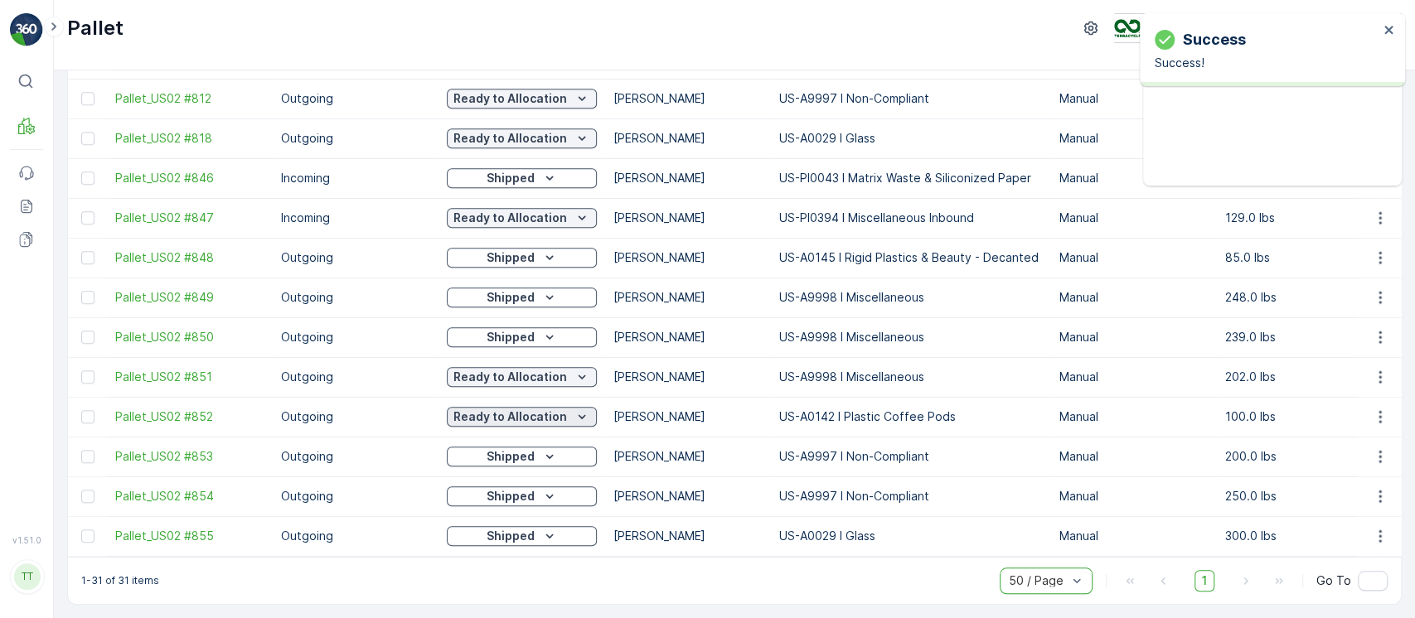
click at [550, 415] on p "Ready to Allocation" at bounding box center [510, 417] width 114 height 17
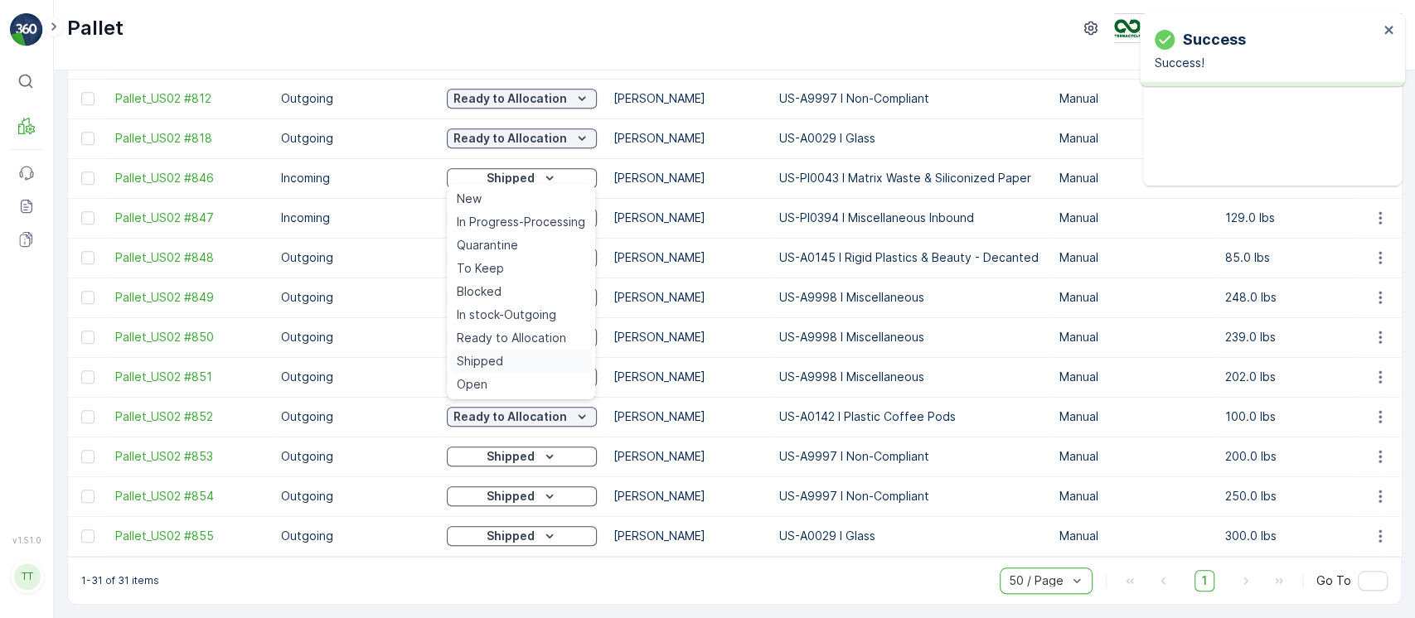
click at [505, 356] on div "Shipped" at bounding box center [521, 361] width 142 height 23
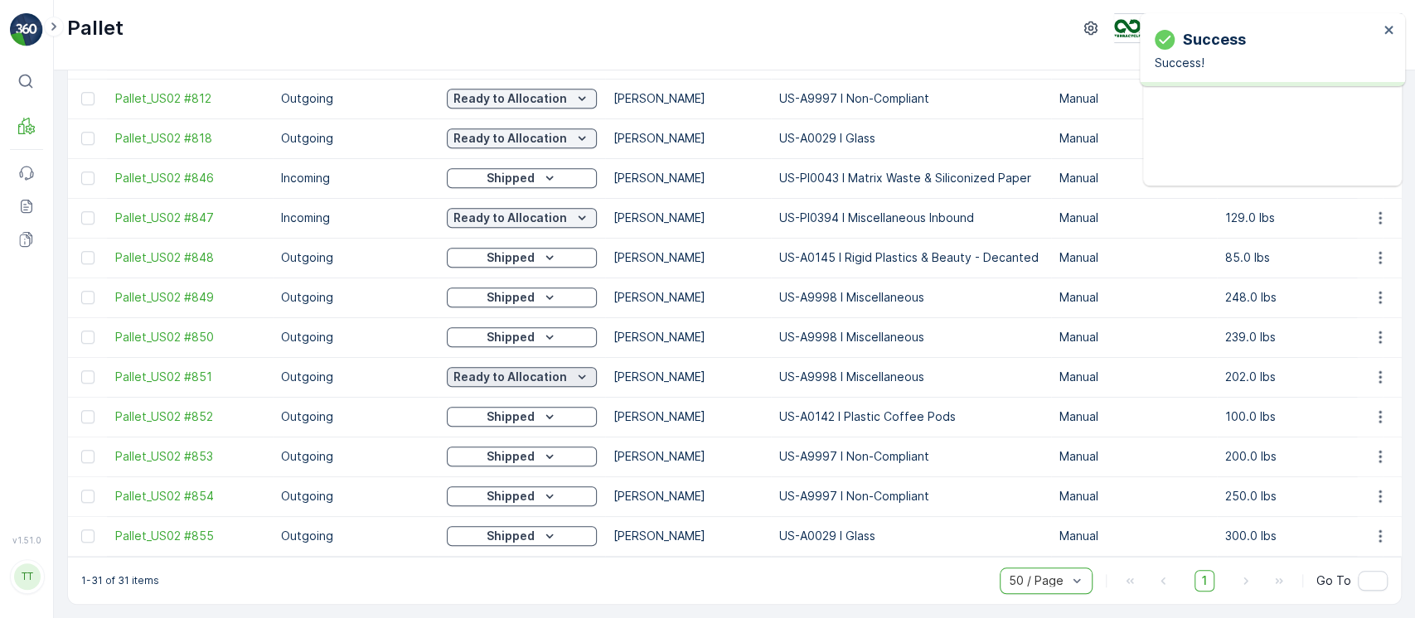
click at [554, 369] on p "Ready to Allocation" at bounding box center [510, 377] width 114 height 17
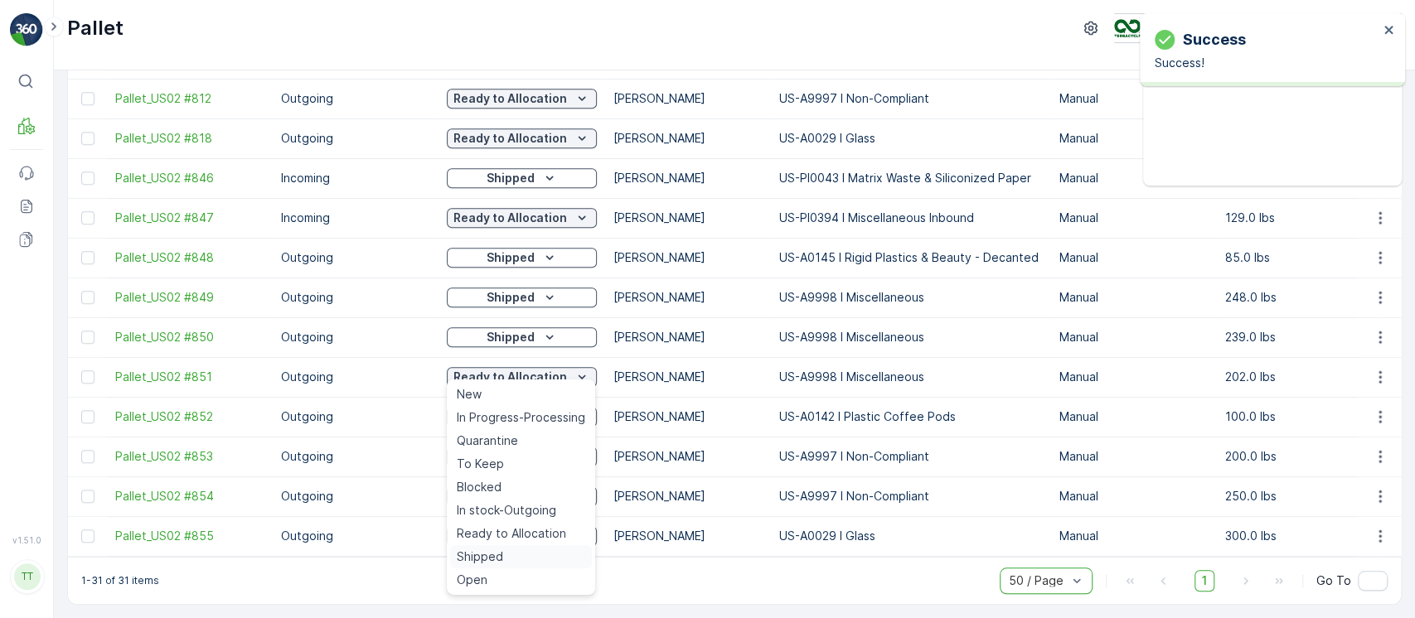
click at [488, 555] on span "Shipped" at bounding box center [480, 557] width 46 height 17
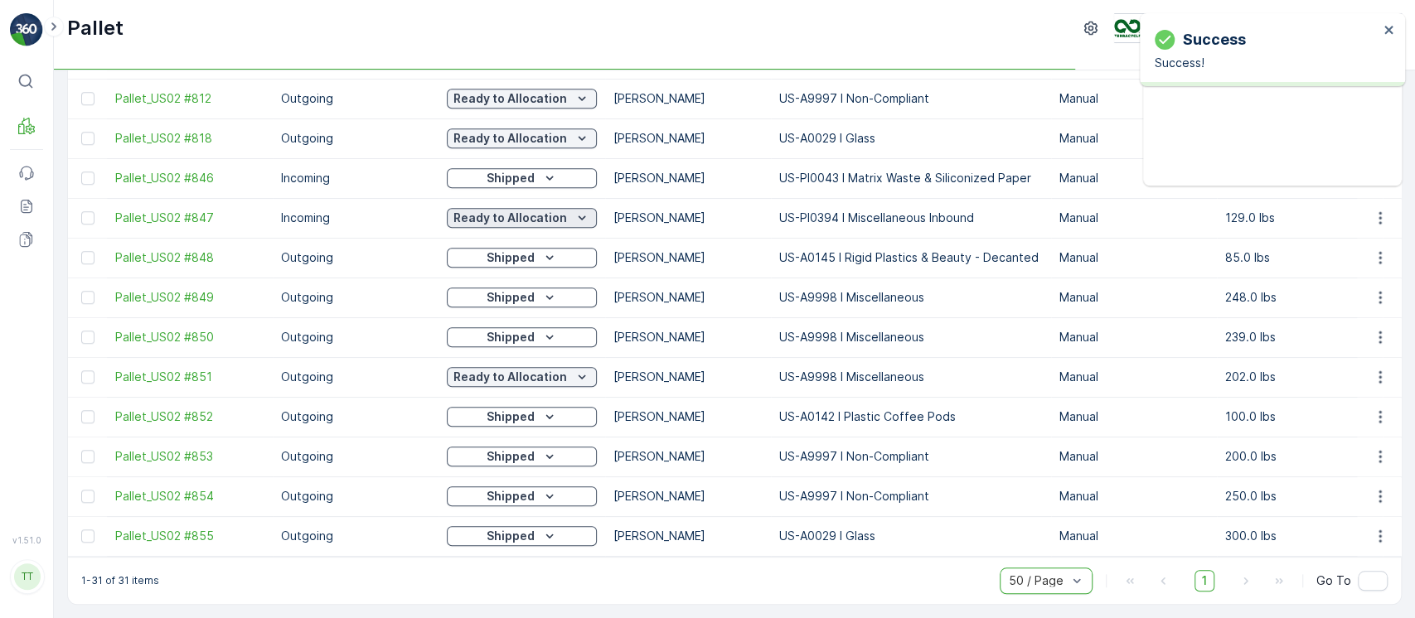
click at [563, 210] on p "Ready to Allocation" at bounding box center [510, 218] width 114 height 17
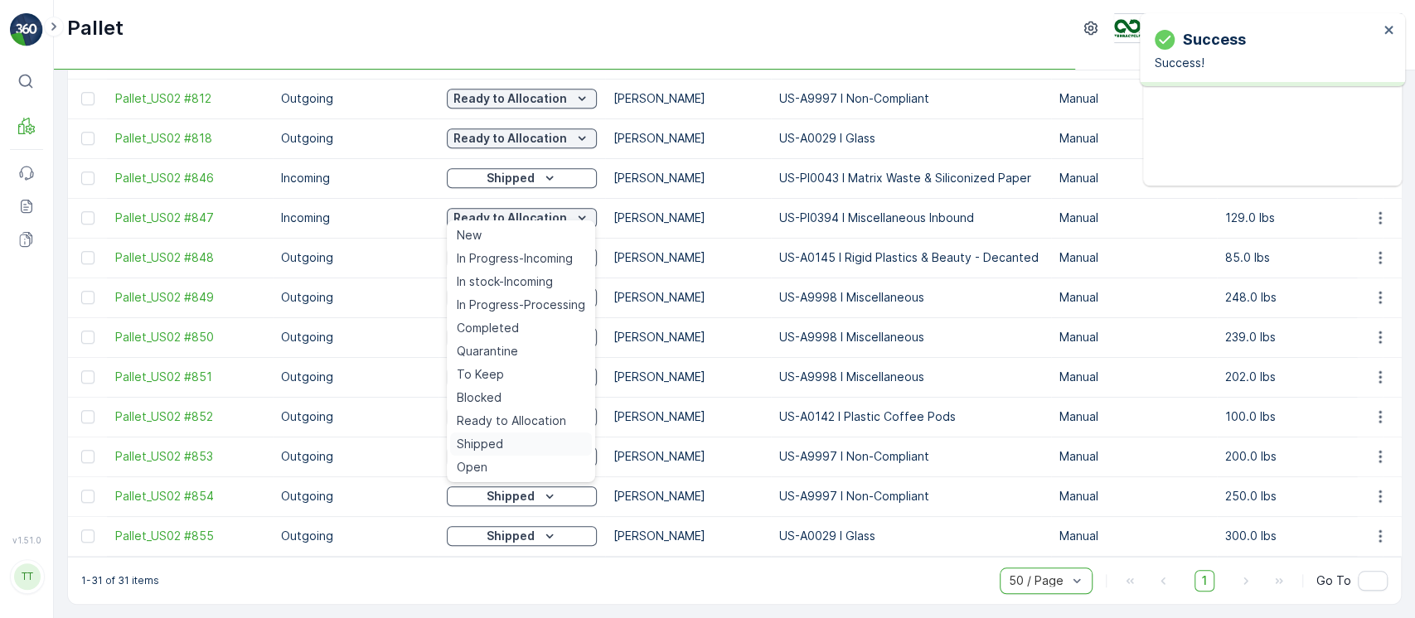
click at [502, 441] on div "Shipped" at bounding box center [521, 444] width 142 height 23
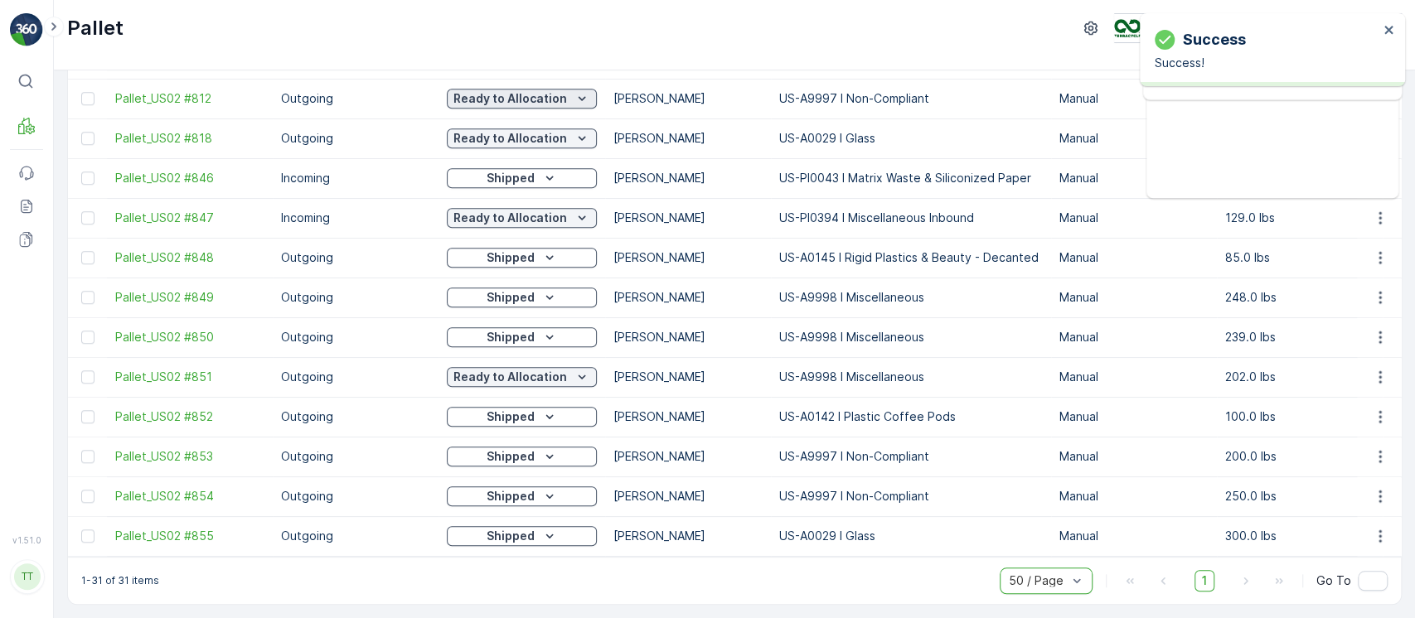
click at [577, 96] on icon "Ready to Allocation" at bounding box center [582, 98] width 17 height 17
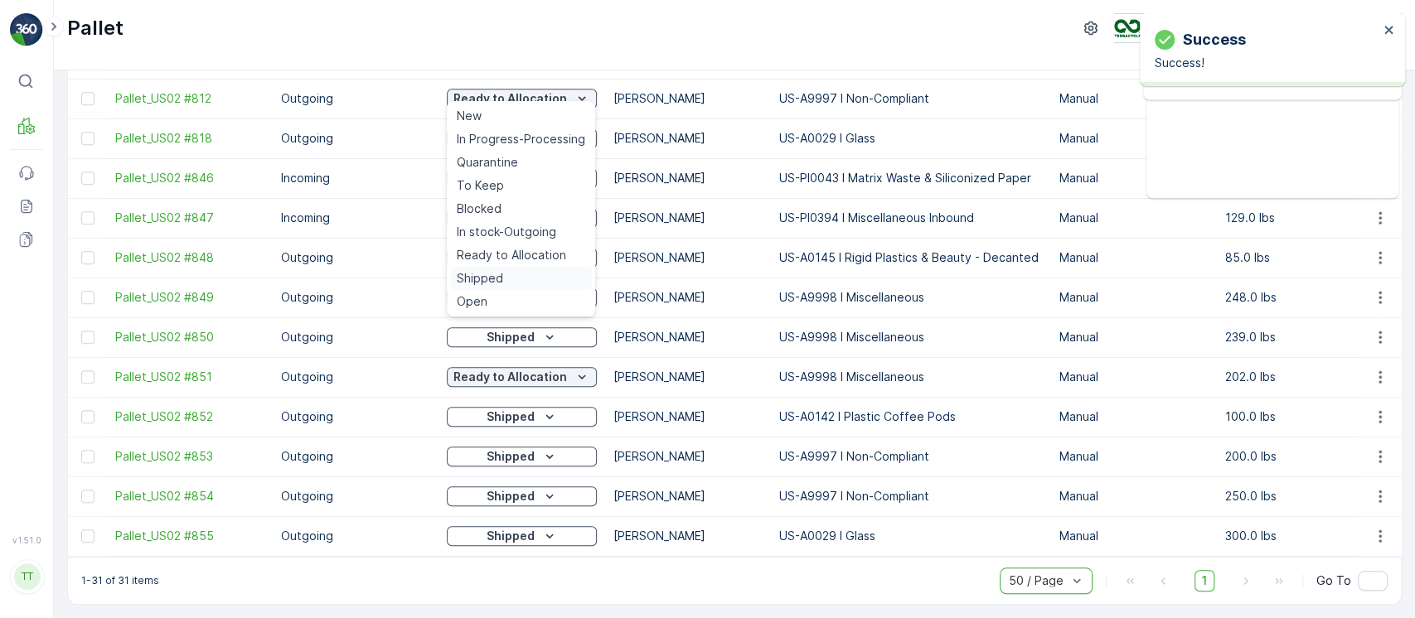
click at [537, 272] on div "Shipped" at bounding box center [521, 278] width 142 height 23
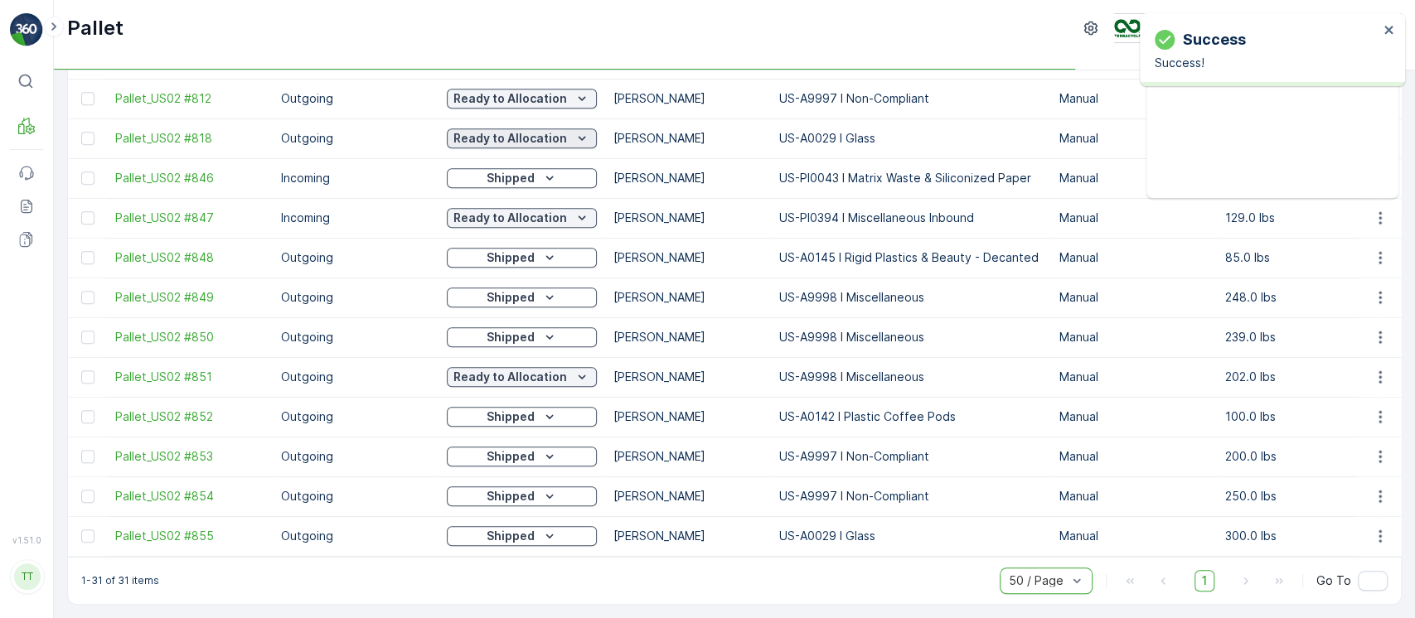
click at [556, 130] on p "Ready to Allocation" at bounding box center [510, 138] width 114 height 17
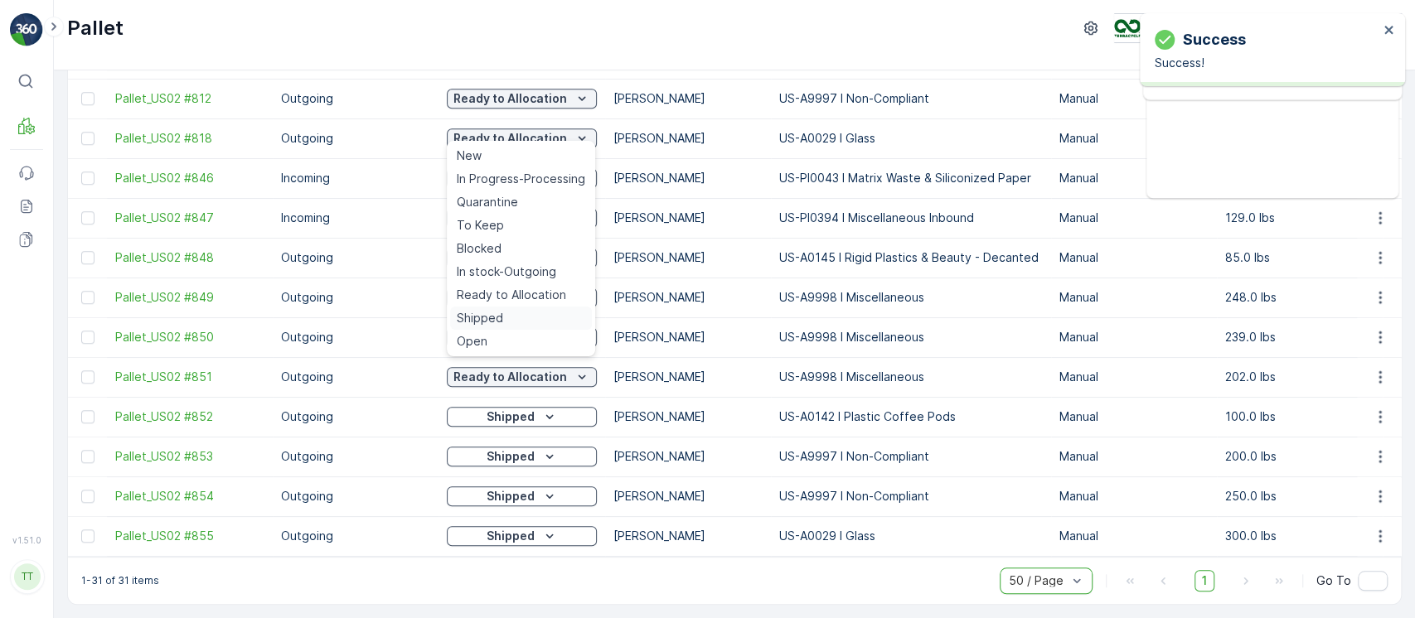
click at [513, 321] on div "Shipped" at bounding box center [521, 318] width 142 height 23
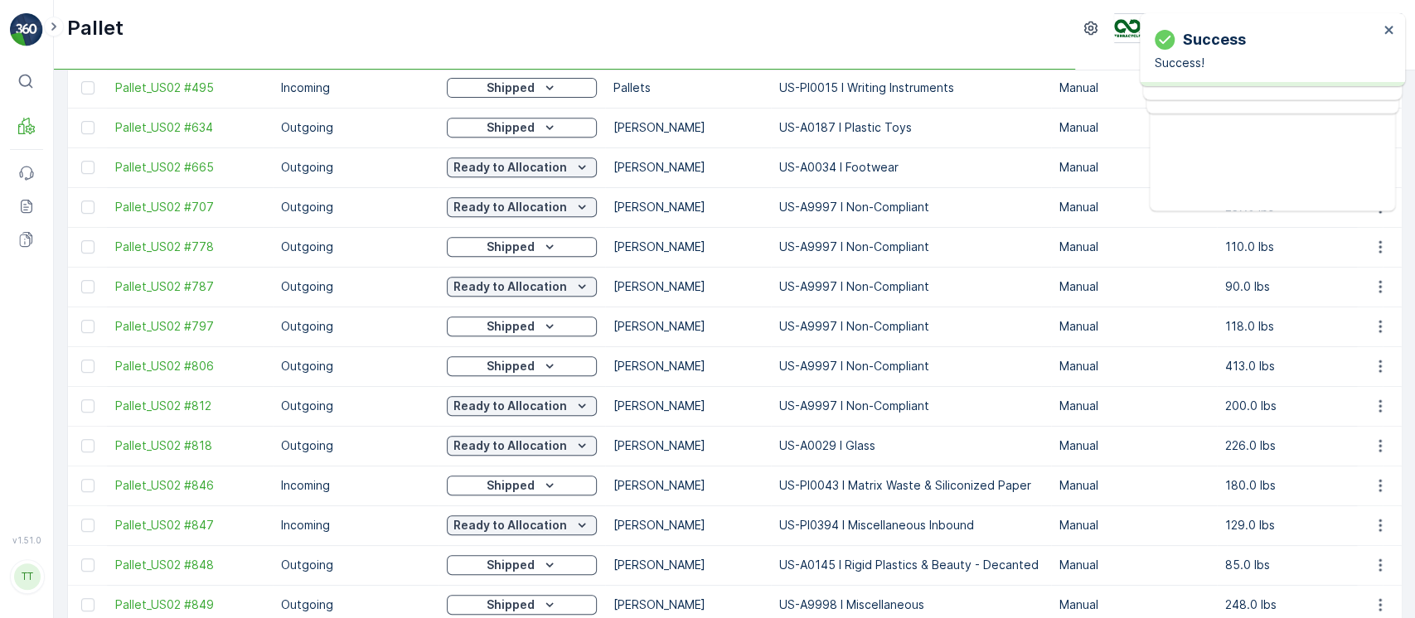
scroll to position [552, 0]
click at [565, 216] on div "Ready to Allocation" at bounding box center [521, 209] width 137 height 17
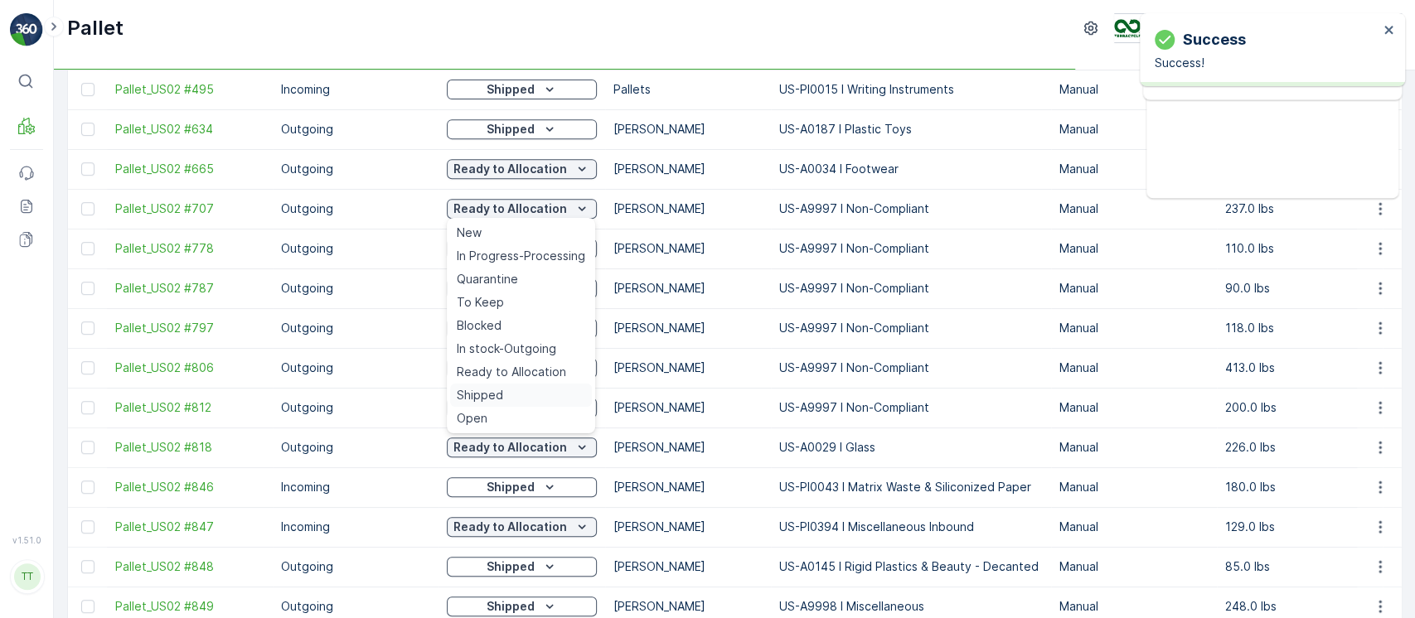
click at [526, 386] on div "Shipped" at bounding box center [521, 395] width 142 height 23
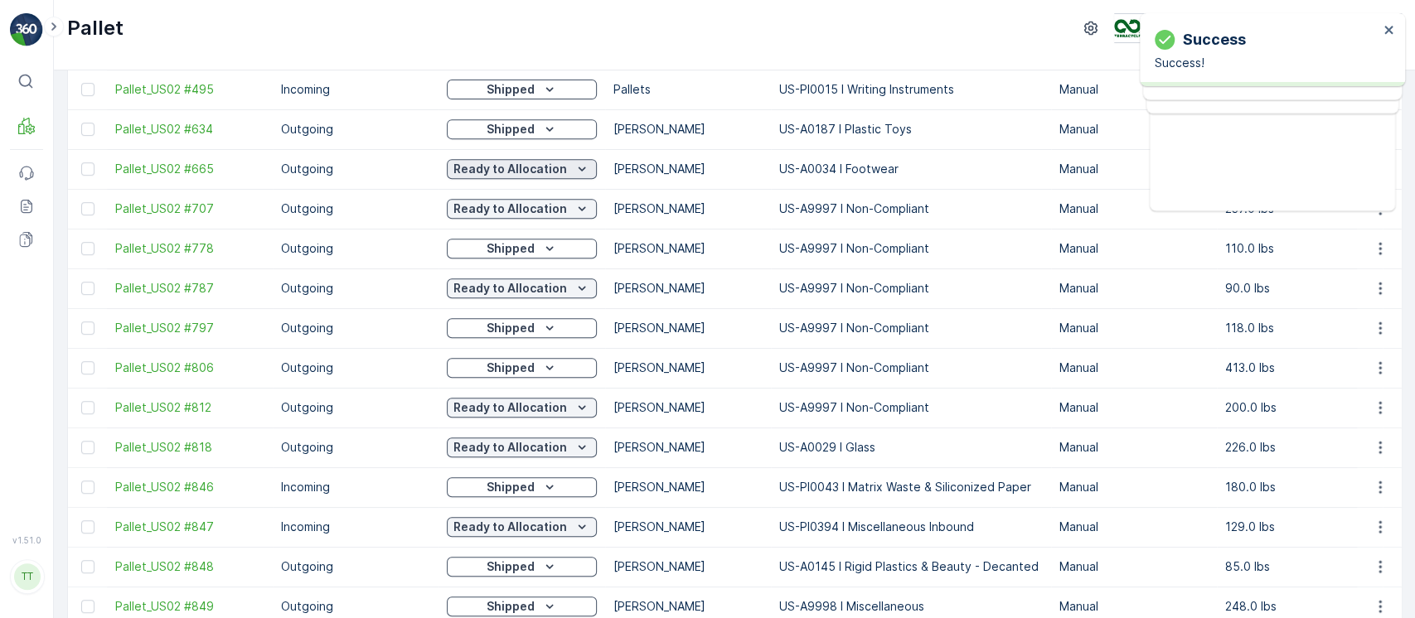
click at [542, 162] on p "Ready to Allocation" at bounding box center [510, 169] width 114 height 17
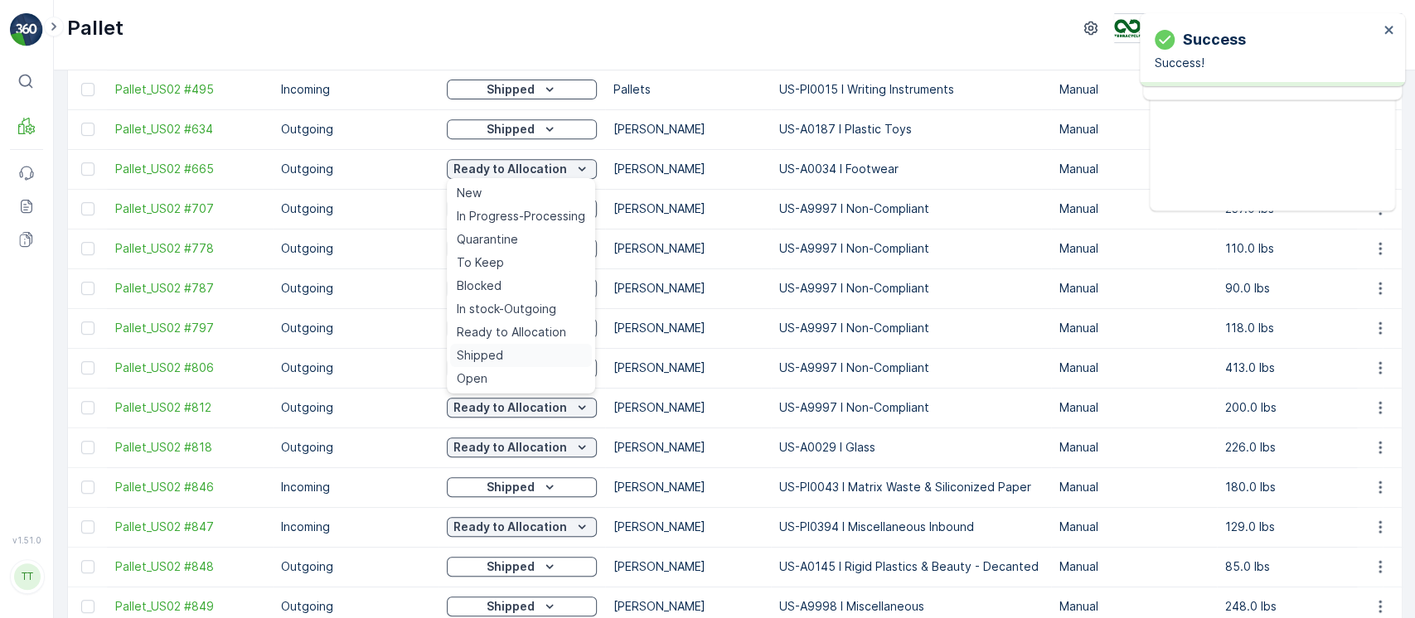
click at [497, 349] on span "Shipped" at bounding box center [480, 355] width 46 height 17
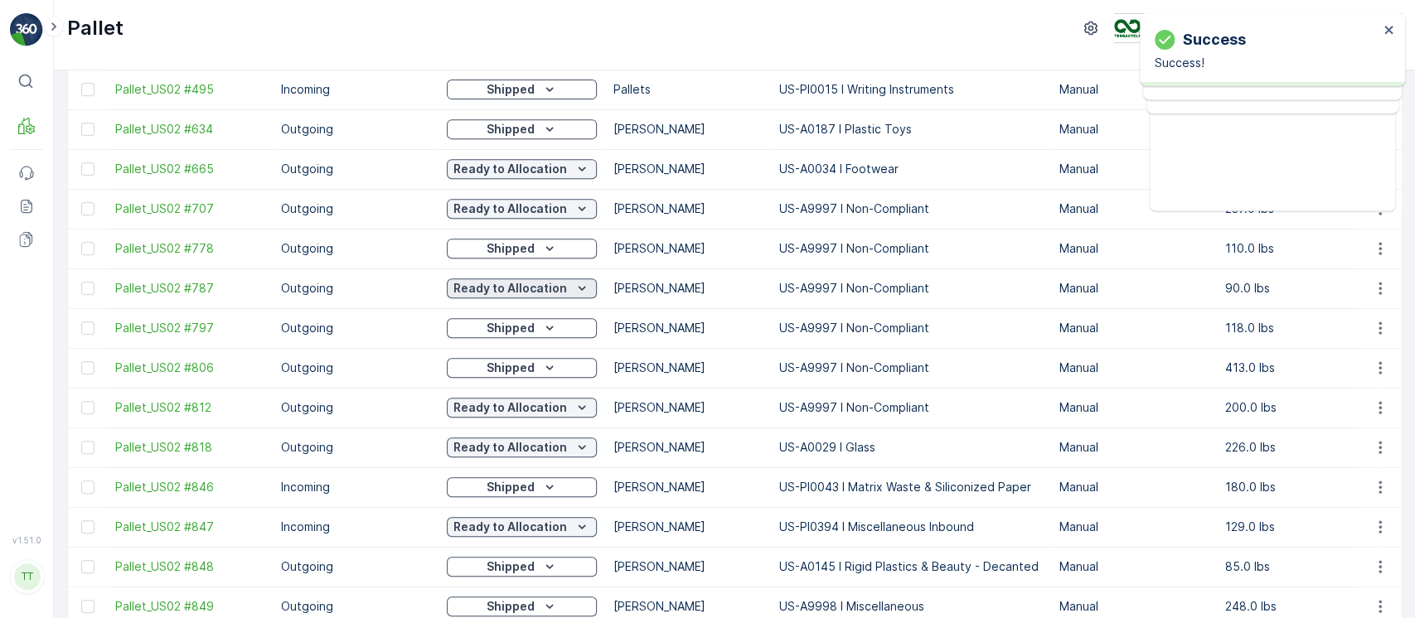
click at [570, 296] on button "Ready to Allocation" at bounding box center [522, 289] width 150 height 20
click at [540, 294] on p "Ready to Allocation" at bounding box center [510, 288] width 114 height 17
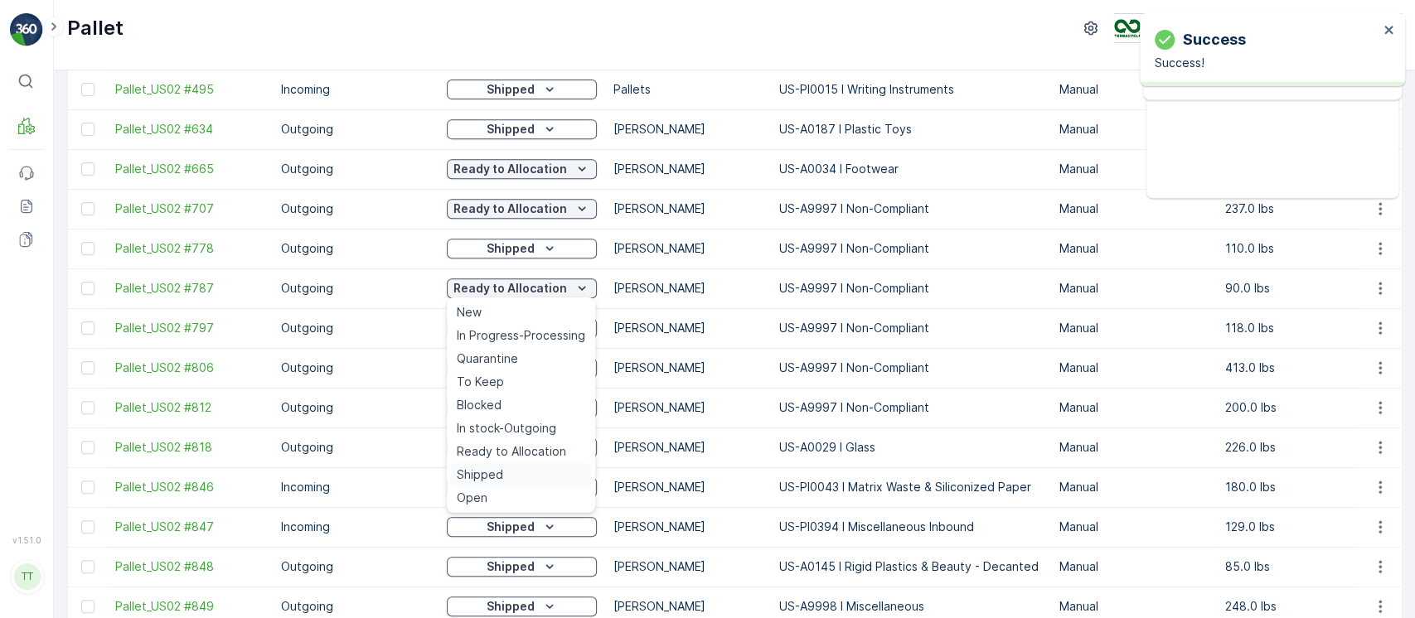
click at [485, 468] on span "Shipped" at bounding box center [480, 475] width 46 height 17
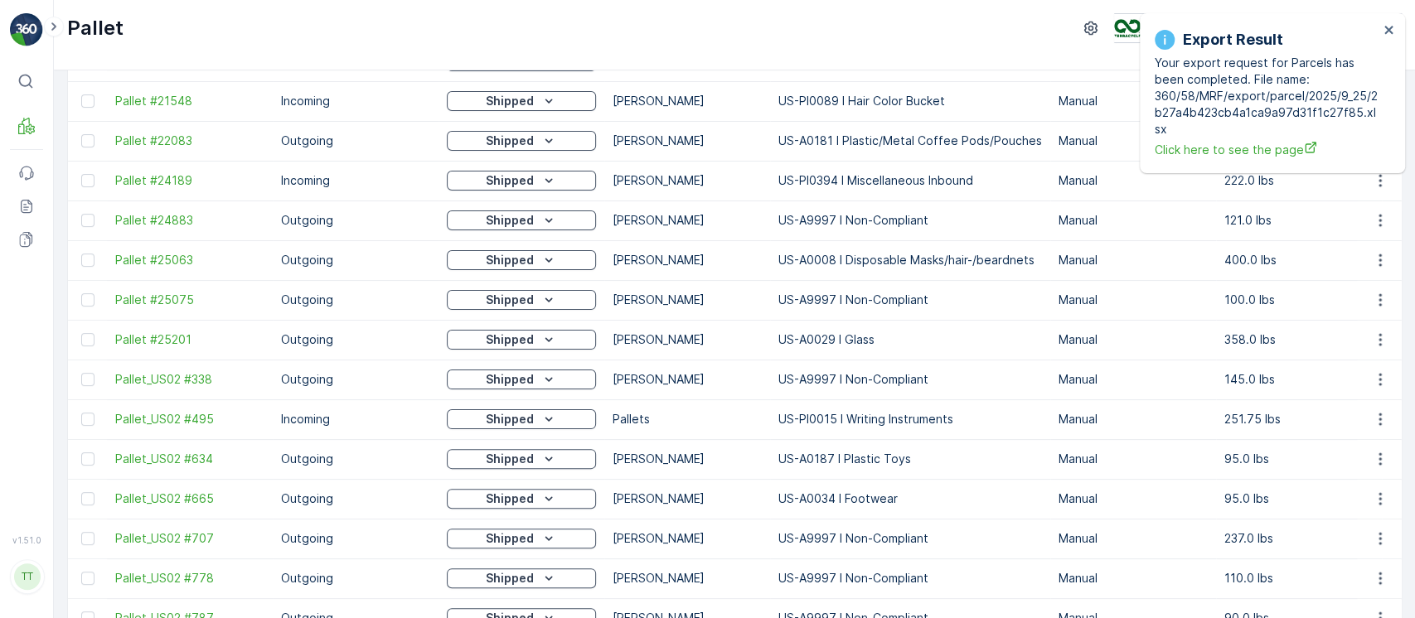
scroll to position [0, 0]
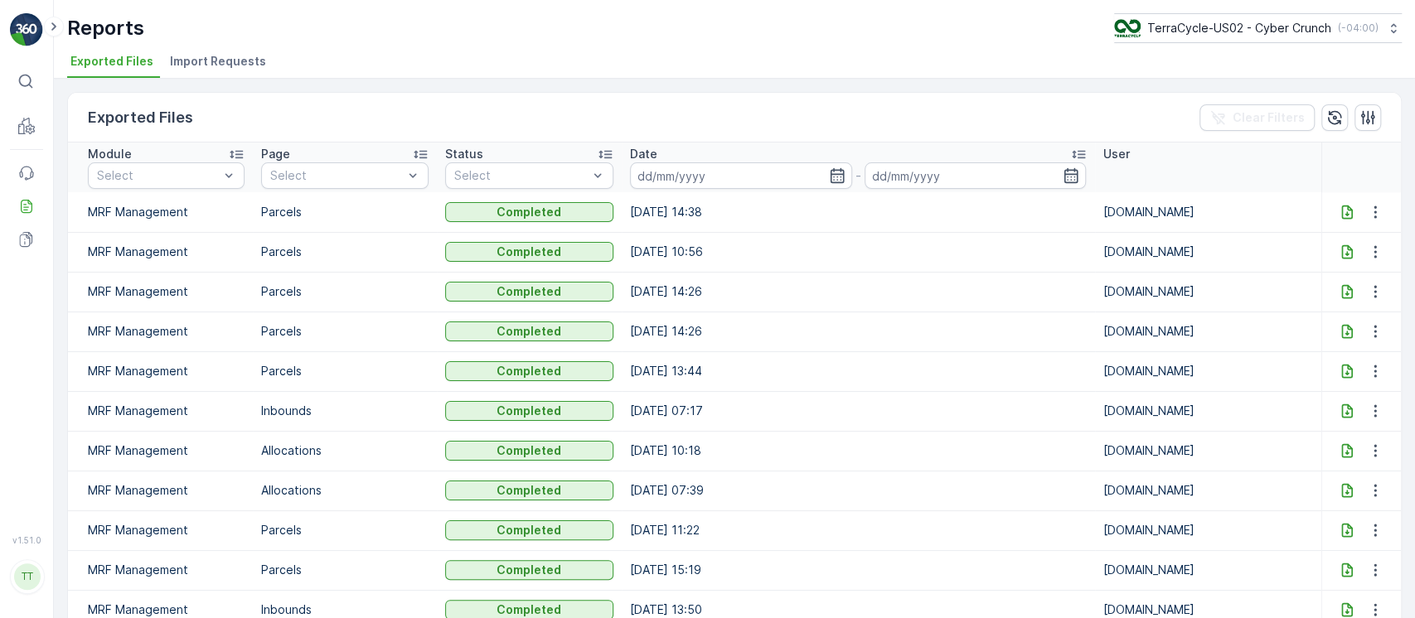
click at [1343, 209] on icon at bounding box center [1346, 212] width 11 height 14
click at [1161, 30] on p "TerraCycle-US02 - Cyber Crunch" at bounding box center [1239, 28] width 184 height 17
type input "8"
click at [1186, 111] on span "America/[GEOGRAPHIC_DATA] (-05:00)" at bounding box center [1218, 116] width 188 height 13
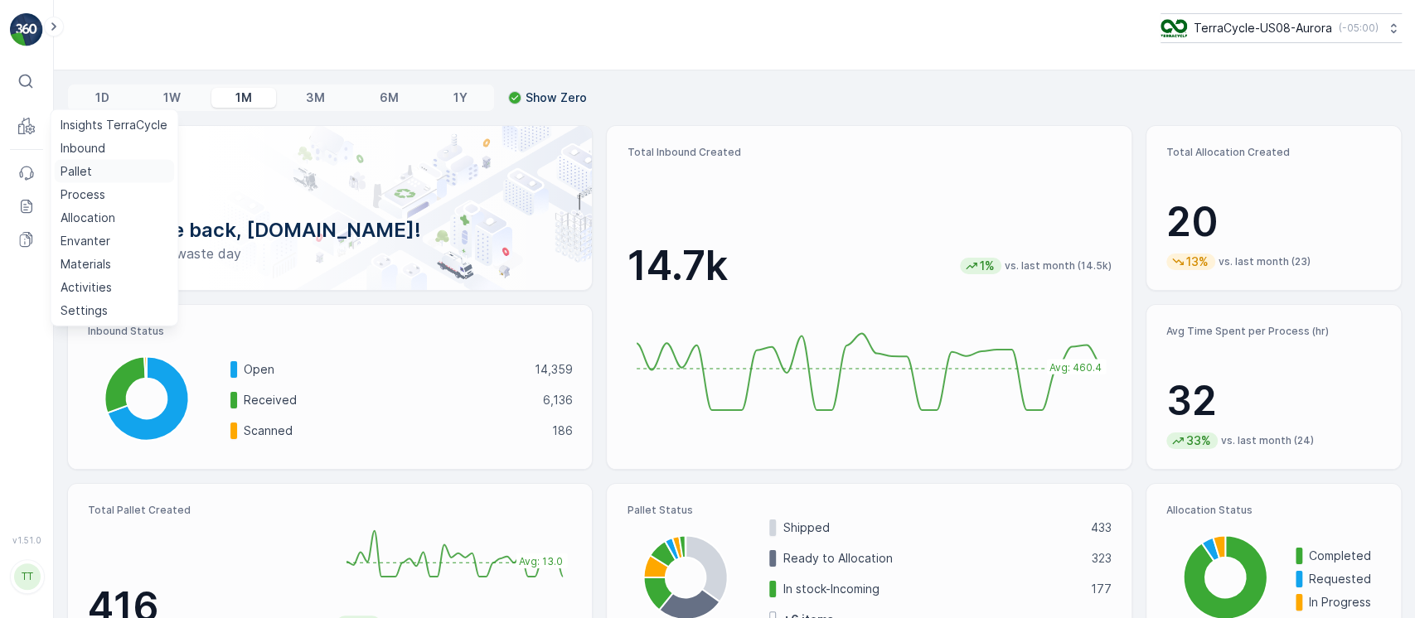
click at [90, 167] on p "Pallet" at bounding box center [77, 171] width 32 height 17
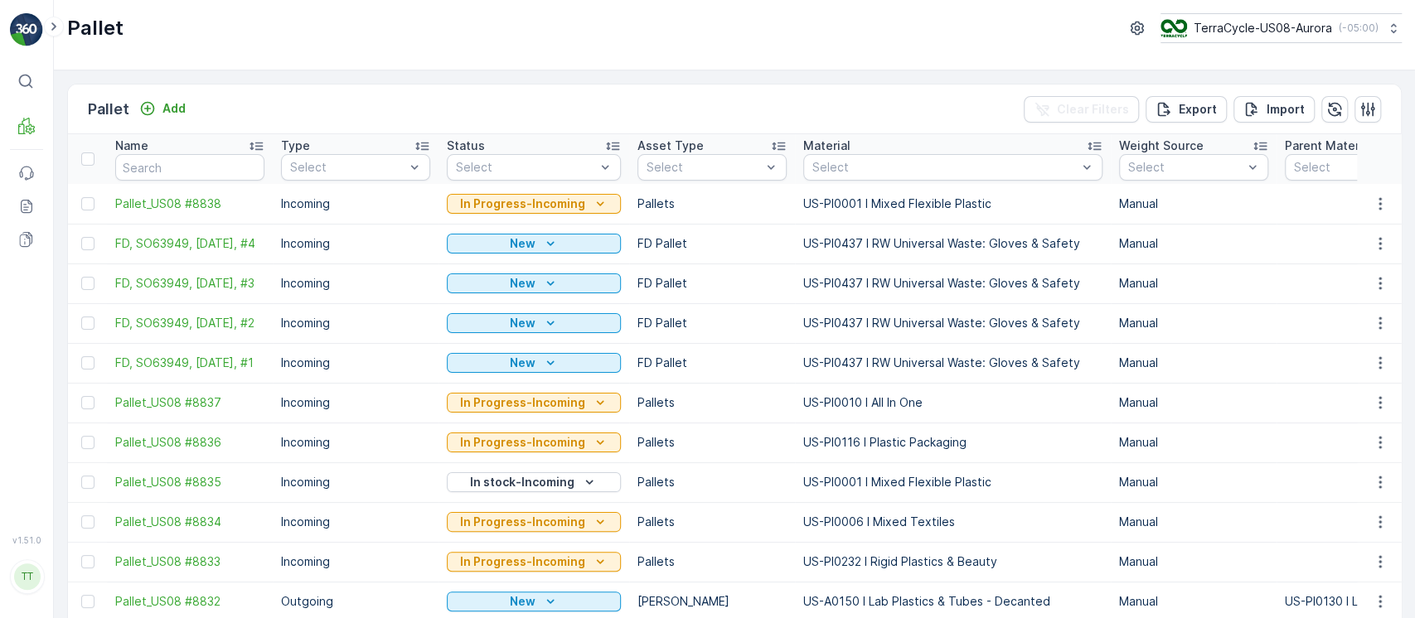
click at [218, 162] on input "text" at bounding box center [189, 167] width 149 height 27
paste input "Pallet_US02 #855"
type input "Pallet_US02 #855"
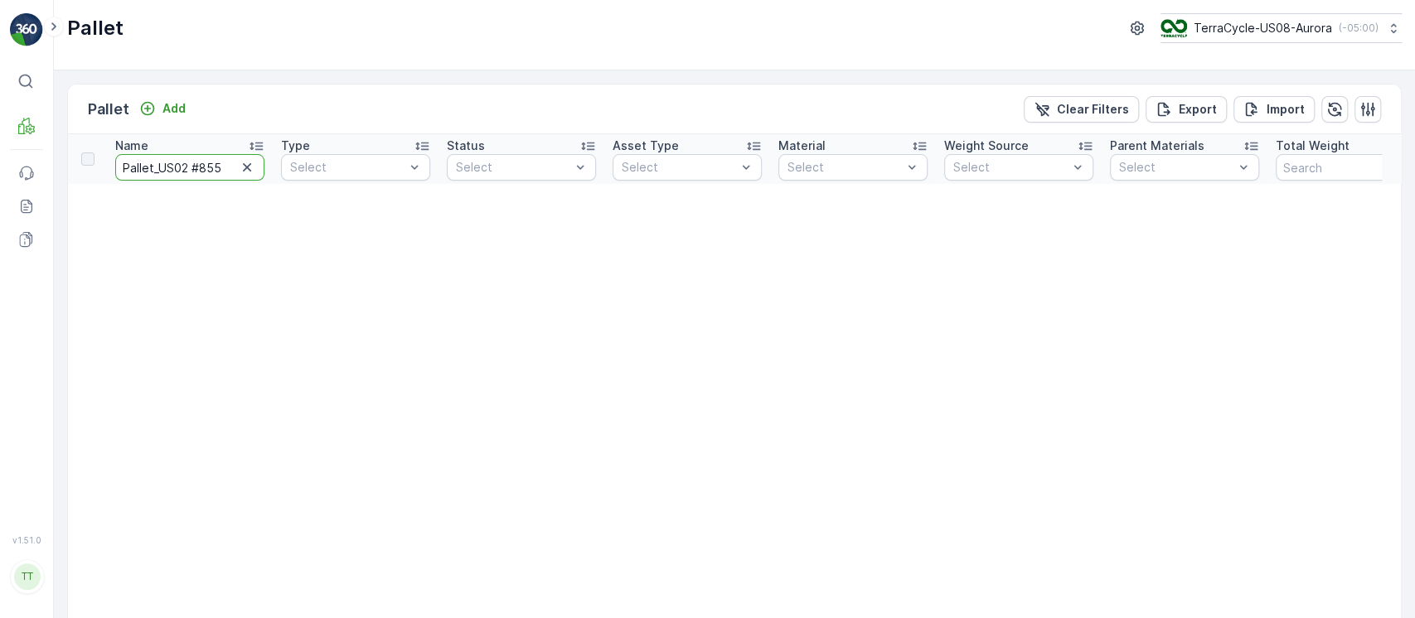
click at [222, 158] on input "Pallet_US02 #855" at bounding box center [189, 167] width 149 height 27
click at [1177, 30] on img at bounding box center [1173, 28] width 27 height 18
type input "8"
click at [1190, 120] on span "America/[GEOGRAPHIC_DATA] (-05:00)" at bounding box center [1265, 116] width 188 height 13
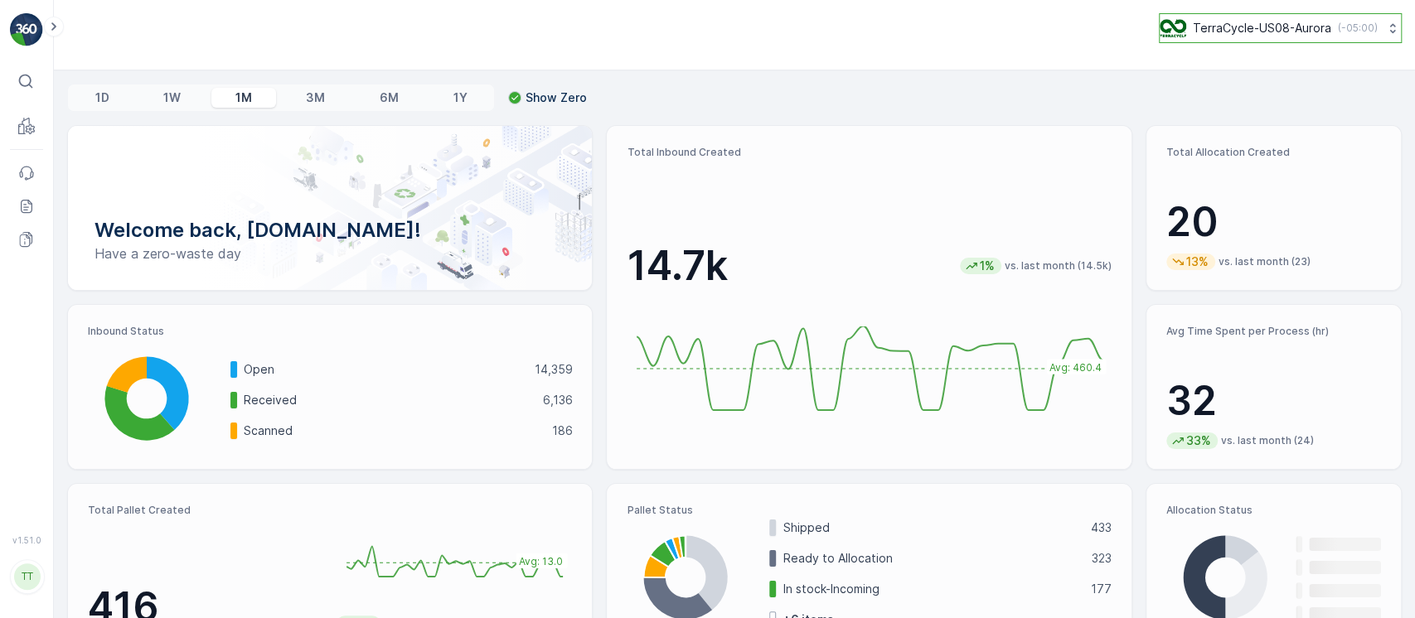
click at [1172, 26] on img at bounding box center [1173, 28] width 27 height 18
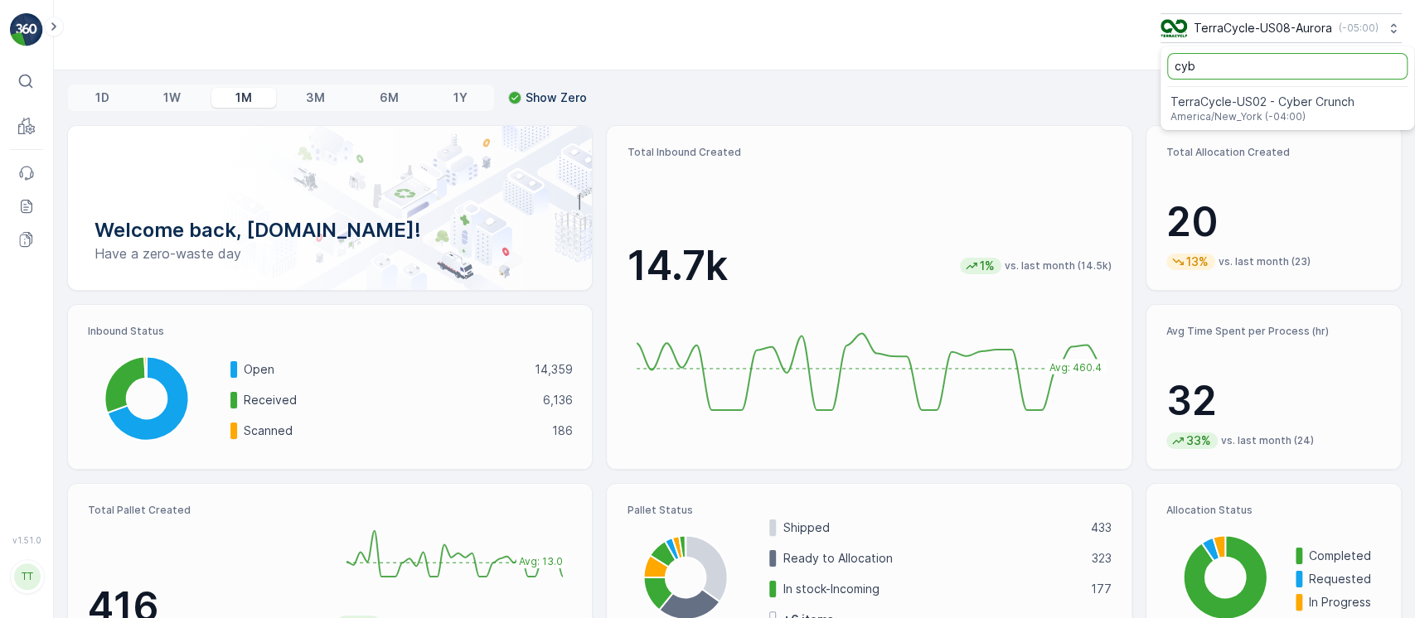
type input "cyb"
click at [1187, 88] on ul "cyb TerraCycle-US02 - Cyber Crunch America/New_York (-04:00)" at bounding box center [1288, 88] width 254 height 84
click at [1193, 101] on span "TerraCycle-US02 - Cyber Crunch" at bounding box center [1263, 102] width 184 height 17
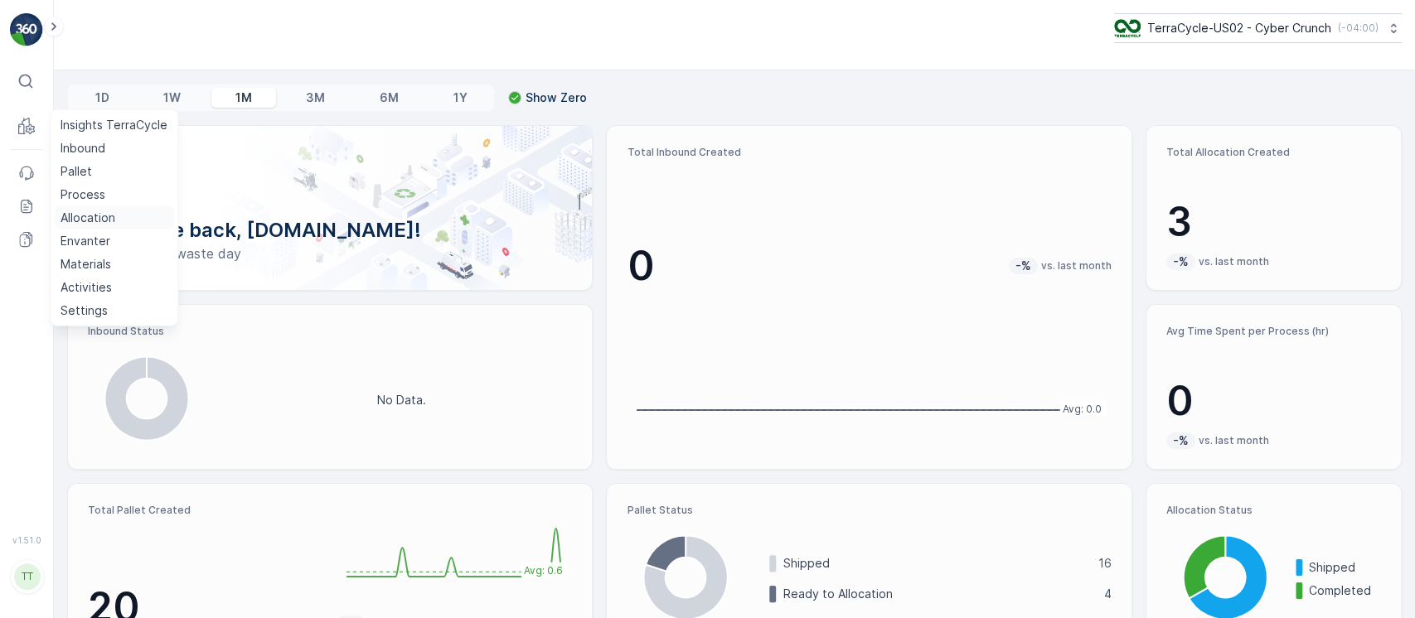
click at [81, 222] on p "Allocation" at bounding box center [88, 218] width 55 height 17
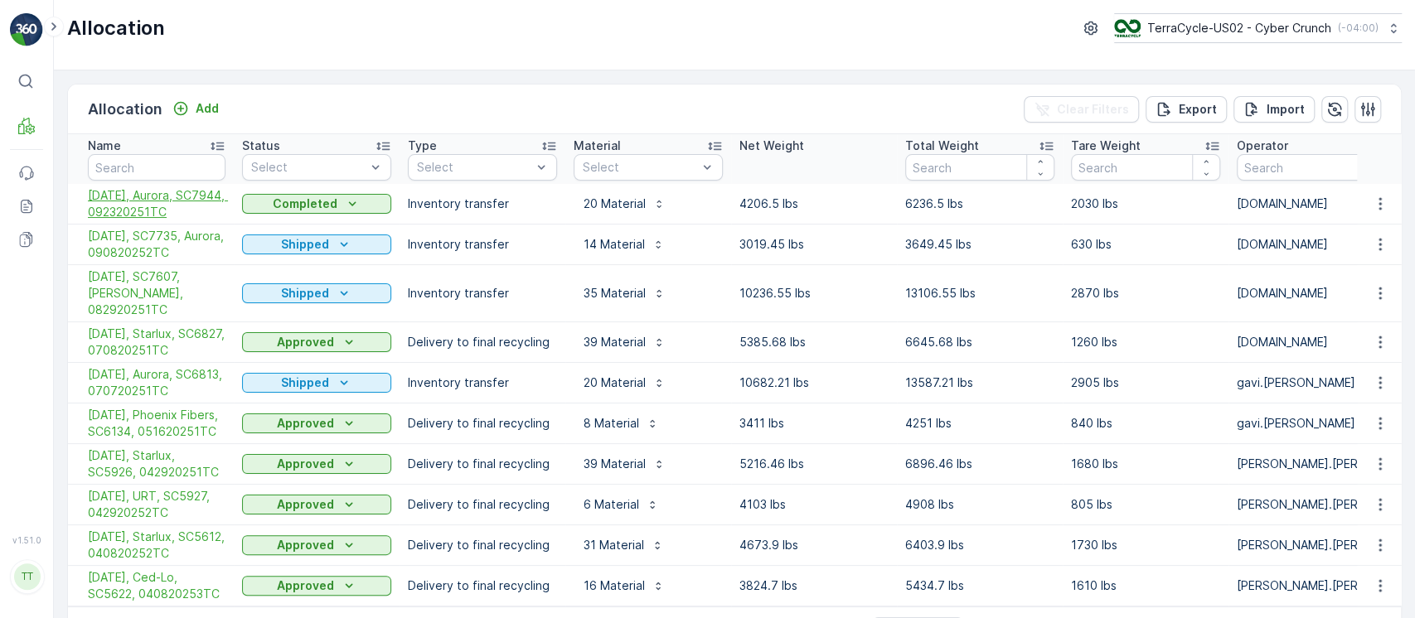
click at [201, 215] on span "[DATE], Aurora, SC7944, 092320251TC" at bounding box center [157, 203] width 138 height 33
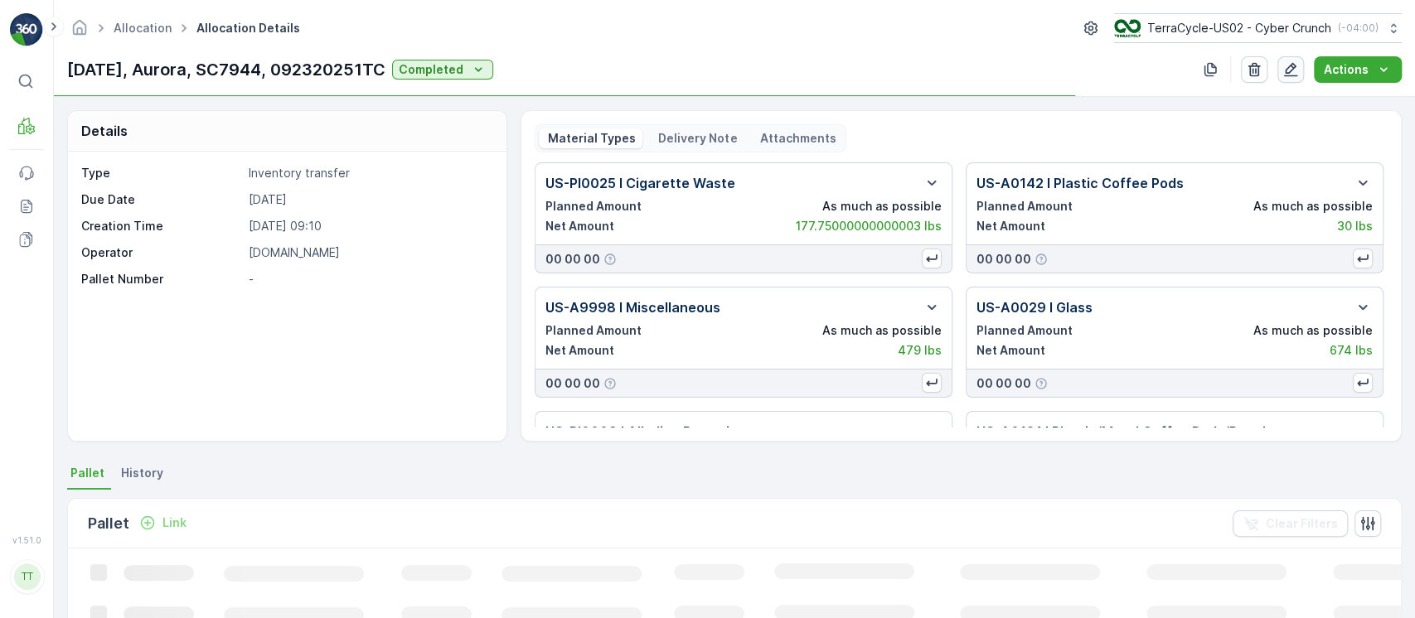
click at [1297, 64] on icon "button" at bounding box center [1290, 69] width 17 height 17
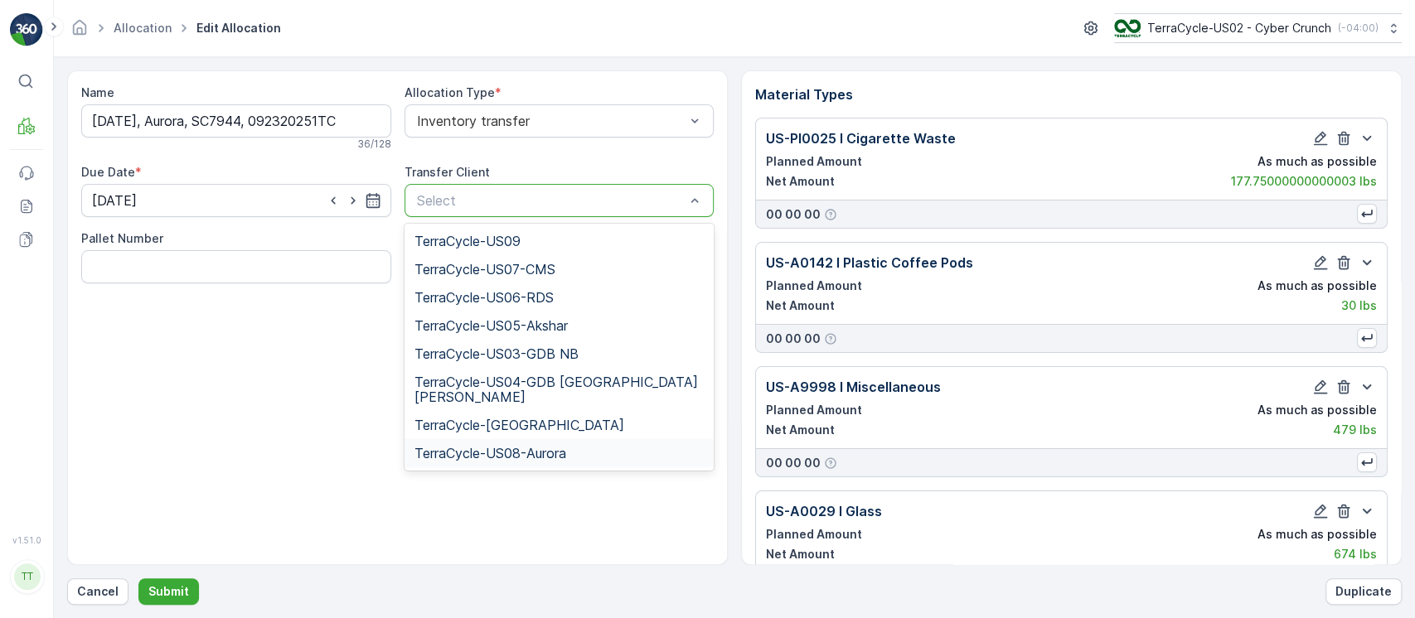
click at [577, 446] on div "TerraCycle-US08-Aurora" at bounding box center [560, 453] width 290 height 15
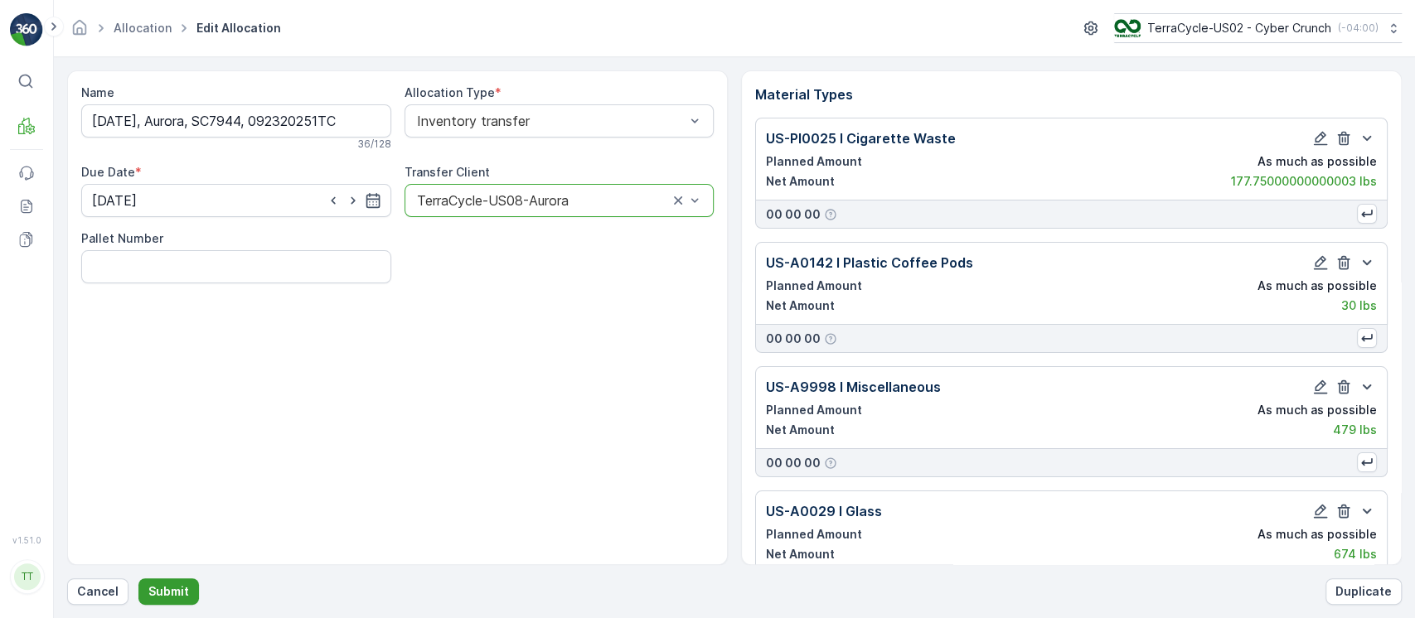
click at [171, 592] on p "Submit" at bounding box center [168, 592] width 41 height 17
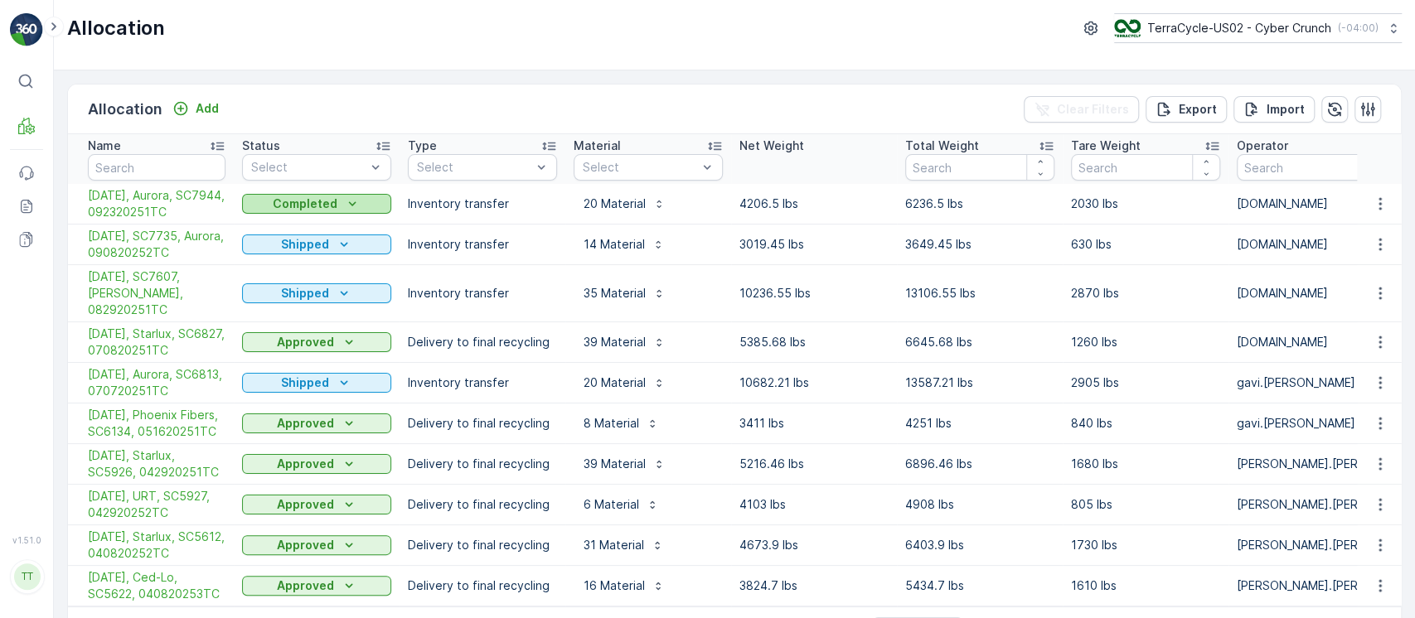
click at [315, 202] on p "Completed" at bounding box center [305, 204] width 65 height 17
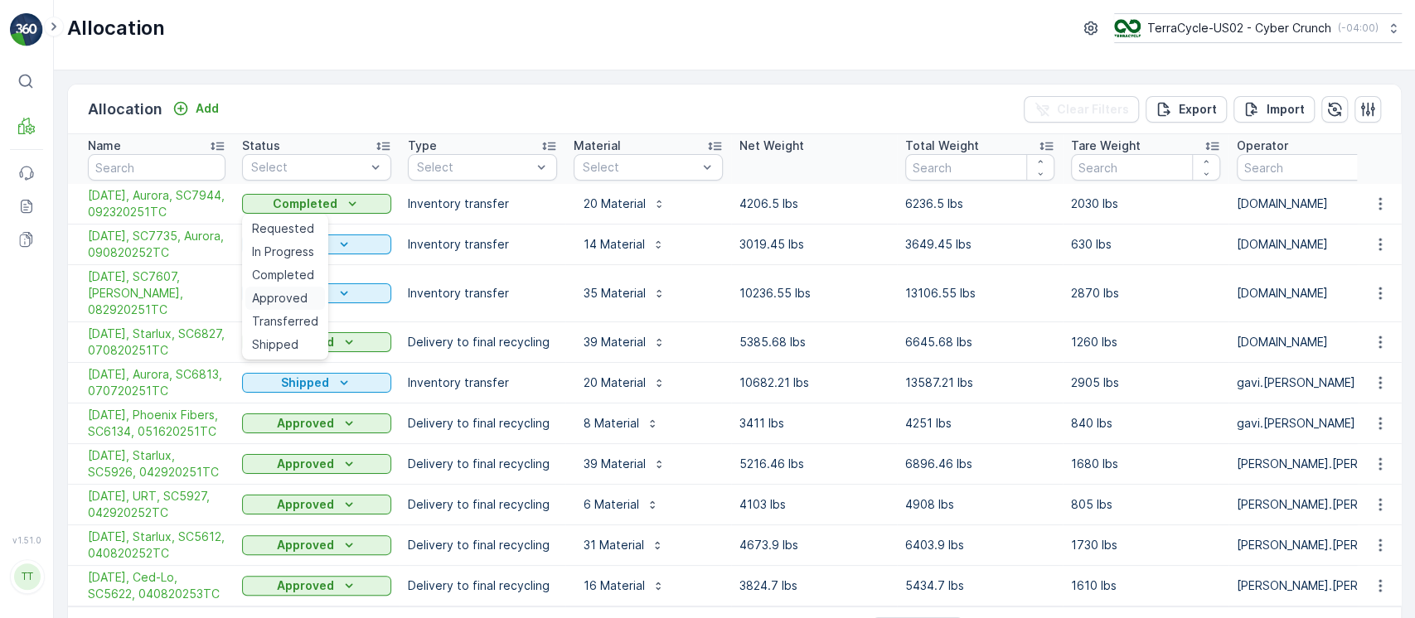
click at [303, 303] on span "Approved" at bounding box center [280, 298] width 56 height 17
click at [341, 201] on icon "Approved" at bounding box center [349, 204] width 17 height 17
click at [288, 338] on span "Shipped" at bounding box center [275, 345] width 46 height 17
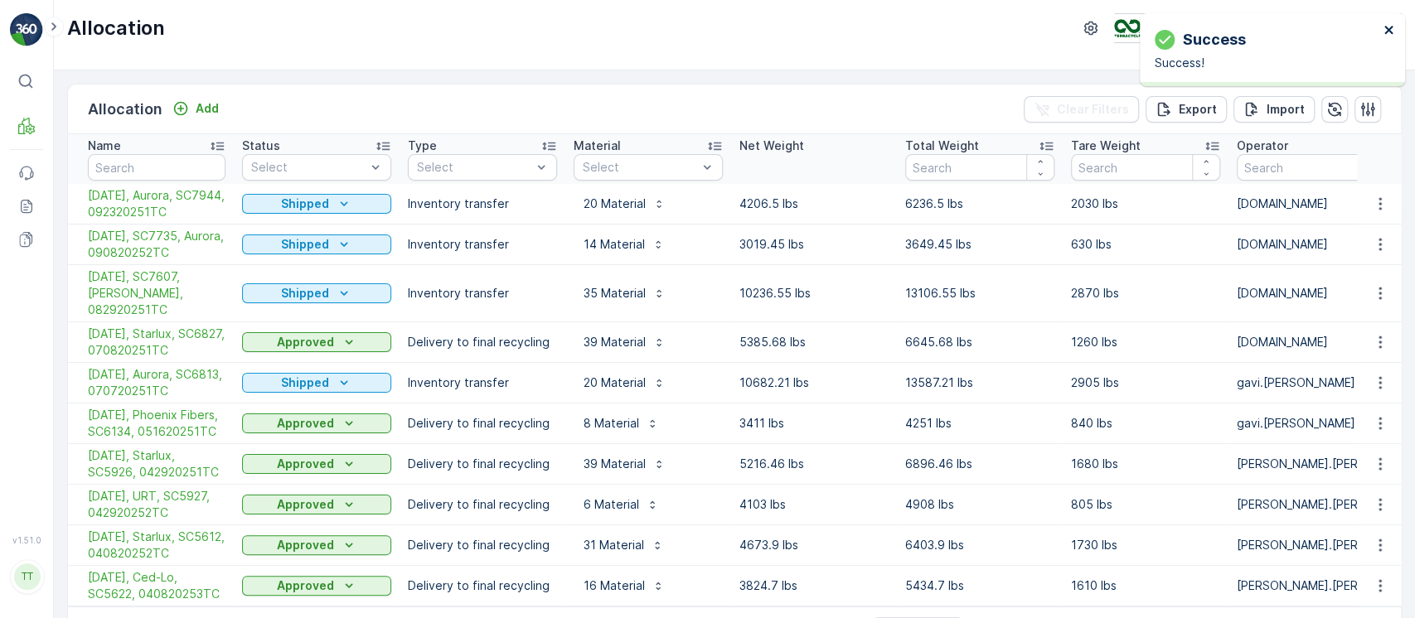
click at [1393, 38] on button "close" at bounding box center [1390, 31] width 12 height 16
click at [1316, 32] on p "TerraCycle-US02 - Cyber Crunch" at bounding box center [1239, 28] width 184 height 17
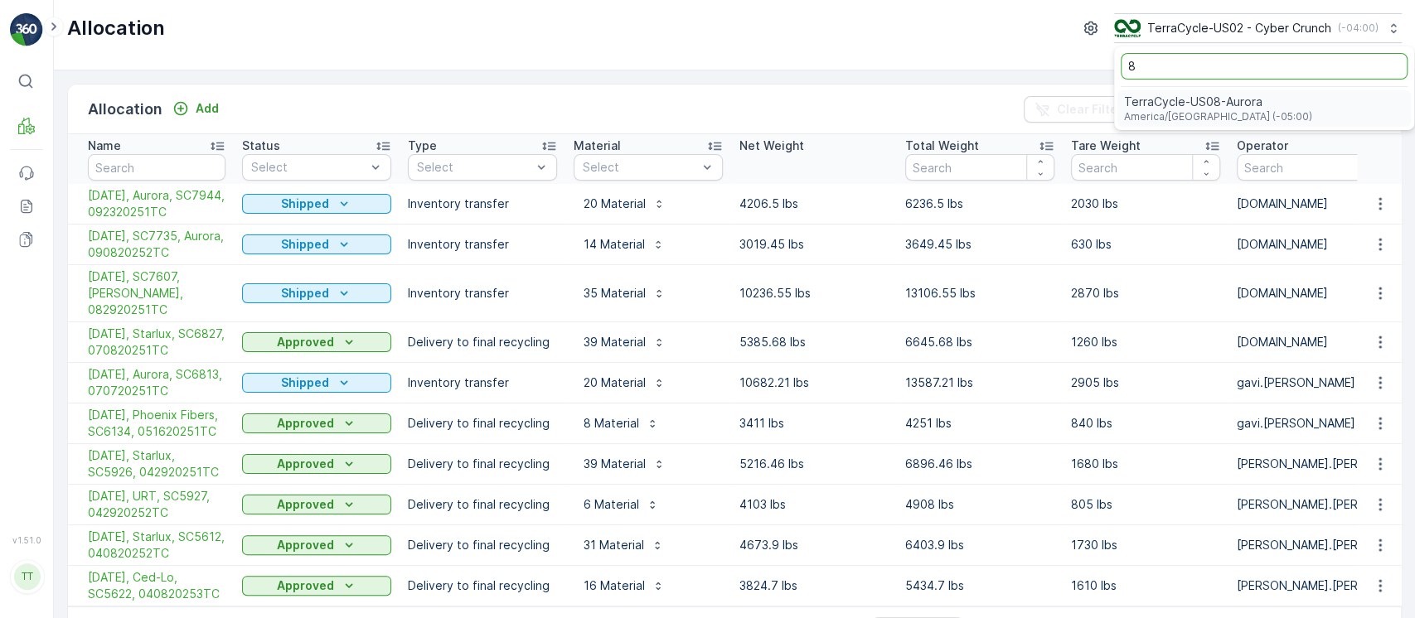
type input "8"
click at [1266, 108] on div "TerraCycle-US08-[GEOGRAPHIC_DATA] America/[GEOGRAPHIC_DATA] (-05:00)" at bounding box center [1263, 108] width 293 height 36
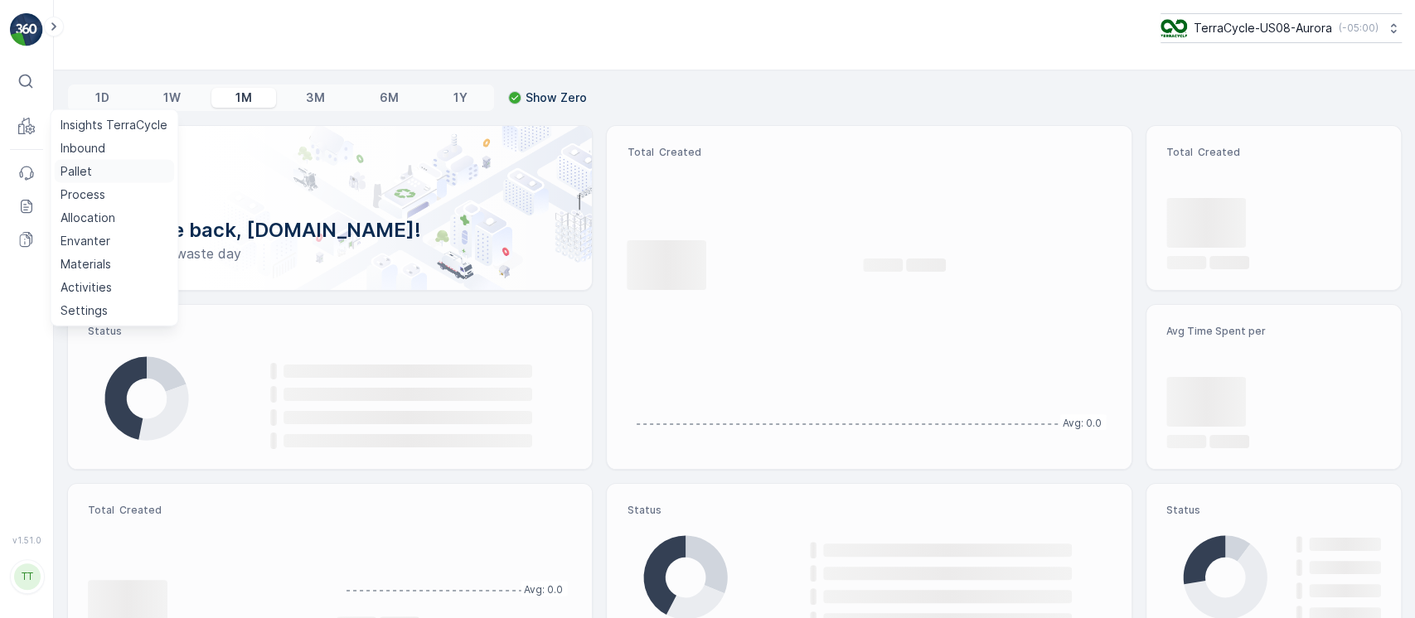
click at [74, 177] on p "Pallet" at bounding box center [77, 171] width 32 height 17
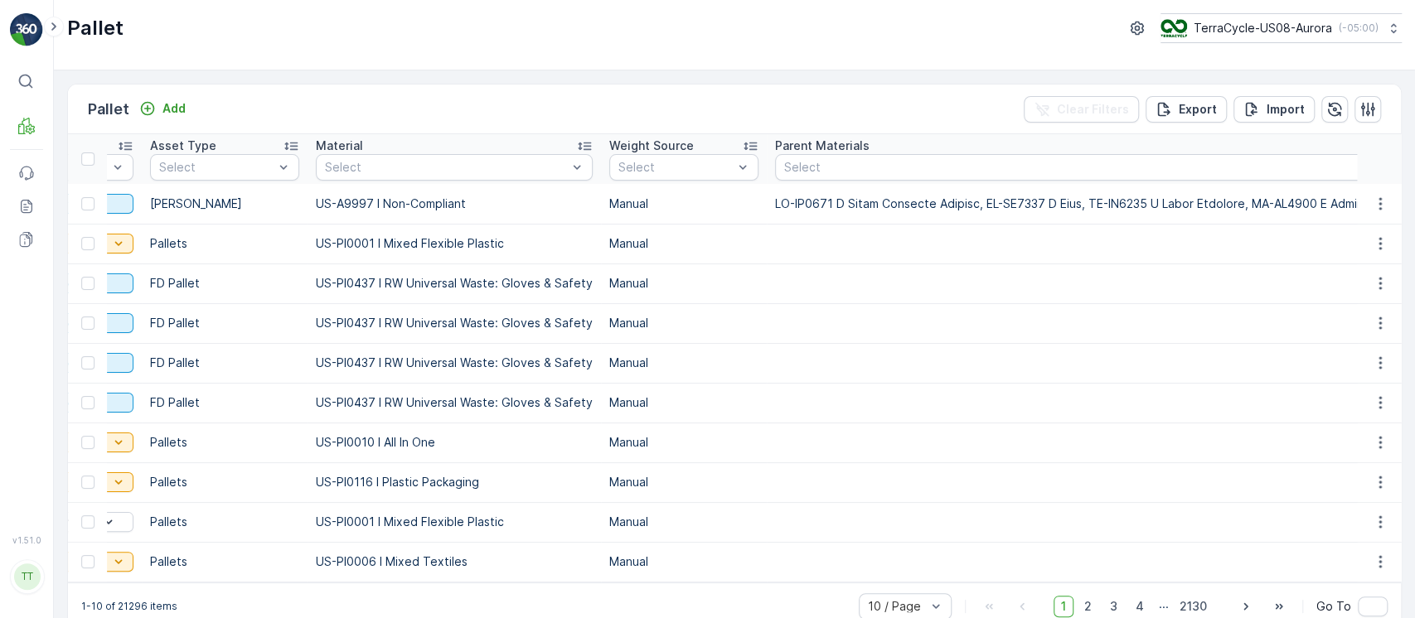
scroll to position [0, 498]
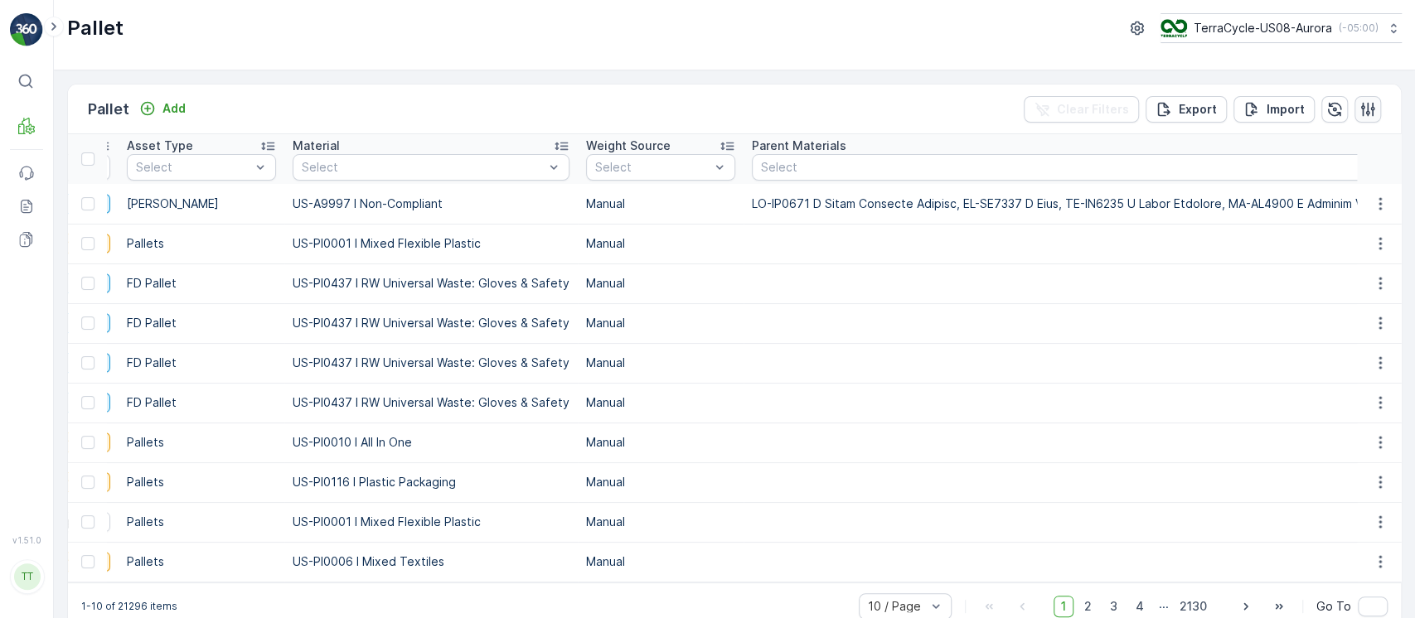
click at [1365, 116] on icon "button" at bounding box center [1368, 109] width 17 height 17
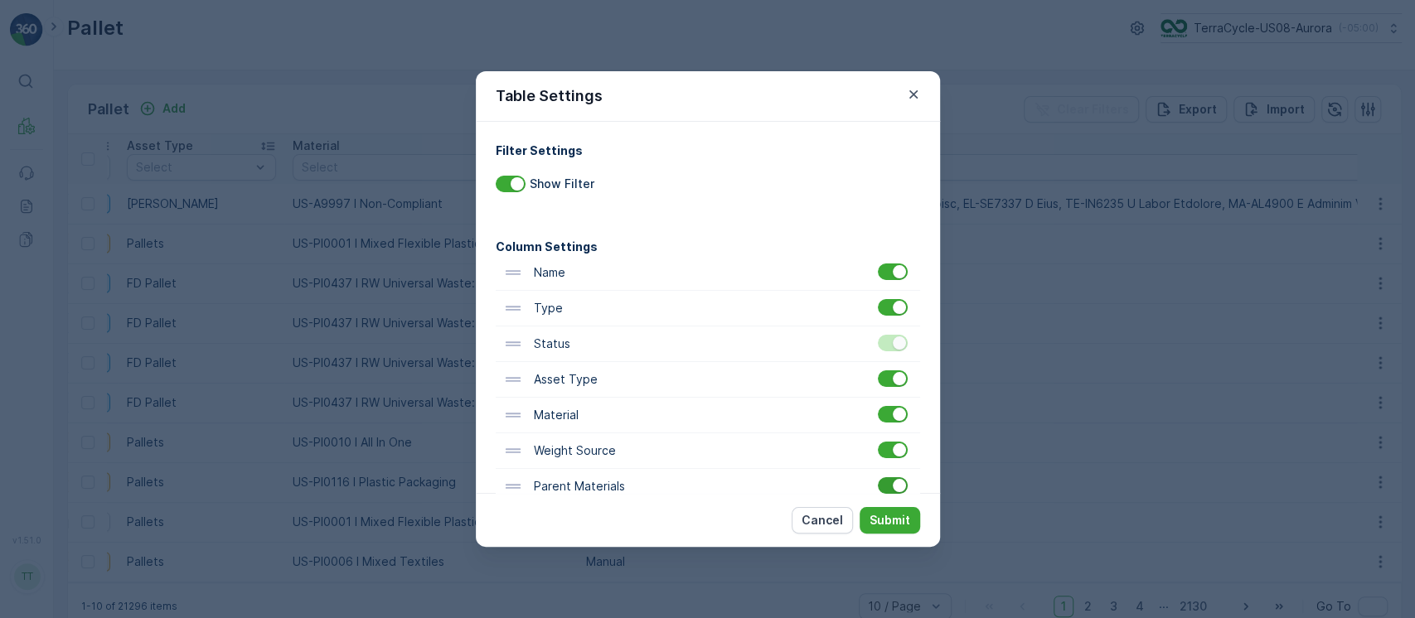
click at [887, 487] on div at bounding box center [893, 486] width 30 height 17
click at [878, 478] on input "checkbox" at bounding box center [878, 478] width 0 height 0
click at [889, 516] on p "Submit" at bounding box center [890, 520] width 41 height 17
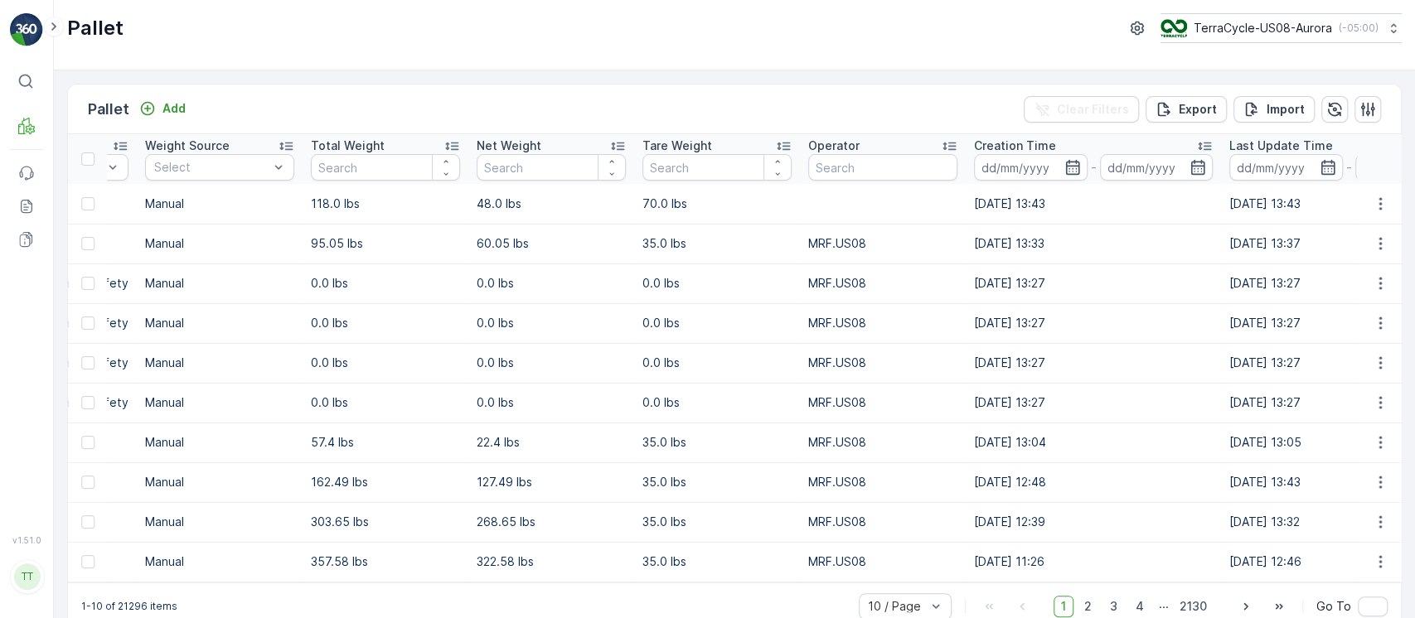
scroll to position [0, 0]
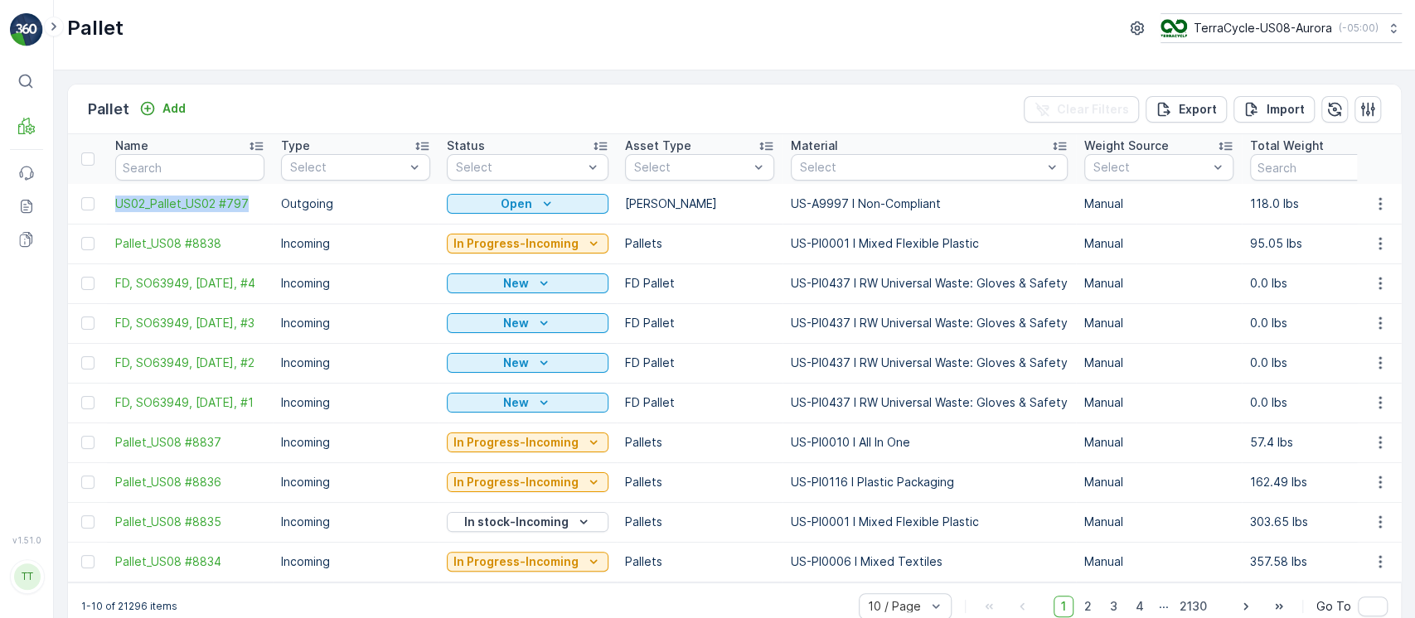
drag, startPoint x: 109, startPoint y: 203, endPoint x: 253, endPoint y: 218, distance: 144.2
click at [253, 218] on td "US02_Pallet_US02 #797" at bounding box center [190, 204] width 166 height 40
copy span "US02_Pallet_US02 #797"
click at [567, 199] on div "Open" at bounding box center [527, 204] width 148 height 17
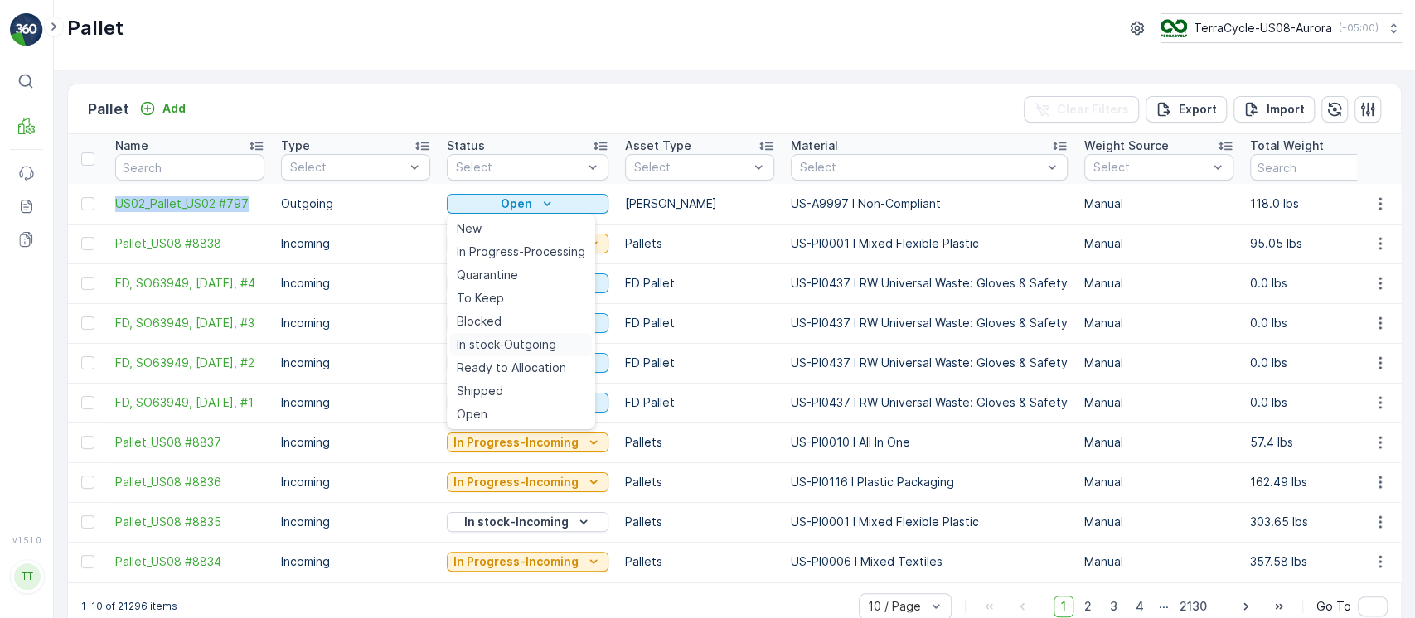
click at [504, 337] on span "In stock-Outgoing" at bounding box center [506, 345] width 99 height 17
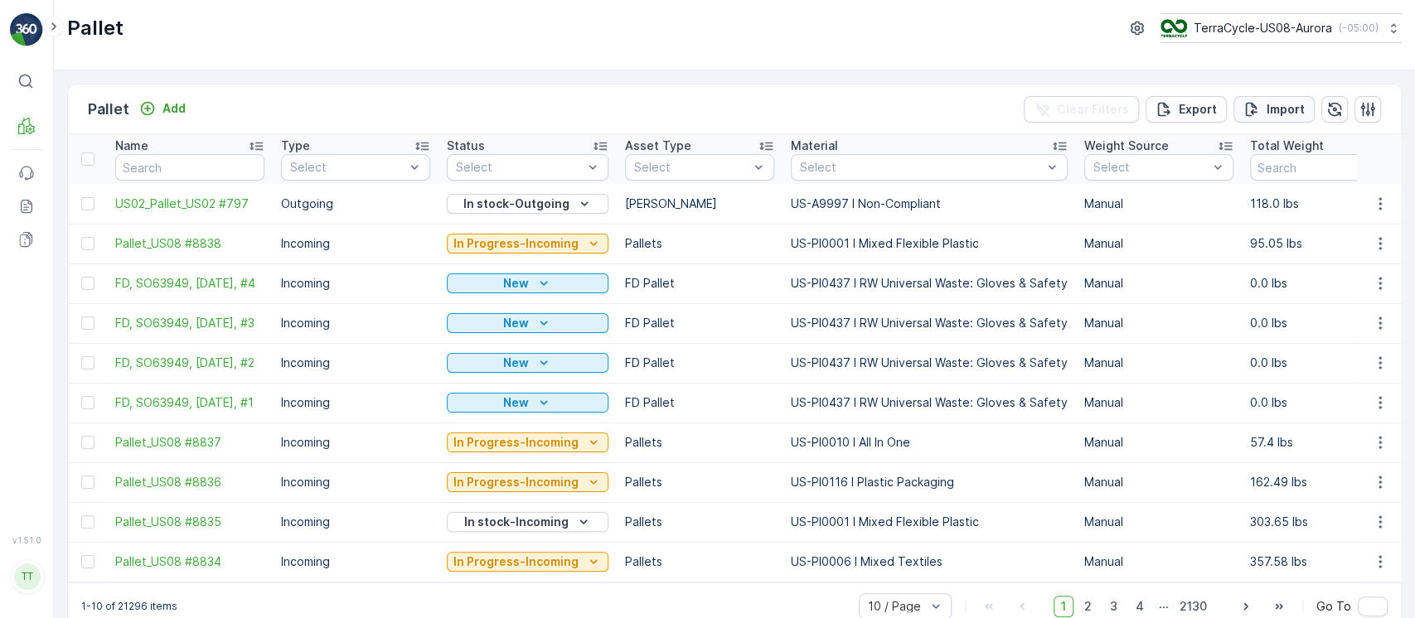
click at [1261, 103] on div "Import" at bounding box center [1274, 109] width 61 height 17
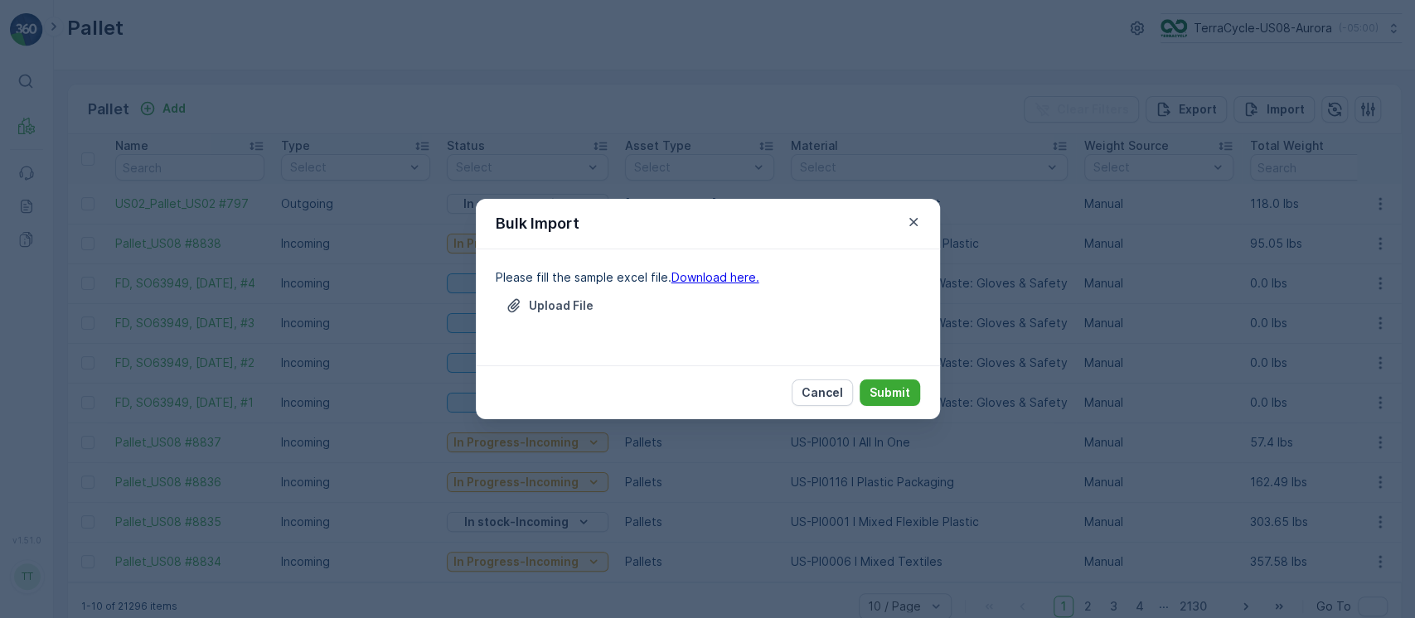
click at [686, 277] on link "Download here." at bounding box center [715, 277] width 88 height 14
click at [909, 225] on icon "button" at bounding box center [913, 222] width 17 height 17
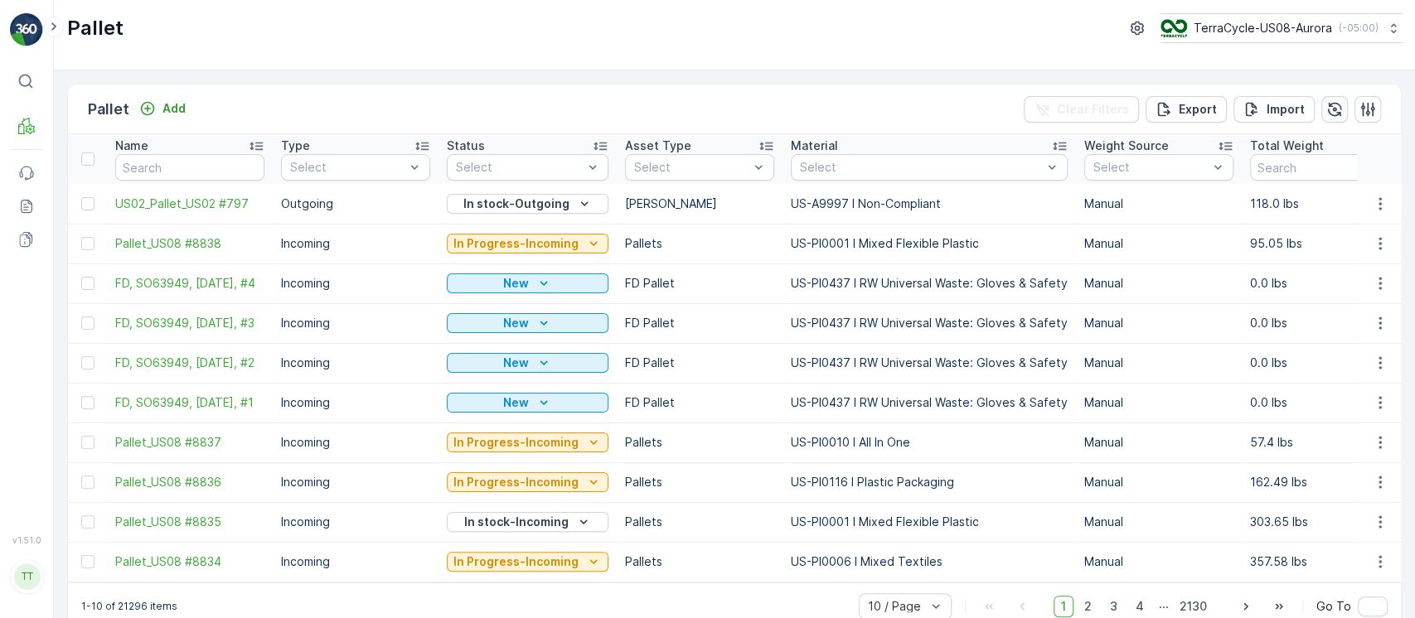
click at [1331, 106] on icon "button" at bounding box center [1334, 109] width 17 height 17
click at [1326, 106] on icon "button" at bounding box center [1334, 109] width 17 height 17
click at [1260, 103] on div "Import" at bounding box center [1274, 109] width 61 height 17
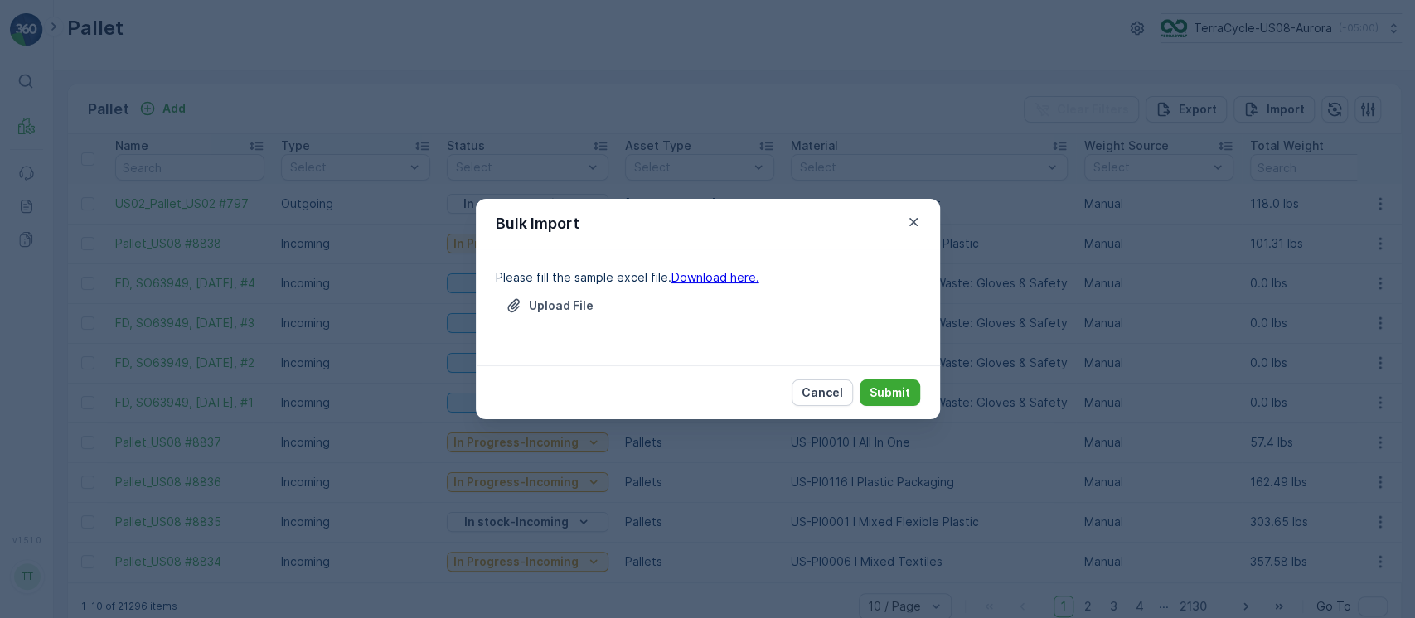
click at [536, 322] on div "Upload File" at bounding box center [708, 316] width 424 height 46
click at [584, 298] on p "Upload File" at bounding box center [561, 306] width 65 height 17
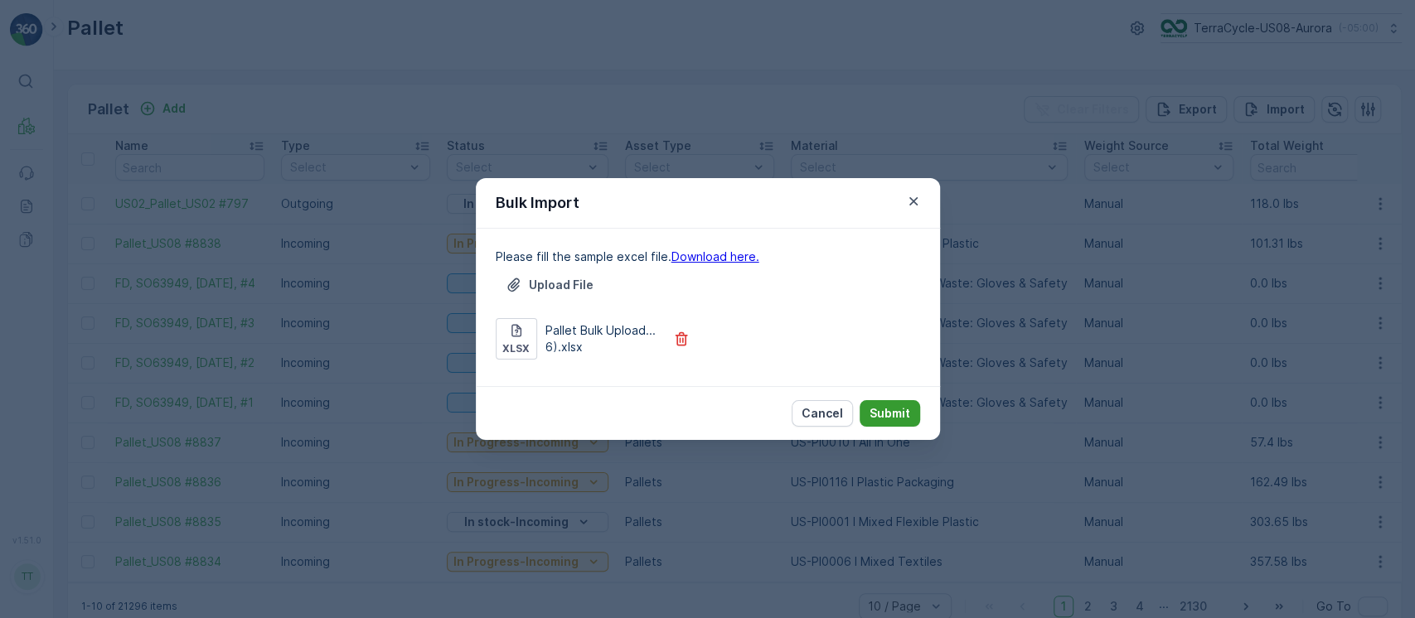
click at [888, 415] on p "Submit" at bounding box center [890, 413] width 41 height 17
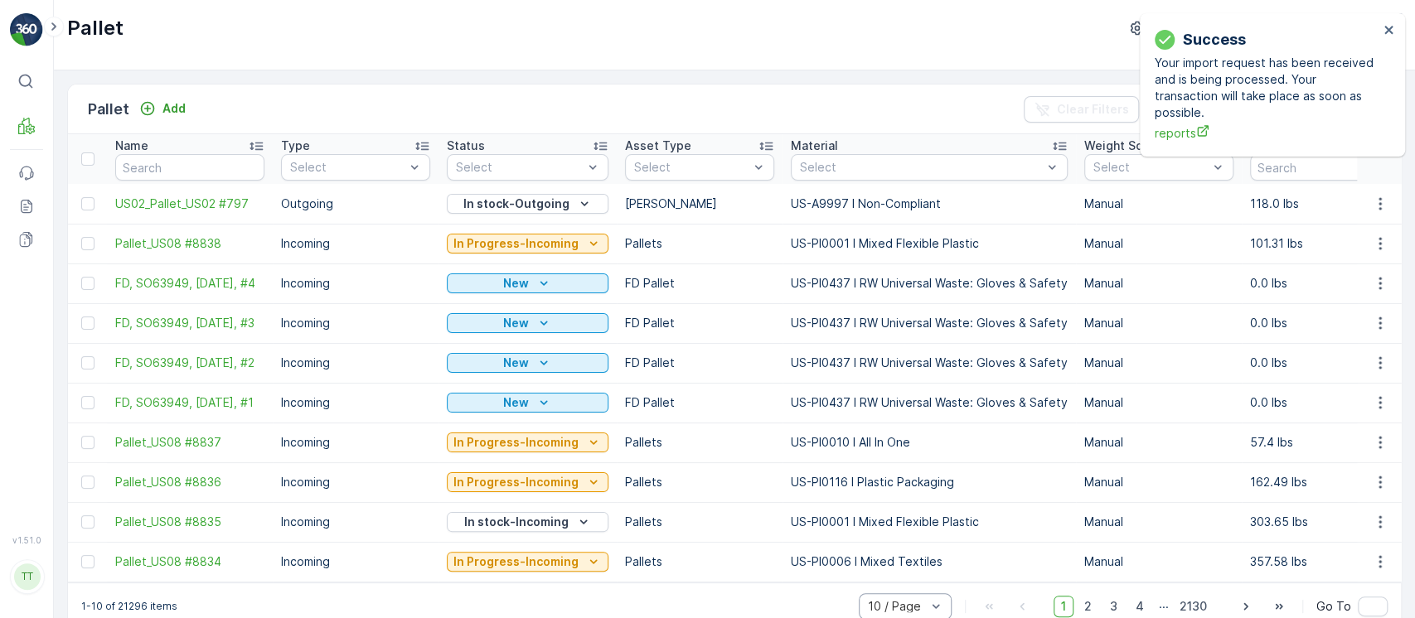
scroll to position [5, 0]
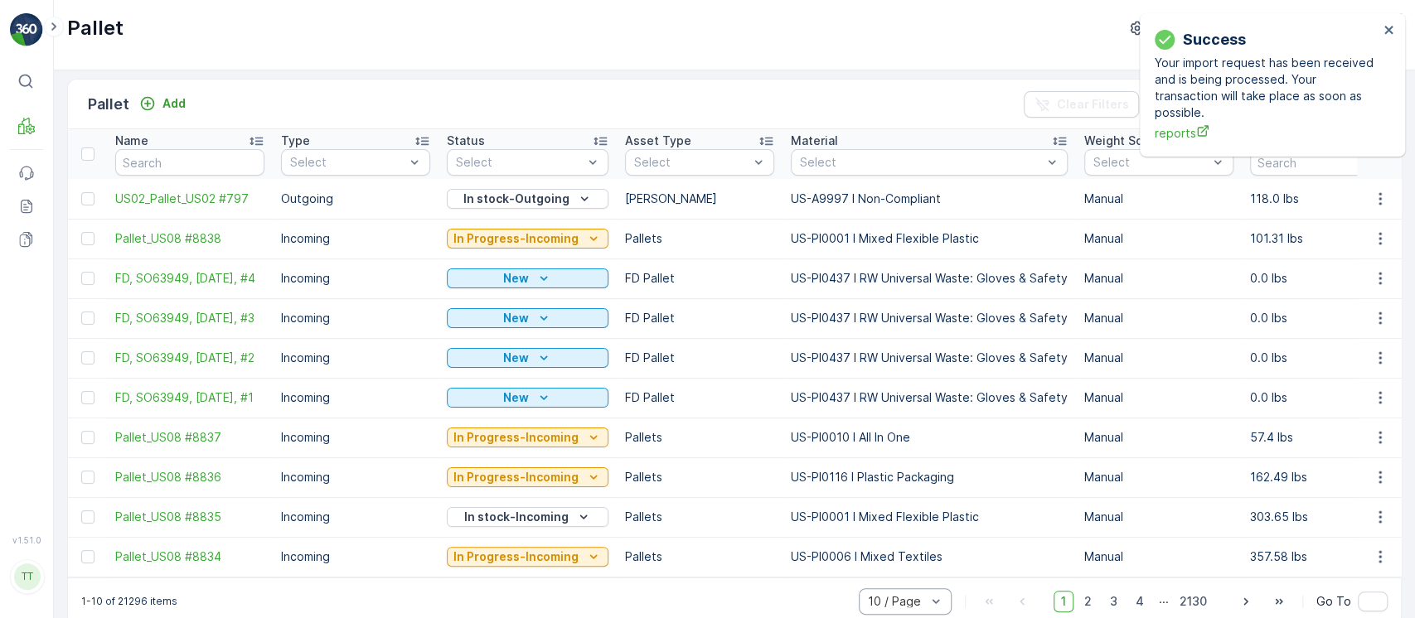
click at [898, 605] on div "10 / Page" at bounding box center [905, 602] width 93 height 27
click at [914, 542] on span "30 / Page" at bounding box center [896, 538] width 54 height 13
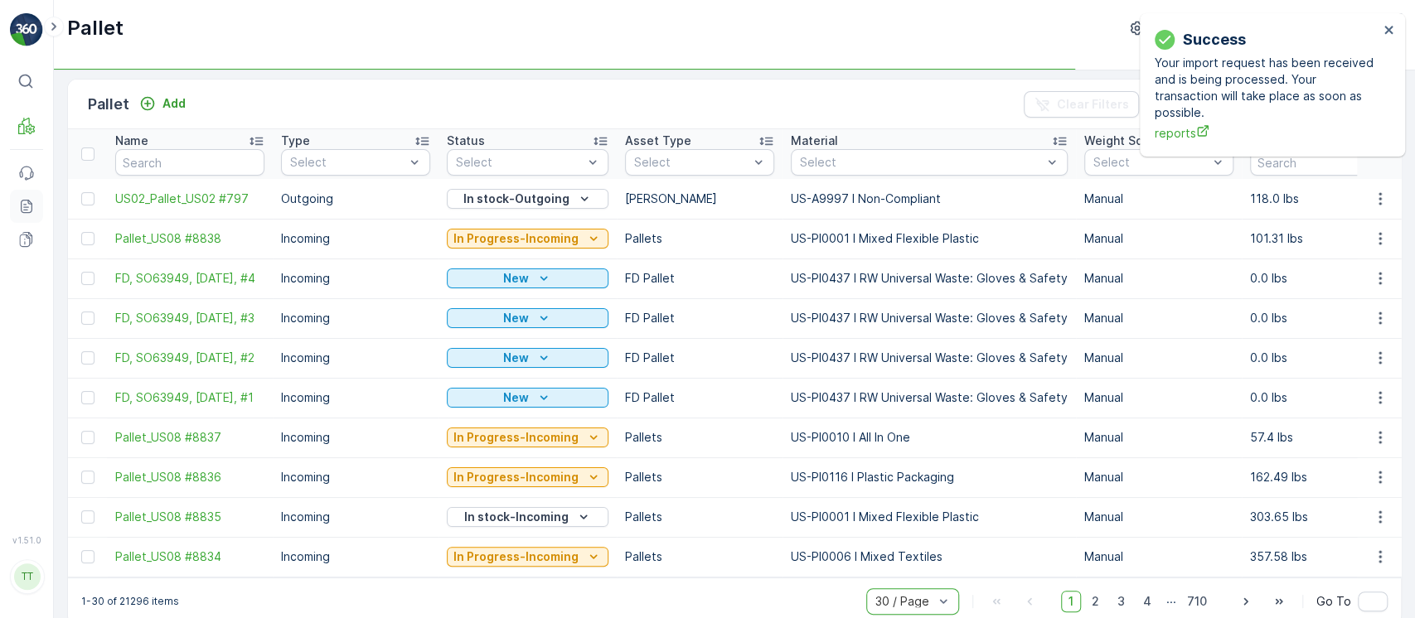
click at [27, 205] on icon at bounding box center [26, 206] width 17 height 17
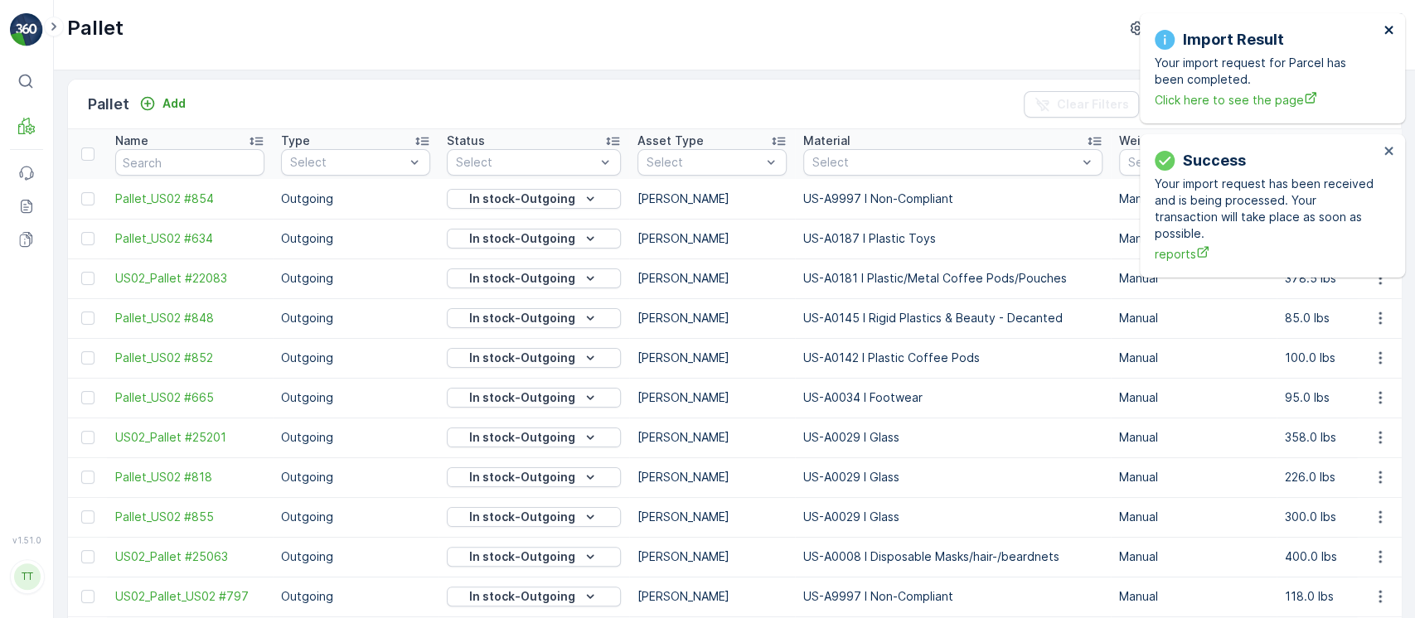
click at [1390, 36] on icon "close" at bounding box center [1390, 29] width 12 height 13
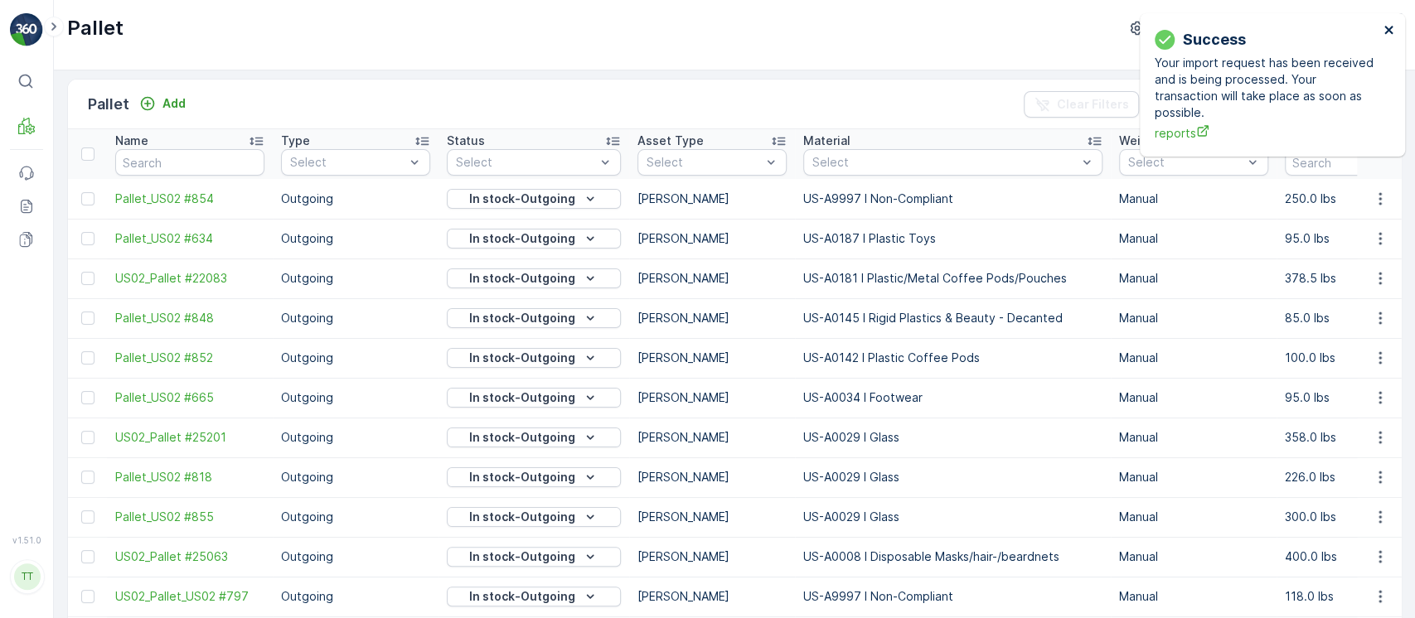
click at [1390, 36] on icon "close" at bounding box center [1390, 29] width 12 height 13
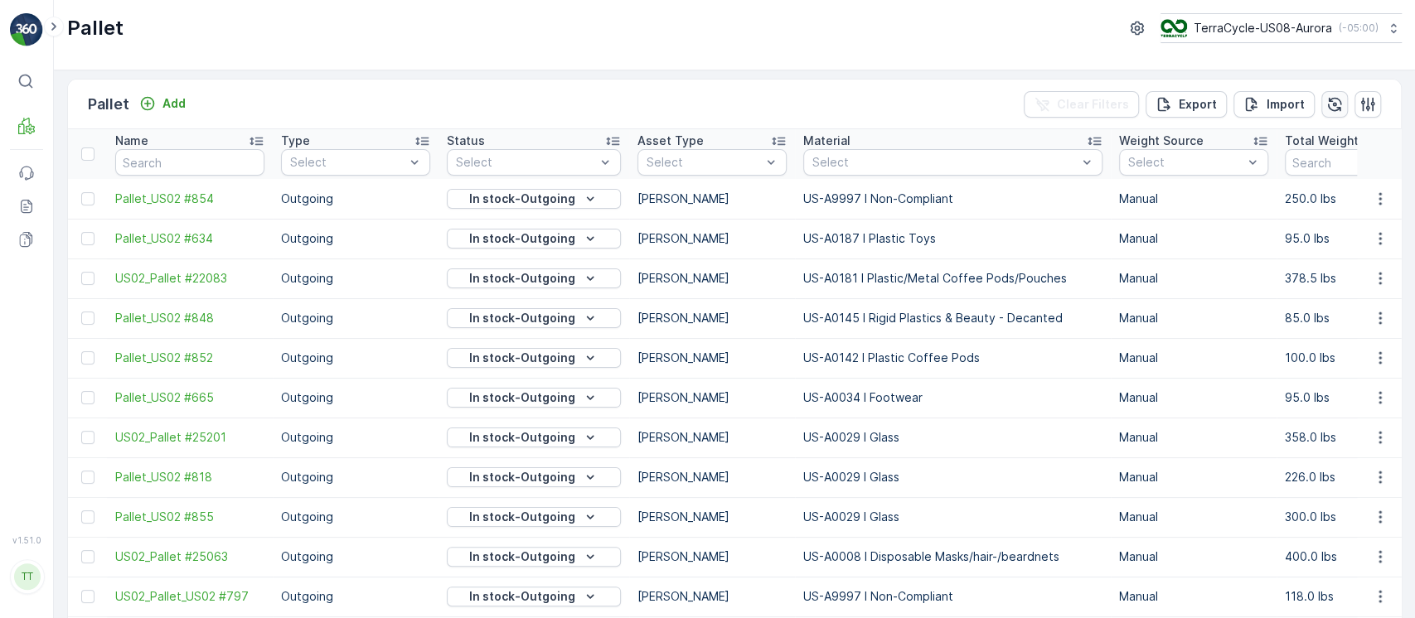
click at [1335, 104] on icon "button" at bounding box center [1334, 104] width 17 height 17
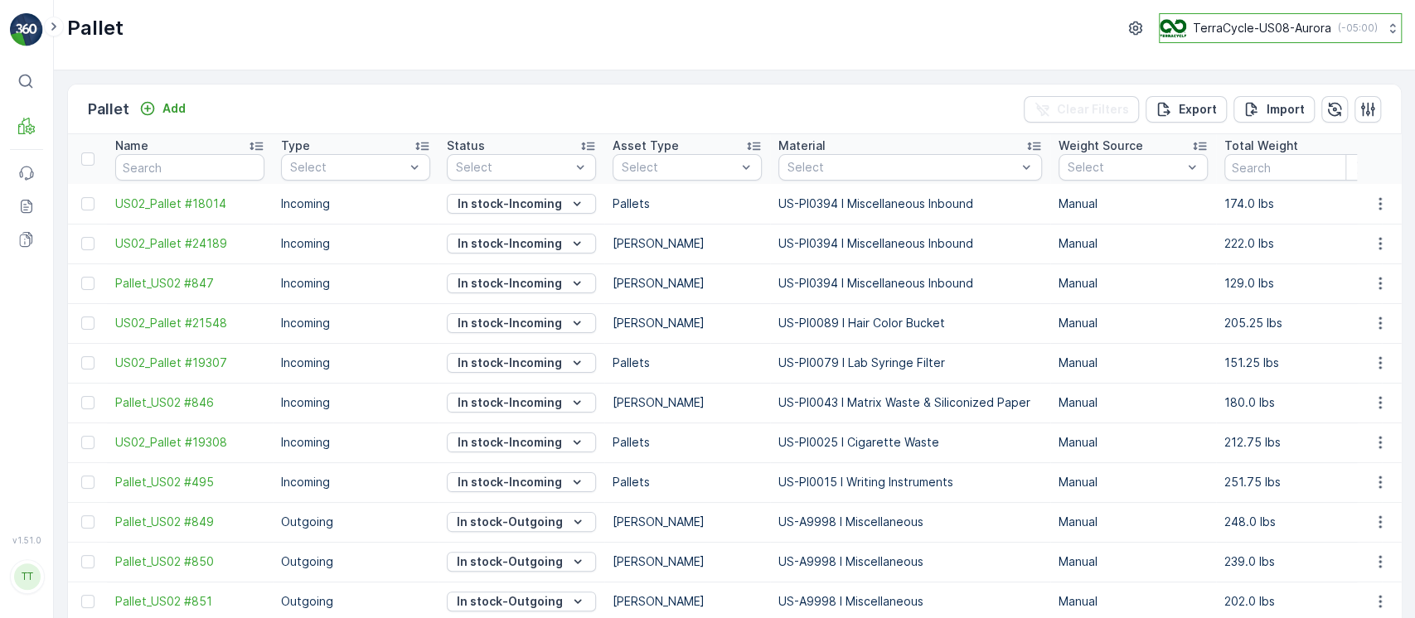
click at [1277, 36] on div "TerraCycle-US08-Aurora ( -05:00 )" at bounding box center [1269, 28] width 218 height 18
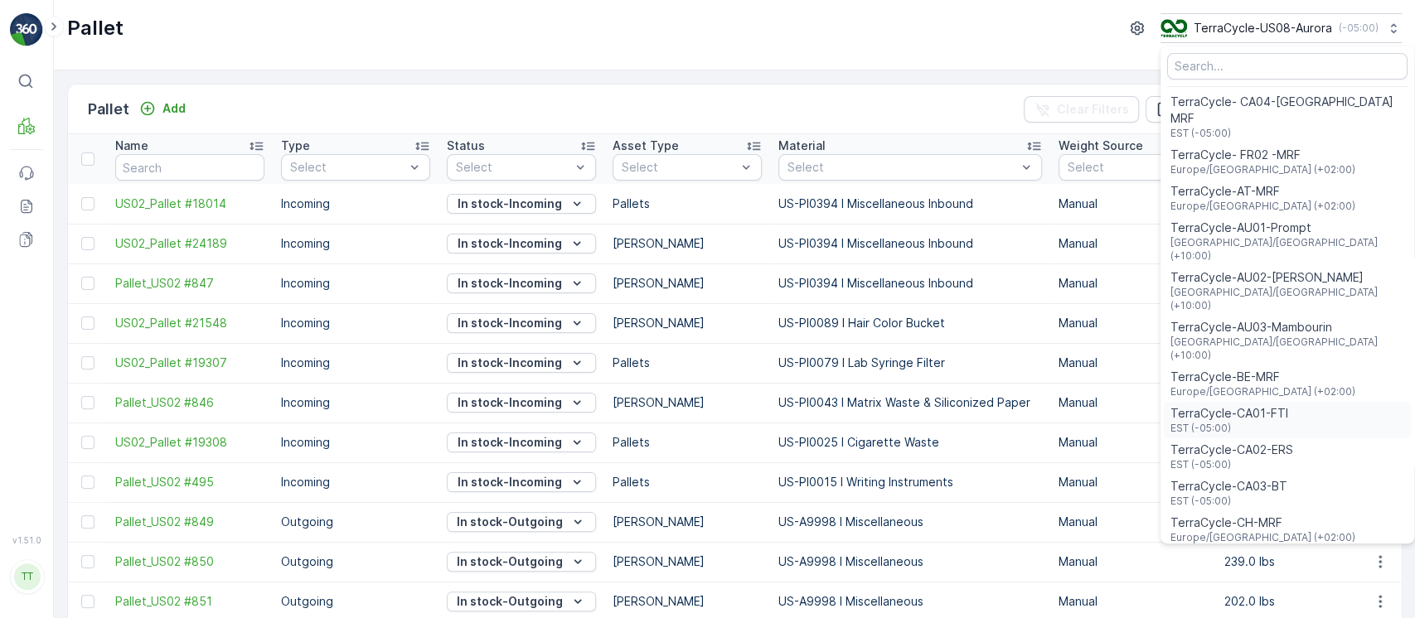
click at [1232, 422] on span "EST (-05:00)" at bounding box center [1230, 428] width 118 height 13
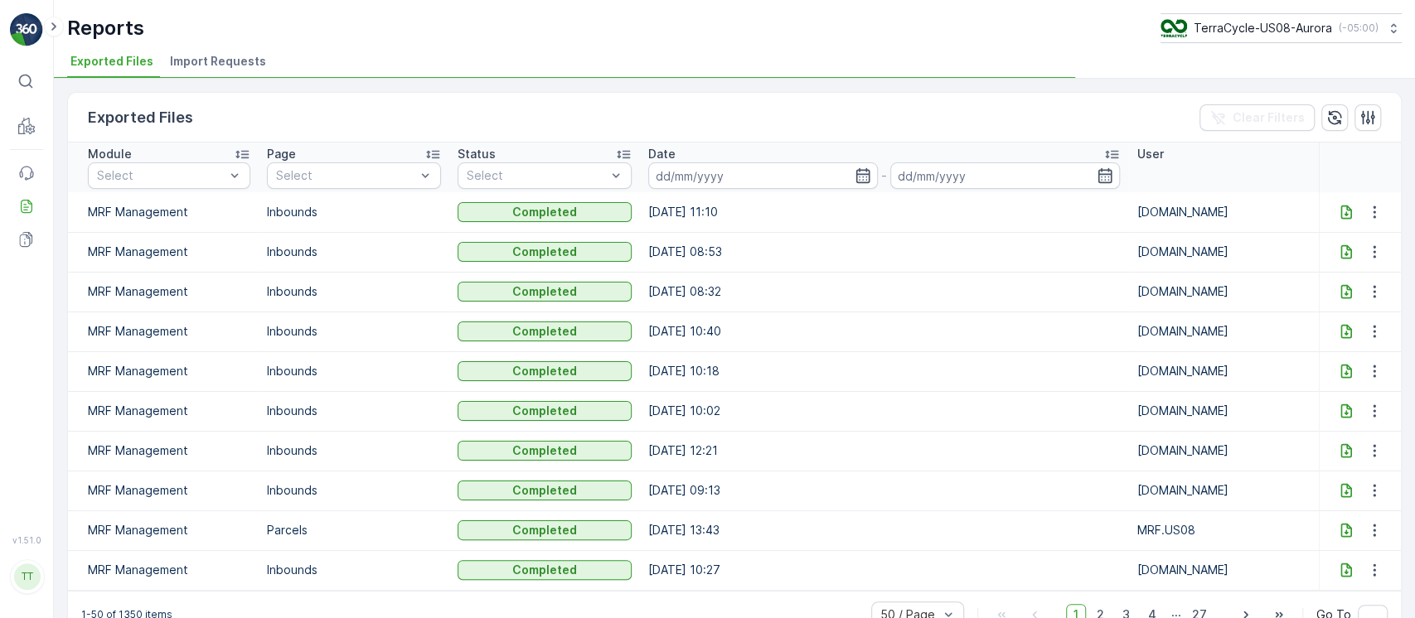
click at [228, 63] on span "Import Requests" at bounding box center [218, 61] width 96 height 17
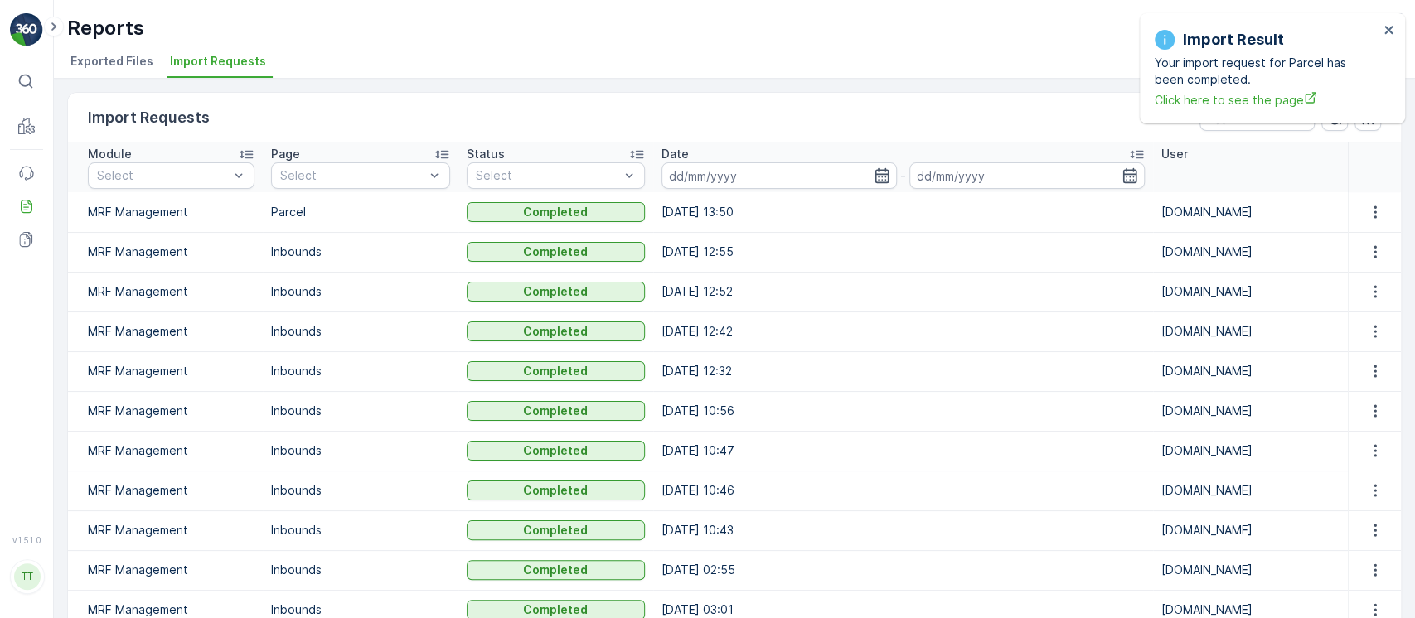
click at [1277, 174] on th "User" at bounding box center [1250, 168] width 195 height 50
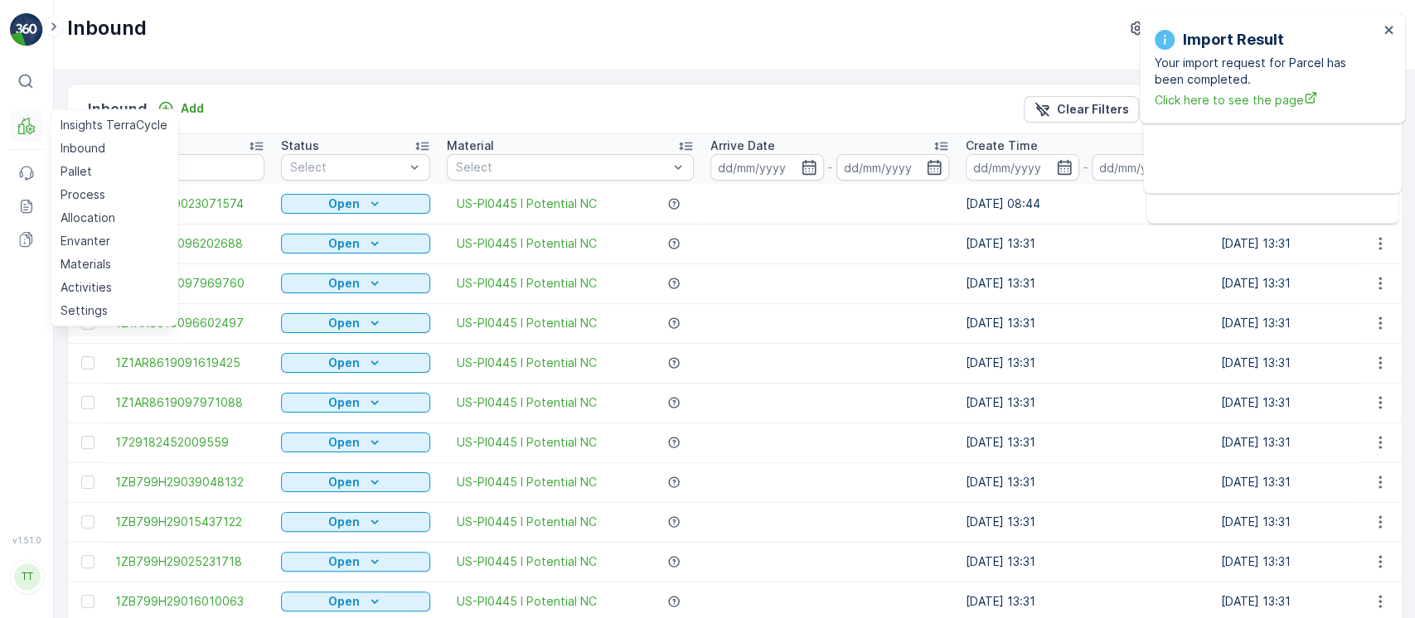
scroll to position [0, 1893]
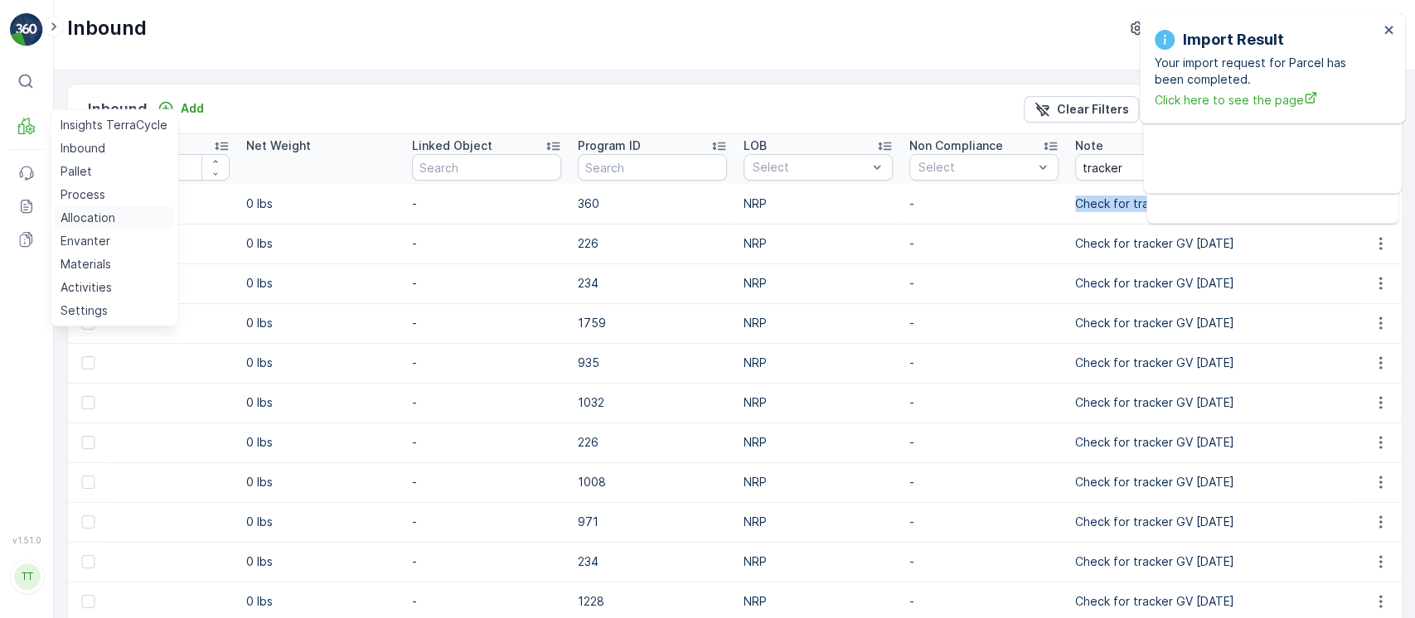
click at [96, 214] on p "Allocation" at bounding box center [88, 218] width 55 height 17
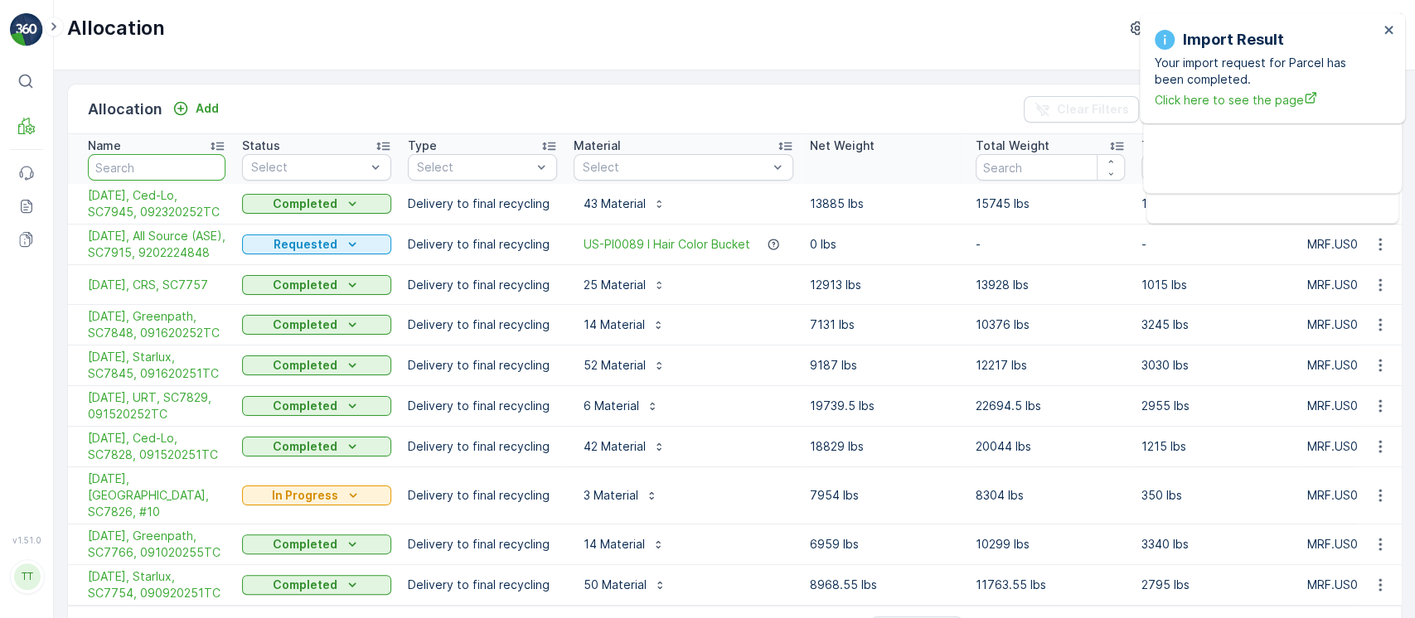
click at [165, 158] on input "text" at bounding box center [157, 167] width 138 height 27
paste input "Greenpath"
type input "Greenpath"
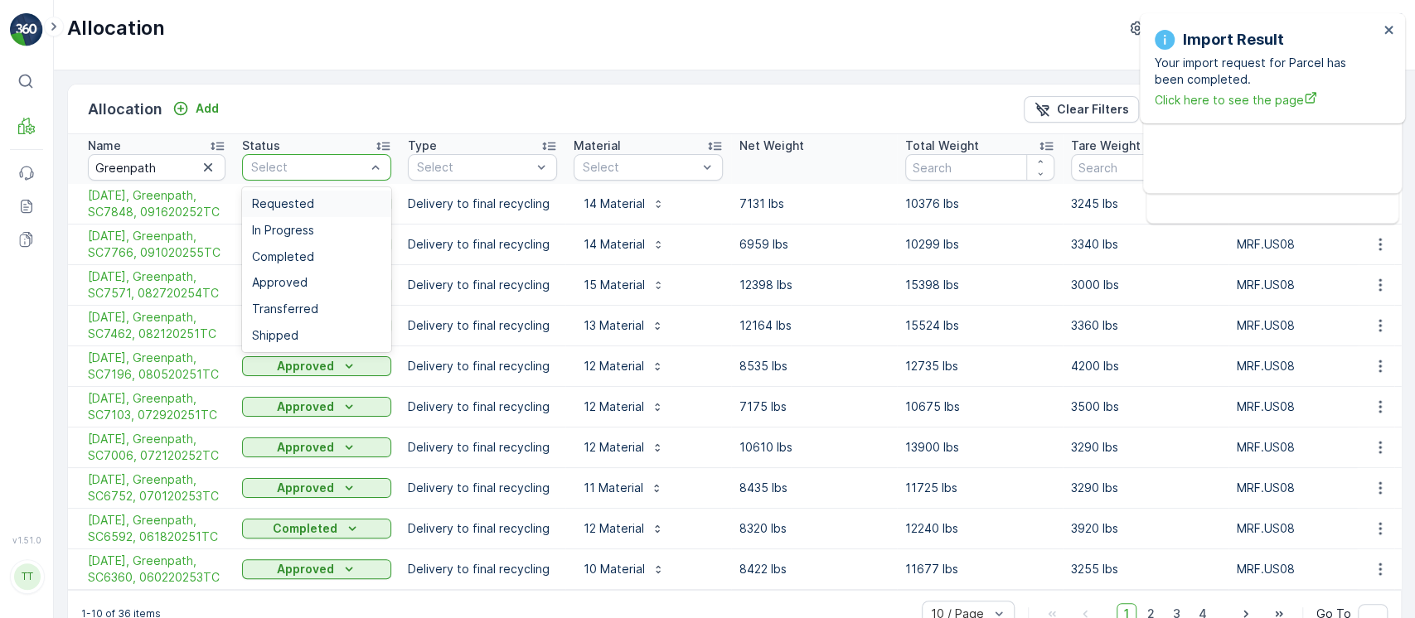
click at [336, 201] on div "Requested" at bounding box center [316, 203] width 129 height 13
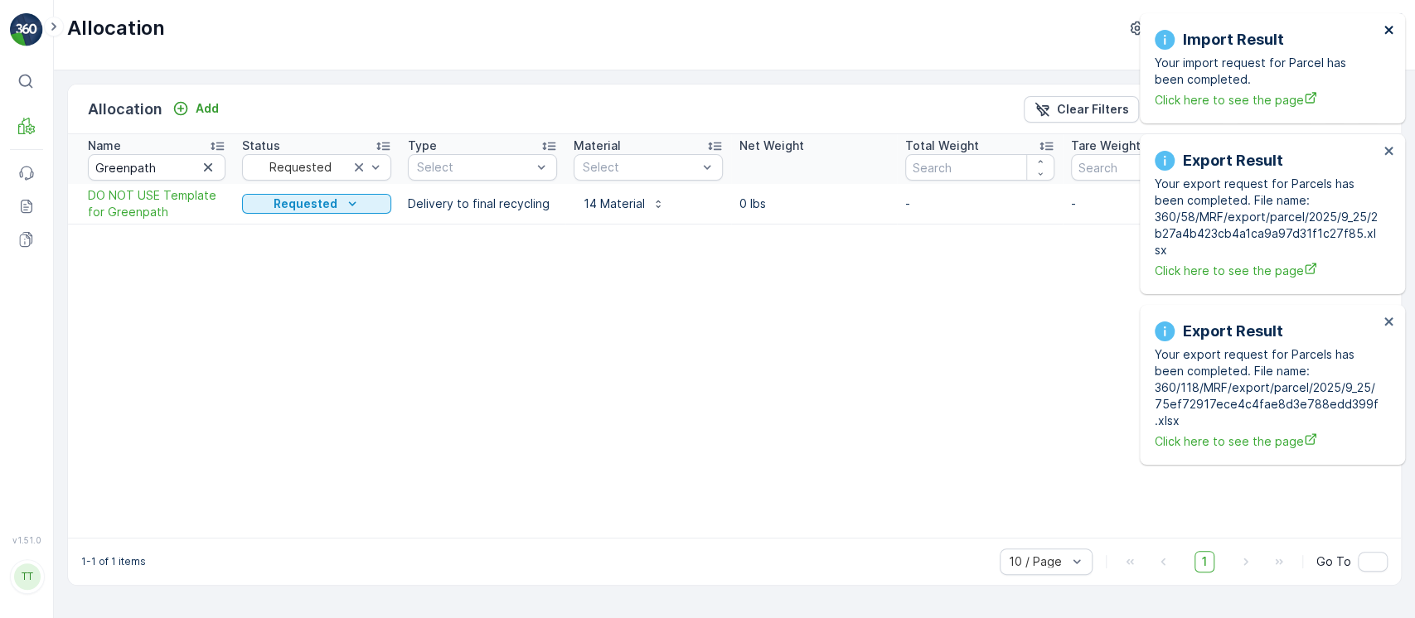
click at [1391, 36] on icon "close" at bounding box center [1390, 29] width 12 height 13
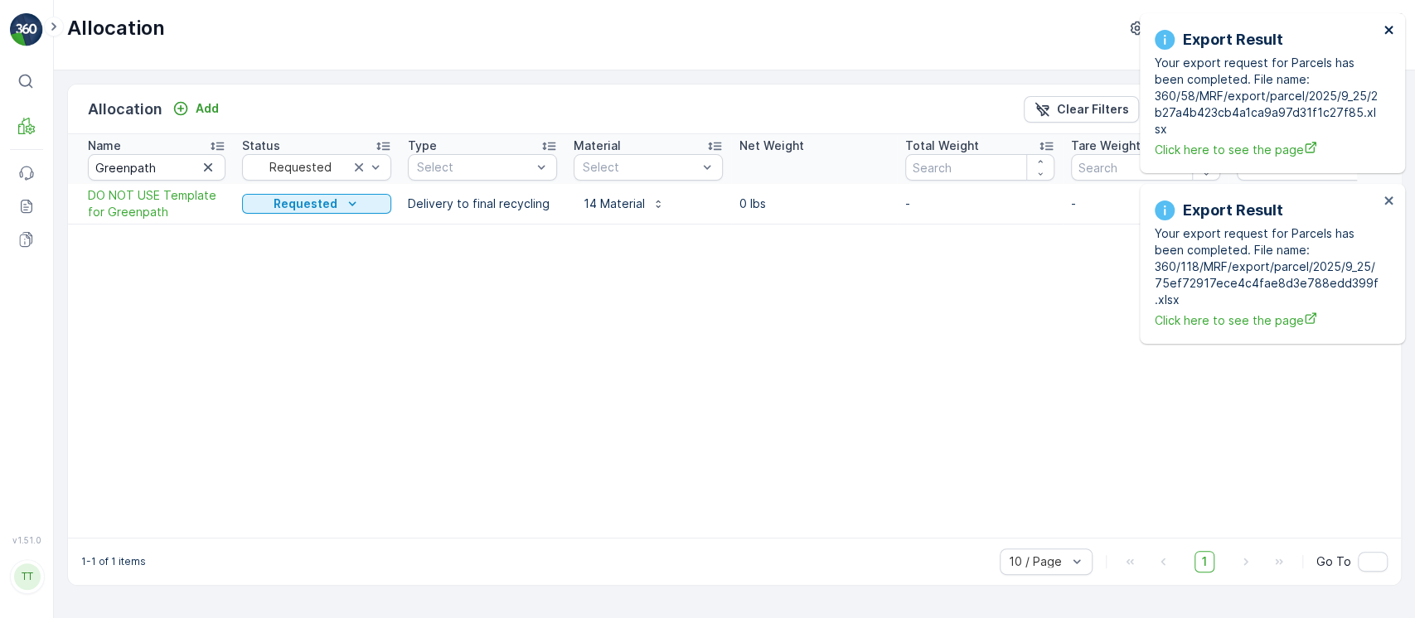
click at [1391, 36] on icon "close" at bounding box center [1390, 29] width 12 height 13
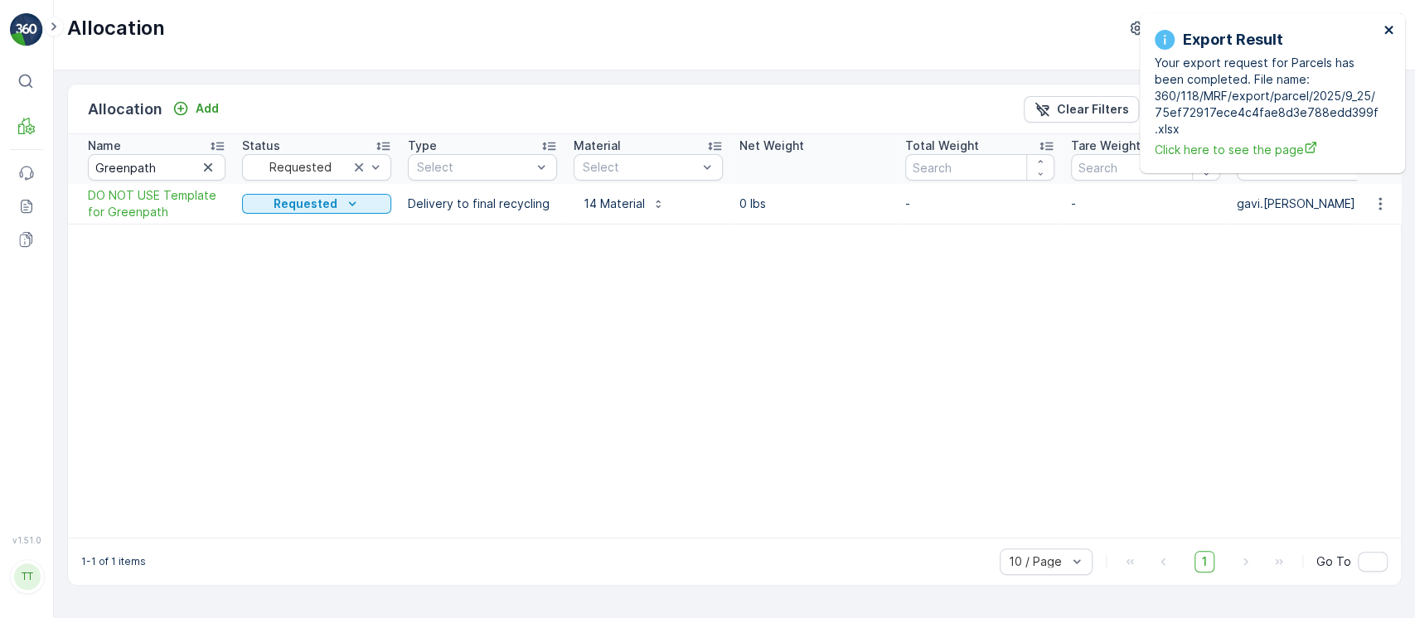
click at [1391, 36] on icon "close" at bounding box center [1390, 29] width 12 height 13
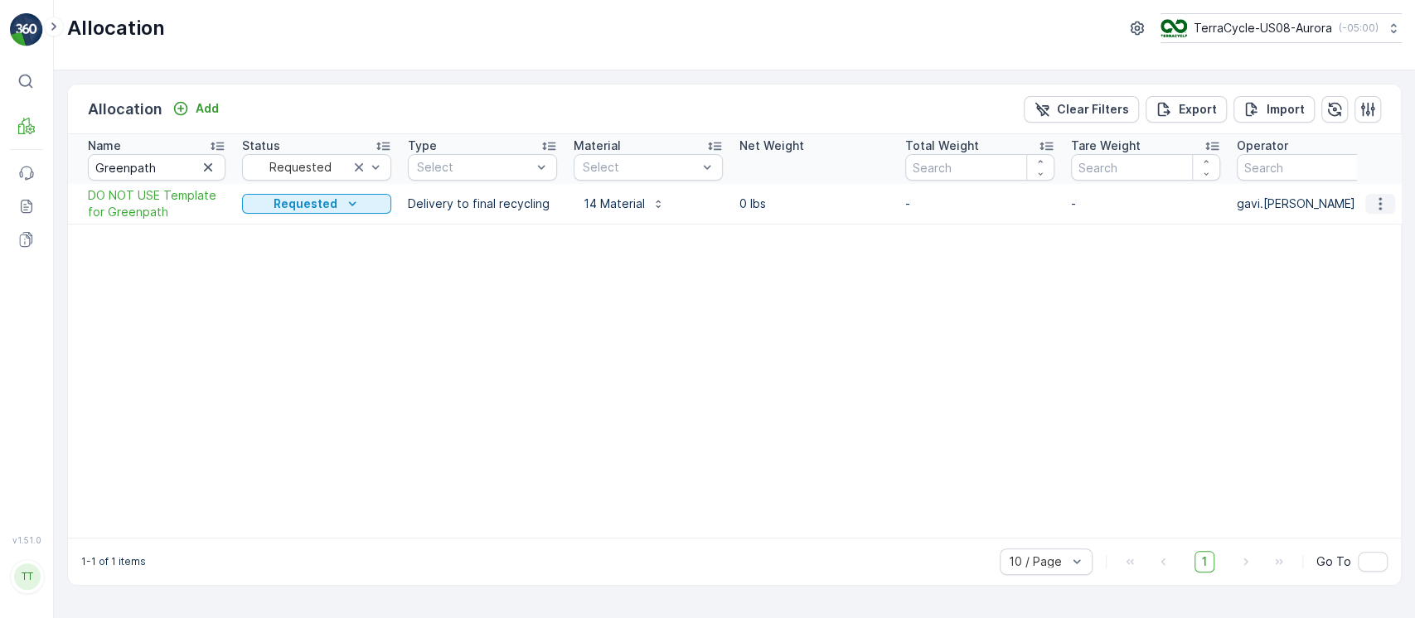
click at [1384, 201] on icon "button" at bounding box center [1380, 204] width 17 height 17
click at [1370, 261] on div "Edit Allocation" at bounding box center [1350, 251] width 133 height 23
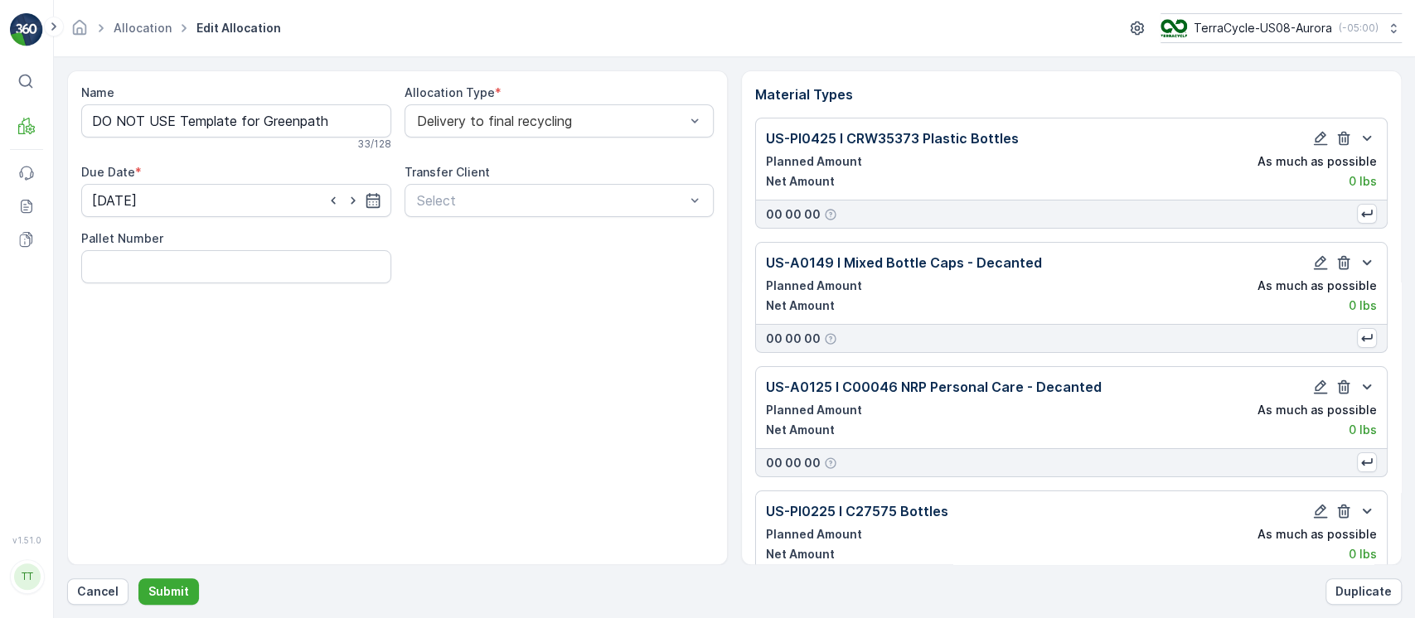
scroll to position [1337, 0]
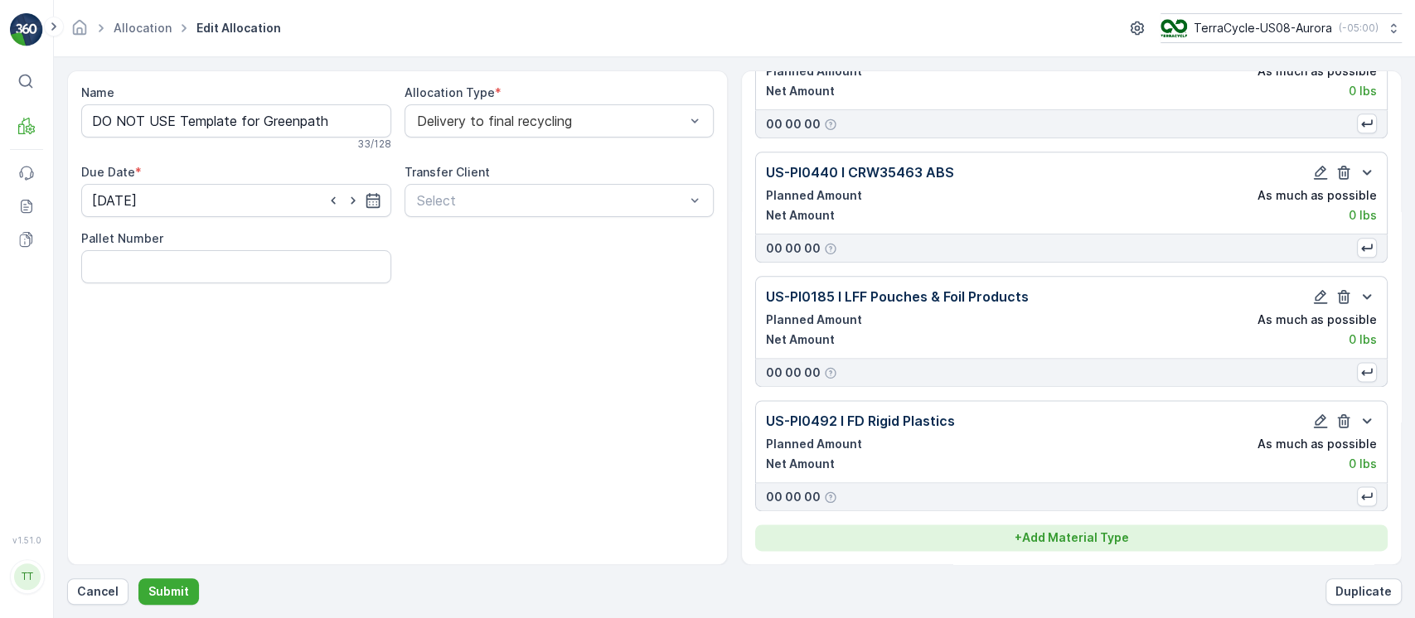
click at [1057, 541] on p "+ Add Material Type" at bounding box center [1072, 538] width 114 height 17
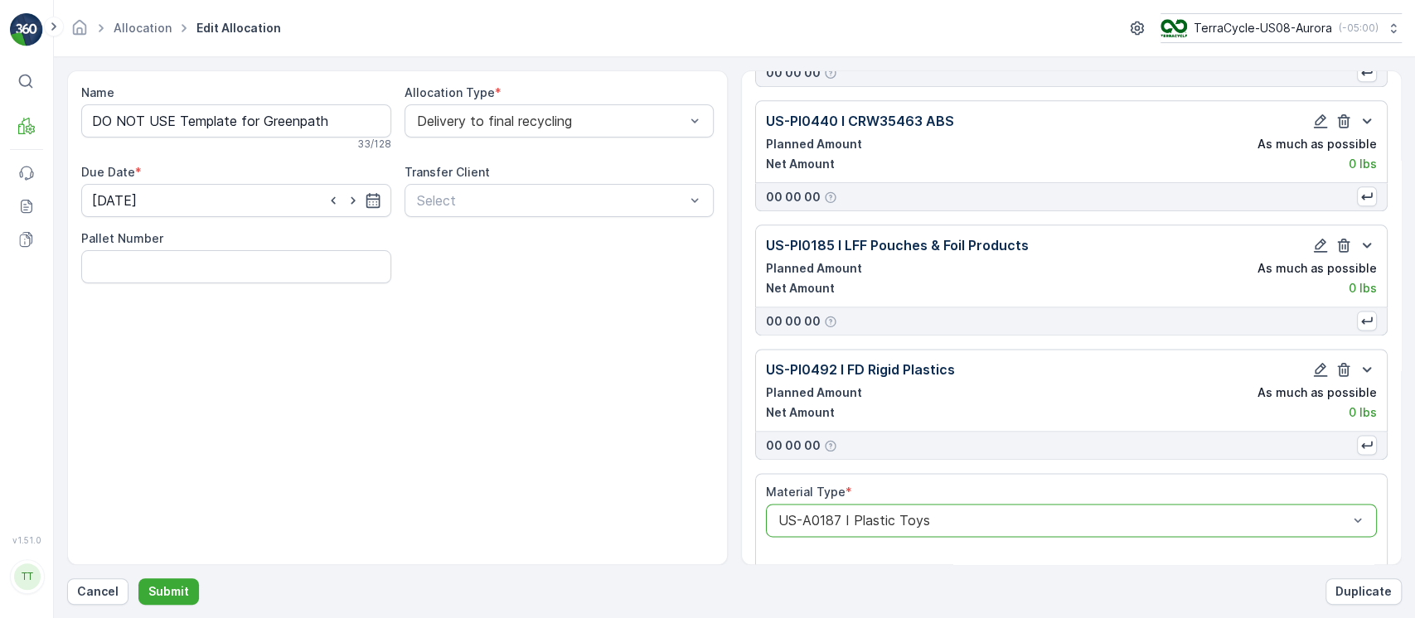
scroll to position [1765, 0]
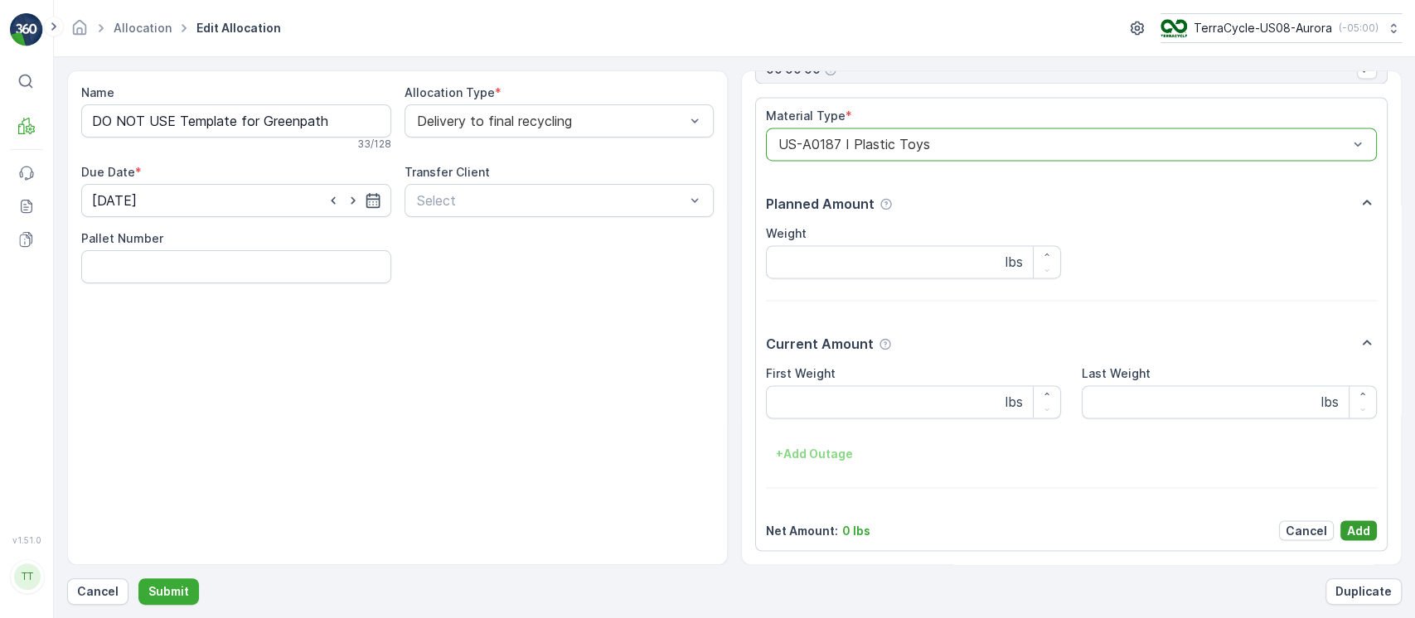
click at [1356, 529] on p "Add" at bounding box center [1358, 530] width 23 height 17
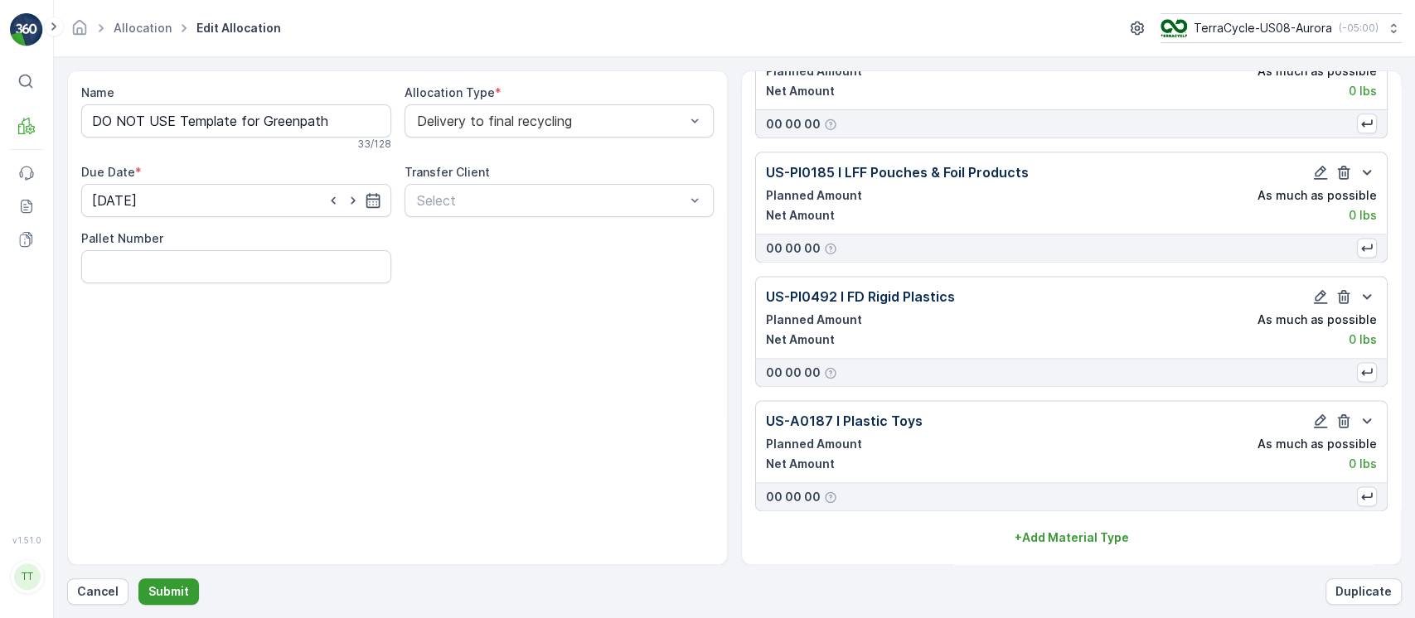
click at [185, 589] on p "Submit" at bounding box center [168, 592] width 41 height 17
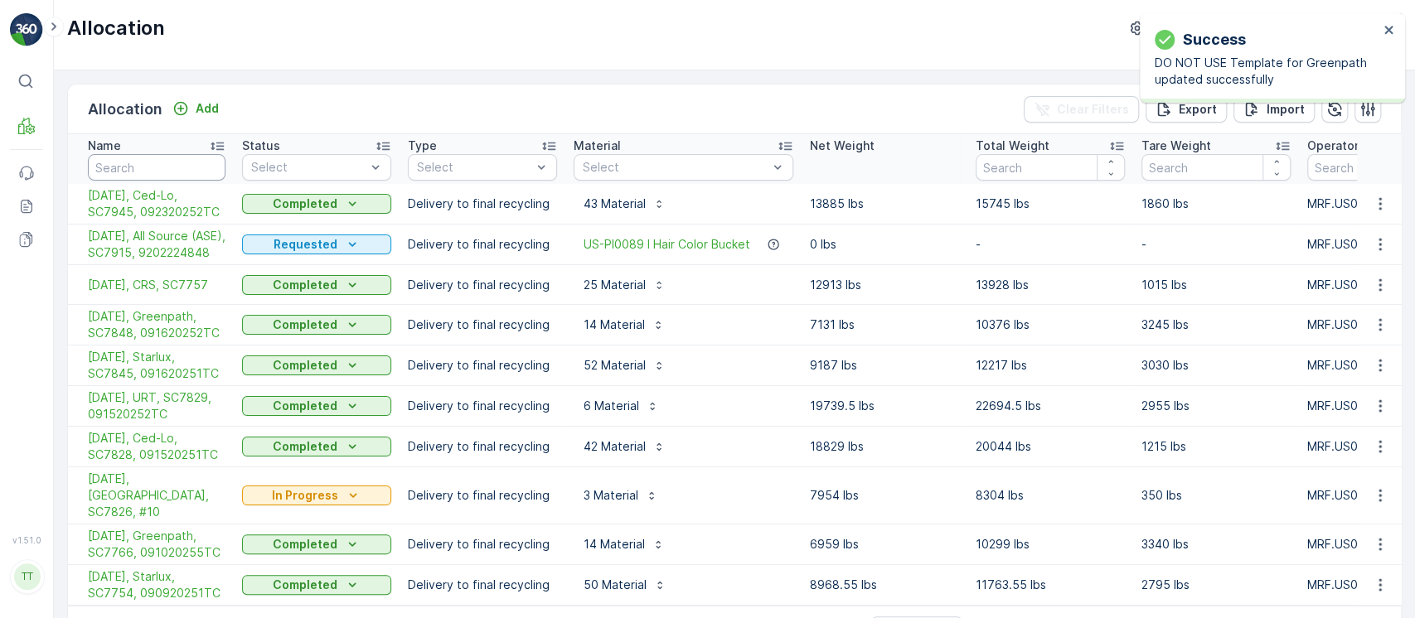
click at [209, 159] on input "text" at bounding box center [157, 167] width 138 height 27
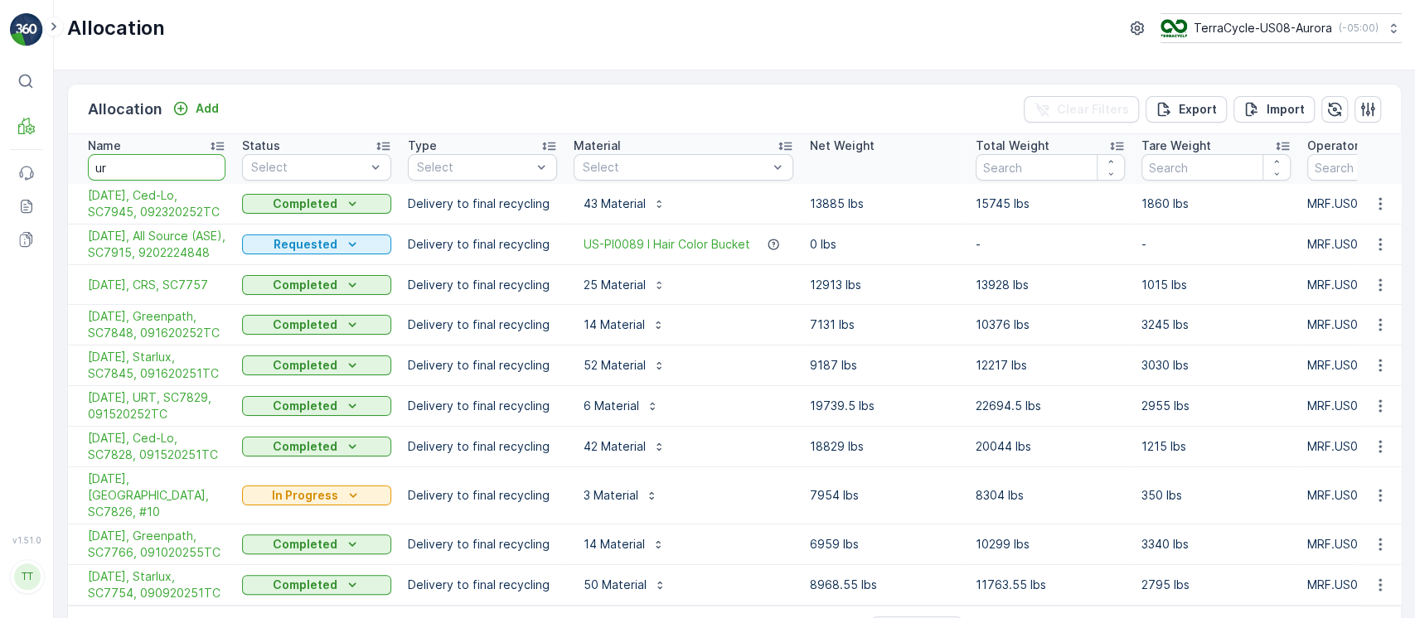
type input "urt"
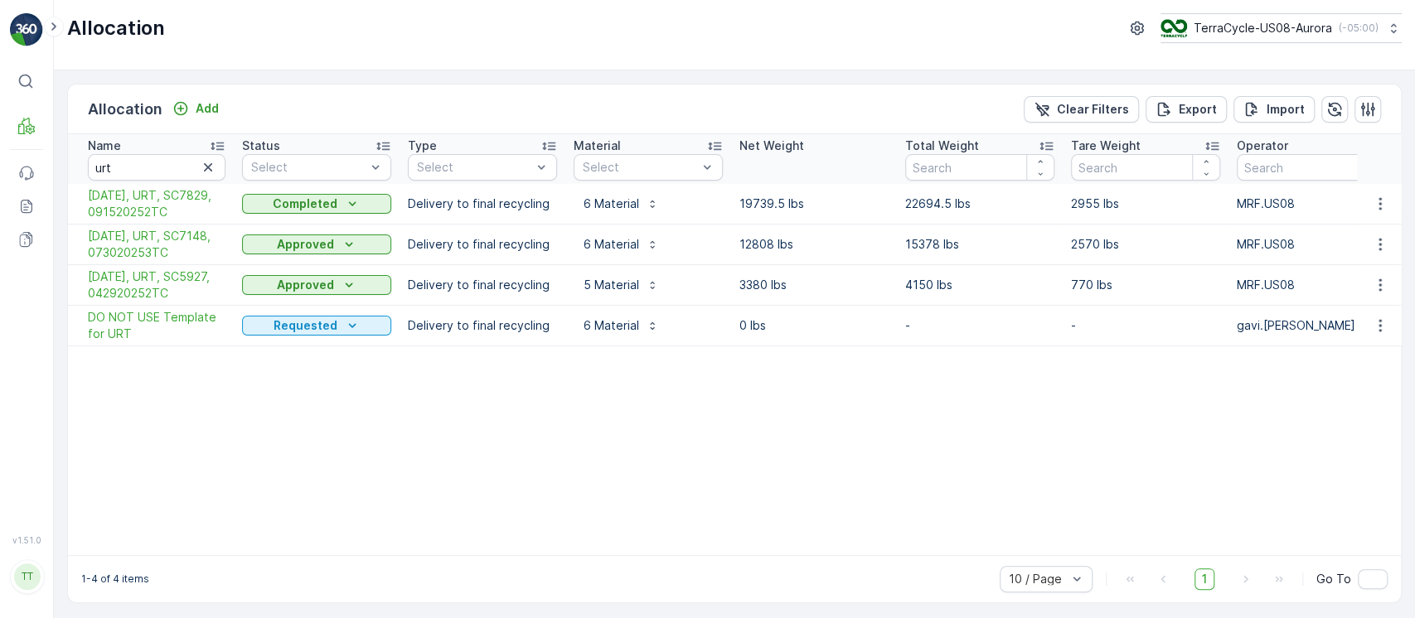
click at [298, 205] on p "Completed" at bounding box center [305, 204] width 65 height 17
click at [1374, 330] on icon "button" at bounding box center [1380, 326] width 17 height 17
click at [1370, 369] on div "Edit Allocation" at bounding box center [1350, 372] width 133 height 23
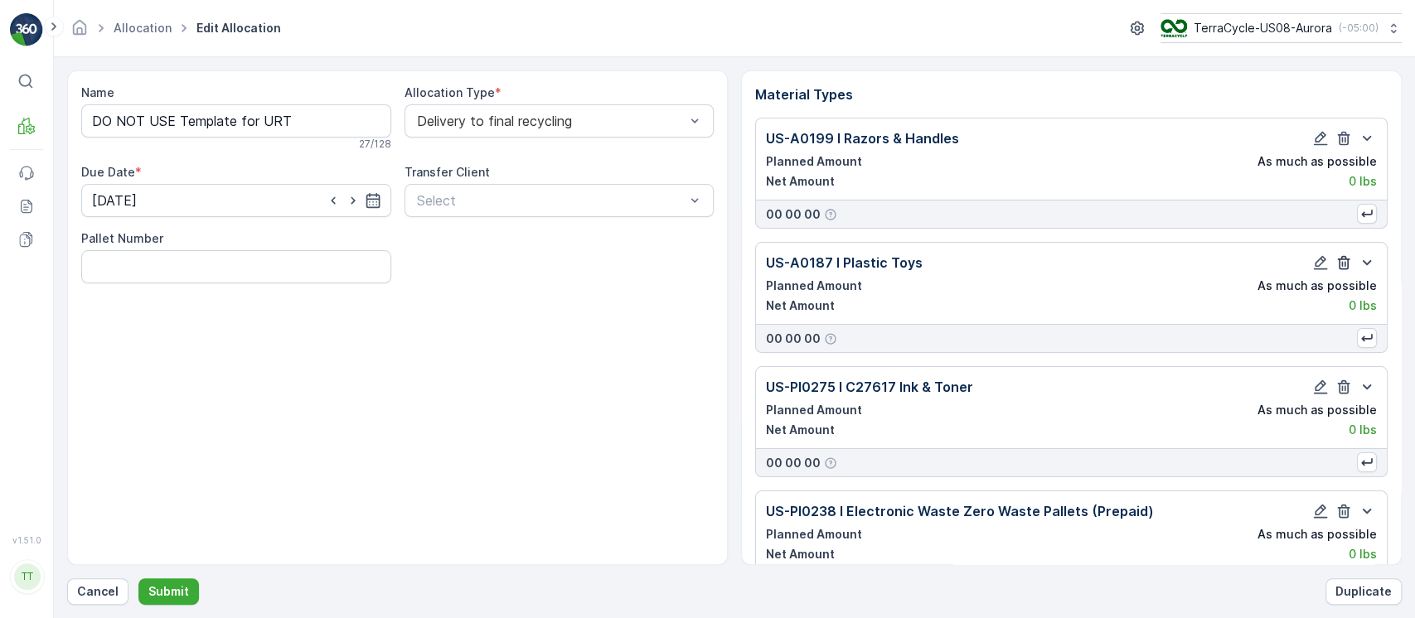
click at [1339, 268] on icon "button" at bounding box center [1344, 263] width 17 height 17
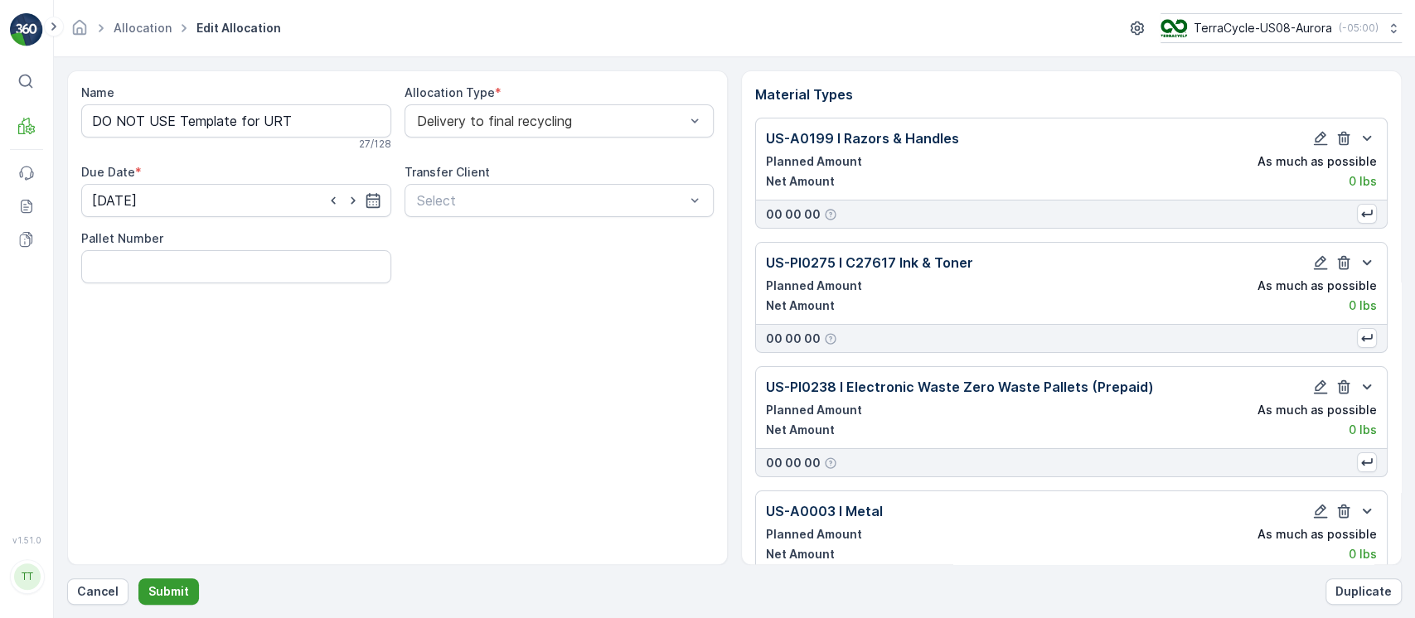
click at [172, 590] on p "Submit" at bounding box center [168, 592] width 41 height 17
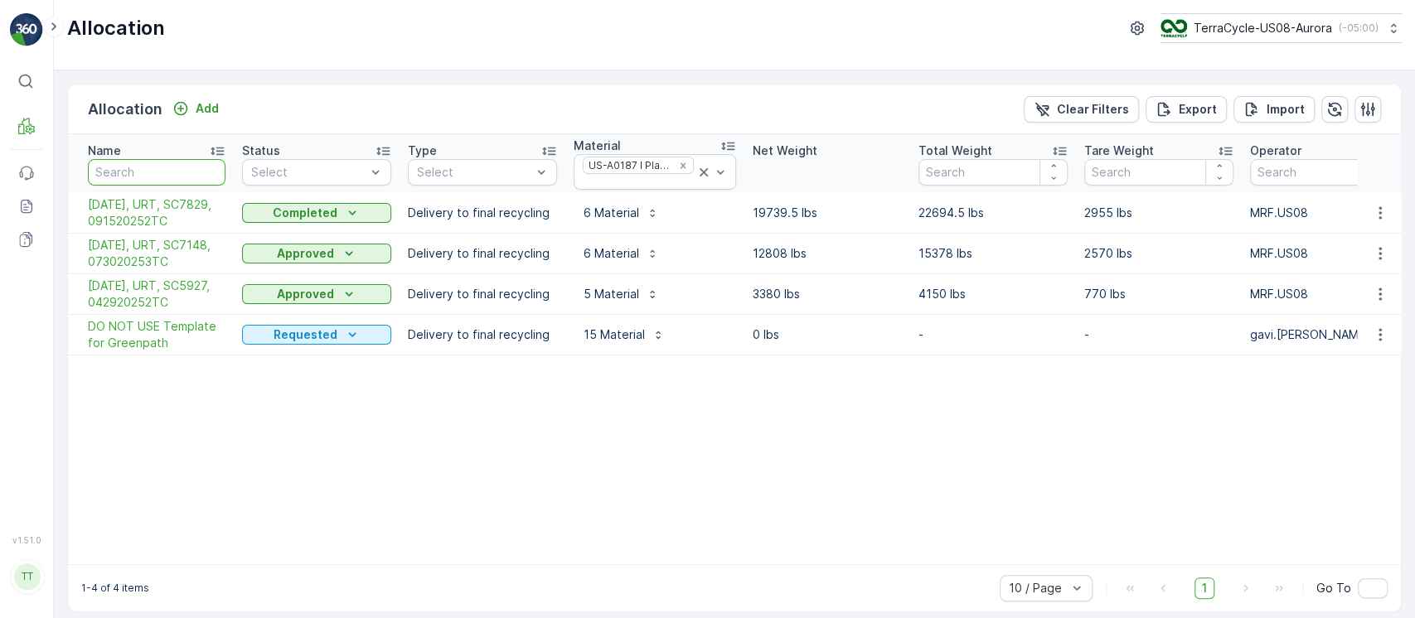
click at [180, 165] on input "text" at bounding box center [157, 172] width 138 height 27
type input "templ"
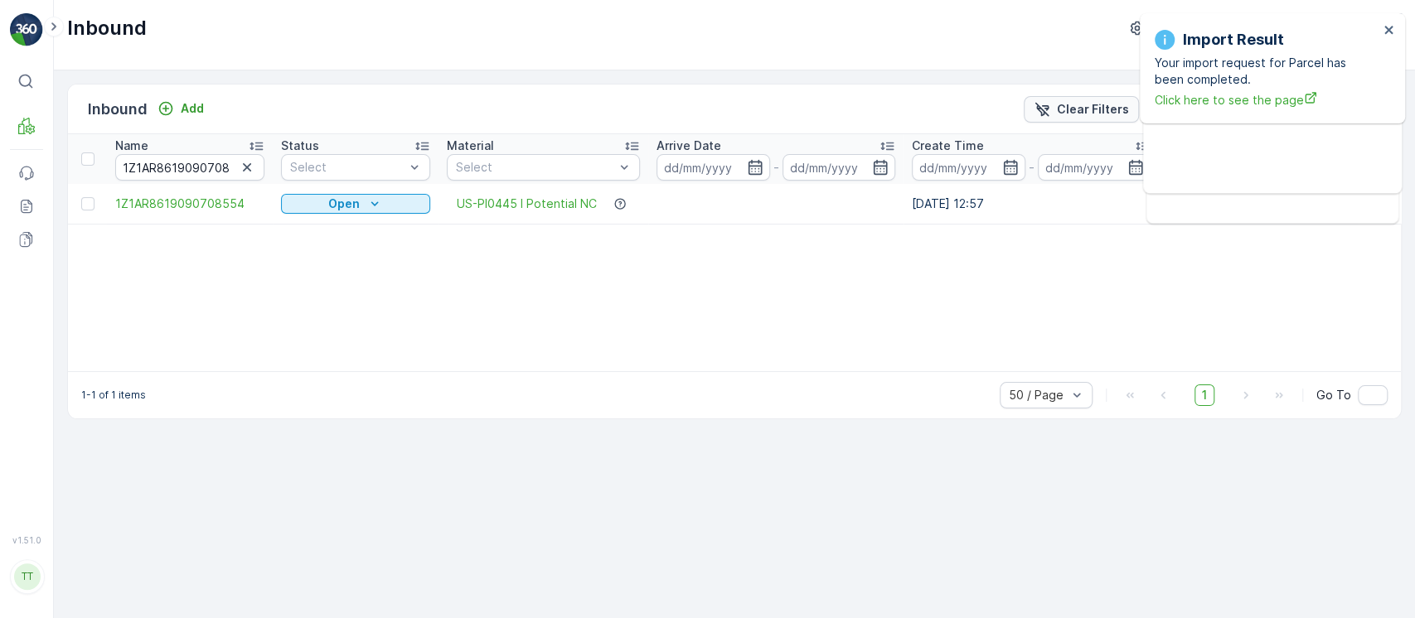
click at [1084, 103] on p "Clear Filters" at bounding box center [1093, 109] width 72 height 17
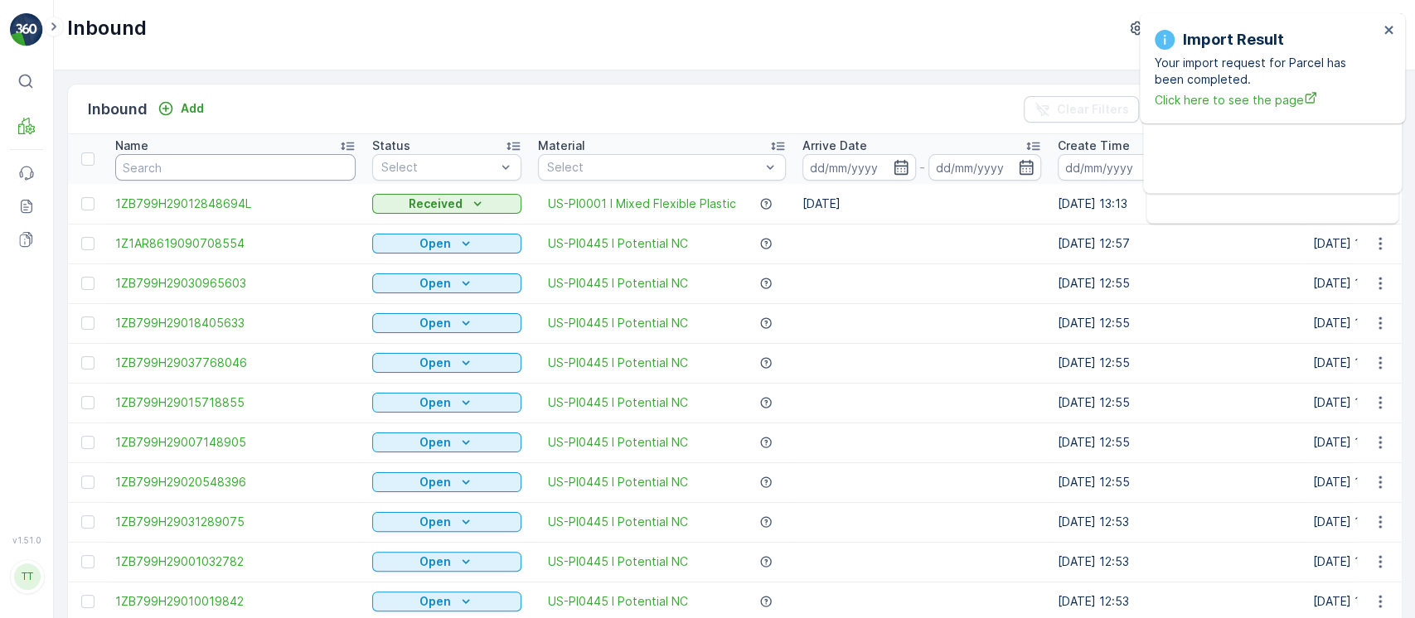
click at [184, 176] on input "text" at bounding box center [235, 167] width 240 height 27
click at [28, 206] on icon at bounding box center [26, 206] width 6 height 1
click at [297, 177] on input "text" at bounding box center [235, 167] width 240 height 27
paste input "1ZB799H29016426007"
type input "1ZB799H29016426007"
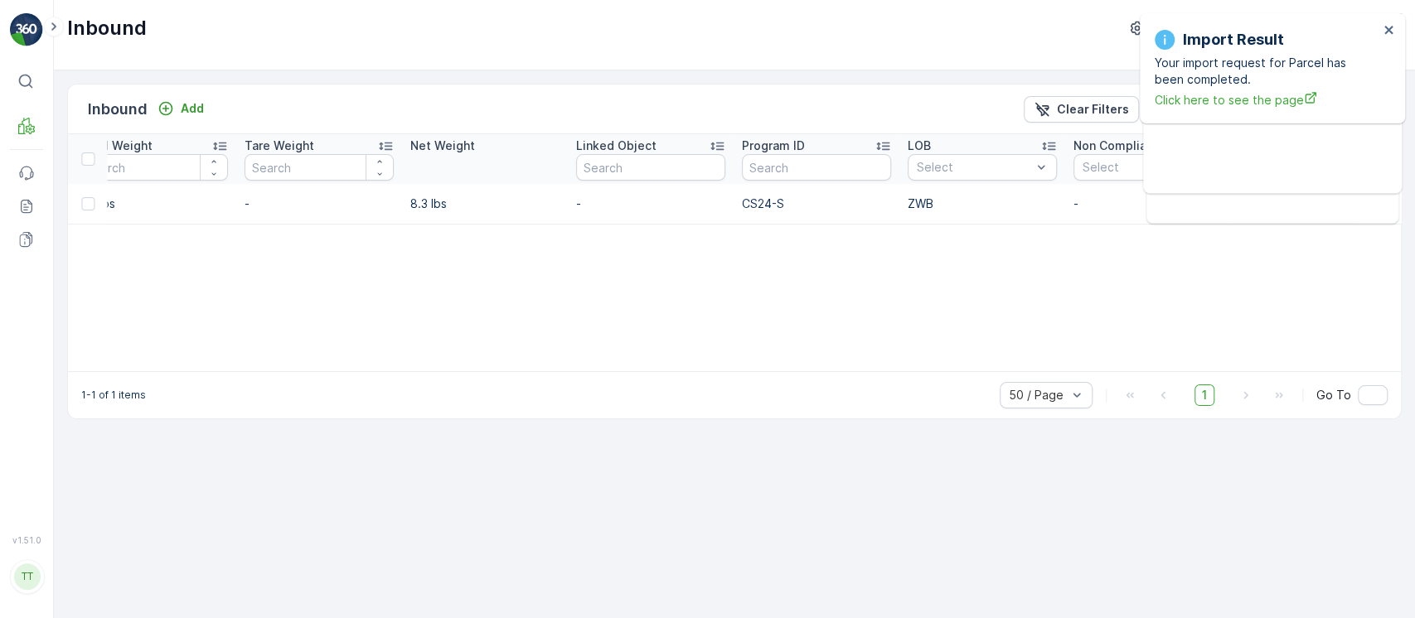
scroll to position [0, 1715]
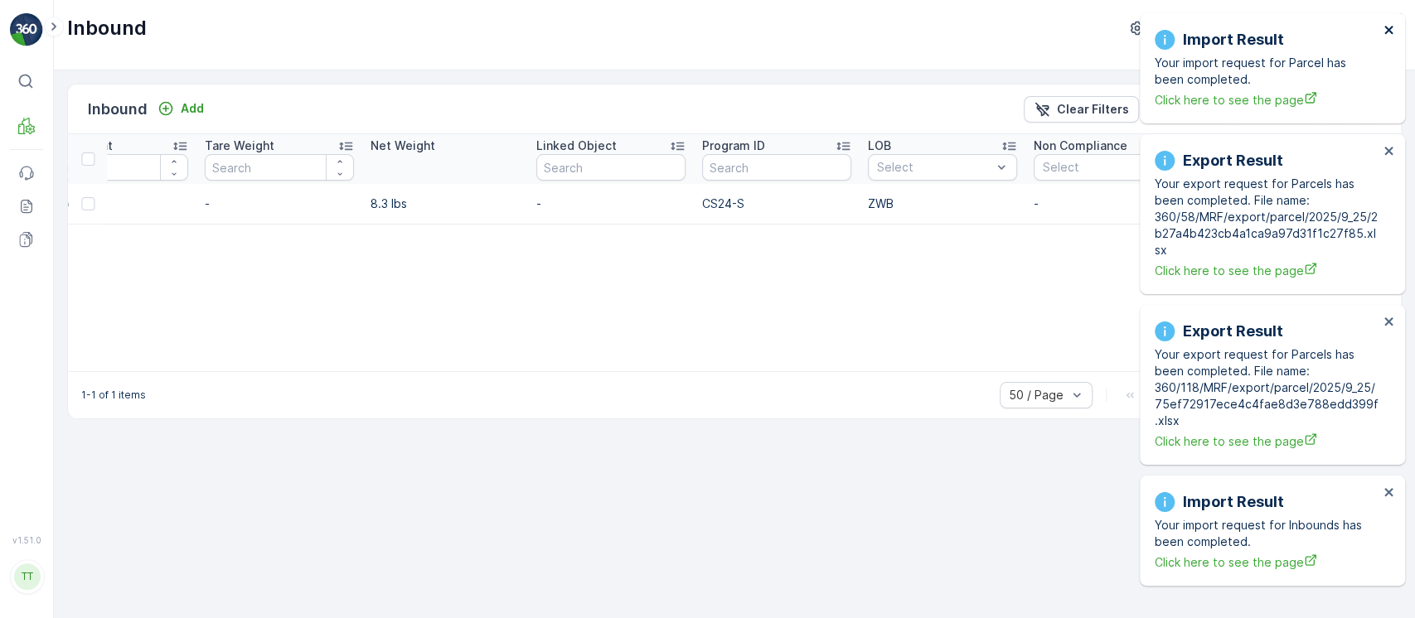
click at [1390, 32] on icon "close" at bounding box center [1388, 30] width 8 height 8
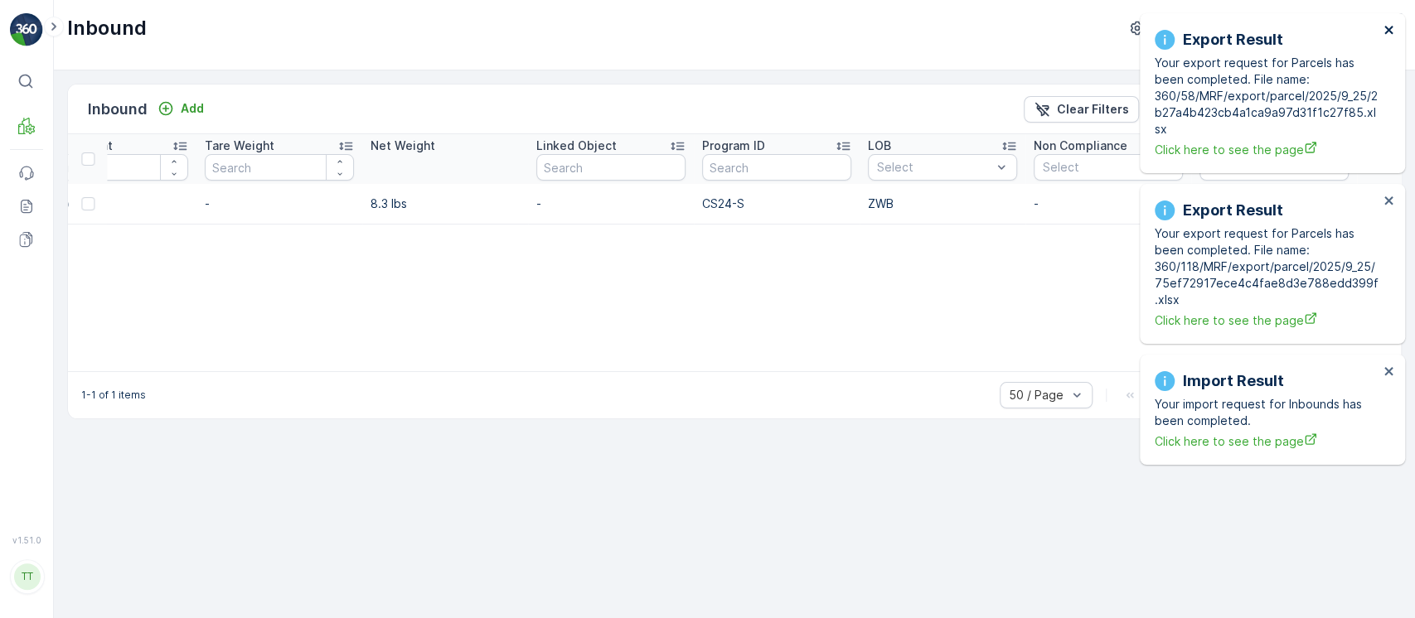
click at [1390, 32] on icon "close" at bounding box center [1388, 30] width 8 height 8
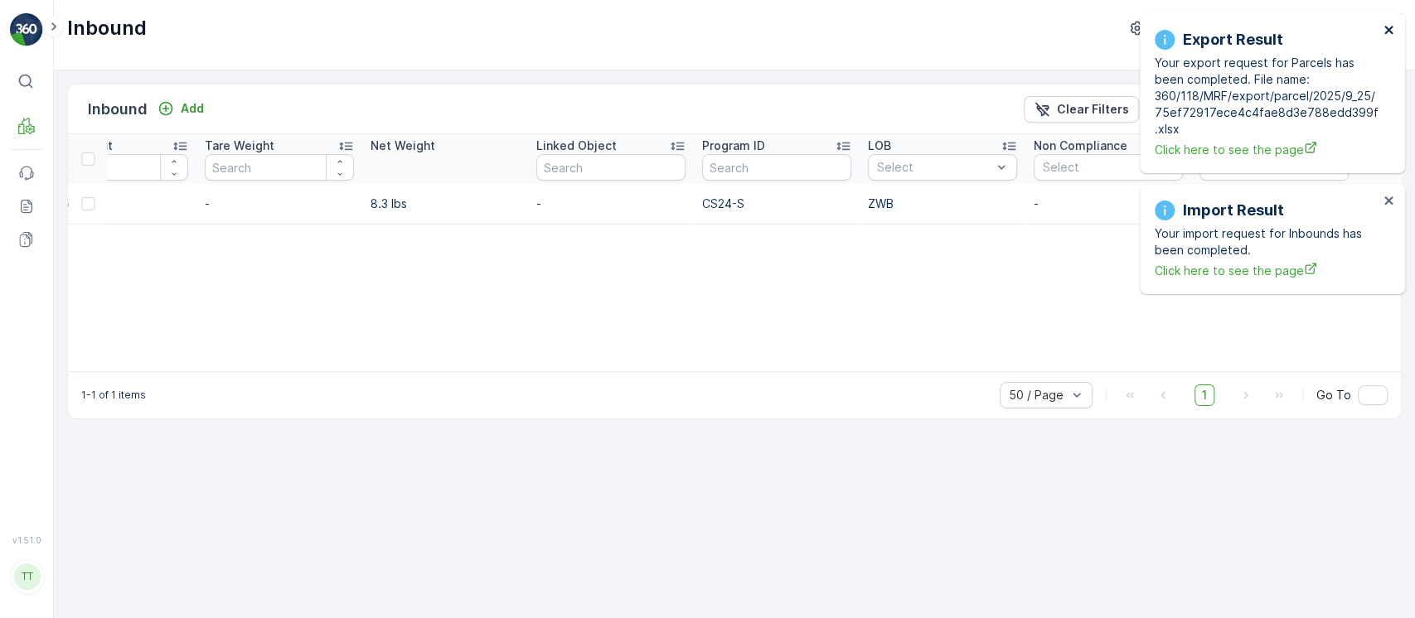
click at [1390, 32] on icon "close" at bounding box center [1388, 30] width 8 height 8
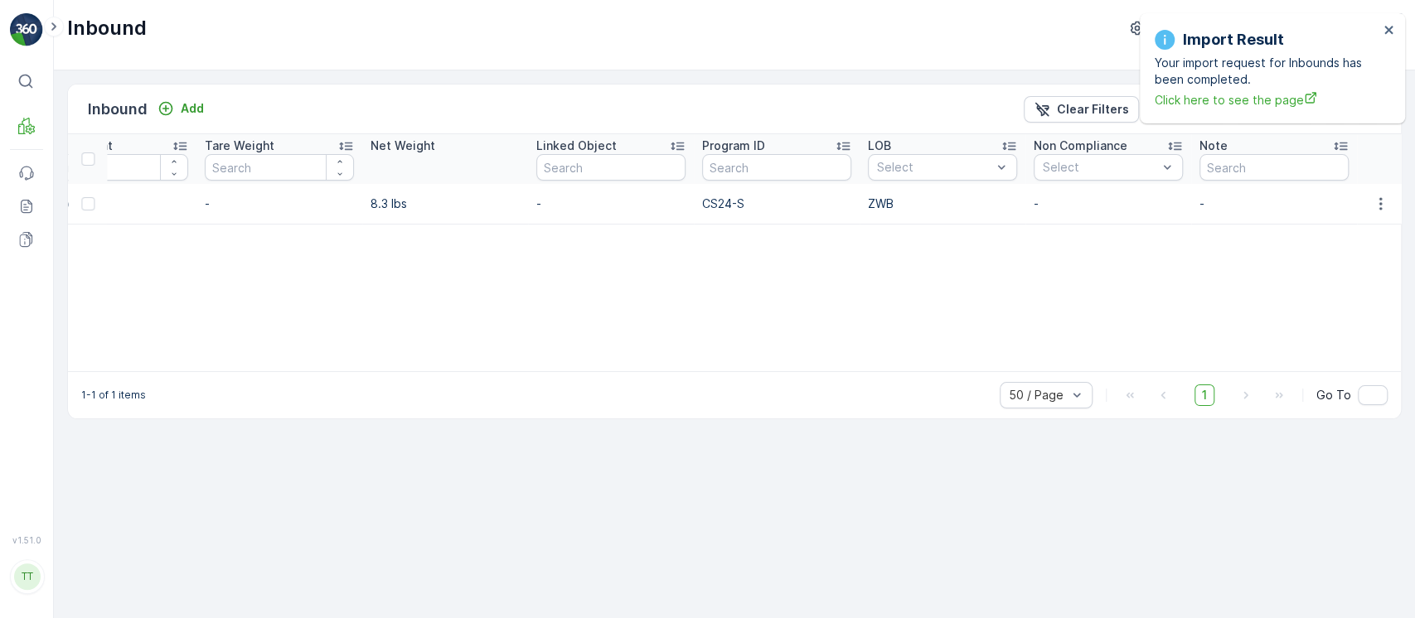
click at [1390, 41] on div "Import Result Your import request for Inbounds has been completed. Click here t…" at bounding box center [1272, 68] width 265 height 110
click at [1390, 35] on icon "close" at bounding box center [1390, 29] width 12 height 13
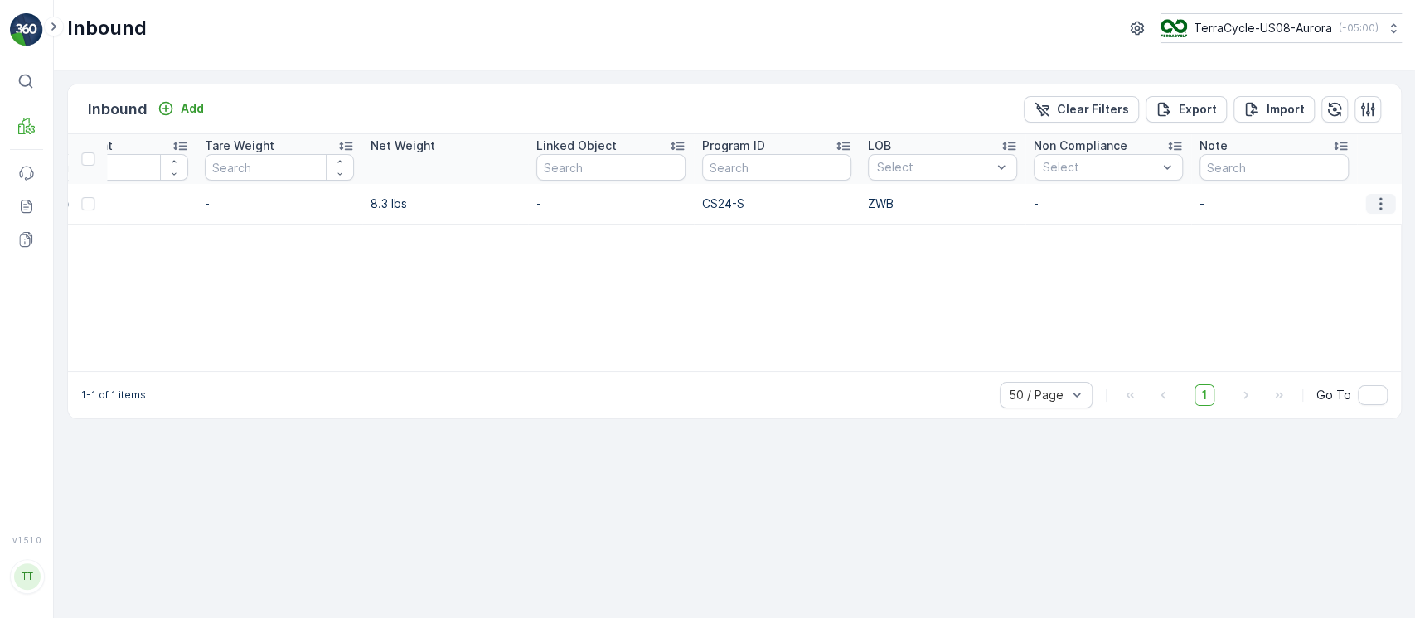
click at [1378, 204] on icon "button" at bounding box center [1380, 204] width 17 height 17
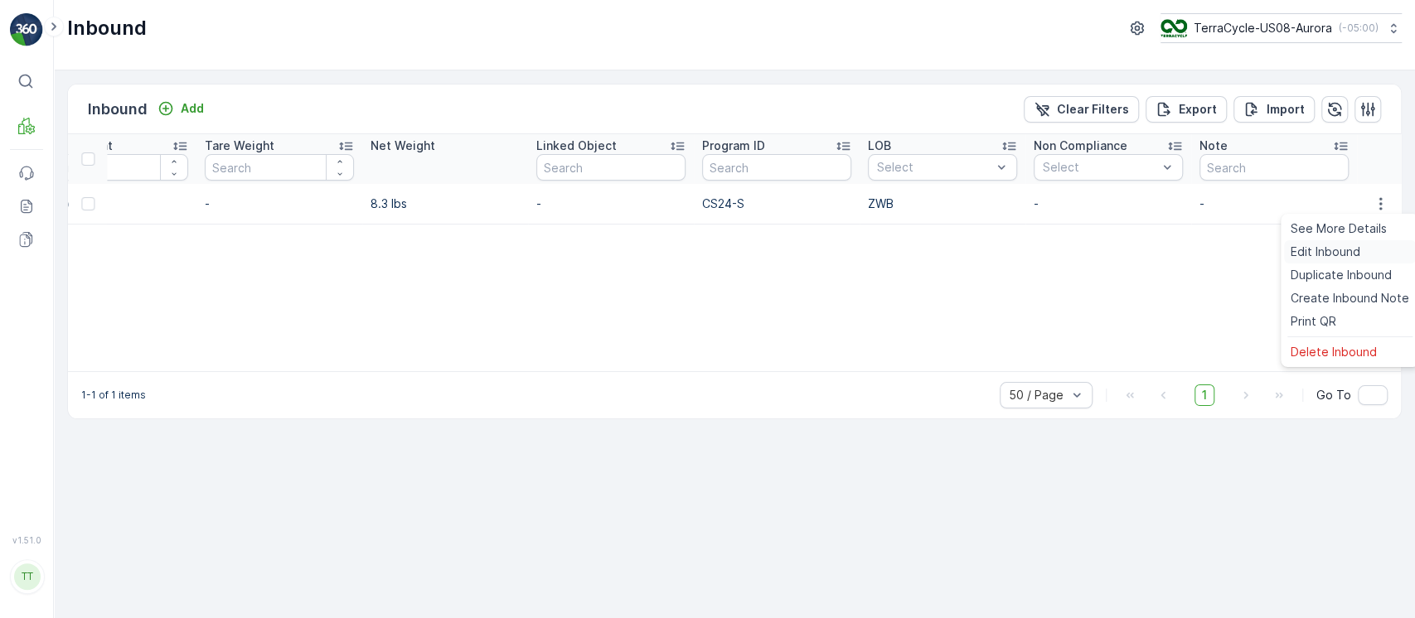
click at [1335, 257] on span "Edit Inbound" at bounding box center [1326, 252] width 70 height 17
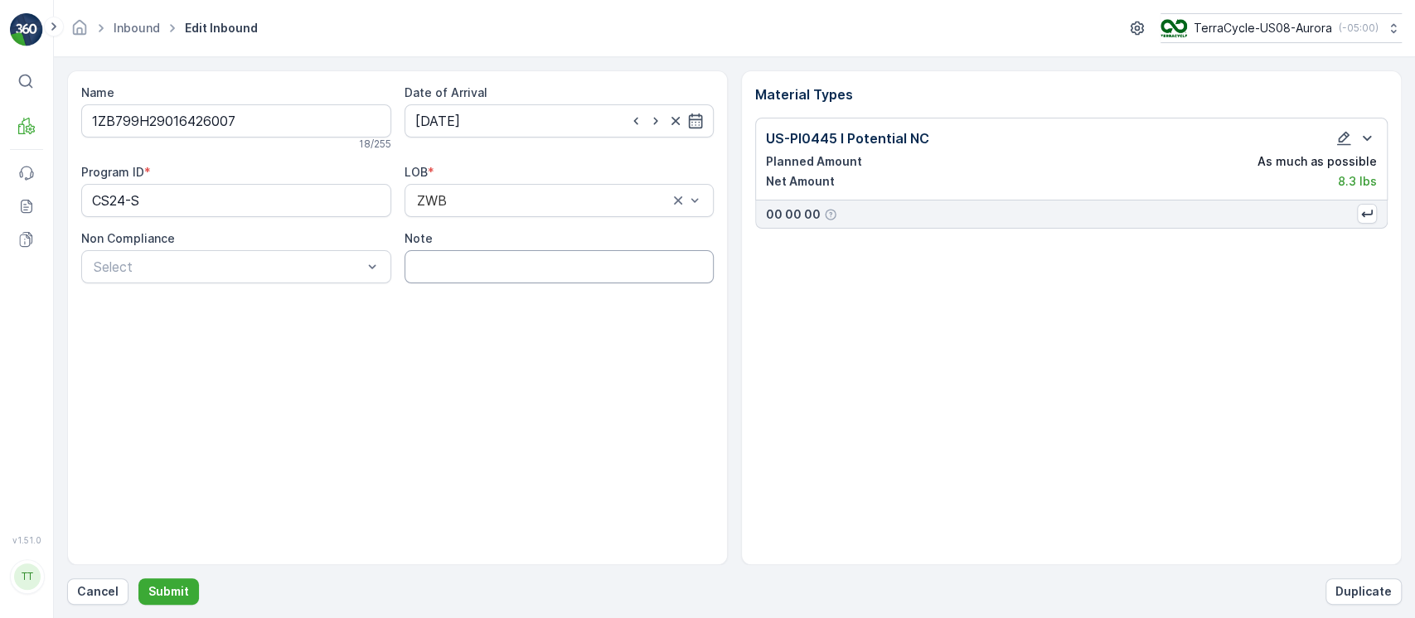
click at [423, 269] on input "Note" at bounding box center [560, 266] width 310 height 33
type input "Please return to sender. They accidentally sent this box (not recycling materia…"
click at [334, 128] on input "1ZB799H29016426007" at bounding box center [236, 120] width 310 height 33
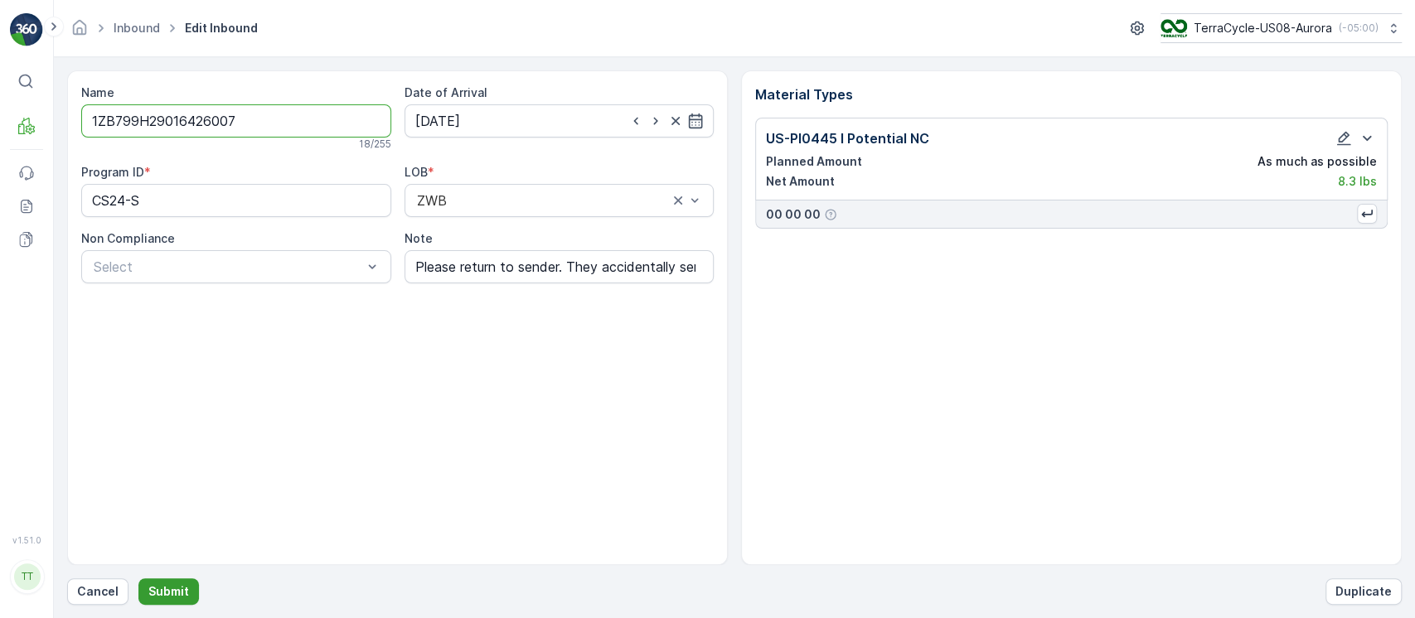
click at [178, 584] on p "Submit" at bounding box center [168, 592] width 41 height 17
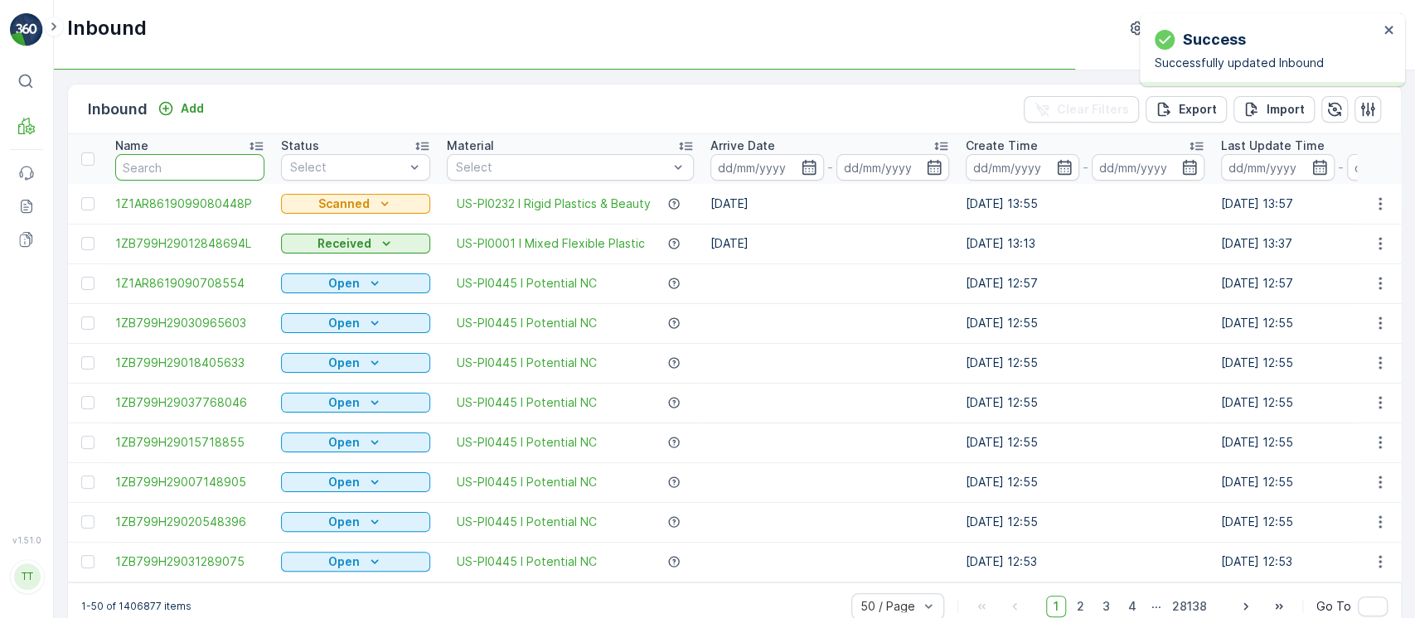
click at [200, 173] on input "text" at bounding box center [189, 167] width 149 height 27
paste input "1ZB799H29016426007"
type input "1ZB799H29016426007"
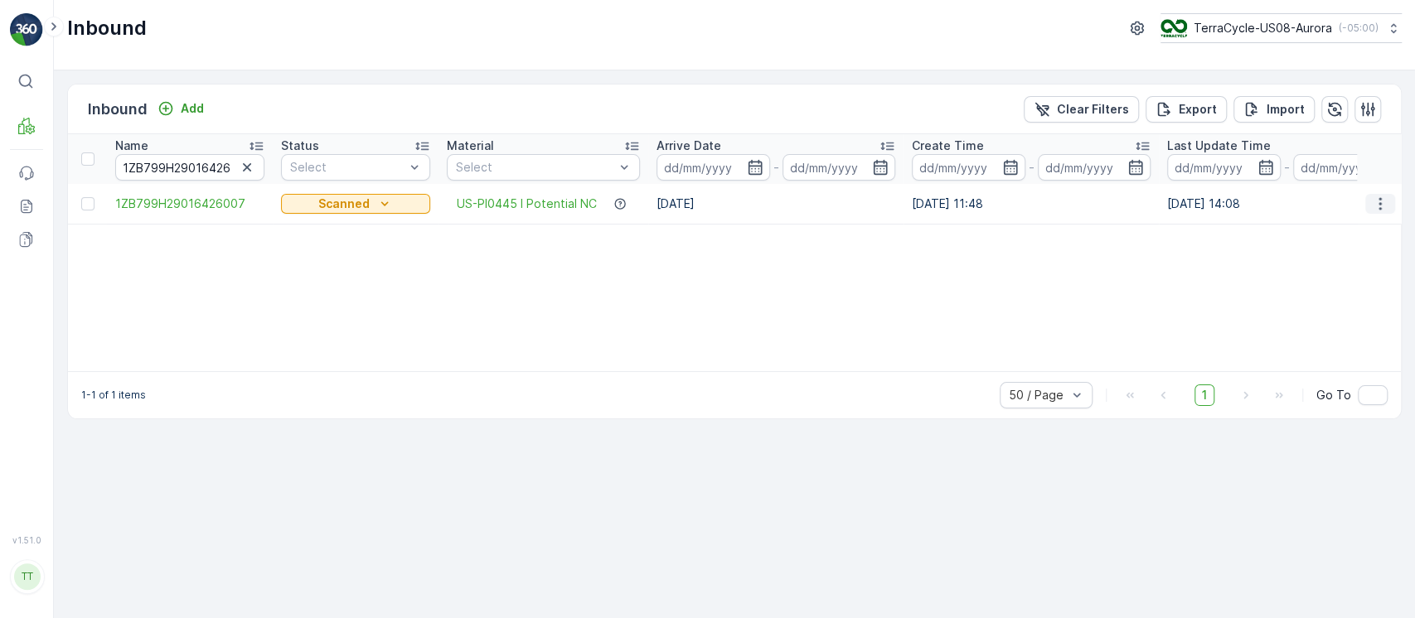
click at [1387, 206] on icon "button" at bounding box center [1380, 204] width 17 height 17
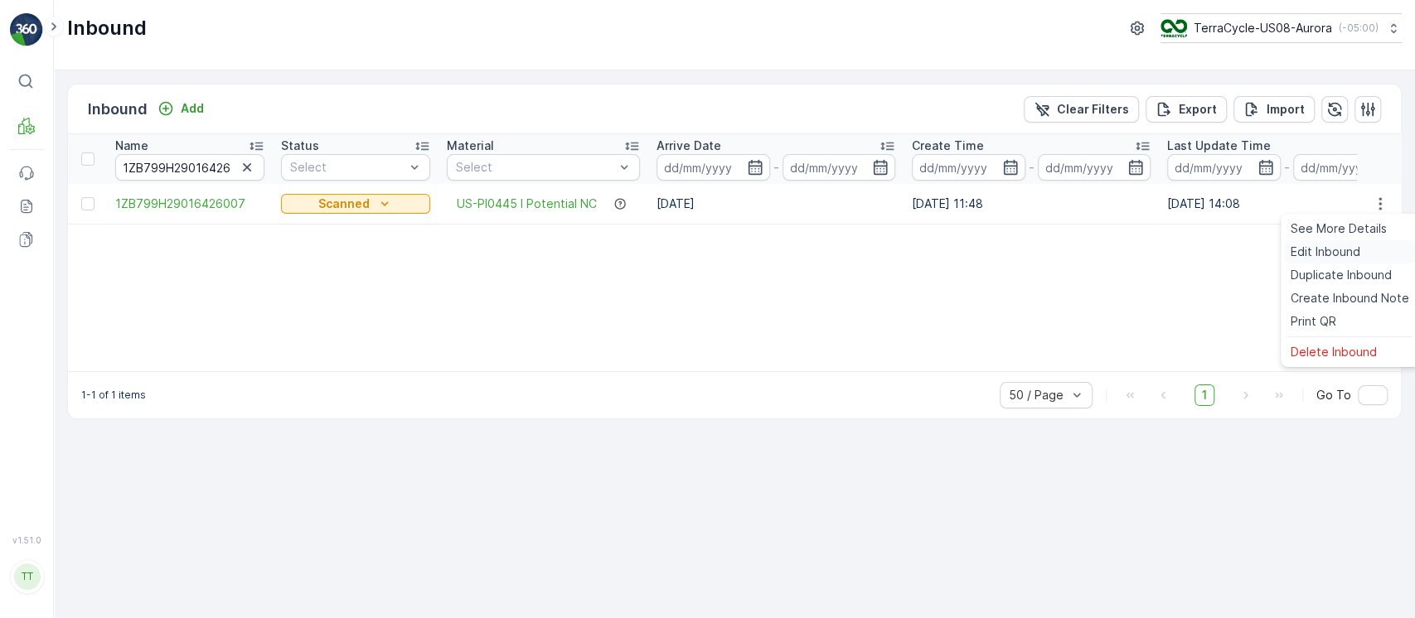
click at [1311, 247] on span "Edit Inbound" at bounding box center [1326, 252] width 70 height 17
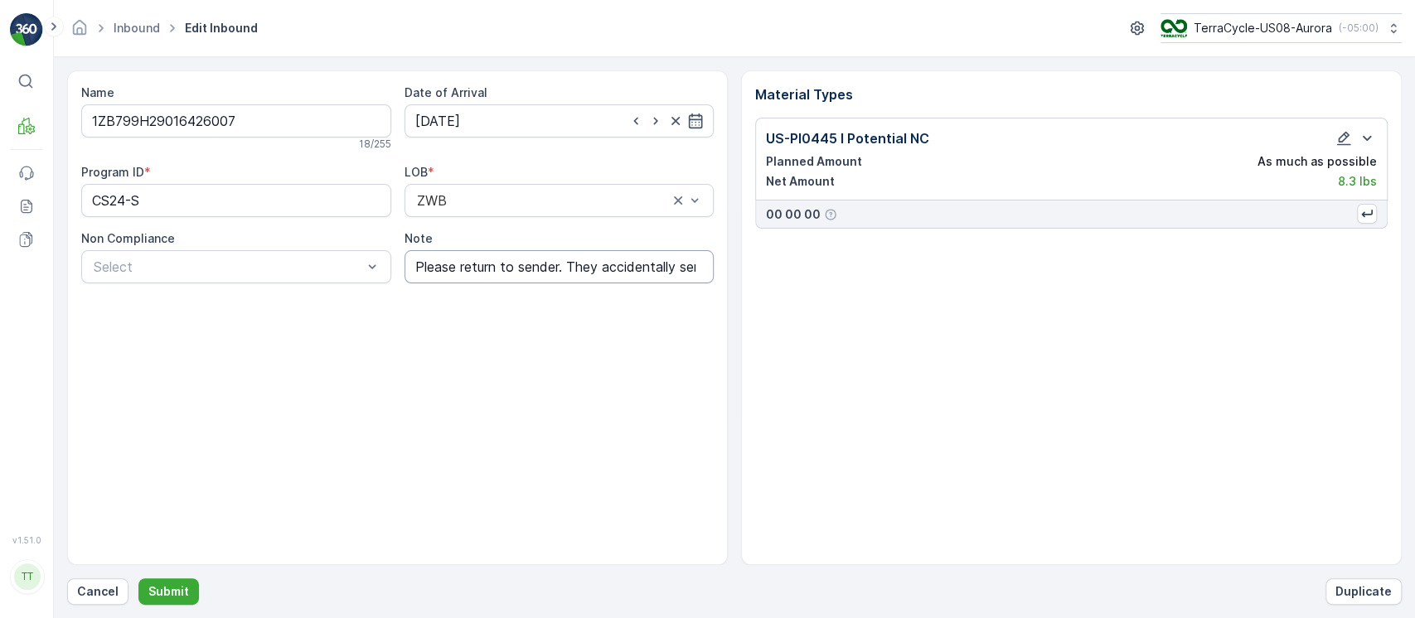
click at [587, 259] on input "Please return to sender. They accidentally sent this box (not recycling materia…" at bounding box center [560, 266] width 310 height 33
paste input "1ZG2T98Y0323588220"
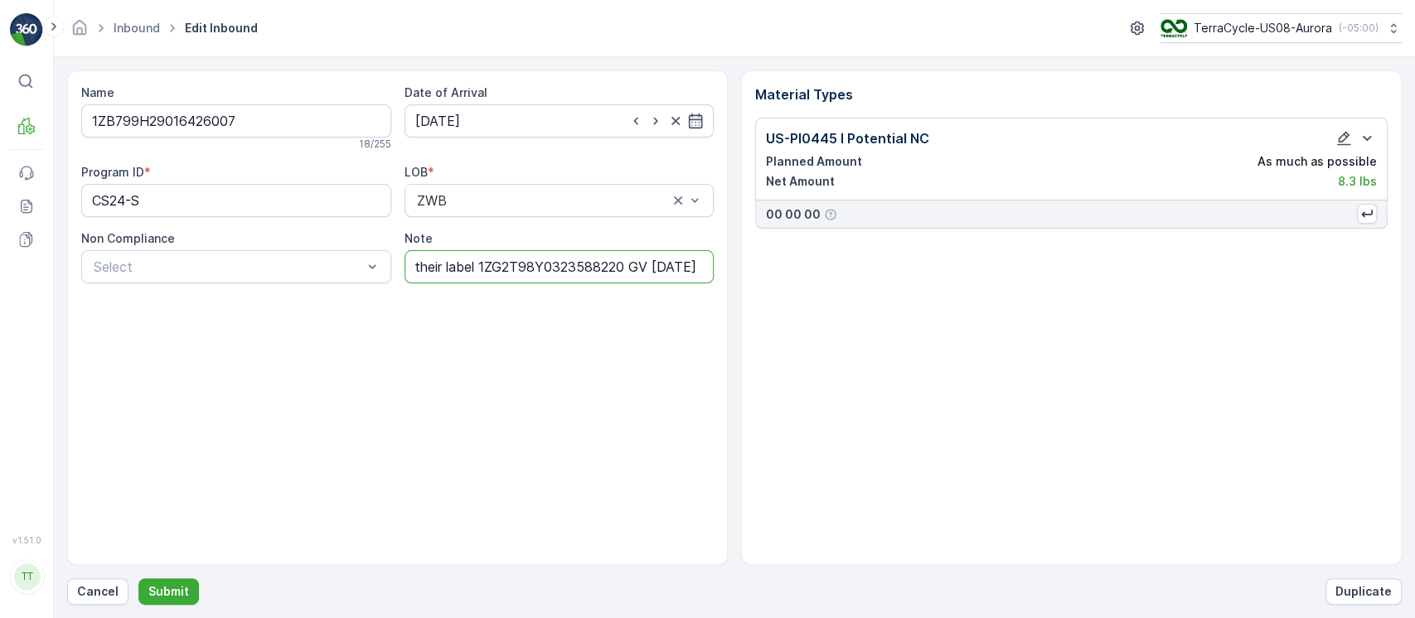
click at [583, 266] on input "Returned to sender with their label 1ZG2T98Y0323588220 GV [DATE]" at bounding box center [560, 266] width 310 height 33
click at [508, 263] on input "Returned to sender with their label 1ZG2T98Y0323588220 Delivered GV [DATE]" at bounding box center [560, 266] width 310 height 33
click at [583, 269] on input "Returned to sender with their label 1ZG2T98Y0323588220 Delivered GV [DATE]" at bounding box center [560, 266] width 310 height 33
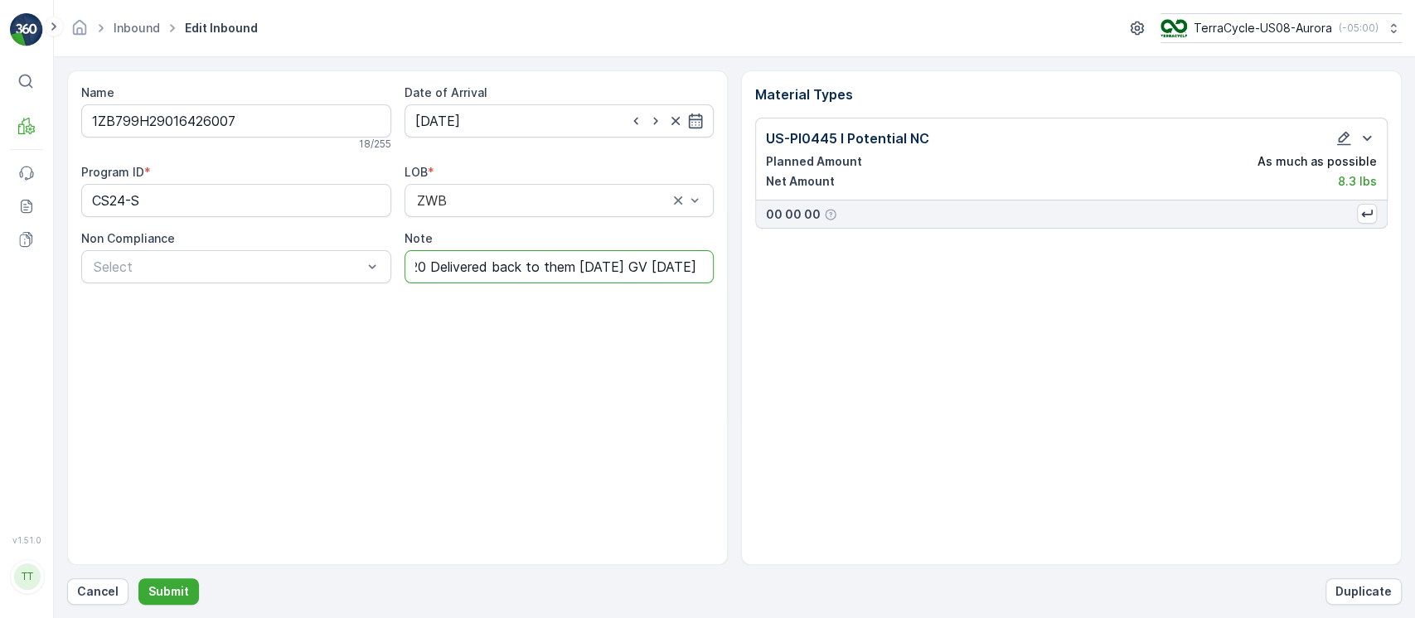
scroll to position [0, 0]
type input "Returned to sender with their label 1ZG2T98Y0323588220 Delivered back to them […"
click at [336, 127] on input "1ZB799H29016426007" at bounding box center [236, 120] width 310 height 33
click at [174, 582] on button "Submit" at bounding box center [168, 592] width 61 height 27
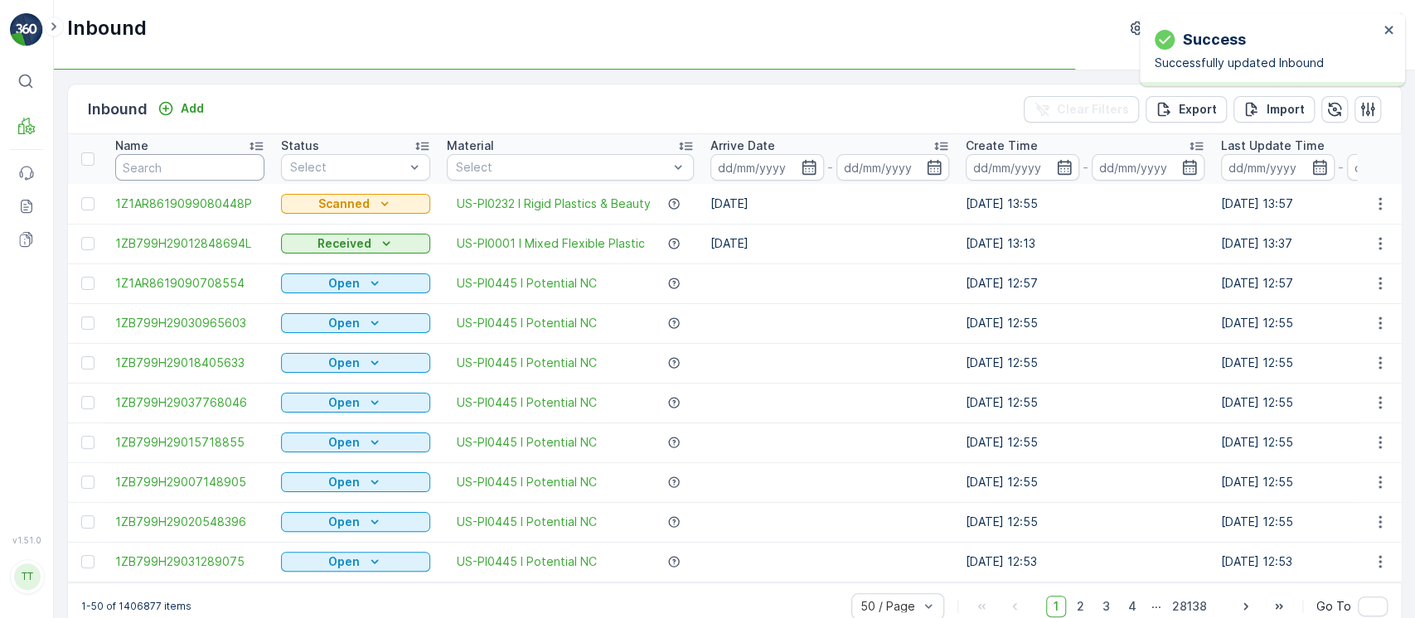
click at [210, 173] on input "text" at bounding box center [189, 167] width 149 height 27
paste input "1ZB799H29016426007"
type input "1ZB799H29016426007"
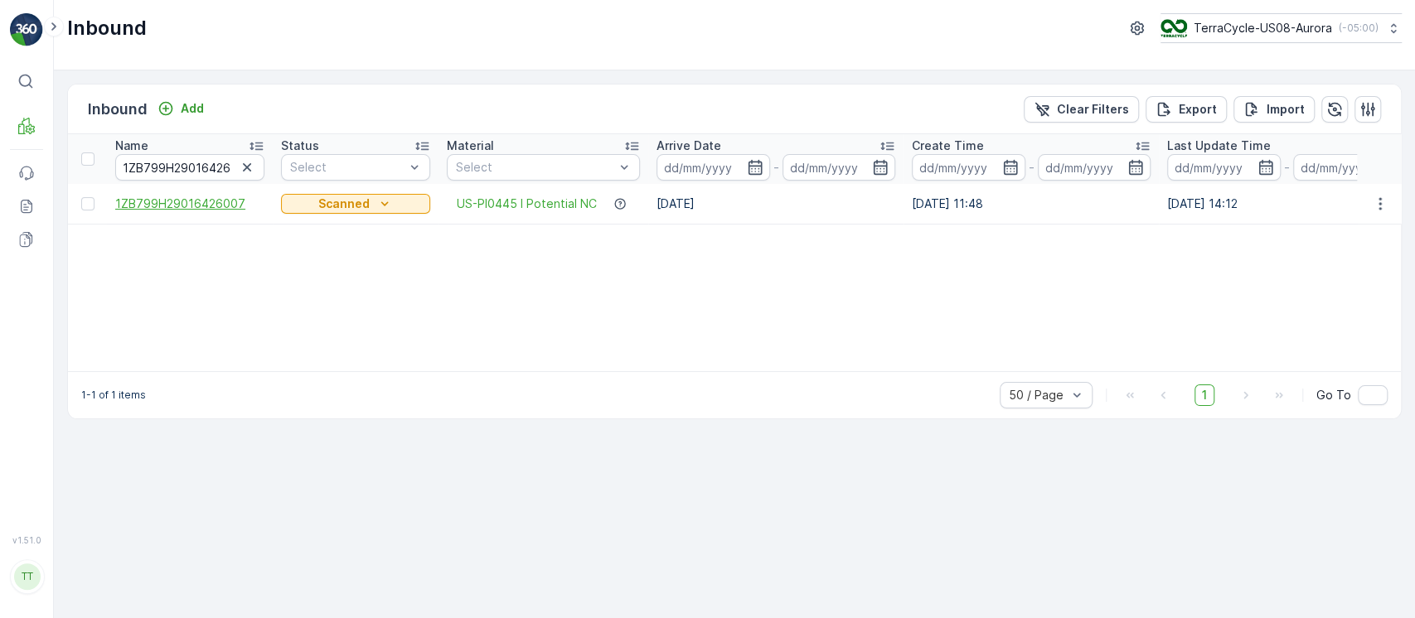
click at [231, 200] on span "1ZB799H29016426007" at bounding box center [189, 204] width 149 height 17
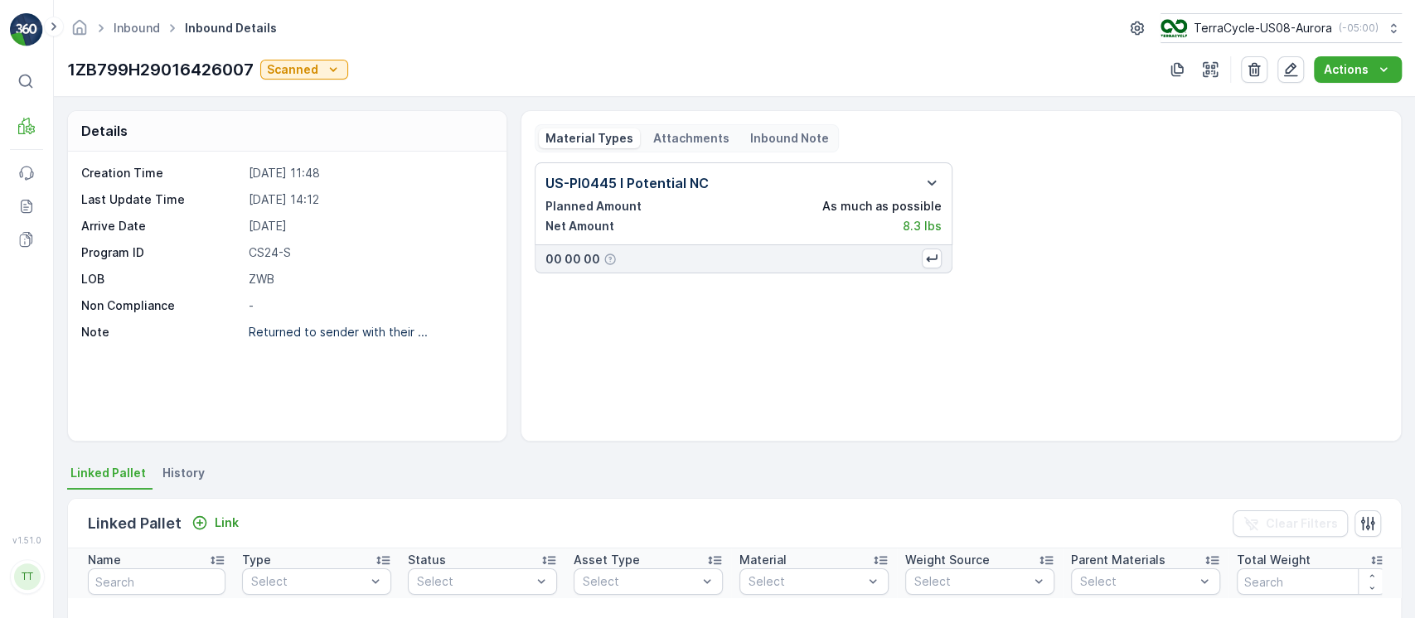
click at [272, 250] on p "CS24-S" at bounding box center [369, 253] width 241 height 17
copy p "CS24-S"
click at [1299, 68] on icon "button" at bounding box center [1290, 69] width 17 height 17
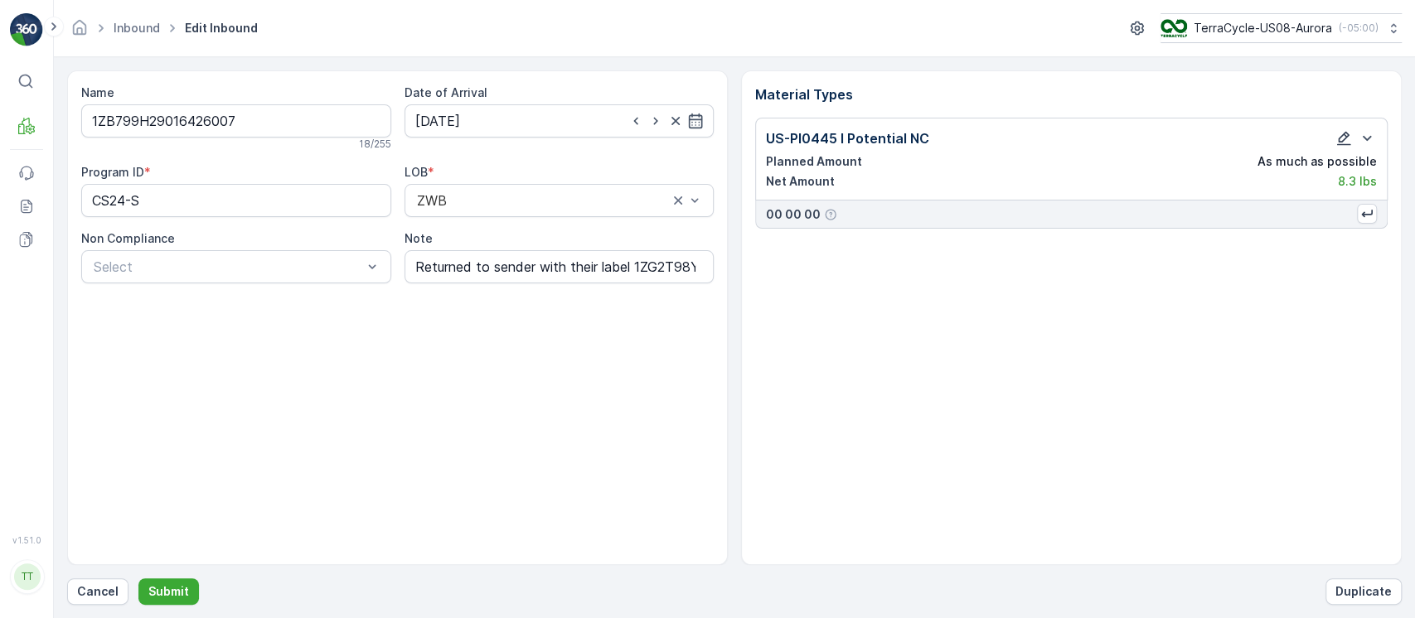
click at [1345, 133] on icon "button" at bounding box center [1344, 138] width 17 height 17
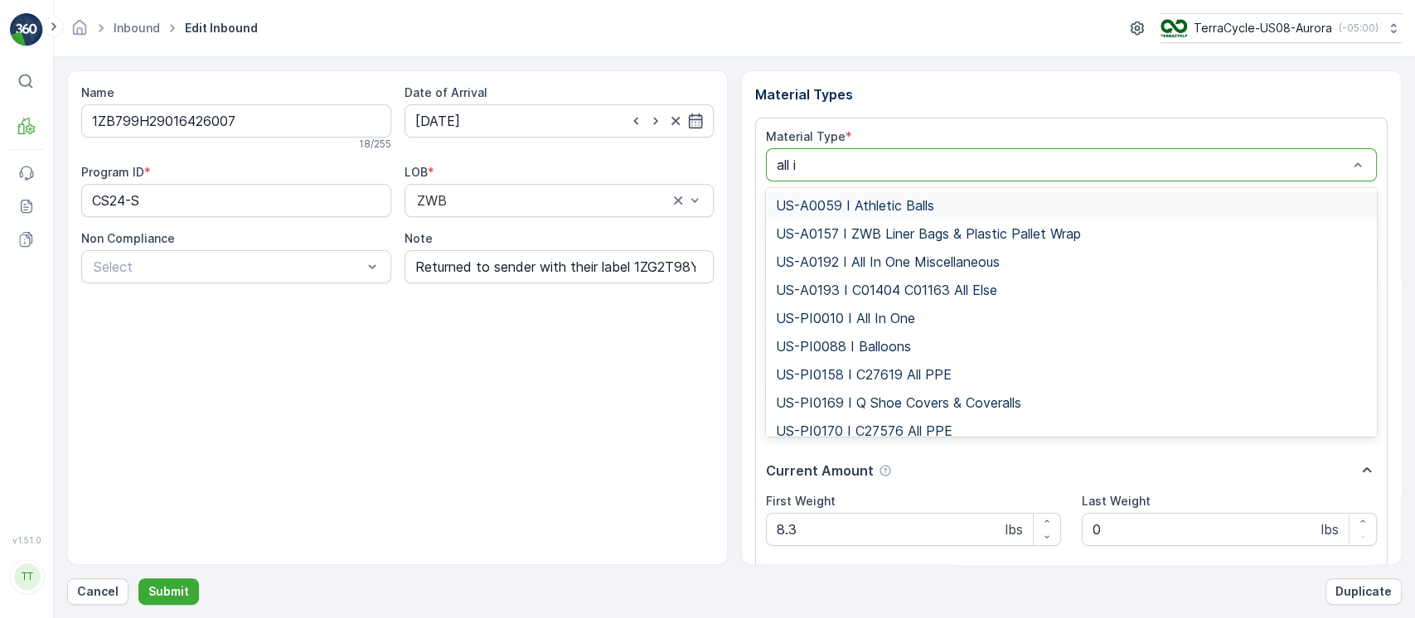
type input "all in"
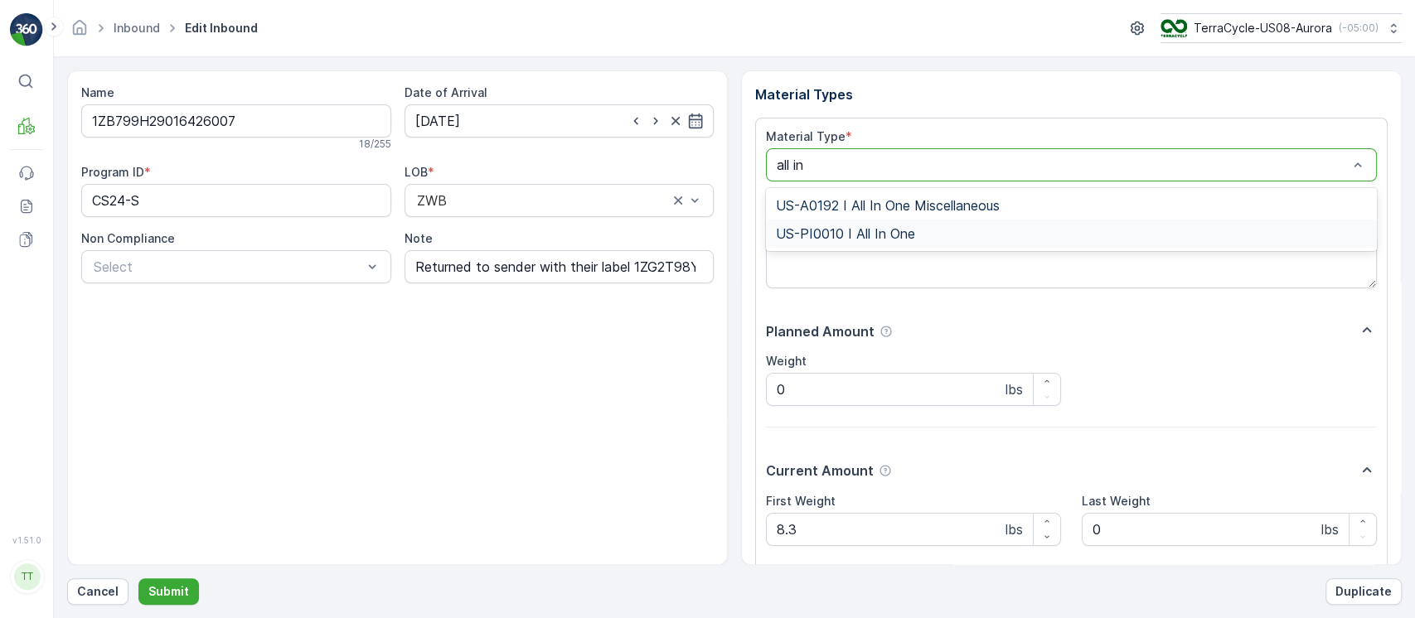
click at [1074, 226] on div "US-PI0010 I All In One" at bounding box center [1071, 233] width 591 height 15
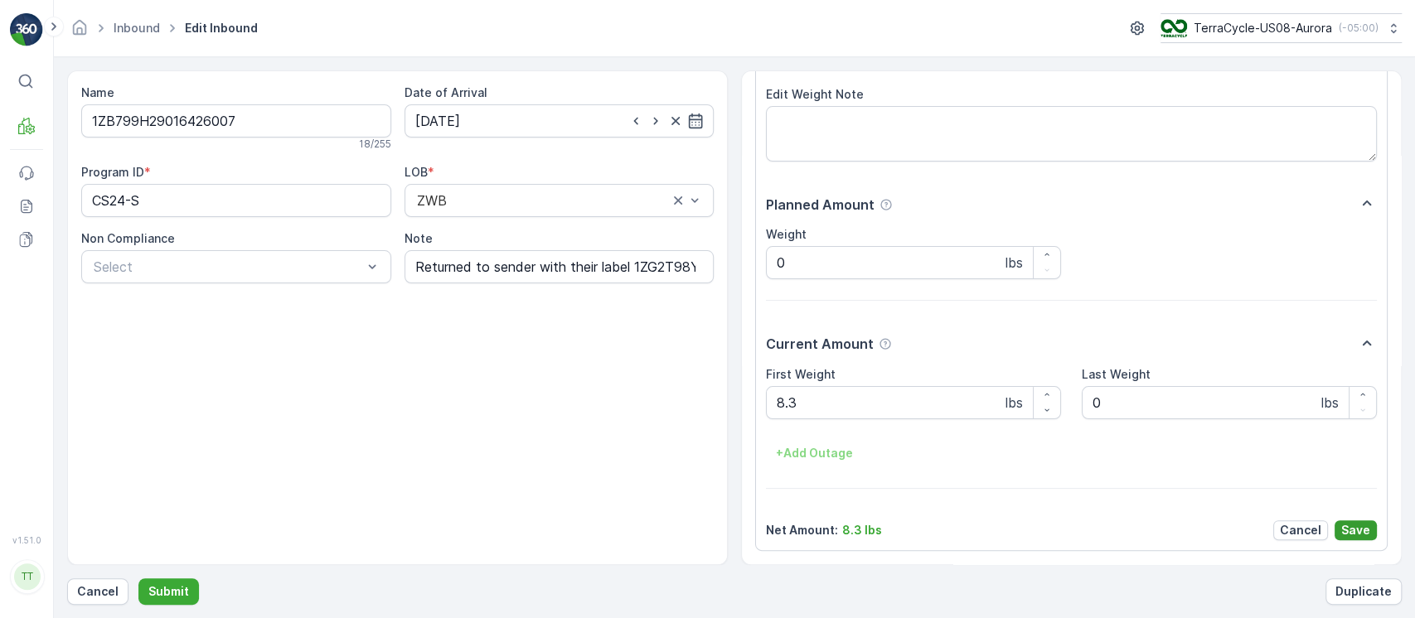
click at [1353, 529] on p "Save" at bounding box center [1355, 530] width 29 height 17
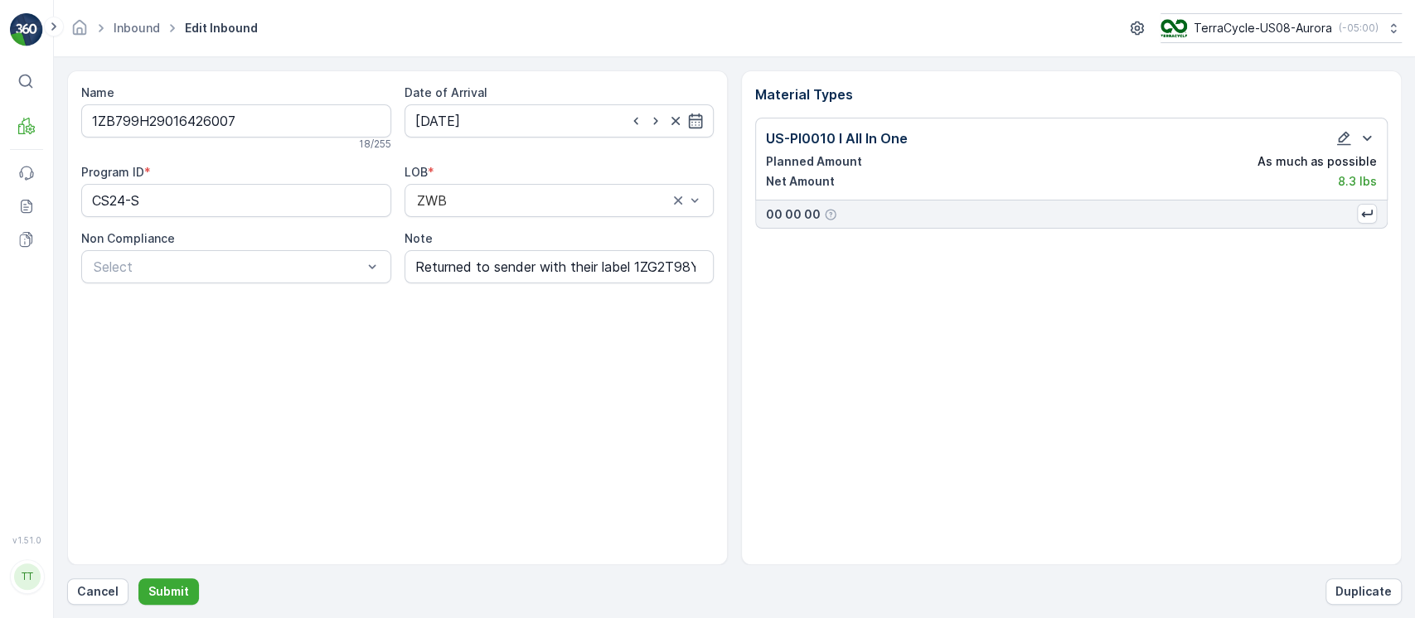
scroll to position [0, 0]
click at [185, 576] on div "Name 1ZB799H29016426007 18 / 255 Date of Arrival [DATE] Program ID * CS24-S LOB…" at bounding box center [734, 337] width 1335 height 535
click at [289, 111] on input "1ZB799H29016426007" at bounding box center [236, 120] width 310 height 33
click at [177, 580] on button "Submit" at bounding box center [168, 592] width 61 height 27
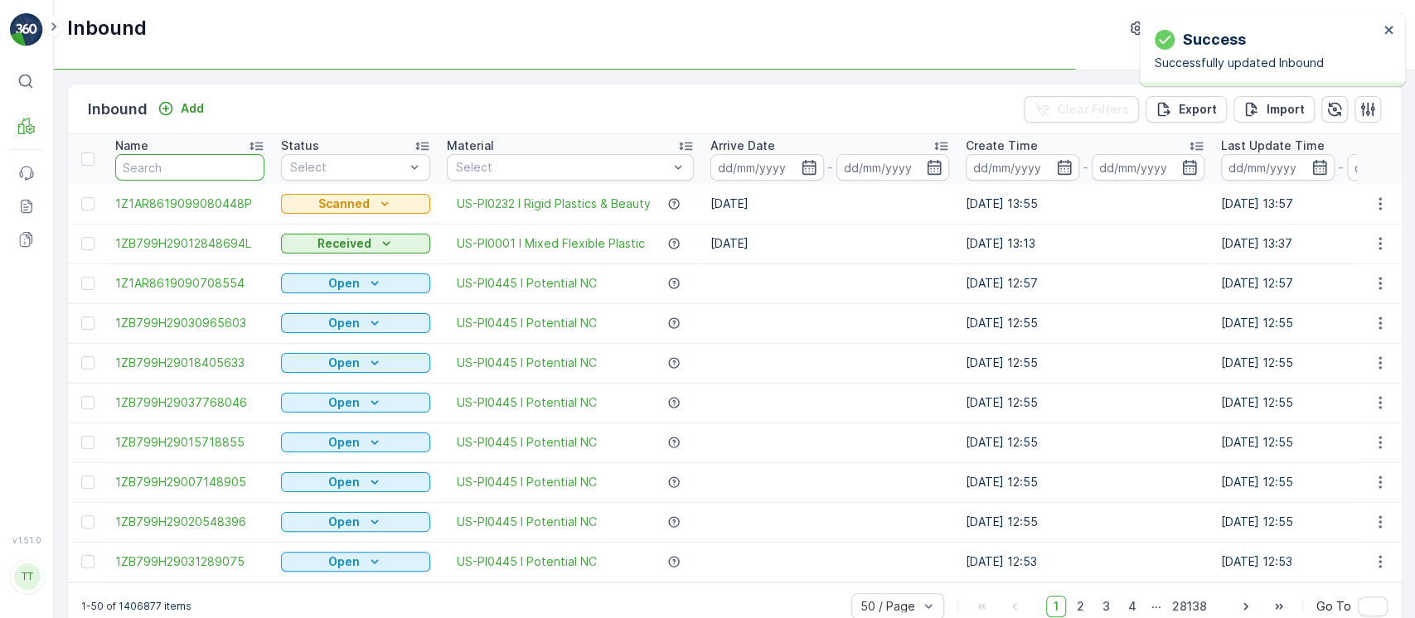
click at [196, 163] on input "text" at bounding box center [189, 167] width 149 height 27
paste input "1ZB799H29016426007"
type input "1ZB799H29016426007"
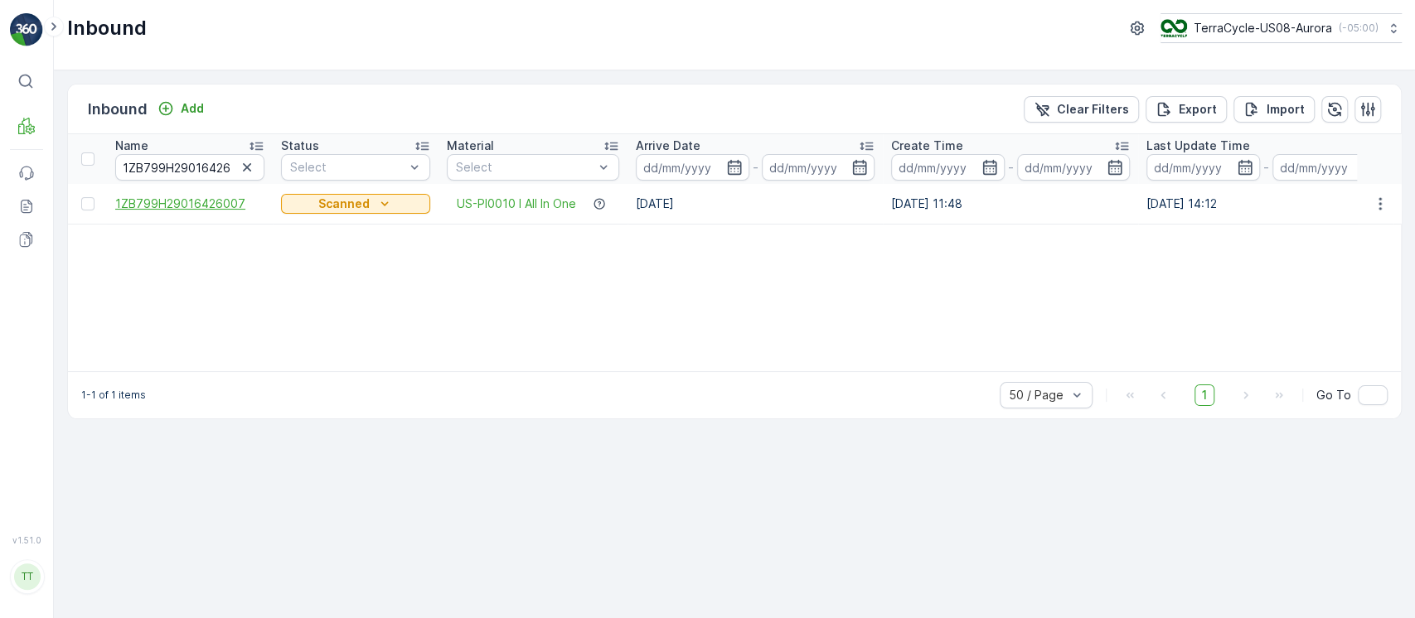
click at [232, 201] on span "1ZB799H29016426007" at bounding box center [189, 204] width 149 height 17
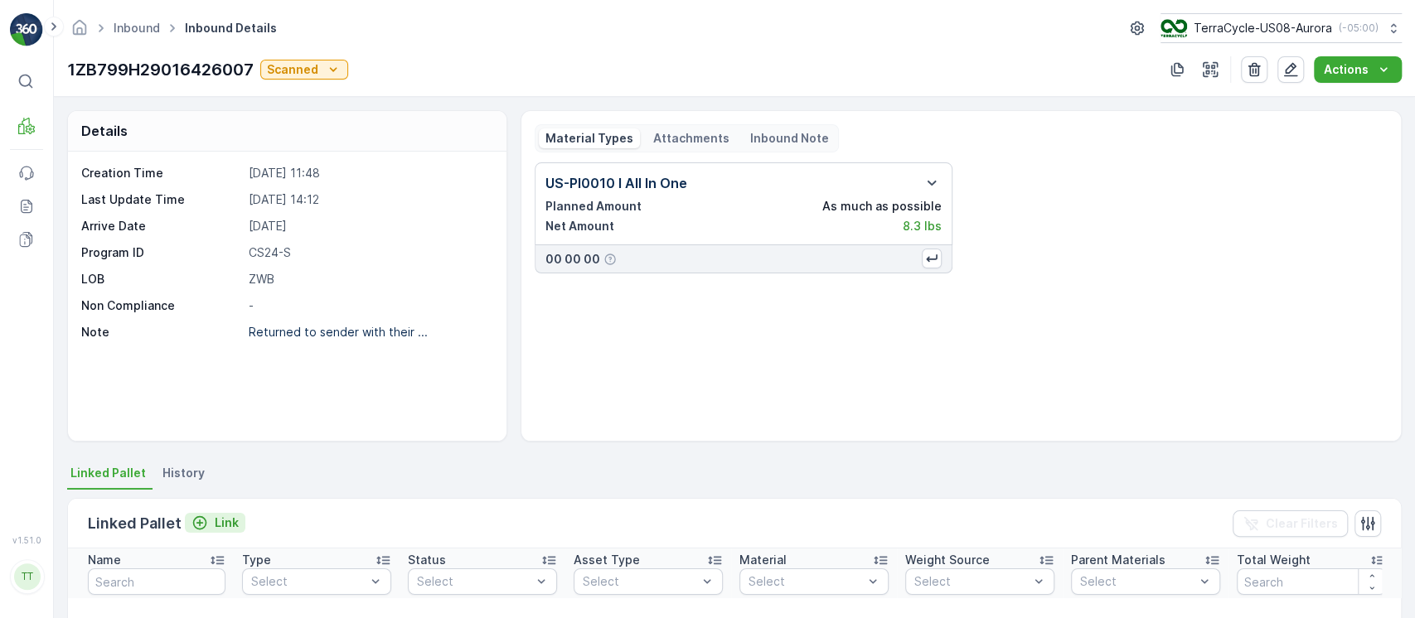
click at [230, 519] on p "Link" at bounding box center [227, 523] width 24 height 17
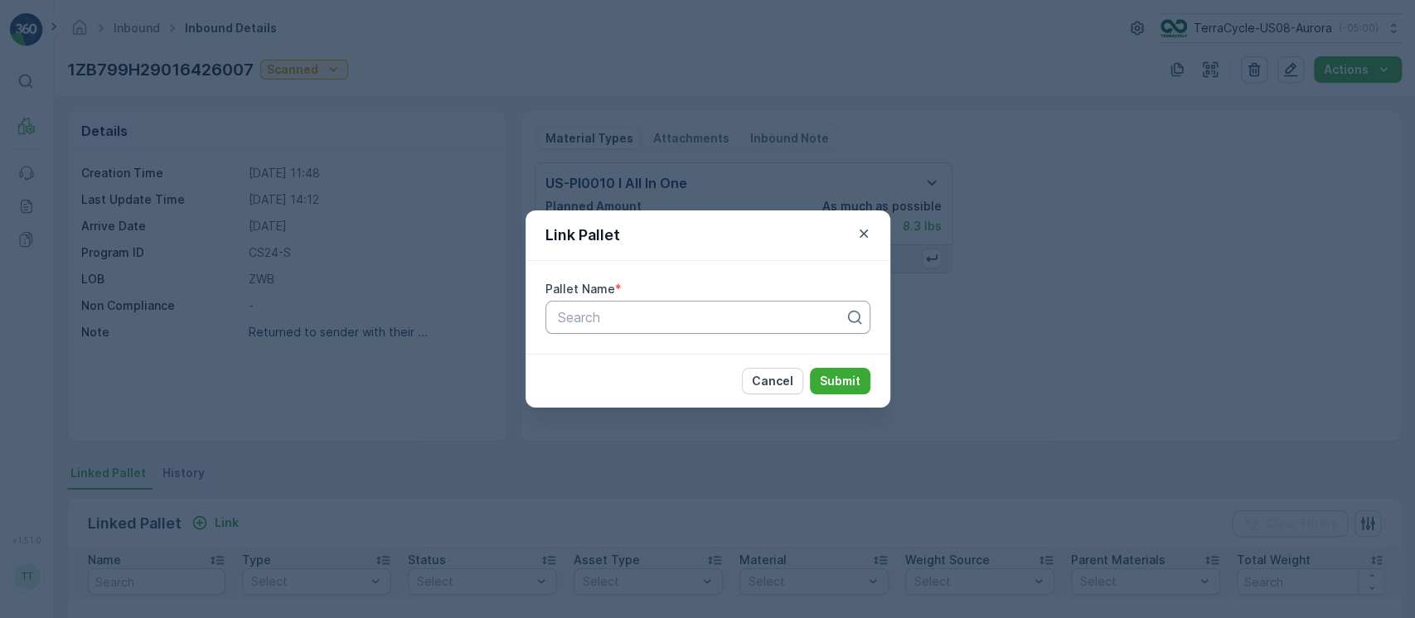
click at [647, 305] on div "Search" at bounding box center [707, 317] width 325 height 33
type input "rpall"
click at [643, 347] on div "RPallet #5" at bounding box center [707, 358] width 325 height 28
click at [861, 380] on button "Submit" at bounding box center [840, 381] width 61 height 27
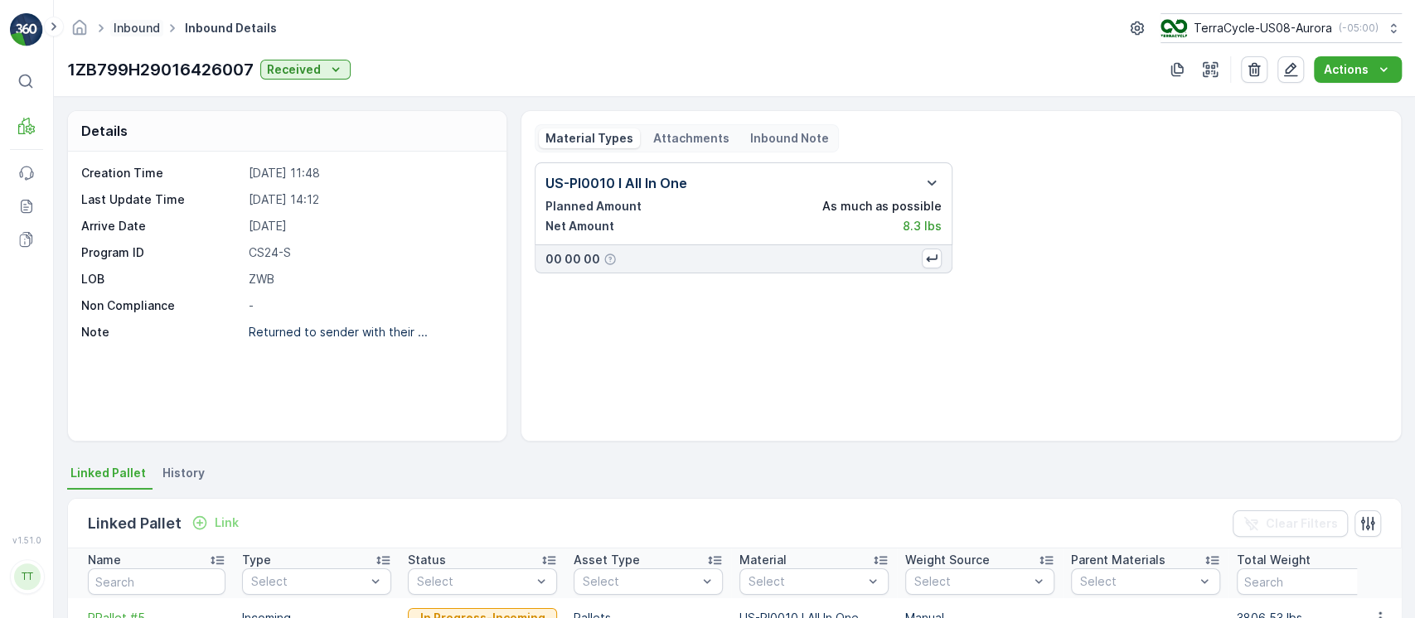
click at [139, 30] on link "Inbound" at bounding box center [137, 28] width 46 height 14
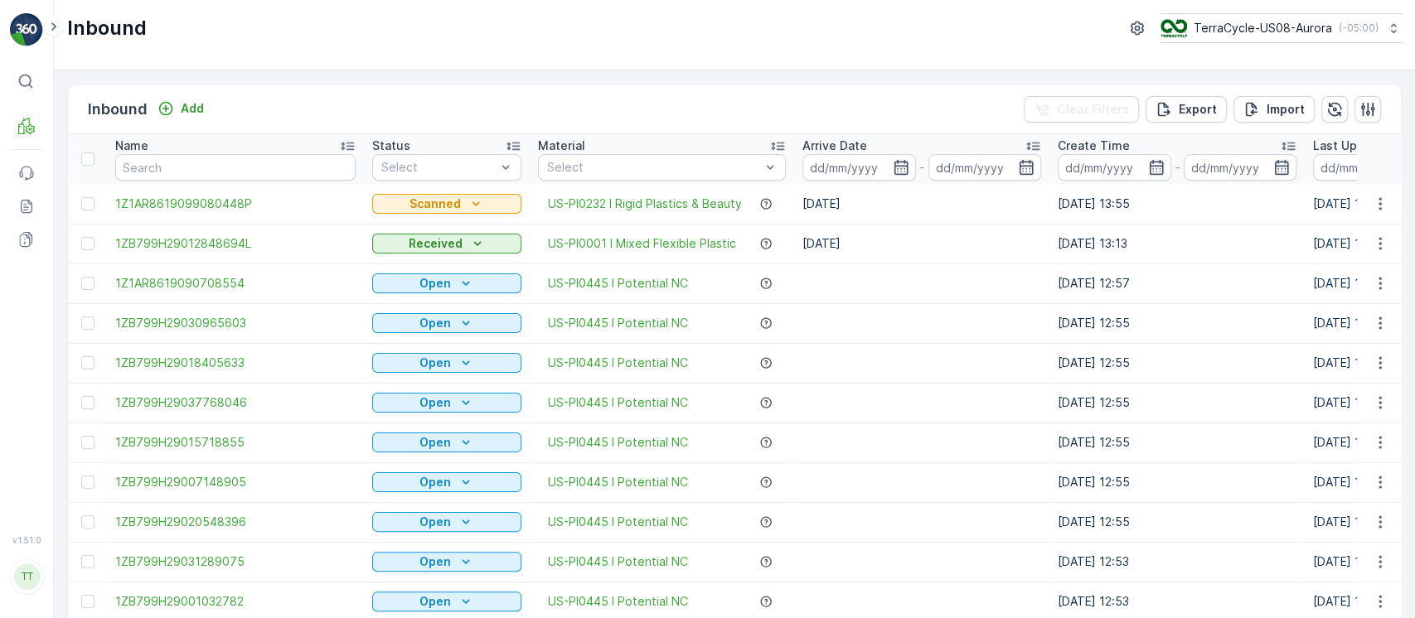
click at [212, 179] on input "text" at bounding box center [235, 167] width 240 height 27
paste input "1ZB799H29029308923"
type input "1ZB799H29029308923"
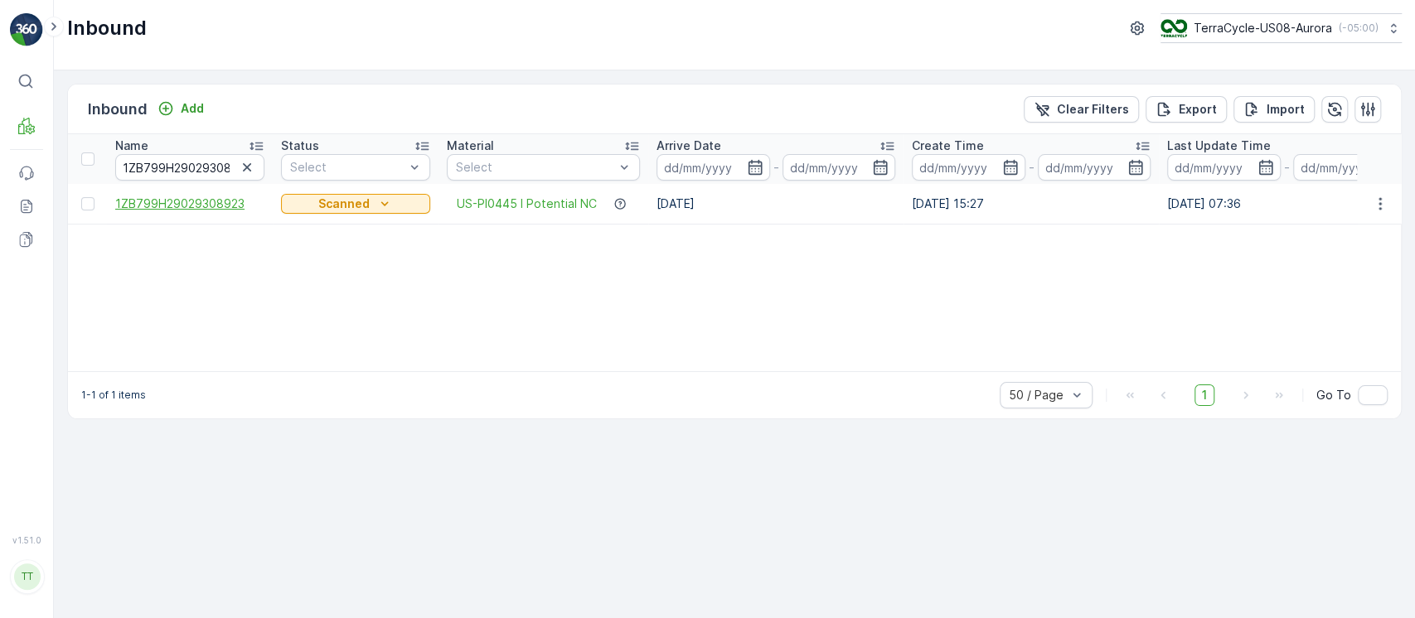
click at [208, 209] on span "1ZB799H29029308923" at bounding box center [189, 204] width 149 height 17
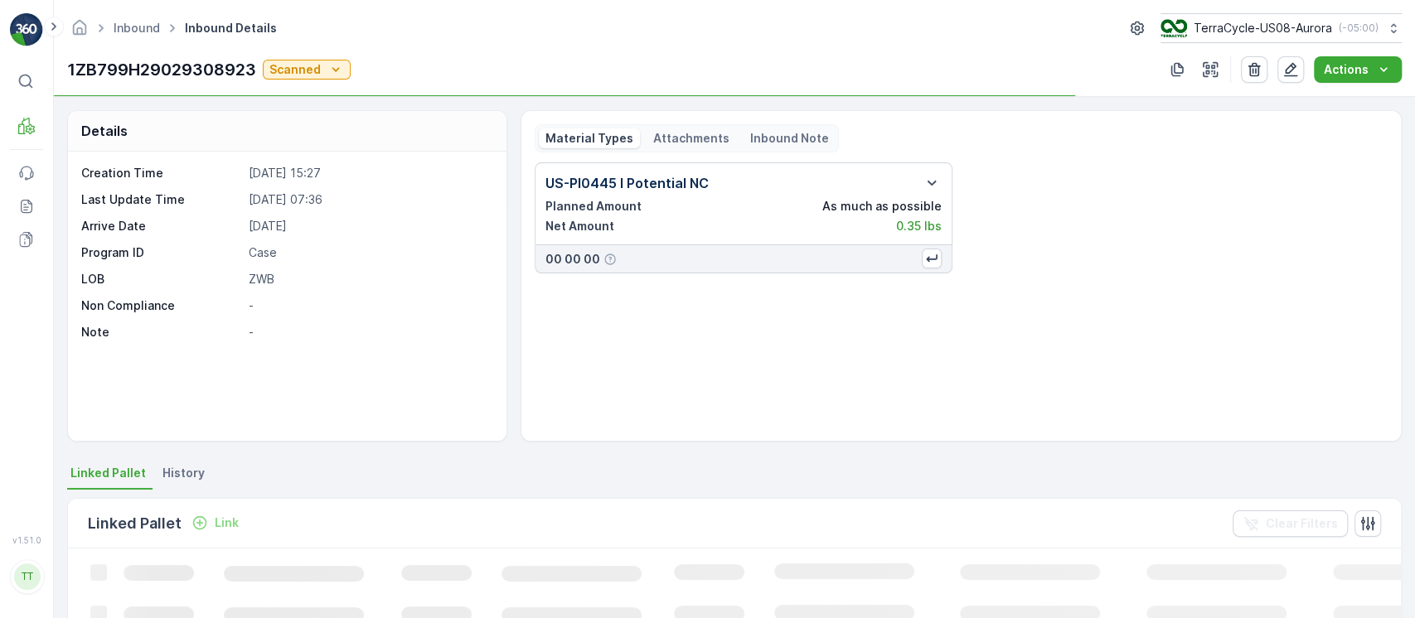
click at [178, 475] on span "History" at bounding box center [183, 473] width 42 height 17
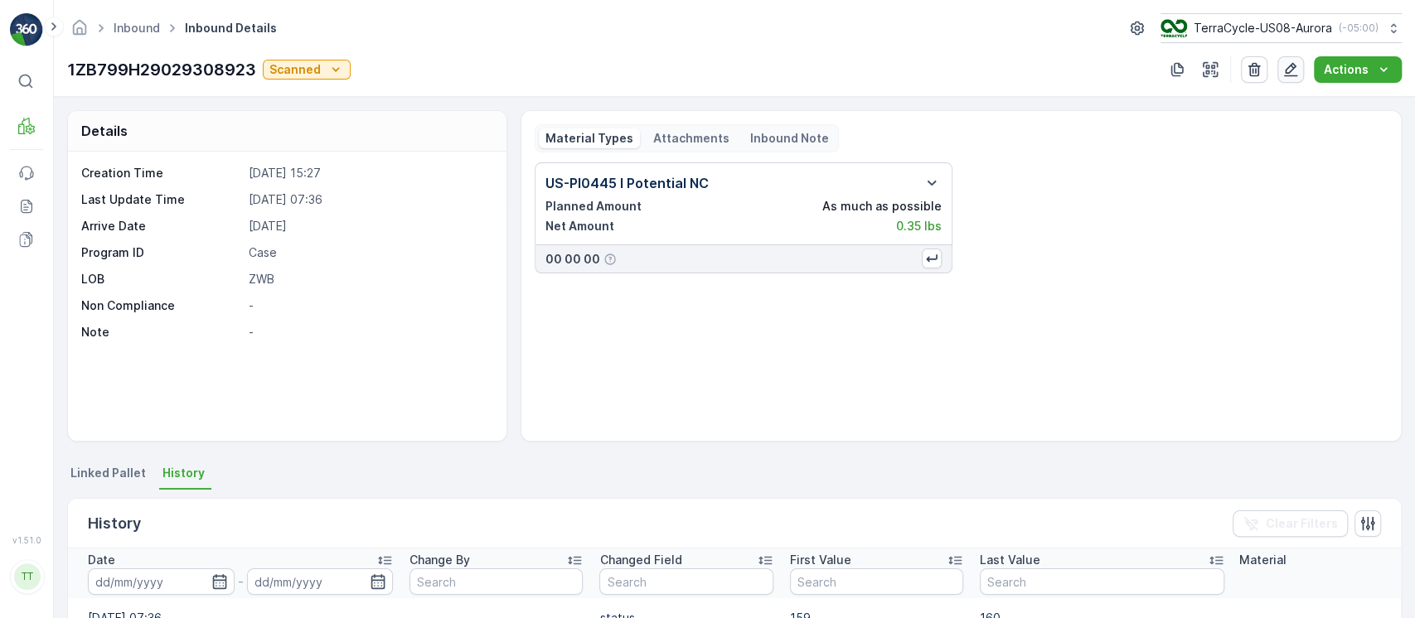
click at [1299, 64] on icon "button" at bounding box center [1290, 69] width 17 height 17
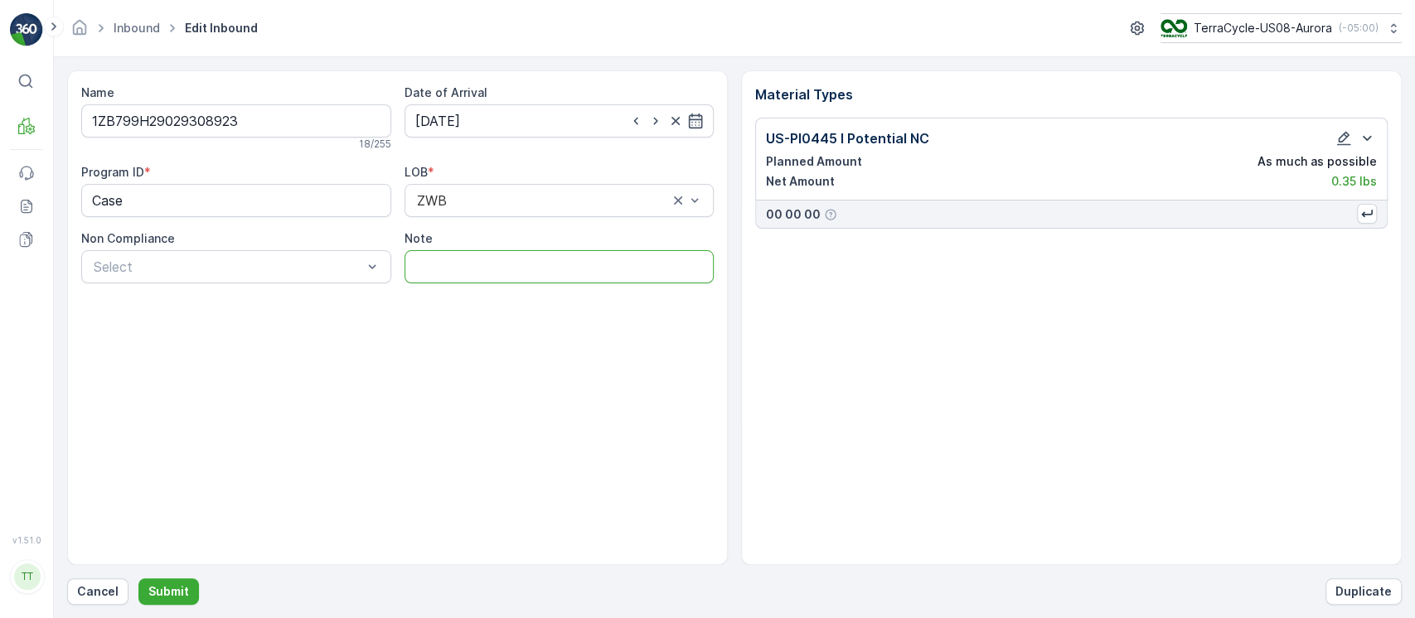
click at [477, 267] on input "Note" at bounding box center [560, 266] width 310 height 33
type input "Someone is sending back their ZWB bag. That's all this should be. GV [DATE]"
click at [189, 591] on button "Submit" at bounding box center [168, 592] width 61 height 27
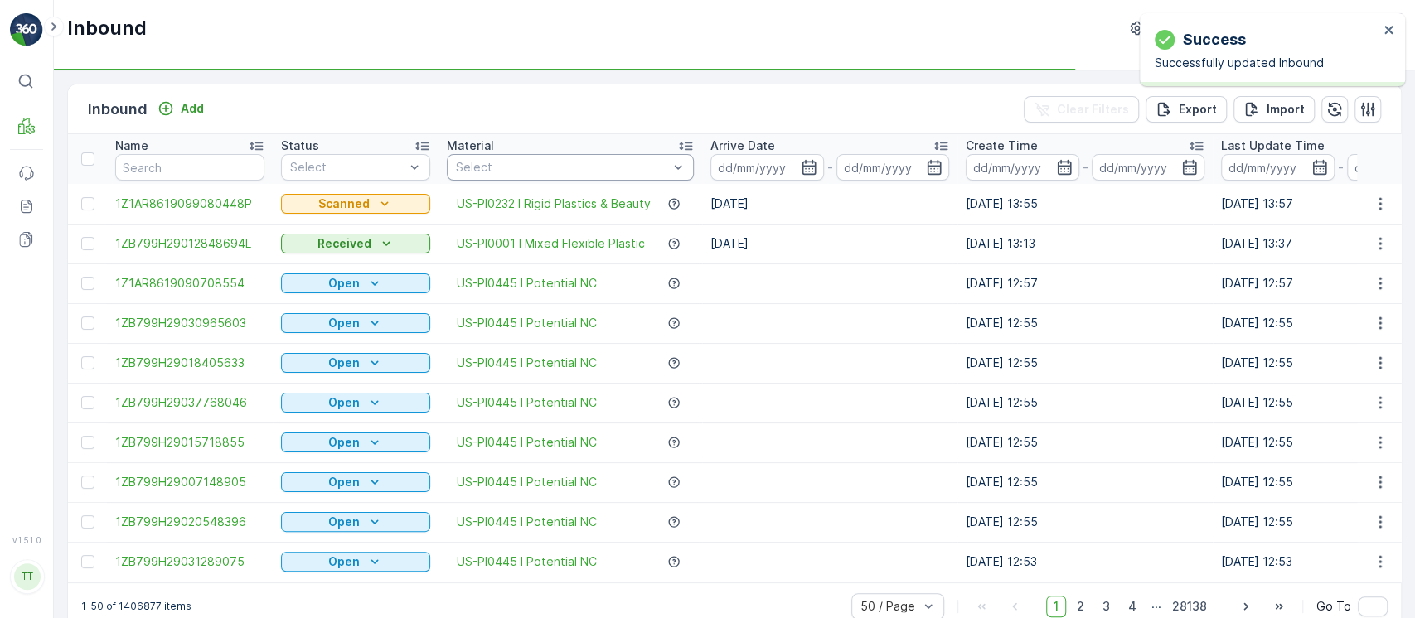
click at [537, 158] on div "Select" at bounding box center [570, 167] width 247 height 27
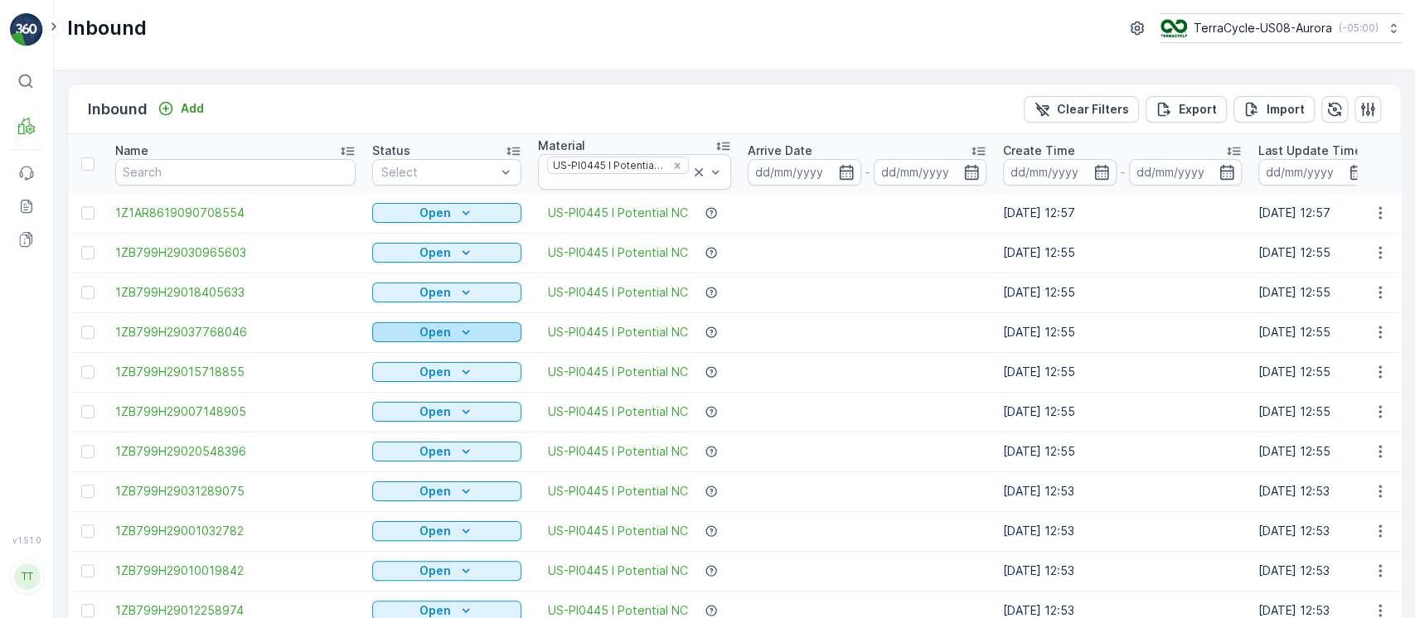
click at [434, 153] on div "Status" at bounding box center [446, 151] width 149 height 17
click at [473, 143] on div "Status" at bounding box center [446, 151] width 149 height 17
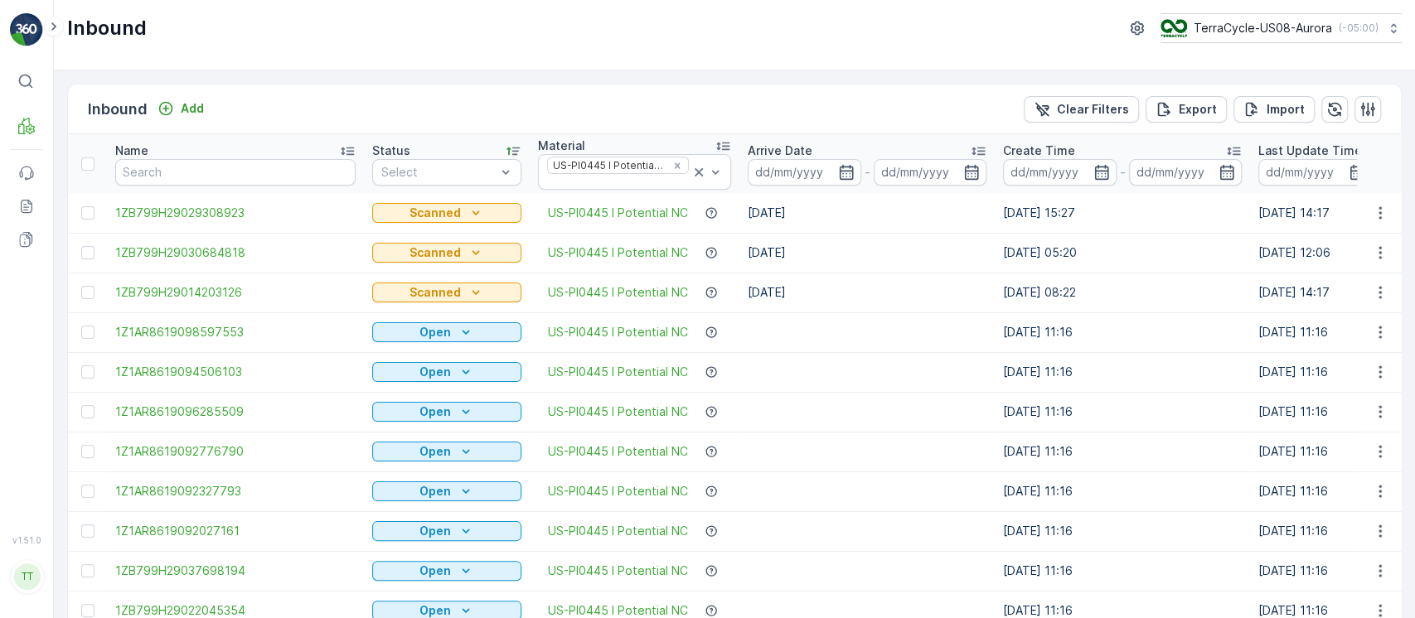
scroll to position [0, 31]
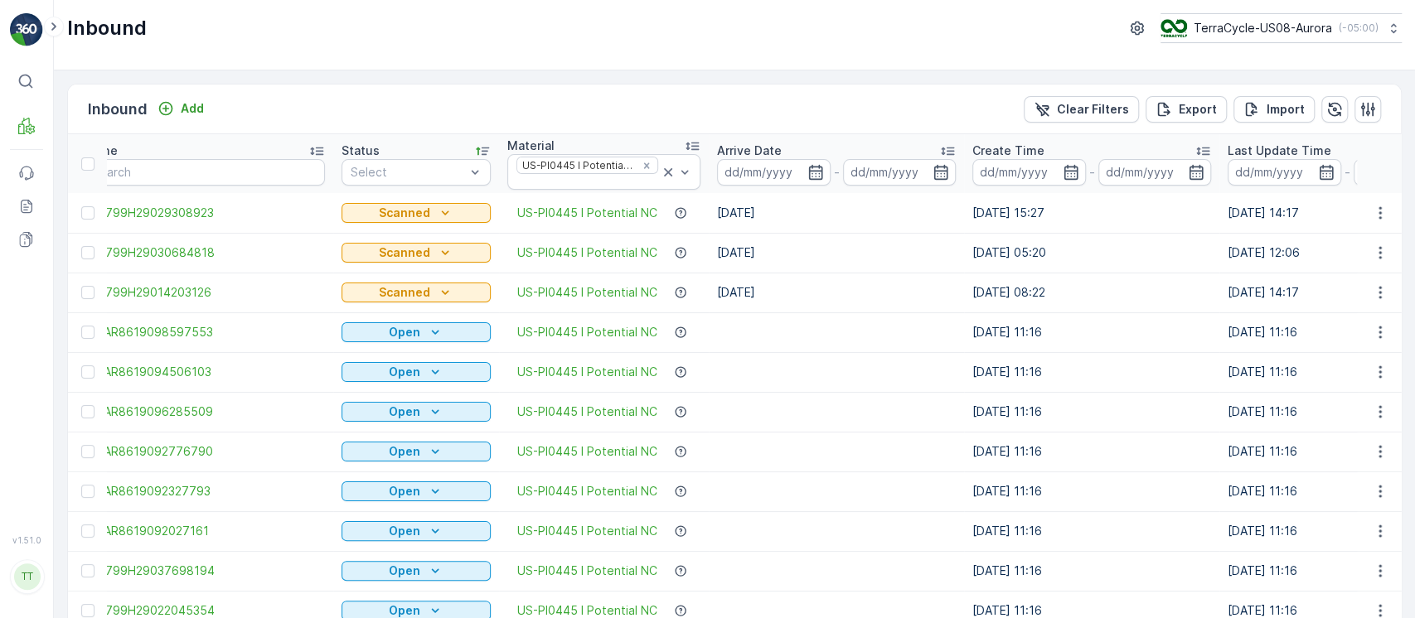
click at [836, 279] on td "[DATE]" at bounding box center [836, 293] width 255 height 40
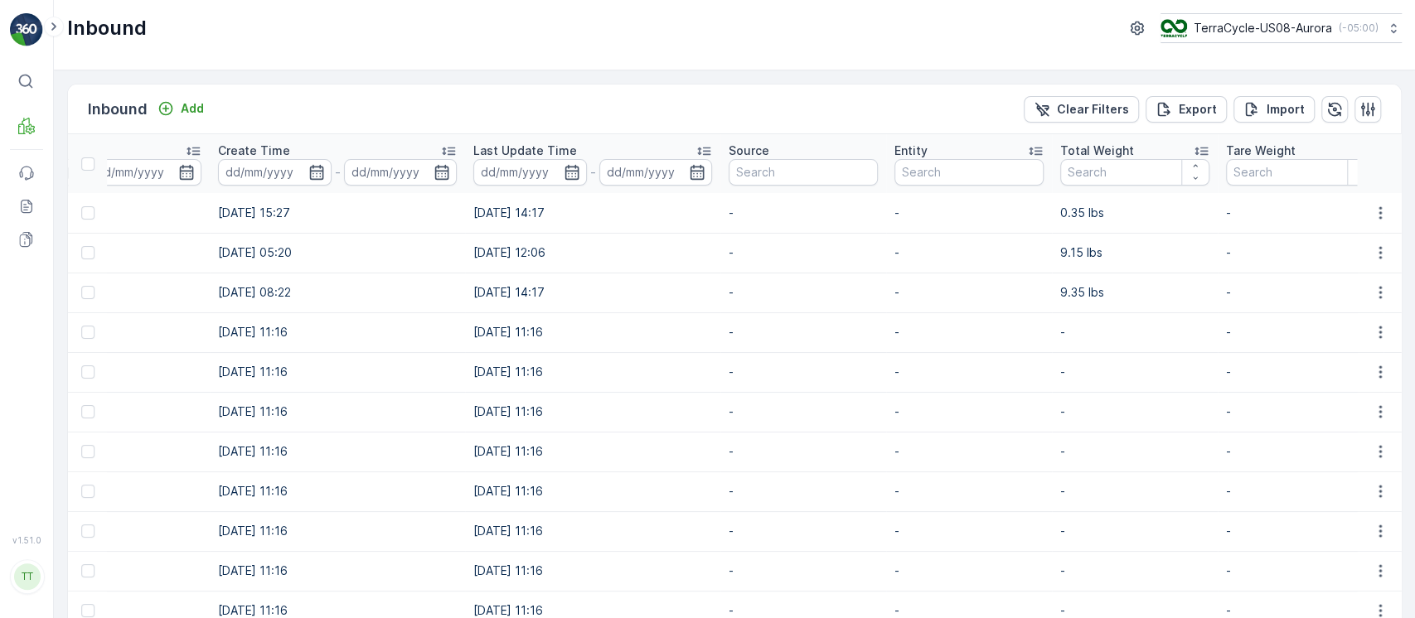
scroll to position [0, 0]
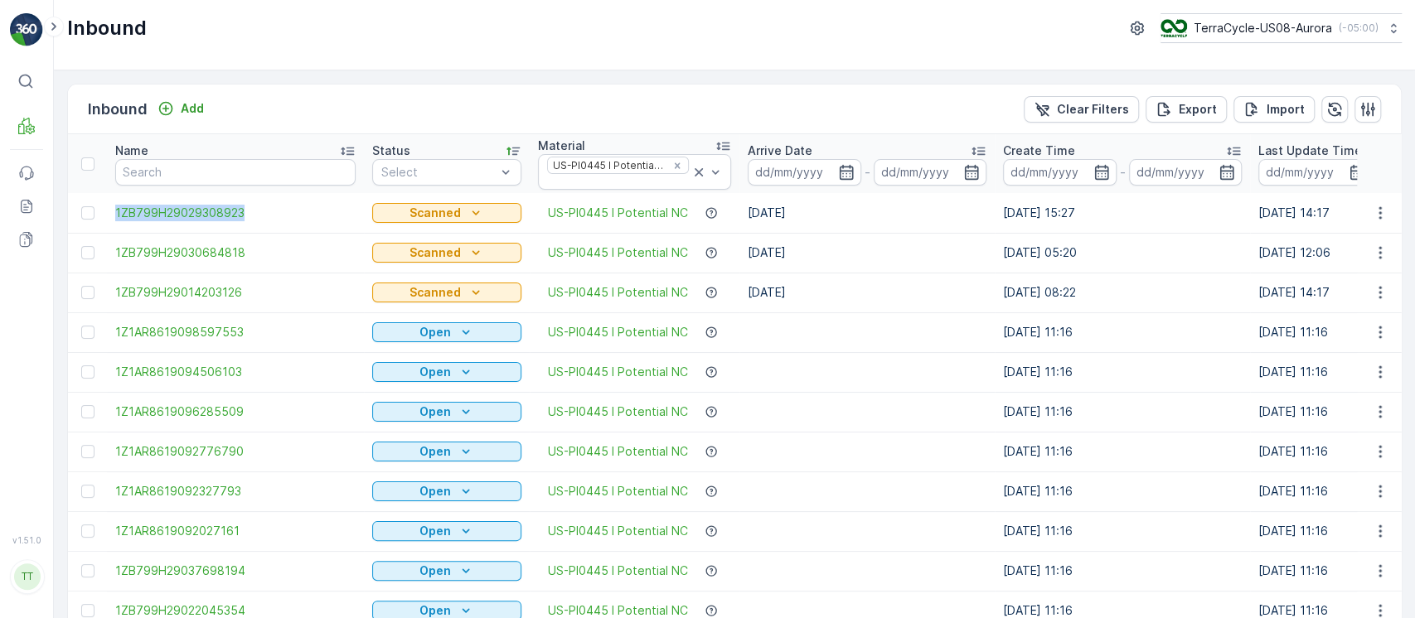
drag, startPoint x: 108, startPoint y: 209, endPoint x: 259, endPoint y: 223, distance: 151.5
click at [262, 218] on td "1ZB799H29029308923" at bounding box center [235, 213] width 257 height 40
copy span "1ZB799H29029308923"
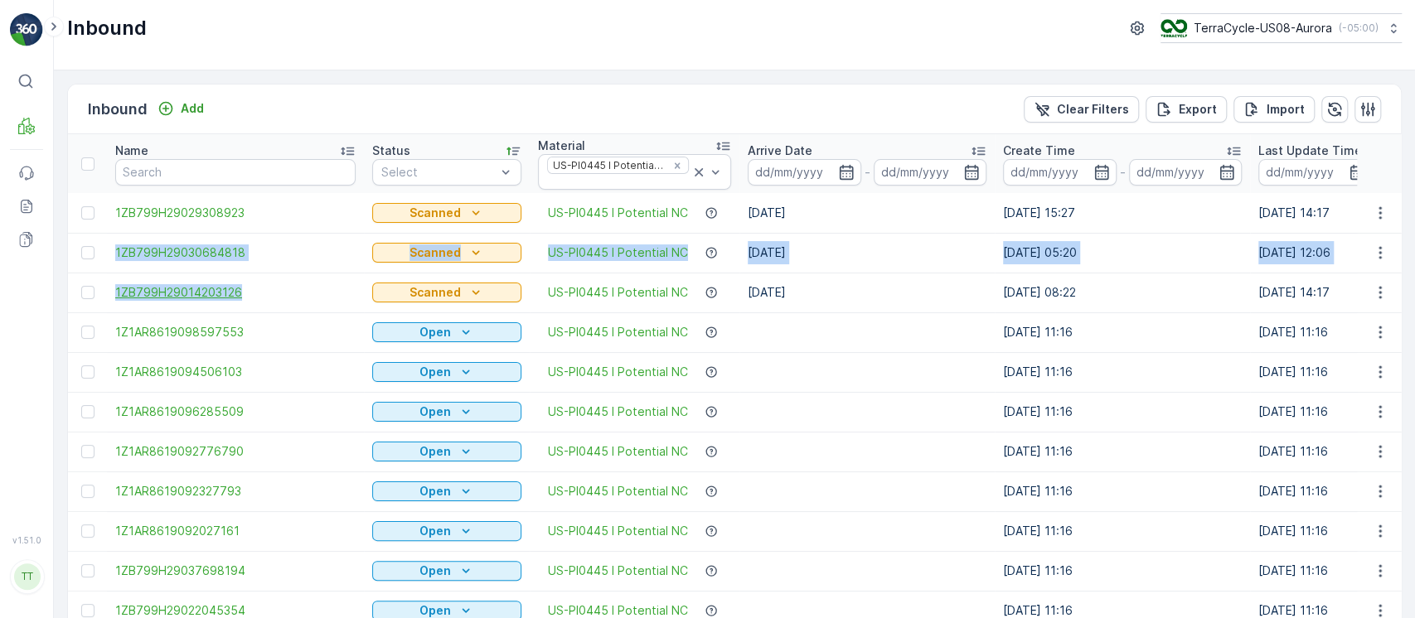
drag, startPoint x: 106, startPoint y: 247, endPoint x: 261, endPoint y: 288, distance: 160.5
copy tbody "1ZB799H29030684818 Scanned US-PI0445 I Potential NC [DATE] [DATE] 05:20 [DATE] …"
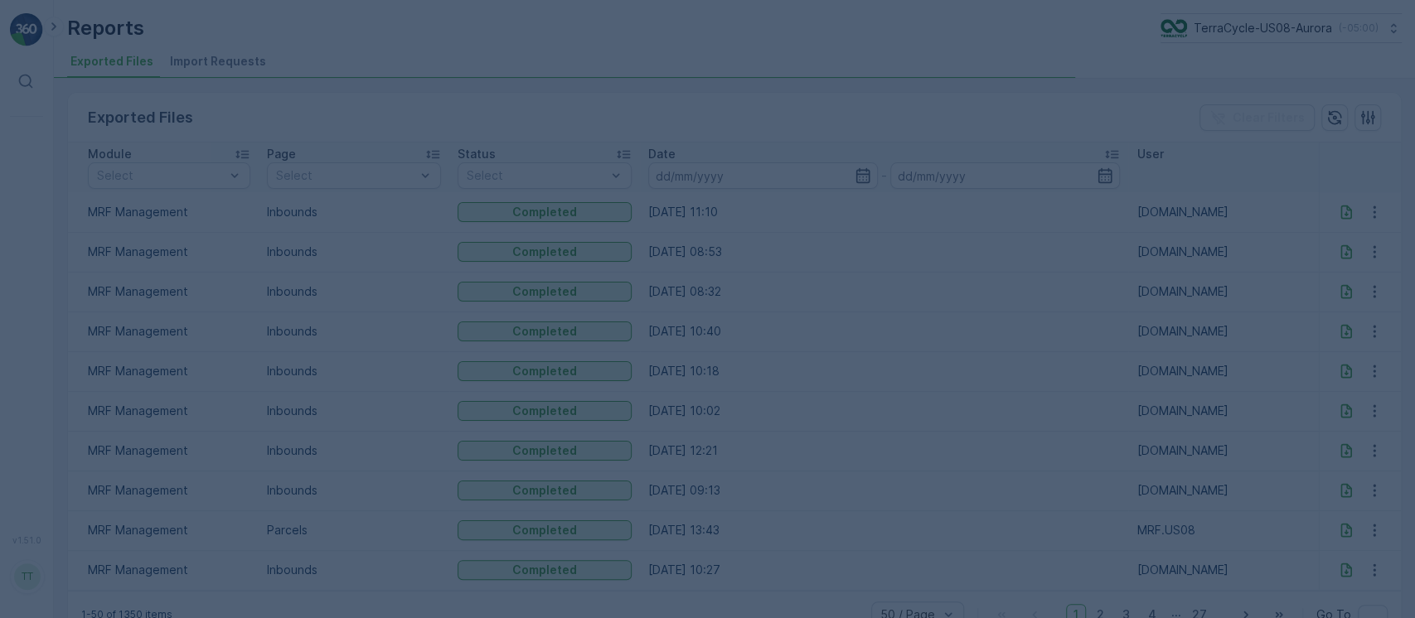
click at [207, 60] on div at bounding box center [707, 309] width 1415 height 618
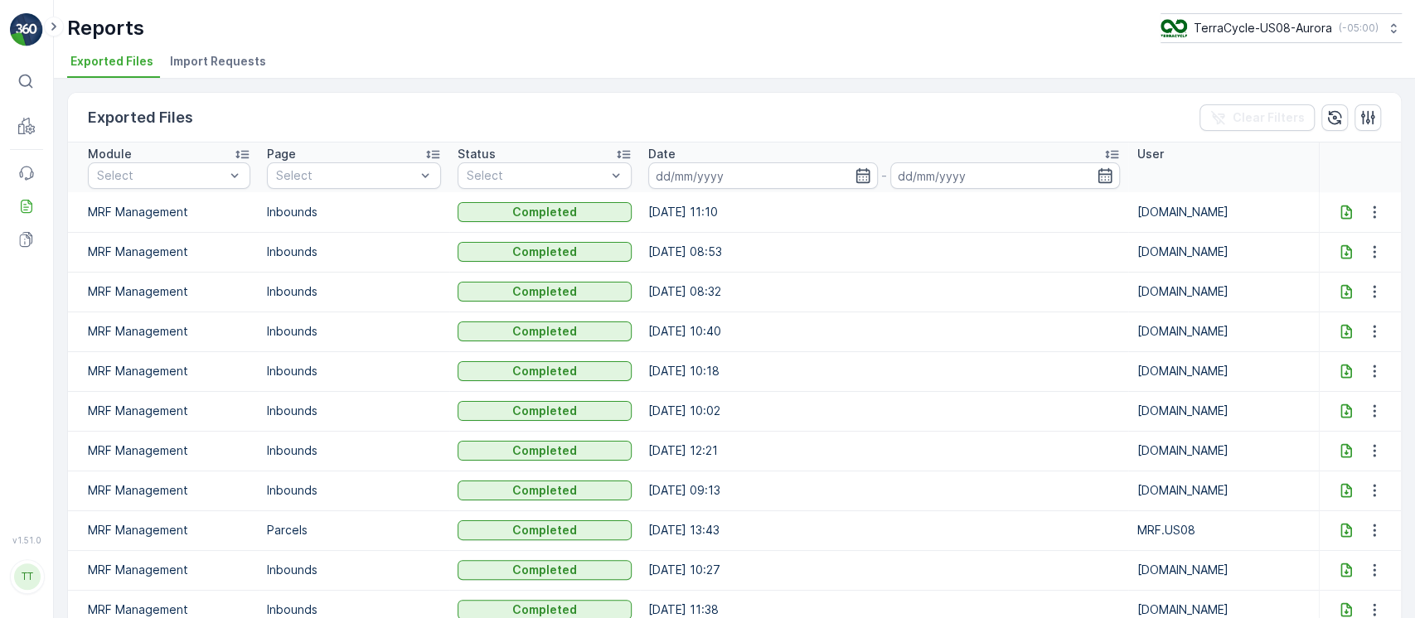
click at [207, 60] on span "Import Requests" at bounding box center [218, 61] width 96 height 17
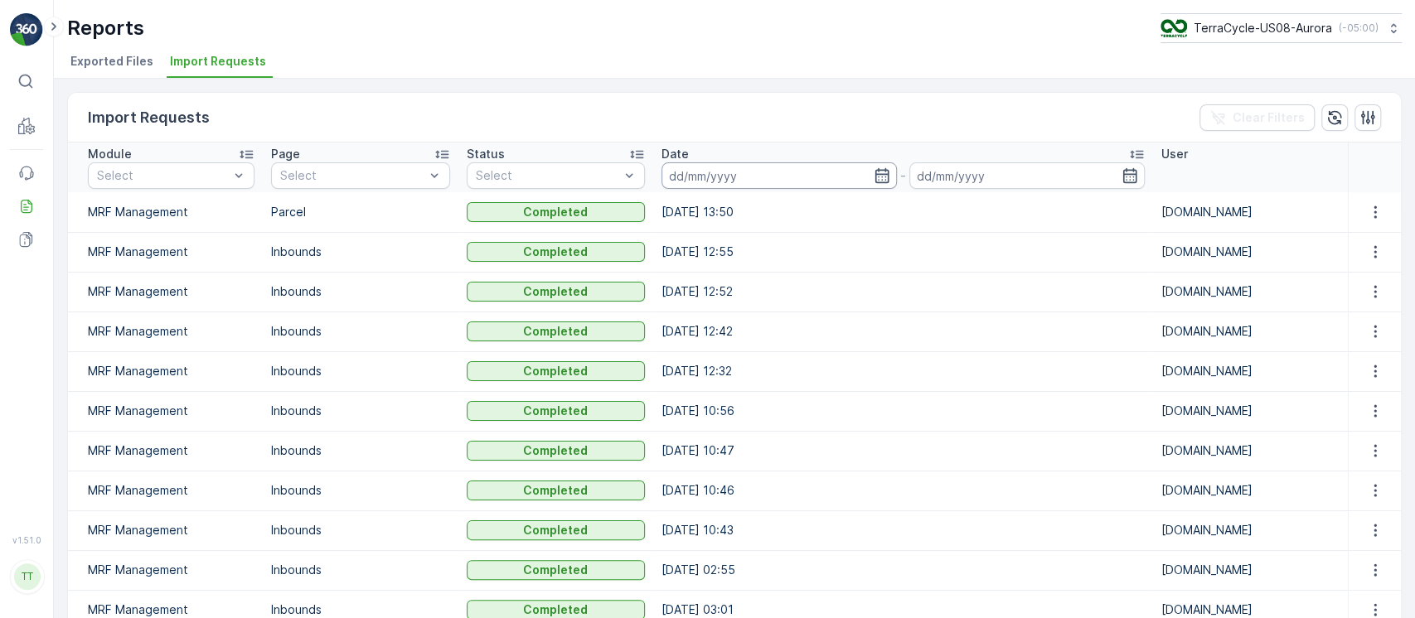
click at [775, 177] on input at bounding box center [779, 175] width 235 height 27
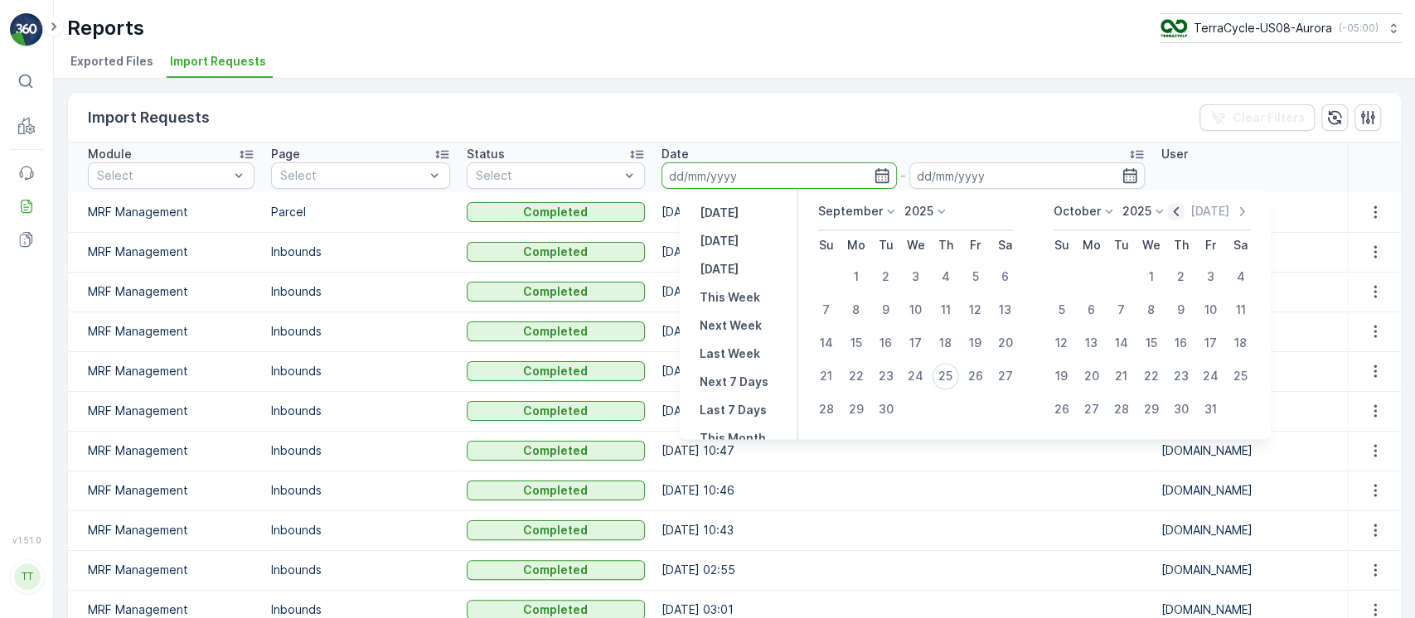
click at [1179, 209] on icon "button" at bounding box center [1176, 211] width 17 height 17
click at [893, 343] on div "12" at bounding box center [886, 343] width 27 height 27
type input "12.08.2025"
click at [893, 343] on div "12" at bounding box center [886, 343] width 27 height 27
type input "12.08.2025"
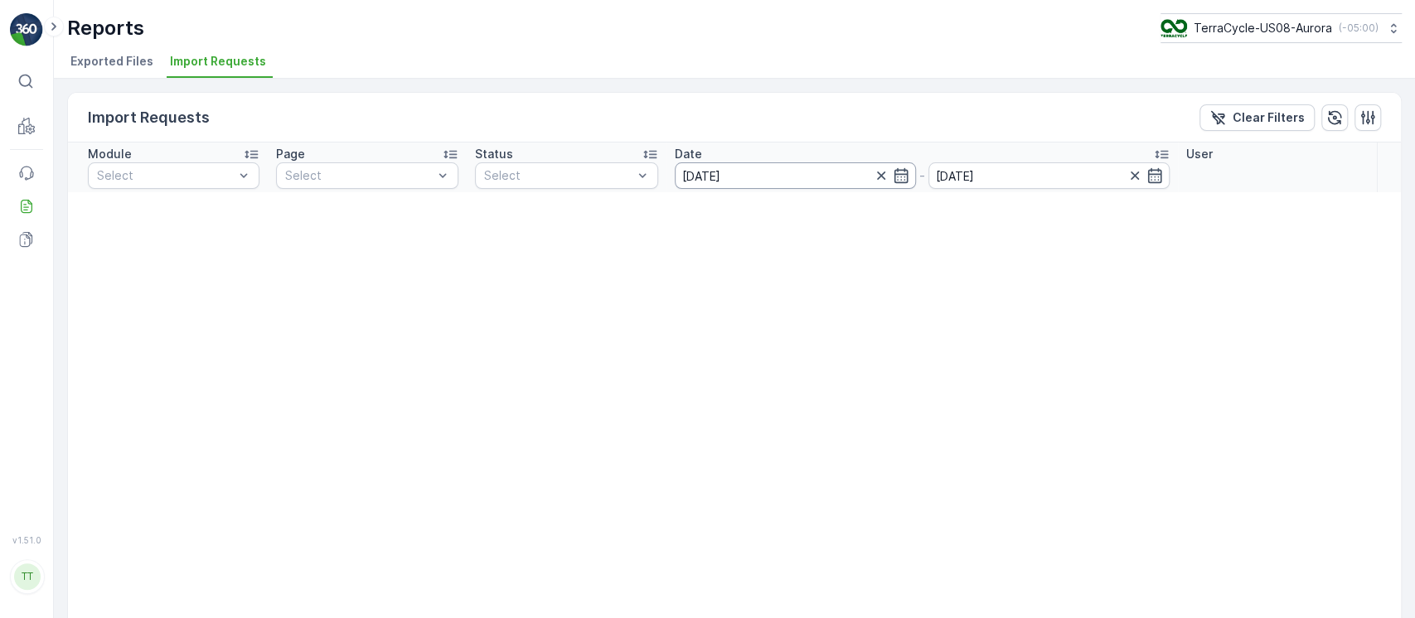
click at [791, 177] on input "12.08.2025" at bounding box center [795, 175] width 241 height 27
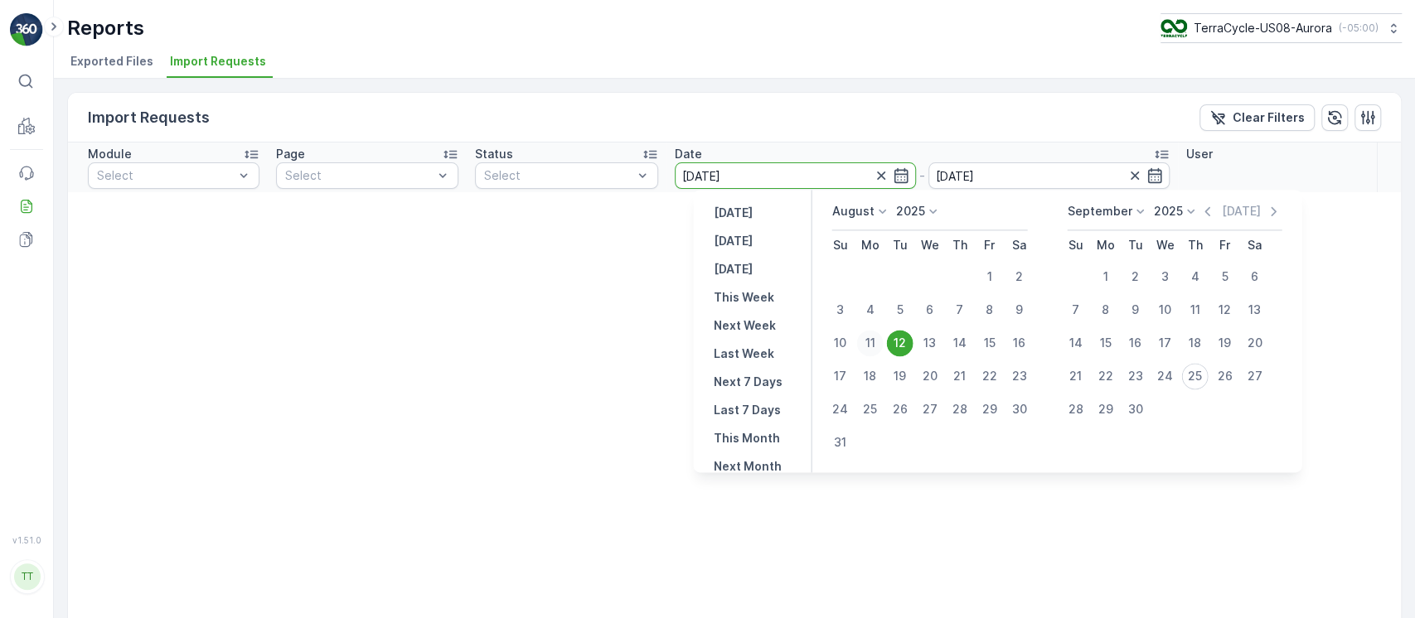
click at [875, 345] on div "11" at bounding box center [869, 343] width 27 height 27
type input "11.08.2025"
click at [930, 342] on div "13" at bounding box center [929, 343] width 27 height 27
type input "13.08.2025"
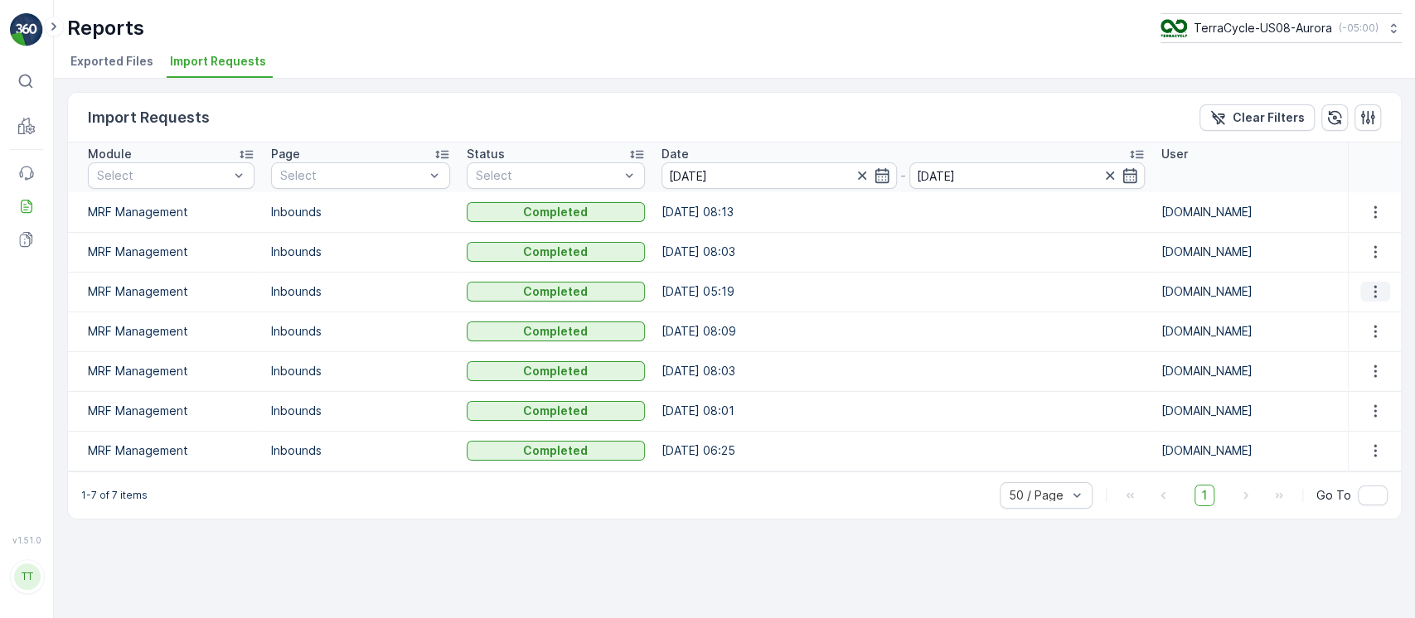
click at [1374, 286] on icon "button" at bounding box center [1375, 292] width 2 height 12
click at [1345, 314] on span "See More Details" at bounding box center [1360, 316] width 96 height 17
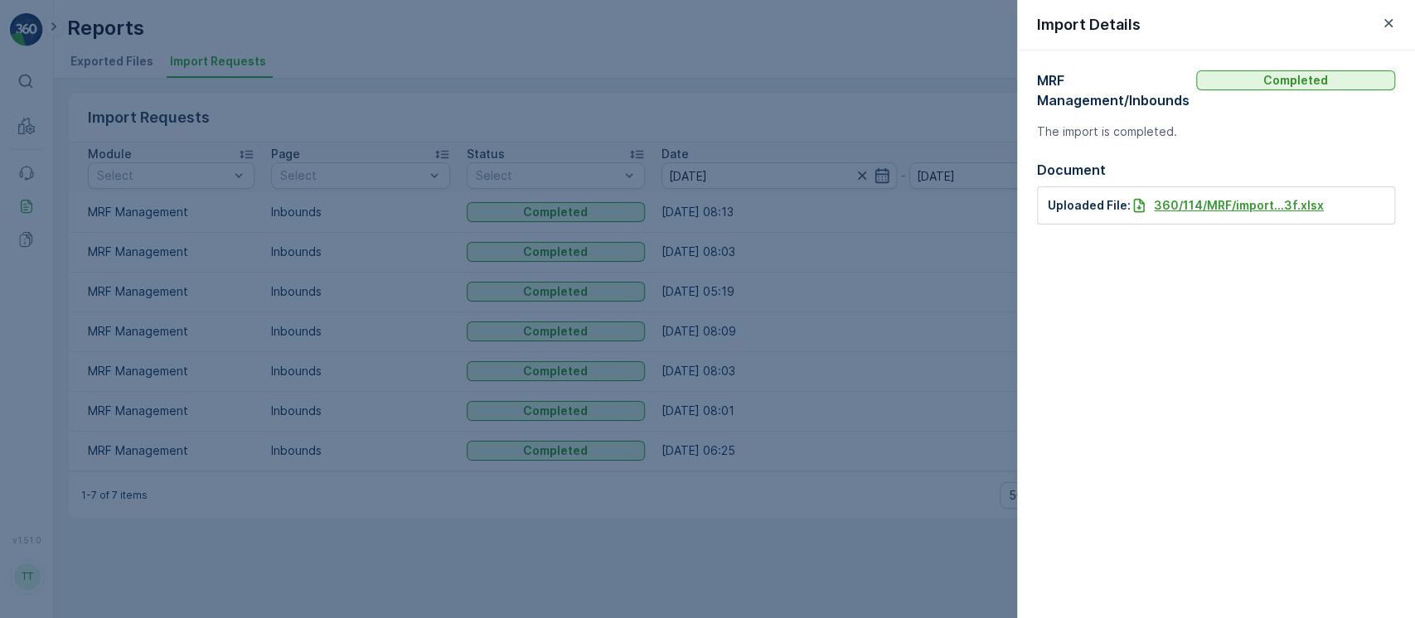
click at [1191, 211] on p "360/114/MRF/import...3f.xlsx" at bounding box center [1239, 205] width 170 height 17
click at [25, 133] on div at bounding box center [707, 309] width 1415 height 618
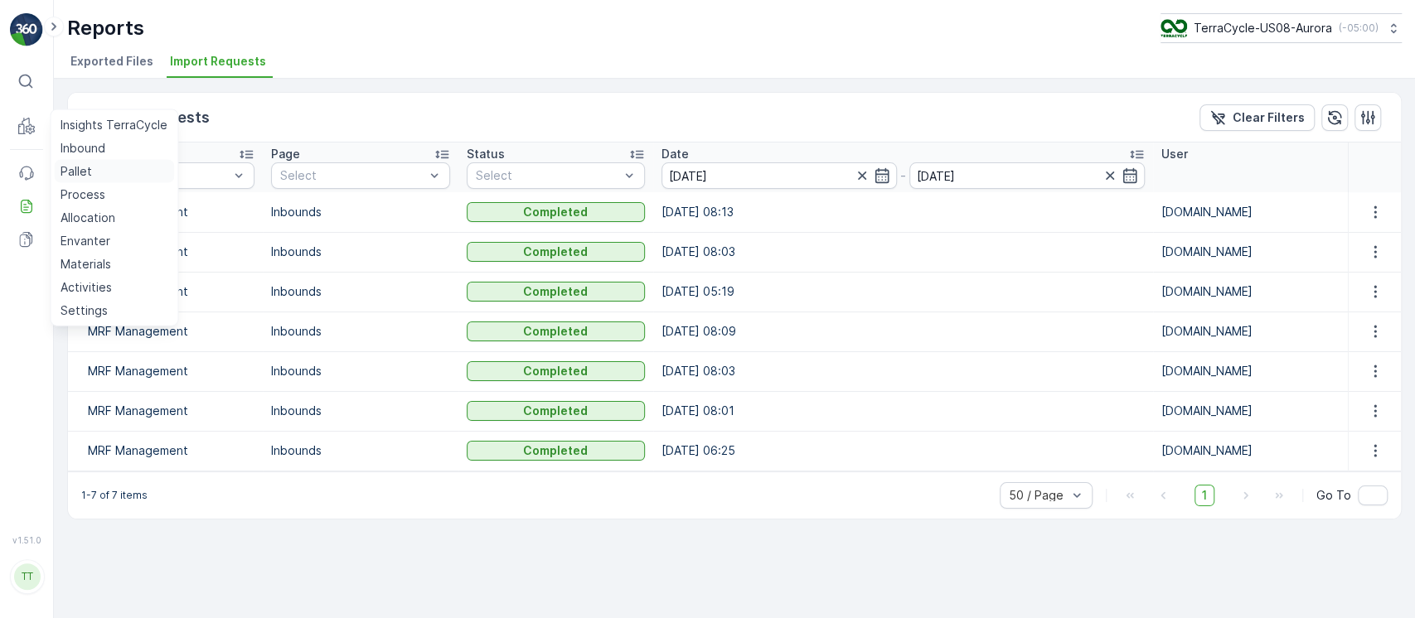
click at [81, 172] on p "Pallet" at bounding box center [77, 171] width 32 height 17
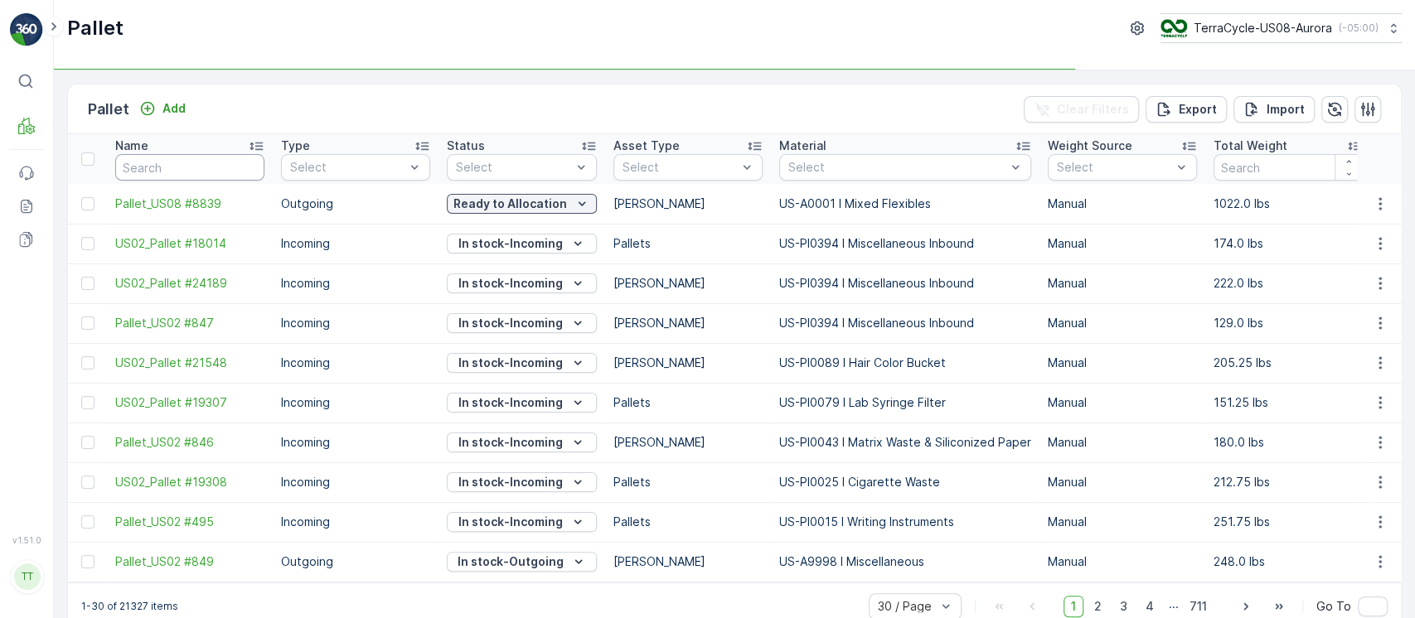
click at [215, 158] on input "text" at bounding box center [189, 167] width 149 height 27
type input "rpallet"
click at [215, 158] on input "rpallet" at bounding box center [189, 167] width 149 height 27
type input "rpallet #%"
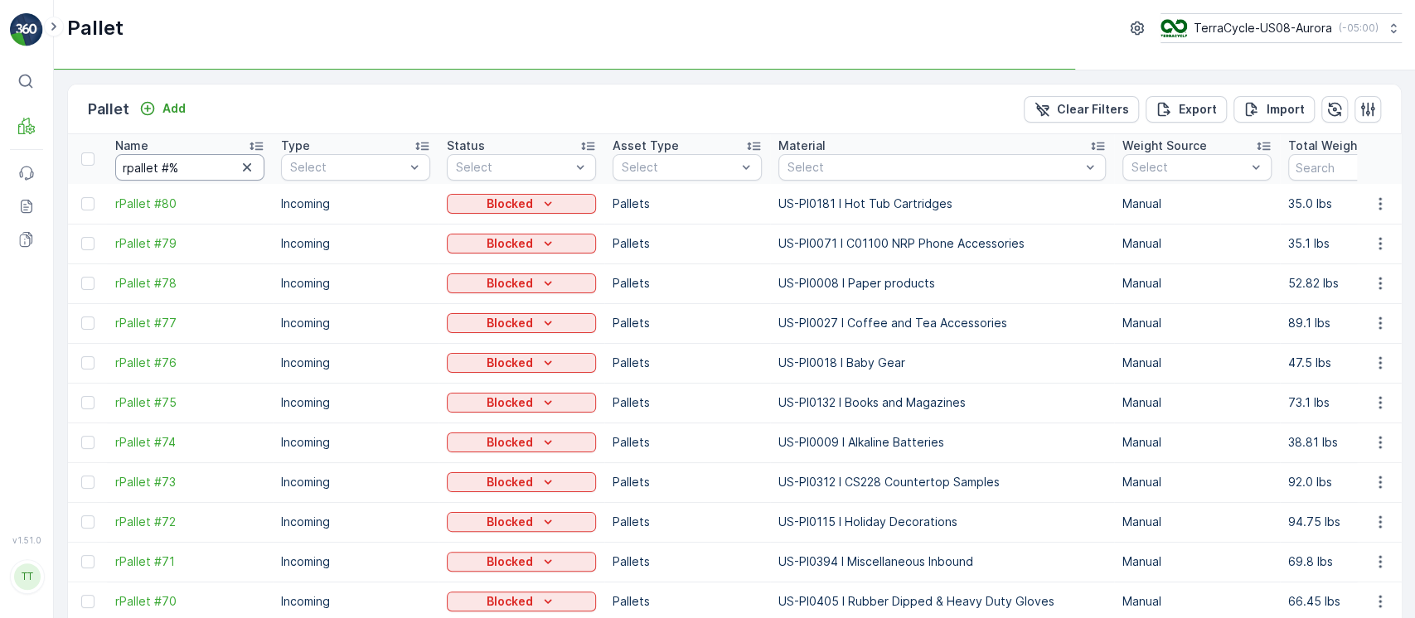
click at [215, 158] on input "rpallet #%" at bounding box center [189, 167] width 149 height 27
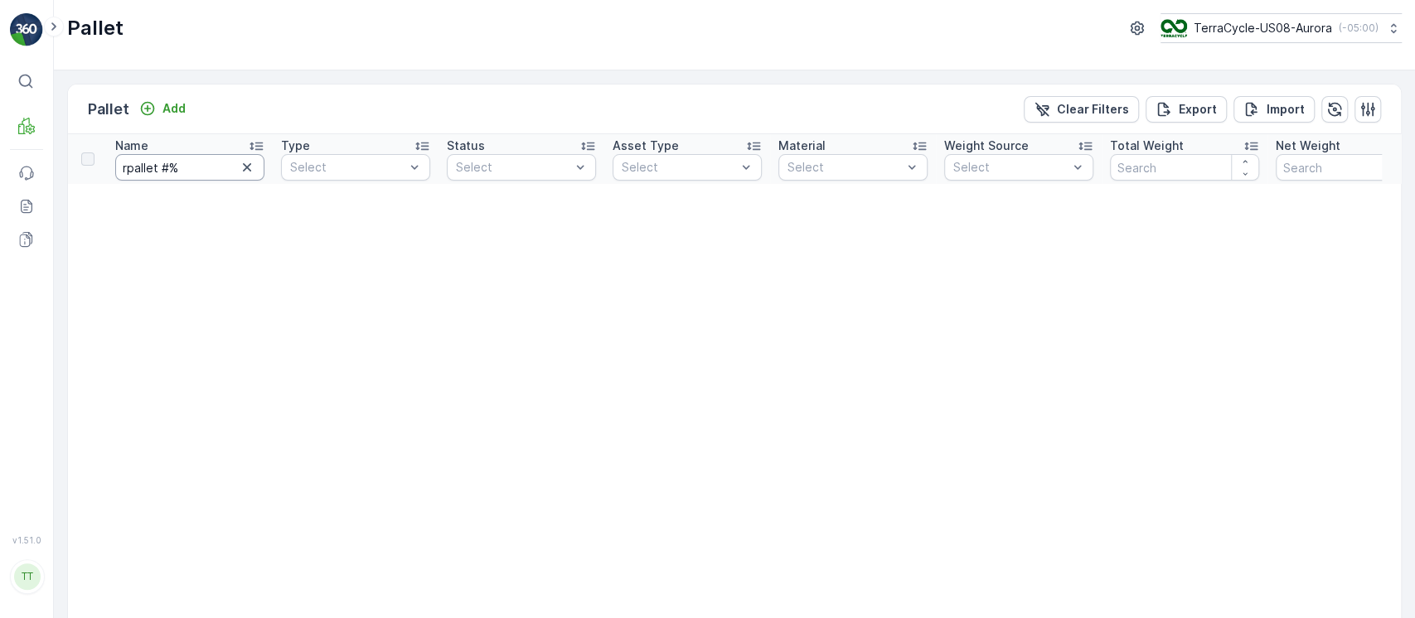
click at [215, 158] on input "rpallet #%" at bounding box center [189, 167] width 149 height 27
type input "rpallet #5"
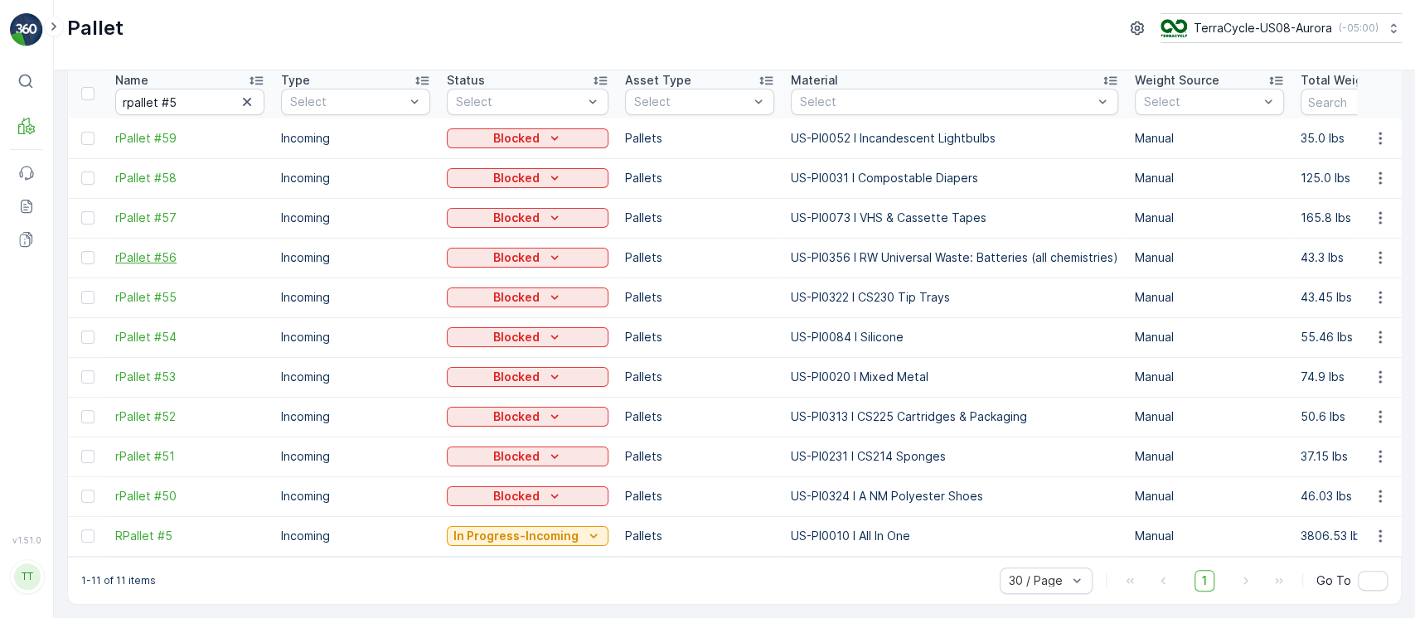
scroll to position [73, 0]
click at [140, 528] on span "RPallet #5" at bounding box center [189, 536] width 149 height 17
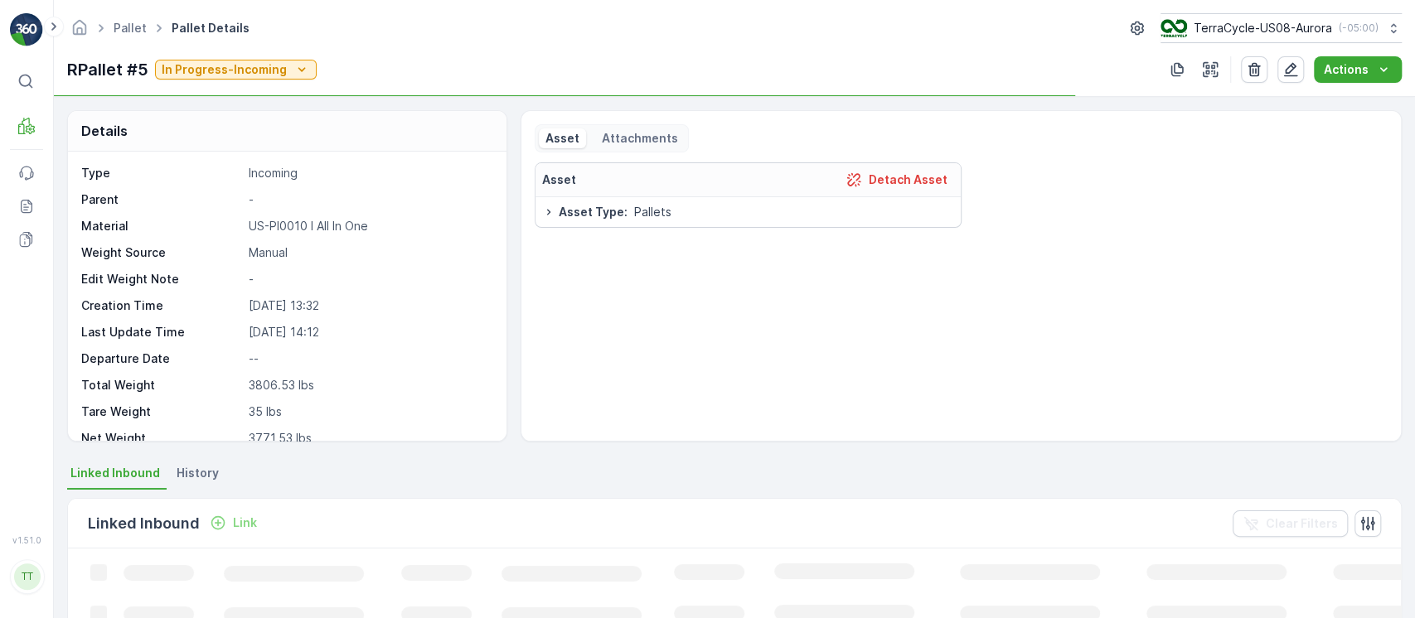
click at [199, 481] on span "History" at bounding box center [198, 473] width 42 height 17
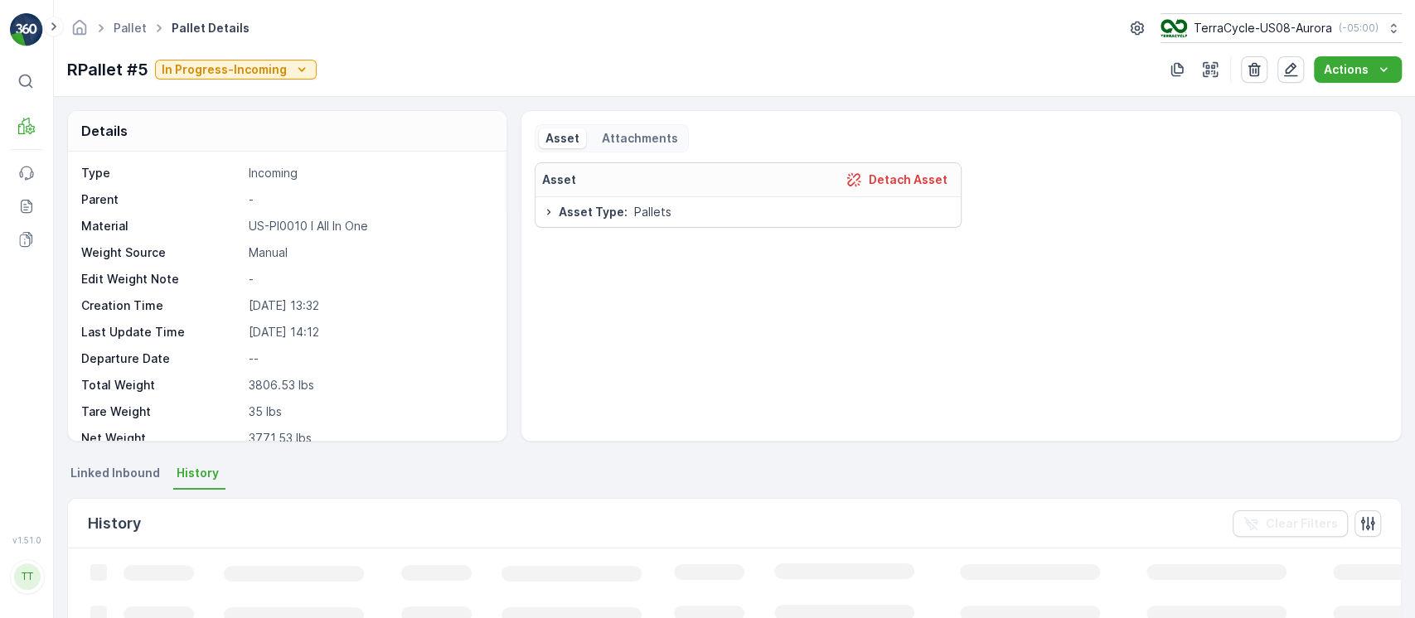
scroll to position [109, 0]
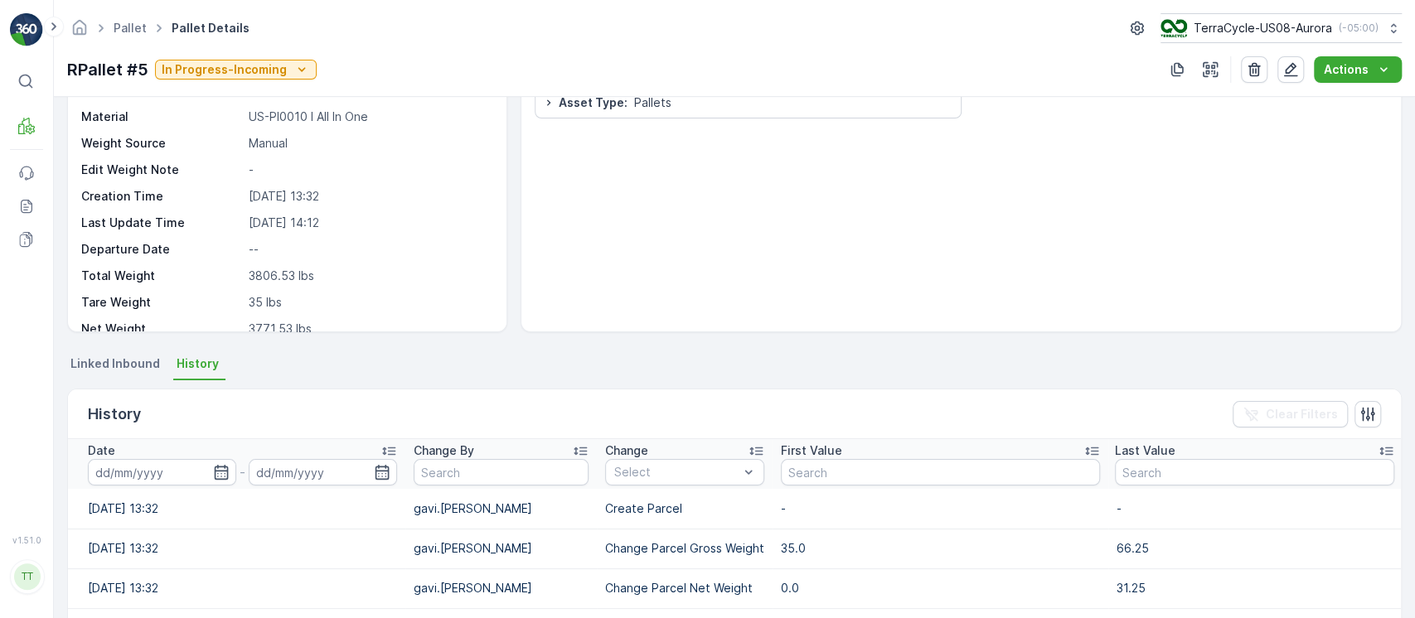
click at [211, 448] on div "Date" at bounding box center [242, 451] width 309 height 17
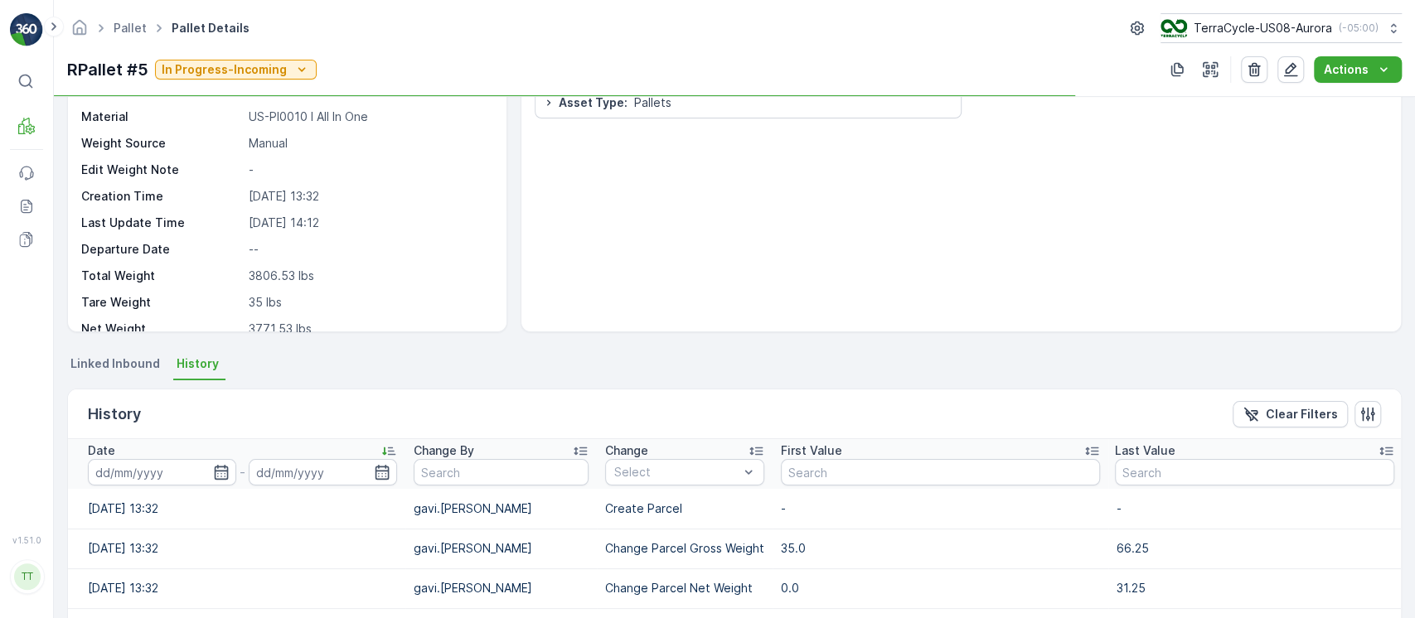
click at [211, 448] on div "Date" at bounding box center [242, 451] width 309 height 17
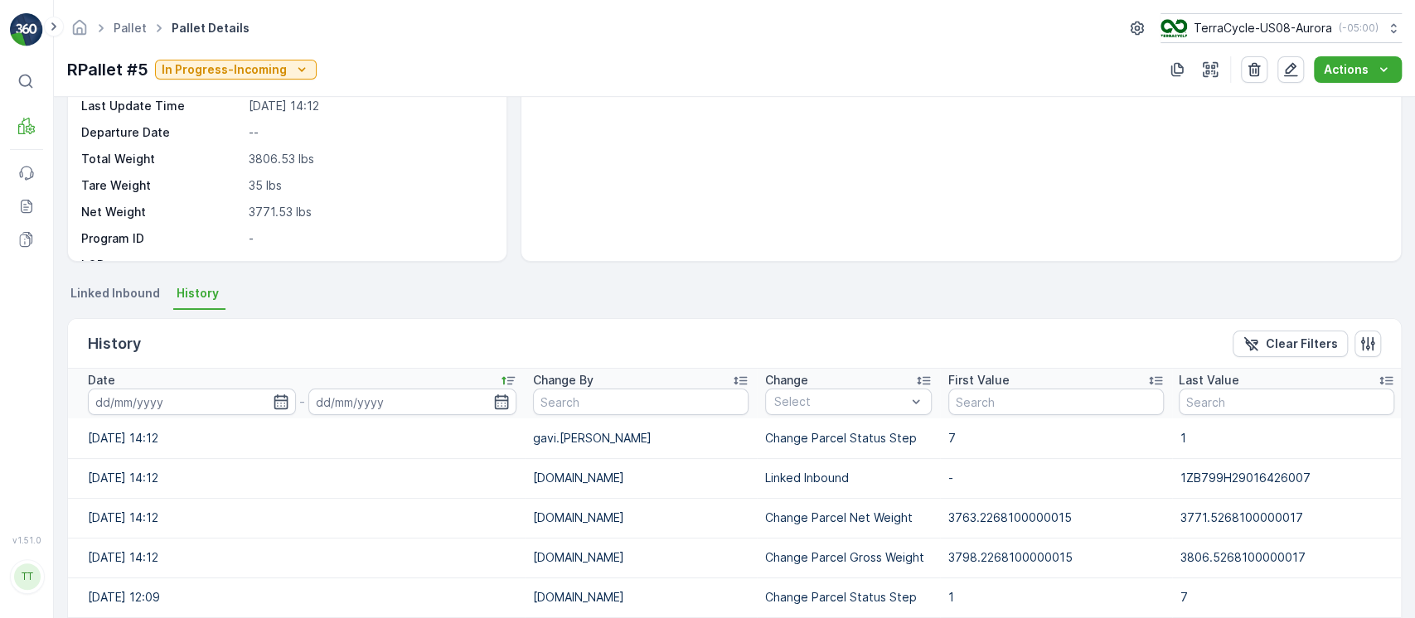
scroll to position [185, 0]
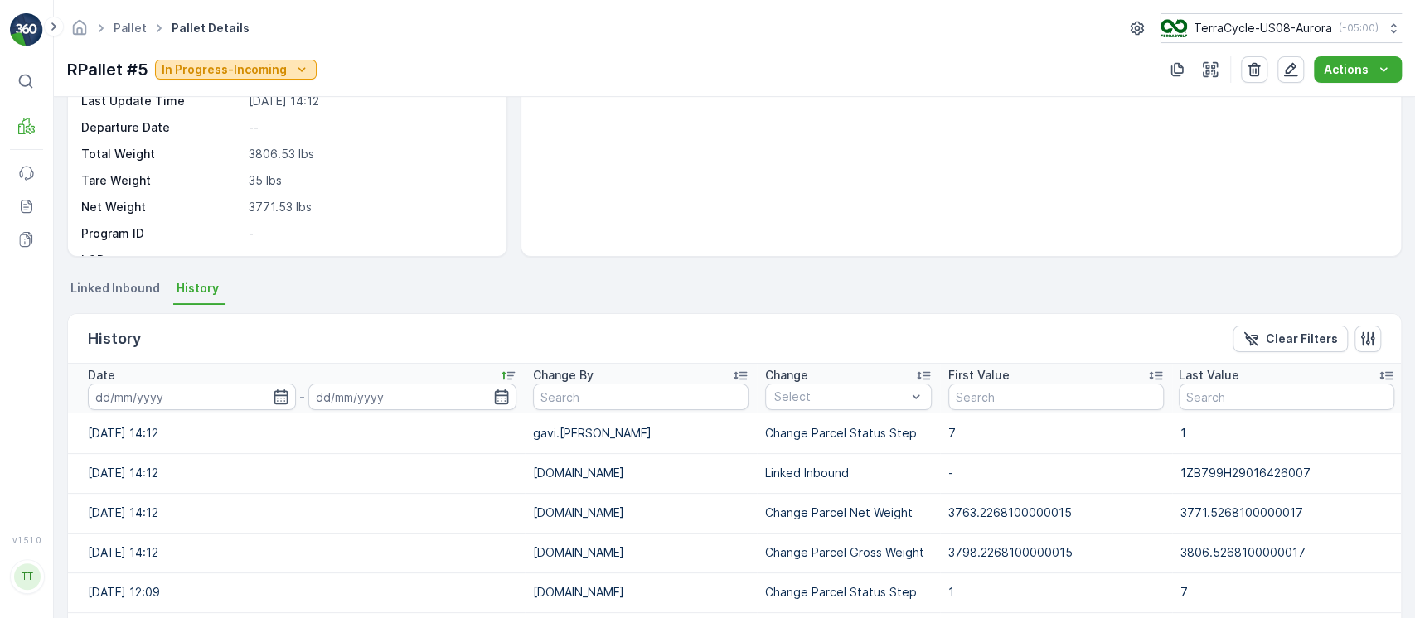
click at [293, 66] on icon "In Progress-Incoming" at bounding box center [301, 69] width 17 height 17
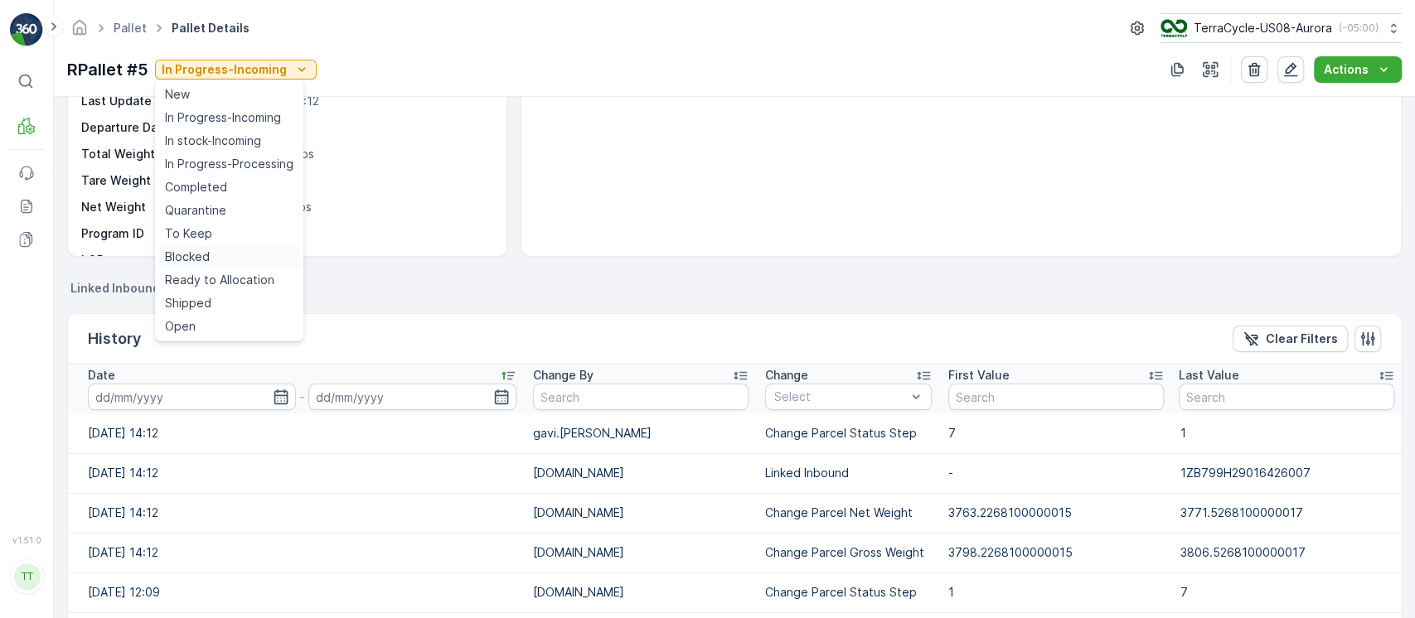
click at [217, 255] on div "Blocked" at bounding box center [229, 256] width 142 height 23
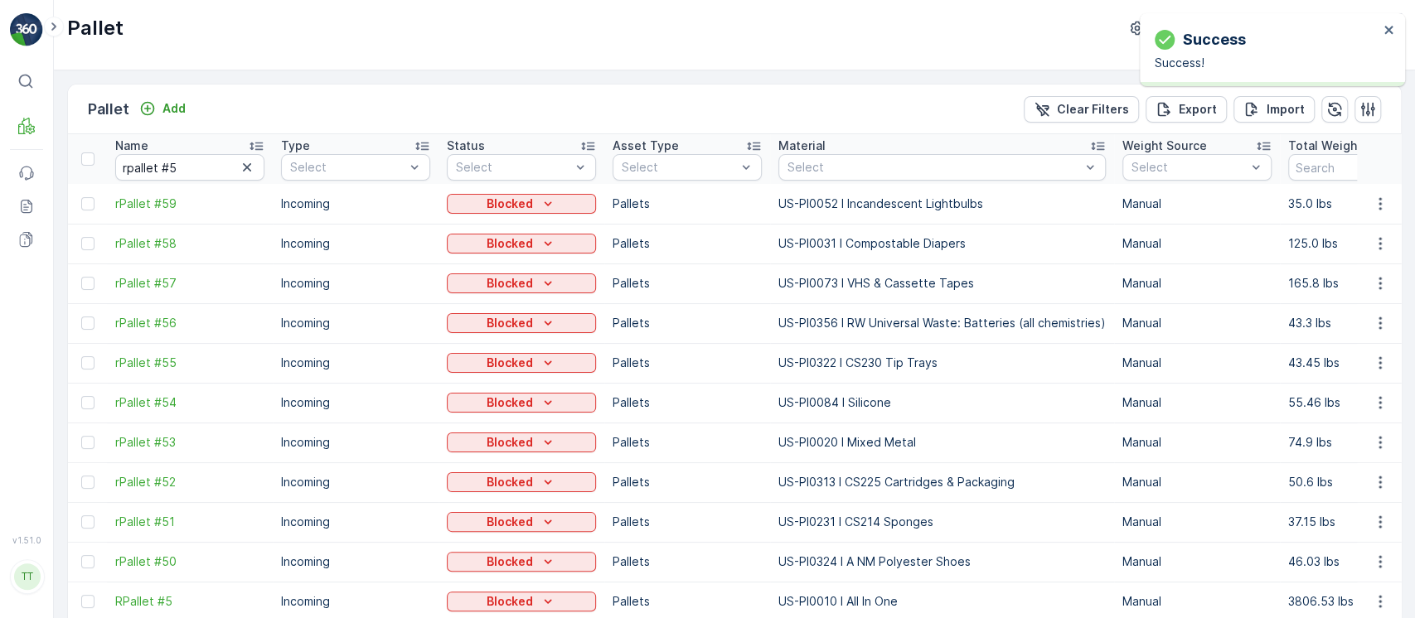
scroll to position [73, 0]
